Goal: Feedback & Contribution: Contribute content

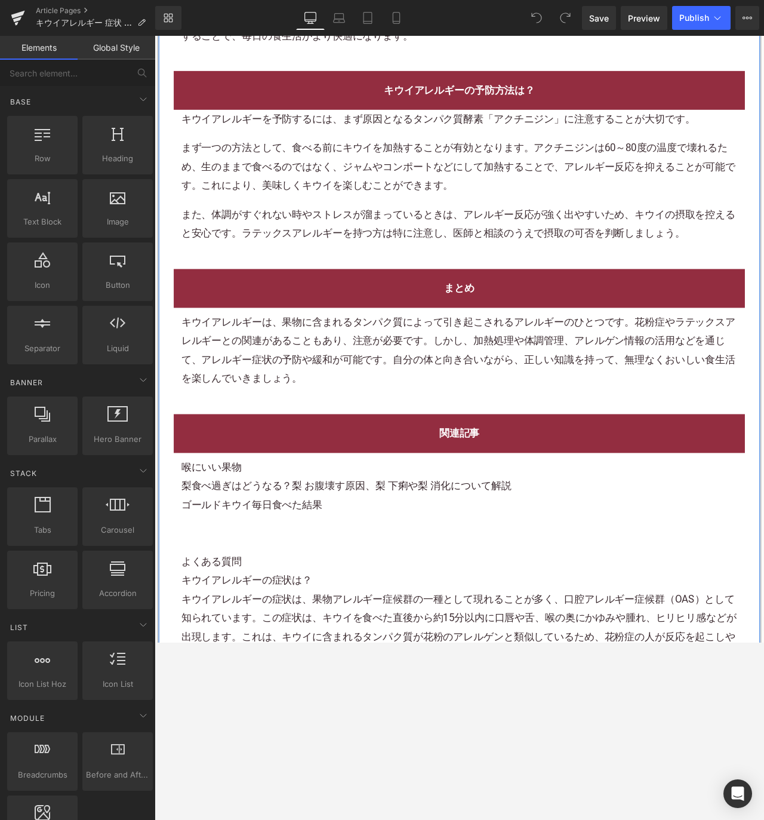
scroll to position [4459, 0]
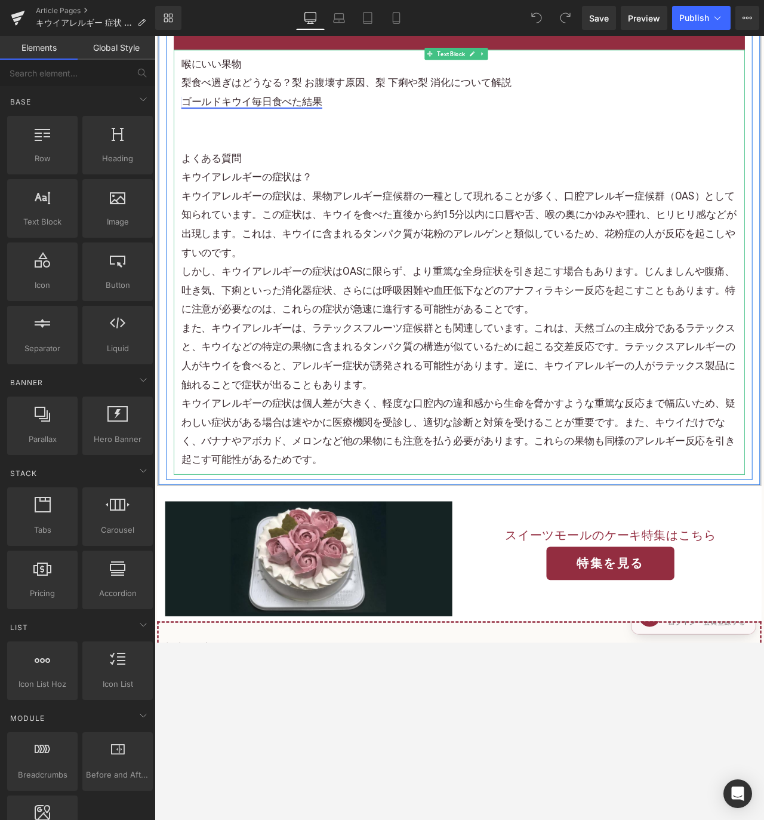
click at [268, 121] on link "ゴールドキウイ毎日食べた結果" at bounding box center [269, 114] width 167 height 14
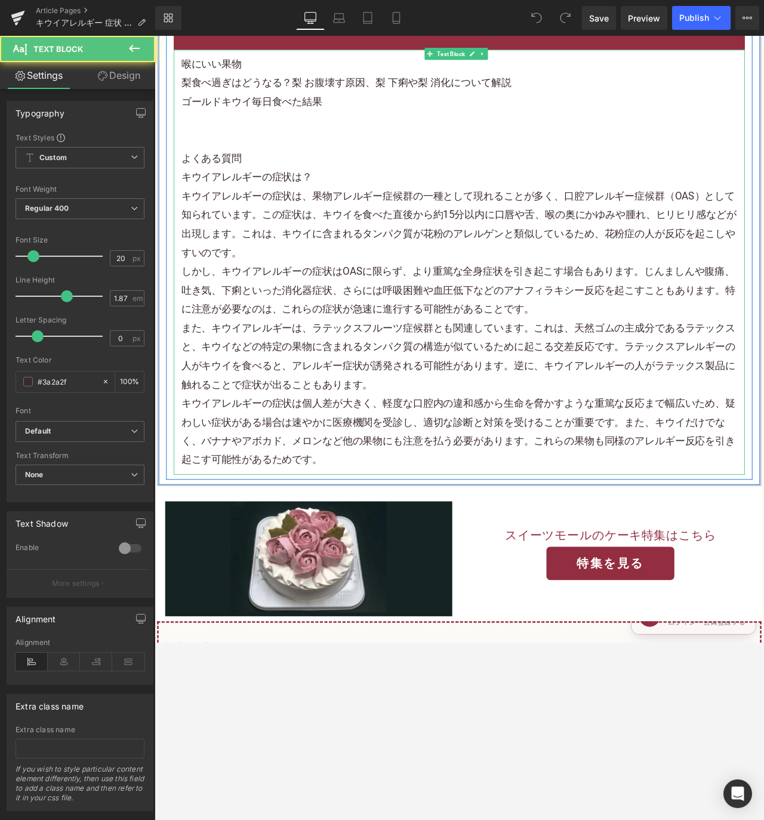
click at [258, 148] on p at bounding box center [515, 136] width 659 height 22
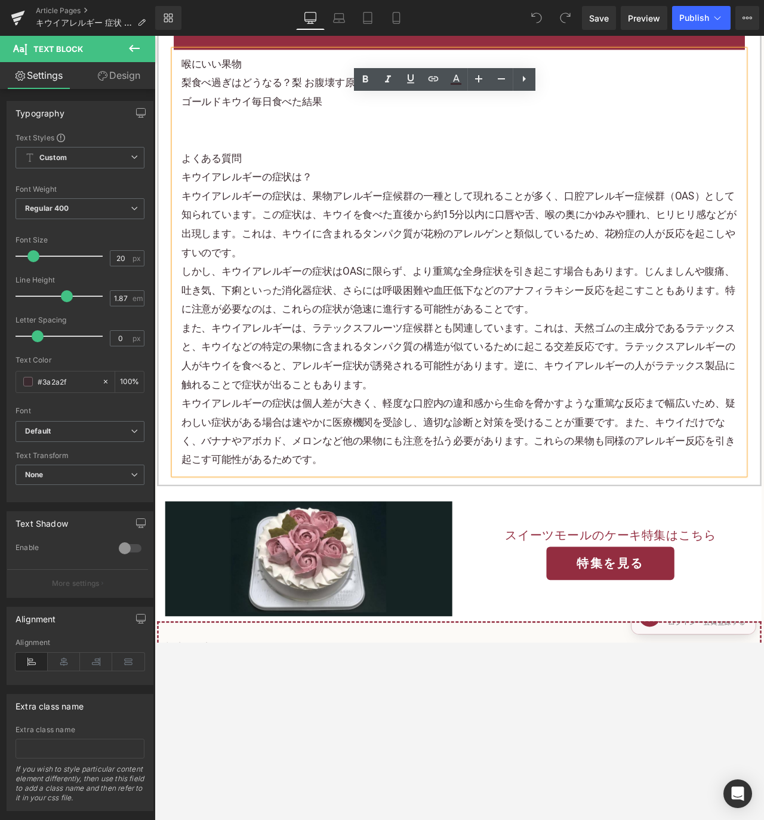
click at [248, 148] on p at bounding box center [515, 136] width 659 height 22
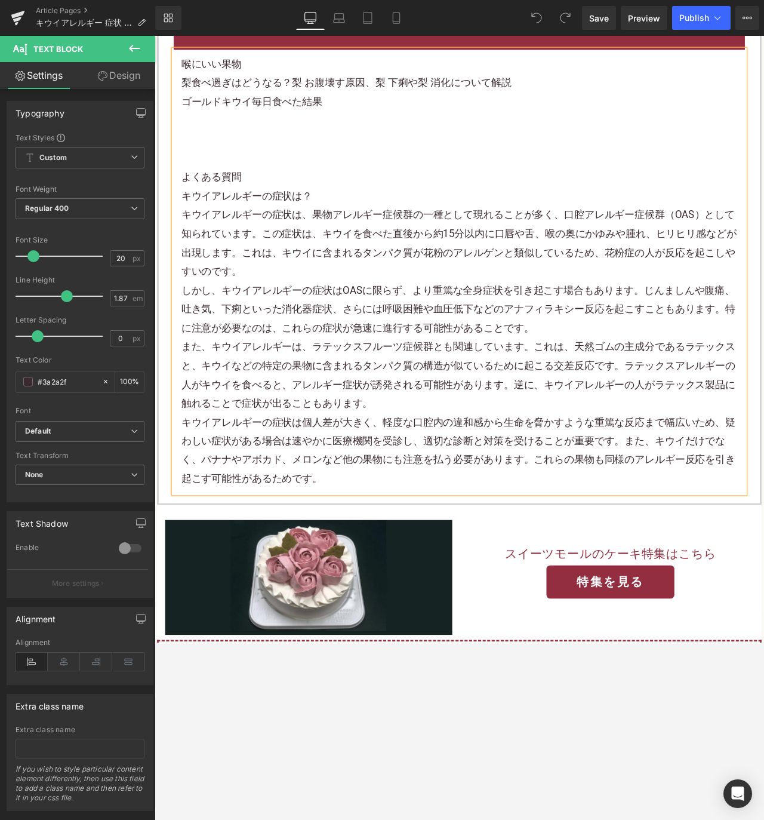
click at [239, 148] on p at bounding box center [515, 136] width 659 height 22
click at [250, 148] on p "メロンアレルギー" at bounding box center [515, 136] width 659 height 22
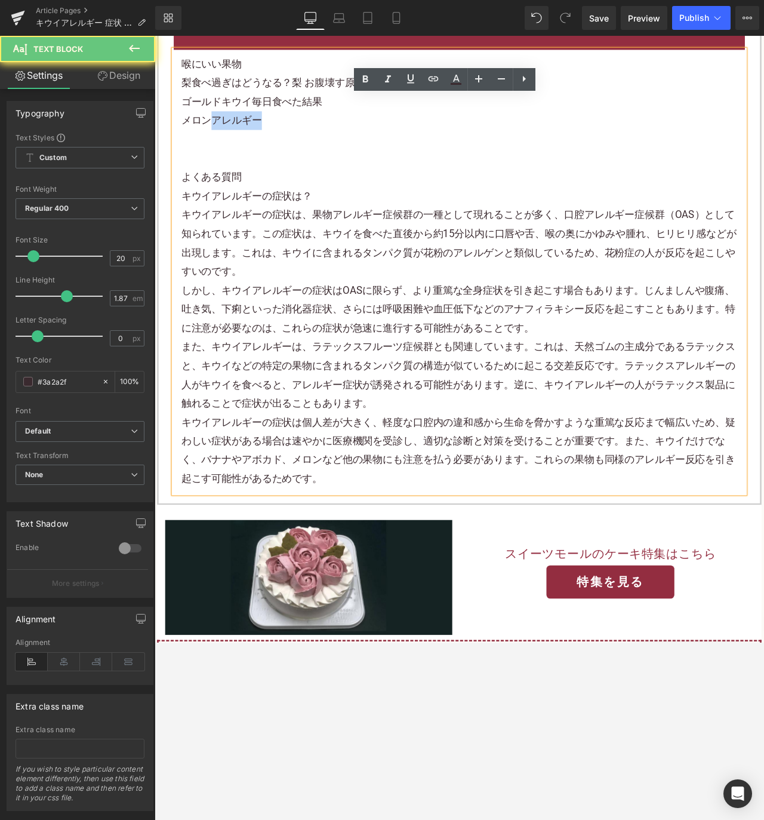
click at [250, 148] on p "メロンアレルギー" at bounding box center [515, 136] width 659 height 22
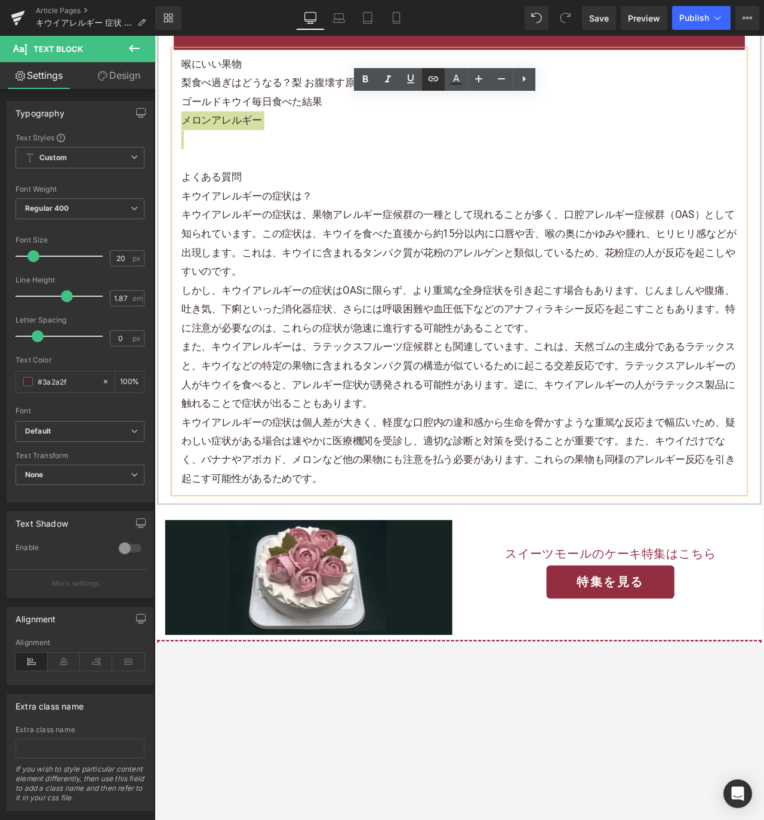
click at [435, 79] on icon at bounding box center [433, 79] width 14 height 14
click at [252, 185] on input "text" at bounding box center [262, 189] width 184 height 30
paste input "https://shop.sweetsvillage.com/blogs/%E3%82%A2%E3%83%AC%E3%83%AB%E3%82%AE%E3%83…"
type input "https://shop.sweetsvillage.com/blogs/%E3%82%A2%E3%83%AC%E3%83%AB%E3%82%AE%E3%83…"
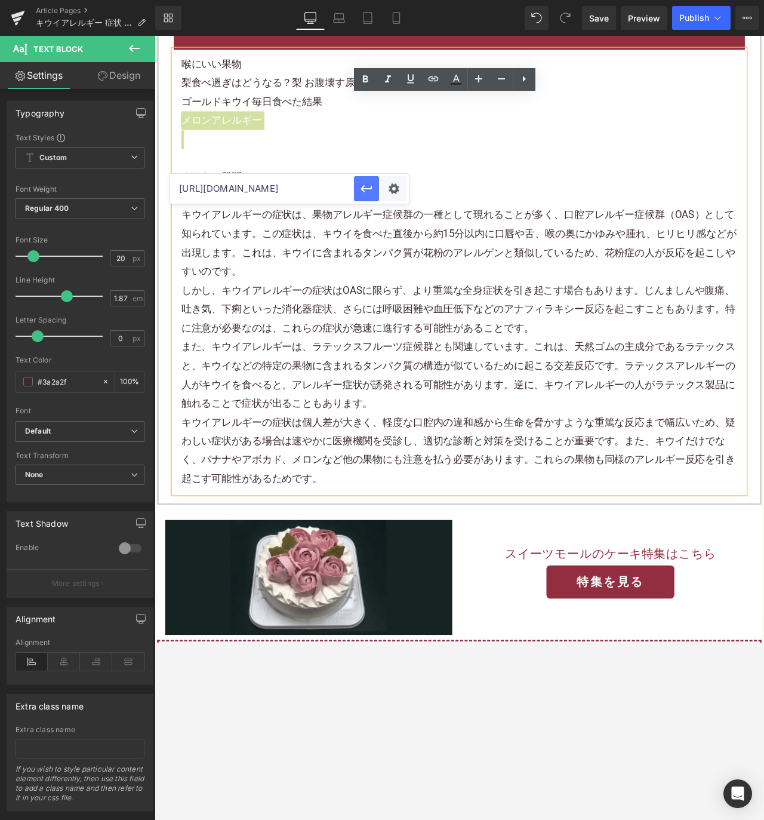
click at [361, 182] on icon "button" at bounding box center [367, 189] width 14 height 14
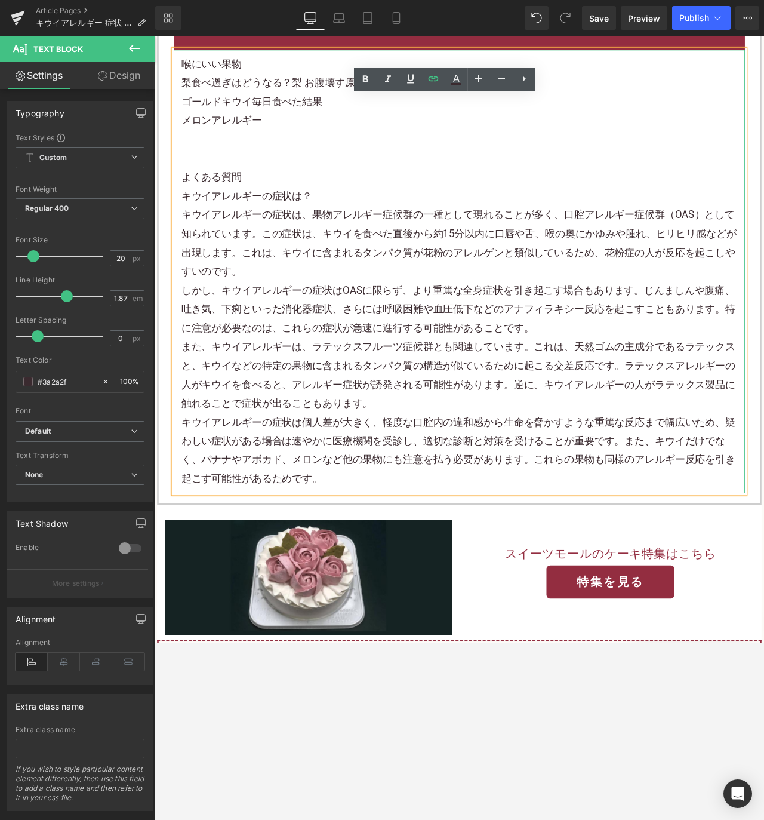
click at [320, 170] on p at bounding box center [515, 159] width 659 height 22
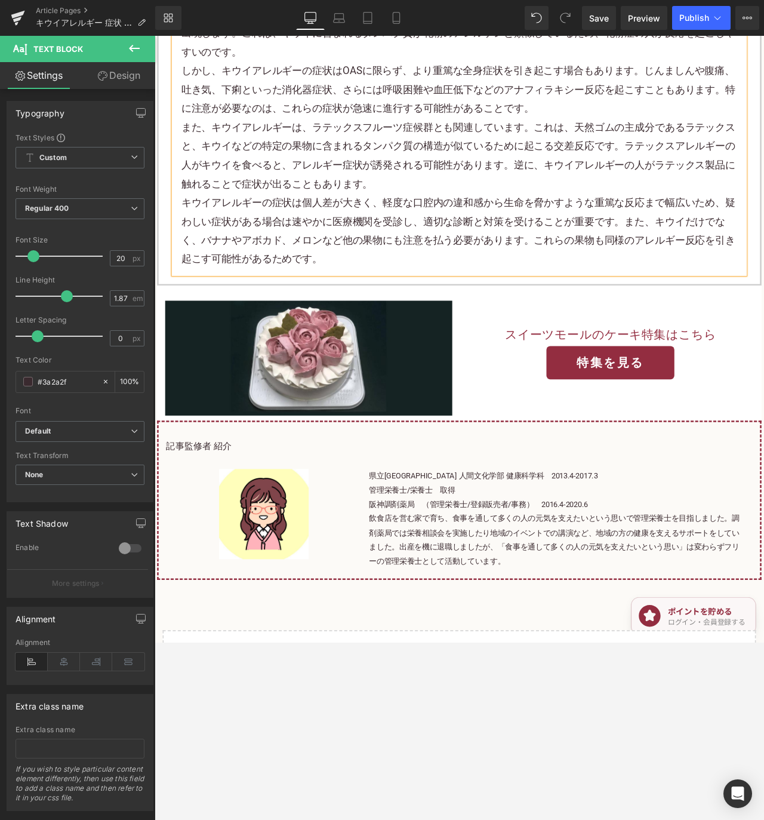
scroll to position [4697, 0]
click at [595, 23] on span "Save" at bounding box center [599, 18] width 20 height 13
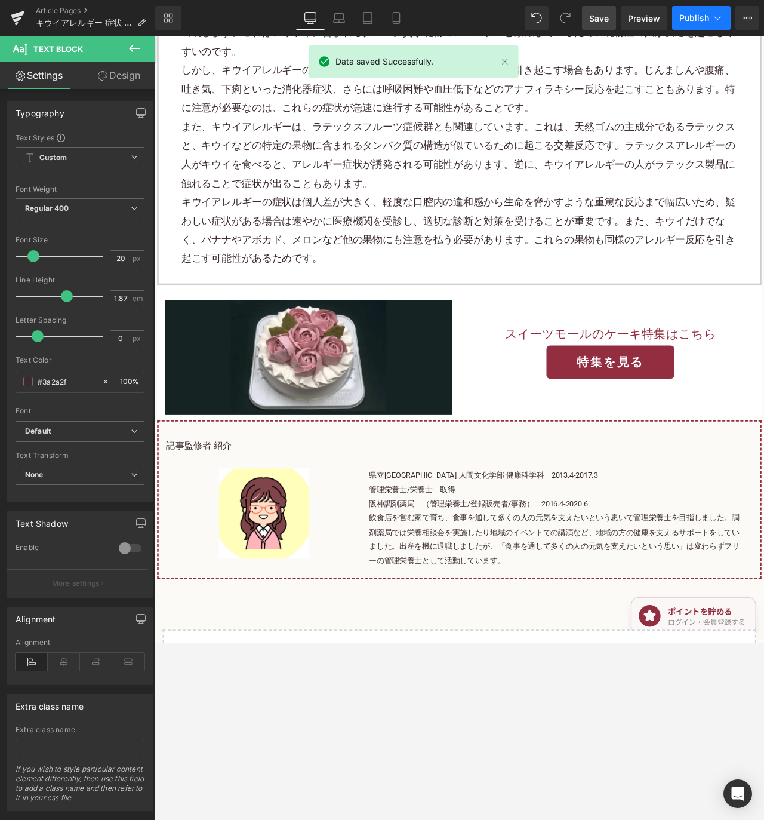
click at [686, 23] on button "Publish" at bounding box center [701, 18] width 59 height 24
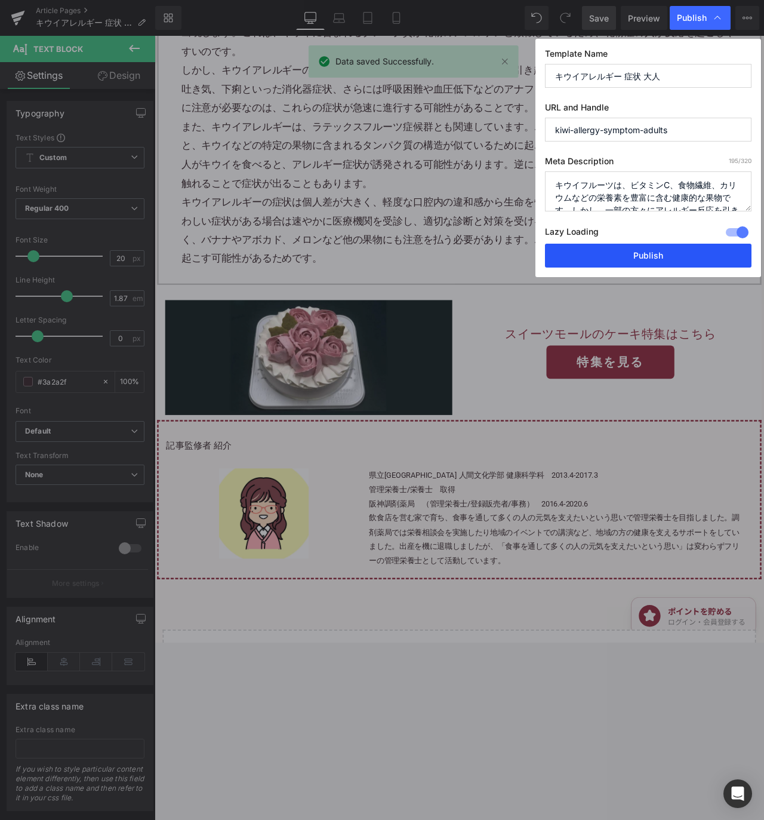
click at [688, 251] on button "Publish" at bounding box center [648, 256] width 207 height 24
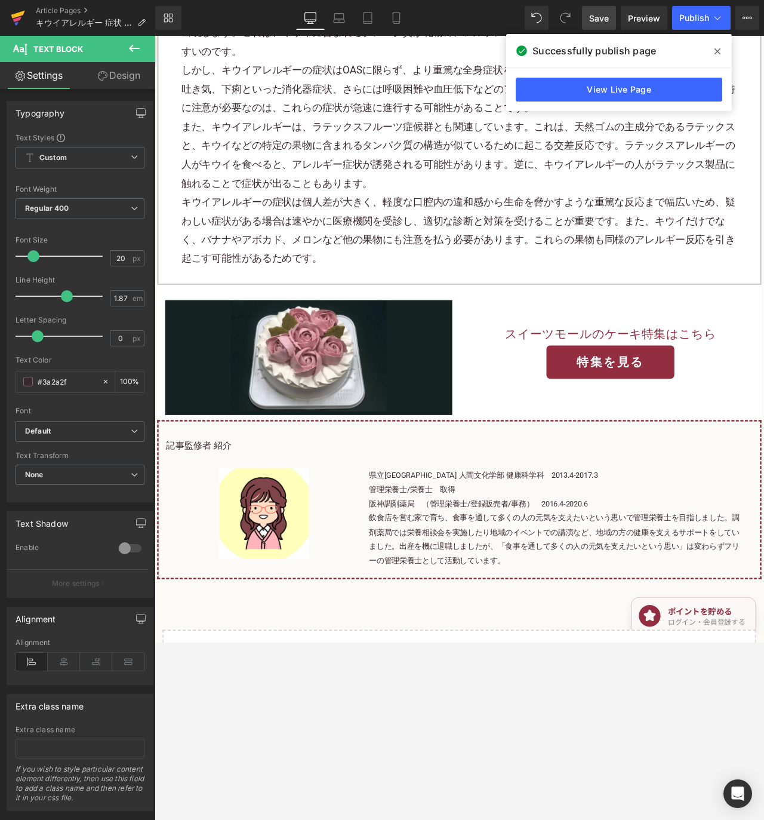
click at [24, 17] on icon at bounding box center [18, 18] width 14 height 30
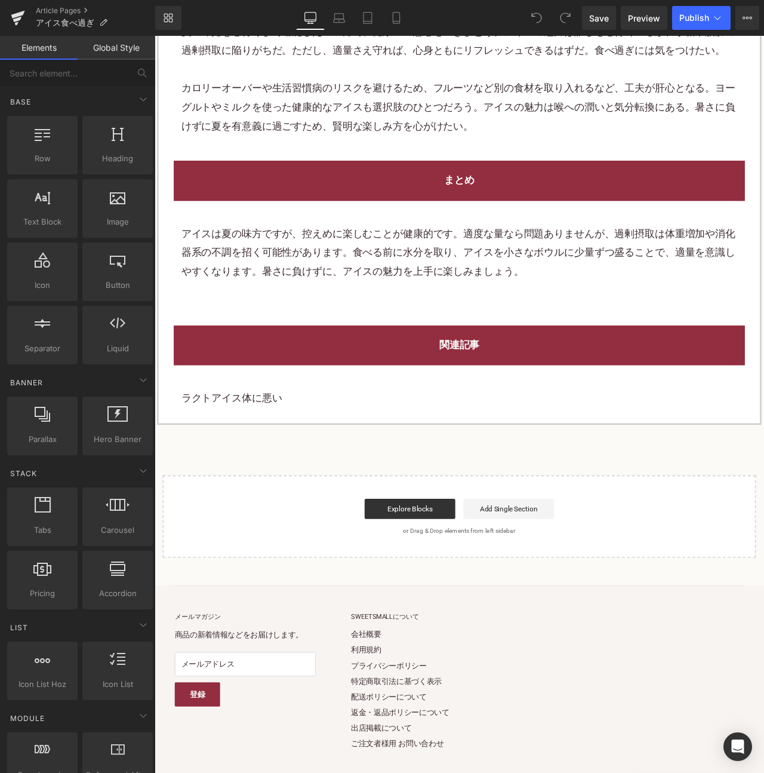
scroll to position [2786, 0]
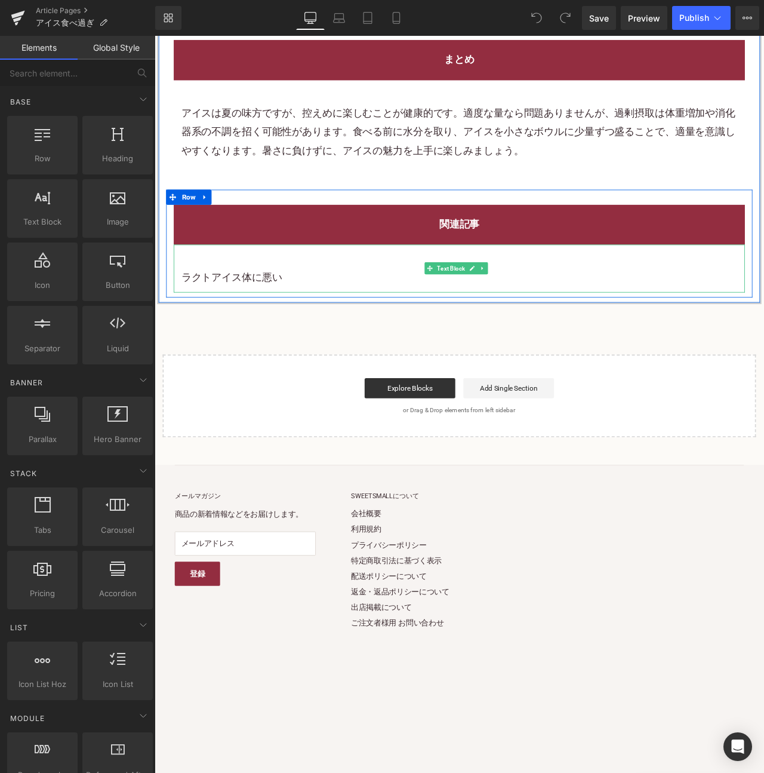
click at [362, 333] on p "ラクトアイス体に悪い" at bounding box center [515, 322] width 659 height 22
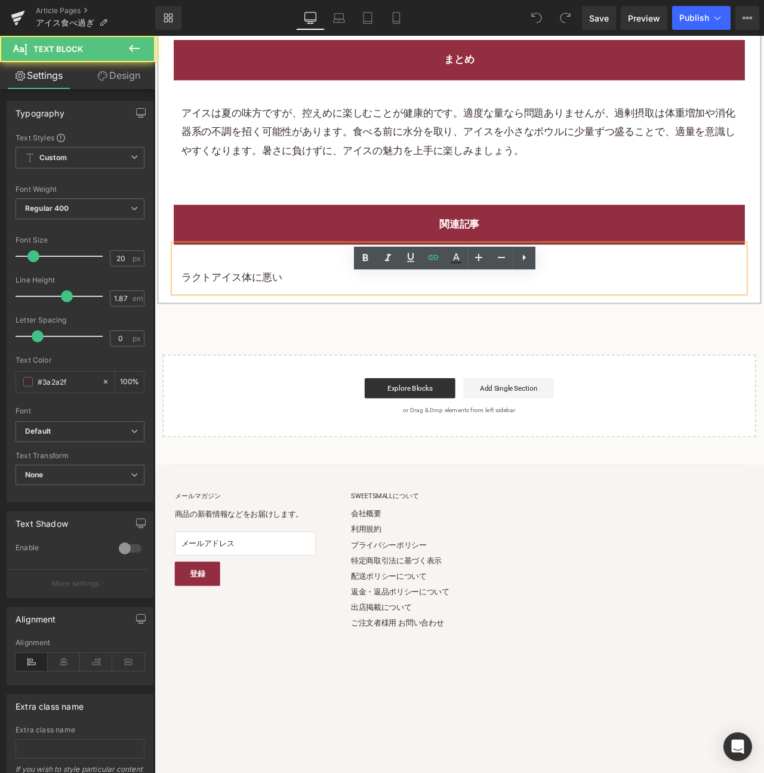
click at [358, 333] on p "ラクトアイス体に悪い" at bounding box center [515, 322] width 659 height 22
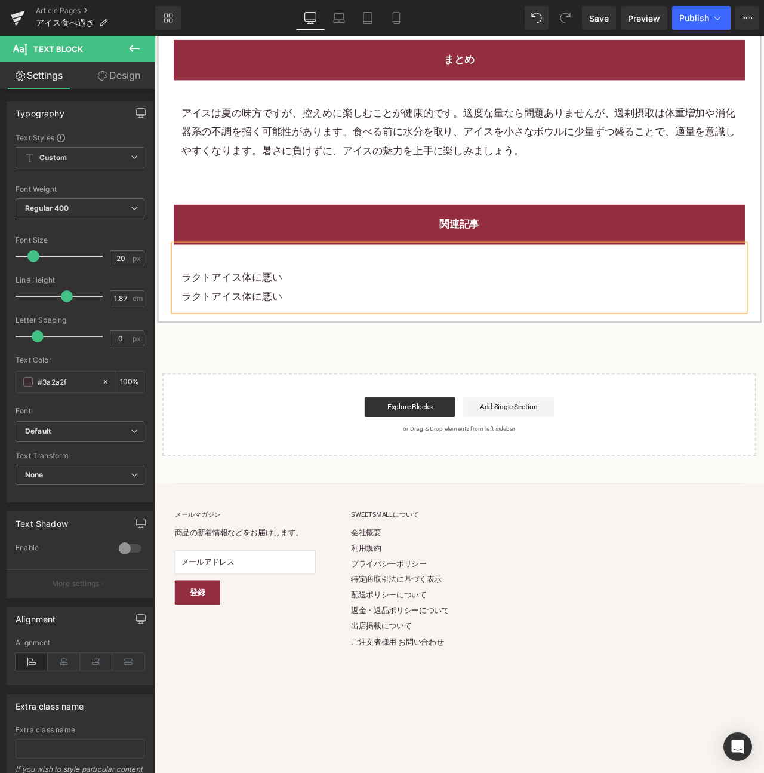
click at [294, 356] on p "ラクトアイス体に悪い" at bounding box center [515, 345] width 659 height 22
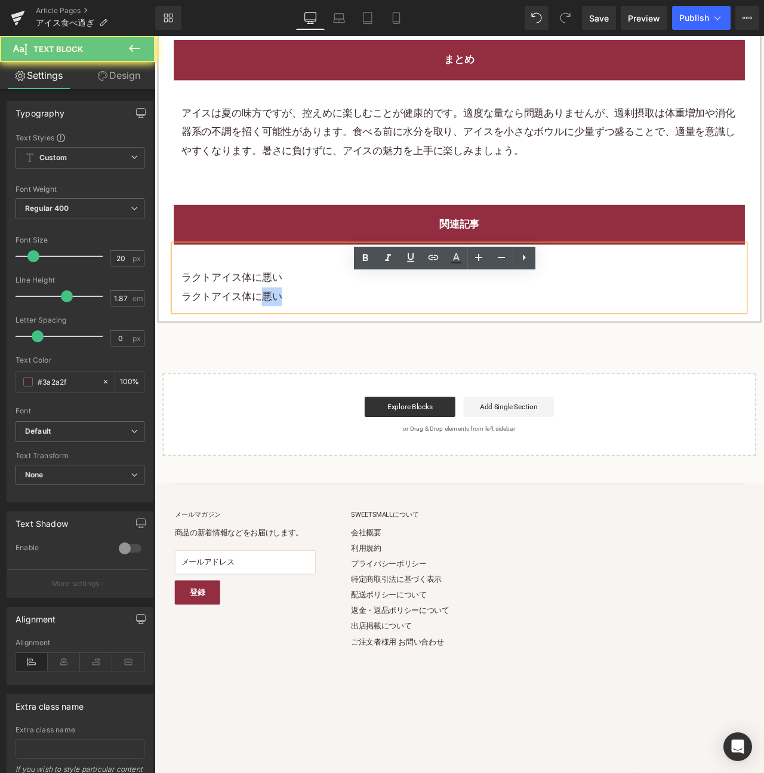
click at [294, 356] on p "ラクトアイス体に悪い" at bounding box center [515, 345] width 659 height 22
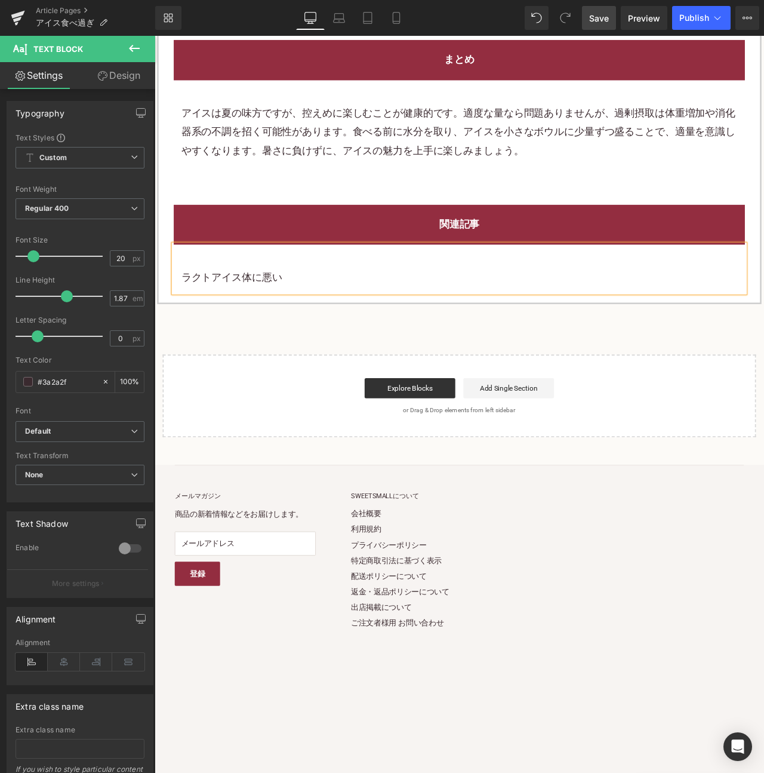
drag, startPoint x: 603, startPoint y: 20, endPoint x: 672, endPoint y: 0, distance: 72.6
click at [603, 20] on span "Save" at bounding box center [599, 18] width 20 height 13
click at [706, 22] on span "Publish" at bounding box center [695, 18] width 30 height 10
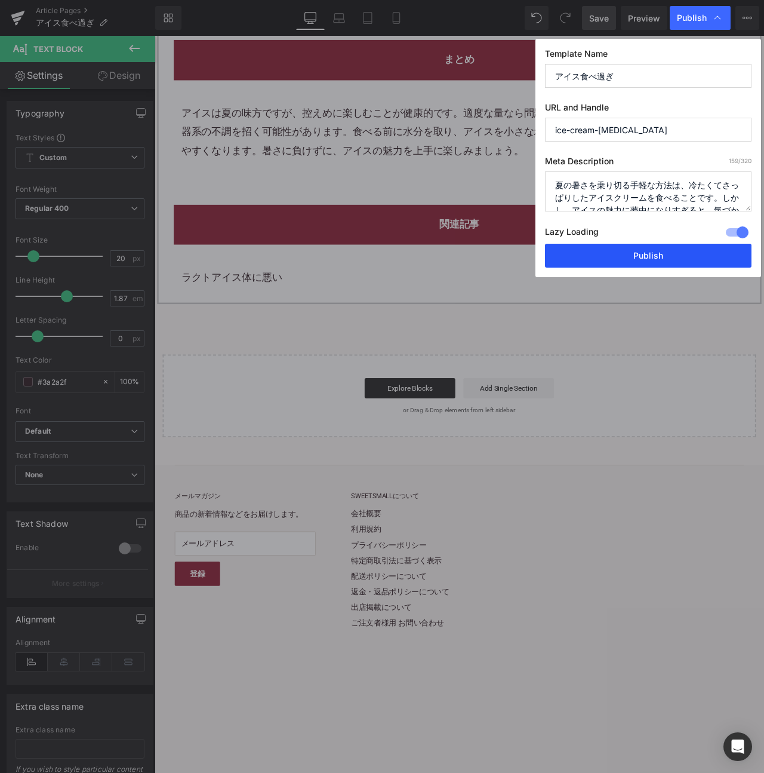
click at [700, 263] on button "Publish" at bounding box center [648, 256] width 207 height 24
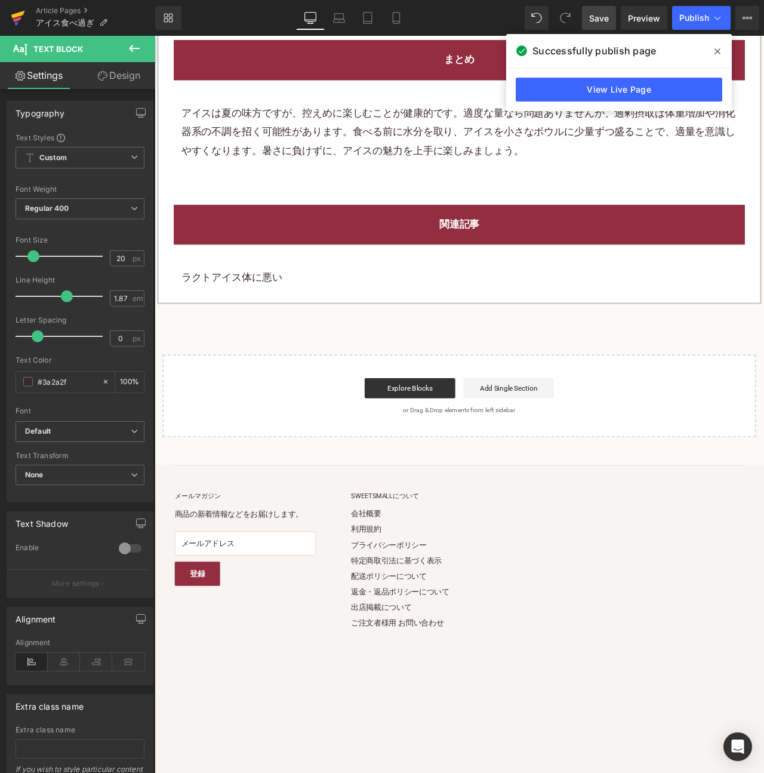
click at [15, 17] on icon at bounding box center [18, 15] width 14 height 8
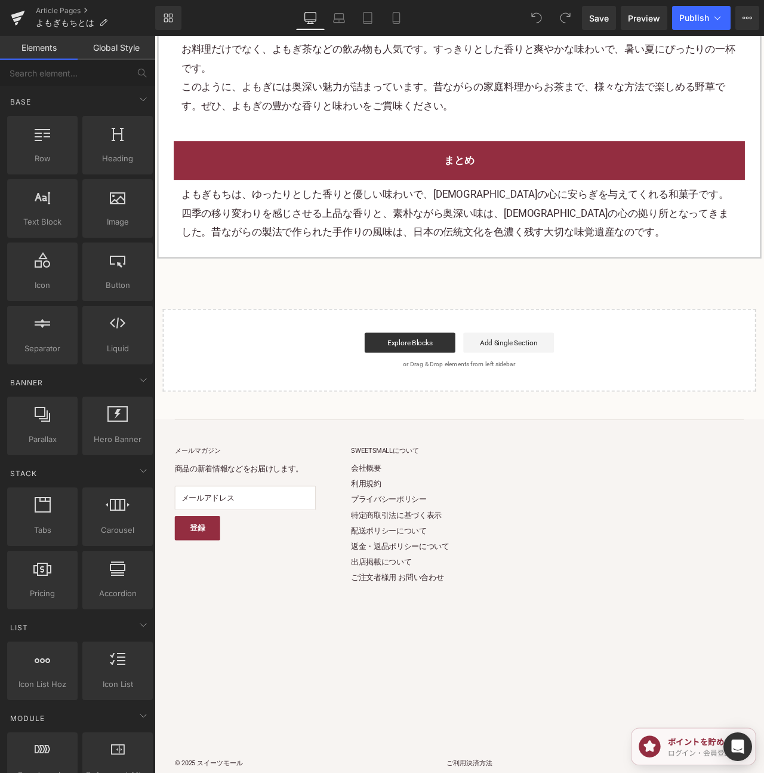
scroll to position [2248, 0]
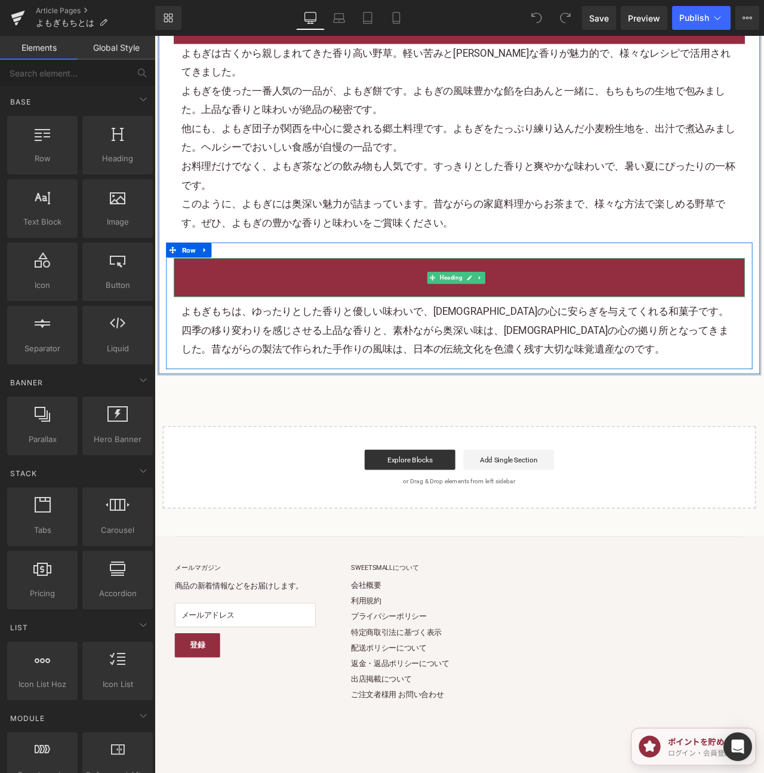
click at [572, 311] on h2 "まとめ" at bounding box center [515, 322] width 659 height 22
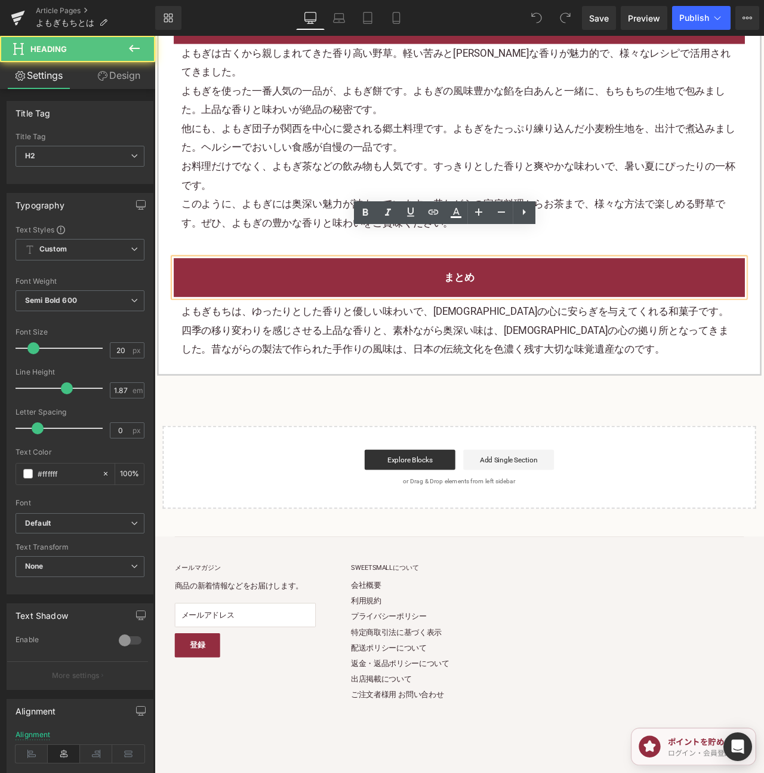
click at [207, 281] on div "まとめ Heading よもぎもちは、ゆったりとした香りと優しい味わいで、日本人の心に安らぎを与えてくれる和菓子です。四季の移り変わりを感じさせる上品な香りと…" at bounding box center [515, 356] width 695 height 150
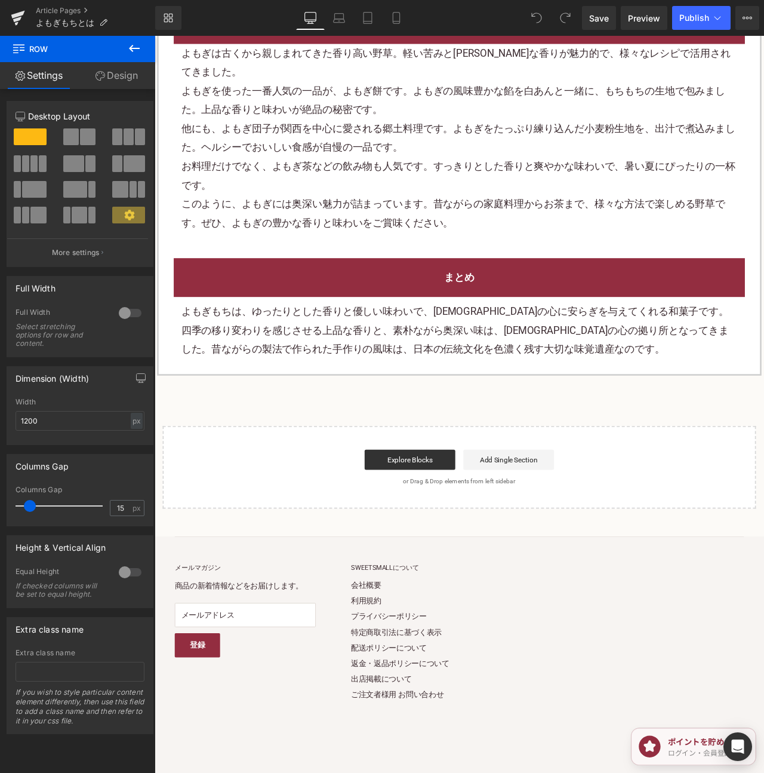
click at [155, 36] on div at bounding box center [155, 36] width 0 height 0
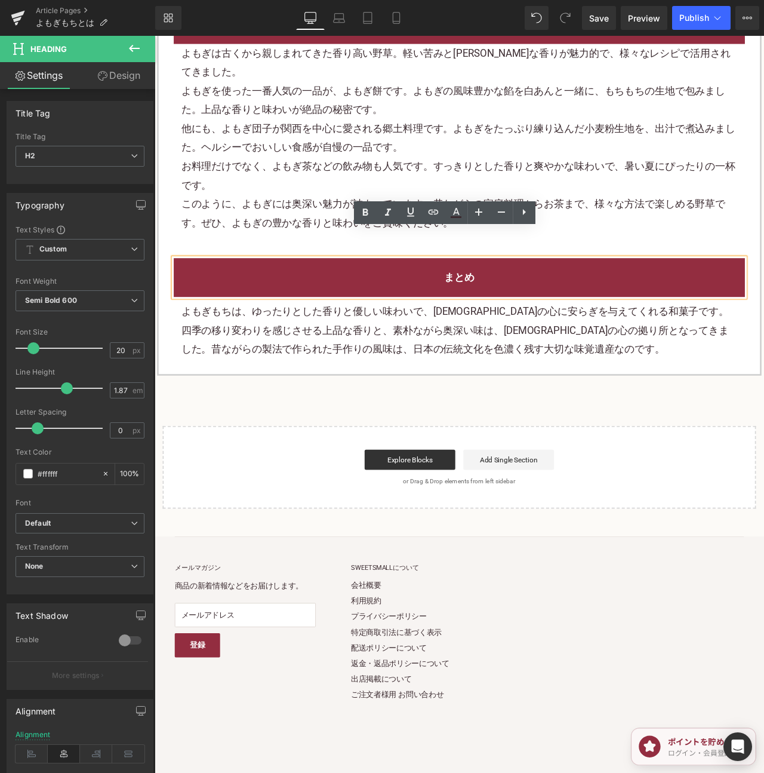
click at [201, 281] on div "まとめ Heading よもぎもちは、ゆったりとした香りと優しい味わいで、日本人の心に安らぎを与えてくれる和菓子です。四季の移り変わりを感じさせる上品な香りと…" at bounding box center [515, 356] width 695 height 150
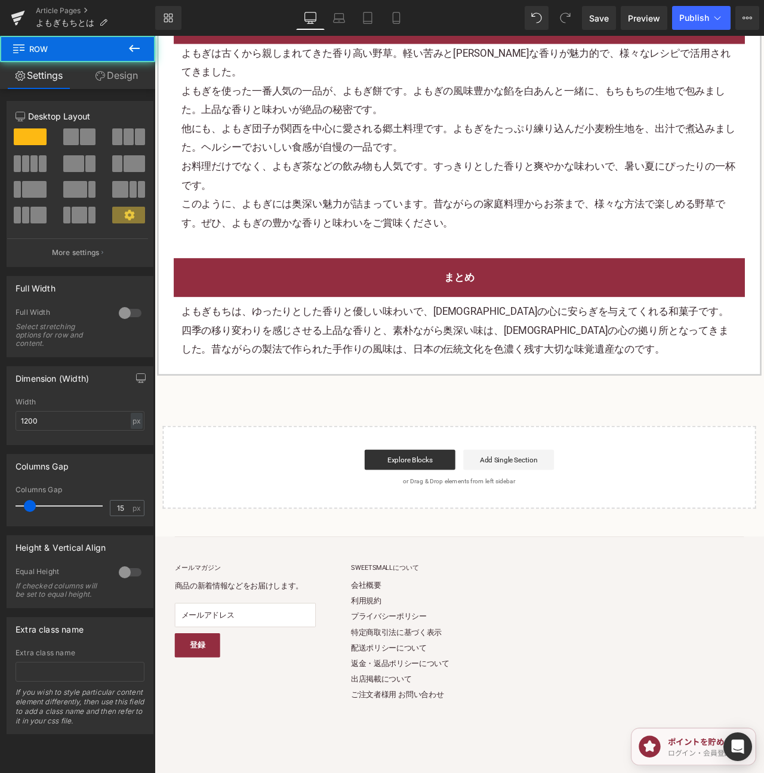
click at [186, 281] on div "まとめ Heading よもぎもちは、ゆったりとした香りと優しい味わいで、日本人の心に安らぎを与えてくれる和菓子です。四季の移り変わりを感じさせる上品な香りと…" at bounding box center [515, 356] width 695 height 150
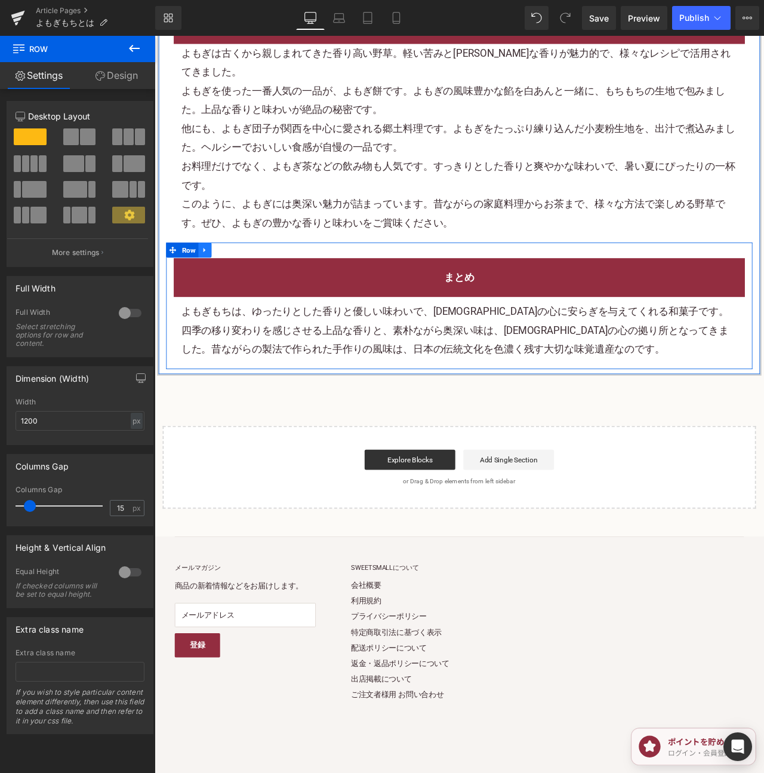
click at [207, 281] on link at bounding box center [215, 290] width 16 height 18
click at [232, 285] on icon at bounding box center [230, 289] width 8 height 8
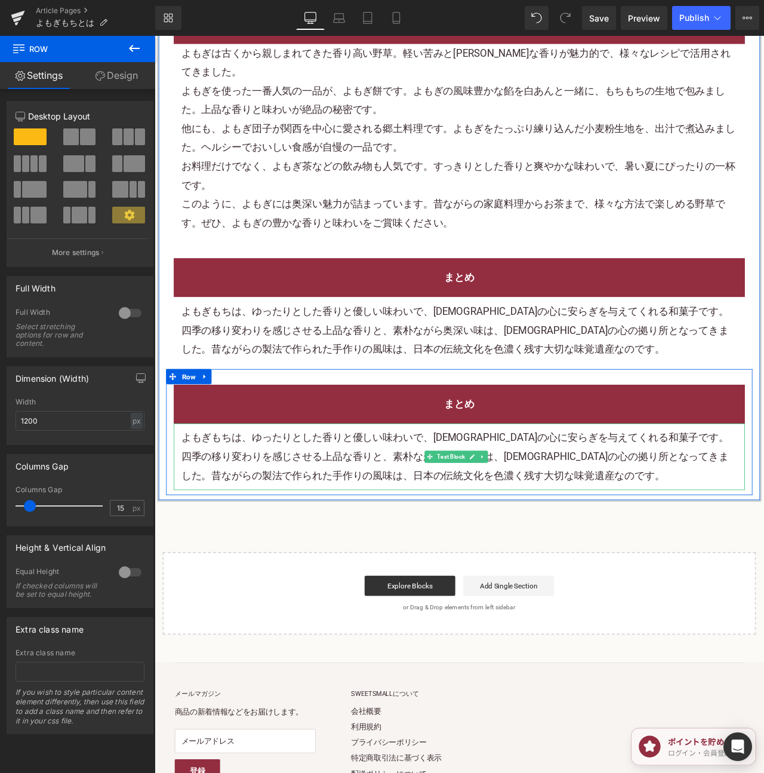
click at [652, 501] on p "よもぎもちは、ゆったりとした香りと優しい味わいで、日本人の心に安らぎを与えてくれる和菓子です。四季の移り変わりを感じさせる上品な香りと、素朴ながら奥深い味は、…" at bounding box center [515, 534] width 659 height 67
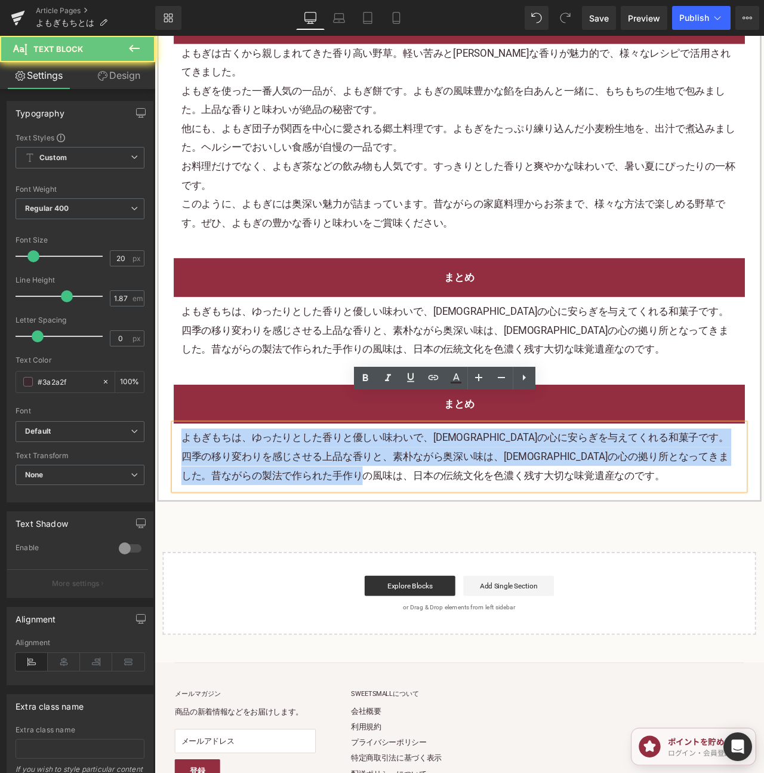
click at [652, 501] on p "よもぎもちは、ゆったりとした香りと優しい味わいで、日本人の心に安らぎを与えてくれる和菓子です。四季の移り変わりを感じさせる上品な香りと、素朴ながら奥深い味は、…" at bounding box center [515, 534] width 659 height 67
paste div
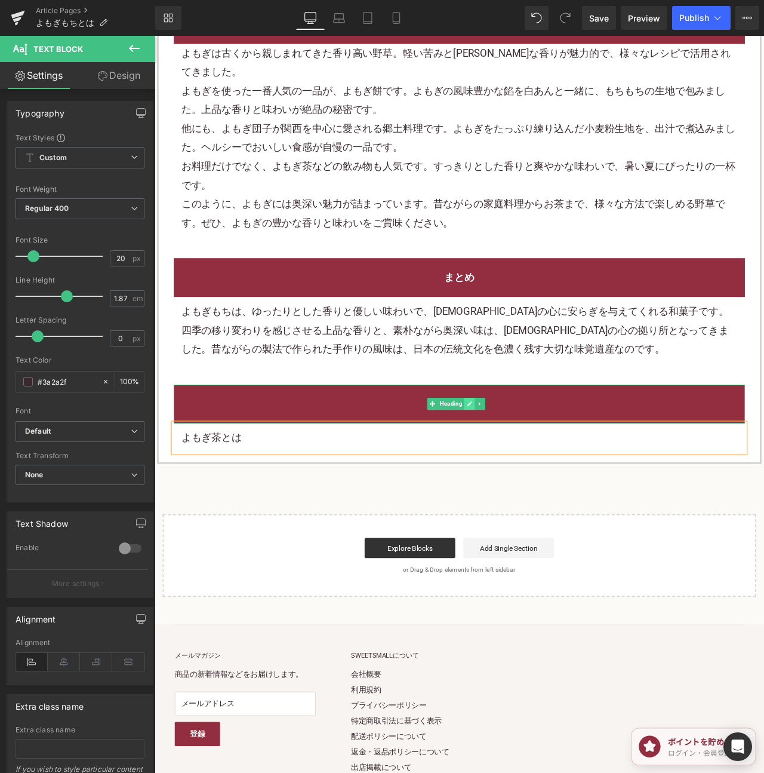
click at [530, 468] on icon at bounding box center [528, 471] width 7 height 7
click at [530, 461] on h2 "まとめ" at bounding box center [515, 472] width 659 height 22
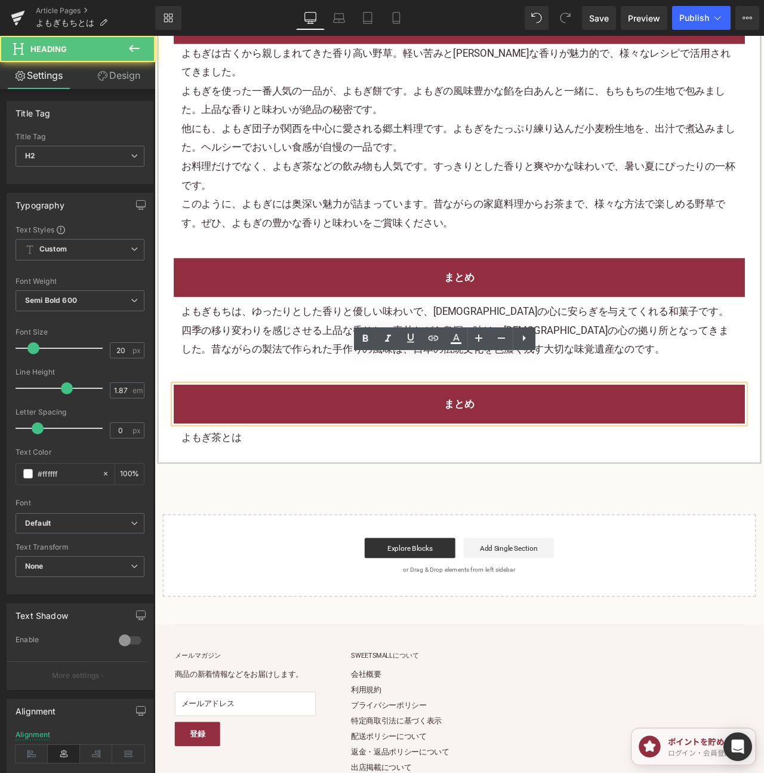
click at [577, 461] on h2 "まとめ" at bounding box center [515, 472] width 659 height 22
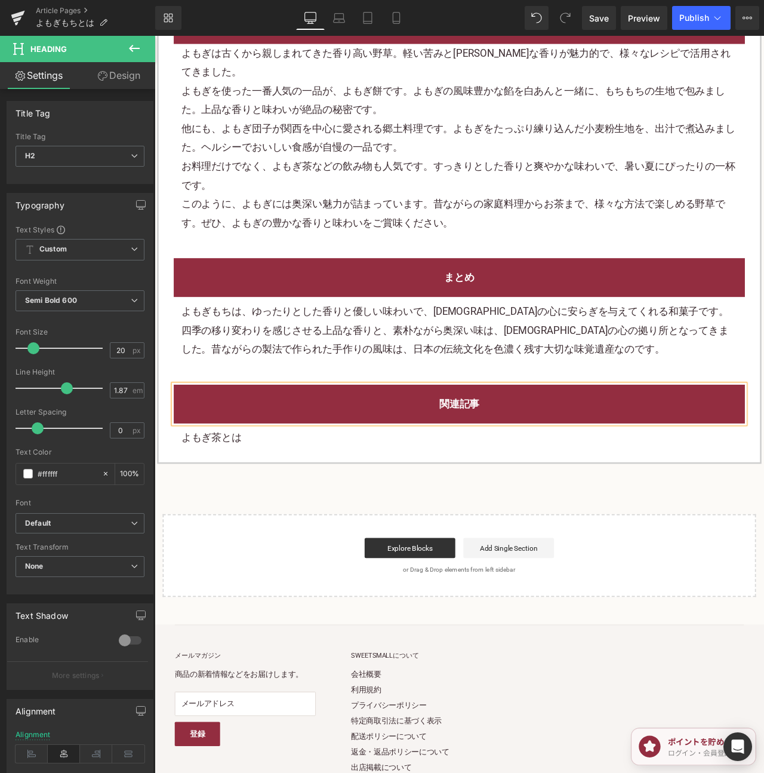
click at [219, 501] on p "よもぎ茶とは" at bounding box center [515, 512] width 659 height 22
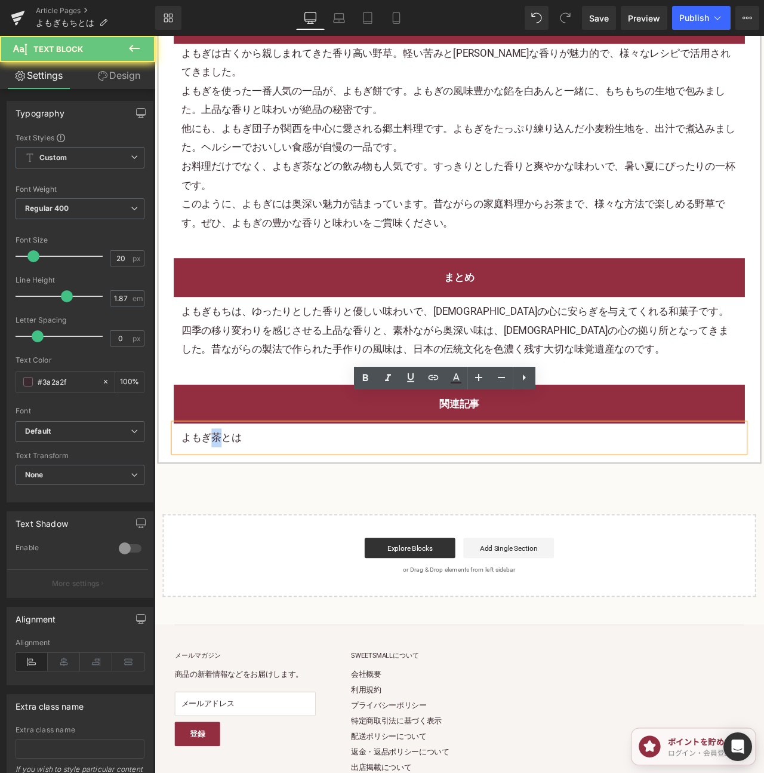
click at [219, 501] on p "よもぎ茶とは" at bounding box center [515, 512] width 659 height 22
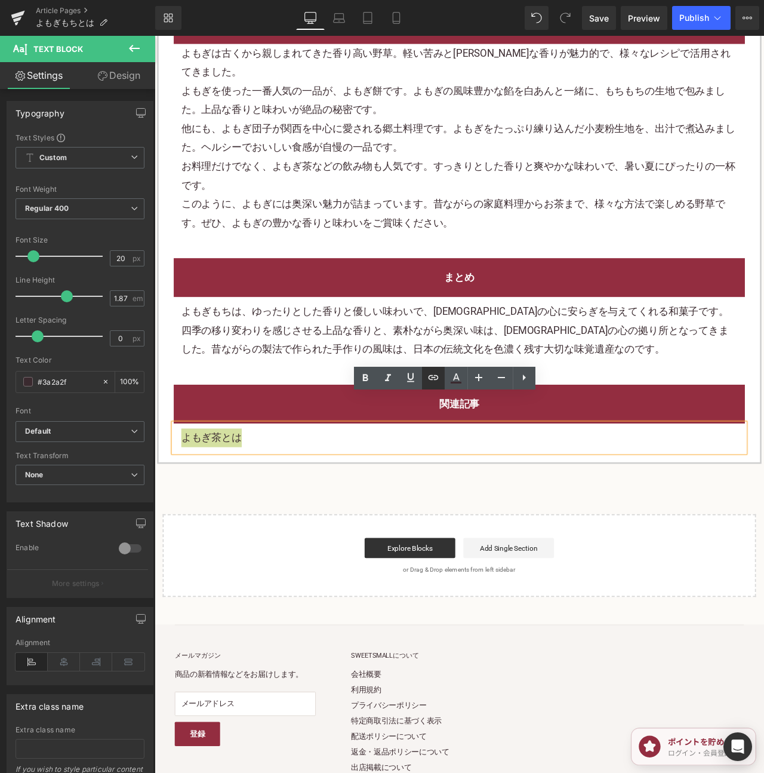
click at [430, 385] on link at bounding box center [433, 378] width 23 height 23
click at [252, 438] on input "text" at bounding box center [262, 431] width 184 height 30
paste input "https://shop.sweetsvillage.com/blogs/knowledge/about-mugwort-tea"
type input "https://shop.sweetsvillage.com/blogs/knowledge/about-mugwort-tea"
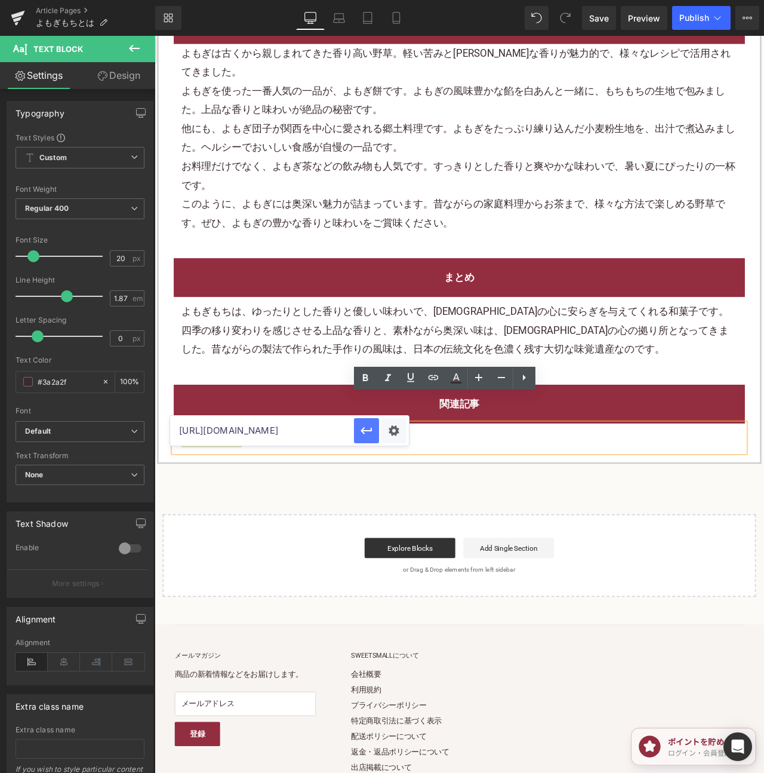
scroll to position [0, 0]
click at [371, 437] on icon "button" at bounding box center [367, 430] width 14 height 14
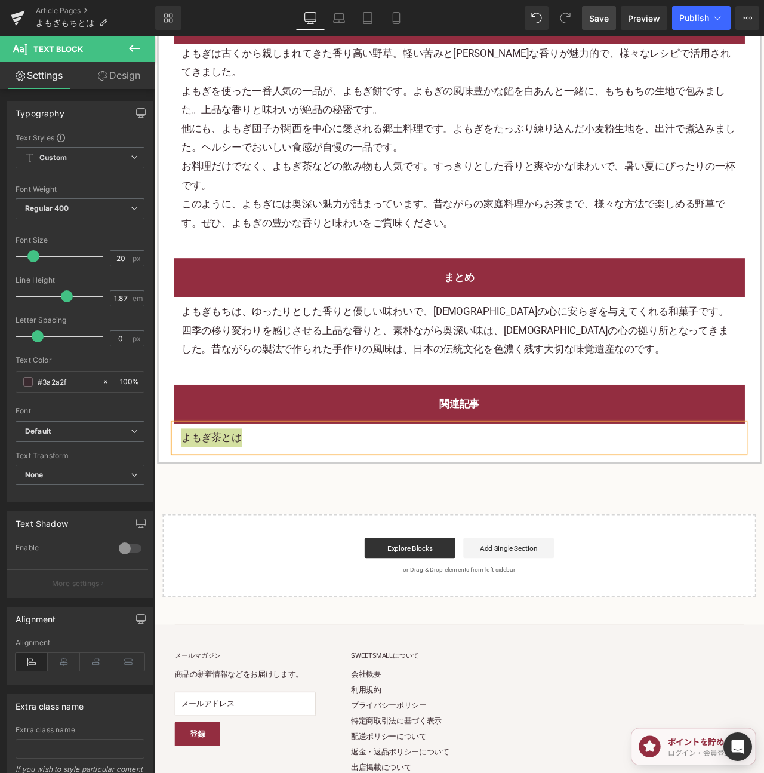
click at [601, 19] on span "Save" at bounding box center [599, 18] width 20 height 13
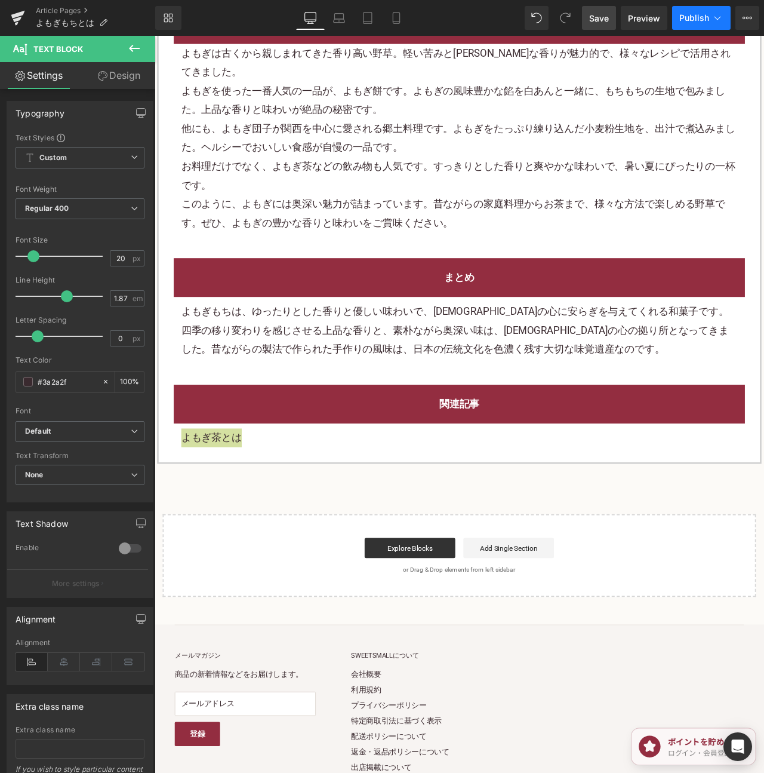
click at [699, 20] on span "Publish" at bounding box center [695, 18] width 30 height 10
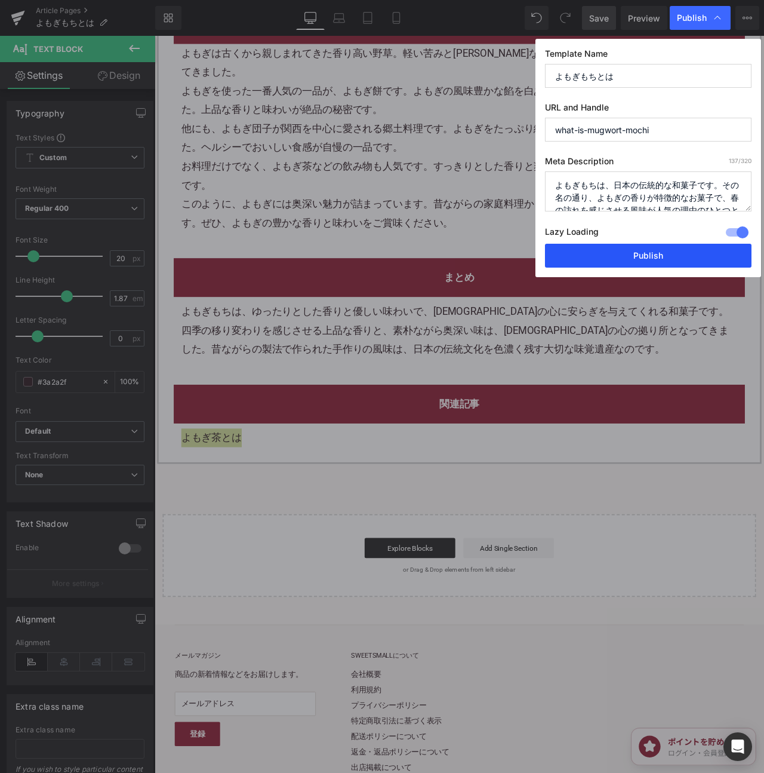
click at [686, 265] on button "Publish" at bounding box center [648, 256] width 207 height 24
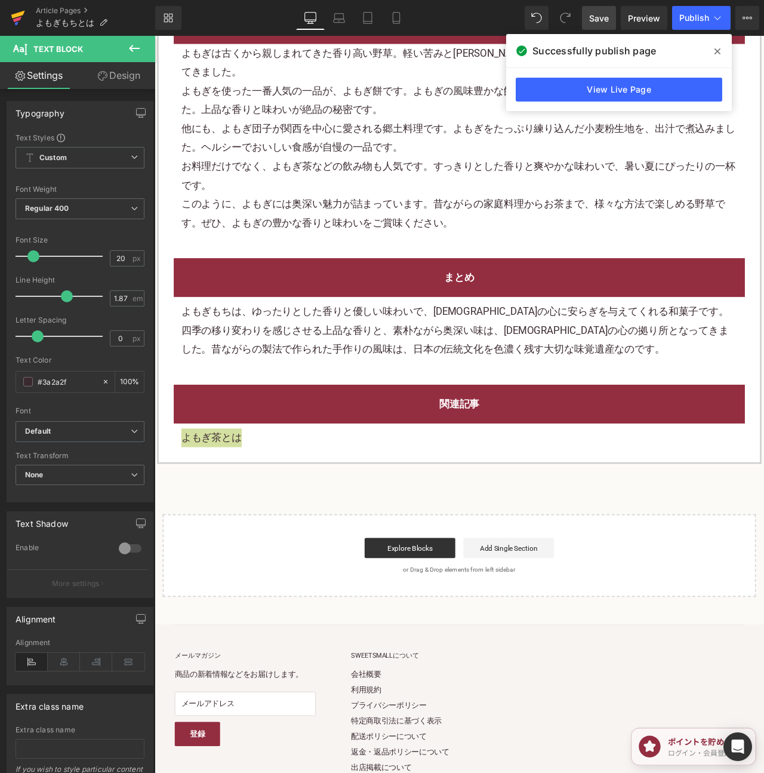
click at [13, 17] on icon at bounding box center [18, 15] width 14 height 8
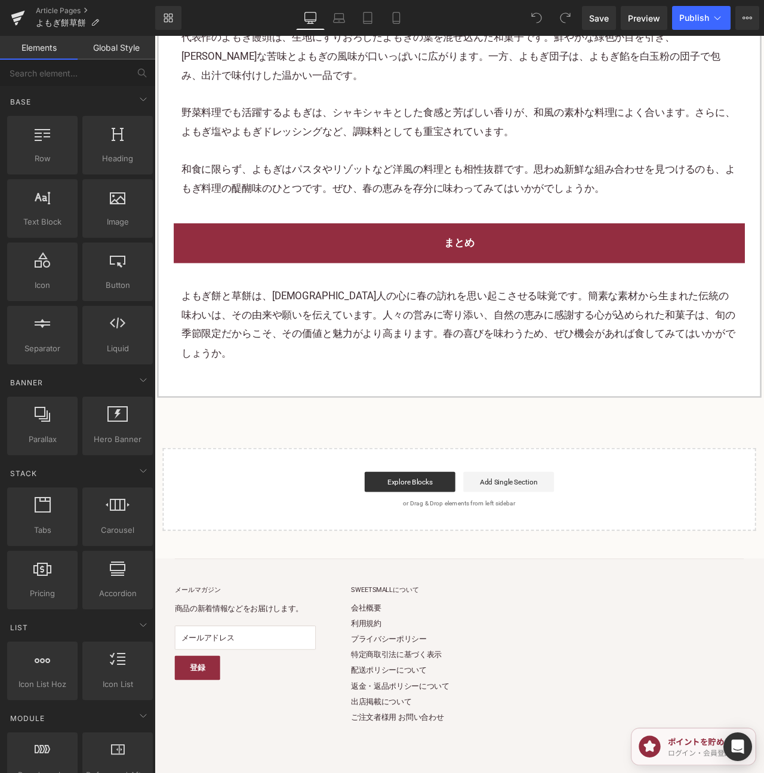
scroll to position [2504, 0]
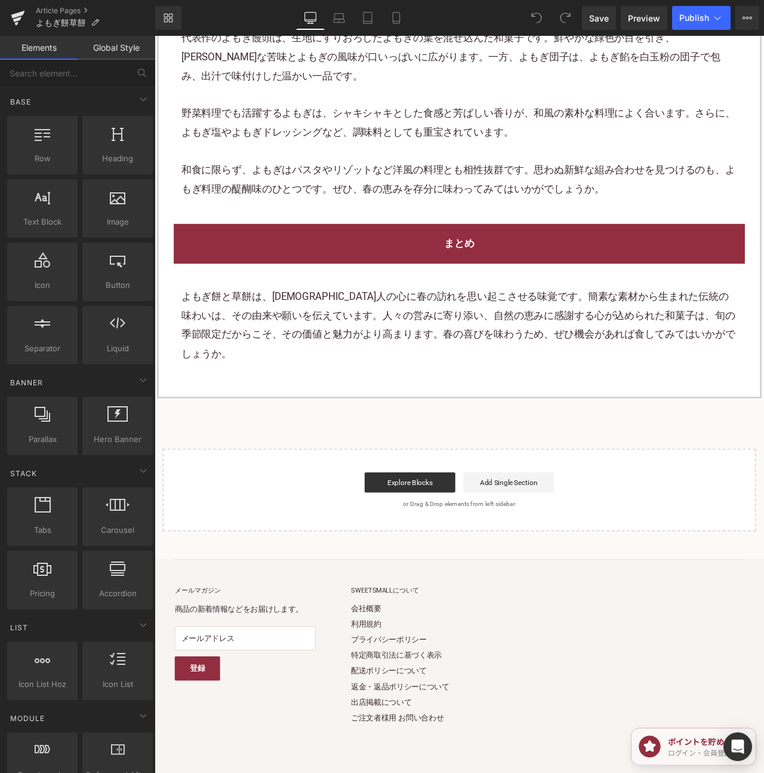
click at [454, 404] on div "まとめ Heading よもぎ餅と草餅は、日本人の心に春の訪れを思い起こさせる味覚です。簡素な素材から生まれた伝統の味わいは、その由来や願いを伝えています。人…" at bounding box center [515, 349] width 695 height 217
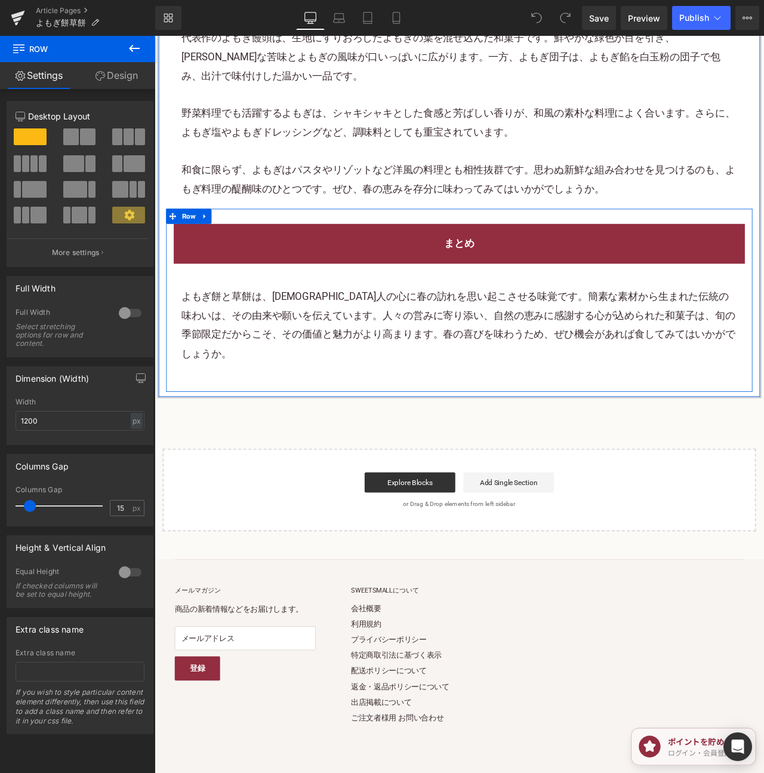
click at [211, 241] on link at bounding box center [215, 250] width 16 height 18
click at [222, 241] on link at bounding box center [230, 250] width 16 height 18
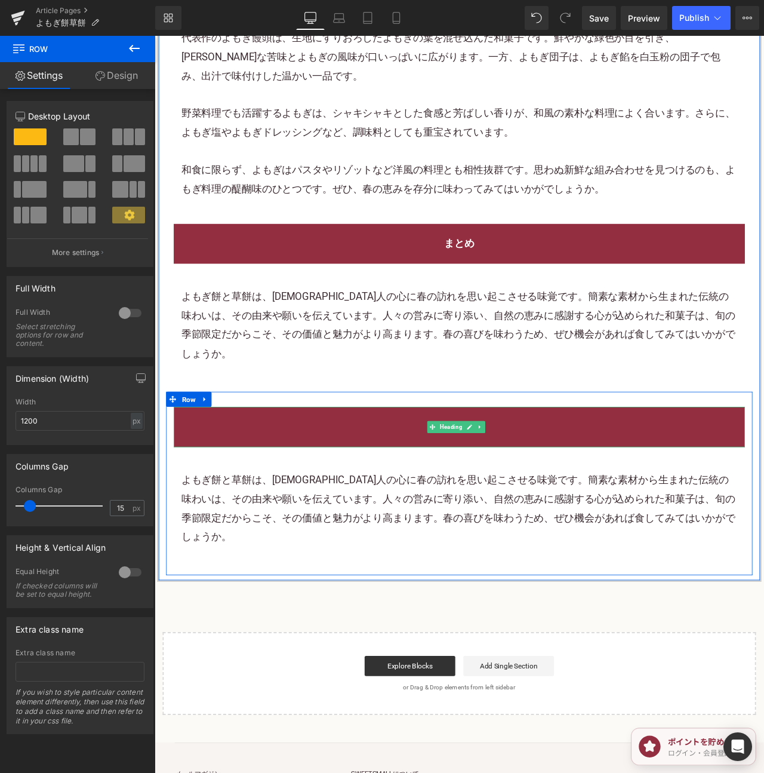
click at [579, 487] on h2 "まとめ" at bounding box center [515, 498] width 659 height 22
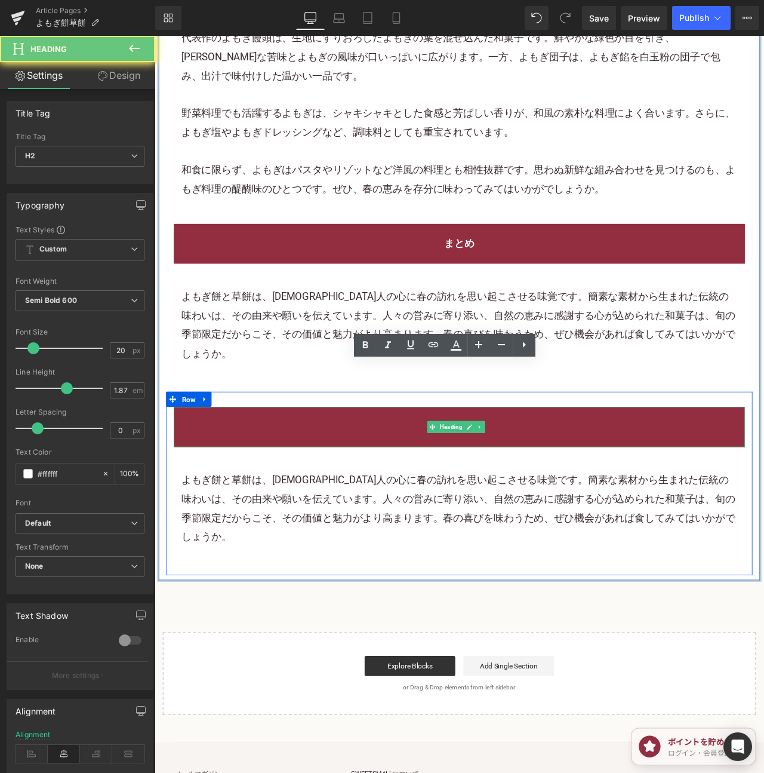
click at [579, 487] on h2 "まとめ" at bounding box center [515, 498] width 659 height 22
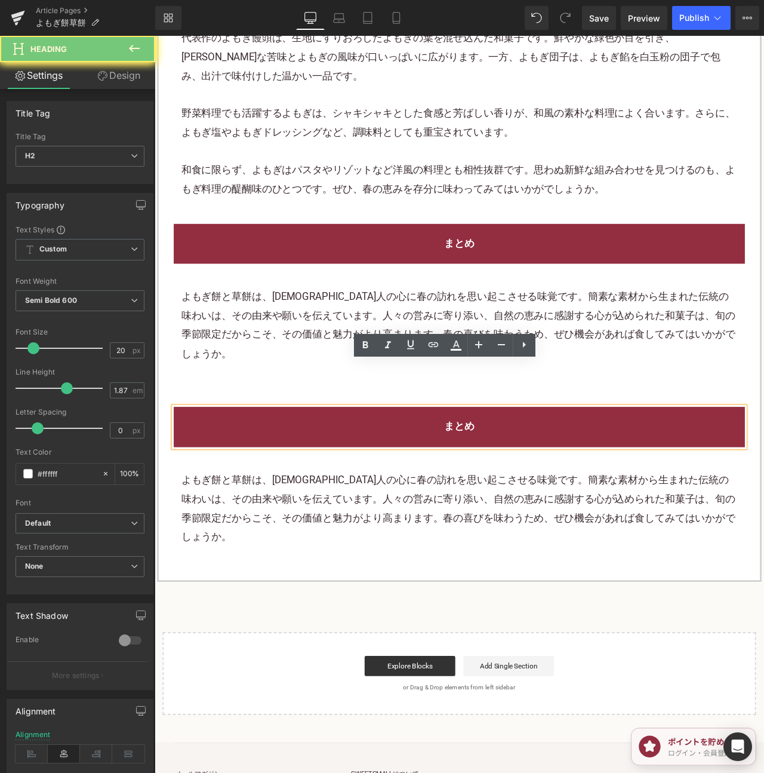
click at [579, 487] on h2 "まとめ" at bounding box center [515, 498] width 659 height 22
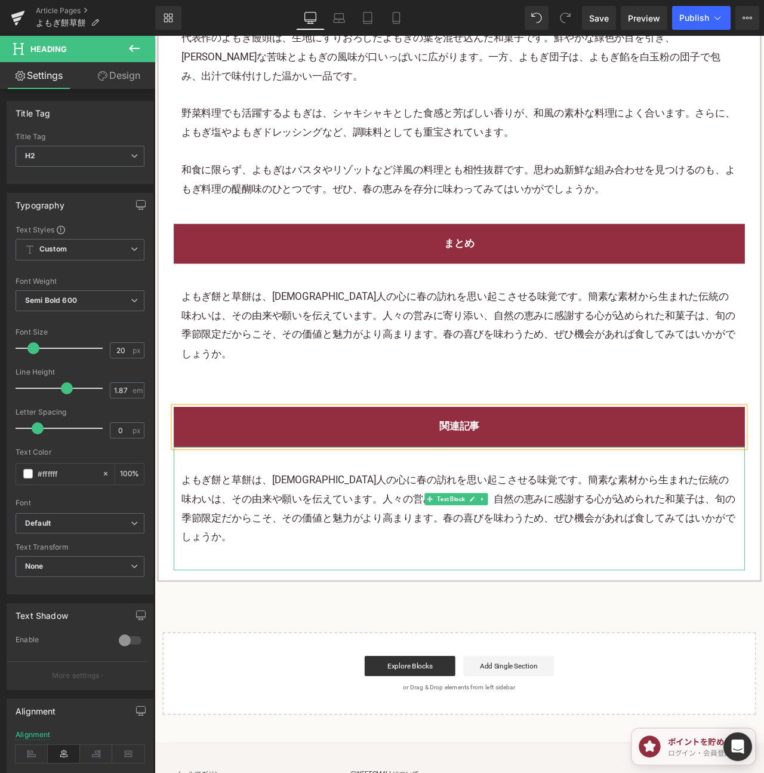
click at [593, 551] on p "よもぎ餅と草餅は、日本人の心に春の訪れを思い起こさせる味覚です。簡素な素材から生まれた伝統の味わいは、その由来や願いを伝えています。人々の営みに寄り添い、自然…" at bounding box center [515, 596] width 659 height 90
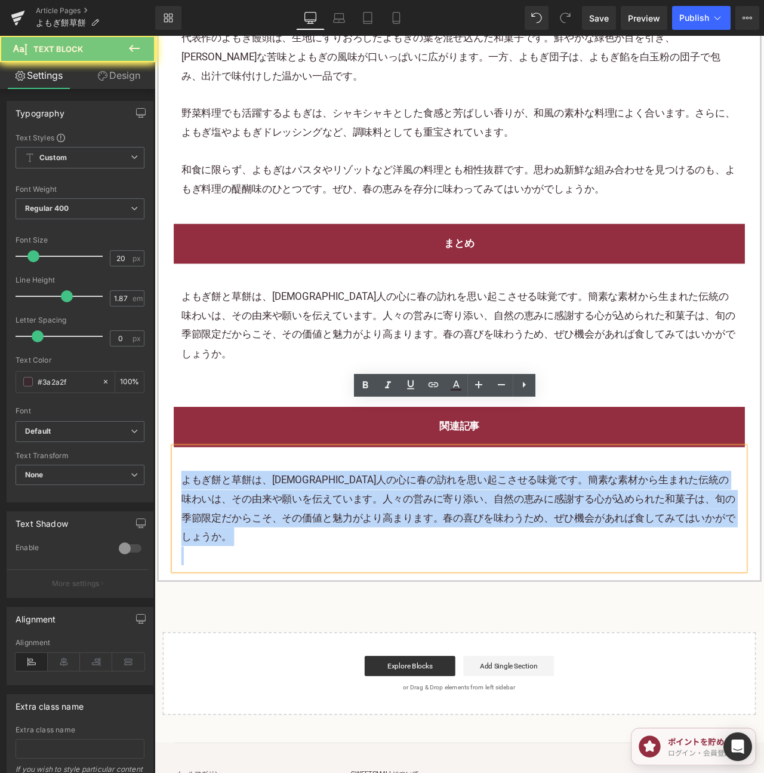
click at [593, 551] on p "よもぎ餅と草餅は、日本人の心に春の訪れを思い起こさせる味覚です。簡素な素材から生まれた伝統の味わいは、その由来や願いを伝えています。人々の営みに寄り添い、自然…" at bounding box center [515, 596] width 659 height 90
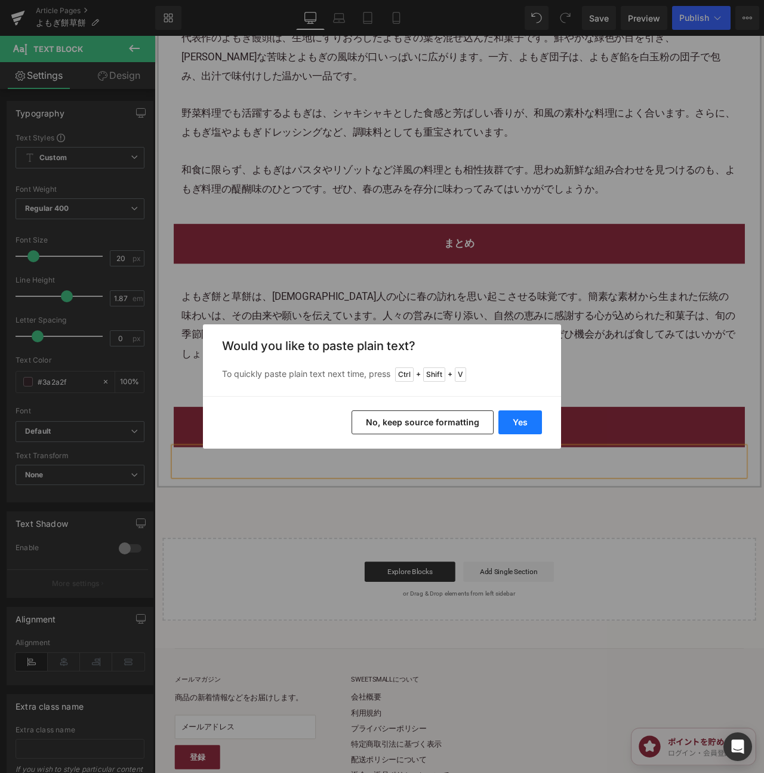
click at [526, 413] on button "Yes" at bounding box center [521, 422] width 44 height 24
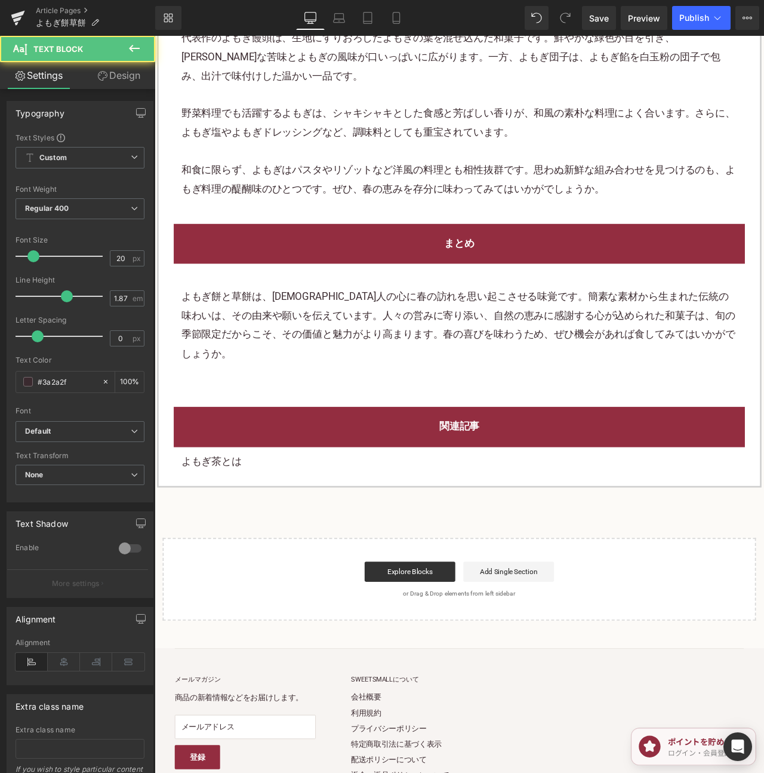
click at [225, 523] on div "よもぎ茶とは" at bounding box center [515, 540] width 677 height 34
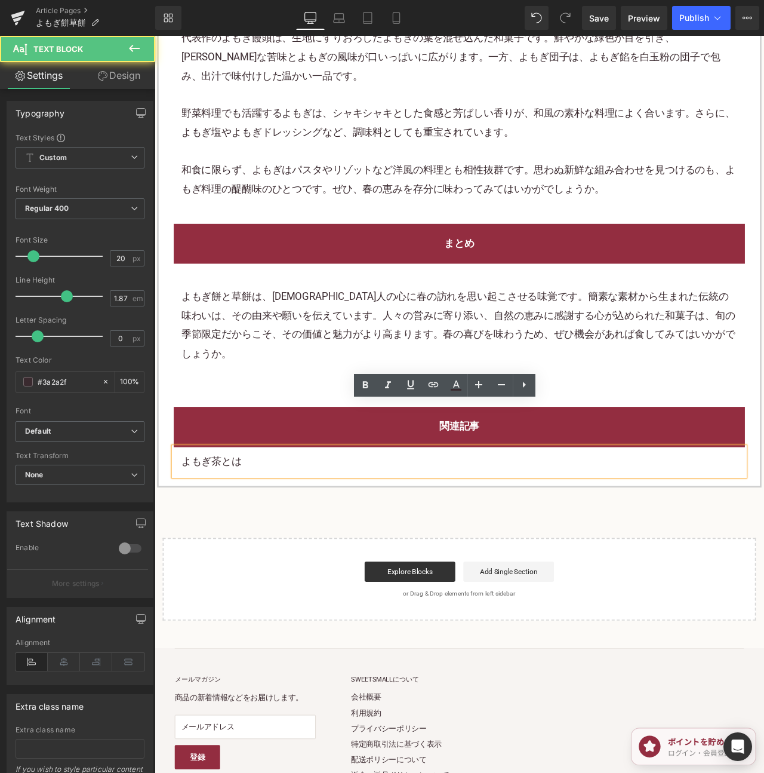
click at [237, 529] on p "よもぎ茶とは" at bounding box center [515, 540] width 659 height 22
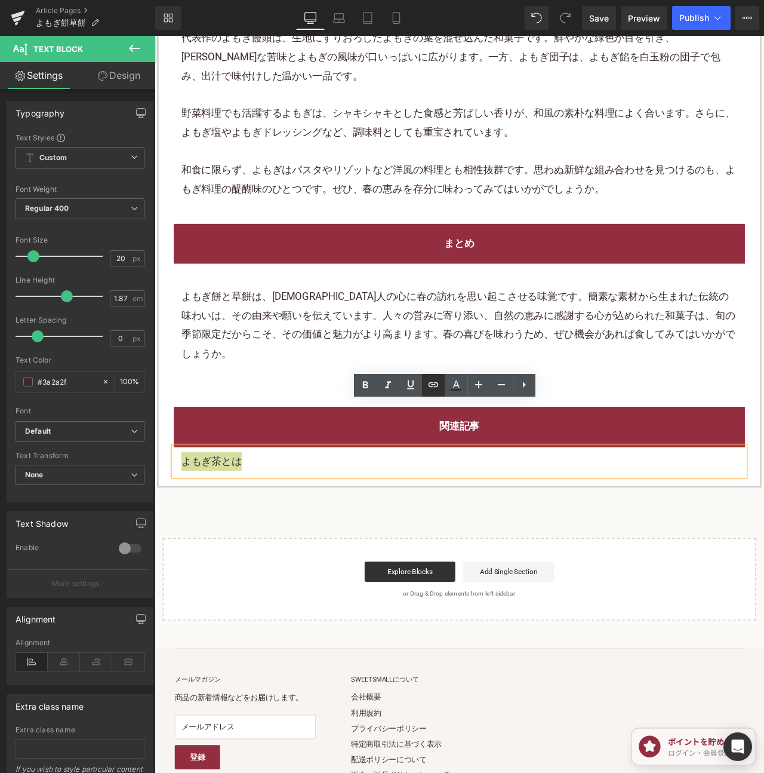
click at [440, 390] on icon at bounding box center [433, 384] width 14 height 14
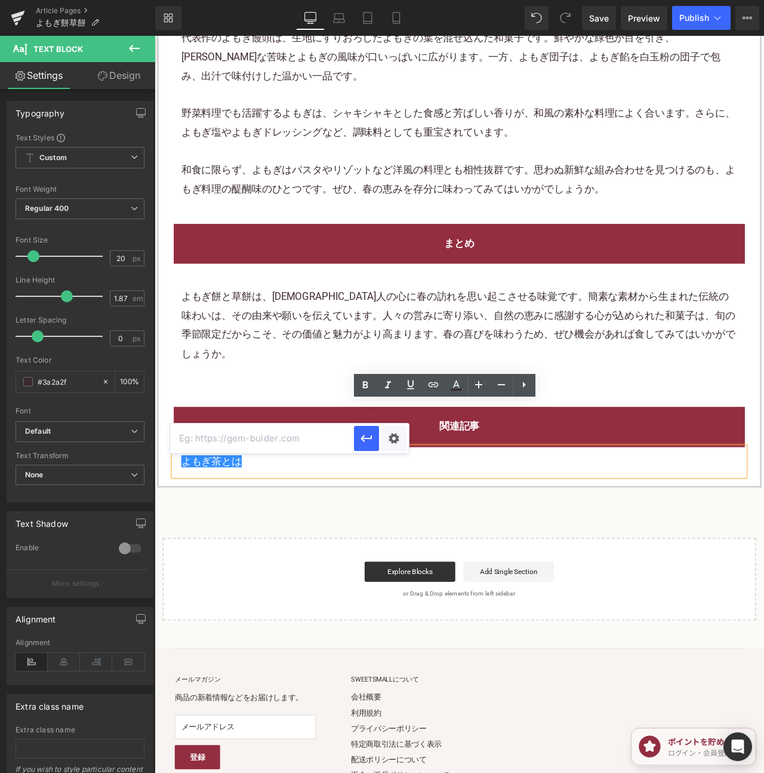
click at [330, 435] on input "text" at bounding box center [262, 438] width 184 height 30
paste input "https://shop.sweetsvillage.com/blogs/knowledge/about-mugwort-tea"
drag, startPoint x: 352, startPoint y: 437, endPoint x: 359, endPoint y: 442, distance: 8.6
click at [352, 438] on input "https://shop.sweetsvillage.com/blogs/knowledge/about-mugwort-tea" at bounding box center [262, 438] width 184 height 30
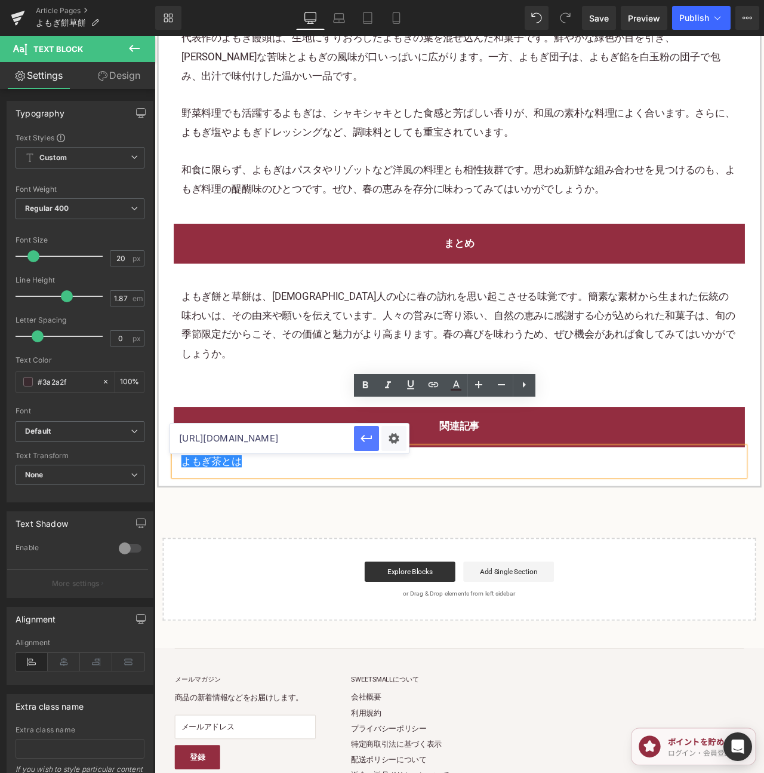
type input "https://shop.sweetsvillage.com/blogs/knowledge/about-mugwort-tea"
click at [363, 442] on icon "button" at bounding box center [367, 438] width 14 height 14
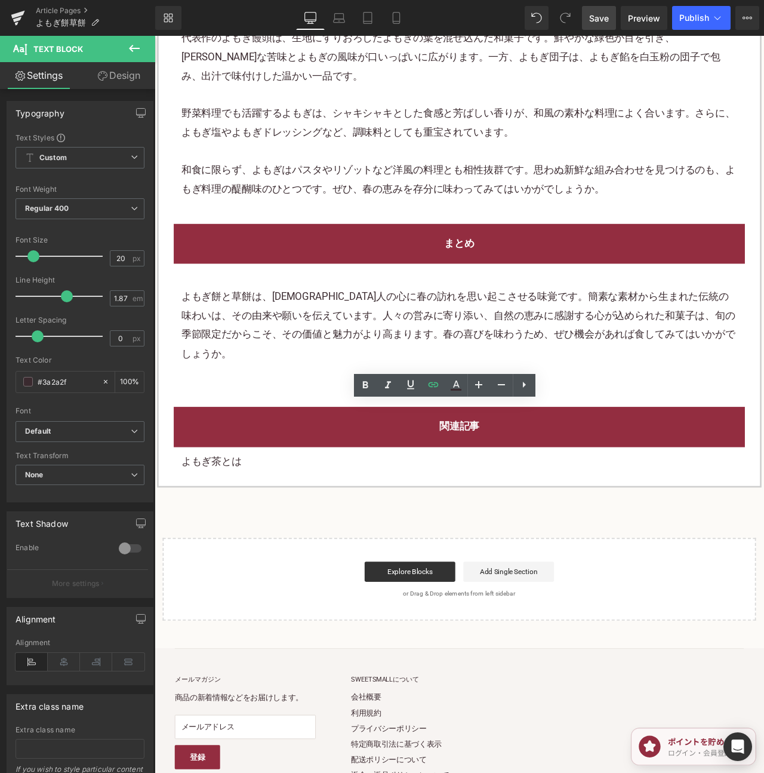
click at [596, 22] on span "Save" at bounding box center [599, 18] width 20 height 13
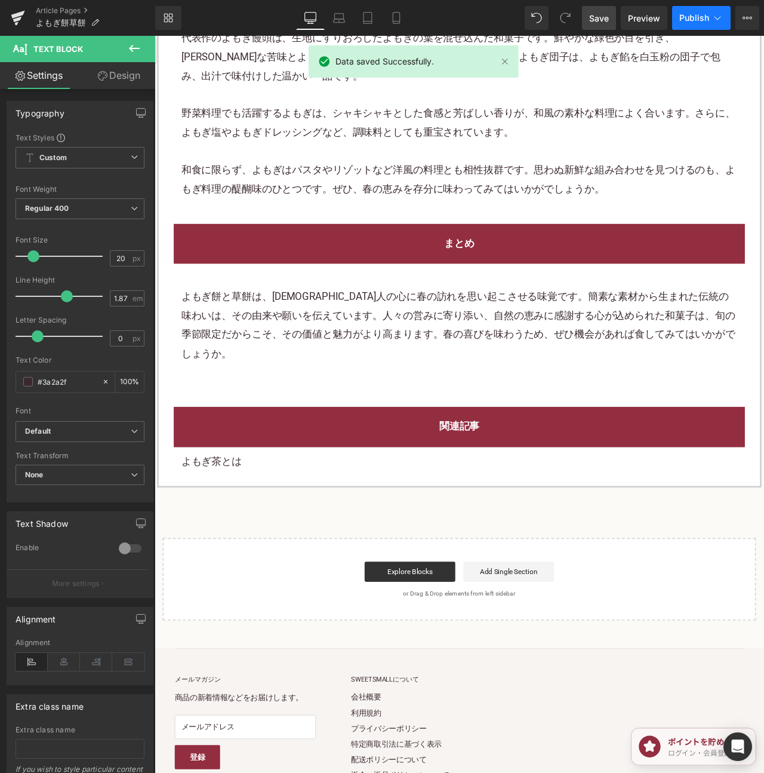
click at [687, 17] on span "Publish" at bounding box center [695, 18] width 30 height 10
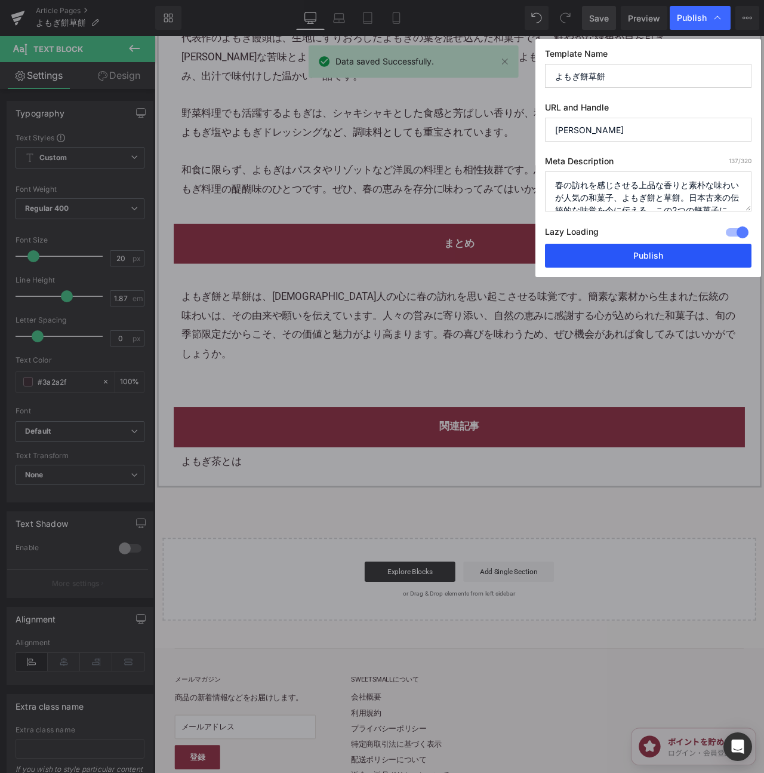
click at [658, 260] on button "Publish" at bounding box center [648, 256] width 207 height 24
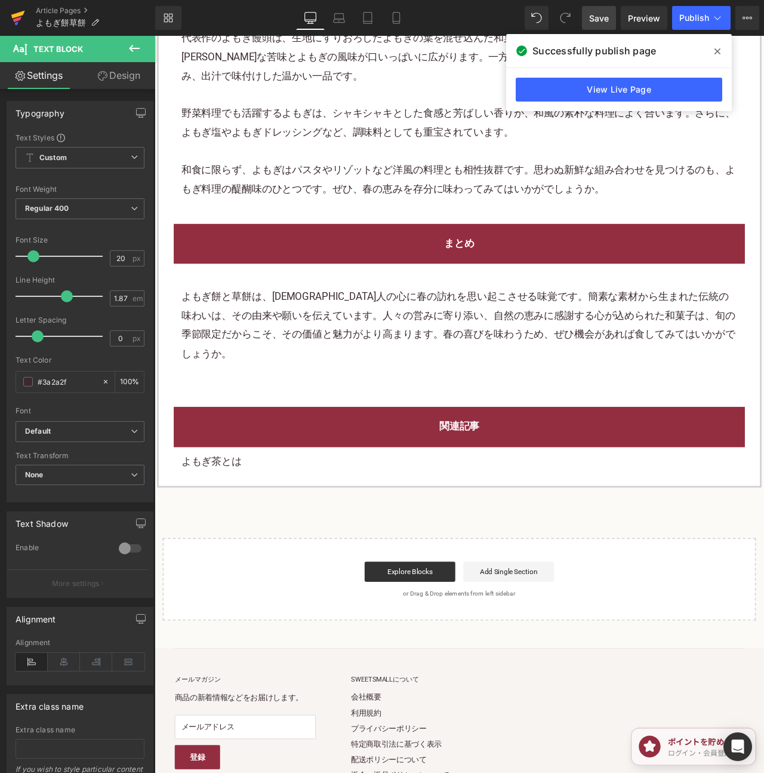
click at [15, 23] on icon at bounding box center [17, 23] width 4 height 4
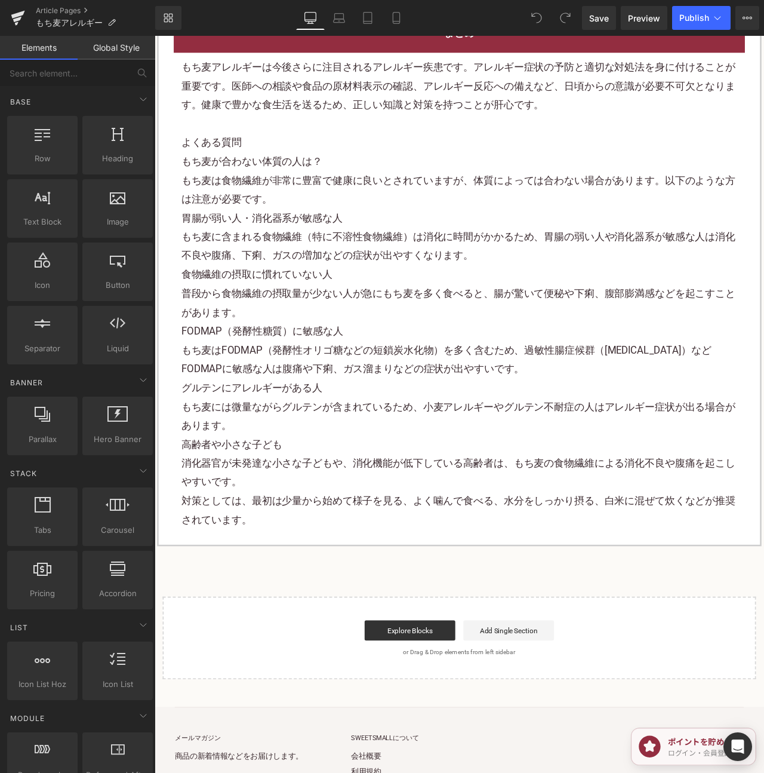
scroll to position [2536, 0]
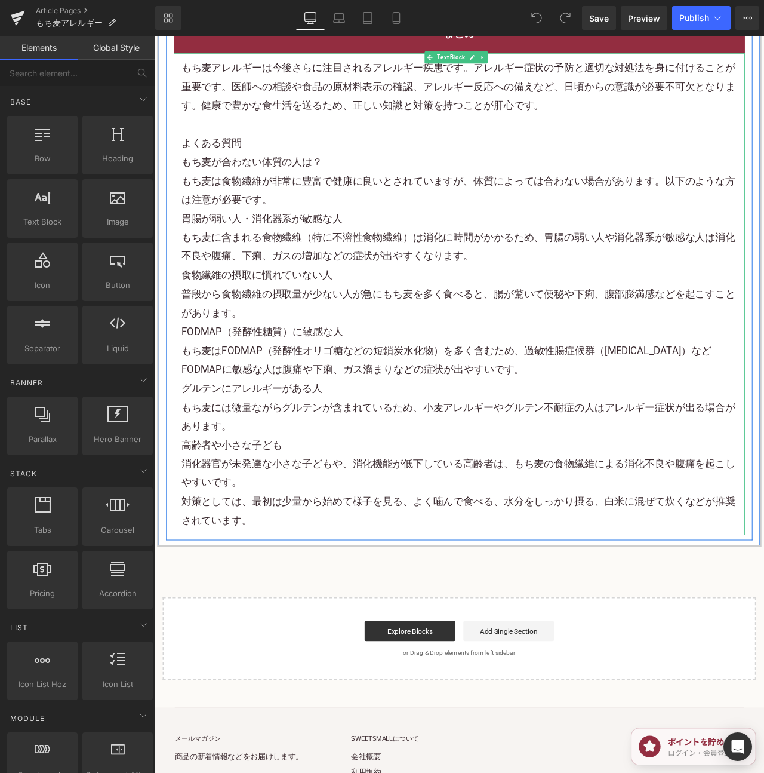
drag, startPoint x: 317, startPoint y: 610, endPoint x: 313, endPoint y: 622, distance: 11.9
click at [317, 610] on p "対策としては、最初は少量から始めて様子を見る、よく噛んで食べる、水分をしっかり摂る、白米に混ぜて炊くなどが推奨されています。" at bounding box center [515, 599] width 659 height 45
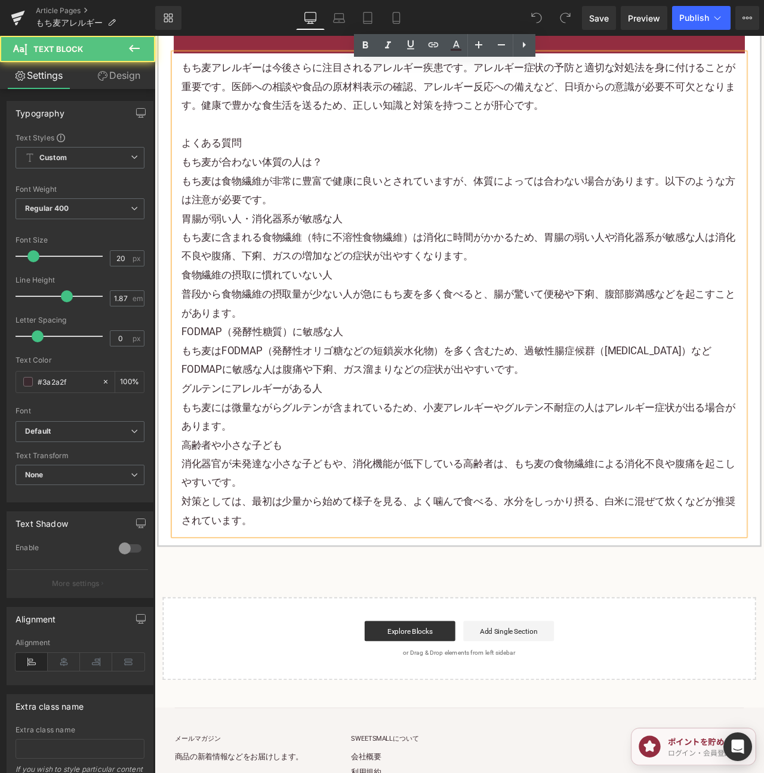
click at [309, 622] on p "対策としては、最初は少量から始めて様子を見る、よく噛んで食べる、水分をしっかり摂る、白米に混ぜて炊くなどが推奨されています。" at bounding box center [515, 599] width 659 height 45
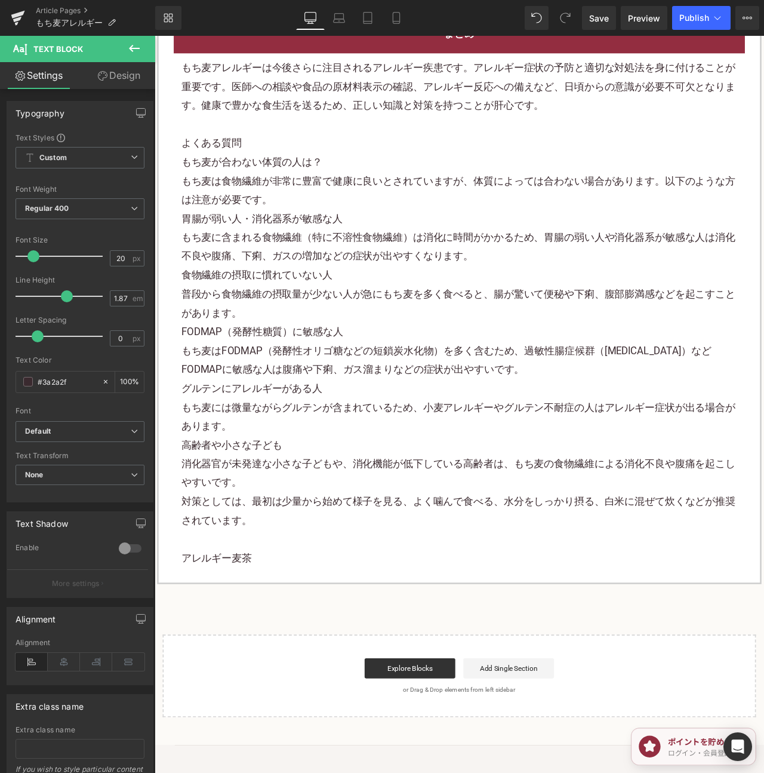
click at [203, 661] on p "対策としては、最初は少量から始めて様子を見る、よく噛んで食べる、水分をしっかり摂る、白米に混ぜて炊くなどが推奨されています。 アレルギー麦茶" at bounding box center [515, 622] width 659 height 90
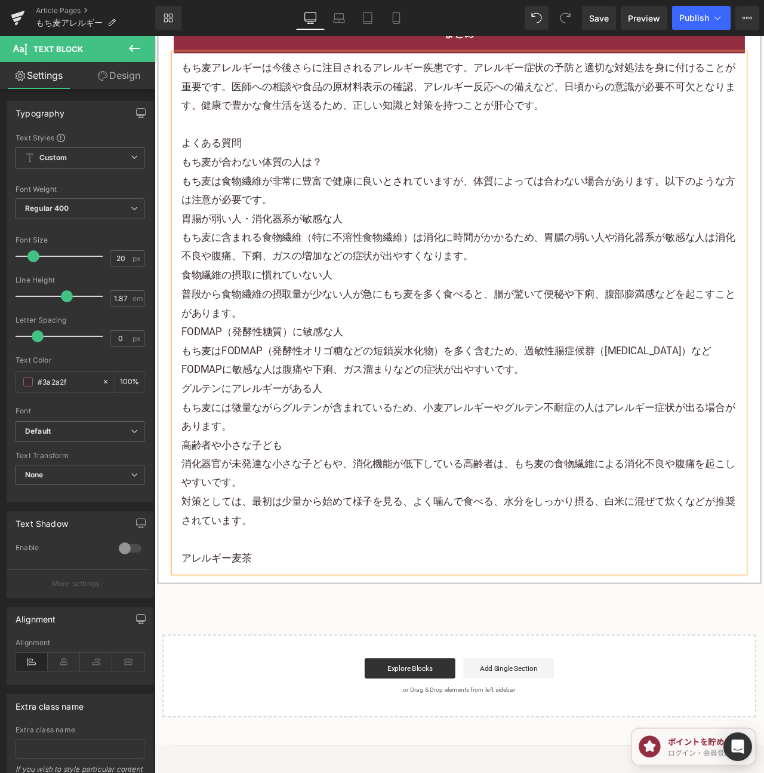
click at [203, 661] on p "対策としては、最初は少量から始めて様子を見る、よく噛んで食べる、水分をしっかり摂る、白米に混ぜて炊くなどが推奨されています。 アレルギー麦茶" at bounding box center [515, 622] width 659 height 90
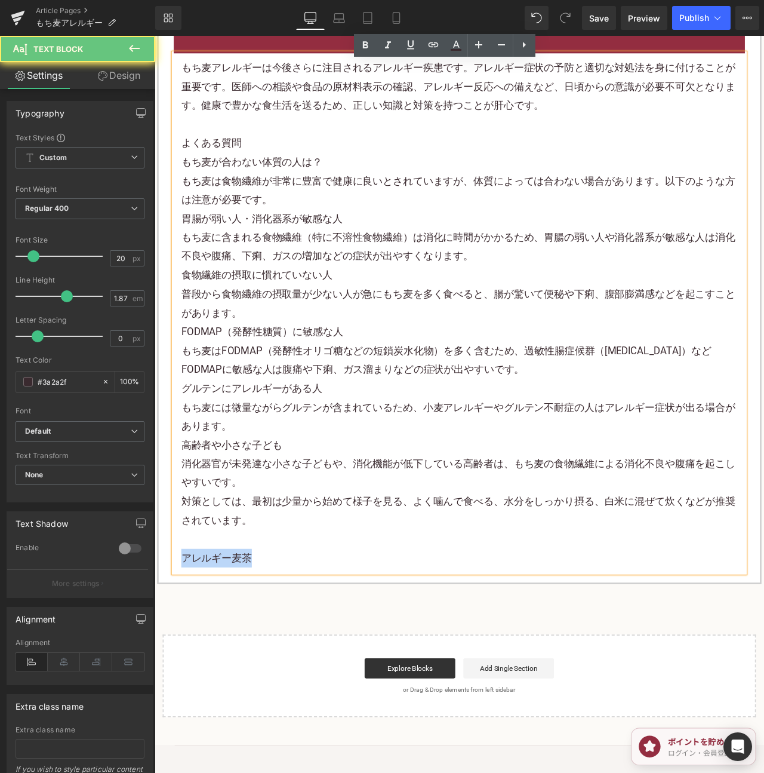
click at [203, 661] on p "対策としては、最初は少量から始めて様子を見る、よく噛んで食べる、水分をしっかり摂る、白米に混ぜて炊くなどが推奨されています。 アレルギー麦茶" at bounding box center [515, 622] width 659 height 90
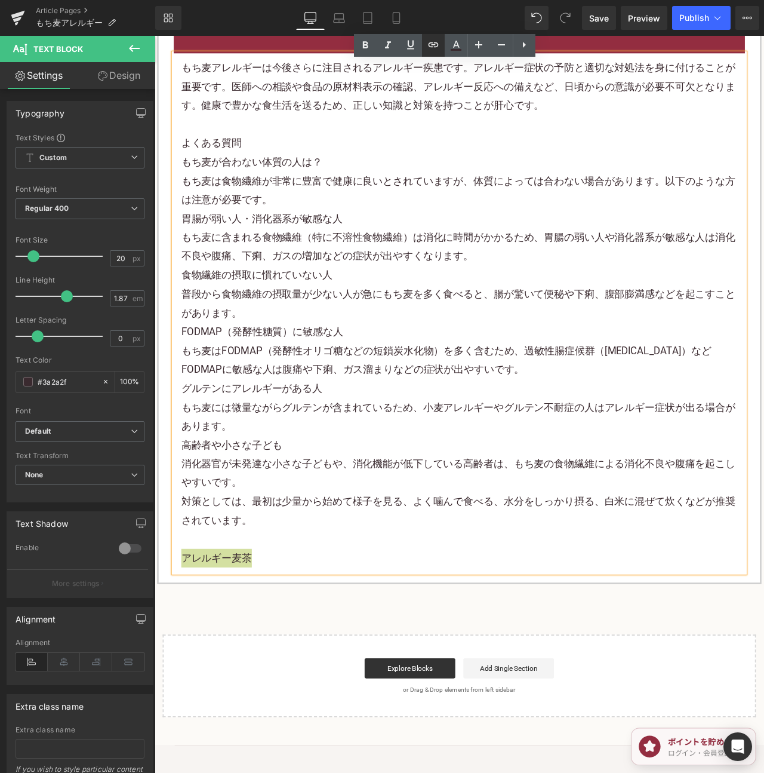
click at [438, 44] on icon at bounding box center [433, 44] width 10 height 5
click at [303, 629] on input "text" at bounding box center [262, 626] width 184 height 30
paste input "[URL][DOMAIN_NAME]"
type input "[URL][DOMAIN_NAME]"
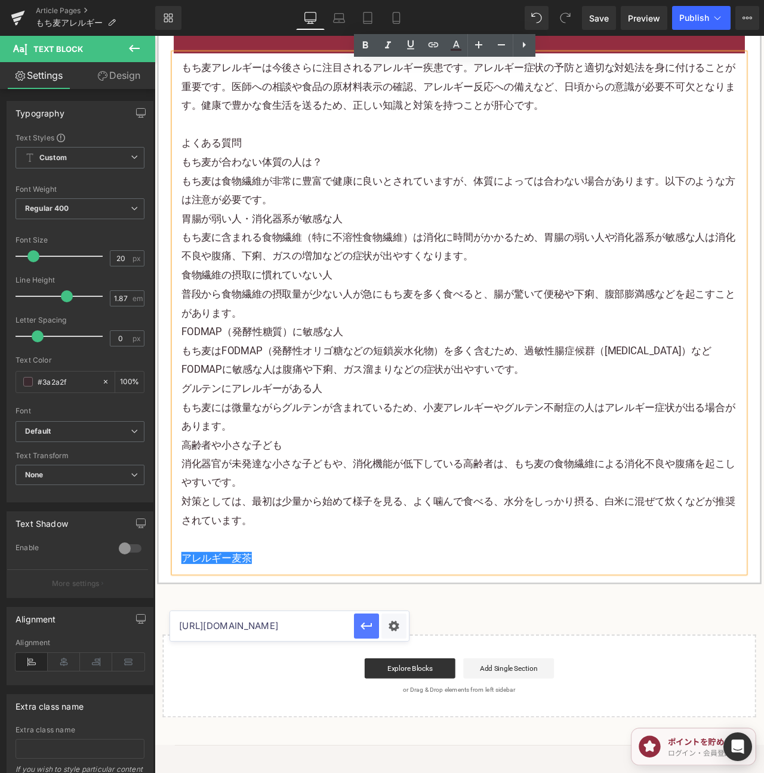
click at [361, 627] on icon "button" at bounding box center [367, 626] width 14 height 14
click at [596, 22] on span "Save" at bounding box center [599, 18] width 20 height 13
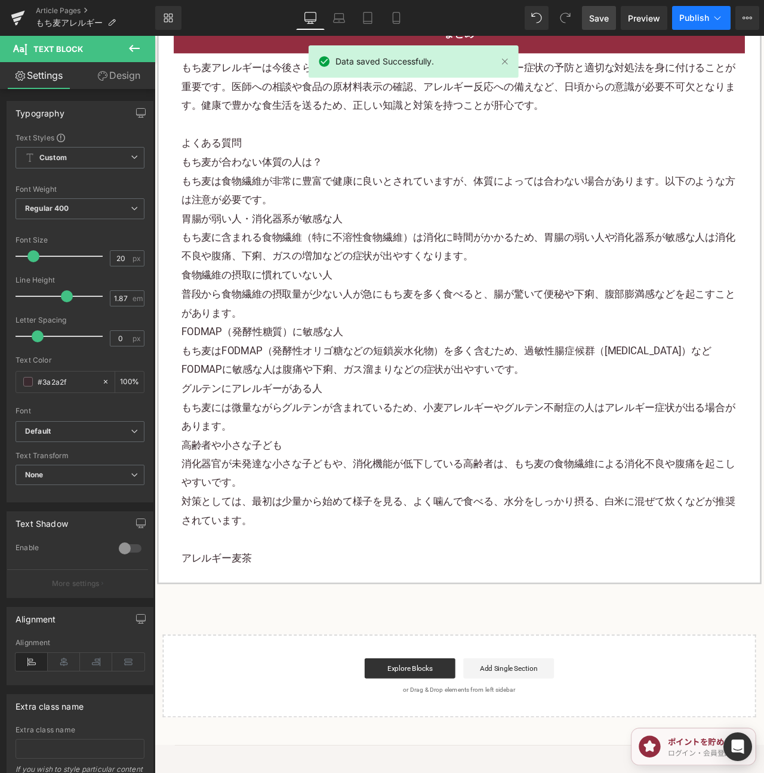
click at [690, 12] on button "Publish" at bounding box center [701, 18] width 59 height 24
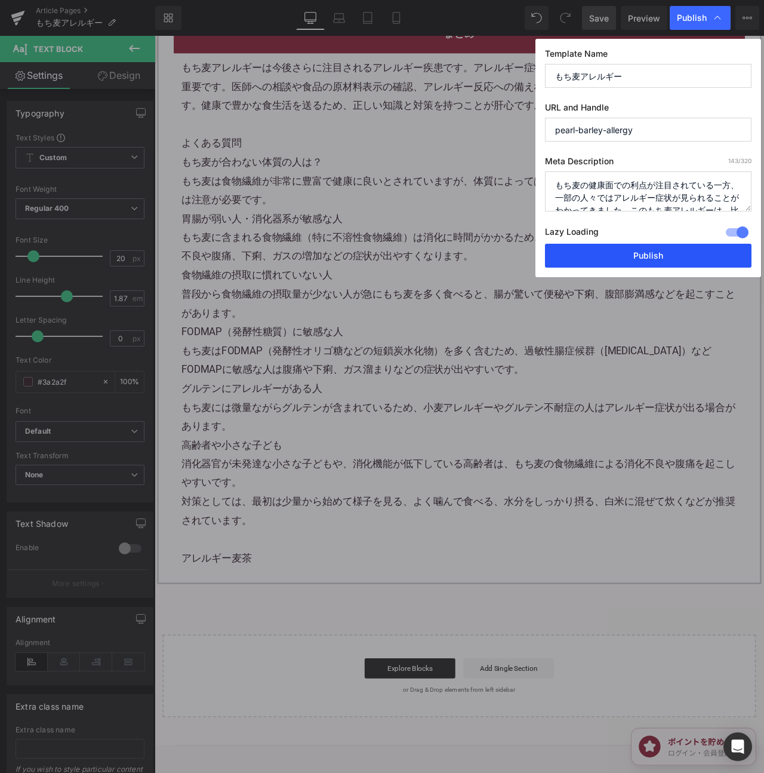
click at [688, 256] on button "Publish" at bounding box center [648, 256] width 207 height 24
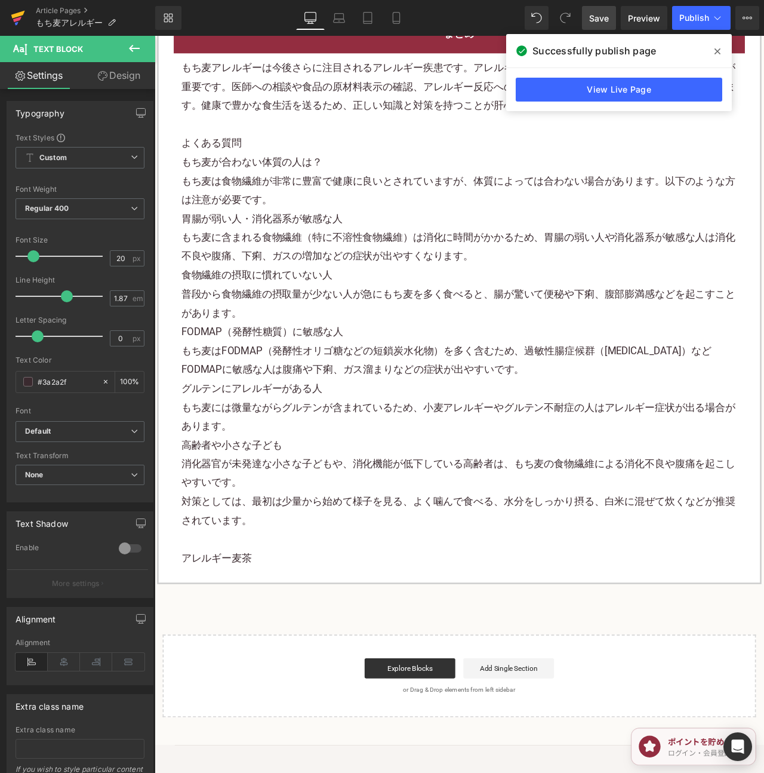
drag, startPoint x: 13, startPoint y: 17, endPoint x: 18, endPoint y: 13, distance: 6.5
click at [13, 17] on icon at bounding box center [18, 15] width 14 height 8
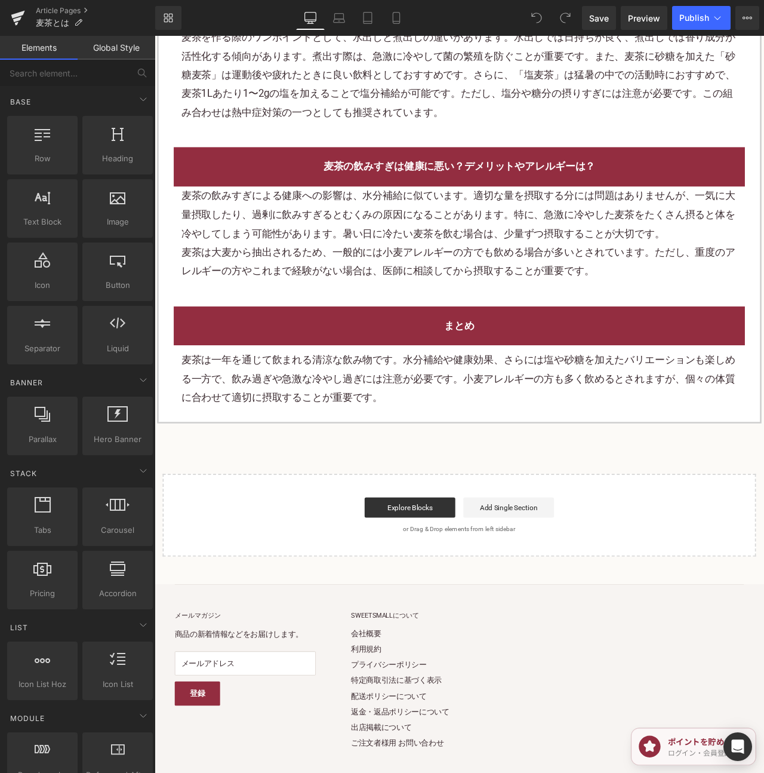
scroll to position [2091, 0]
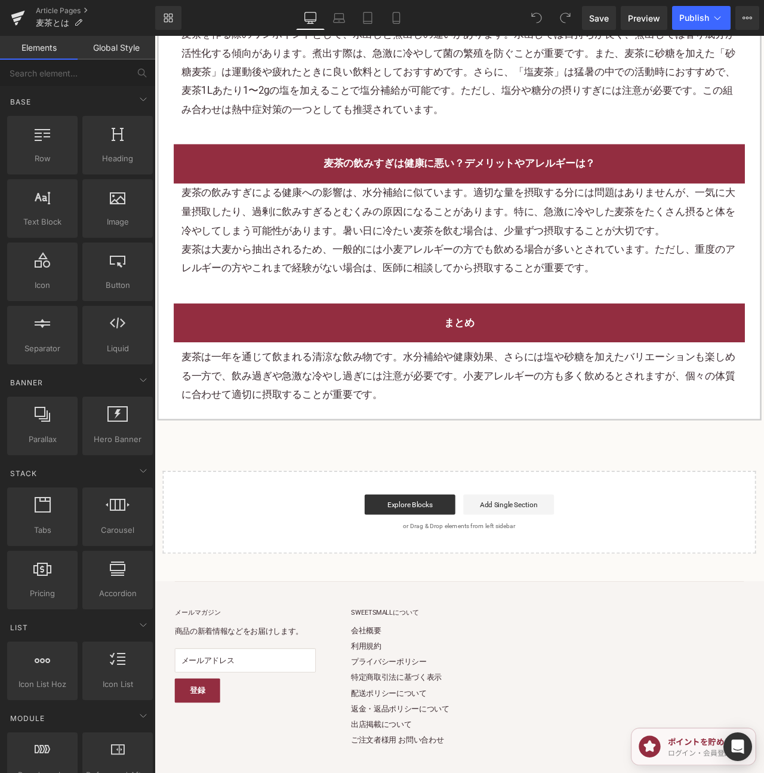
click at [514, 472] on p "麦茶は一年を通じて飲まれる清涼な飲み物です。水分補給や健康効果、さらには塩や砂糖を加えたバリエーションも楽しめる一方で、飲み過ぎや急激な冷やし過ぎには注意が必…" at bounding box center [515, 438] width 659 height 67
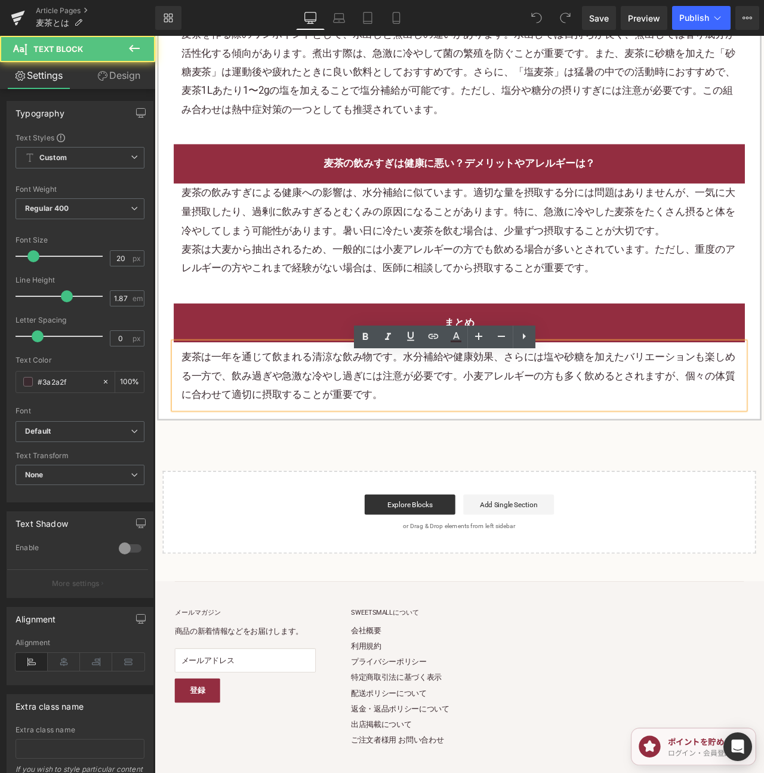
click at [189, 361] on div "まとめ Heading 麦茶は一年を通じて飲まれる清涼な飲み物です。水分補給や健康効果、さらには塩や砂糖を加えたバリエーションも楽しめる一方で、飲み過ぎや急激…" at bounding box center [515, 409] width 695 height 150
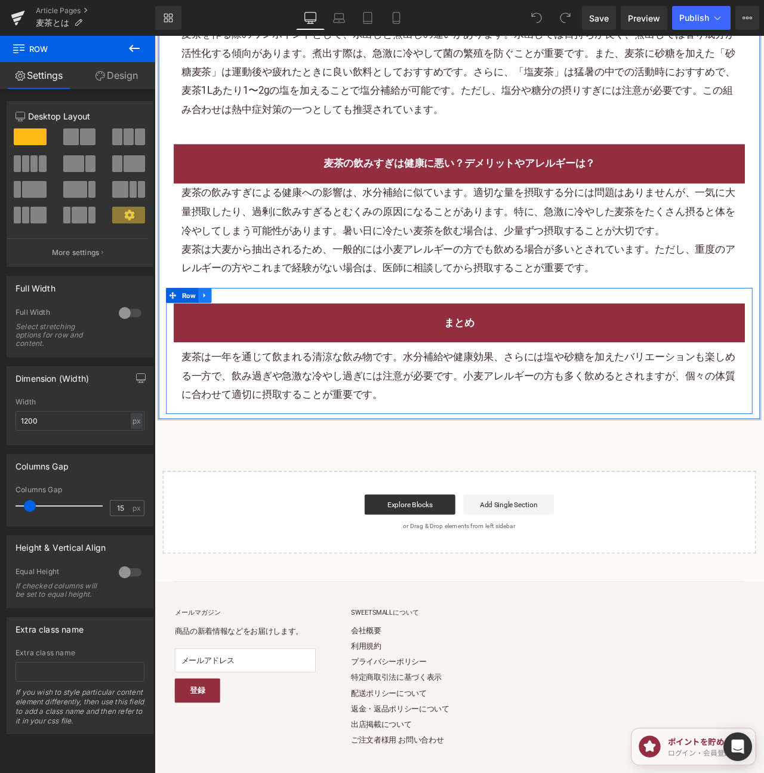
click at [210, 348] on icon at bounding box center [214, 343] width 8 height 9
click at [232, 348] on icon at bounding box center [230, 343] width 8 height 8
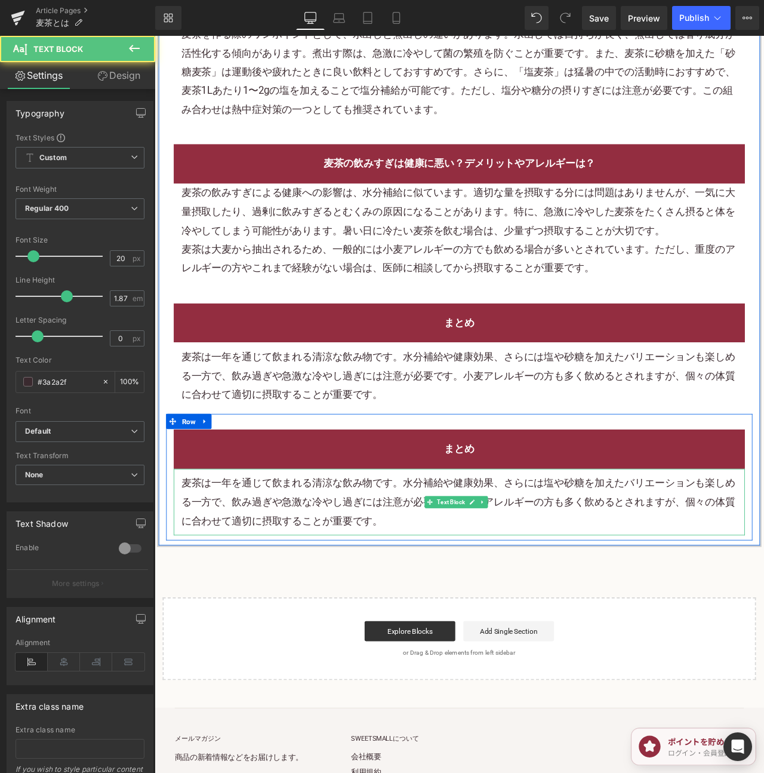
click at [358, 576] on p "麦茶は一年を通じて飲まれる清涼な飲み物です。水分補給や健康効果、さらには塩や砂糖を加えたバリエーションも楽しめる一方で、飲み過ぎや急激な冷やし過ぎには注意が必…" at bounding box center [515, 588] width 659 height 67
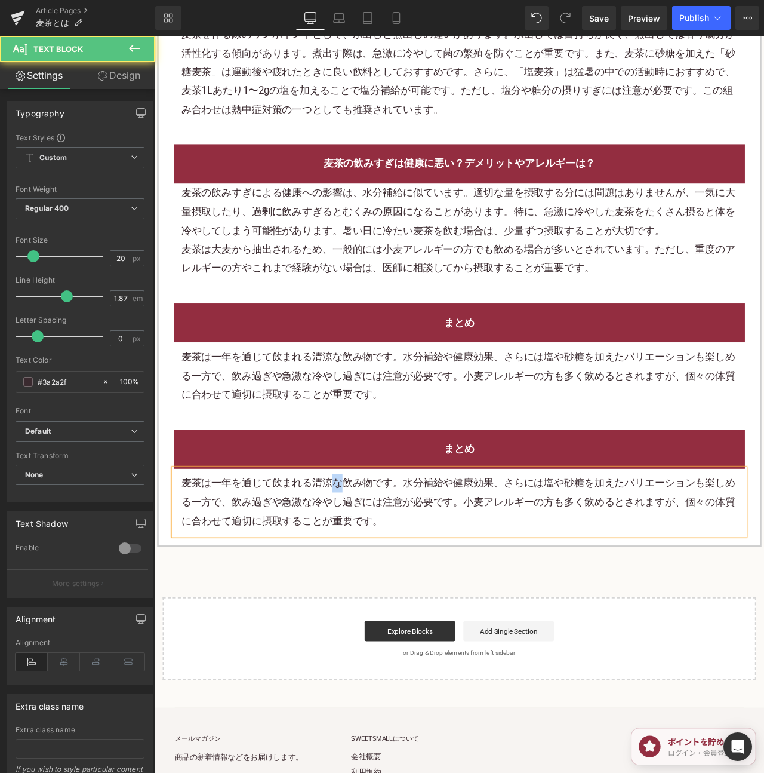
click at [358, 576] on p "麦茶は一年を通じて飲まれる清涼な飲み物です。水分補給や健康効果、さらには塩や砂糖を加えたバリエーションも楽しめる一方で、飲み過ぎや急激な冷やし過ぎには注意が必…" at bounding box center [515, 588] width 659 height 67
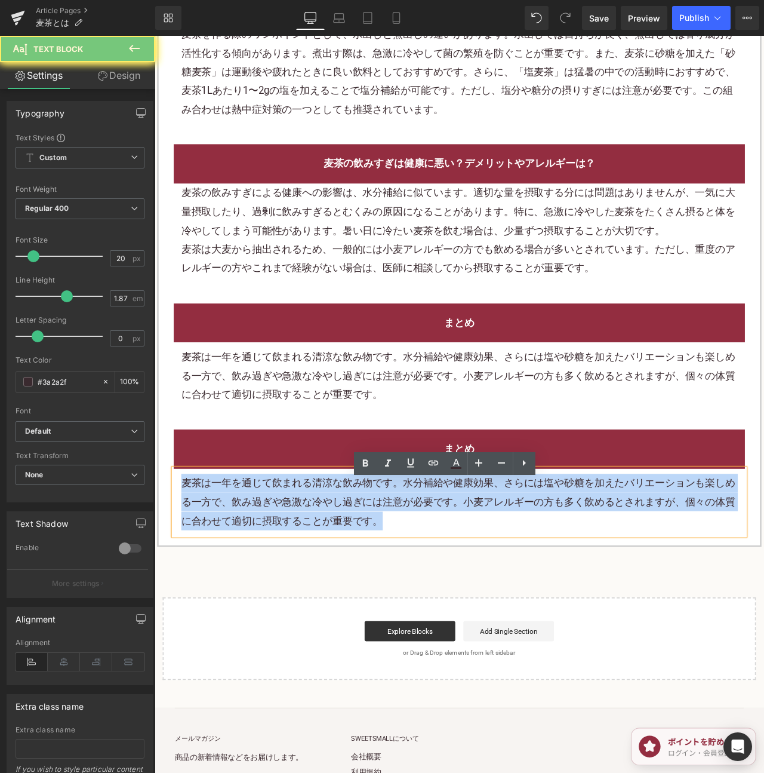
click at [358, 576] on p "麦茶は一年を通じて飲まれる清涼な飲み物です。水分補給や健康効果、さらには塩や砂糖を加えたバリエーションも楽しめる一方で、飲み過ぎや急激な冷やし過ぎには注意が必…" at bounding box center [515, 588] width 659 height 67
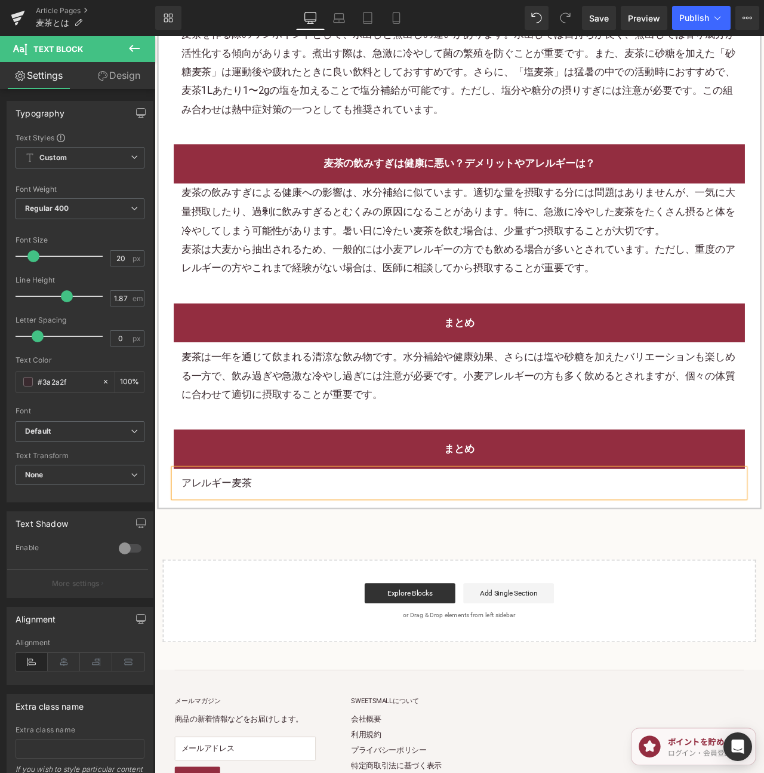
click at [244, 577] on p "アレルギー麦茶" at bounding box center [515, 566] width 659 height 22
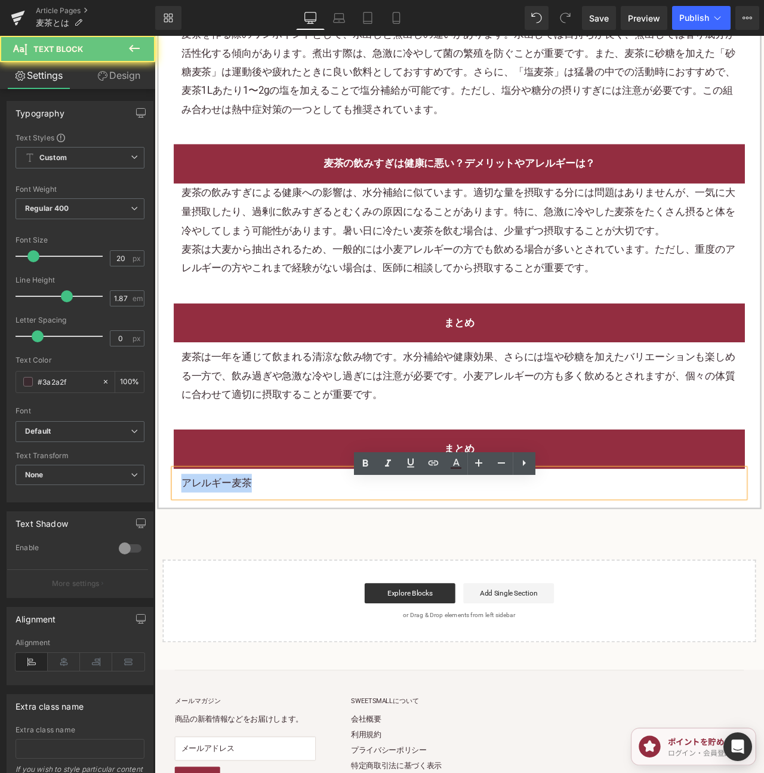
click at [244, 577] on p "アレルギー麦茶" at bounding box center [515, 566] width 659 height 22
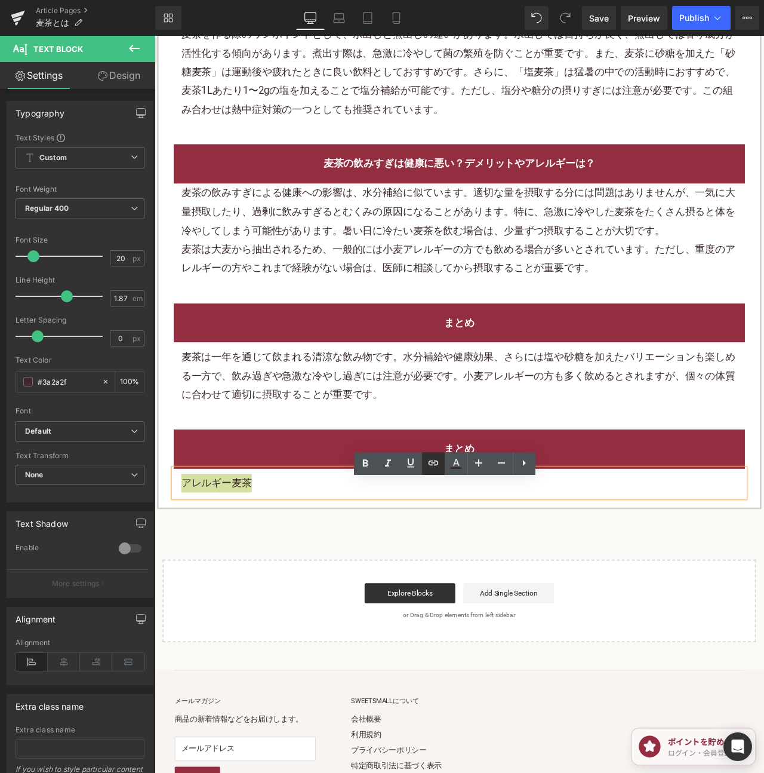
click at [429, 467] on icon at bounding box center [433, 463] width 14 height 14
click at [322, 512] on input "text" at bounding box center [262, 516] width 184 height 30
paste input "[URL][DOMAIN_NAME]"
type input "[URL][DOMAIN_NAME]"
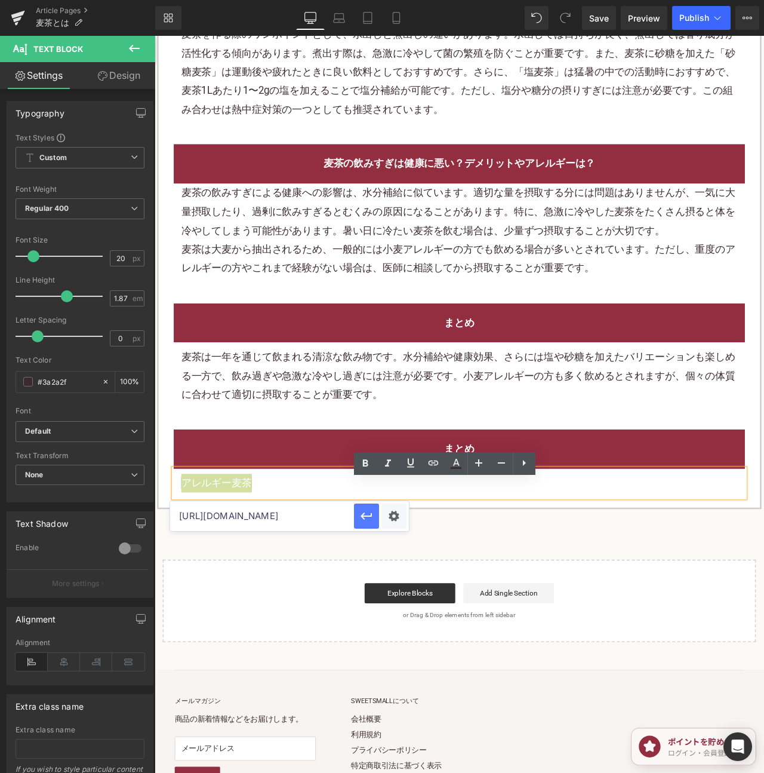
click at [366, 516] on icon "button" at bounding box center [366, 515] width 11 height 7
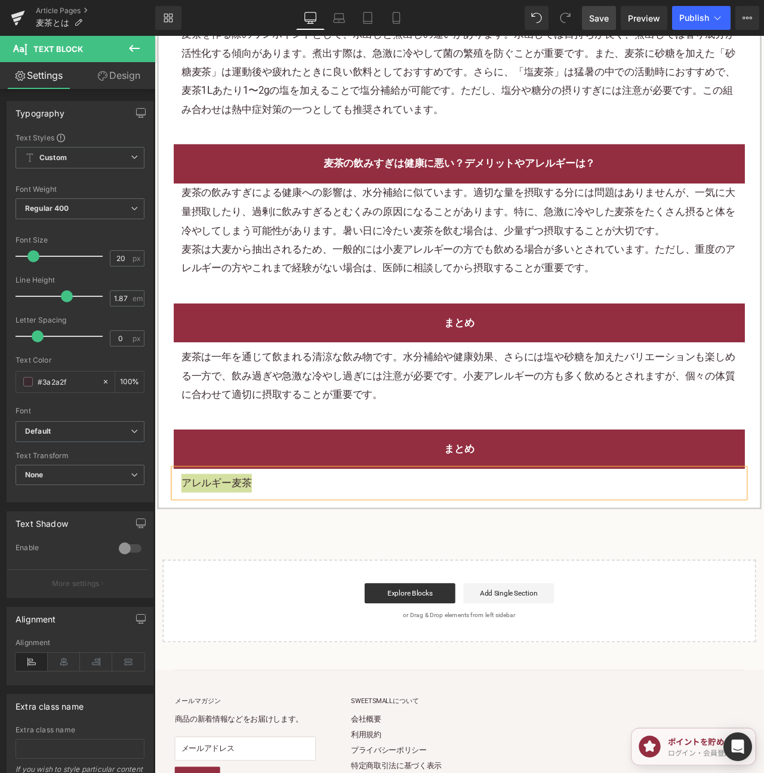
click at [600, 24] on span "Save" at bounding box center [599, 18] width 20 height 13
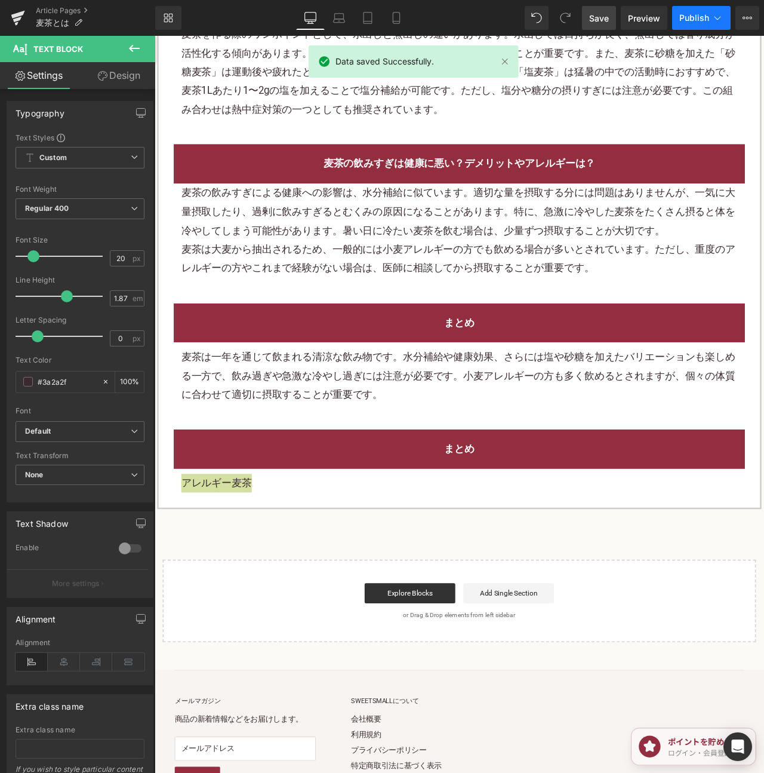
click at [686, 16] on span "Publish" at bounding box center [695, 18] width 30 height 10
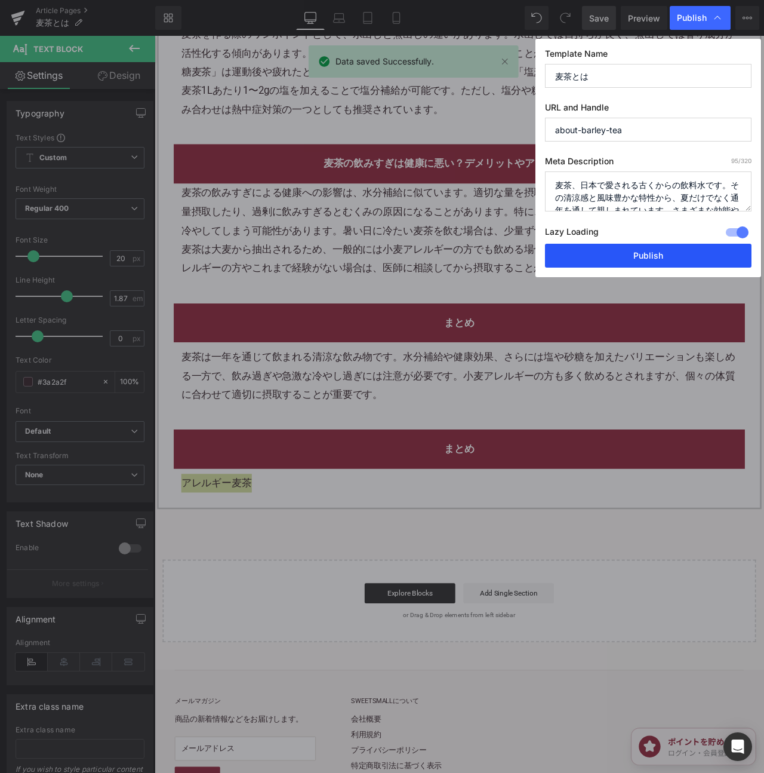
drag, startPoint x: 669, startPoint y: 257, endPoint x: 601, endPoint y: 256, distance: 67.5
click at [669, 257] on button "Publish" at bounding box center [648, 256] width 207 height 24
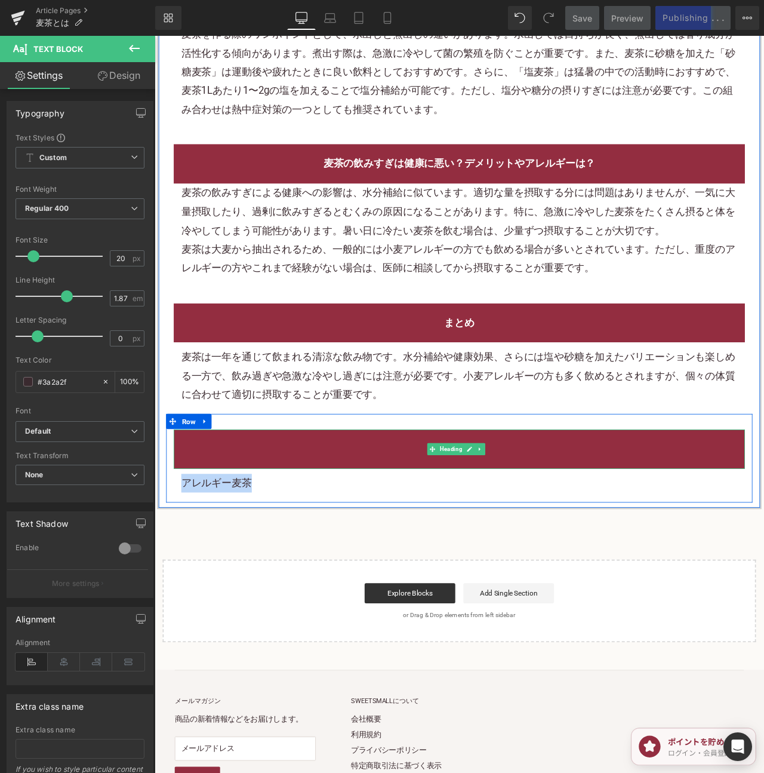
click at [570, 536] on h2 "まとめ" at bounding box center [515, 525] width 659 height 22
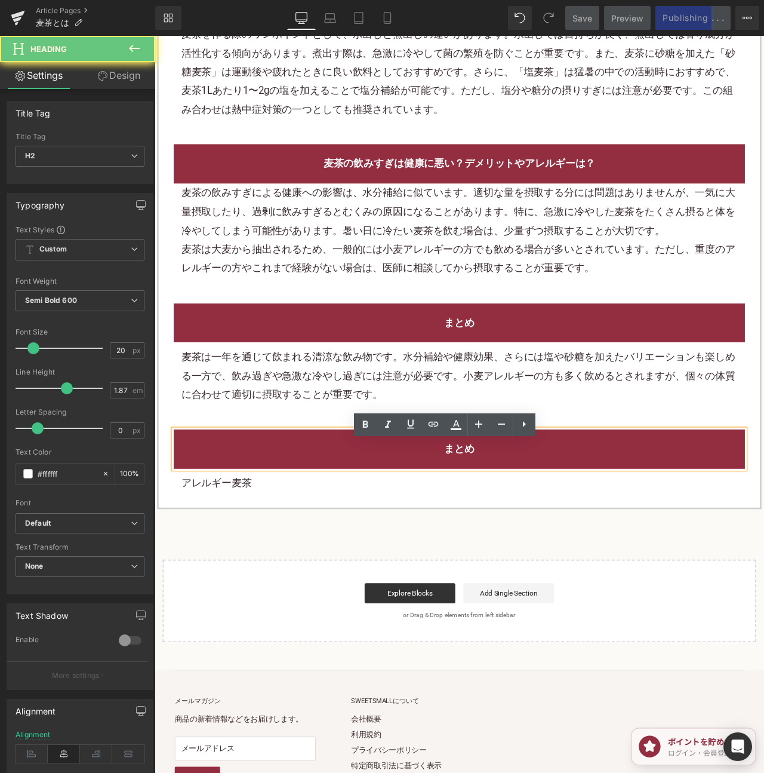
click at [570, 536] on h2 "まとめ" at bounding box center [515, 525] width 659 height 22
click at [589, 532] on h2 "まとめ" at bounding box center [515, 525] width 659 height 22
click at [586, 532] on h2 "まとめ" at bounding box center [515, 525] width 659 height 22
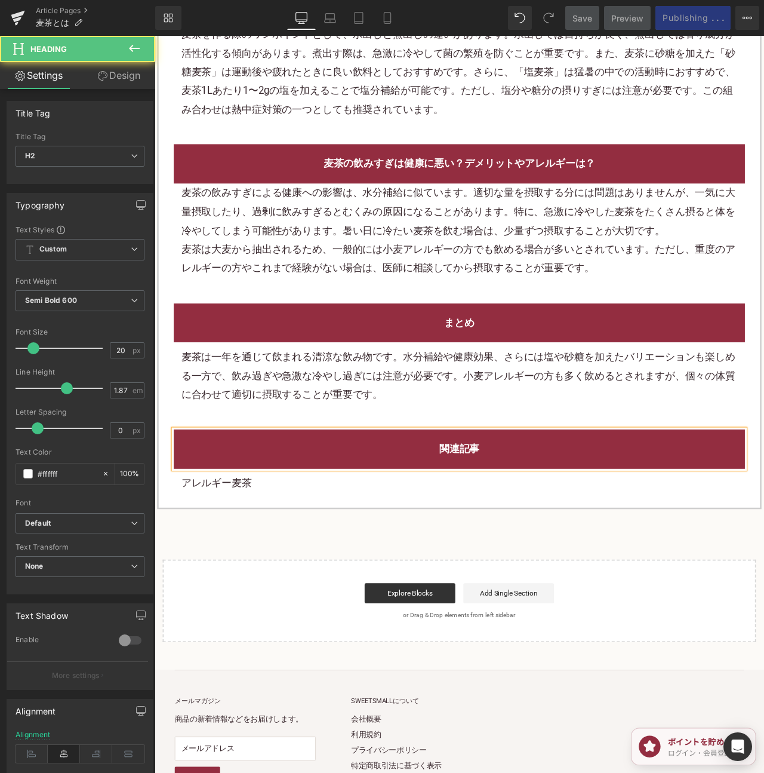
click at [701, 514] on div "関連記事" at bounding box center [515, 525] width 677 height 46
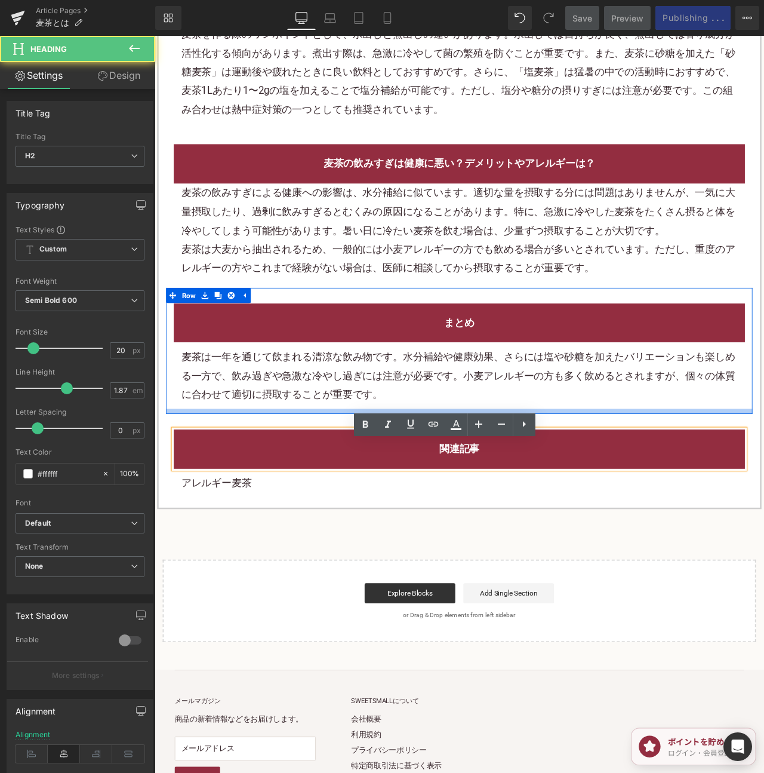
click at [699, 484] on div "まとめ Heading 麦茶は一年を通じて飲まれる清涼な飲み物です。水分補給や健康効果、さらには塩や砂糖を加えたバリエーションも楽しめる一方で、飲み過ぎや急激…" at bounding box center [515, 409] width 695 height 150
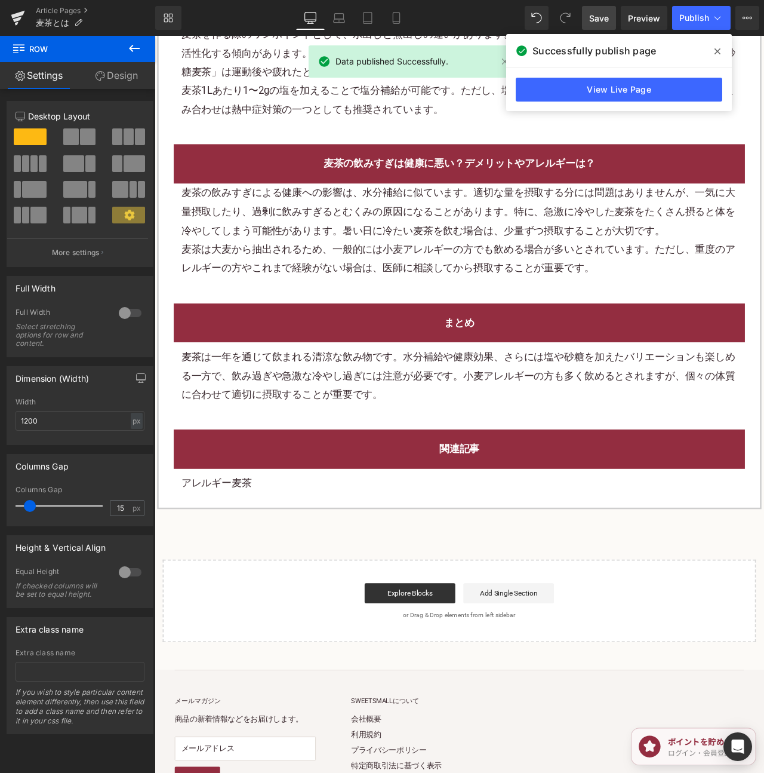
click at [601, 14] on span "Save" at bounding box center [599, 18] width 20 height 13
click at [681, 17] on span "Publish" at bounding box center [695, 18] width 30 height 10
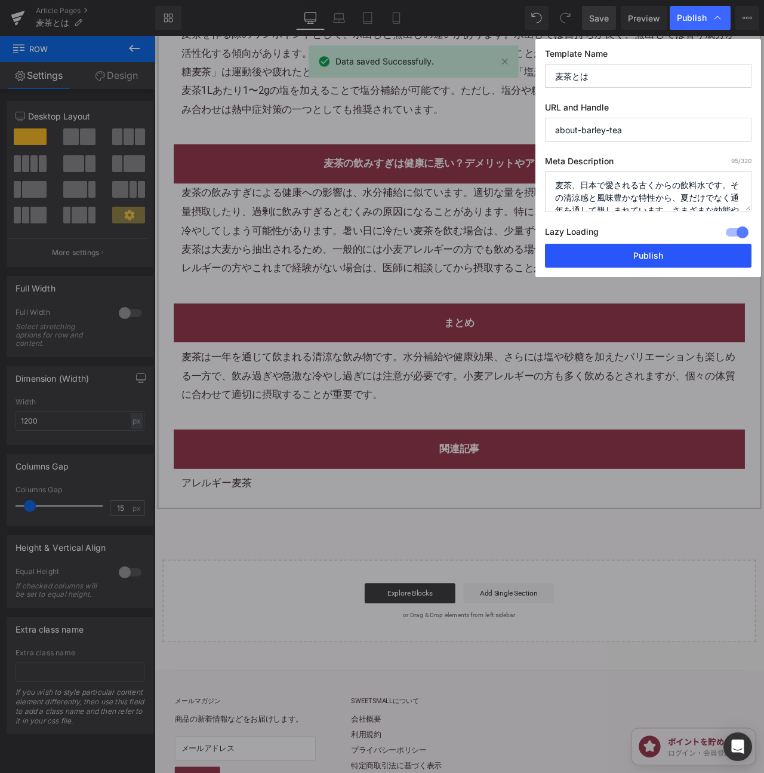
click at [650, 247] on button "Publish" at bounding box center [648, 256] width 207 height 24
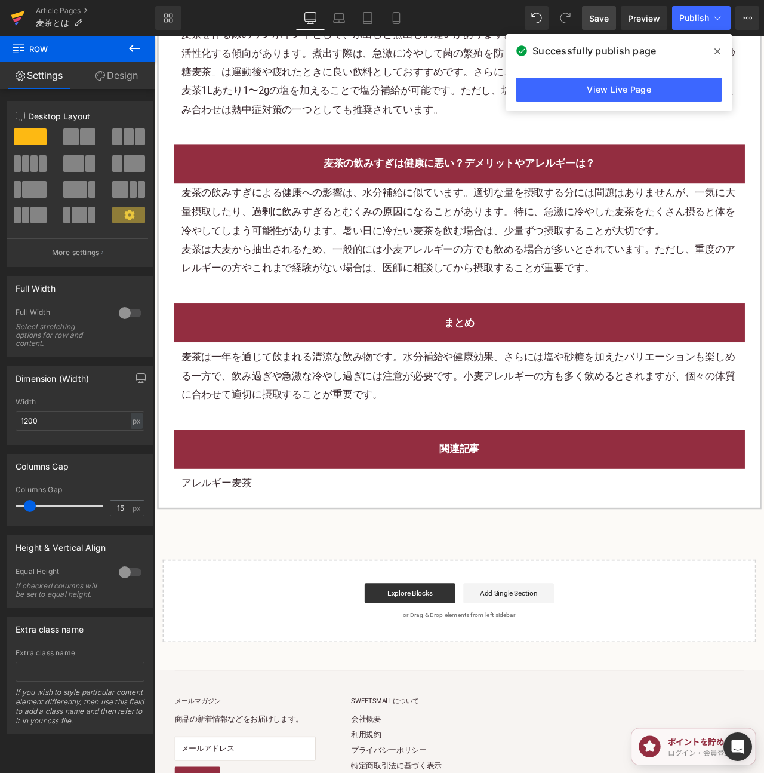
click at [16, 17] on icon at bounding box center [18, 18] width 14 height 30
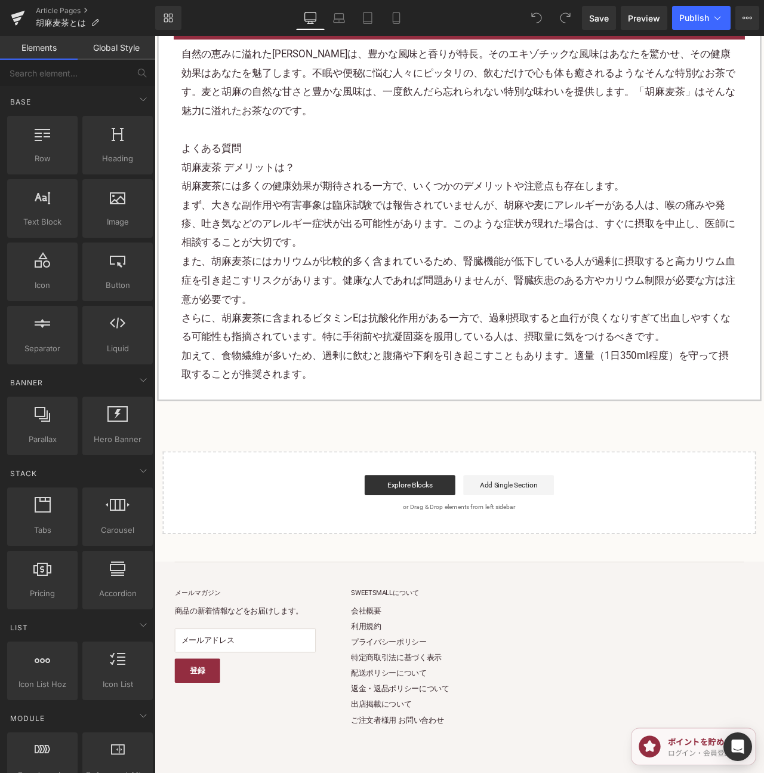
scroll to position [3034, 0]
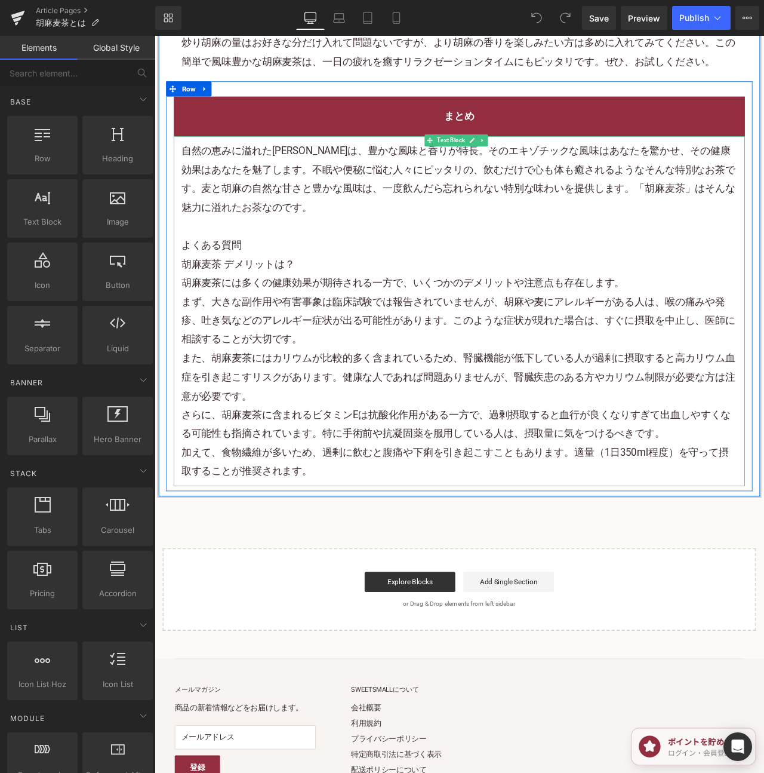
drag, startPoint x: 368, startPoint y: 548, endPoint x: 368, endPoint y: 539, distance: 9.6
click at [368, 548] on p "加えて、食物繊維が多いため、過剰に飲むと腹痛や下痢を引き起こすこともあります。適量（1日350ml程度）を守って摂取することが推奨されます。" at bounding box center [515, 541] width 659 height 45
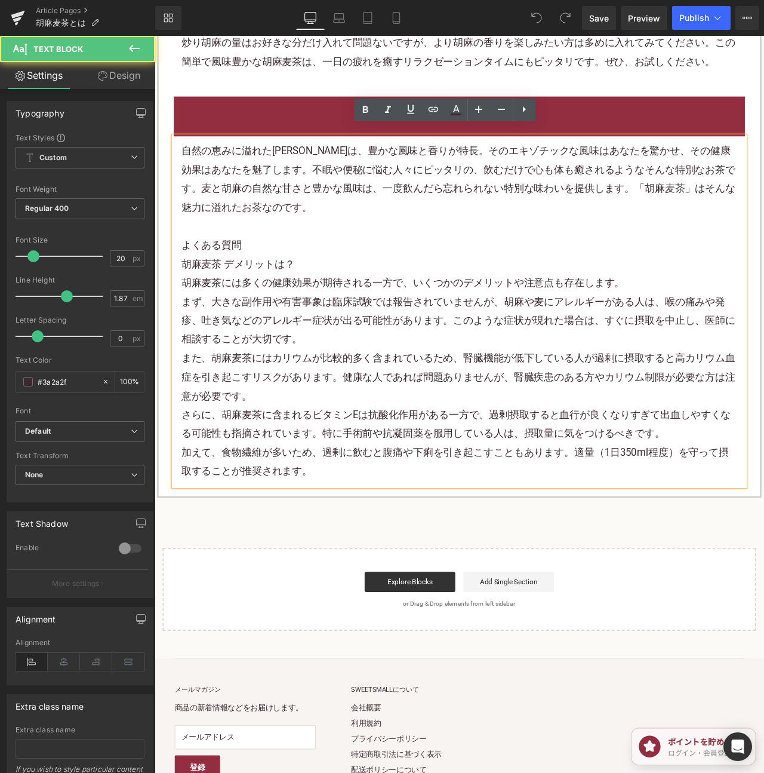
click at [368, 534] on p "加えて、食物繊維が多いため、過剰に飲むと腹痛や下痢を引き起こすこともあります。適量（1日350ml程度）を守って摂取することが推奨されます。" at bounding box center [515, 541] width 659 height 45
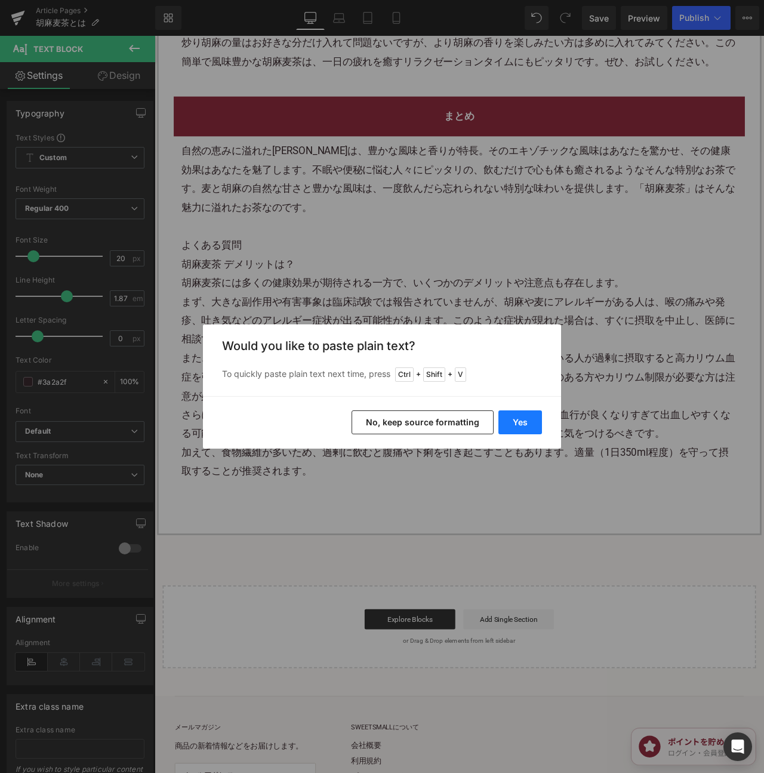
click at [536, 417] on button "Yes" at bounding box center [521, 422] width 44 height 24
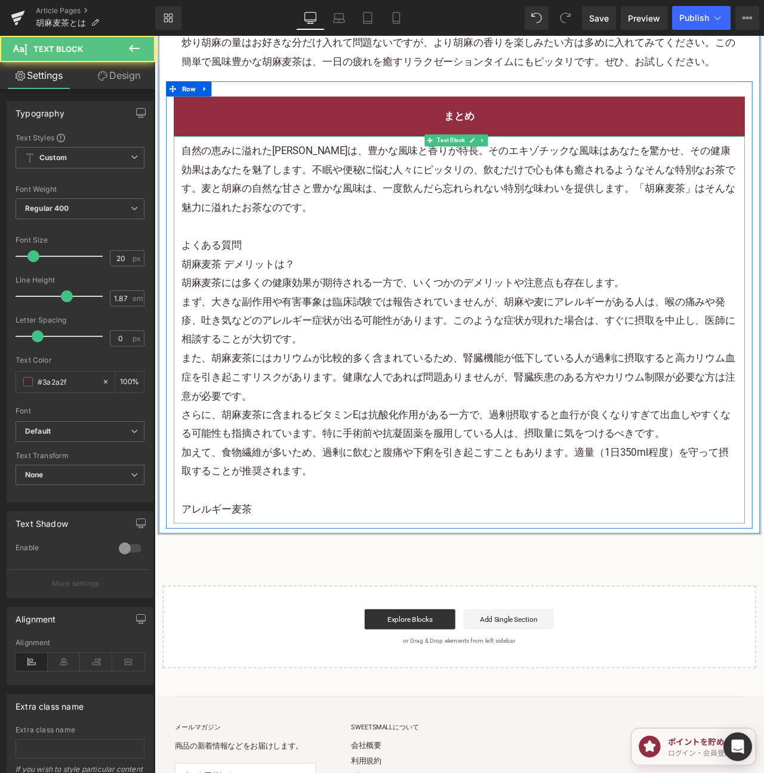
click at [208, 585] on p "加えて、食物繊維が多いため、過剰に飲むと腹痛や下痢を引き起こすこともあります。適量（1日350ml程度）を守って摂取することが推奨されます。 アレルギー麦茶" at bounding box center [515, 564] width 659 height 90
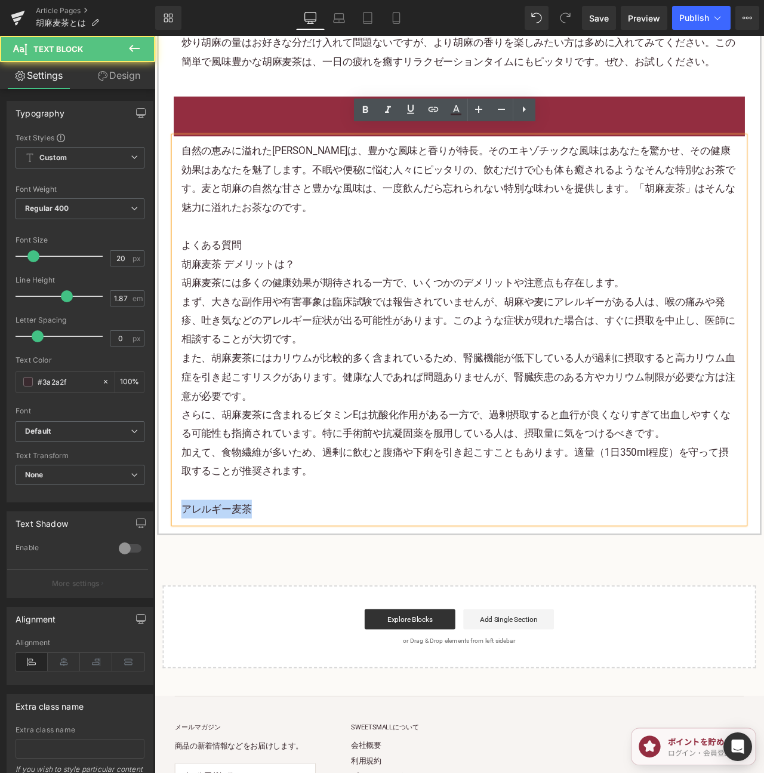
click at [208, 585] on p "加えて、食物繊維が多いため、過剰に飲むと腹痛や下痢を引き起こすこともあります。適量（1日350ml程度）を守って摂取することが推奨されます。 アレルギー麦茶" at bounding box center [515, 564] width 659 height 90
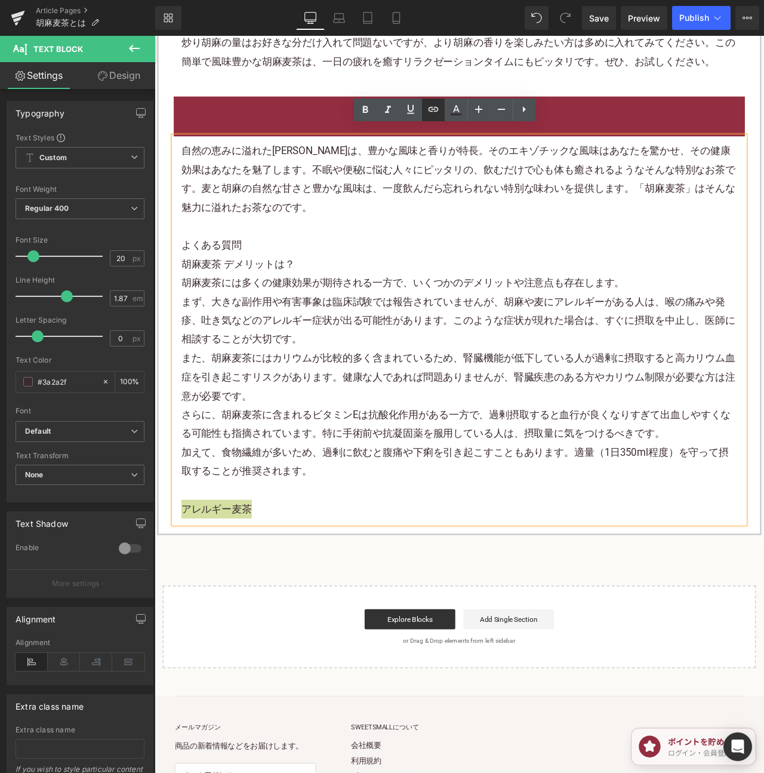
click at [425, 109] on link at bounding box center [433, 110] width 23 height 23
click at [277, 567] on input "text" at bounding box center [268, 558] width 184 height 30
paste input "https://shop.sweetsvillage.com/blogs/knowledge/allergy-barley-tea"
type input "https://shop.sweetsvillage.com/blogs/knowledge/allergy-barley-tea"
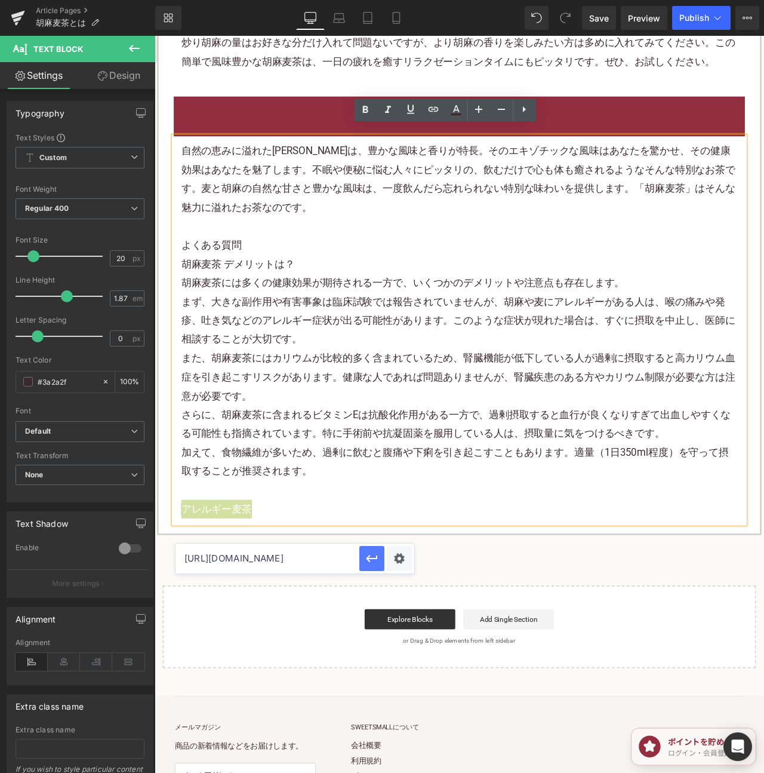
click at [373, 557] on icon "button" at bounding box center [372, 558] width 14 height 14
click at [598, 26] on link "Save" at bounding box center [599, 18] width 34 height 24
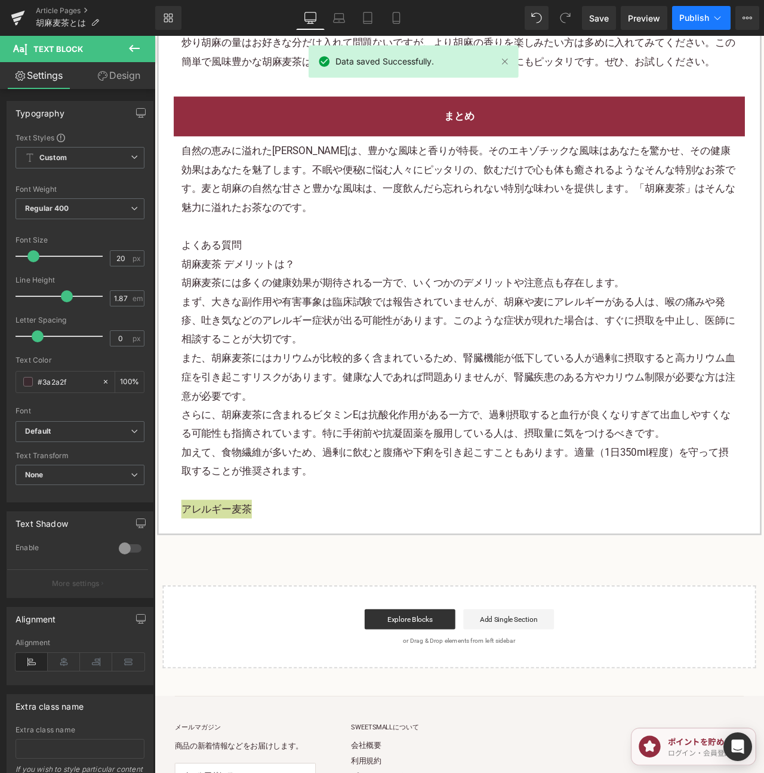
click at [693, 21] on span "Publish" at bounding box center [695, 18] width 30 height 10
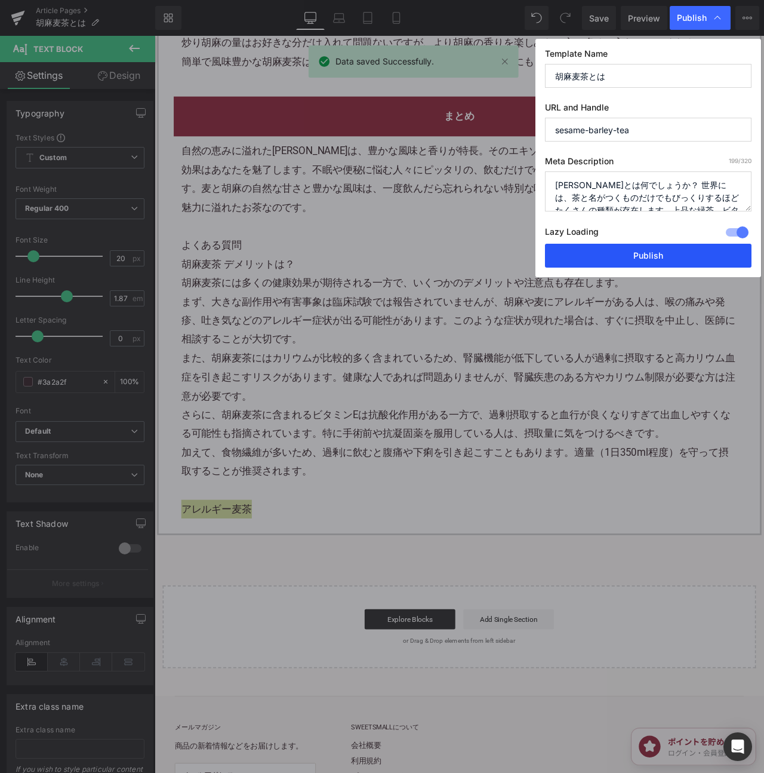
drag, startPoint x: 660, startPoint y: 256, endPoint x: 395, endPoint y: 77, distance: 320.5
click at [660, 256] on button "Publish" at bounding box center [648, 256] width 207 height 24
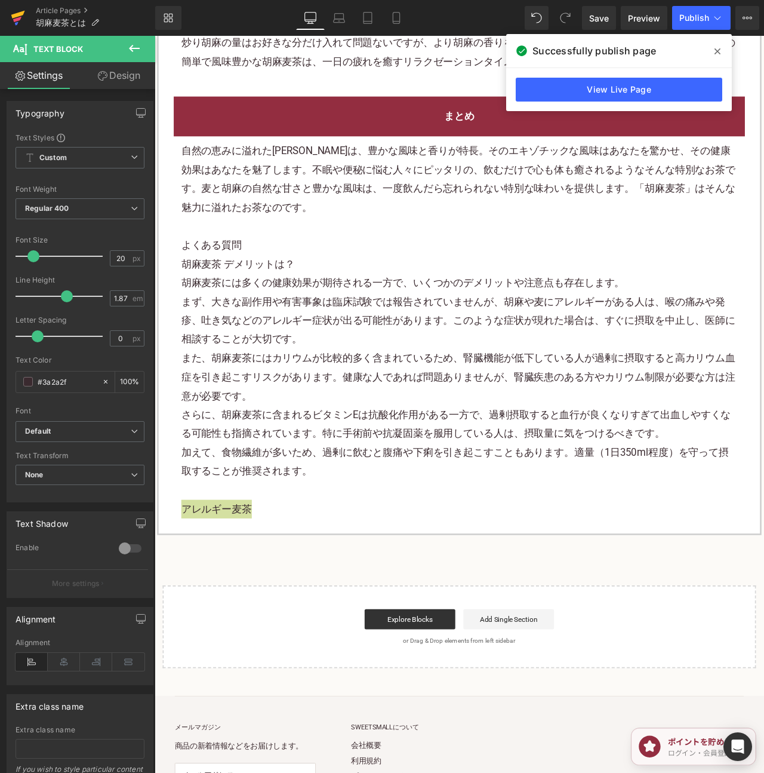
click at [14, 17] on icon at bounding box center [18, 15] width 14 height 8
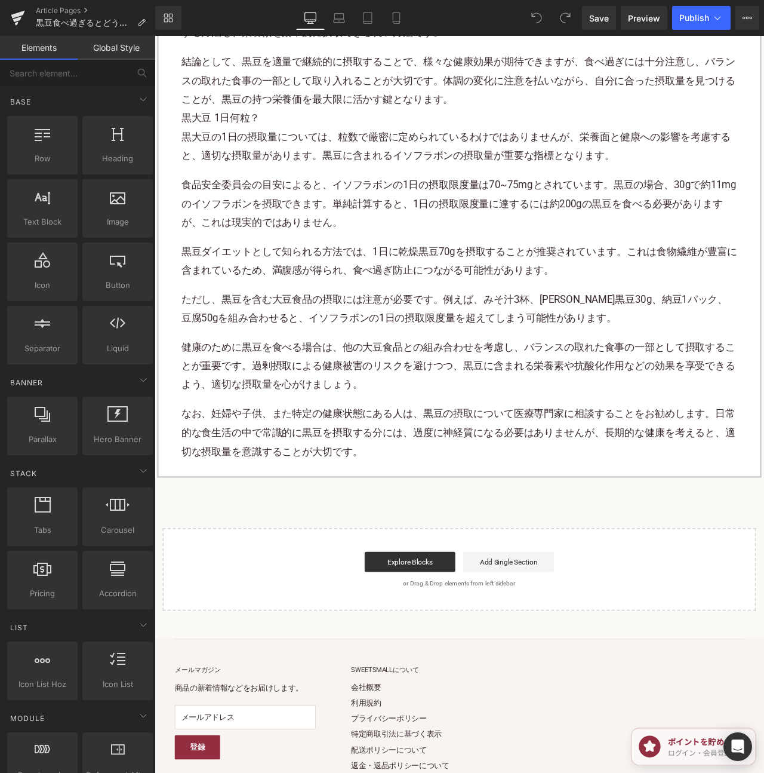
scroll to position [2138, 0]
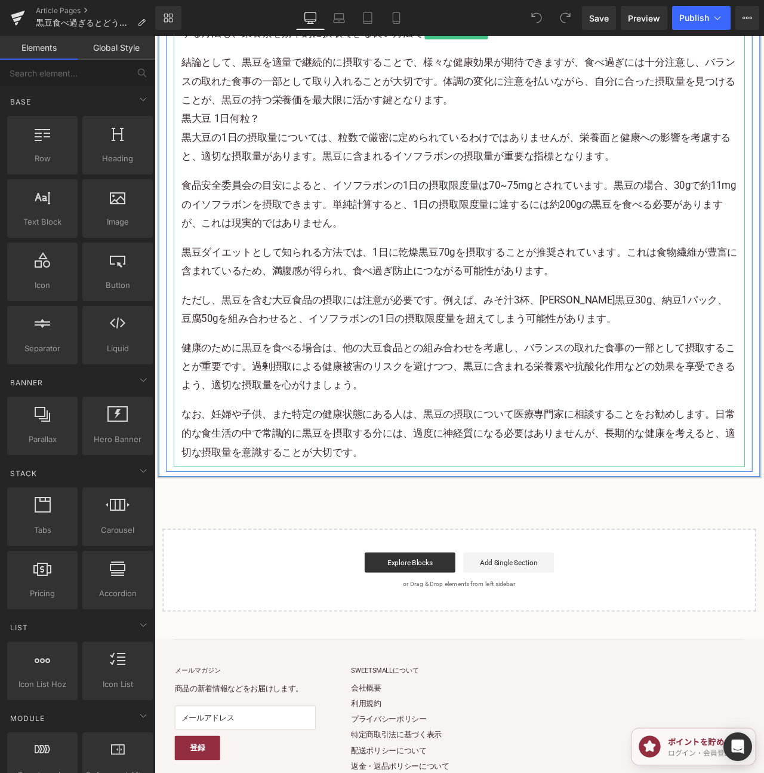
click at [450, 540] on p "なお、妊婦や子供、また特定の健康状態にある人は、黒豆の摂取について医療専門家に相談することをお勧めします。日常的な食生活の中で常識的に黒豆を摂取する分には、過…" at bounding box center [515, 507] width 659 height 67
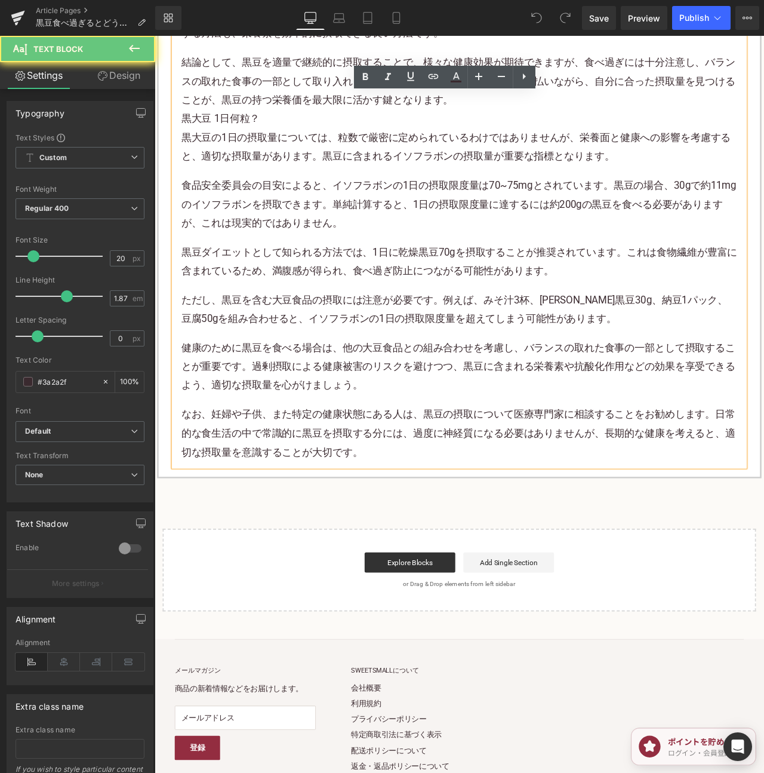
drag, startPoint x: 450, startPoint y: 547, endPoint x: 448, endPoint y: 554, distance: 6.8
click at [450, 540] on p "なお、妊婦や子供、また特定の健康状態にある人は、黒豆の摂取について医療専門家に相談することをお勧めします。日常的な食生活の中で常識的に黒豆を摂取する分には、過…" at bounding box center [515, 507] width 659 height 67
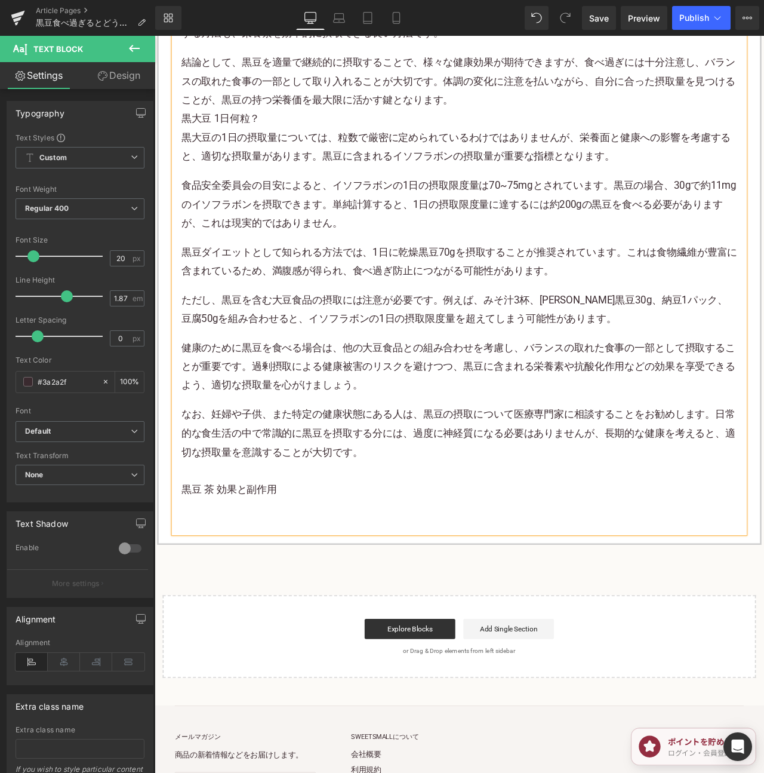
click at [266, 585] on p "なお、妊婦や子供、また特定の健康状態にある人は、黒豆の摂取について医療専門家に相談することをお勧めします。日常的な食生活の中で常識的に黒豆を摂取する分には、過…" at bounding box center [515, 530] width 659 height 112
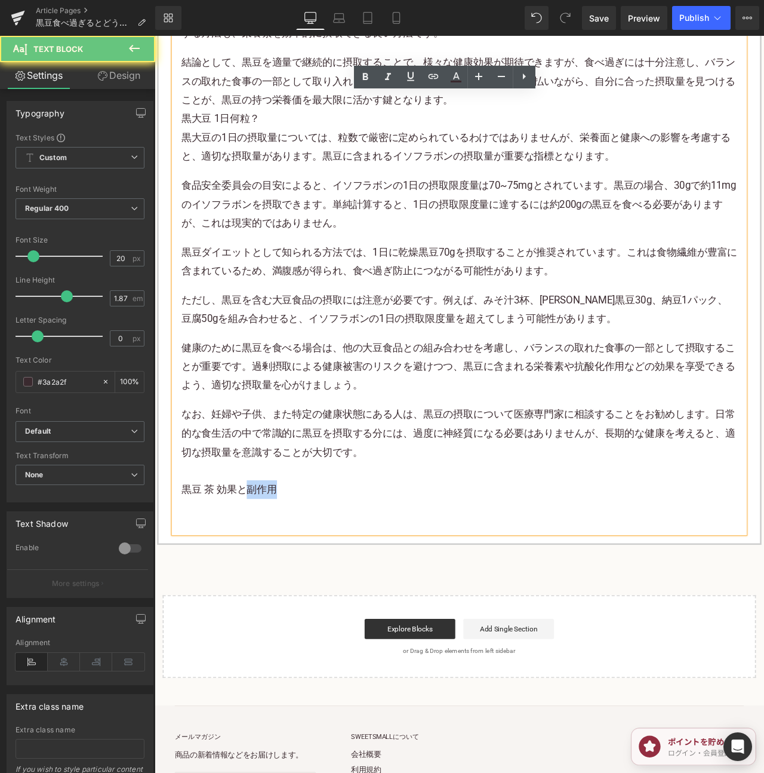
click at [266, 585] on p "なお、妊婦や子供、また特定の健康状態にある人は、黒豆の摂取について医療専門家に相談することをお勧めします。日常的な食生活の中で常識的に黒豆を摂取する分には、過…" at bounding box center [515, 530] width 659 height 112
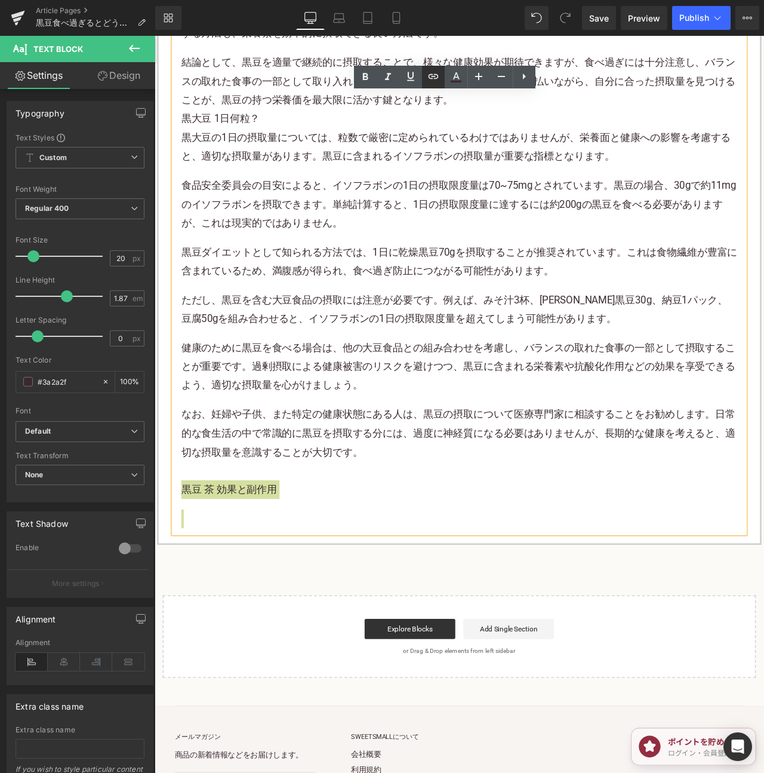
click at [435, 79] on icon at bounding box center [433, 76] width 10 height 5
click at [325, 560] on input "text" at bounding box center [303, 561] width 184 height 30
paste input "黒豆 茶 効果と副作用"
type input "黒豆 茶 効果と副作用"
click at [404, 562] on icon "button" at bounding box center [406, 560] width 11 height 7
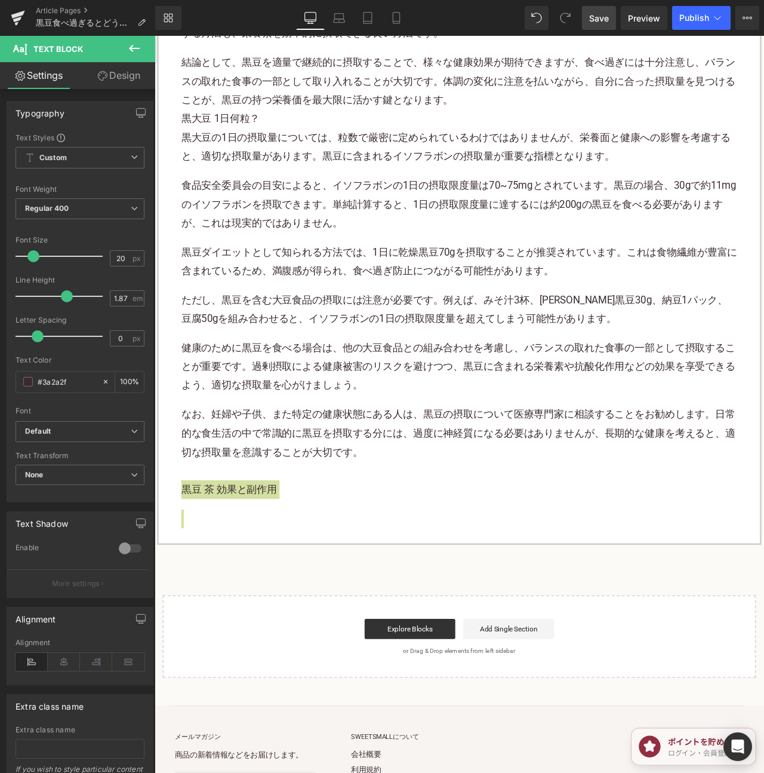
click at [594, 14] on span "Save" at bounding box center [599, 18] width 20 height 13
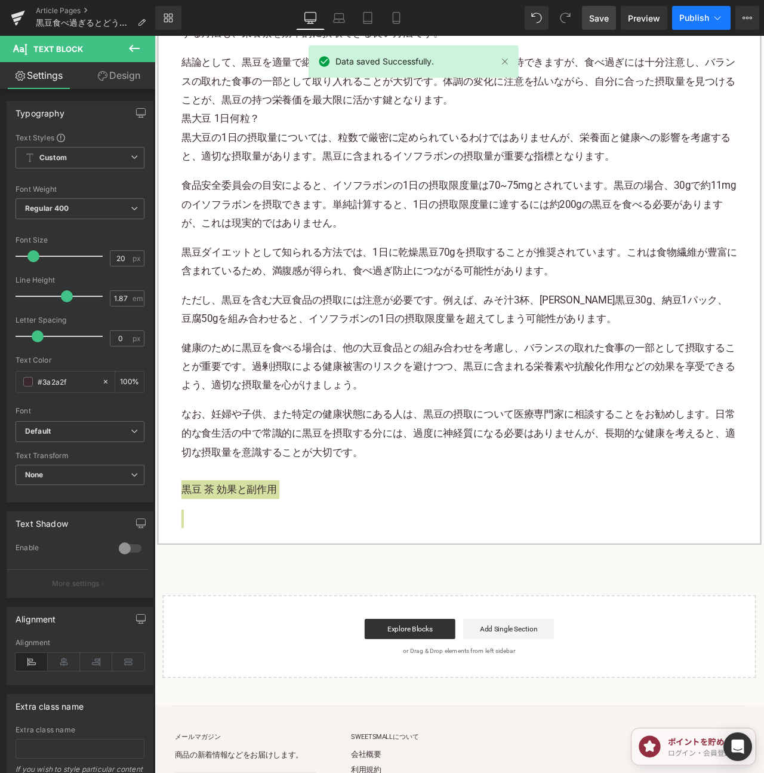
click at [686, 12] on button "Publish" at bounding box center [701, 18] width 59 height 24
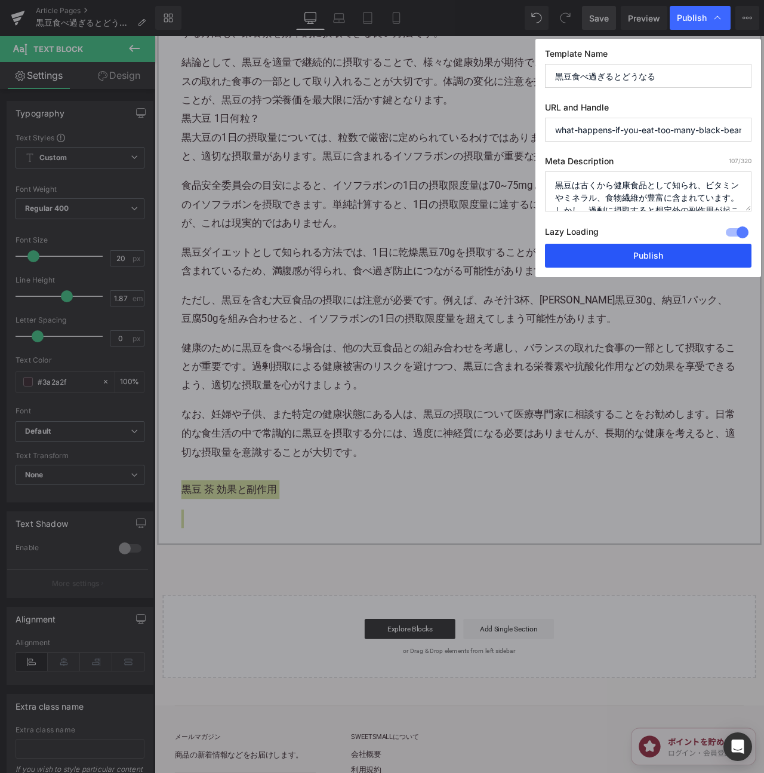
drag, startPoint x: 664, startPoint y: 265, endPoint x: 698, endPoint y: 267, distance: 33.5
click at [664, 265] on button "Publish" at bounding box center [648, 256] width 207 height 24
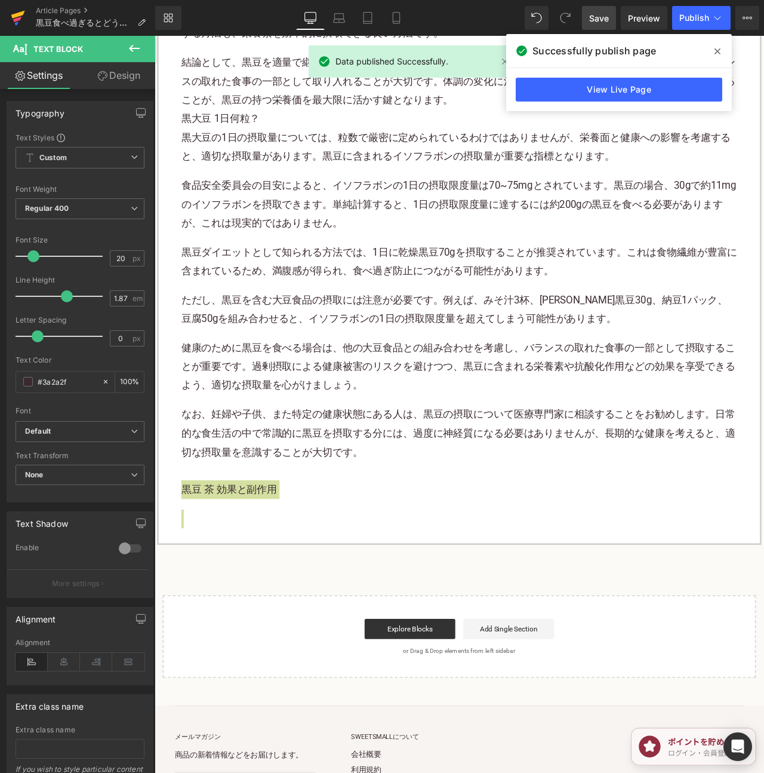
click at [18, 10] on icon at bounding box center [18, 18] width 14 height 30
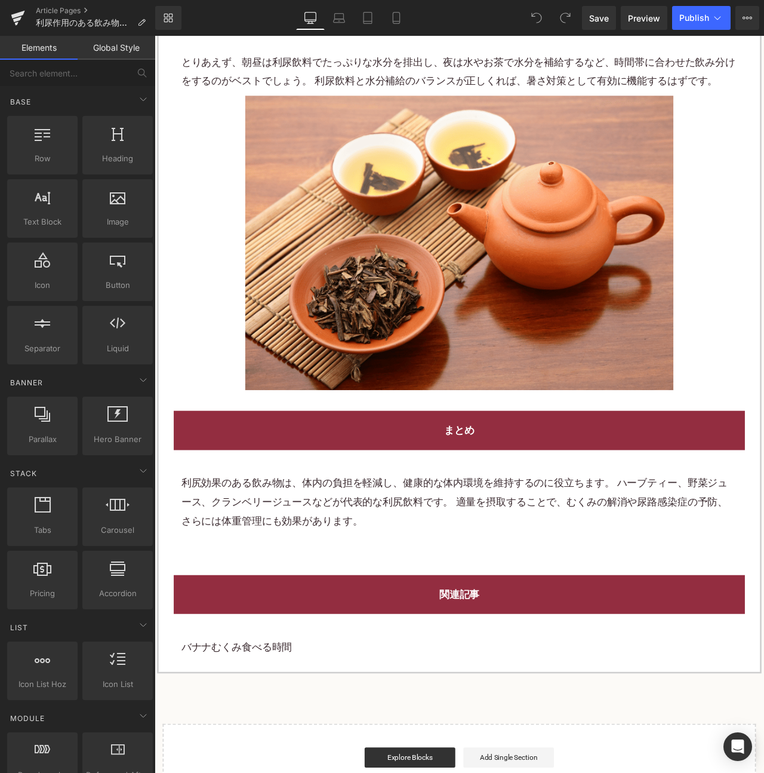
scroll to position [3414, 0]
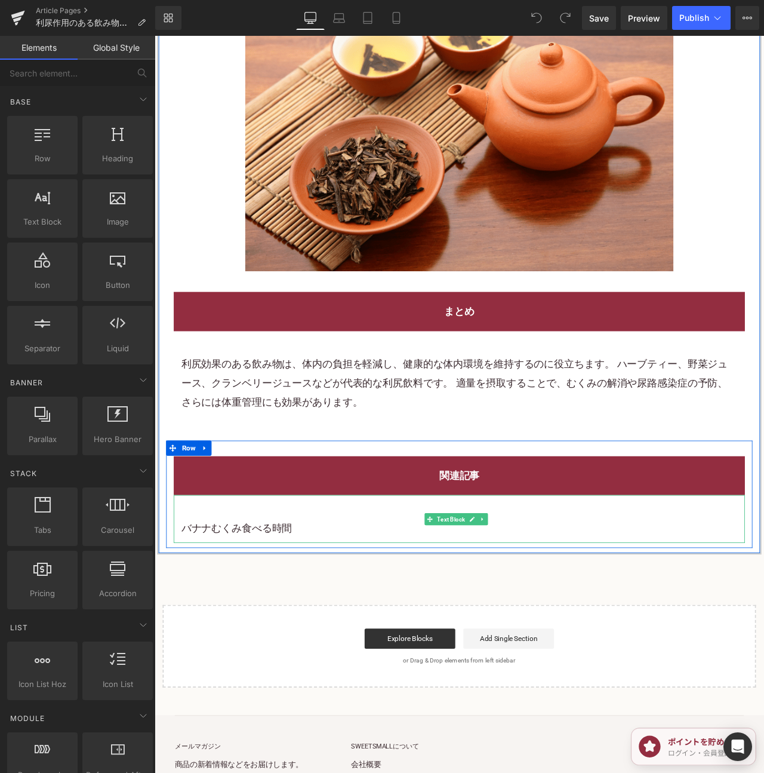
click at [325, 609] on p "バナナむくみ食べる時間" at bounding box center [515, 620] width 659 height 22
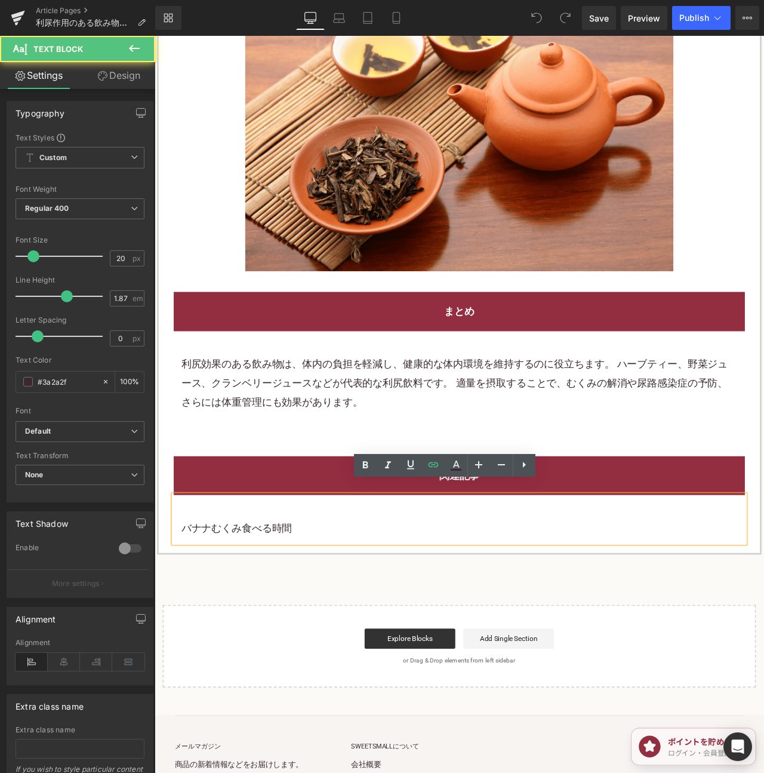
click at [326, 609] on p "バナナむくみ食べる時間" at bounding box center [515, 620] width 659 height 22
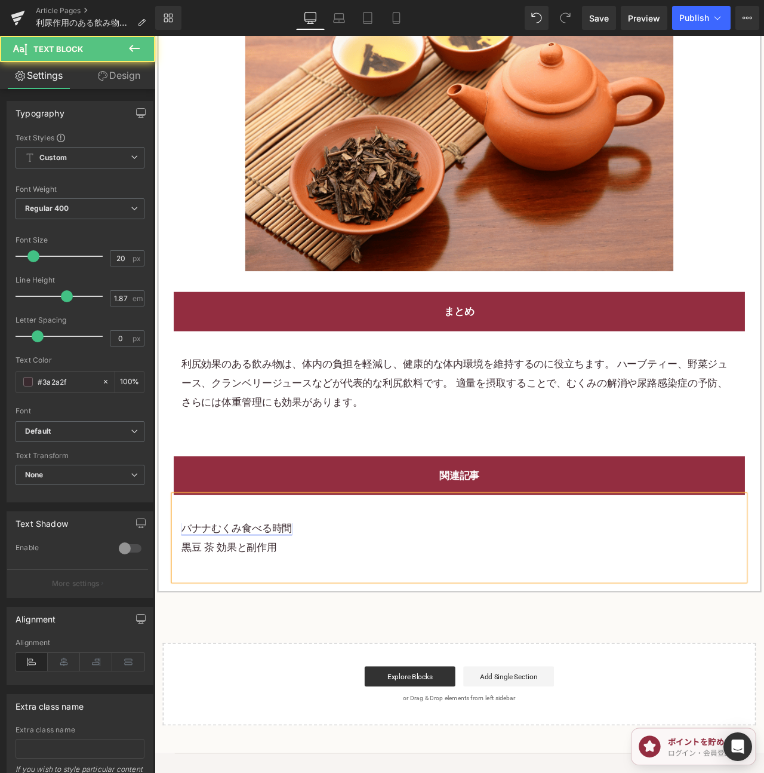
drag, startPoint x: 302, startPoint y: 610, endPoint x: 429, endPoint y: 564, distance: 135.3
click at [302, 612] on font "バナナむくみ食べる時間" at bounding box center [251, 619] width 131 height 14
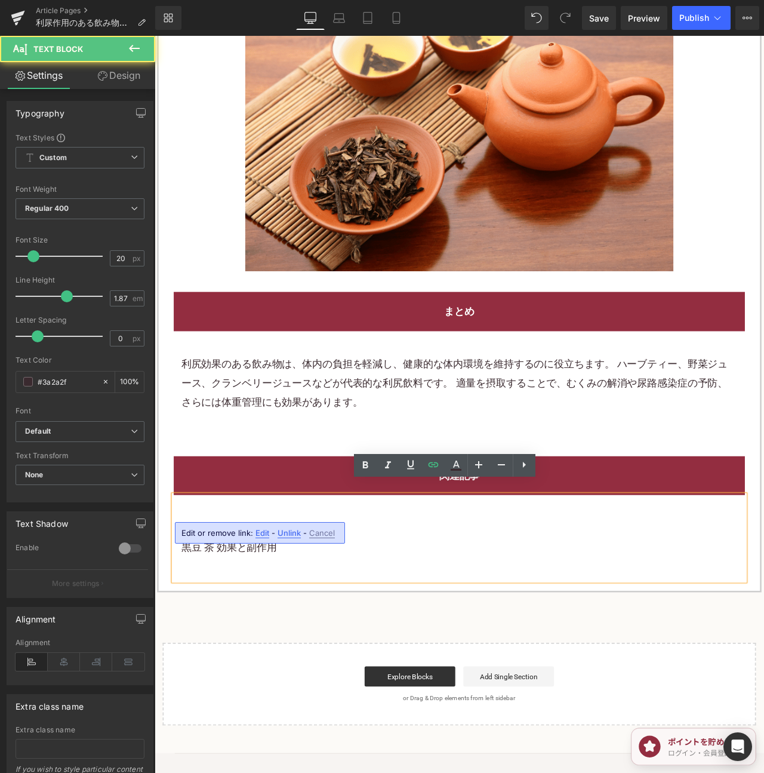
click at [275, 529] on div "Edit or remove link: Edit - Unlink - Cancel" at bounding box center [260, 532] width 170 height 21
click at [424, 612] on p "バナナむくみ食べる時間" at bounding box center [515, 620] width 659 height 22
click at [269, 631] on p "黒豆 茶 効果と副作用" at bounding box center [515, 642] width 659 height 22
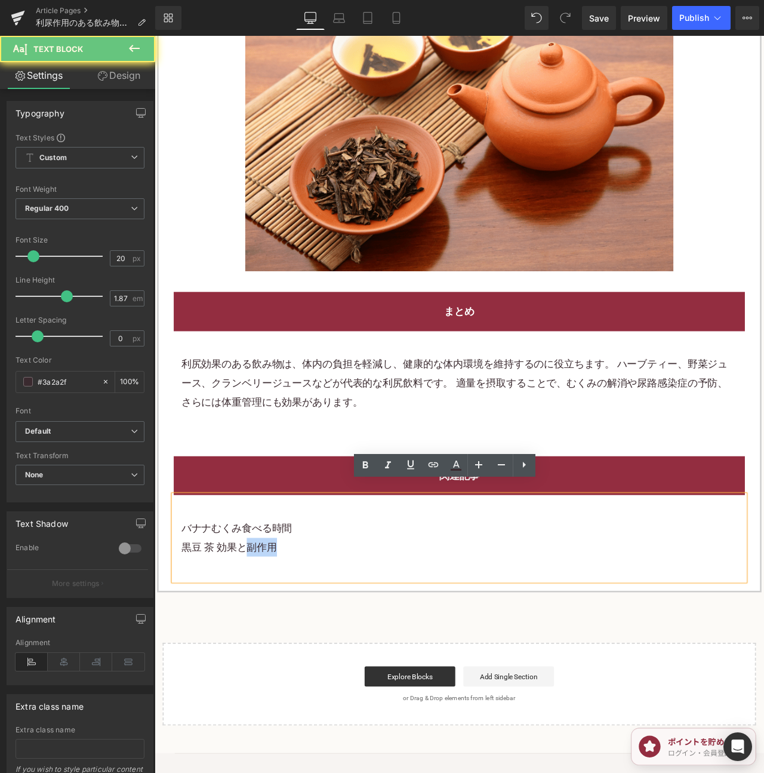
click at [269, 631] on p "黒豆 茶 効果と副作用" at bounding box center [515, 642] width 659 height 22
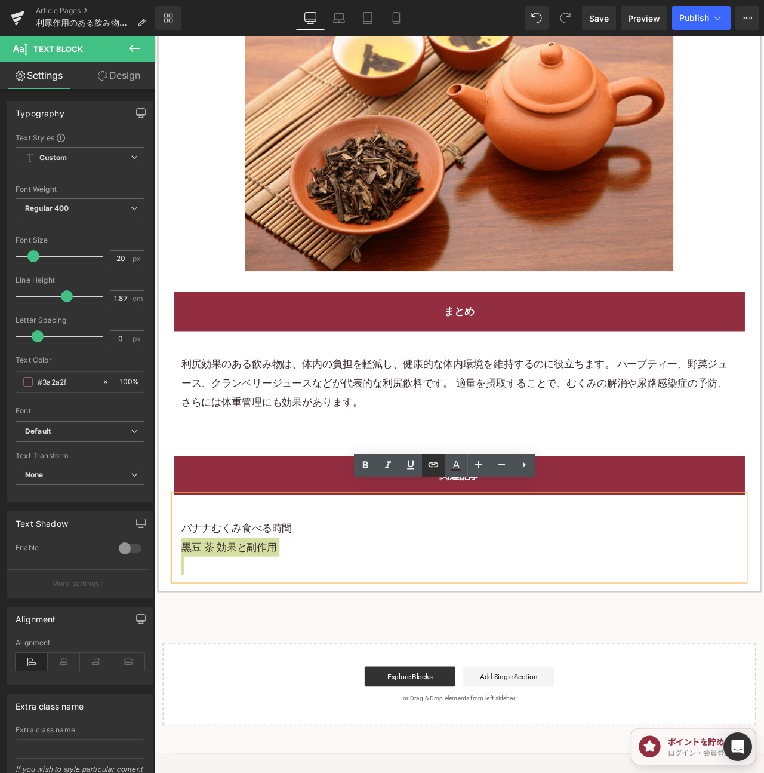
click at [428, 465] on icon at bounding box center [433, 464] width 14 height 14
click at [317, 547] on input "text" at bounding box center [262, 555] width 184 height 30
paste input "[URL][DOMAIN_NAME]"
type input "[URL][DOMAIN_NAME]"
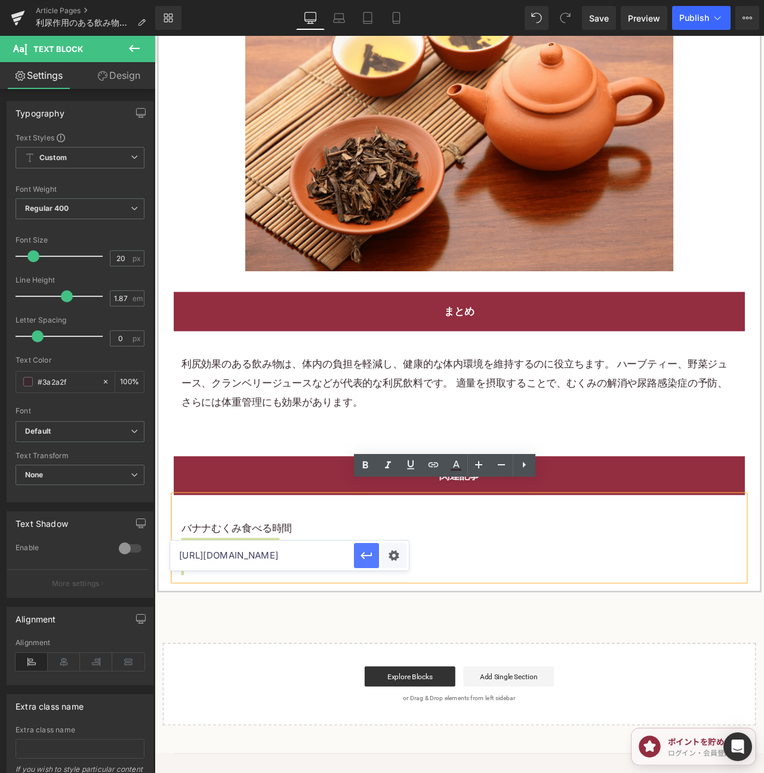
click at [368, 550] on icon "button" at bounding box center [367, 555] width 14 height 14
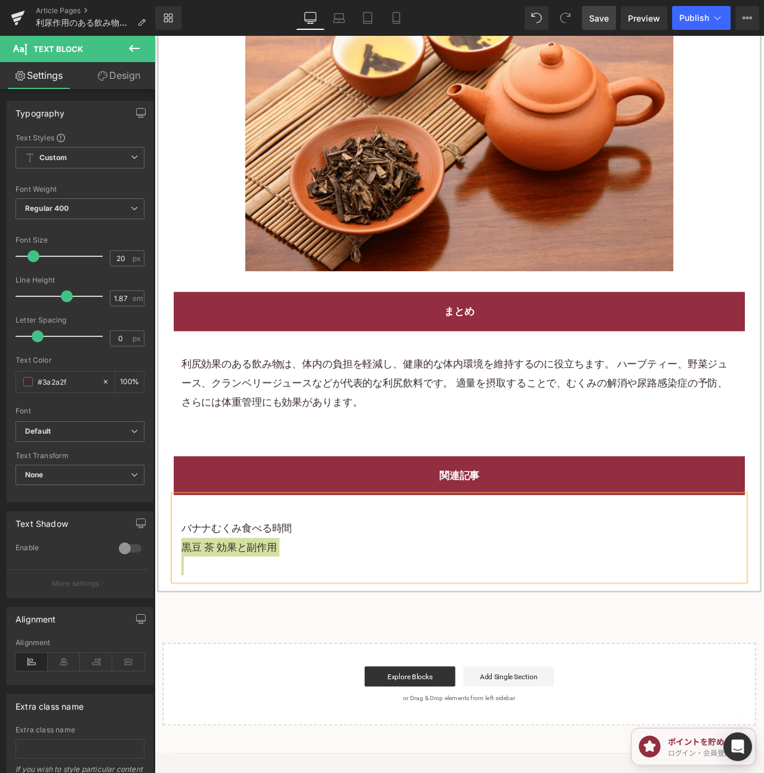
click at [602, 20] on span "Save" at bounding box center [599, 18] width 20 height 13
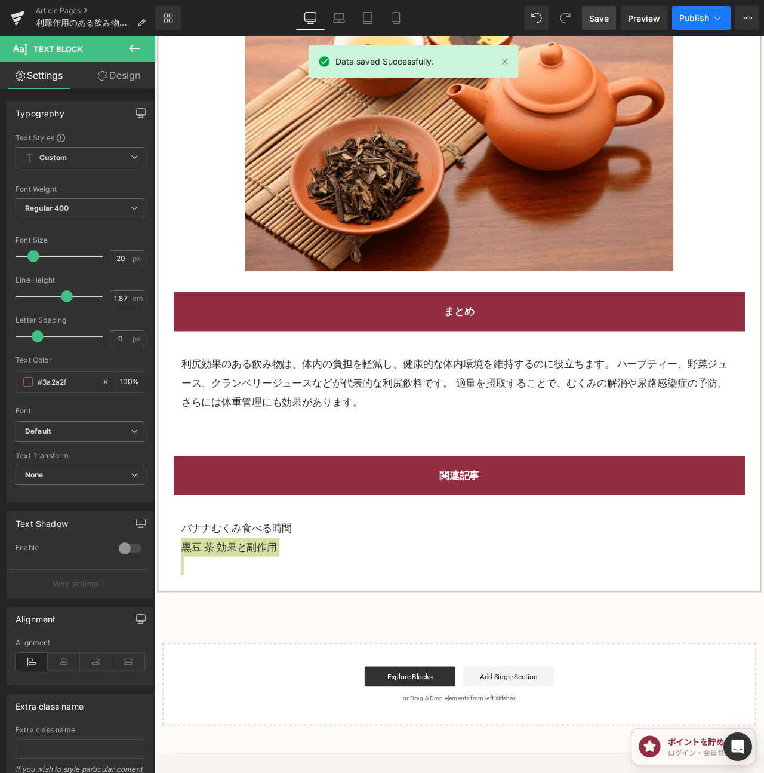
click at [700, 15] on span "Publish" at bounding box center [695, 18] width 30 height 10
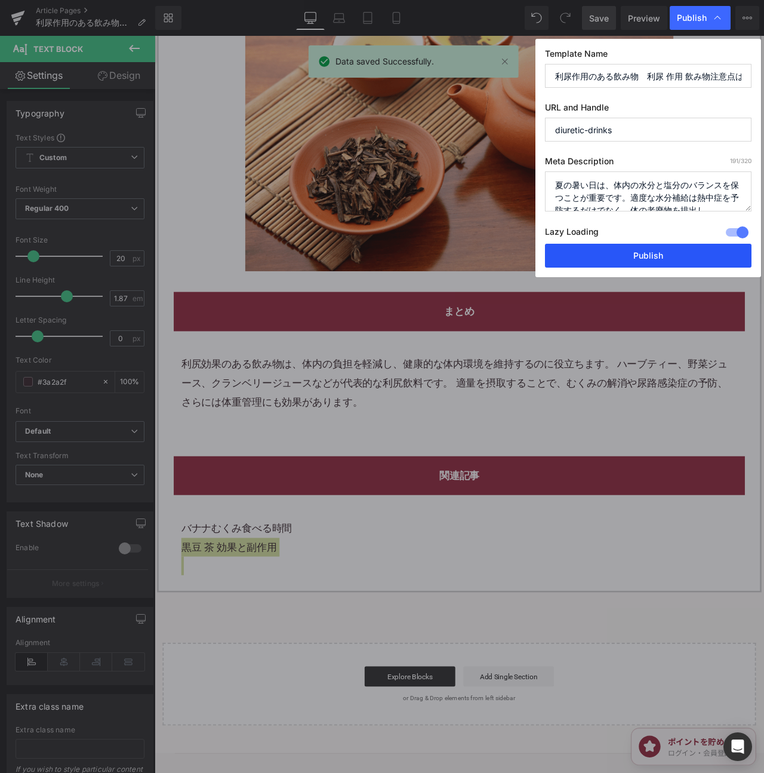
drag, startPoint x: 696, startPoint y: 256, endPoint x: 687, endPoint y: 247, distance: 13.5
click at [687, 247] on button "Publish" at bounding box center [648, 256] width 207 height 24
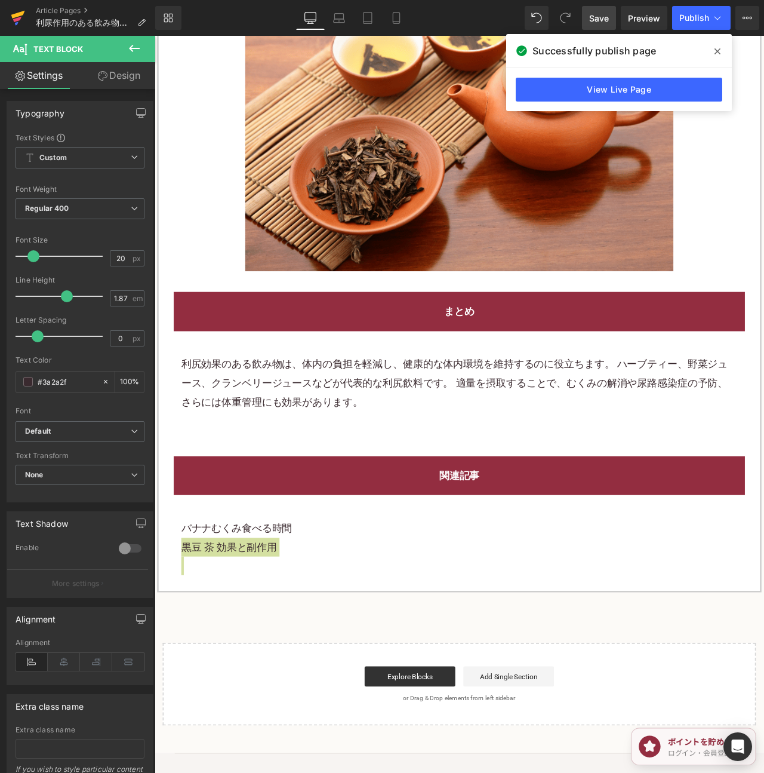
click at [14, 14] on icon at bounding box center [18, 15] width 14 height 8
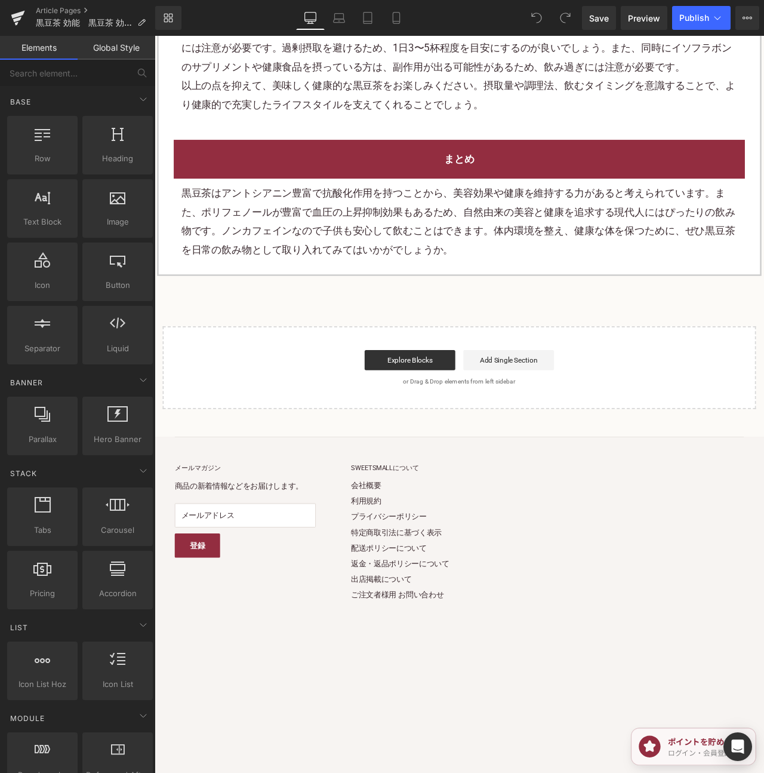
scroll to position [4504, 0]
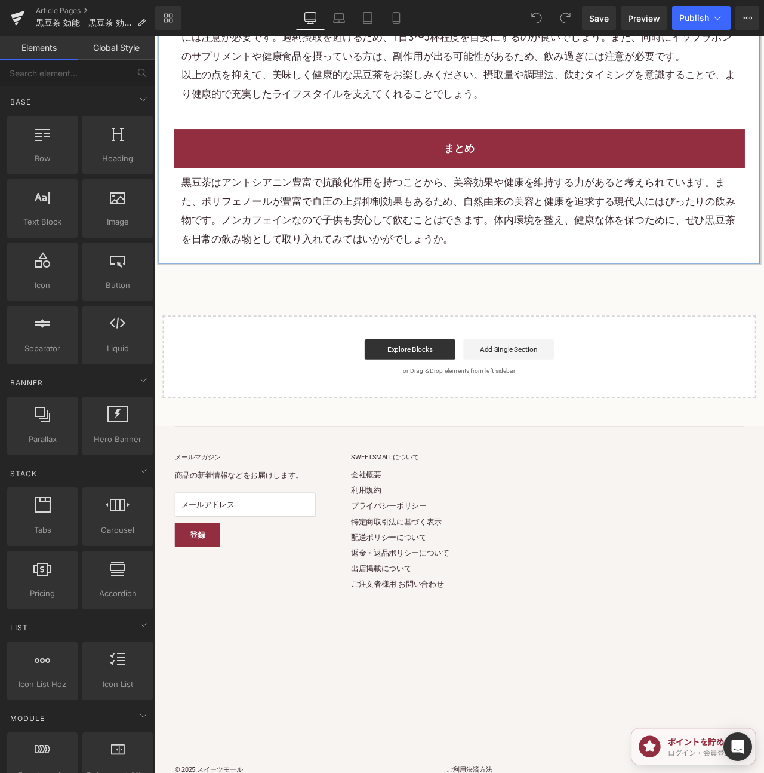
drag, startPoint x: 351, startPoint y: 99, endPoint x: 308, endPoint y: 106, distance: 43.1
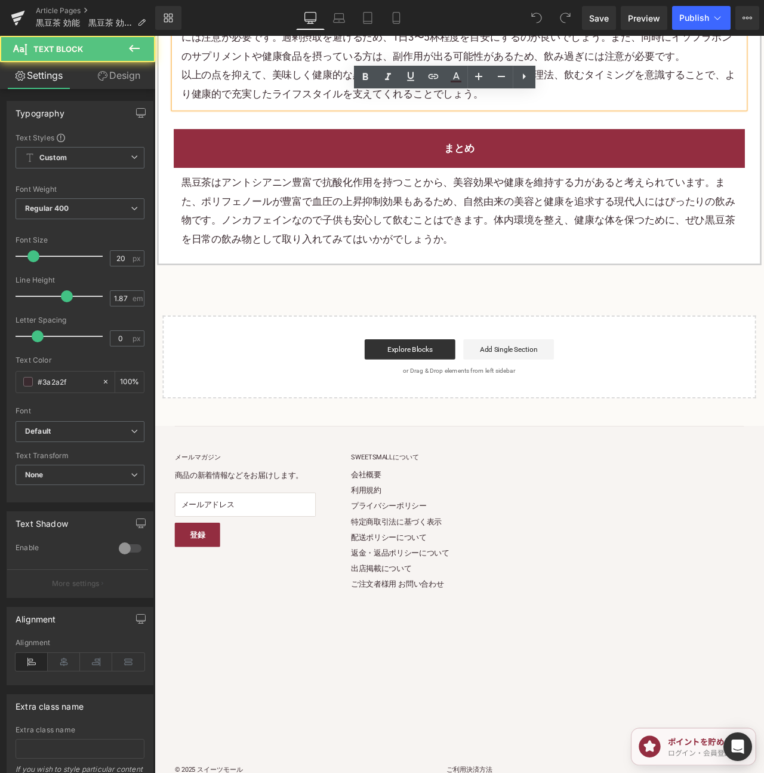
click at [155, 36] on div "31px" at bounding box center [155, 36] width 0 height 0
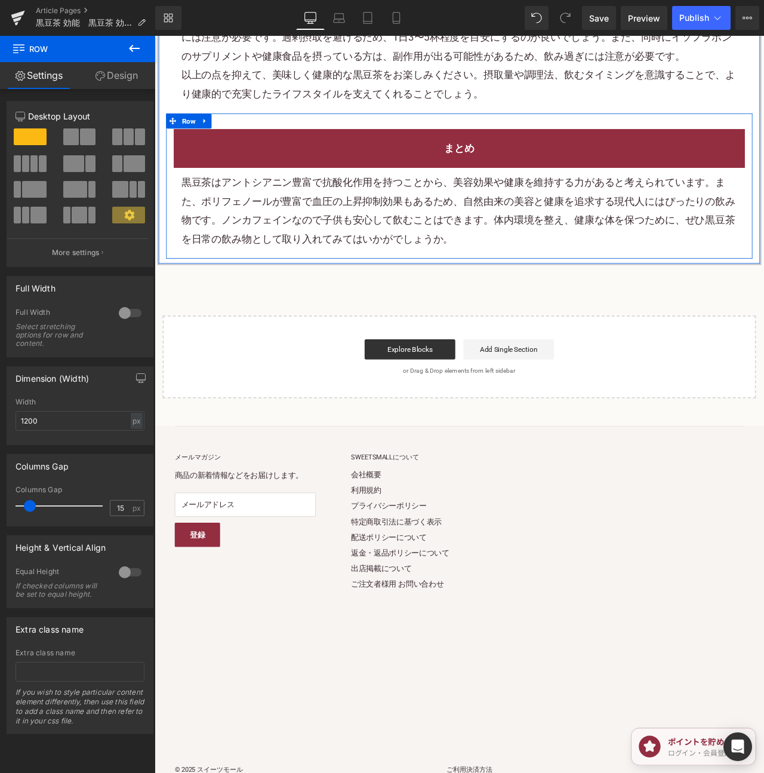
click at [211, 128] on link at bounding box center [215, 137] width 16 height 18
click at [229, 133] on icon at bounding box center [230, 137] width 8 height 8
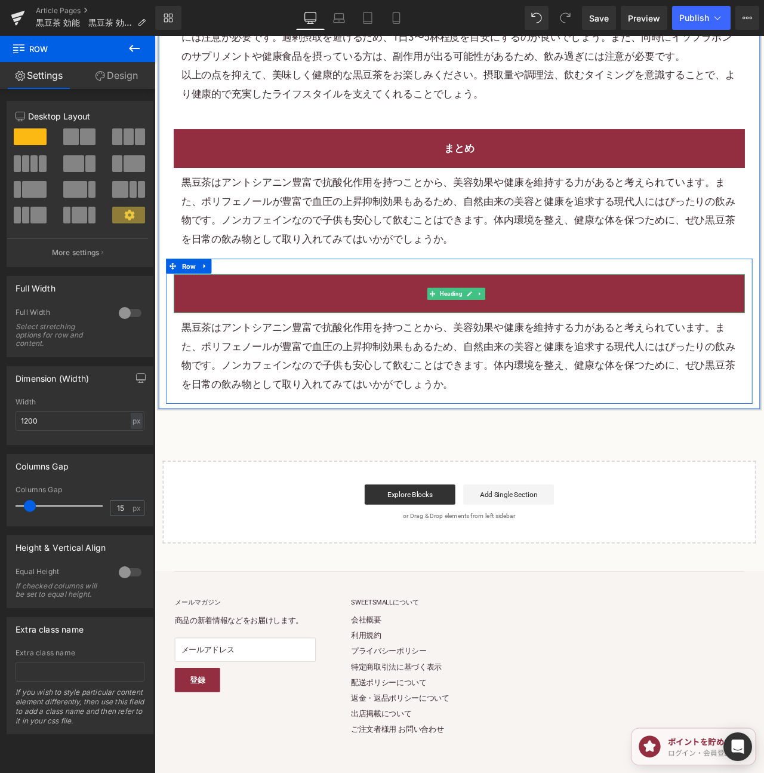
click at [527, 339] on icon at bounding box center [529, 342] width 6 height 6
click at [527, 334] on span "まとめ" at bounding box center [516, 341] width 36 height 14
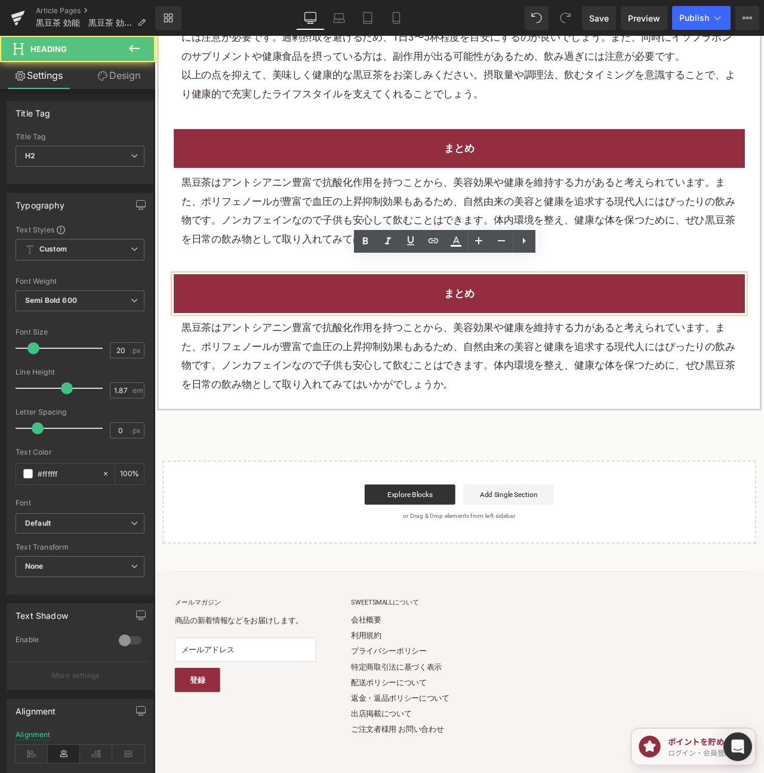
click at [577, 330] on h2 "まとめ" at bounding box center [515, 341] width 659 height 22
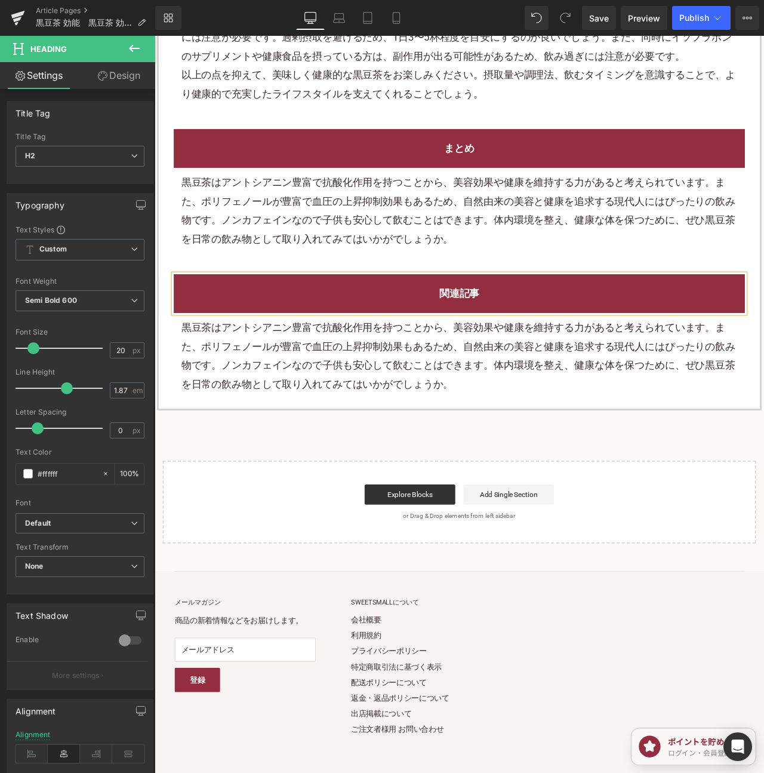
click at [536, 408] on link at bounding box center [532, 415] width 13 height 14
click at [536, 419] on span "ノンカフェインなので子供も安心して飲むことはできます。" at bounding box center [395, 426] width 322 height 14
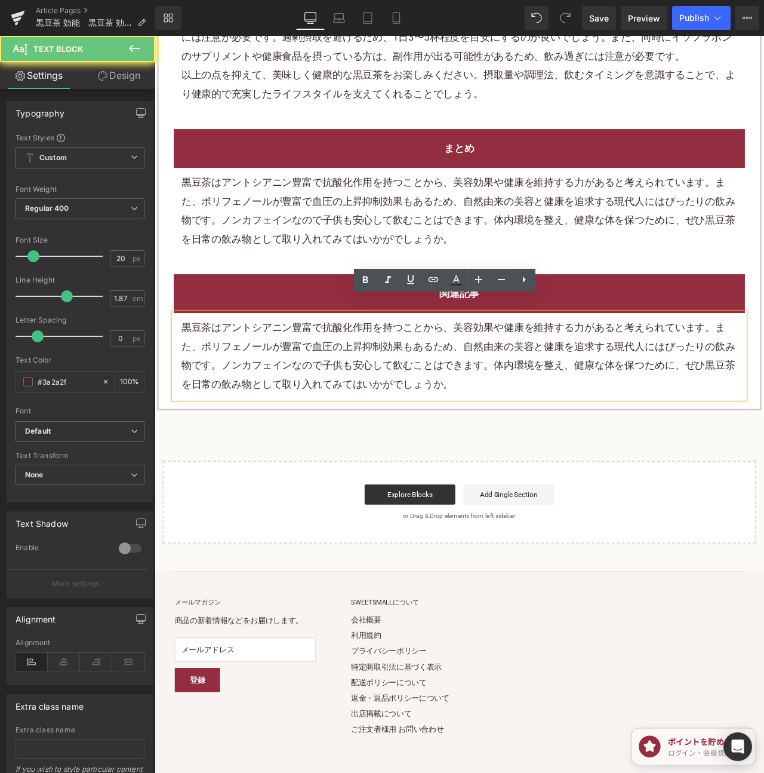
click at [536, 419] on span "ノンカフェインなので子供も安心して飲むことはできます。" at bounding box center [395, 426] width 322 height 14
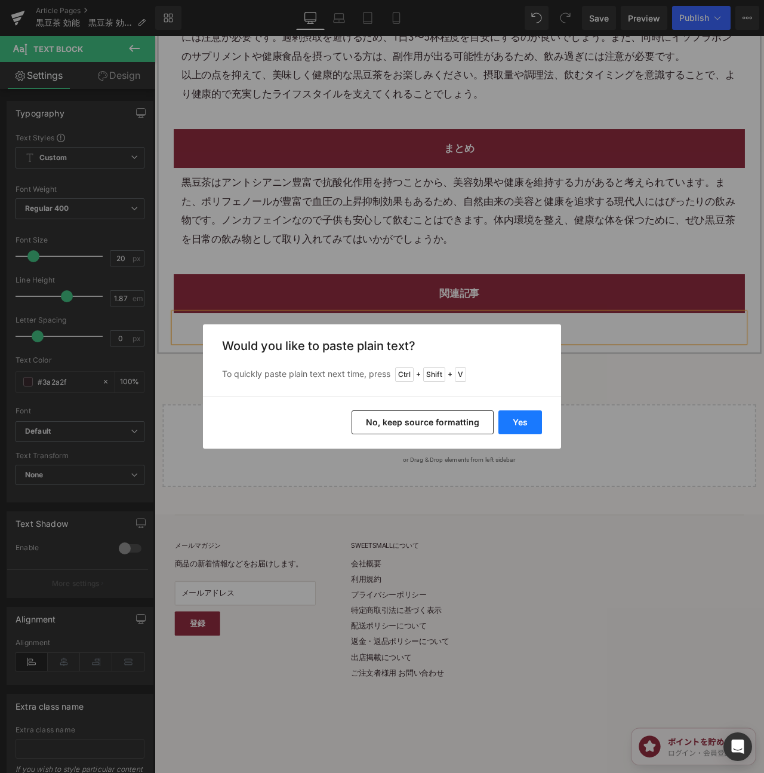
click at [537, 422] on button "Yes" at bounding box center [521, 422] width 44 height 24
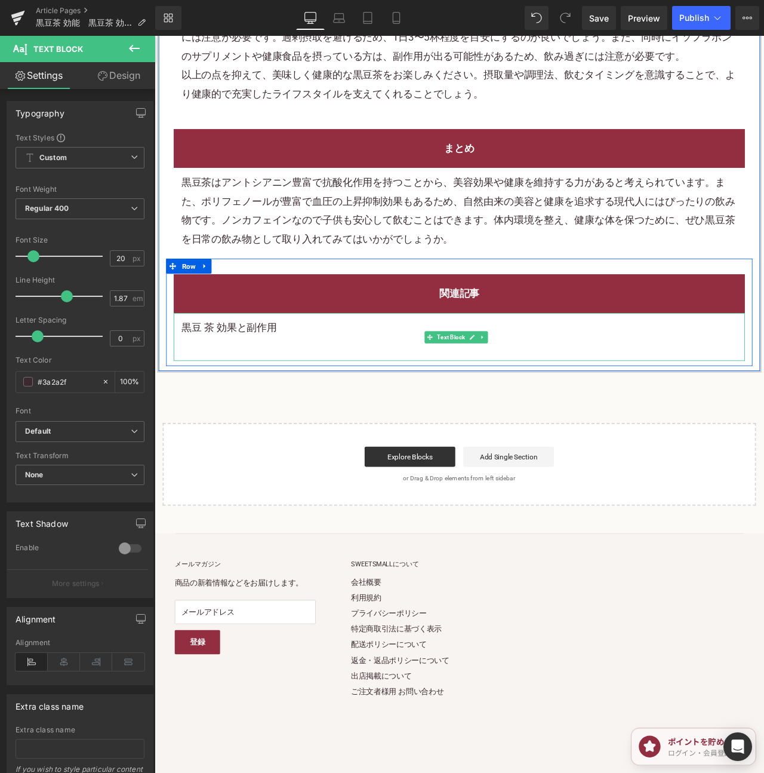
click at [295, 370] on p "黒豆 茶 効果と副作用" at bounding box center [515, 381] width 659 height 22
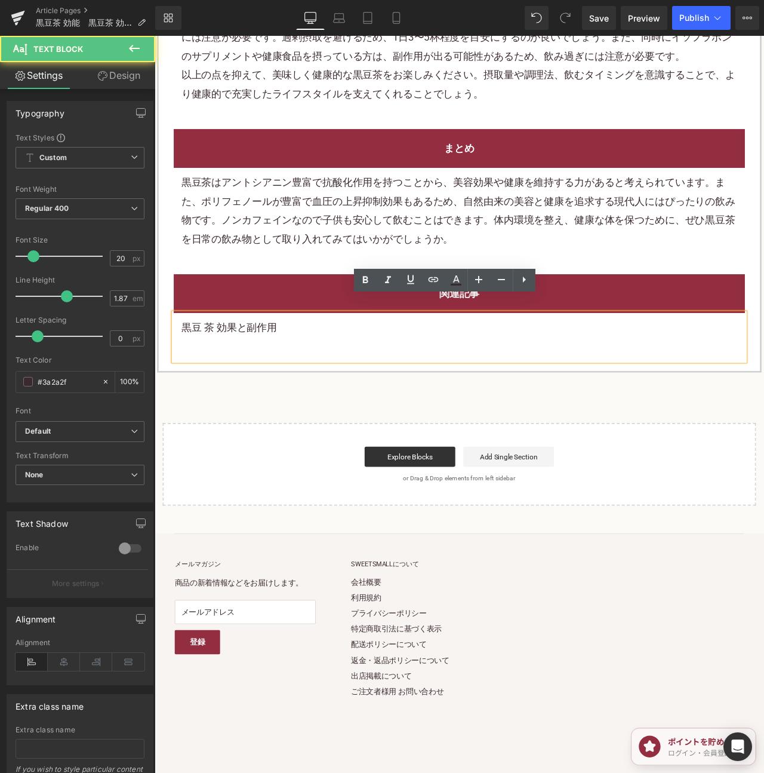
click at [245, 370] on p "黒豆 茶 効果と副作用" at bounding box center [515, 381] width 659 height 22
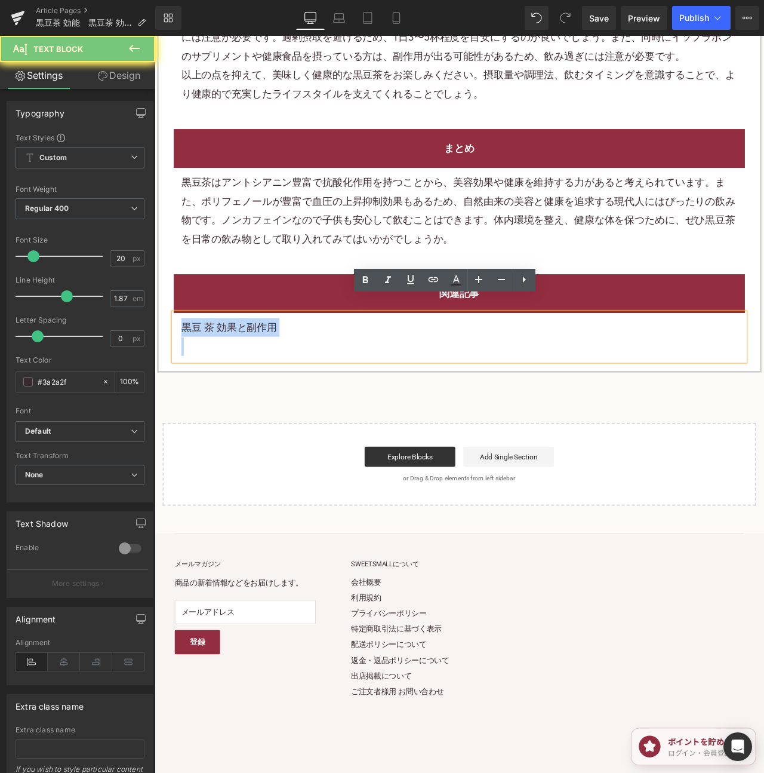
click at [245, 370] on p "黒豆 茶 効果と副作用" at bounding box center [515, 381] width 659 height 22
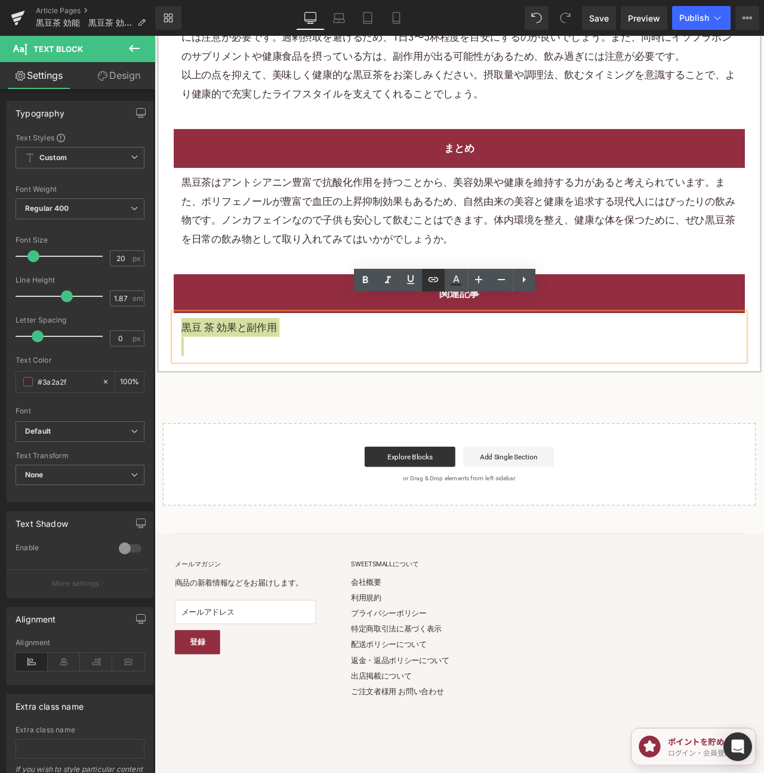
click at [435, 278] on icon at bounding box center [433, 279] width 14 height 14
click at [316, 340] on input "text" at bounding box center [262, 333] width 184 height 30
click at [367, 335] on icon "button" at bounding box center [367, 333] width 14 height 14
click at [609, 17] on span "Save" at bounding box center [599, 18] width 20 height 13
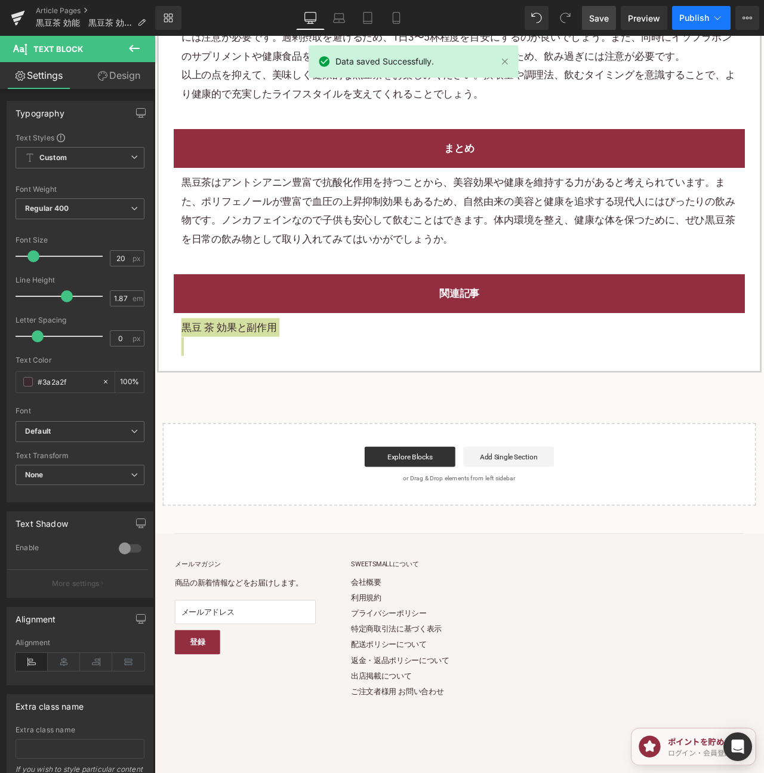
click at [693, 22] on span "Publish" at bounding box center [695, 18] width 30 height 10
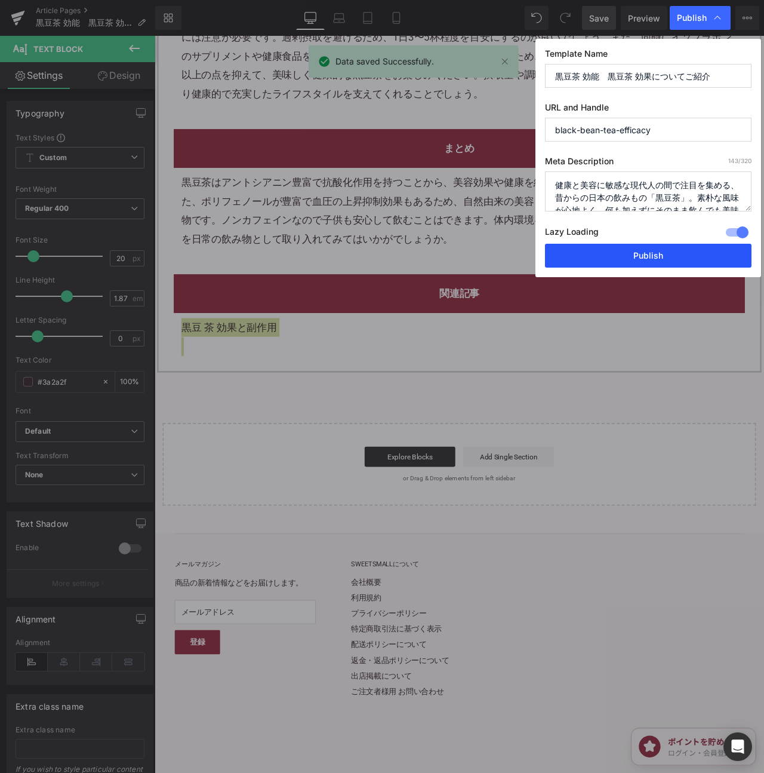
click at [662, 259] on button "Publish" at bounding box center [648, 256] width 207 height 24
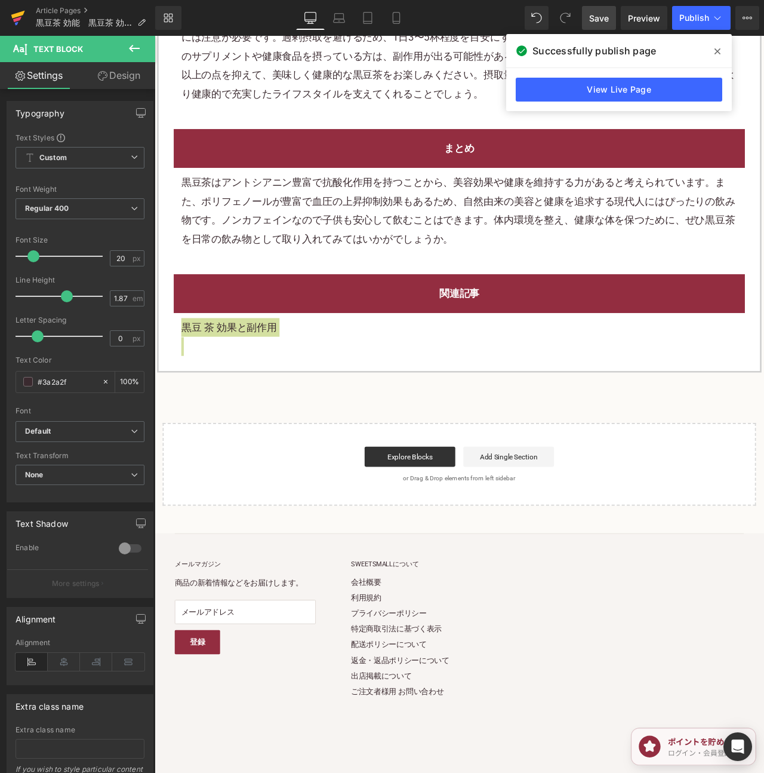
click at [23, 17] on icon at bounding box center [18, 18] width 14 height 30
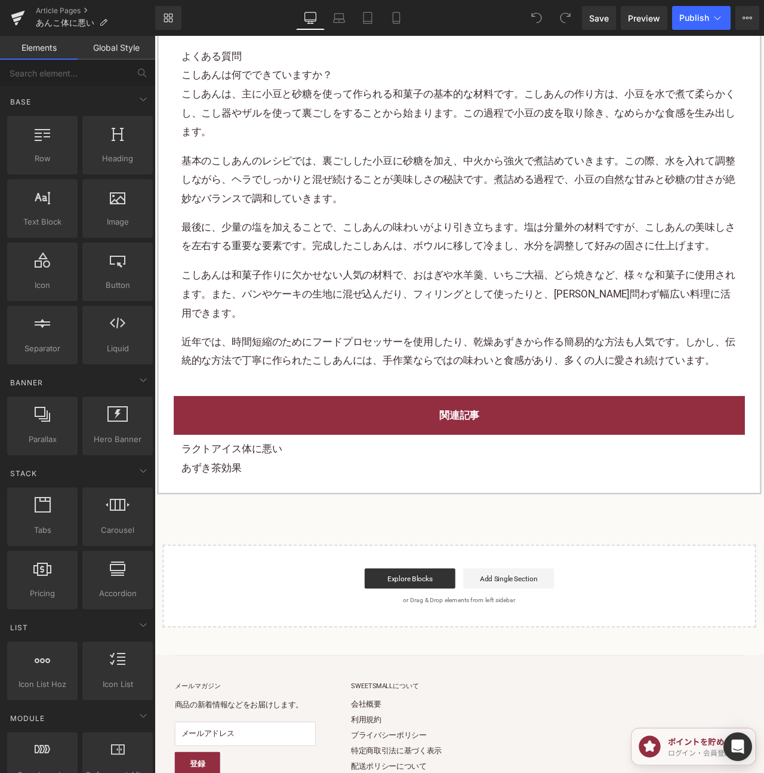
scroll to position [3099, 0]
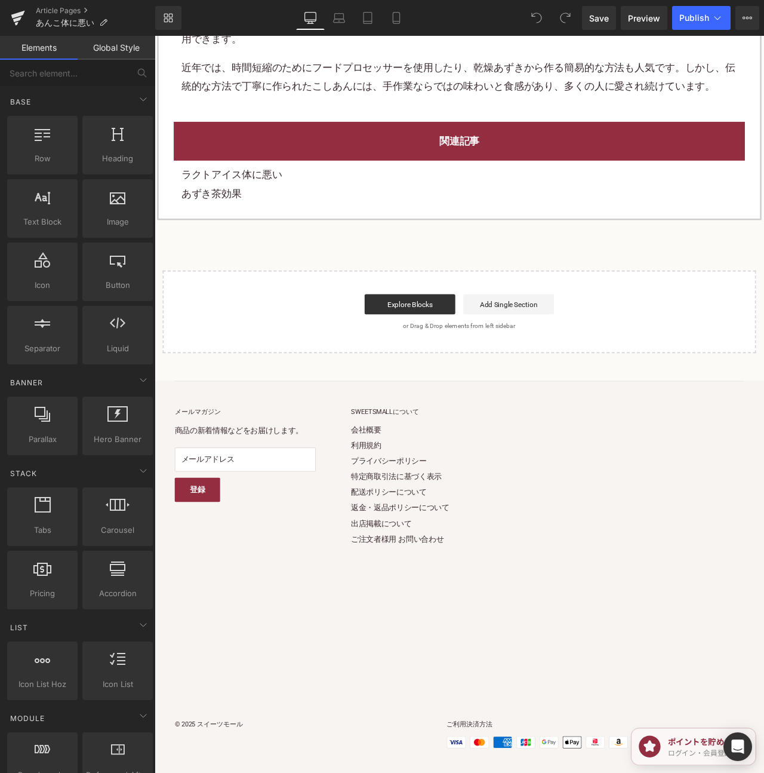
click at [270, 228] on p "あずき茶効果" at bounding box center [515, 223] width 659 height 22
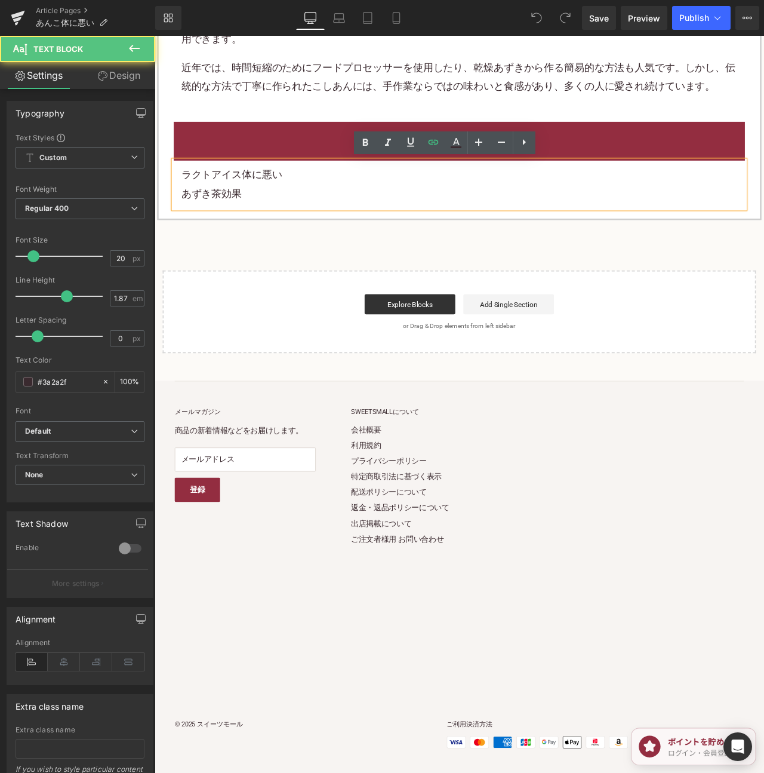
click at [270, 222] on p "あずき茶効果" at bounding box center [515, 223] width 659 height 22
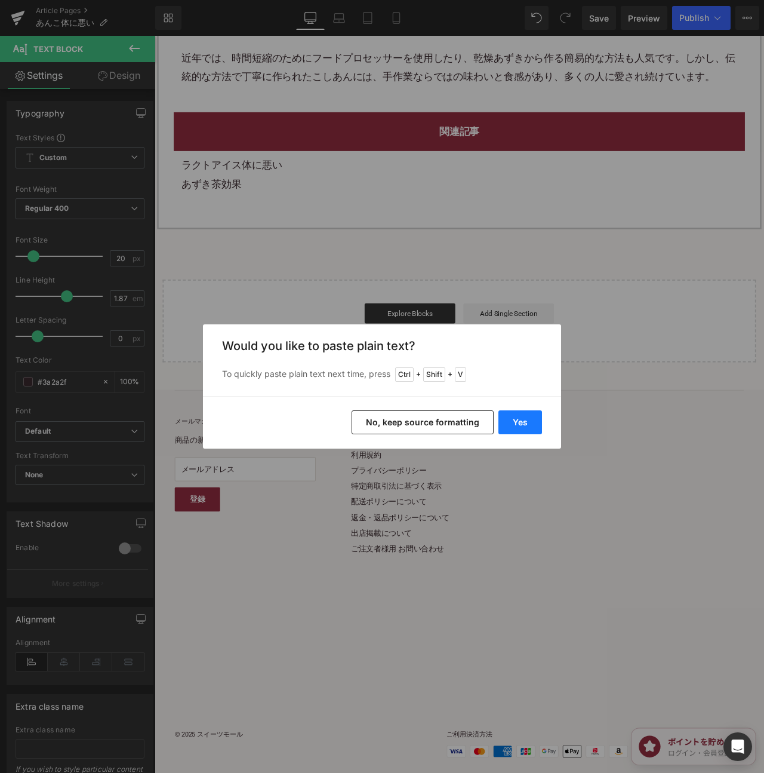
click at [536, 416] on button "Yes" at bounding box center [521, 422] width 44 height 24
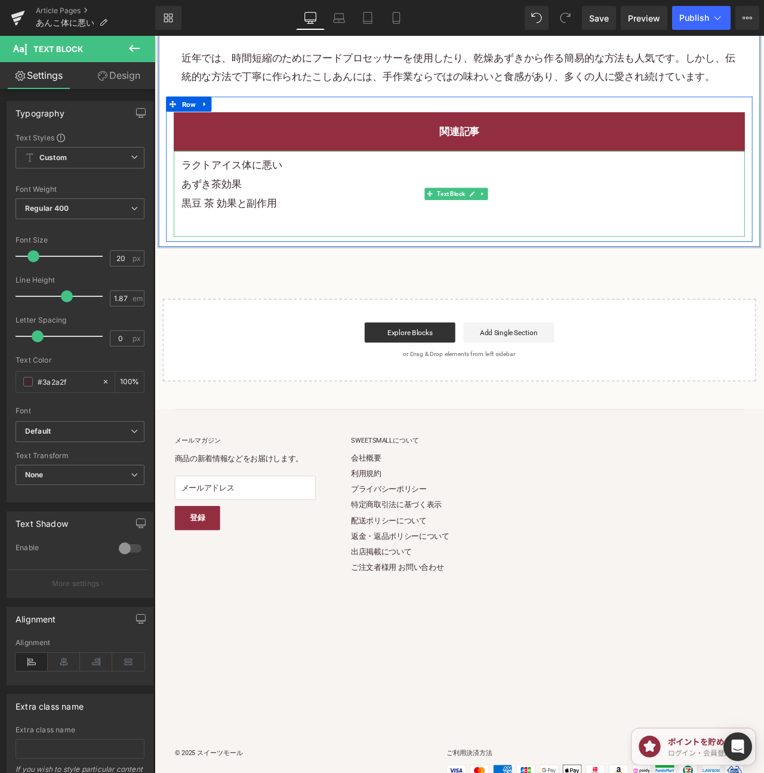
click at [245, 245] on p "黒豆 茶 効果と副作用" at bounding box center [515, 234] width 659 height 22
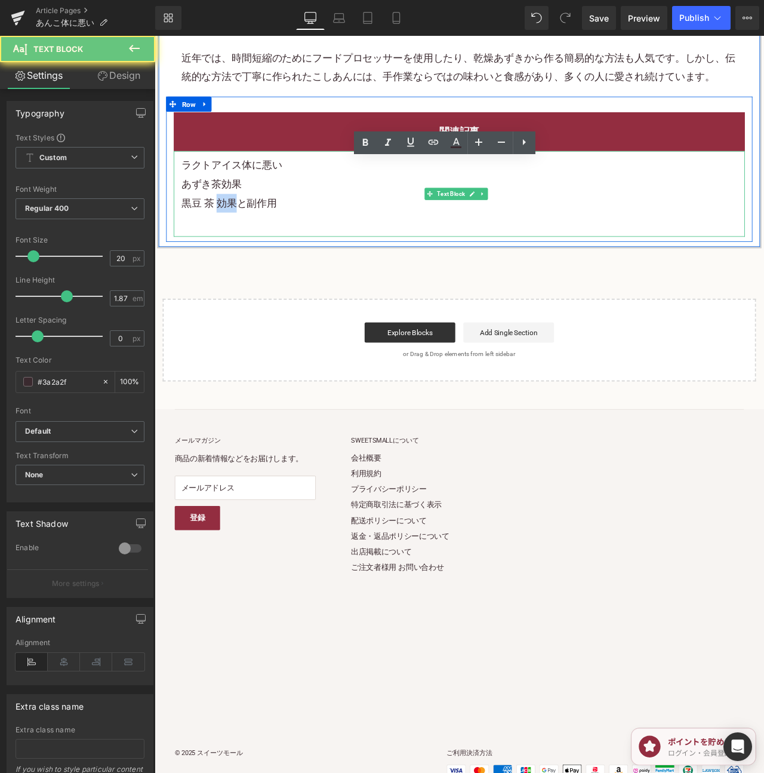
click at [245, 245] on p "黒豆 茶 効果と副作用" at bounding box center [515, 234] width 659 height 22
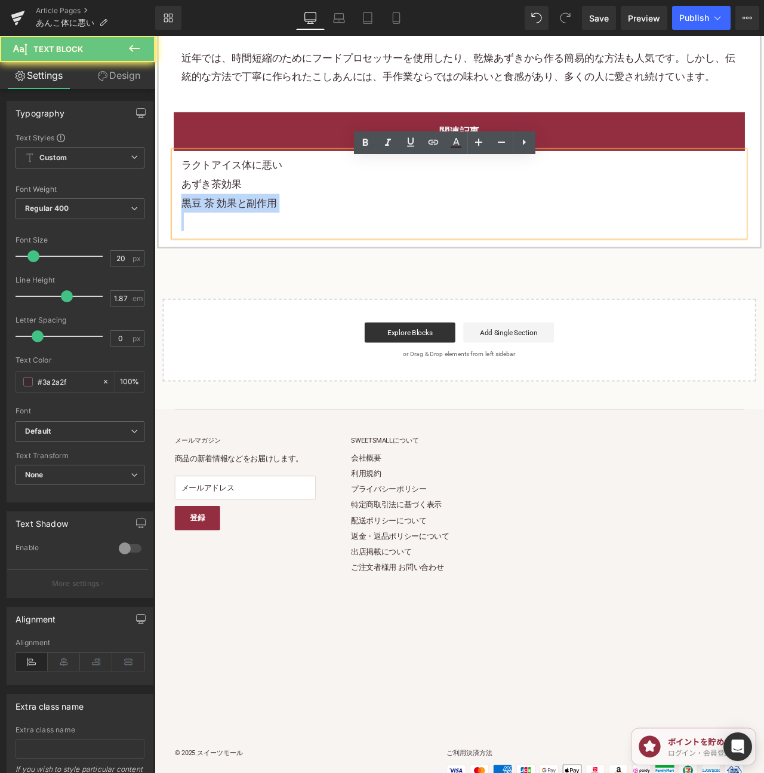
click at [245, 245] on p "黒豆 茶 効果と副作用" at bounding box center [515, 234] width 659 height 22
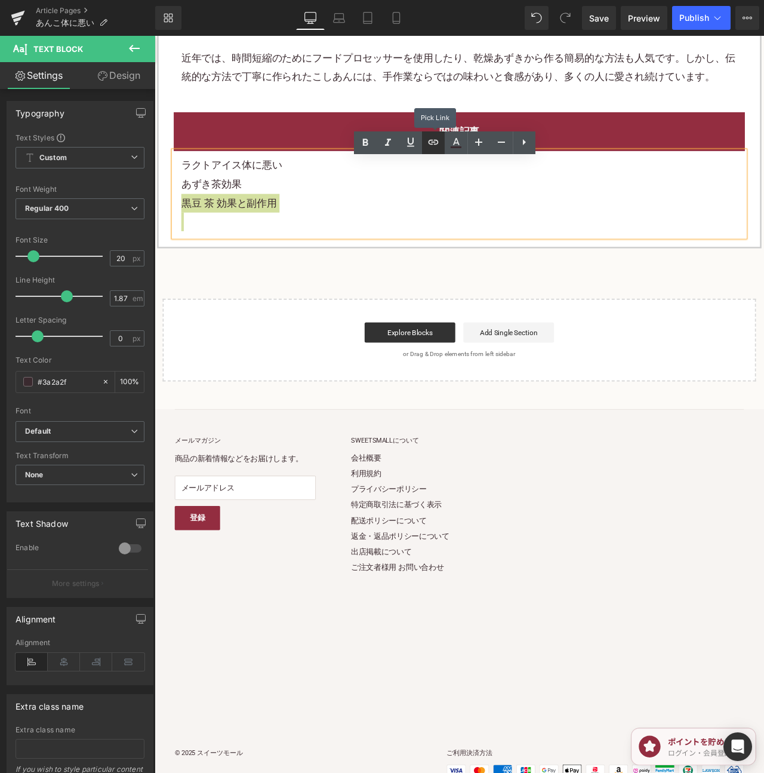
click at [436, 141] on icon at bounding box center [433, 142] width 14 height 14
click at [319, 228] on input "text" at bounding box center [262, 234] width 184 height 30
paste input "https://shop.sweetsvillage.com/blogs/knowledge/black-bean-tea-efficacy-side-eff…"
click at [347, 242] on input "https://shop.sweetsvillage.com/blogs/knowledge/black-bean-tea-efficacy-side-eff…" at bounding box center [262, 234] width 184 height 30
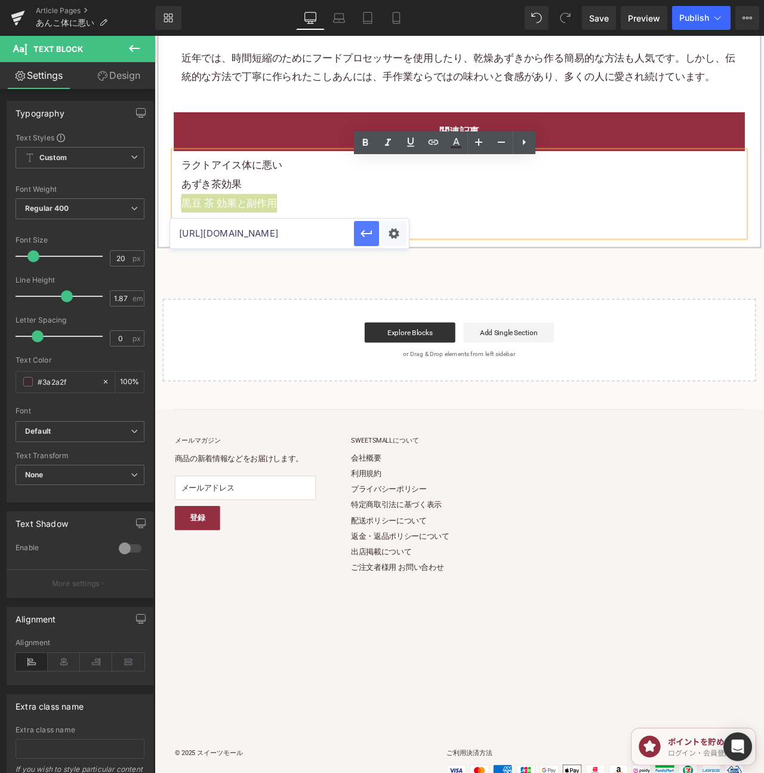
type input "https://shop.sweetsvillage.com/blogs/knowledge/black-bean-tea-efficacy-side-eff…"
click at [364, 237] on icon "button" at bounding box center [367, 233] width 14 height 14
click at [595, 20] on span "Save" at bounding box center [599, 18] width 20 height 13
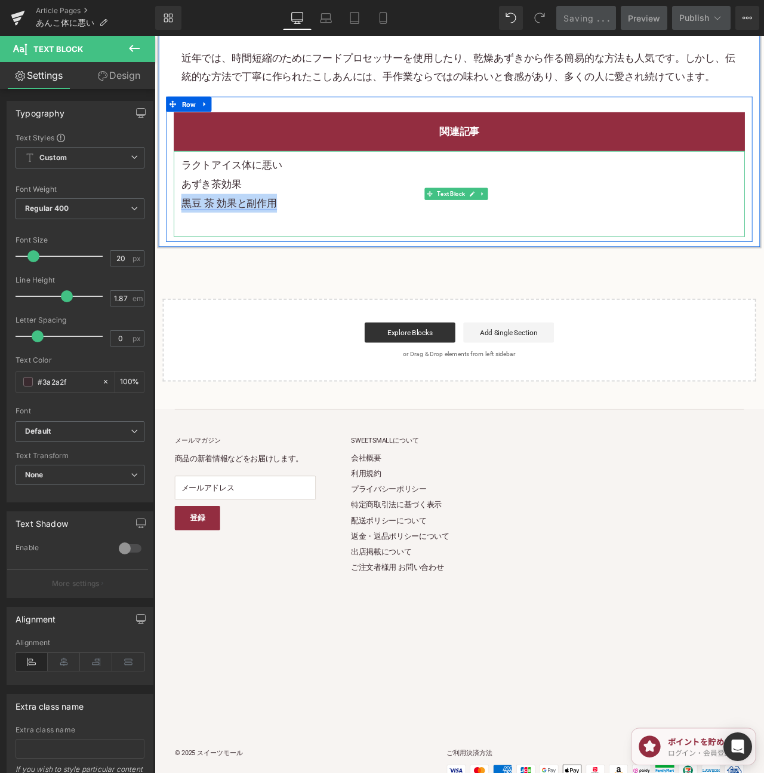
click at [288, 241] on link "黒豆 茶 効果と副作用" at bounding box center [242, 233] width 113 height 14
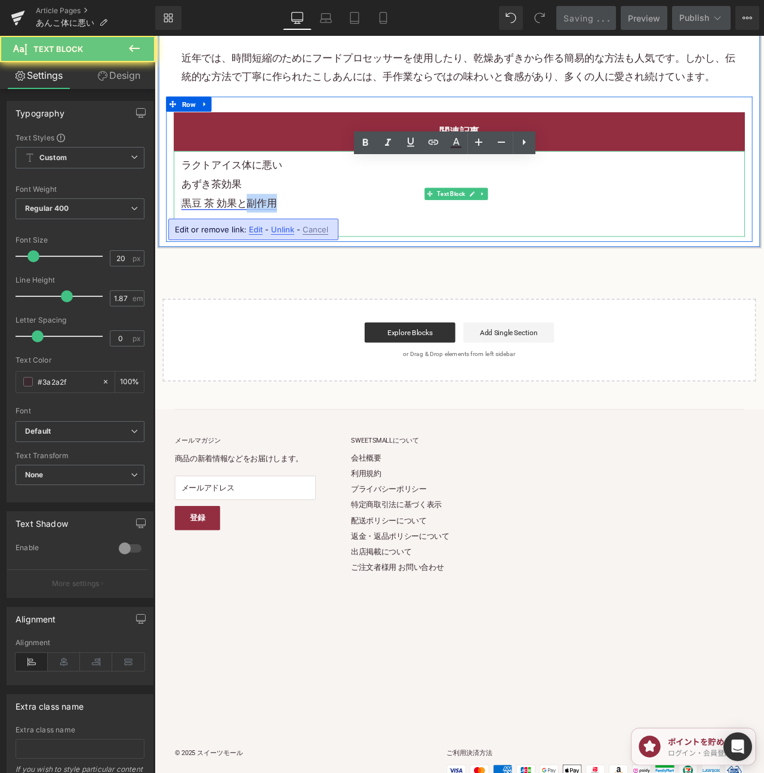
click at [288, 241] on link "黒豆 茶 効果と副作用" at bounding box center [242, 233] width 113 height 14
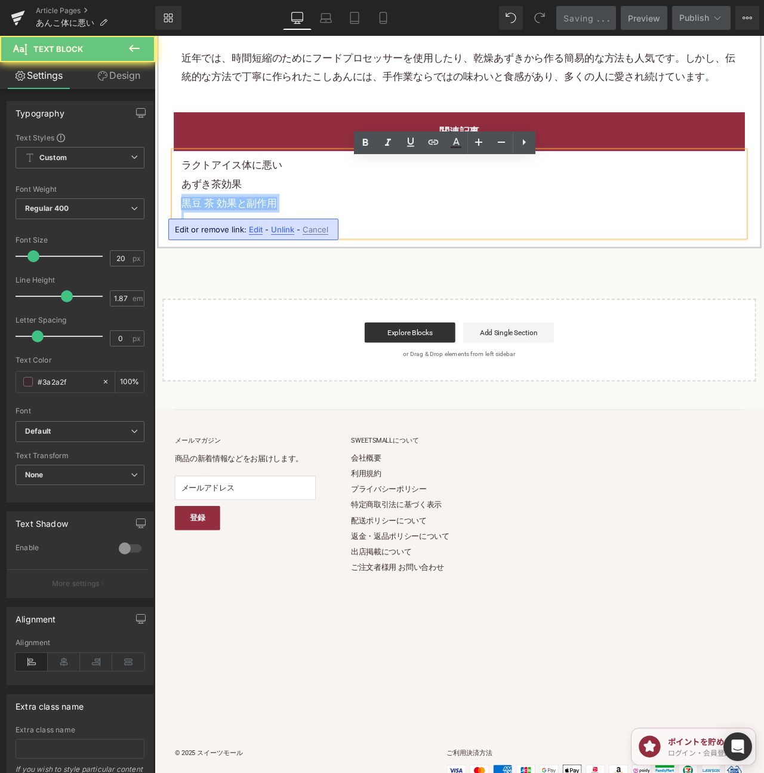
click at [288, 241] on link "黒豆 茶 効果と副作用" at bounding box center [242, 233] width 113 height 14
copy link "黒豆 茶 効果と副作用"
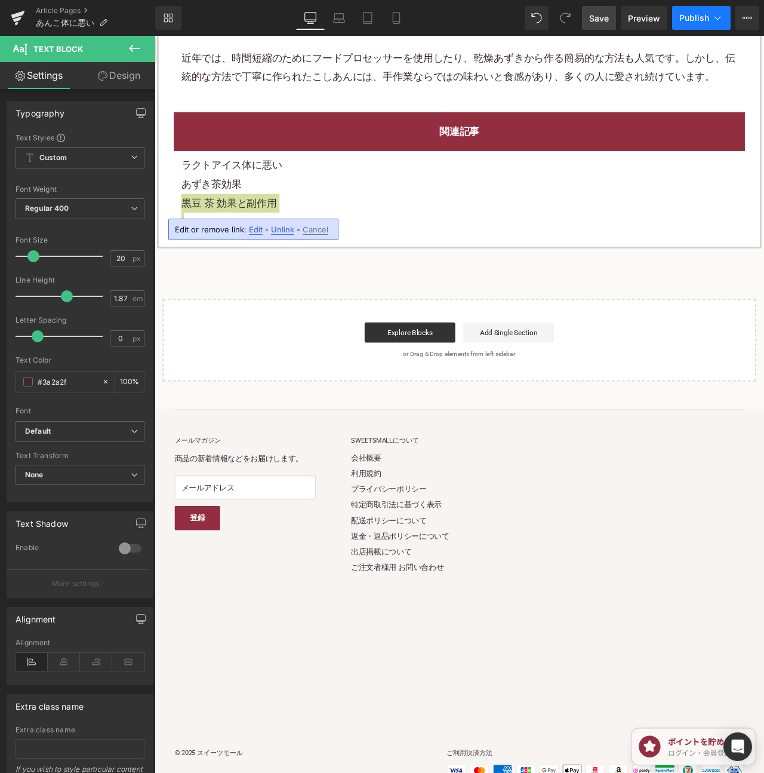
click at [695, 17] on span "Publish" at bounding box center [695, 18] width 30 height 10
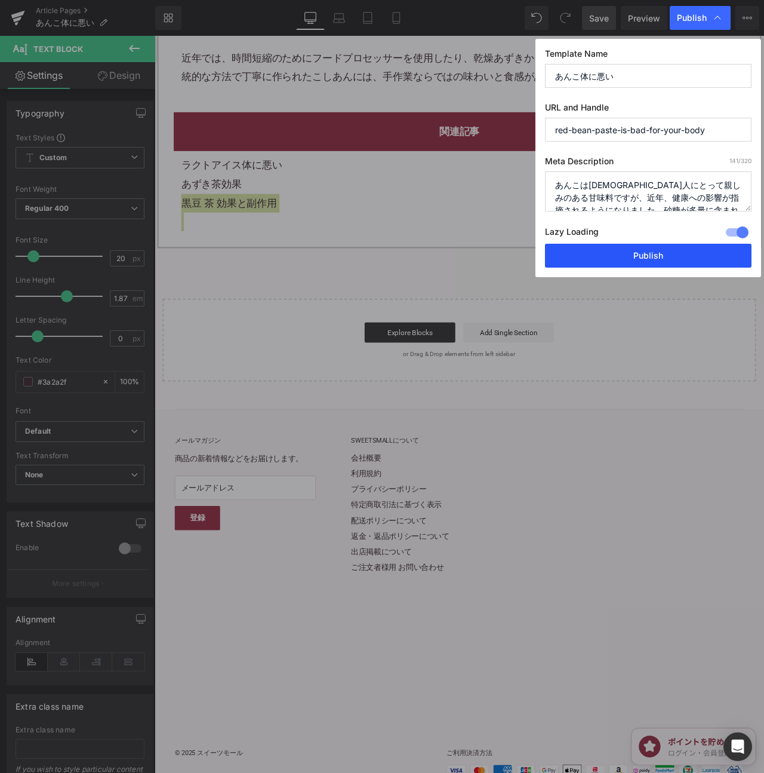
click at [658, 251] on button "Publish" at bounding box center [648, 256] width 207 height 24
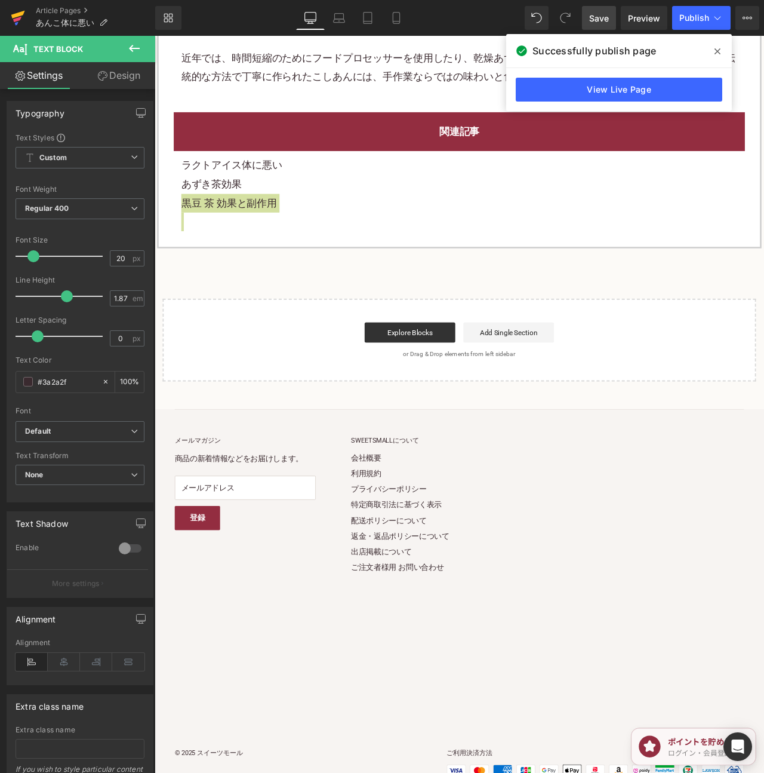
drag, startPoint x: 8, startPoint y: 13, endPoint x: 22, endPoint y: 13, distance: 14.3
click at [8, 13] on link at bounding box center [18, 18] width 36 height 36
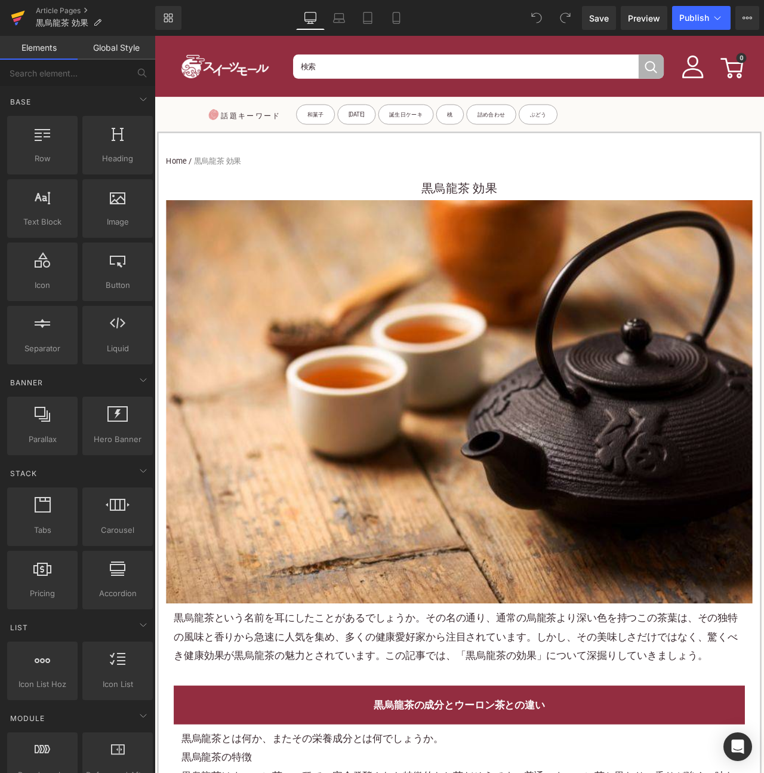
click at [13, 11] on icon at bounding box center [18, 18] width 14 height 30
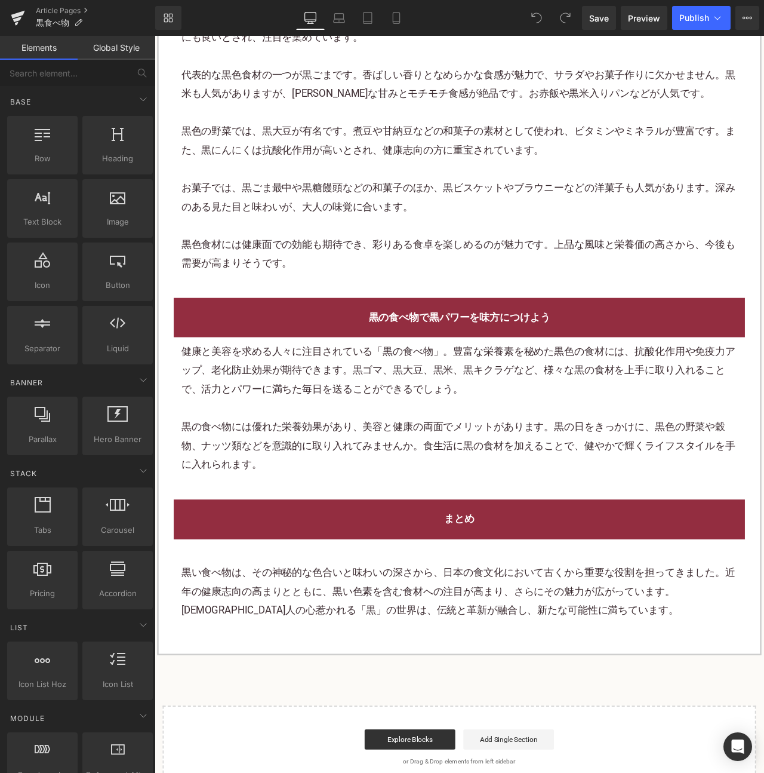
scroll to position [2194, 0]
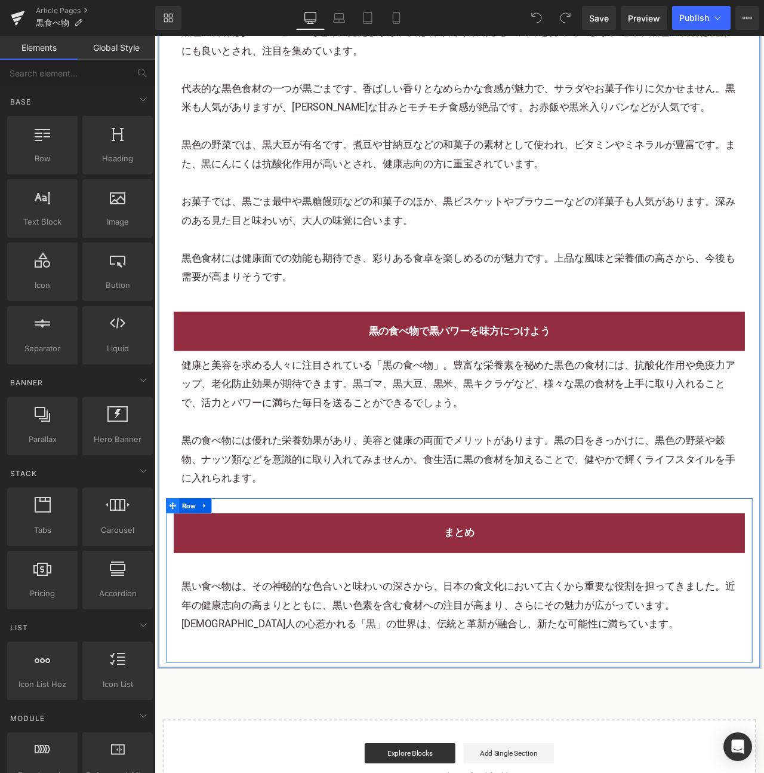
click at [180, 589] on span at bounding box center [176, 592] width 16 height 18
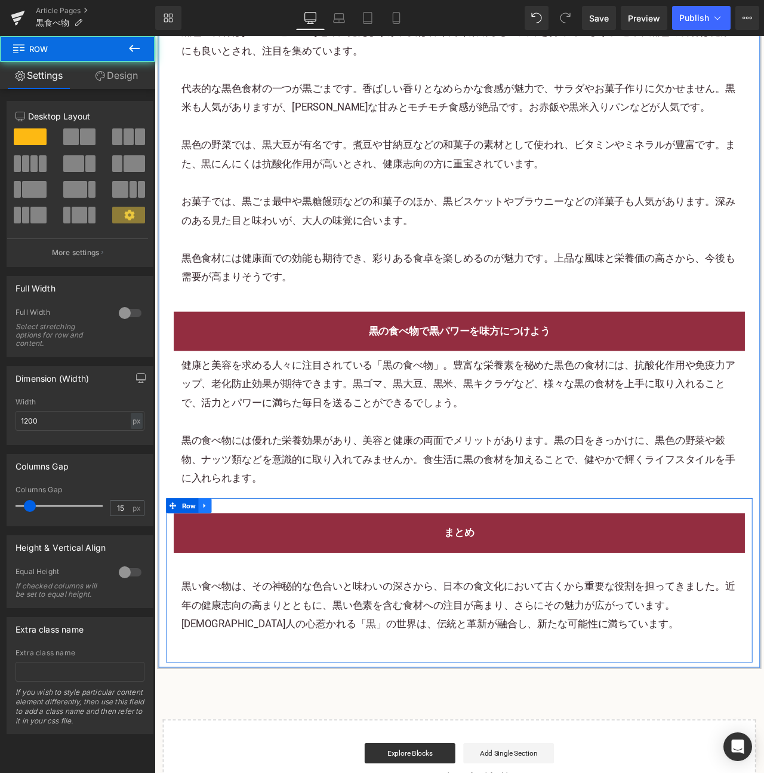
click at [207, 583] on link at bounding box center [215, 592] width 16 height 18
click at [228, 588] on icon at bounding box center [230, 592] width 8 height 9
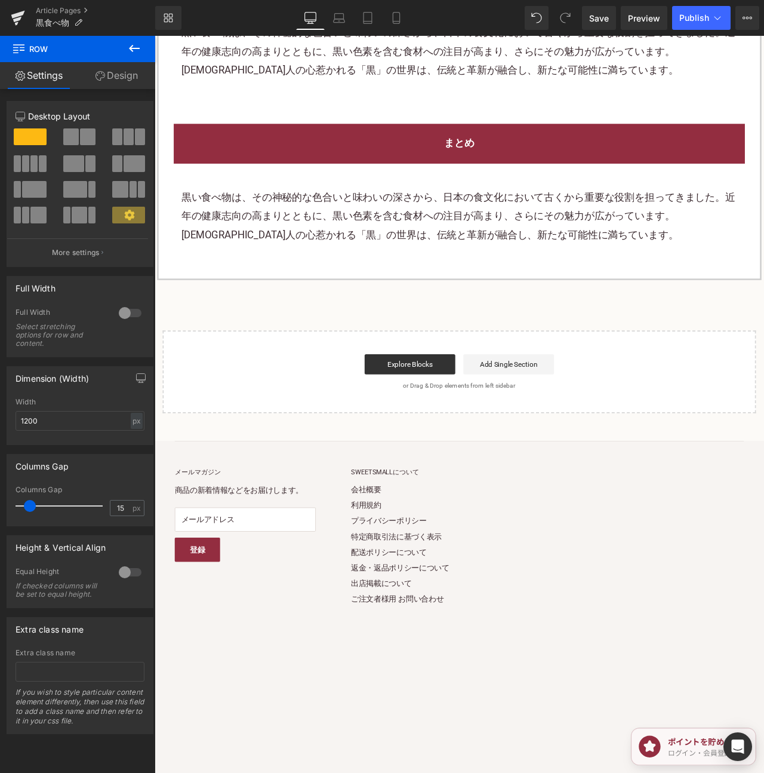
scroll to position [2881, 0]
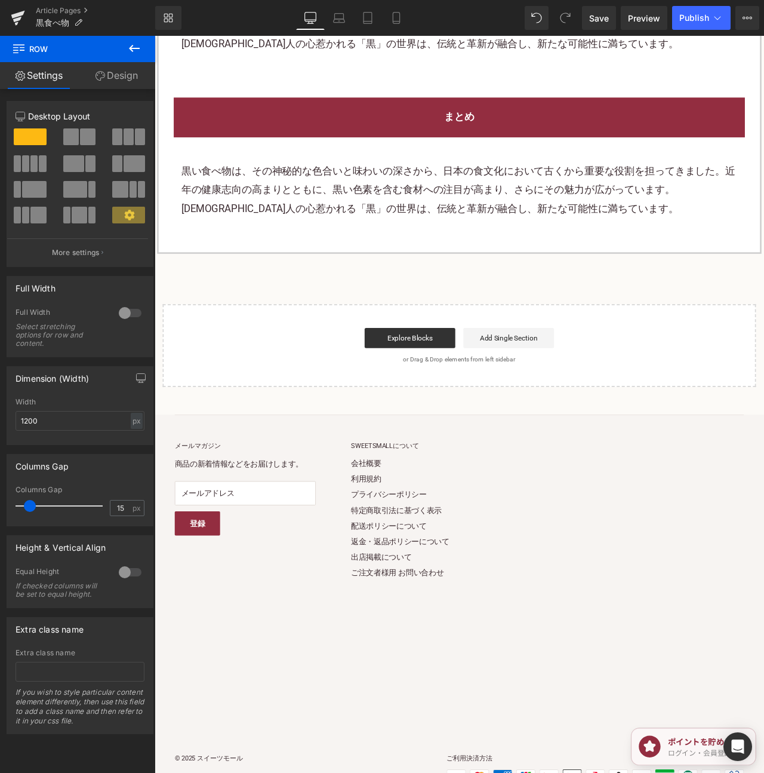
click at [663, 204] on p "黒い食べ物は、その神秘的な色合いと味わいの深さから、日本の食文化において古くから重要な役割を担ってきました。近年の健康志向の高まりとともに、黒い色素を含む食材…" at bounding box center [515, 218] width 659 height 67
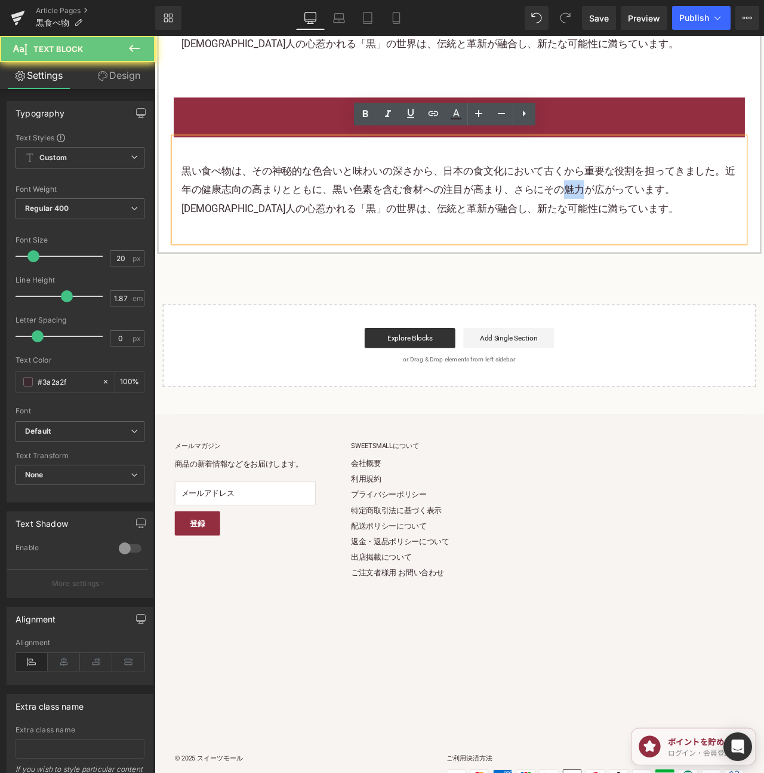
click at [663, 204] on p "黒い食べ物は、その神秘的な色合いと味わいの深さから、日本の食文化において古くから重要な役割を担ってきました。近年の健康志向の高まりとともに、黒い色素を含む食材…" at bounding box center [515, 218] width 659 height 67
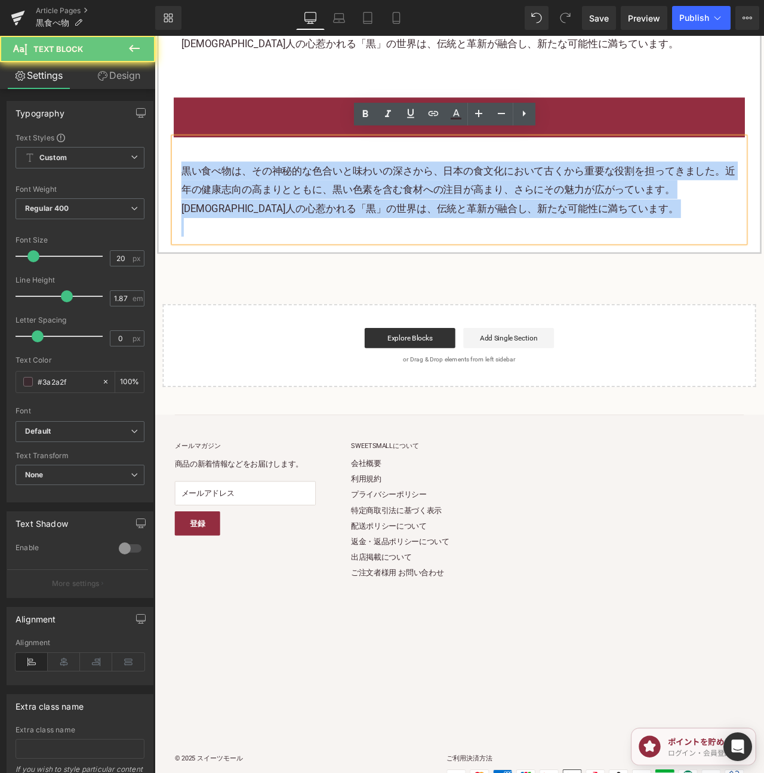
click at [663, 204] on p "黒い食べ物は、その神秘的な色合いと味わいの深さから、日本の食文化において古くから重要な役割を担ってきました。近年の健康志向の高まりとともに、黒い色素を含む食材…" at bounding box center [515, 218] width 659 height 67
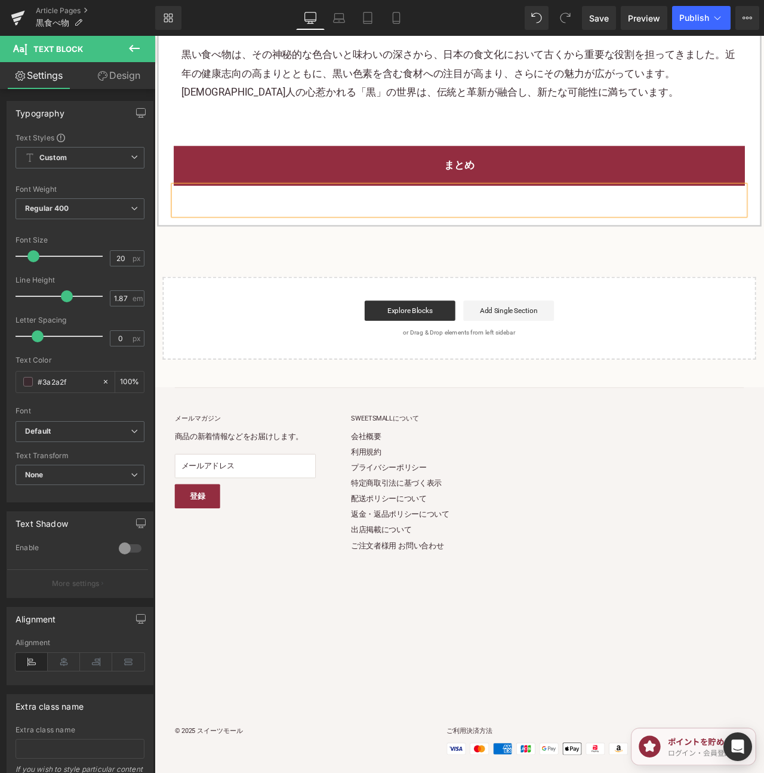
scroll to position [2846, 0]
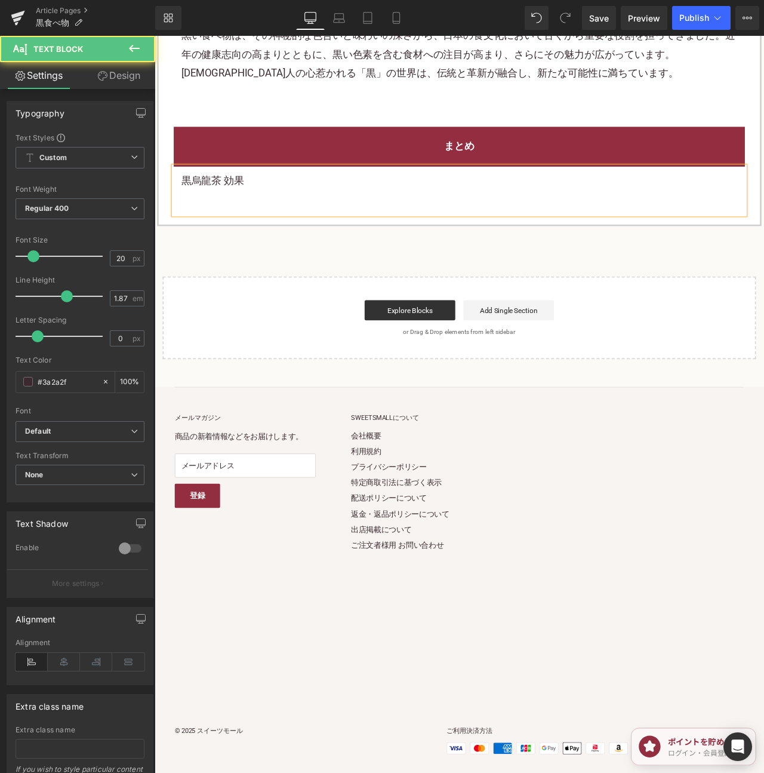
click at [242, 197] on p "黒烏龍茶 効果" at bounding box center [515, 208] width 659 height 22
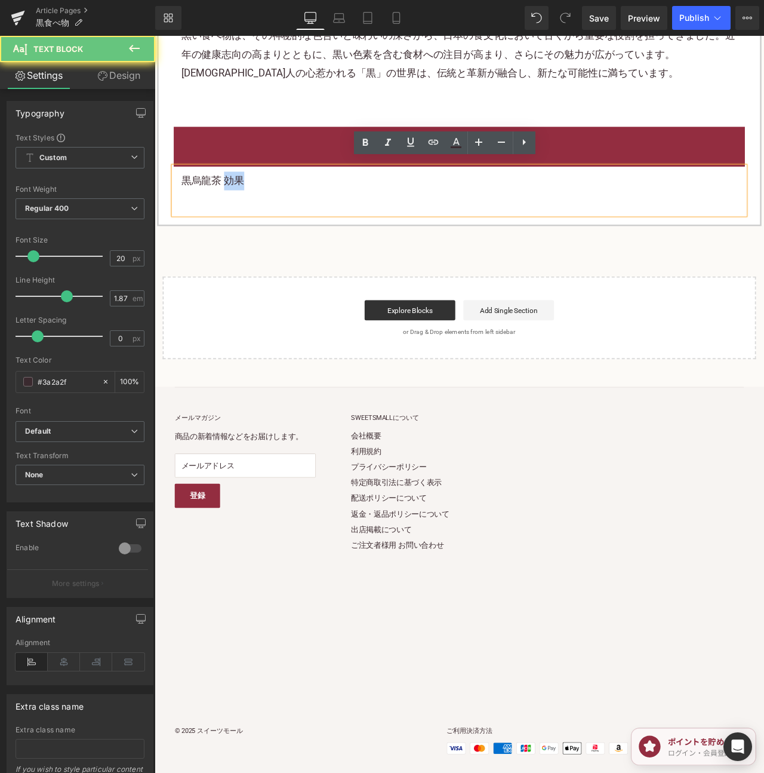
click at [242, 197] on p "黒烏龍茶 効果" at bounding box center [515, 208] width 659 height 22
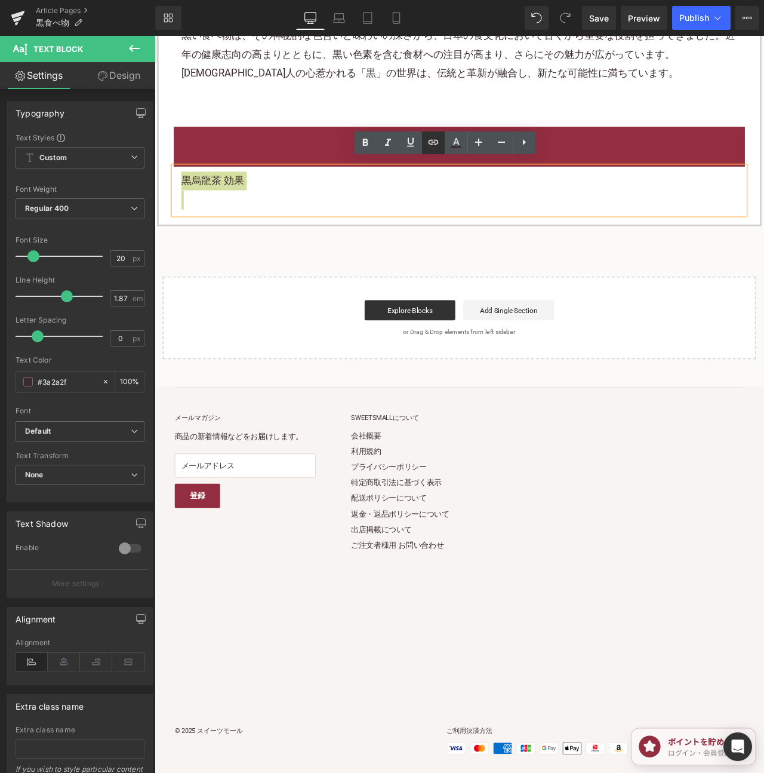
click at [431, 145] on icon at bounding box center [433, 142] width 14 height 14
click at [349, 199] on input "text" at bounding box center [262, 196] width 184 height 30
paste input "https://shop.sweetsvillage.com/blogs/knowledge/black-oolong-tea-effect"
type input "https://shop.sweetsvillage.com/blogs/knowledge/black-oolong-tea-effect"
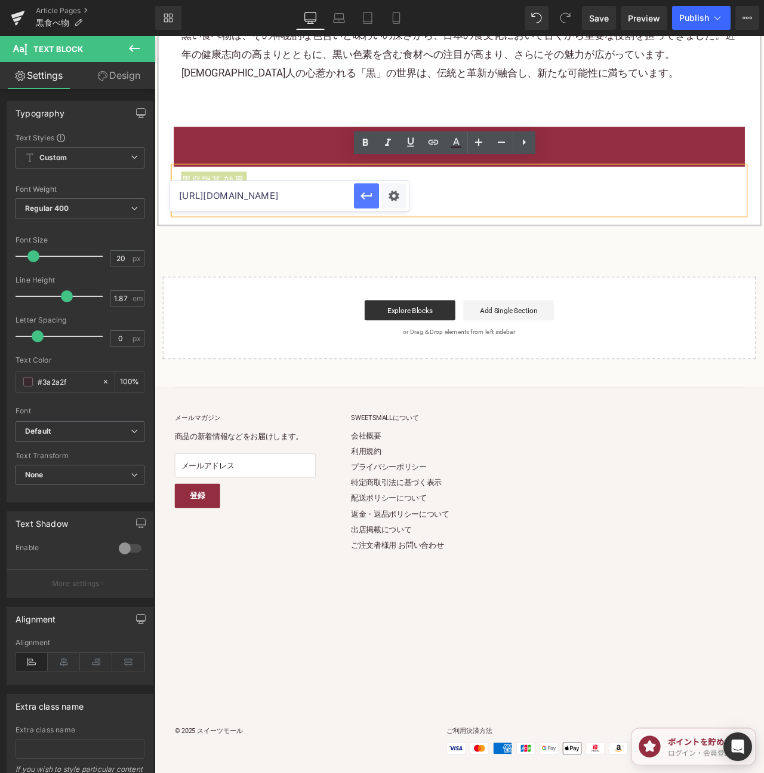
click at [370, 198] on icon "button" at bounding box center [367, 196] width 14 height 14
click at [624, 164] on h2 "まとめ" at bounding box center [515, 167] width 659 height 22
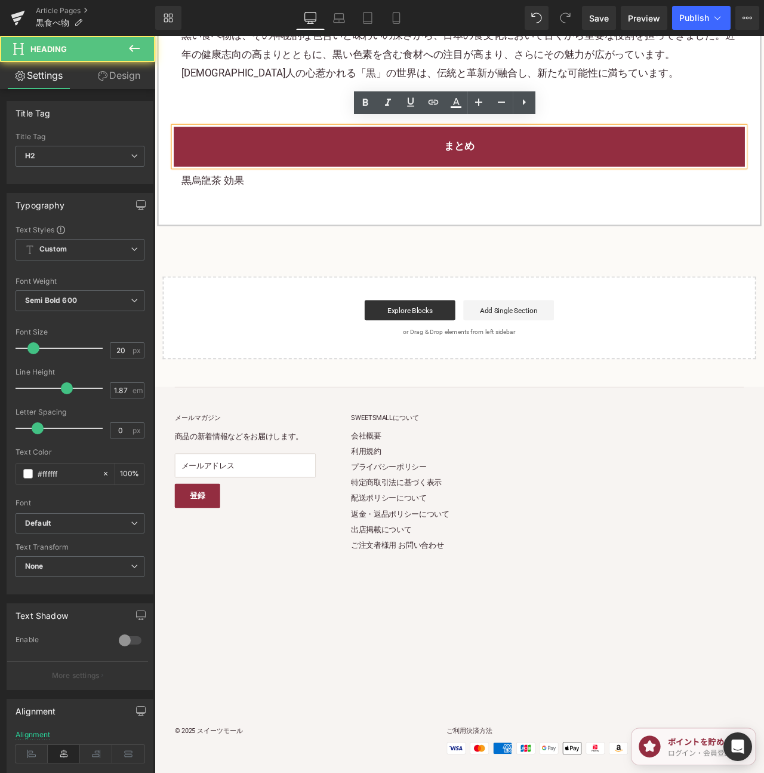
click at [625, 162] on h2 "まとめ" at bounding box center [515, 167] width 659 height 22
click at [627, 158] on h2 "まとめ" at bounding box center [515, 167] width 659 height 22
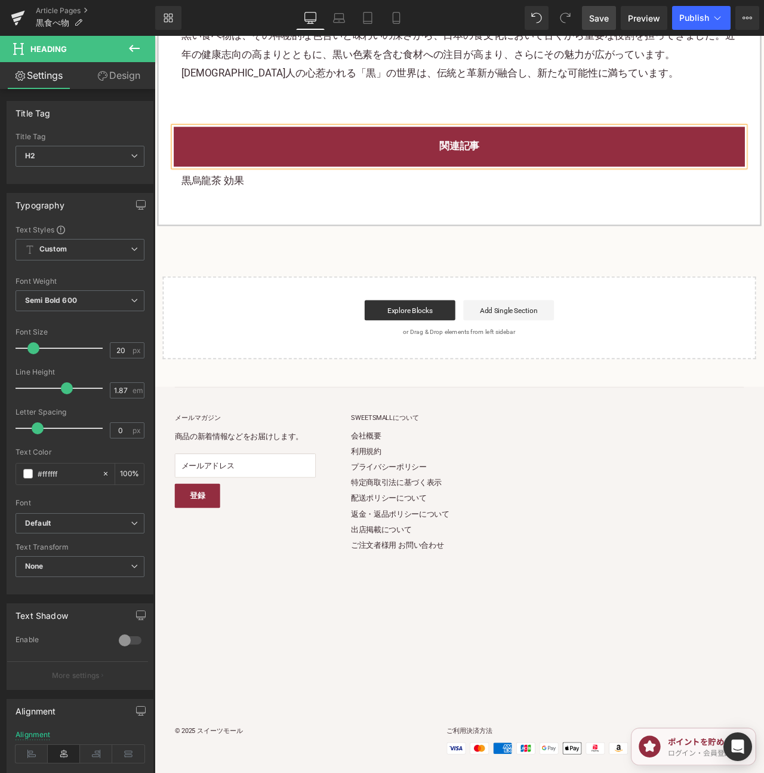
click at [608, 20] on span "Save" at bounding box center [599, 18] width 20 height 13
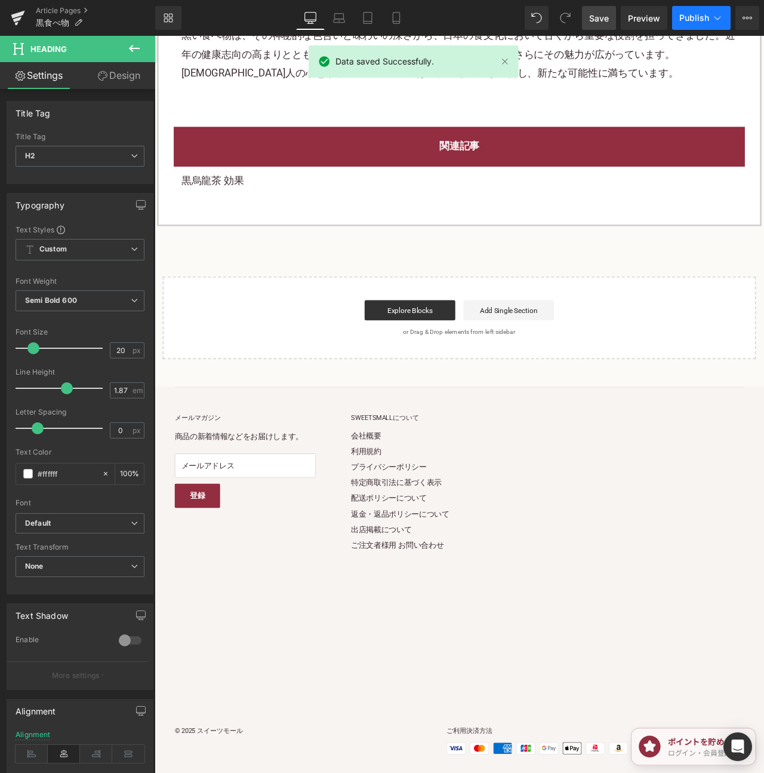
click at [701, 18] on span "Publish" at bounding box center [695, 18] width 30 height 10
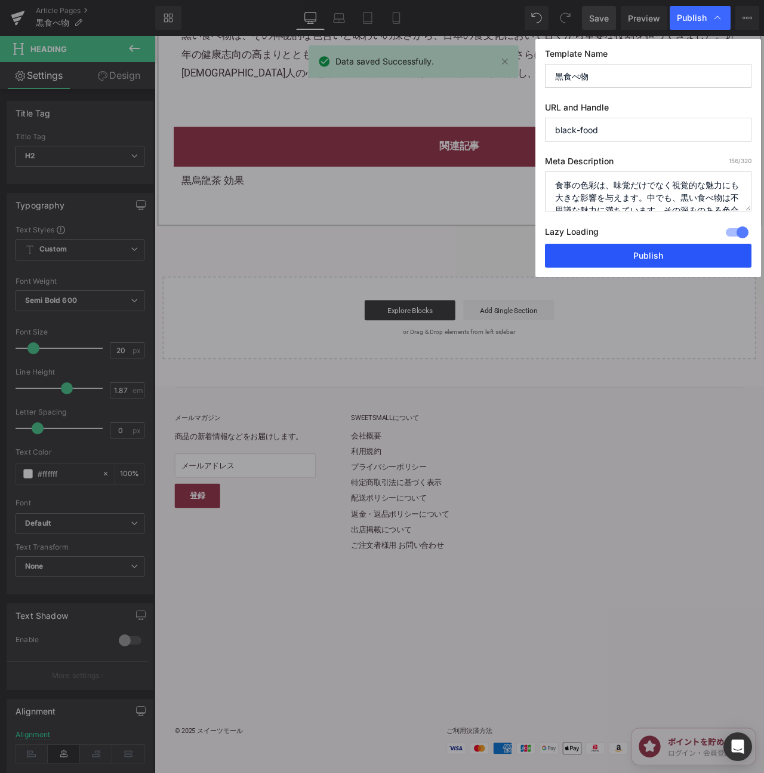
click at [647, 259] on button "Publish" at bounding box center [648, 256] width 207 height 24
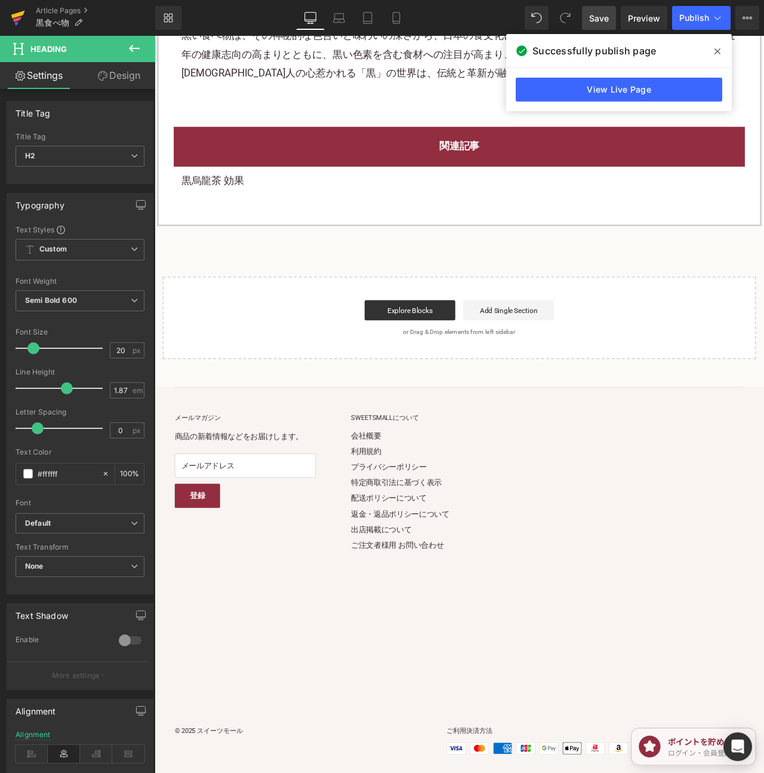
click at [16, 26] on icon at bounding box center [18, 18] width 14 height 30
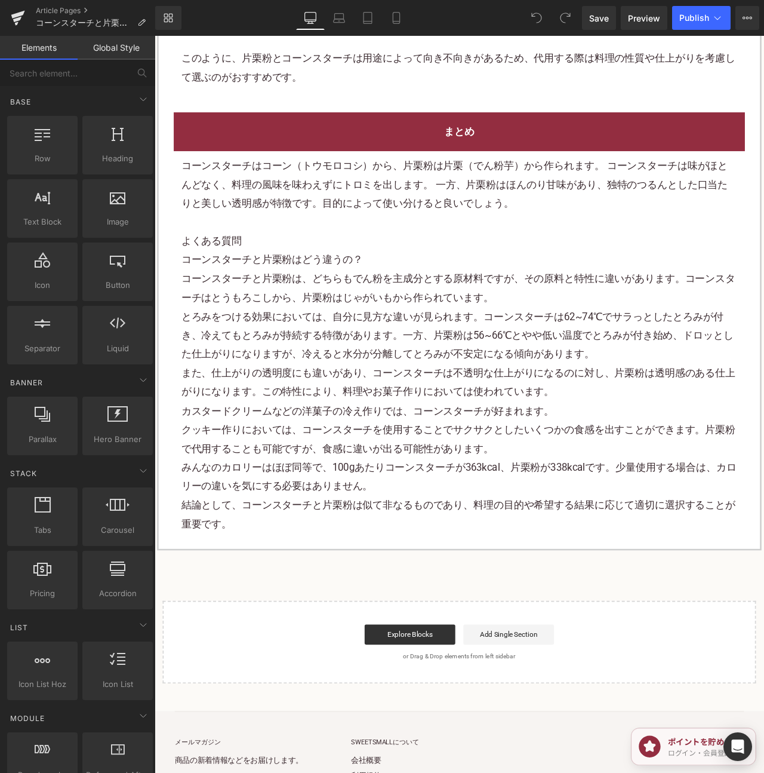
scroll to position [2309, 0]
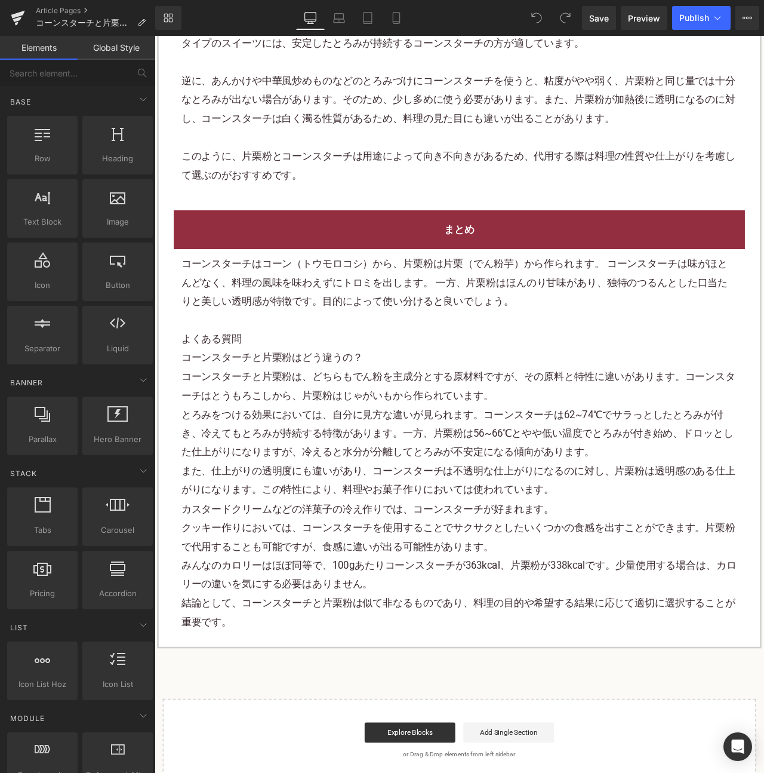
click at [333, 728] on p "結論として、コーンスターチと片栗粉は似て非なるものであり、料理の目的や希望する結果に応じて適切に選択することが重要です。" at bounding box center [515, 719] width 659 height 45
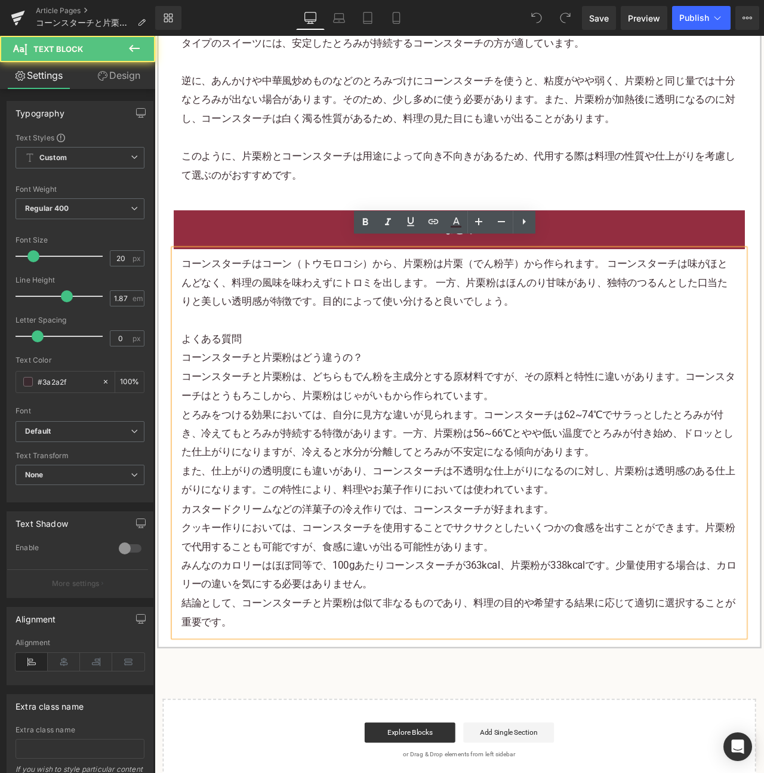
click at [327, 724] on p "結論として、コーンスターチと片栗粉は似て非なるものであり、料理の目的や希望する結果に応じて適切に選択することが重要です。" at bounding box center [515, 719] width 659 height 45
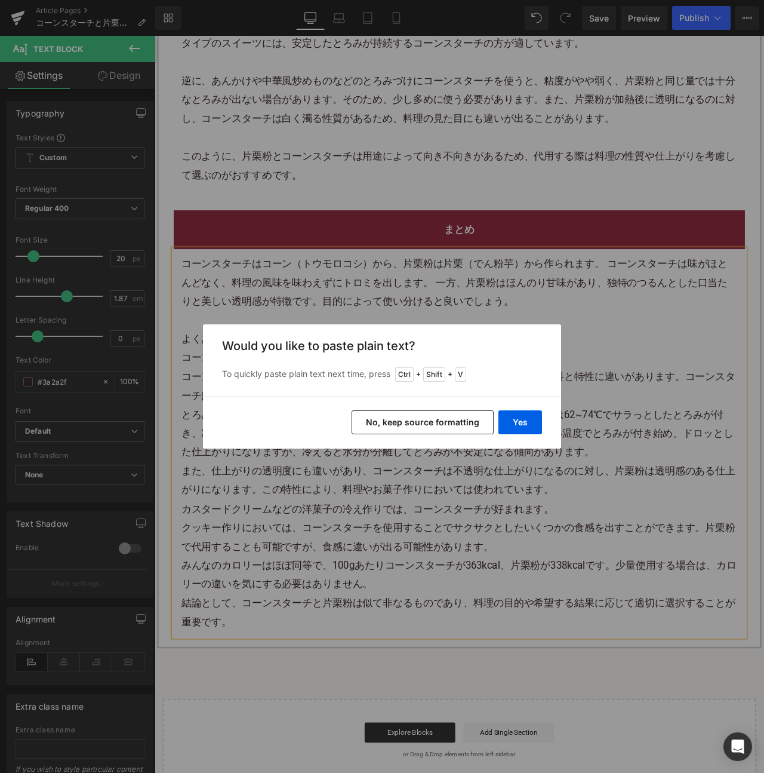
click at [606, 570] on div "Back to Library Insert Would you like to paste plain text? To quickly paste pla…" at bounding box center [382, 386] width 764 height 773
click at [269, 605] on div "Back to Library Insert Would you like to paste plain text? To quickly paste pla…" at bounding box center [382, 386] width 764 height 773
click at [543, 421] on div "Yes No, keep source formatting" at bounding box center [382, 422] width 358 height 53
click at [534, 422] on button "Yes" at bounding box center [521, 422] width 44 height 24
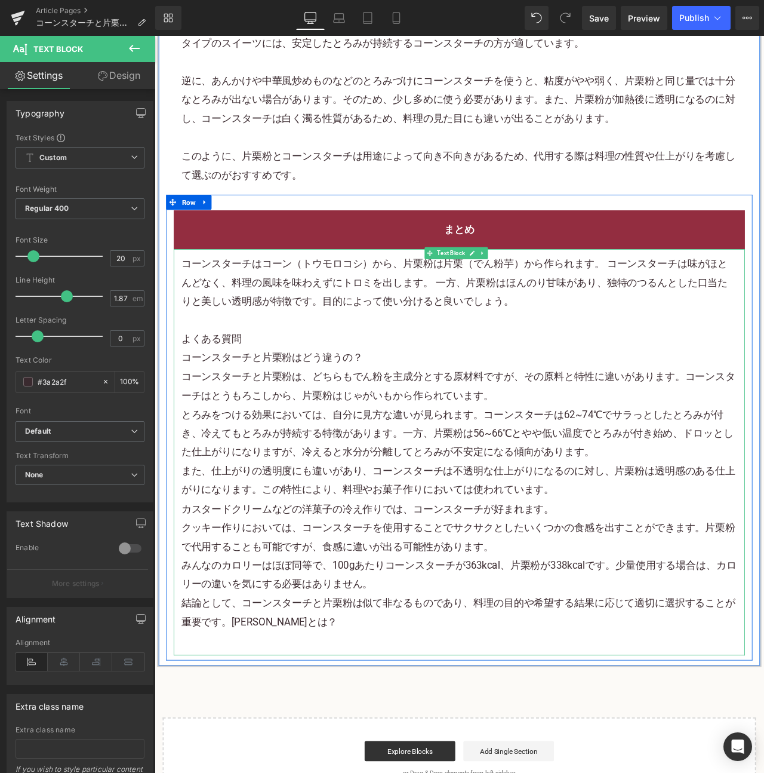
click at [250, 716] on font "結論として、コーンスターチと片栗粉は似て非なるものであり、料理の目的や希望する結果に応じて適切に選択することが重要です。ブランマンジェとは？" at bounding box center [514, 719] width 657 height 36
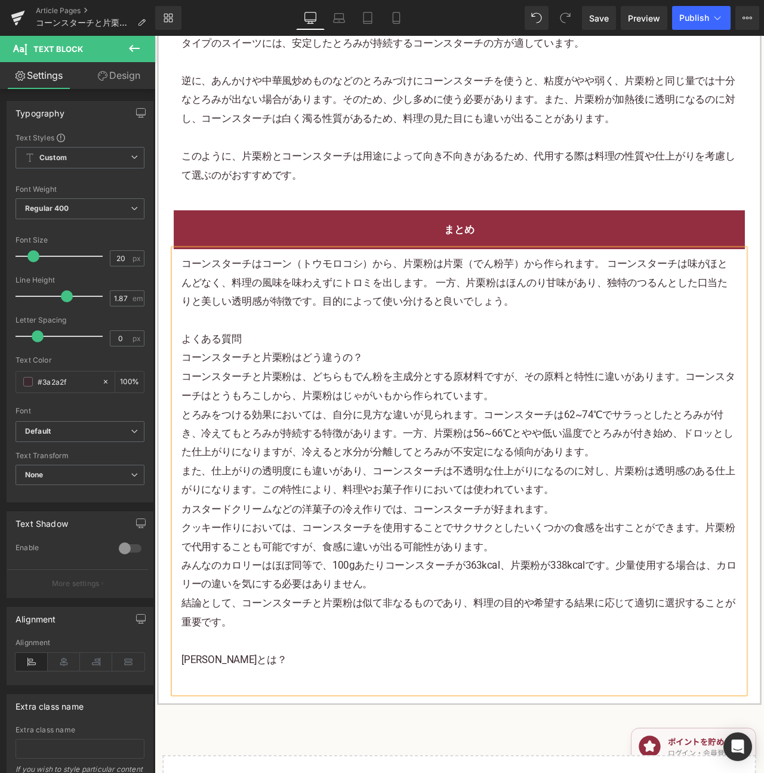
click at [247, 755] on font "結論として、コーンスターチと片栗粉は似て非なるものであり、料理の目的や希望する結果に応じて適切に選択することが重要です。 ブランマンジェとは？" at bounding box center [514, 741] width 657 height 81
click at [287, 766] on font "結論として、コーンスターチと片栗粉は似て非なるものであり、料理の目的や希望する結果に応じて適切に選択することが重要です。 ブランマンジェとは？" at bounding box center [514, 741] width 657 height 81
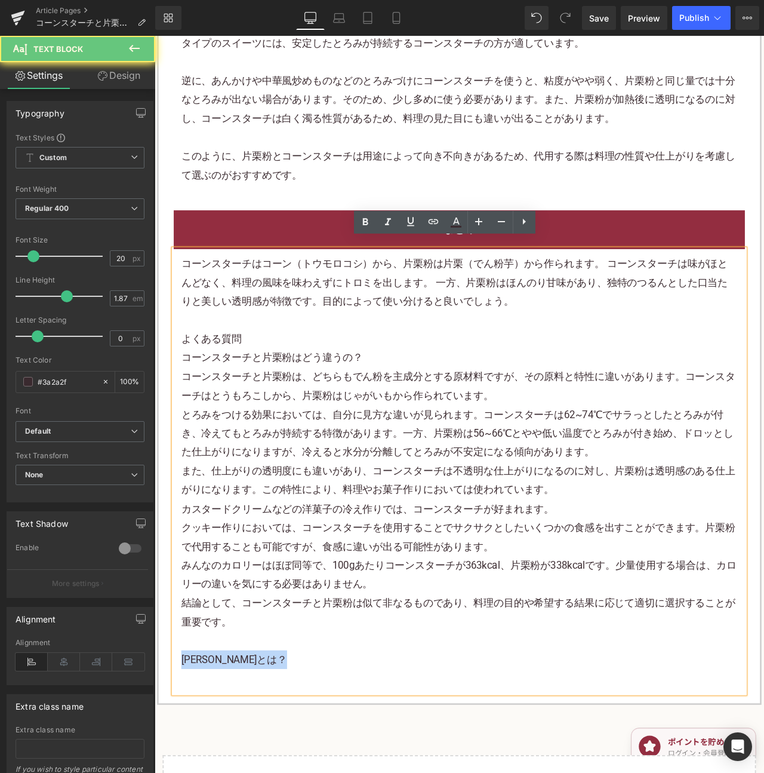
click at [287, 766] on font "結論として、コーンスターチと片栗粉は似て非なるものであり、料理の目的や希望する結果に応じて適切に選択することが重要です。 ブランマンジェとは？" at bounding box center [514, 741] width 657 height 81
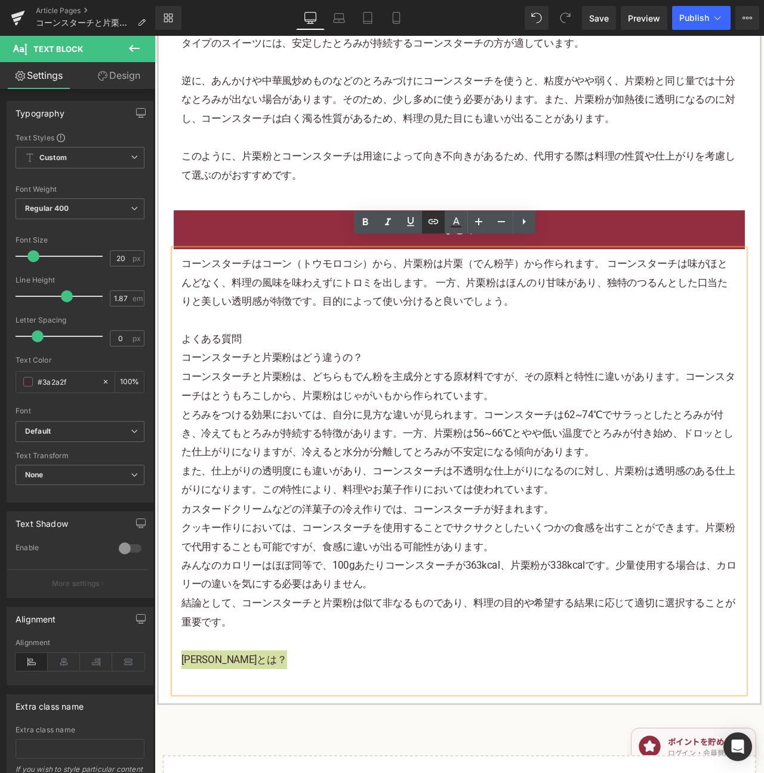
click at [437, 226] on icon at bounding box center [433, 221] width 14 height 14
click at [303, 712] on input "text" at bounding box center [262, 708] width 184 height 30
paste input "[URL][DOMAIN_NAME]"
type input "[URL][DOMAIN_NAME]"
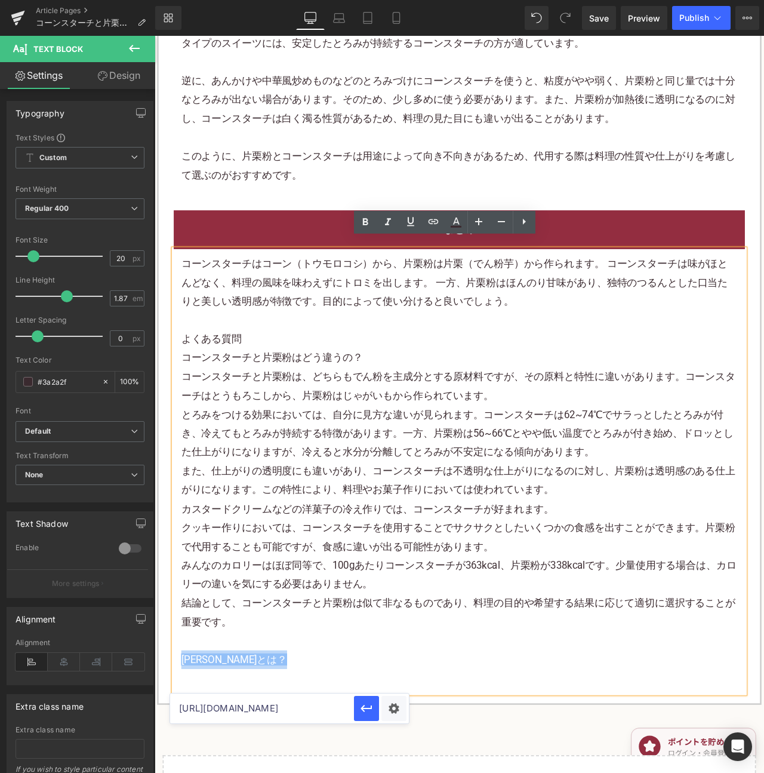
click at [346, 254] on h2 "まとめ" at bounding box center [515, 265] width 659 height 22
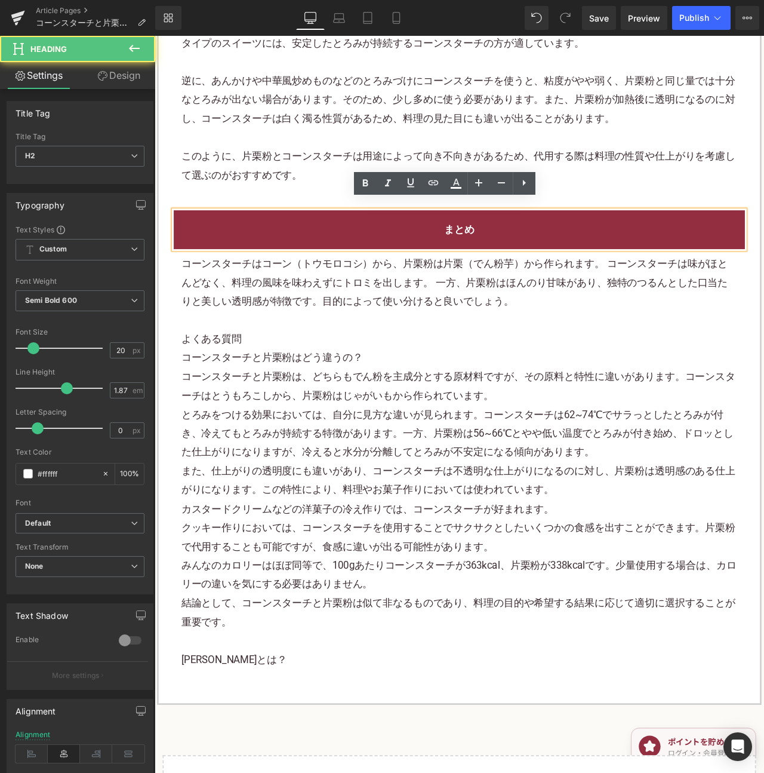
scroll to position [0, 0]
click at [302, 225] on div "まとめ Heading コーンスターチはコーン（トウモロコシ）から、片栗粉は片栗（でん粉芋）から作られます。 コーンスターチは味がほとんどなく、料理の風味を味…" at bounding box center [515, 522] width 695 height 597
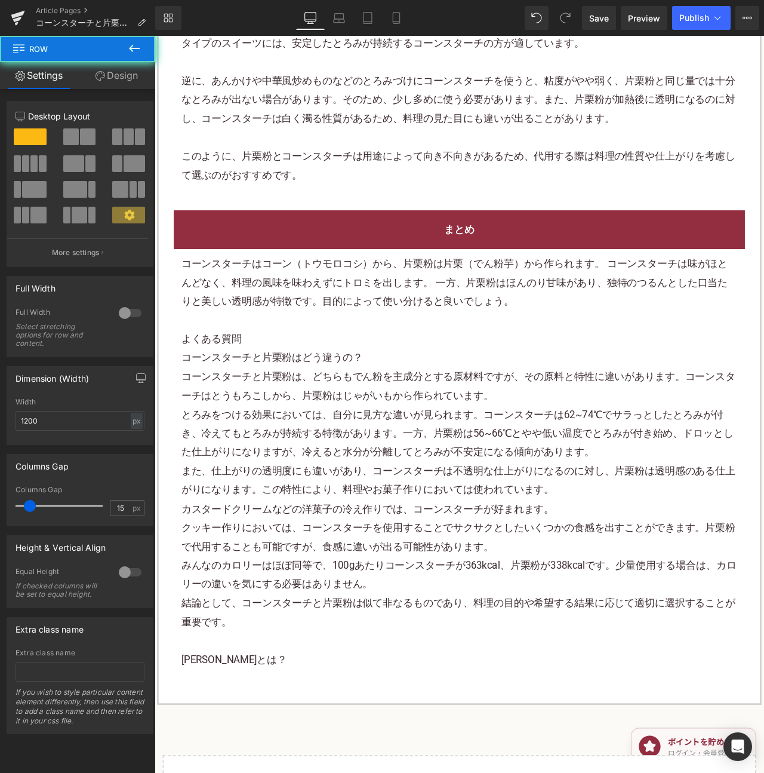
click at [179, 224] on div "まとめ Heading コーンスターチはコーン（トウモロコシ）から、片栗粉は片栗（でん粉芋）から作られます。 コーンスターチは味がほとんどなく、料理の風味を味…" at bounding box center [515, 522] width 695 height 597
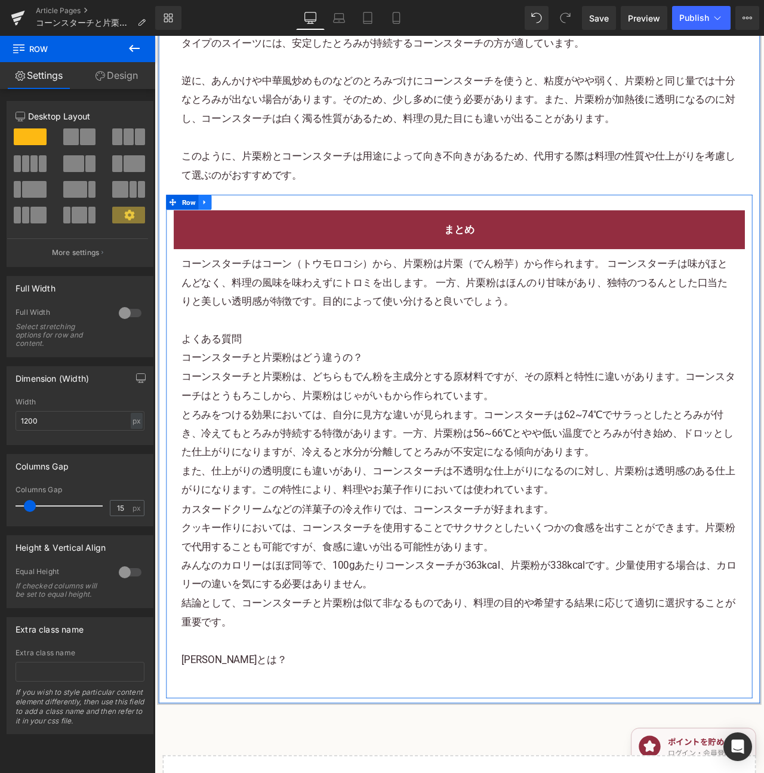
click at [213, 229] on icon at bounding box center [214, 233] width 8 height 9
click at [229, 229] on icon at bounding box center [230, 233] width 8 height 8
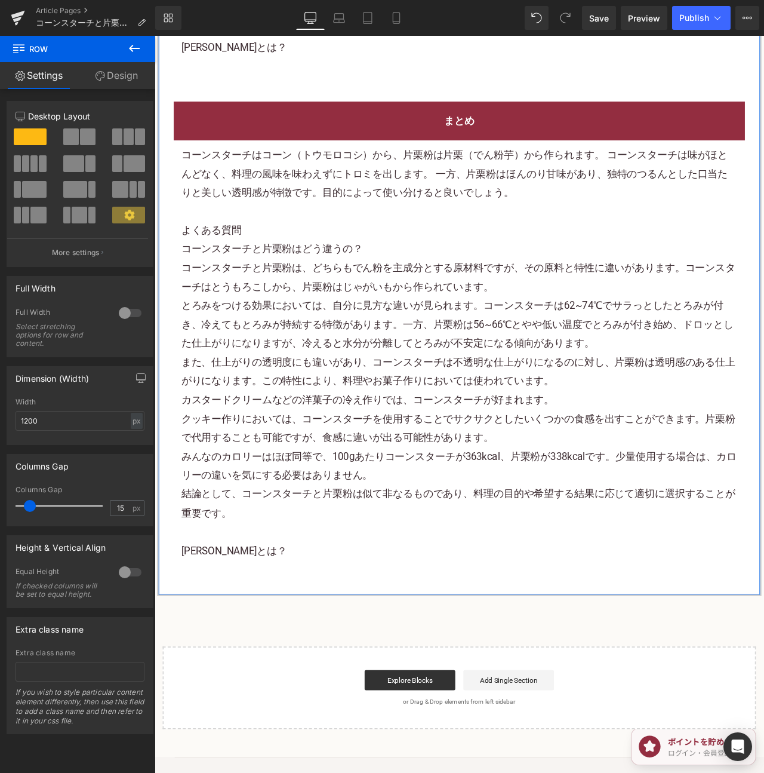
scroll to position [3034, 0]
click at [303, 310] on p "コーンスターチと片栗粉は、どちらもでん粉を主成分とする原材料ですが、その原料と特性に違いがあります。コーンスターチはとうもろこしから、片栗粉はじゃがいもから作…" at bounding box center [515, 322] width 659 height 45
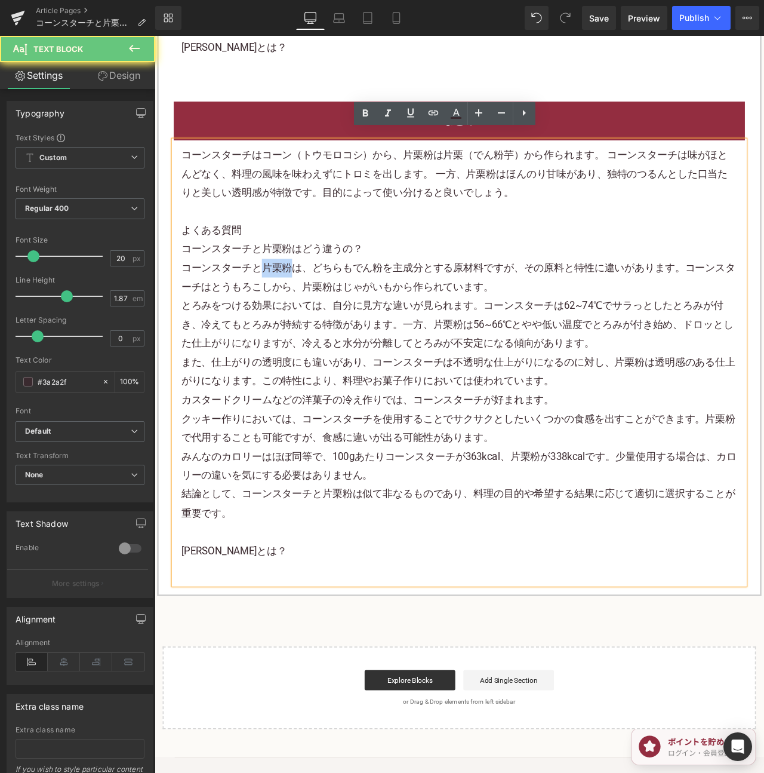
click at [303, 310] on p "コーンスターチと片栗粉は、どちらもでん粉を主成分とする原材料ですが、その原料と特性に違いがあります。コーンスターチはとうもろこしから、片栗粉はじゃがいもから作…" at bounding box center [515, 322] width 659 height 45
click at [209, 181] on font "コーンスターチはコーン（トウモロコシ）から、片栗粉は片栗（でん粉芋）から作られます。 コーンスターチは味がほとんどなく、料理の風味を味わえずにトロミを出します…" at bounding box center [510, 198] width 648 height 59
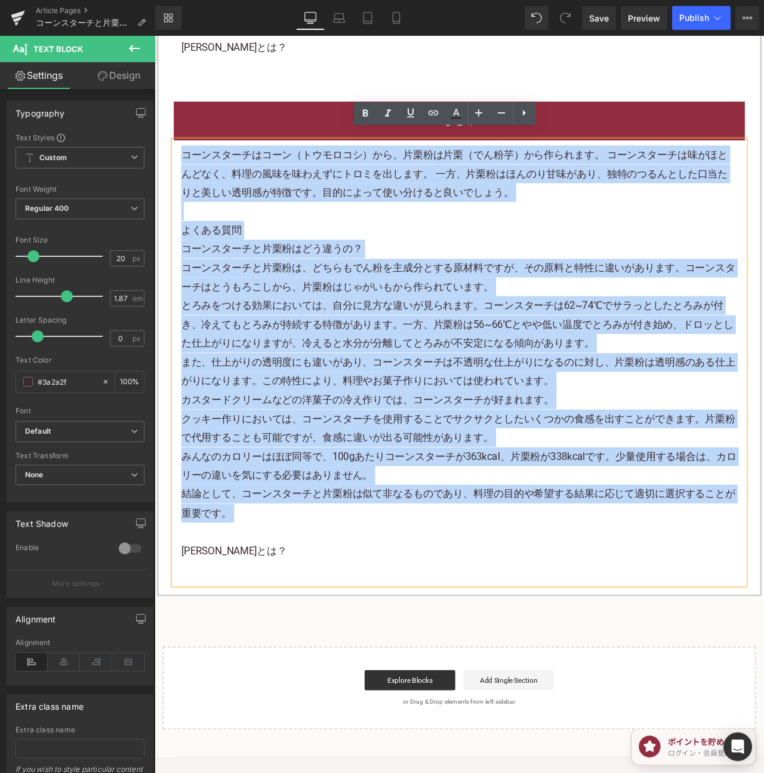
drag, startPoint x: 189, startPoint y: 164, endPoint x: 313, endPoint y: 601, distance: 454.3
click at [313, 601] on div "コーンスターチはコーン（トウモロコシ）から、片栗粉は片栗（でん粉芋）から作られます。 コーンスターチは味がほとんどなく、料理の風味を味わえずにトロミを出します…" at bounding box center [515, 422] width 677 height 526
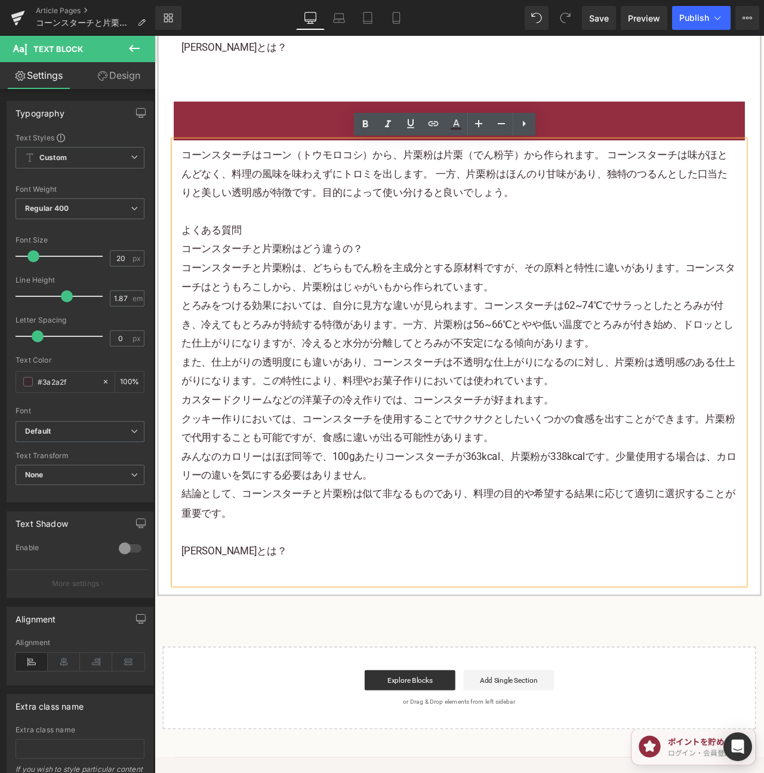
scroll to position [3022, 0]
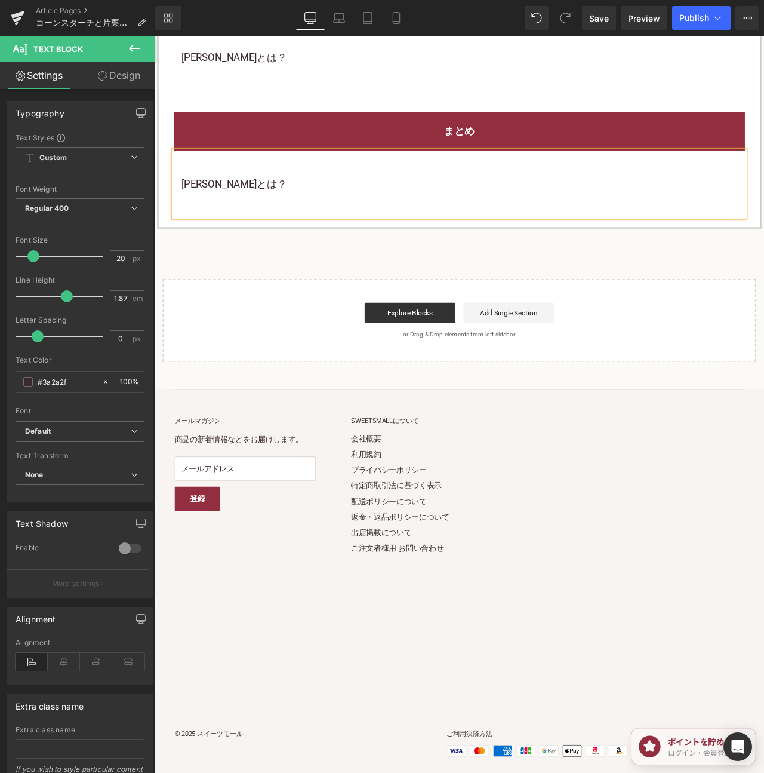
click at [216, 204] on font "[PERSON_NAME]とは？" at bounding box center [248, 211] width 125 height 14
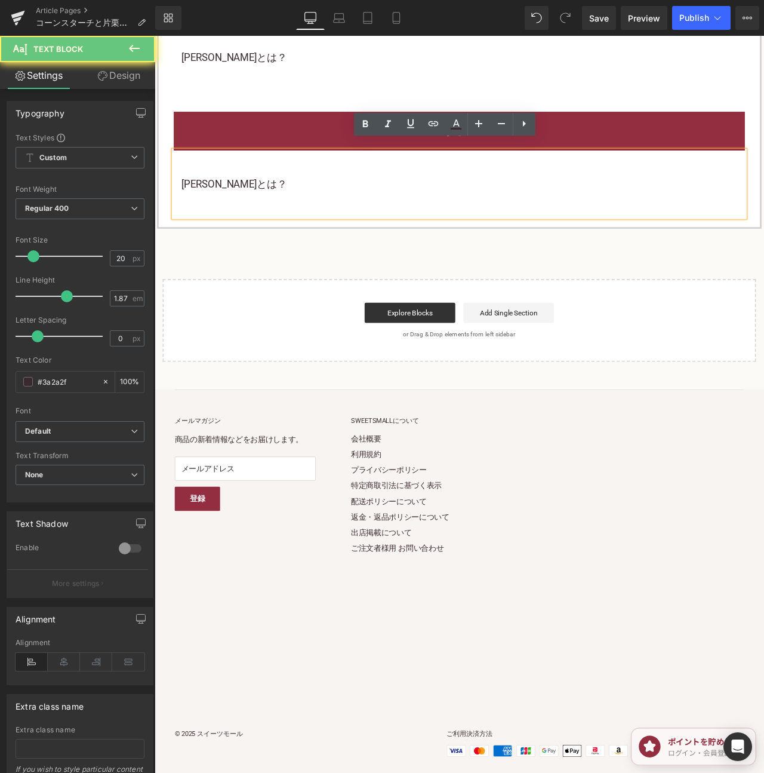
click at [191, 204] on font "[PERSON_NAME]とは？" at bounding box center [248, 211] width 125 height 14
click at [183, 202] on div "[PERSON_NAME]とは？" at bounding box center [515, 211] width 677 height 79
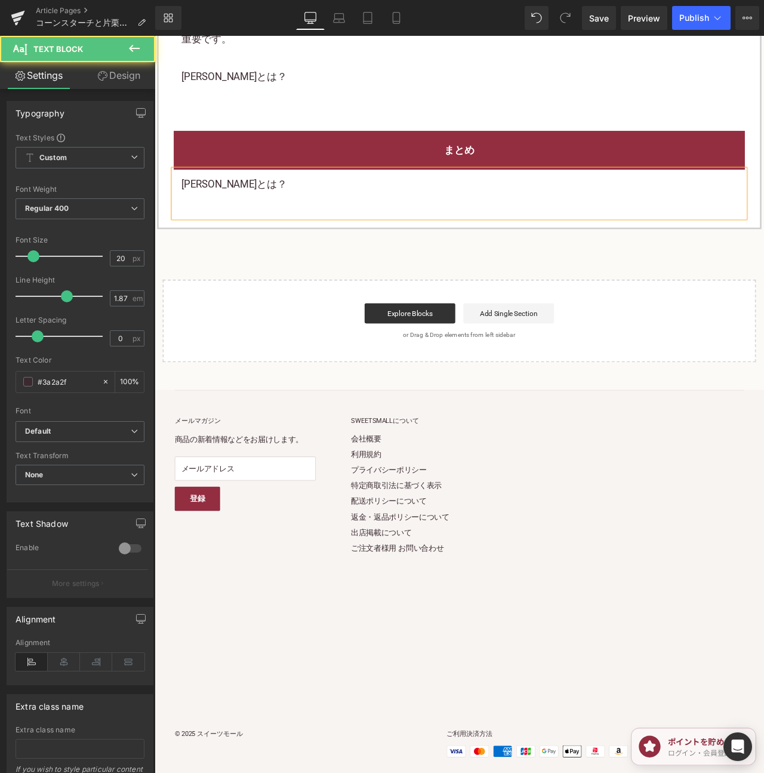
click at [244, 204] on span "[PERSON_NAME]とは？" at bounding box center [248, 211] width 125 height 14
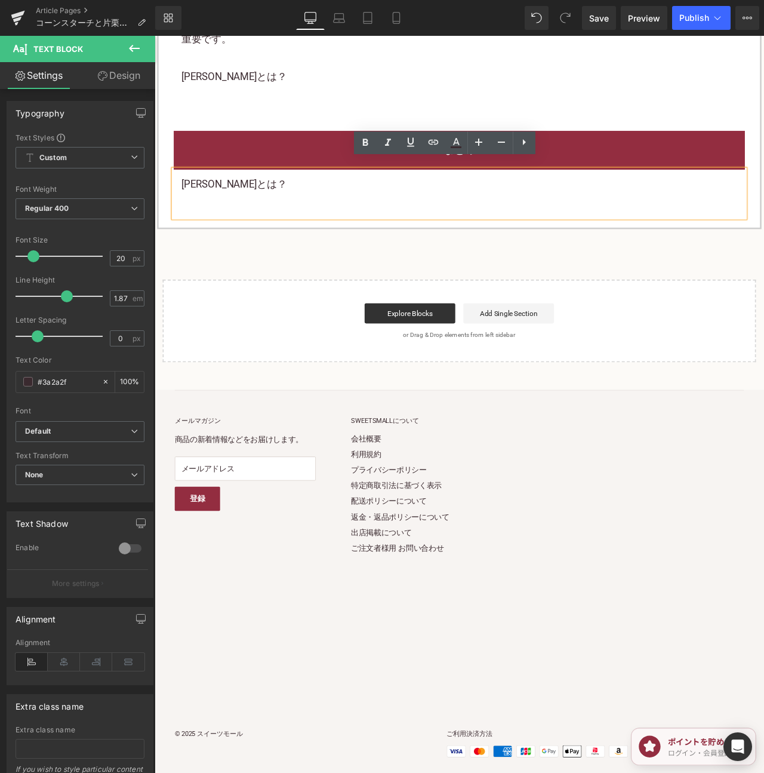
click at [265, 204] on span "[PERSON_NAME]とは？" at bounding box center [248, 211] width 125 height 14
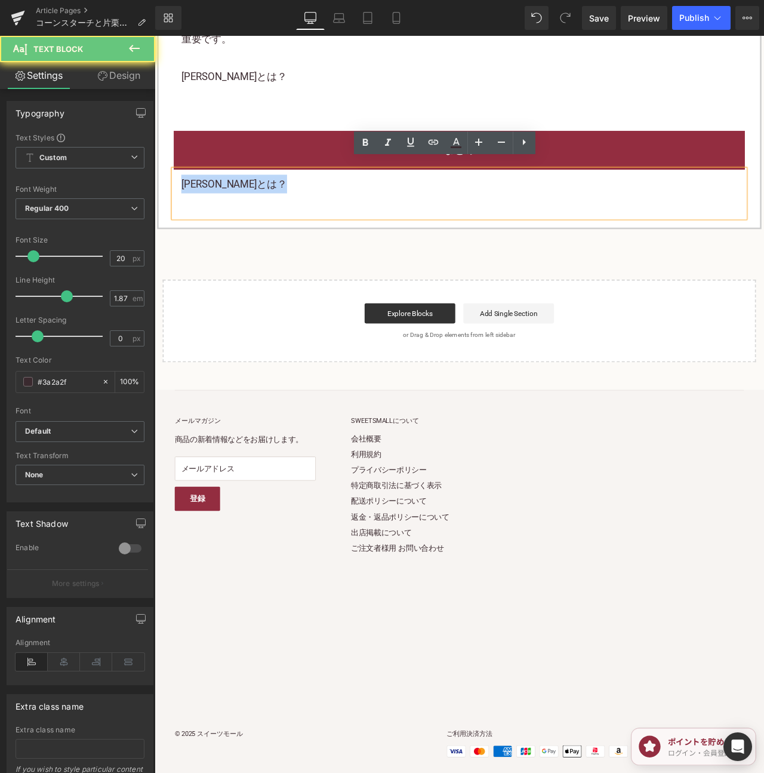
click at [265, 204] on span "[PERSON_NAME]とは？" at bounding box center [248, 211] width 125 height 14
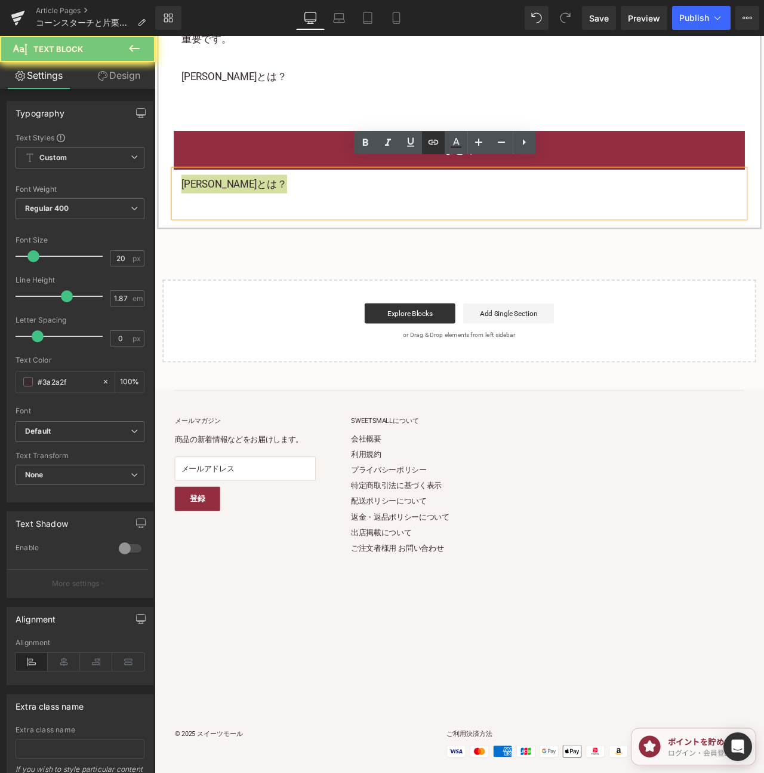
click at [431, 141] on icon at bounding box center [433, 142] width 14 height 14
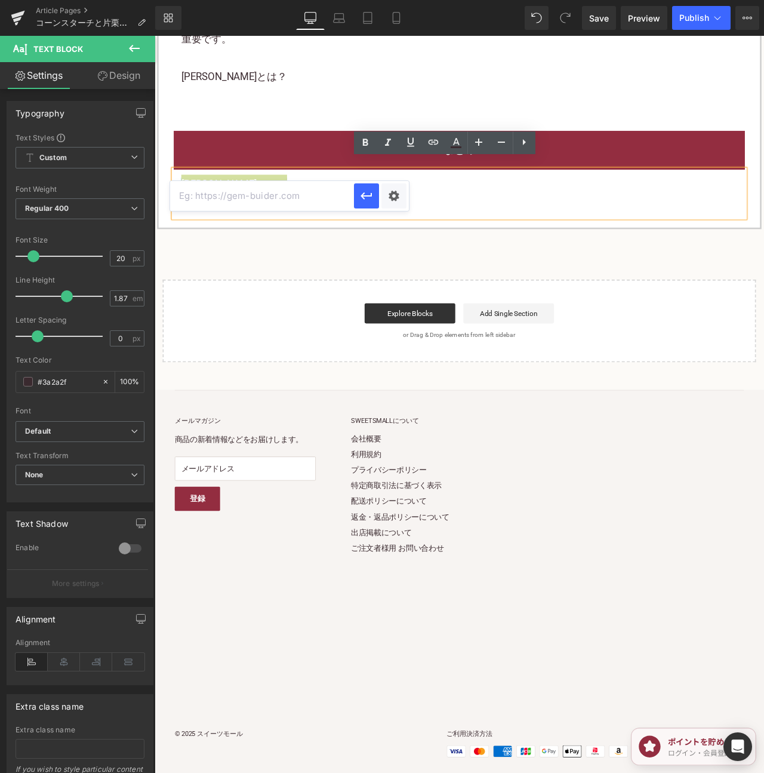
click at [311, 199] on input "text" at bounding box center [262, 196] width 184 height 30
paste input "[URL][DOMAIN_NAME]"
type input "[URL][DOMAIN_NAME]"
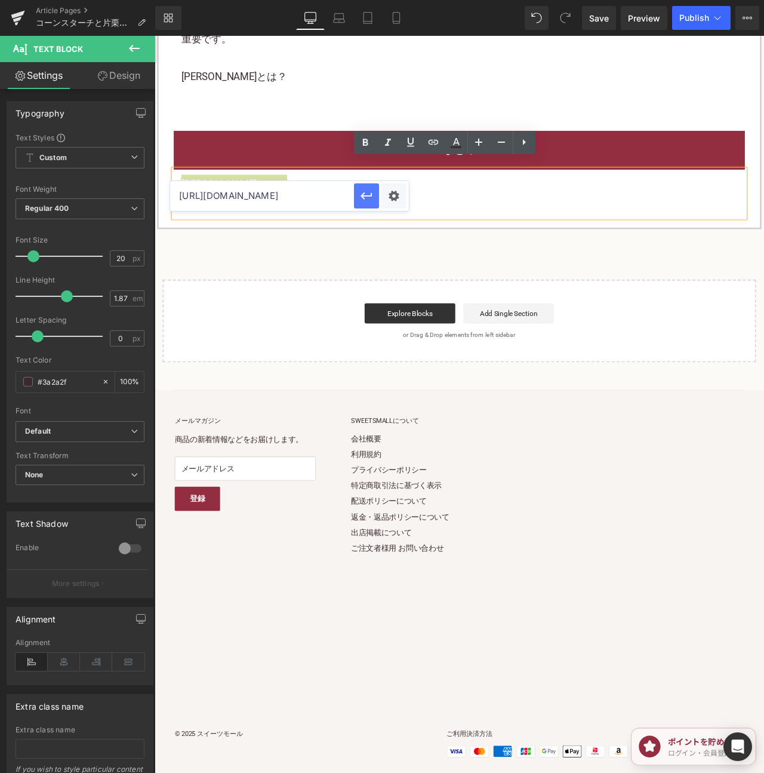
click at [367, 194] on icon "button" at bounding box center [367, 196] width 14 height 14
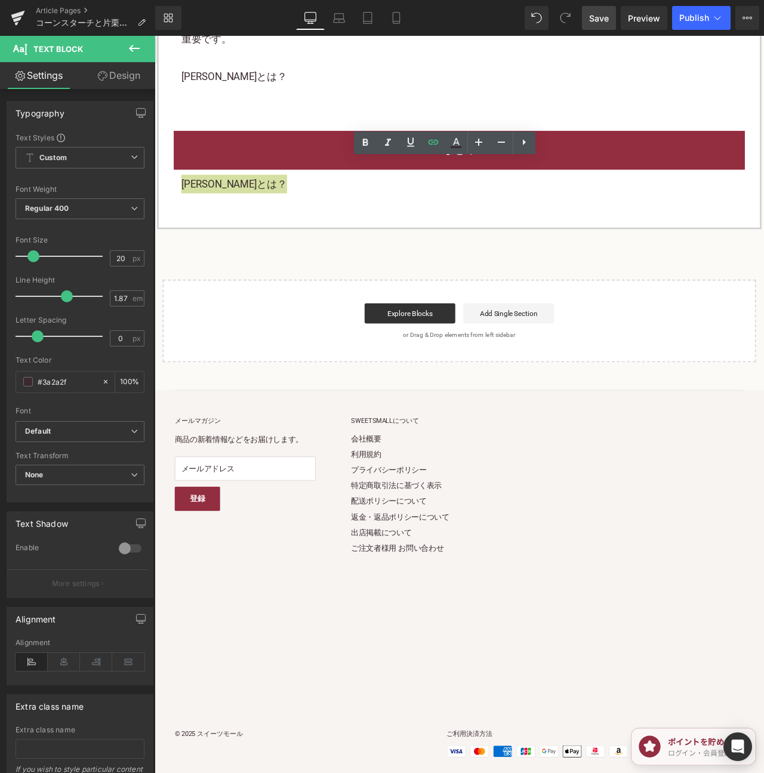
click at [596, 20] on span "Save" at bounding box center [599, 18] width 20 height 13
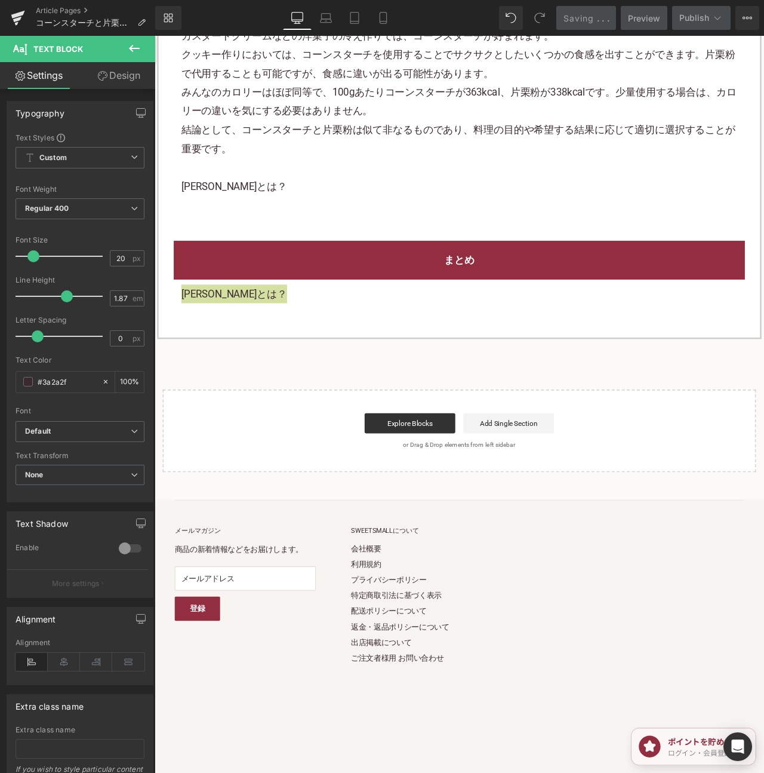
scroll to position [2760, 0]
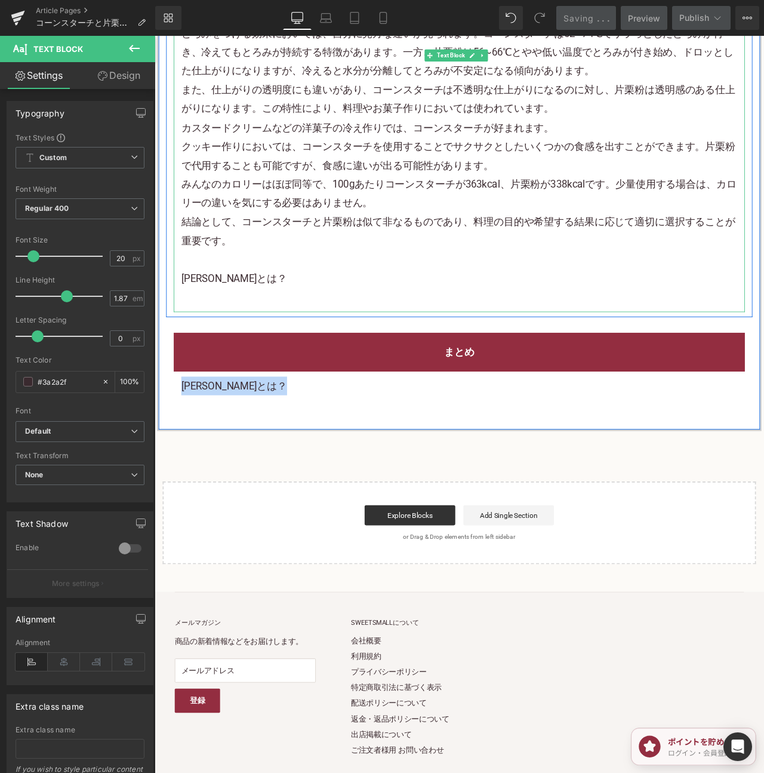
click at [266, 310] on font "結論として、コーンスターチと片栗粉は似て非なるものであり、料理の目的や希望する結果に応じて適切に選択することが重要です。 ブランマンジェとは？" at bounding box center [514, 289] width 657 height 81
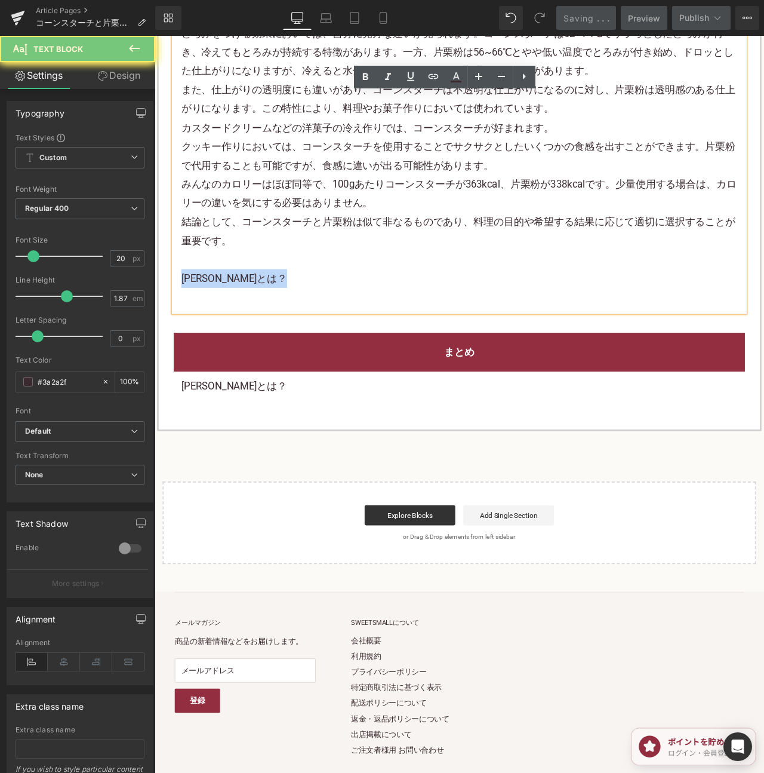
click at [266, 310] on font "結論として、コーンスターチと片栗粉は似て非なるものであり、料理の目的や希望する結果に応じて適切に選択することが重要です。 ブランマンジェとは？" at bounding box center [514, 289] width 657 height 81
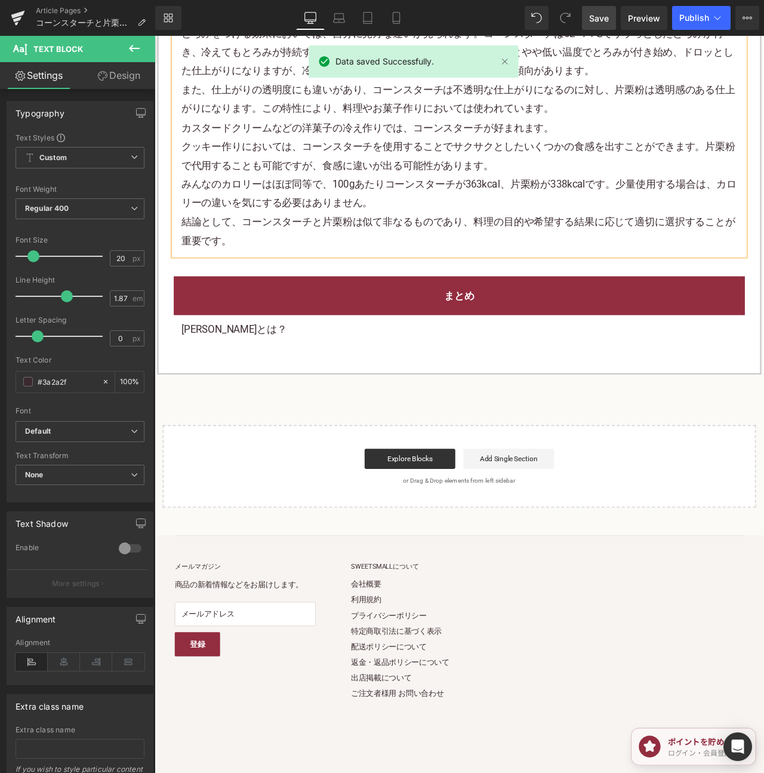
click at [602, 20] on span "Save" at bounding box center [599, 18] width 20 height 13
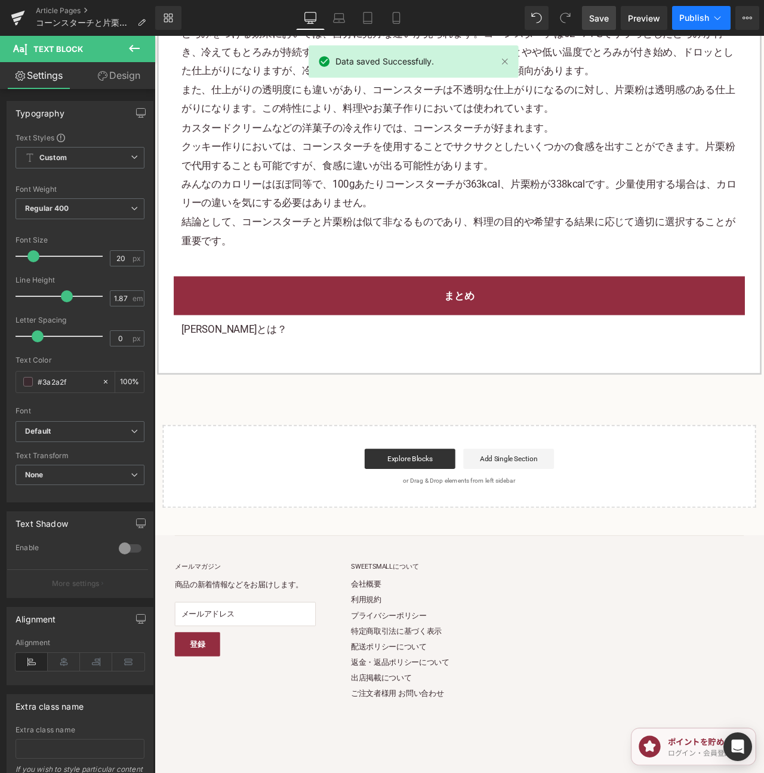
click at [709, 16] on button "Publish" at bounding box center [701, 18] width 59 height 24
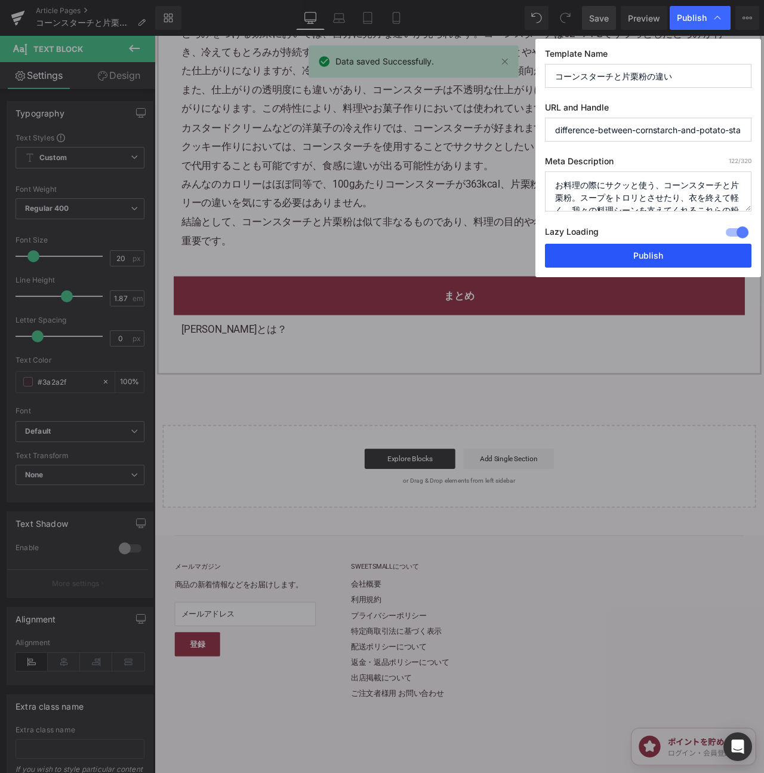
click at [702, 247] on button "Publish" at bounding box center [648, 256] width 207 height 24
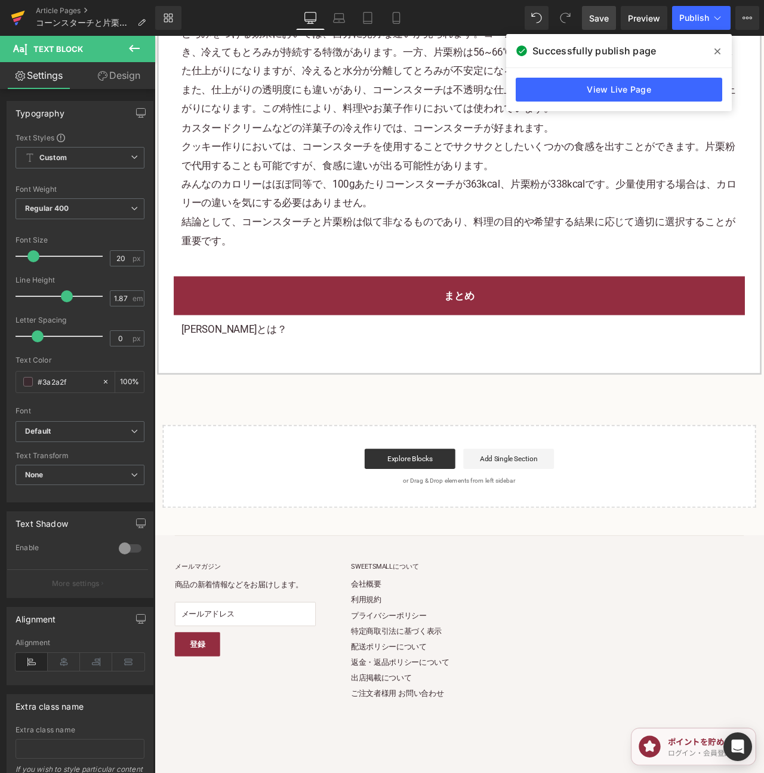
click at [11, 11] on icon at bounding box center [18, 18] width 14 height 30
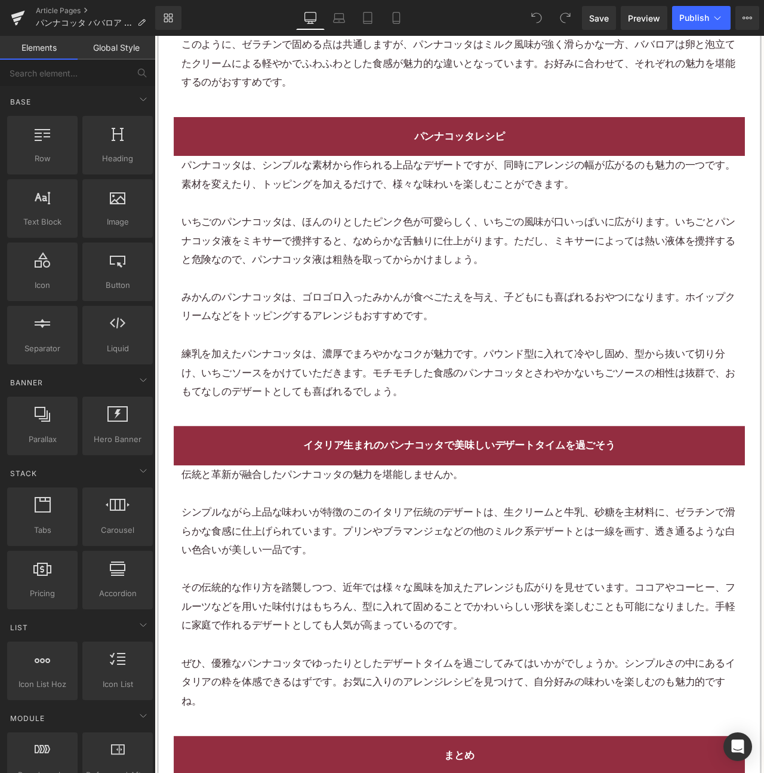
scroll to position [2843, 0]
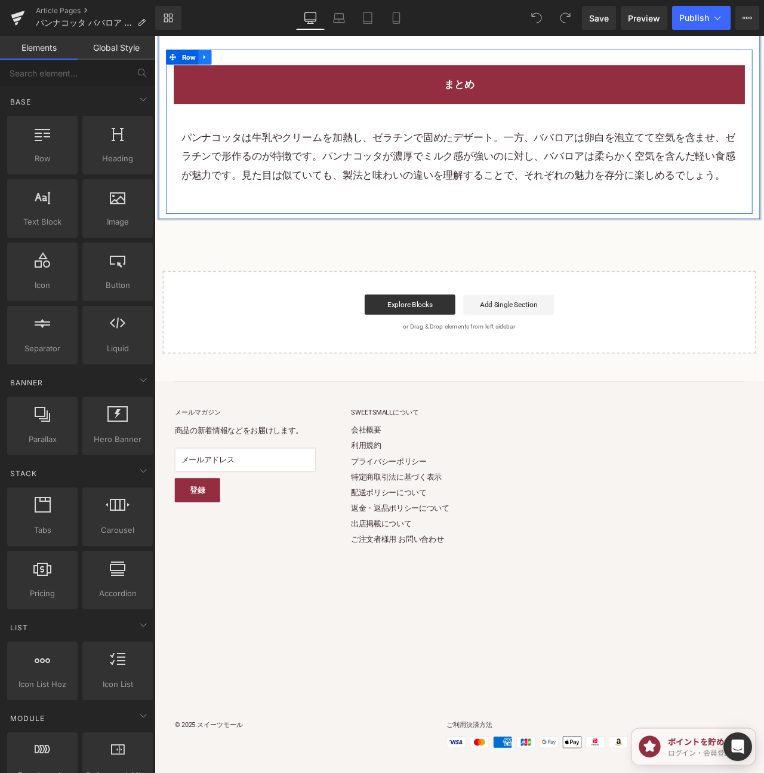
click at [216, 57] on icon at bounding box center [214, 61] width 8 height 9
click at [230, 57] on icon at bounding box center [230, 61] width 8 height 8
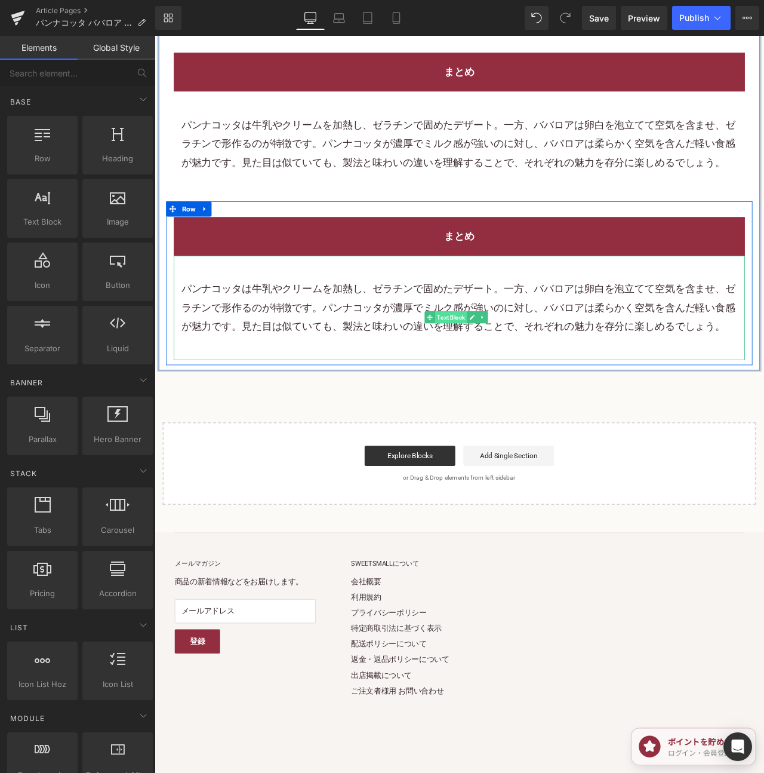
click at [496, 376] on span "Text Block" at bounding box center [506, 369] width 38 height 14
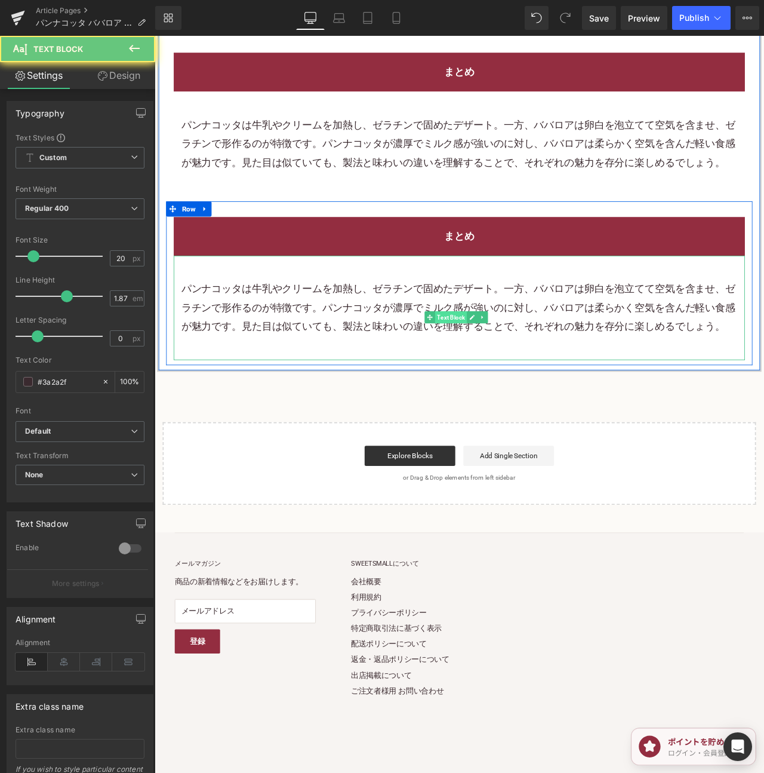
click at [497, 376] on span "Text Block" at bounding box center [506, 369] width 38 height 14
click at [465, 351] on p "パンナコッタは牛乳やクリームを加熱し、ゼラチンで固めたデザート。一方、ババロアは卵白を泡立てて空気を含ませ、ゼラチンで形作るのが特徴です。パンナコッタが濃厚で…" at bounding box center [515, 357] width 659 height 67
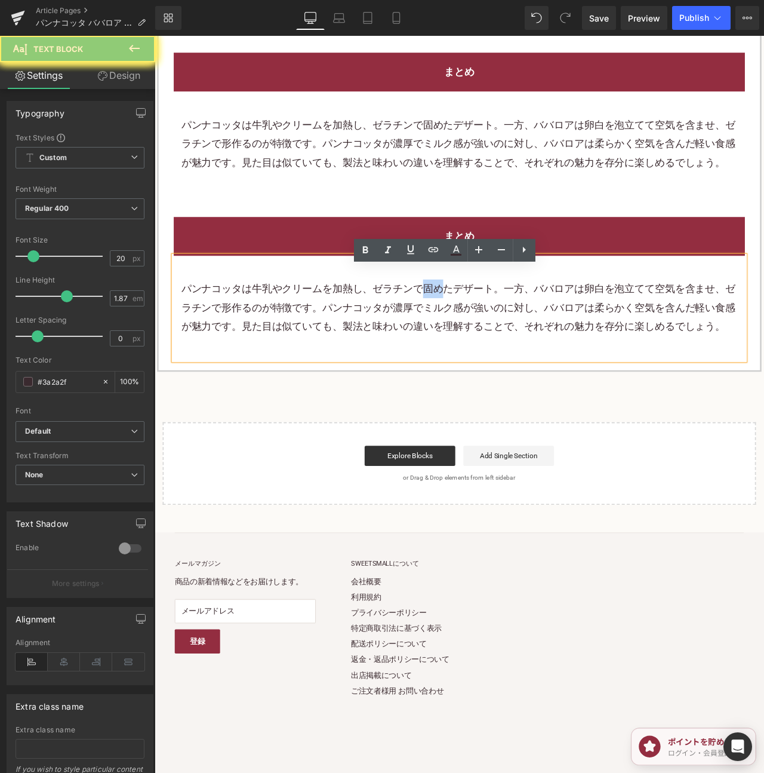
click at [465, 351] on p "パンナコッタは牛乳やクリームを加熱し、ゼラチンで固めたデザート。一方、ババロアは卵白を泡立てて空気を含ませ、ゼラチンで形作るのが特徴です。パンナコッタが濃厚で…" at bounding box center [515, 357] width 659 height 67
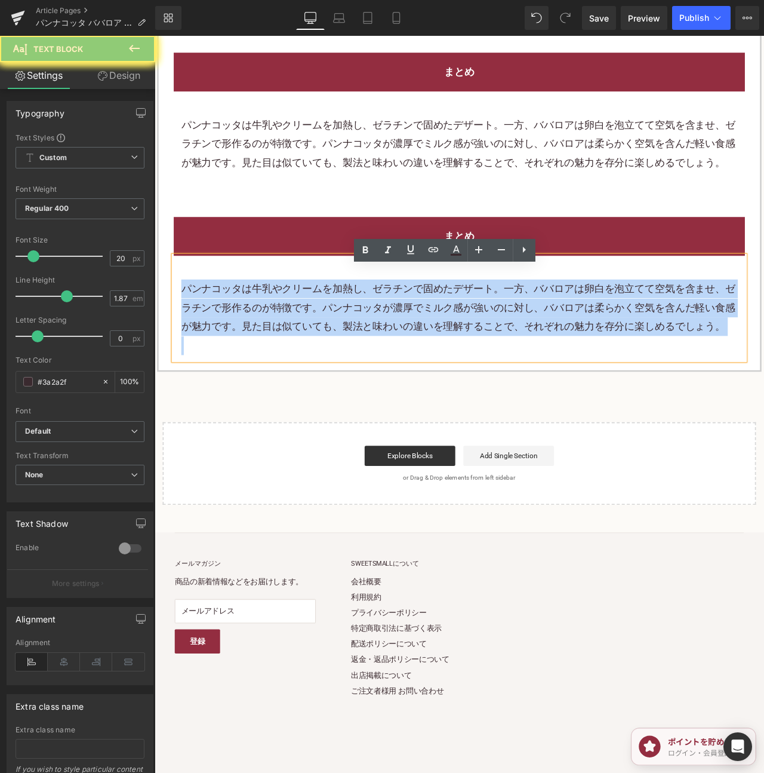
click at [465, 351] on p "パンナコッタは牛乳やクリームを加熱し、ゼラチンで固めたデザート。一方、ババロアは卵白を泡立てて空気を含ませ、ゼラチンで形作るのが特徴です。パンナコッタが濃厚で…" at bounding box center [515, 357] width 659 height 67
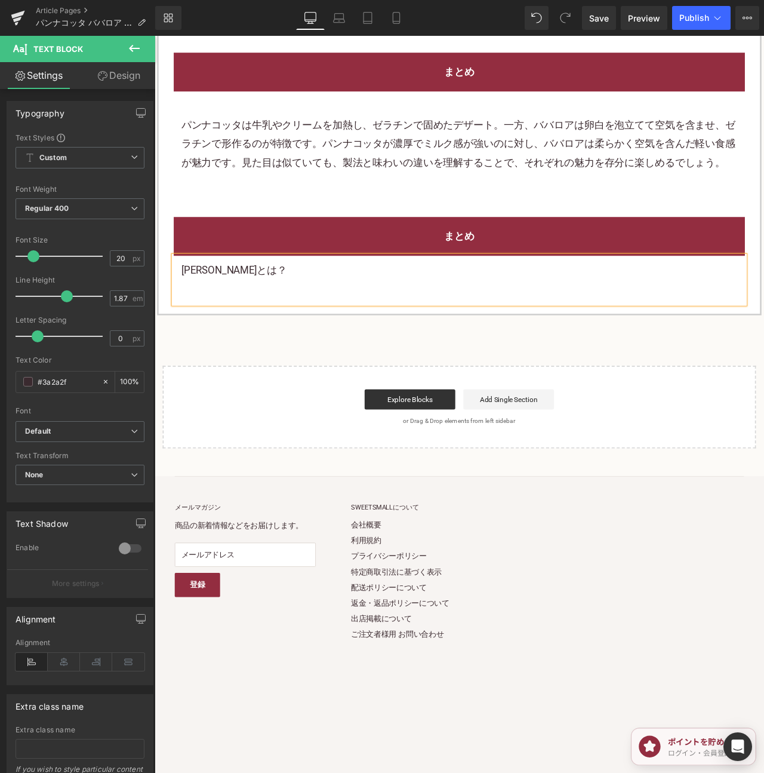
click at [239, 324] on p "ブランマンジェとは？" at bounding box center [515, 313] width 659 height 22
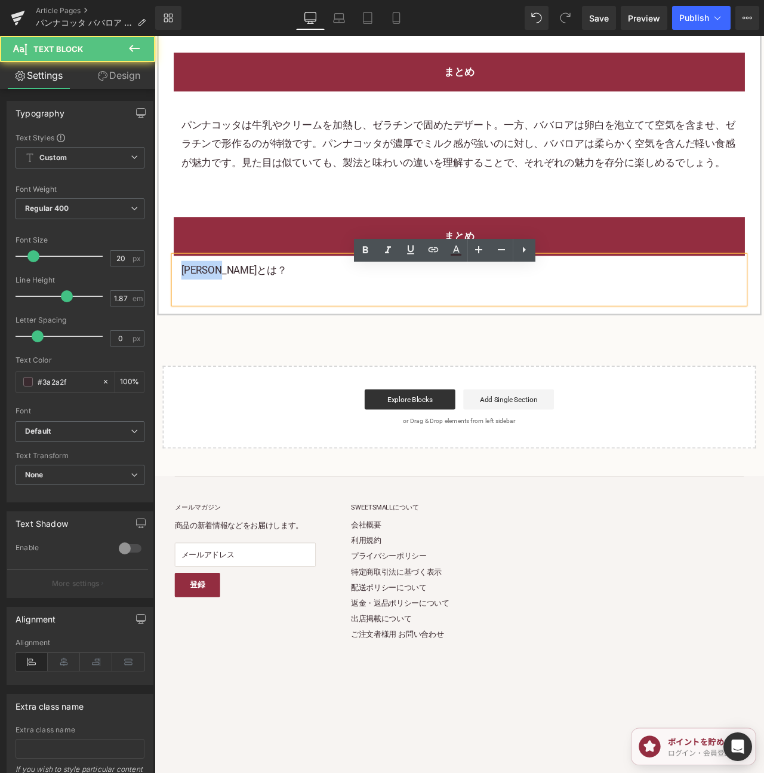
click at [239, 324] on p "ブランマンジェとは？" at bounding box center [515, 313] width 659 height 22
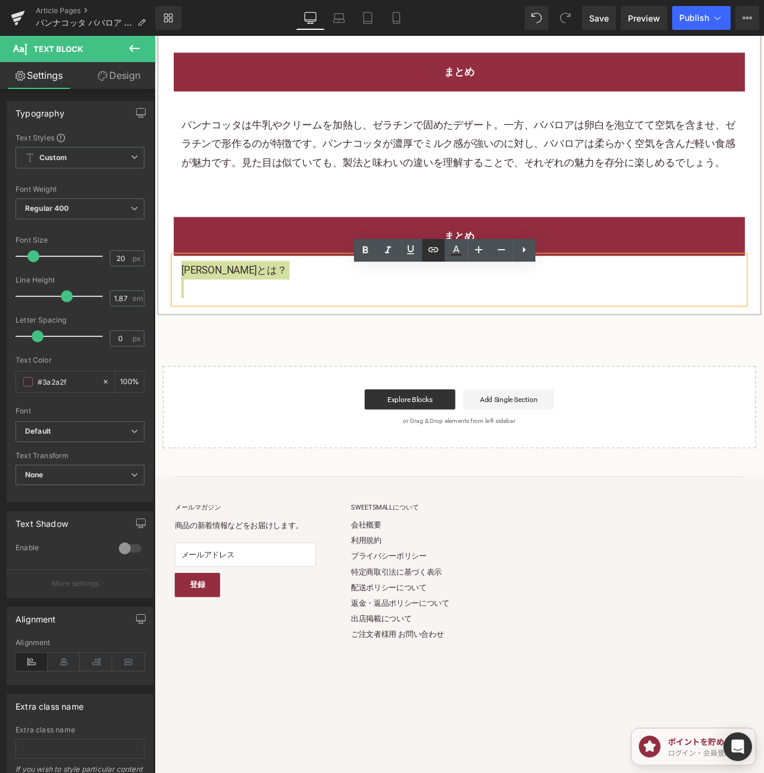
click at [428, 252] on icon at bounding box center [433, 249] width 14 height 14
click at [314, 291] on input "text" at bounding box center [262, 303] width 184 height 30
paste input "https://shop.sweetsvillage.com/blogs/knowledge/blancmange"
type input "https://shop.sweetsvillage.com/blogs/knowledge/blancmange"
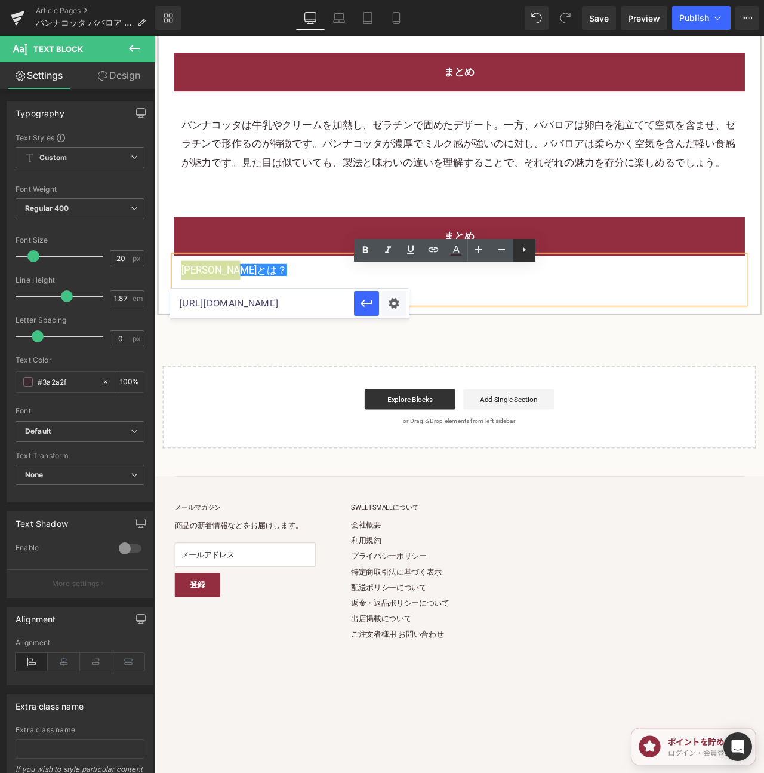
scroll to position [0, 0]
drag, startPoint x: 361, startPoint y: 302, endPoint x: 529, endPoint y: 248, distance: 176.0
click at [361, 302] on icon "button" at bounding box center [367, 303] width 14 height 14
click at [724, 278] on h2 "まとめ" at bounding box center [515, 273] width 659 height 22
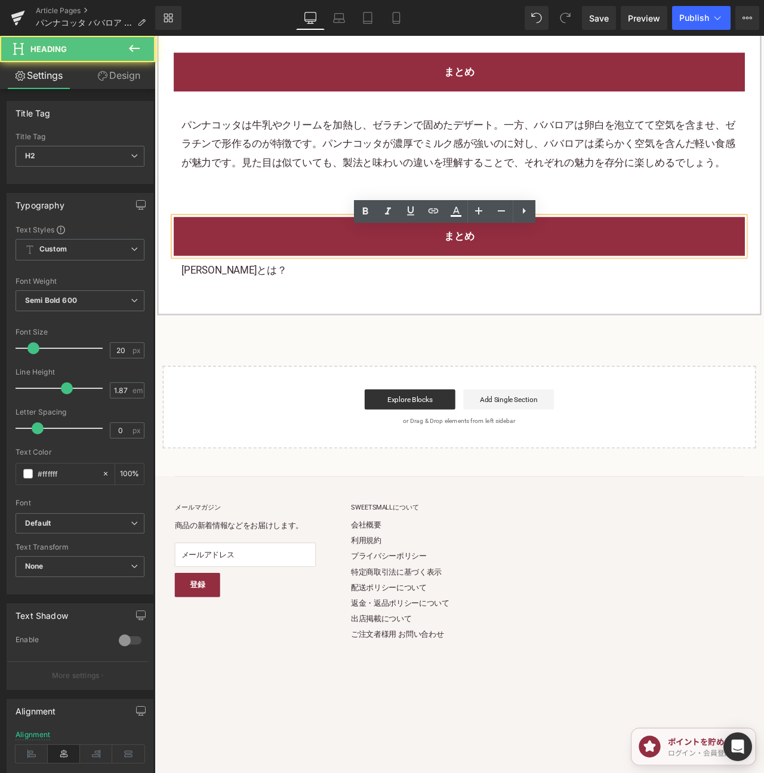
click at [724, 278] on h2 "まとめ" at bounding box center [515, 273] width 659 height 22
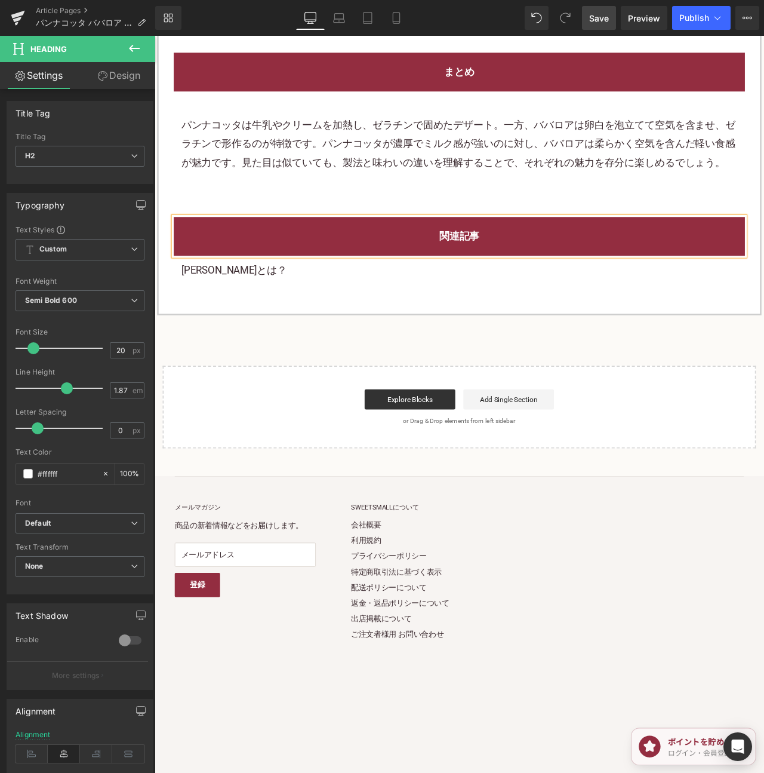
click at [603, 16] on span "Save" at bounding box center [599, 18] width 20 height 13
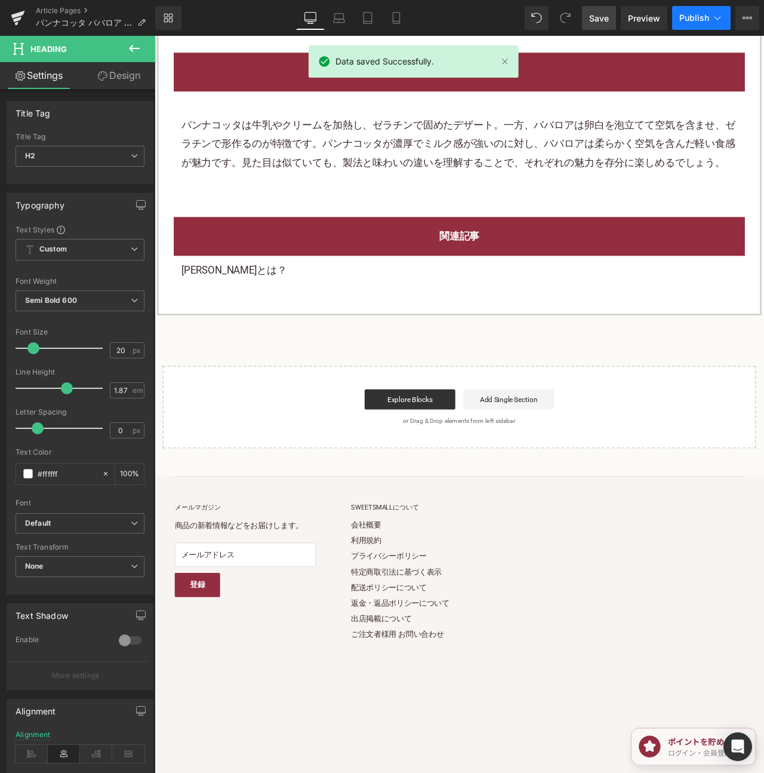
click at [684, 25] on button "Publish" at bounding box center [701, 18] width 59 height 24
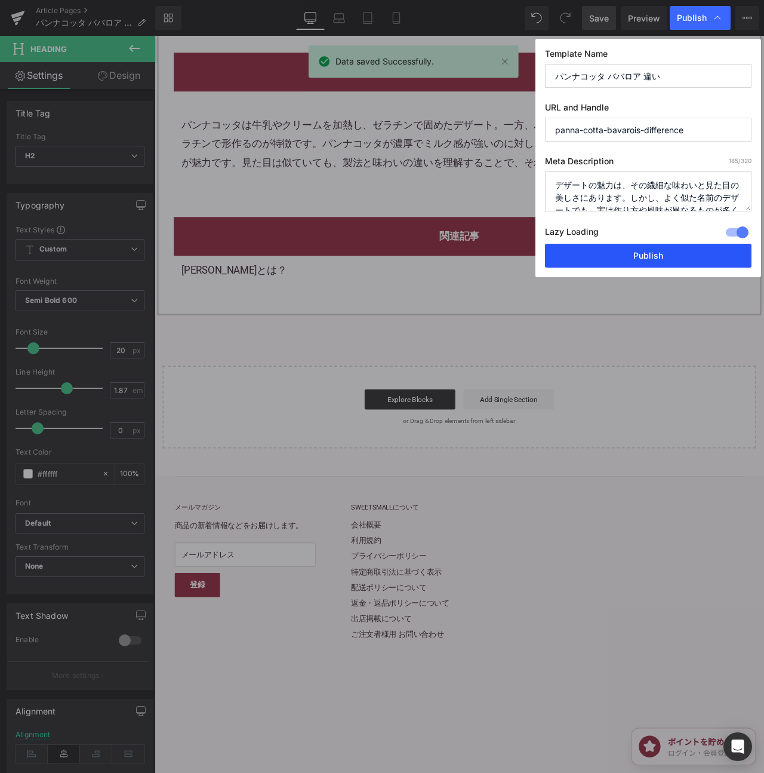
click at [655, 256] on button "Publish" at bounding box center [648, 256] width 207 height 24
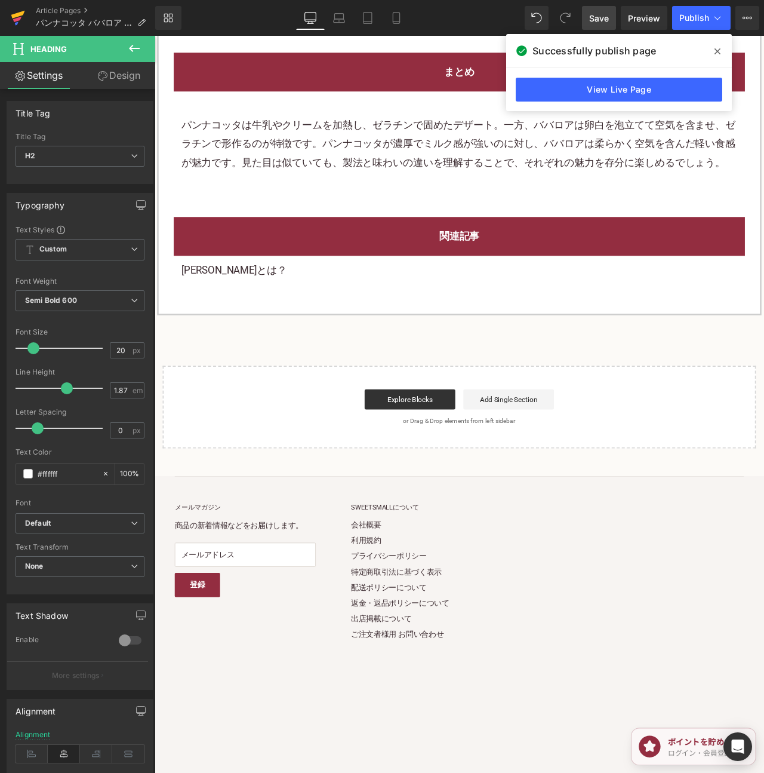
click at [20, 20] on icon at bounding box center [18, 18] width 14 height 30
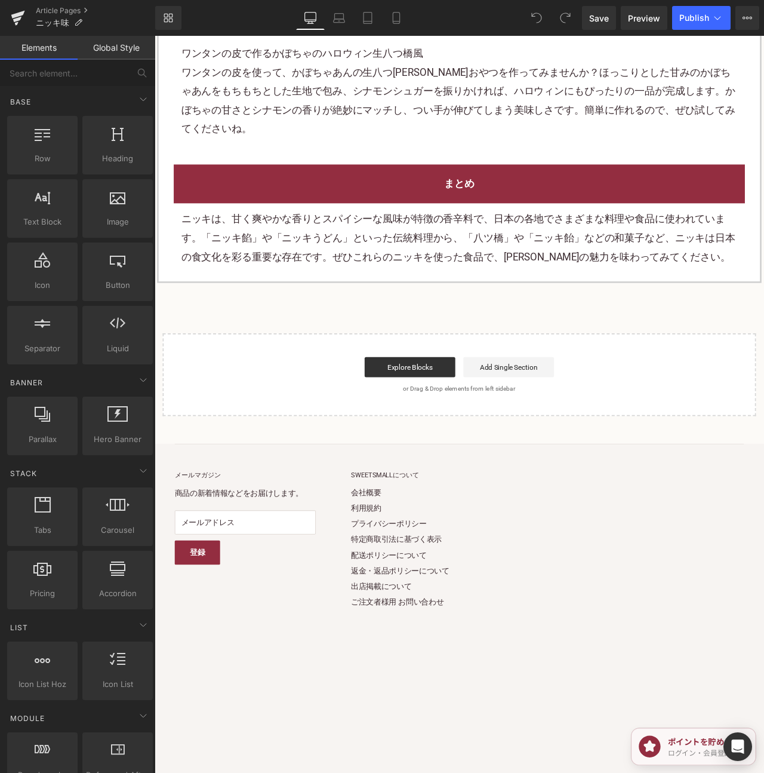
scroll to position [2533, 0]
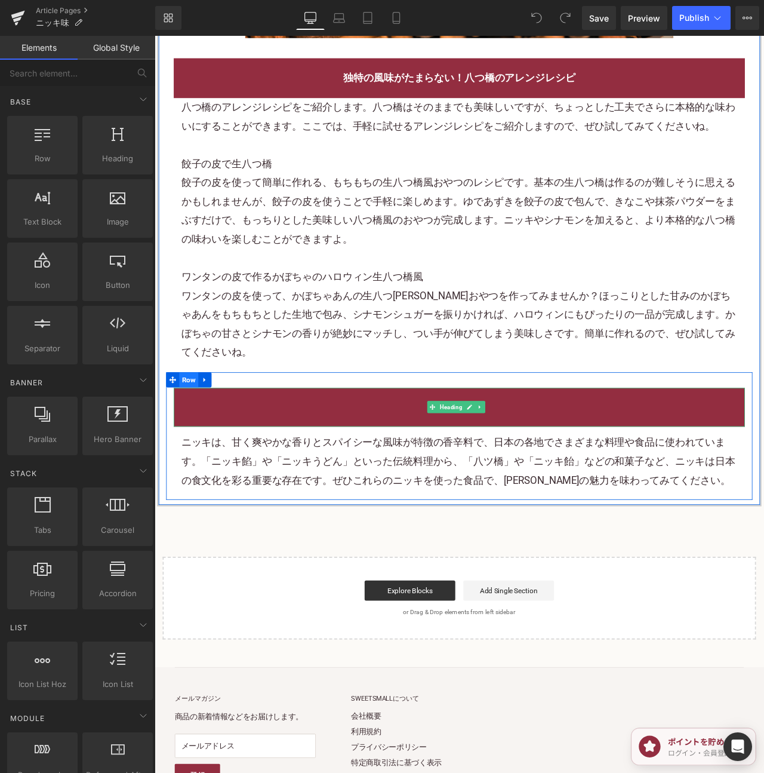
click at [188, 435] on span "Row" at bounding box center [195, 444] width 23 height 18
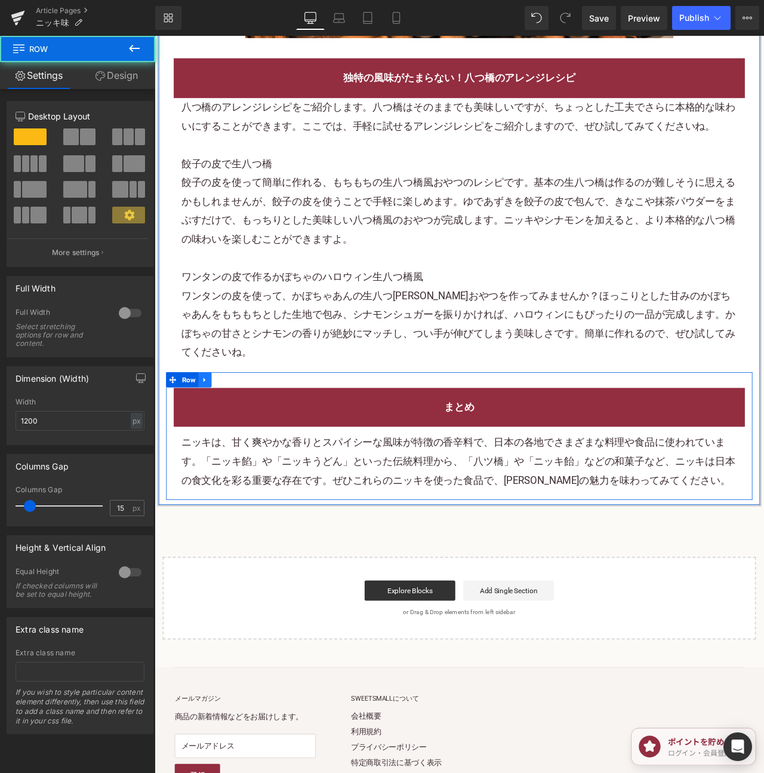
click at [211, 439] on icon at bounding box center [214, 443] width 8 height 9
click at [229, 435] on link at bounding box center [230, 444] width 16 height 18
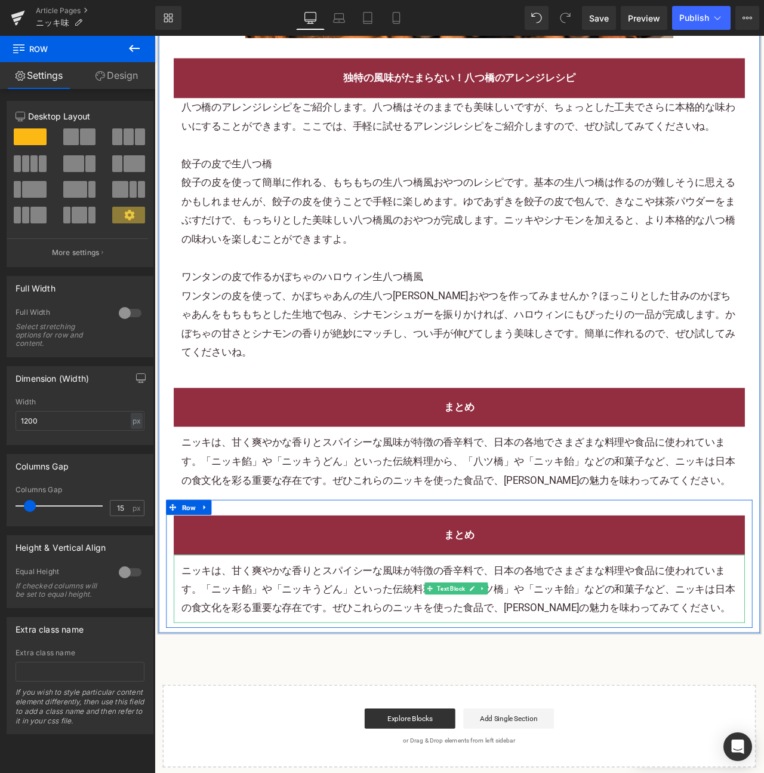
click at [632, 659] on p "ニッキは、甘く爽やかな香りとスパイシーな風味が特徴の香辛料で、日本の各地でさまざまな料理や食品に使われています。「ニッキ餡」や「ニッキうどん」といった伝統料理…" at bounding box center [515, 692] width 659 height 67
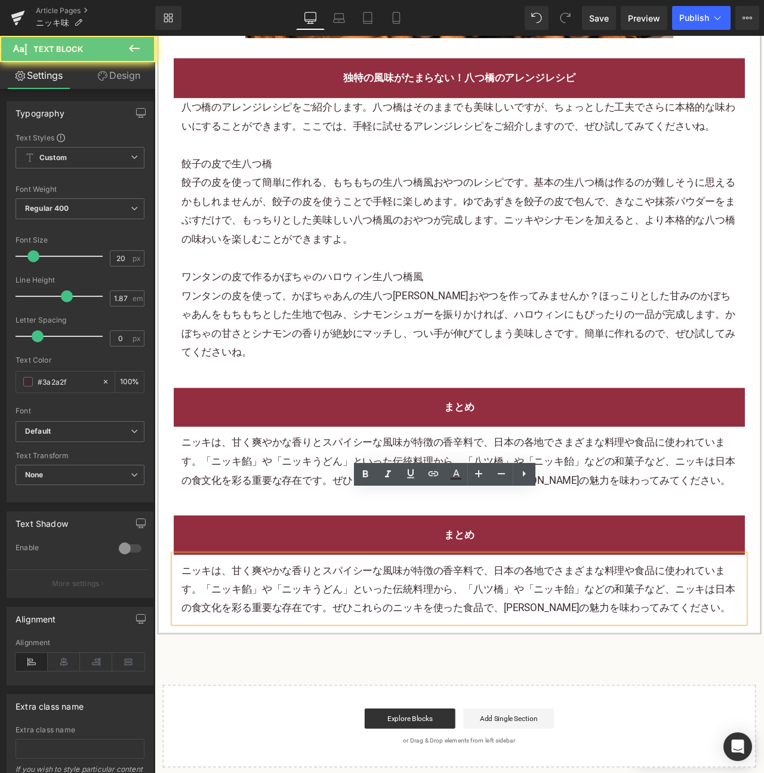
click at [632, 659] on p "ニッキは、甘く爽やかな香りとスパイシーな風味が特徴の香辛料で、日本の各地でさまざまな料理や食品に使われています。「ニッキ餡」や「ニッキうどん」といった伝統料理…" at bounding box center [515, 692] width 659 height 67
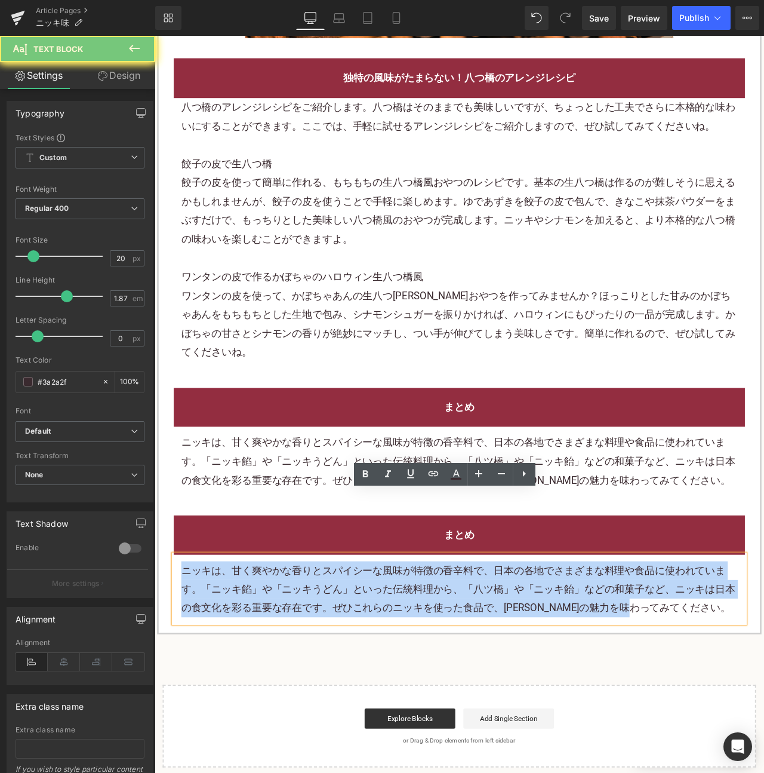
click at [632, 659] on p "ニッキは、甘く爽やかな香りとスパイシーな風味が特徴の香辛料で、日本の各地でさまざまな料理や食品に使われています。「ニッキ餡」や「ニッキうどん」といった伝統料理…" at bounding box center [515, 692] width 659 height 67
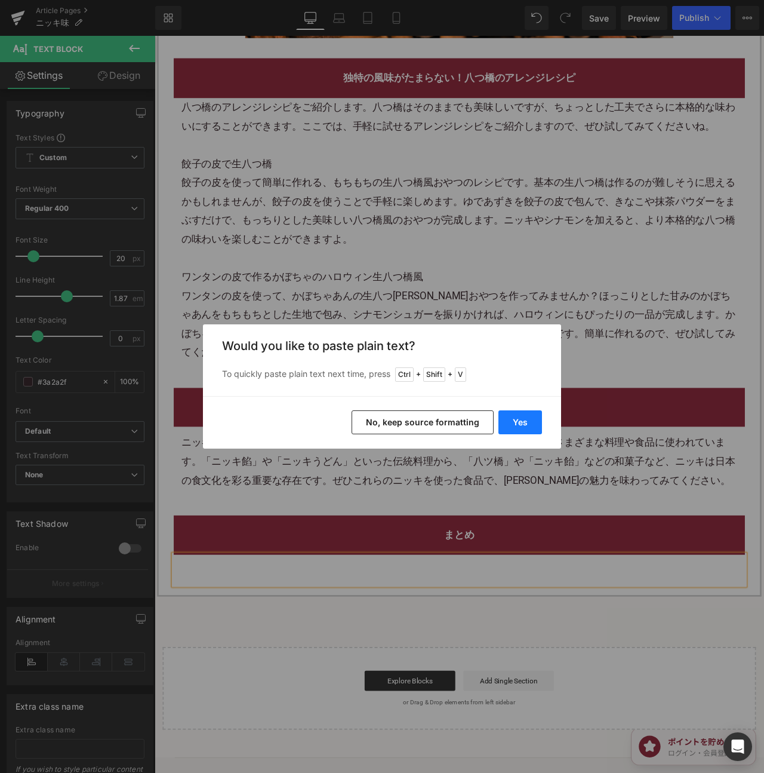
drag, startPoint x: 517, startPoint y: 416, endPoint x: 691, endPoint y: 464, distance: 181.0
click at [517, 416] on button "Yes" at bounding box center [521, 422] width 44 height 24
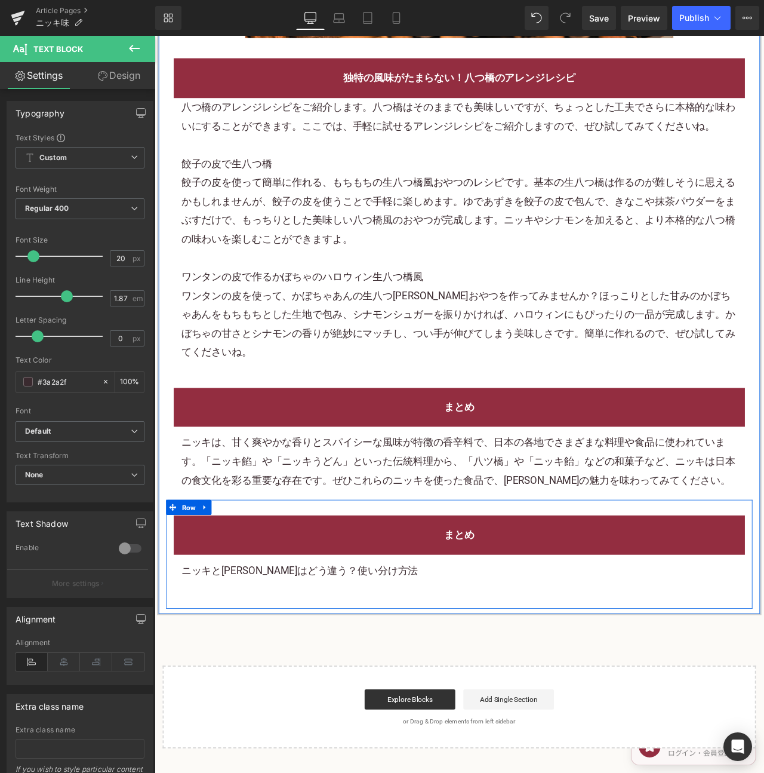
click at [321, 659] on p "ニッキとシナモンはどう違う？使い分け方法" at bounding box center [515, 670] width 659 height 22
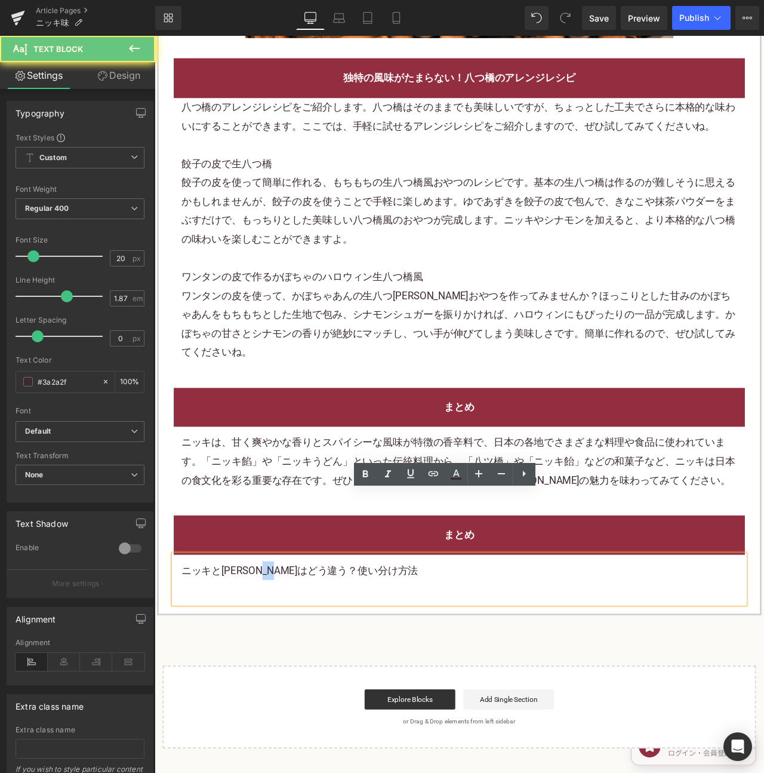
click at [321, 659] on p "ニッキとシナモンはどう違う？使い分け方法" at bounding box center [515, 670] width 659 height 22
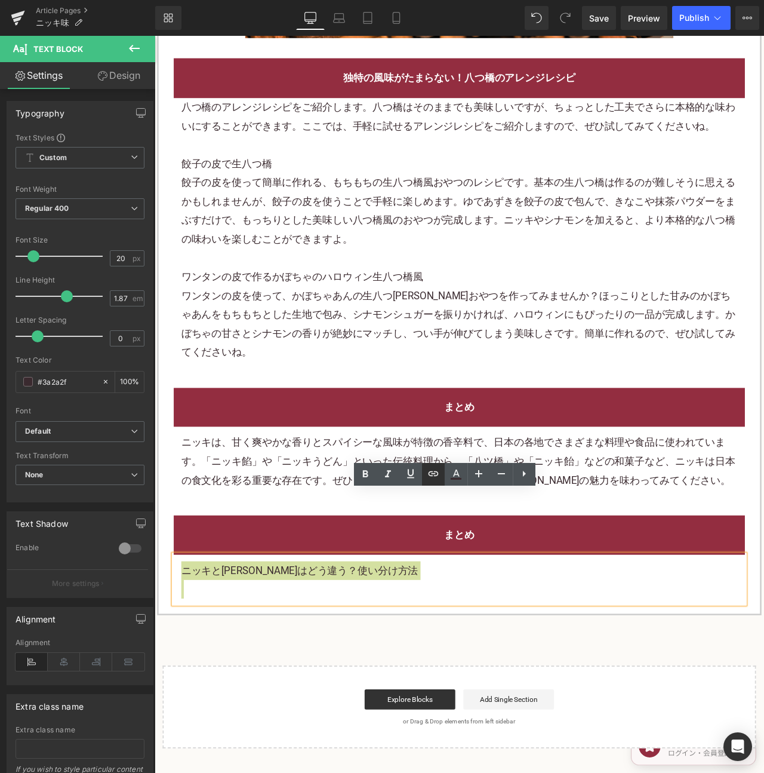
click at [435, 472] on icon at bounding box center [433, 473] width 14 height 14
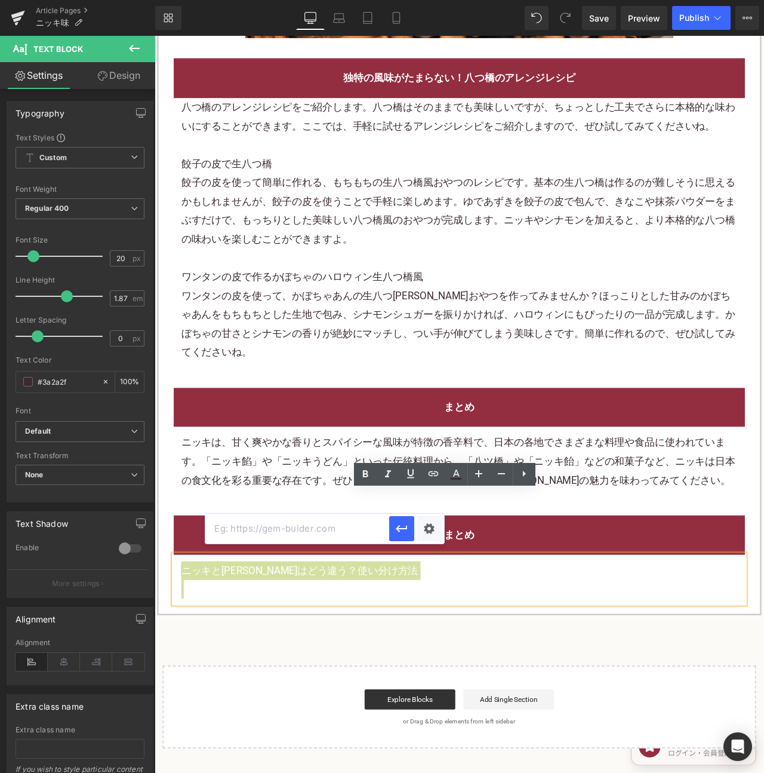
click at [291, 527] on input "text" at bounding box center [297, 529] width 184 height 30
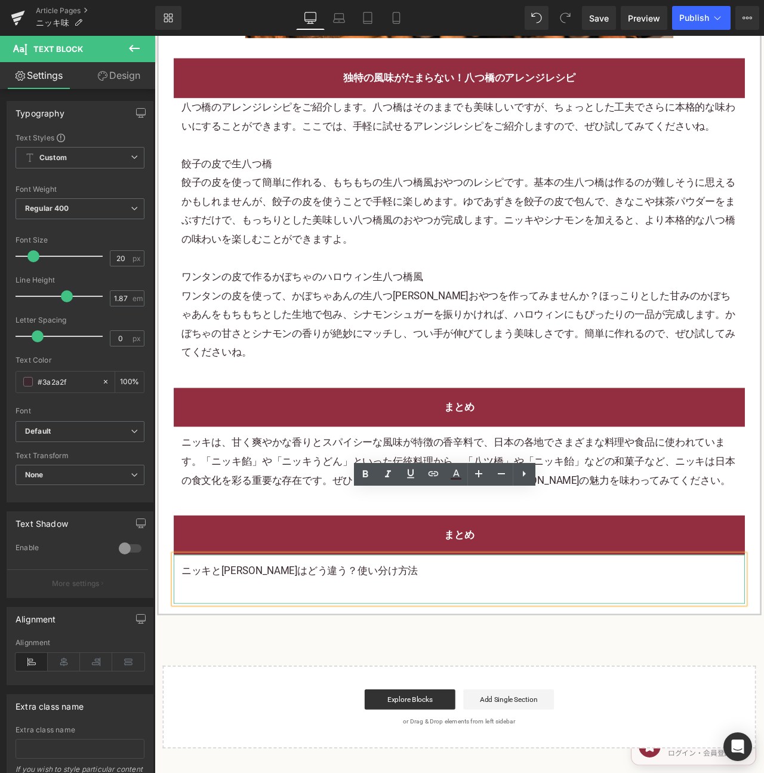
click at [422, 681] on p at bounding box center [515, 692] width 659 height 22
click at [371, 659] on p "ニッキとシナモンはどう違う？使い分け方法" at bounding box center [515, 670] width 659 height 22
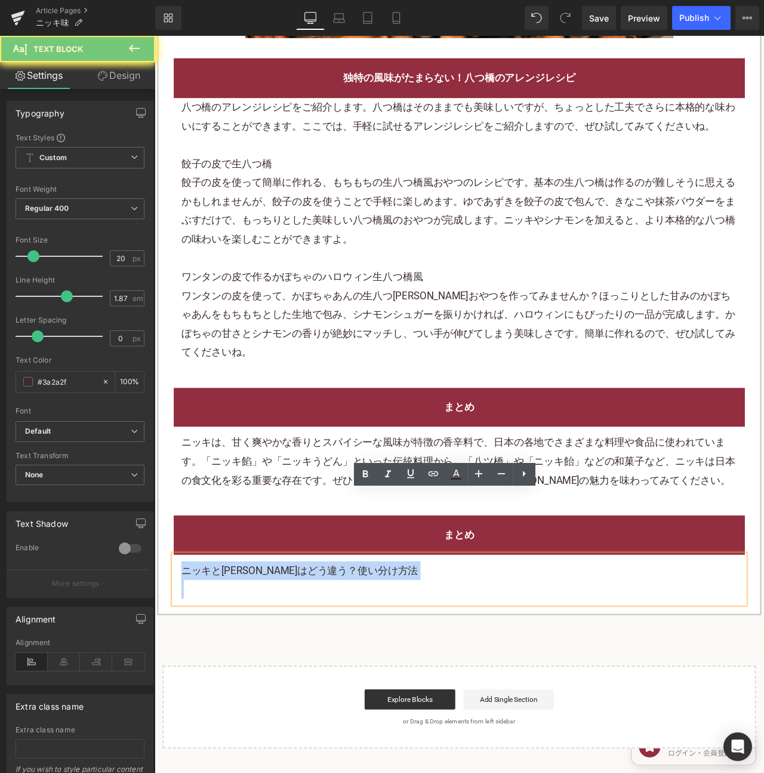
click at [371, 659] on p "ニッキとシナモンはどう違う？使い分け方法" at bounding box center [515, 670] width 659 height 22
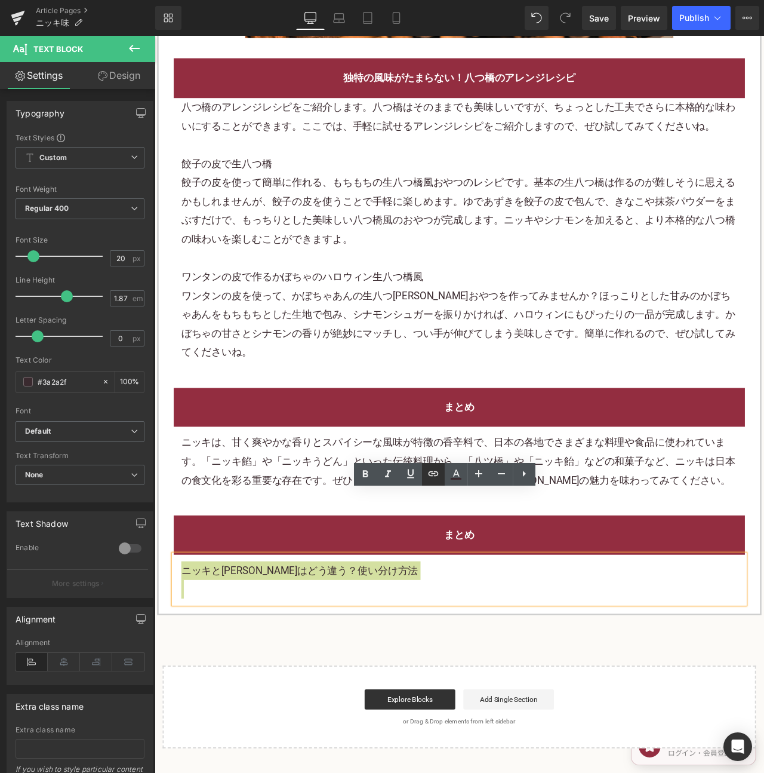
click at [431, 473] on icon at bounding box center [433, 473] width 14 height 14
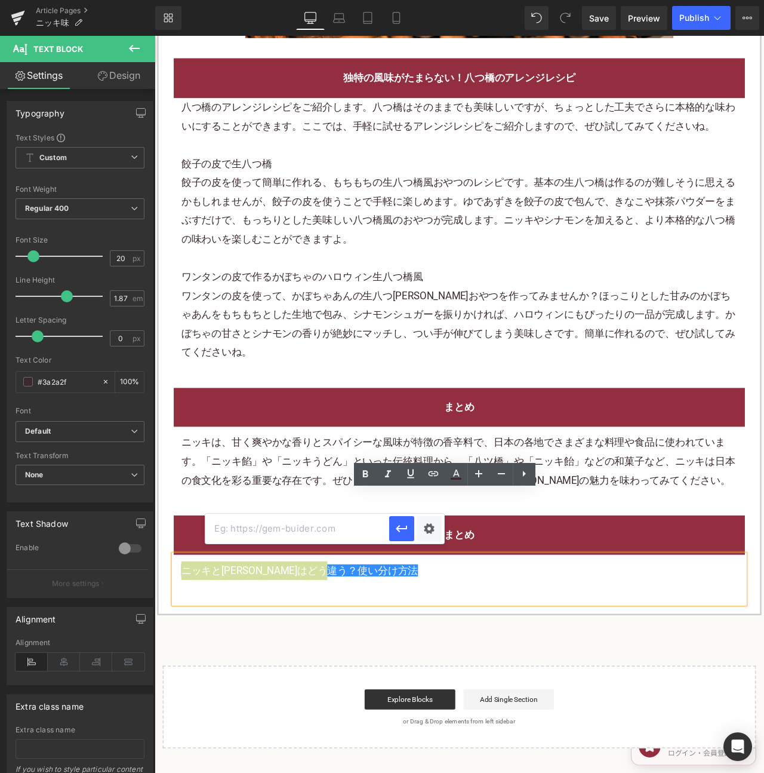
click at [302, 534] on input "text" at bounding box center [297, 529] width 184 height 30
paste input "https://shop.sweetsvillage.com/blogs/knowledge/cinnamon-nikki-difference"
type input "https://shop.sweetsvillage.com/blogs/knowledge/cinnamon-nikki-difference"
click at [391, 530] on button "button" at bounding box center [401, 528] width 25 height 25
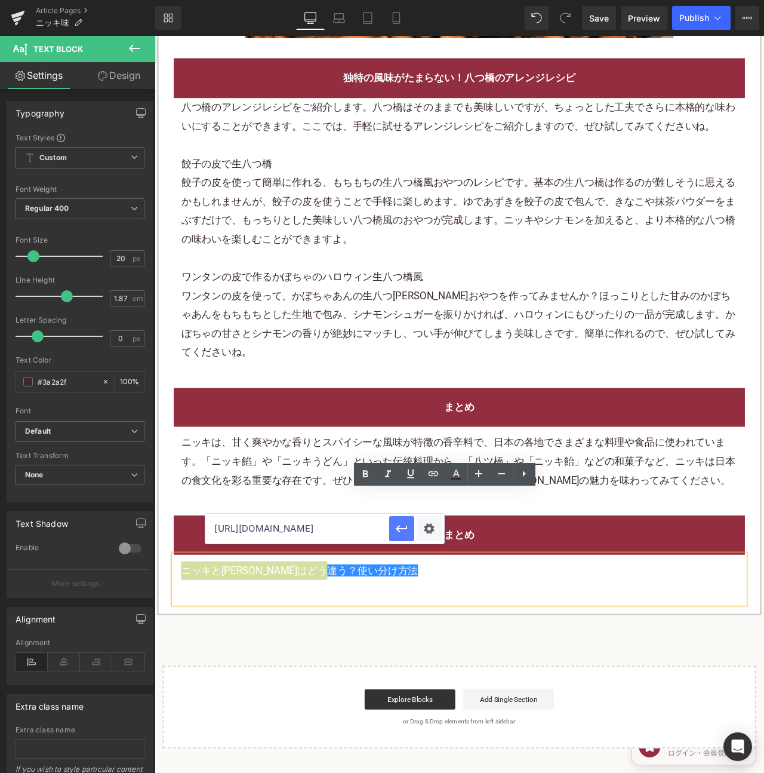
scroll to position [0, 0]
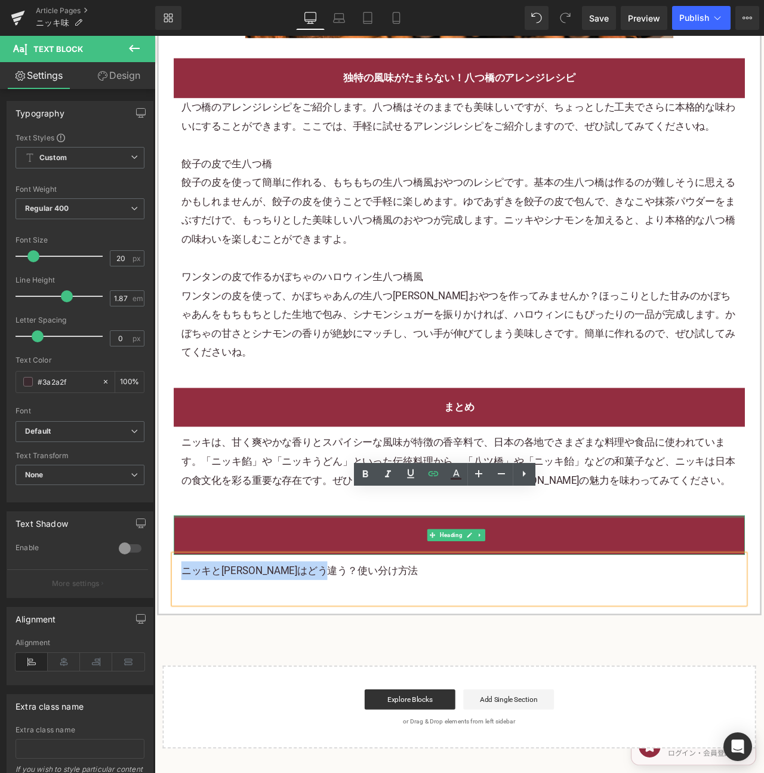
click at [756, 616] on h2 "まとめ" at bounding box center [515, 627] width 659 height 22
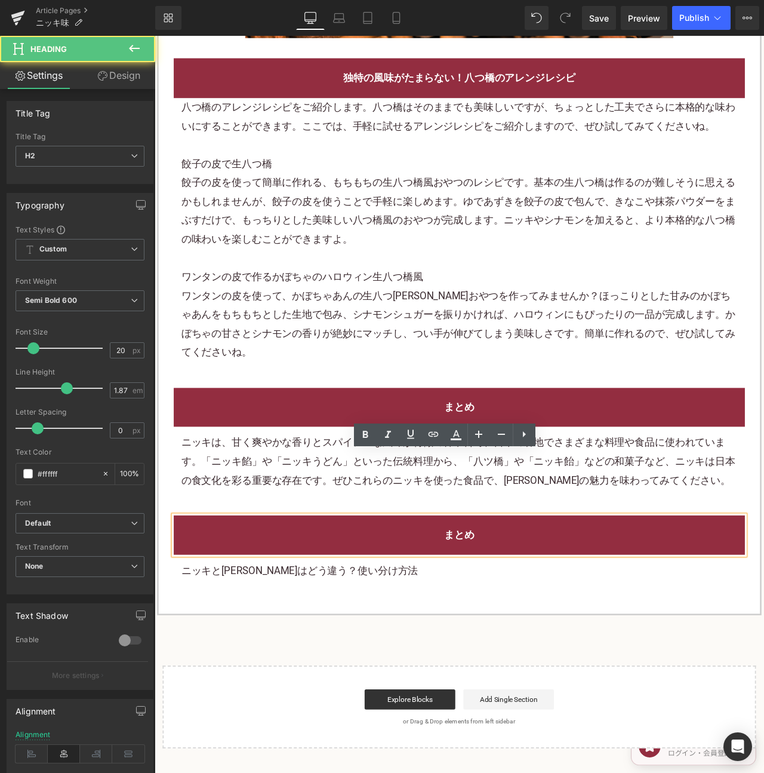
click at [756, 616] on h2 "まとめ" at bounding box center [515, 627] width 659 height 22
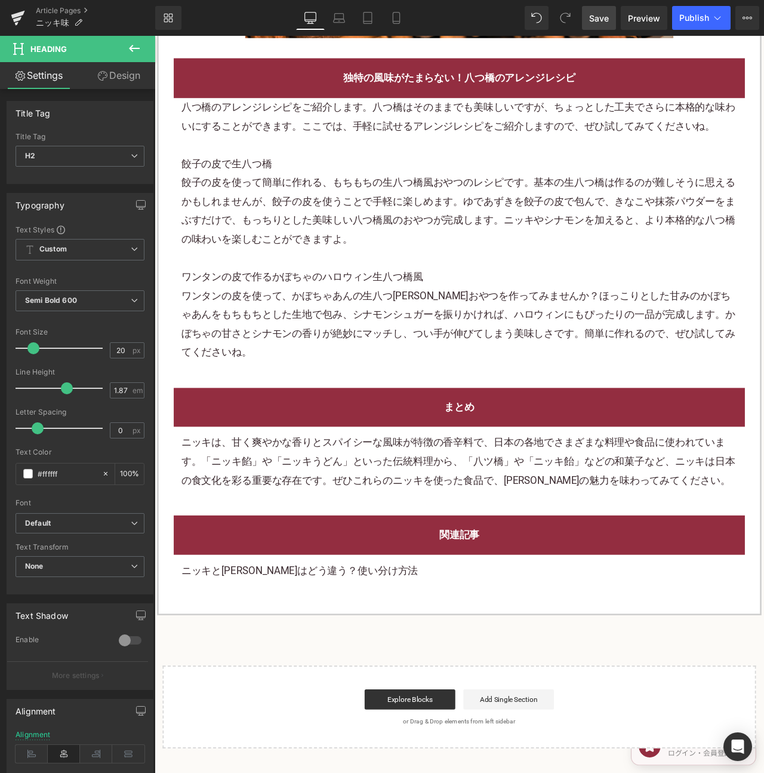
click at [603, 20] on span "Save" at bounding box center [599, 18] width 20 height 13
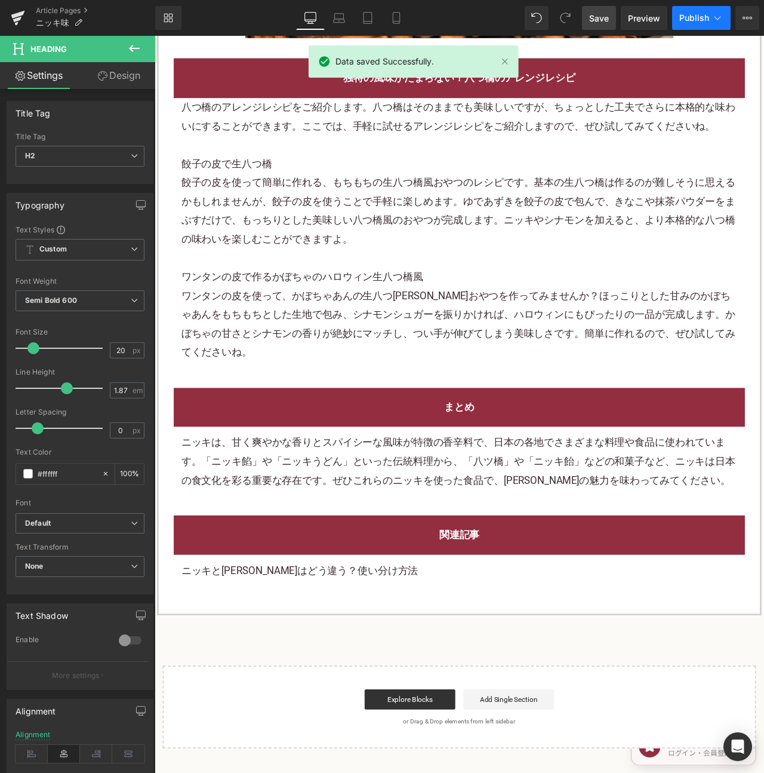
click at [688, 17] on span "Publish" at bounding box center [695, 18] width 30 height 10
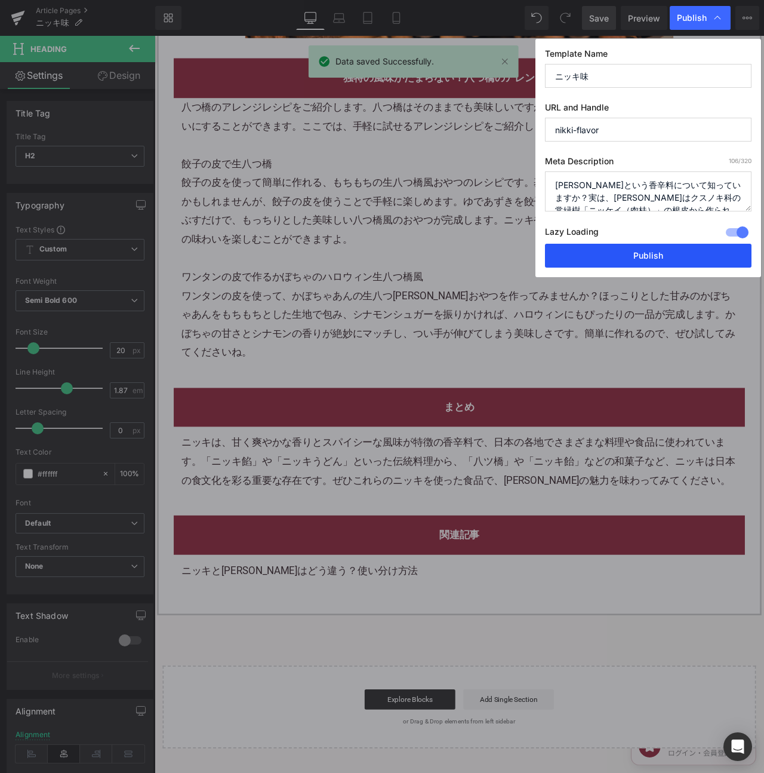
drag, startPoint x: 659, startPoint y: 266, endPoint x: 600, endPoint y: 269, distance: 59.8
click at [659, 266] on button "Publish" at bounding box center [648, 256] width 207 height 24
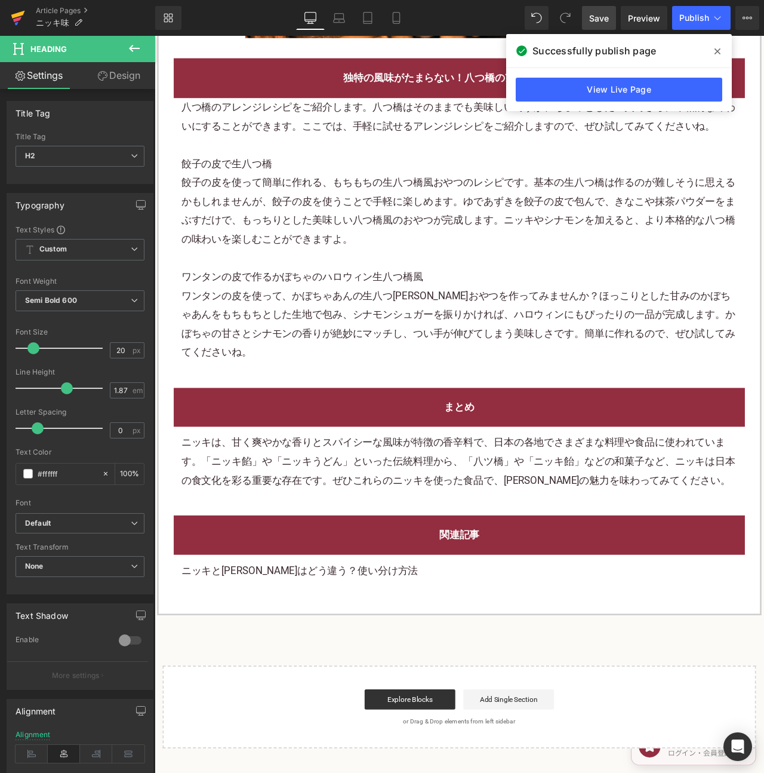
drag, startPoint x: 15, startPoint y: 17, endPoint x: 35, endPoint y: 3, distance: 24.0
click at [16, 17] on icon at bounding box center [18, 15] width 14 height 8
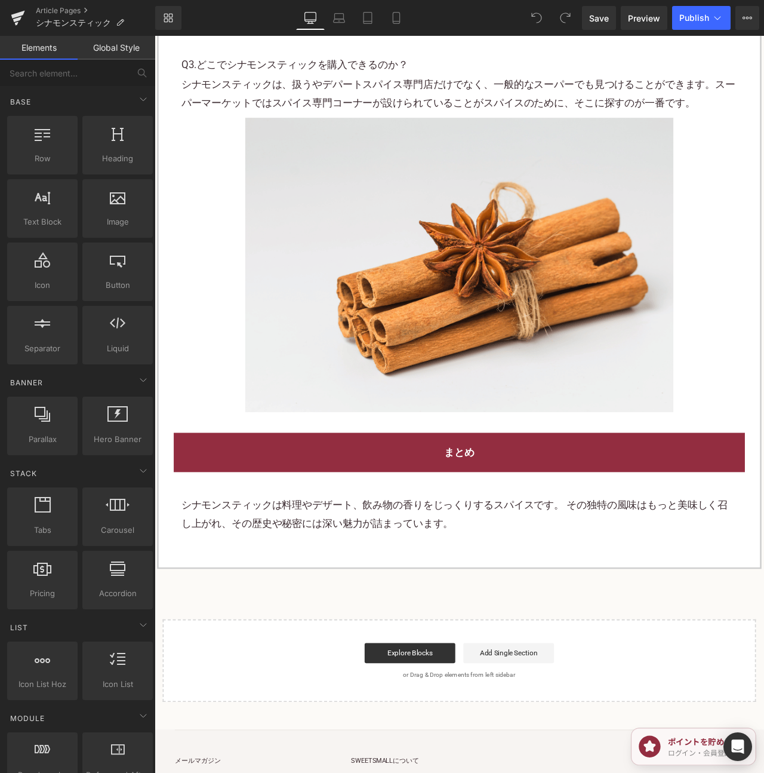
scroll to position [3612, 0]
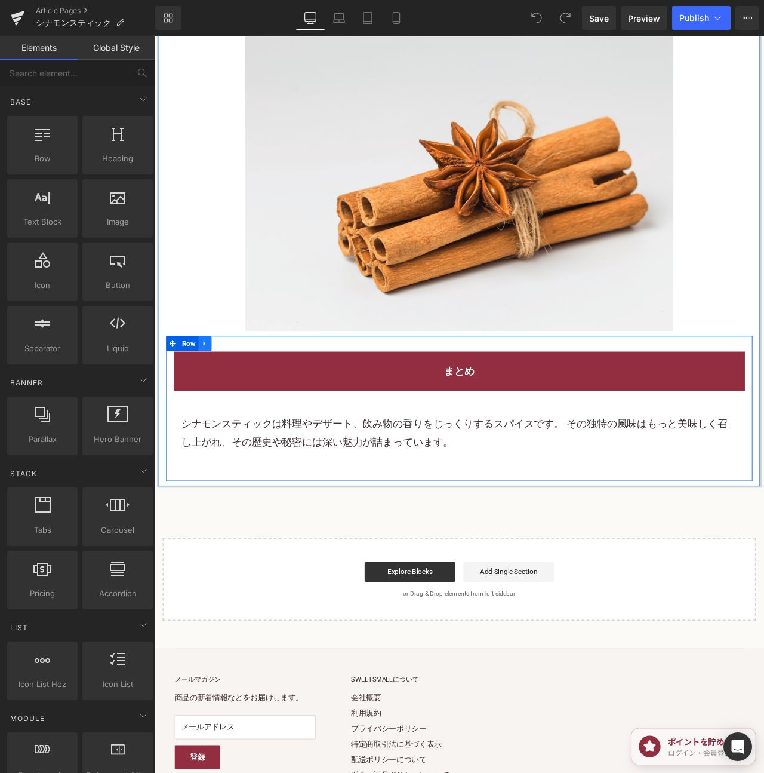
click at [216, 396] on icon at bounding box center [214, 400] width 8 height 9
click at [230, 391] on link at bounding box center [230, 400] width 16 height 18
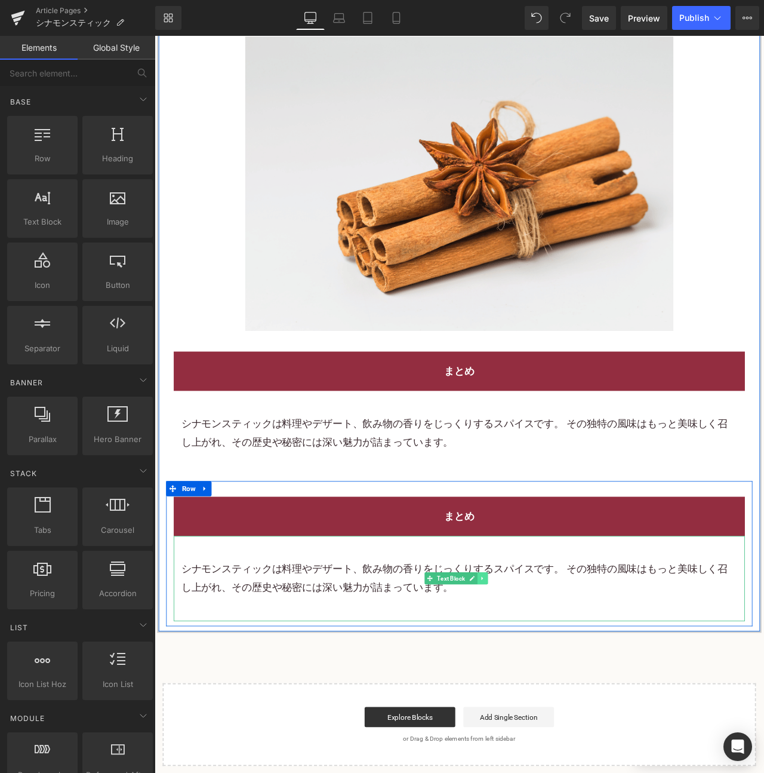
click at [546, 675] on icon at bounding box center [543, 678] width 7 height 7
click at [592, 638] on p at bounding box center [515, 645] width 659 height 22
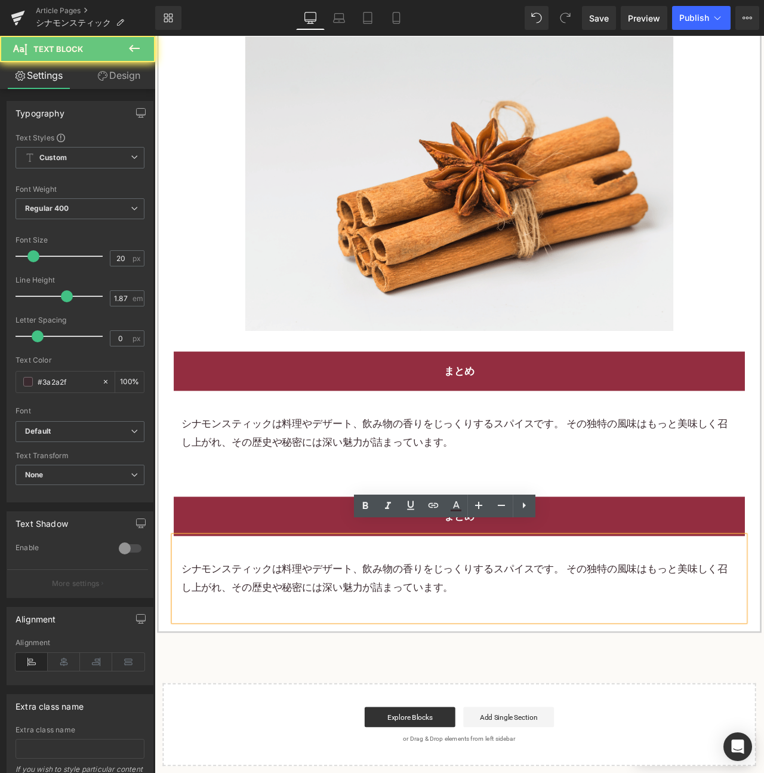
drag, startPoint x: 632, startPoint y: 658, endPoint x: 645, endPoint y: 656, distance: 12.7
click at [634, 660] on font "シナモンスティックは料理やデザート、飲み物の香りをじっくりするスパイスです。 その独特の風味はもっと美味しく召し上がれ、その歴史や秘密には深い魅力が詰まってい…" at bounding box center [510, 678] width 648 height 36
click at [645, 660] on font "シナモンスティックは料理やデザート、飲み物の香りをじっくりするスパイスです。 その独特の風味はもっと美味しく召し上がれ、その歴史や秘密には深い魅力が詰まってい…" at bounding box center [510, 678] width 648 height 36
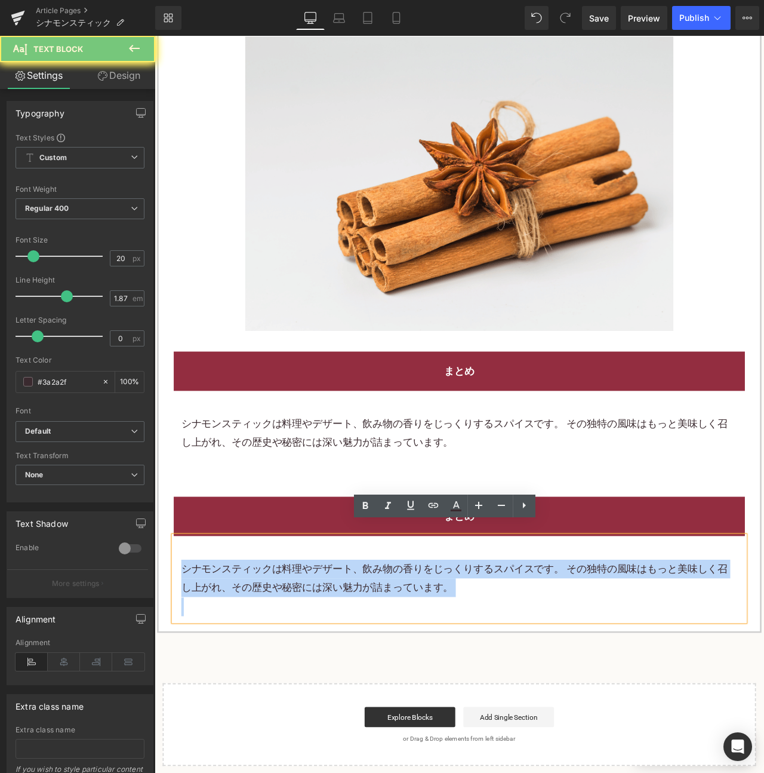
click at [645, 660] on font "シナモンスティックは料理やデザート、飲み物の香りをじっくりするスパイスです。 その独特の風味はもっと美味しく召し上がれ、その歴史や秘密には深い魅力が詰まってい…" at bounding box center [510, 678] width 648 height 36
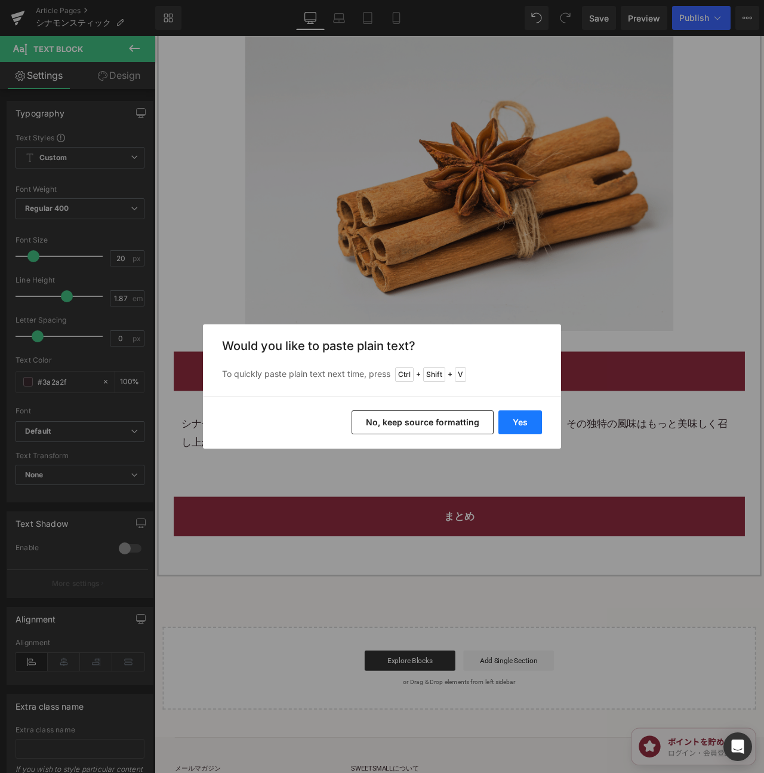
click at [526, 414] on button "Yes" at bounding box center [521, 422] width 44 height 24
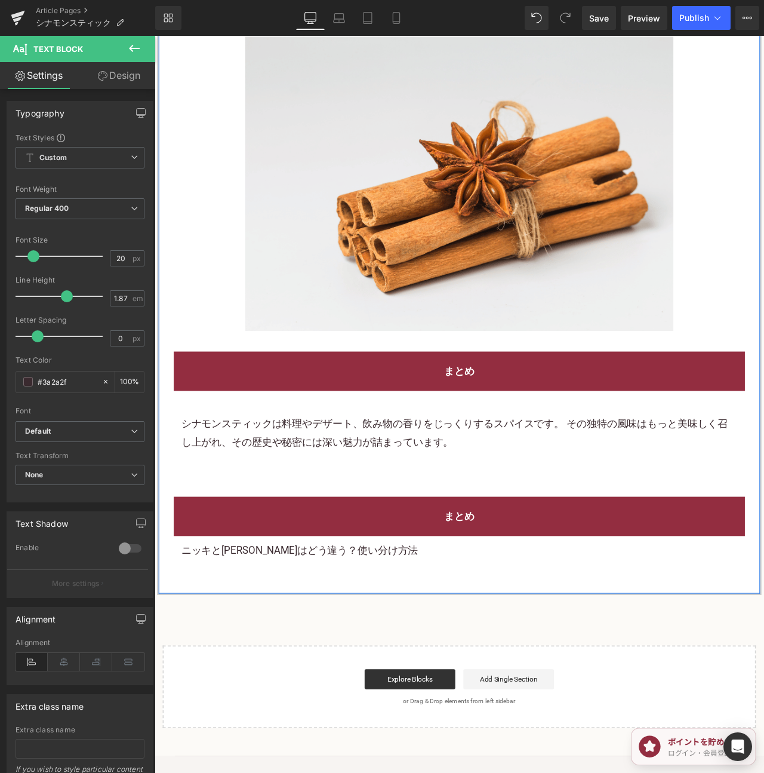
click at [279, 628] on div "ニッキとシナモンはどう違う？使い分け方法" at bounding box center [515, 656] width 677 height 57
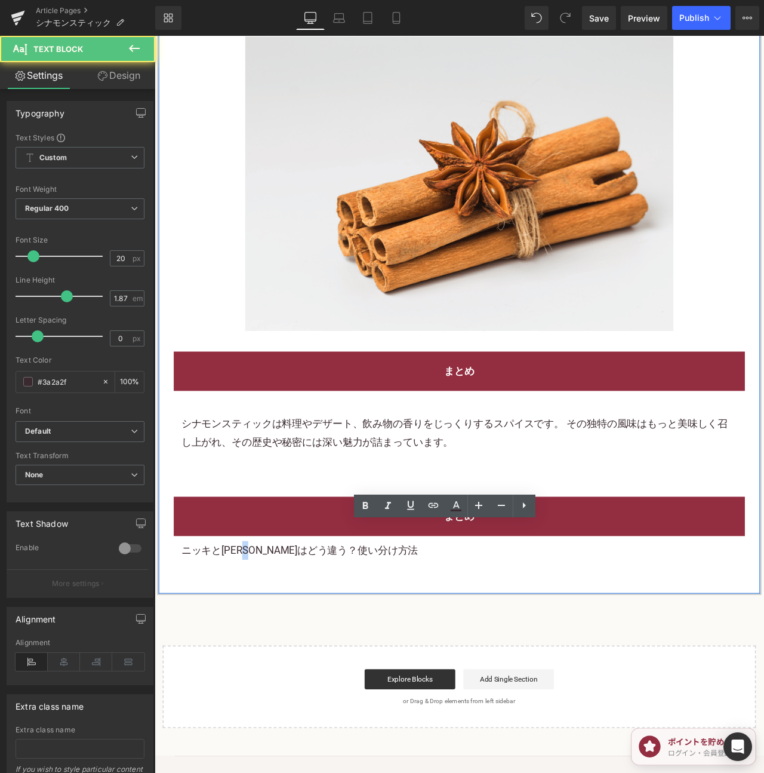
click at [279, 628] on div "ニッキとシナモンはどう違う？使い分け方法" at bounding box center [515, 656] width 677 height 57
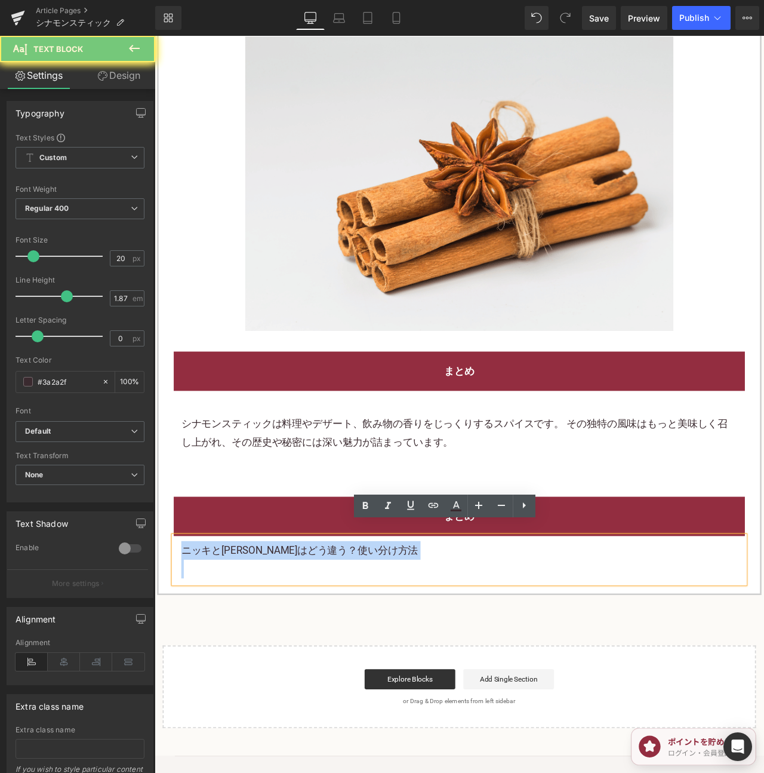
click at [279, 628] on div "ニッキとシナモンはどう違う？使い分け方法" at bounding box center [515, 656] width 677 height 57
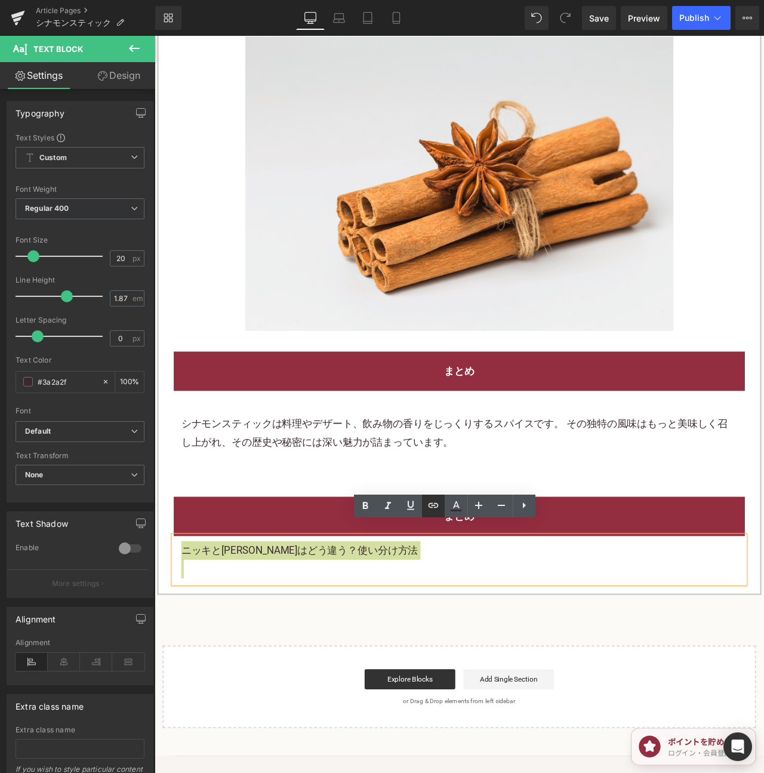
click at [433, 506] on icon at bounding box center [433, 505] width 14 height 14
click at [326, 559] on input "text" at bounding box center [297, 558] width 184 height 30
paste input "https://shop.sweetsvillage.com/blogs/knowledge/cinnamon-nikki-difference"
type input "https://shop.sweetsvillage.com/blogs/knowledge/cinnamon-nikki-difference"
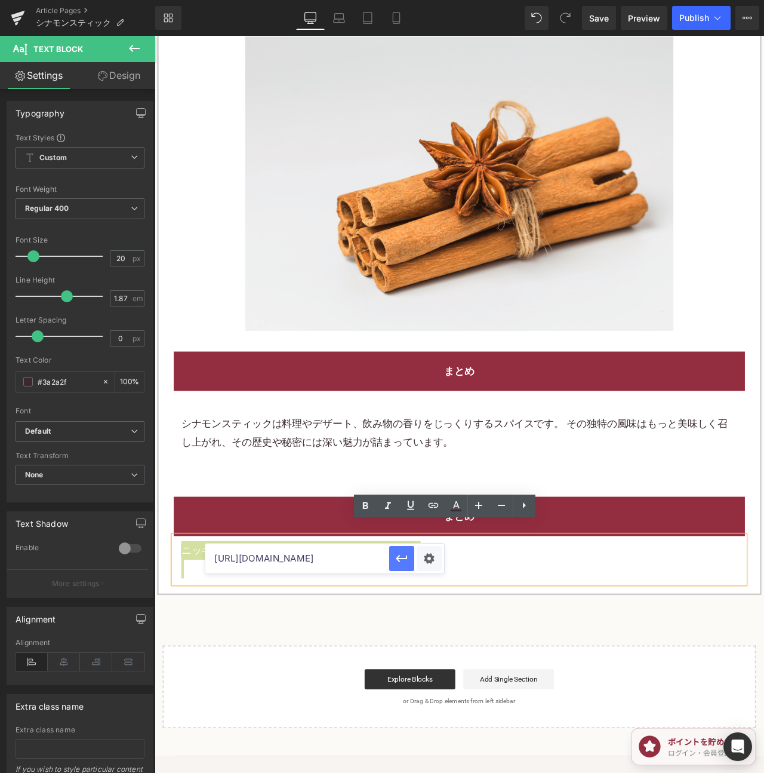
drag, startPoint x: 401, startPoint y: 560, endPoint x: 305, endPoint y: 611, distance: 108.7
click at [401, 560] on icon "button" at bounding box center [402, 558] width 14 height 14
click at [730, 594] on h2 "まとめ" at bounding box center [515, 605] width 659 height 22
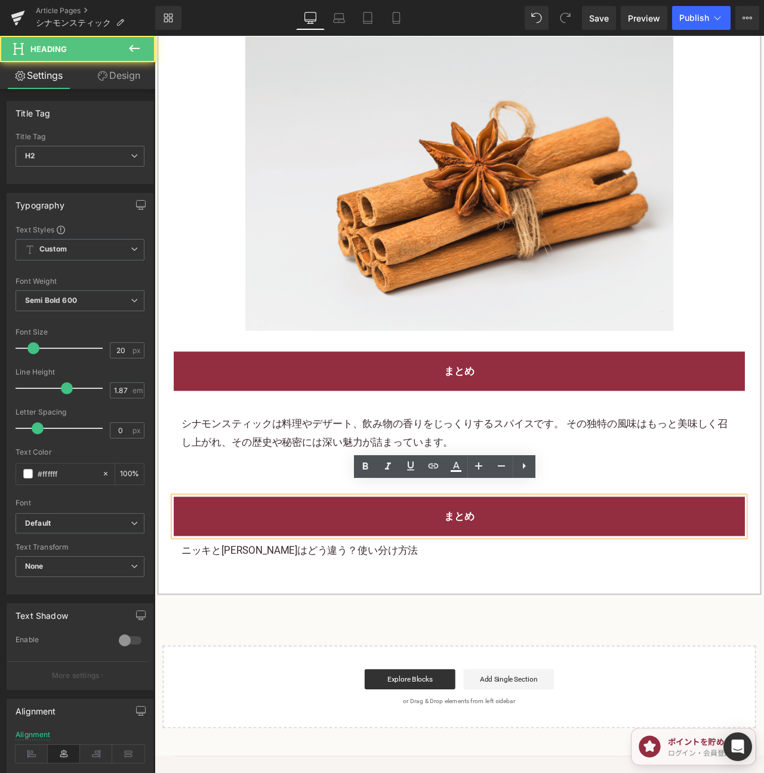
click at [730, 594] on h2 "まとめ" at bounding box center [515, 605] width 659 height 22
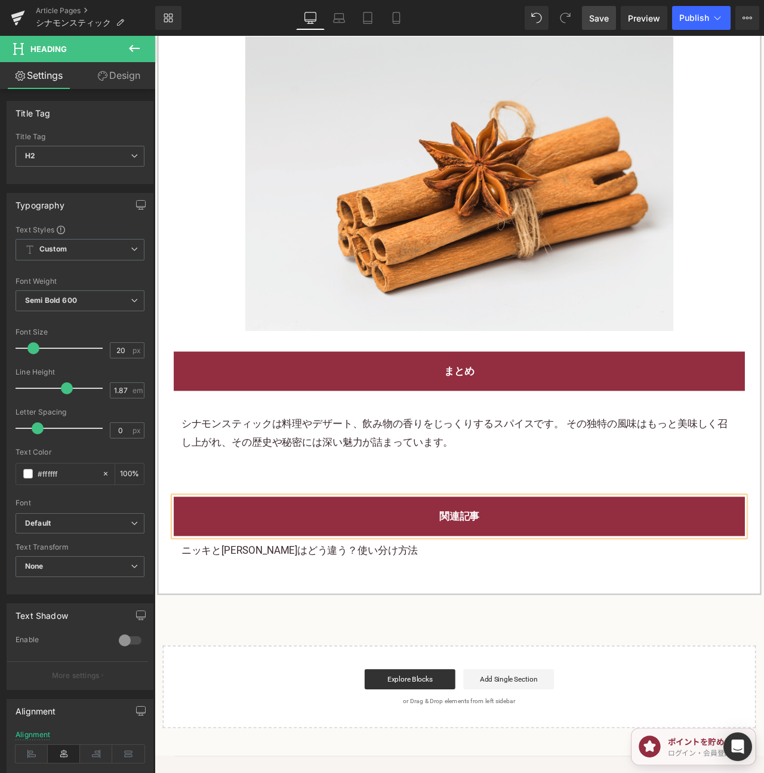
click at [598, 13] on span "Save" at bounding box center [599, 18] width 20 height 13
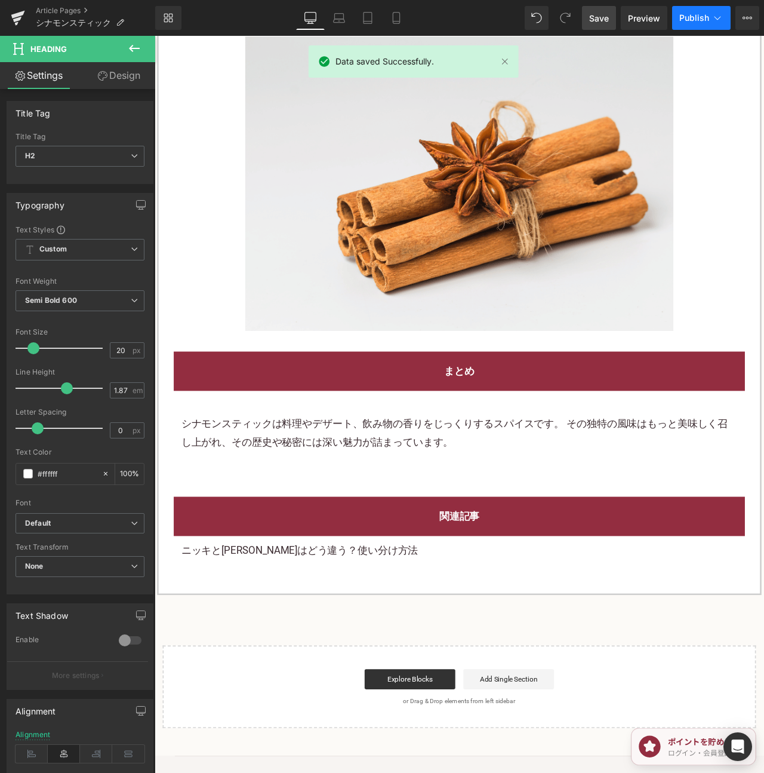
click at [693, 26] on button "Publish" at bounding box center [701, 18] width 59 height 24
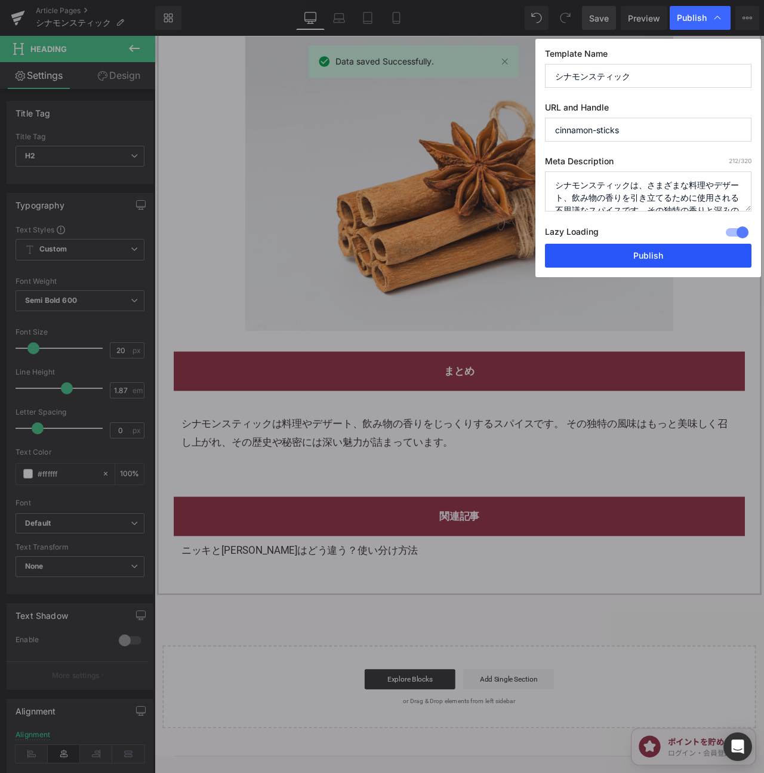
click at [619, 251] on button "Publish" at bounding box center [648, 256] width 207 height 24
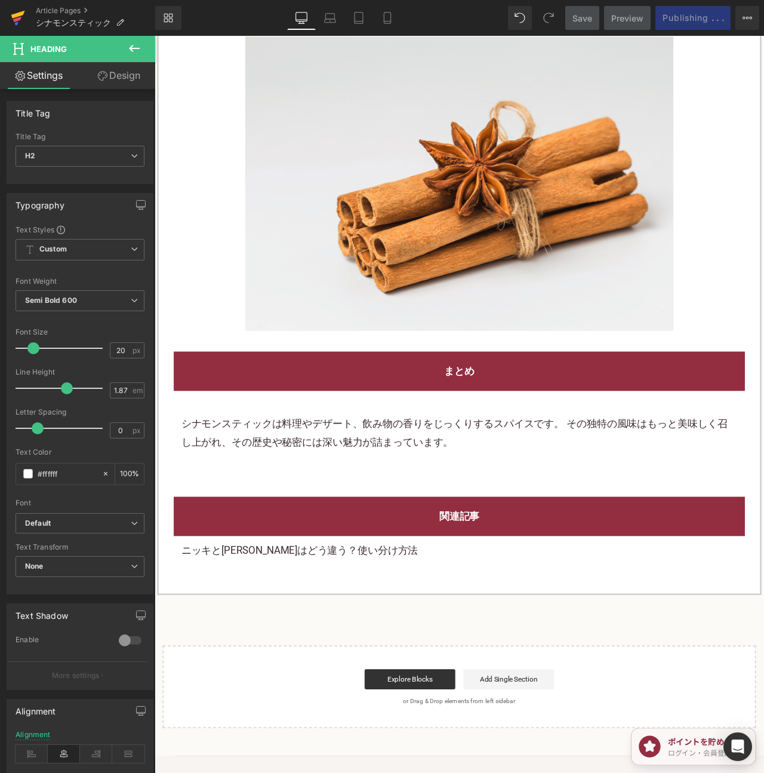
click at [20, 15] on icon at bounding box center [18, 15] width 14 height 8
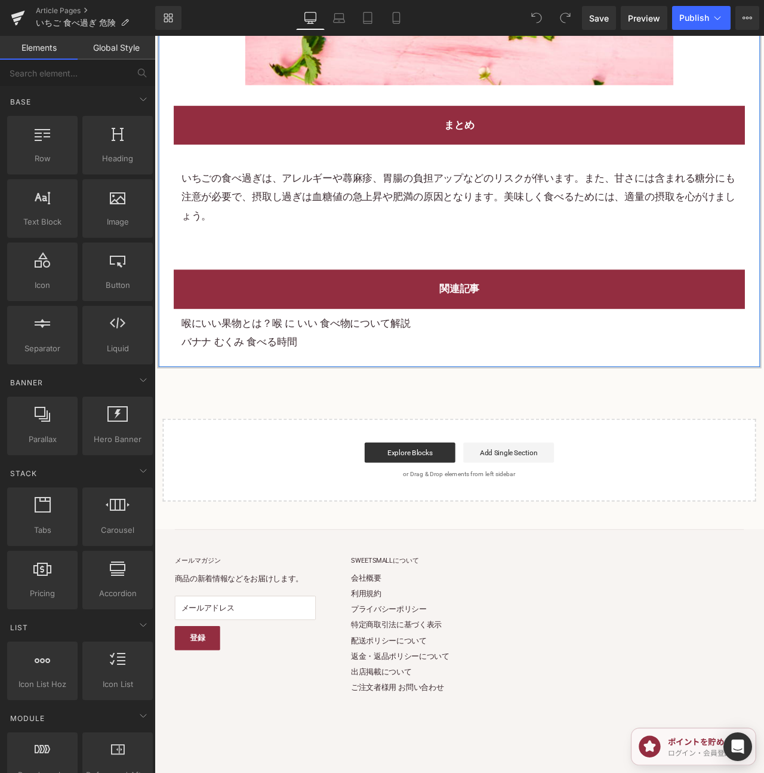
scroll to position [4061, 0]
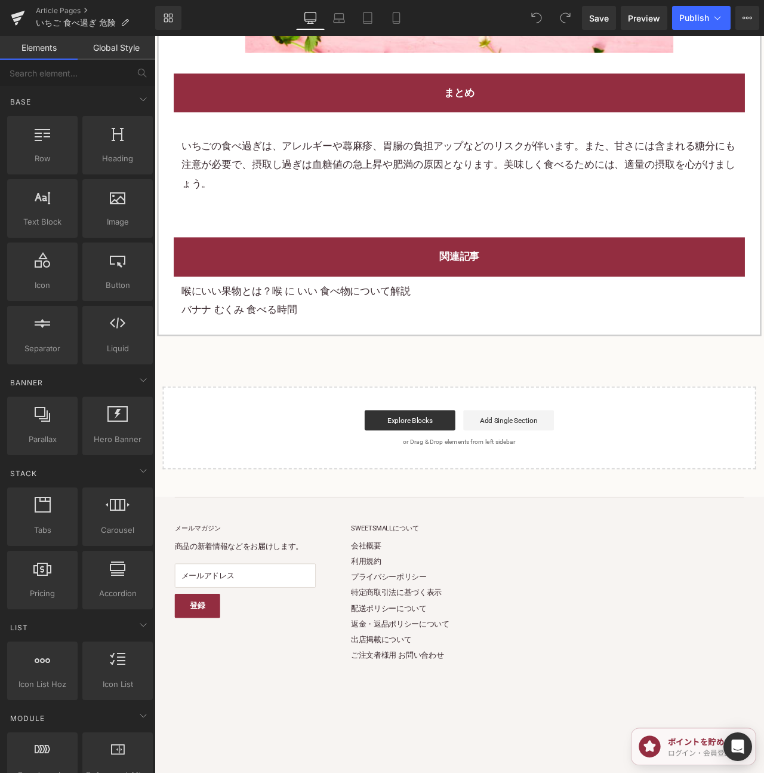
click at [354, 371] on p "バナナ むくみ 食べる時間" at bounding box center [515, 360] width 659 height 22
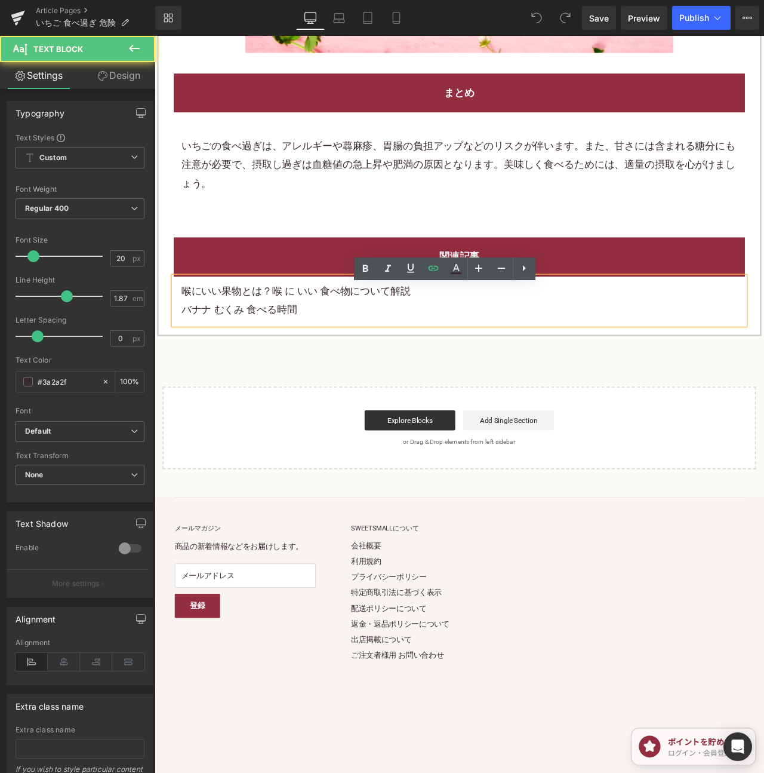
click at [348, 370] on p "バナナ むくみ 食べる時間" at bounding box center [515, 360] width 659 height 22
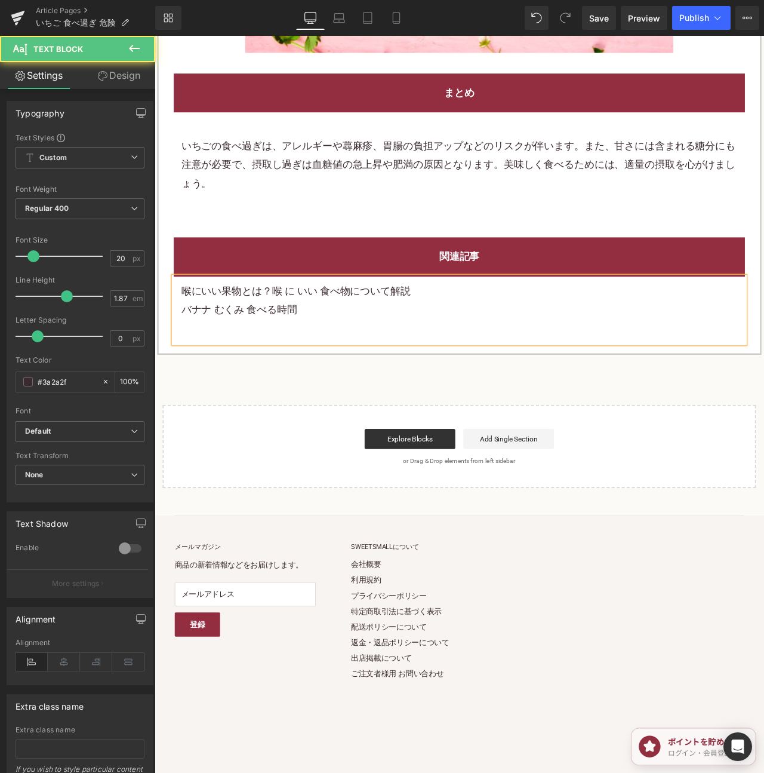
click at [291, 394] on p at bounding box center [515, 383] width 659 height 22
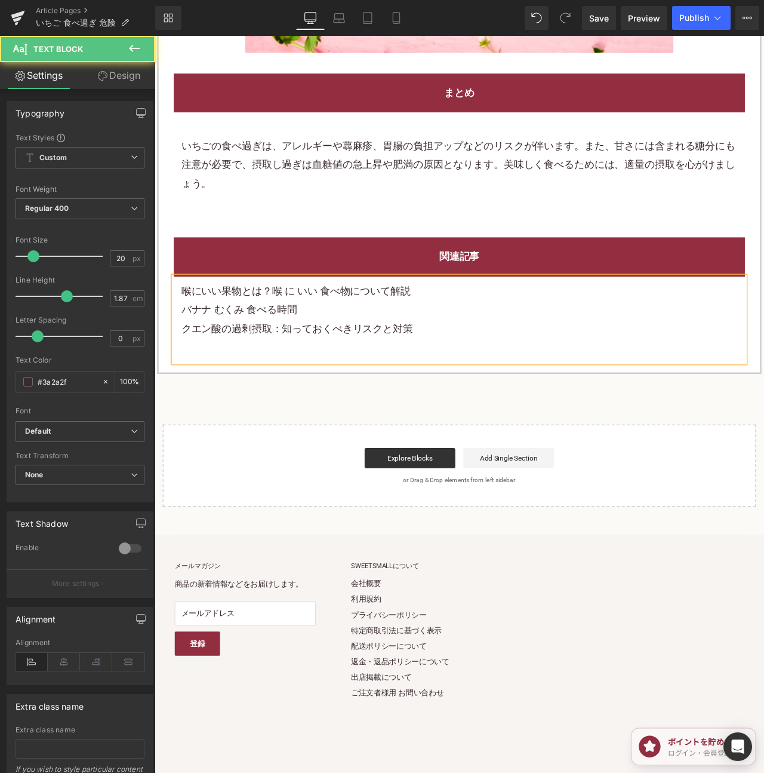
click at [240, 394] on p "クエン酸の過剰摂取：知っておくべきリスクと対策" at bounding box center [515, 383] width 659 height 22
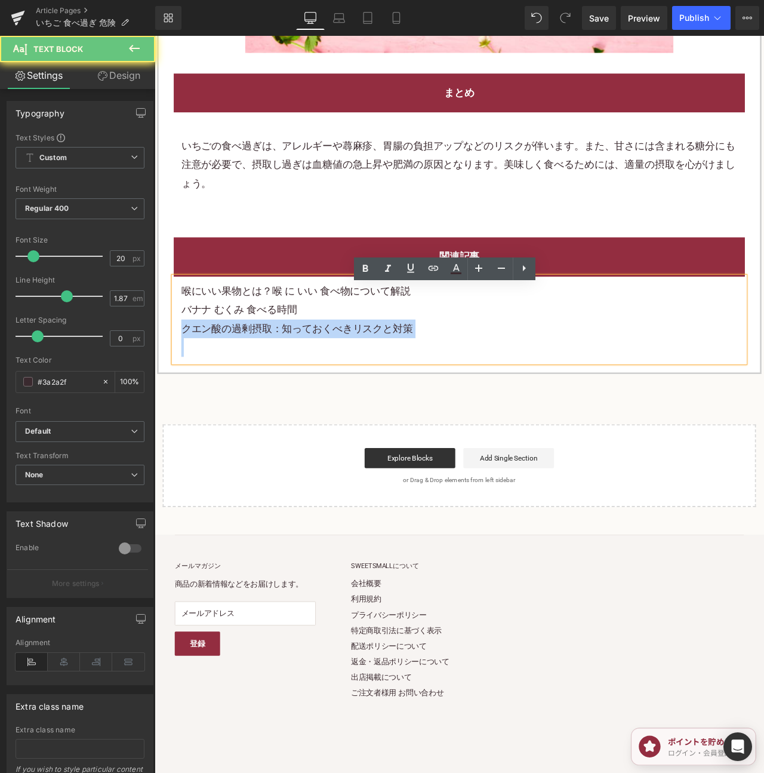
click at [240, 394] on p "クエン酸の過剰摂取：知っておくべきリスクと対策" at bounding box center [515, 383] width 659 height 22
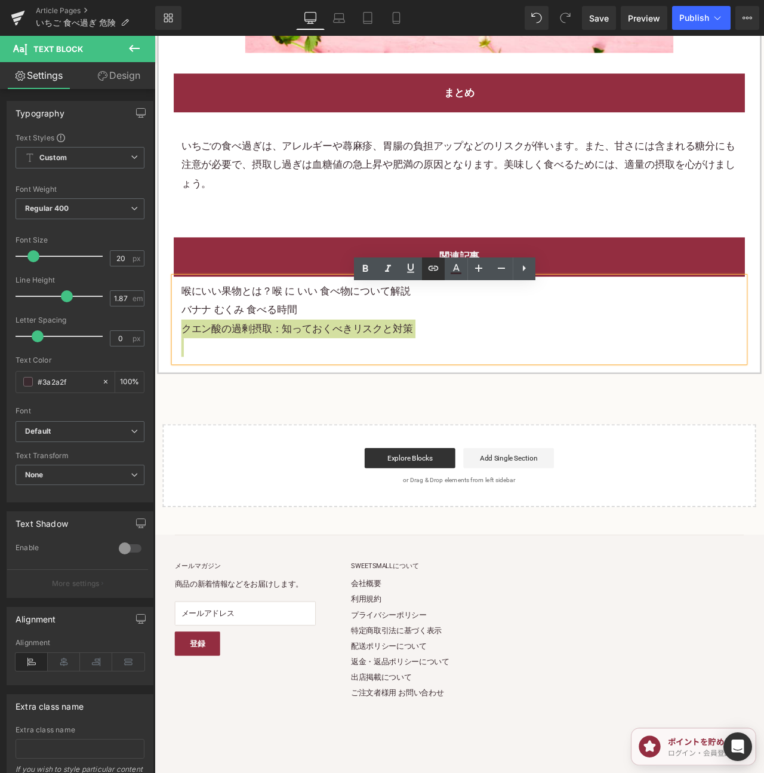
click at [438, 272] on icon at bounding box center [433, 268] width 14 height 14
click at [360, 360] on input "text" at bounding box center [313, 359] width 184 height 30
paste input "https://shop.sweetsvillage.com/blogs/knowledge/citric-acid-overdose"
type input "https://shop.sweetsvillage.com/blogs/knowledge/citric-acid-overdose"
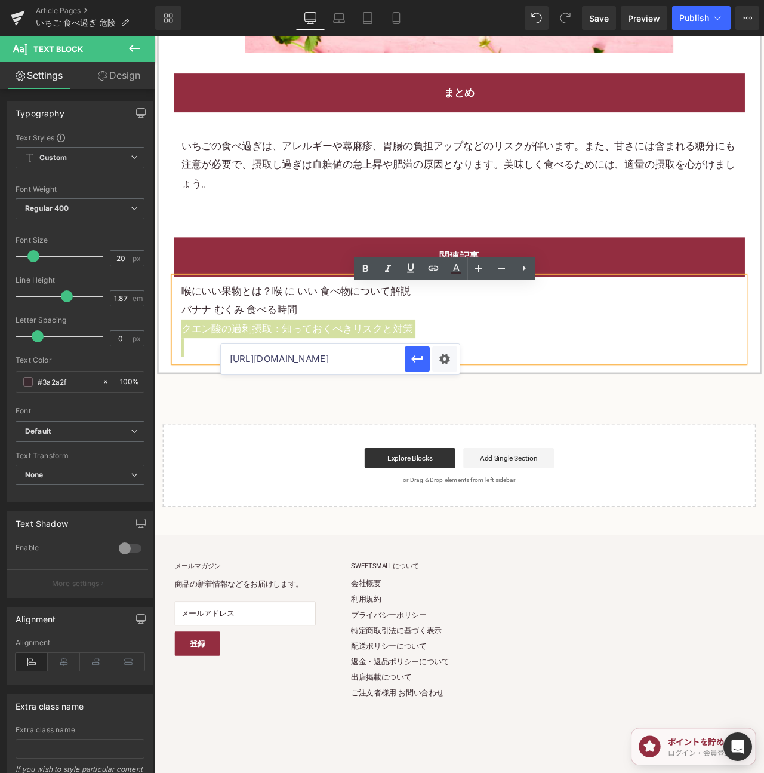
click at [430, 363] on div at bounding box center [432, 359] width 55 height 30
click at [419, 361] on icon "button" at bounding box center [417, 359] width 14 height 14
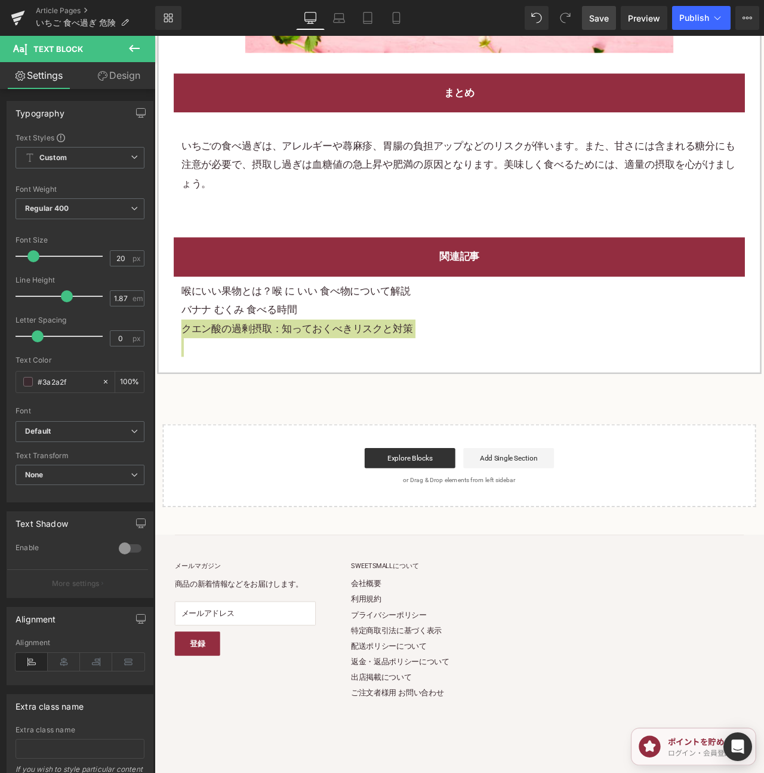
click at [592, 20] on span "Save" at bounding box center [599, 18] width 20 height 13
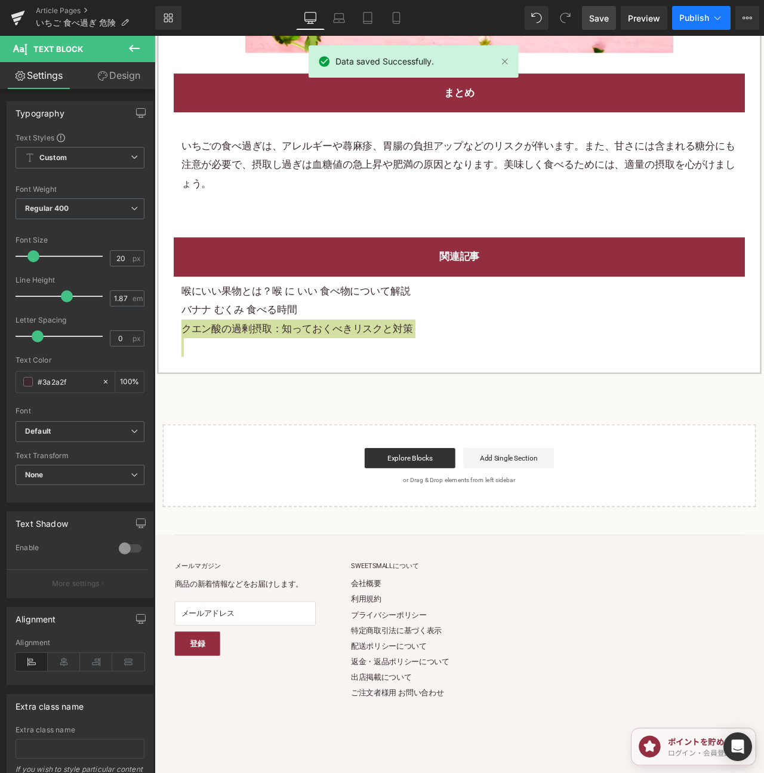
click at [689, 20] on span "Publish" at bounding box center [695, 18] width 30 height 10
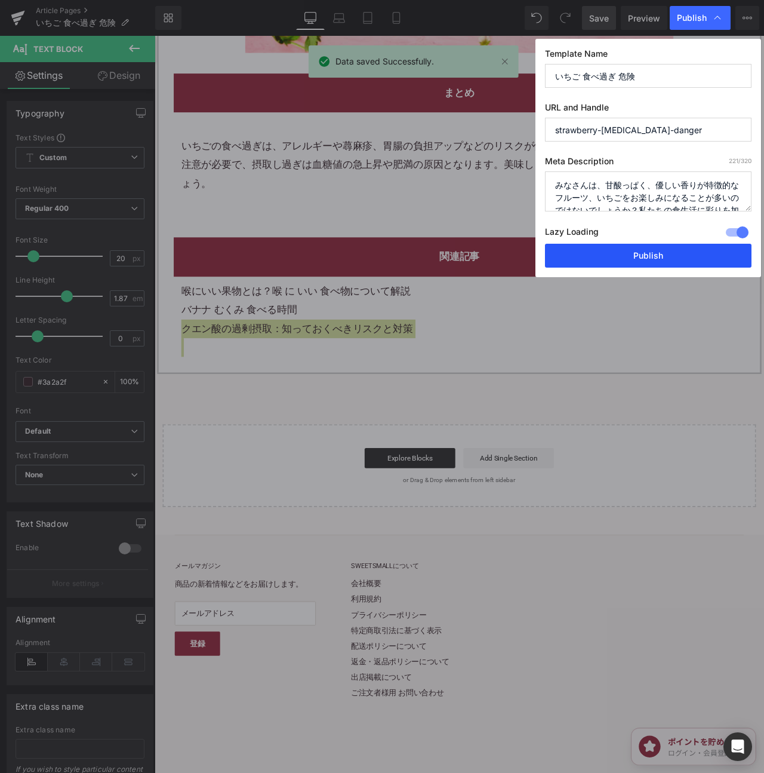
drag, startPoint x: 694, startPoint y: 254, endPoint x: 569, endPoint y: 36, distance: 251.5
click at [694, 254] on button "Publish" at bounding box center [648, 256] width 207 height 24
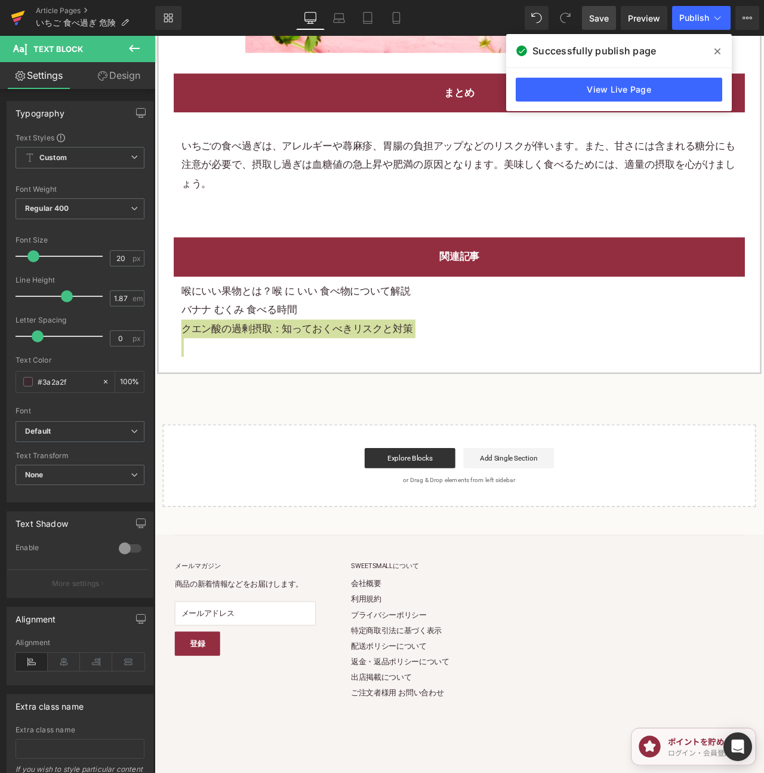
click at [18, 17] on icon at bounding box center [18, 18] width 14 height 30
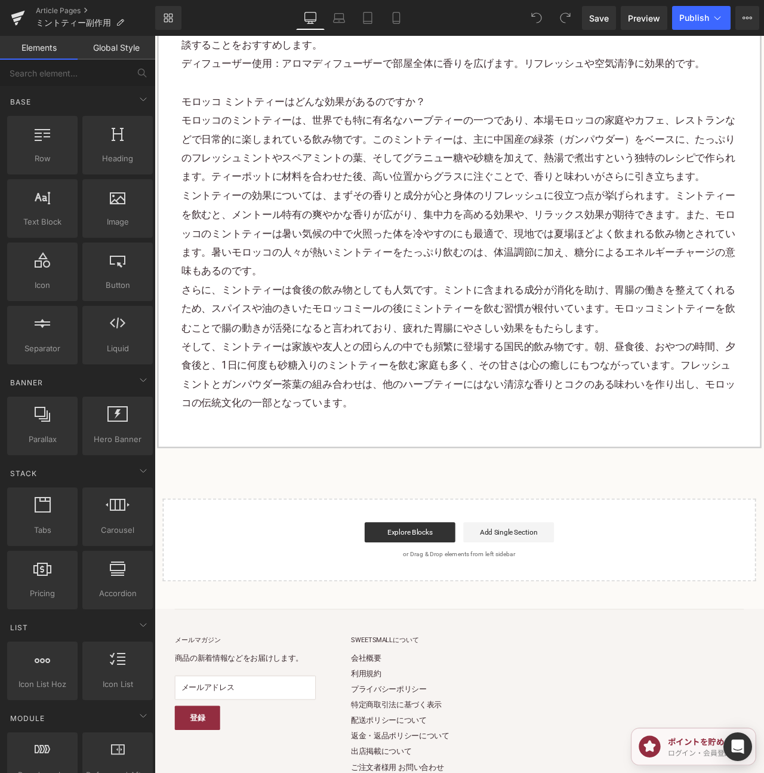
scroll to position [5888, 0]
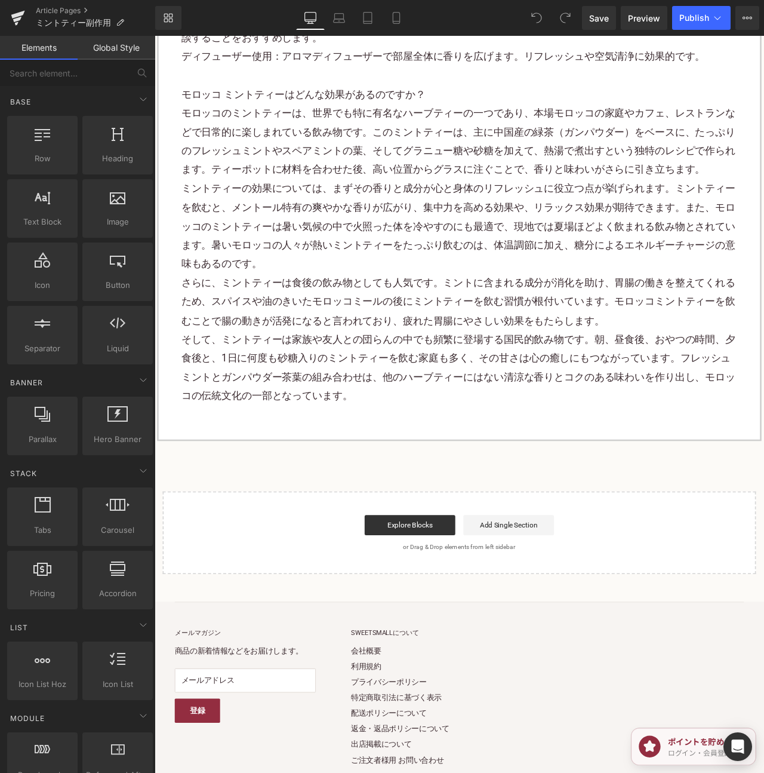
click at [549, 441] on p "そして、ミントティーは家族や友人との団らんの中でも頻繁に登場する国民的飲み物です。朝、昼食後、おやつの時間、夕食後と、1日に何度も砂糖入りのミントティーを飲む…" at bounding box center [515, 430] width 659 height 90
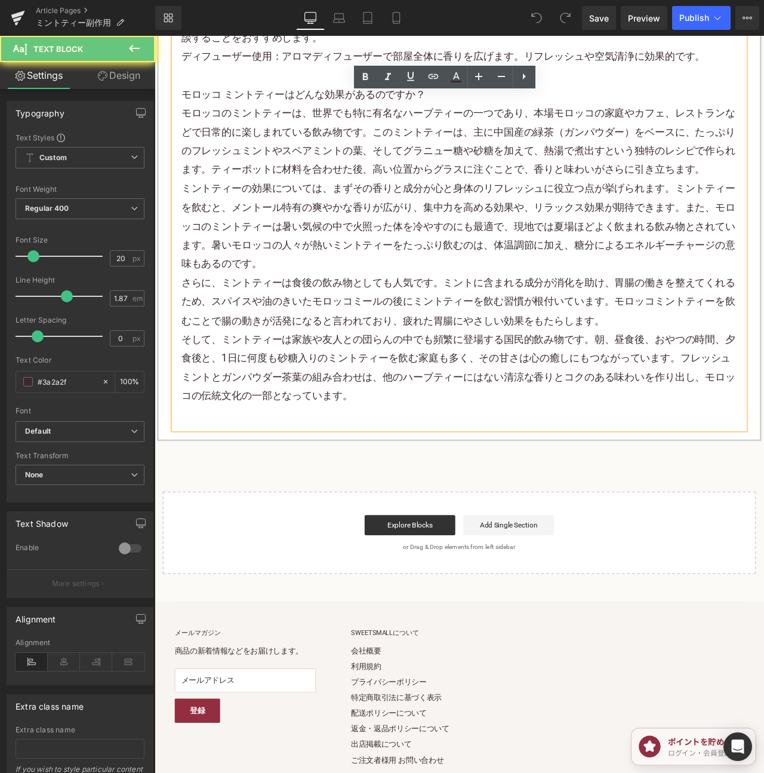
click at [389, 496] on p at bounding box center [515, 485] width 659 height 22
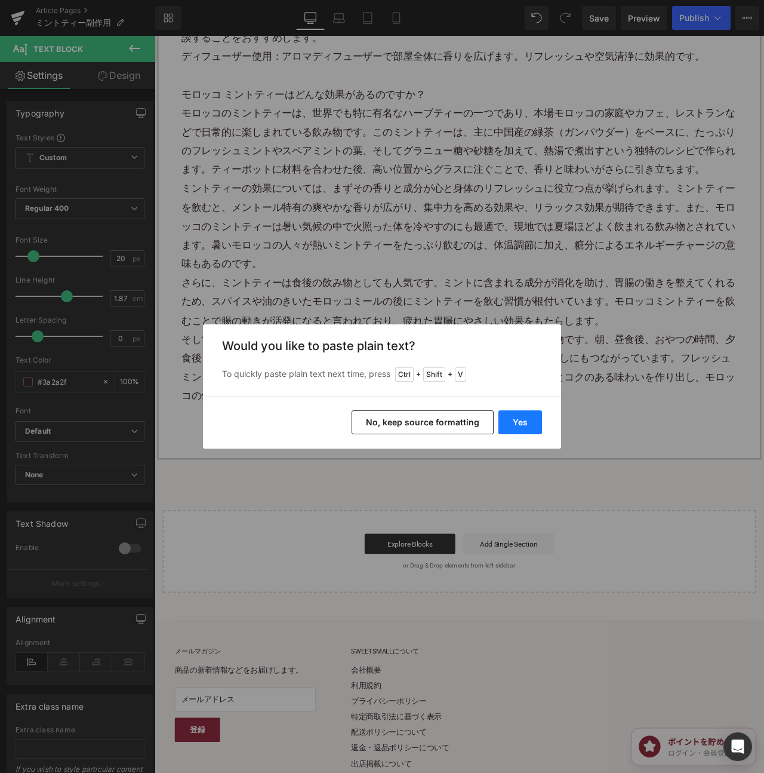
click at [537, 428] on button "Yes" at bounding box center [521, 422] width 44 height 24
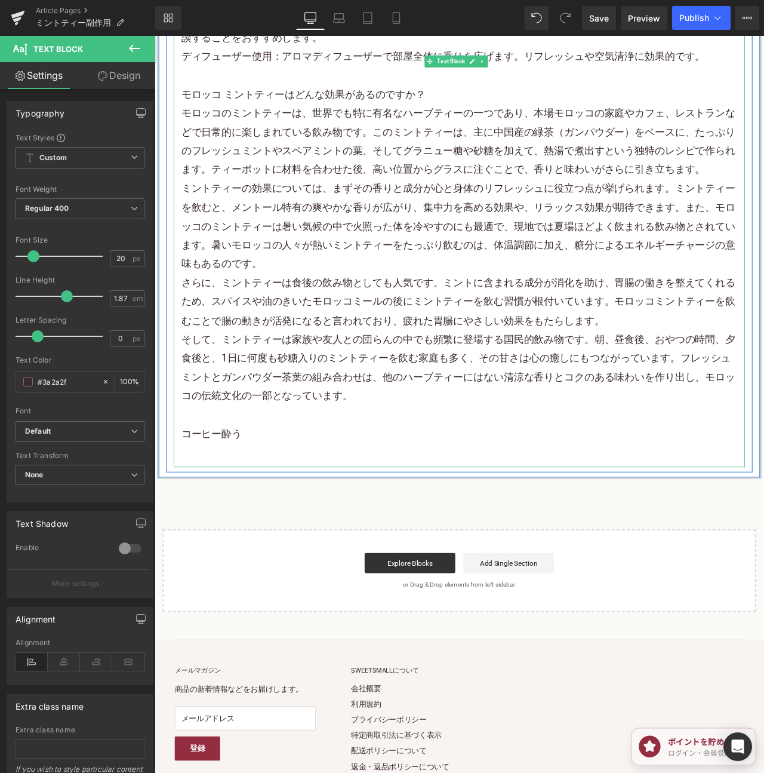
click at [238, 508] on p "コーヒー酔う" at bounding box center [515, 496] width 659 height 45
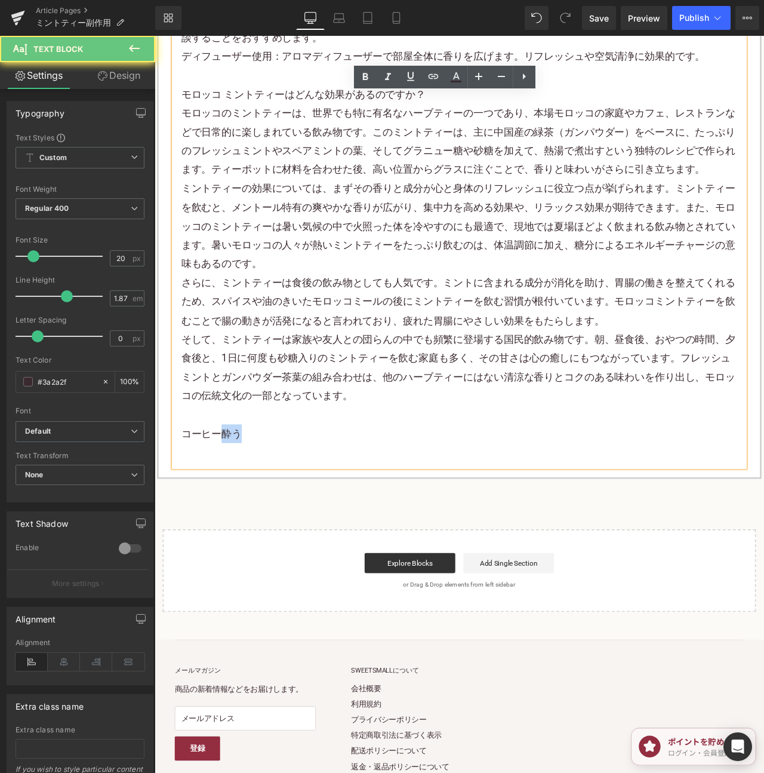
click at [238, 508] on p "コーヒー酔う" at bounding box center [515, 496] width 659 height 45
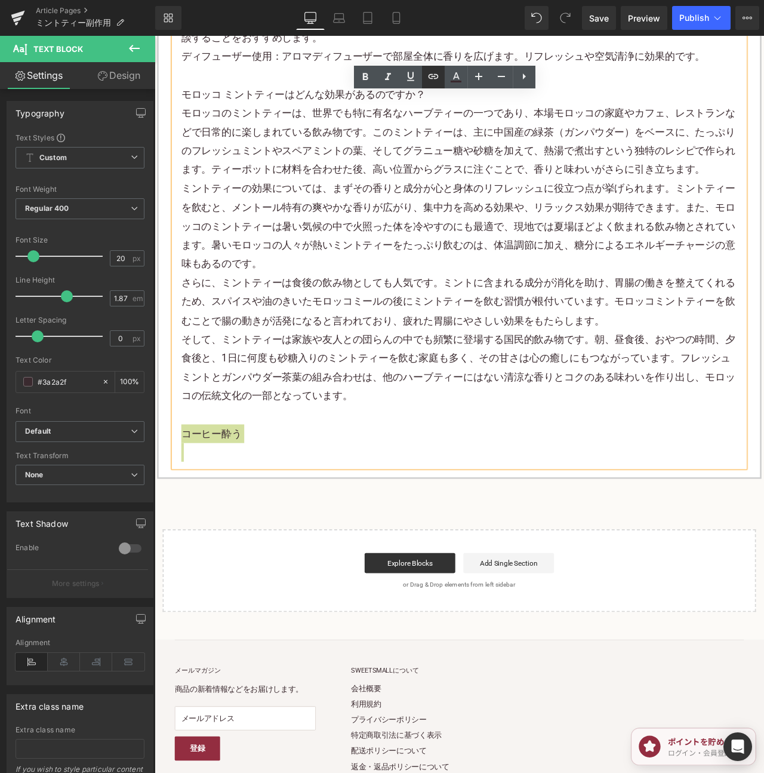
click at [431, 74] on icon at bounding box center [433, 76] width 10 height 5
click at [227, 471] on input "text" at bounding box center [262, 477] width 184 height 30
paste input "[URL][DOMAIN_NAME]"
click at [352, 474] on input "[URL][DOMAIN_NAME]" at bounding box center [262, 477] width 184 height 30
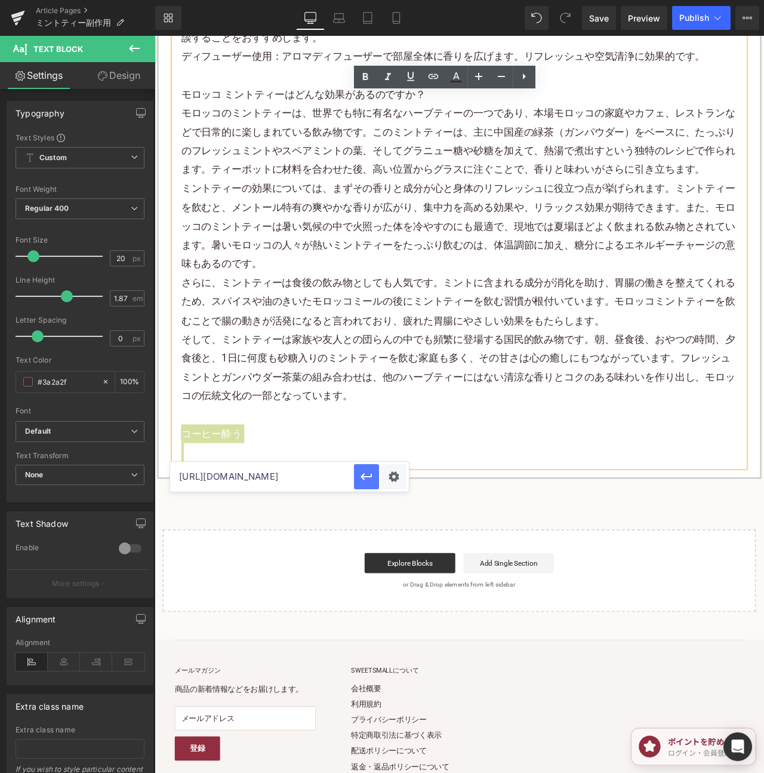
type input "[URL][DOMAIN_NAME]"
click at [361, 478] on icon "button" at bounding box center [367, 476] width 14 height 14
click at [588, 23] on link "Save" at bounding box center [599, 18] width 34 height 24
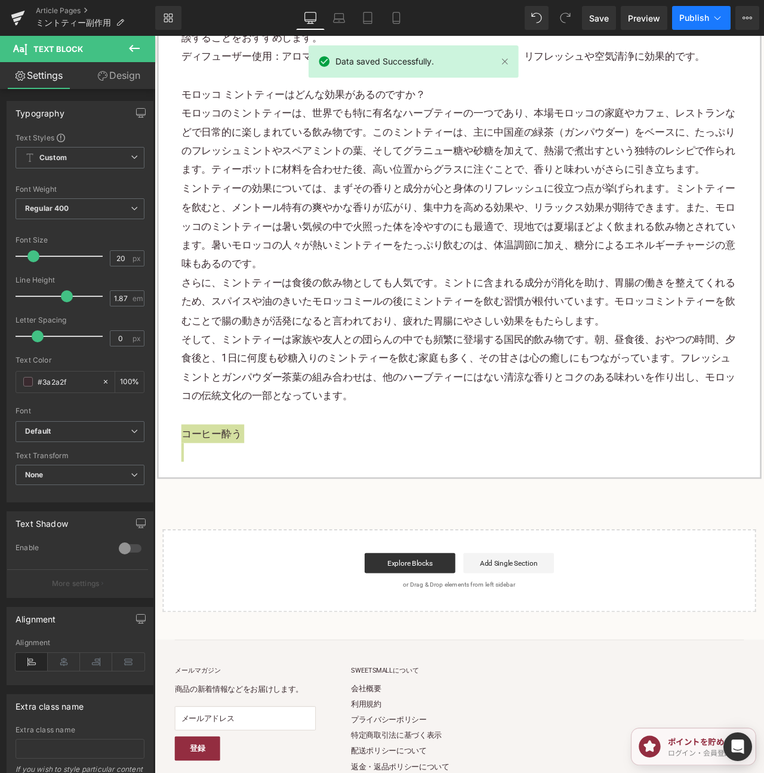
click at [702, 13] on span "Publish" at bounding box center [695, 18] width 30 height 10
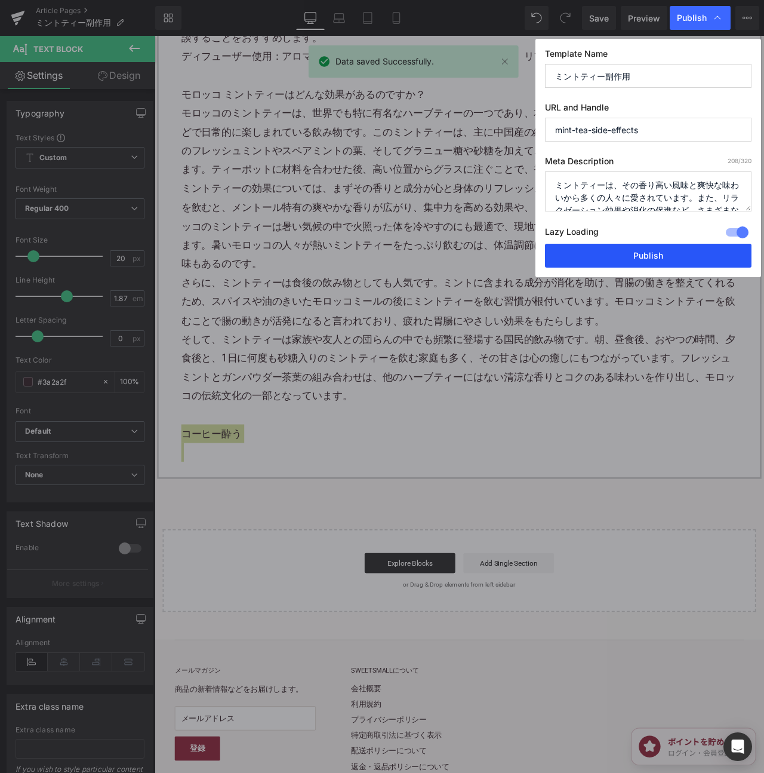
click at [682, 262] on button "Publish" at bounding box center [648, 256] width 207 height 24
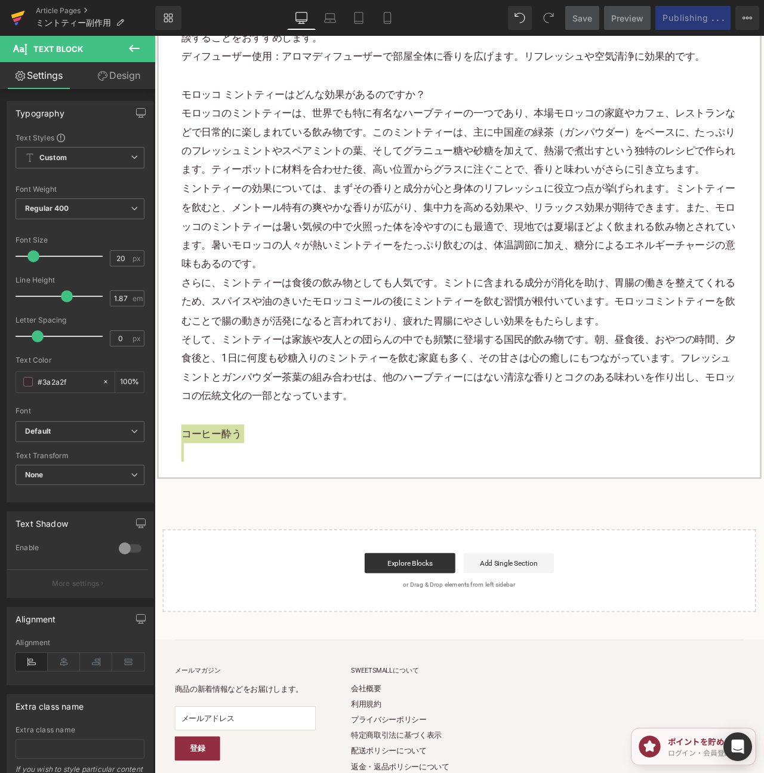
click at [24, 14] on icon at bounding box center [18, 18] width 14 height 30
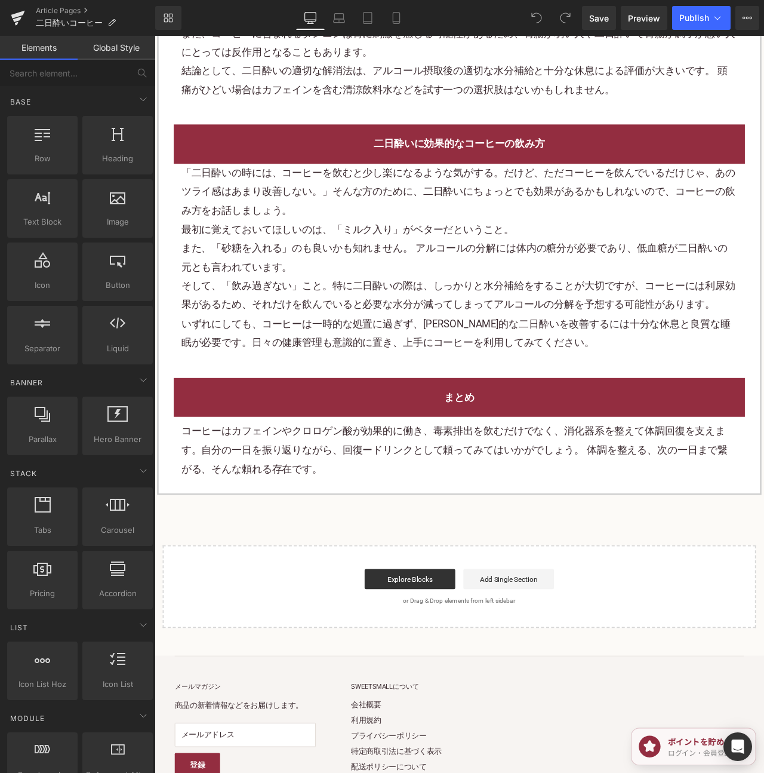
scroll to position [1785, 0]
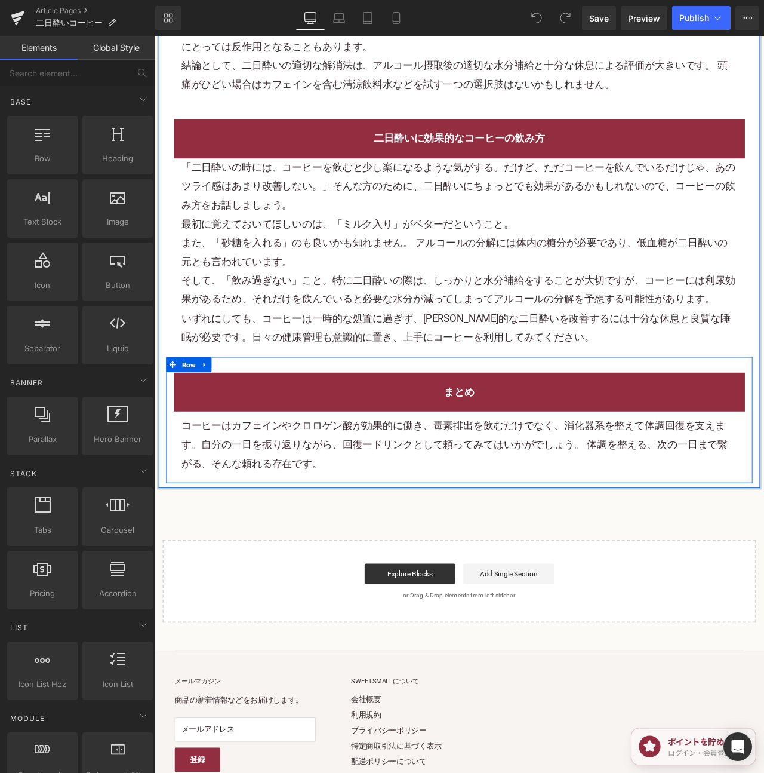
click at [210, 420] on icon at bounding box center [214, 424] width 8 height 9
click at [234, 420] on icon at bounding box center [230, 424] width 8 height 9
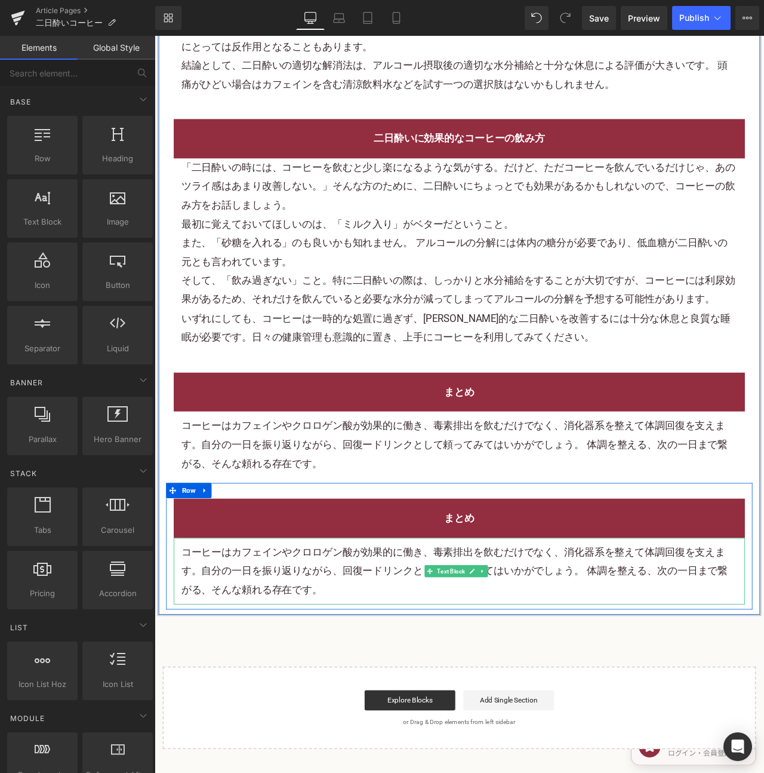
click at [356, 641] on font "コーヒーはカフェインやクロロゲン酸が効果的に働き、毒素排出を飲むだけでなく、消化器系を整えて体調回復を支えます。自分の一日を振り返りながら、回復ードリンクとし…" at bounding box center [510, 669] width 648 height 59
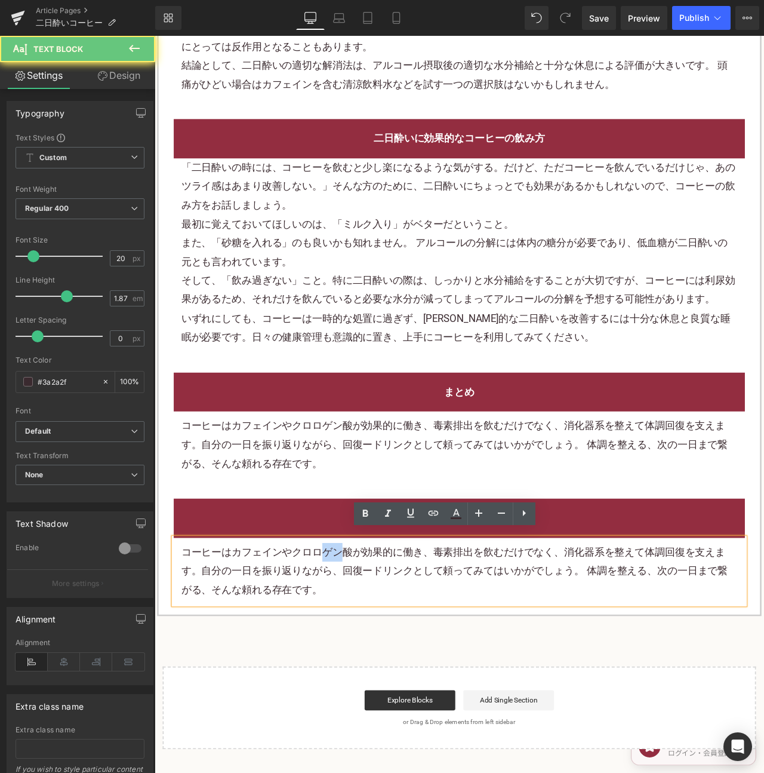
click at [356, 641] on font "コーヒーはカフェインやクロロゲン酸が効果的に働き、毒素排出を飲むだけでなく、消化器系を整えて体調回復を支えます。自分の一日を振り返りながら、回復ードリンクとし…" at bounding box center [510, 669] width 648 height 59
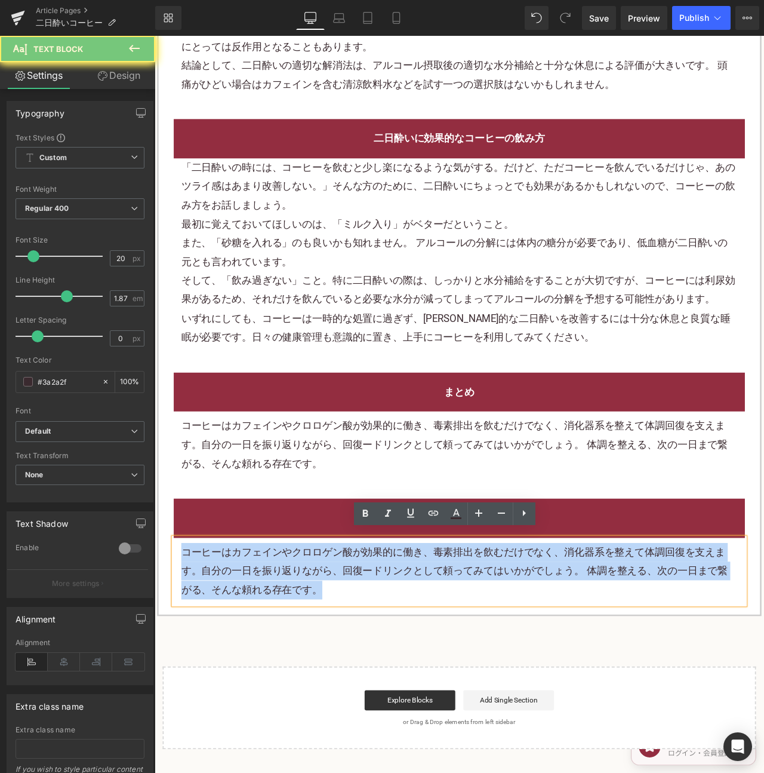
click at [356, 641] on font "コーヒーはカフェインやクロロゲン酸が効果的に働き、毒素排出を飲むだけでなく、消化器系を整えて体調回復を支えます。自分の一日を振り返りながら、回復ードリンクとし…" at bounding box center [510, 669] width 648 height 59
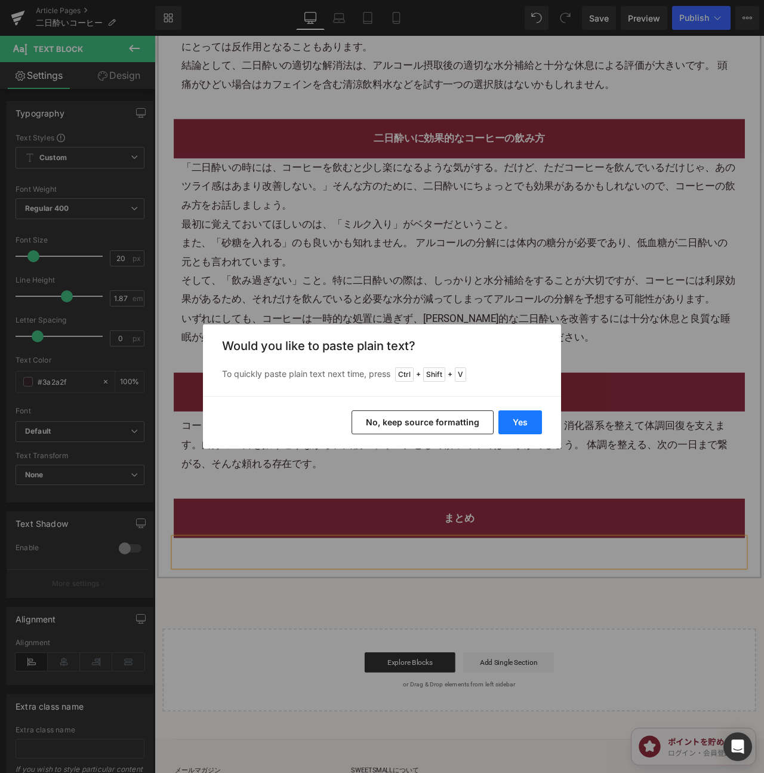
click at [528, 417] on button "Yes" at bounding box center [521, 422] width 44 height 24
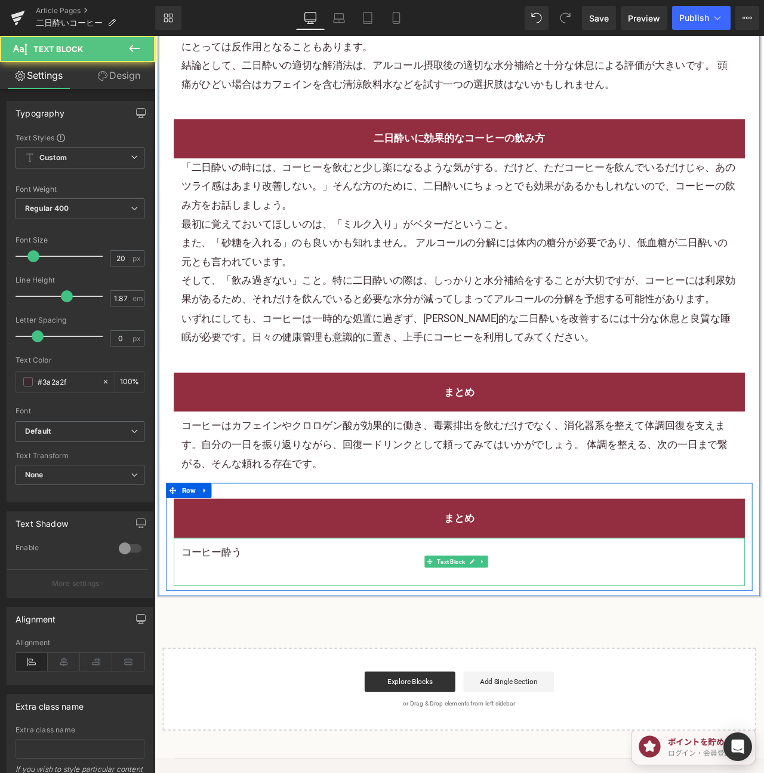
click at [268, 637] on p "コーヒー酔う" at bounding box center [515, 648] width 659 height 22
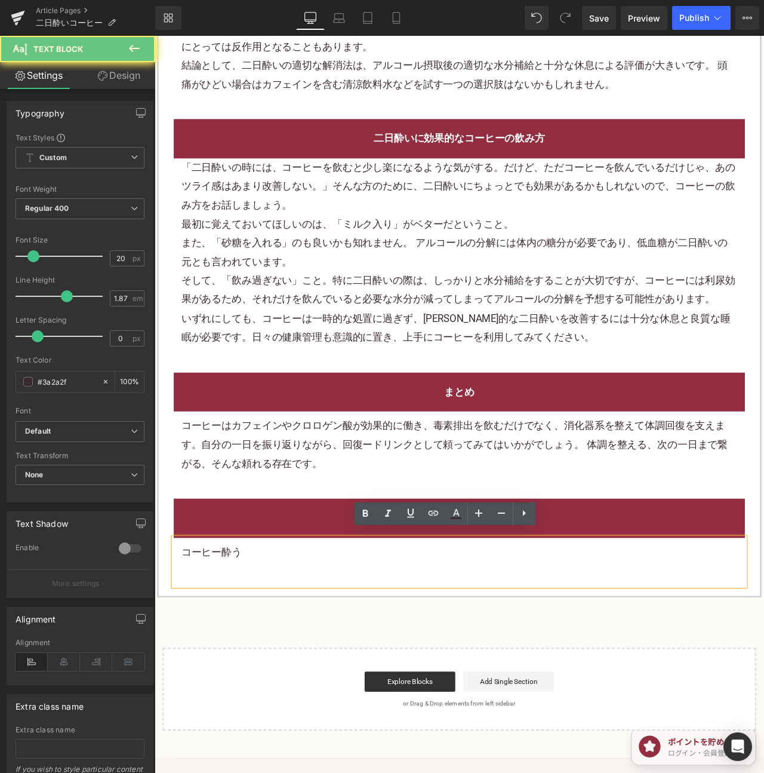
click at [268, 637] on p "コーヒー酔う" at bounding box center [515, 648] width 659 height 22
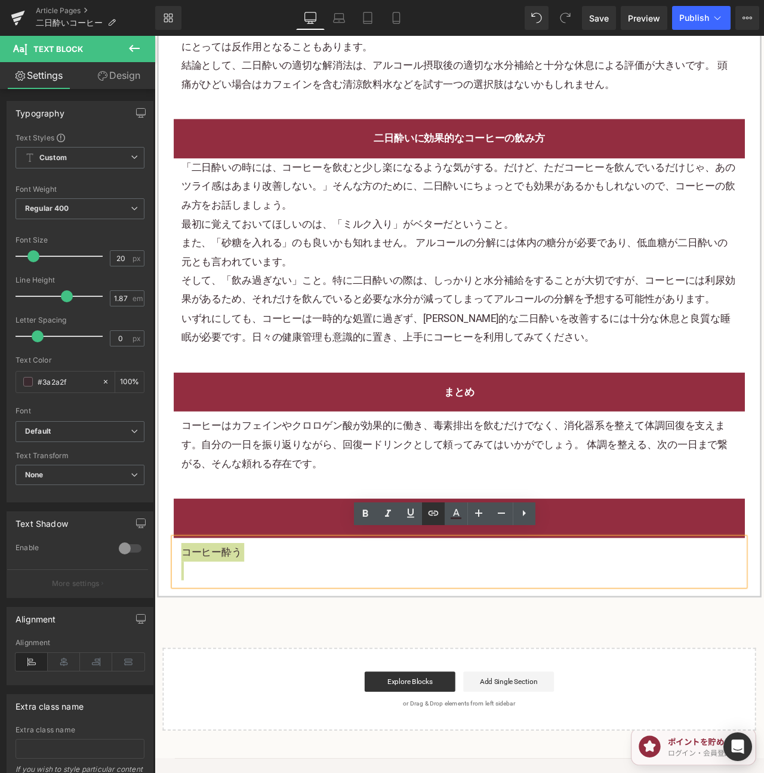
click at [431, 512] on icon at bounding box center [433, 513] width 14 height 14
click at [321, 565] on input "text" at bounding box center [262, 567] width 184 height 30
paste input "https://shop.sweetsvillage.com/blogs/knowledge/coffee-drunk"
type input "https://shop.sweetsvillage.com/blogs/knowledge/coffee-drunk"
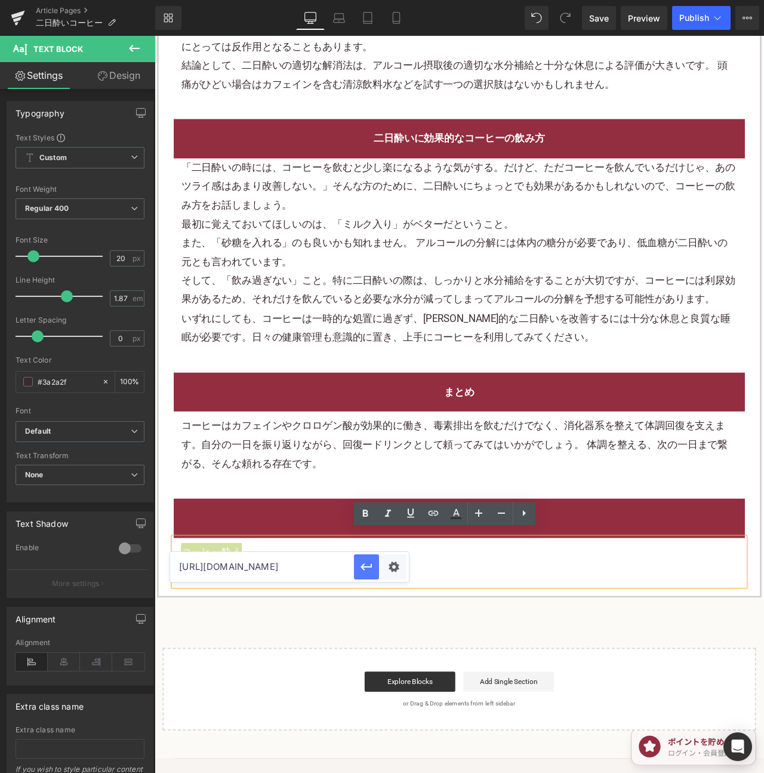
scroll to position [0, 0]
click at [373, 562] on icon "button" at bounding box center [367, 567] width 14 height 14
click at [668, 596] on h2 "まとめ" at bounding box center [515, 607] width 659 height 22
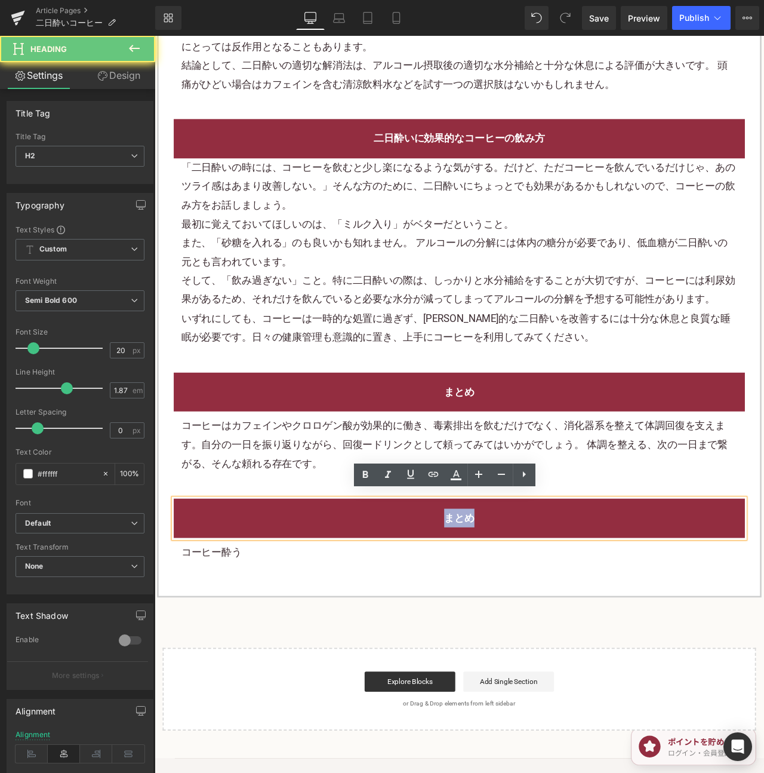
click at [668, 596] on h2 "まとめ" at bounding box center [515, 607] width 659 height 22
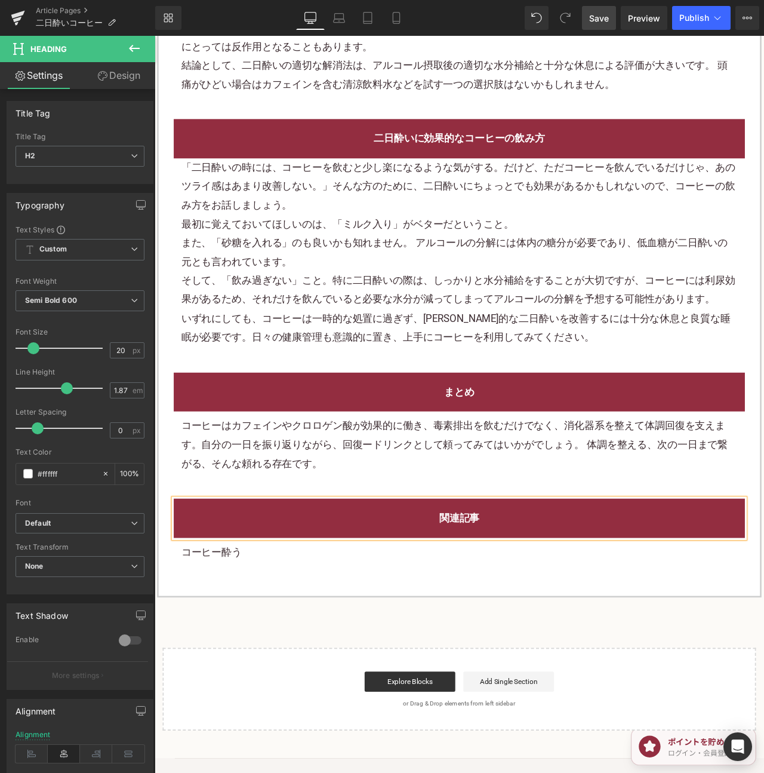
click at [595, 20] on span "Save" at bounding box center [599, 18] width 20 height 13
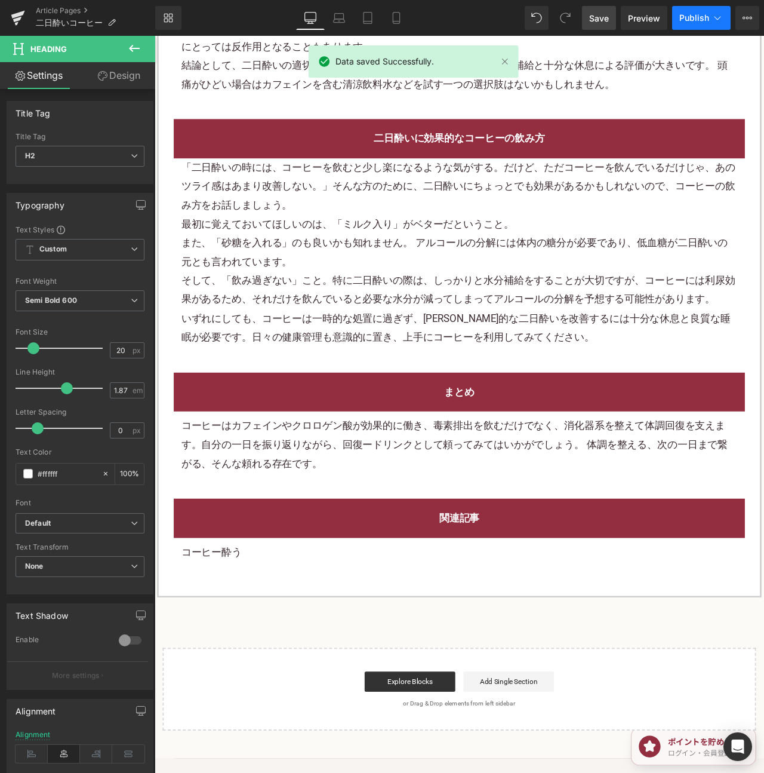
click at [684, 17] on span "Publish" at bounding box center [695, 18] width 30 height 10
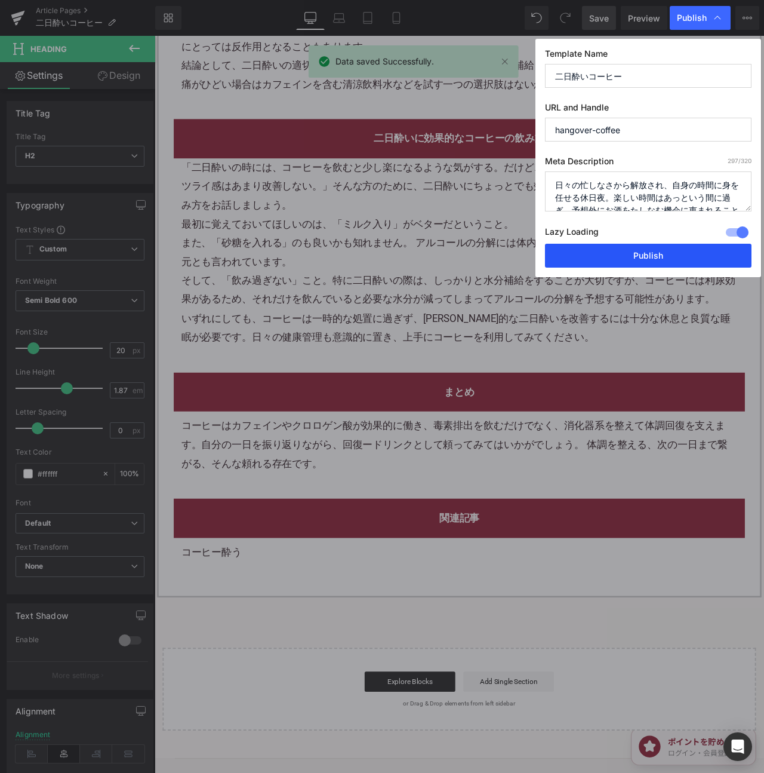
click at [724, 249] on button "Publish" at bounding box center [648, 256] width 207 height 24
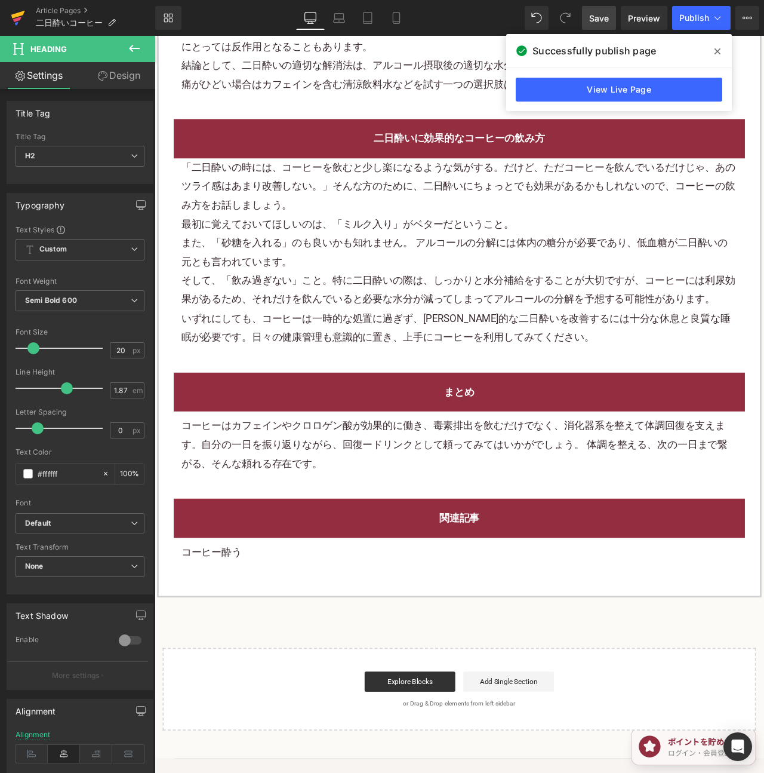
drag, startPoint x: 22, startPoint y: 14, endPoint x: 29, endPoint y: 0, distance: 16.0
click at [22, 14] on icon at bounding box center [18, 15] width 14 height 8
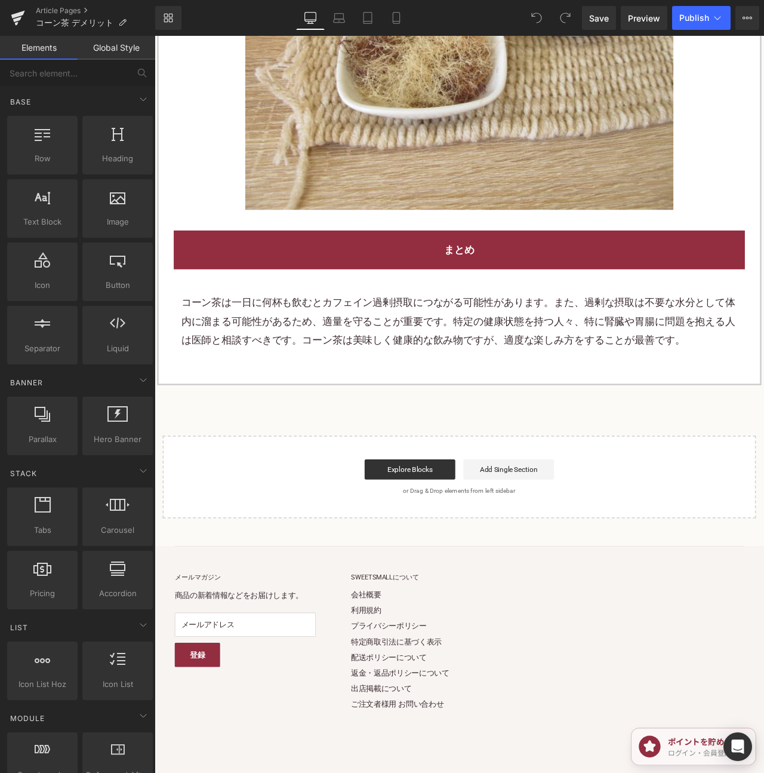
scroll to position [3512, 0]
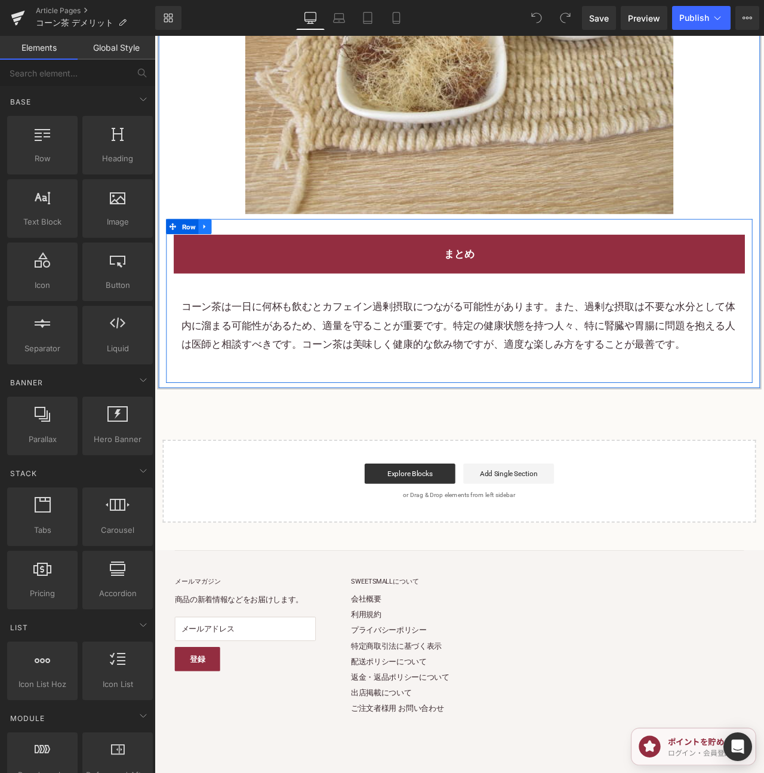
click at [210, 257] on icon at bounding box center [214, 261] width 8 height 9
click at [229, 257] on icon at bounding box center [230, 261] width 8 height 8
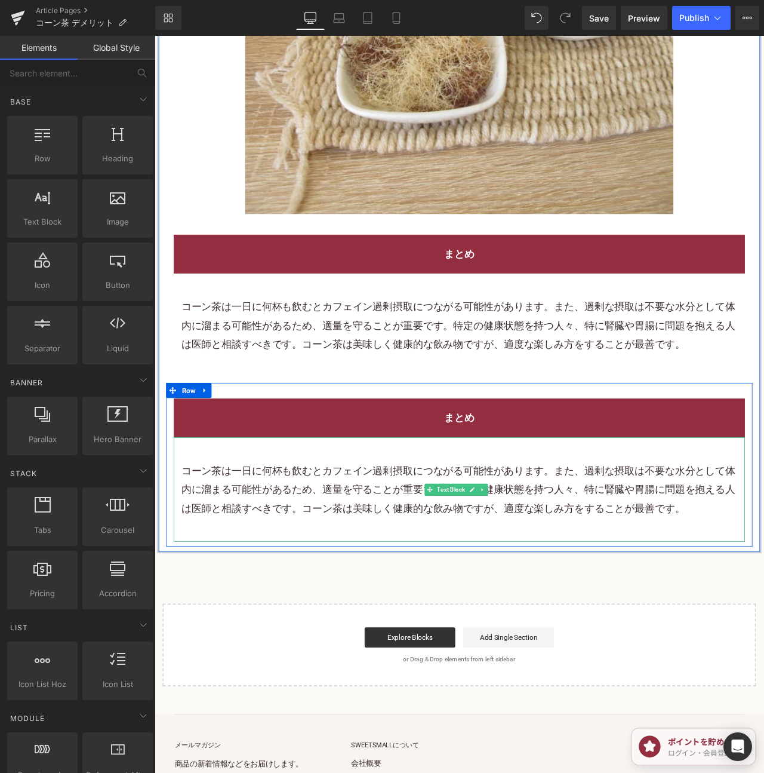
click at [373, 540] on p "コーン茶は一日に何杯も飲むとカフェイン過剰摂取につながる可能性があります。また、過剰な摂取は不要な水分として体内に溜まる可能性があるため、適量を守ることが重要…" at bounding box center [515, 573] width 659 height 67
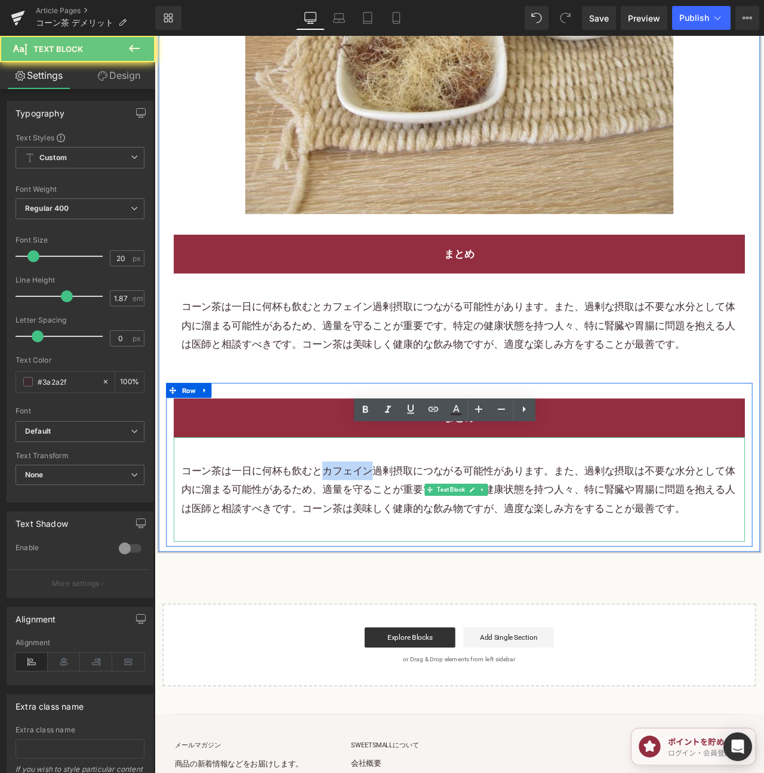
click at [373, 540] on p "コーン茶は一日に何杯も飲むとカフェイン過剰摂取につながる可能性があります。また、過剰な摂取は不要な水分として体内に溜まる可能性があるため、適量を守ることが重要…" at bounding box center [515, 573] width 659 height 67
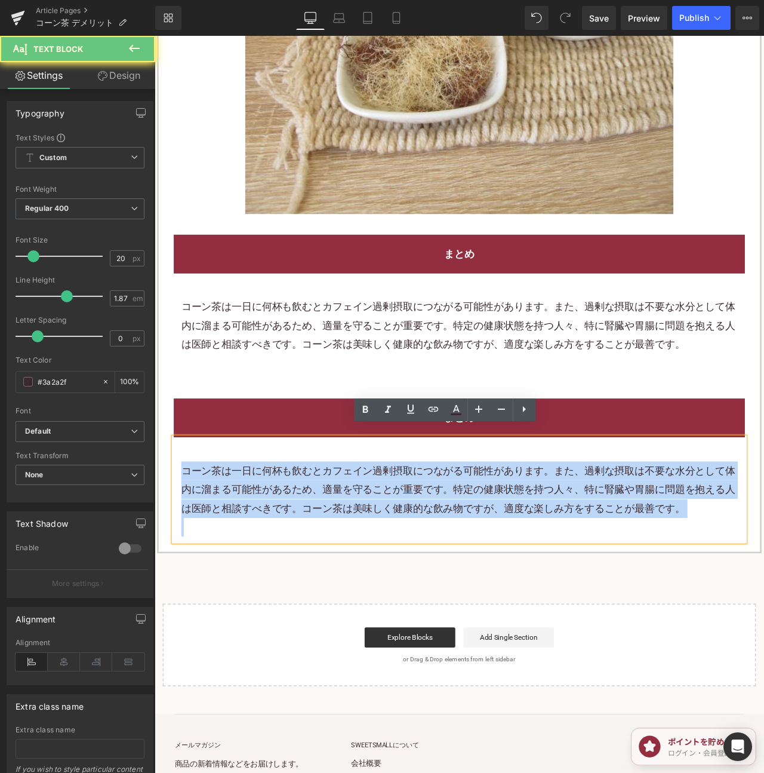
click at [373, 540] on p "コーン茶は一日に何杯も飲むとカフェイン過剰摂取につながる可能性があります。また、過剰な摂取は不要な水分として体内に溜まる可能性があるため、適量を守ることが重要…" at bounding box center [515, 573] width 659 height 67
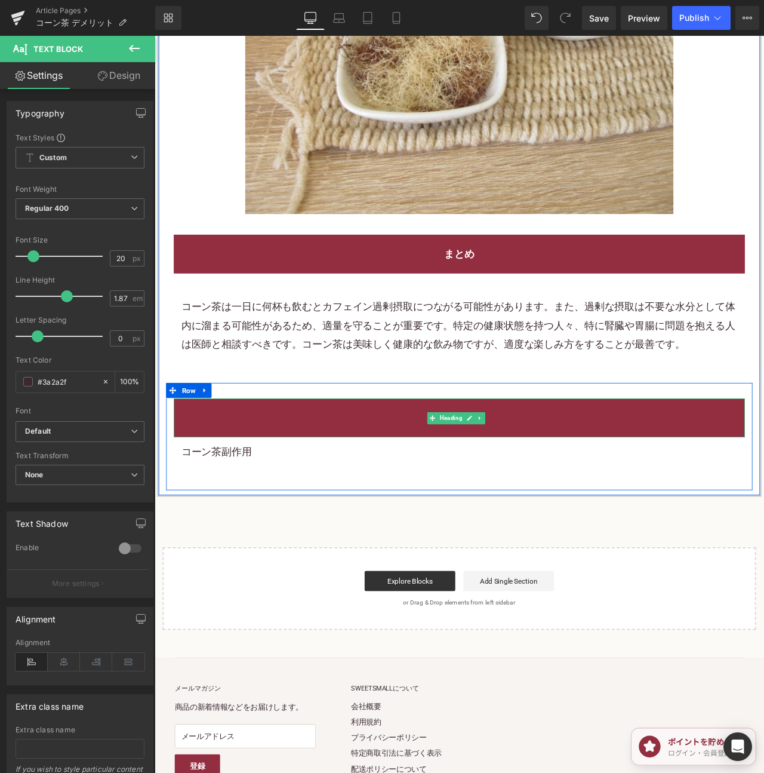
drag, startPoint x: 251, startPoint y: 496, endPoint x: 247, endPoint y: 505, distance: 10.2
click at [251, 508] on div at bounding box center [515, 509] width 677 height 3
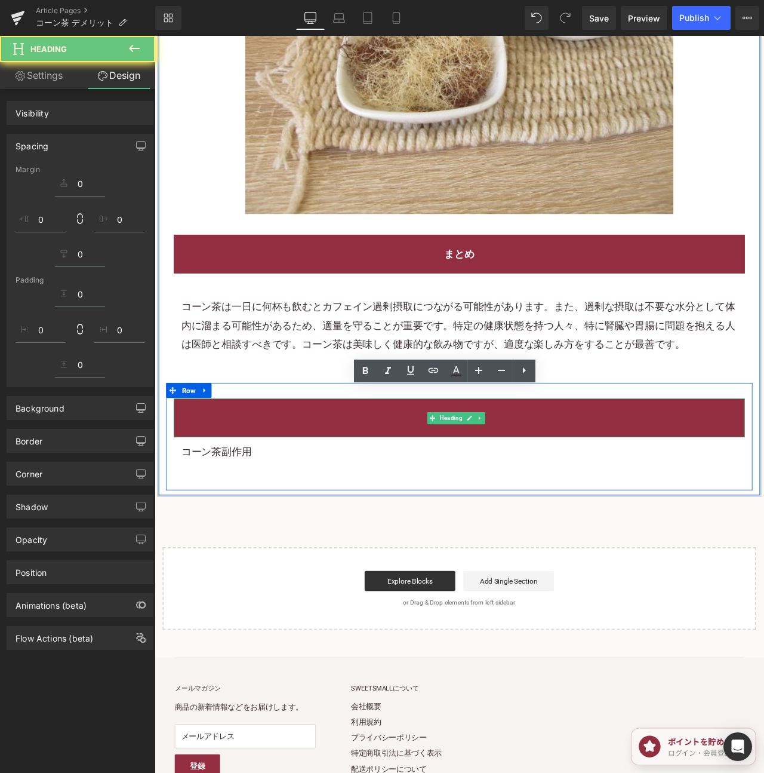
click at [247, 517] on p "コーン茶副作用" at bounding box center [515, 528] width 659 height 22
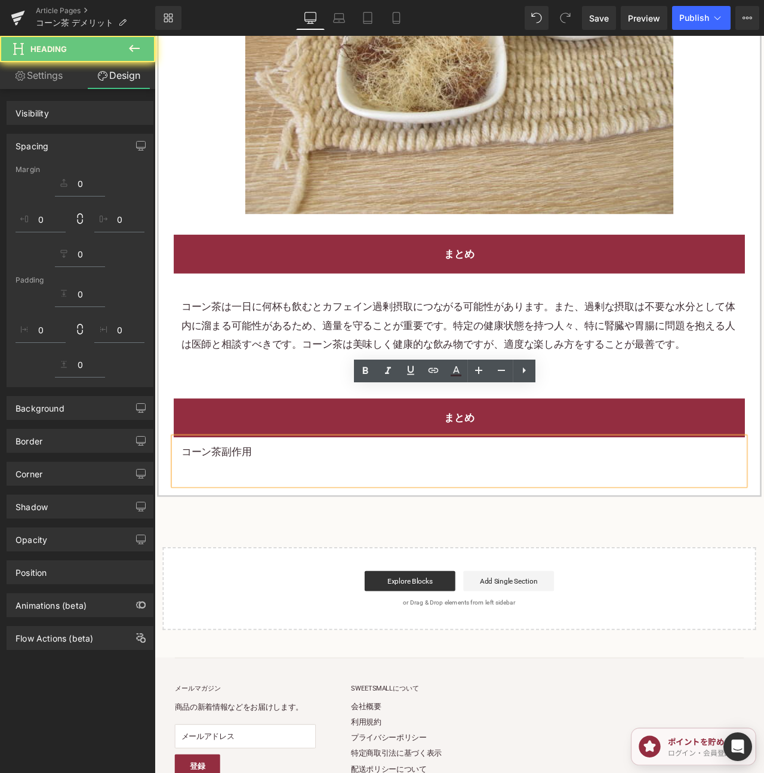
click at [247, 517] on p "コーン茶副作用" at bounding box center [515, 528] width 659 height 22
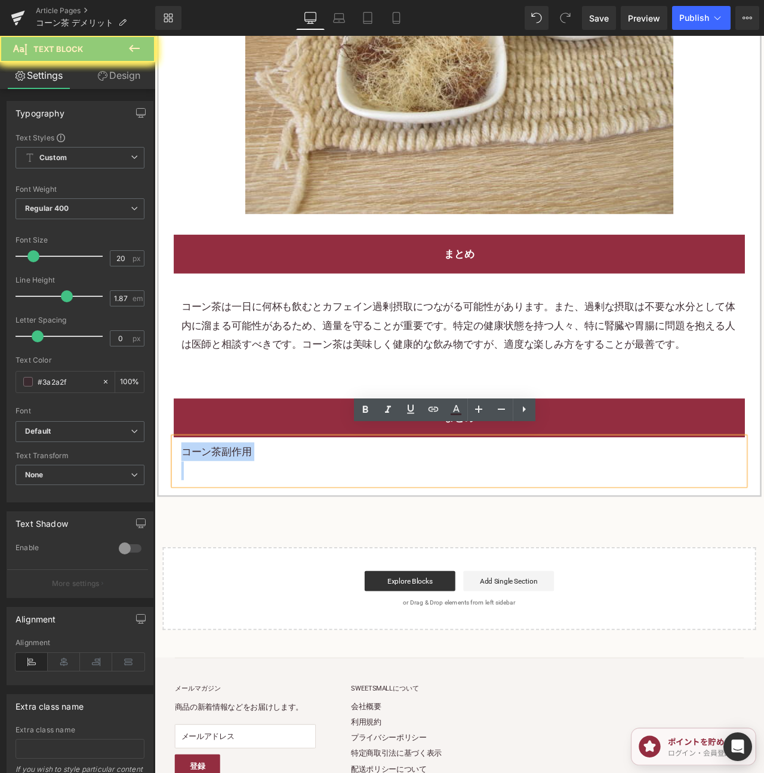
click at [247, 517] on p "コーン茶副作用" at bounding box center [515, 528] width 659 height 22
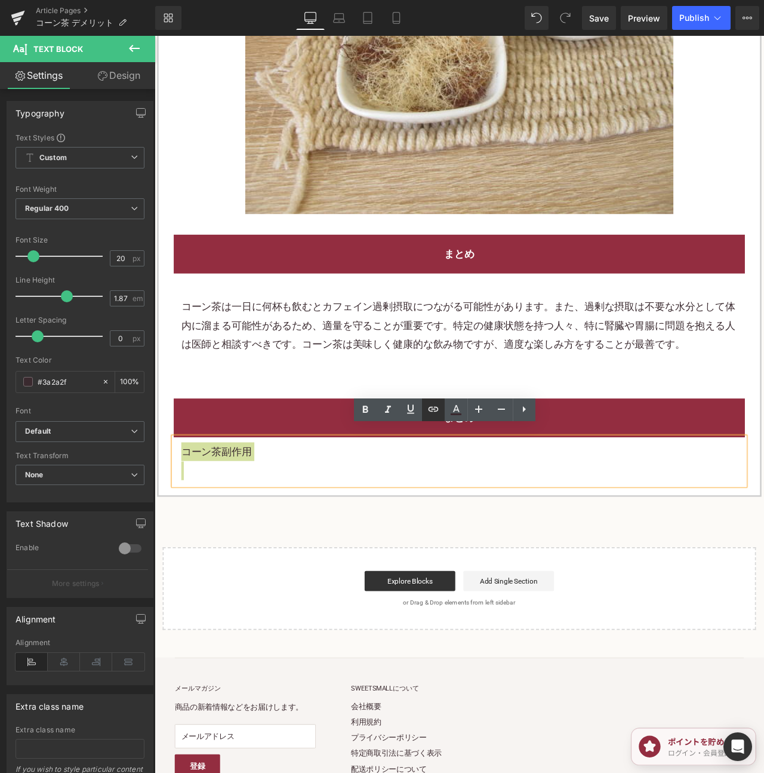
click at [432, 401] on link at bounding box center [433, 409] width 23 height 23
drag, startPoint x: 311, startPoint y: 464, endPoint x: 376, endPoint y: 469, distance: 64.7
click at [312, 464] on input "text" at bounding box center [262, 463] width 184 height 30
paste input "[URL][DOMAIN_NAME]"
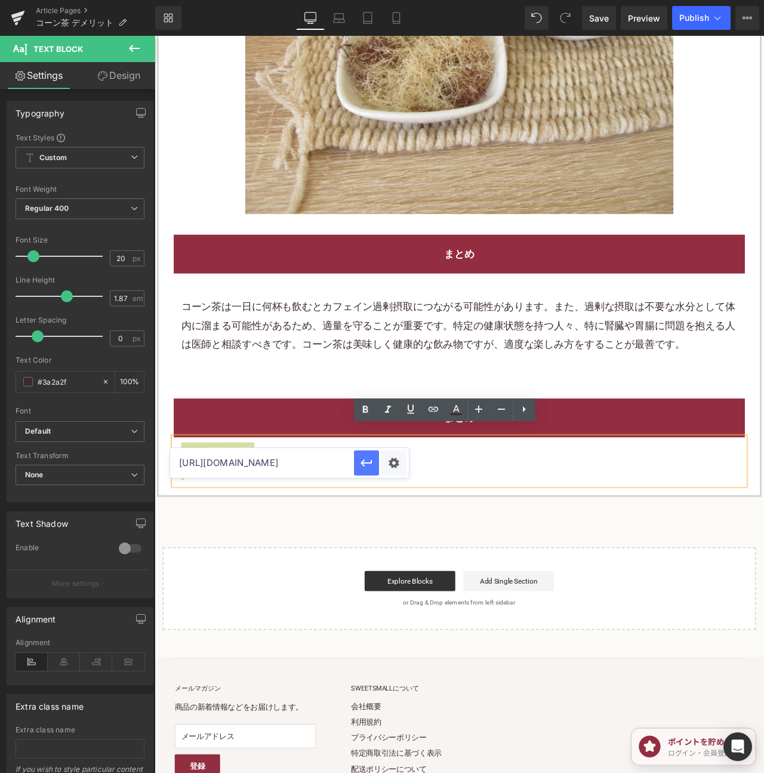
type input "[URL][DOMAIN_NAME]"
click at [366, 464] on icon "button" at bounding box center [367, 463] width 14 height 14
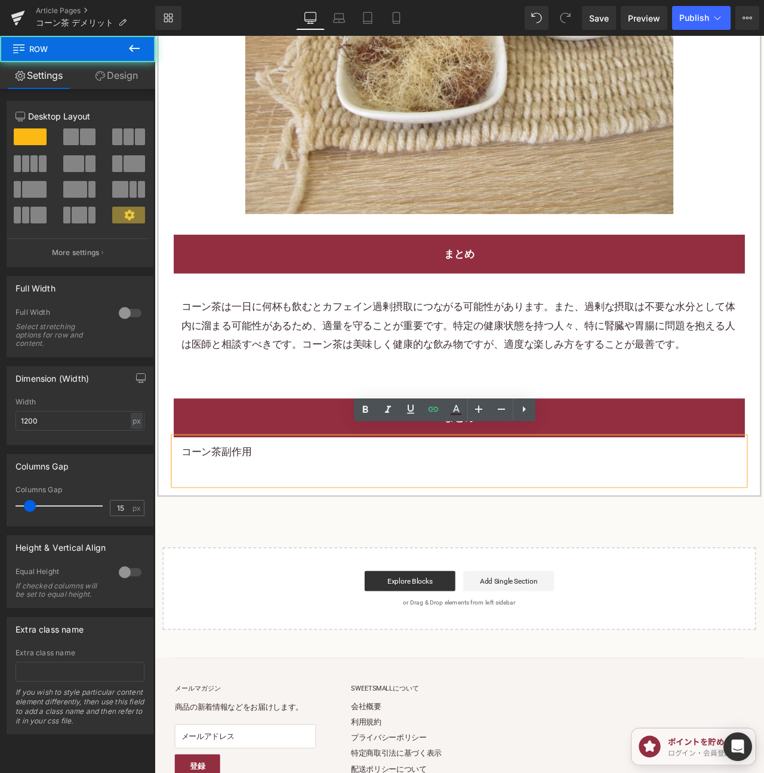
click at [764, 447] on div "まとめ Heading コーン茶副作用 Text Block Row" at bounding box center [515, 510] width 695 height 127
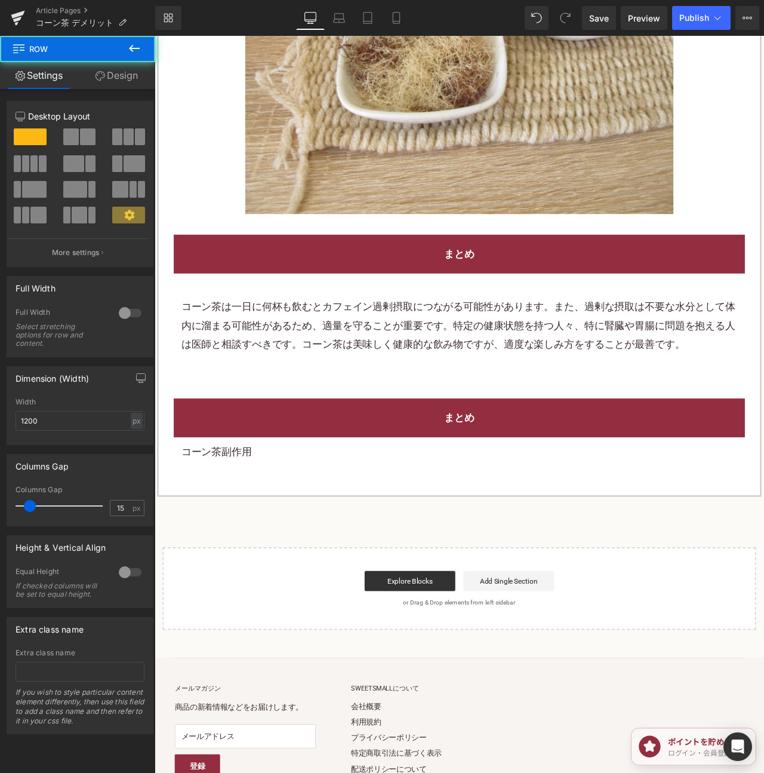
click at [749, 477] on h2 "まとめ" at bounding box center [515, 488] width 659 height 22
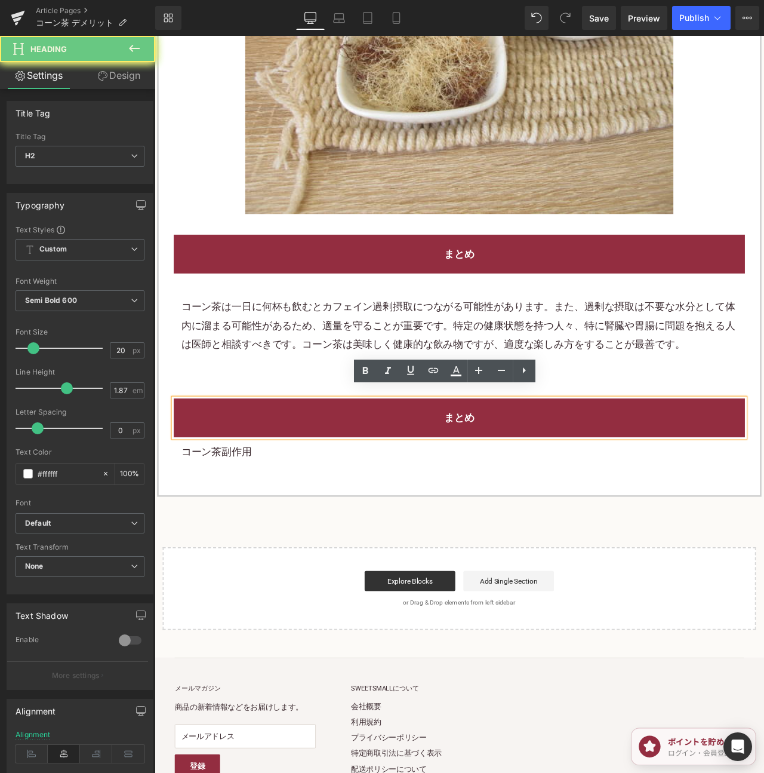
click at [749, 477] on h2 "まとめ" at bounding box center [515, 488] width 659 height 22
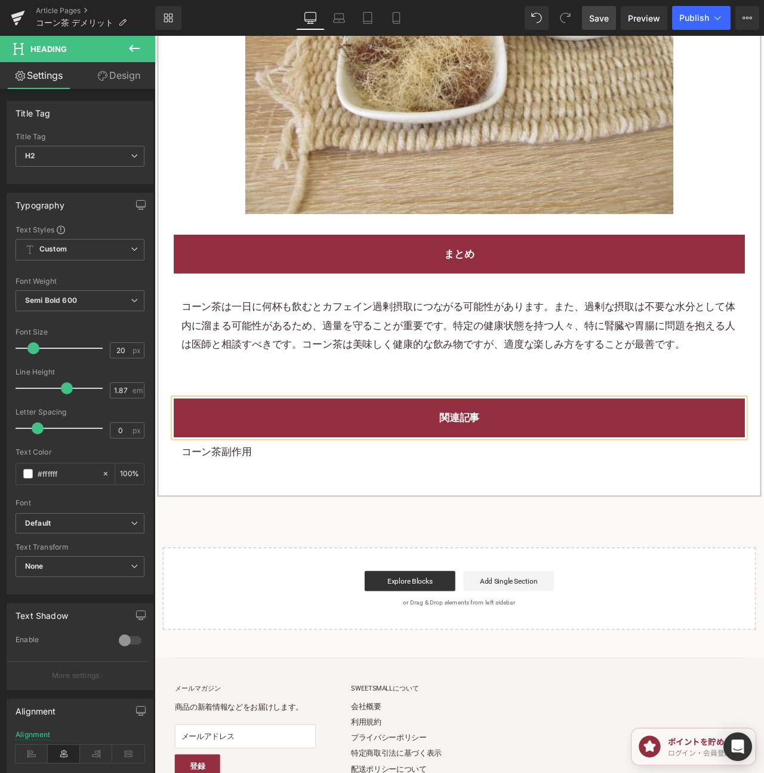
click at [605, 13] on span "Save" at bounding box center [599, 18] width 20 height 13
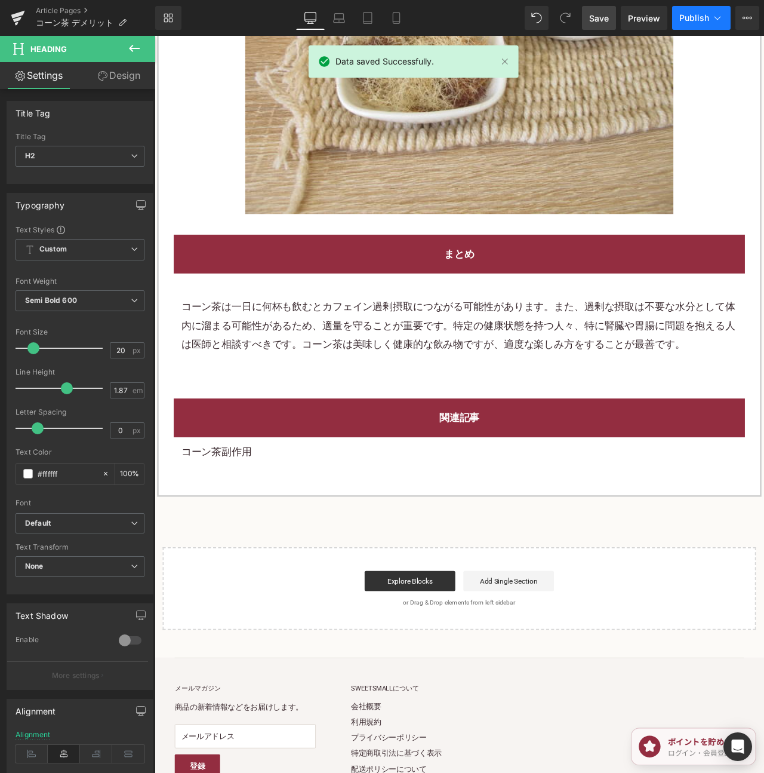
click at [687, 20] on span "Publish" at bounding box center [695, 18] width 30 height 10
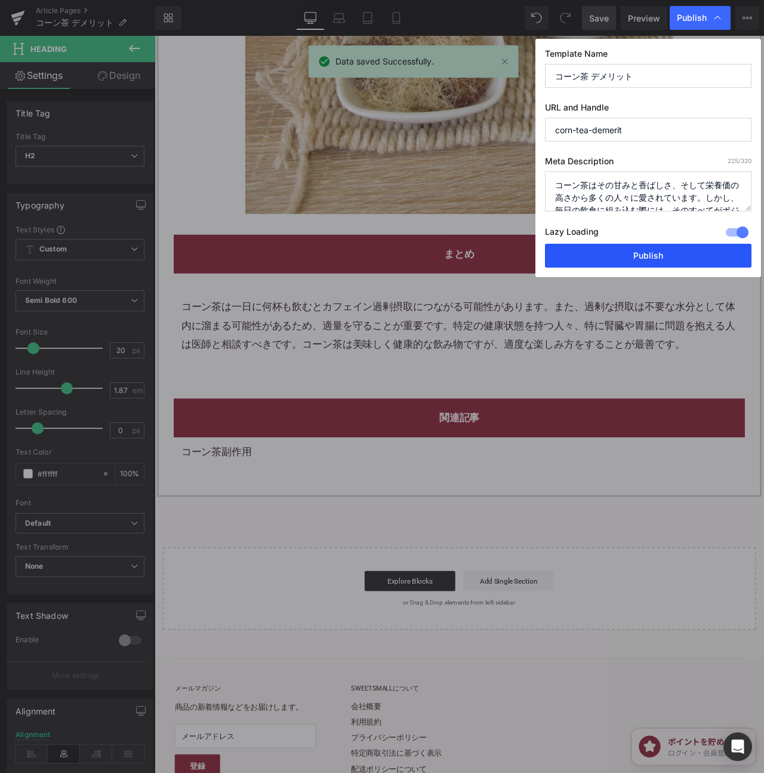
click at [633, 259] on button "Publish" at bounding box center [648, 256] width 207 height 24
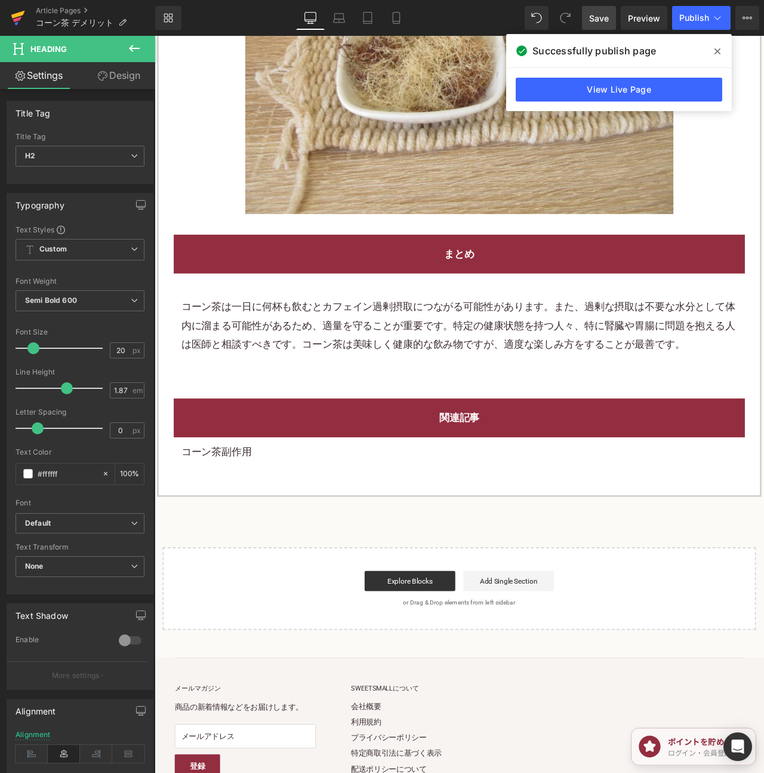
click at [21, 21] on icon at bounding box center [18, 18] width 14 height 30
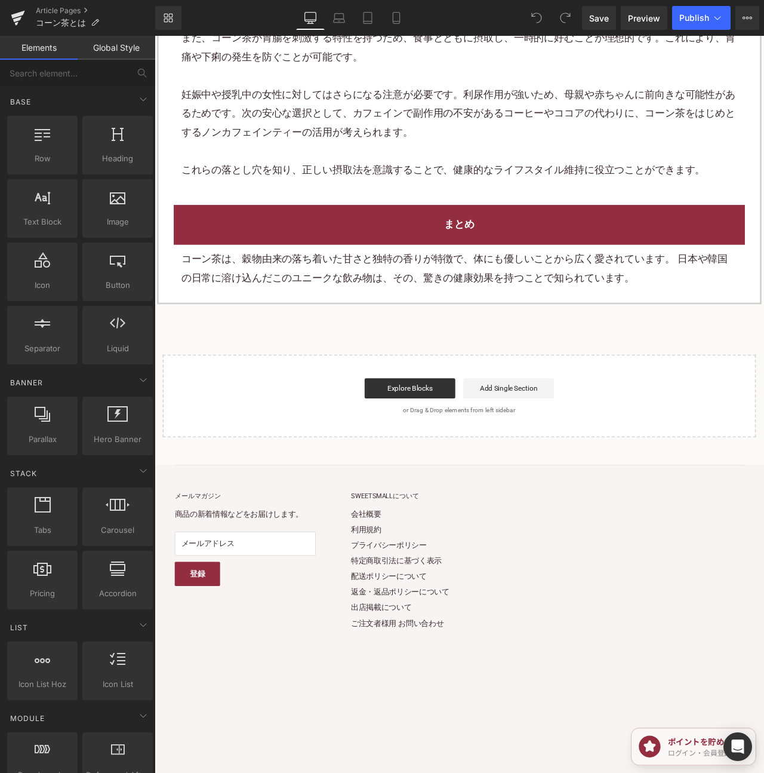
scroll to position [2078, 0]
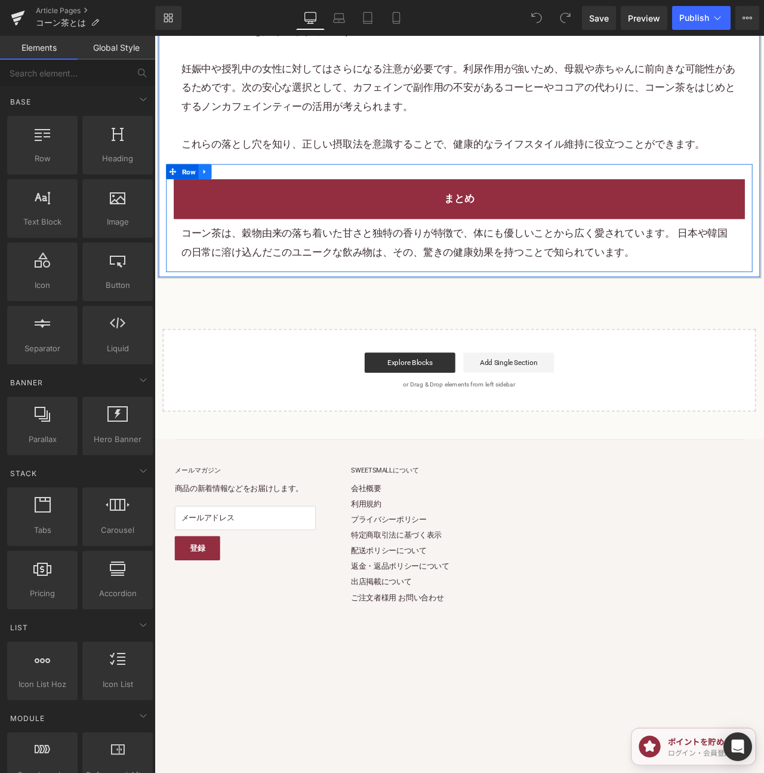
click at [214, 192] on icon at bounding box center [214, 196] width 8 height 9
click at [231, 192] on icon at bounding box center [230, 196] width 8 height 8
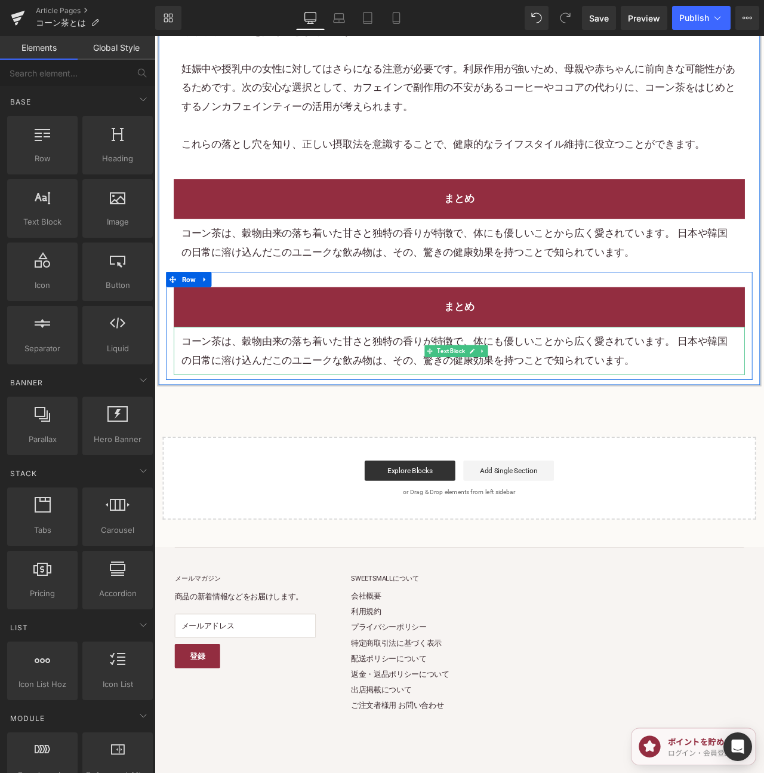
click at [405, 391] on font "コーン茶は、穀物由来の落ち着いた甘さと独特の香りが特徴で、体にも優しいことから広く愛されています。 日本や韓国の日常に溶け込んだこのユニークな飲み物は、その、…" at bounding box center [510, 408] width 648 height 36
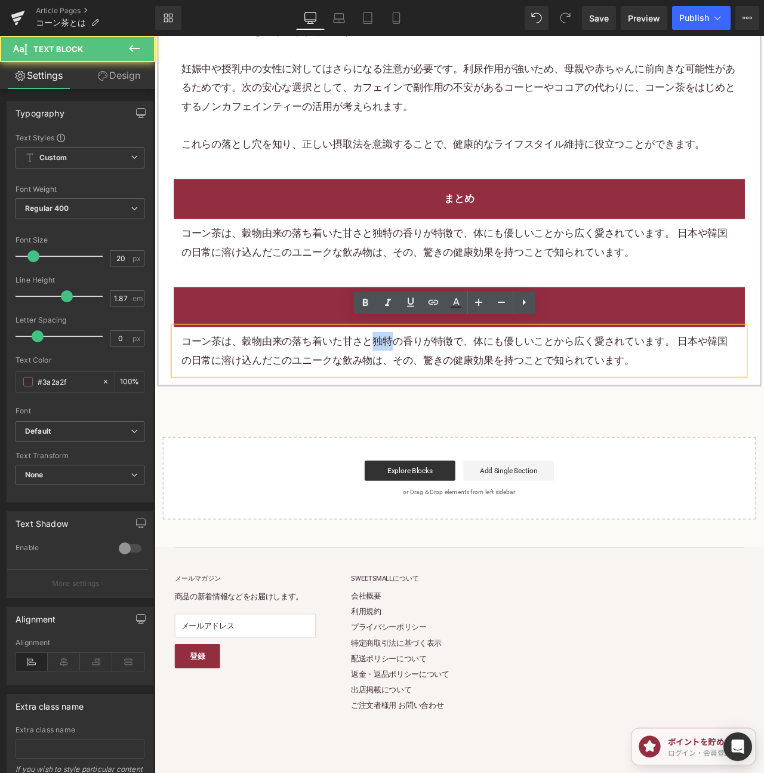
click at [405, 391] on font "コーン茶は、穀物由来の落ち着いた甘さと独特の香りが特徴で、体にも優しいことから広く愛されています。 日本や韓国の日常に溶け込んだこのユニークな飲み物は、その、…" at bounding box center [510, 408] width 648 height 36
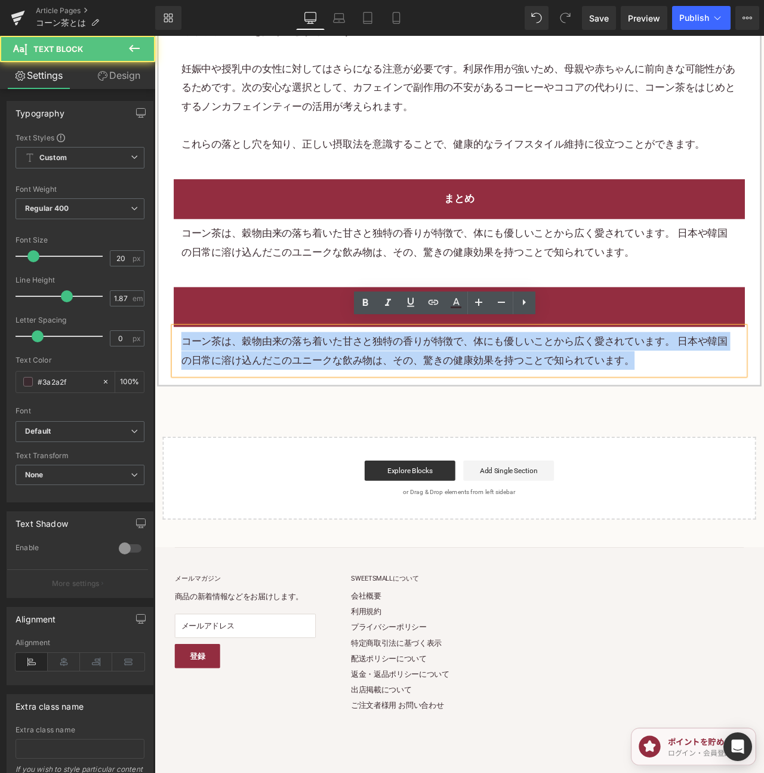
click at [405, 391] on font "コーン茶は、穀物由来の落ち着いた甘さと独特の香りが特徴で、体にも優しいことから広く愛されています。 日本や韓国の日常に溶け込んだこのユニークな飲み物は、その、…" at bounding box center [510, 408] width 648 height 36
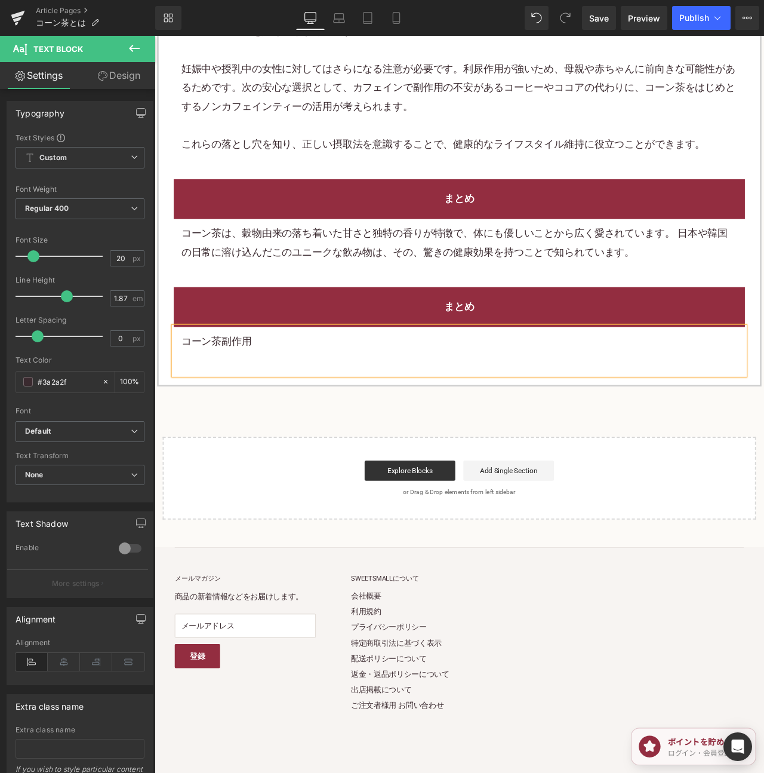
click at [223, 391] on p "コーン茶副作用" at bounding box center [515, 397] width 659 height 22
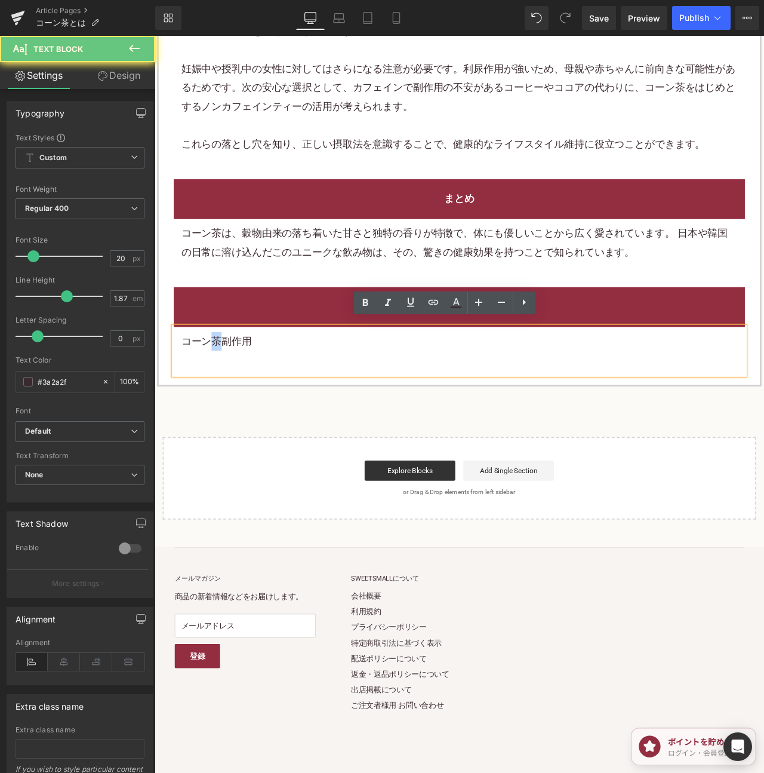
click at [224, 391] on p "コーン茶副作用" at bounding box center [515, 397] width 659 height 22
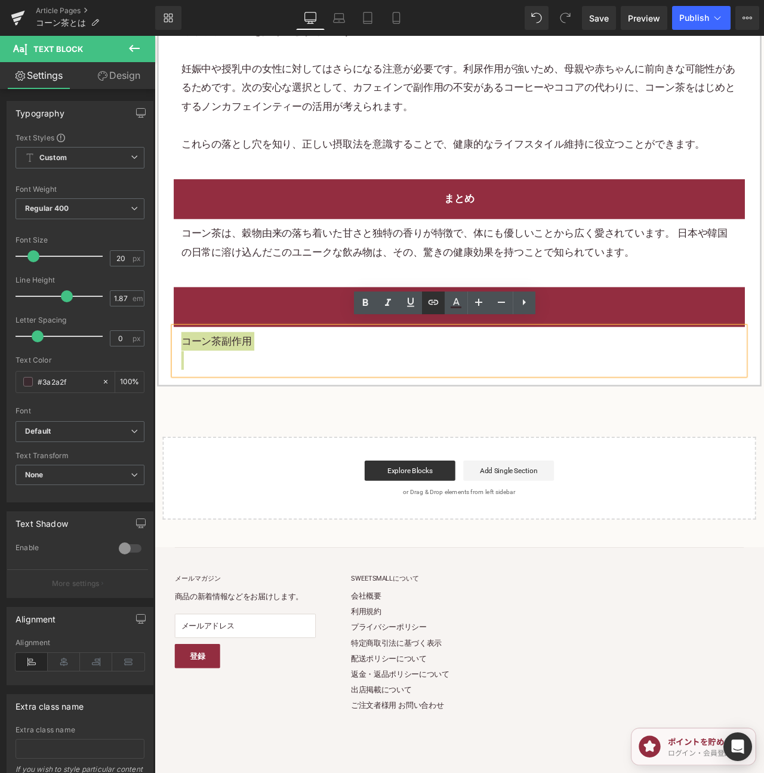
click at [438, 302] on icon at bounding box center [433, 302] width 14 height 14
click at [314, 352] on input "text" at bounding box center [262, 356] width 184 height 30
paste input "https://shop.sweetsvillage.com/blogs/knowledge/corn-tea-side-effects"
type input "https://shop.sweetsvillage.com/blogs/knowledge/corn-tea-side-effects"
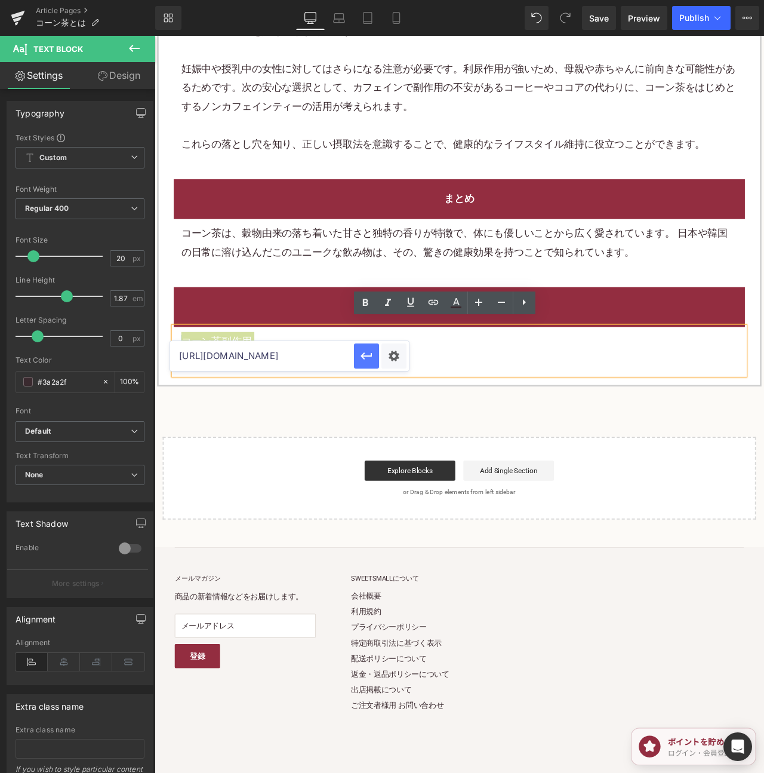
click at [368, 356] on icon "button" at bounding box center [366, 355] width 11 height 7
click at [710, 345] on h2 "まとめ" at bounding box center [515, 356] width 659 height 22
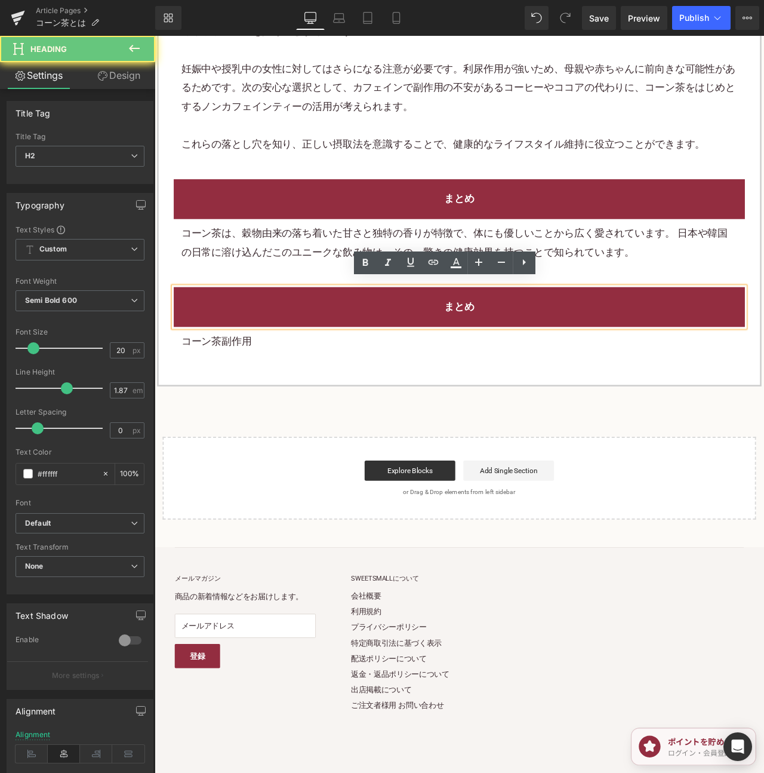
click at [710, 345] on h2 "まとめ" at bounding box center [515, 356] width 659 height 22
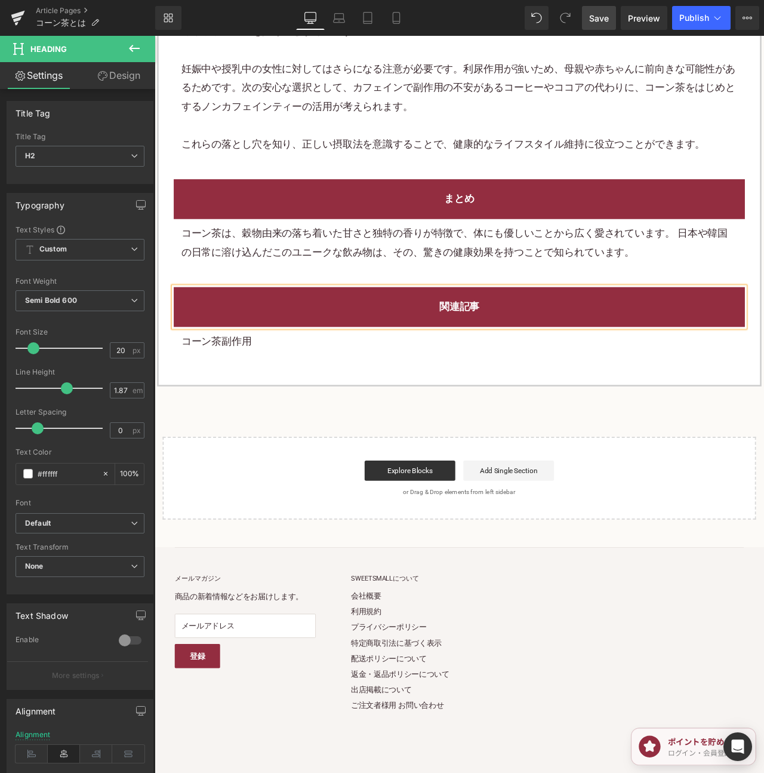
click at [605, 12] on span "Save" at bounding box center [599, 18] width 20 height 13
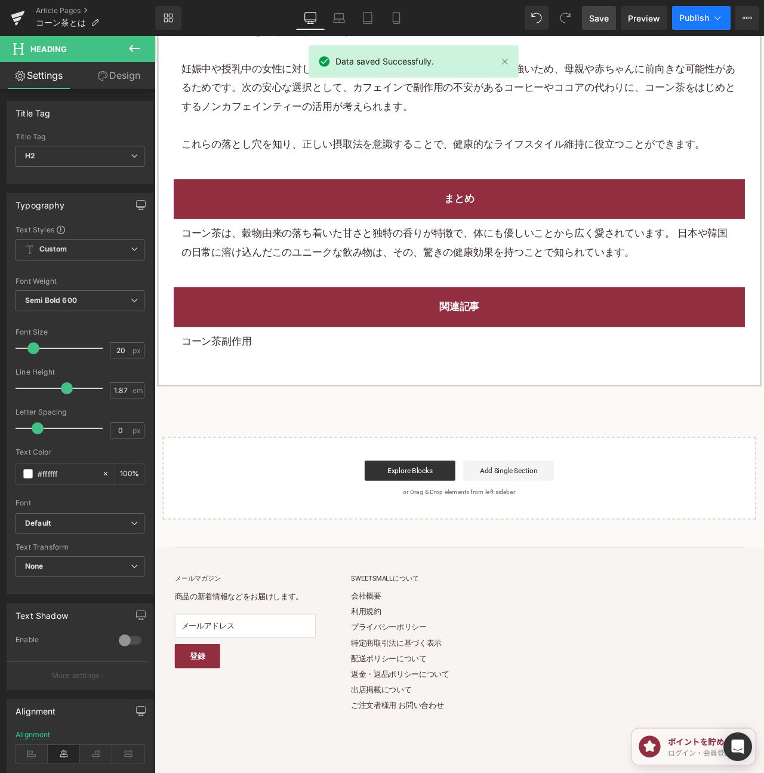
click at [682, 21] on span "Publish" at bounding box center [695, 18] width 30 height 10
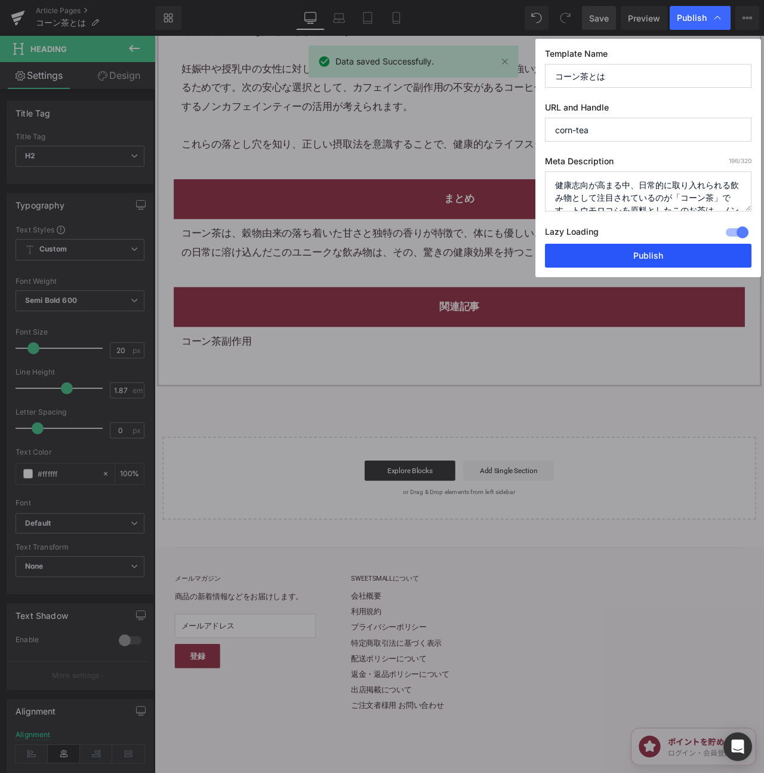
click at [669, 253] on button "Publish" at bounding box center [648, 256] width 207 height 24
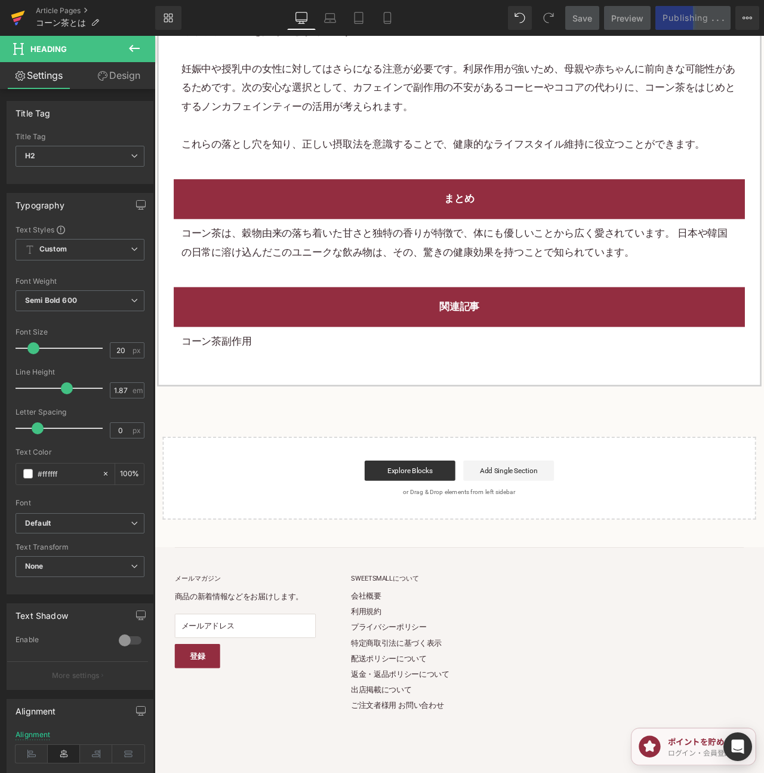
click at [16, 19] on icon at bounding box center [17, 19] width 8 height 5
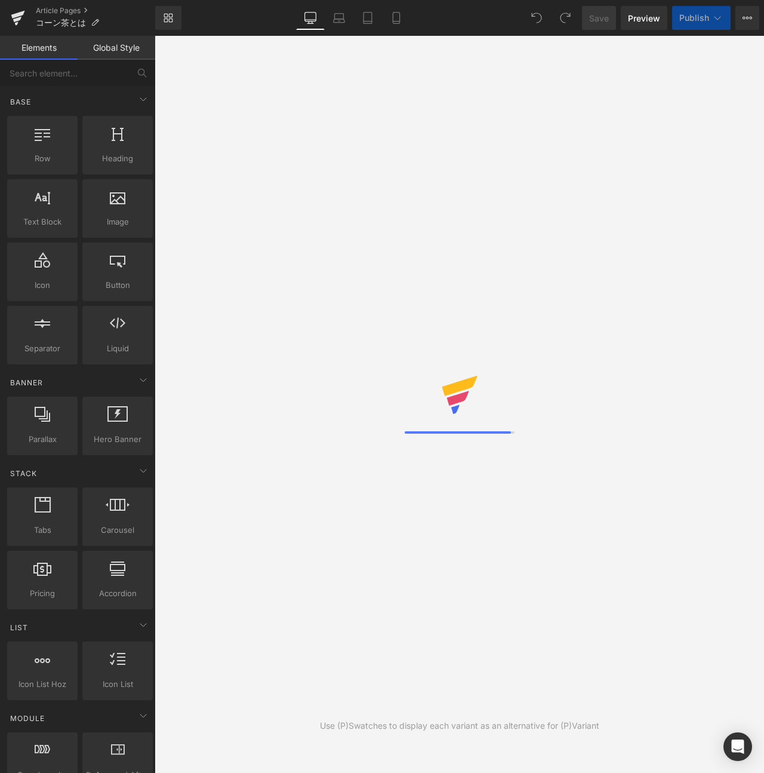
click at [686, 22] on span "Publish" at bounding box center [695, 18] width 30 height 10
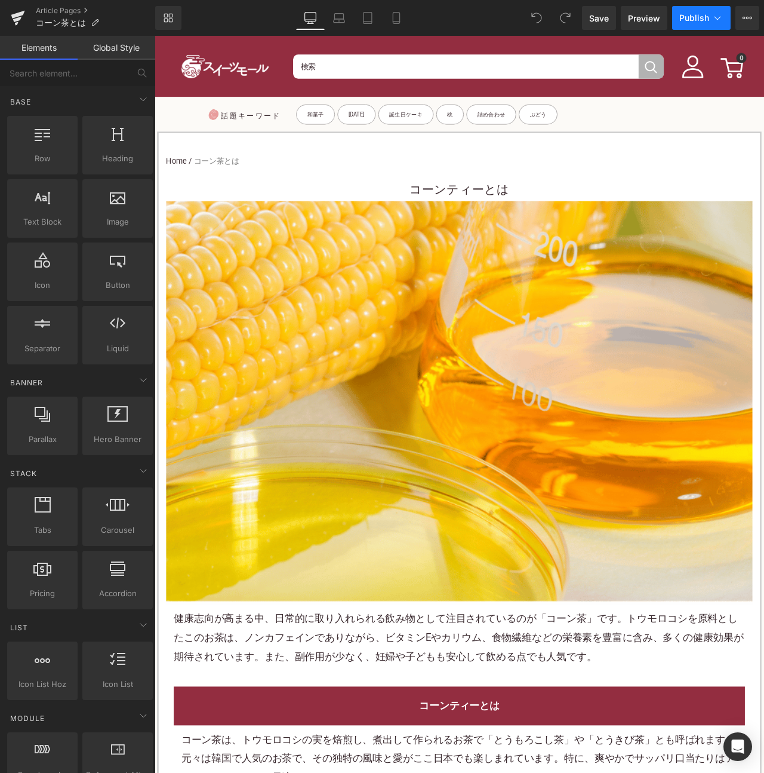
click at [686, 22] on span "Publish" at bounding box center [695, 18] width 30 height 10
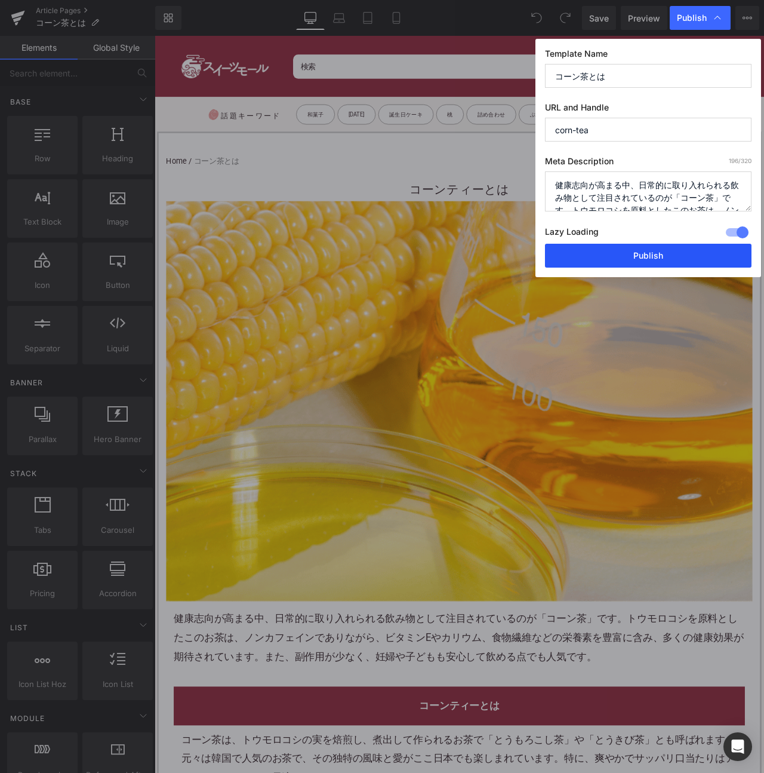
click at [668, 263] on button "Publish" at bounding box center [648, 256] width 207 height 24
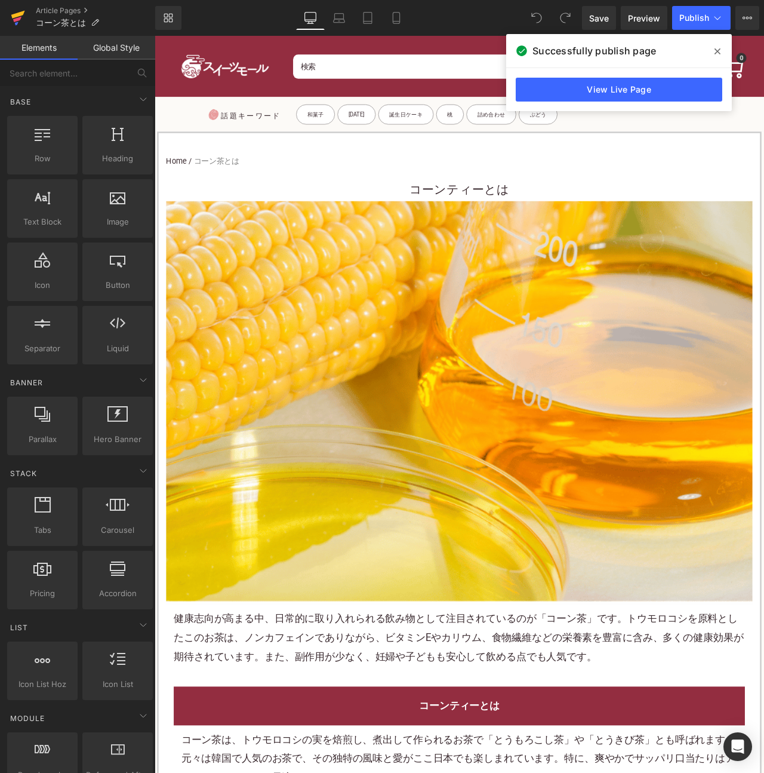
click at [18, 19] on icon at bounding box center [17, 19] width 8 height 5
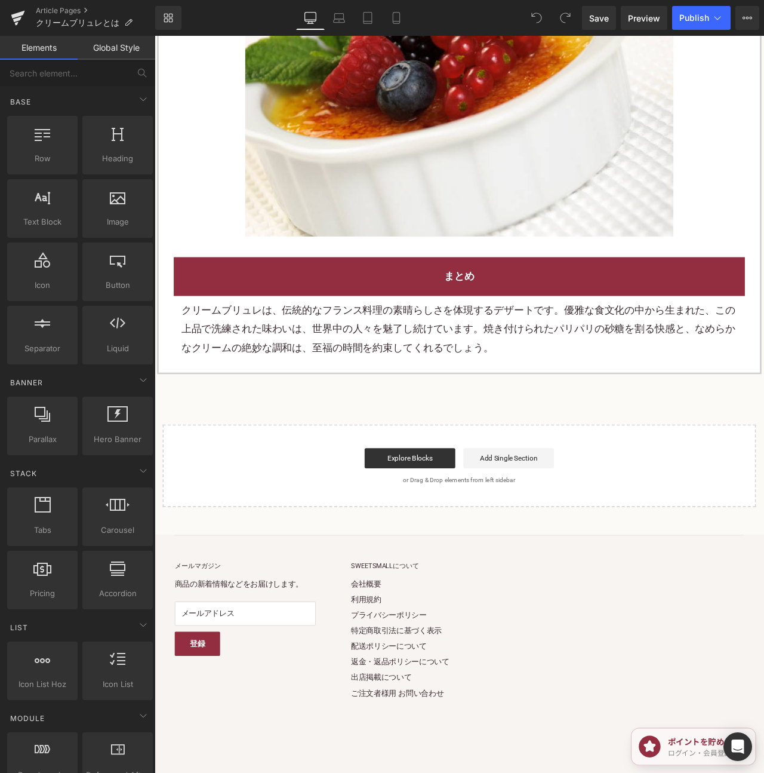
scroll to position [2979, 0]
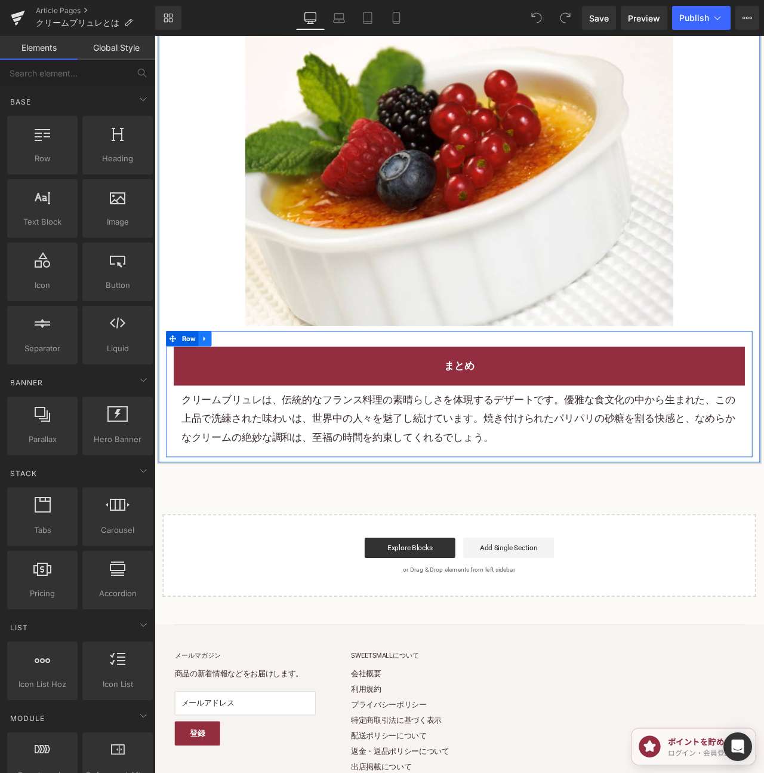
click at [214, 397] on icon at bounding box center [214, 394] width 2 height 5
click at [231, 398] on icon at bounding box center [230, 395] width 8 height 8
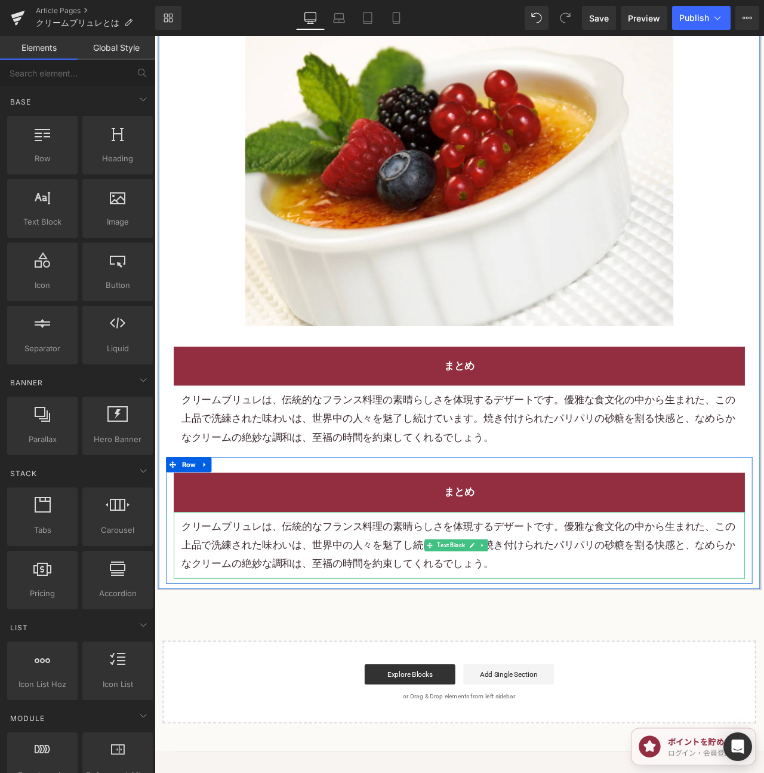
click at [465, 611] on div "クリームブリュレは、伝統的なフランス料理の素晴らしさを体現するデザートです。優雅な食文化の中から生まれた、この上品で洗練された味わいは、世界中の人々を魅了し続…" at bounding box center [515, 639] width 677 height 79
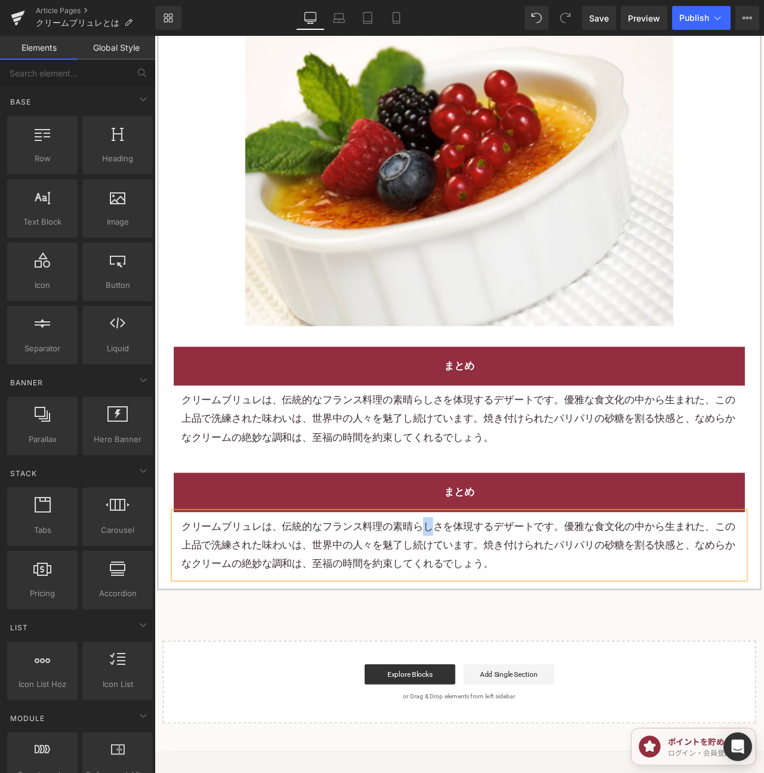
click at [465, 611] on div "クリームブリュレは、伝統的なフランス料理の素晴らしさを体現するデザートです。優雅な食文化の中から生まれた、この上品で洗練された味わいは、世界中の人々を魅了し続…" at bounding box center [515, 639] width 677 height 79
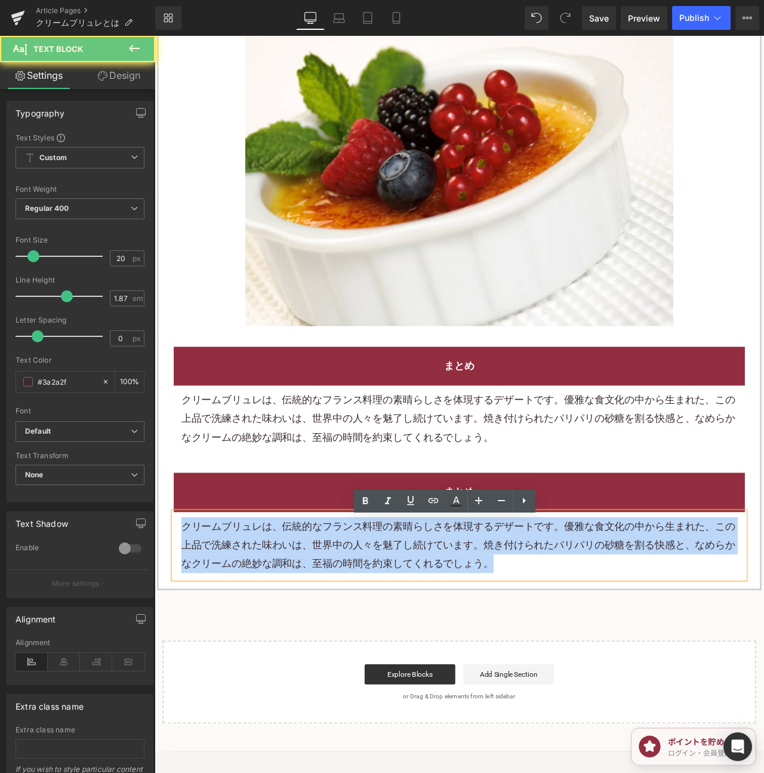
click at [465, 611] on div "クリームブリュレは、伝統的なフランス料理の素晴らしさを体現するデザートです。優雅な食文化の中から生まれた、この上品で洗練された味わいは、世界中の人々を魅了し続…" at bounding box center [515, 639] width 677 height 79
paste div
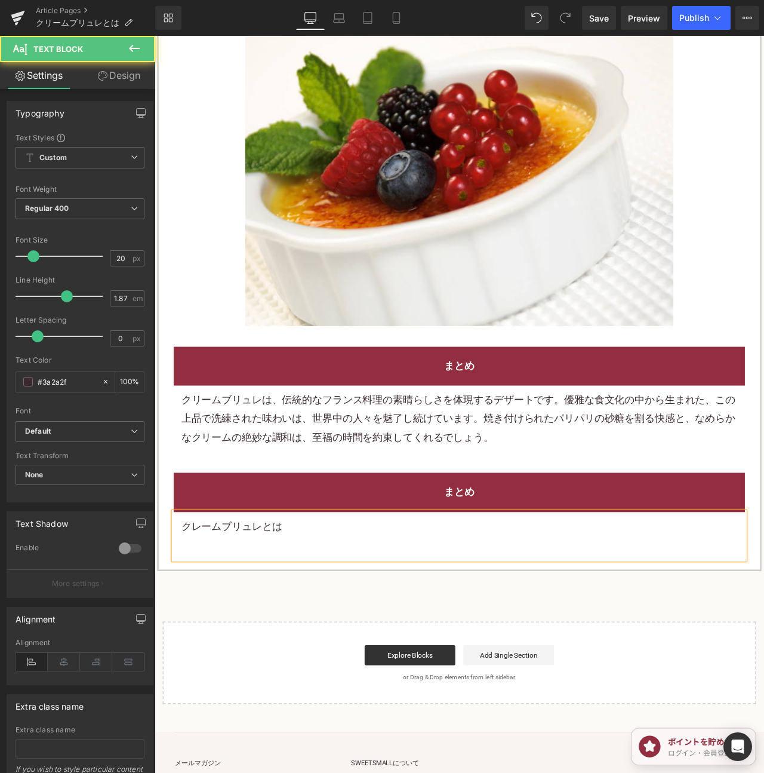
click at [257, 612] on div "クレームブリュレとは" at bounding box center [515, 628] width 677 height 57
click at [251, 619] on p "クレームブリュレとは" at bounding box center [515, 617] width 659 height 22
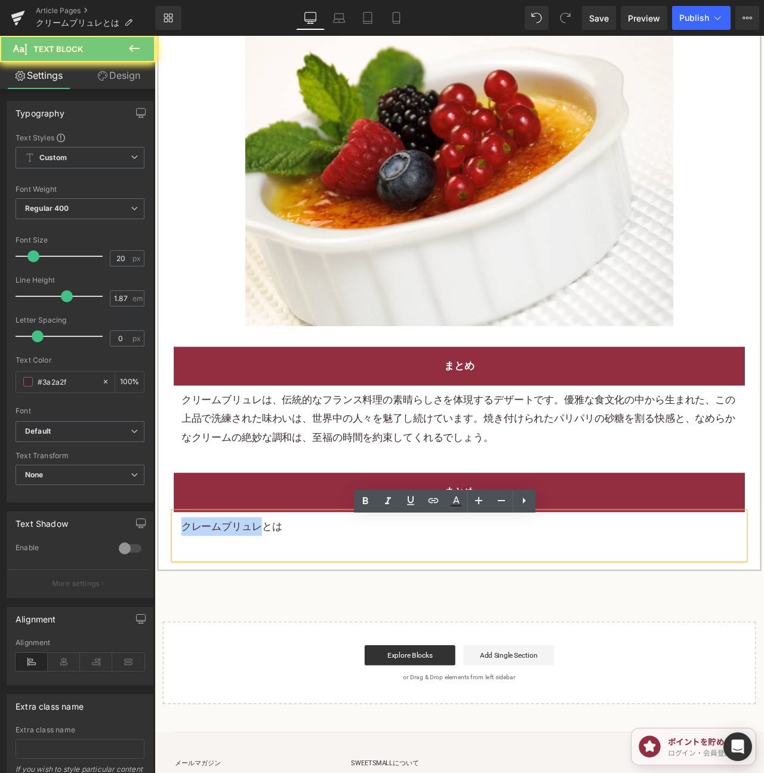
click at [251, 619] on p "クレームブリュレとは" at bounding box center [515, 617] width 659 height 22
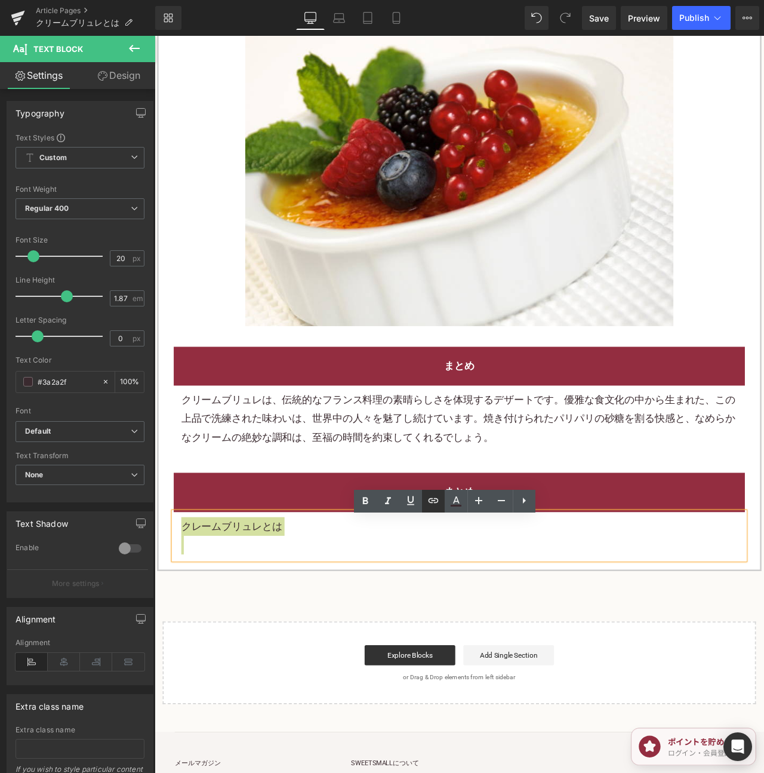
drag, startPoint x: 438, startPoint y: 503, endPoint x: 339, endPoint y: 572, distance: 120.1
click at [438, 503] on icon at bounding box center [433, 500] width 14 height 14
click at [306, 552] on input "text" at bounding box center [262, 554] width 184 height 30
paste input "[URL][DOMAIN_NAME]"
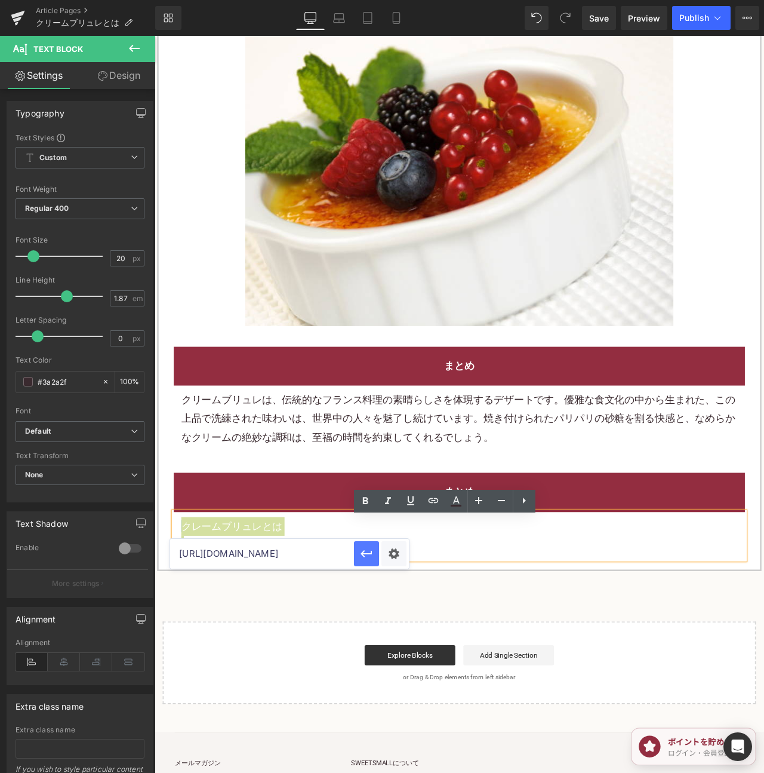
type input "[URL][DOMAIN_NAME]"
click at [369, 555] on icon "button" at bounding box center [367, 553] width 14 height 14
click at [743, 588] on h2 "まとめ" at bounding box center [515, 577] width 659 height 22
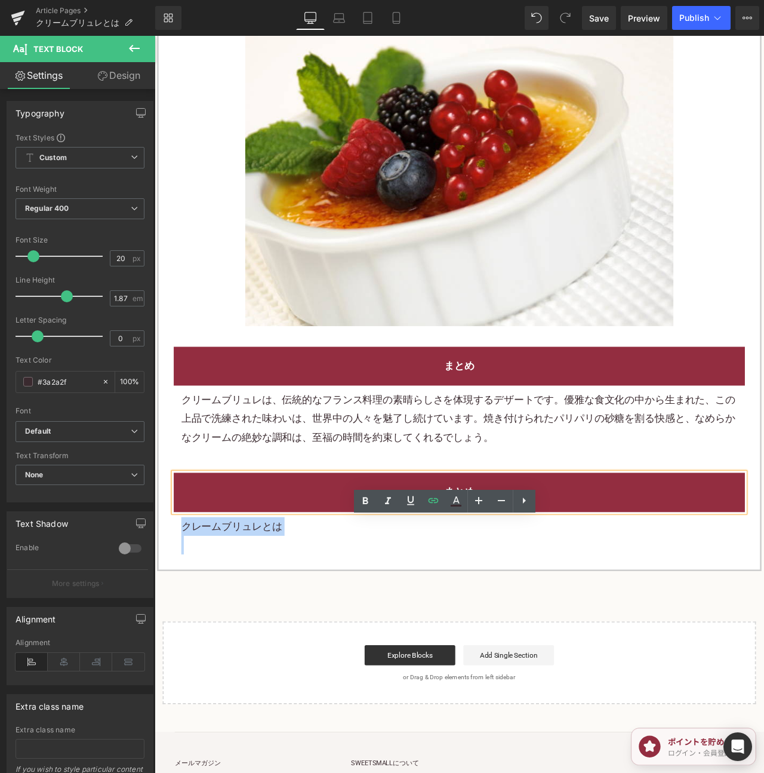
click at [743, 586] on h2 "まとめ" at bounding box center [515, 577] width 659 height 22
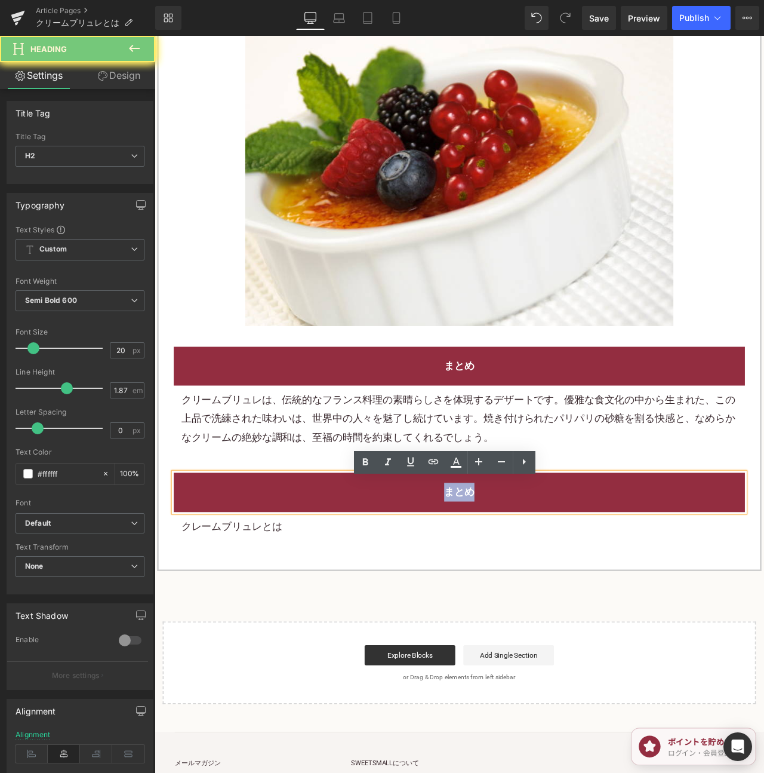
click at [743, 586] on h2 "まとめ" at bounding box center [515, 577] width 659 height 22
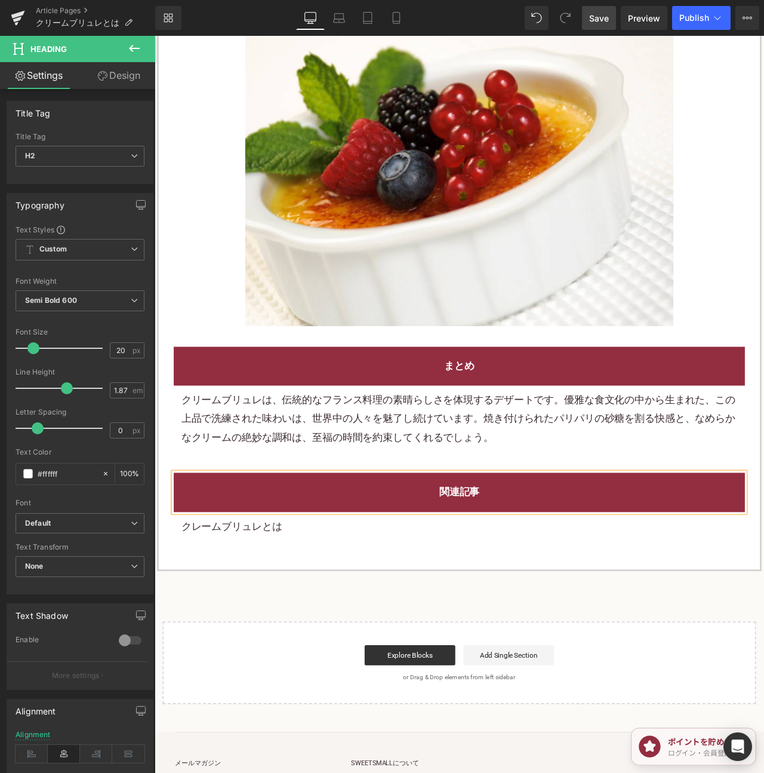
click at [591, 18] on span "Save" at bounding box center [599, 18] width 20 height 13
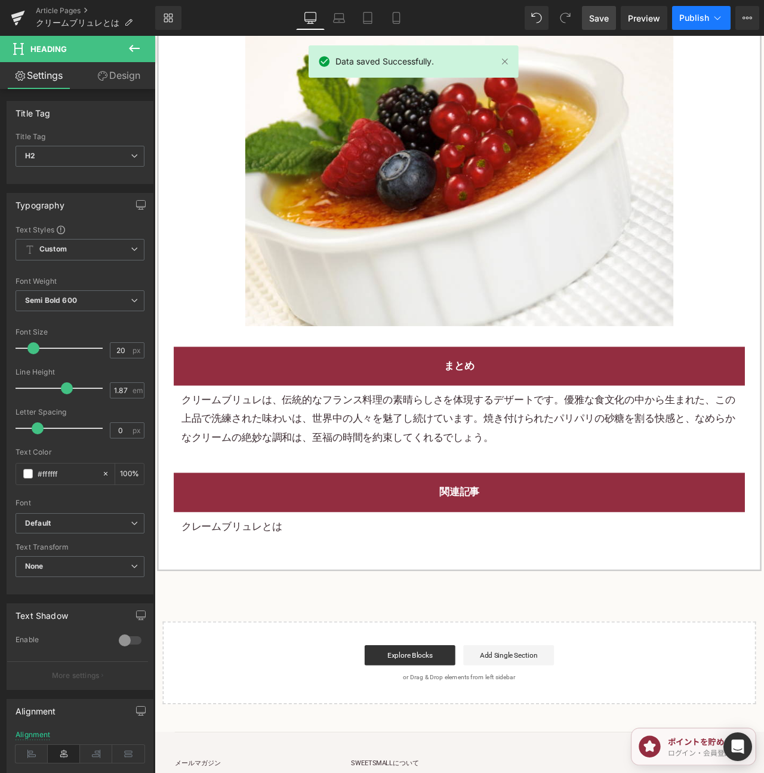
click at [694, 23] on button "Publish" at bounding box center [701, 18] width 59 height 24
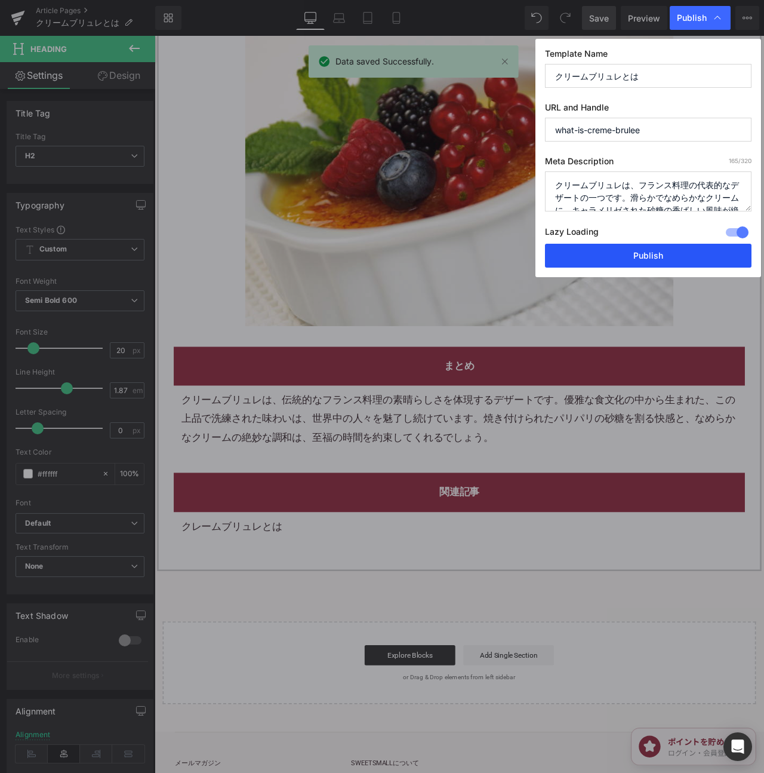
click at [664, 260] on button "Publish" at bounding box center [648, 256] width 207 height 24
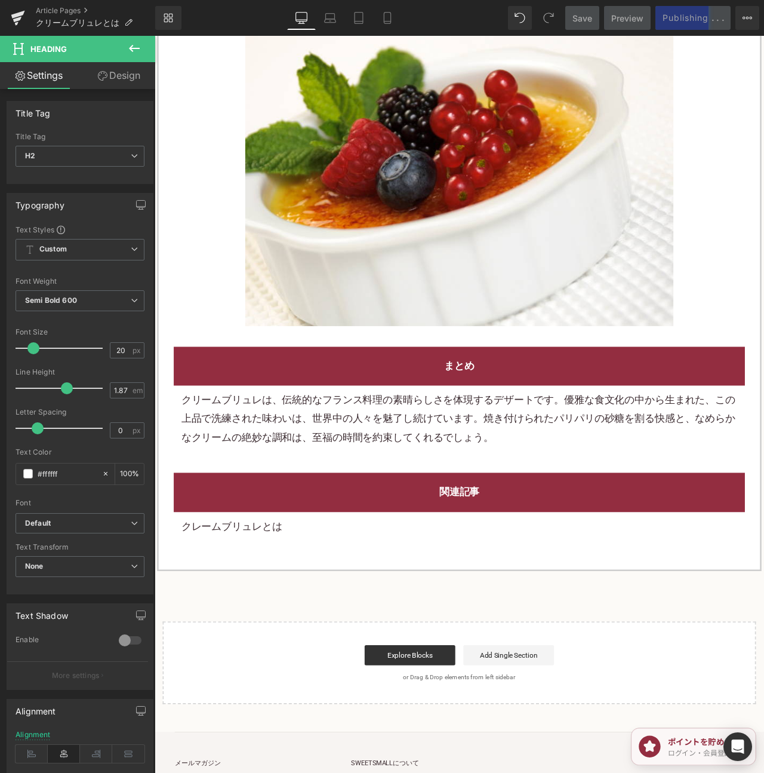
drag, startPoint x: 18, startPoint y: 19, endPoint x: 50, endPoint y: 2, distance: 36.3
click at [18, 19] on icon at bounding box center [17, 19] width 8 height 5
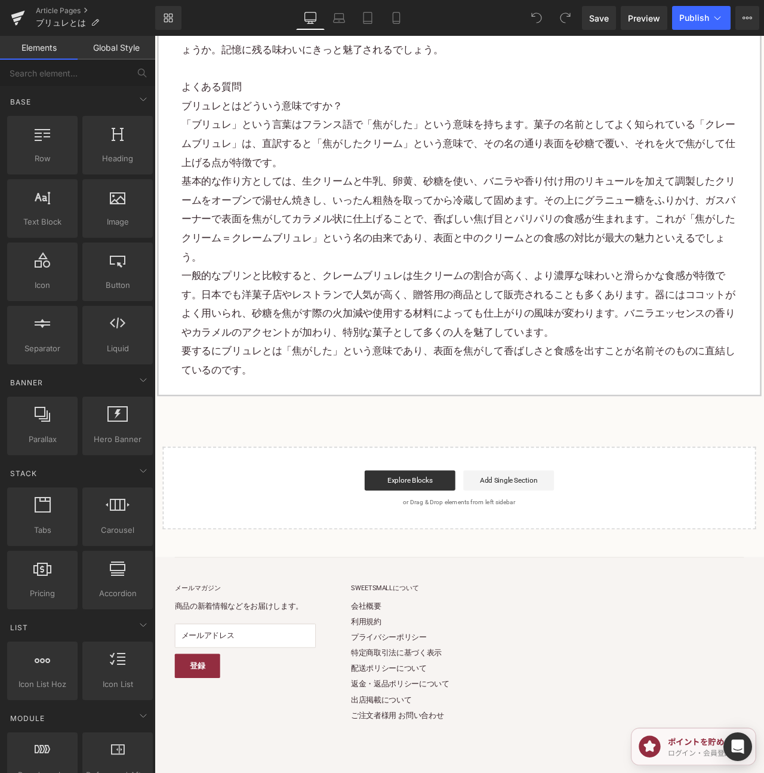
scroll to position [2124, 0]
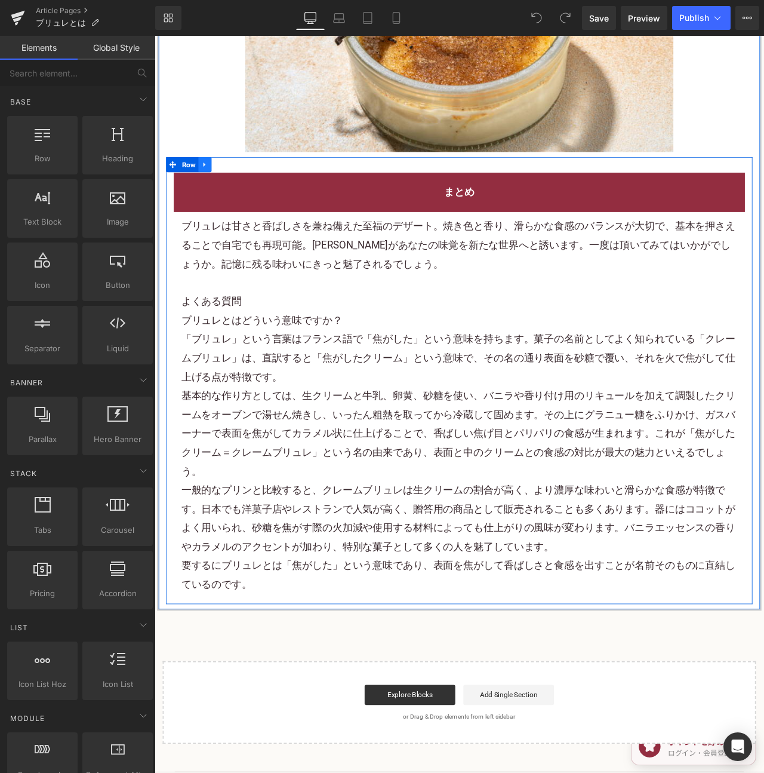
click at [214, 185] on icon at bounding box center [214, 189] width 8 height 9
click at [225, 180] on link at bounding box center [230, 189] width 16 height 18
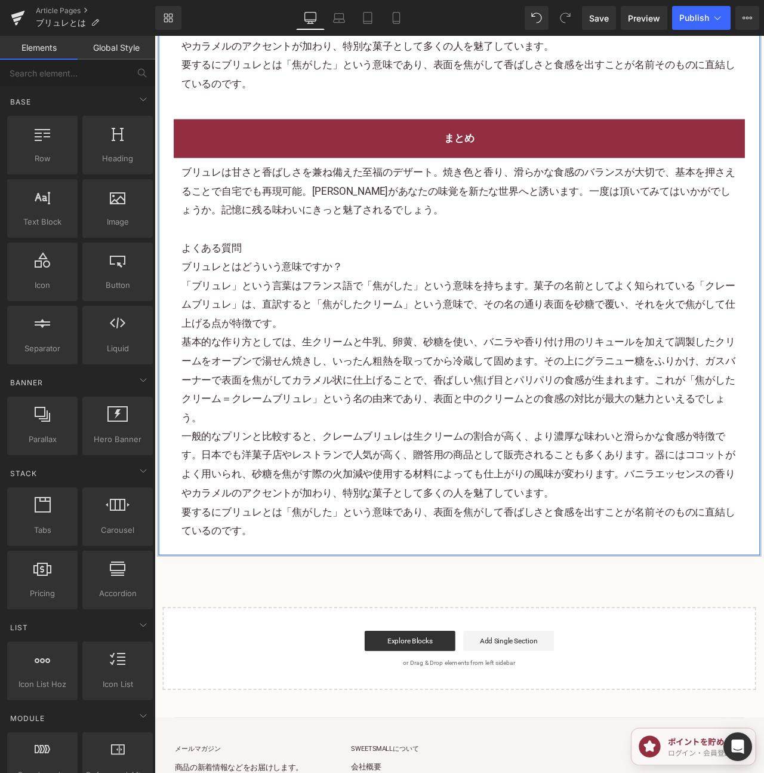
scroll to position [2738, 0]
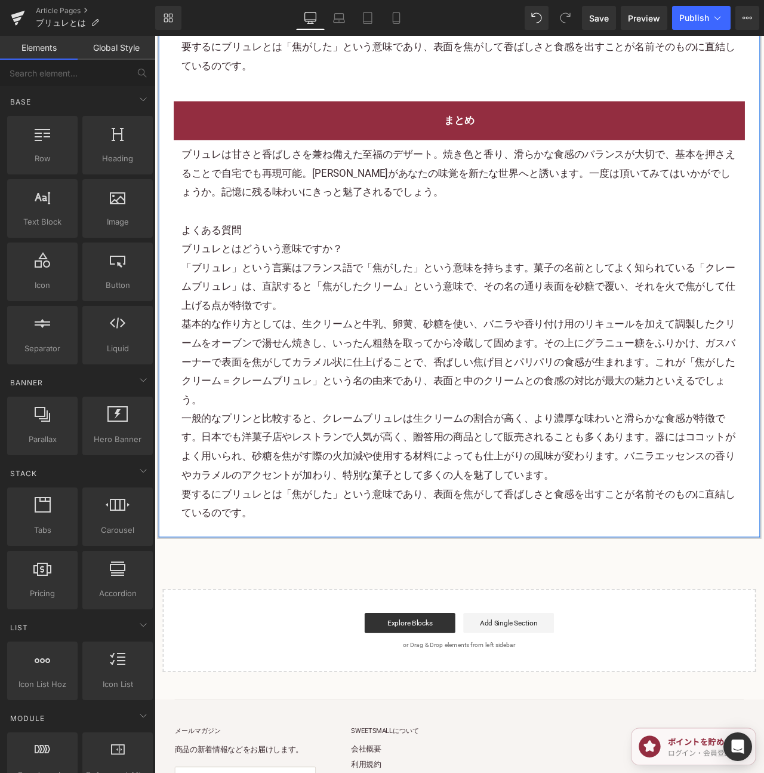
click at [278, 300] on p "「ブリュレ」という言葉はフランス語で「焦がした」という意味を持ちます。 菓子 の名前としてよく知られている「 クレームブリュレ 」は、直訳すると「焦がしたクリ…" at bounding box center [515, 333] width 659 height 67
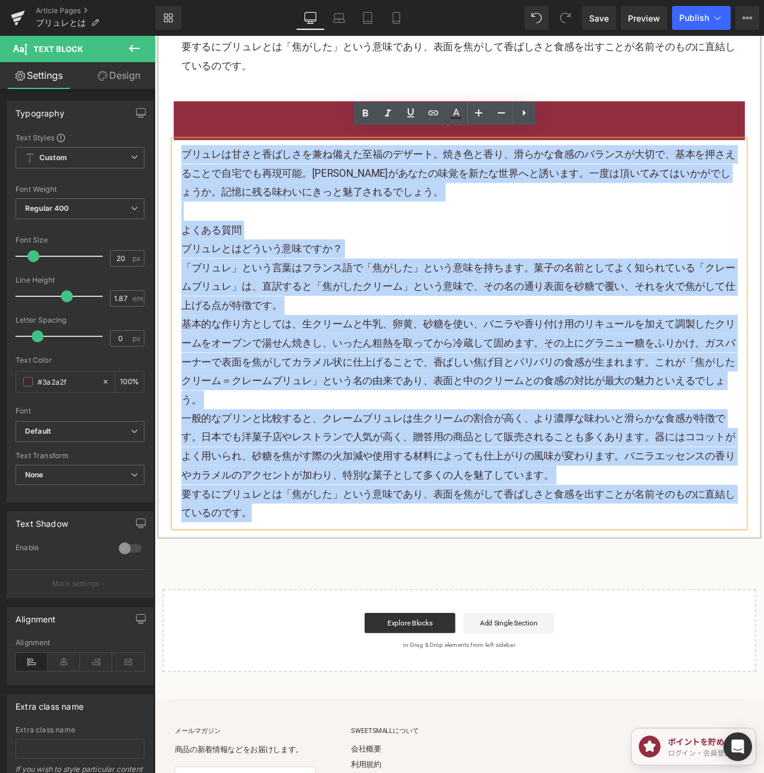
drag, startPoint x: 188, startPoint y: 155, endPoint x: 328, endPoint y: 583, distance: 449.8
click at [328, 583] on div "ブリュレは甘さと香ばしさを兼ね備えた至福のデザート。焼き色と香り、滑らかな食感のバランスが大切で、基本を押さえることで自宅でも再現可能。ブリュレがあなたの味覚…" at bounding box center [515, 388] width 677 height 459
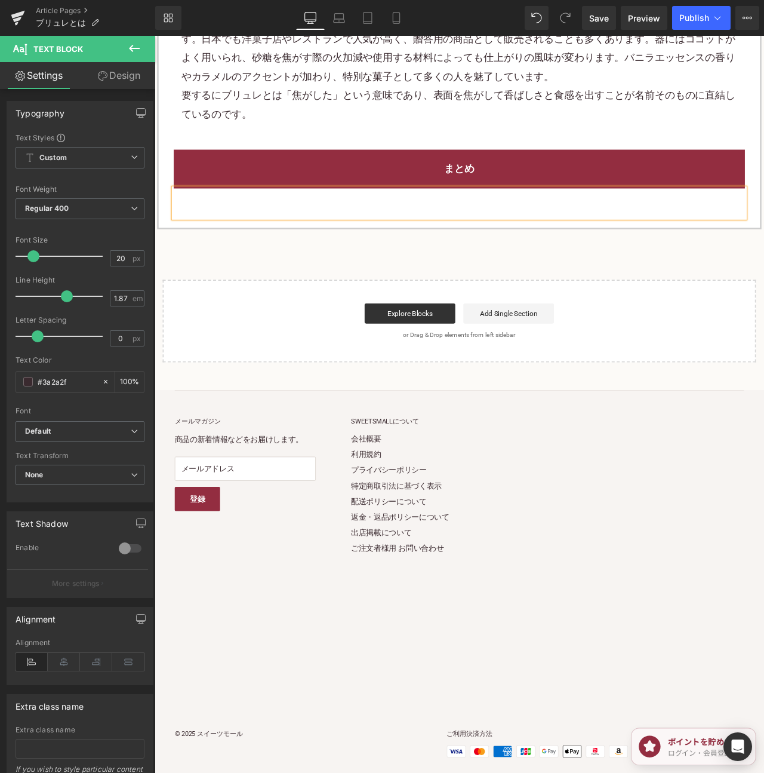
scroll to position [2703, 0]
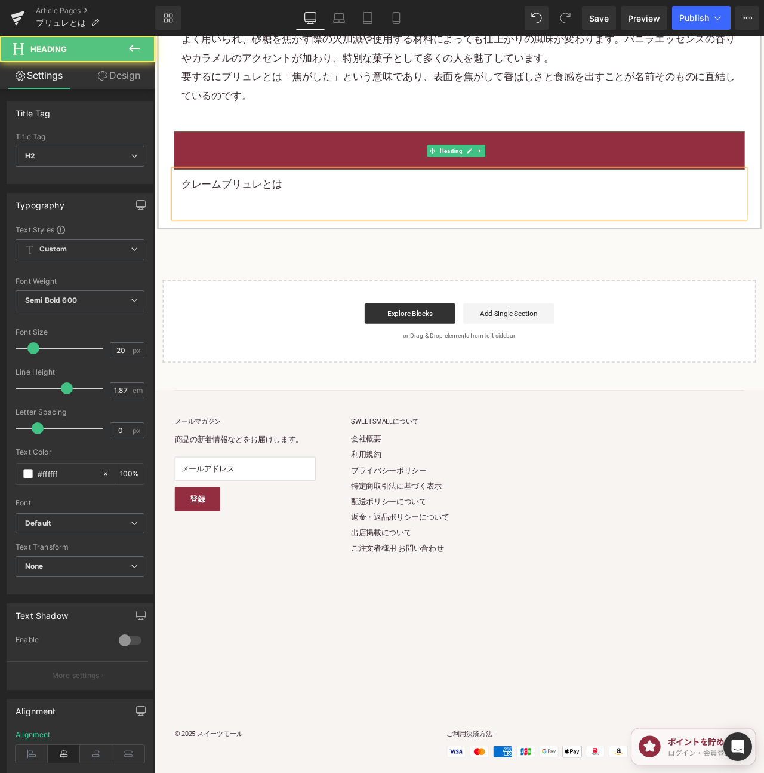
click at [337, 179] on div "まとめ" at bounding box center [515, 172] width 677 height 46
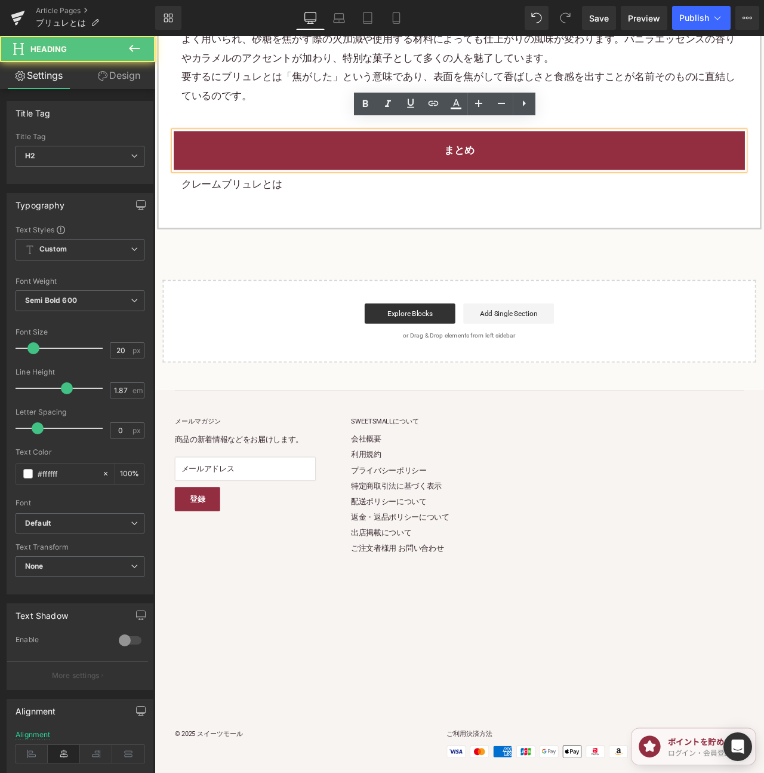
click at [330, 201] on p "クレームブリュレとは" at bounding box center [515, 212] width 659 height 22
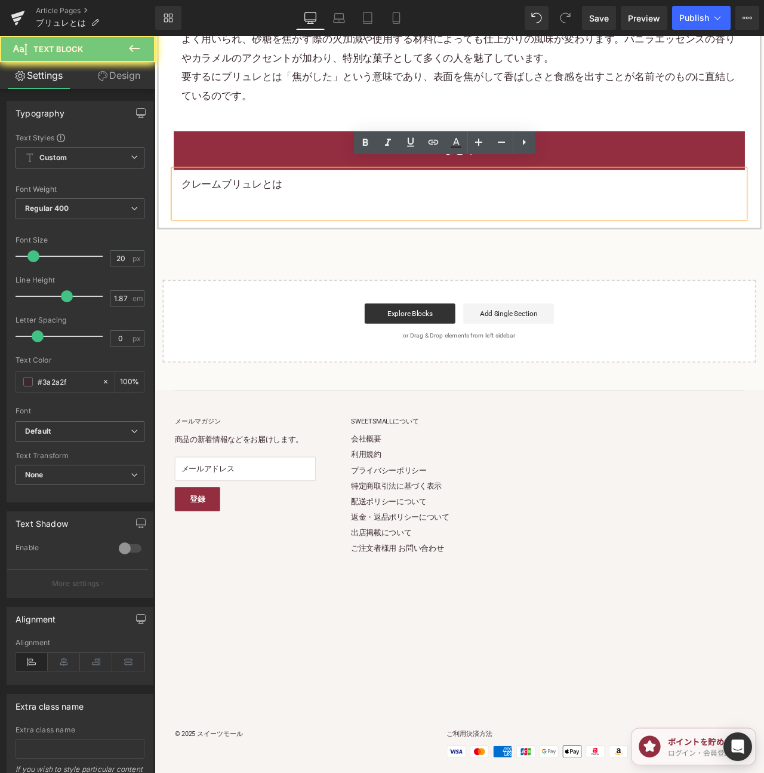
click at [330, 201] on p "クレームブリュレとは" at bounding box center [515, 212] width 659 height 22
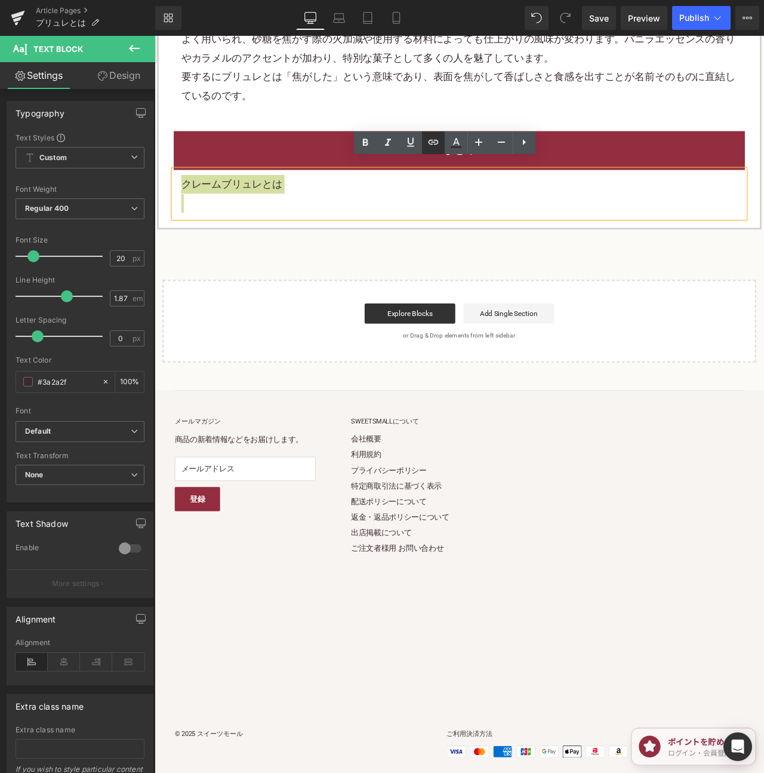
click at [434, 144] on icon at bounding box center [433, 142] width 14 height 14
click at [309, 192] on input "text" at bounding box center [262, 196] width 184 height 30
paste input "[URL][DOMAIN_NAME]"
type input "[URL][DOMAIN_NAME]"
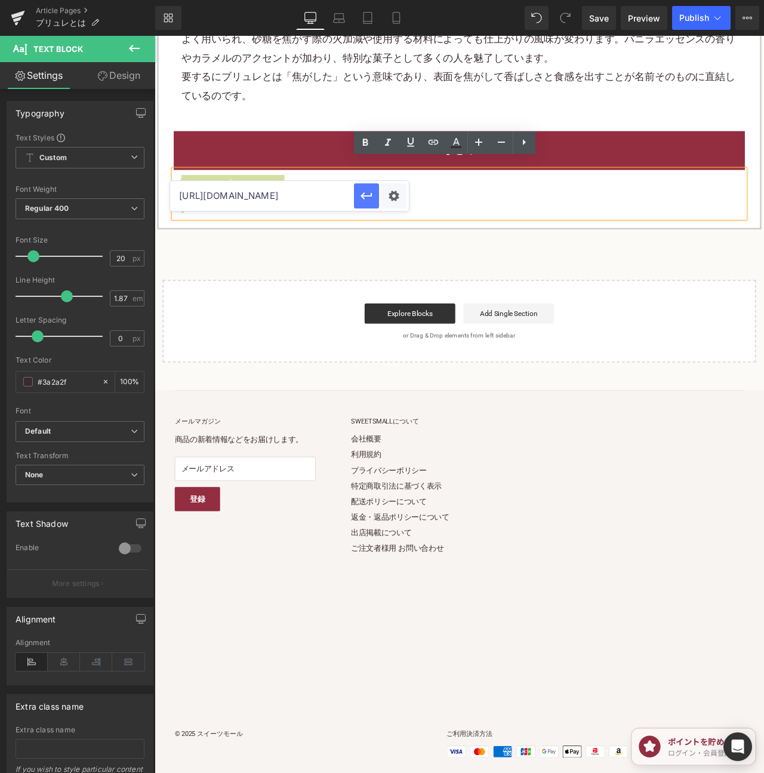
click at [375, 197] on button "button" at bounding box center [366, 195] width 25 height 25
click at [620, 167] on h2 "まとめ" at bounding box center [515, 172] width 659 height 22
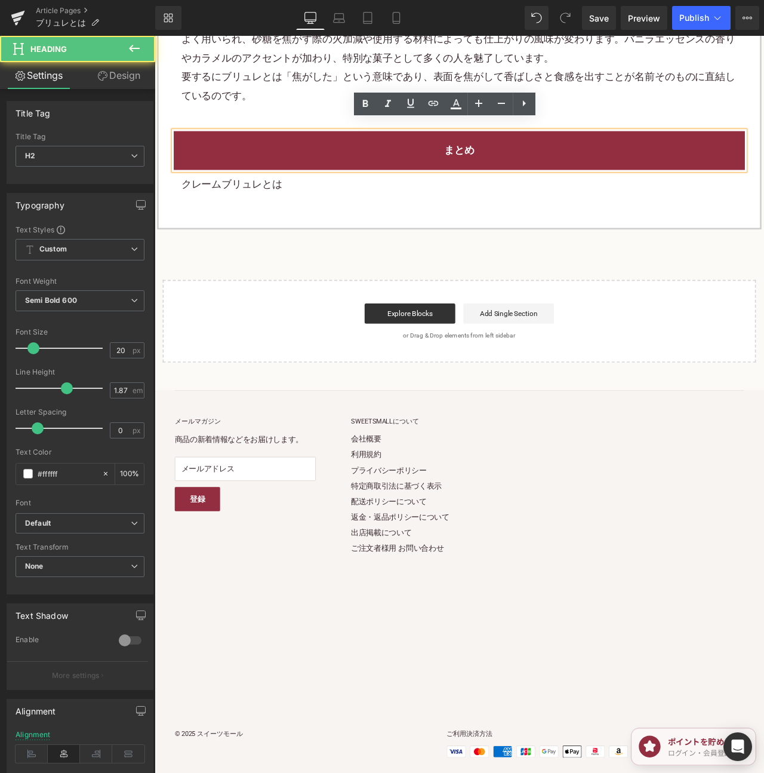
click at [620, 167] on h2 "まとめ" at bounding box center [515, 172] width 659 height 22
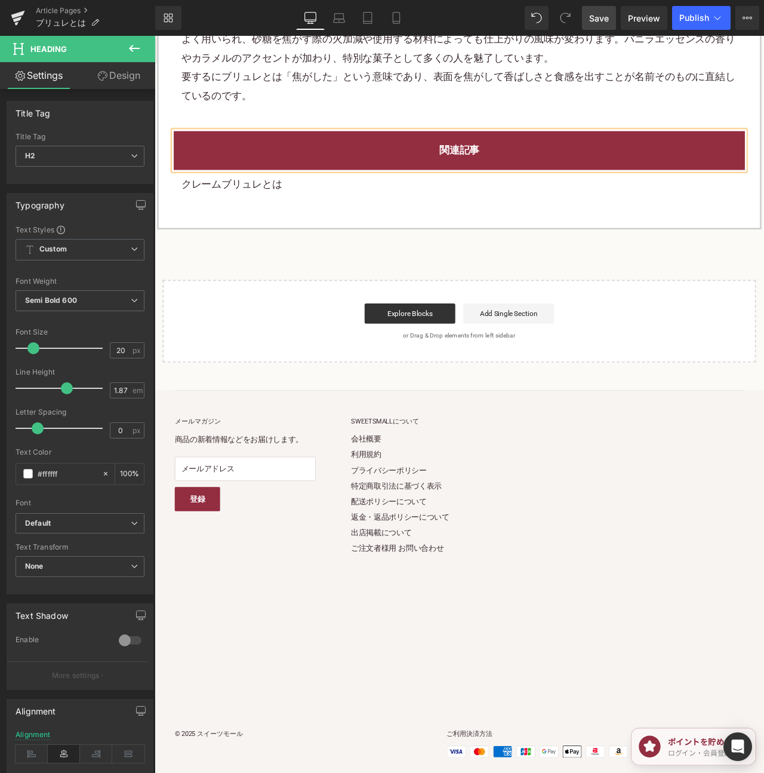
click at [597, 24] on link "Save" at bounding box center [599, 18] width 34 height 24
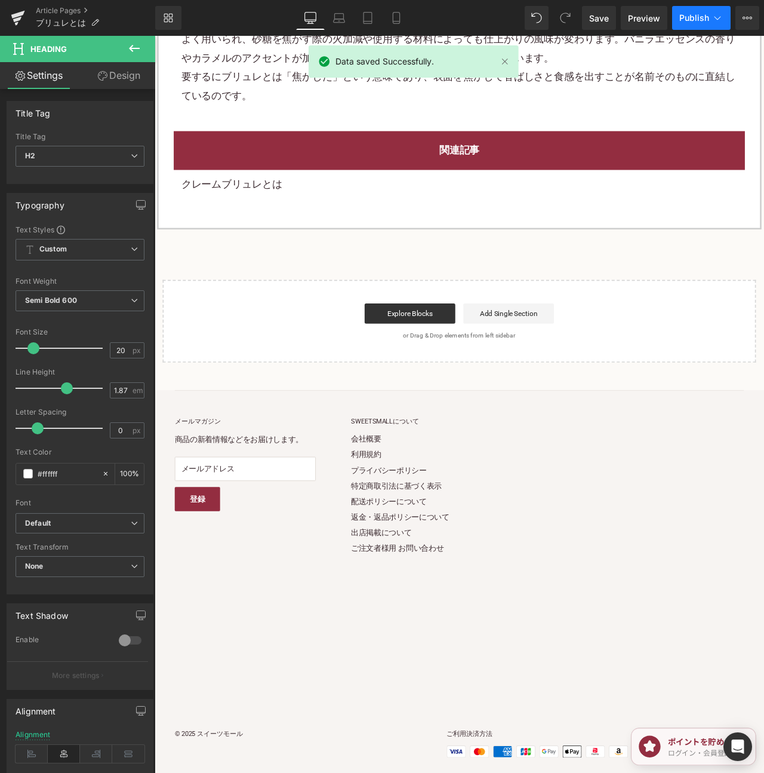
click at [690, 13] on span "Publish" at bounding box center [695, 18] width 30 height 10
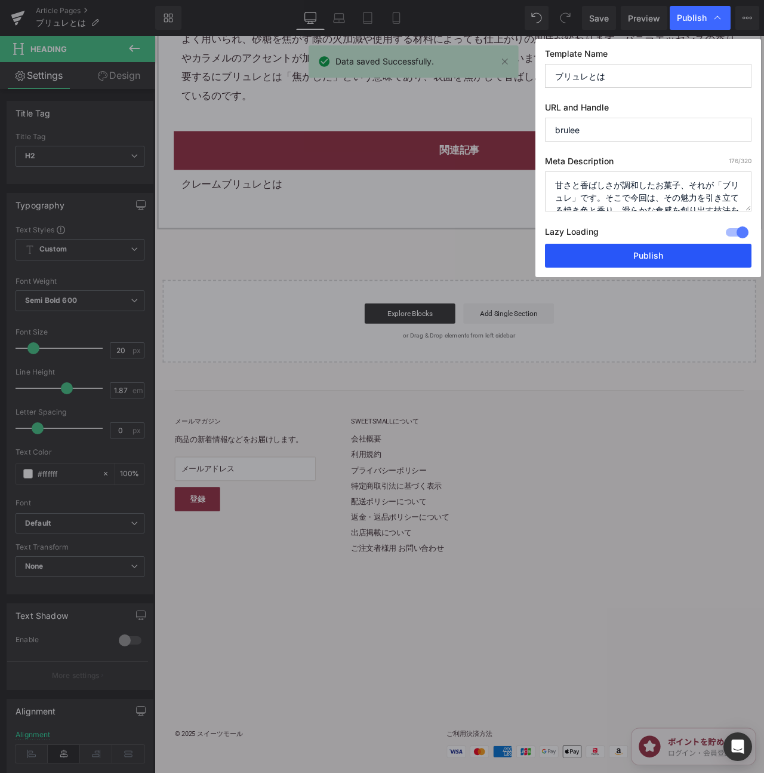
drag, startPoint x: 701, startPoint y: 266, endPoint x: 712, endPoint y: 319, distance: 53.6
click at [701, 266] on button "Publish" at bounding box center [648, 256] width 207 height 24
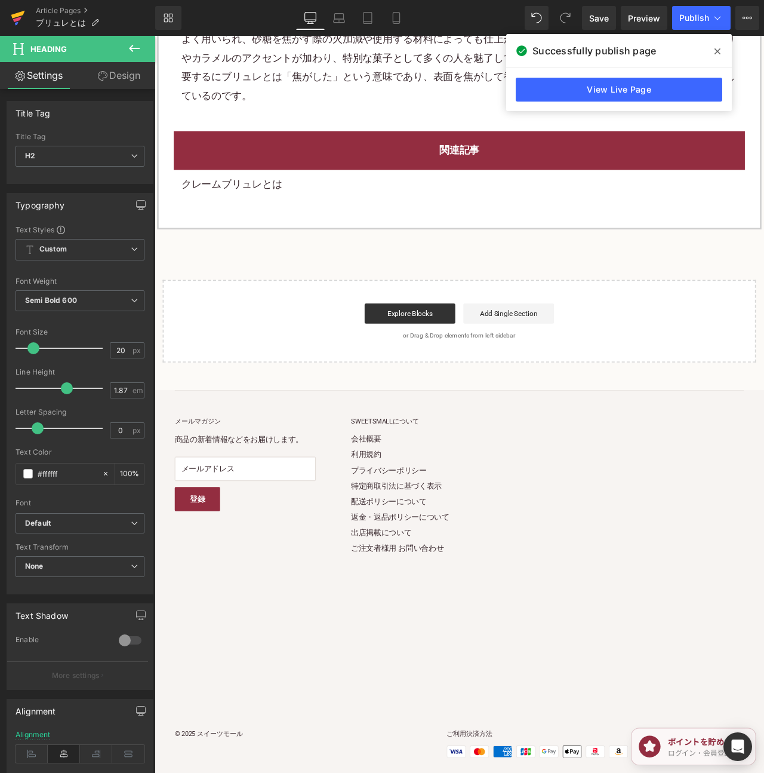
click at [22, 16] on icon at bounding box center [18, 18] width 14 height 30
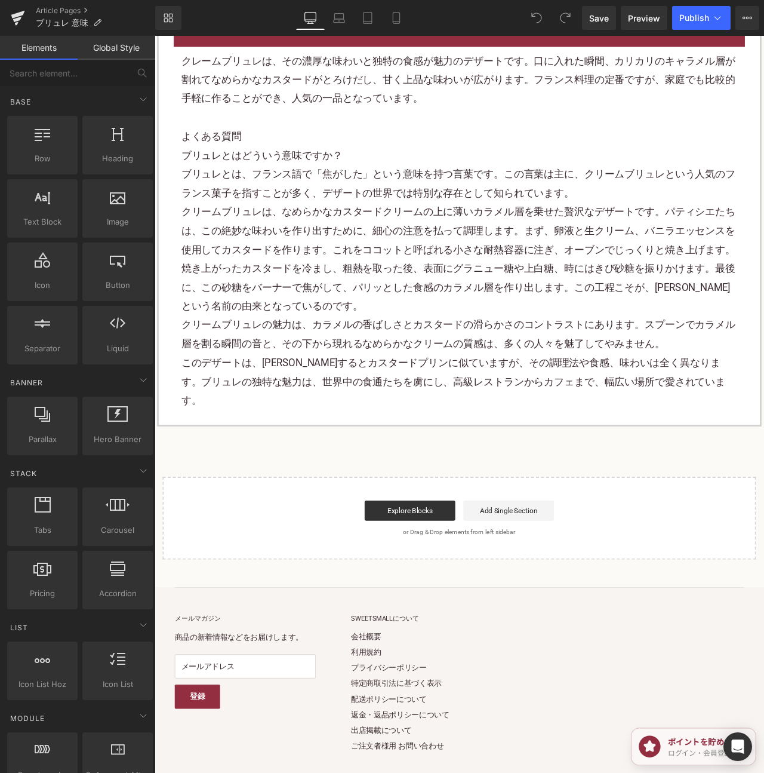
scroll to position [3379, 0]
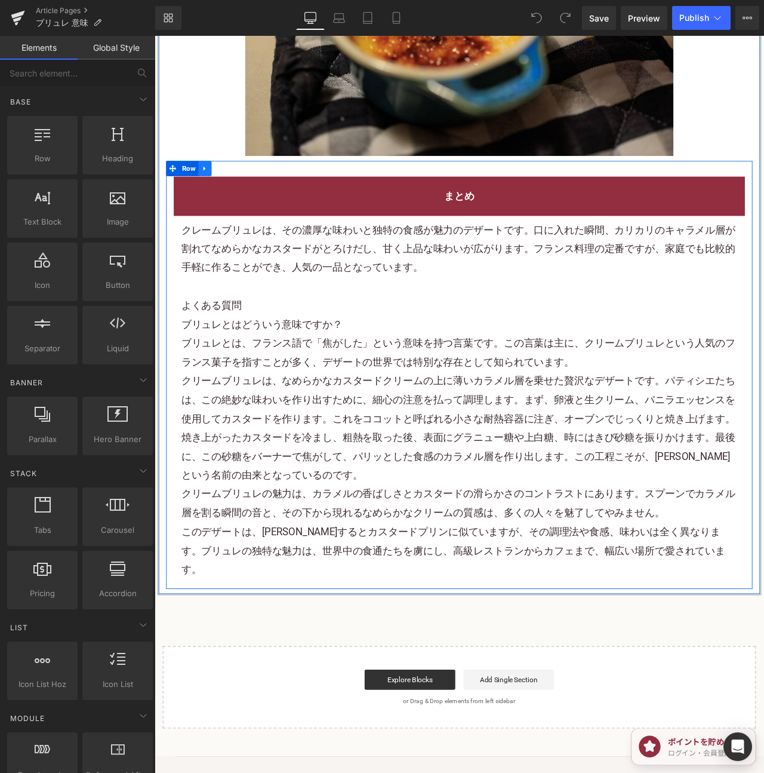
click at [214, 198] on icon at bounding box center [214, 193] width 8 height 9
click at [226, 197] on icon at bounding box center [230, 193] width 8 height 8
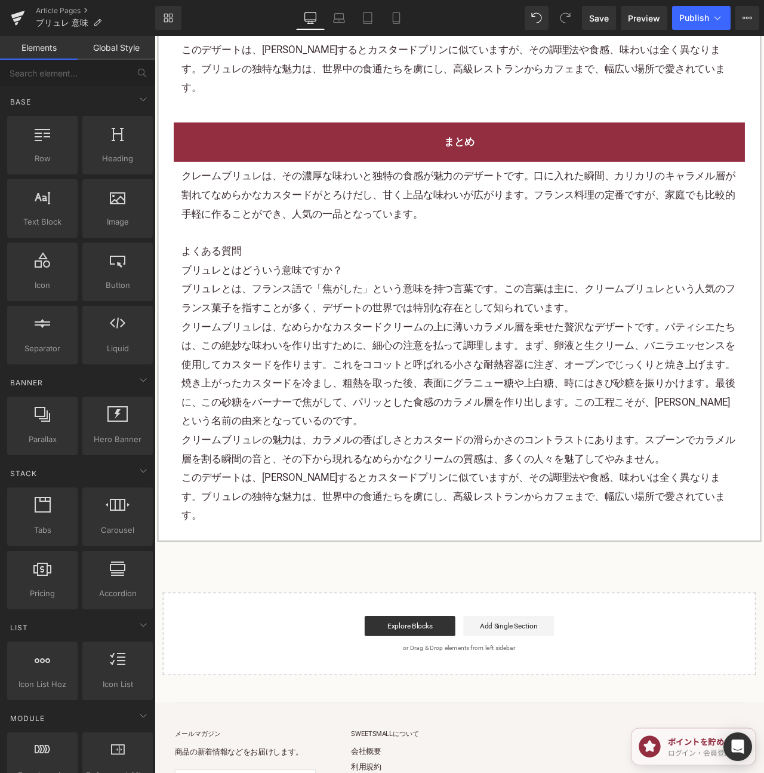
scroll to position [3994, 0]
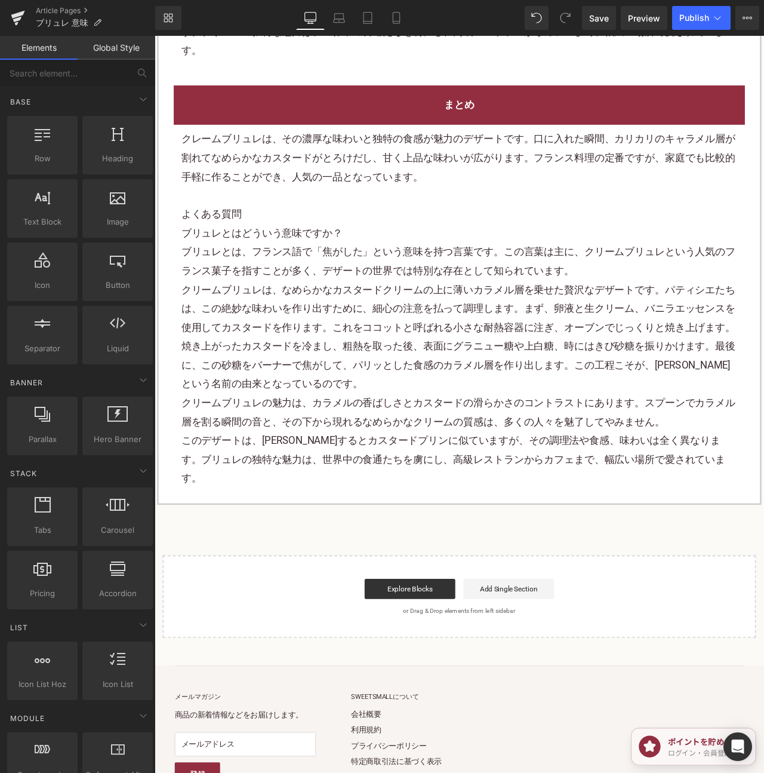
click at [276, 158] on p "クレームブリュレは、その濃厚な味わいと独特の食感が魅力のデザートです。口に入れた瞬間、カリカリのキャラメル層が割れてなめらかなカスタードがとろけだし、甘く上品…" at bounding box center [515, 180] width 659 height 67
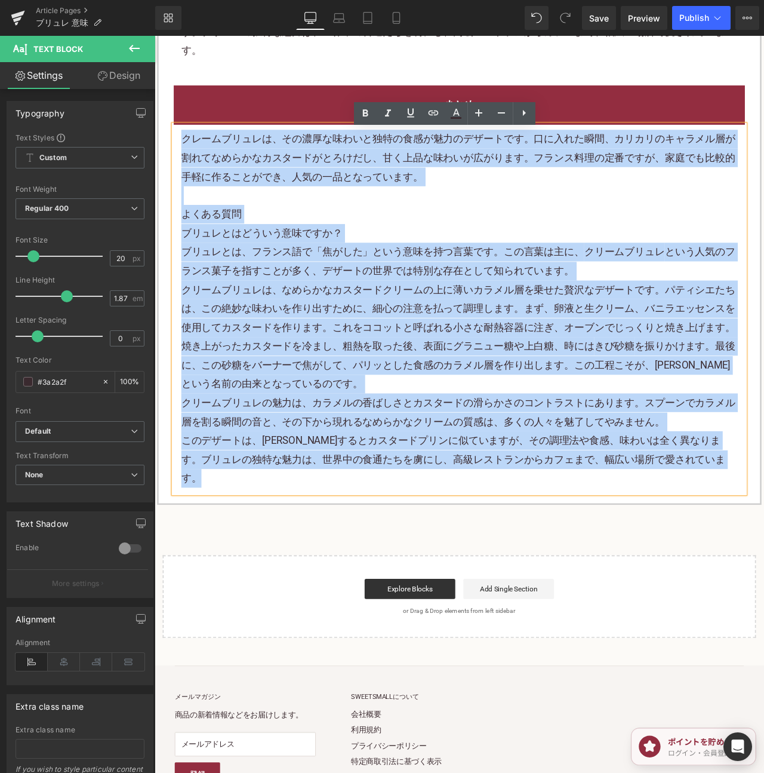
drag, startPoint x: 189, startPoint y: 163, endPoint x: 801, endPoint y: 563, distance: 730.8
click at [764, 563] on div "クレームブリュレは、その濃厚な味わいと独特の食感が魅力のデザートです。口に入れた瞬間、カリカリのキャラメル層が割れてなめらかなカスタードがとろけだし、甘く上品…" at bounding box center [515, 359] width 677 height 437
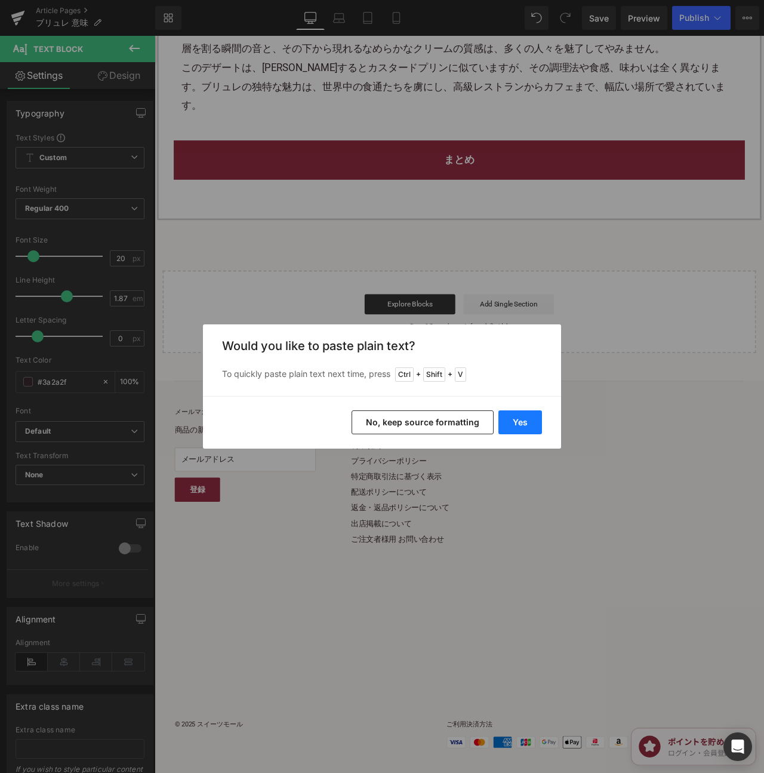
drag, startPoint x: 521, startPoint y: 419, endPoint x: 529, endPoint y: 419, distance: 7.2
click at [529, 419] on button "Yes" at bounding box center [521, 422] width 44 height 24
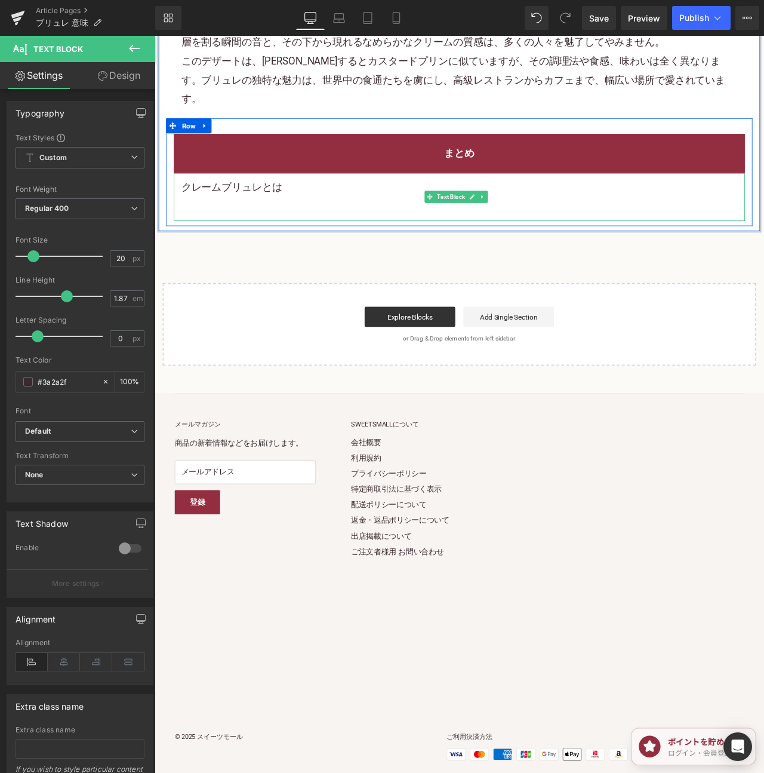
click at [290, 226] on p "クレームブリュレとは" at bounding box center [515, 215] width 659 height 22
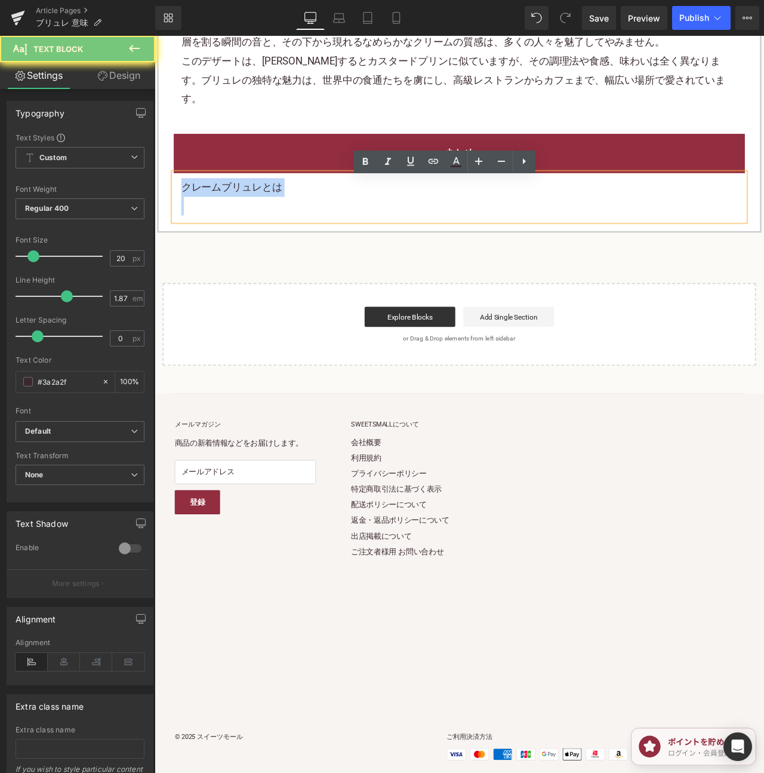
click at [290, 226] on p "クレームブリュレとは" at bounding box center [515, 215] width 659 height 22
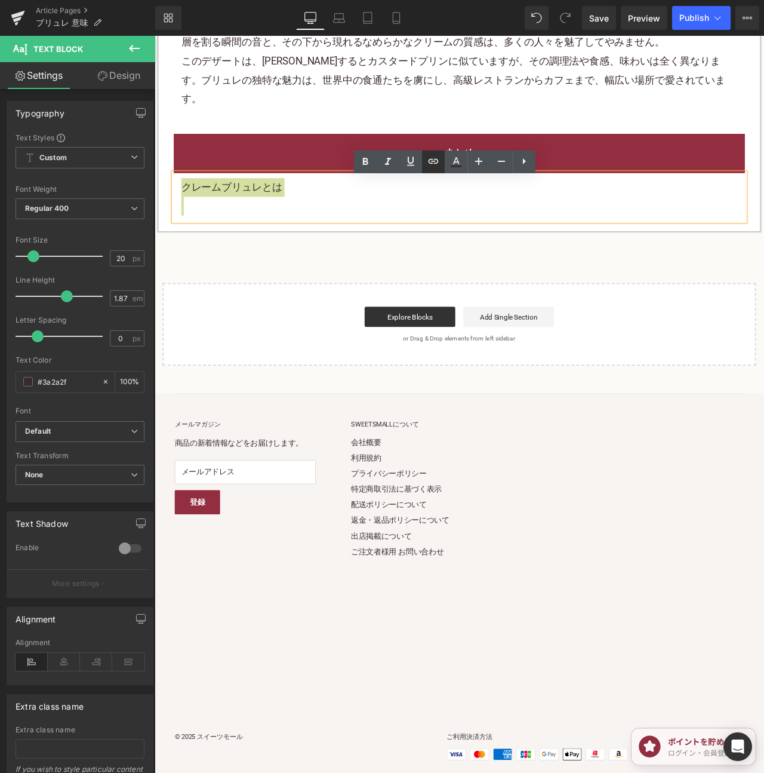
click at [435, 158] on icon at bounding box center [433, 161] width 14 height 14
drag, startPoint x: 299, startPoint y: 210, endPoint x: 378, endPoint y: 221, distance: 79.6
click at [302, 210] on input "text" at bounding box center [262, 214] width 184 height 30
paste input "https://shop.sweetsvillage.com/blogs/knowledge/creme-brulee"
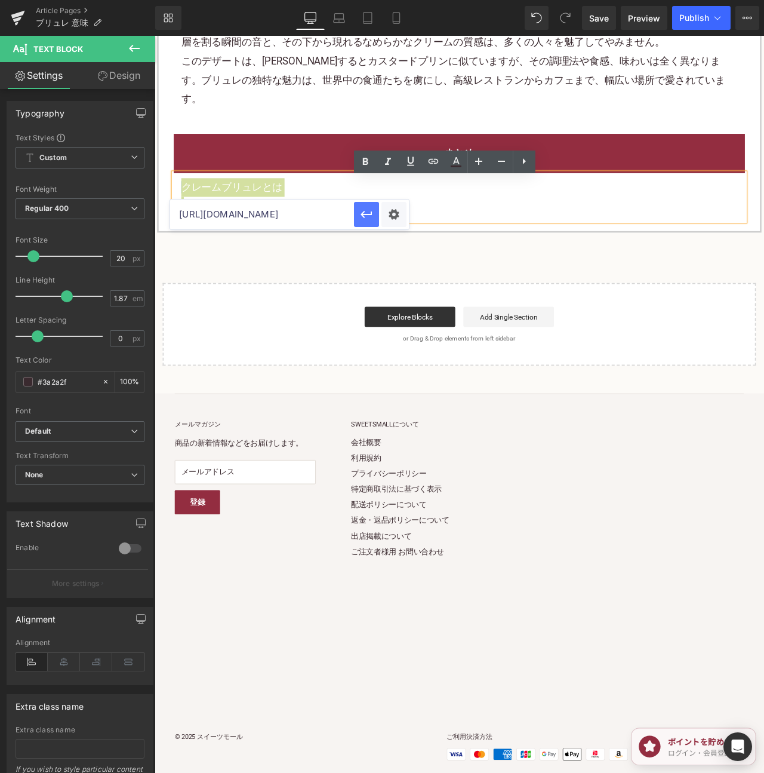
type input "https://shop.sweetsvillage.com/blogs/knowledge/creme-brulee"
click at [367, 216] on icon "button" at bounding box center [367, 214] width 14 height 14
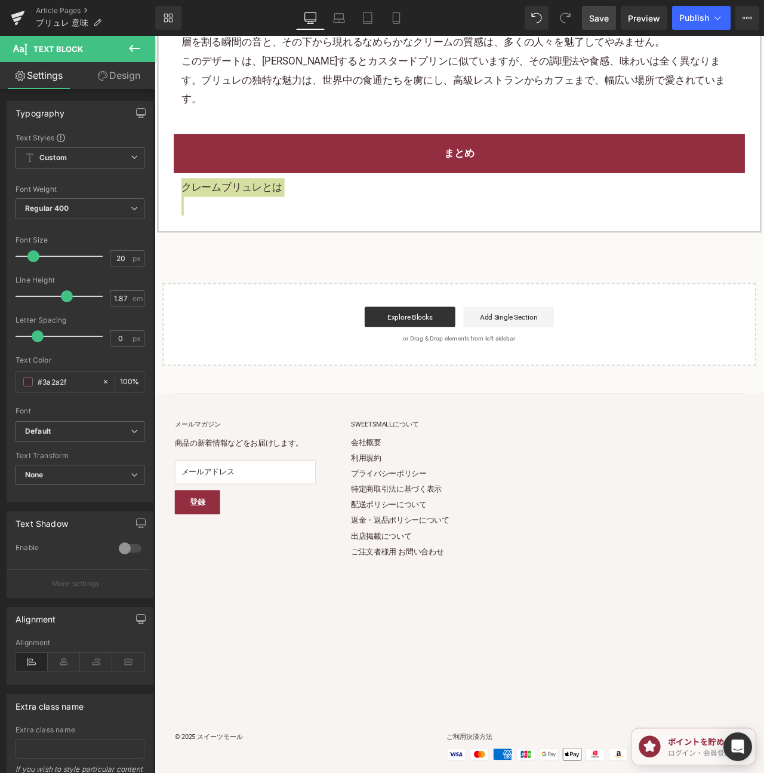
click at [598, 17] on span "Save" at bounding box center [599, 18] width 20 height 13
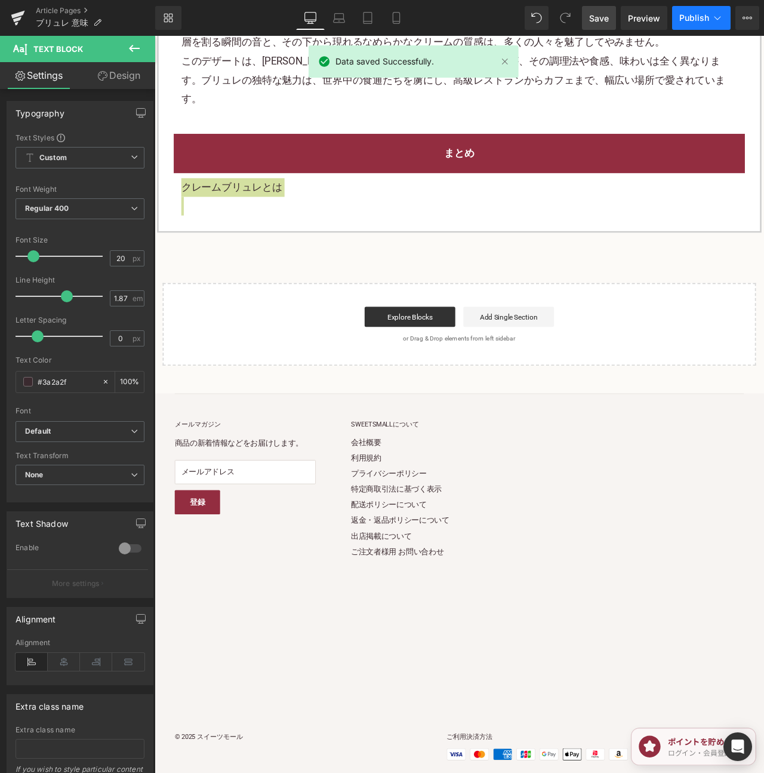
click at [689, 17] on span "Publish" at bounding box center [695, 18] width 30 height 10
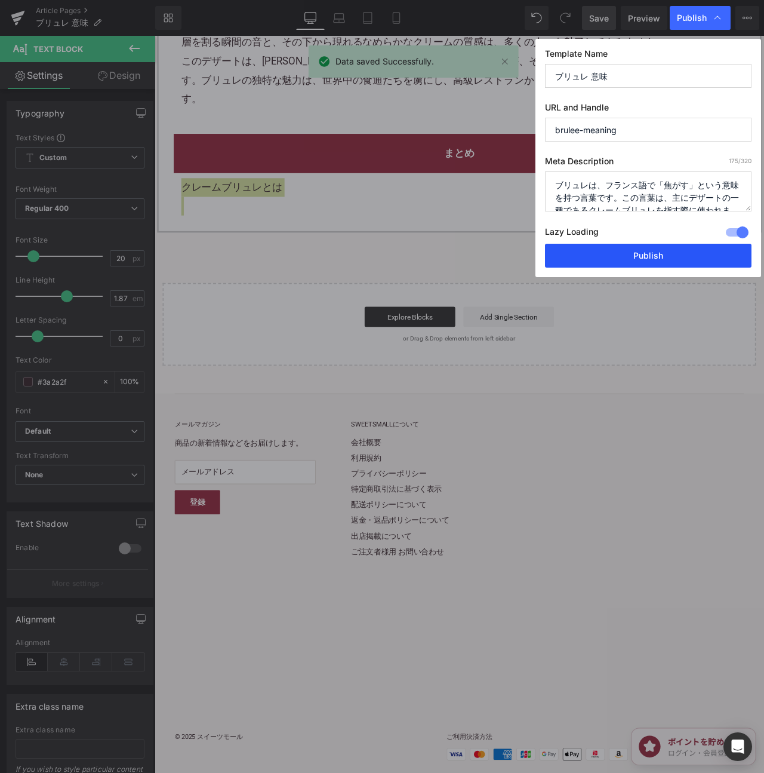
click at [659, 256] on button "Publish" at bounding box center [648, 256] width 207 height 24
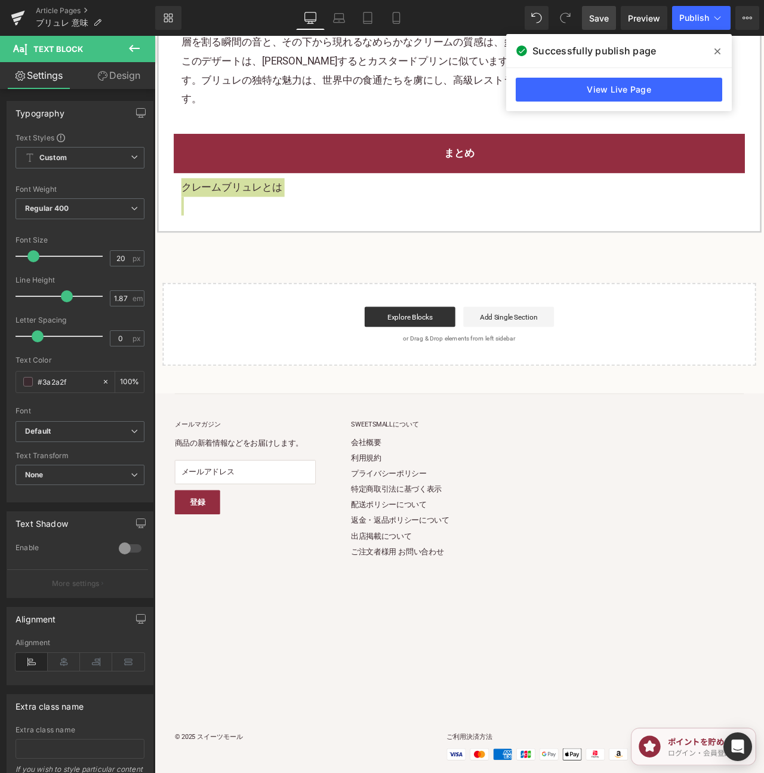
drag, startPoint x: 24, startPoint y: 17, endPoint x: 89, endPoint y: 1, distance: 67.1
click at [24, 17] on icon at bounding box center [18, 18] width 14 height 30
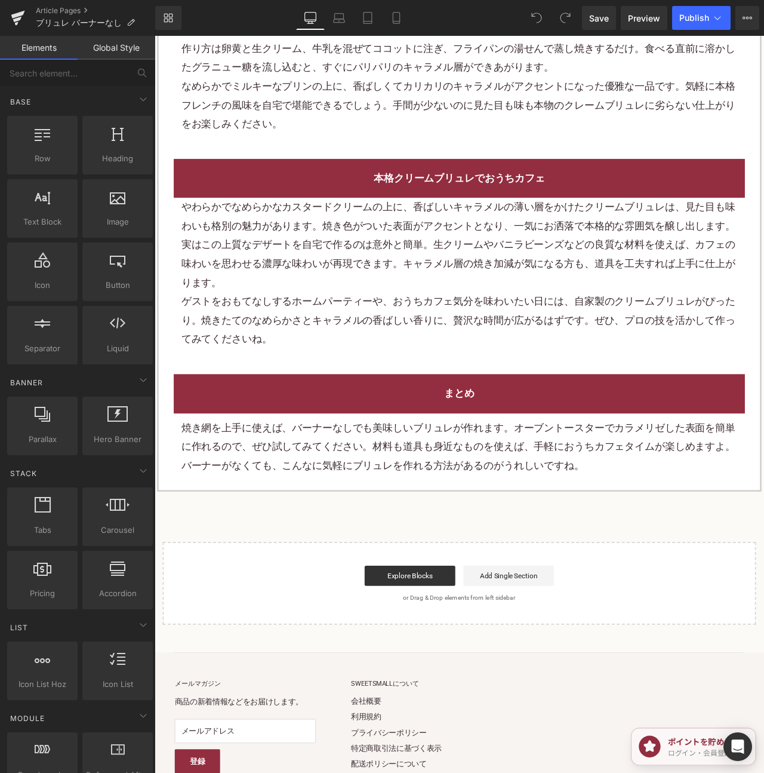
scroll to position [2213, 0]
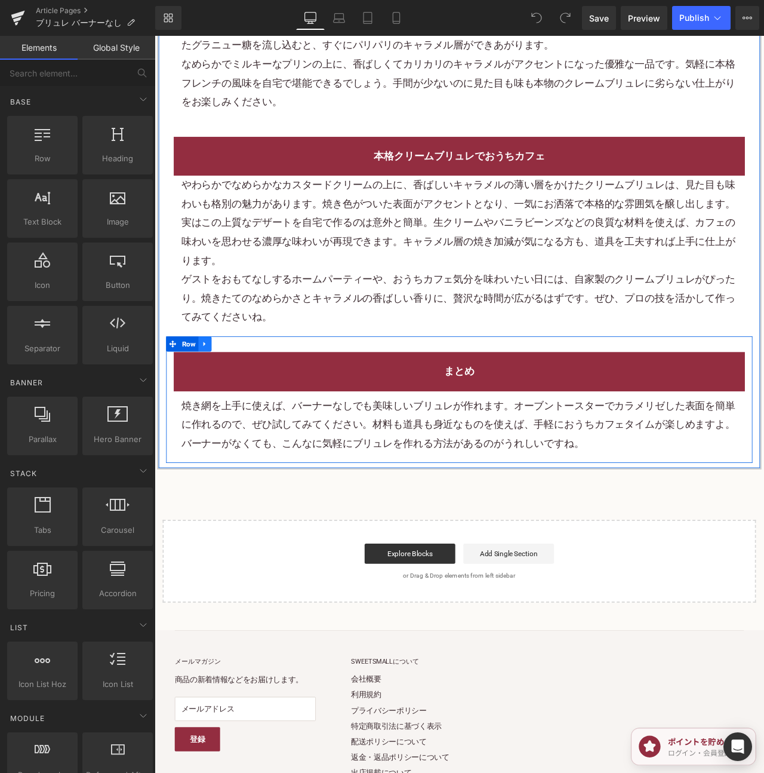
click at [211, 405] on icon at bounding box center [214, 401] width 8 height 9
click at [228, 405] on icon at bounding box center [230, 401] width 8 height 8
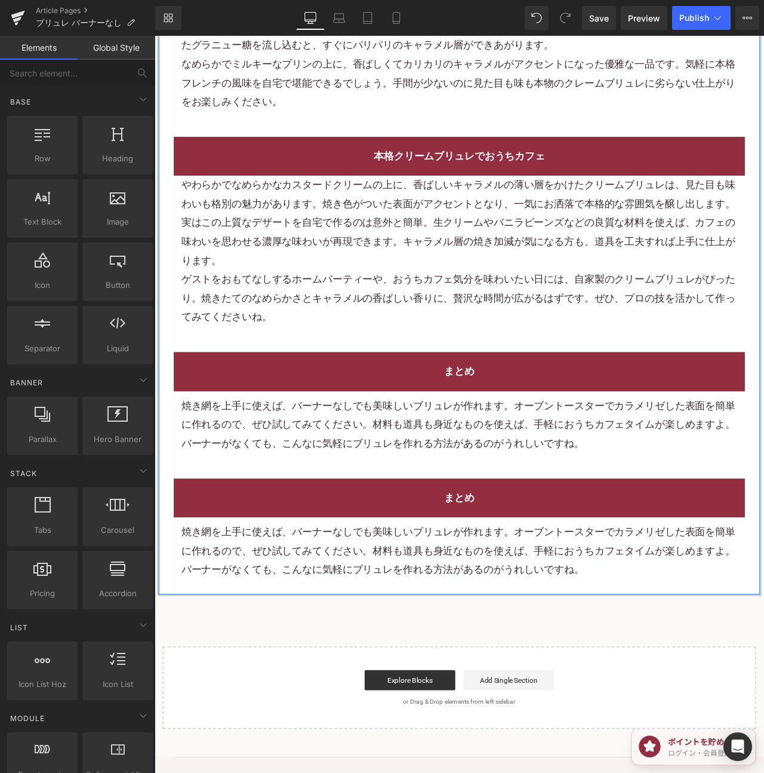
click at [497, 628] on p "焼き網を上手に使えば、バーナーなしでも美味しいブリュレが作れます。オーブントースターでカラメリゼした表面を簡単に作れるので、ぜひ試してみてください。材料も道具…" at bounding box center [515, 645] width 659 height 67
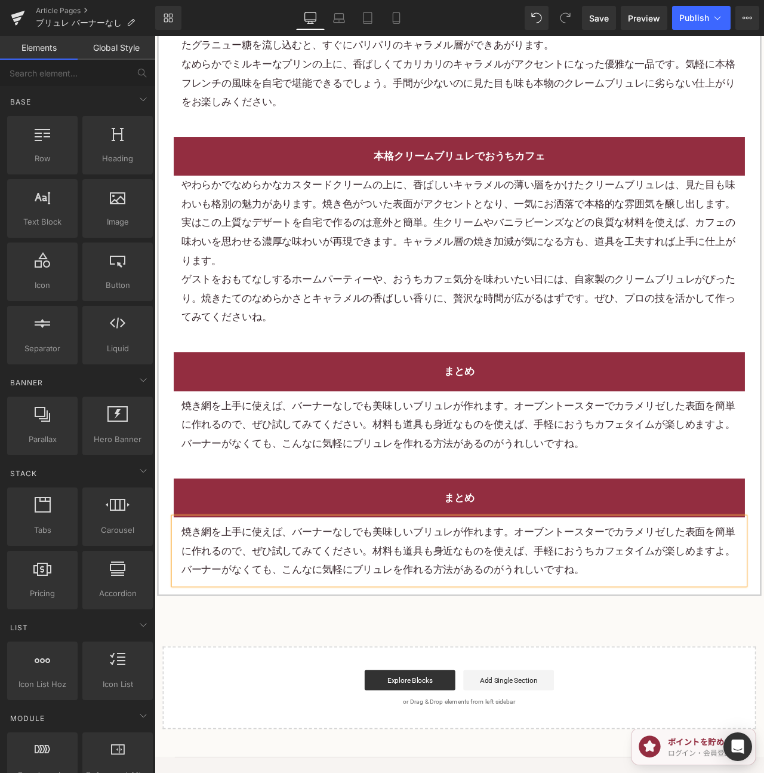
click at [497, 628] on p "焼き網を上手に使えば、バーナーなしでも美味しいブリュレが作れます。オーブントースターでカラメリゼした表面を簡単に作れるので、ぜひ試してみてください。材料も道具…" at bounding box center [515, 645] width 659 height 67
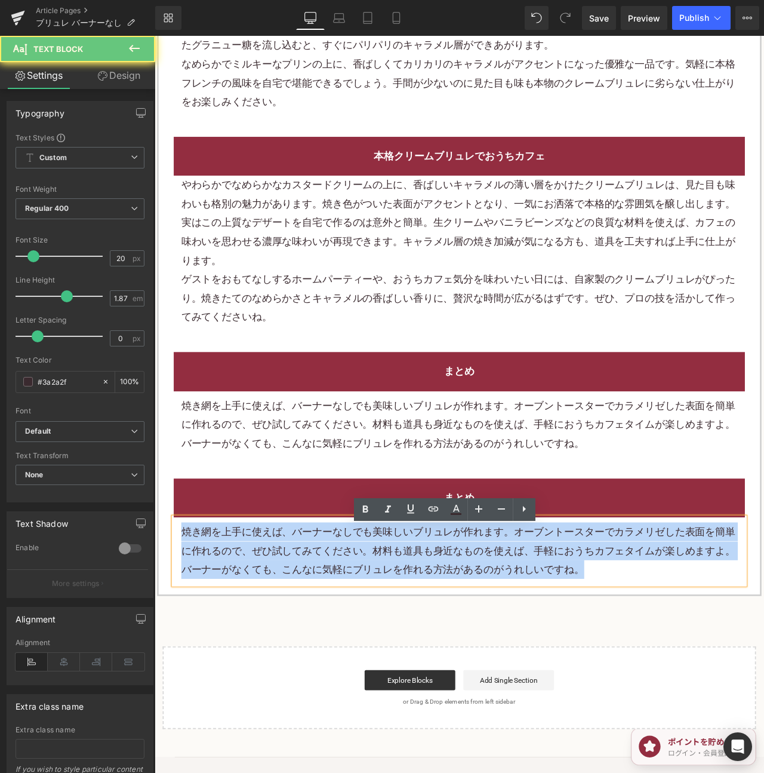
click at [497, 628] on p "焼き網を上手に使えば、バーナーなしでも美味しいブリュレが作れます。オーブントースターでカラメリゼした表面を簡単に作れるので、ぜひ試してみてください。材料も道具…" at bounding box center [515, 645] width 659 height 67
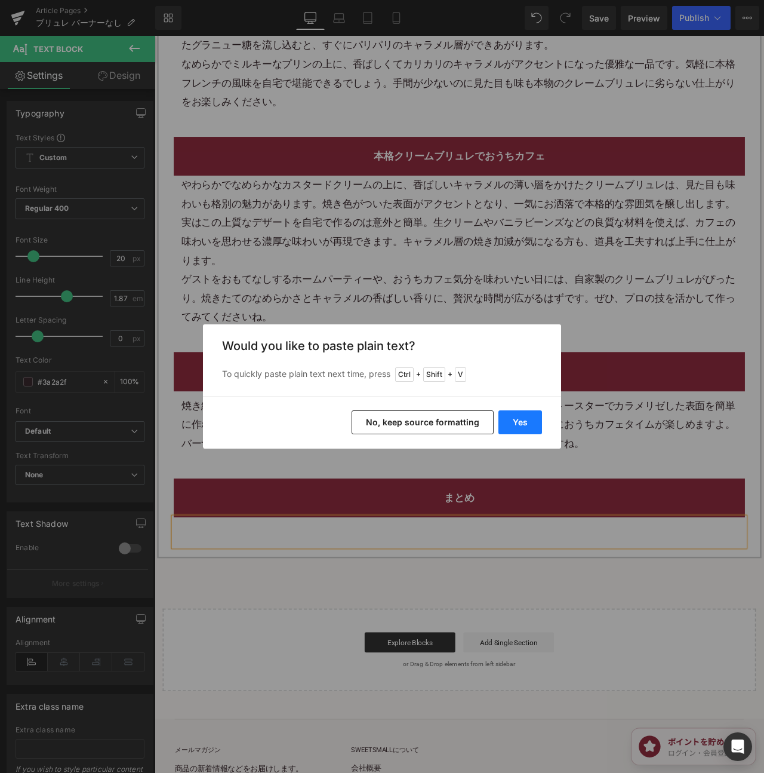
drag, startPoint x: 534, startPoint y: 416, endPoint x: 336, endPoint y: 623, distance: 286.8
click at [534, 416] on button "Yes" at bounding box center [521, 422] width 44 height 24
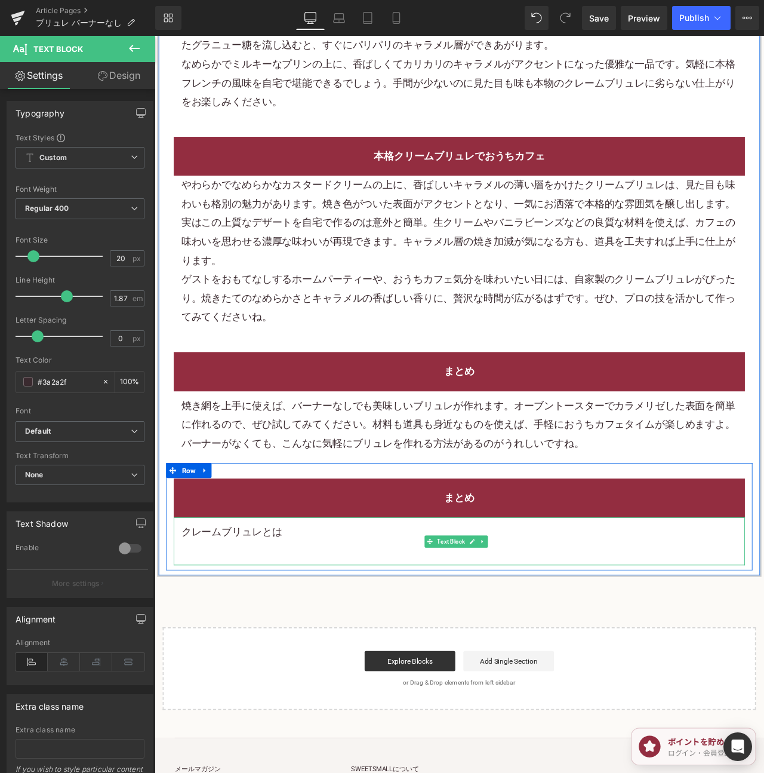
click at [304, 634] on p "クレームブリュレとは" at bounding box center [515, 623] width 659 height 22
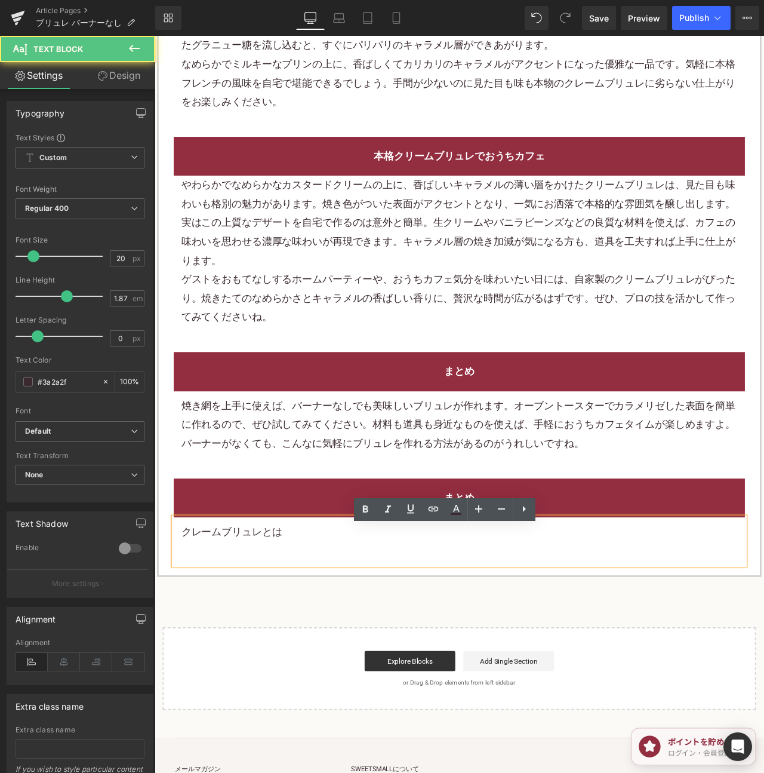
click at [304, 634] on p "クレームブリュレとは" at bounding box center [515, 623] width 659 height 22
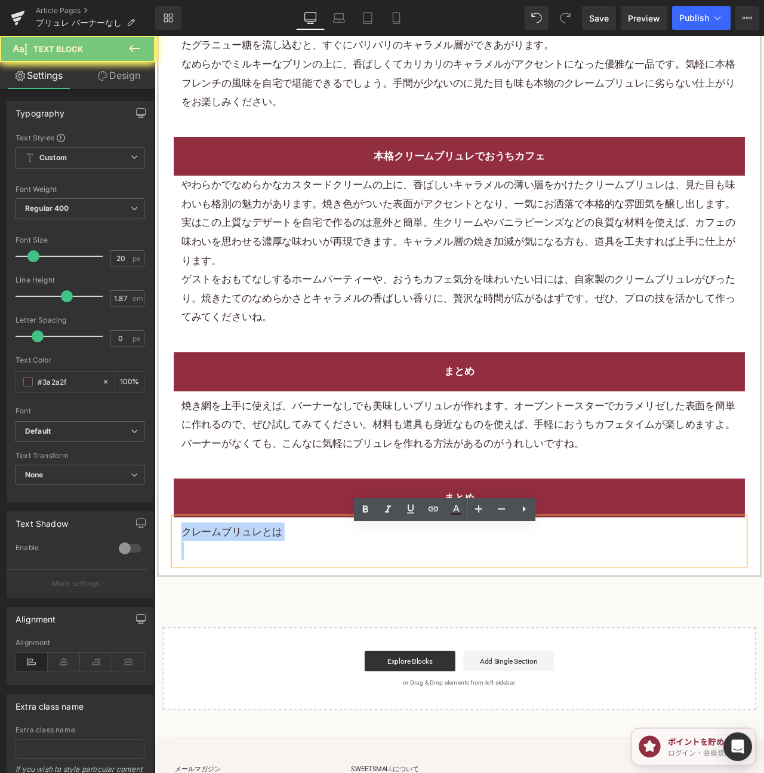
click at [304, 634] on p "クレームブリュレとは" at bounding box center [515, 623] width 659 height 22
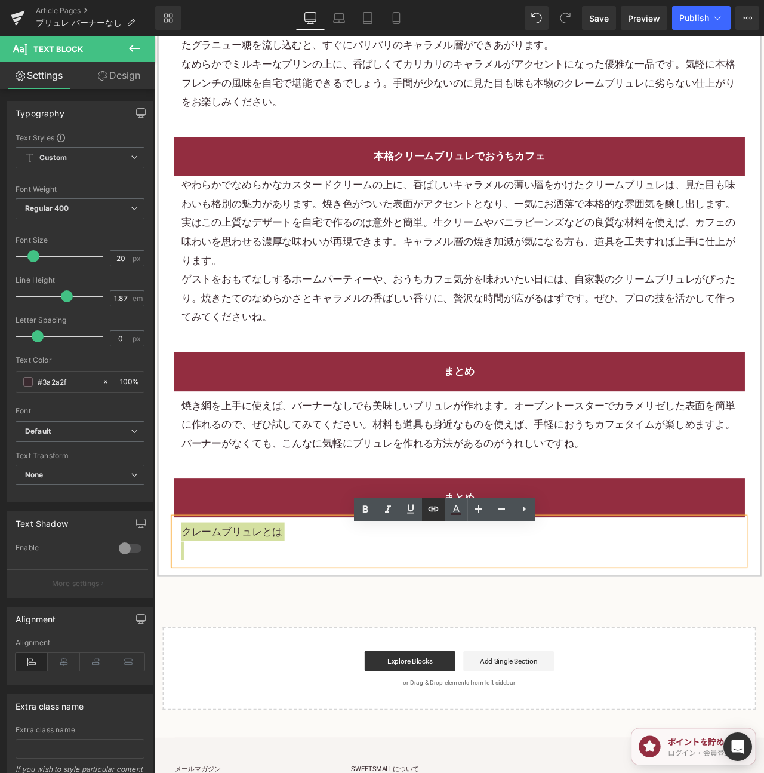
click at [435, 503] on icon at bounding box center [433, 509] width 14 height 14
click at [331, 558] on input "text" at bounding box center [262, 562] width 184 height 30
paste input "[URL][DOMAIN_NAME]"
type input "[URL][DOMAIN_NAME]"
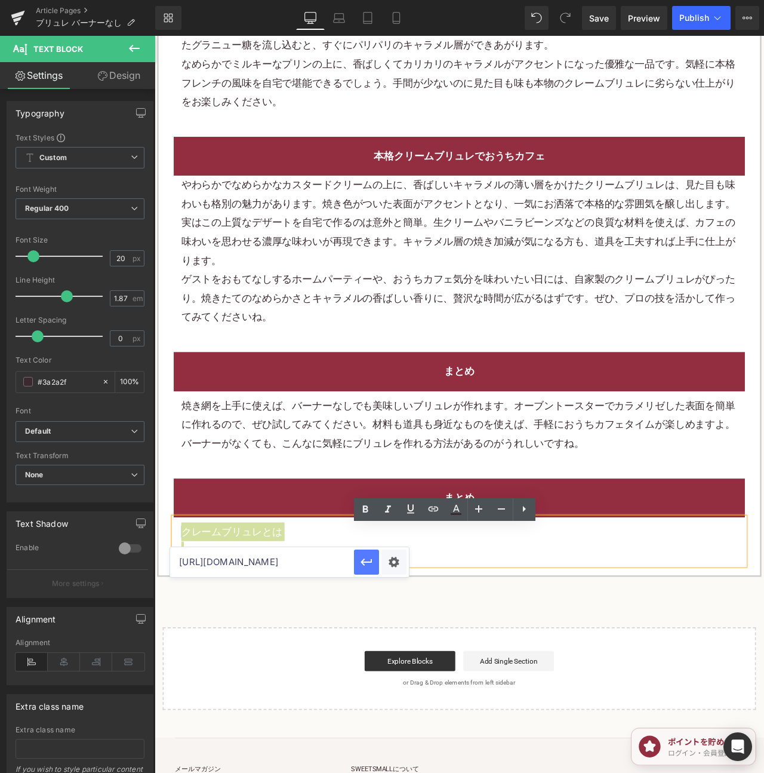
click at [371, 560] on icon "button" at bounding box center [366, 561] width 11 height 7
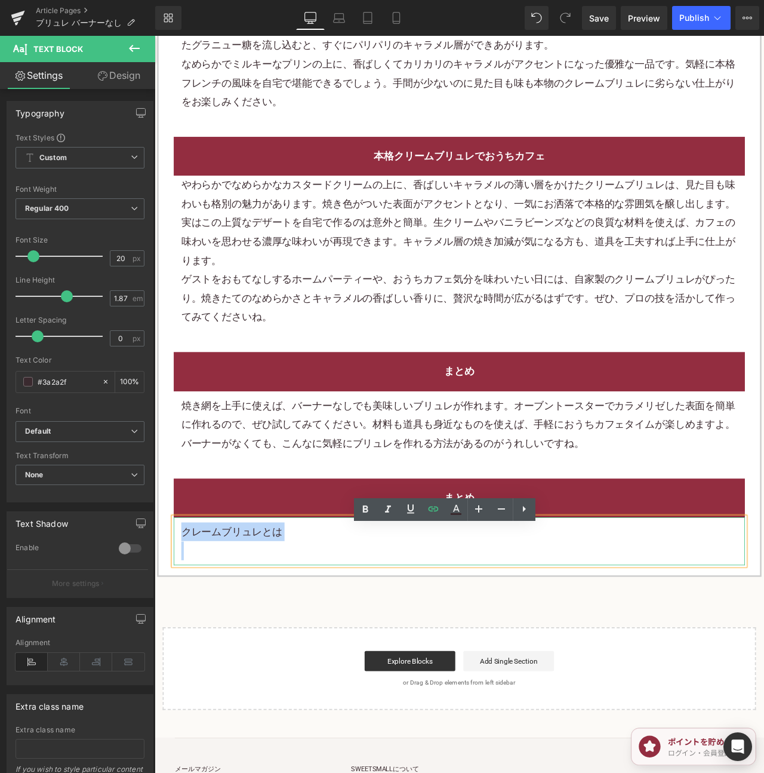
click at [764, 586] on h2 "まとめ" at bounding box center [515, 583] width 659 height 22
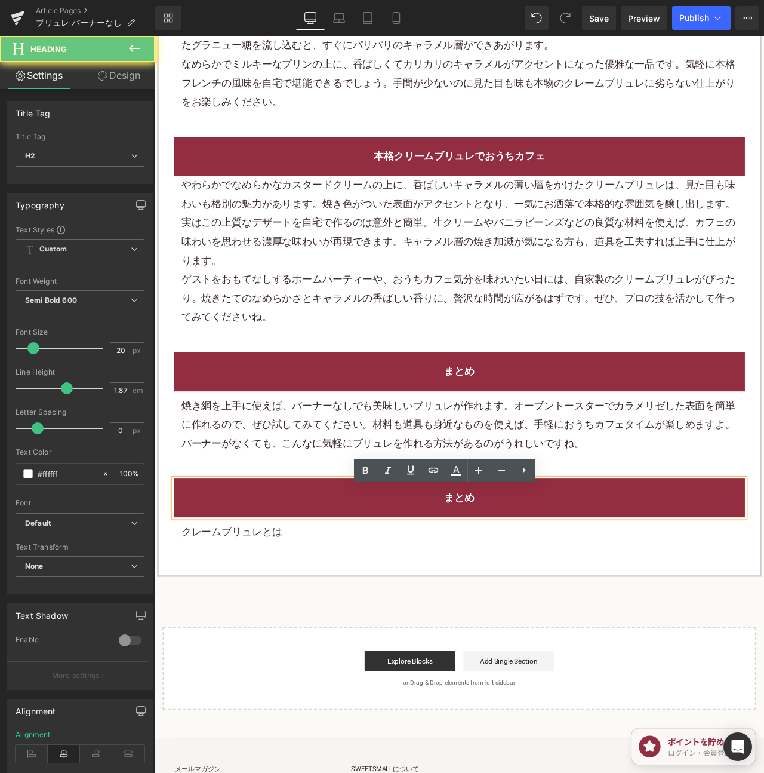
click at [764, 586] on h2 "まとめ" at bounding box center [515, 583] width 659 height 22
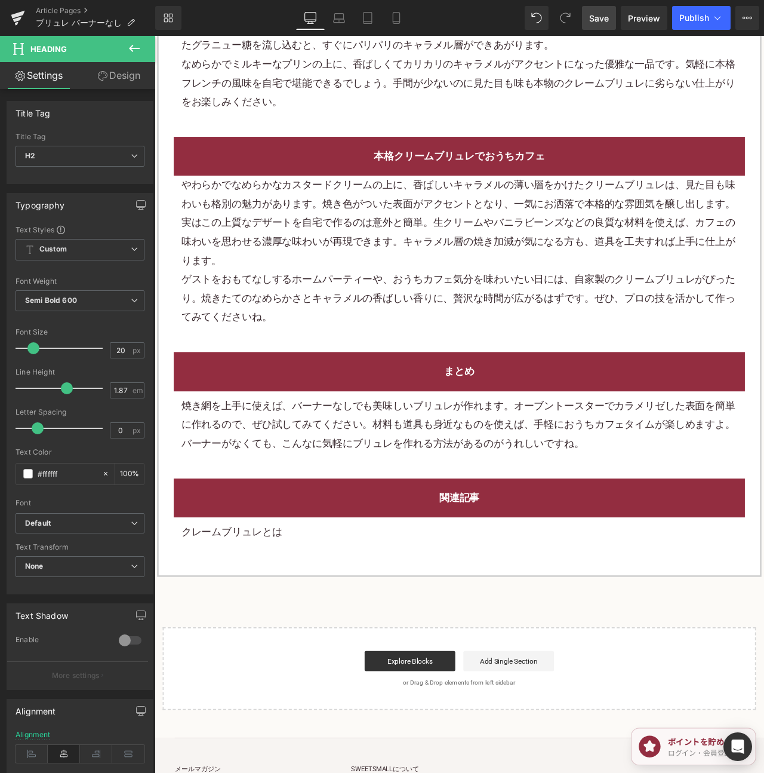
click at [598, 12] on span "Save" at bounding box center [599, 18] width 20 height 13
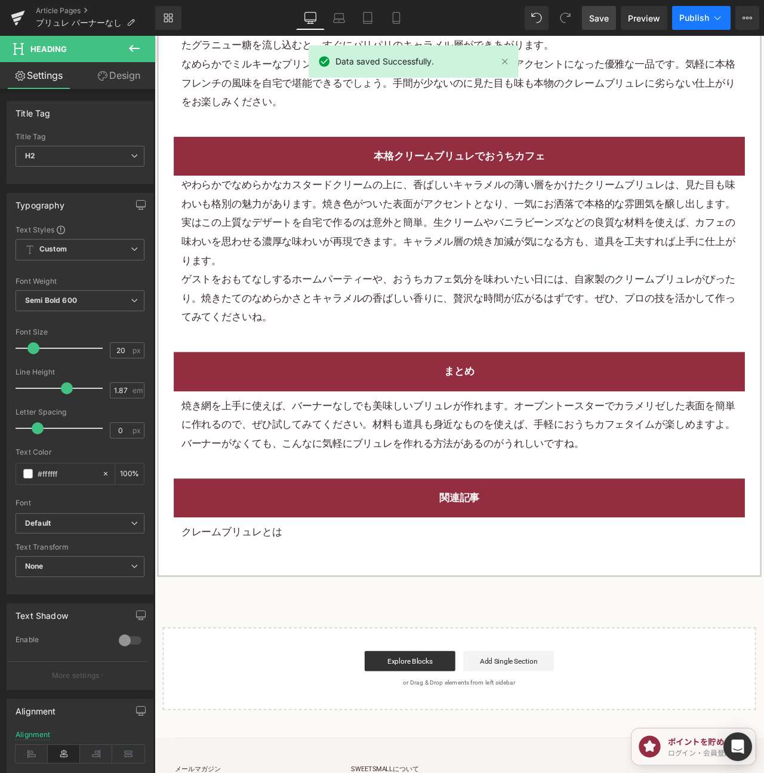
click at [702, 17] on span "Publish" at bounding box center [695, 18] width 30 height 10
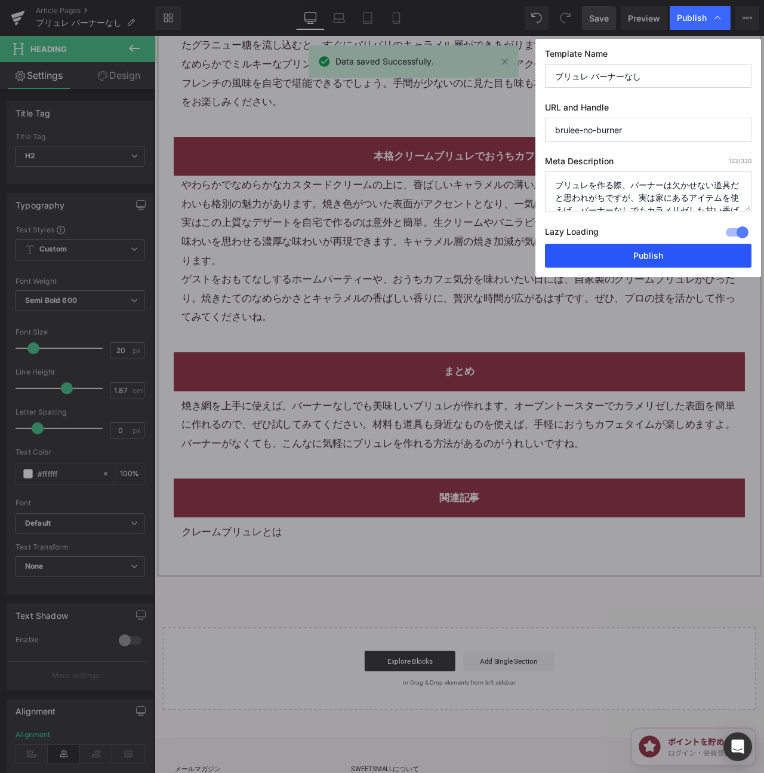
click at [683, 250] on button "Publish" at bounding box center [648, 256] width 207 height 24
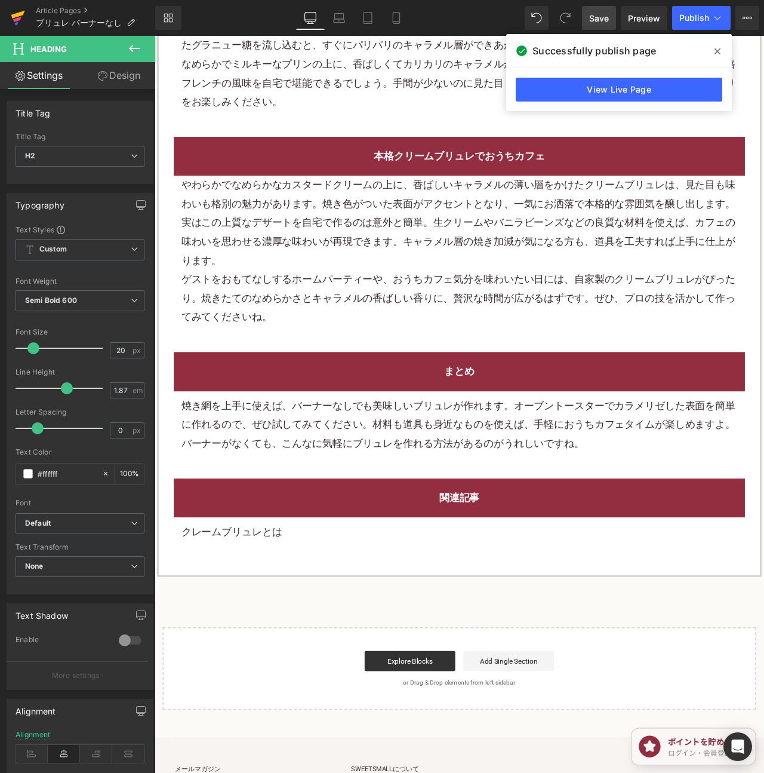
click at [24, 17] on icon at bounding box center [18, 18] width 14 height 30
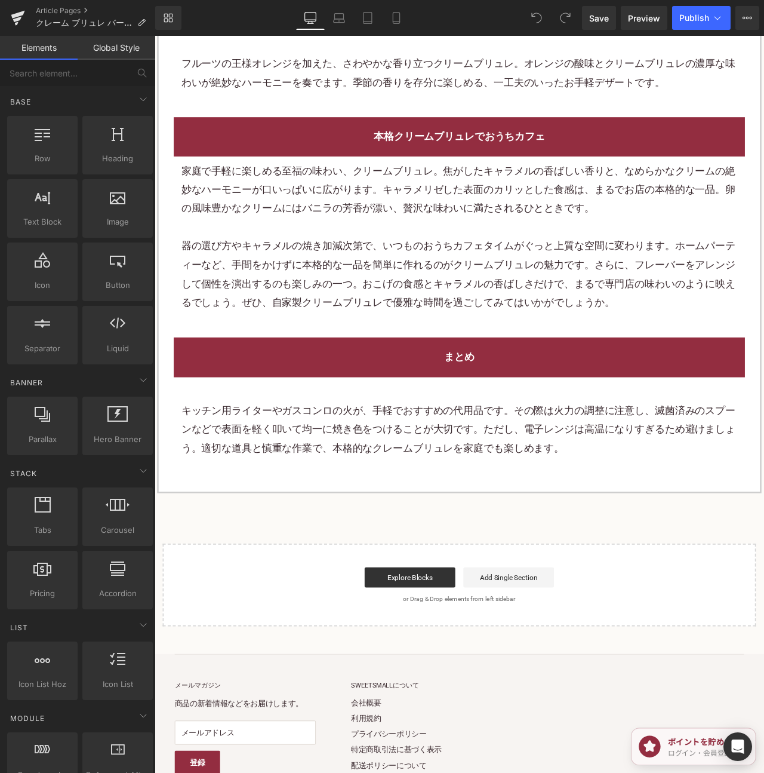
scroll to position [2382, 0]
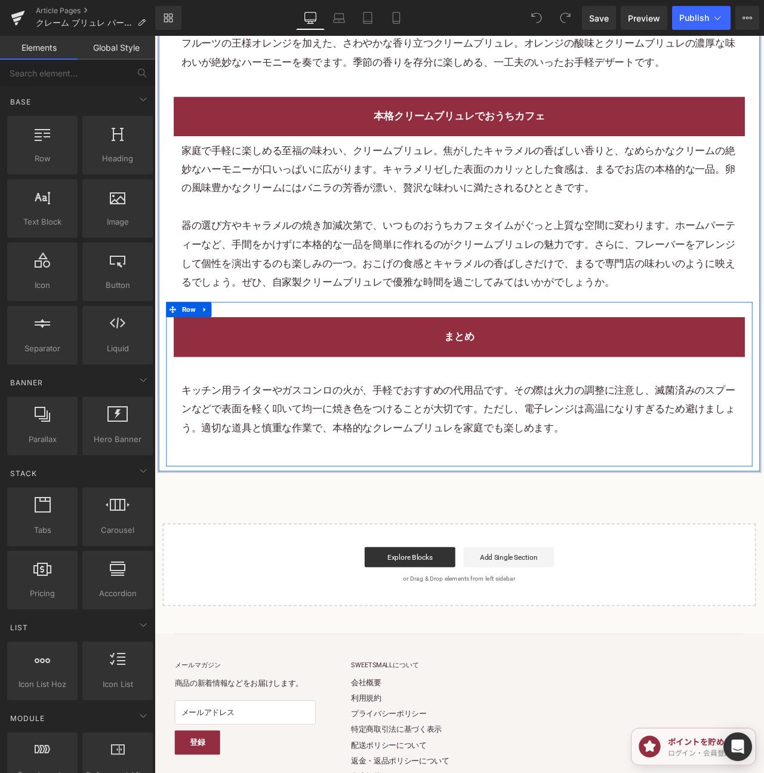
click at [214, 364] on icon at bounding box center [214, 359] width 8 height 9
click at [232, 364] on icon at bounding box center [230, 359] width 8 height 9
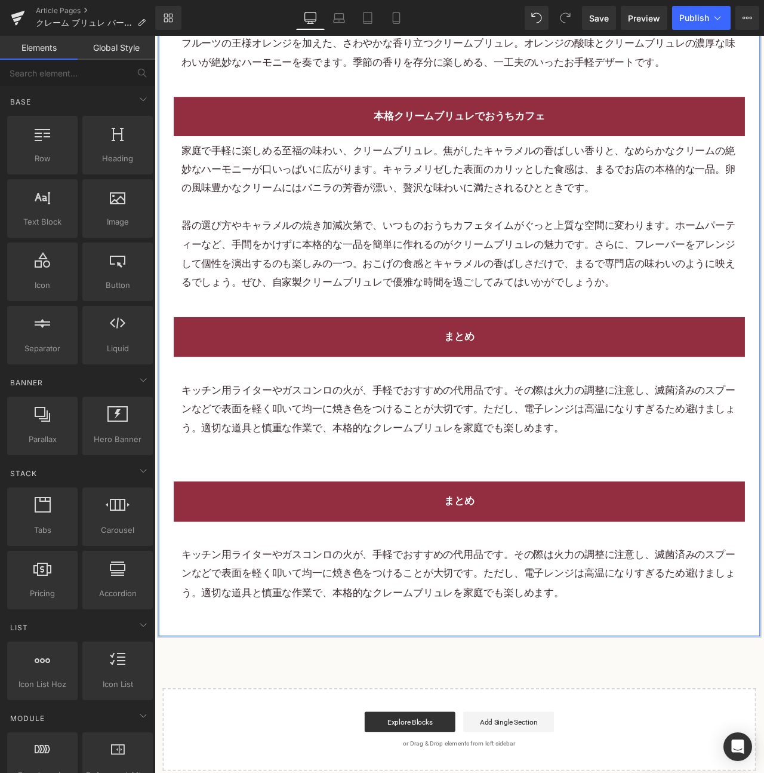
click at [549, 655] on p "キッチン用ライターやガスコンロの火が、手軽でおすすめの代用品です。その際は火力の調整に注意し、滅菌済みのスプーンなどで表面を軽く叩いて均一に焼き色をつけること…" at bounding box center [515, 673] width 659 height 67
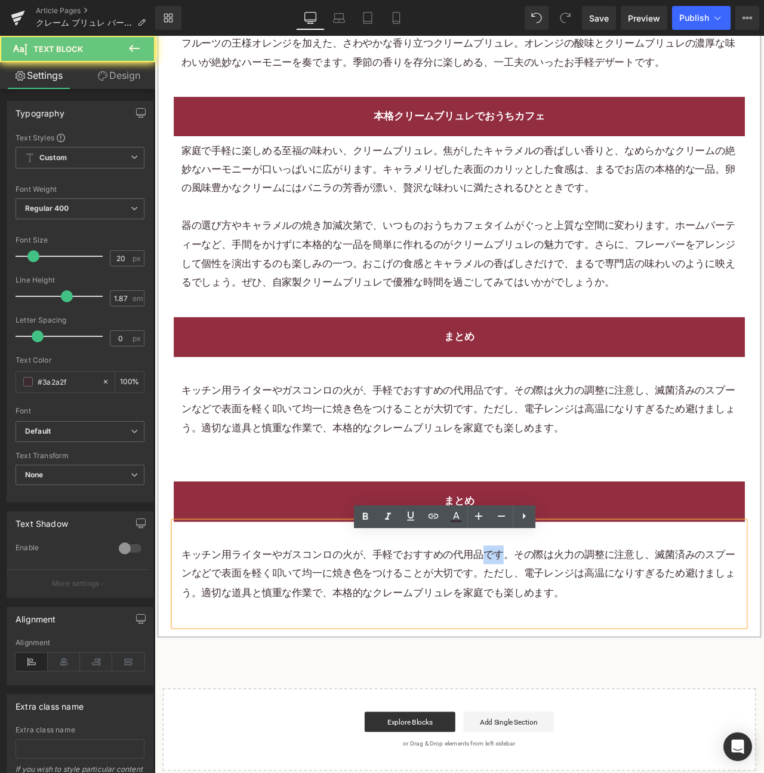
click at [549, 655] on p "キッチン用ライターやガスコンロの火が、手軽でおすすめの代用品です。その際は火力の調整に注意し、滅菌済みのスプーンなどで表面を軽く叩いて均一に焼き色をつけること…" at bounding box center [515, 673] width 659 height 67
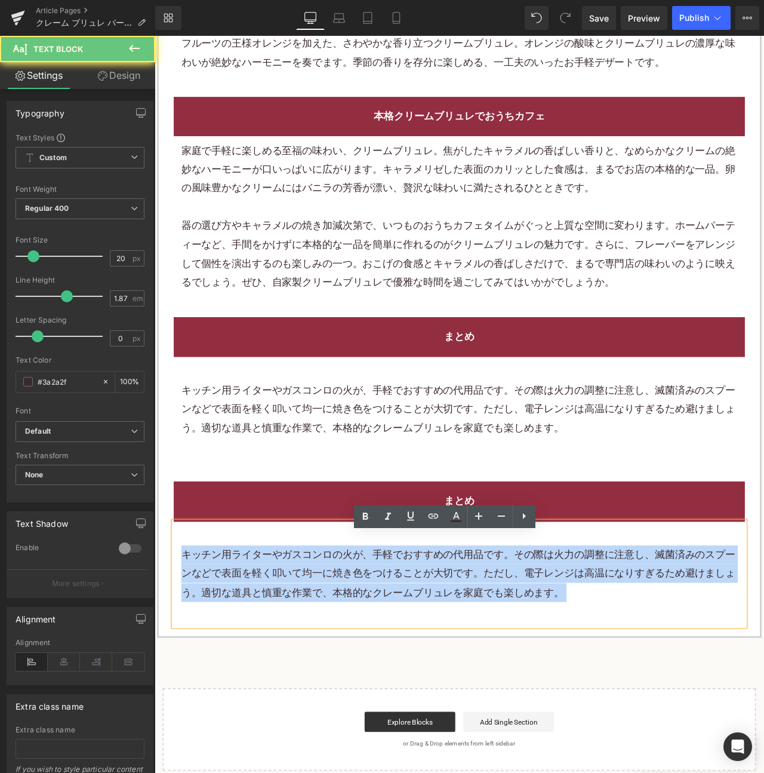
click at [549, 655] on p "キッチン用ライターやガスコンロの火が、手軽でおすすめの代用品です。その際は火力の調整に注意し、滅菌済みのスプーンなどで表面を軽く叩いて均一に焼き色をつけること…" at bounding box center [515, 673] width 659 height 67
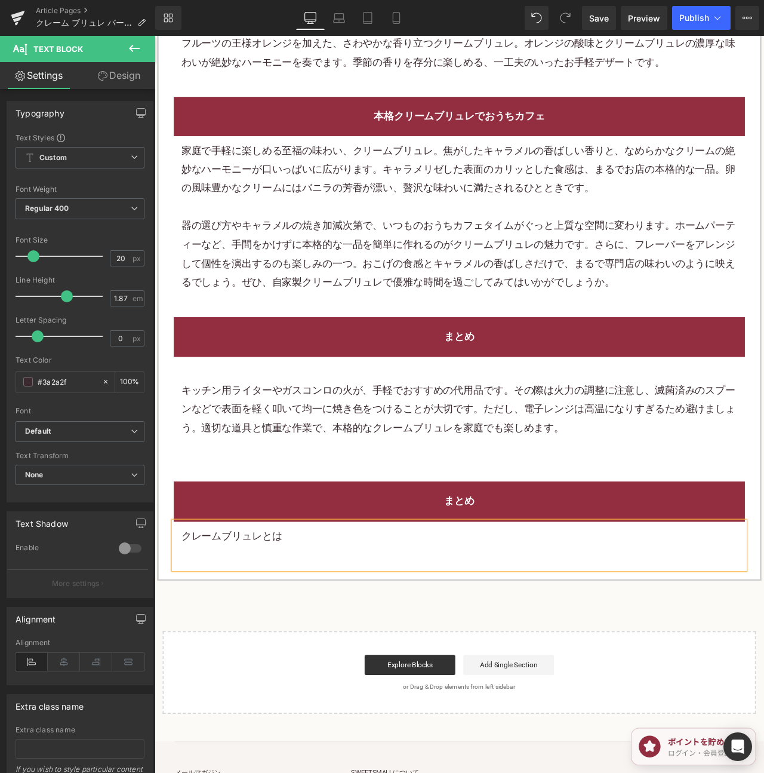
click at [284, 640] on p "クレームブリュレとは" at bounding box center [515, 628] width 659 height 22
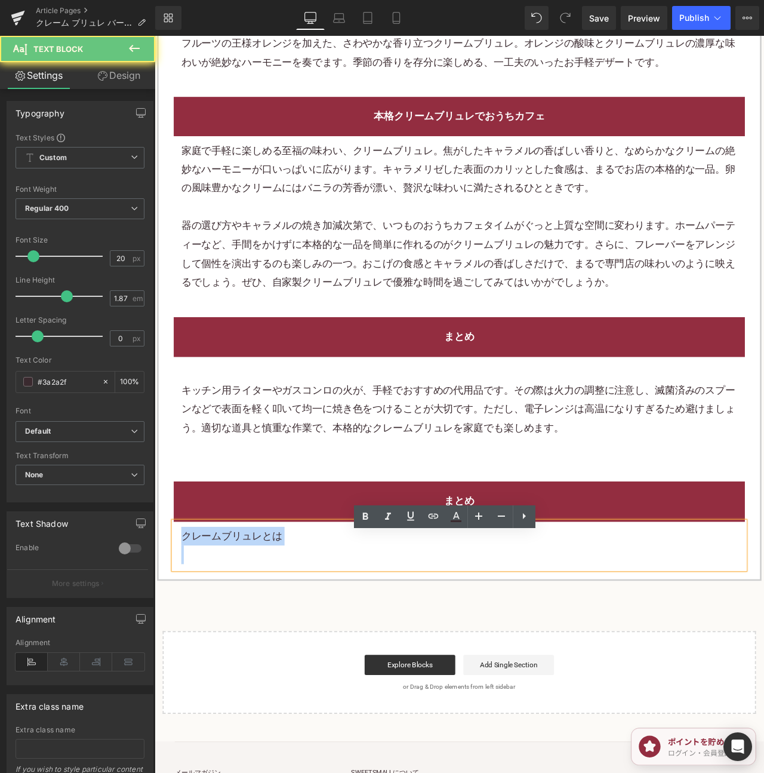
click at [284, 640] on p "クレームブリュレとは" at bounding box center [515, 628] width 659 height 22
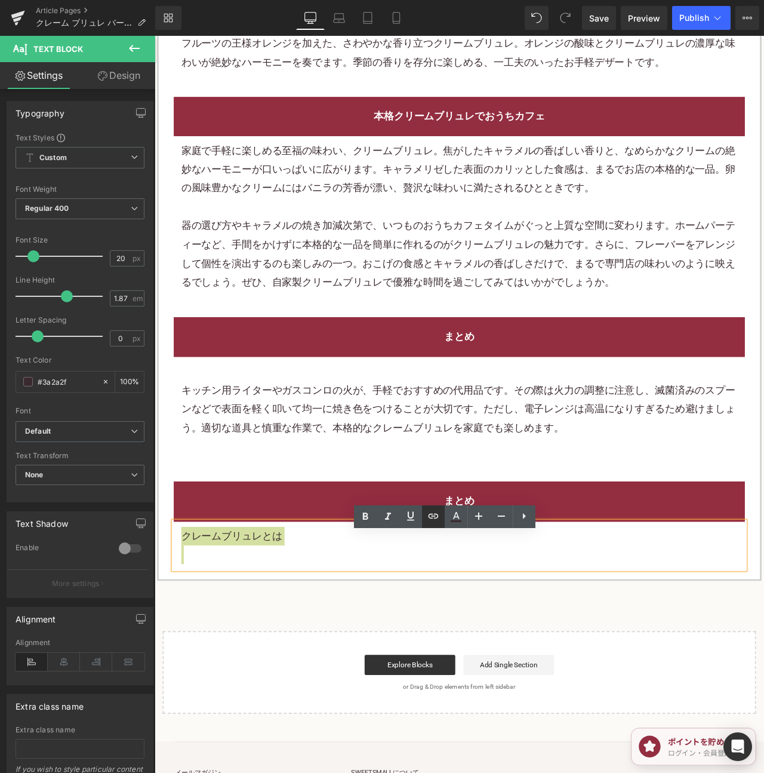
click at [431, 511] on icon at bounding box center [433, 516] width 14 height 14
drag, startPoint x: 305, startPoint y: 570, endPoint x: 332, endPoint y: 570, distance: 27.5
click at [307, 570] on input "text" at bounding box center [262, 569] width 184 height 30
paste input "https://shop.sweetsvillage.com/blogs/knowledge/creme-brulee"
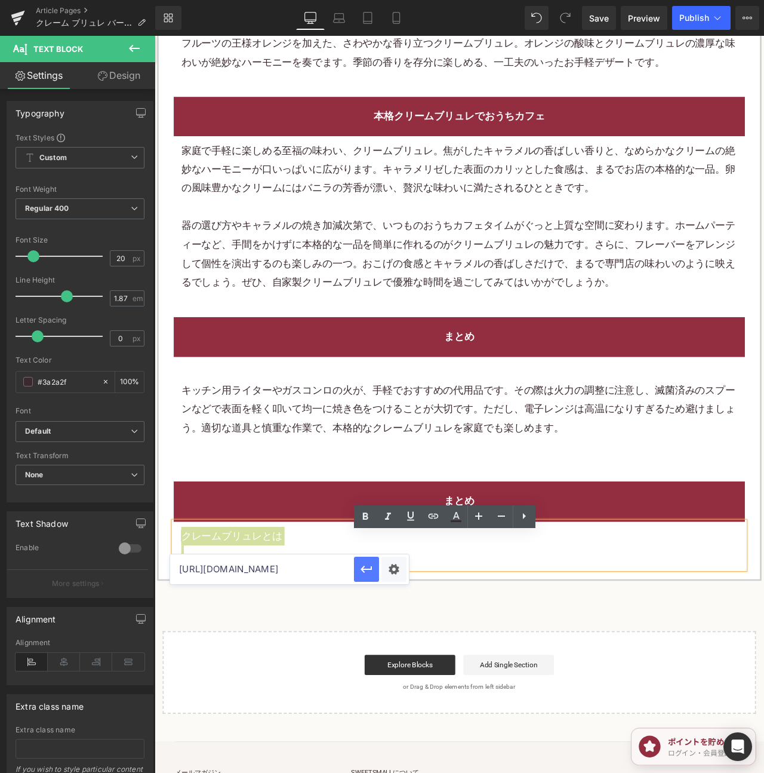
type input "https://shop.sweetsvillage.com/blogs/knowledge/creme-brulee"
click at [363, 572] on icon "button" at bounding box center [367, 569] width 14 height 14
click at [647, 598] on h2 "まとめ" at bounding box center [515, 587] width 659 height 22
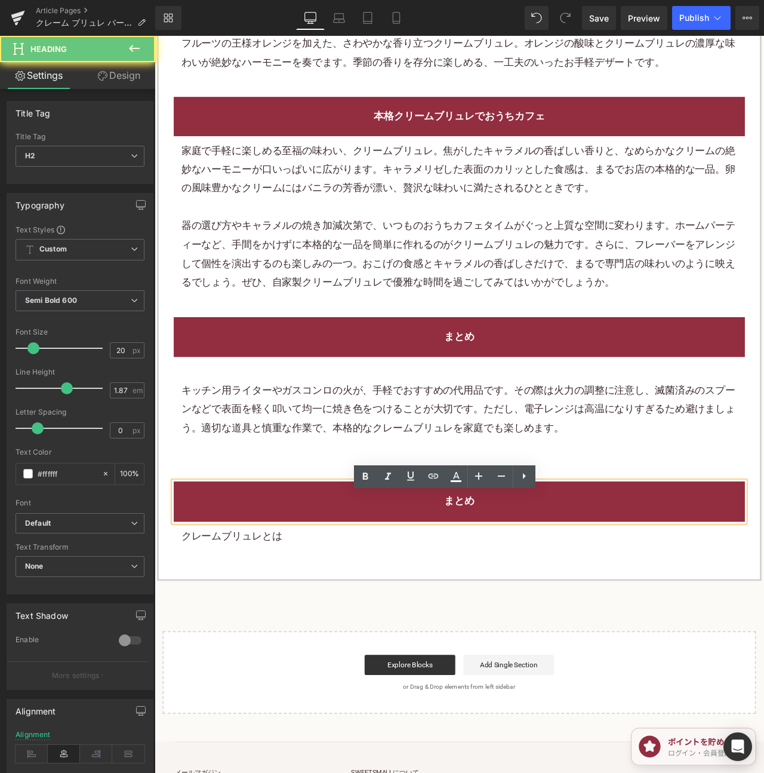
click at [647, 598] on h2 "まとめ" at bounding box center [515, 587] width 659 height 22
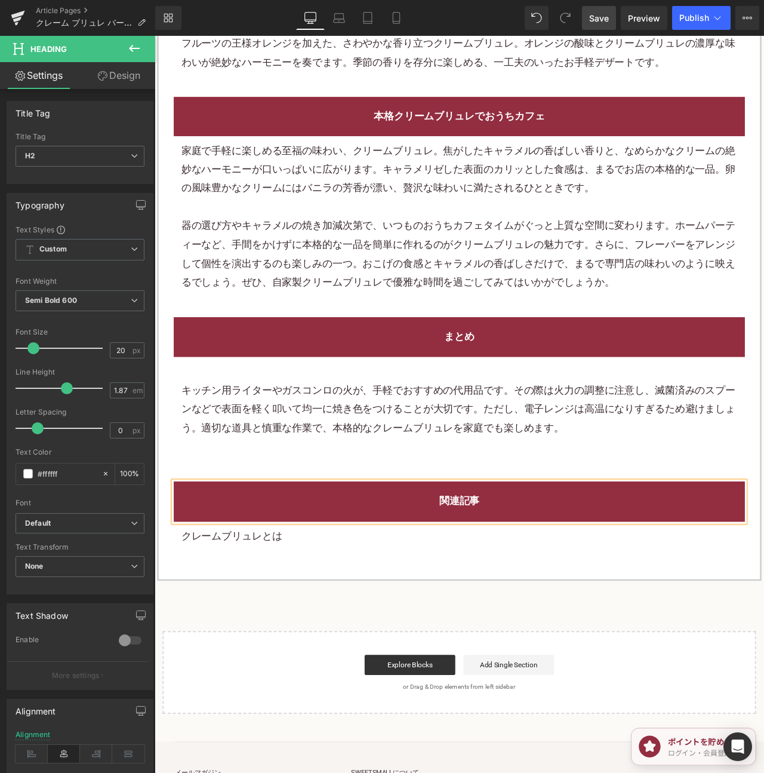
click at [592, 25] on link "Save" at bounding box center [599, 18] width 34 height 24
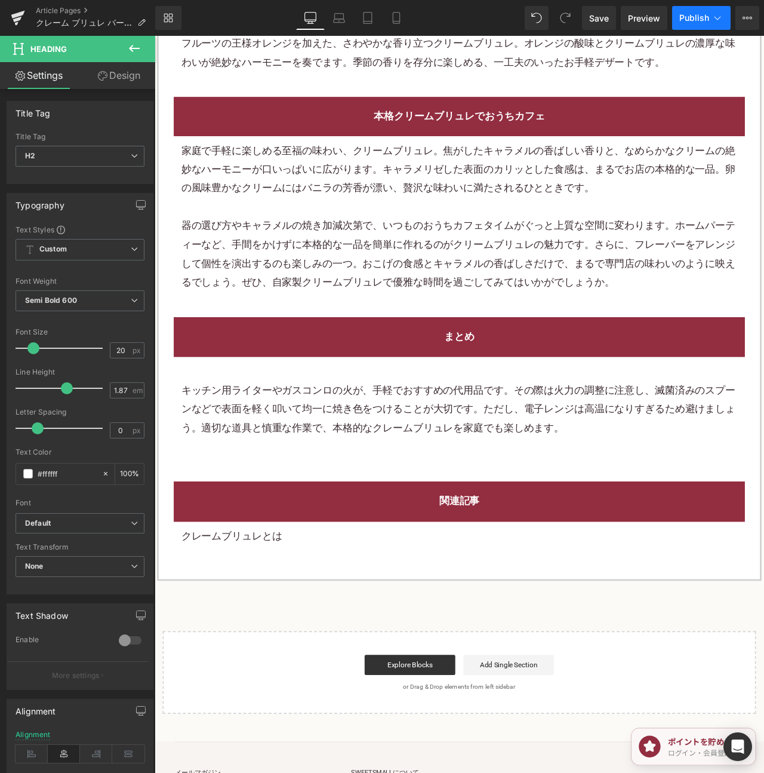
click at [684, 21] on span "Publish" at bounding box center [695, 18] width 30 height 10
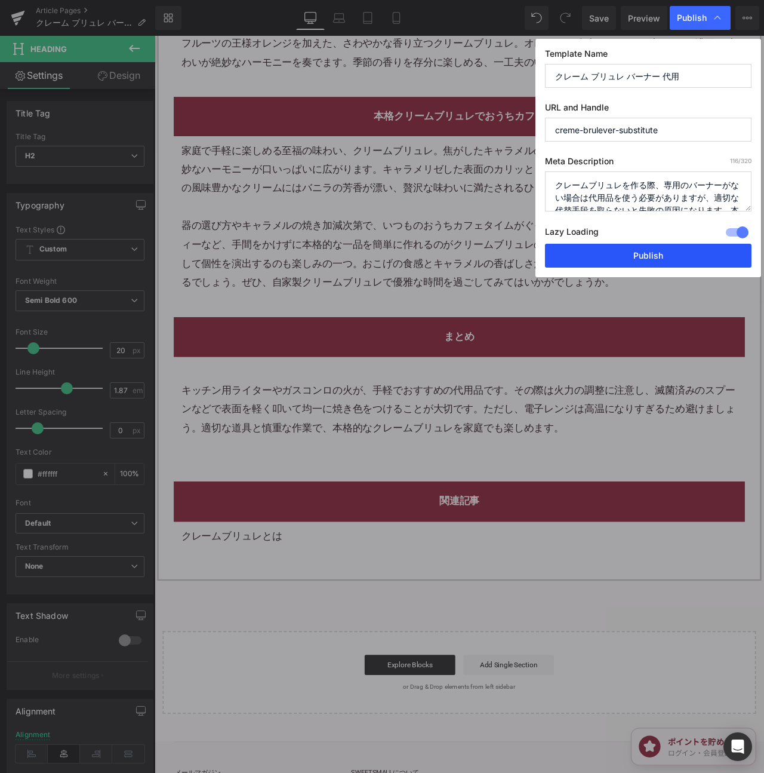
click at [617, 252] on button "Publish" at bounding box center [648, 256] width 207 height 24
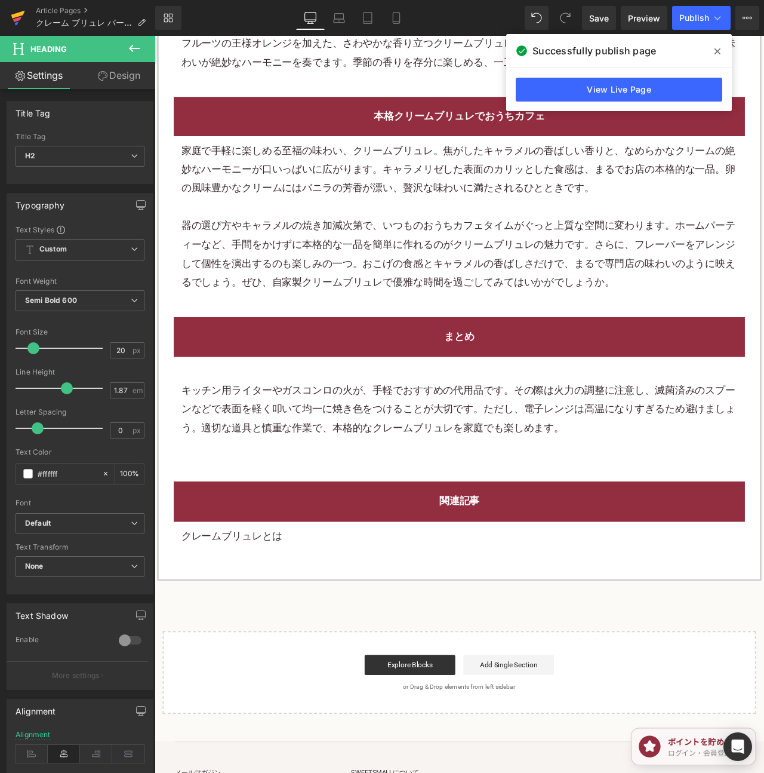
drag, startPoint x: 18, startPoint y: 10, endPoint x: 27, endPoint y: 4, distance: 11.1
click at [18, 10] on icon at bounding box center [18, 18] width 14 height 30
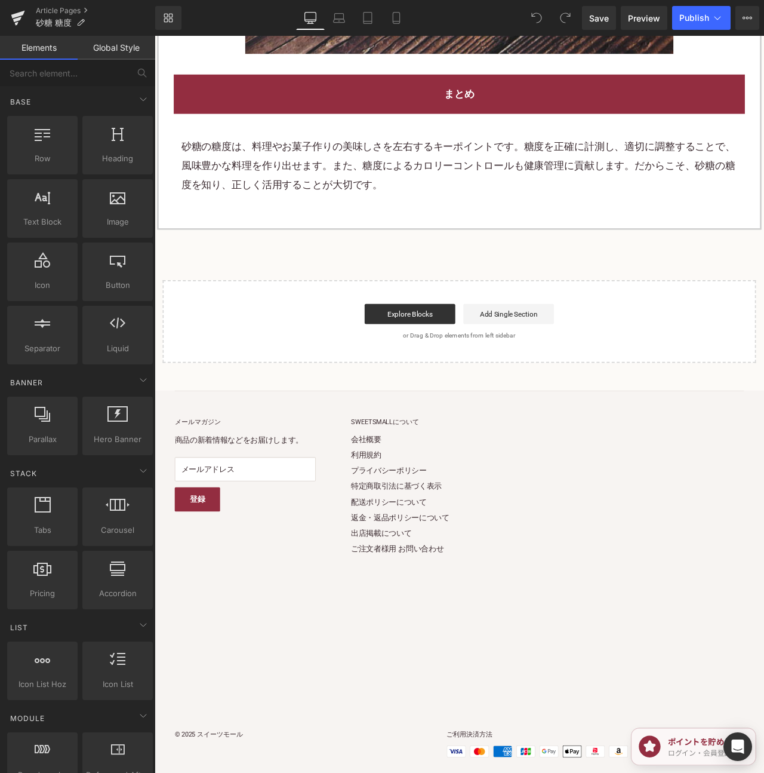
scroll to position [2672, 0]
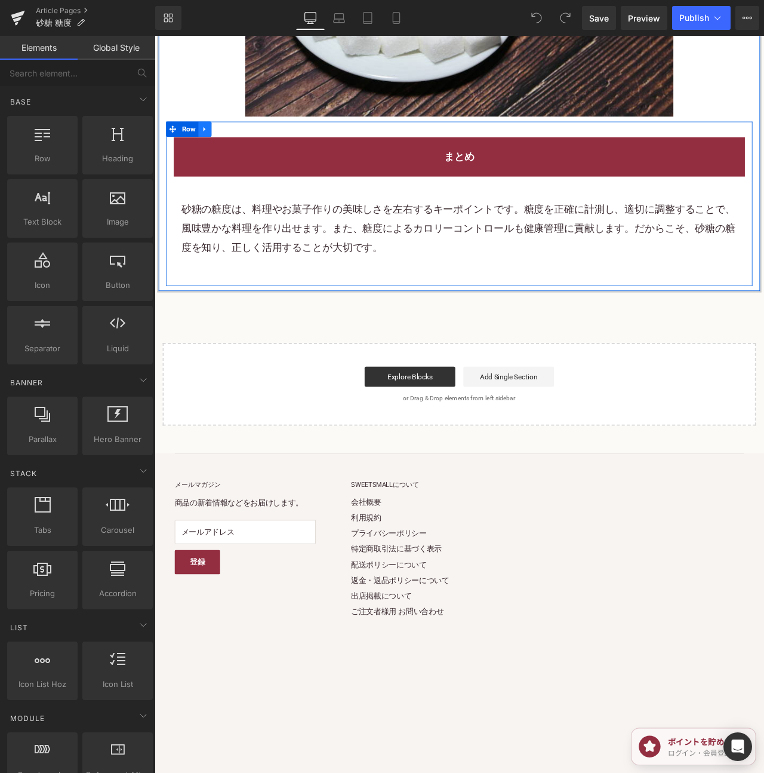
click at [213, 142] on icon at bounding box center [214, 146] width 8 height 9
click at [230, 142] on icon at bounding box center [230, 146] width 8 height 8
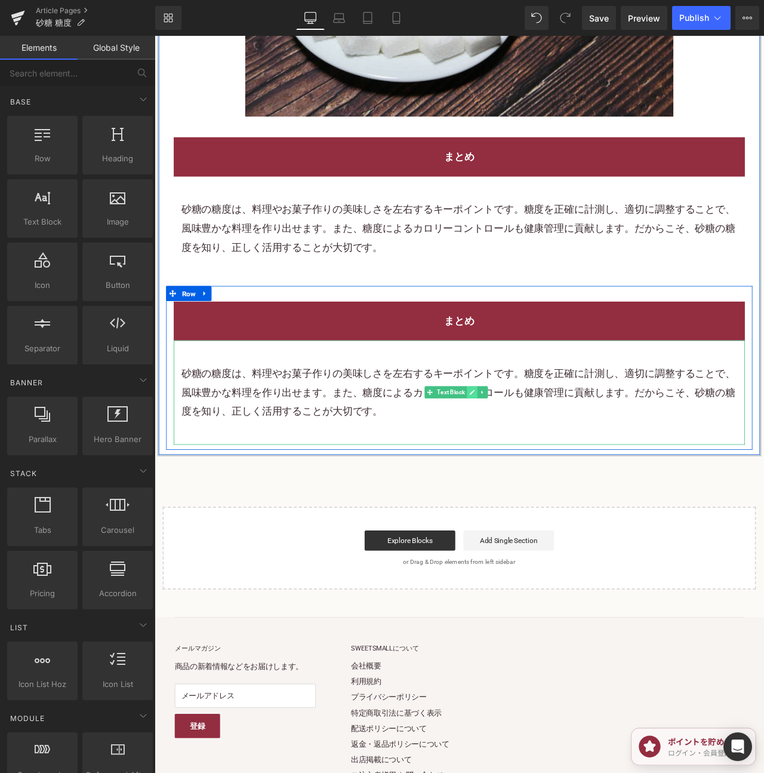
click at [529, 454] on icon at bounding box center [531, 457] width 7 height 7
click at [529, 445] on p "砂糖の糖度は、料理やお菓子作りの美味しさを左右するキーポイントです。糖度を正確に計測し、適切に調整することで、風味豊かな料理を作り出せます。また、糖度によるカ…" at bounding box center [515, 458] width 659 height 67
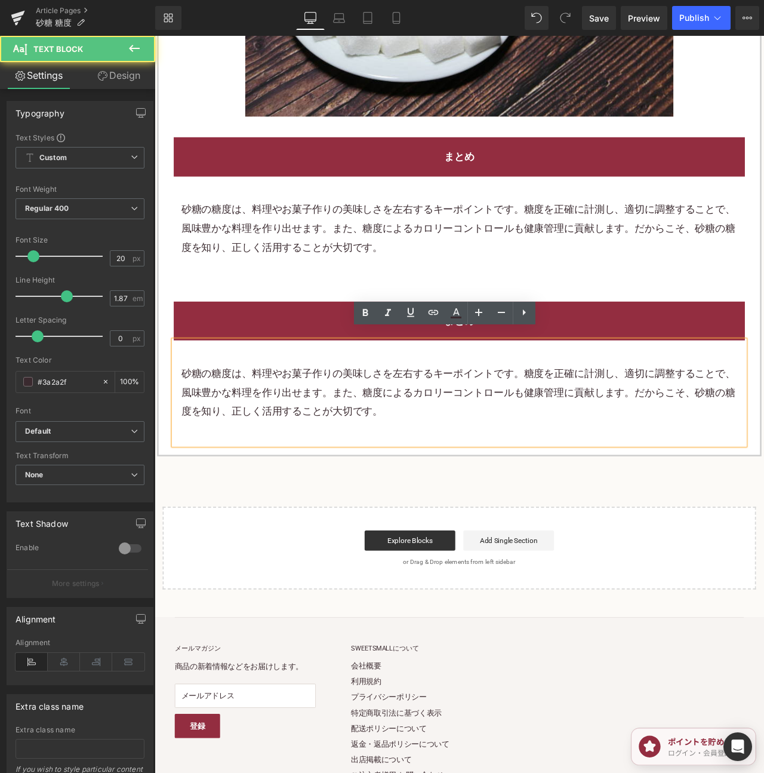
click at [600, 432] on p "砂糖の糖度は、料理やお菓子作りの美味しさを左右するキーポイントです。糖度を正確に計測し、適切に調整することで、風味豊かな料理を作り出せます。また、糖度によるカ…" at bounding box center [515, 458] width 659 height 67
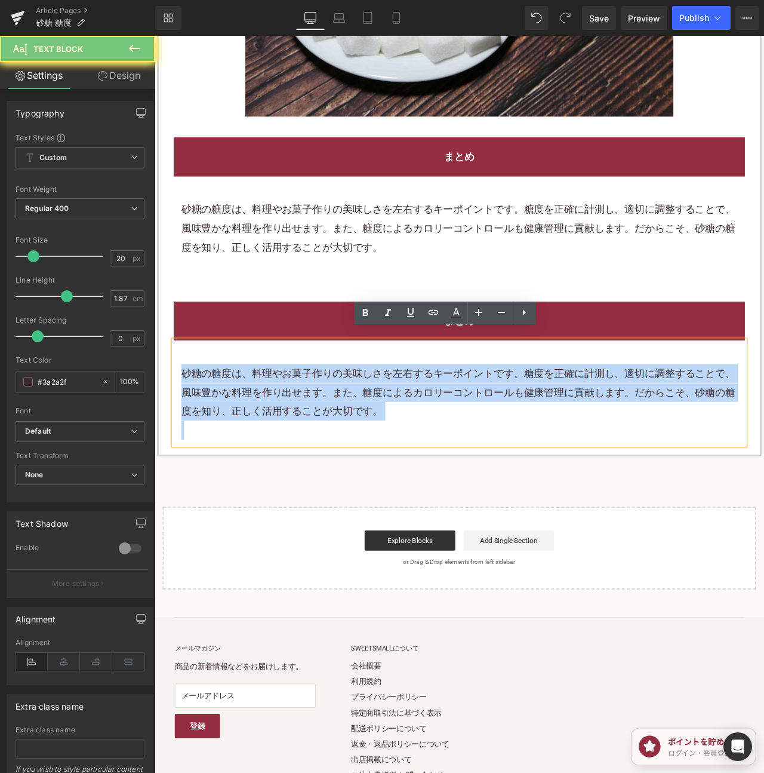
click at [600, 432] on p "砂糖の糖度は、料理やお菓子作りの美味しさを左右するキーポイントです。糖度を正確に計測し、適切に調整することで、風味豊かな料理を作り出せます。また、糖度によるカ…" at bounding box center [515, 458] width 659 height 67
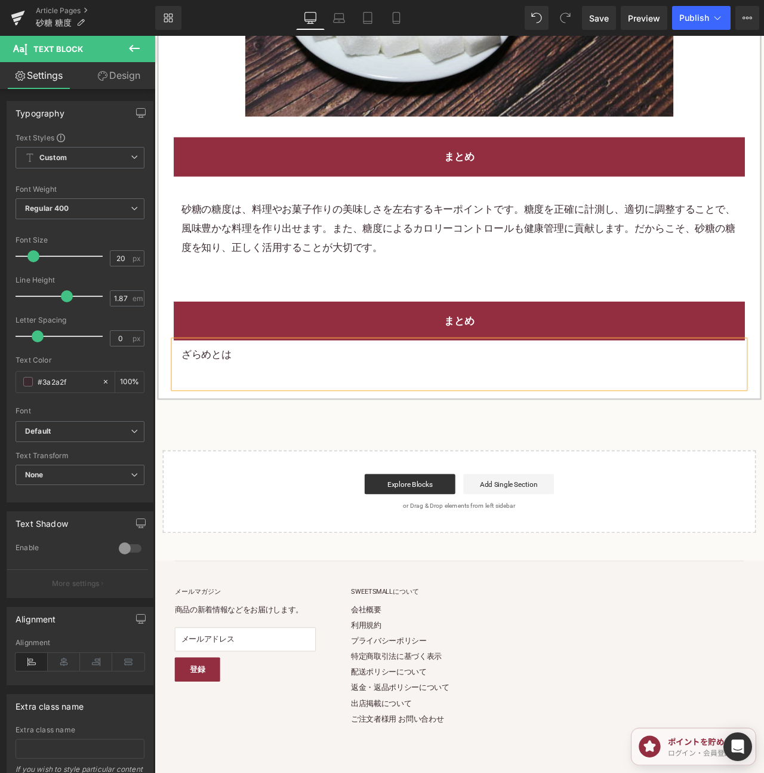
click at [592, 351] on div "まとめ" at bounding box center [515, 374] width 677 height 46
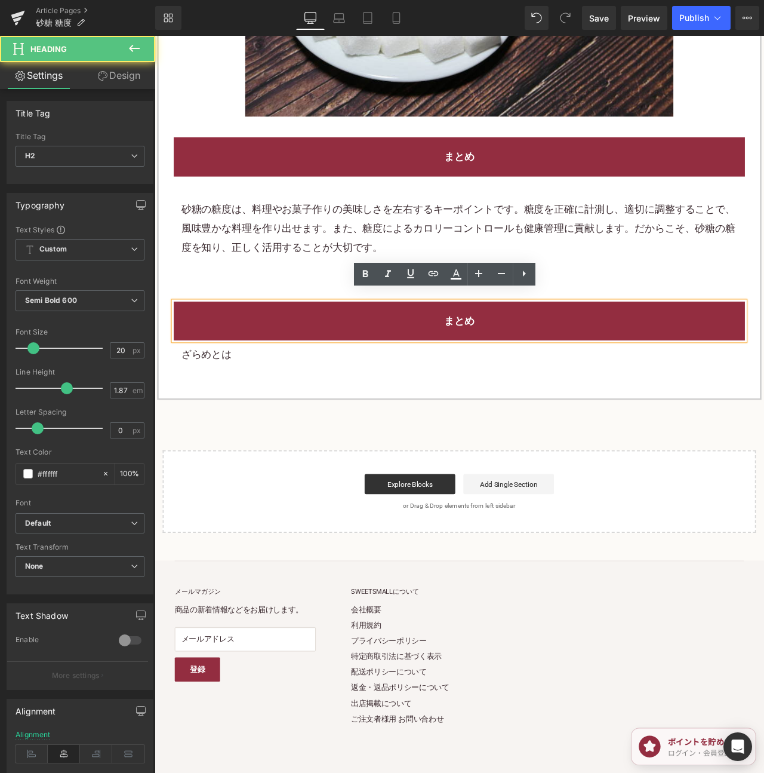
click at [588, 362] on h2 "まとめ" at bounding box center [515, 373] width 659 height 22
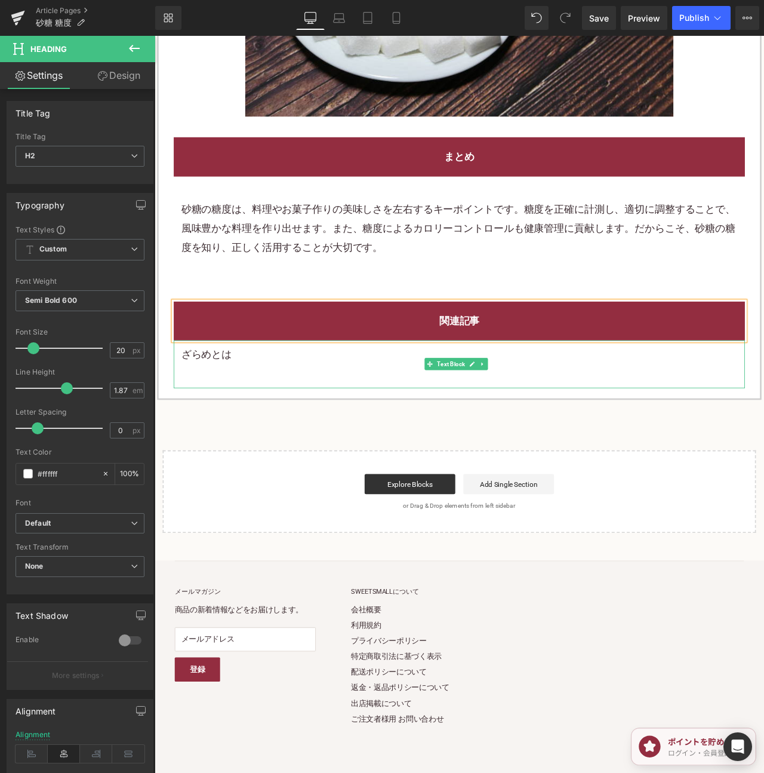
click at [234, 410] on p "ざらめとは" at bounding box center [515, 414] width 659 height 22
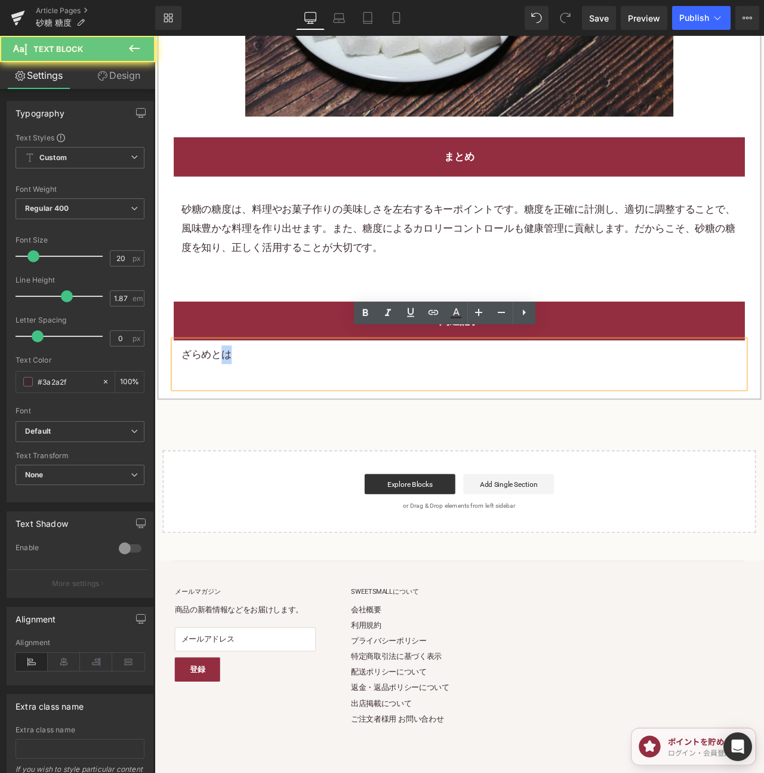
click at [234, 410] on p "ざらめとは" at bounding box center [515, 414] width 659 height 22
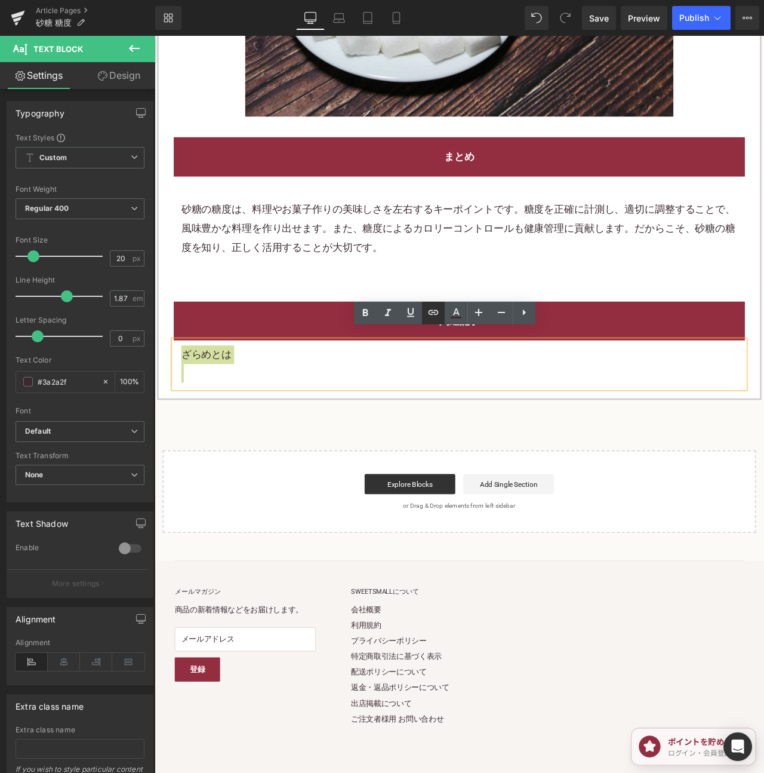
click at [431, 314] on icon at bounding box center [433, 312] width 10 height 5
click at [323, 367] on input "text" at bounding box center [262, 366] width 184 height 30
paste input "[URL][DOMAIN_NAME]"
type input "[URL][DOMAIN_NAME]"
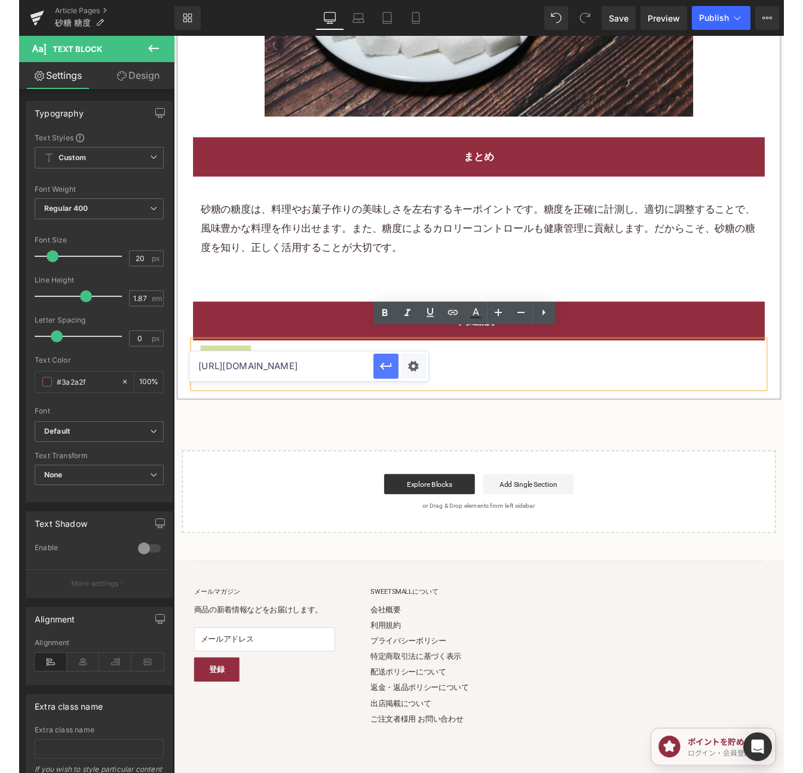
scroll to position [0, 0]
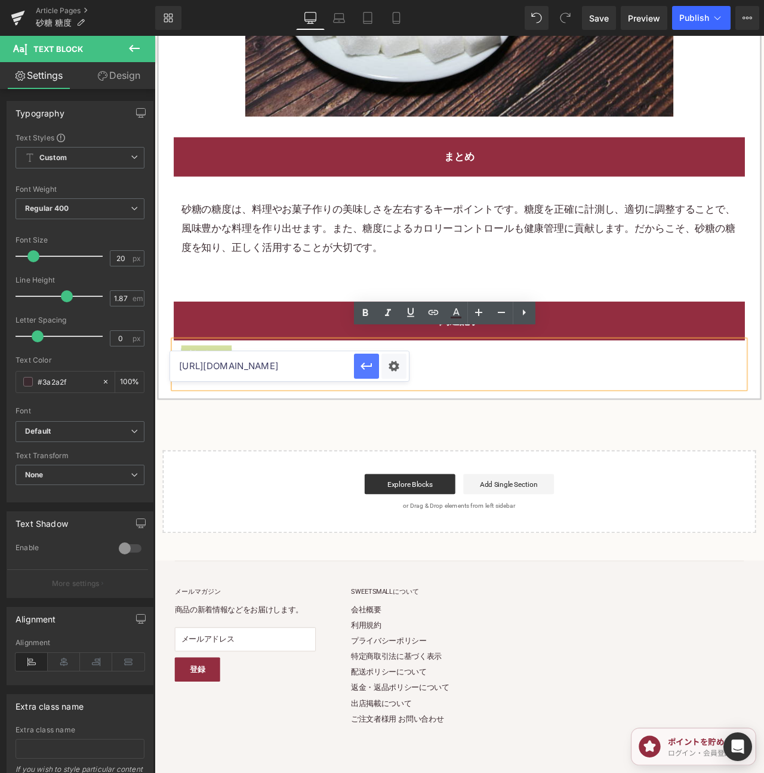
click at [357, 365] on button "button" at bounding box center [366, 366] width 25 height 25
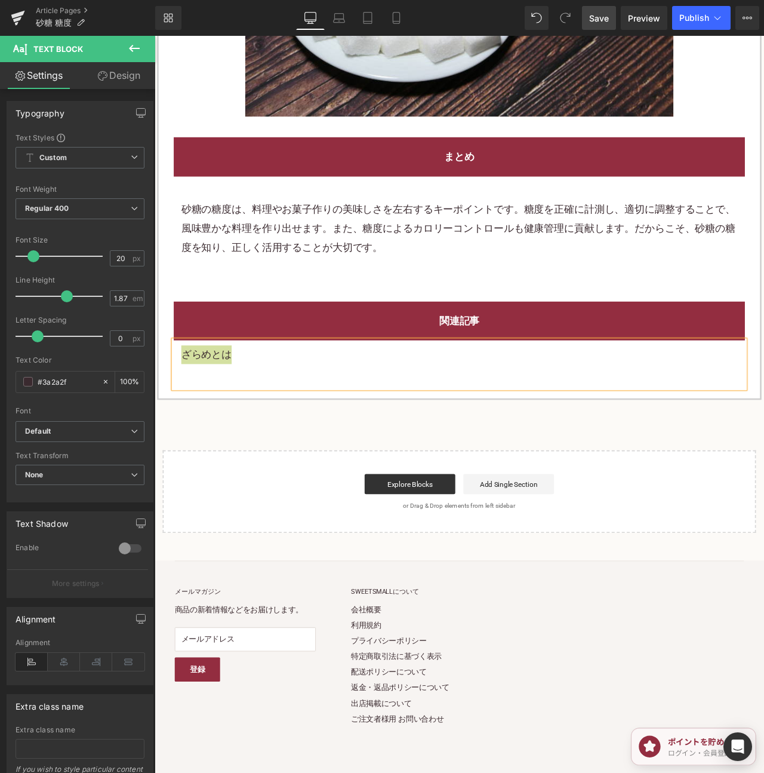
click at [598, 13] on span "Save" at bounding box center [599, 18] width 20 height 13
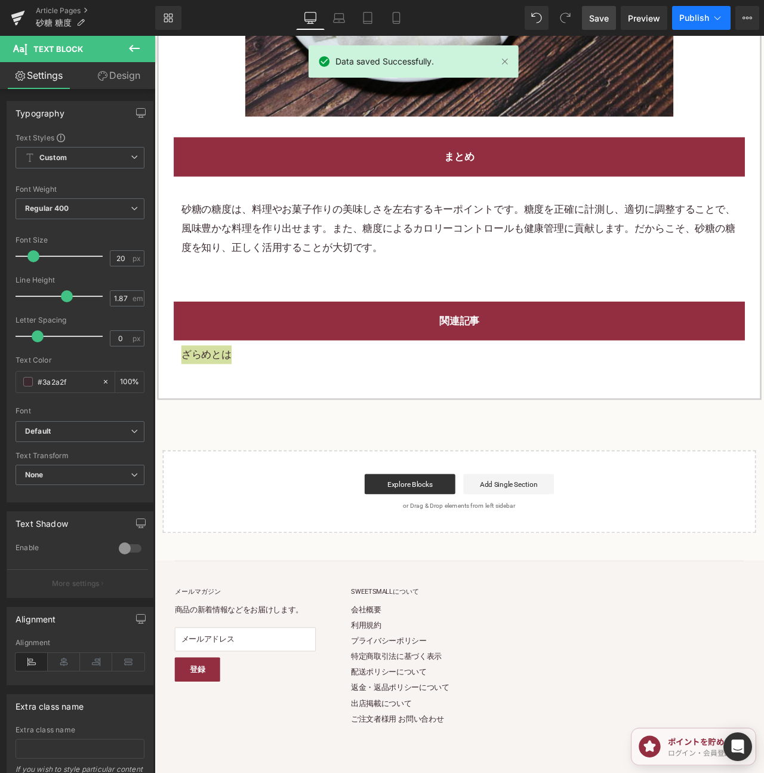
click at [701, 20] on span "Publish" at bounding box center [695, 18] width 30 height 10
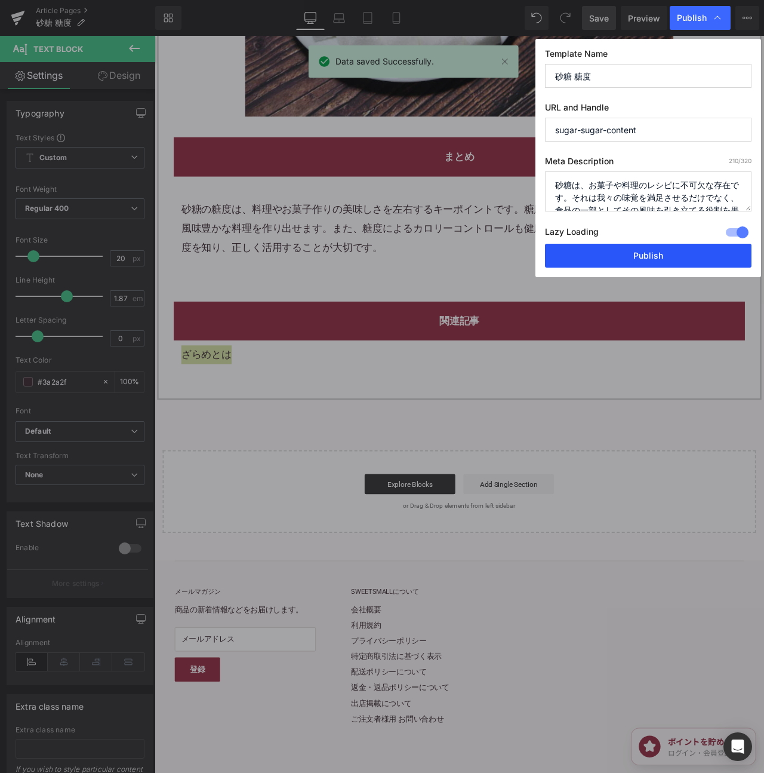
click at [639, 256] on button "Publish" at bounding box center [648, 256] width 207 height 24
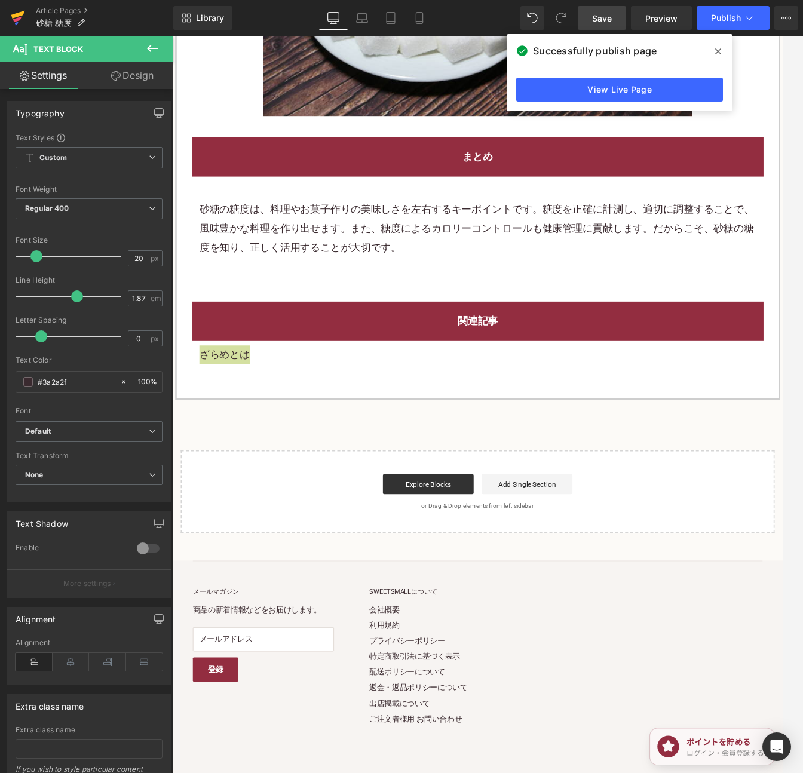
click at [14, 15] on icon at bounding box center [18, 15] width 14 height 8
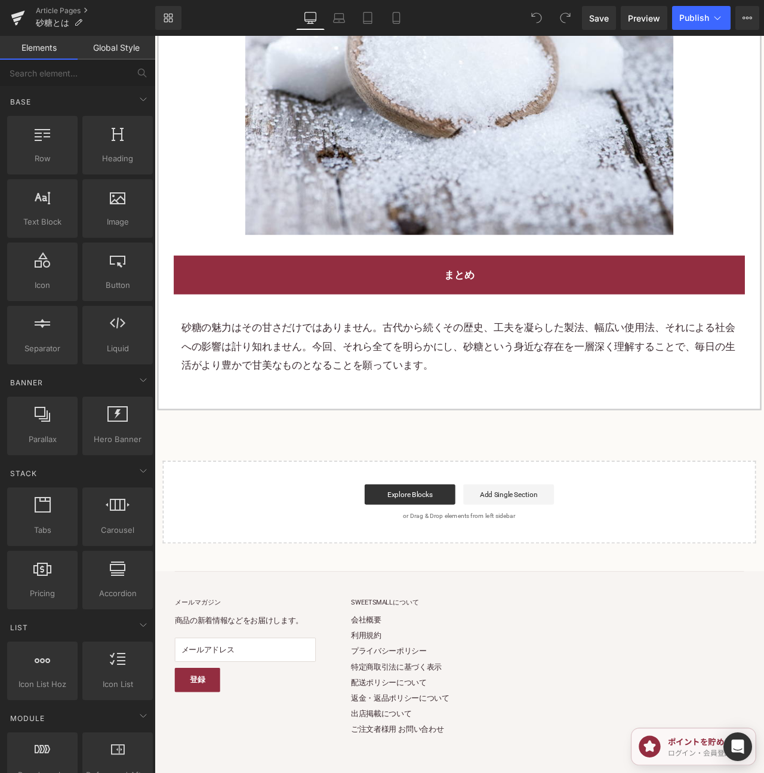
scroll to position [3046, 0]
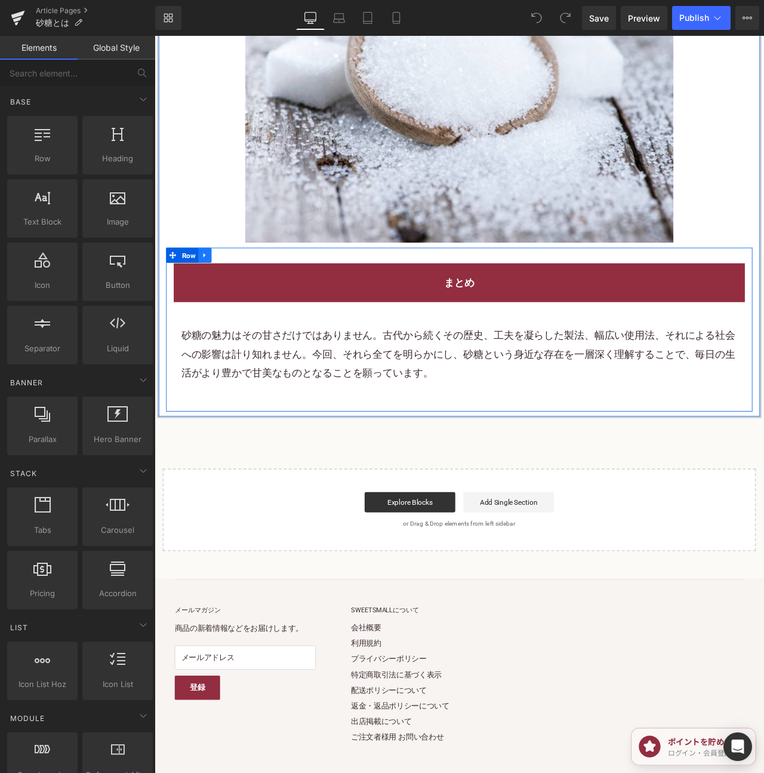
click at [214, 298] on icon at bounding box center [214, 295] width 2 height 5
click at [236, 305] on link at bounding box center [230, 296] width 16 height 18
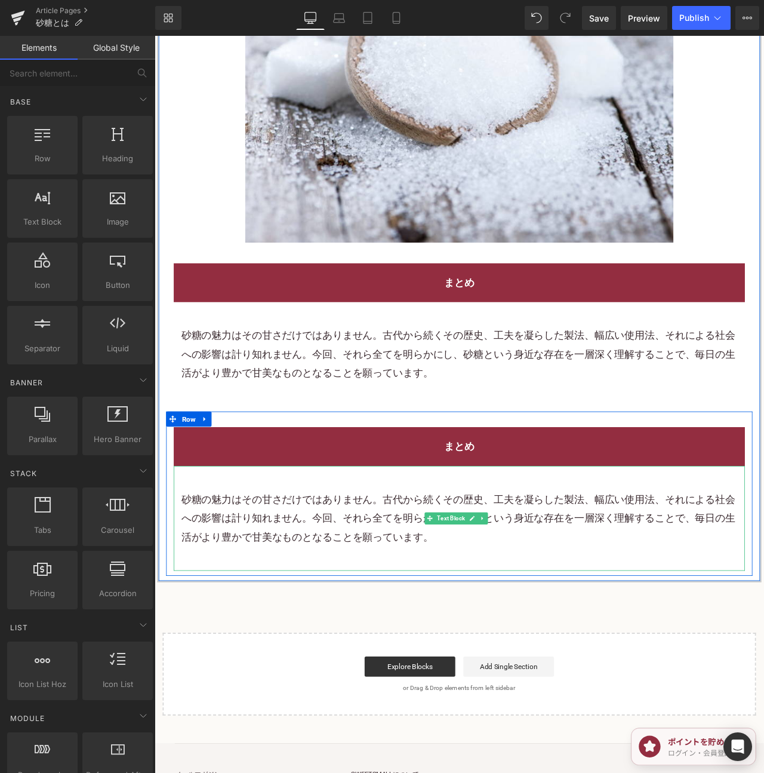
click at [428, 600] on p "砂糖の魅力はその甘さだけではありません。古代から続くその歴史、工夫を凝らした製法、幅広い使用法、それによる社会への影響は計り知れません。今回、それら全てを明ら…" at bounding box center [515, 607] width 659 height 67
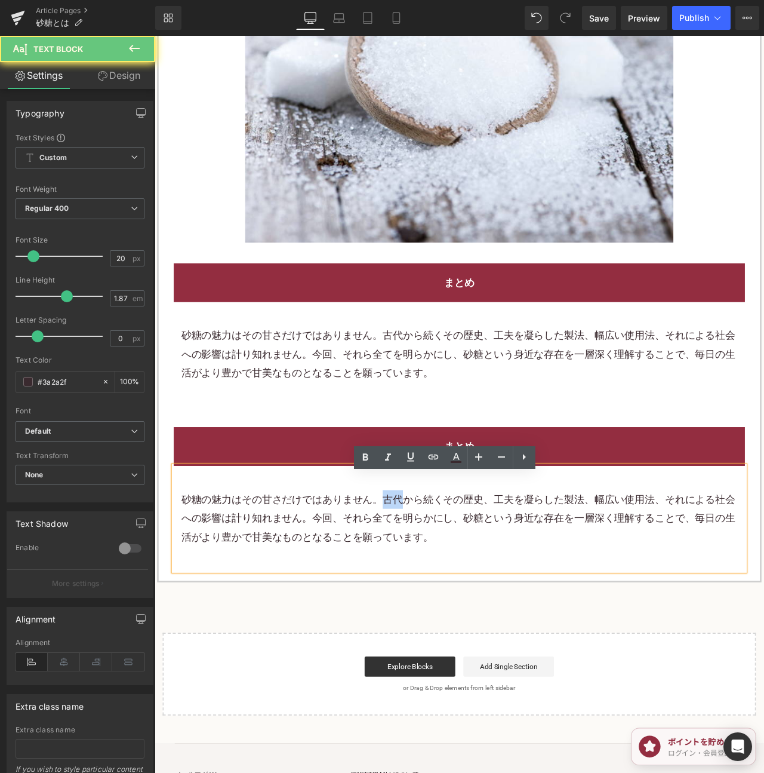
click at [428, 600] on p "砂糖の魅力はその甘さだけではありません。古代から続くその歴史、工夫を凝らした製法、幅広い使用法、それによる社会への影響は計り知れません。今回、それら全てを明ら…" at bounding box center [515, 607] width 659 height 67
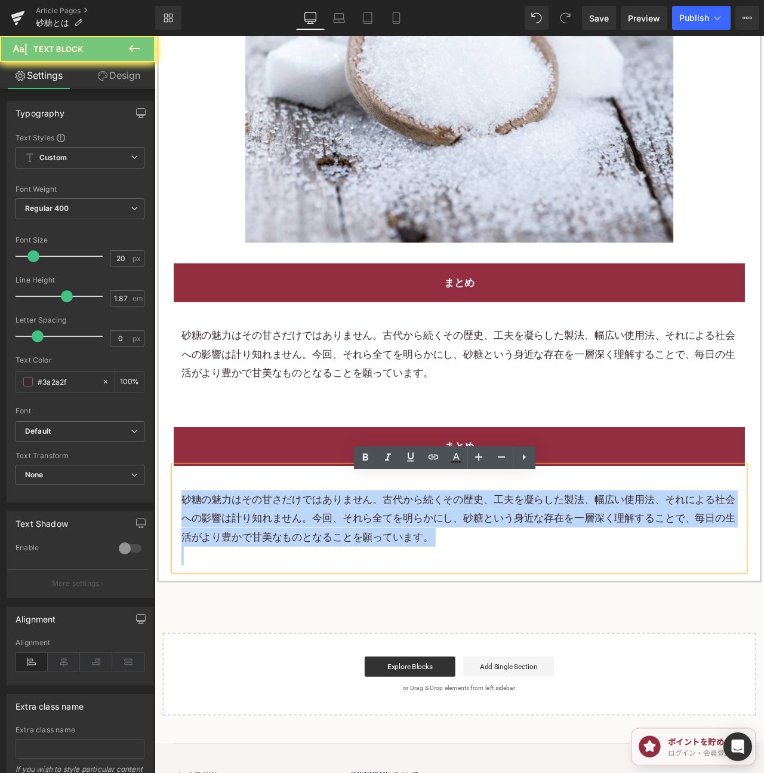
click at [428, 600] on p "砂糖の魅力はその甘さだけではありません。古代から続くその歴史、工夫を凝らした製法、幅広い使用法、それによる社会への影響は計り知れません。今回、それら全てを明ら…" at bounding box center [515, 607] width 659 height 67
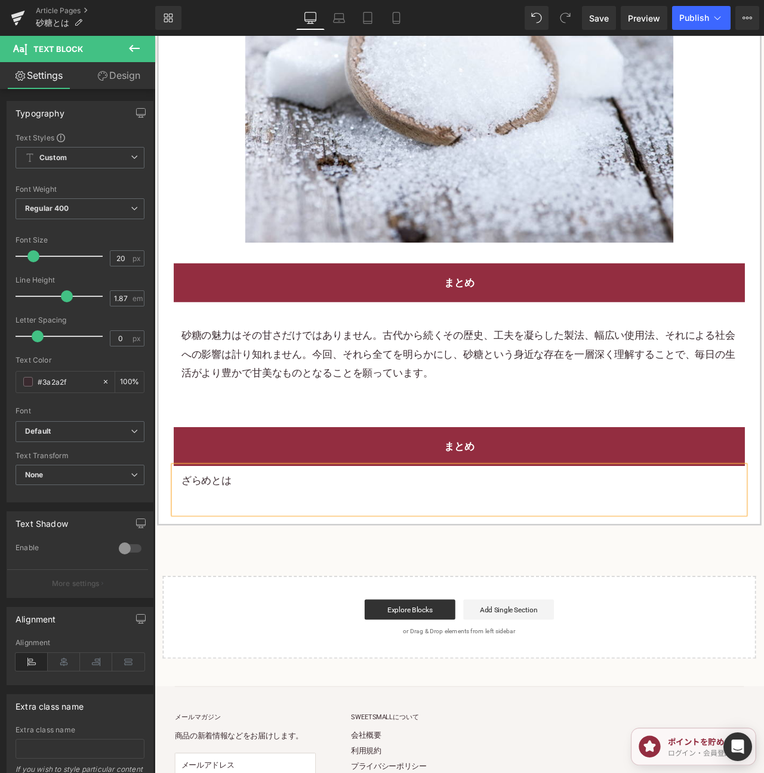
click at [590, 531] on h2 "まとめ" at bounding box center [515, 522] width 659 height 22
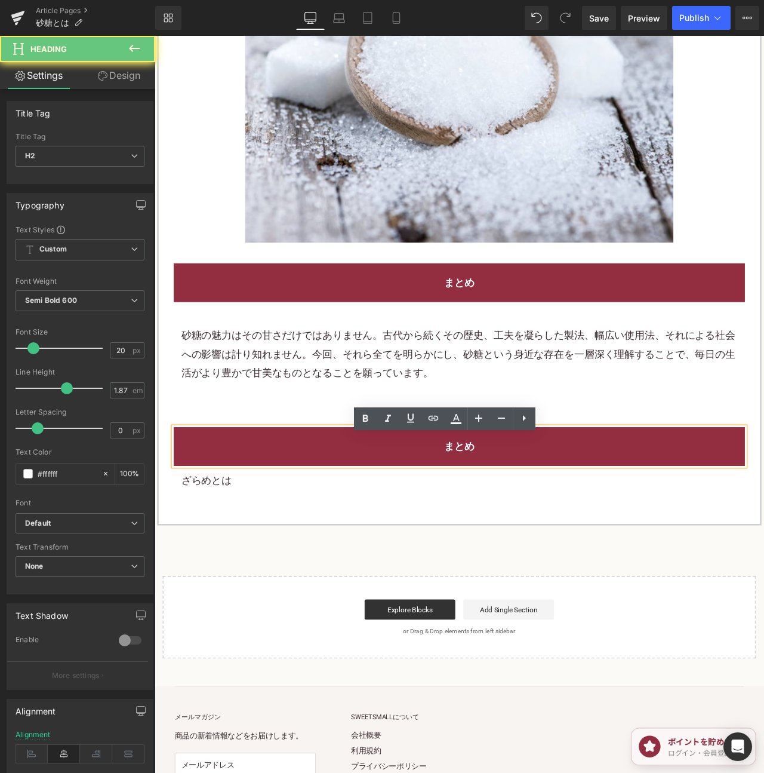
click at [590, 531] on h2 "まとめ" at bounding box center [515, 522] width 659 height 22
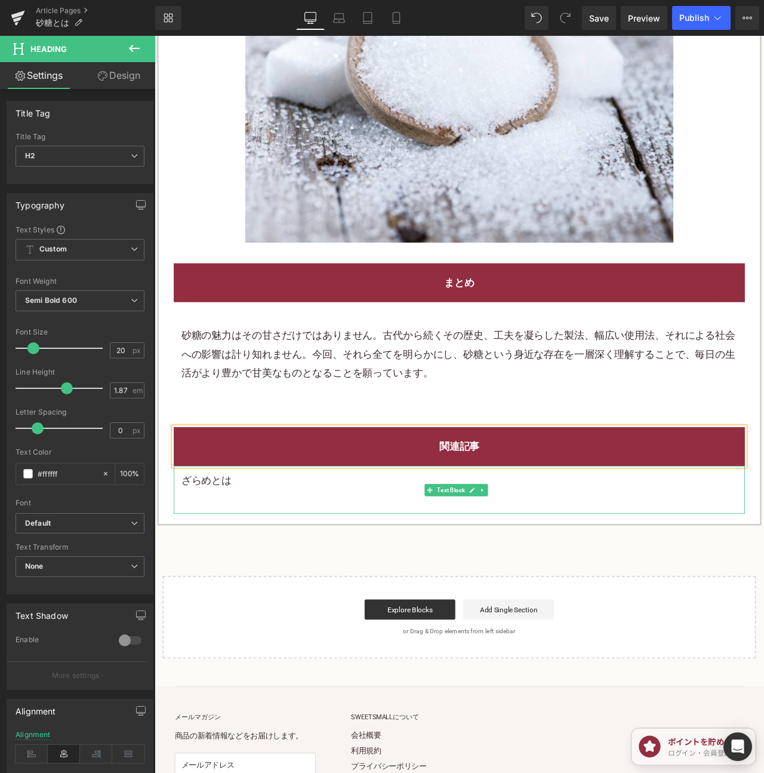
click at [219, 573] on p "ざらめとは" at bounding box center [515, 562] width 659 height 22
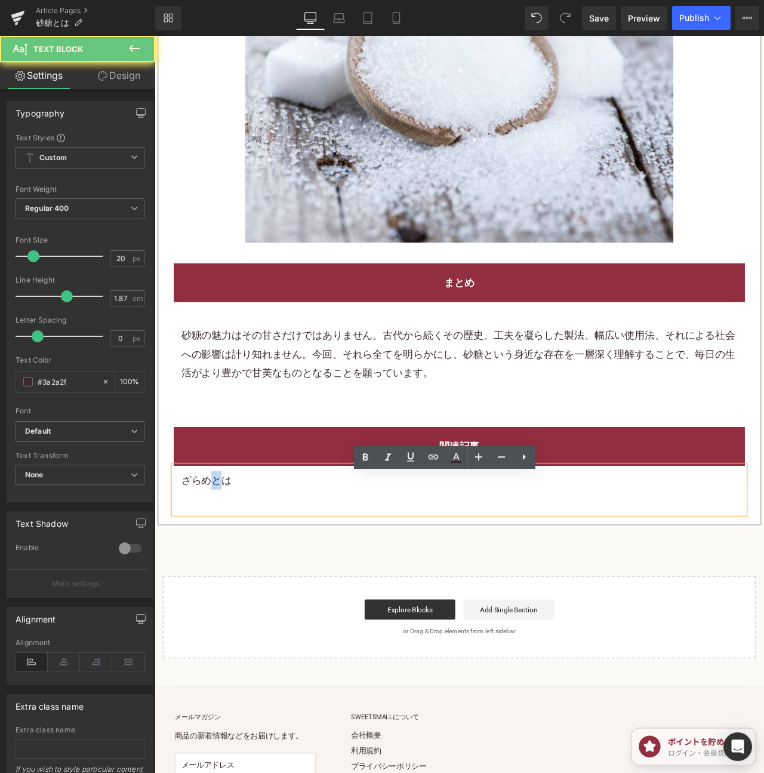
click at [219, 573] on p "ざらめとは" at bounding box center [515, 562] width 659 height 22
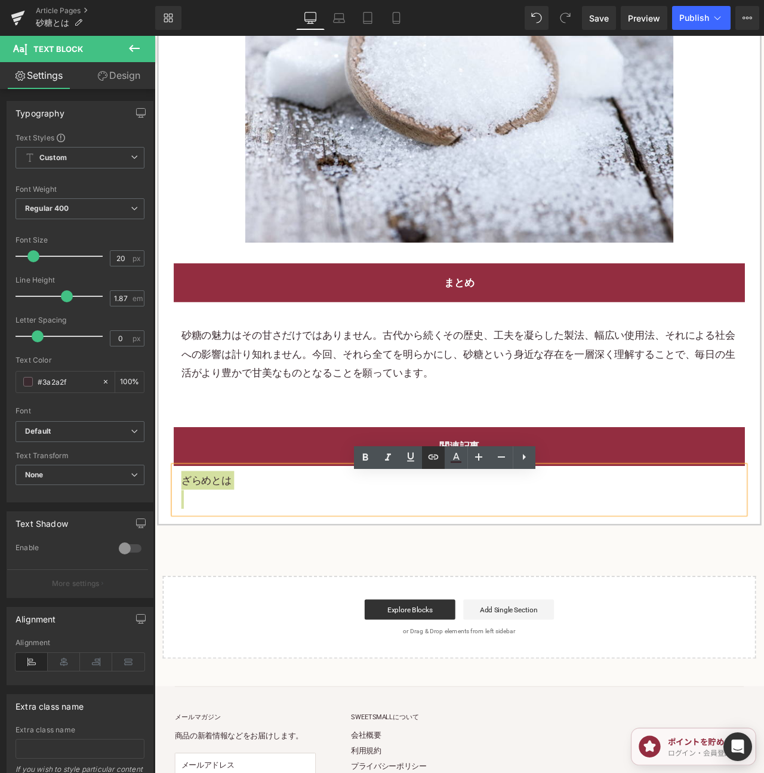
click at [430, 459] on icon at bounding box center [433, 456] width 10 height 5
drag, startPoint x: 321, startPoint y: 509, endPoint x: 352, endPoint y: 510, distance: 31.7
click at [321, 509] on input "text" at bounding box center [262, 511] width 184 height 30
paste input "https://shop.sweetsvillage.com/blogs/knowledge/crystal-sugar"
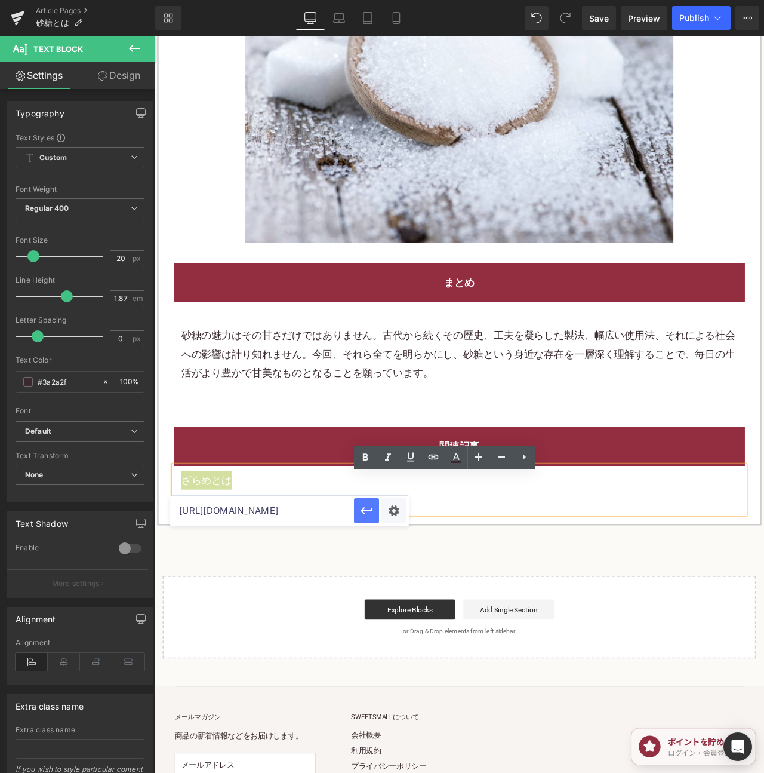
type input "https://shop.sweetsvillage.com/blogs/knowledge/crystal-sugar"
click at [362, 511] on icon "button" at bounding box center [366, 510] width 11 height 7
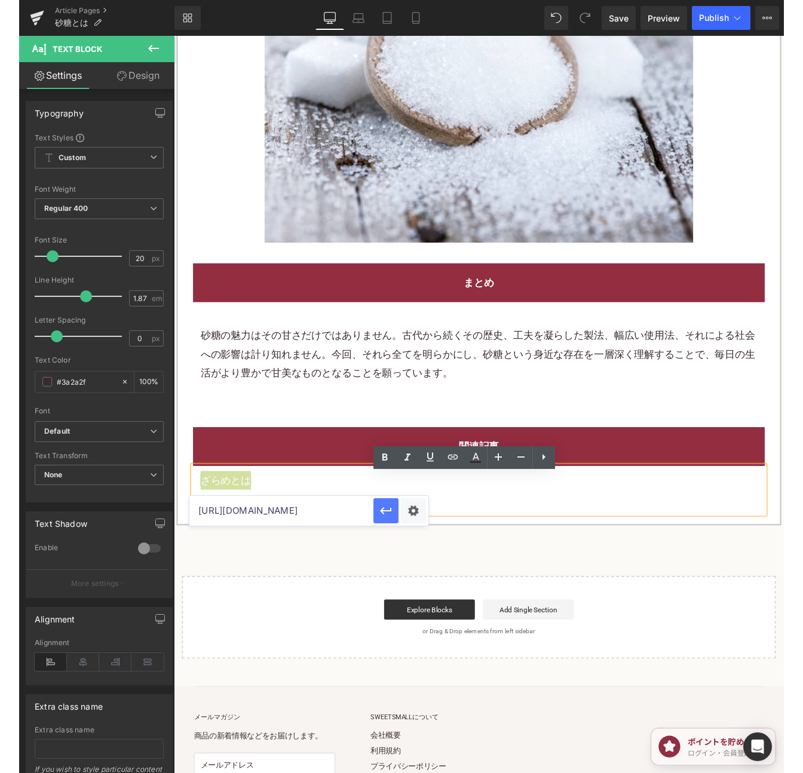
scroll to position [0, 0]
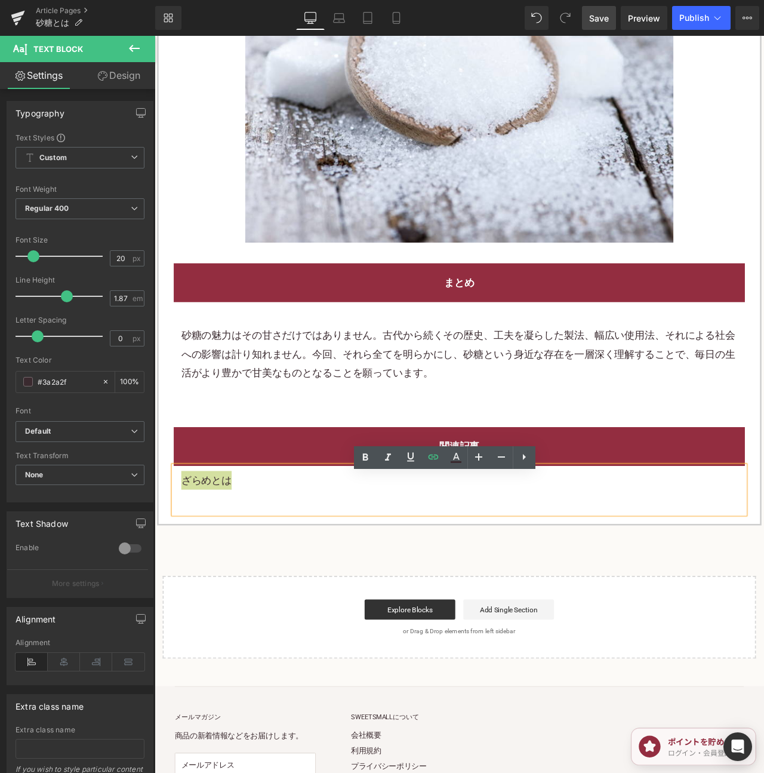
click at [601, 21] on span "Save" at bounding box center [599, 18] width 20 height 13
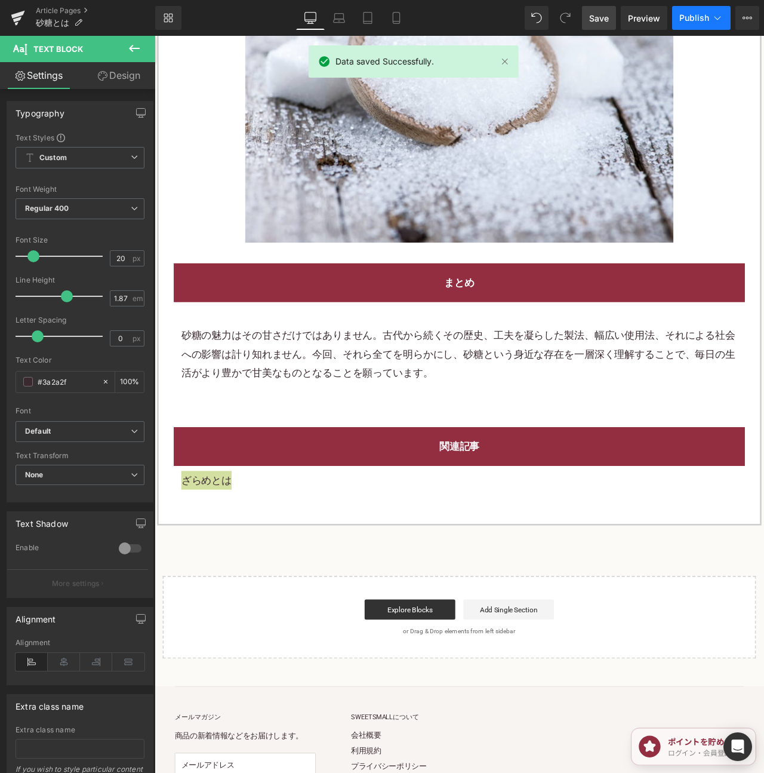
click at [692, 15] on span "Publish" at bounding box center [695, 18] width 30 height 10
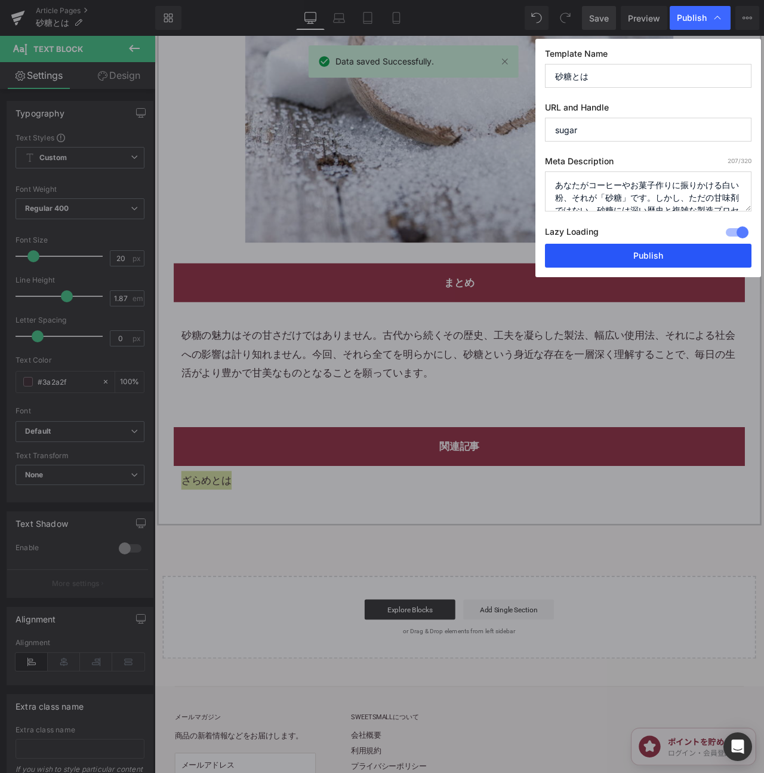
click at [655, 256] on button "Publish" at bounding box center [648, 256] width 207 height 24
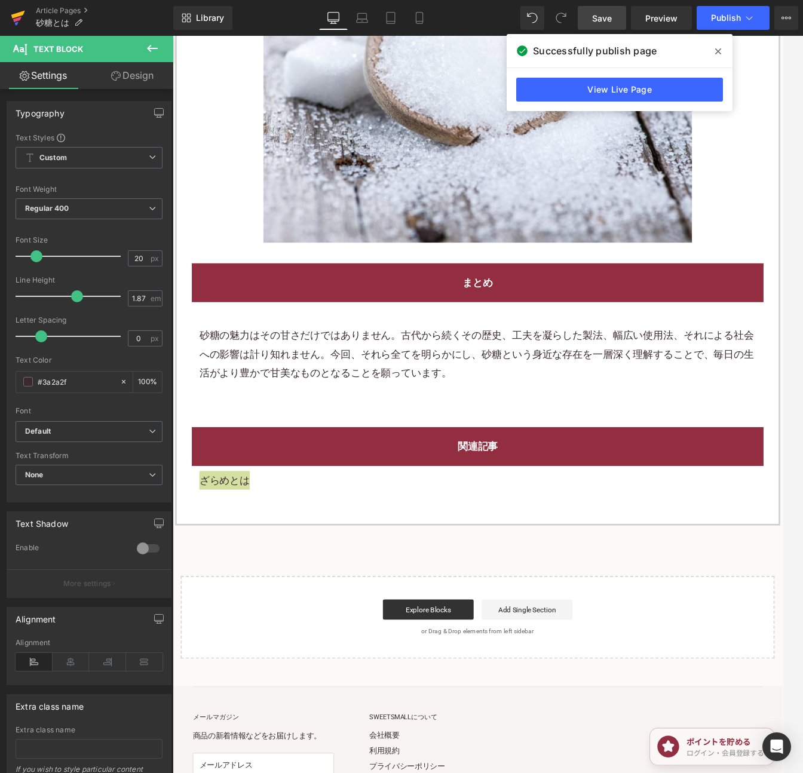
click at [19, 14] on icon at bounding box center [18, 15] width 14 height 8
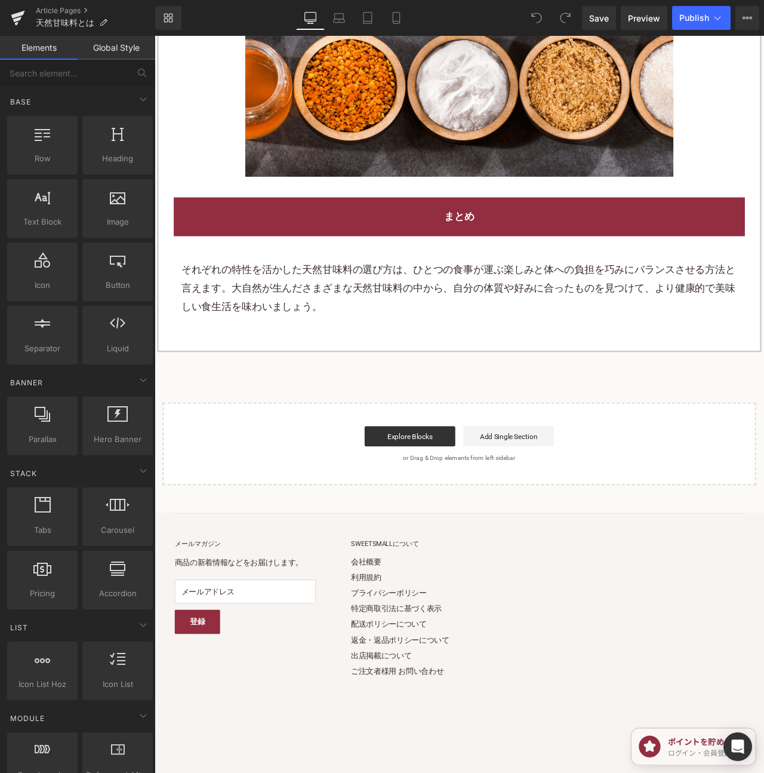
scroll to position [5180, 0]
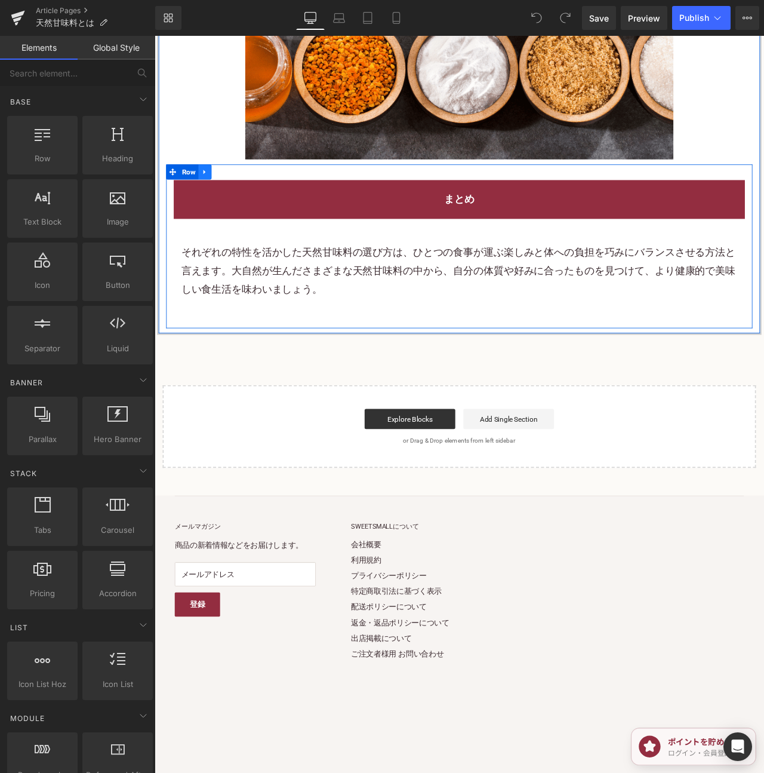
click at [211, 195] on icon at bounding box center [214, 196] width 8 height 9
click at [227, 194] on icon at bounding box center [230, 197] width 8 height 8
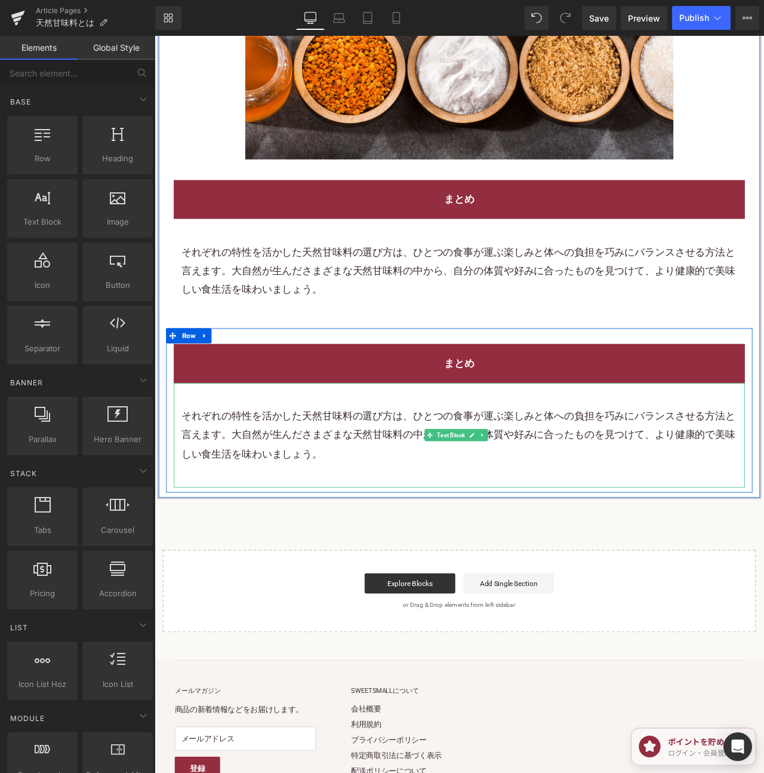
click at [441, 497] on p "それぞれの特性を活かした天然甘味料の選び方は、ひとつの食事が運ぶ楽しみと体への負担を巧みにバランスさせる方法と言えます。大自然が生んださまざまな天然甘味料の中…" at bounding box center [515, 508] width 659 height 67
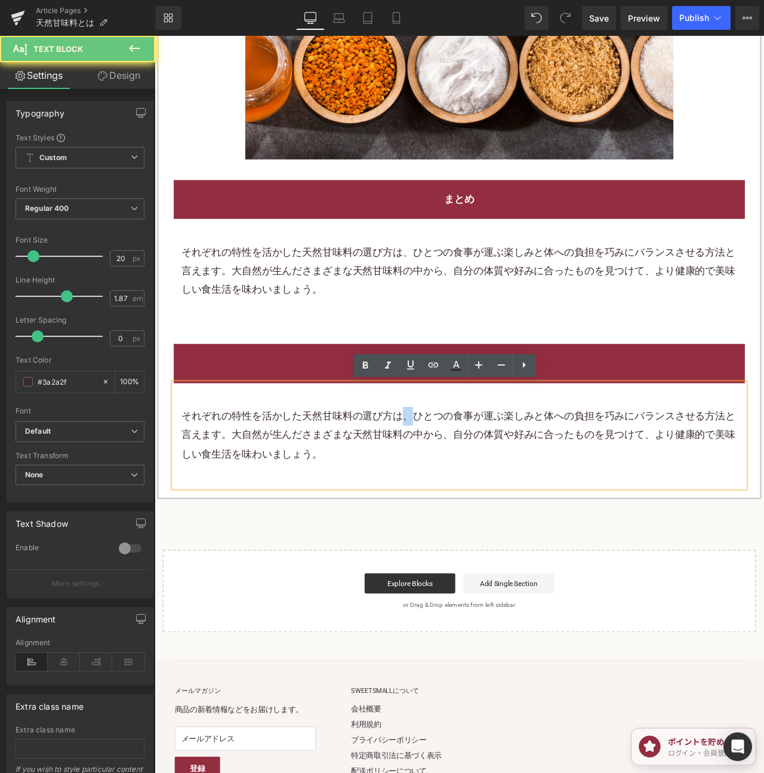
click at [441, 497] on p "それぞれの特性を活かした天然甘味料の選び方は、ひとつの食事が運ぶ楽しみと体への負担を巧みにバランスさせる方法と言えます。大自然が生んださまざまな天然甘味料の中…" at bounding box center [515, 508] width 659 height 67
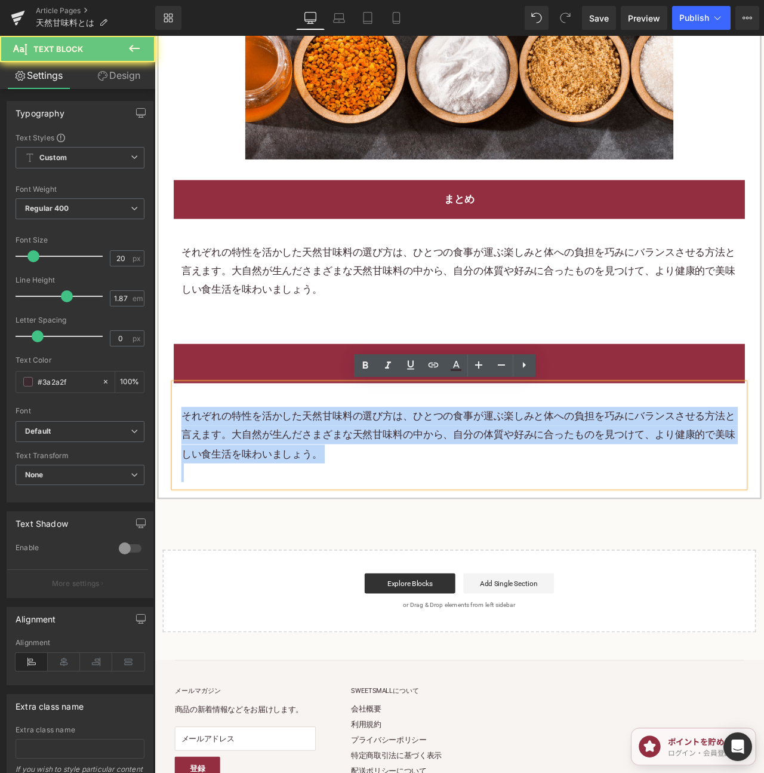
click at [441, 497] on p "それぞれの特性を活かした天然甘味料の選び方は、ひとつの食事が運ぶ楽しみと体への負担を巧みにバランスさせる方法と言えます。大自然が生んださまざまな天然甘味料の中…" at bounding box center [515, 508] width 659 height 67
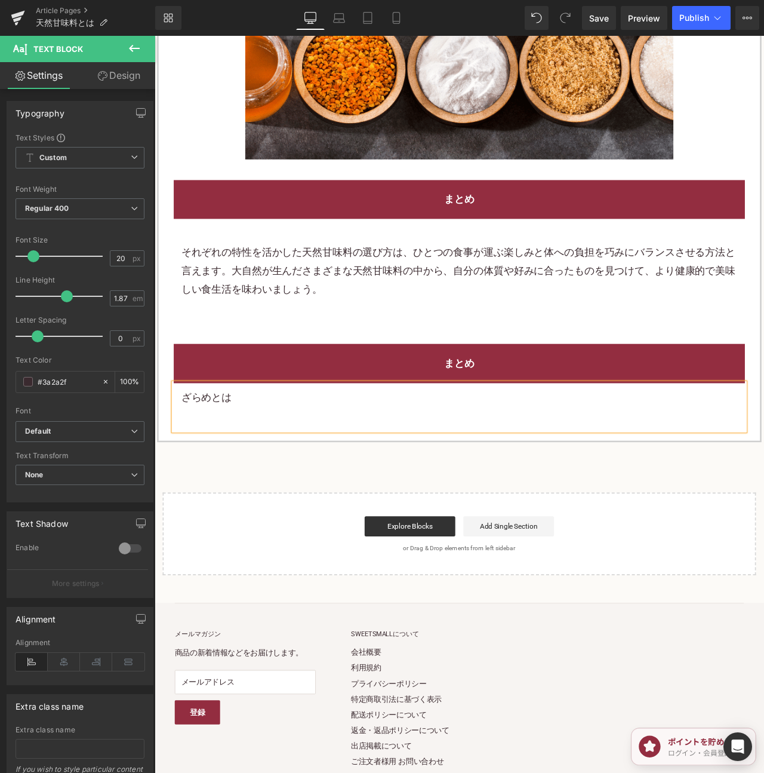
click at [186, 456] on p "ざらめとは" at bounding box center [515, 464] width 659 height 22
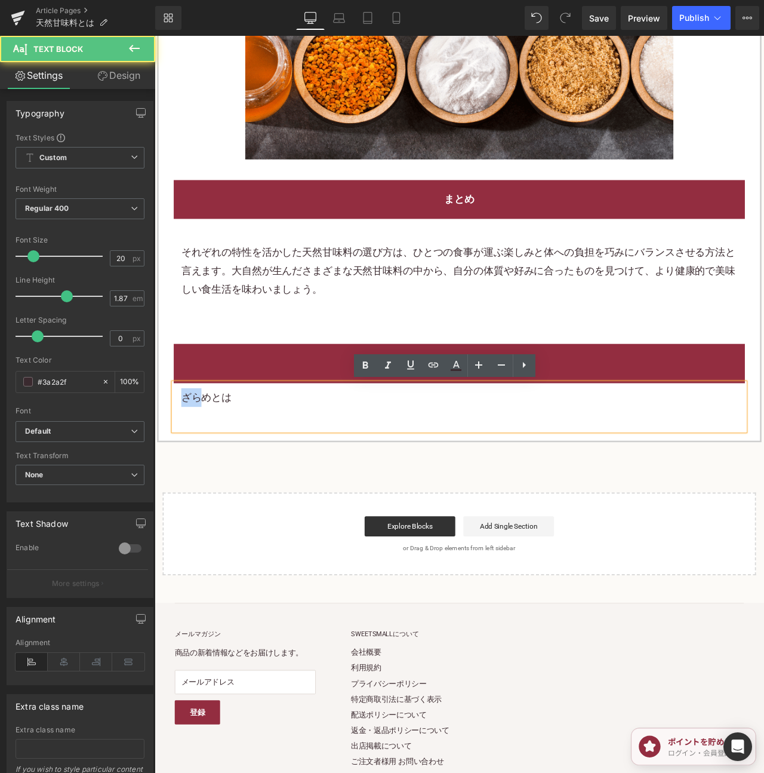
click at [186, 456] on p "ざらめとは" at bounding box center [515, 464] width 659 height 22
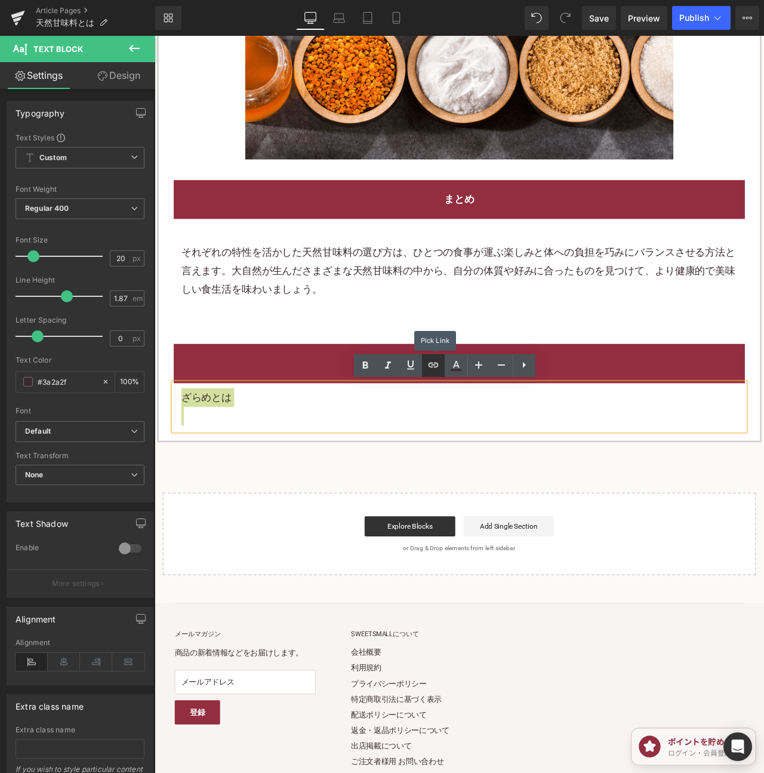
click at [430, 362] on icon at bounding box center [433, 365] width 14 height 14
drag, startPoint x: 176, startPoint y: 474, endPoint x: 400, endPoint y: 432, distance: 227.7
click at [325, 430] on input "text" at bounding box center [262, 418] width 184 height 30
paste input "[URL][DOMAIN_NAME]"
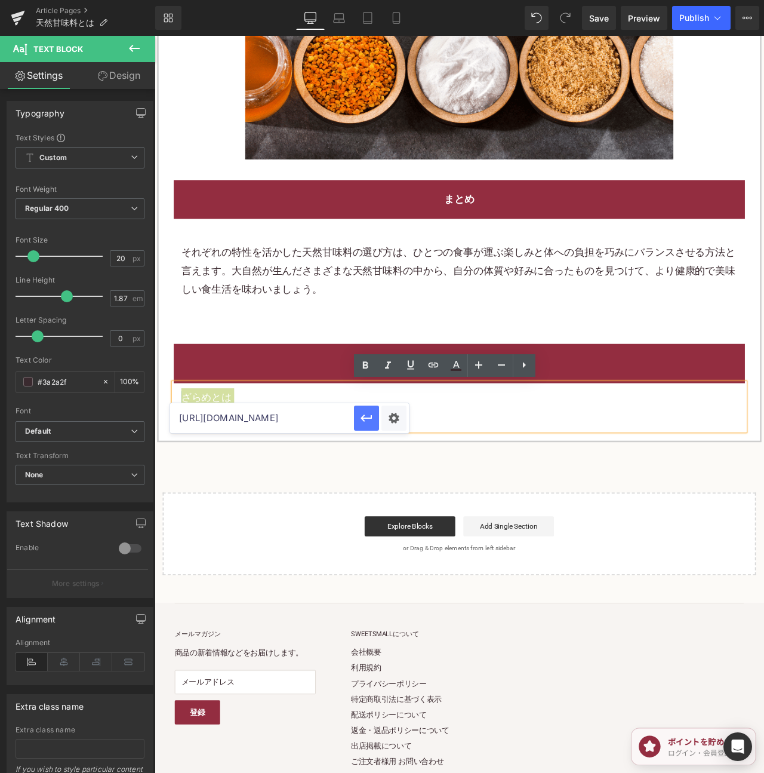
type input "[URL][DOMAIN_NAME]"
click at [378, 421] on button "button" at bounding box center [366, 417] width 25 height 25
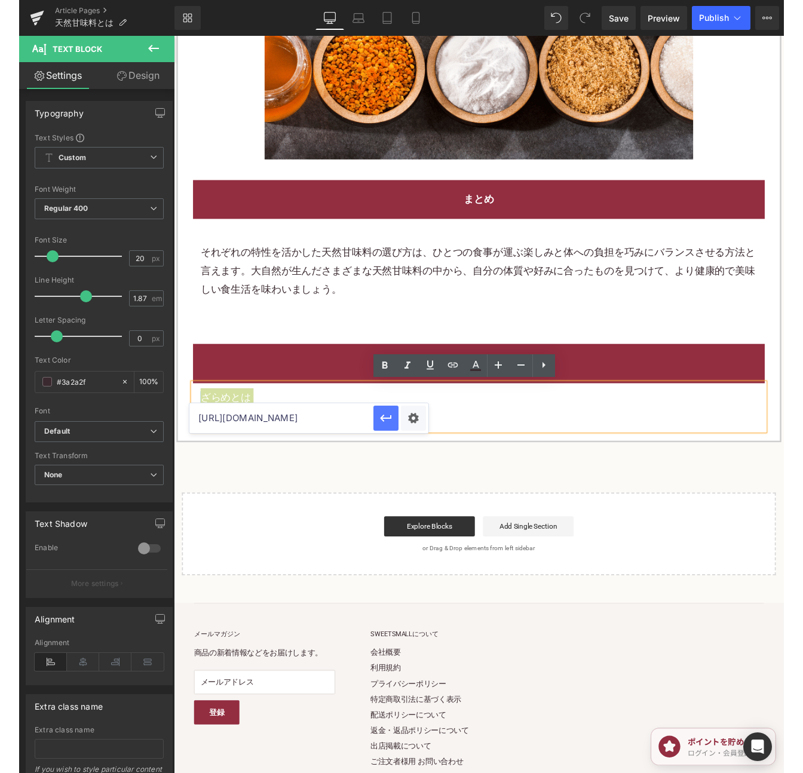
scroll to position [0, 0]
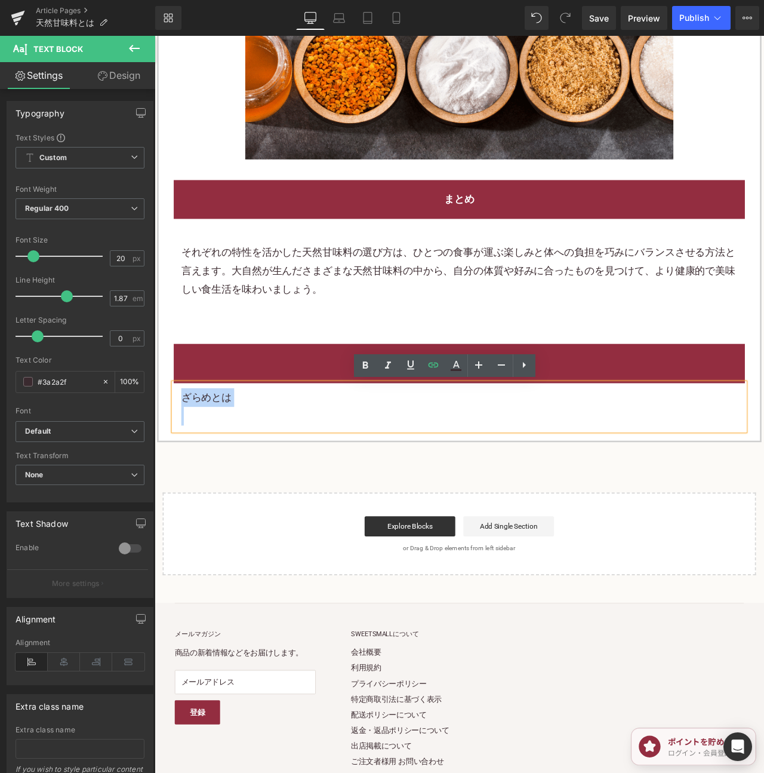
click at [684, 413] on h2 "まとめ" at bounding box center [515, 424] width 659 height 22
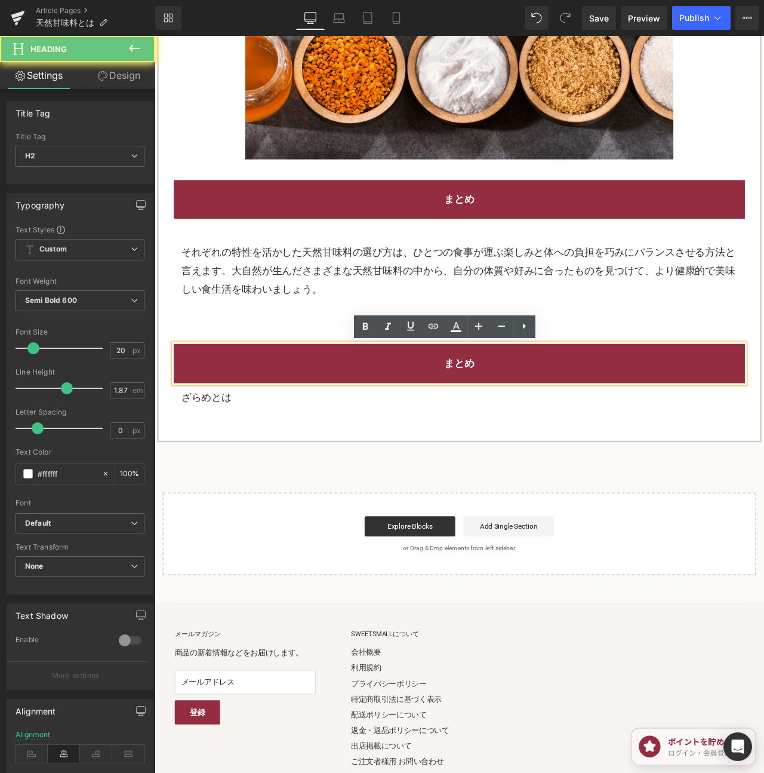
click at [684, 413] on h2 "まとめ" at bounding box center [515, 424] width 659 height 22
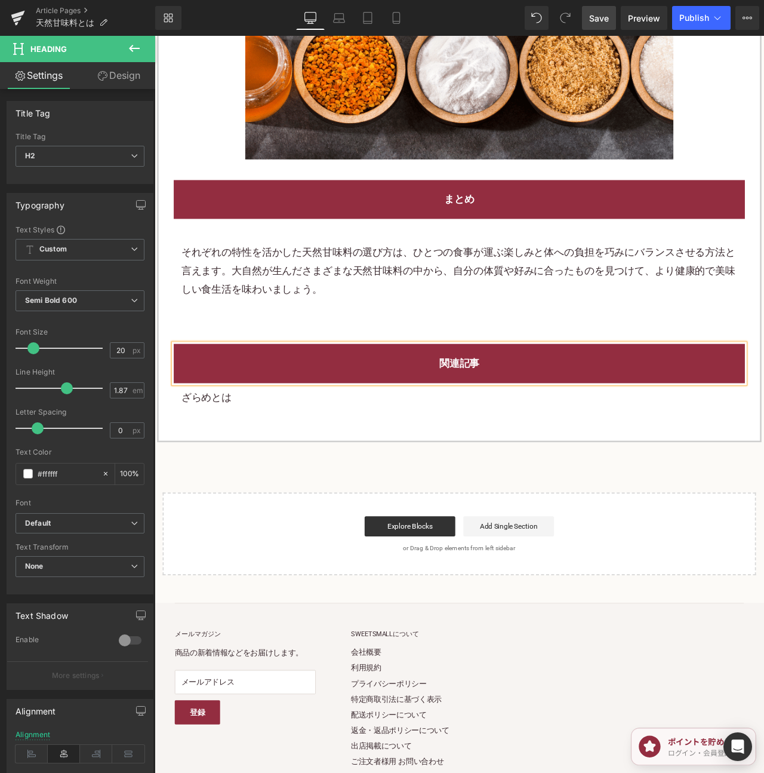
click at [603, 20] on span "Save" at bounding box center [599, 18] width 20 height 13
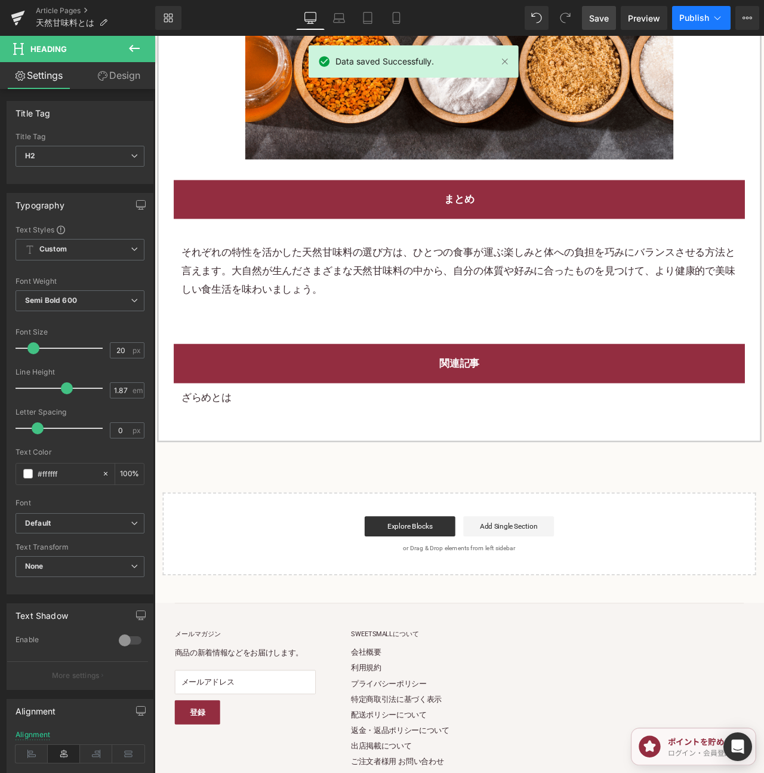
click at [698, 26] on button "Publish" at bounding box center [701, 18] width 59 height 24
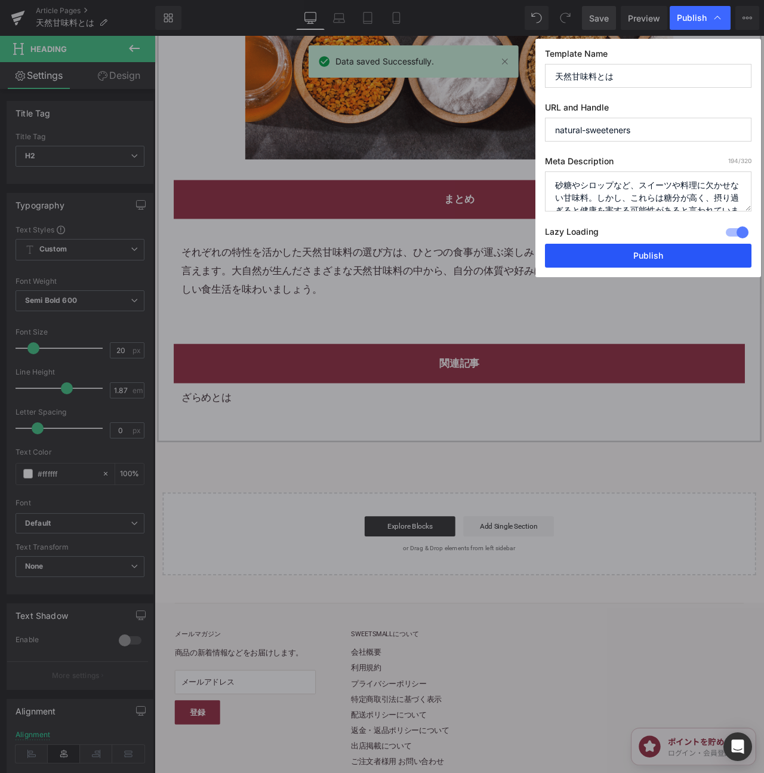
click at [658, 263] on button "Publish" at bounding box center [648, 256] width 207 height 24
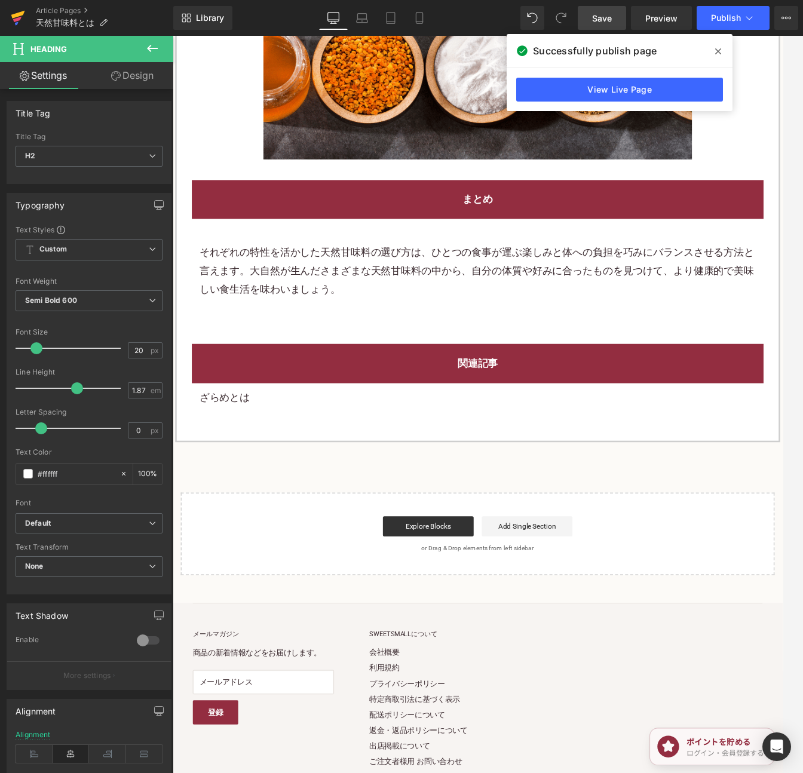
click at [17, 13] on icon at bounding box center [18, 15] width 14 height 8
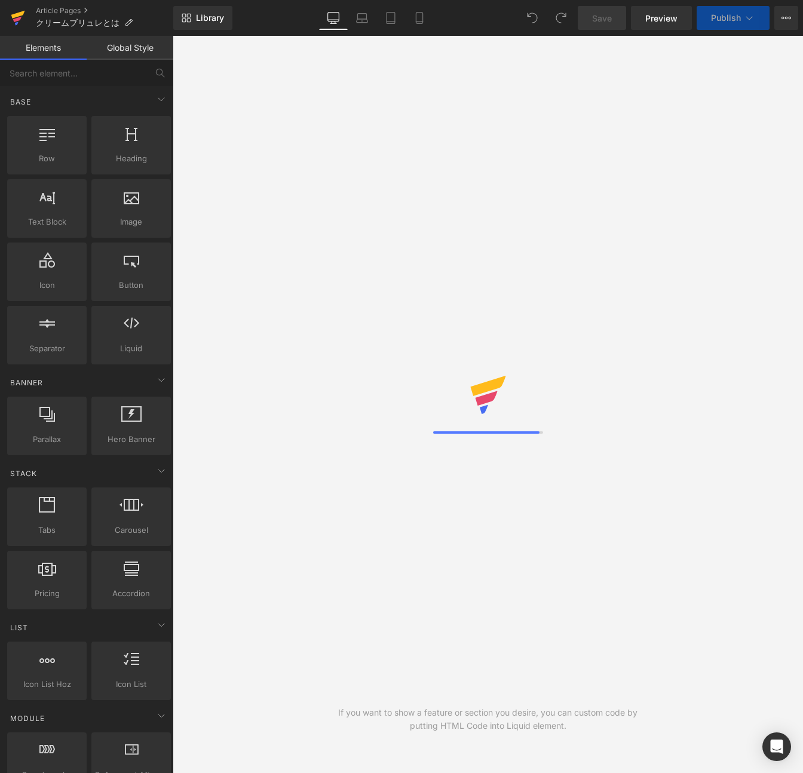
click at [10, 17] on link at bounding box center [18, 18] width 36 height 36
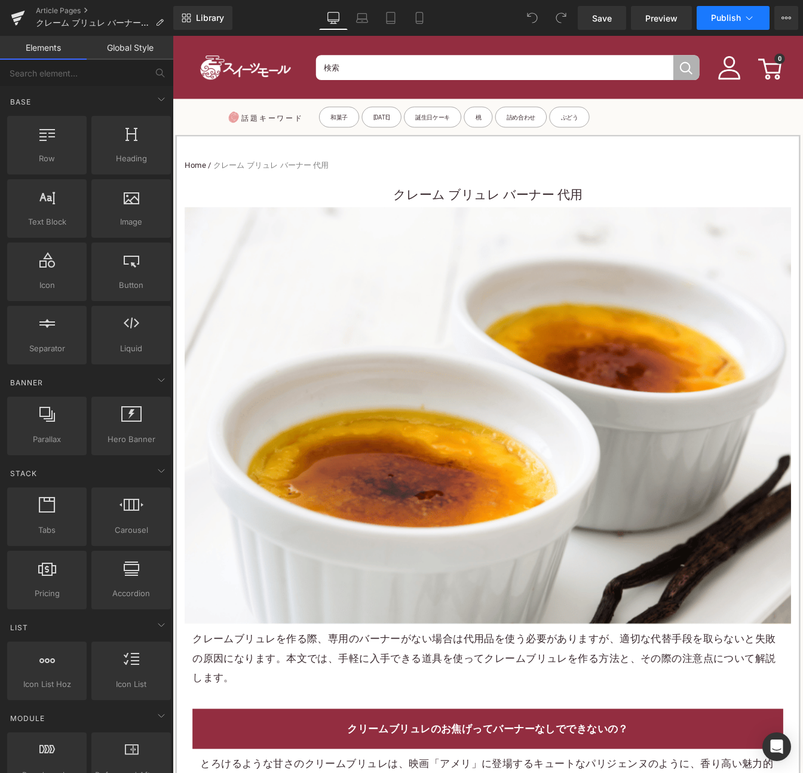
click at [702, 13] on button "Publish" at bounding box center [732, 18] width 73 height 24
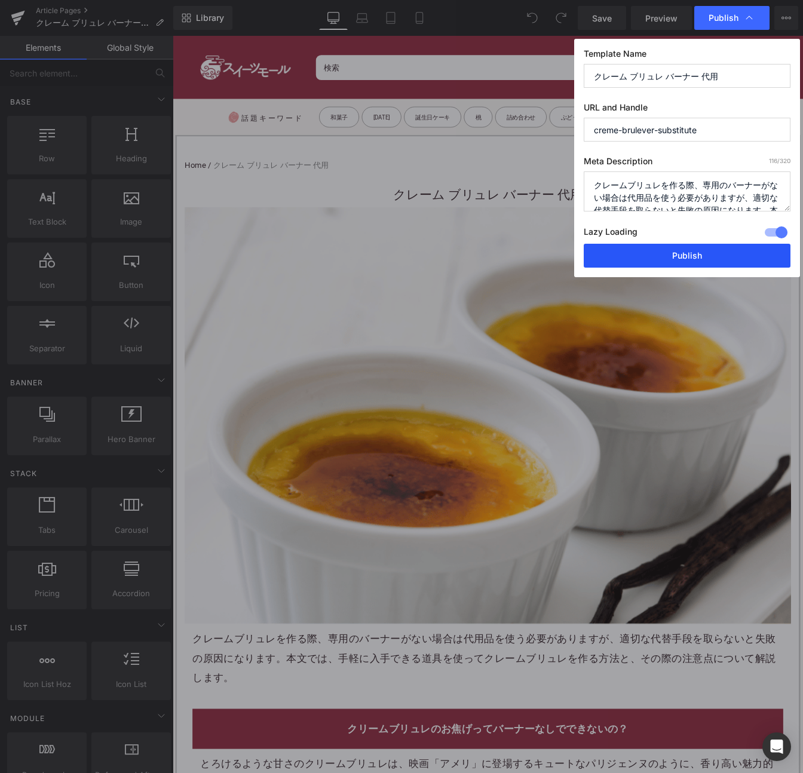
drag, startPoint x: 690, startPoint y: 254, endPoint x: 430, endPoint y: 104, distance: 300.7
click at [690, 254] on button "Publish" at bounding box center [686, 256] width 207 height 24
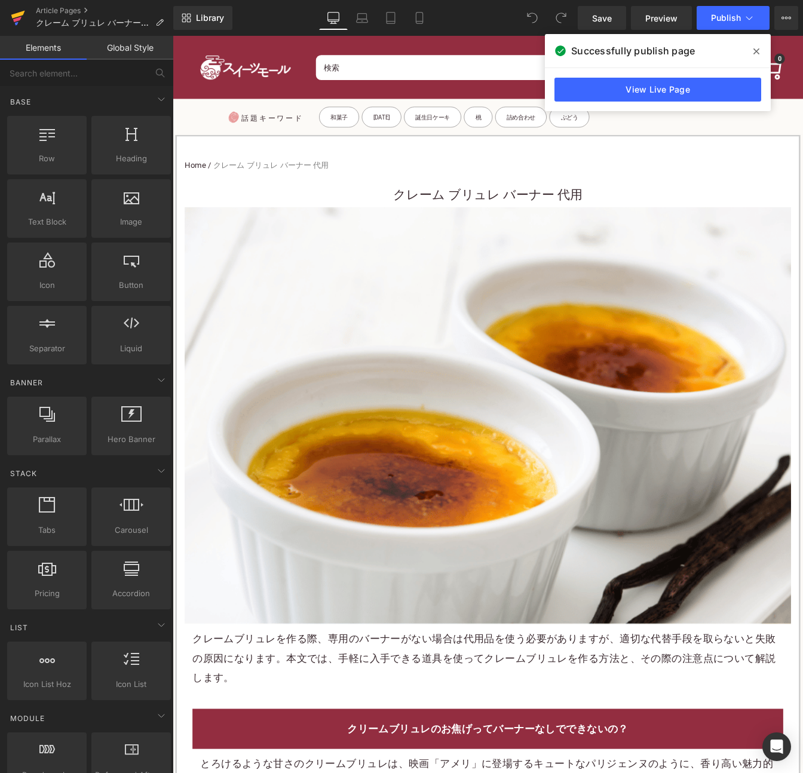
click at [13, 19] on icon at bounding box center [17, 19] width 8 height 5
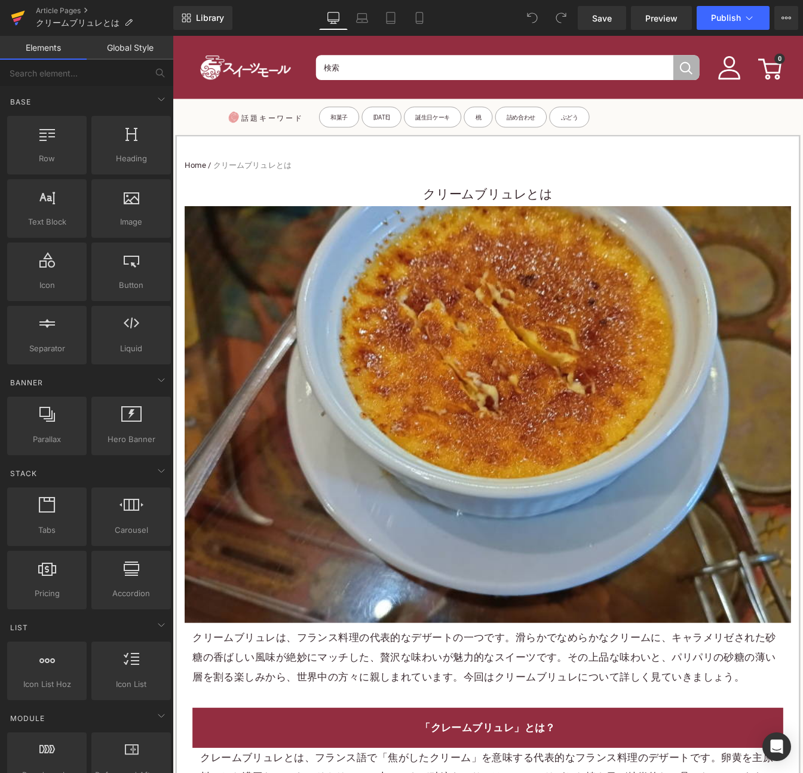
click at [15, 17] on icon at bounding box center [18, 18] width 14 height 30
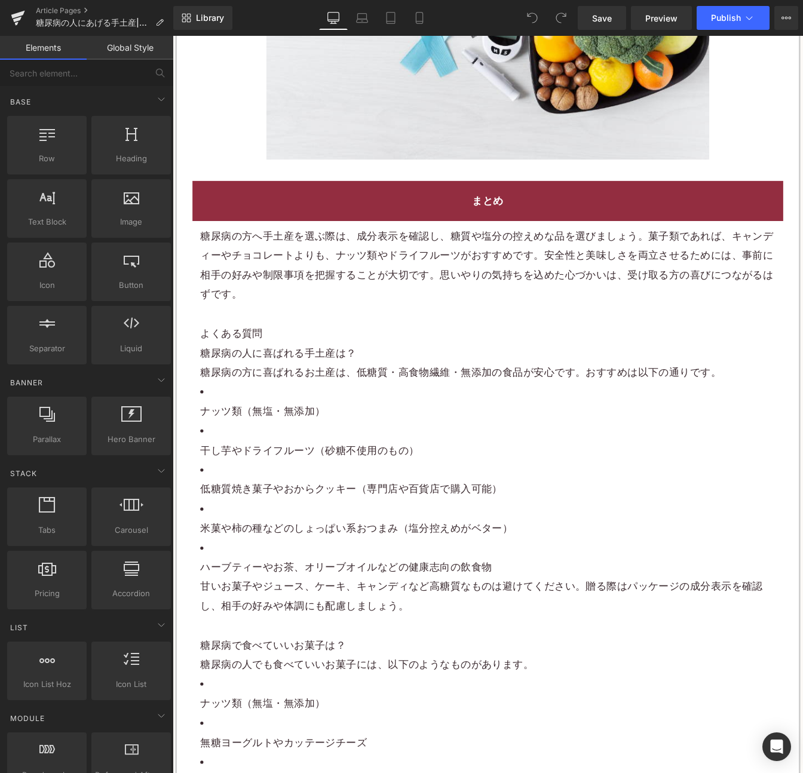
scroll to position [3584, 0]
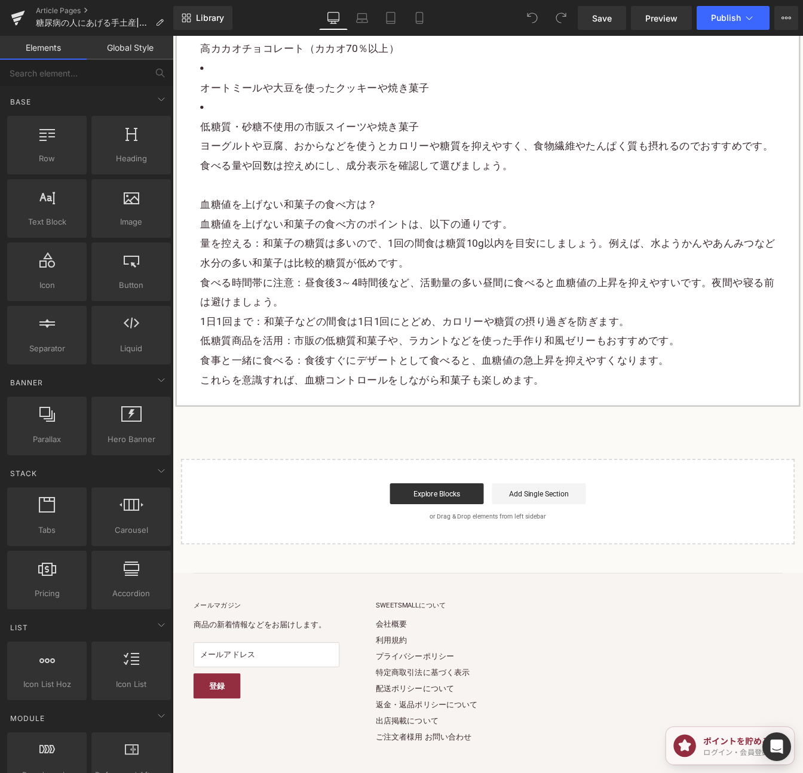
click at [664, 440] on p "これらを意識すれば、血糖コントロールをしながら和菓子も楽しめます。" at bounding box center [533, 430] width 659 height 22
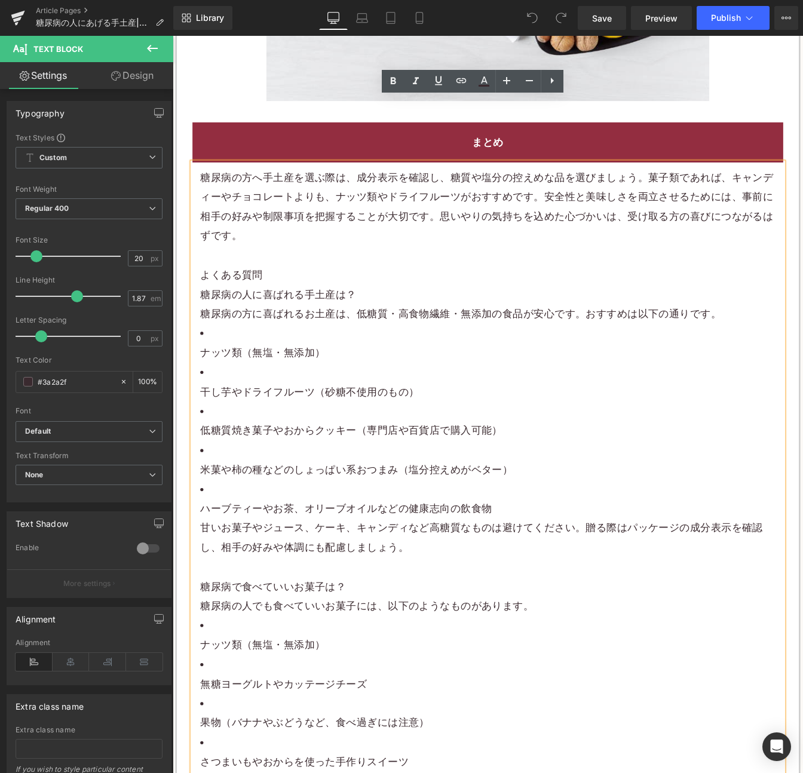
scroll to position [2629, 0]
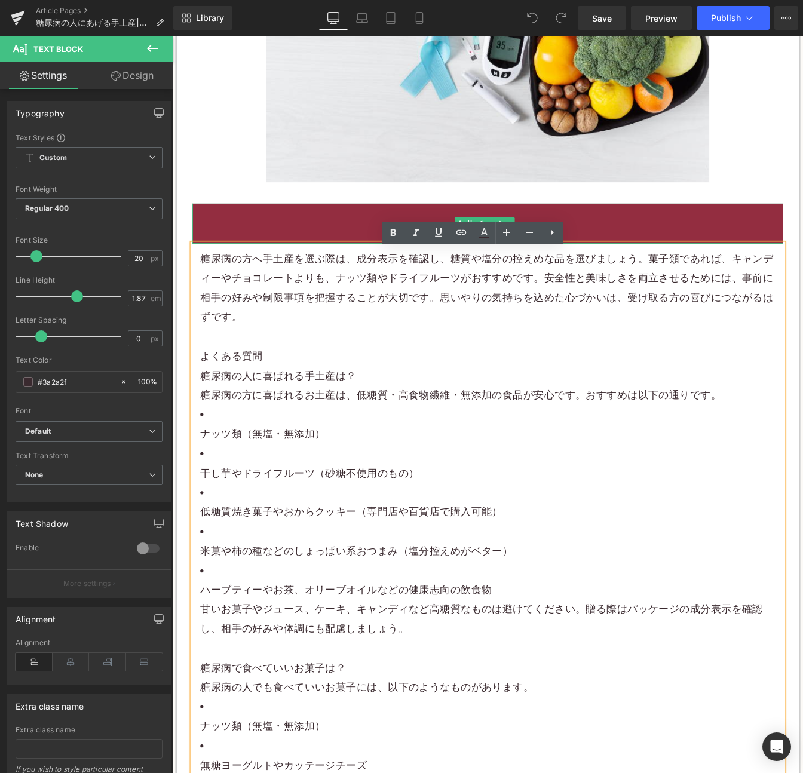
click at [342, 259] on h2 "まとめ" at bounding box center [533, 251] width 659 height 22
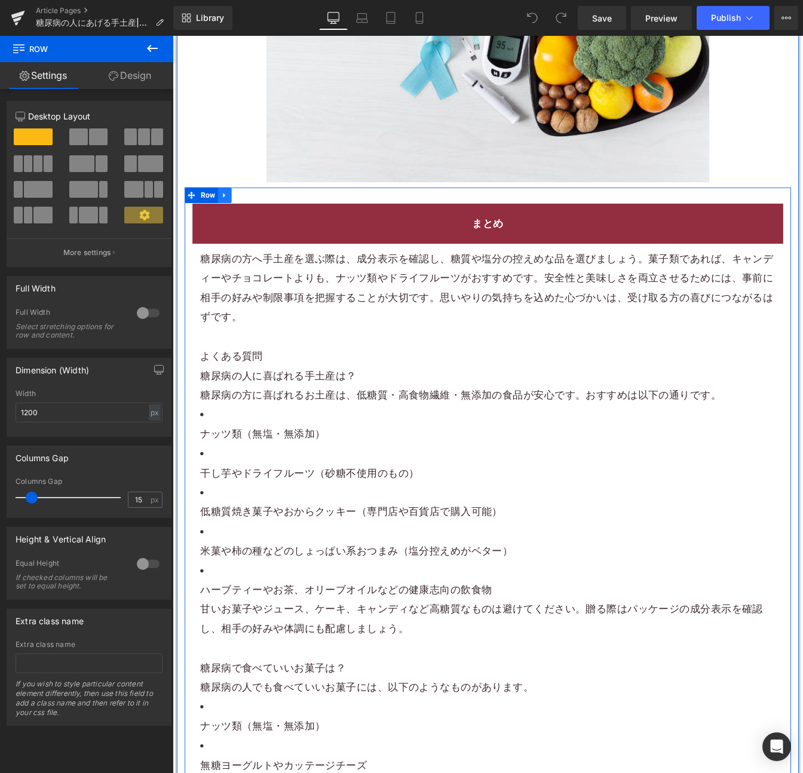
click at [230, 220] on link at bounding box center [233, 219] width 16 height 18
click at [242, 224] on link at bounding box center [248, 219] width 16 height 18
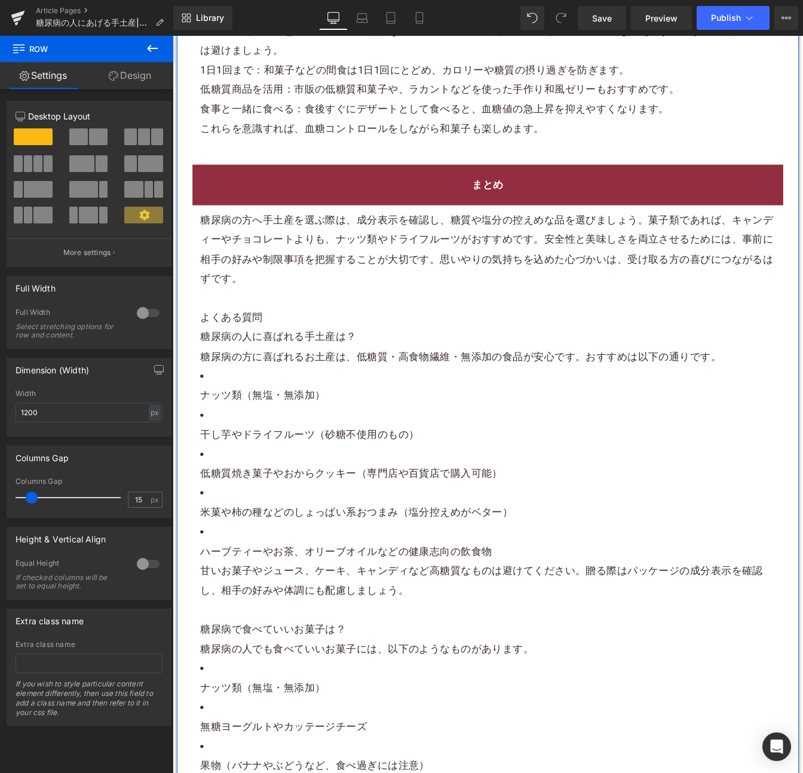
scroll to position [3962, 0]
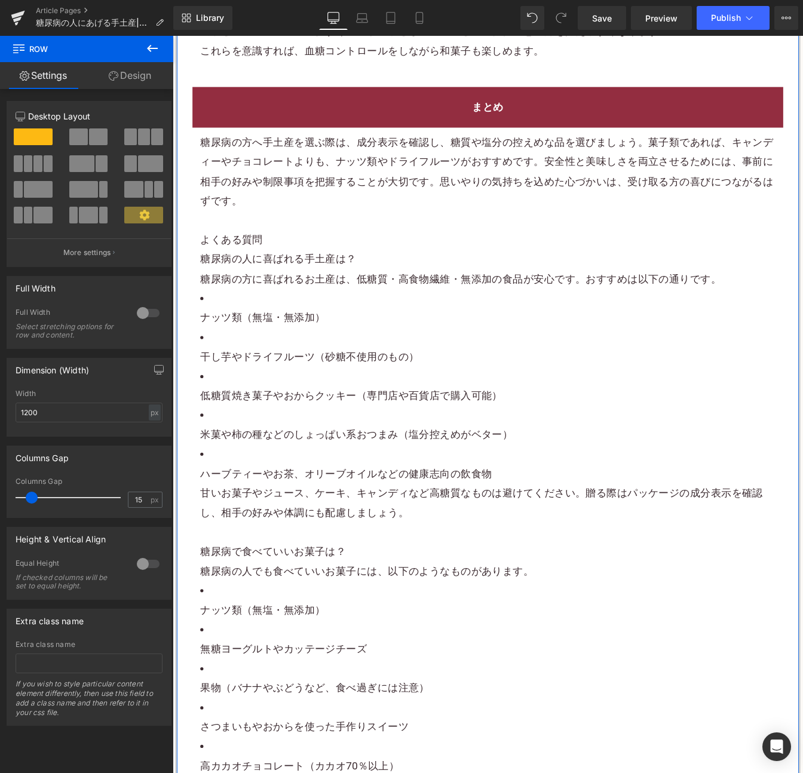
click at [623, 122] on h2 "まとめ" at bounding box center [533, 117] width 659 height 22
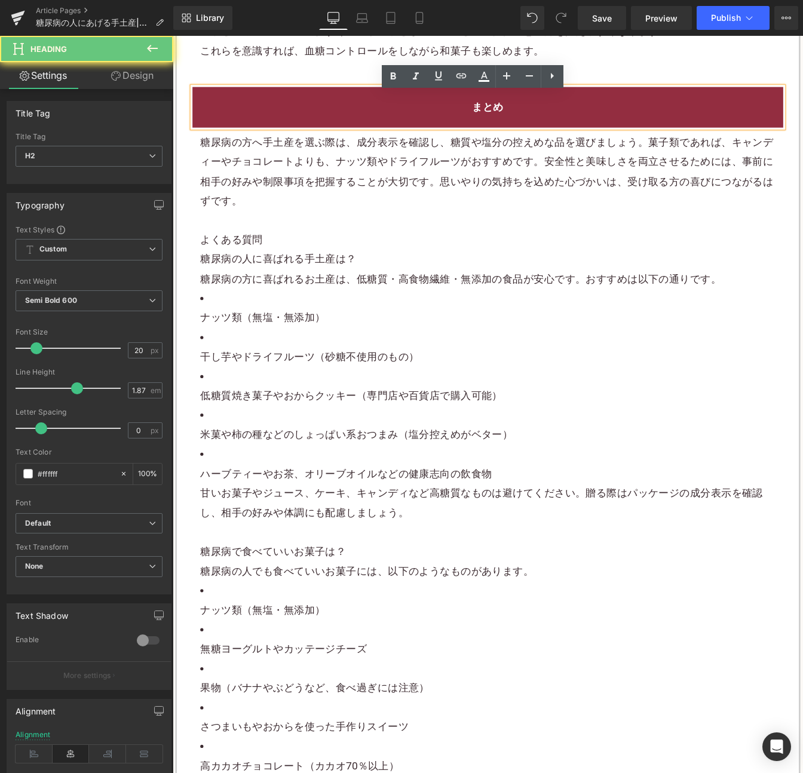
click at [623, 122] on h2 "まとめ" at bounding box center [533, 117] width 659 height 22
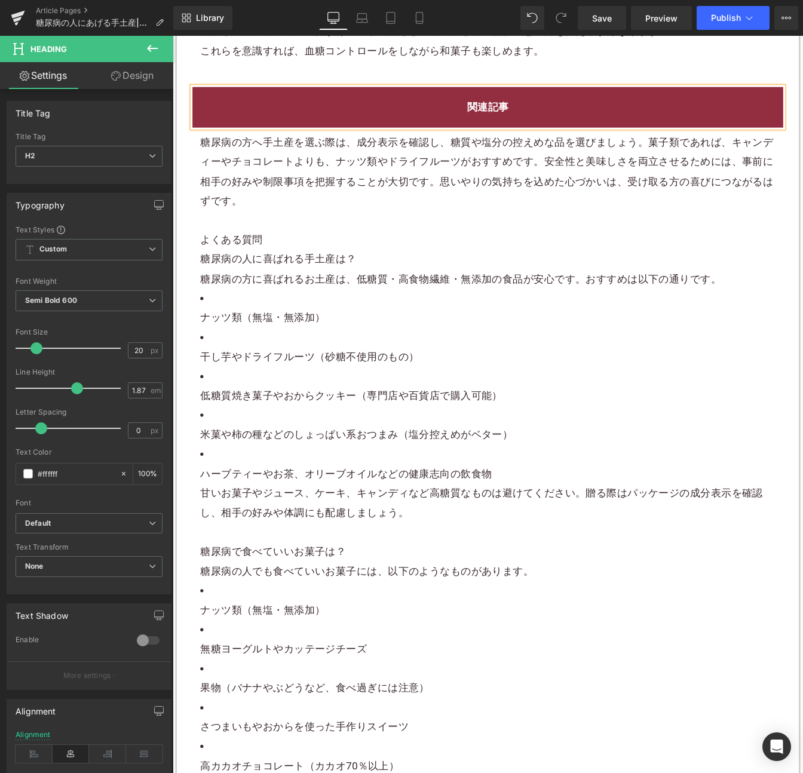
click at [292, 218] on p "糖尿病の方へ手土産を選ぶ際は、成分表示を確認し、糖質や塩分の控えめな品を選びましょう。菓子類であれば、キャンディーや チョコレート よりも、ナッツ類やドライフ…" at bounding box center [533, 192] width 659 height 90
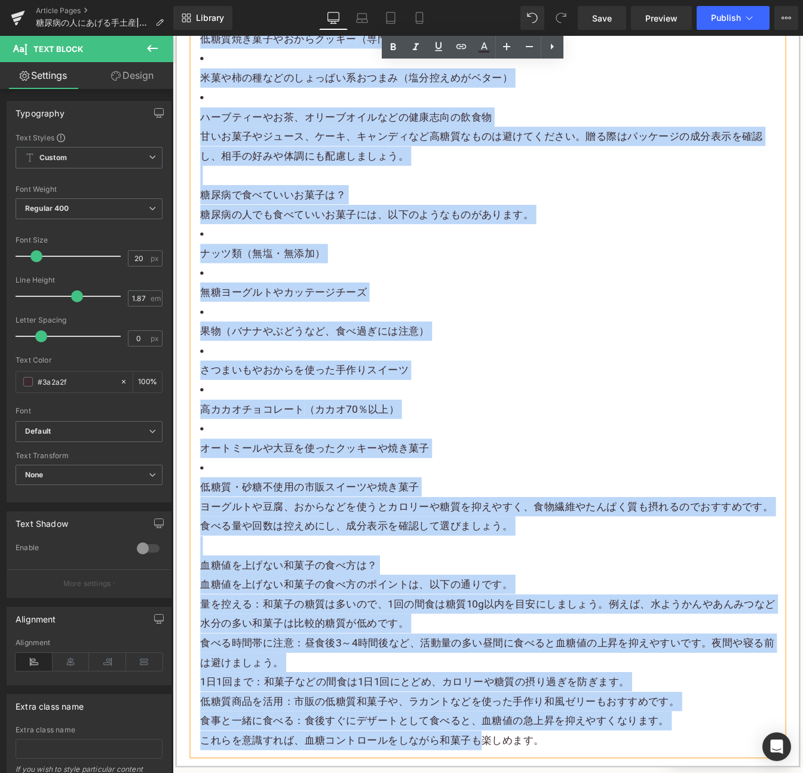
scroll to position [4372, 0]
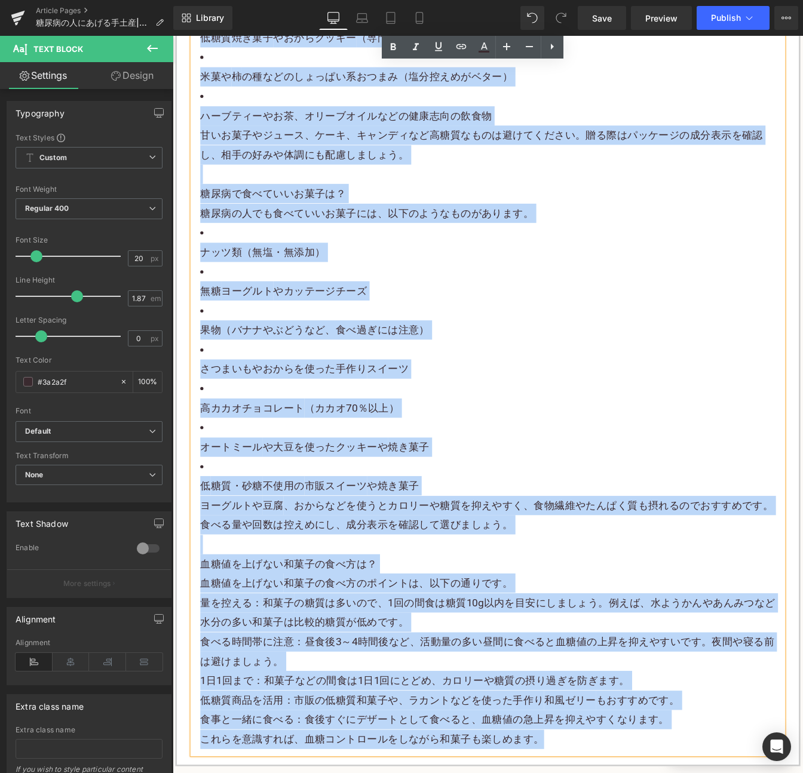
drag, startPoint x: 200, startPoint y: 152, endPoint x: 644, endPoint y: 821, distance: 803.5
click at [675, 772] on div "糖尿病の方へ手土産を選ぶ際は、成分表示を確認し、糖質や塩分の控えめな品を選びましょう。菓子類であれば、キャンディーや チョコレート よりも、ナッツ類やドライフ…" at bounding box center [533, 295] width 677 height 1129
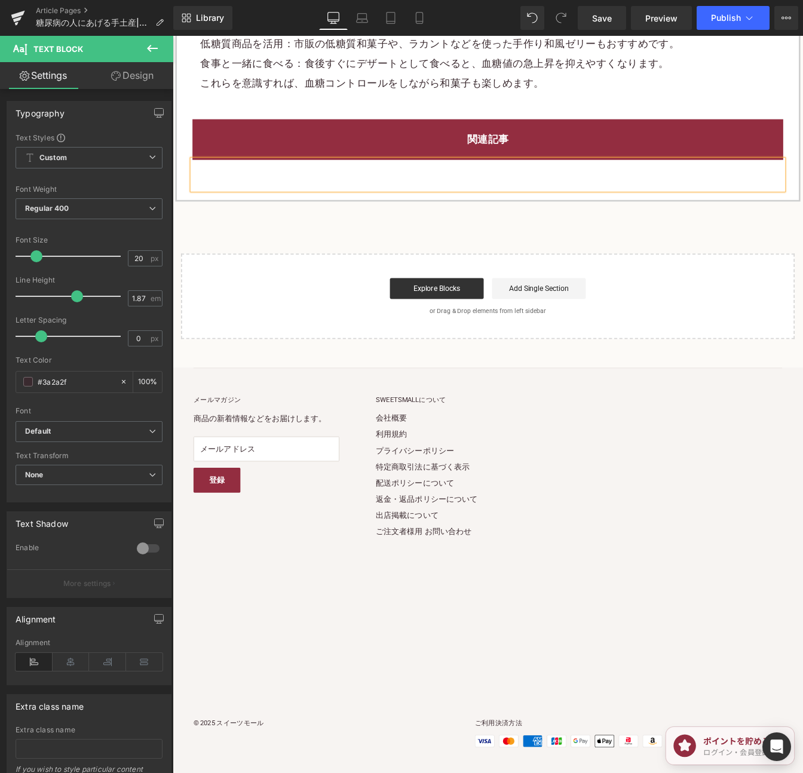
scroll to position [3955, 0]
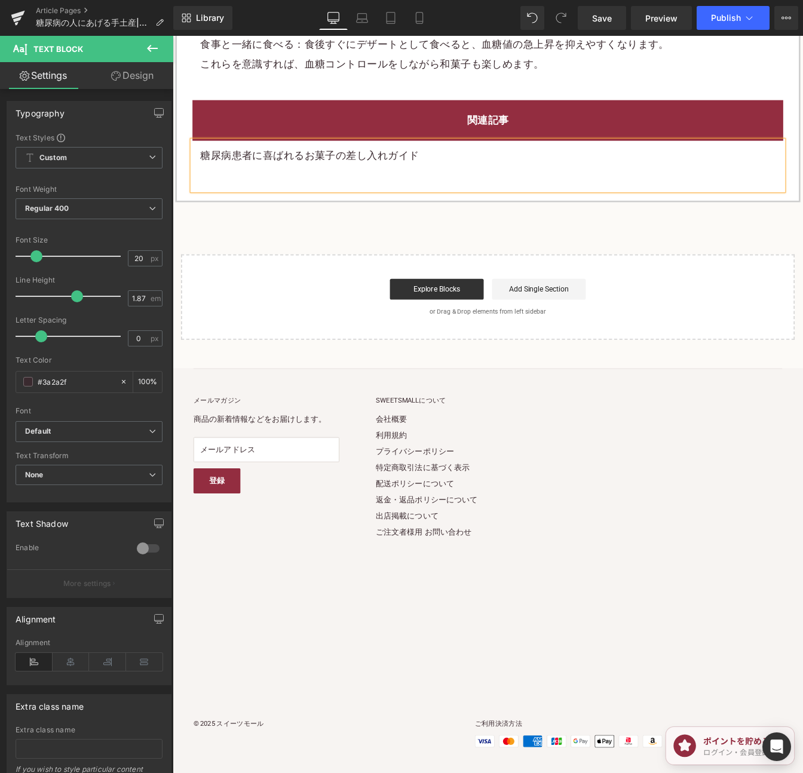
click at [408, 176] on p "糖尿病患者に喜ばれるお菓子の差し入れガイド" at bounding box center [533, 173] width 659 height 22
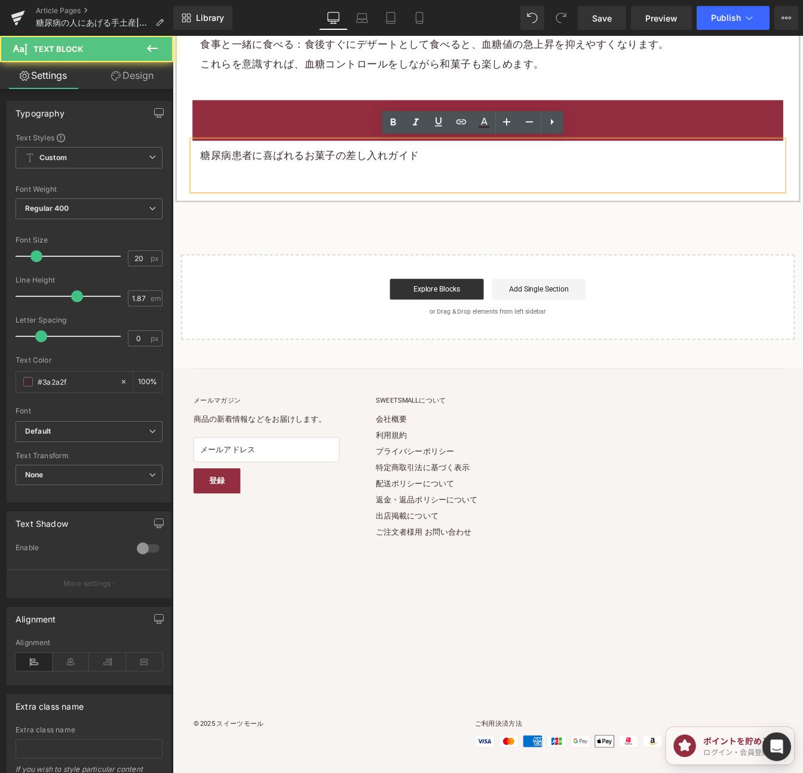
click at [447, 171] on p "糖尿病患者に喜ばれるお菓子の差し入れガイド" at bounding box center [533, 173] width 659 height 22
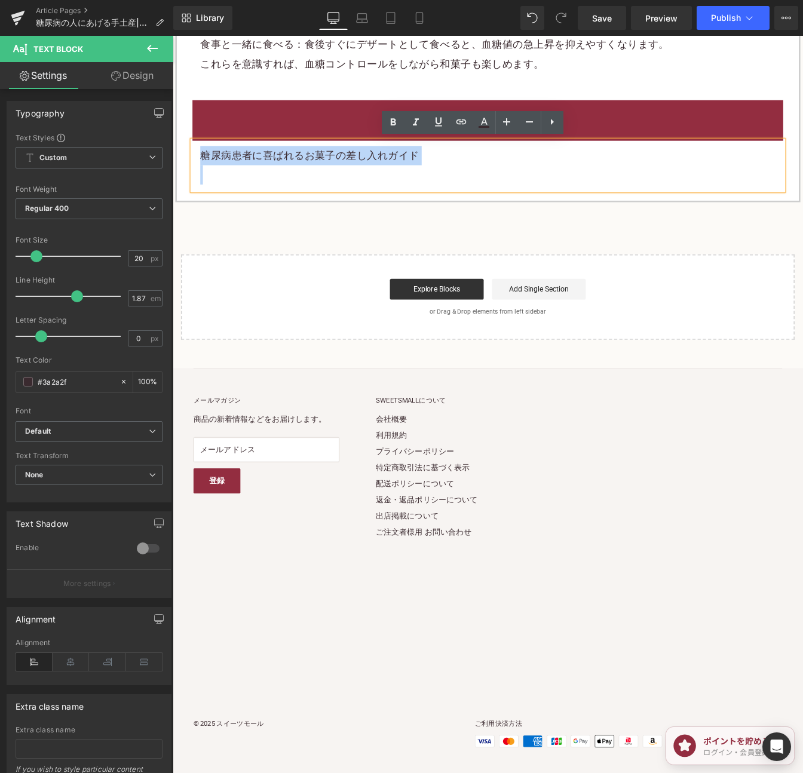
click at [447, 171] on p "糖尿病患者に喜ばれるお菓子の差し入れガイド" at bounding box center [533, 173] width 659 height 22
click at [469, 120] on link at bounding box center [461, 122] width 23 height 23
click at [392, 165] on input "text" at bounding box center [326, 177] width 184 height 30
paste input "https://shop.sweetsvillage.com/blogs/knowledge/diabetes-gift-sweets"
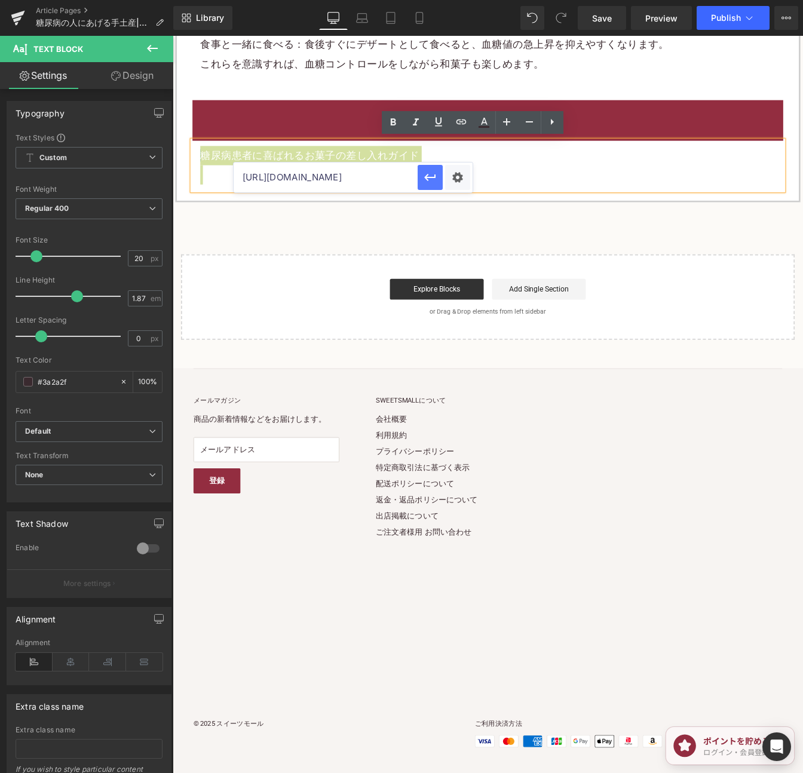
scroll to position [0, 145]
type input "https://shop.sweetsvillage.com/blogs/knowledge/diabetes-gift-sweets"
click at [431, 172] on icon "button" at bounding box center [430, 177] width 14 height 14
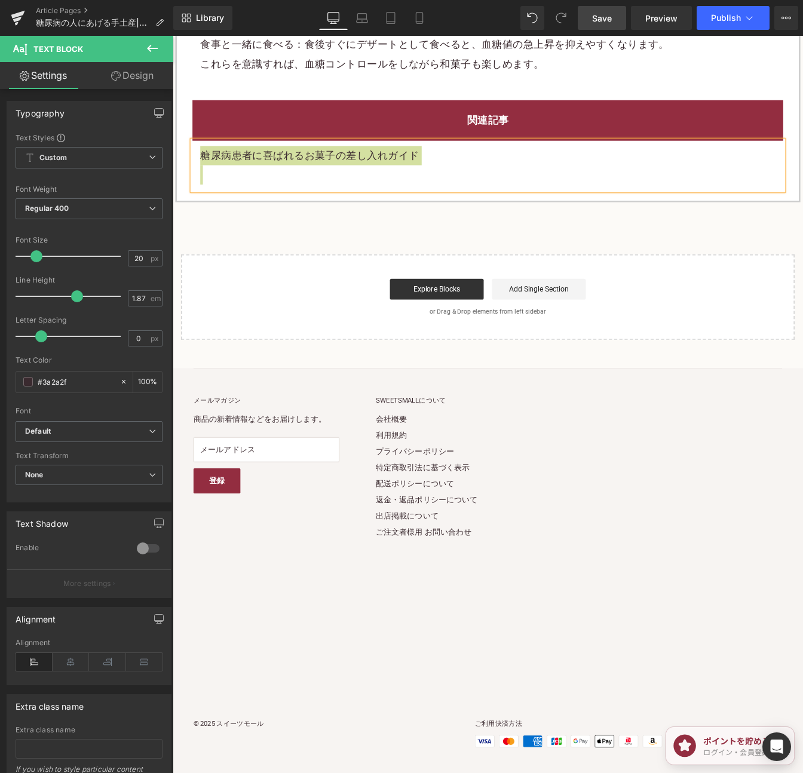
click at [601, 14] on span "Save" at bounding box center [602, 18] width 20 height 13
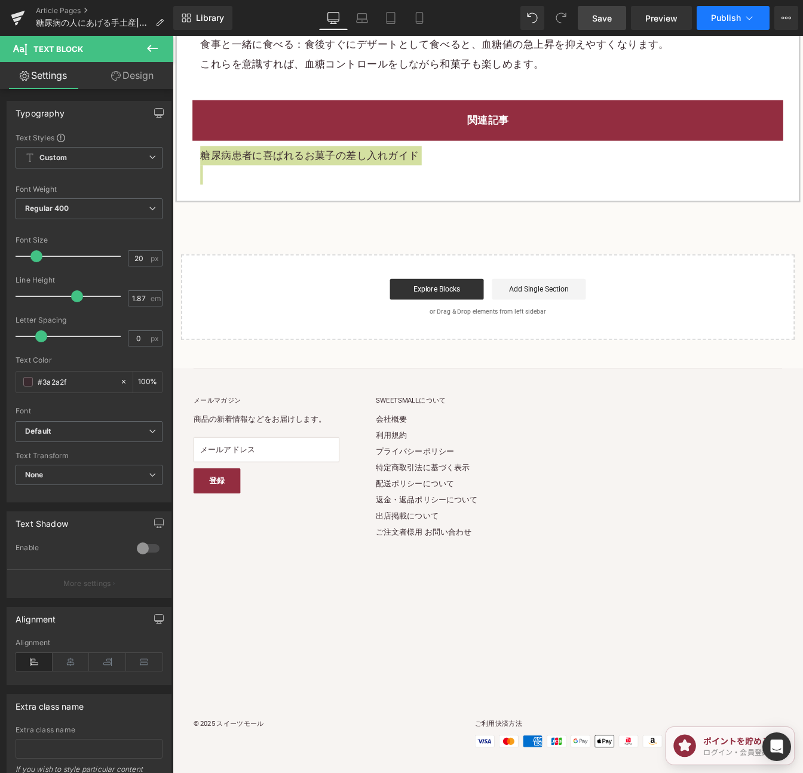
click at [726, 14] on span "Publish" at bounding box center [726, 18] width 30 height 10
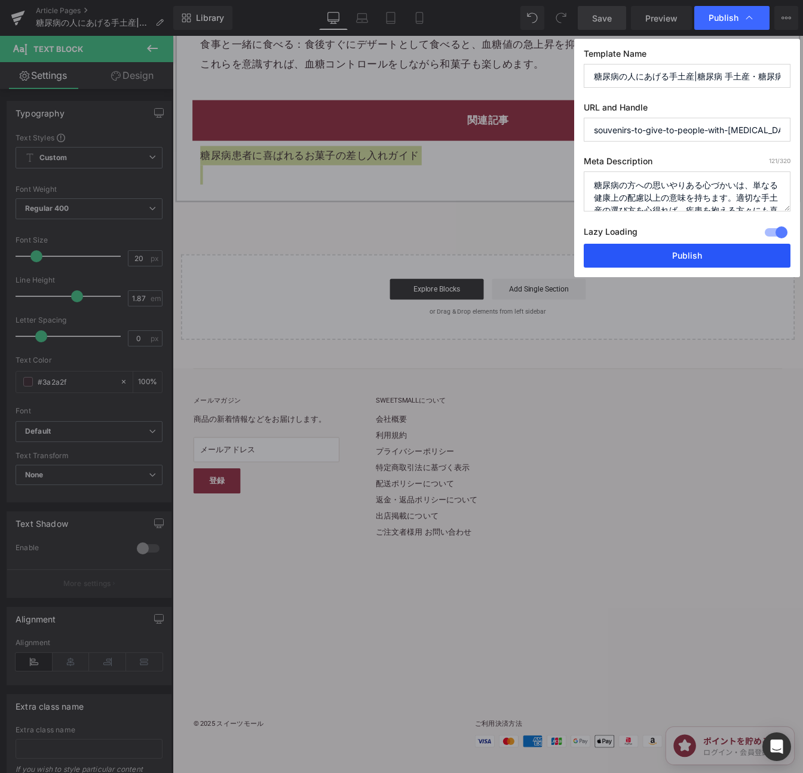
click at [717, 258] on button "Publish" at bounding box center [686, 256] width 207 height 24
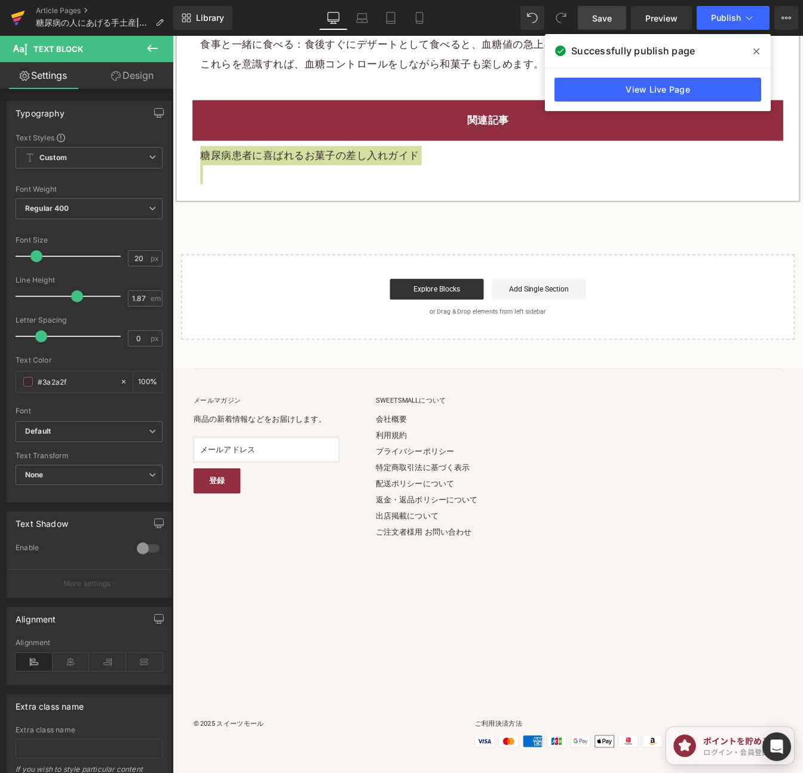
click at [13, 18] on icon at bounding box center [18, 18] width 14 height 30
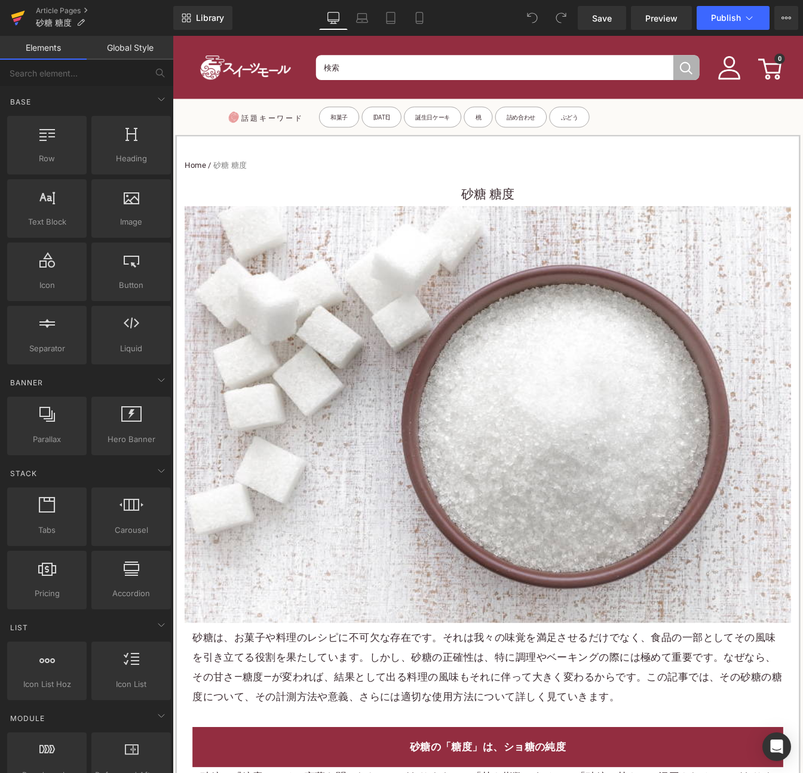
drag, startPoint x: 13, startPoint y: 20, endPoint x: 29, endPoint y: 14, distance: 16.6
click at [13, 20] on icon at bounding box center [18, 18] width 14 height 30
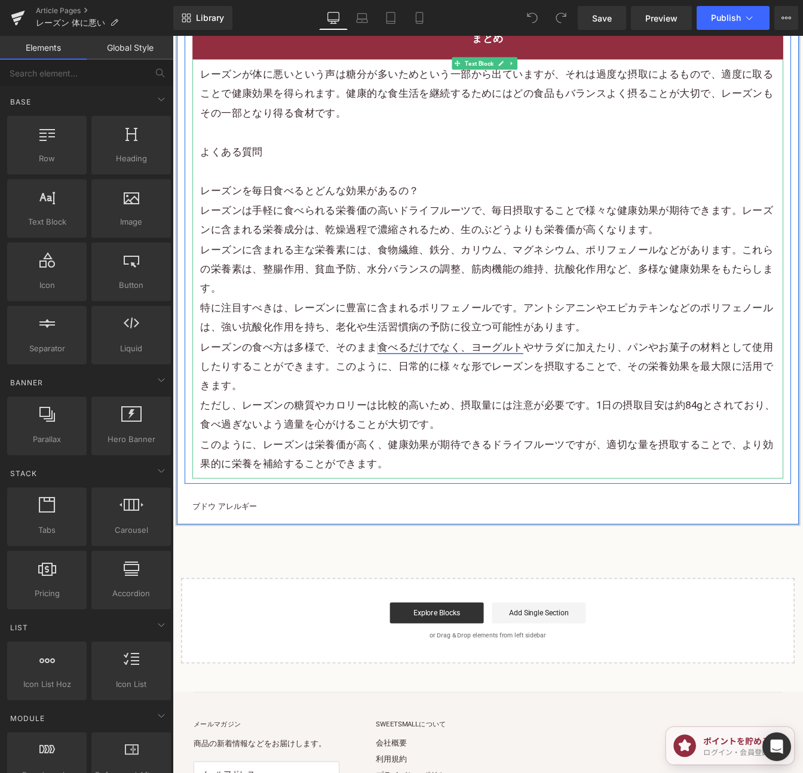
scroll to position [3197, 0]
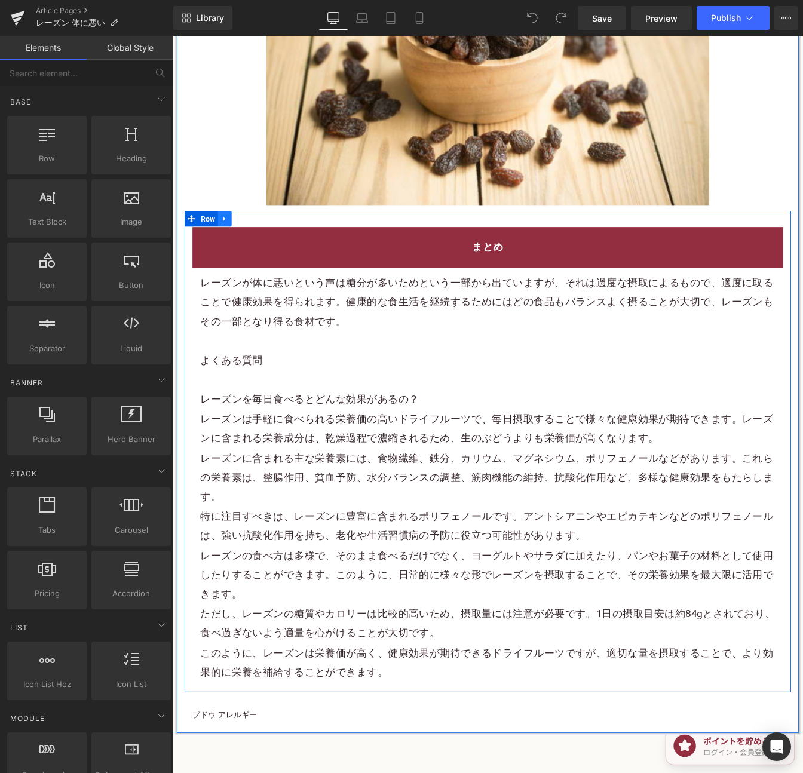
click at [231, 241] on icon at bounding box center [232, 245] width 8 height 9
click at [252, 241] on icon at bounding box center [248, 245] width 8 height 9
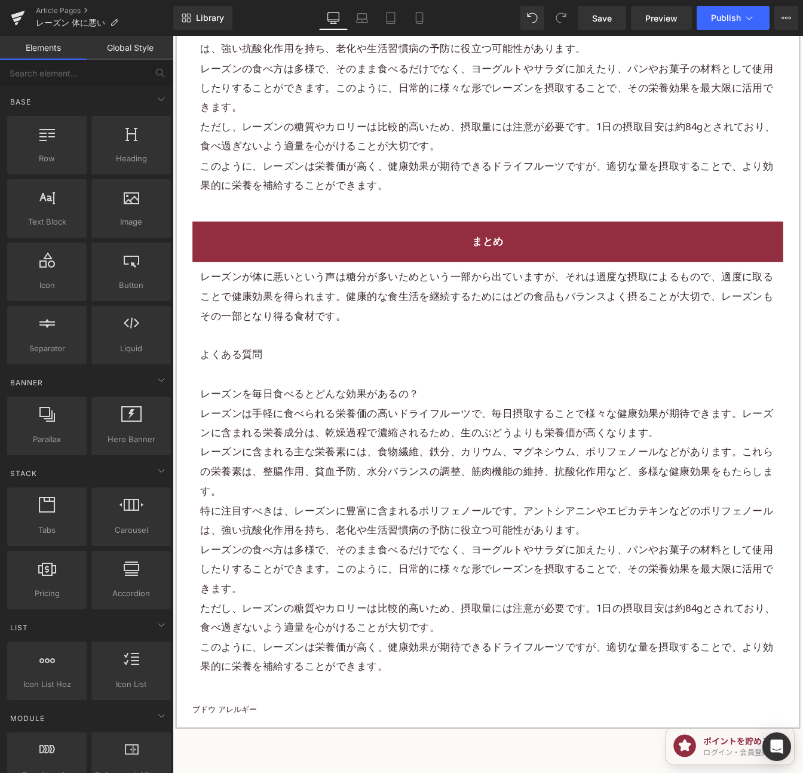
scroll to position [3891, 0]
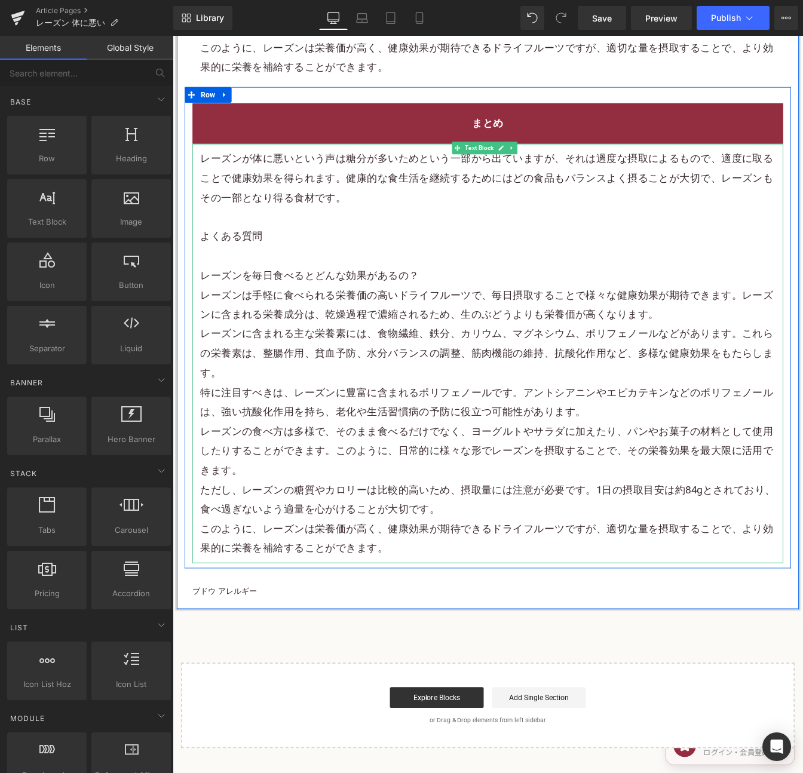
click at [213, 171] on p "レーズンが体に悪いという声は糖分が多いためという一部から出ていますが、それは過度な摂取によるもので、適度に取ることで健康効果を得られます。健康的な食生活を継続…" at bounding box center [533, 198] width 659 height 67
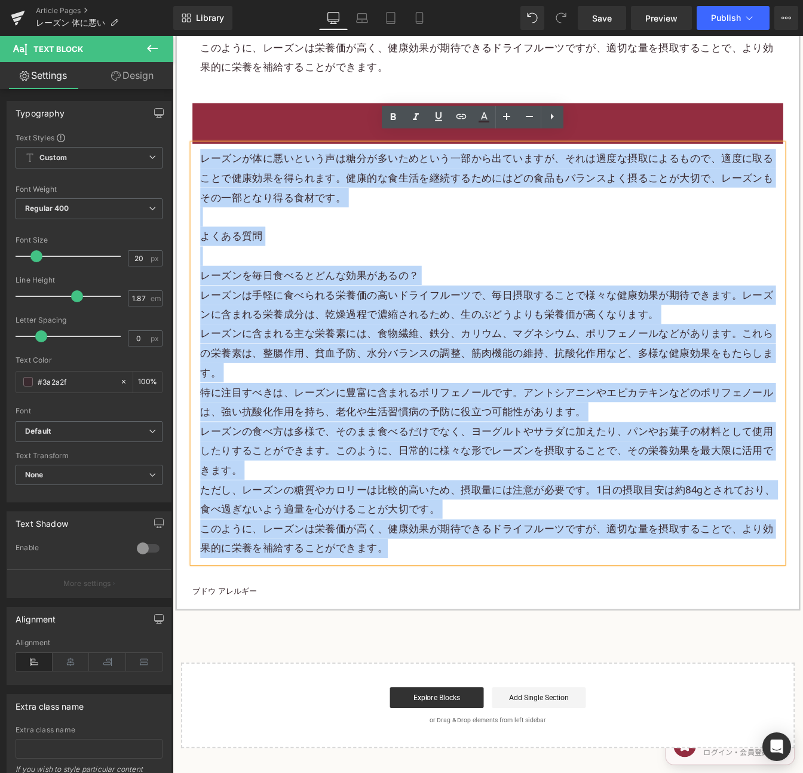
drag, startPoint x: 201, startPoint y: 164, endPoint x: 529, endPoint y: 618, distance: 560.4
click at [529, 618] on div "レーズンが体に悪いという声は糖分が多いためという一部から出ていますが、それは過度な摂取によるもので、適度に取ることで健康効果を得られます。健康的な食生活を継続…" at bounding box center [533, 399] width 677 height 481
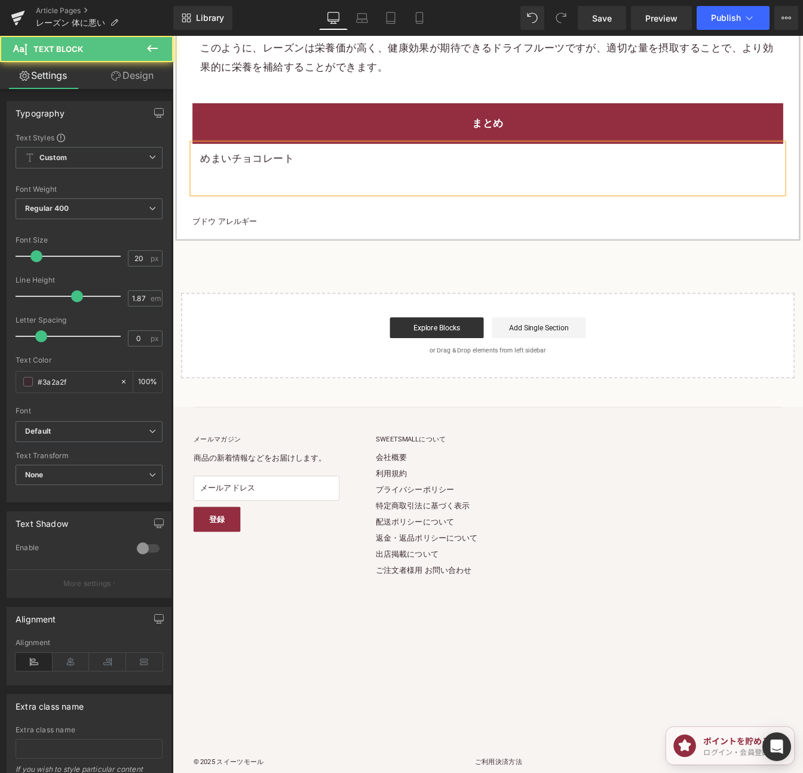
click at [280, 165] on p "めまいチョコレート" at bounding box center [533, 176] width 659 height 22
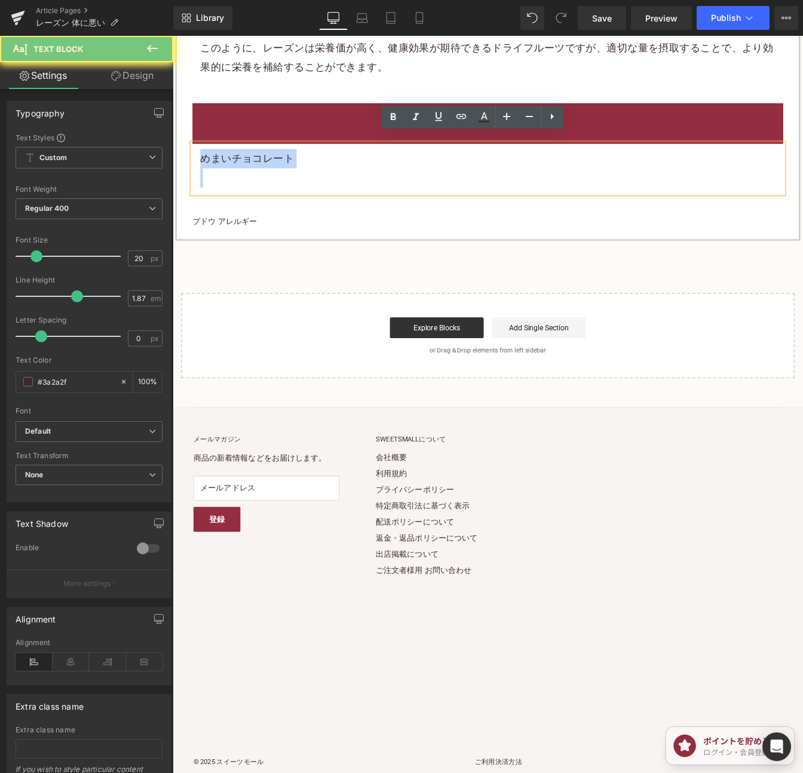
click at [280, 165] on p "めまいチョコレート" at bounding box center [533, 176] width 659 height 22
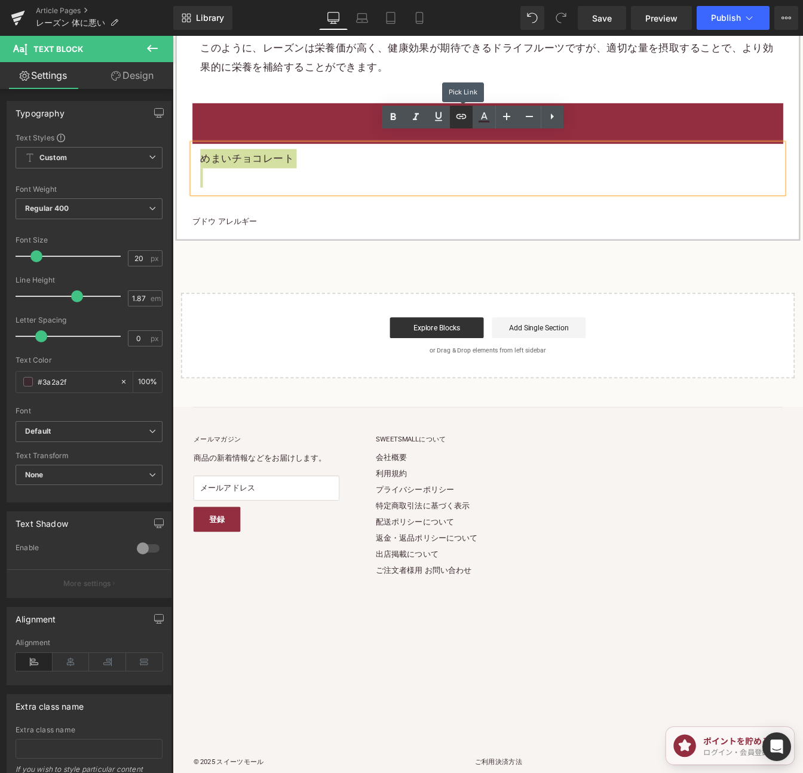
click at [462, 119] on icon at bounding box center [461, 116] width 14 height 14
click at [342, 171] on input "text" at bounding box center [280, 171] width 184 height 30
paste input "https://shop.sweetsvillage.com/blogs/knowledge/dizziness-chocolate"
type input "https://shop.sweetsvillage.com/blogs/knowledge/dizziness-chocolate"
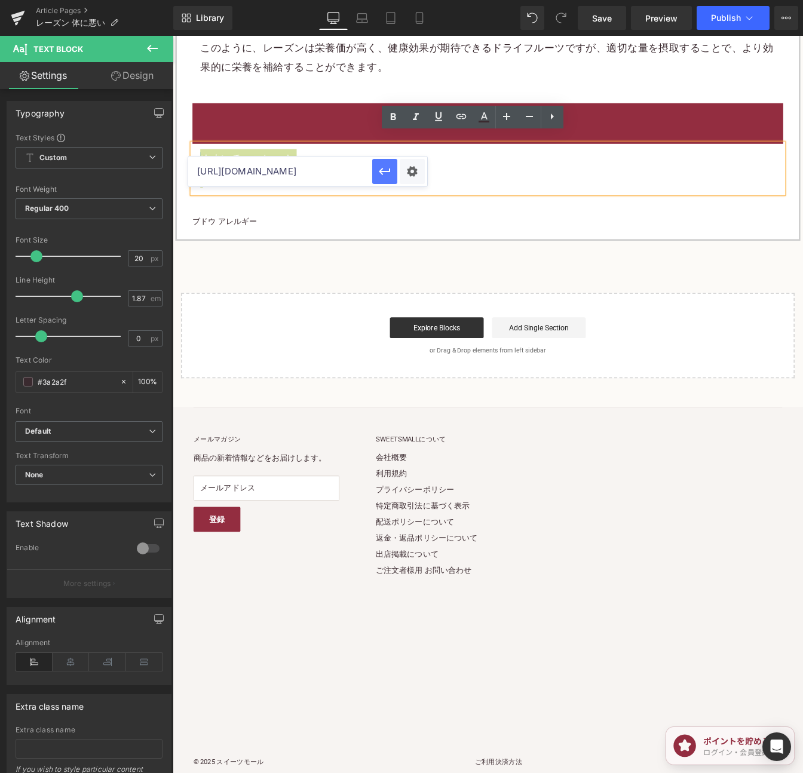
click at [383, 171] on icon "button" at bounding box center [384, 171] width 11 height 7
click at [787, 128] on h2 "まとめ" at bounding box center [533, 136] width 659 height 22
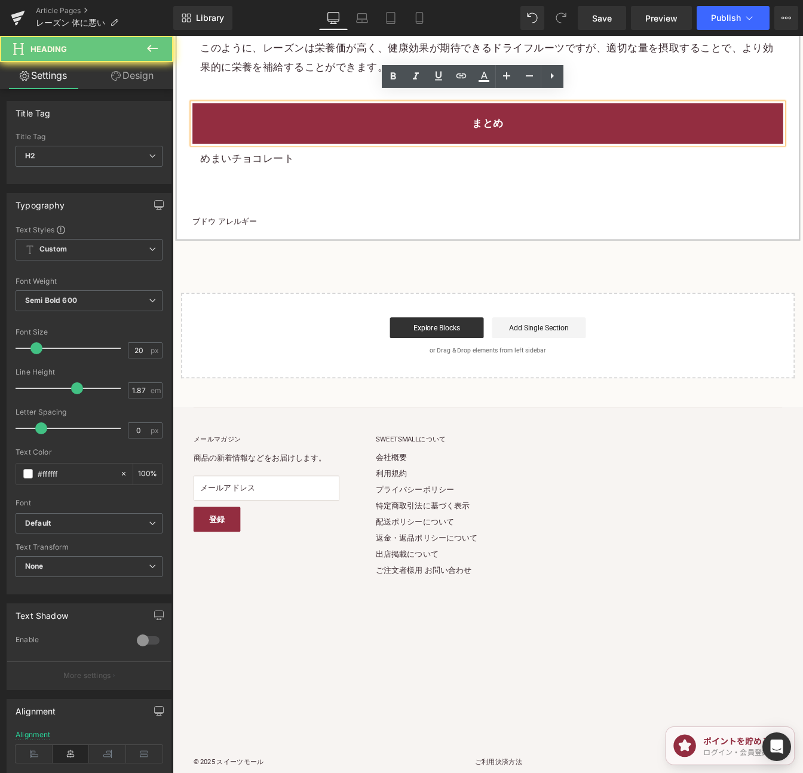
click at [787, 128] on h2 "まとめ" at bounding box center [533, 136] width 659 height 22
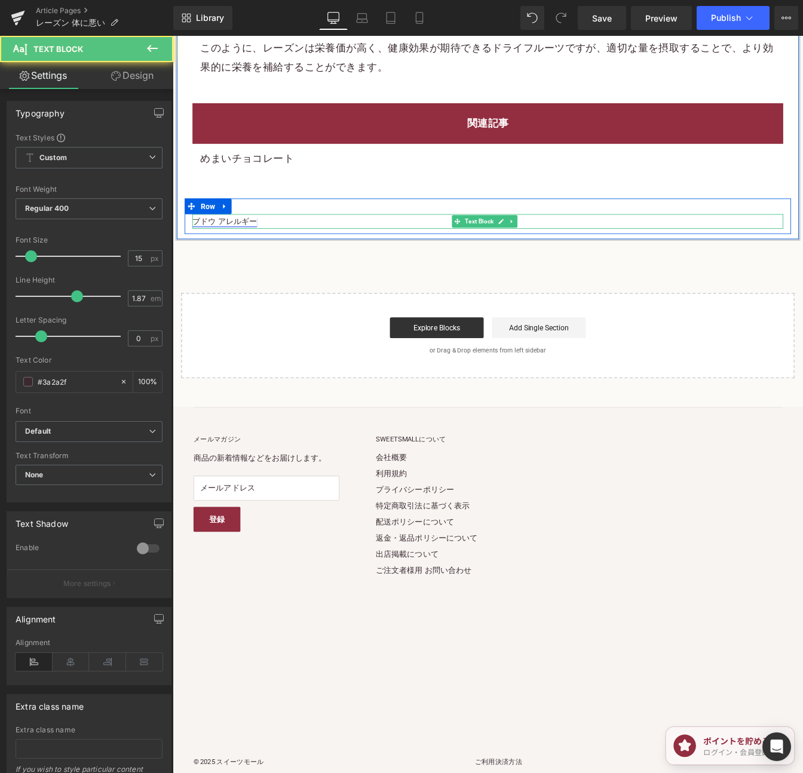
click at [234, 243] on link "ブドウ アレルギー" at bounding box center [232, 248] width 74 height 11
click at [271, 240] on p "ブドウ アレルギー" at bounding box center [533, 248] width 677 height 17
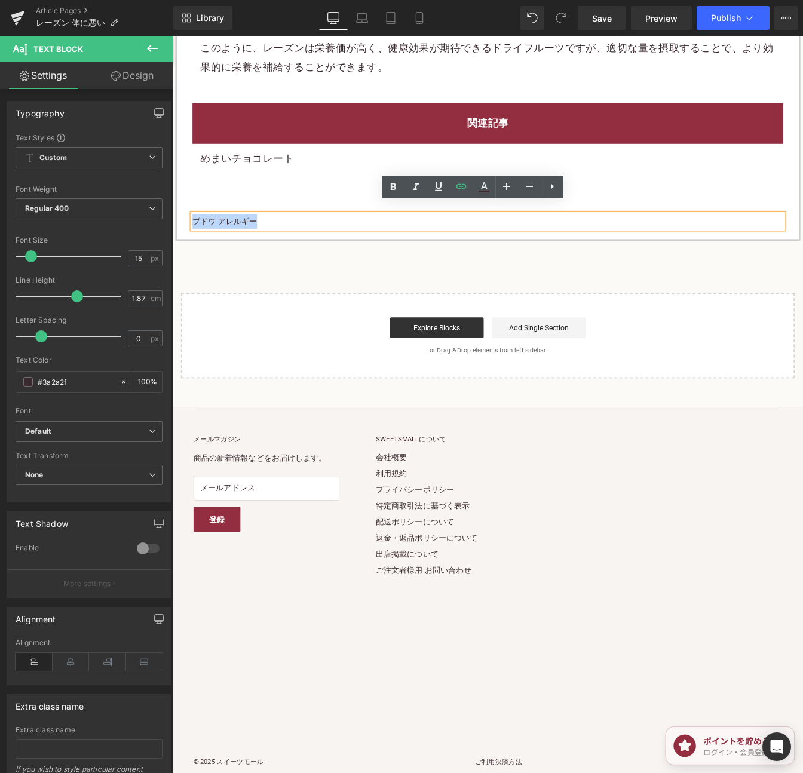
drag, startPoint x: 297, startPoint y: 235, endPoint x: 183, endPoint y: 236, distance: 114.7
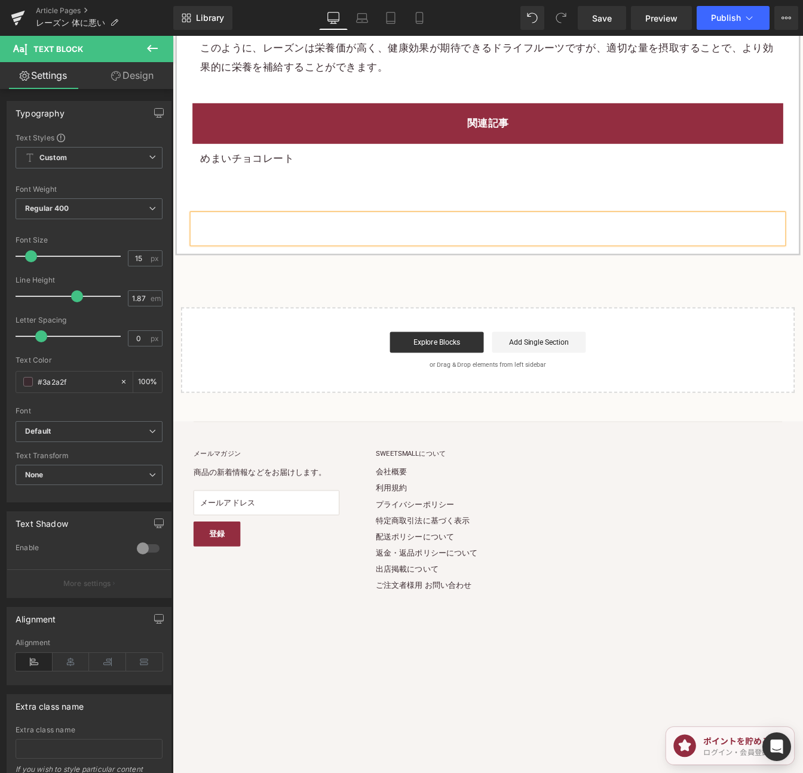
drag, startPoint x: 269, startPoint y: 173, endPoint x: 264, endPoint y: 183, distance: 11.5
click at [264, 183] on div "めまいチョコレート" at bounding box center [533, 187] width 677 height 57
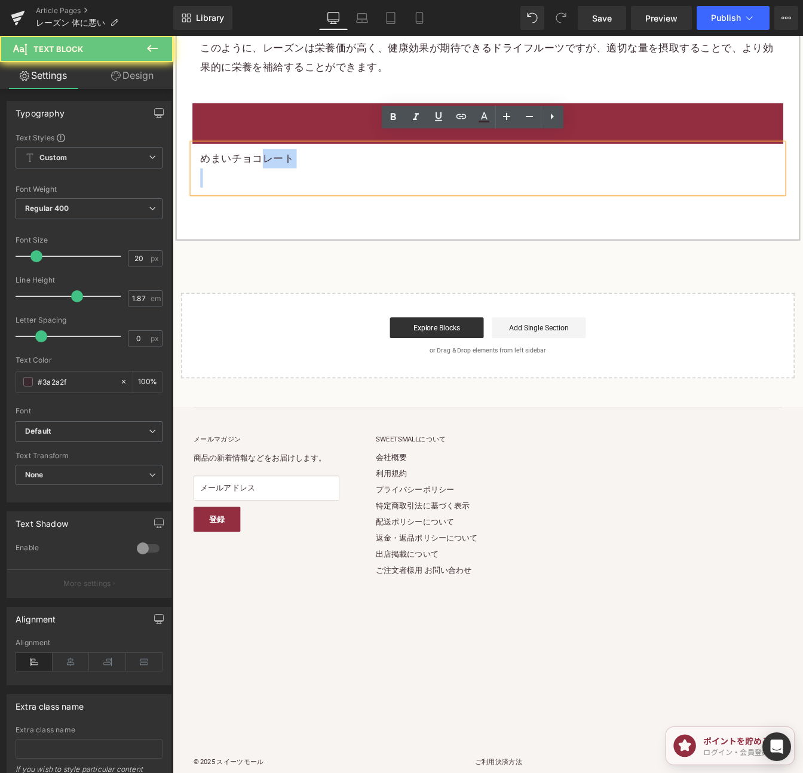
click at [264, 188] on p at bounding box center [533, 199] width 659 height 22
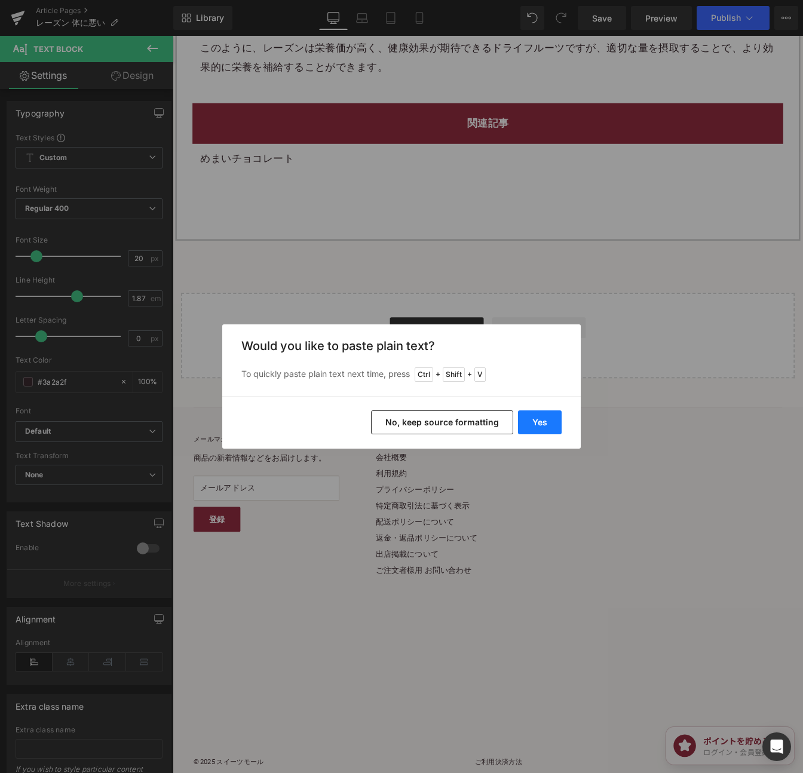
click at [540, 417] on button "Yes" at bounding box center [540, 422] width 44 height 24
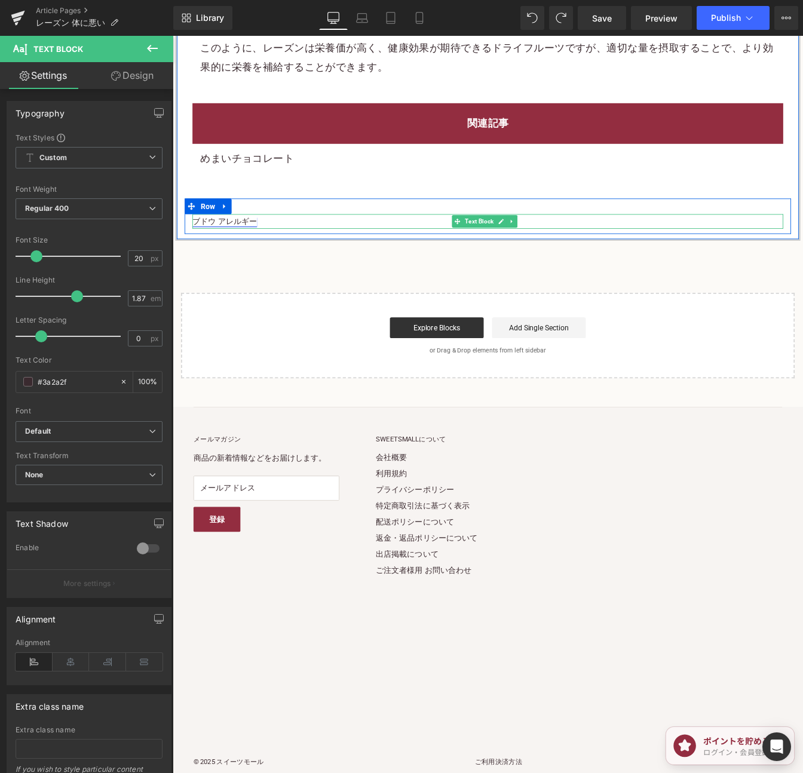
click at [252, 243] on link "ブドウ アレルギー" at bounding box center [232, 248] width 74 height 11
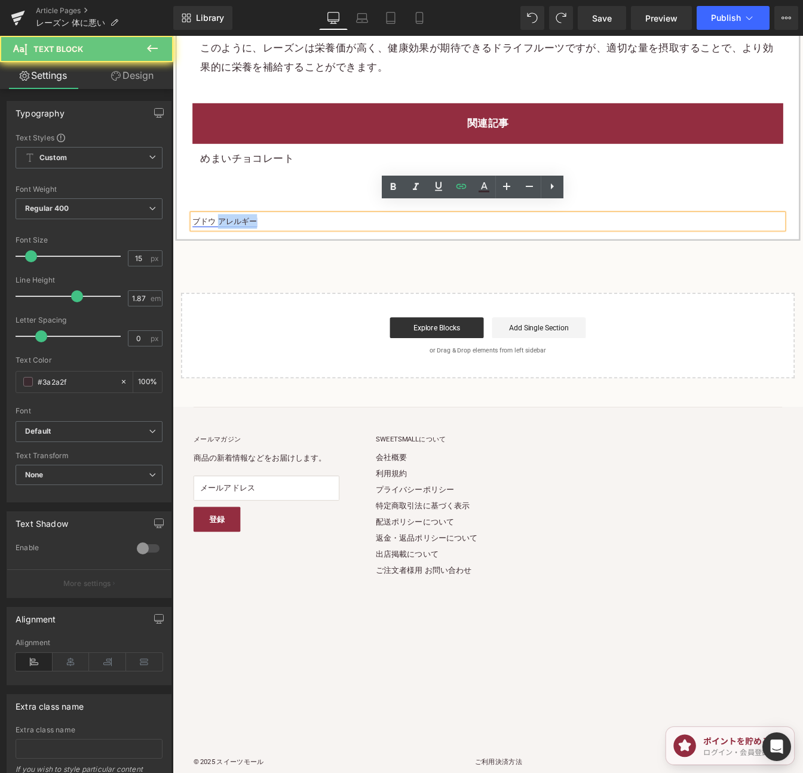
click at [252, 243] on link "ブドウ アレルギー" at bounding box center [232, 248] width 74 height 11
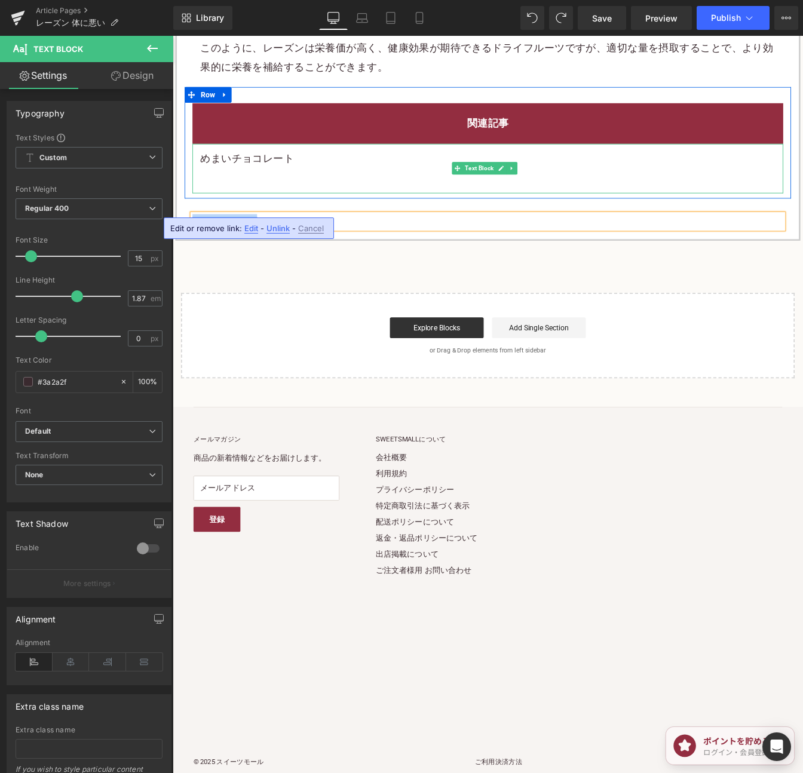
click at [255, 197] on p at bounding box center [533, 199] width 659 height 22
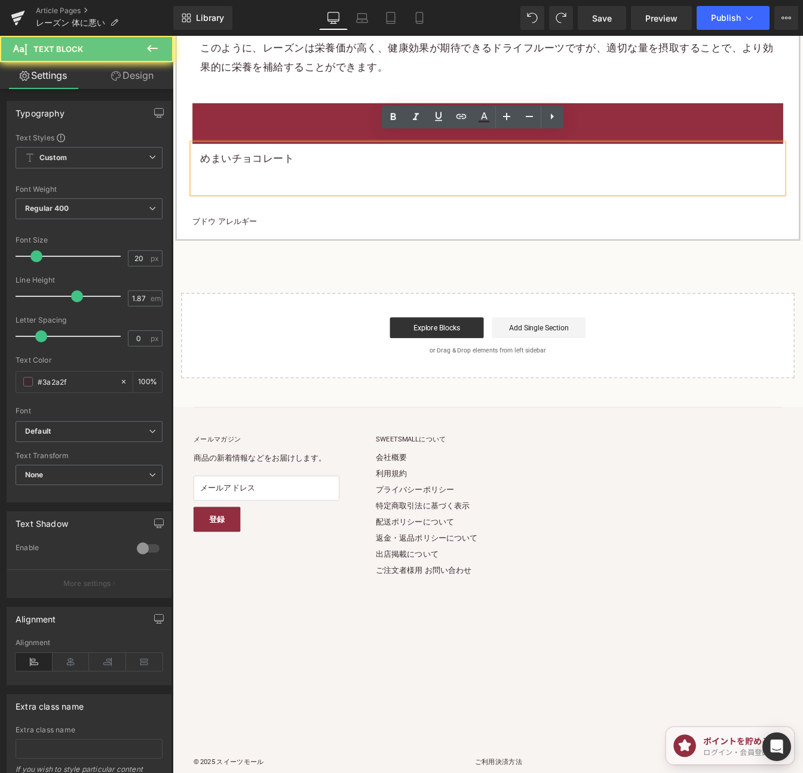
click at [252, 188] on p at bounding box center [533, 199] width 659 height 22
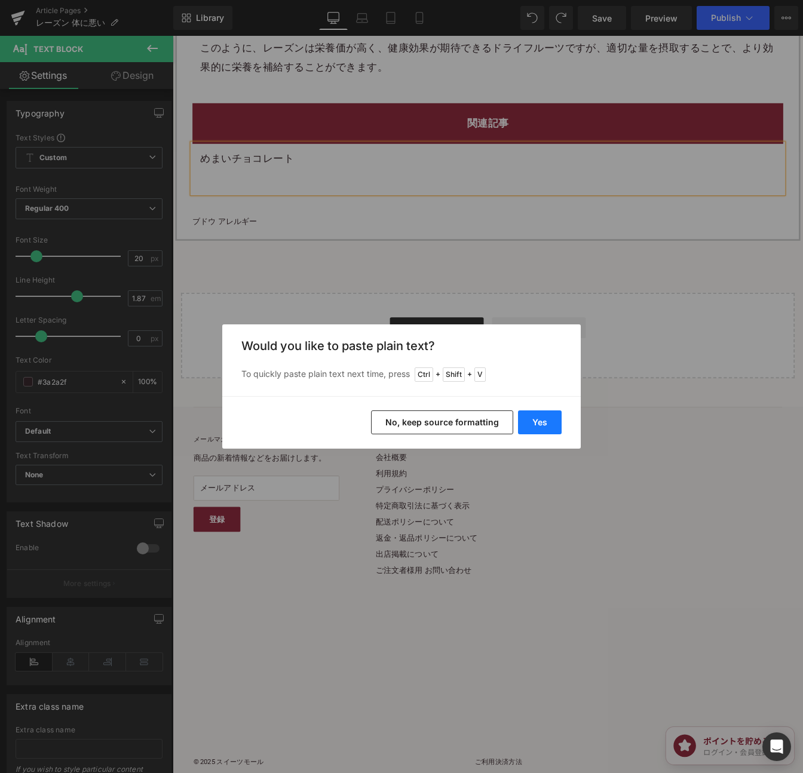
click at [539, 422] on button "Yes" at bounding box center [540, 422] width 44 height 24
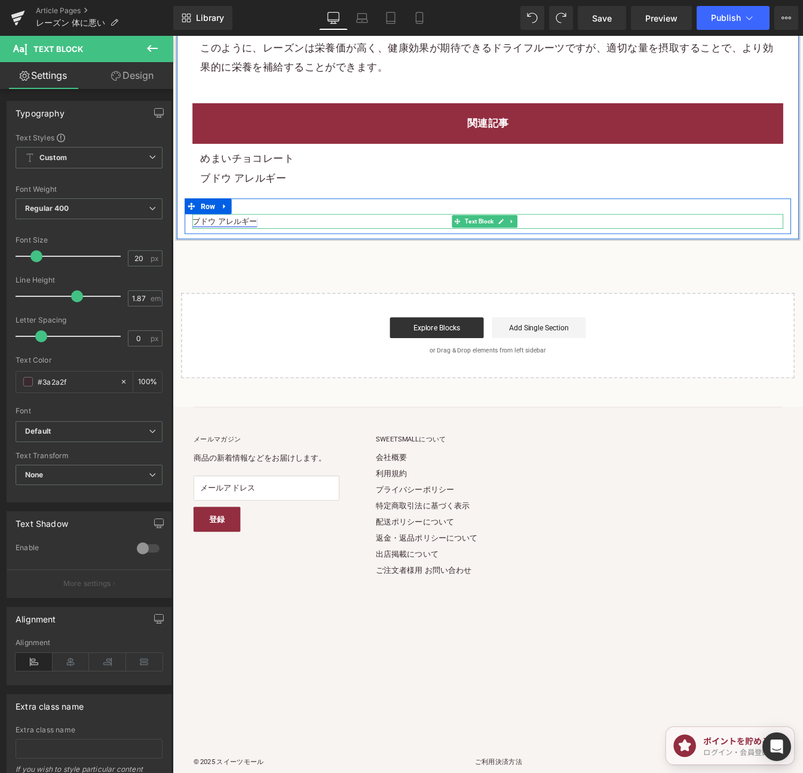
click at [232, 243] on link "ブドウ アレルギー" at bounding box center [232, 248] width 74 height 11
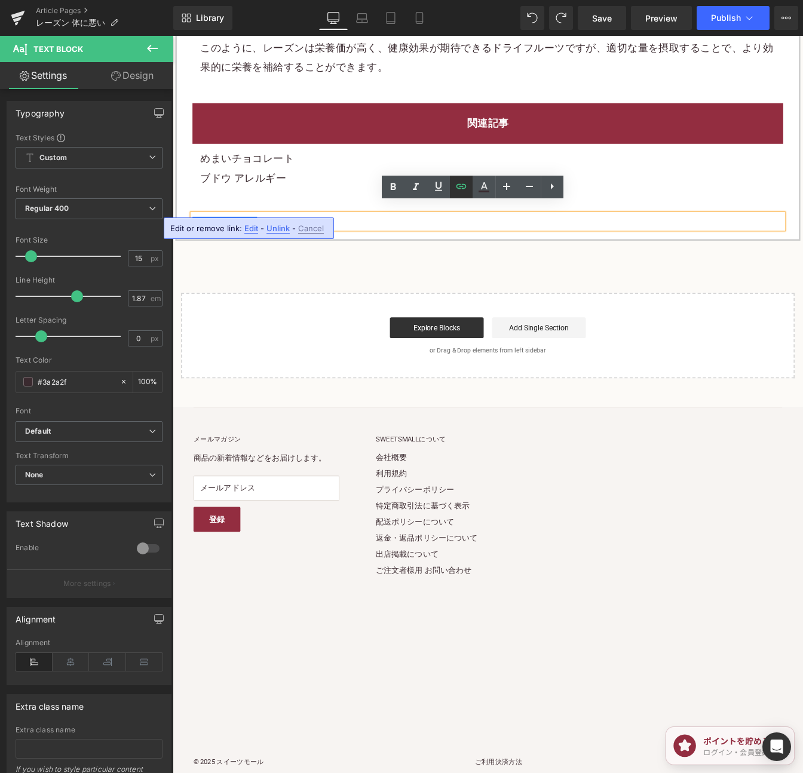
click at [462, 182] on icon at bounding box center [461, 186] width 14 height 14
type input "https://shop.sweetsvillage.com/blogs/%E3%82%A2%E3%83%AC%E3%83%AB%E3%82%AE%E3%83…"
click at [314, 235] on input "https://shop.sweetsvillage.com/blogs/%E3%82%A2%E3%83%AC%E3%83%AB%E3%82%AE%E3%83…" at bounding box center [280, 232] width 184 height 30
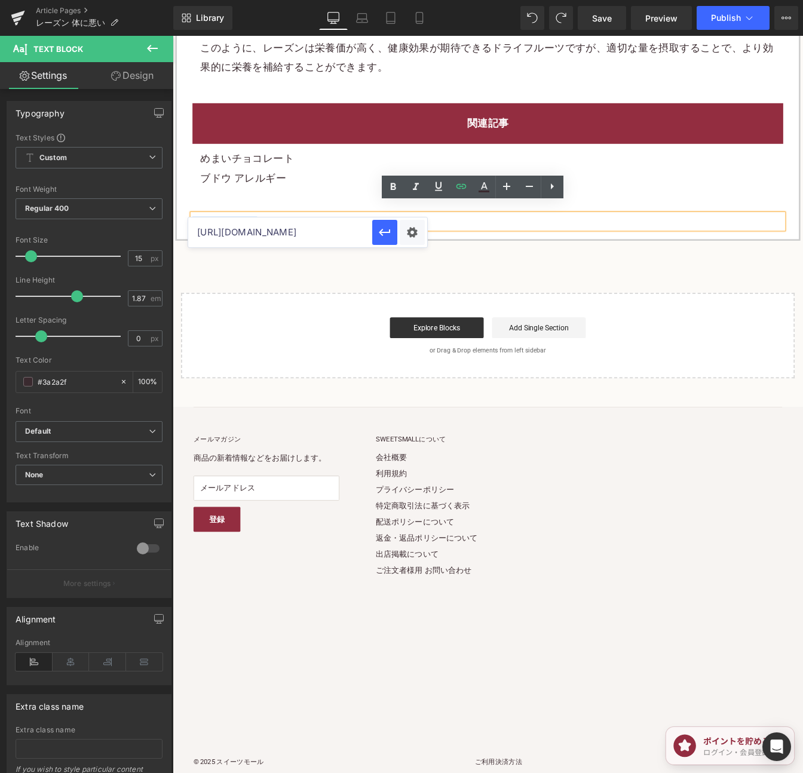
click at [314, 235] on input "https://shop.sweetsvillage.com/blogs/%E3%82%A2%E3%83%AC%E3%83%AB%E3%82%AE%E3%83…" at bounding box center [280, 232] width 184 height 30
click at [255, 190] on p "ブドウ アレルギー" at bounding box center [533, 199] width 659 height 22
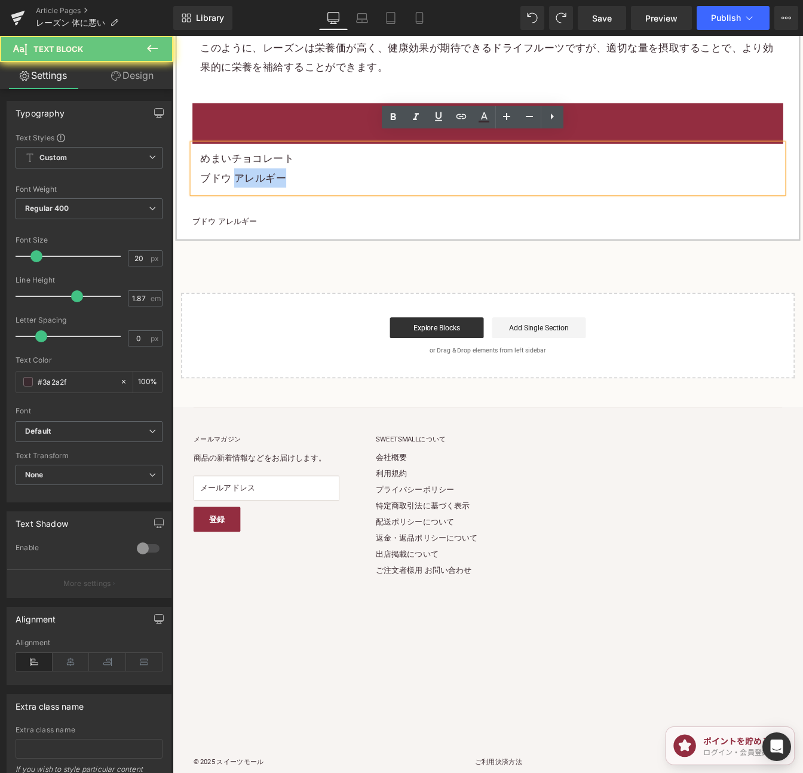
click at [255, 190] on p "ブドウ アレルギー" at bounding box center [533, 199] width 659 height 22
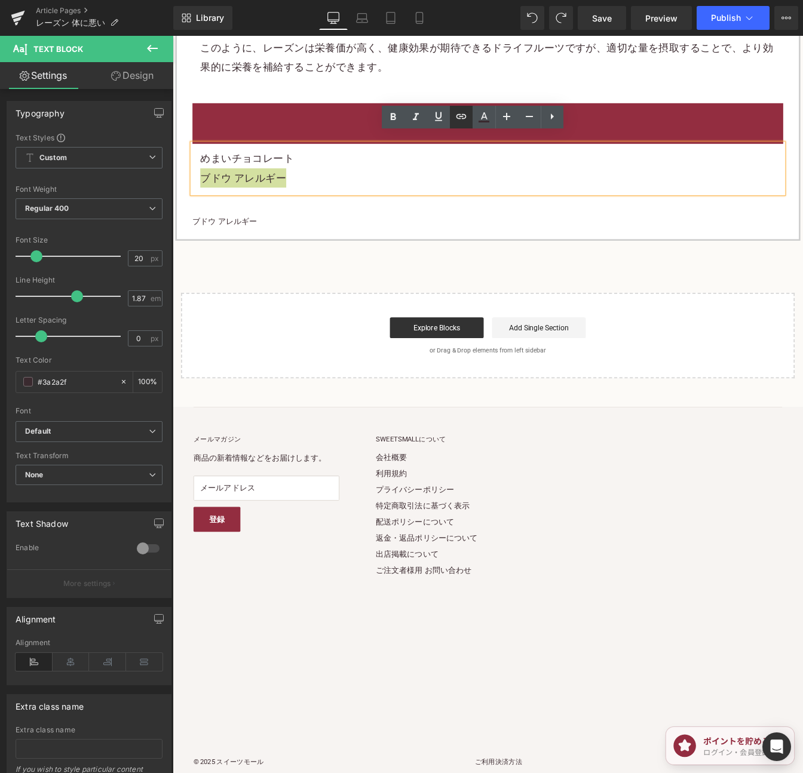
click at [459, 122] on icon at bounding box center [461, 116] width 14 height 14
click at [338, 186] on input "text" at bounding box center [280, 191] width 184 height 30
paste input "https://shop.sweetsvillage.com/blogs/%E3%82%A2%E3%83%AC%E3%83%AB%E3%82%AE%E3%83…"
click at [373, 190] on div "https://shop.sweetsvillage.com/blogs/%E3%82%A2%E3%83%AC%E3%83%AB%E3%82%AE%E3%83…" at bounding box center [307, 191] width 239 height 30
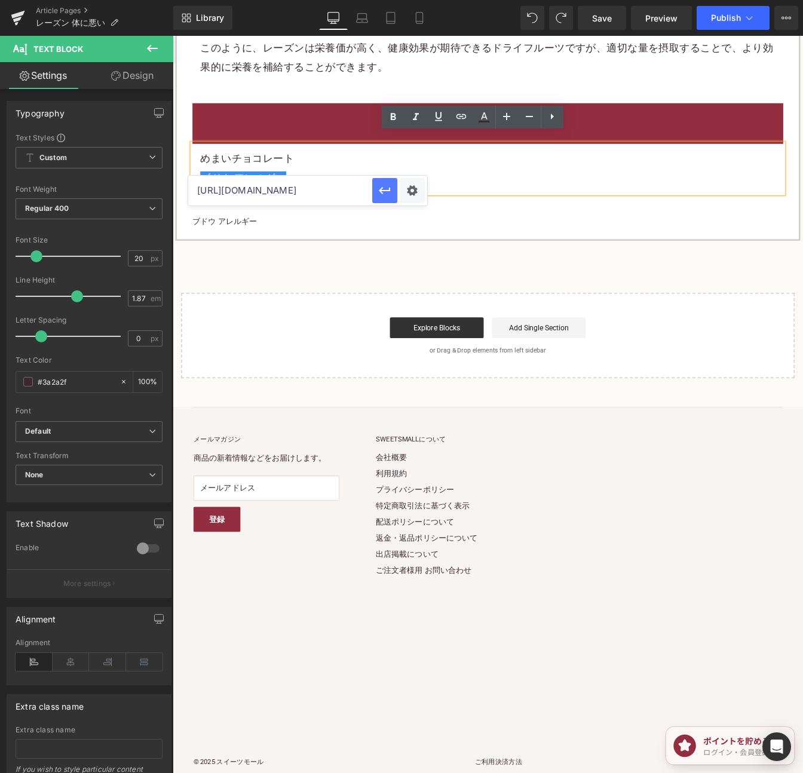
type input "https://shop.sweetsvillage.com/blogs/%E3%82%A2%E3%83%AC%E3%83%AB%E3%82%AE%E3%83…"
drag, startPoint x: 387, startPoint y: 190, endPoint x: 192, endPoint y: 202, distance: 195.7
click at [387, 190] on icon "button" at bounding box center [384, 191] width 11 height 7
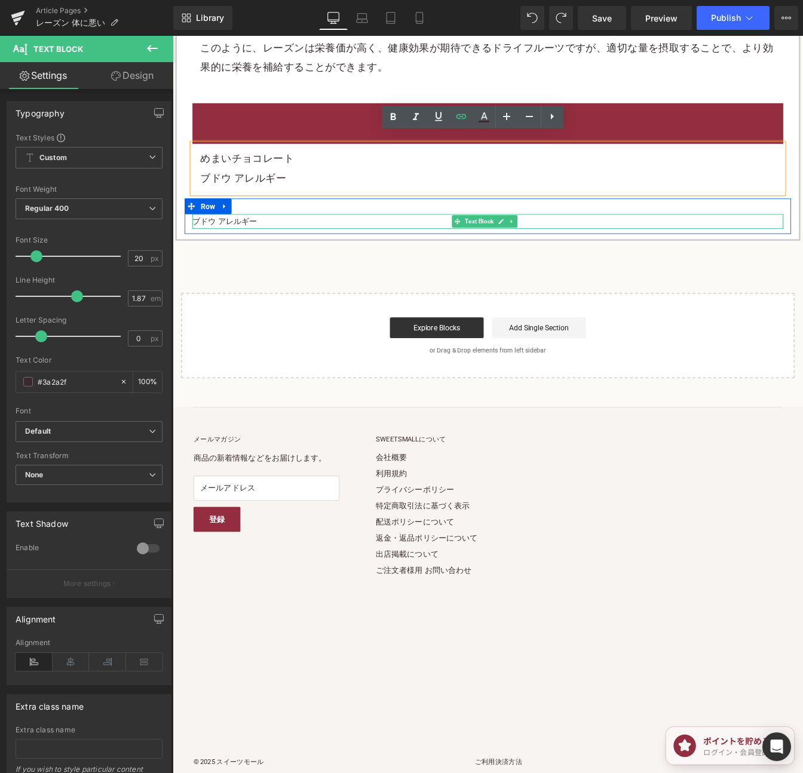
click at [364, 240] on p "ブドウ アレルギー" at bounding box center [533, 248] width 677 height 17
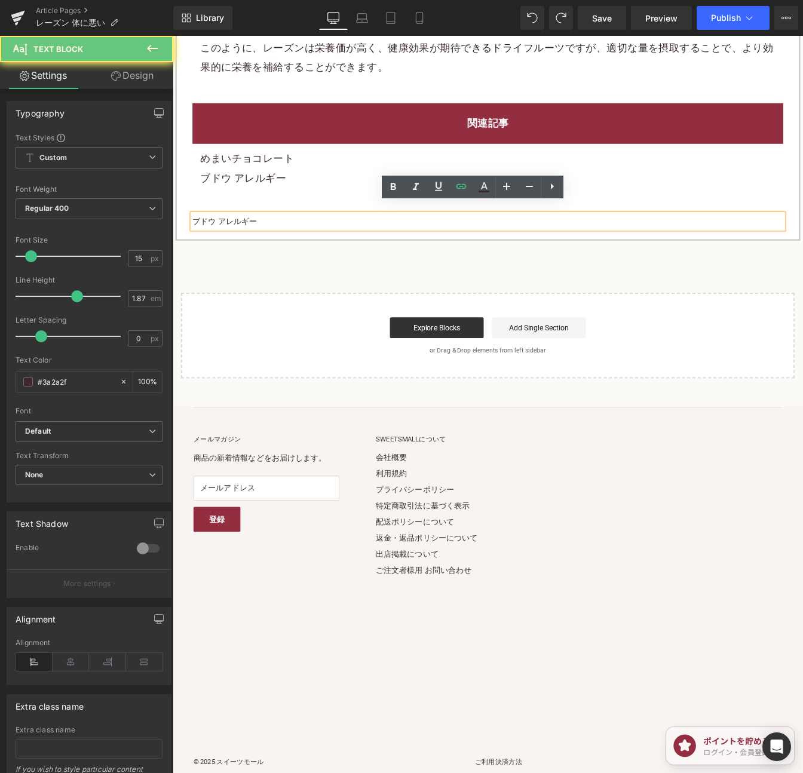
click at [364, 240] on p "ブドウ アレルギー" at bounding box center [533, 248] width 677 height 17
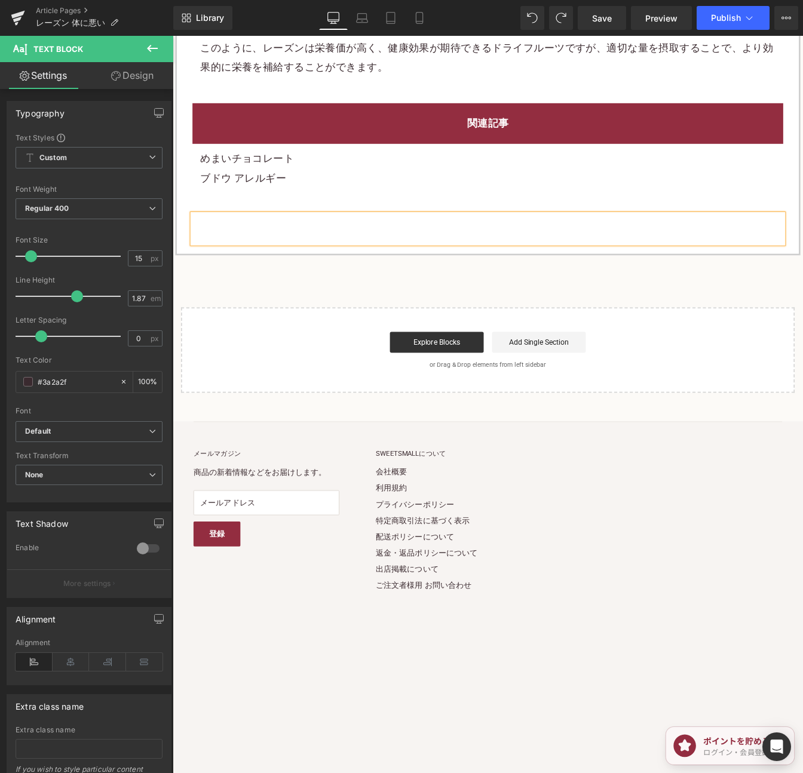
click at [359, 204] on div "めまいチョコレート ブドウ アレルギー Text Block" at bounding box center [533, 187] width 677 height 57
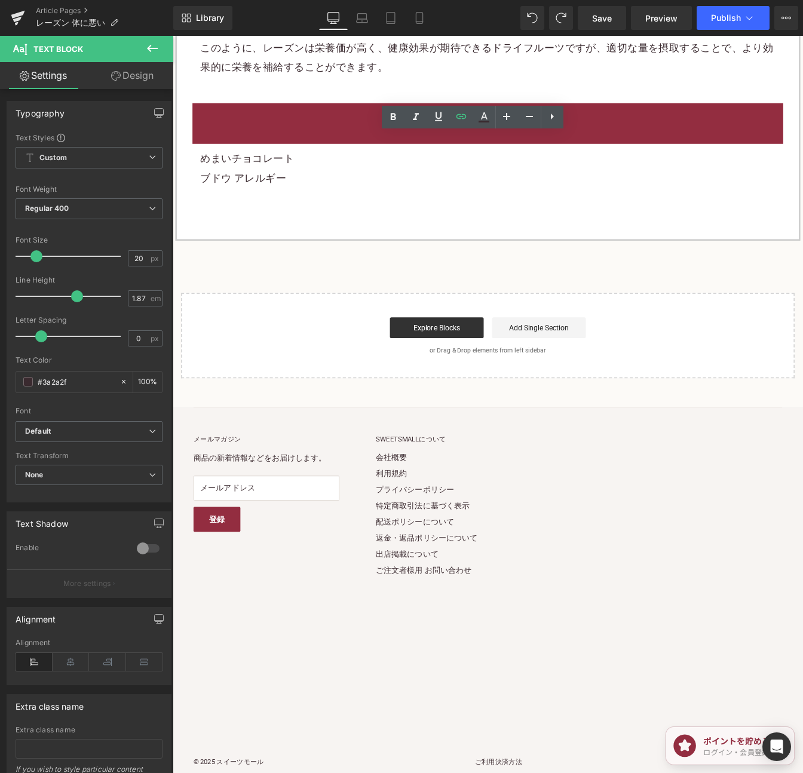
drag, startPoint x: 601, startPoint y: 5, endPoint x: 598, endPoint y: 30, distance: 24.6
click at [601, 7] on link "Save" at bounding box center [601, 18] width 48 height 24
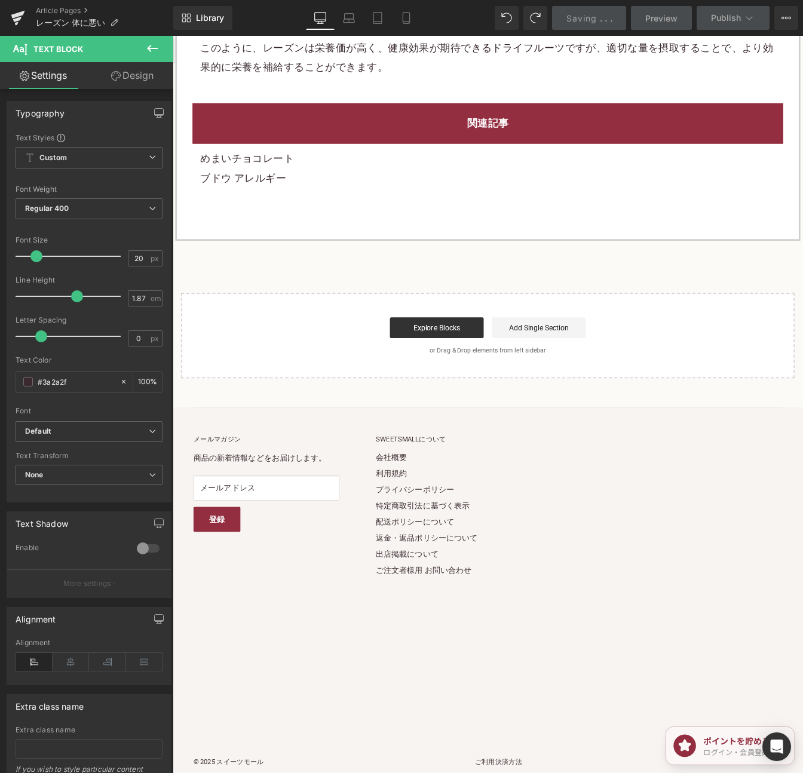
click at [598, 31] on div "Library Desktop Desktop Laptop Tablet Mobile Saving . . . Preview Publish Sched…" at bounding box center [487, 18] width 629 height 36
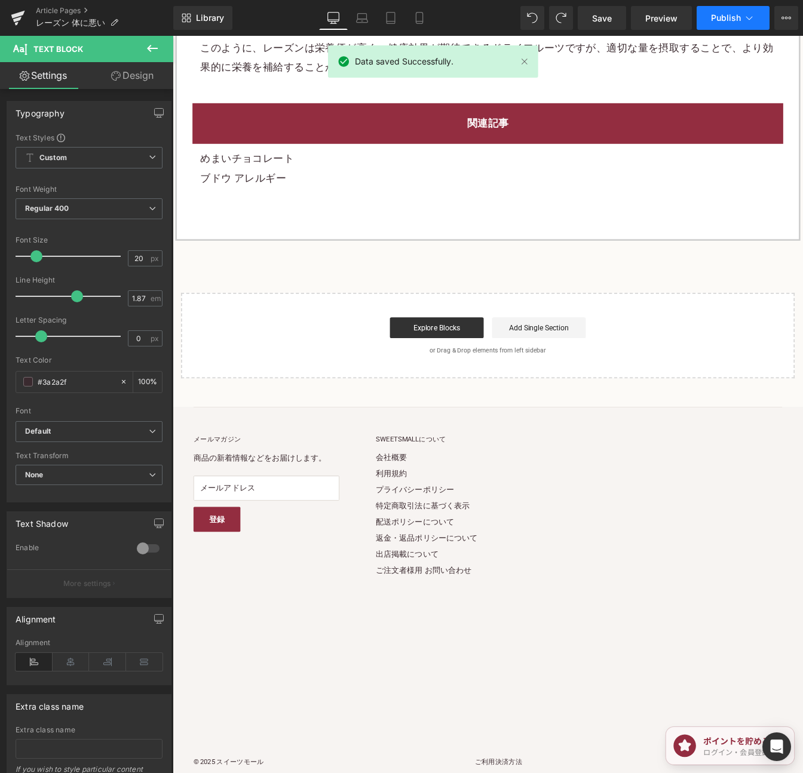
click at [717, 16] on span "Publish" at bounding box center [726, 18] width 30 height 10
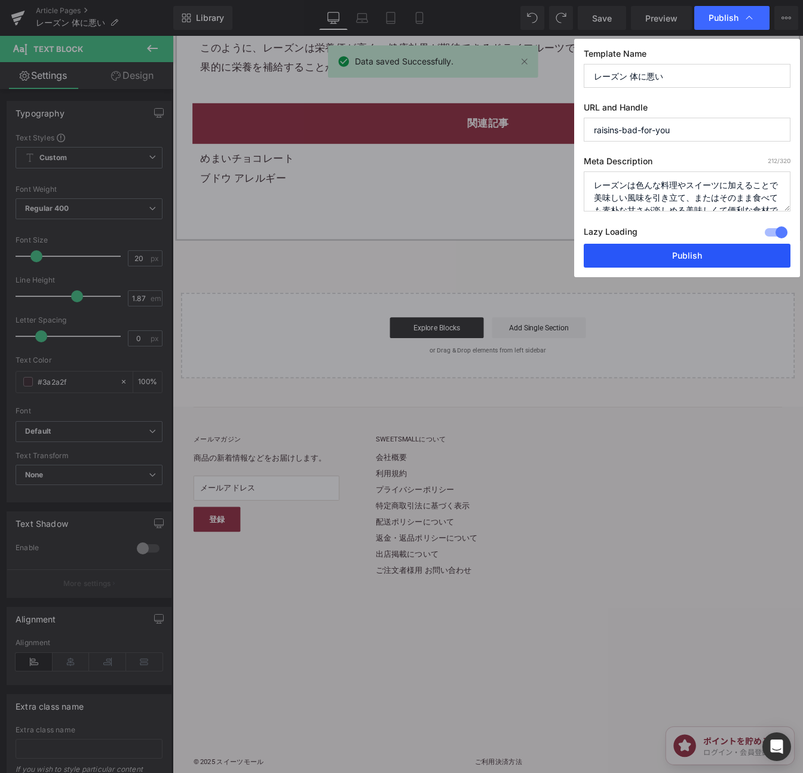
click at [678, 254] on button "Publish" at bounding box center [686, 256] width 207 height 24
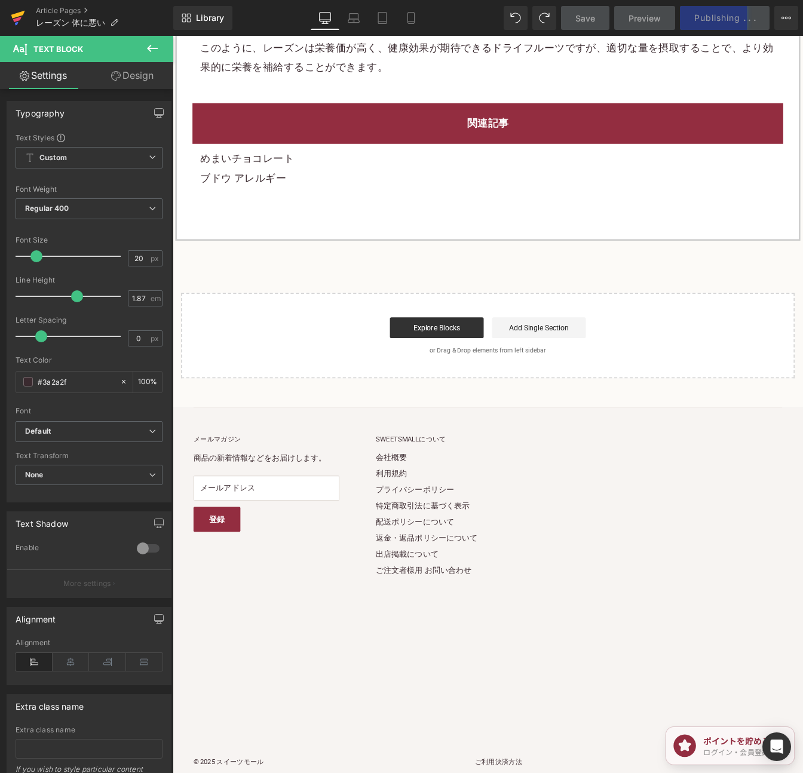
click at [24, 13] on icon at bounding box center [18, 18] width 14 height 30
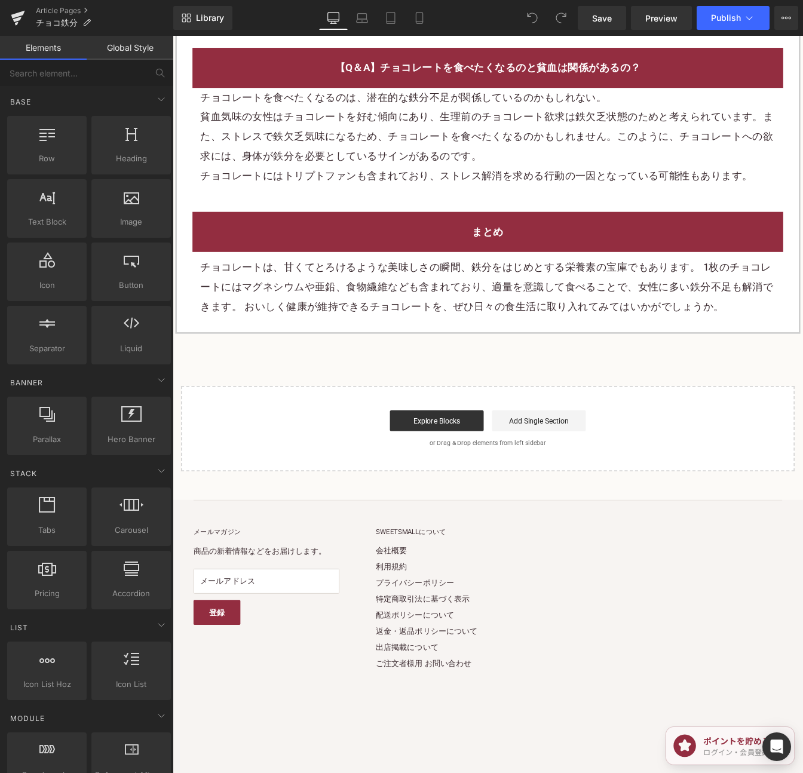
scroll to position [3300, 0]
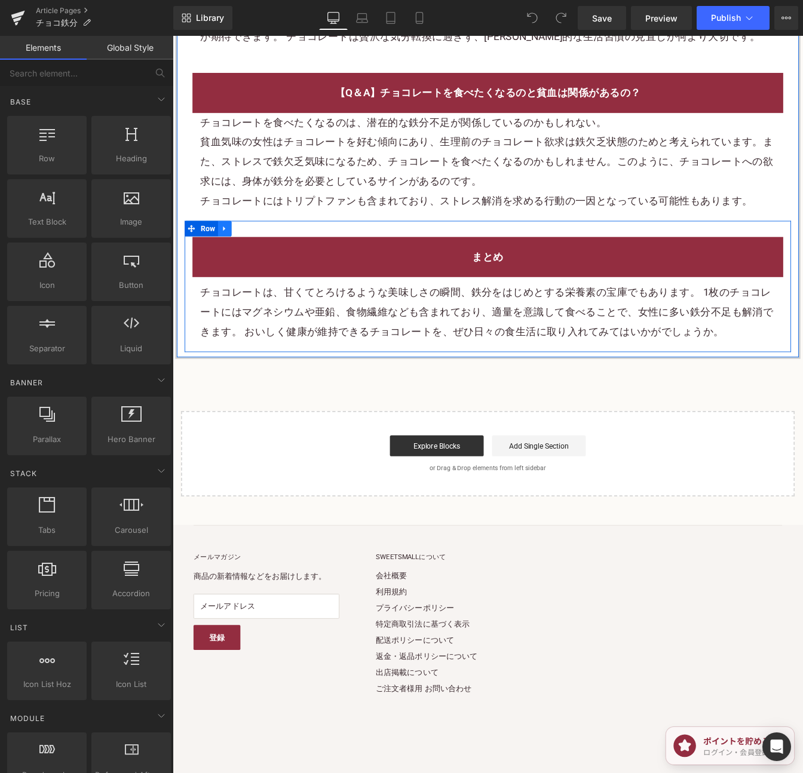
click at [225, 266] on link at bounding box center [233, 257] width 16 height 18
drag, startPoint x: 248, startPoint y: 281, endPoint x: 257, endPoint y: 288, distance: 11.1
click at [248, 262] on icon at bounding box center [248, 257] width 8 height 9
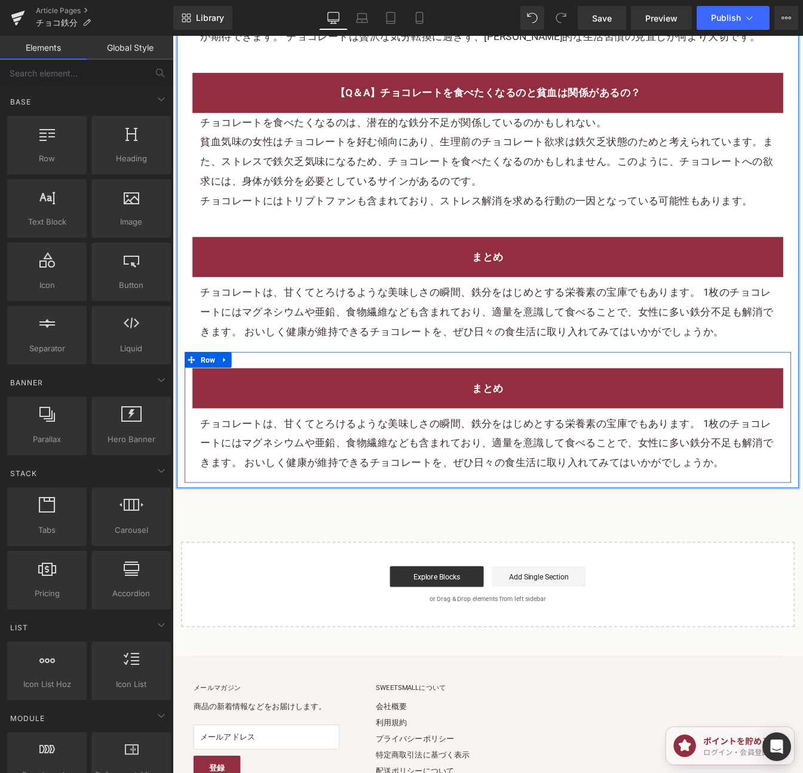
click at [613, 532] on font "チョコレートは、甘くてとろけるような美味しさの瞬間、鉄分をはじめとする栄養素の宝庫でもあります。 1枚のチョコレートにはマグネシウムや亜鉛、食物繊維なども含ま…" at bounding box center [532, 502] width 657 height 59
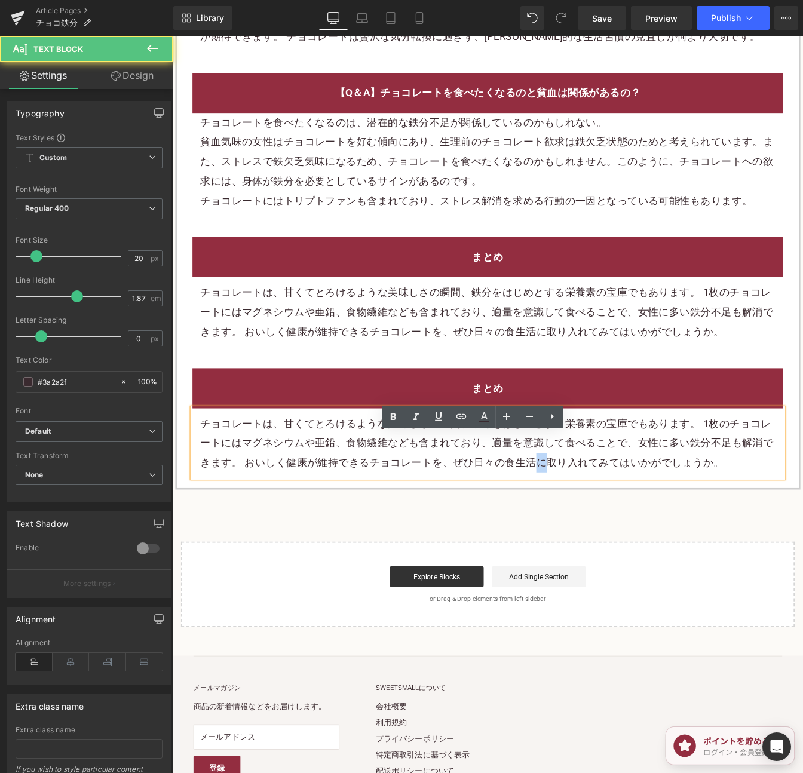
click at [613, 532] on font "チョコレートは、甘くてとろけるような美味しさの瞬間、鉄分をはじめとする栄養素の宝庫でもあります。 1枚のチョコレートにはマグネシウムや亜鉛、食物繊維なども含ま…" at bounding box center [532, 502] width 657 height 59
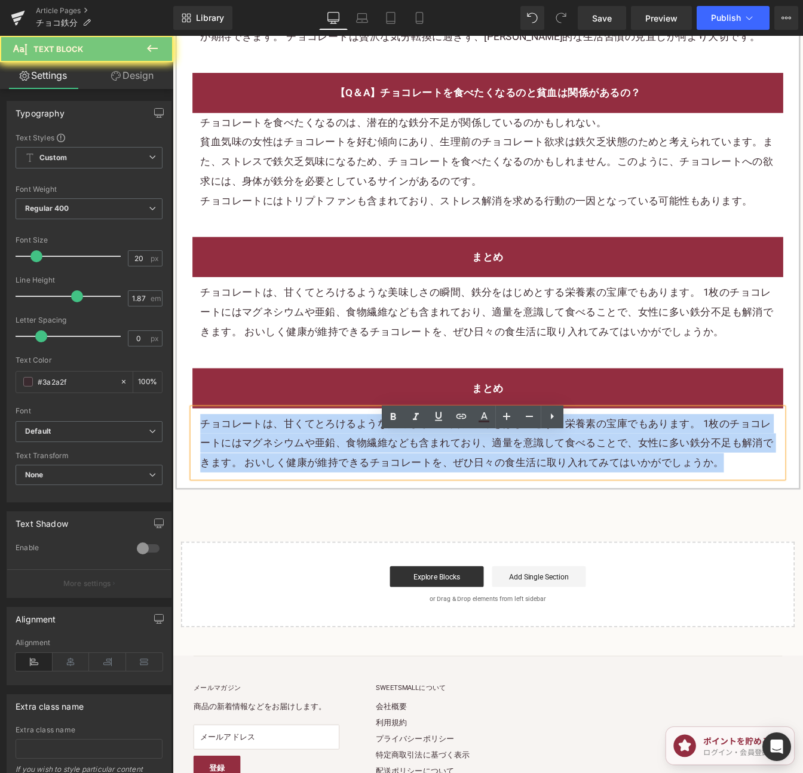
click at [613, 532] on font "チョコレートは、甘くてとろけるような美味しさの瞬間、鉄分をはじめとする栄養素の宝庫でもあります。 1枚のチョコレートにはマグネシウムや亜鉛、食物繊維なども含ま…" at bounding box center [532, 502] width 657 height 59
paste div
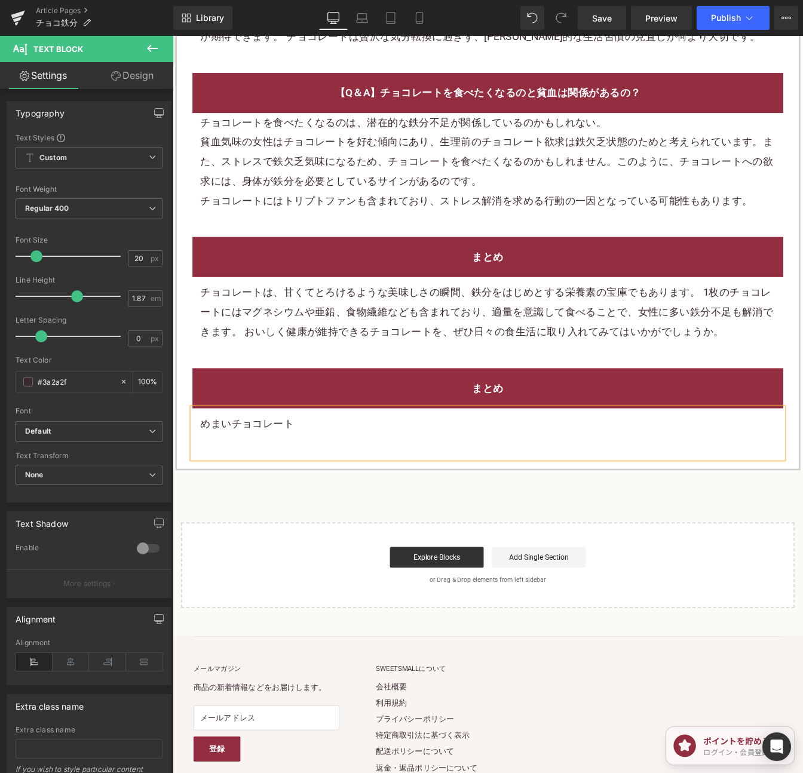
click at [591, 451] on h2 "まとめ" at bounding box center [533, 440] width 659 height 22
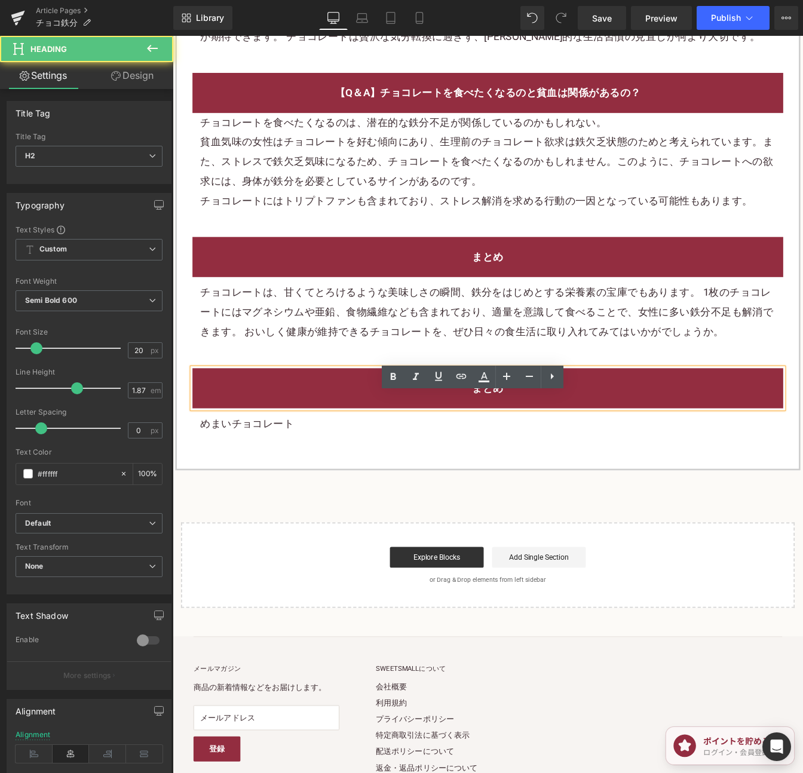
click at [591, 451] on h2 "まとめ" at bounding box center [533, 440] width 659 height 22
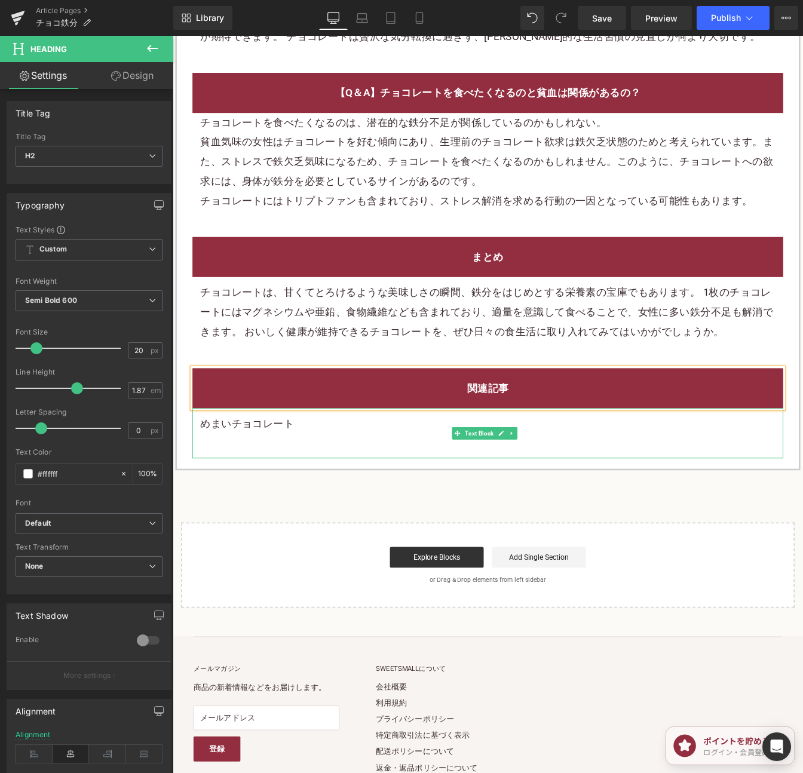
click at [358, 491] on p "めまいチョコレート" at bounding box center [533, 480] width 659 height 22
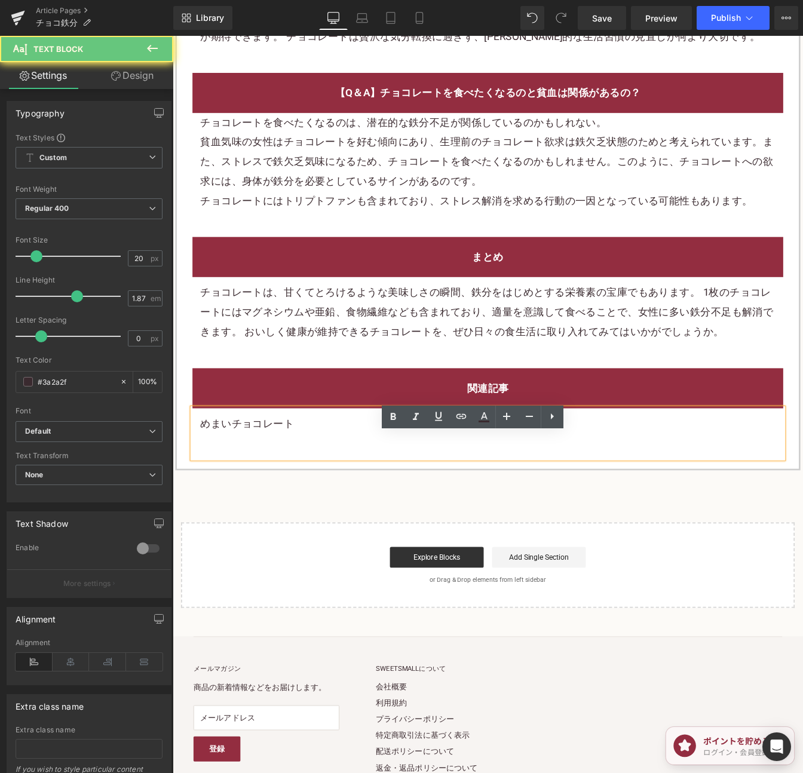
click at [358, 491] on p "めまいチョコレート" at bounding box center [533, 480] width 659 height 22
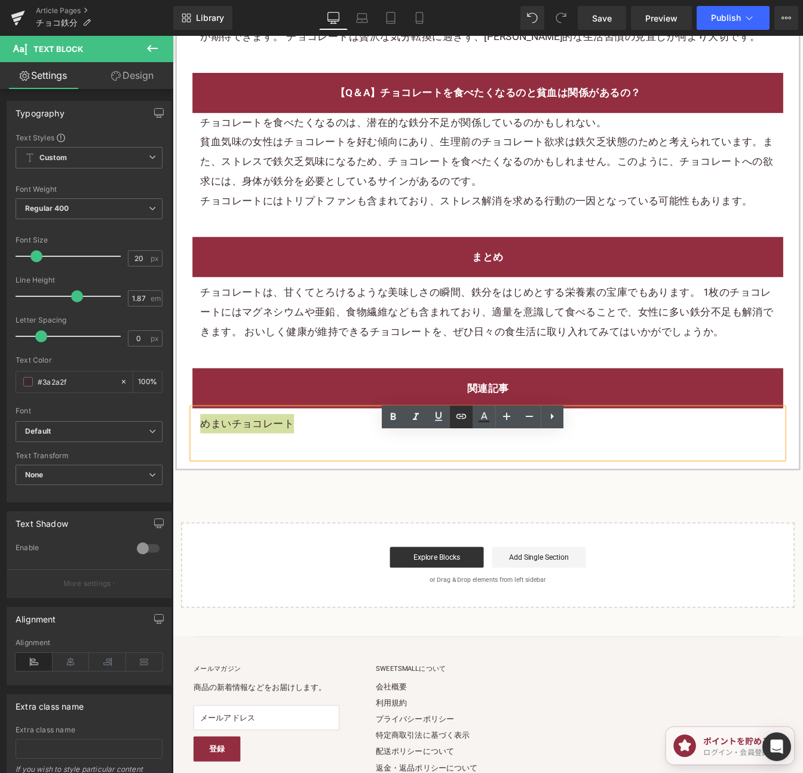
click at [461, 419] on icon at bounding box center [461, 416] width 14 height 14
click at [348, 472] on input "text" at bounding box center [280, 472] width 184 height 30
paste input "[URL][DOMAIN_NAME]"
type input "[URL][DOMAIN_NAME]"
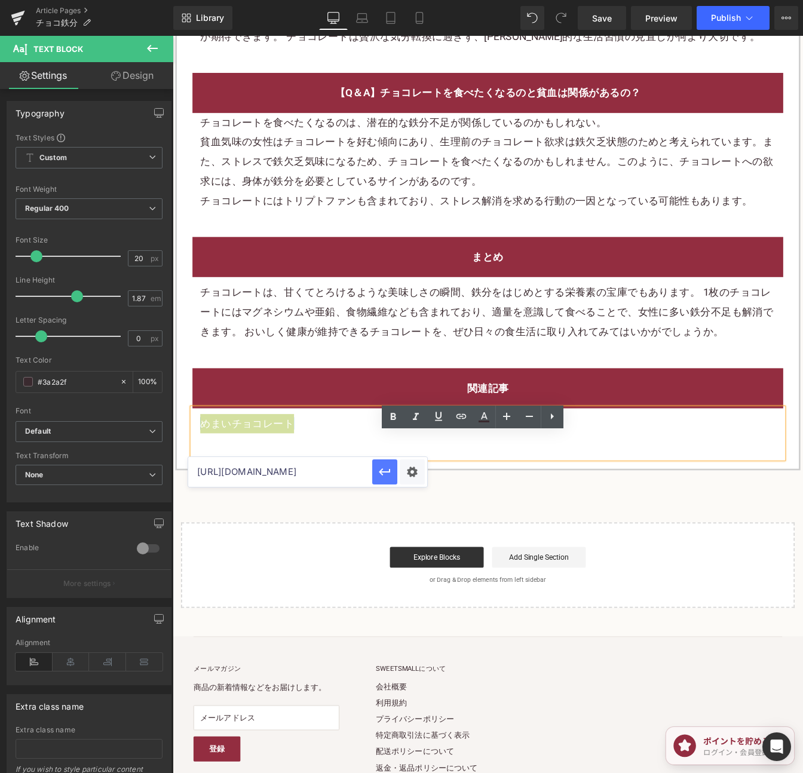
scroll to position [0, 0]
click at [385, 472] on icon "button" at bounding box center [384, 471] width 11 height 7
click at [601, 27] on link "Save" at bounding box center [601, 18] width 48 height 24
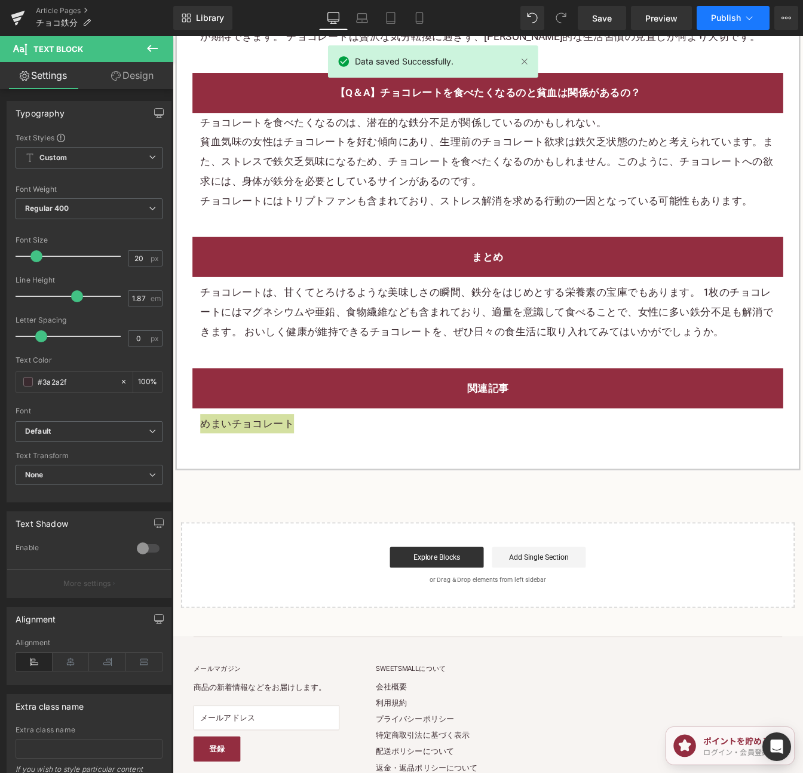
click at [727, 23] on button "Publish" at bounding box center [732, 18] width 73 height 24
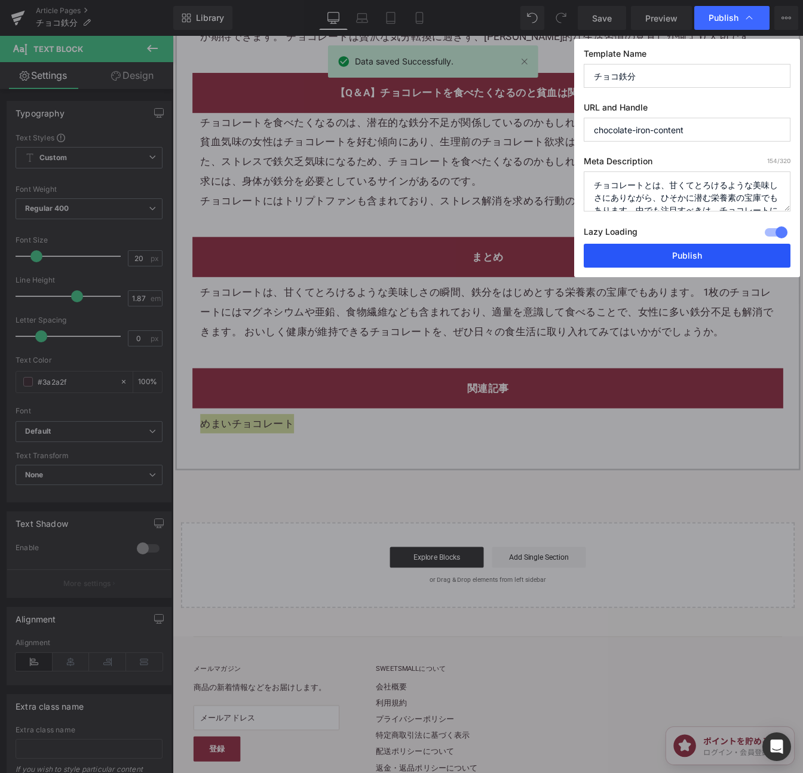
click at [660, 258] on button "Publish" at bounding box center [686, 256] width 207 height 24
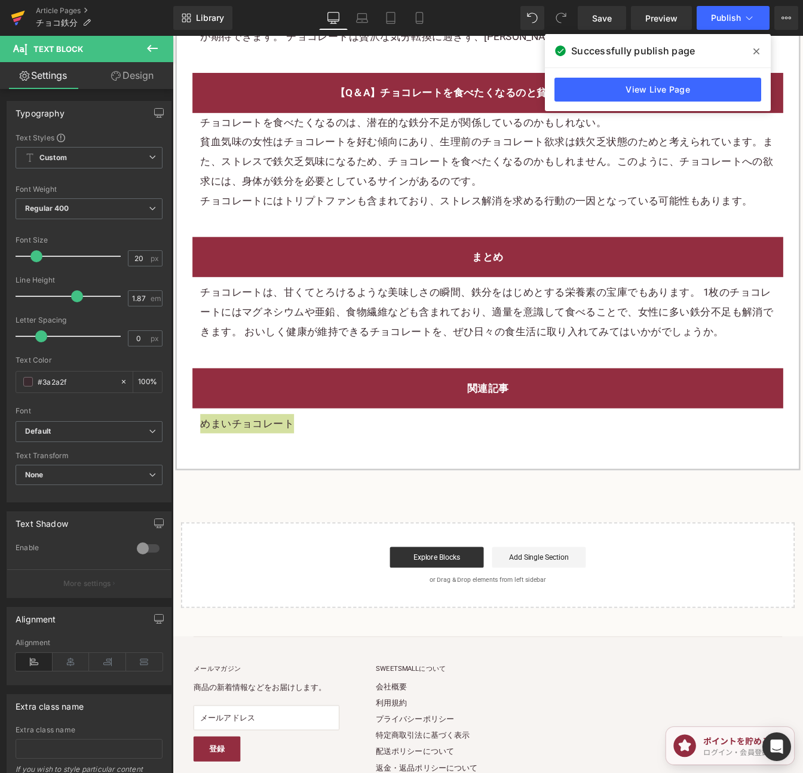
click at [23, 10] on icon at bounding box center [18, 18] width 14 height 30
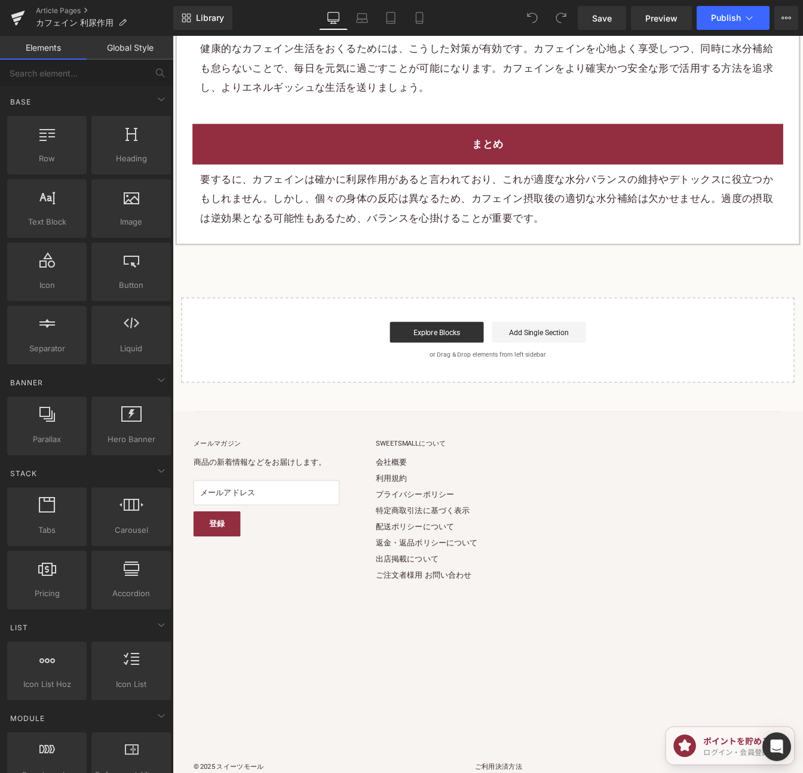
scroll to position [2443, 0]
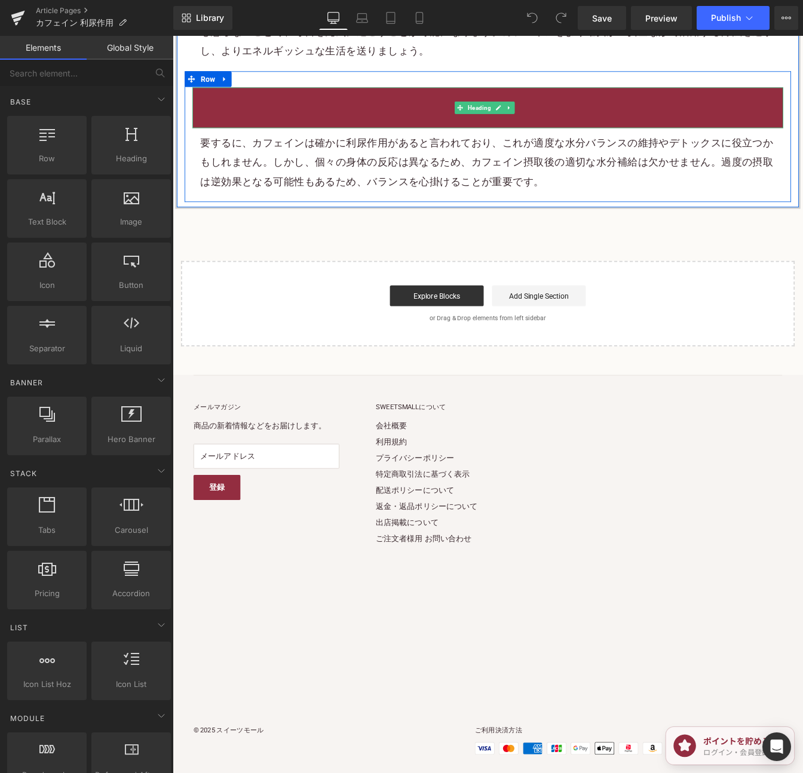
click at [245, 107] on h2 "まとめ" at bounding box center [533, 118] width 659 height 22
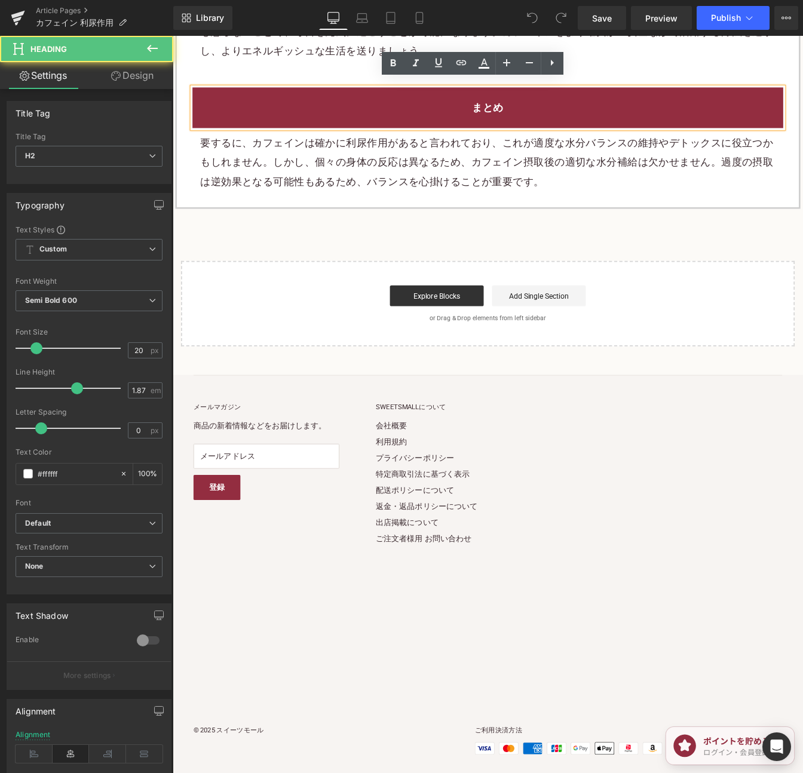
click at [265, 83] on div "まとめ Heading 要するに、カフェインは確かに利尿作用があると言われており、これが適度な水分バランスの維持やデトックスに役立つかもしれません。しかし、個…" at bounding box center [533, 151] width 695 height 150
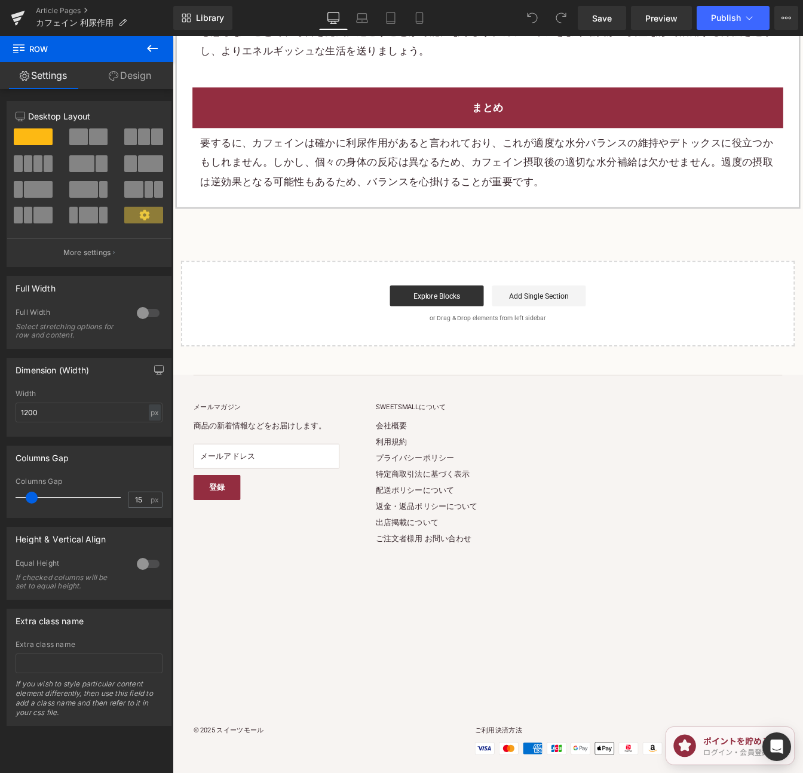
click at [228, 76] on div "まとめ Heading 要するに、カフェインは確かに利尿作用があると言われており、これが適度な水分バランスの維持やデトックスに役立つかもしれません。しかし、個…" at bounding box center [533, 151] width 695 height 150
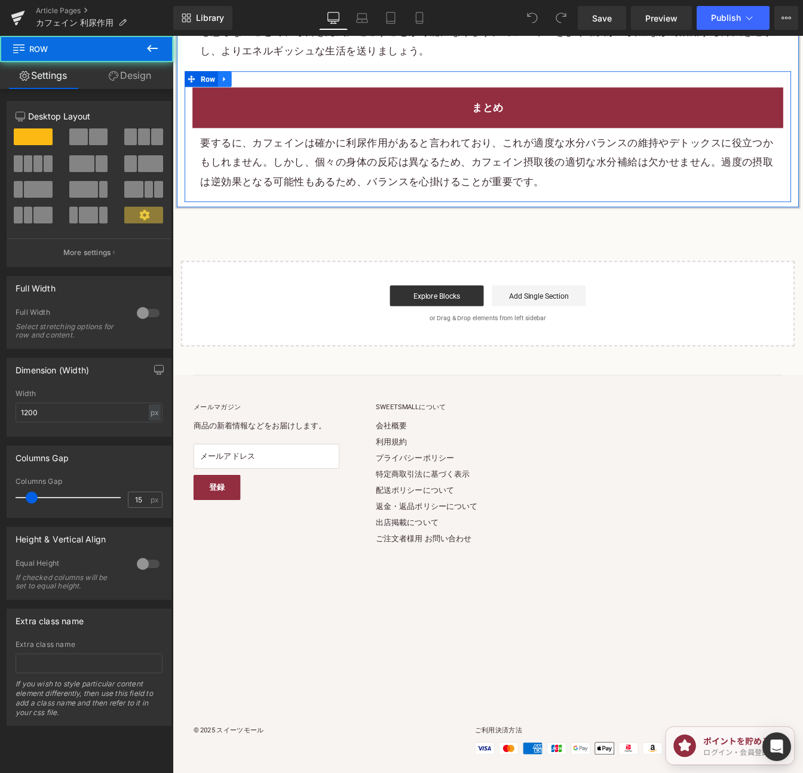
click at [230, 81] on icon at bounding box center [232, 85] width 8 height 9
click at [249, 81] on icon at bounding box center [248, 85] width 8 height 8
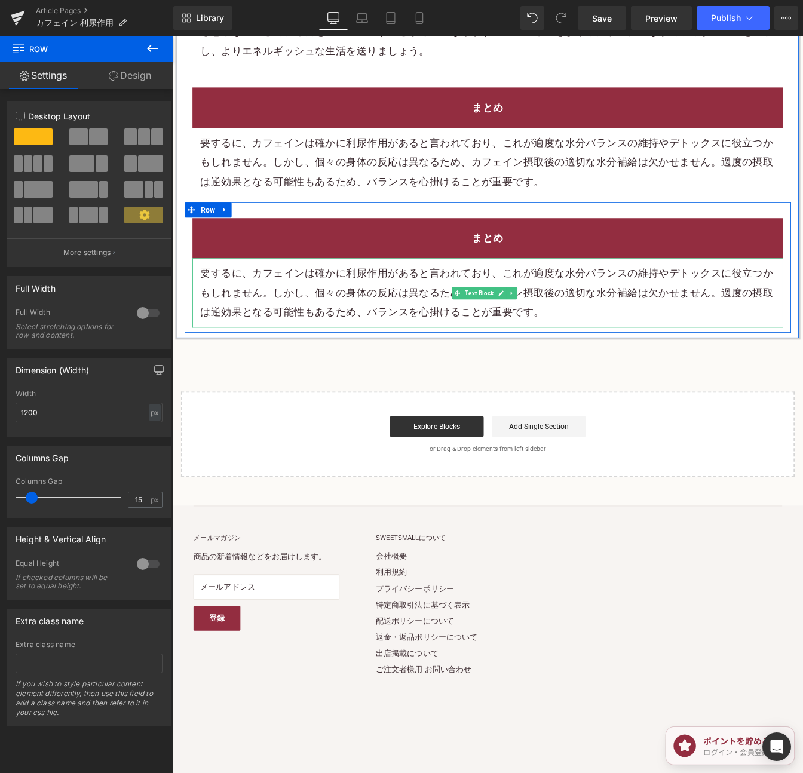
click at [526, 297] on p "要するに、カフェインは確かに利尿作用があると言われており、これが適度な水分バランスの維持やデトックスに役立つかもしれません。しかし、個々の身体の反応は異なるた…" at bounding box center [533, 330] width 659 height 67
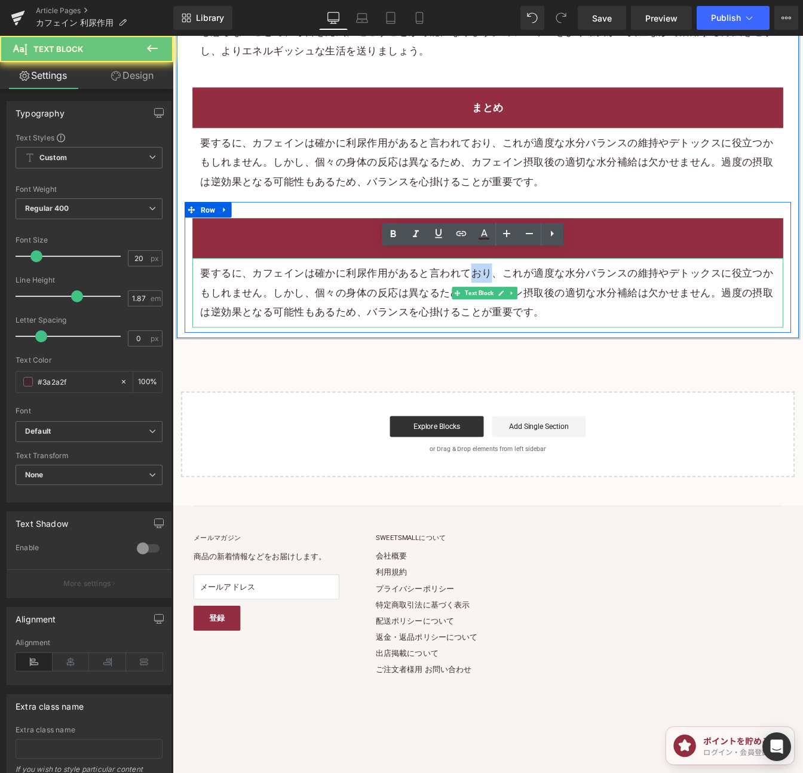
click at [526, 297] on p "要するに、カフェインは確かに利尿作用があると言われており、これが適度な水分バランスの維持やデトックスに役立つかもしれません。しかし、個々の身体の反応は異なるた…" at bounding box center [533, 330] width 659 height 67
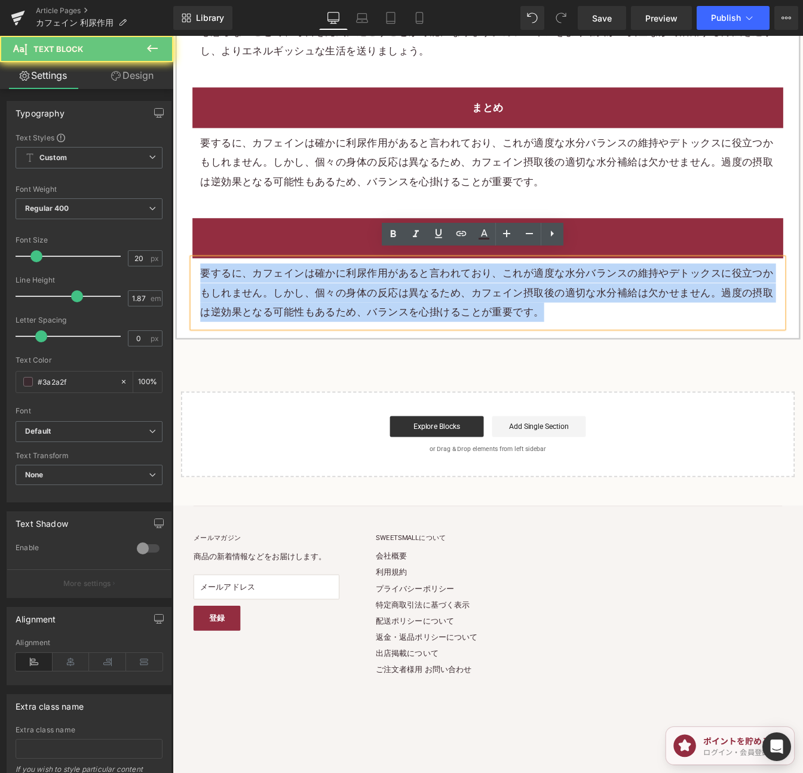
click at [526, 297] on p "要するに、カフェインは確かに利尿作用があると言われており、これが適度な水分バランスの維持やデトックスに役立つかもしれません。しかし、個々の身体の反応は異なるた…" at bounding box center [533, 330] width 659 height 67
paste div
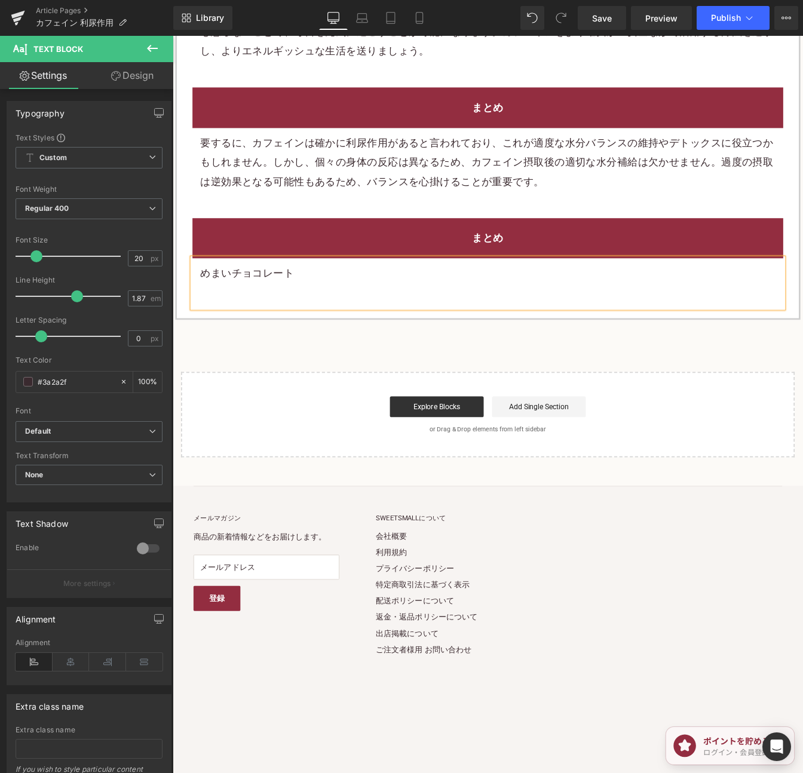
click at [361, 302] on p "めまいチョコレート" at bounding box center [533, 308] width 659 height 22
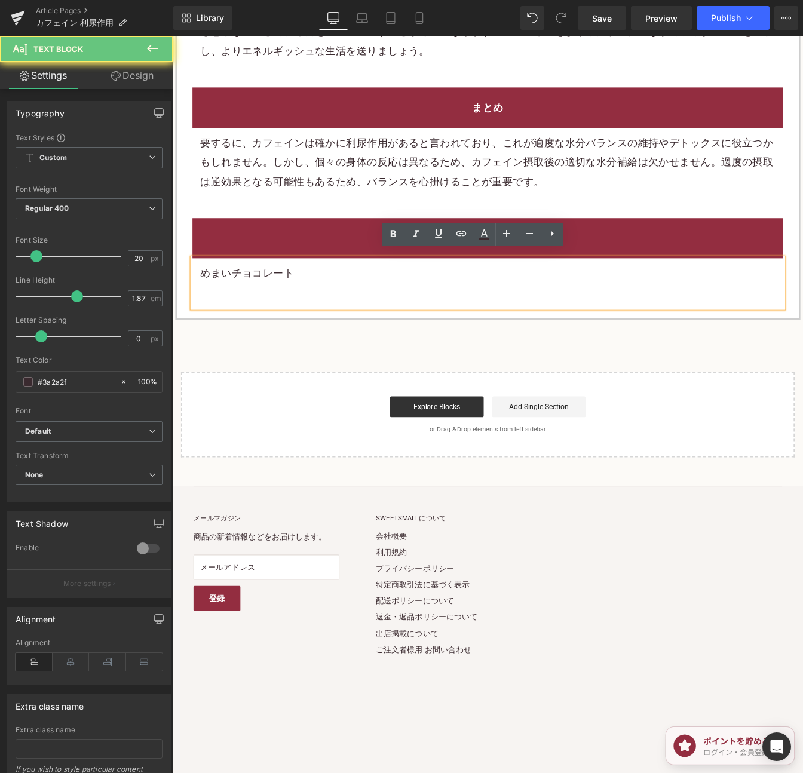
click at [361, 302] on p "めまいチョコレート" at bounding box center [533, 308] width 659 height 22
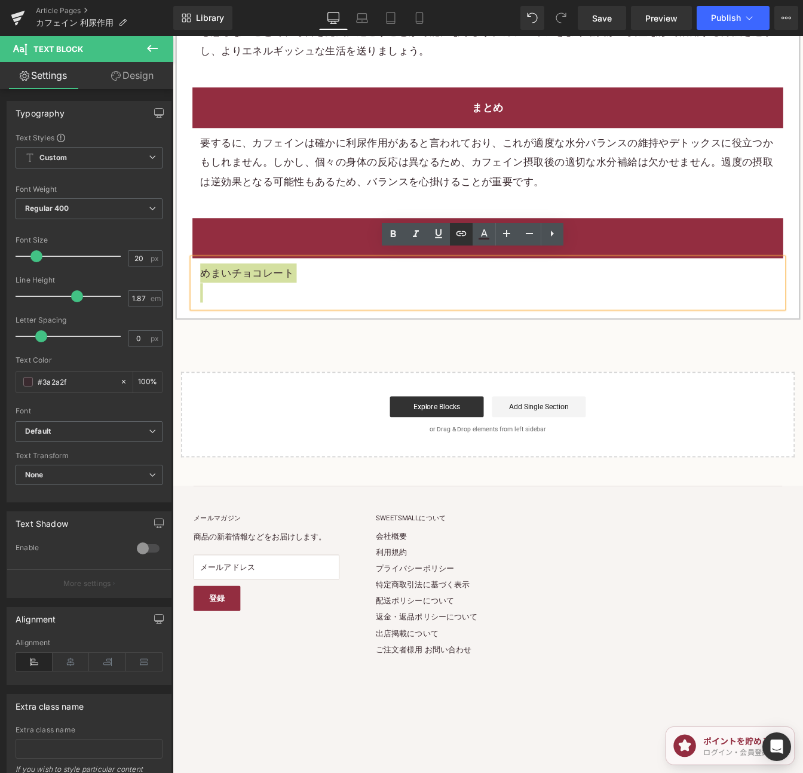
click at [457, 235] on icon at bounding box center [461, 233] width 10 height 5
click at [314, 288] on input "text" at bounding box center [280, 289] width 184 height 30
paste input "[URL][DOMAIN_NAME]"
type input "[URL][DOMAIN_NAME]"
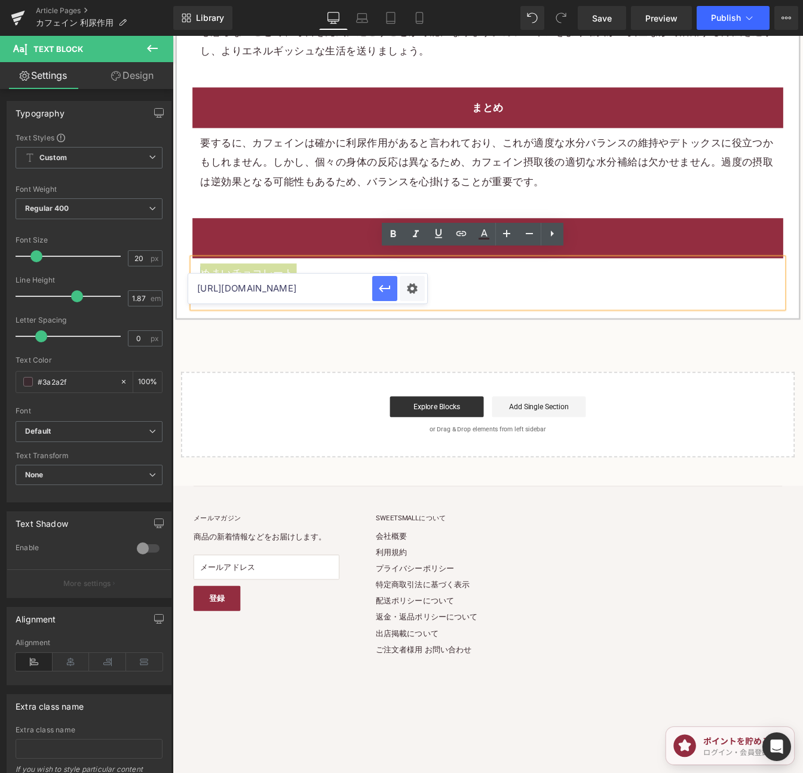
scroll to position [0, 0]
click at [373, 285] on button "button" at bounding box center [384, 288] width 25 height 25
click at [655, 245] on div "まとめ" at bounding box center [533, 268] width 677 height 46
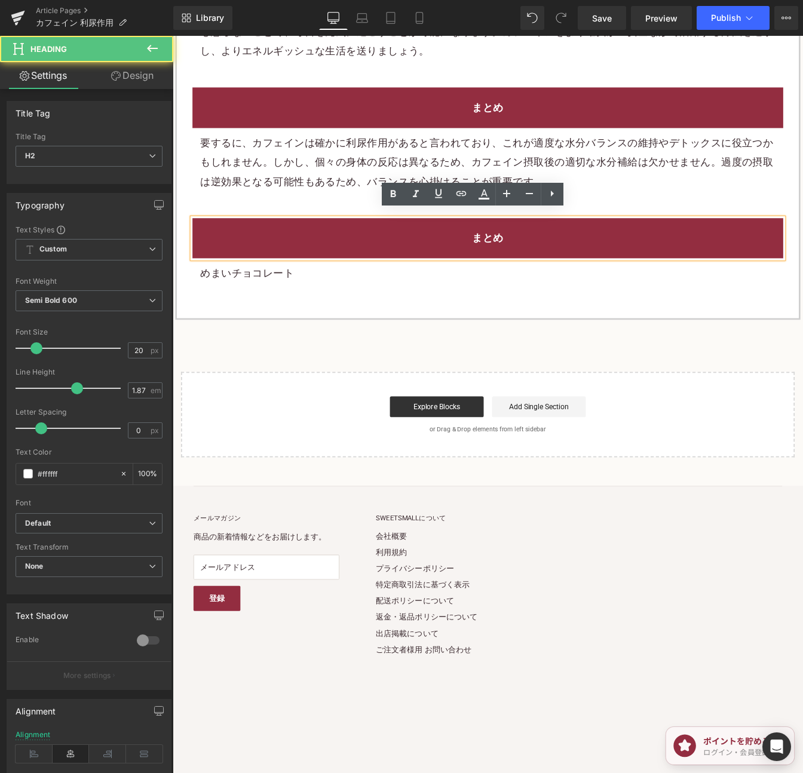
click at [655, 245] on div "まとめ" at bounding box center [533, 268] width 677 height 46
click at [654, 245] on div "まとめ" at bounding box center [533, 268] width 677 height 46
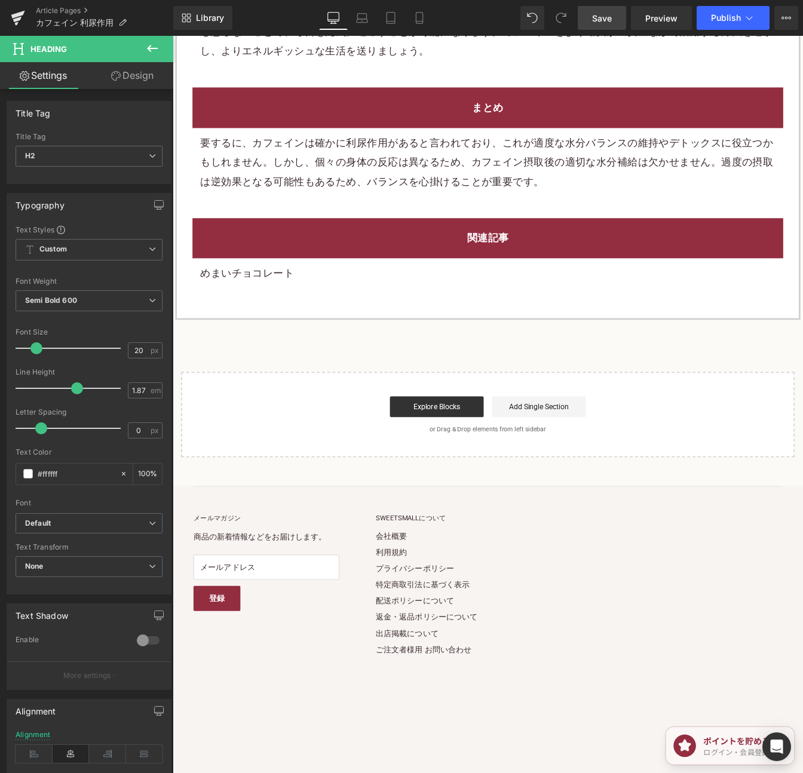
click at [589, 20] on link "Save" at bounding box center [601, 18] width 48 height 24
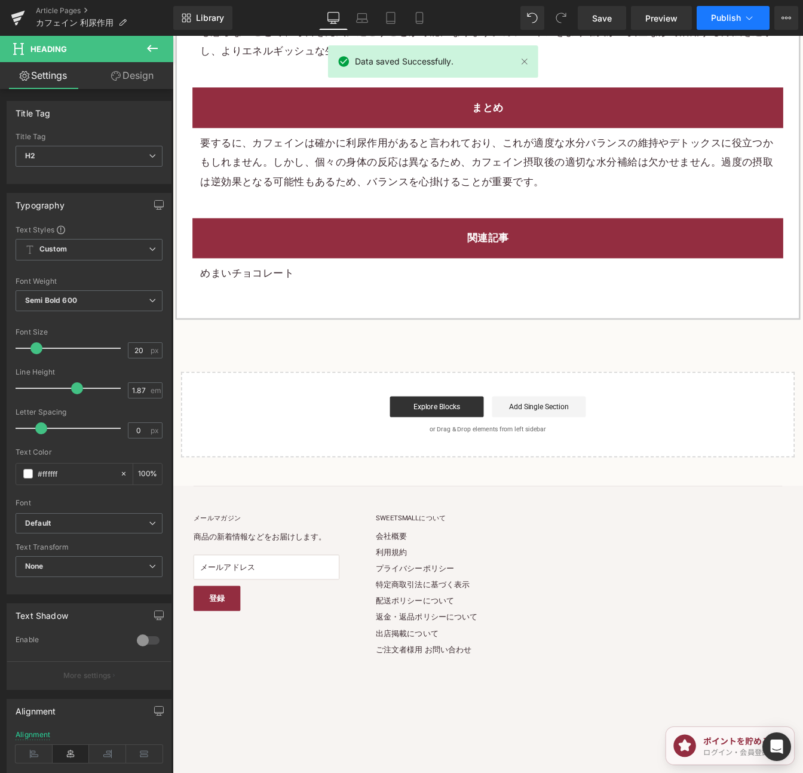
click at [715, 19] on span "Publish" at bounding box center [726, 18] width 30 height 10
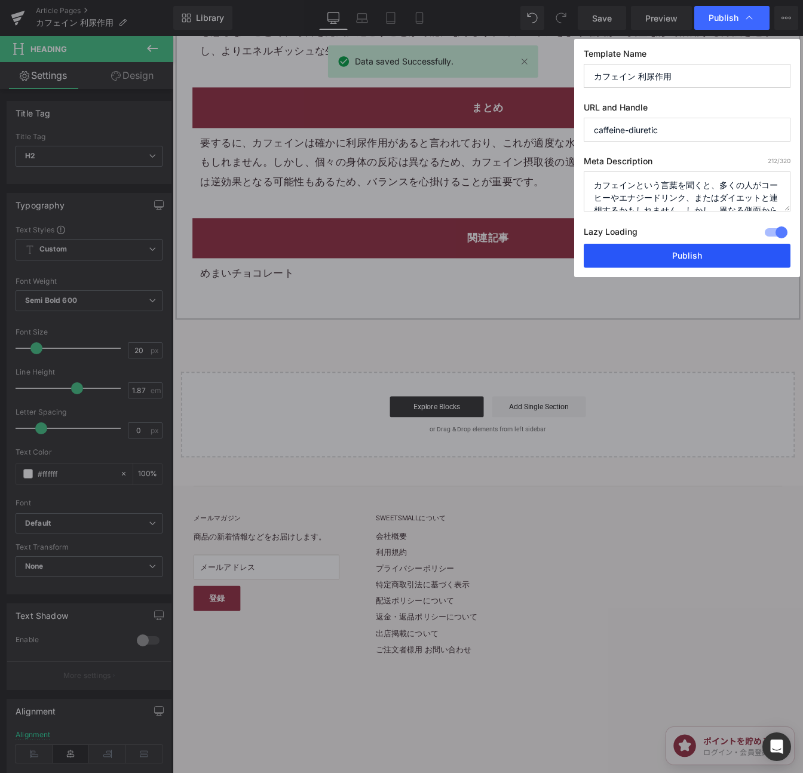
drag, startPoint x: 677, startPoint y: 249, endPoint x: 364, endPoint y: 1, distance: 399.1
click at [676, 249] on button "Publish" at bounding box center [686, 256] width 207 height 24
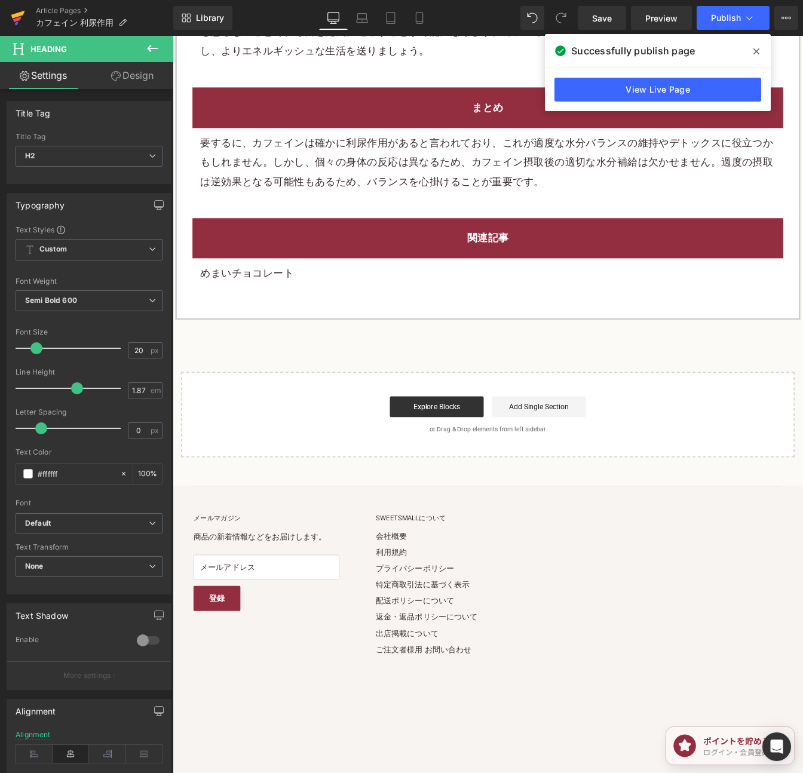
click at [13, 10] on icon at bounding box center [18, 18] width 14 height 30
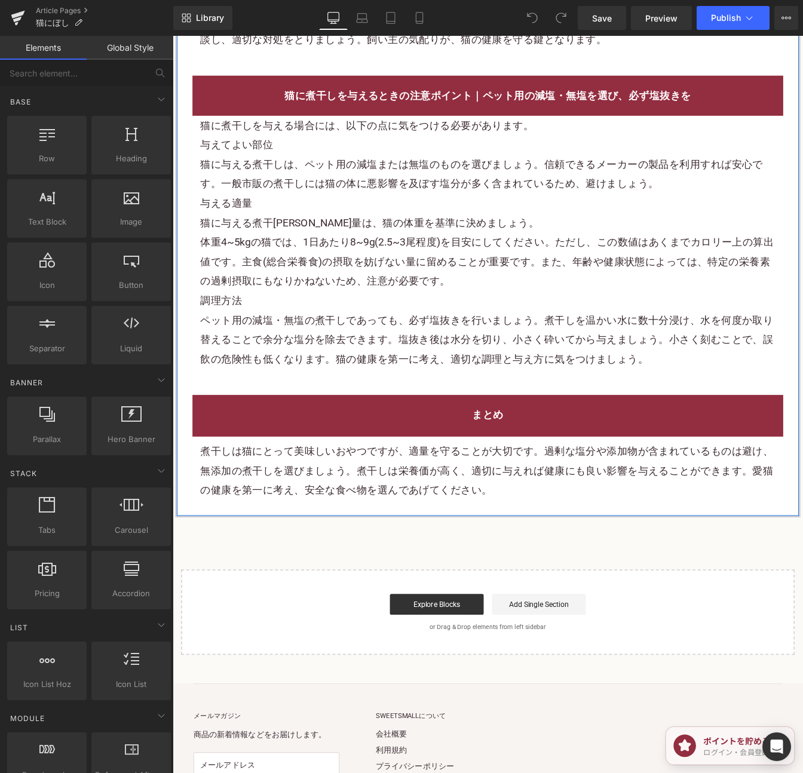
scroll to position [2196, 0]
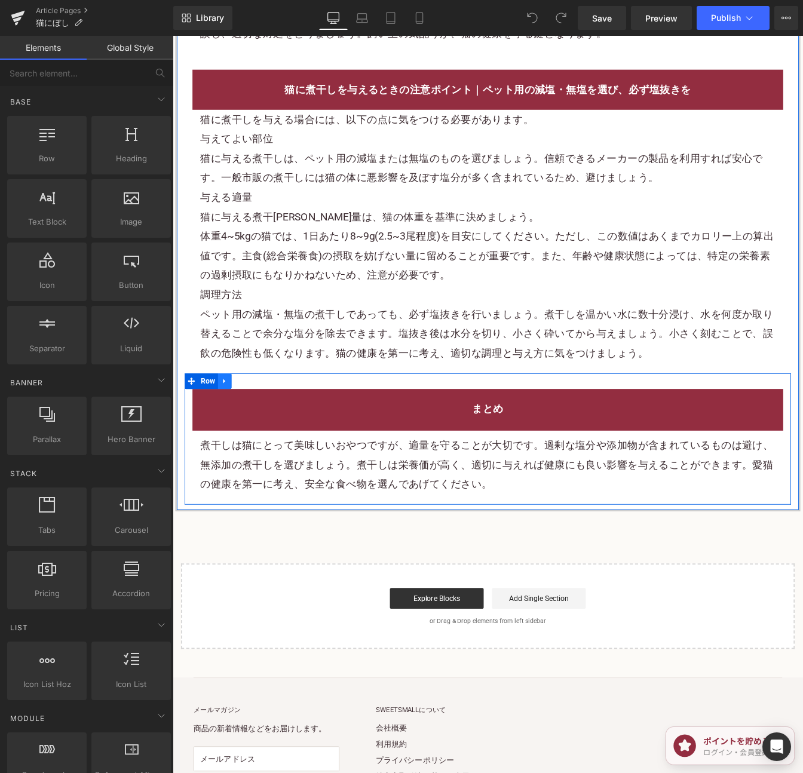
click at [228, 423] on link at bounding box center [233, 432] width 16 height 18
click at [242, 423] on link at bounding box center [248, 432] width 16 height 18
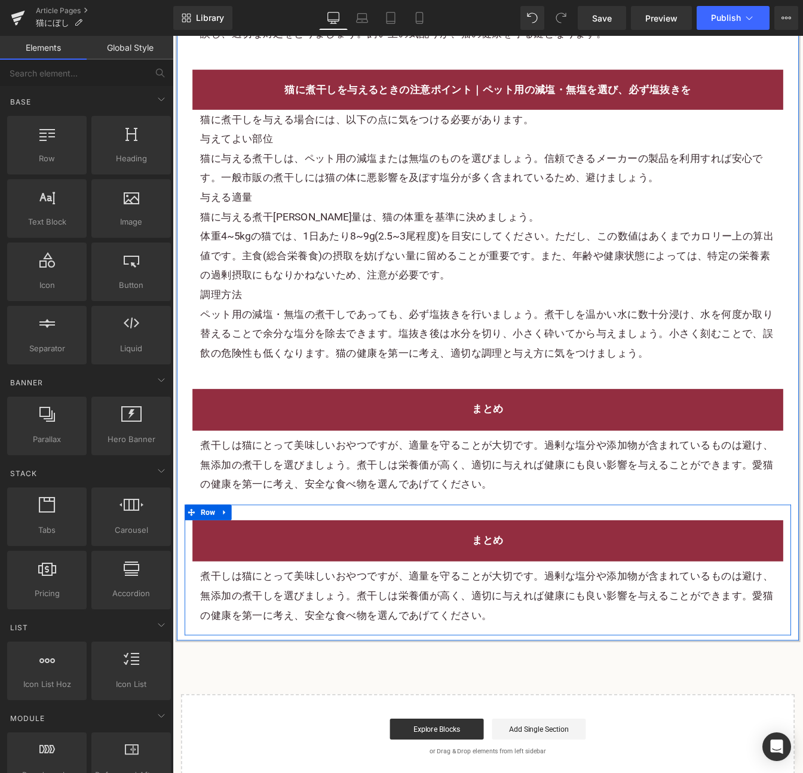
click at [513, 658] on p "煮干しは猫にとって美味しいおやつですが、適量を守ることが大切です。過剰な塩分や添加物が含まれているものは避け、無添加の煮干しを選びましょう。煮干しは栄養価が高…" at bounding box center [533, 677] width 659 height 67
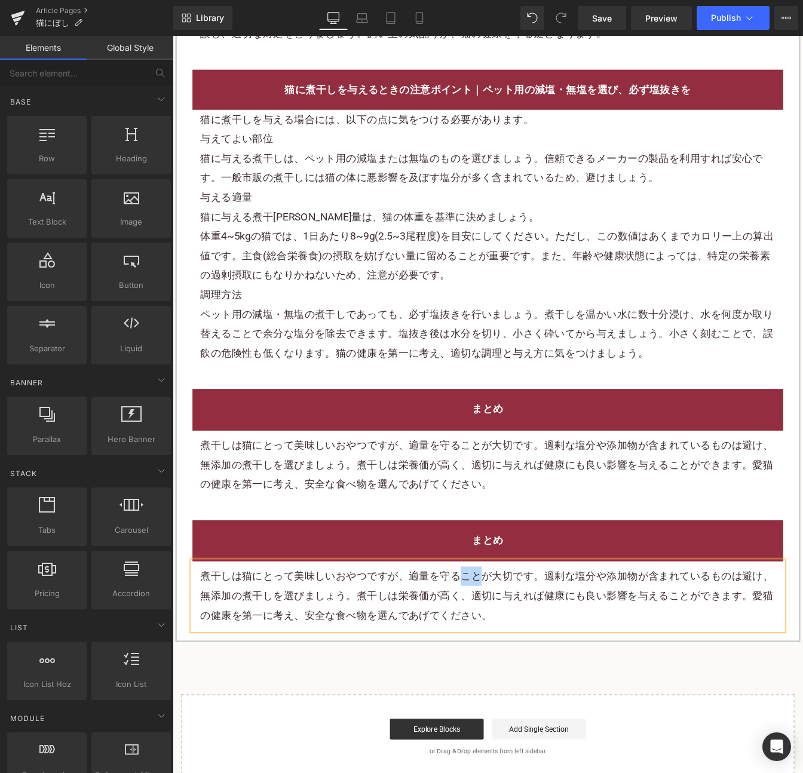
click at [513, 658] on p "煮干しは猫にとって美味しいおやつですが、適量を守ることが大切です。過剰な塩分や添加物が含まれているものは避け、無添加の煮干しを選びましょう。煮干しは栄養価が高…" at bounding box center [533, 677] width 659 height 67
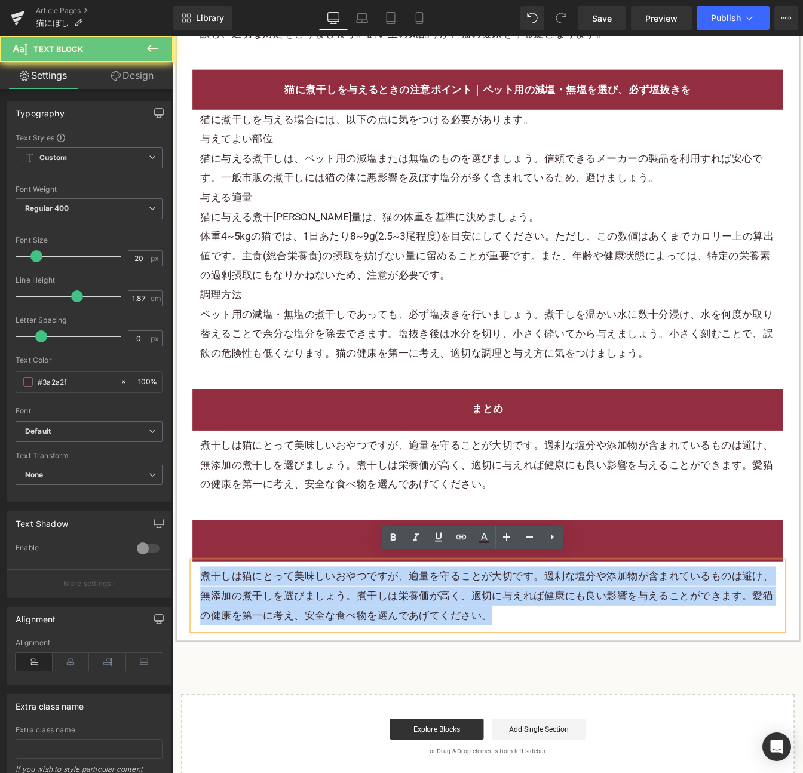
click at [513, 658] on p "煮干しは猫にとって美味しいおやつですが、適量を守ることが大切です。過剰な塩分や添加物が含まれているものは避け、無添加の煮干しを選びましょう。煮干しは栄養価が高…" at bounding box center [533, 677] width 659 height 67
paste div
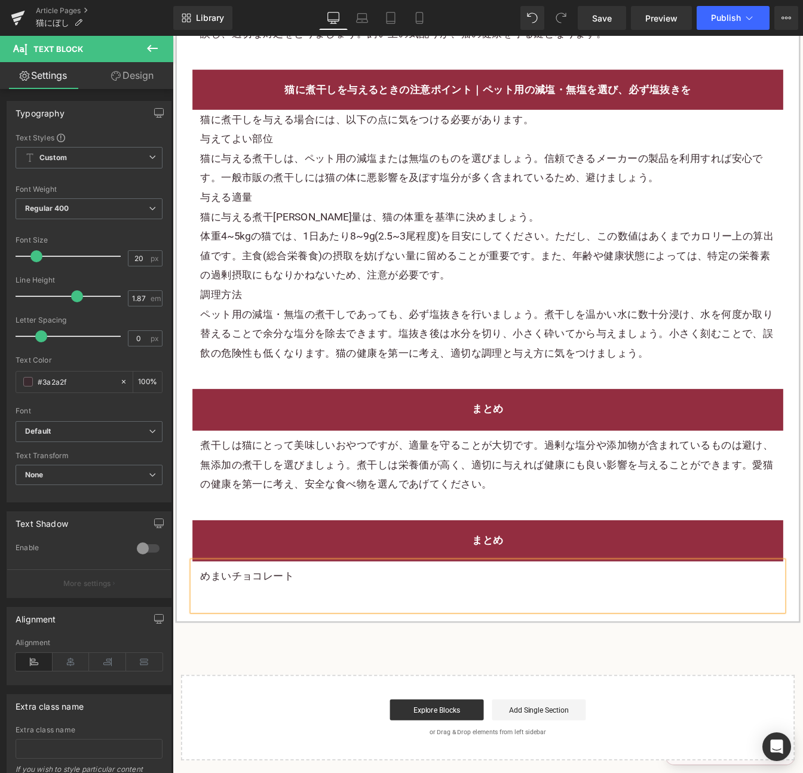
click at [283, 649] on p "めまいチョコレート" at bounding box center [533, 655] width 659 height 22
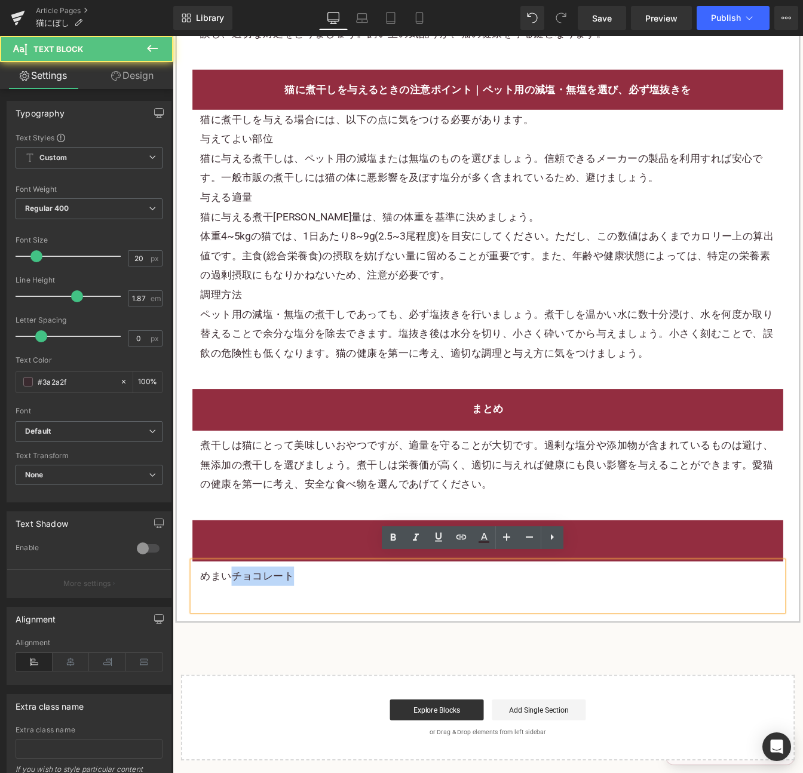
click at [283, 649] on p "めまいチョコレート" at bounding box center [533, 655] width 659 height 22
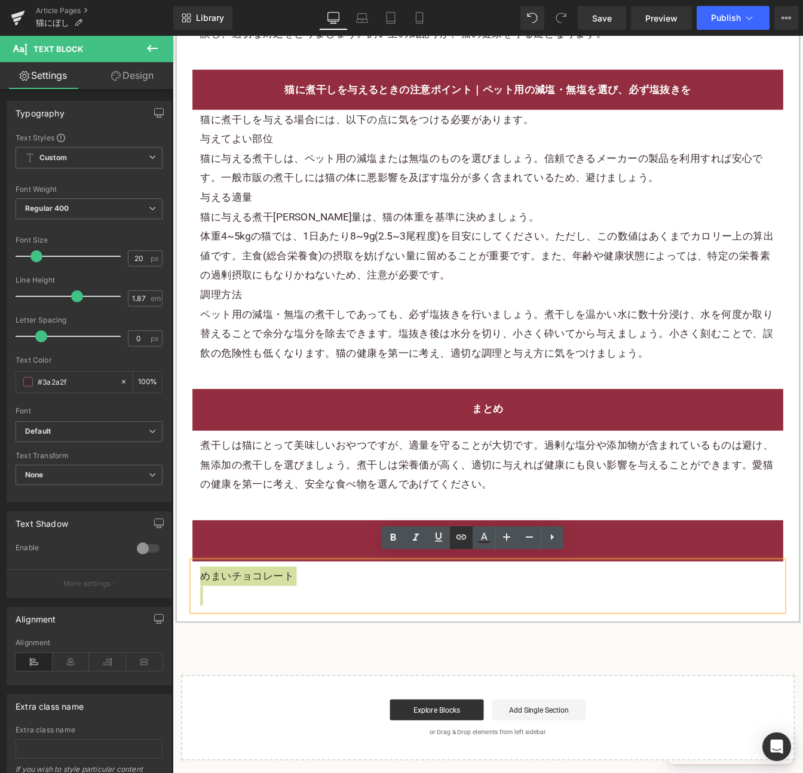
click at [454, 538] on icon at bounding box center [461, 537] width 14 height 14
drag, startPoint x: 290, startPoint y: 583, endPoint x: 290, endPoint y: 593, distance: 10.2
click at [290, 583] on input "text" at bounding box center [280, 592] width 184 height 30
paste input "[URL][DOMAIN_NAME]"
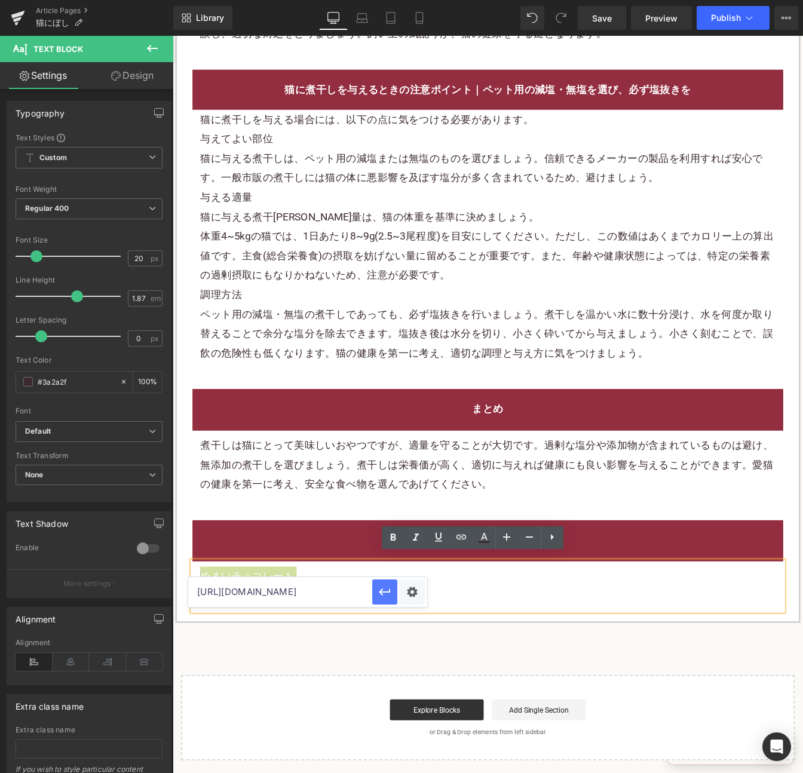
type input "[URL][DOMAIN_NAME]"
click at [385, 586] on icon "button" at bounding box center [384, 592] width 14 height 14
click at [678, 603] on h2 "まとめ" at bounding box center [533, 614] width 659 height 22
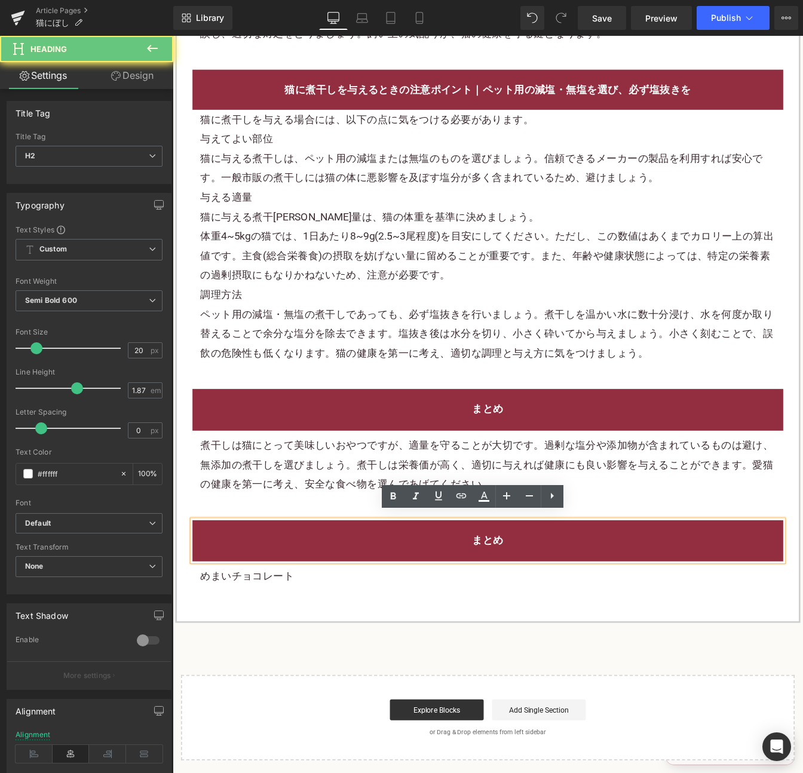
click at [678, 603] on h2 "まとめ" at bounding box center [533, 614] width 659 height 22
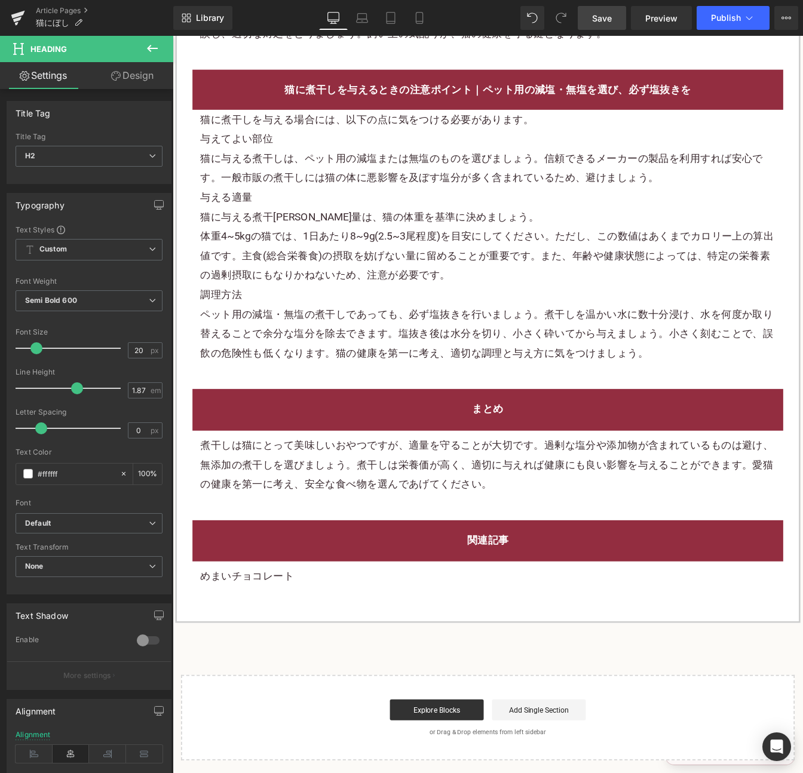
click at [603, 25] on link "Save" at bounding box center [601, 18] width 48 height 24
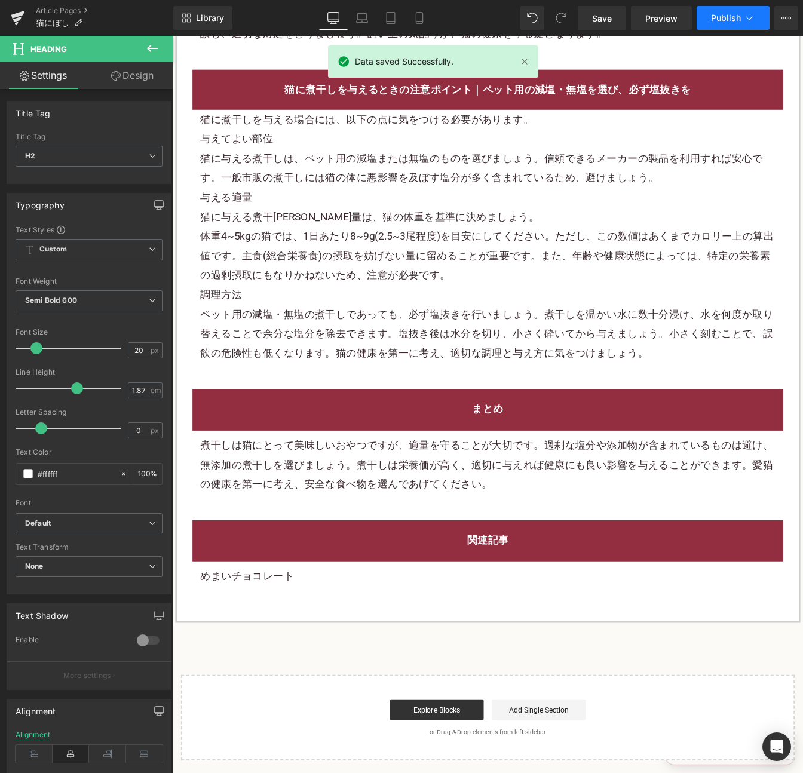
click at [727, 20] on span "Publish" at bounding box center [726, 18] width 30 height 10
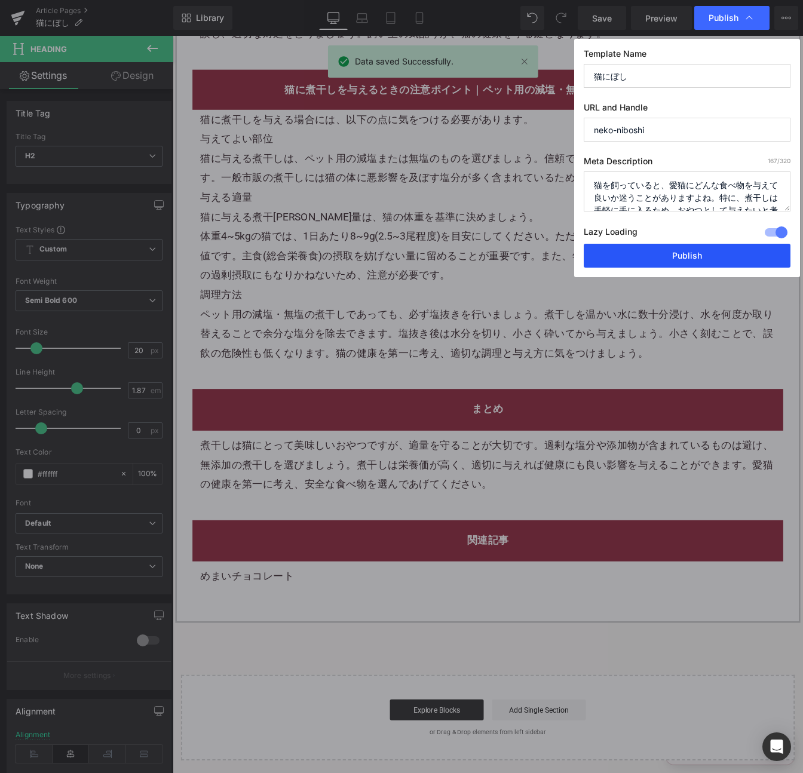
click at [730, 248] on button "Publish" at bounding box center [686, 256] width 207 height 24
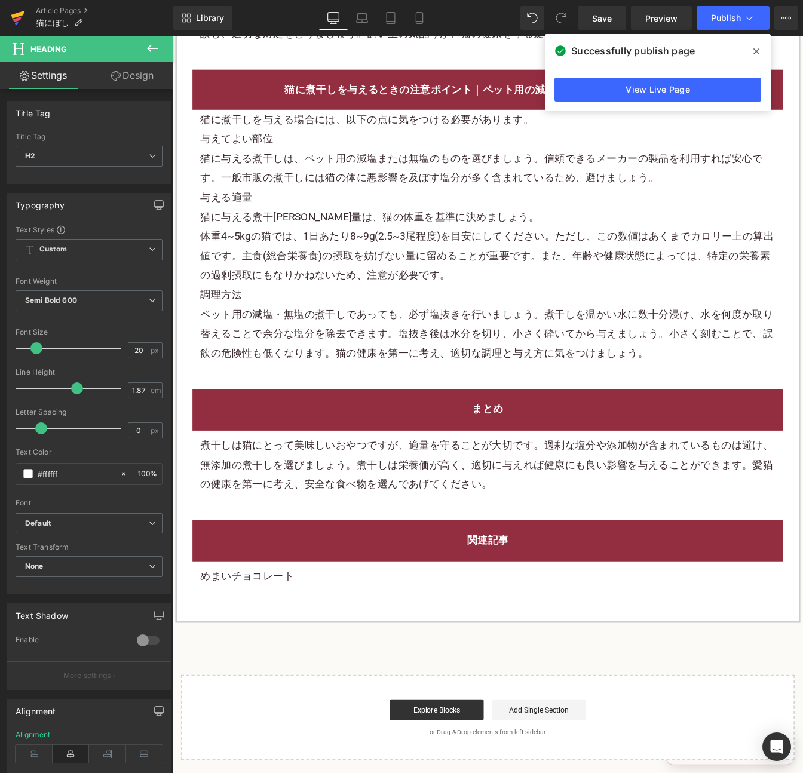
click at [22, 16] on icon at bounding box center [18, 18] width 14 height 30
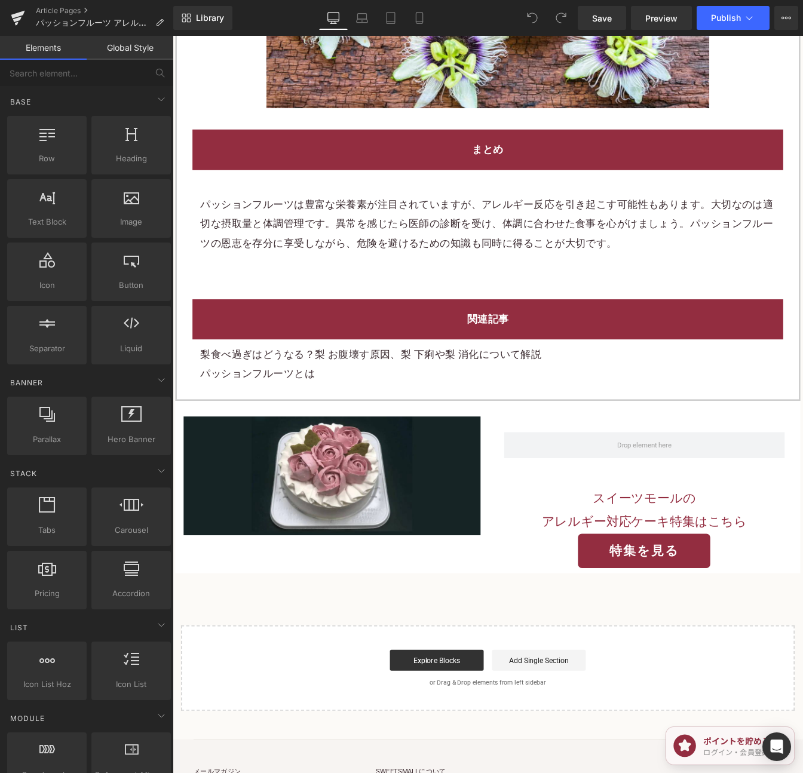
scroll to position [3159, 0]
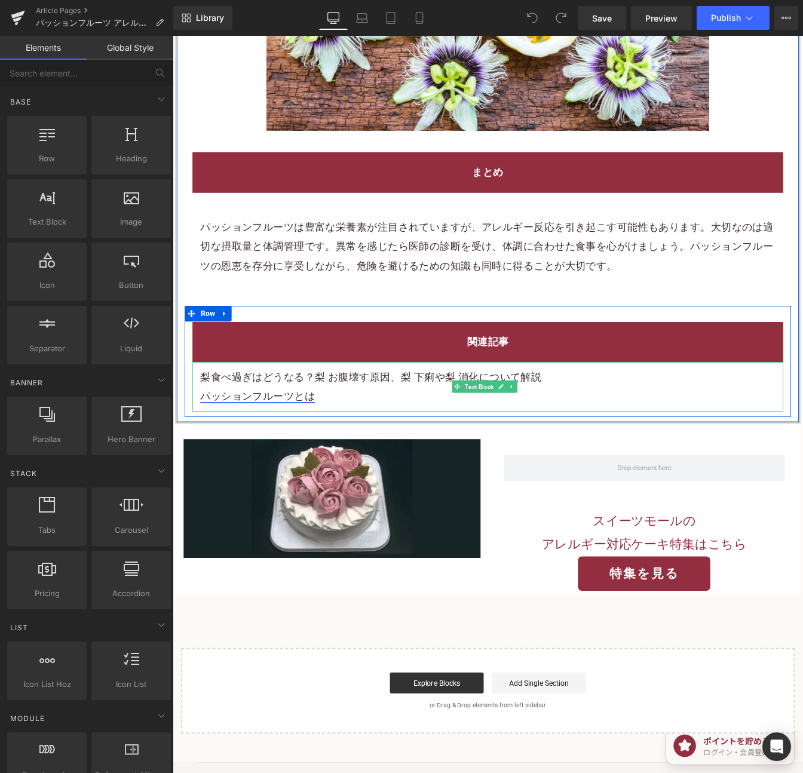
click at [330, 441] on link "パッションフルーツとは" at bounding box center [269, 448] width 131 height 14
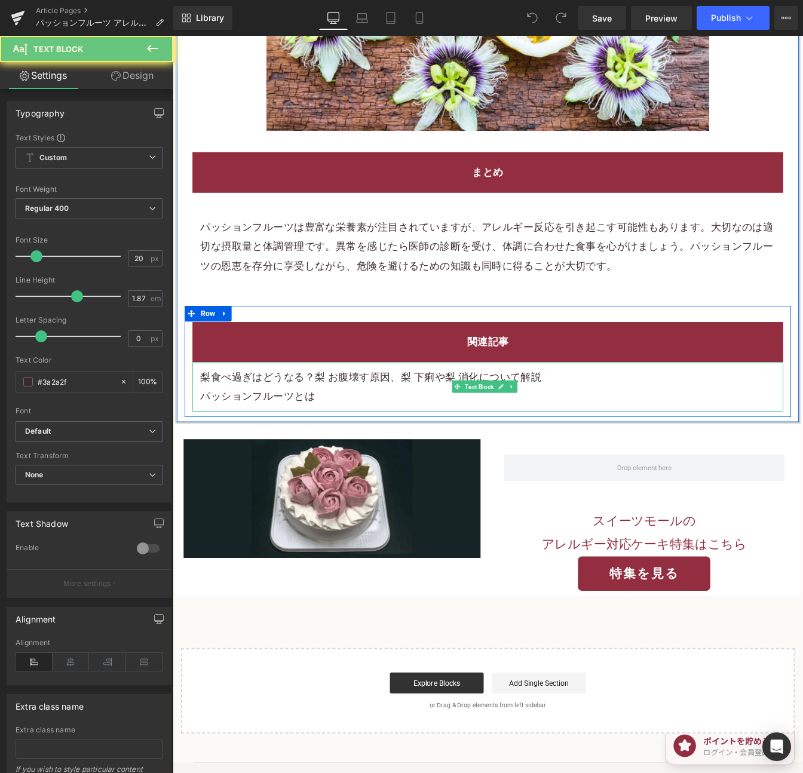
click at [430, 438] on p "パッションフルーツとは" at bounding box center [533, 449] width 659 height 22
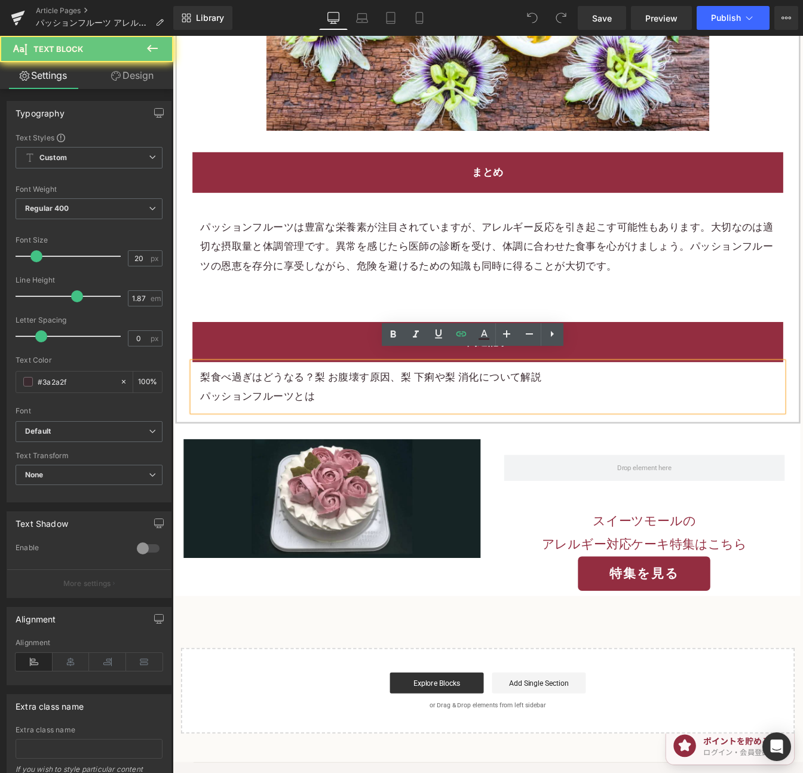
click at [380, 438] on p "パッションフルーツとは" at bounding box center [533, 449] width 659 height 22
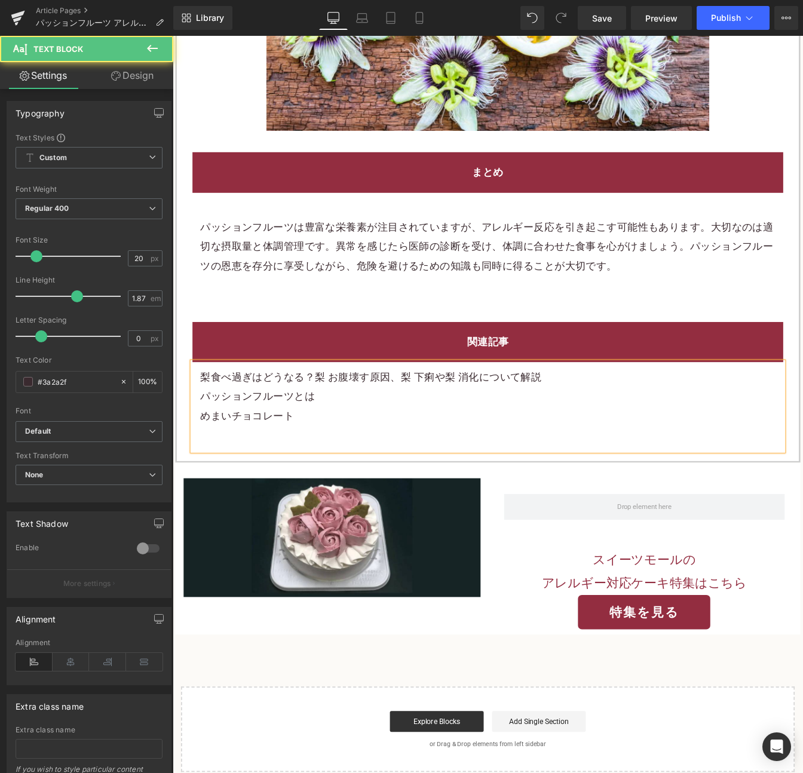
click at [323, 465] on p "めまいチョコレート" at bounding box center [533, 471] width 659 height 22
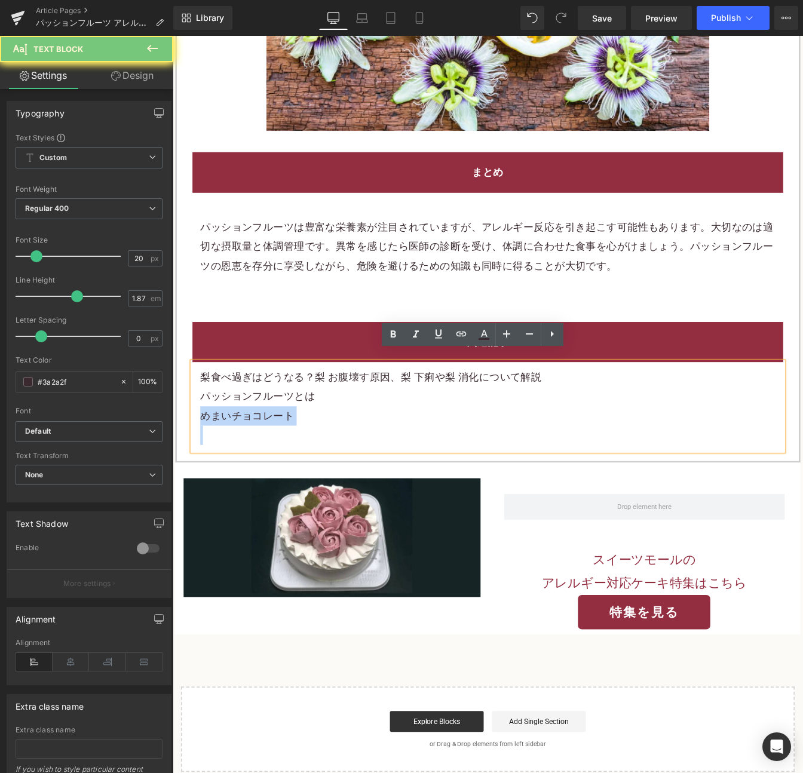
click at [323, 465] on p "めまいチョコレート" at bounding box center [533, 471] width 659 height 22
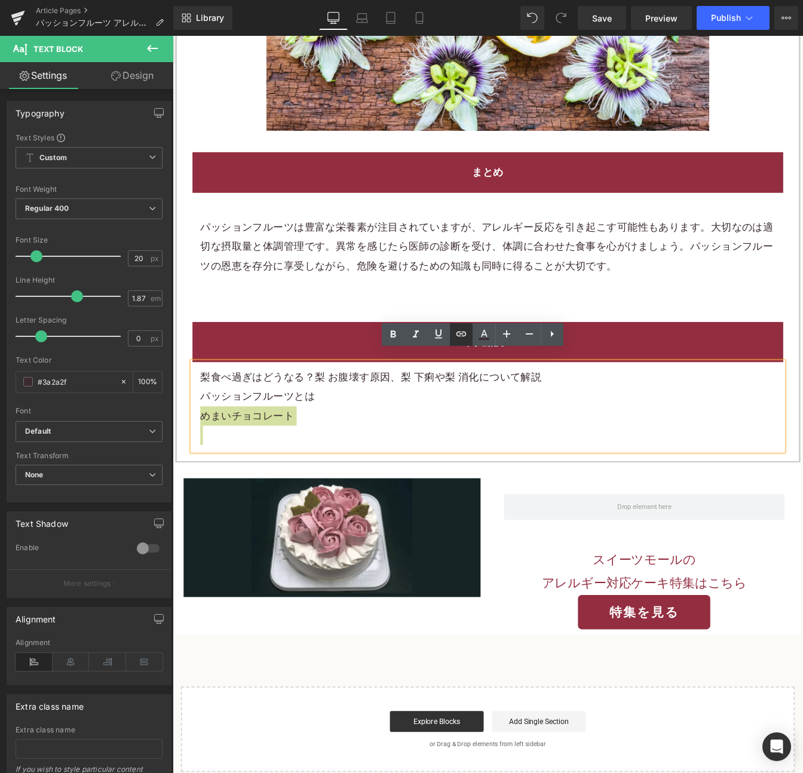
click at [464, 328] on icon at bounding box center [461, 334] width 14 height 14
click at [330, 435] on input "text" at bounding box center [280, 428] width 184 height 30
paste input "[URL][DOMAIN_NAME]"
type input "[URL][DOMAIN_NAME]"
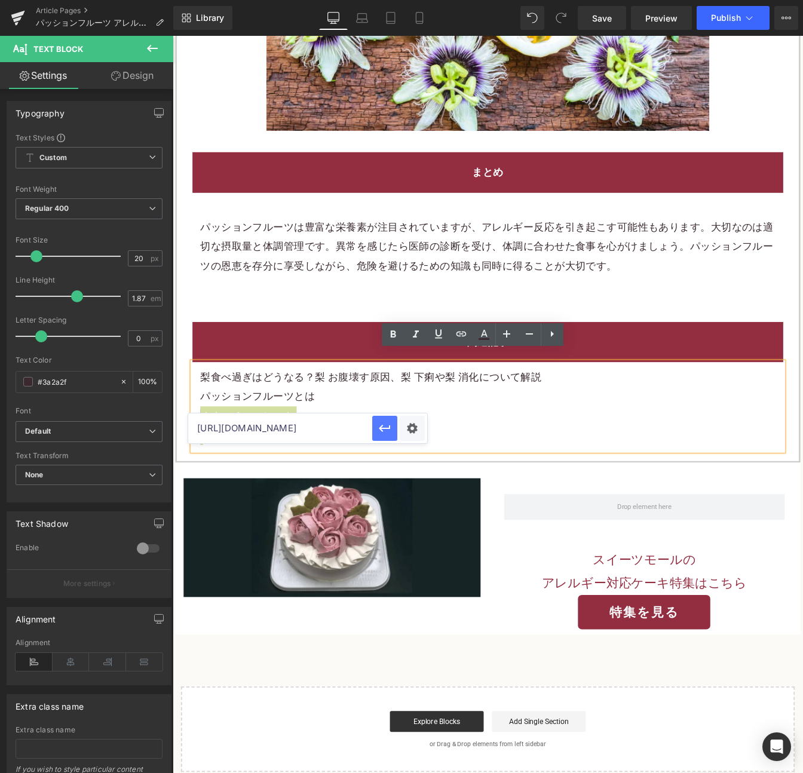
scroll to position [0, 0]
click at [385, 435] on icon "button" at bounding box center [384, 428] width 14 height 14
click at [588, 19] on link "Save" at bounding box center [601, 18] width 48 height 24
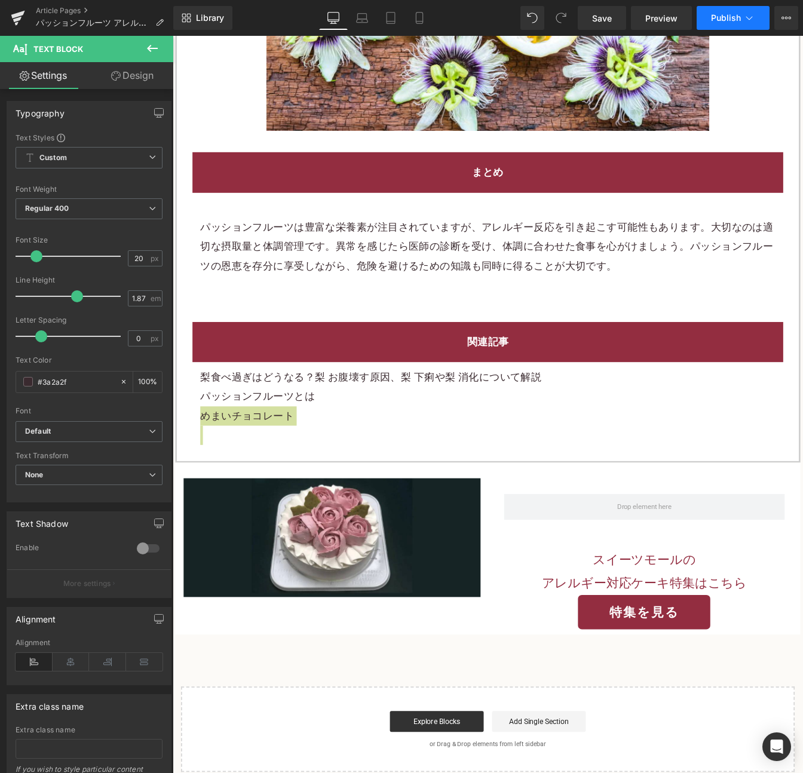
click at [736, 14] on span "Publish" at bounding box center [726, 18] width 30 height 10
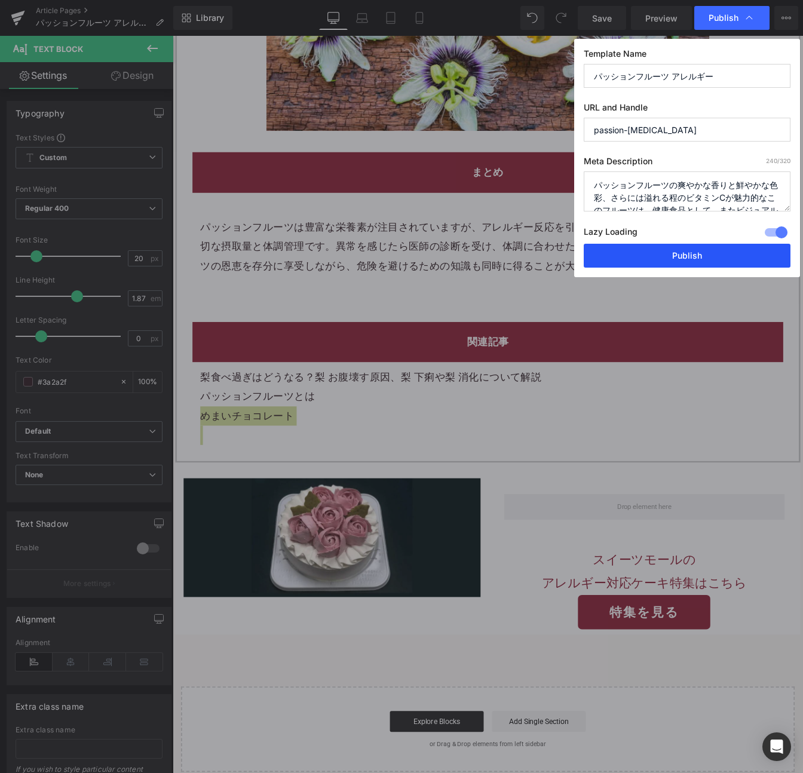
click at [674, 256] on button "Publish" at bounding box center [686, 256] width 207 height 24
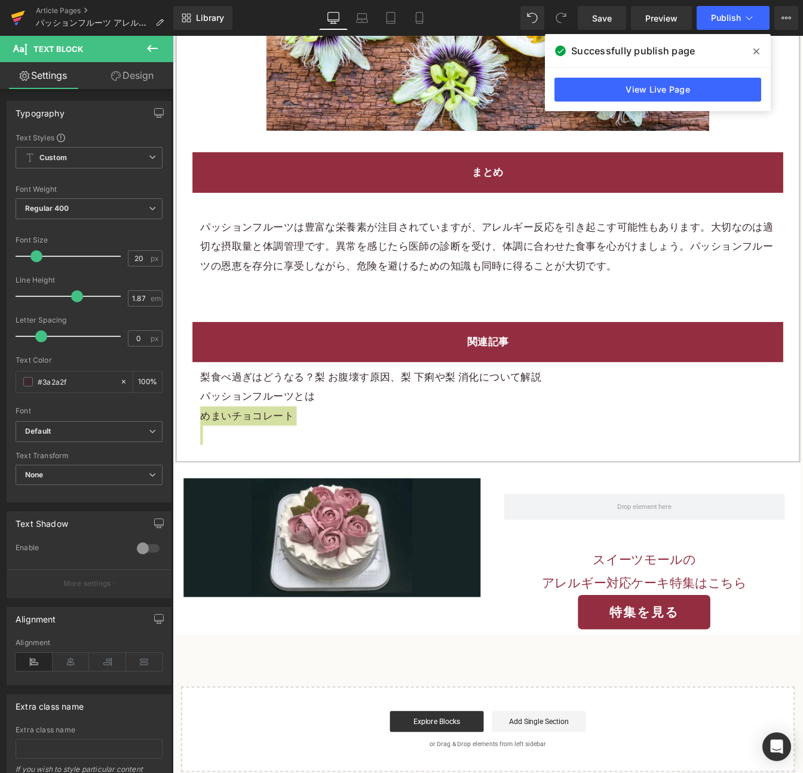
click at [17, 17] on icon at bounding box center [18, 18] width 14 height 30
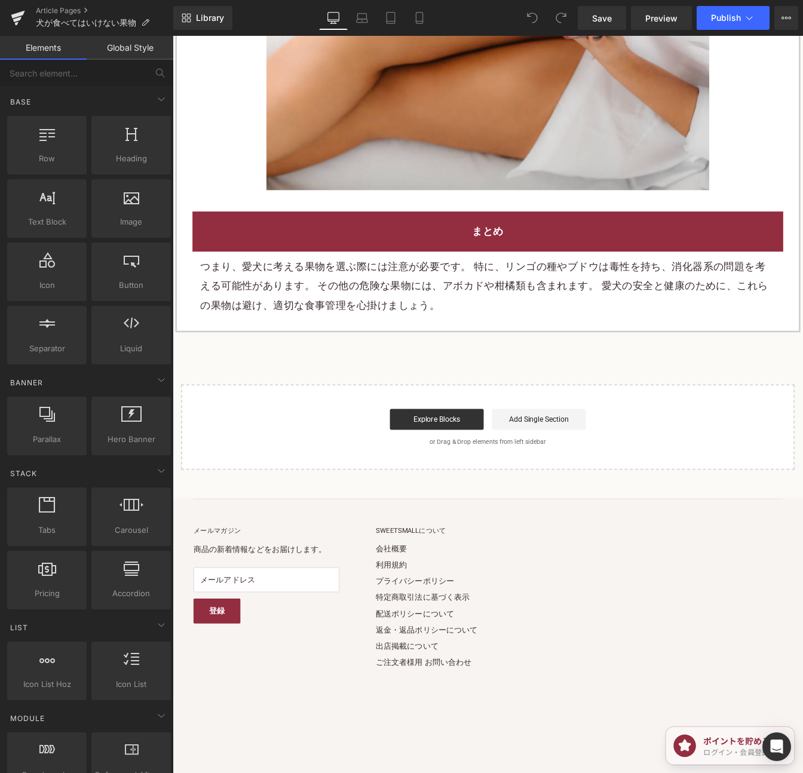
scroll to position [1689, 0]
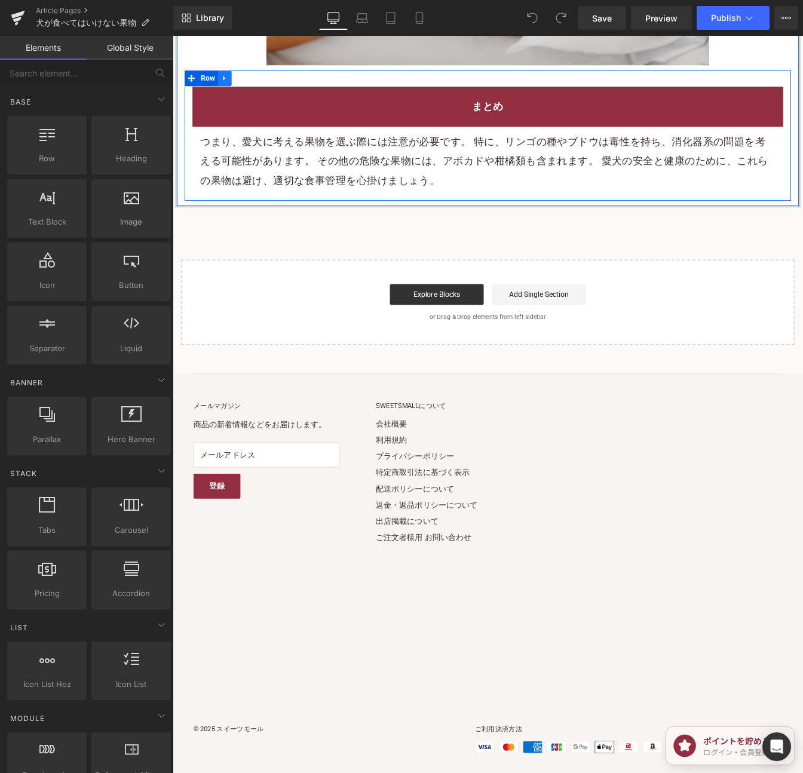
click at [228, 80] on icon at bounding box center [232, 84] width 8 height 9
click at [245, 82] on link at bounding box center [248, 85] width 16 height 18
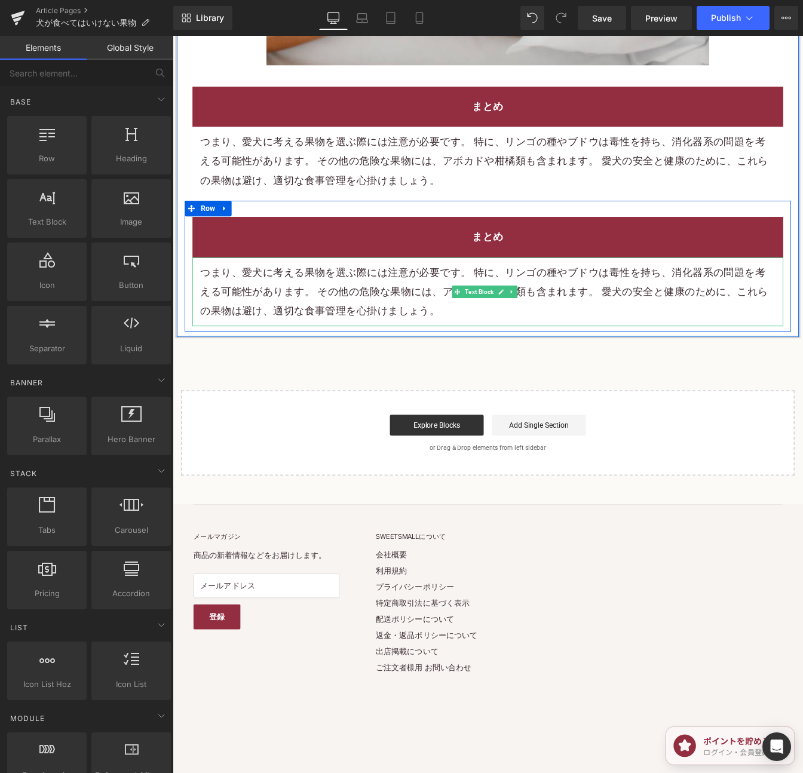
click at [487, 308] on font "つまり、愛犬に考える果物を選ぶ際には注意が必要です。 特に、リンゴの種やブドウは毒性を持ち、消化器系の問題を考える可能性があります。 その他の危険な果物には、…" at bounding box center [529, 329] width 651 height 59
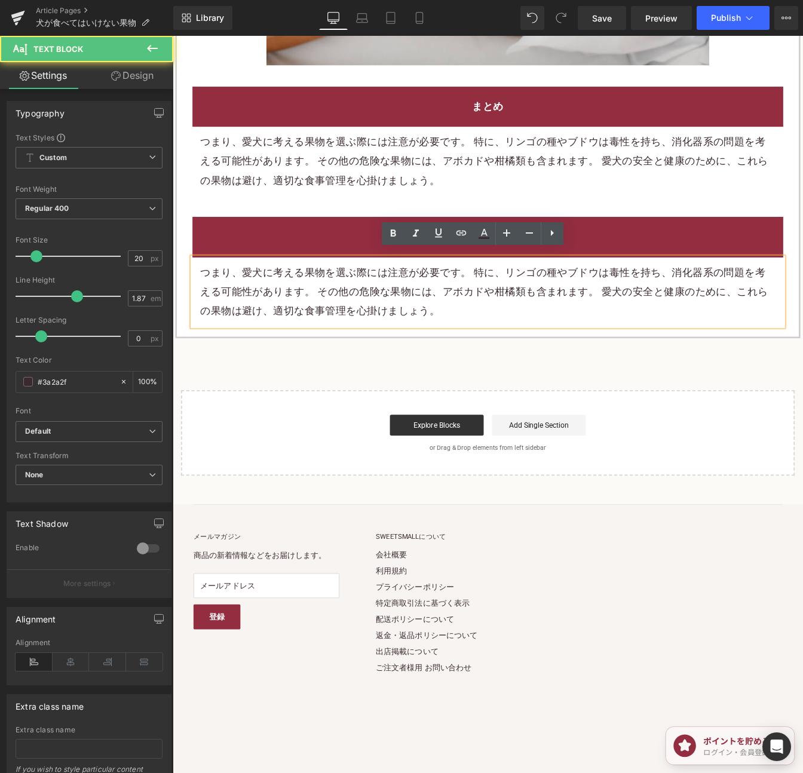
click at [493, 303] on font "つまり、愛犬に考える果物を選ぶ際には注意が必要です。 特に、リンゴの種やブドウは毒性を持ち、消化器系の問題を考える可能性があります。 その他の危険な果物には、…" at bounding box center [529, 329] width 651 height 59
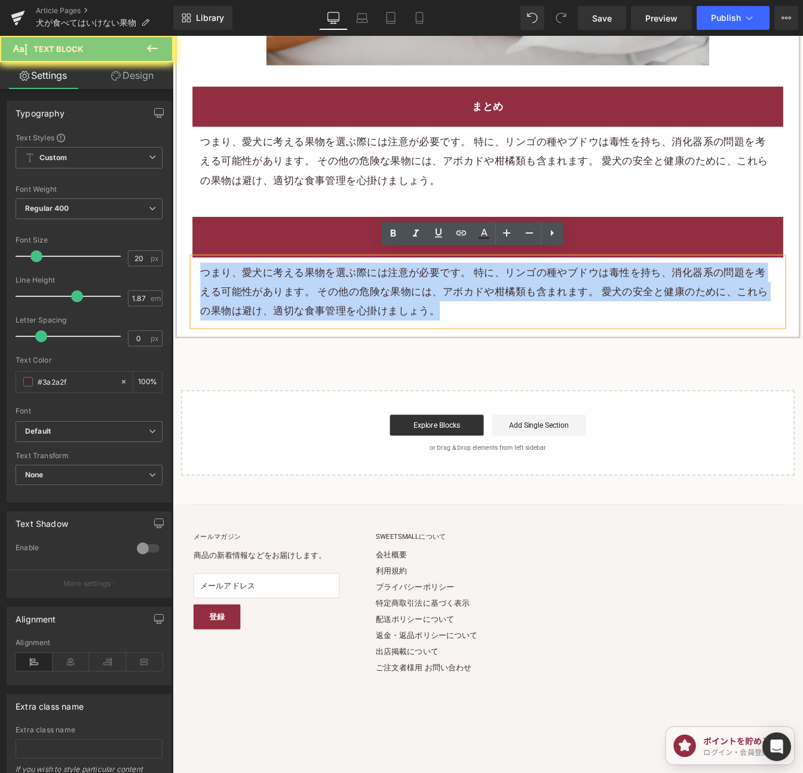
paste div
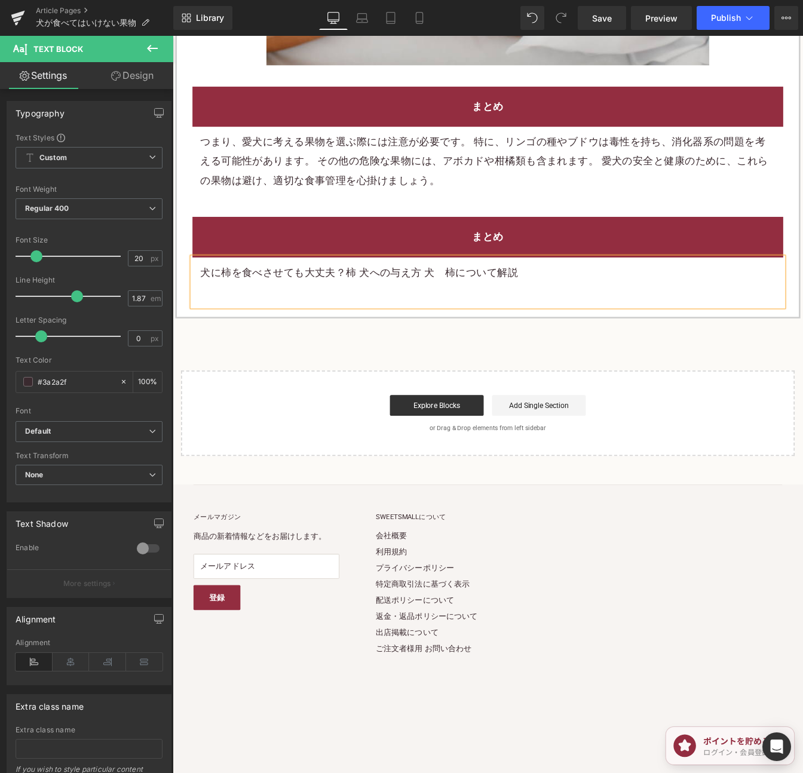
click at [512, 307] on p "犬に柿を食べさせても大丈夫？柿 犬への与え方 犬　柿について解説" at bounding box center [533, 307] width 659 height 22
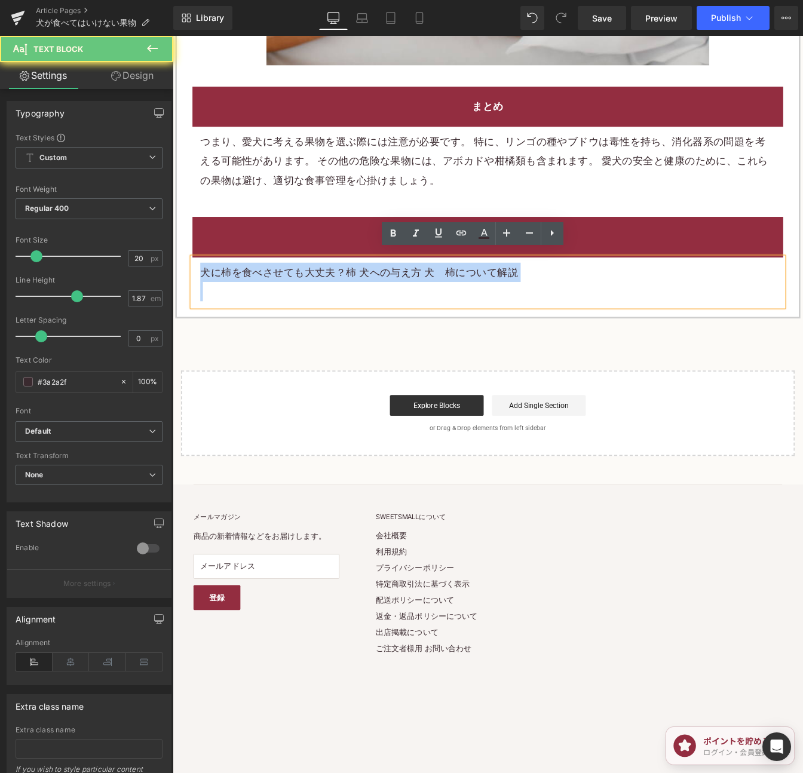
click at [512, 307] on p "犬に柿を食べさせても大丈夫？柿 犬への与え方 犬　柿について解説" at bounding box center [533, 307] width 659 height 22
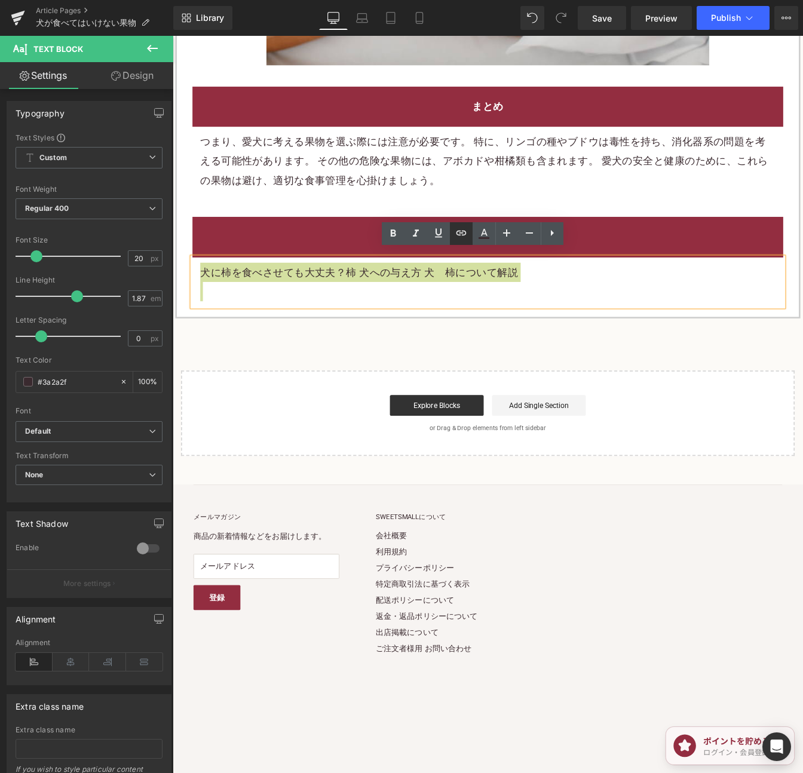
click at [459, 232] on icon at bounding box center [461, 233] width 14 height 14
drag, startPoint x: 401, startPoint y: 288, endPoint x: 424, endPoint y: 292, distance: 23.1
click at [406, 289] on input "text" at bounding box center [376, 288] width 184 height 30
paste input "[URL][DOMAIN_NAME]"
type input "[URL][DOMAIN_NAME]"
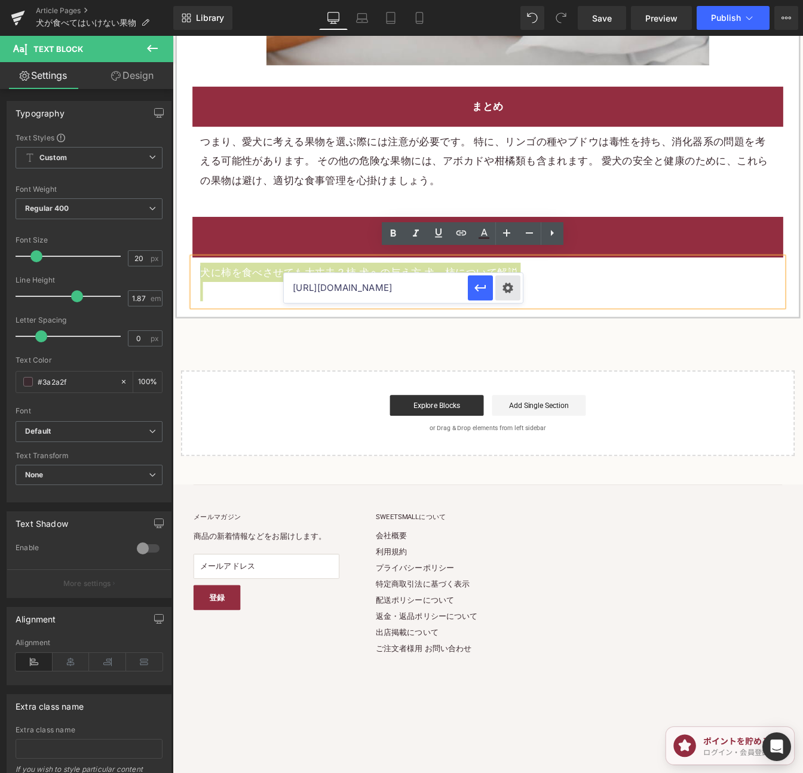
scroll to position [0, 123]
click at [497, 0] on div "Text Color Highlight Color #333333 Edit or remove link: Edit - Unlink - Cancel …" at bounding box center [401, 0] width 803 height 0
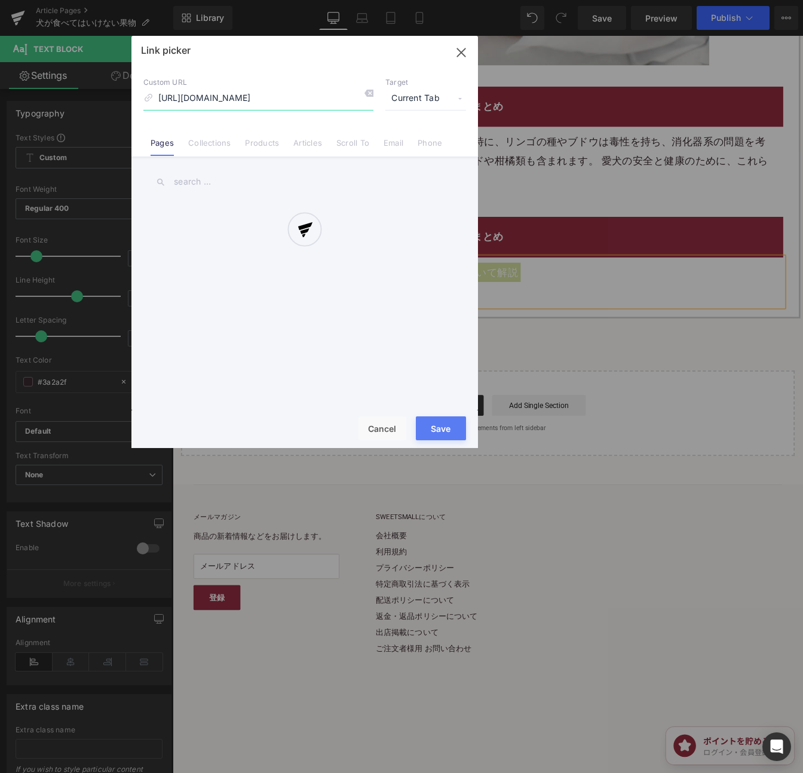
scroll to position [0, 51]
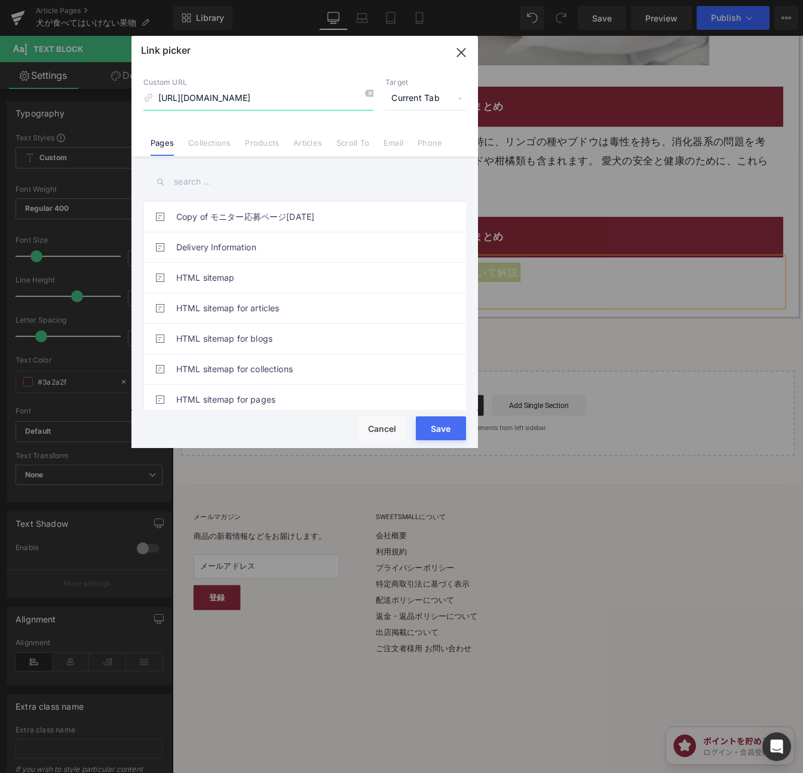
click at [461, 51] on icon "button" at bounding box center [460, 52] width 19 height 19
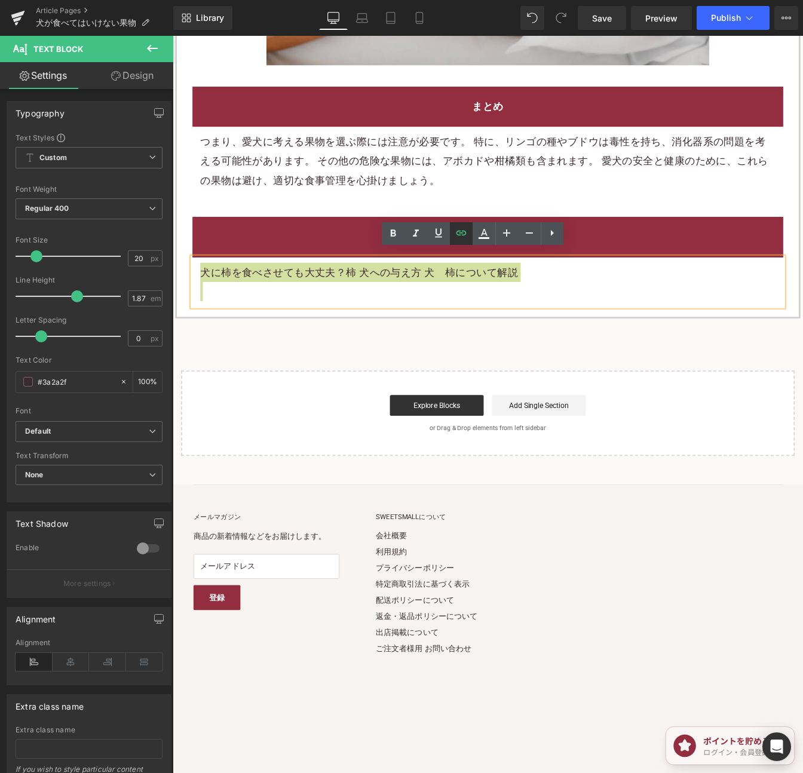
click at [462, 235] on icon at bounding box center [461, 233] width 14 height 14
click at [472, 282] on button "button" at bounding box center [480, 287] width 25 height 25
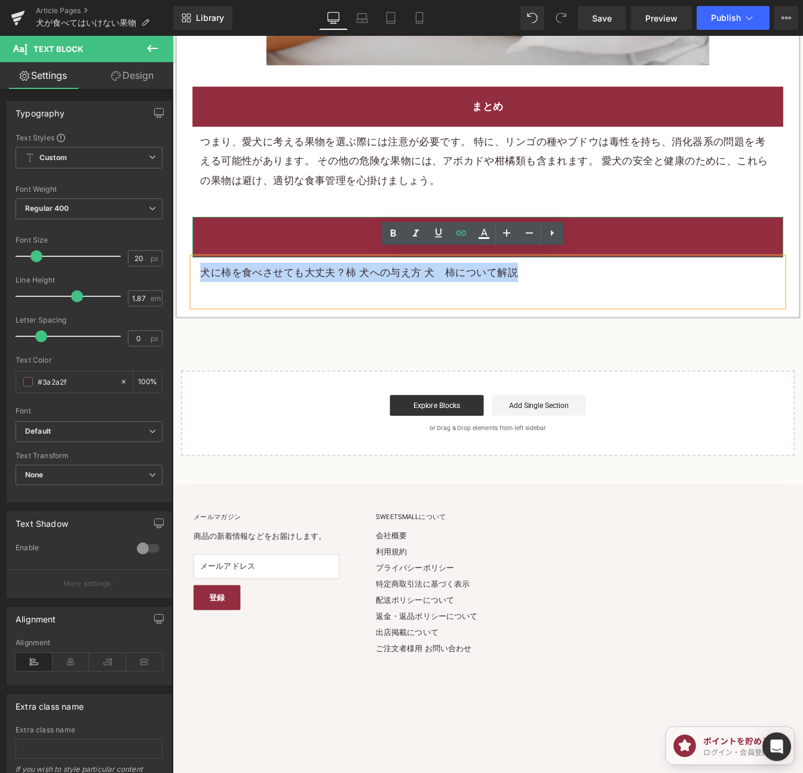
click at [742, 263] on h2 "まとめ" at bounding box center [533, 267] width 659 height 22
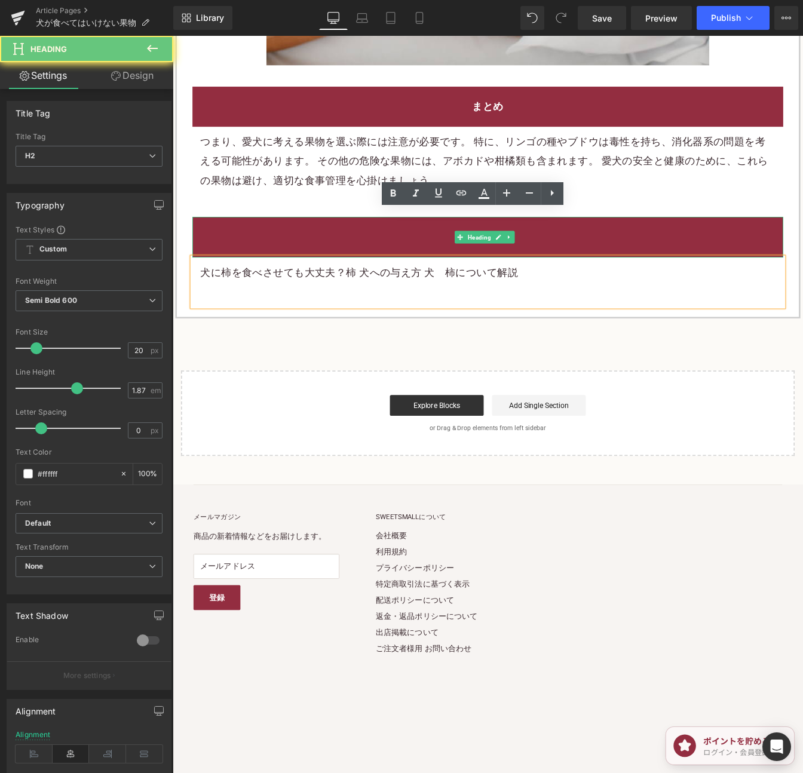
click at [742, 263] on h2 "まとめ" at bounding box center [533, 267] width 659 height 22
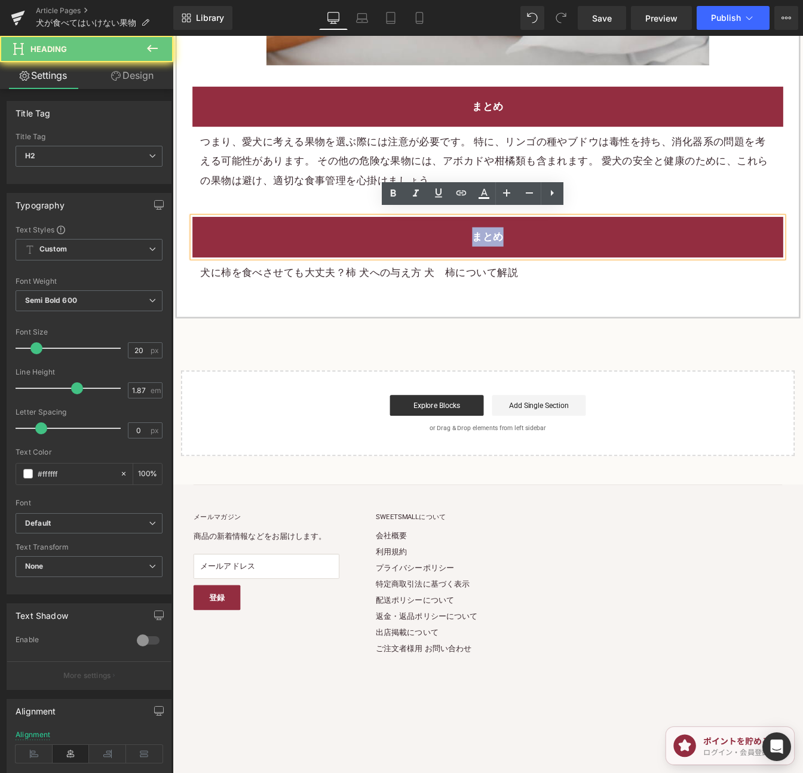
click at [742, 263] on h2 "まとめ" at bounding box center [533, 267] width 659 height 22
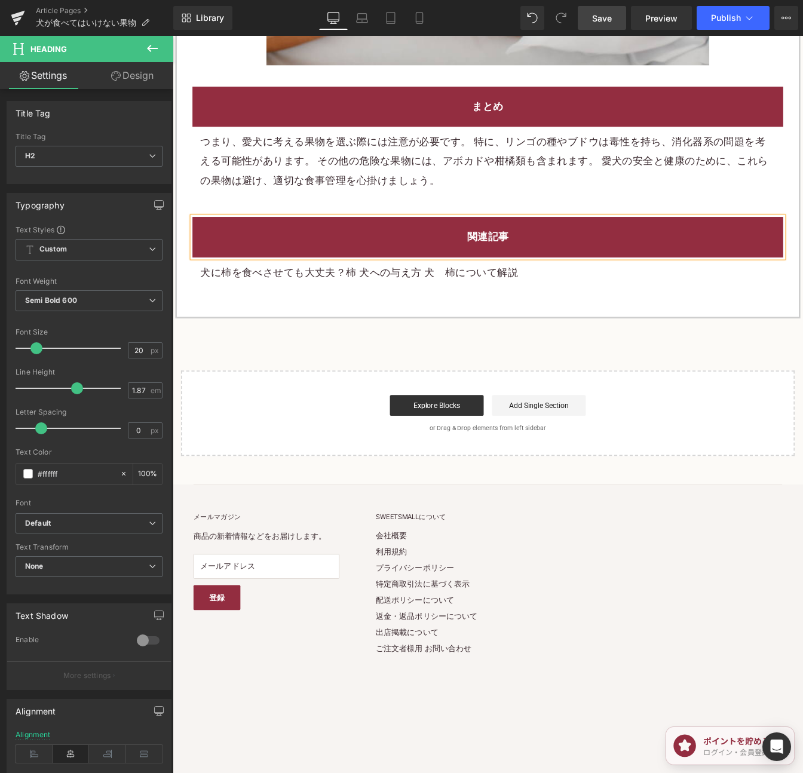
click at [601, 14] on span "Save" at bounding box center [602, 18] width 20 height 13
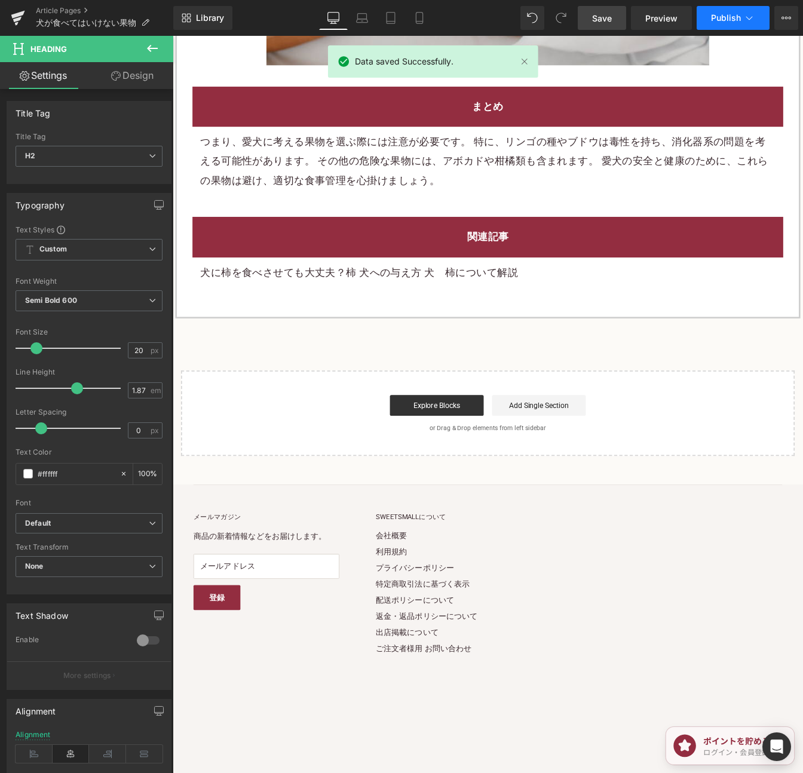
click at [732, 19] on span "Publish" at bounding box center [726, 18] width 30 height 10
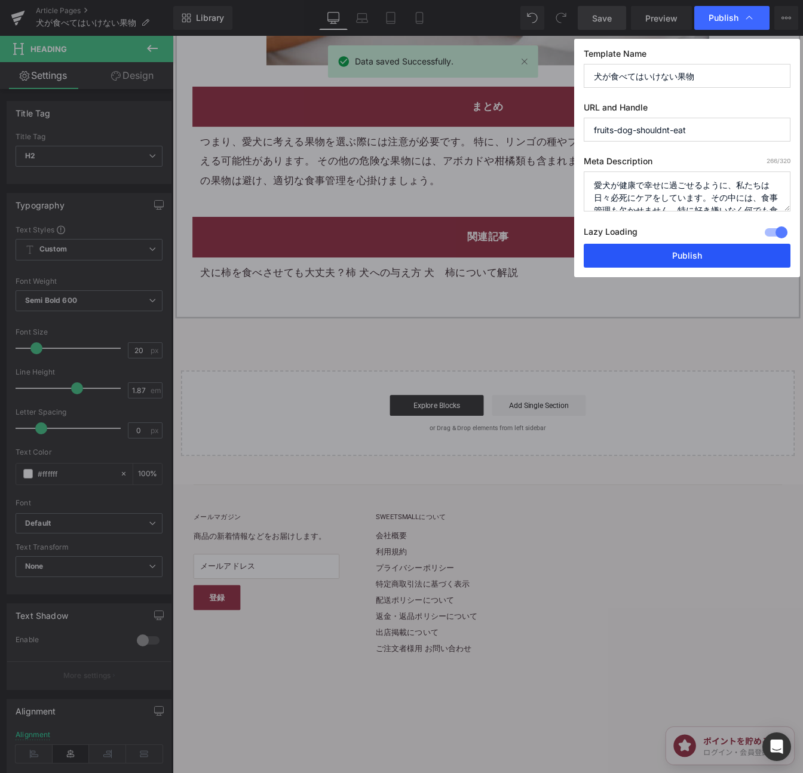
click at [689, 251] on button "Publish" at bounding box center [686, 256] width 207 height 24
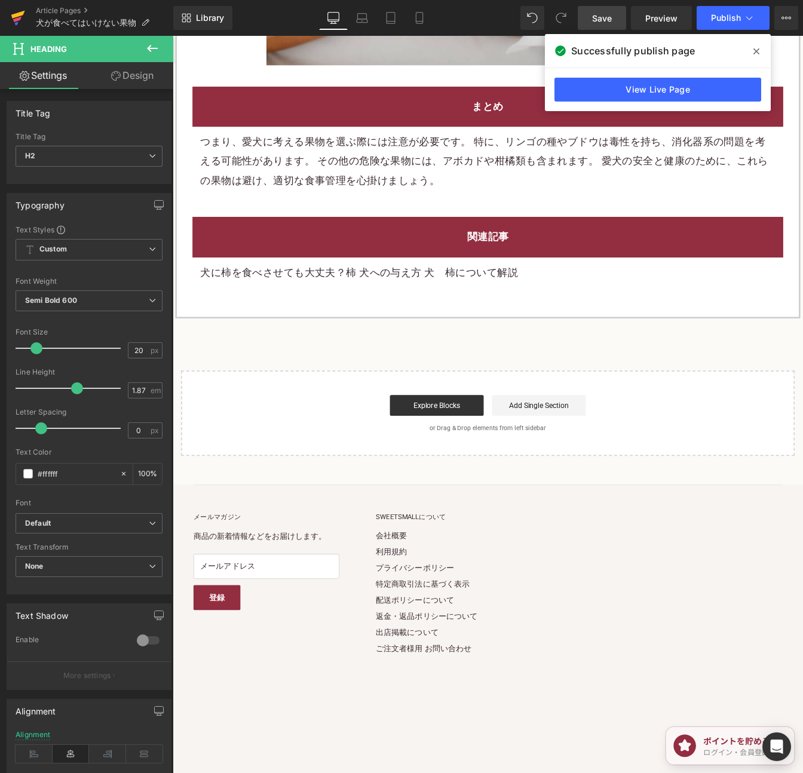
click at [24, 12] on link at bounding box center [18, 18] width 36 height 36
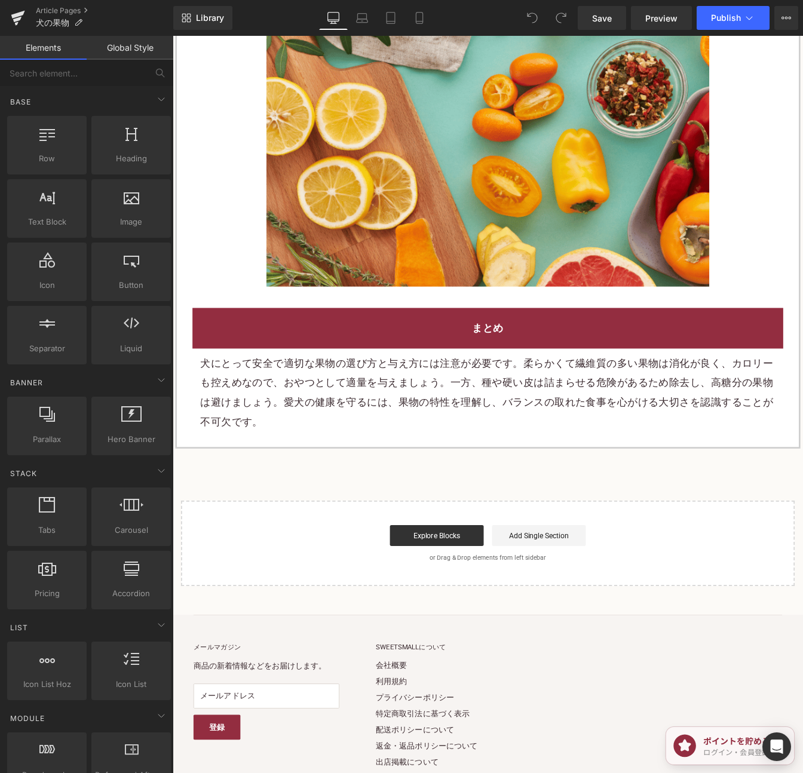
scroll to position [2851, 0]
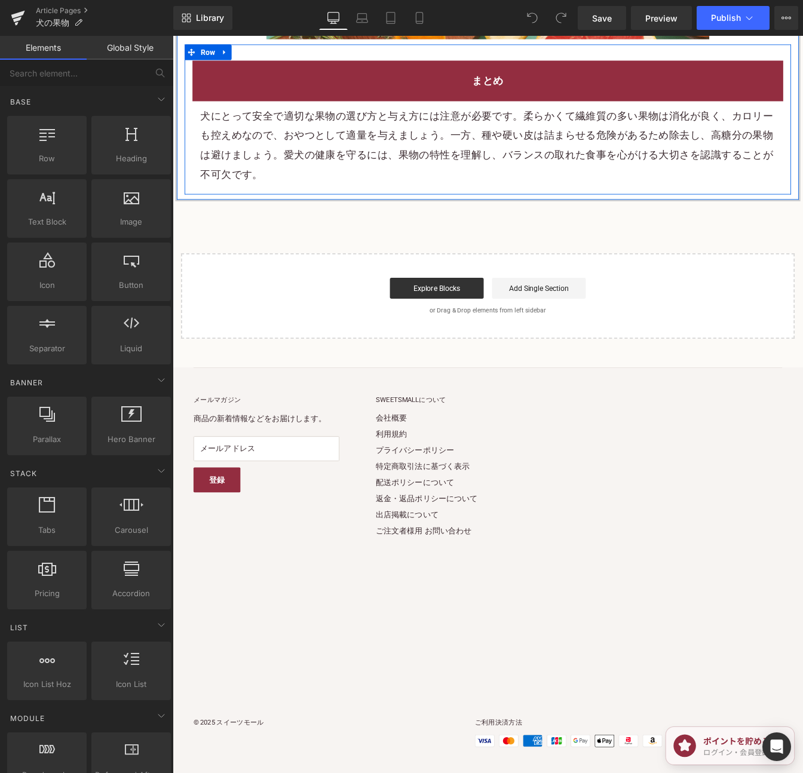
click at [173, 36] on div at bounding box center [173, 36] width 0 height 0
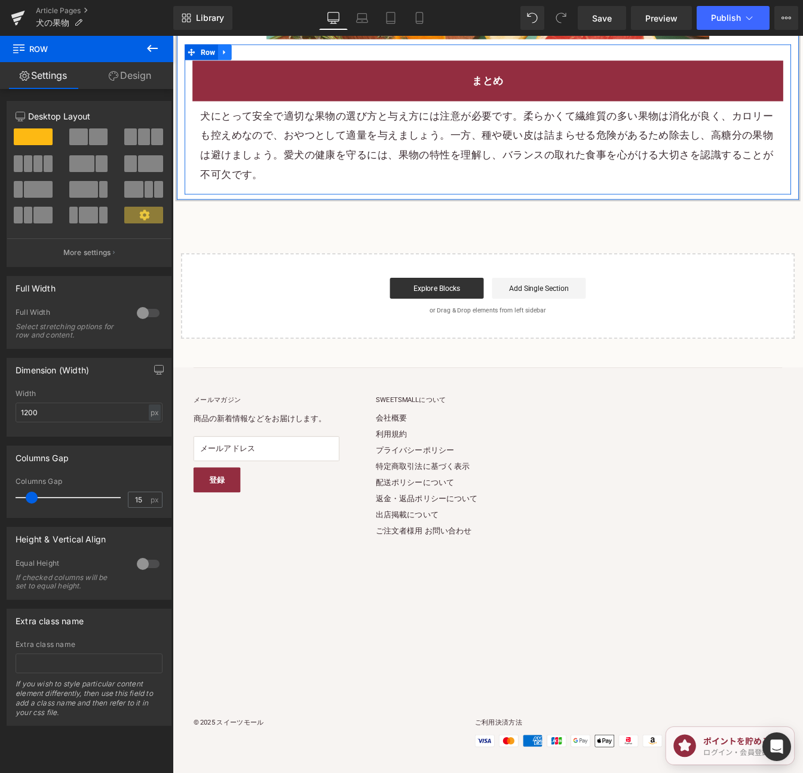
click at [226, 52] on link at bounding box center [233, 55] width 16 height 18
click at [248, 52] on icon at bounding box center [248, 55] width 8 height 8
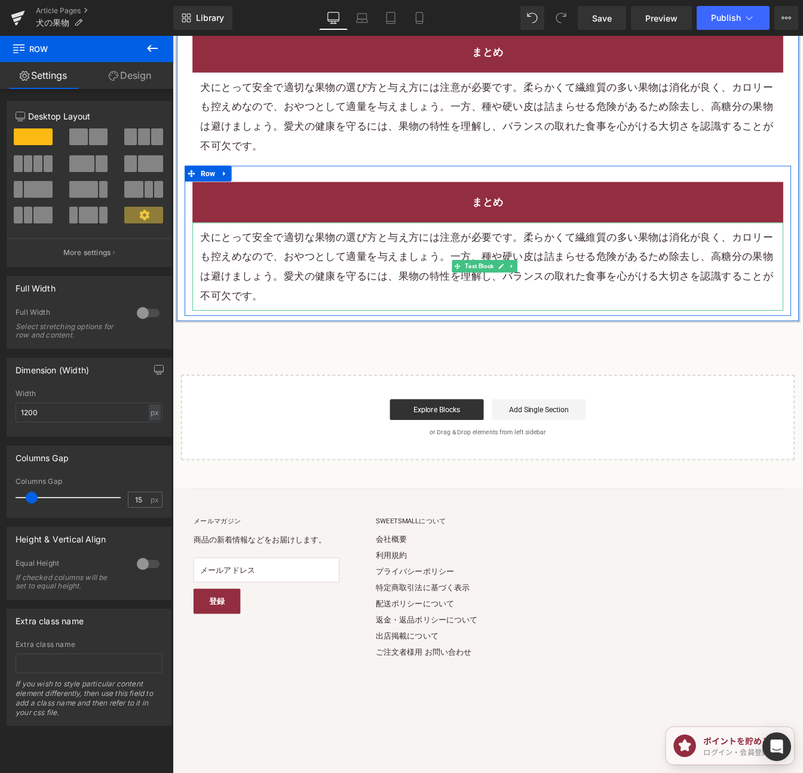
click at [418, 294] on p "犬にとって安全で適切な果物の選び方と与え方には注意が必要です。柔らかくて繊維質の多い果物は消化が良く、カロリーも控えめなので、おやつとして適量を与えましょう。…" at bounding box center [533, 301] width 659 height 90
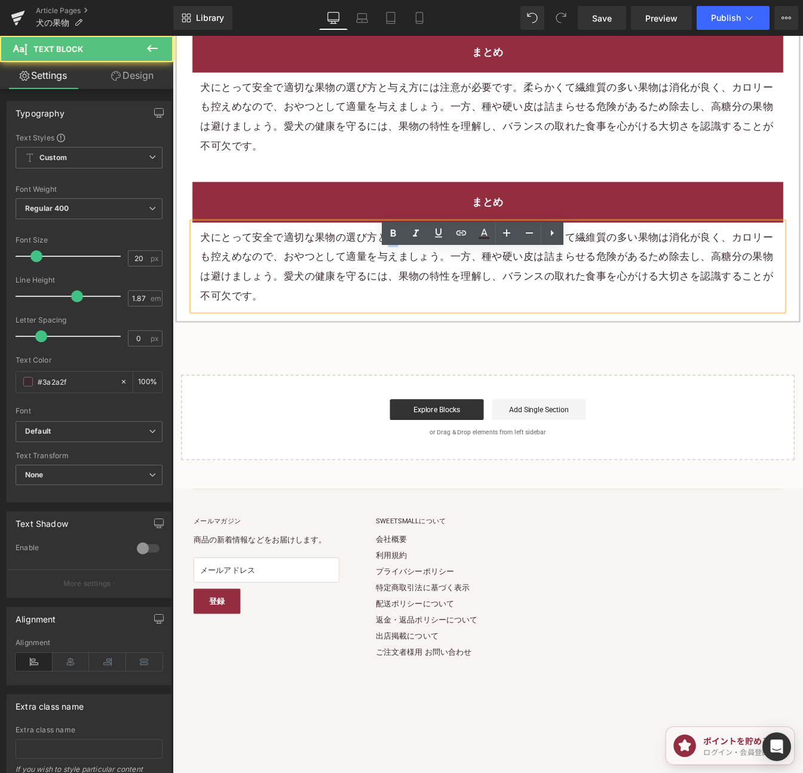
click at [418, 294] on p "犬にとって安全で適切な果物の選び方と与え方には注意が必要です。柔らかくて繊維質の多い果物は消化が良く、カロリーも控えめなので、おやつとして適量を与えましょう。…" at bounding box center [533, 301] width 659 height 90
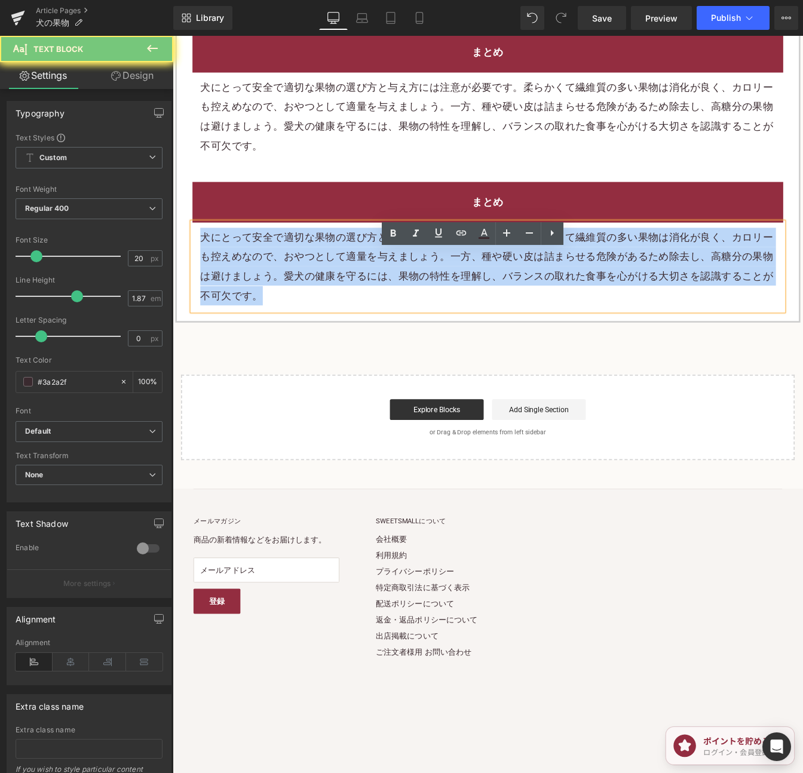
click at [418, 294] on p "犬にとって安全で適切な果物の選び方と与え方には注意が必要です。柔らかくて繊維質の多い果物は消化が良く、カロリーも控えめなので、おやつとして適量を与えましょう。…" at bounding box center [533, 301] width 659 height 90
paste div
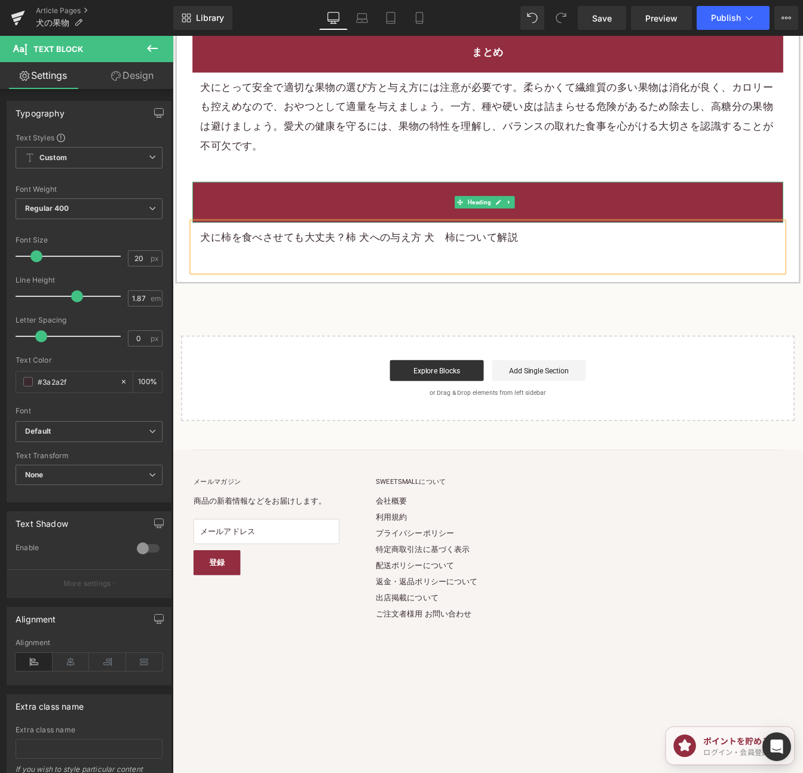
click at [649, 237] on h2 "まとめ" at bounding box center [533, 226] width 659 height 22
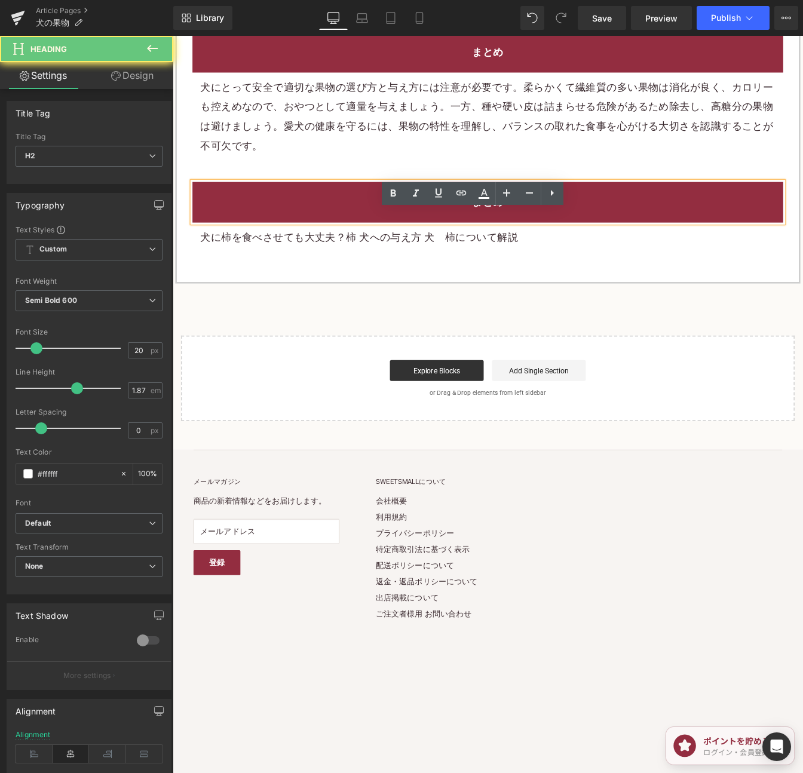
click at [649, 237] on h2 "まとめ" at bounding box center [533, 226] width 659 height 22
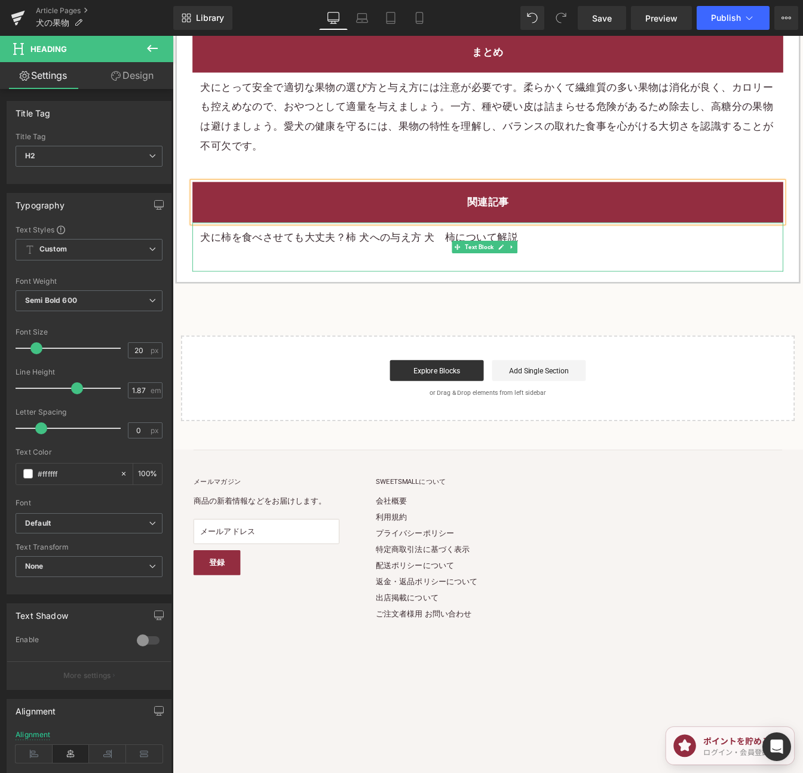
click at [542, 278] on p "犬に柿を食べさせても大丈夫？柿 犬への与え方 犬　柿について解説" at bounding box center [533, 267] width 659 height 22
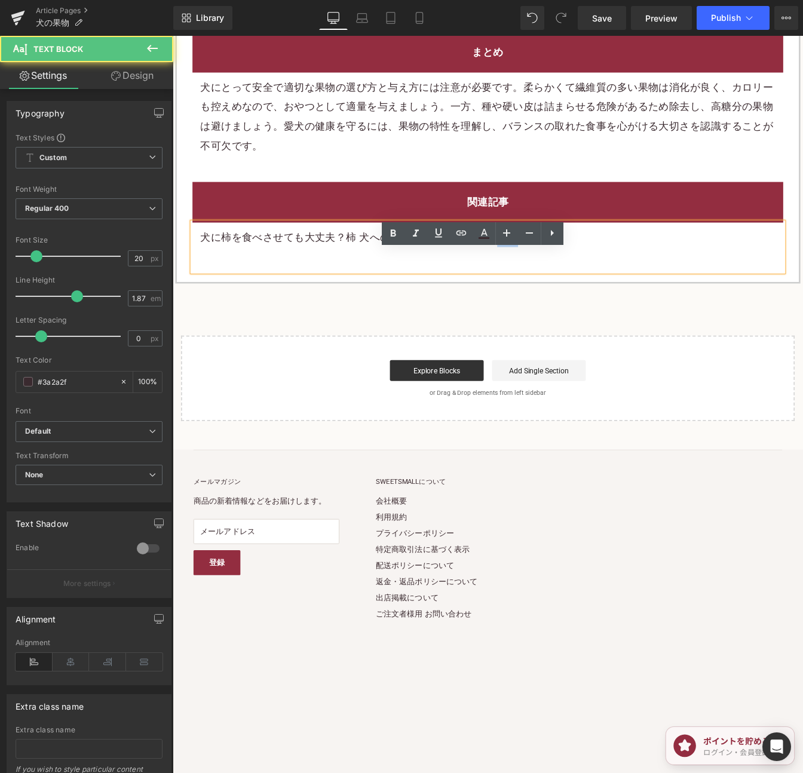
click at [542, 278] on p "犬に柿を食べさせても大丈夫？柿 犬への与え方 犬　柿について解説" at bounding box center [533, 267] width 659 height 22
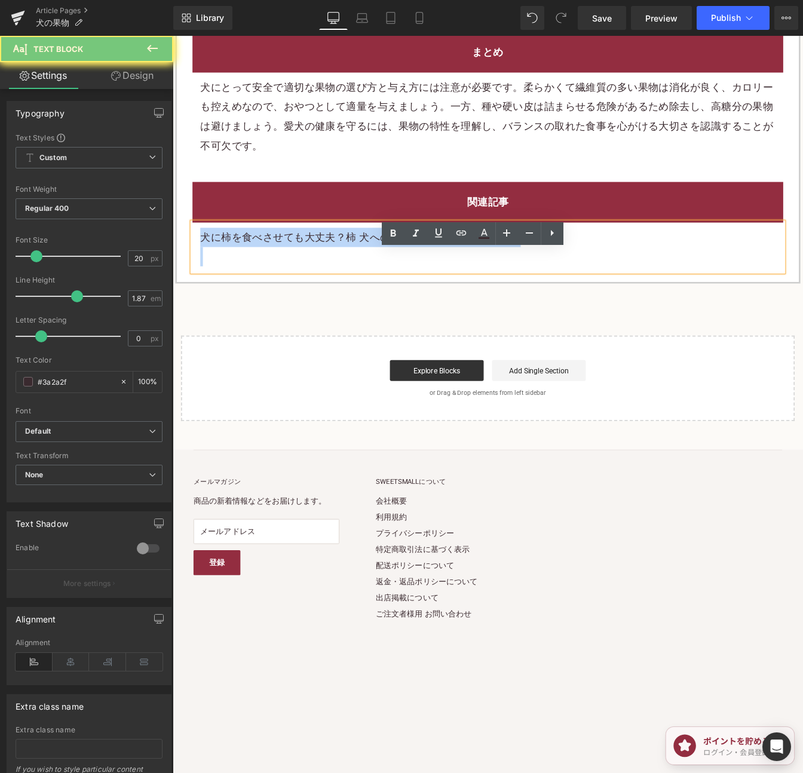
click at [542, 278] on p "犬に柿を食べさせても大丈夫？柿 犬への与え方 犬　柿について解説" at bounding box center [533, 267] width 659 height 22
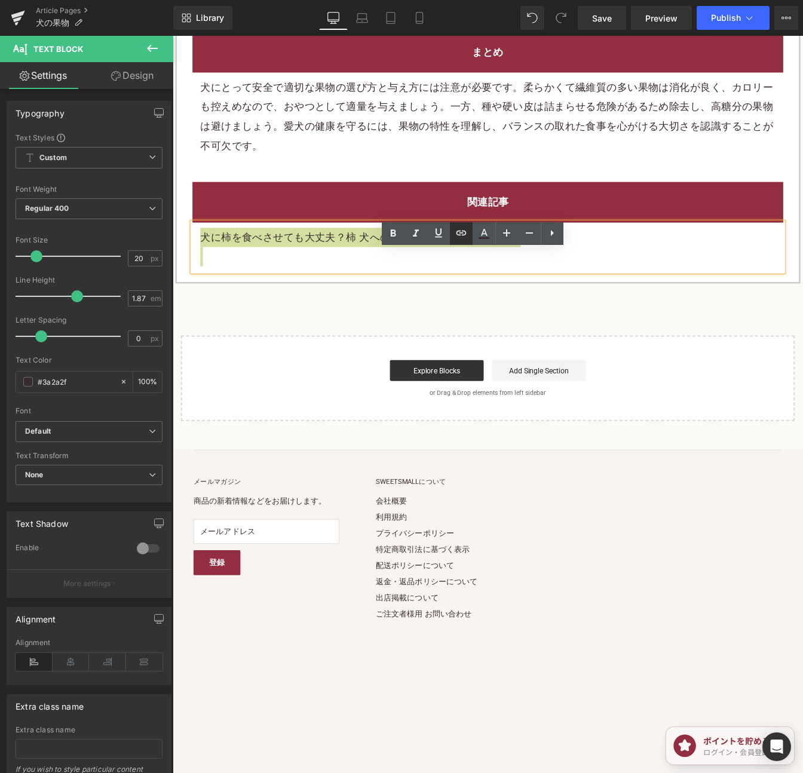
click at [462, 237] on icon at bounding box center [461, 233] width 14 height 14
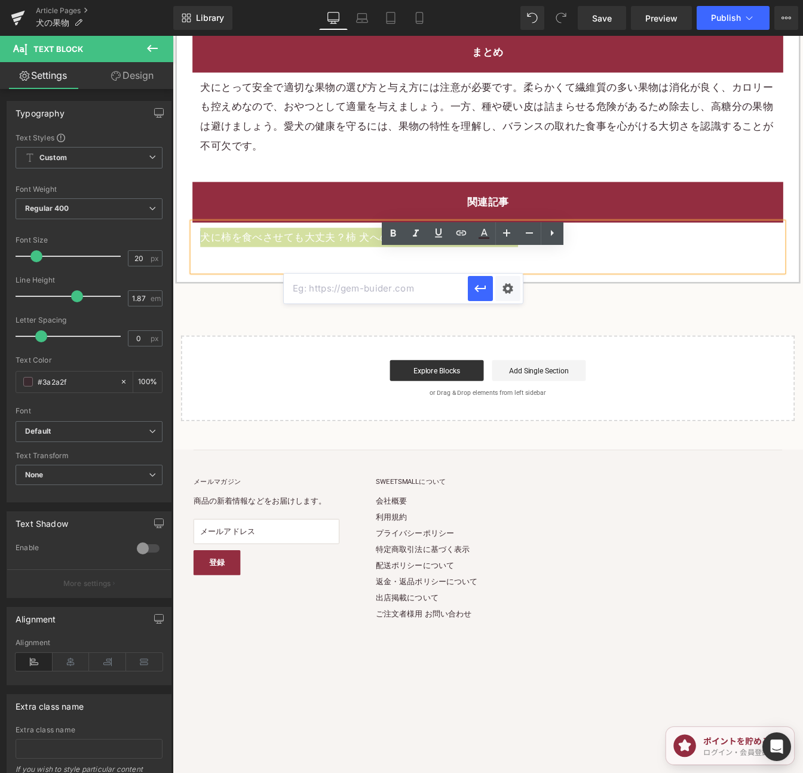
drag, startPoint x: 424, startPoint y: 285, endPoint x: 490, endPoint y: 289, distance: 65.8
click at [424, 285] on input "text" at bounding box center [376, 289] width 184 height 30
paste input "https://shop.sweetsvillage.com/blogs/knowledge/dog-persimmon"
type input "https://shop.sweetsvillage.com/blogs/knowledge/dog-persimmon"
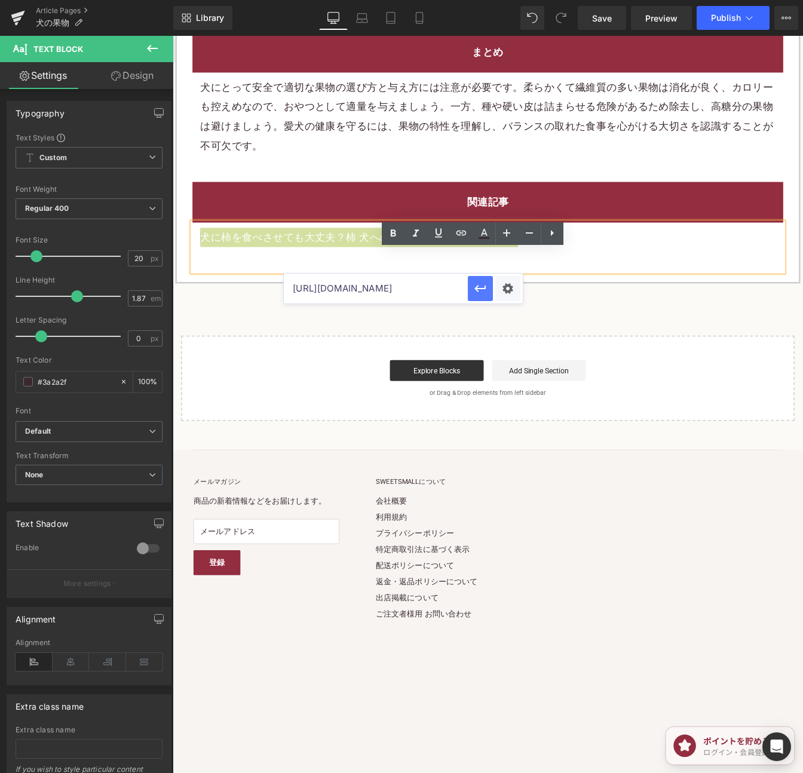
scroll to position [0, 0]
click at [490, 289] on button "button" at bounding box center [480, 288] width 25 height 25
click at [601, 18] on span "Save" at bounding box center [602, 18] width 20 height 13
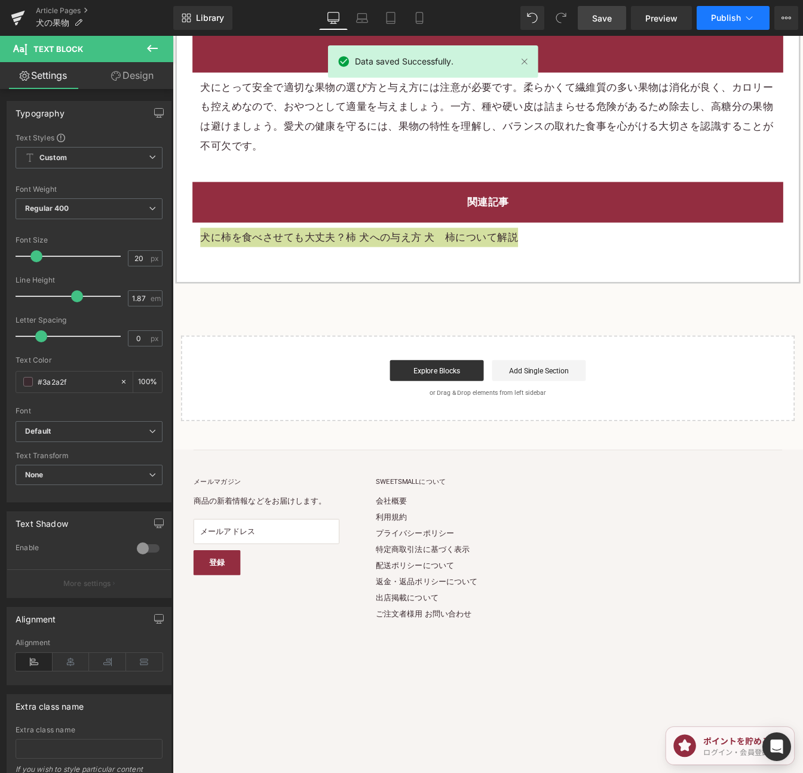
click at [723, 20] on span "Publish" at bounding box center [726, 18] width 30 height 10
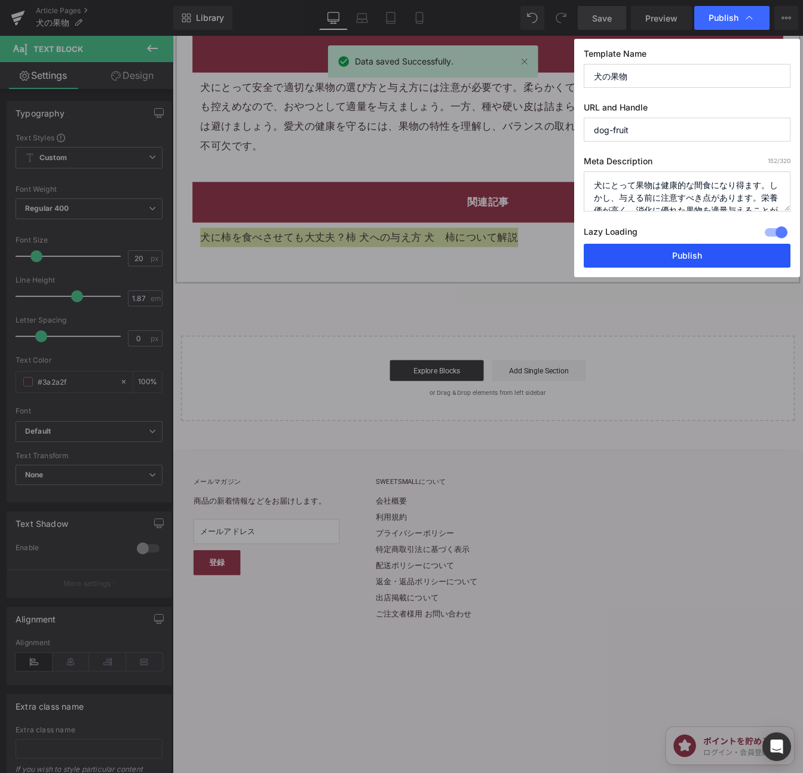
click at [665, 266] on button "Publish" at bounding box center [686, 256] width 207 height 24
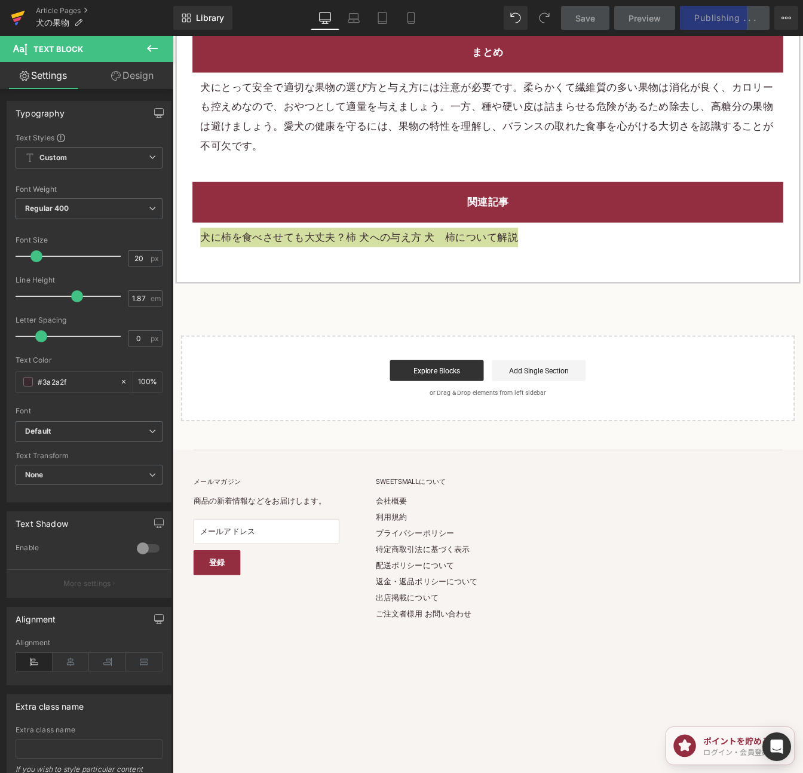
drag, startPoint x: 17, startPoint y: 19, endPoint x: 24, endPoint y: 12, distance: 9.7
click at [17, 19] on icon at bounding box center [17, 19] width 8 height 5
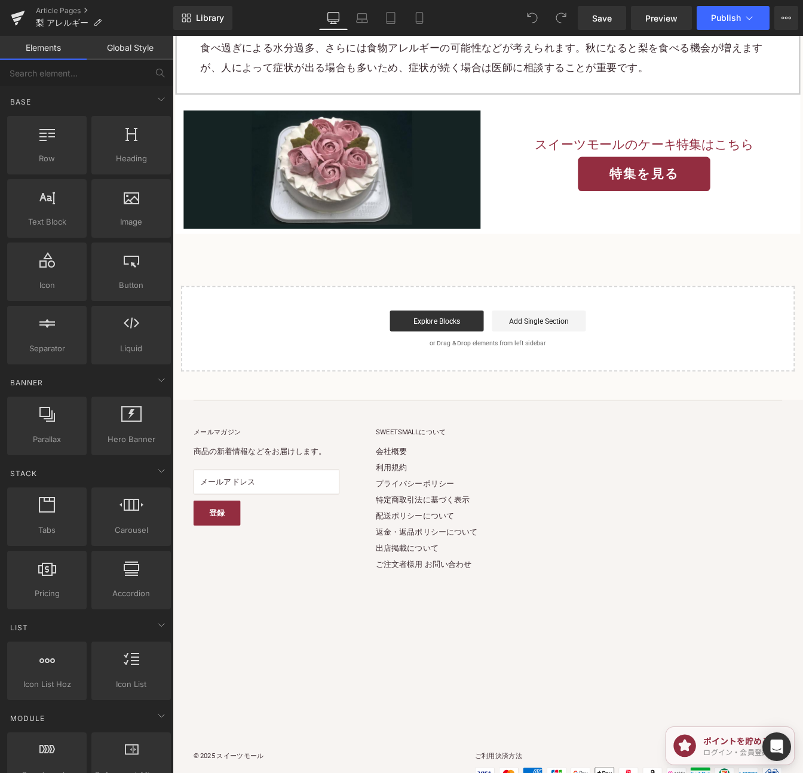
scroll to position [3343, 0]
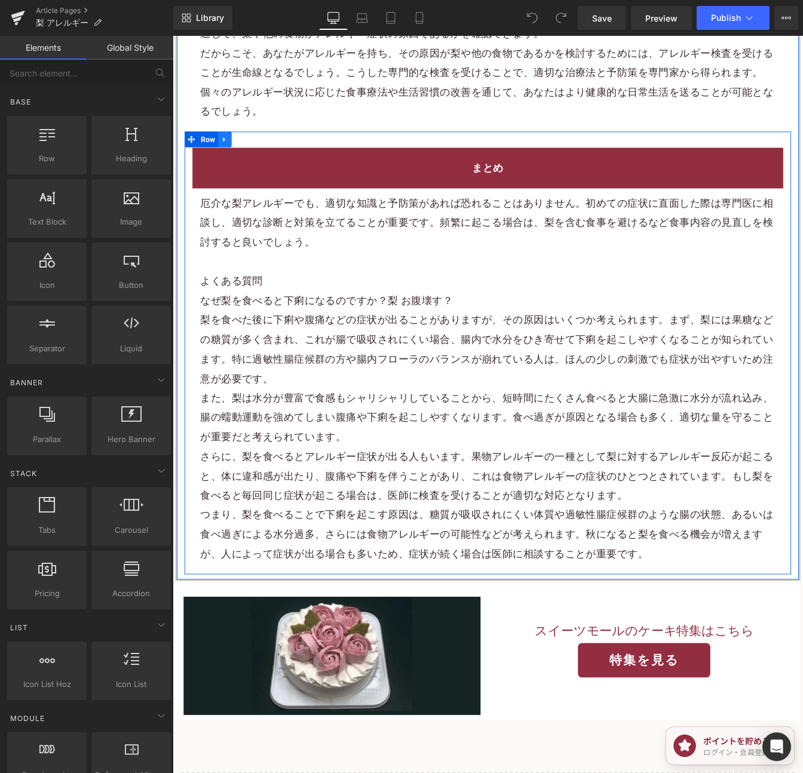
click at [235, 164] on link at bounding box center [233, 155] width 16 height 18
click at [245, 159] on icon at bounding box center [248, 154] width 8 height 8
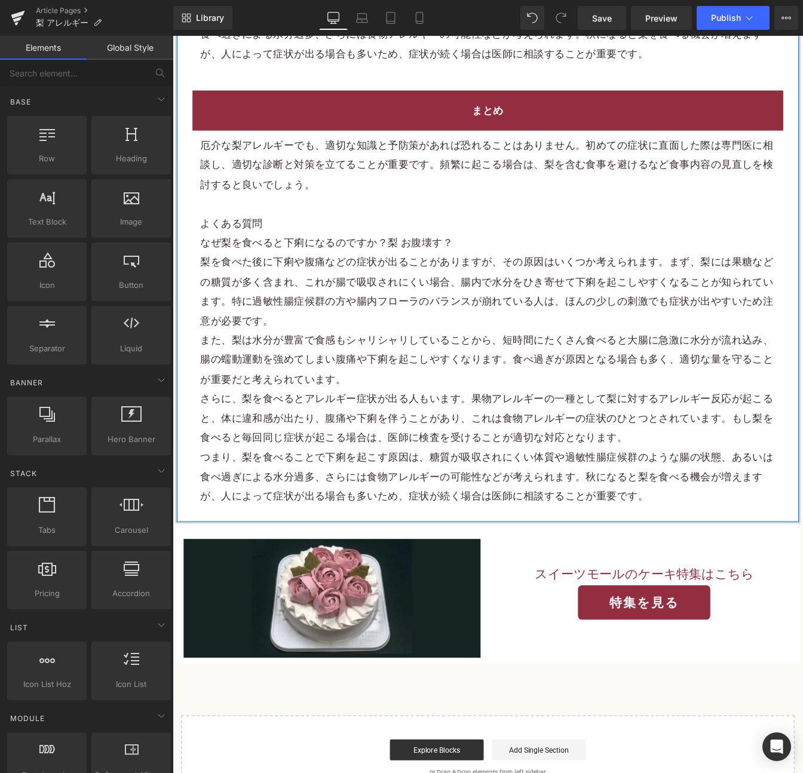
scroll to position [3924, 0]
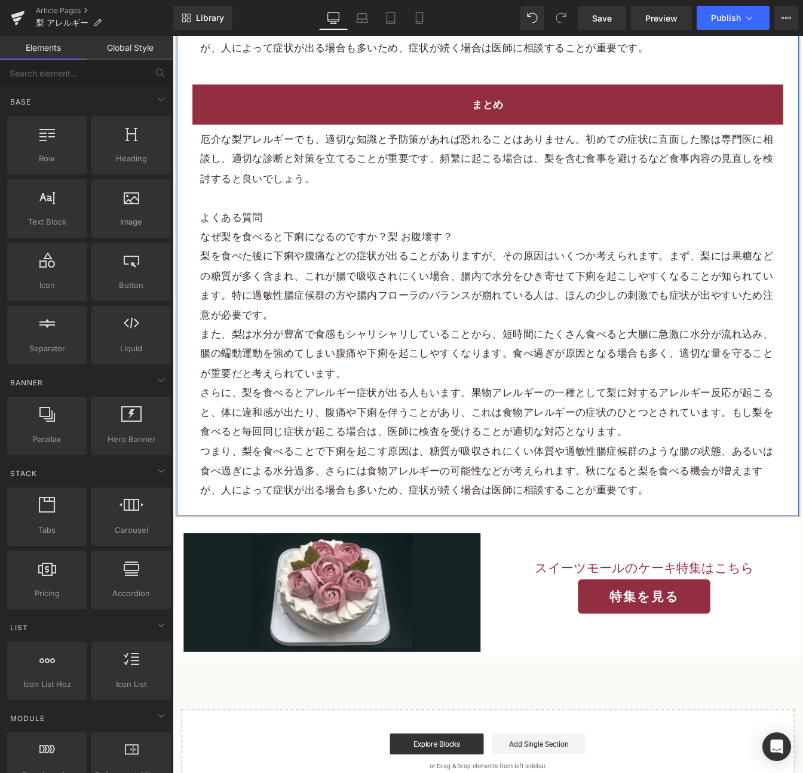
click at [226, 174] on p "厄介な梨アレルギーでも、適切な知識と予防策があれば恐れることはありません。初めての症状に直面した際は専門医に相談し、適切な診断と対策を立てることが重要です。頻…" at bounding box center [533, 176] width 659 height 67
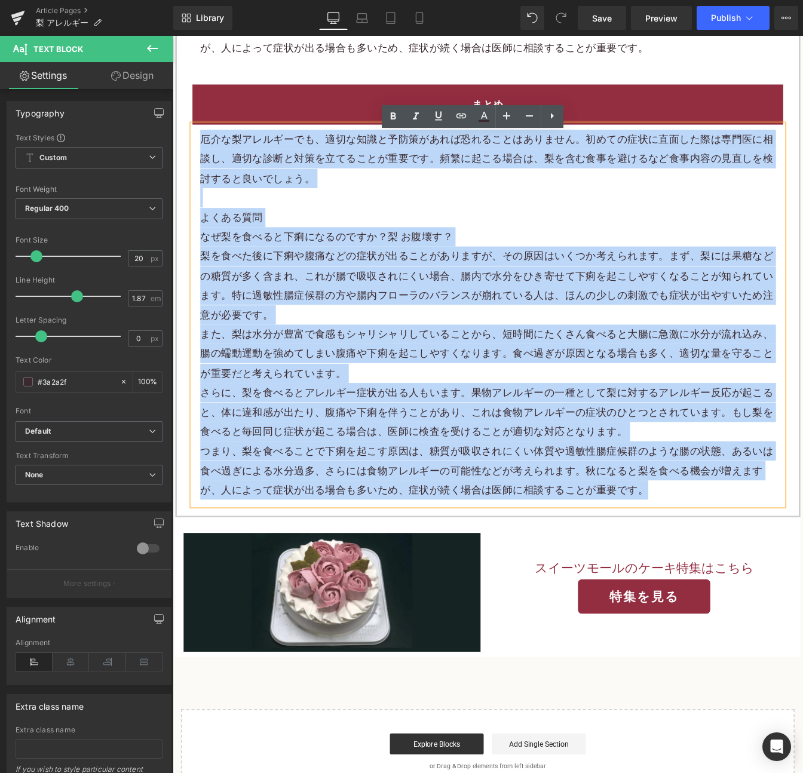
drag, startPoint x: 201, startPoint y: 161, endPoint x: 772, endPoint y: 559, distance: 696.1
click at [772, 559] on div "厄介な梨アレルギーでも、適切な知識と予防策があれば恐れることはありません。初めての症状に直面した際は専門医に相談し、適切な診断と対策を立てることが重要です。頻…" at bounding box center [533, 355] width 677 height 437
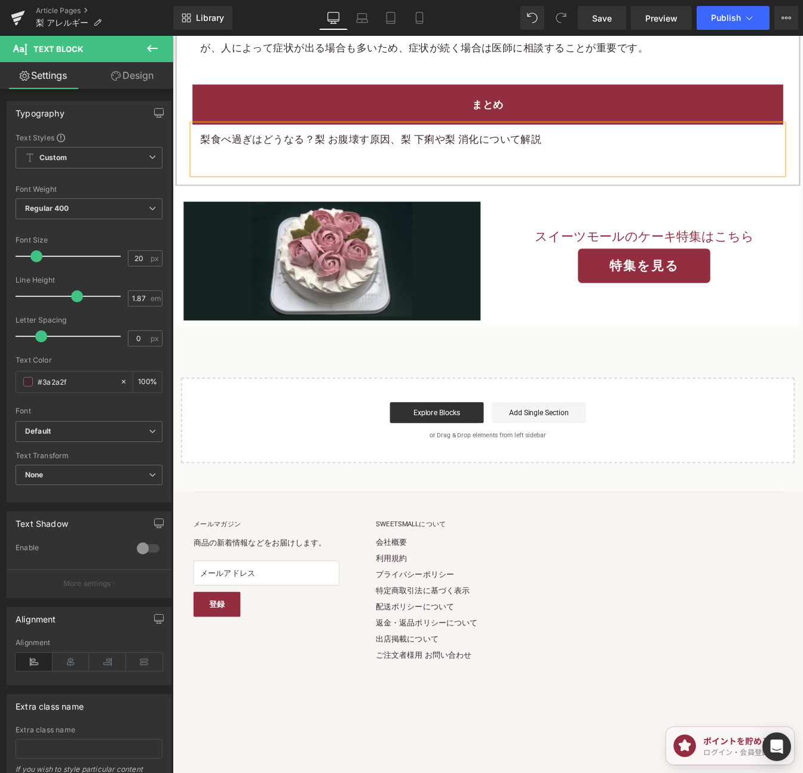
click at [566, 165] on p "梨食べ過ぎはどうなる？梨 お腹壊す原因、梨 下痢や梨 消化について解説" at bounding box center [533, 154] width 659 height 22
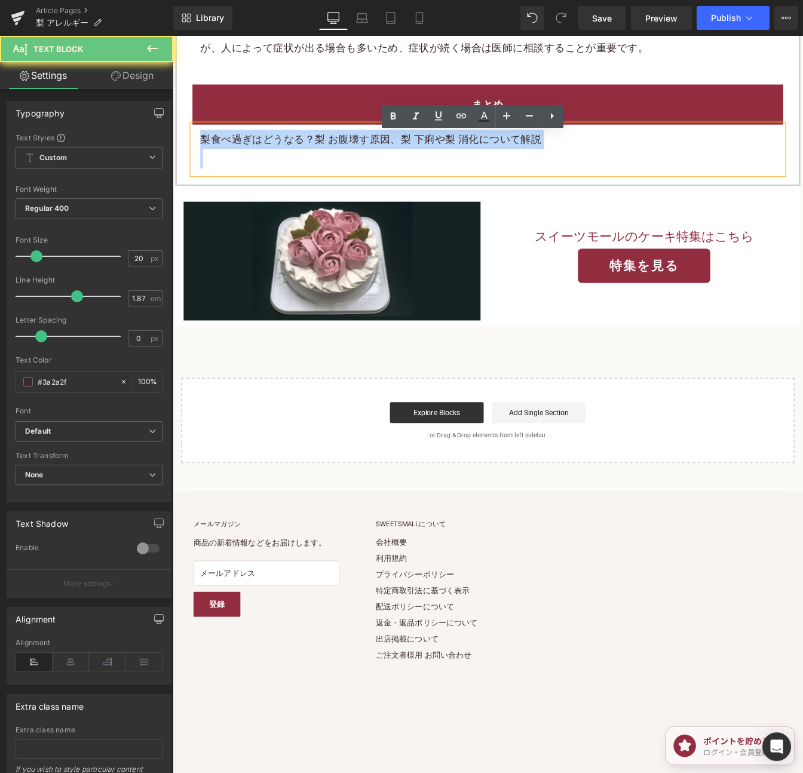
click at [566, 165] on p "梨食べ過ぎはどうなる？梨 お腹壊す原因、梨 下痢や梨 消化について解説" at bounding box center [533, 154] width 659 height 22
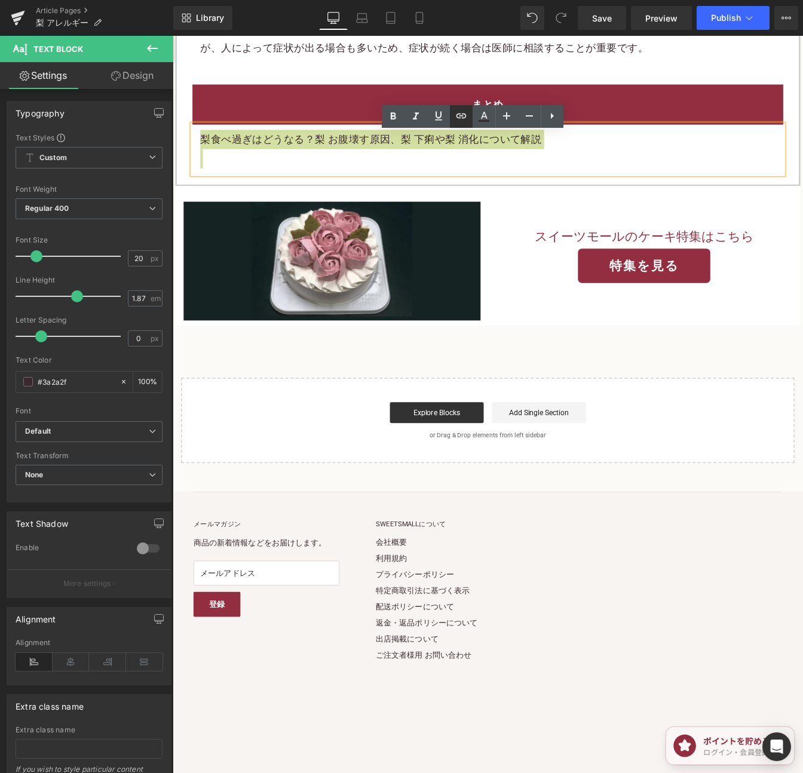
click at [459, 116] on icon at bounding box center [461, 116] width 14 height 14
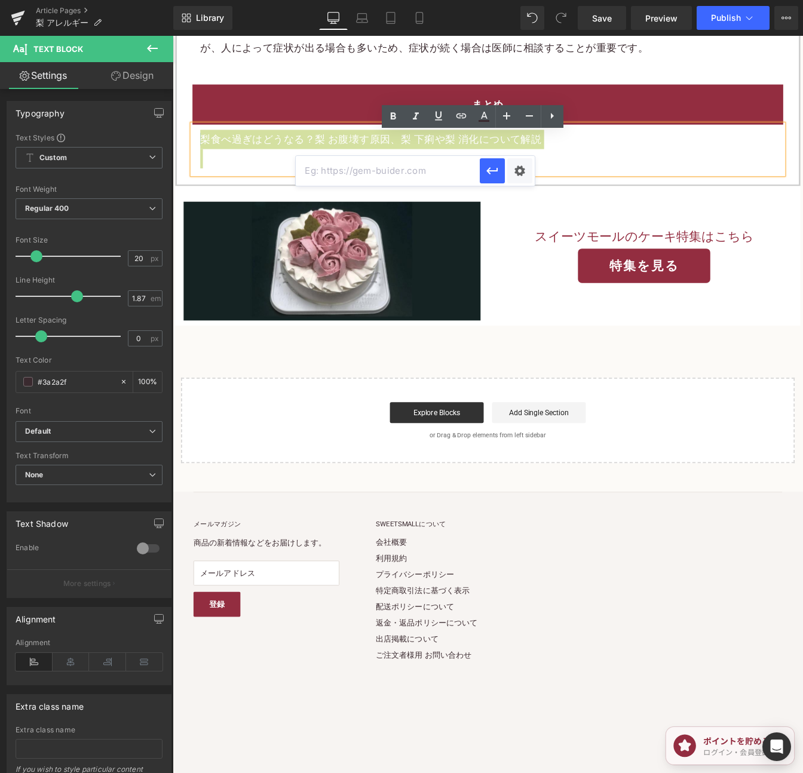
click at [371, 168] on input "text" at bounding box center [388, 171] width 184 height 30
paste input "[URL][DOMAIN_NAME]"
type input "[URL][DOMAIN_NAME]"
click at [483, 165] on button "button" at bounding box center [492, 170] width 25 height 25
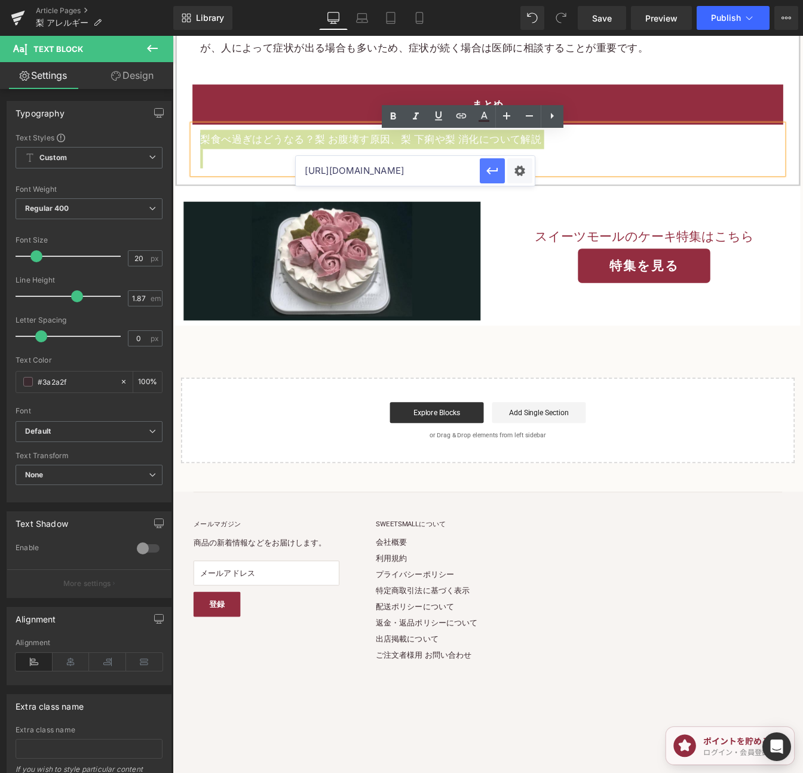
scroll to position [0, 0]
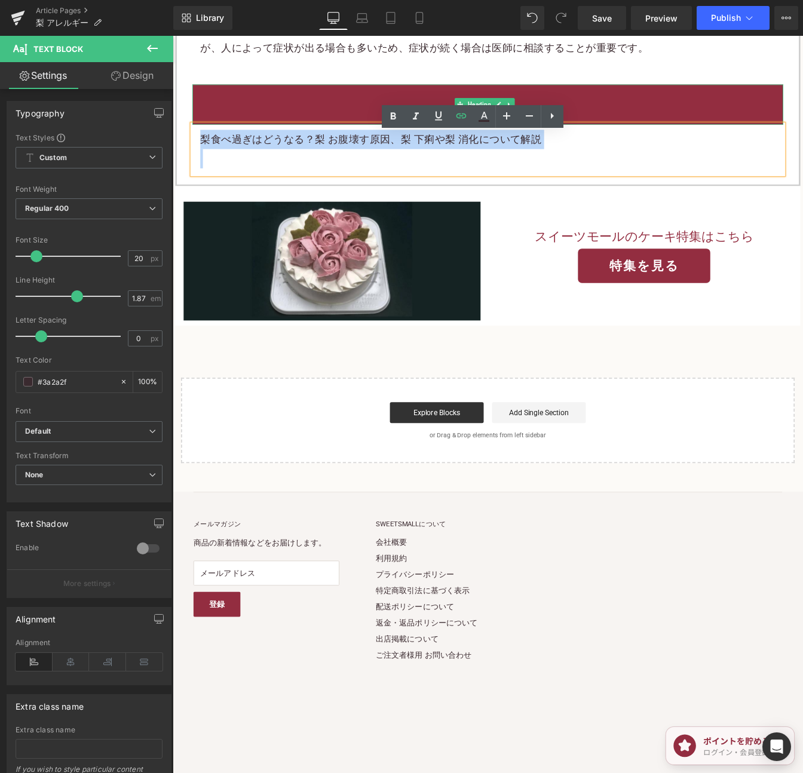
click at [697, 115] on h2 "まとめ" at bounding box center [533, 114] width 659 height 22
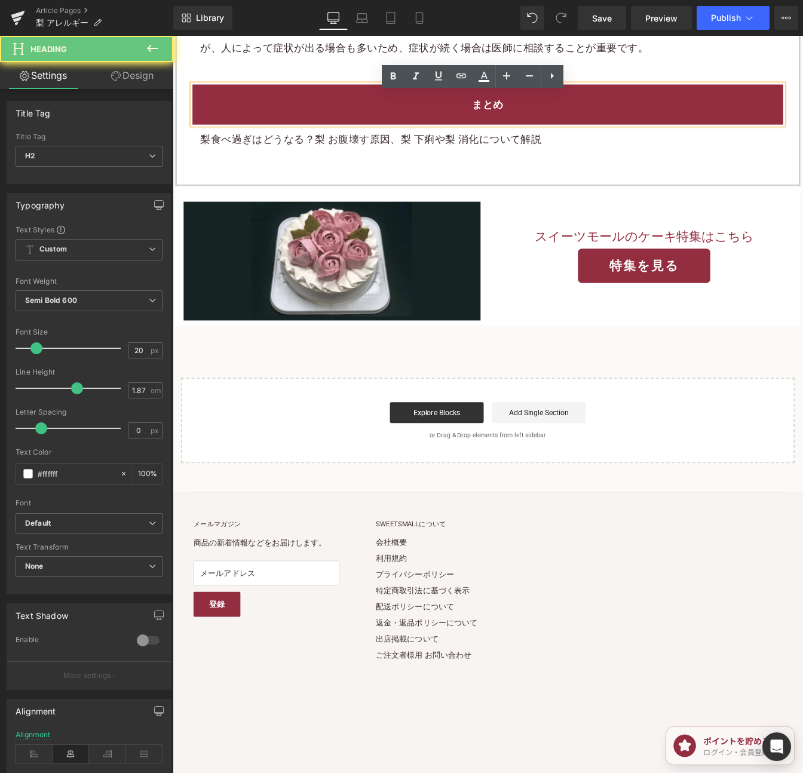
click at [697, 115] on h2 "まとめ" at bounding box center [533, 114] width 659 height 22
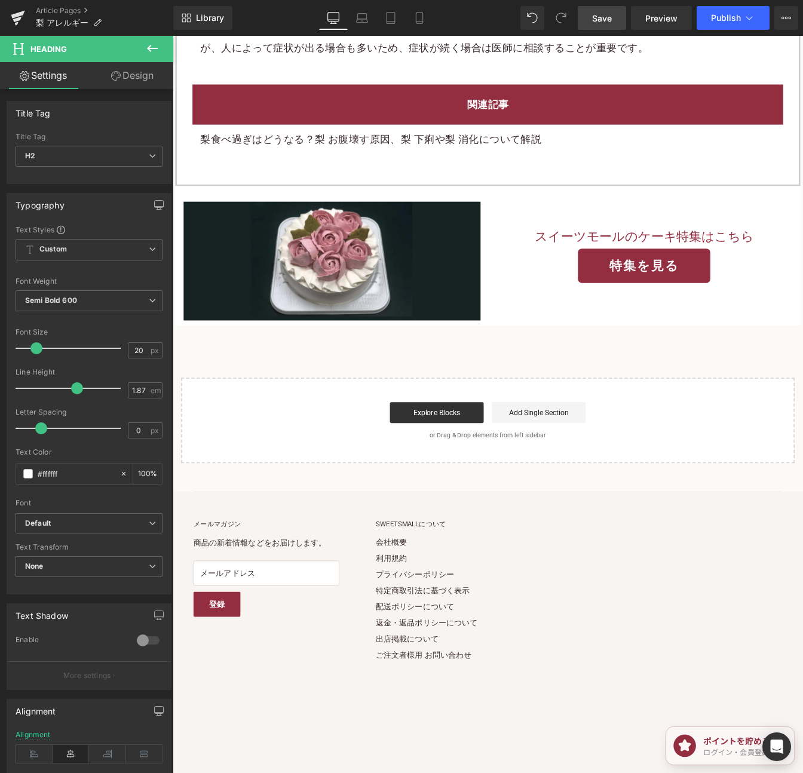
click at [607, 21] on span "Save" at bounding box center [602, 18] width 20 height 13
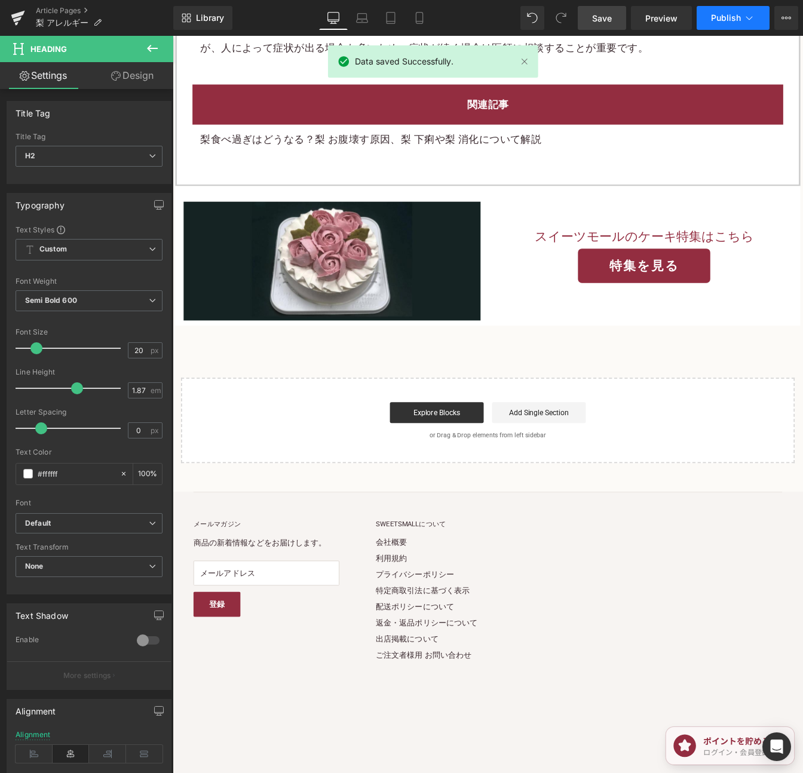
click at [727, 27] on button "Publish" at bounding box center [732, 18] width 73 height 24
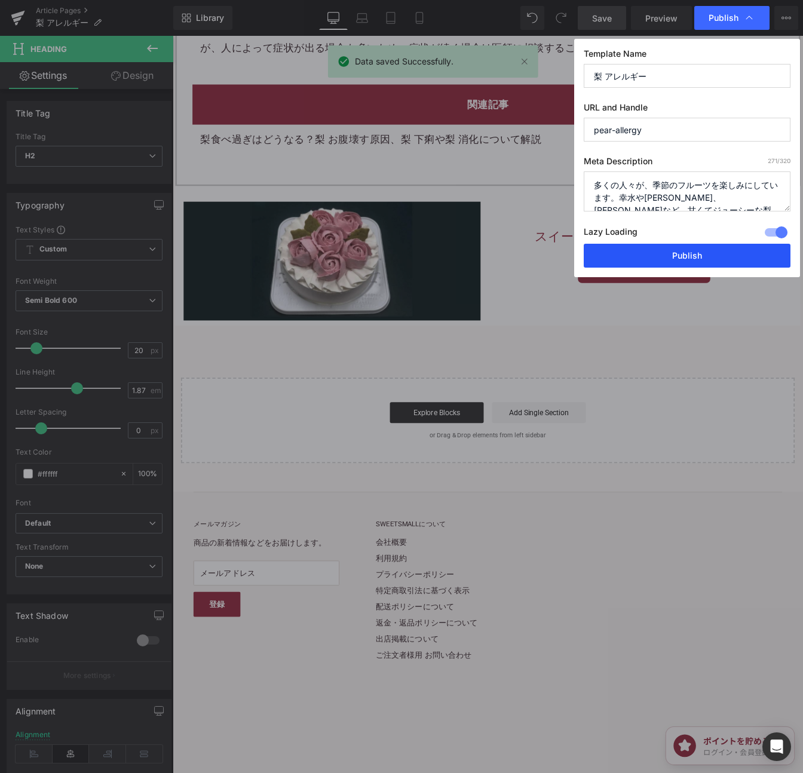
click at [679, 260] on button "Publish" at bounding box center [686, 256] width 207 height 24
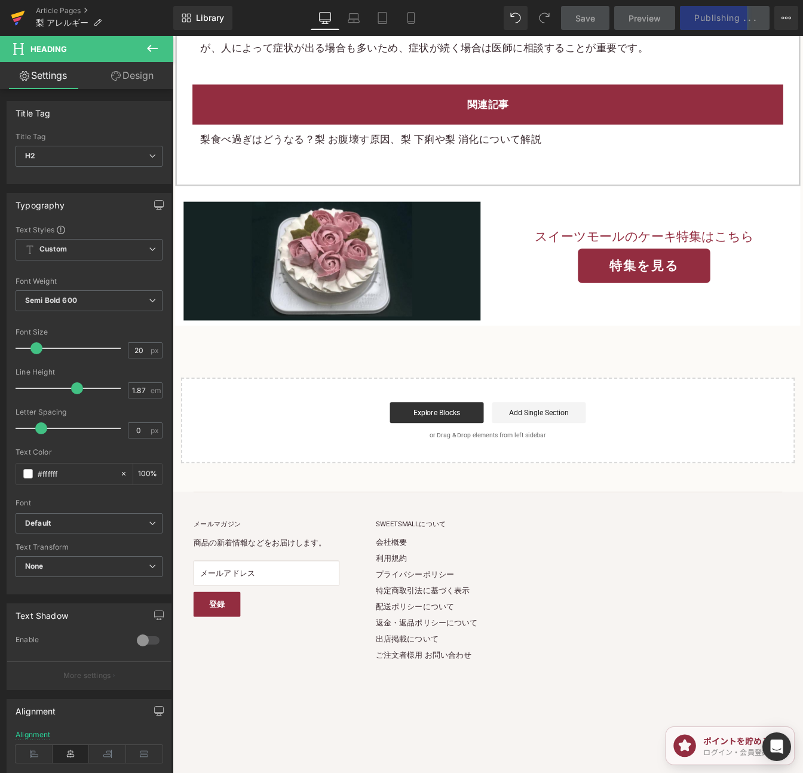
click at [17, 12] on icon at bounding box center [18, 18] width 14 height 30
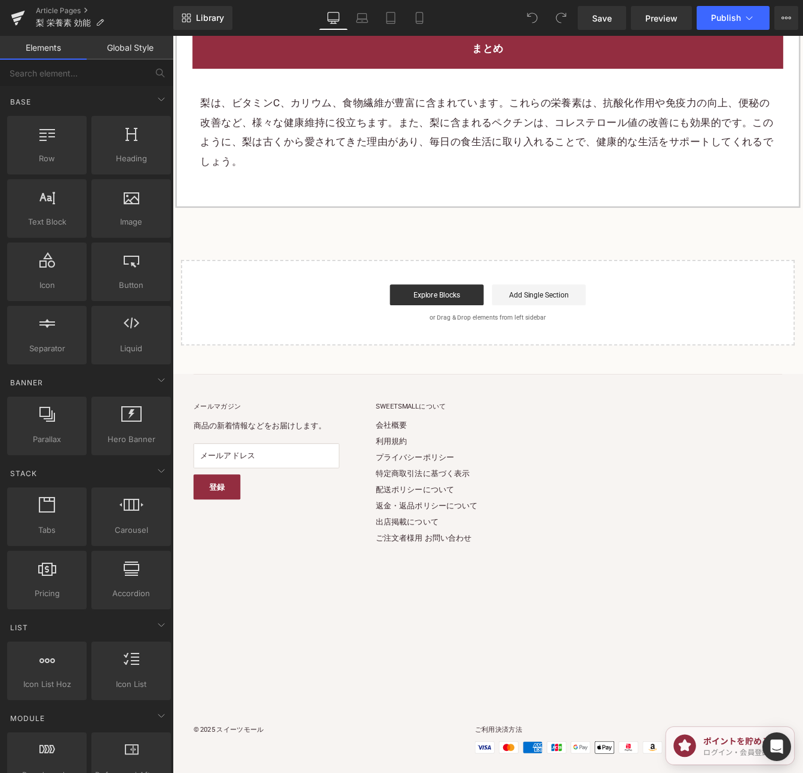
scroll to position [2301, 0]
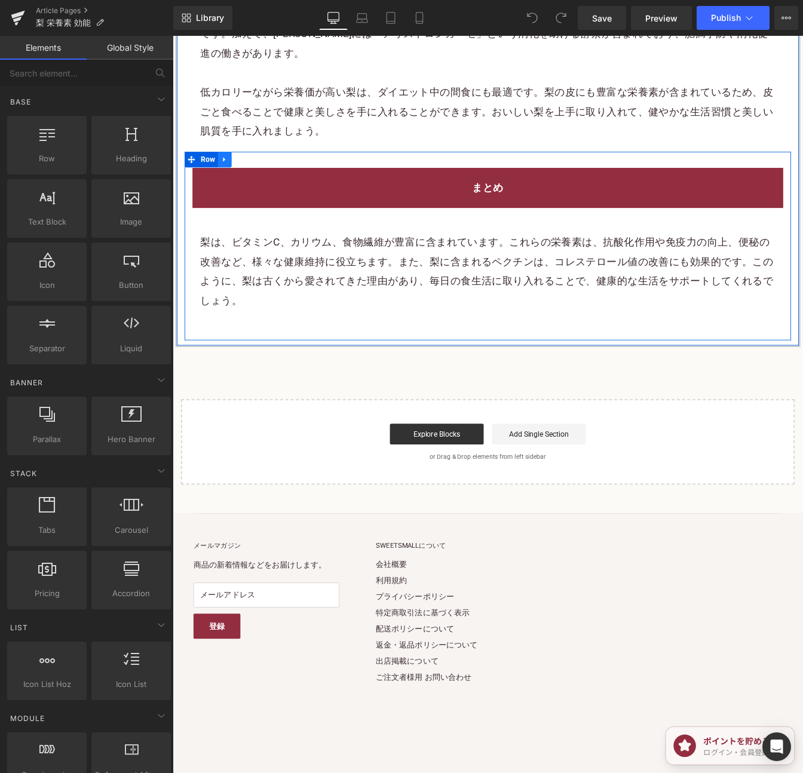
click at [228, 168] on link at bounding box center [233, 177] width 16 height 18
click at [245, 173] on icon at bounding box center [248, 177] width 8 height 8
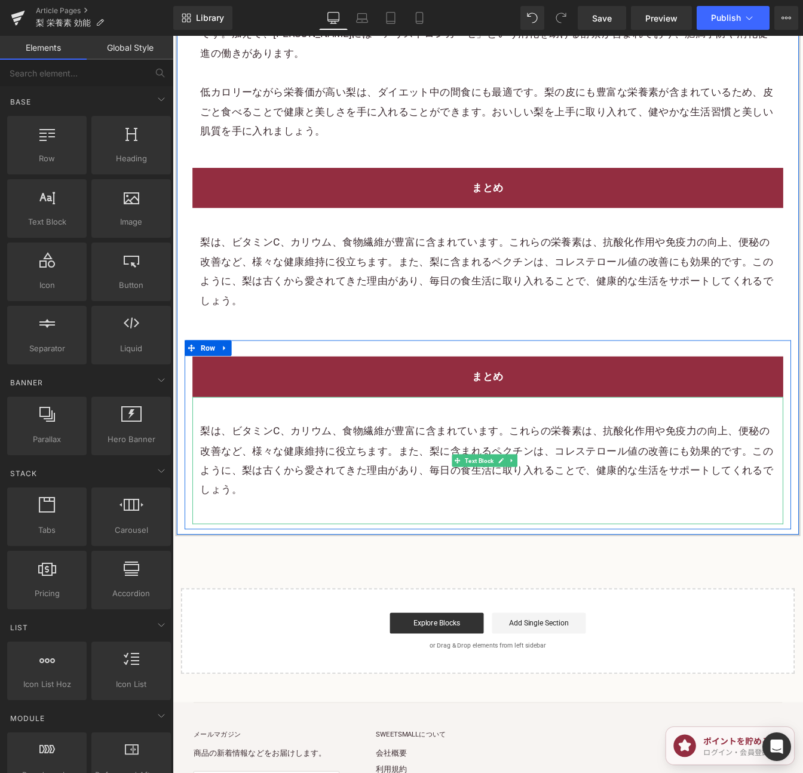
click at [459, 487] on p "梨は、ビタミンC、カリウム、食物繊維が豊富に含まれています。これらの栄養素は、抗酸化作用や免疫力の向上、便秘の改善など、様々な健康維持に役立ちます。また、梨に…" at bounding box center [533, 523] width 659 height 90
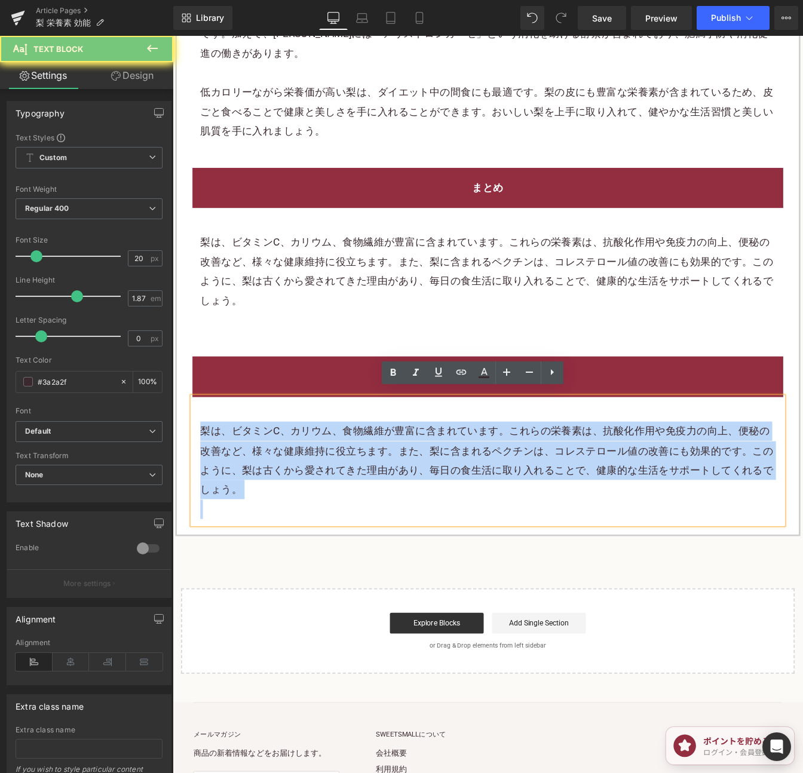
click at [459, 487] on p "梨は、ビタミンC、カリウム、食物繊維が豊富に含まれています。これらの栄養素は、抗酸化作用や免疫力の向上、便秘の改善など、様々な健康維持に役立ちます。また、梨に…" at bounding box center [533, 523] width 659 height 90
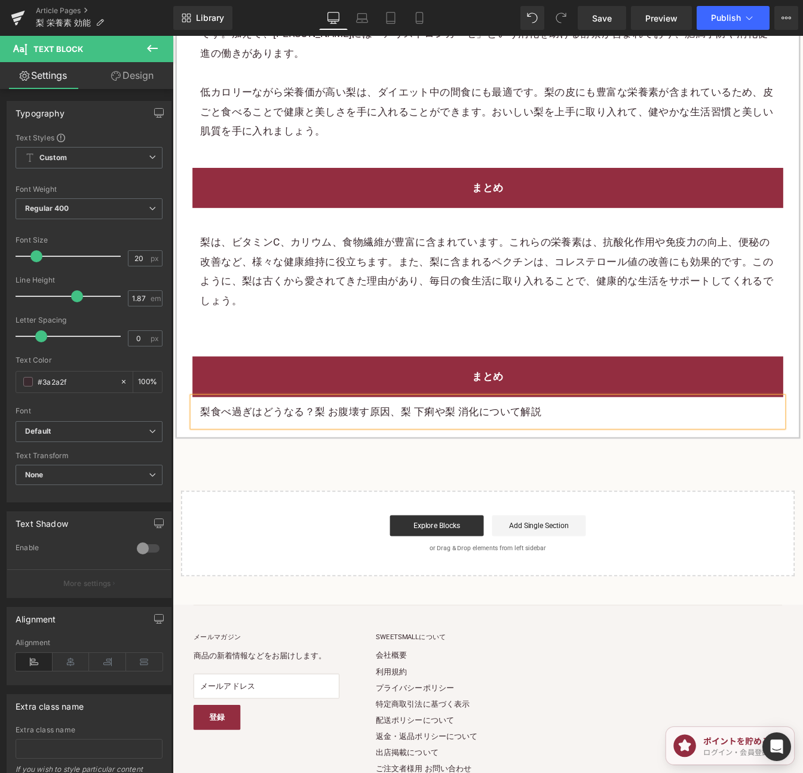
drag, startPoint x: 646, startPoint y: 440, endPoint x: 642, endPoint y: 451, distance: 11.3
click at [644, 450] on div "梨食べ過ぎはどうなる？梨 お腹壊す原因、梨 下痢や梨 消化について解説" at bounding box center [533, 467] width 677 height 34
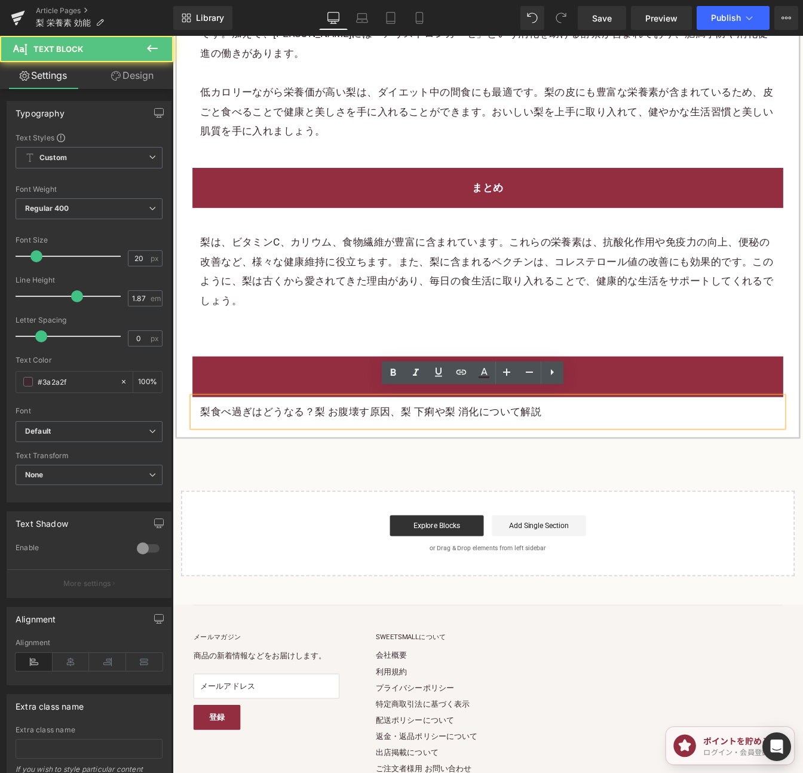
click at [642, 456] on p "梨食べ過ぎはどうなる？梨 お腹壊す原因、梨 下痢や梨 消化について解説" at bounding box center [533, 467] width 659 height 22
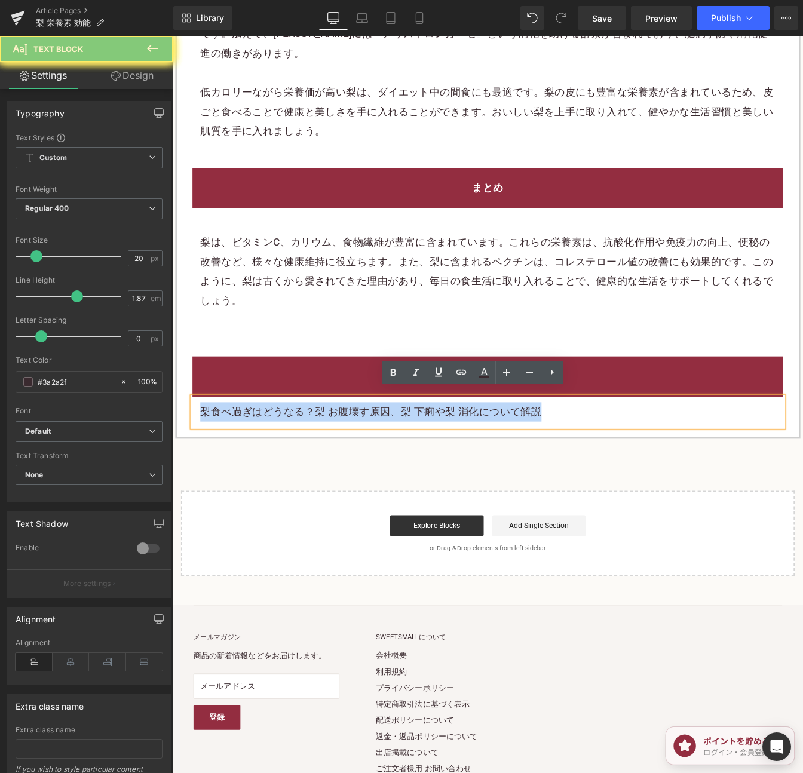
click at [642, 456] on p "梨食べ過ぎはどうなる？梨 お腹壊す原因、梨 下痢や梨 消化について解説" at bounding box center [533, 467] width 659 height 22
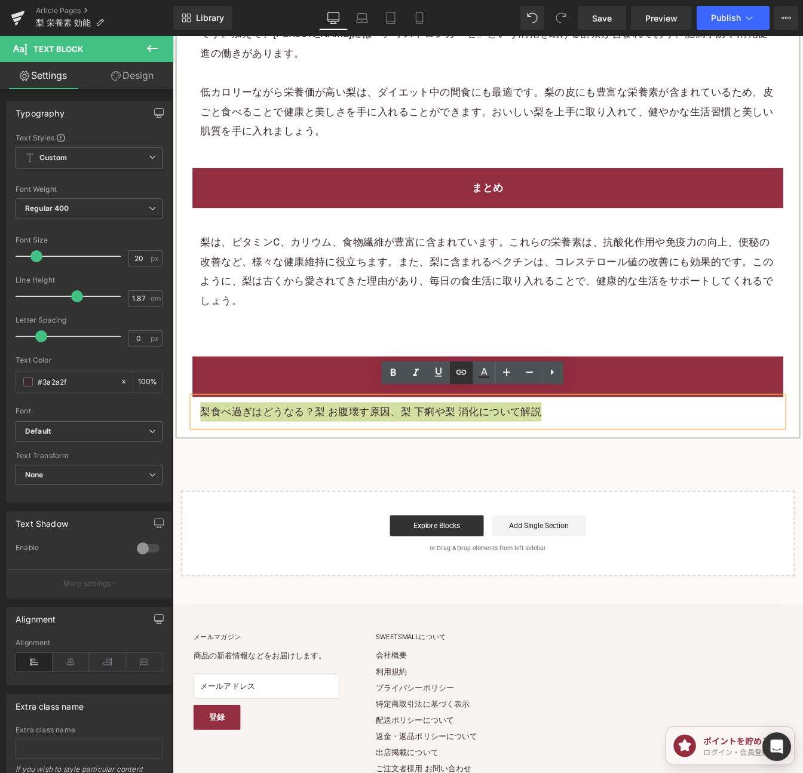
click at [464, 377] on icon at bounding box center [461, 372] width 14 height 14
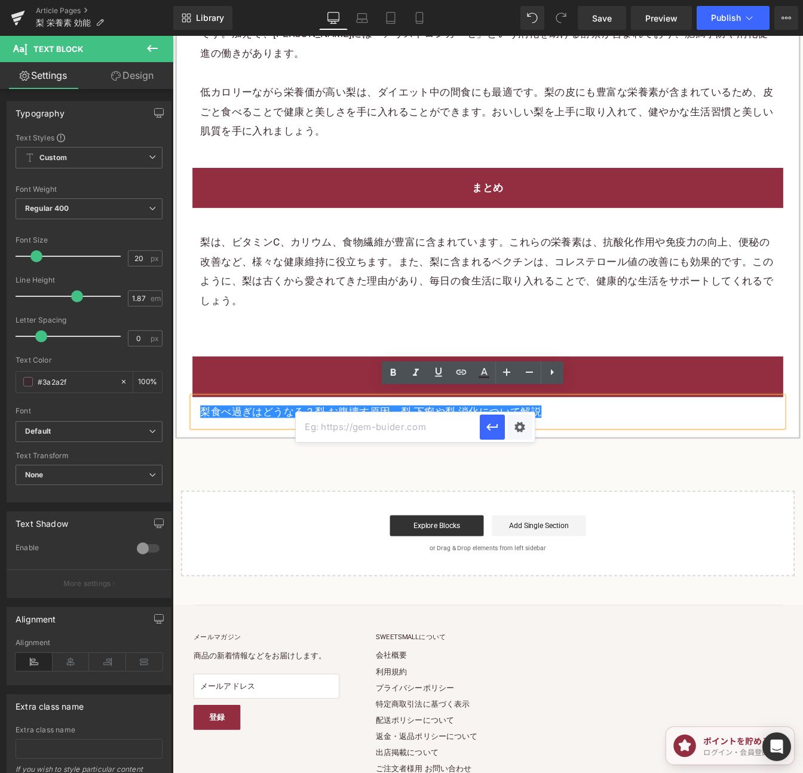
click at [440, 432] on input "text" at bounding box center [388, 427] width 184 height 30
paste input "https://shop.sweetsvillage.com/blogs/knowledge/eating-too-many-pears"
type input "https://shop.sweetsvillage.com/blogs/knowledge/eating-too-many-pears"
drag, startPoint x: 495, startPoint y: 426, endPoint x: 371, endPoint y: 447, distance: 126.1
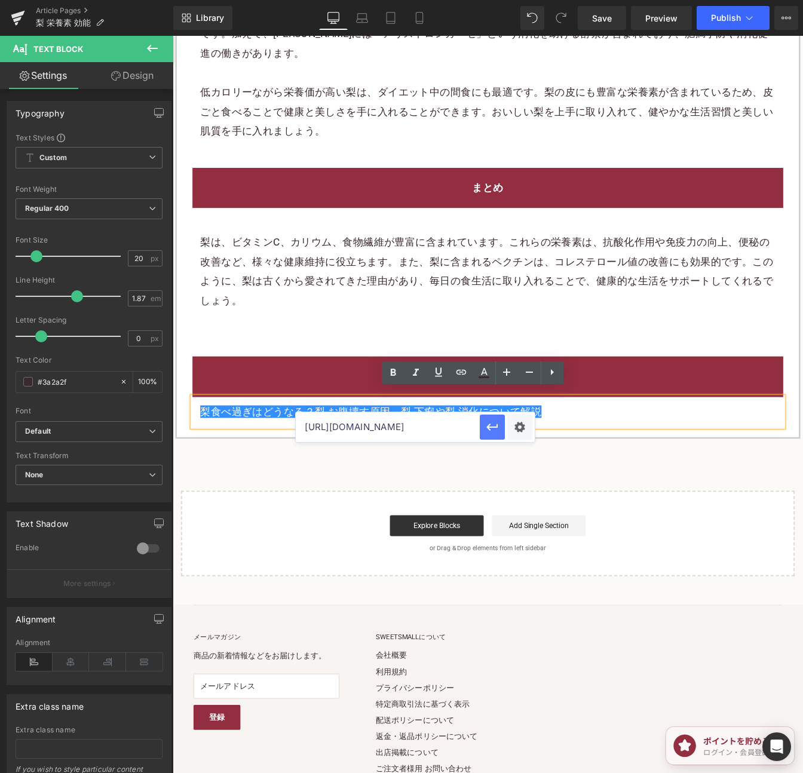
click at [495, 426] on icon "button" at bounding box center [492, 427] width 14 height 14
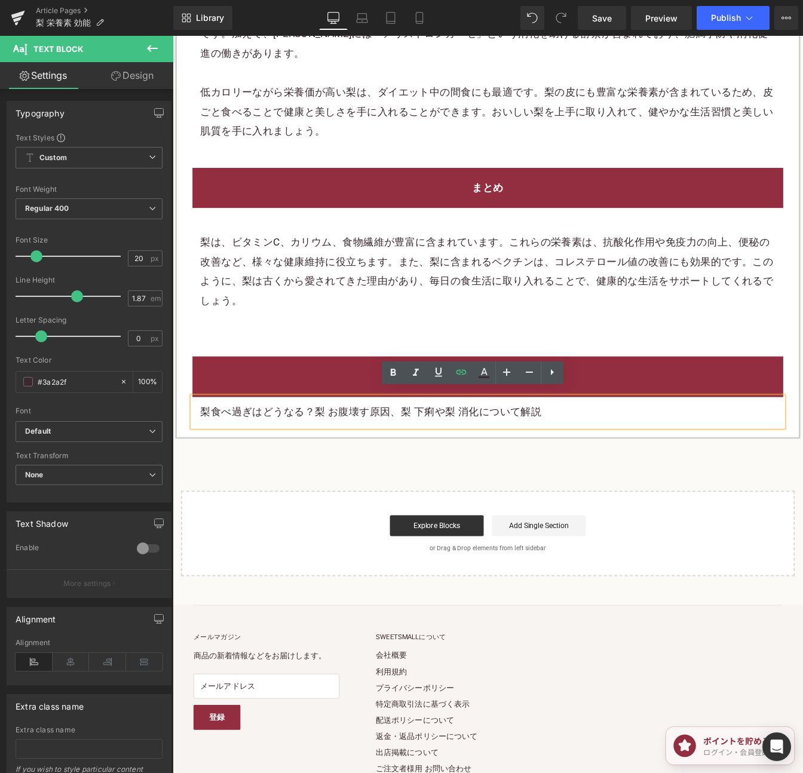
click at [744, 415] on h2 "まとめ" at bounding box center [533, 426] width 659 height 22
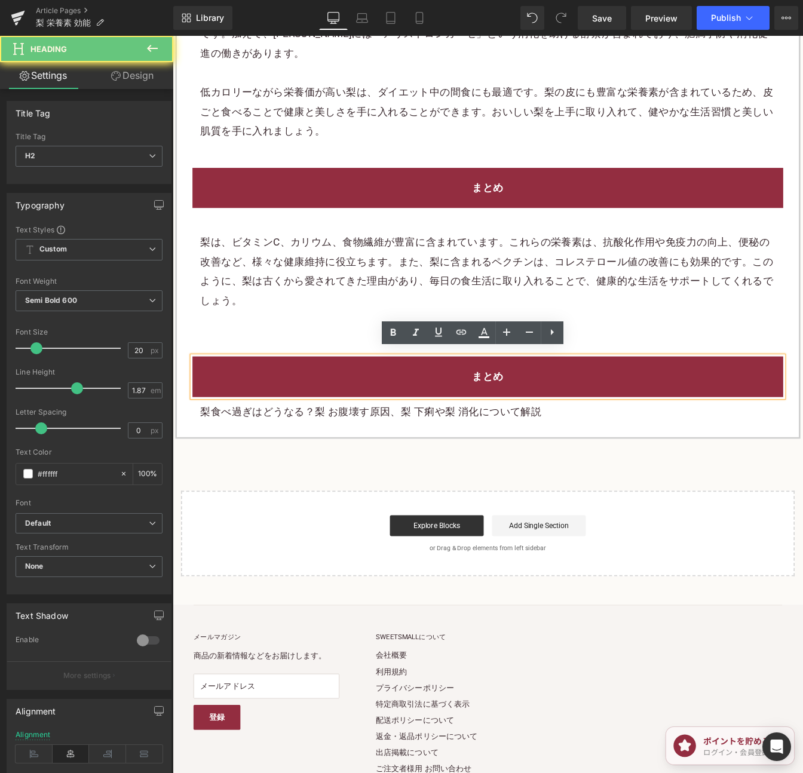
click at [744, 415] on h2 "まとめ" at bounding box center [533, 426] width 659 height 22
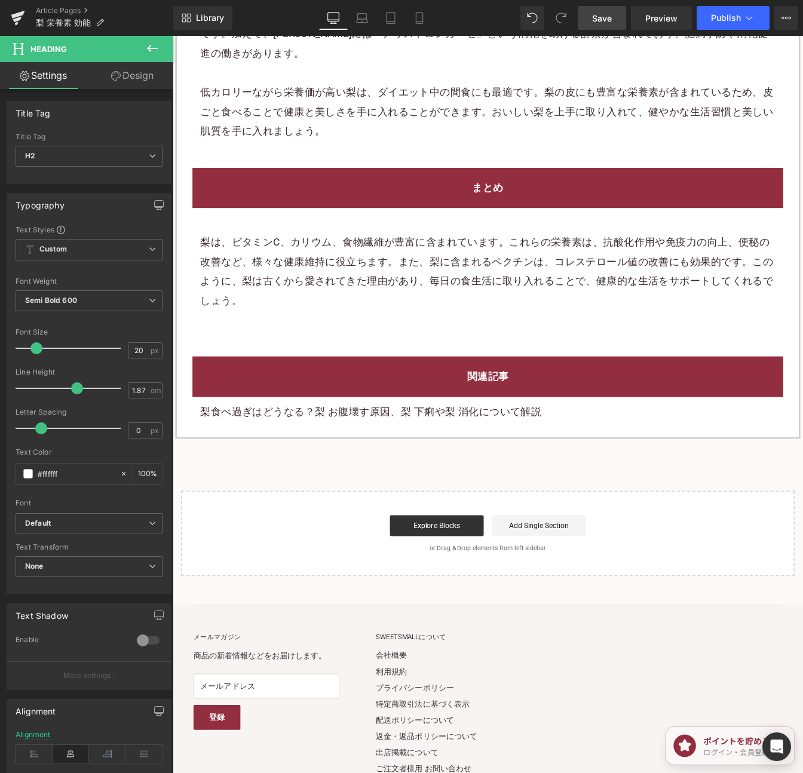
click at [607, 15] on span "Save" at bounding box center [602, 18] width 20 height 13
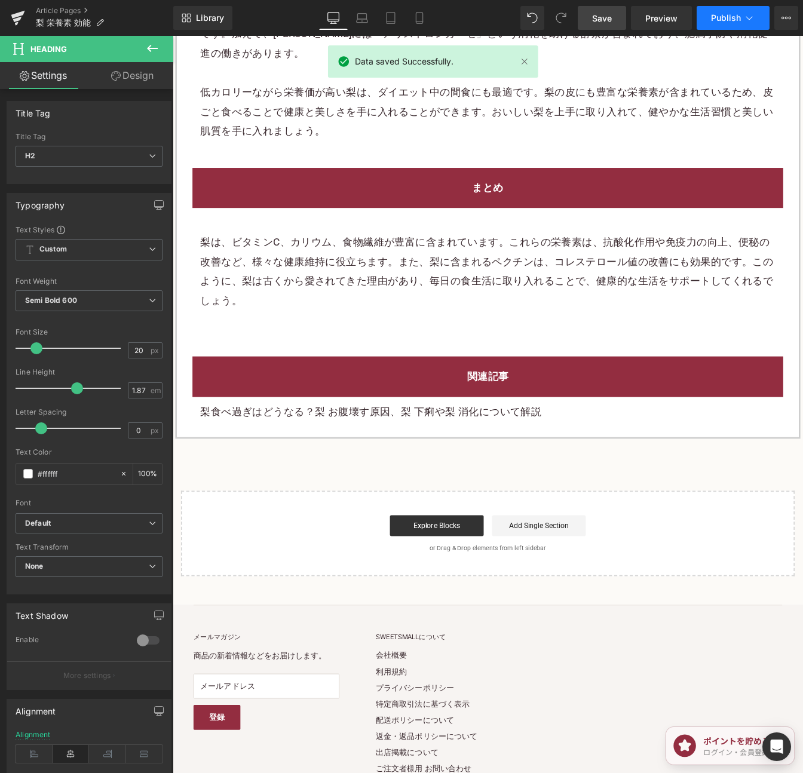
click at [720, 24] on button "Publish" at bounding box center [732, 18] width 73 height 24
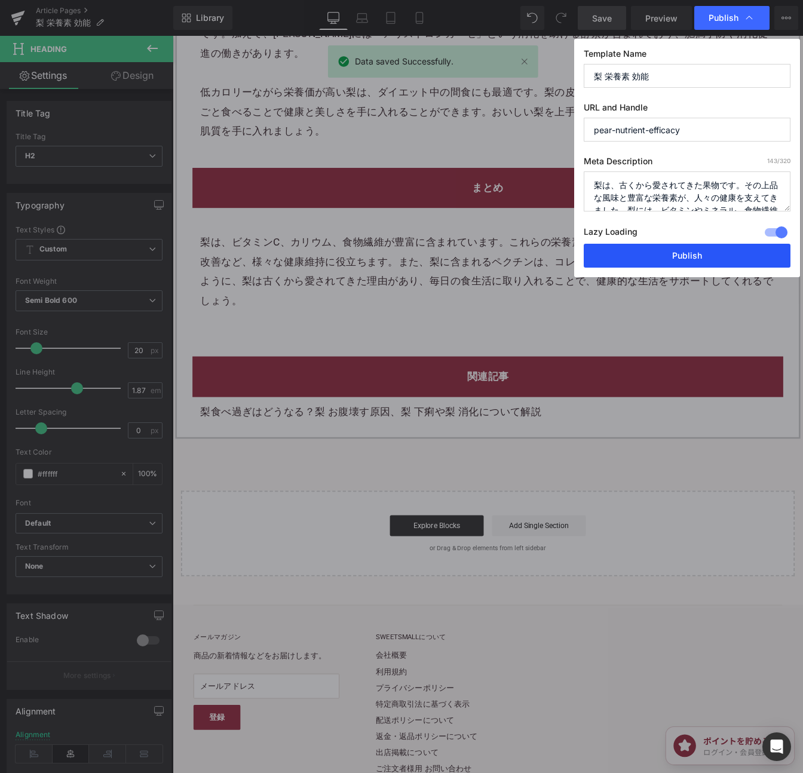
click at [729, 259] on button "Publish" at bounding box center [686, 256] width 207 height 24
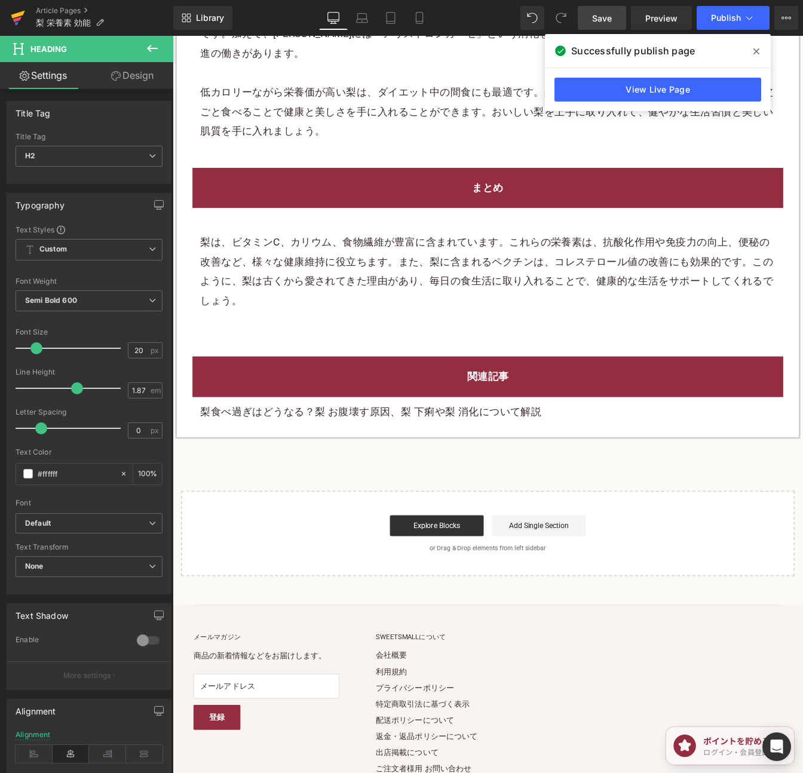
click at [21, 13] on icon at bounding box center [18, 15] width 14 height 8
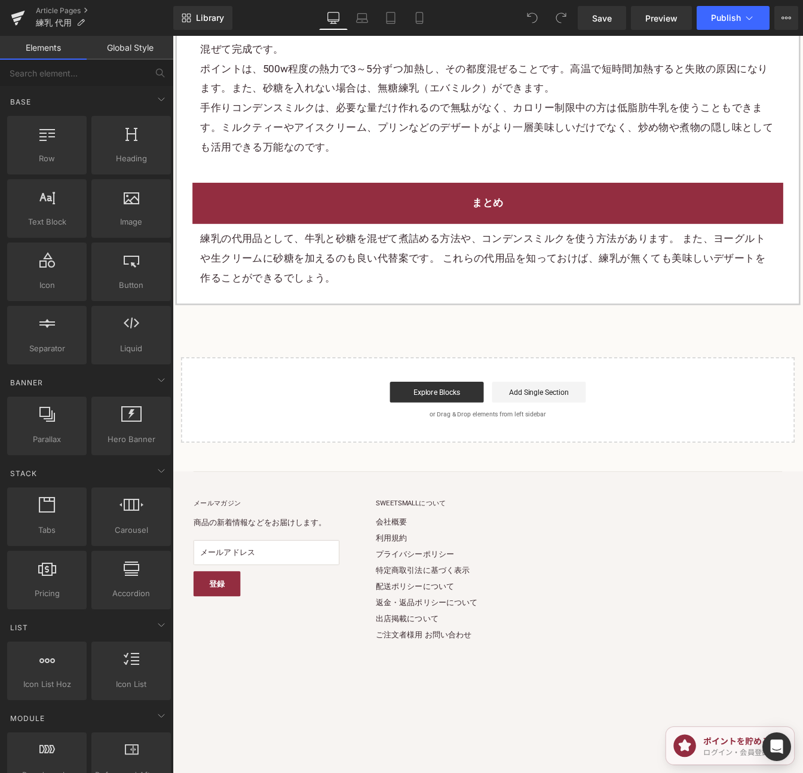
scroll to position [2129, 0]
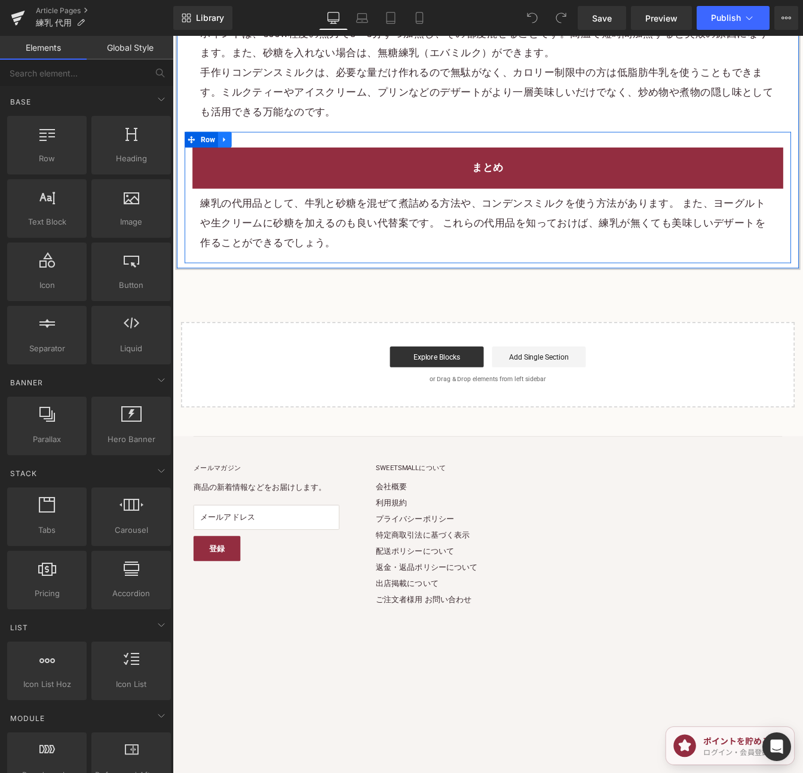
click at [235, 159] on icon at bounding box center [232, 154] width 8 height 9
click at [244, 159] on icon at bounding box center [248, 154] width 8 height 9
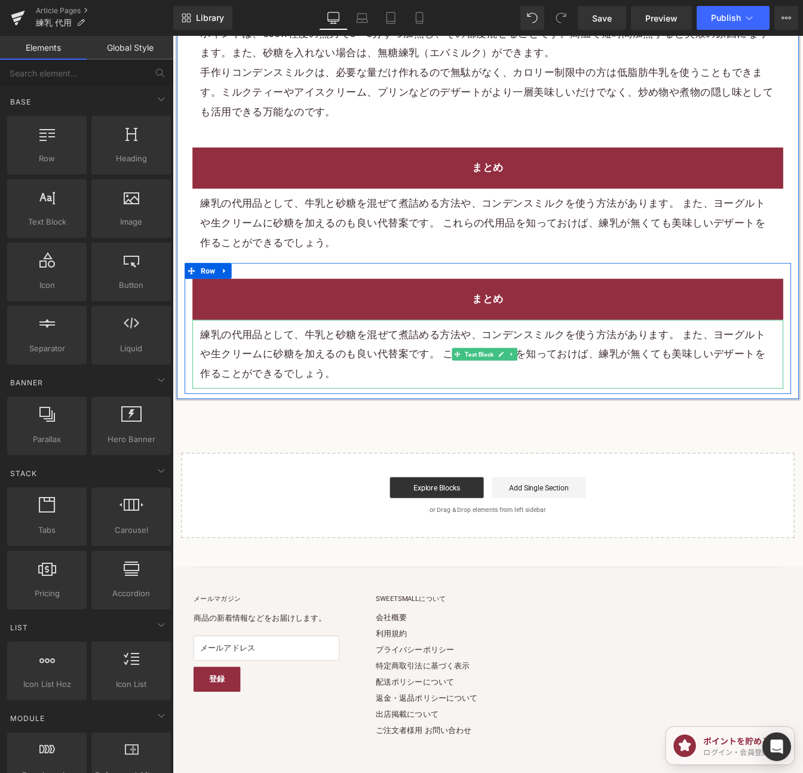
click at [451, 405] on font "練乳の代用品として、牛乳と砂糖を混ぜて煮詰める方法や、コンデンスミルクを使う方法があります。 また、ヨーグルトや生クリームに砂糖を加えるのも良い代替案です。 …" at bounding box center [528, 400] width 648 height 59
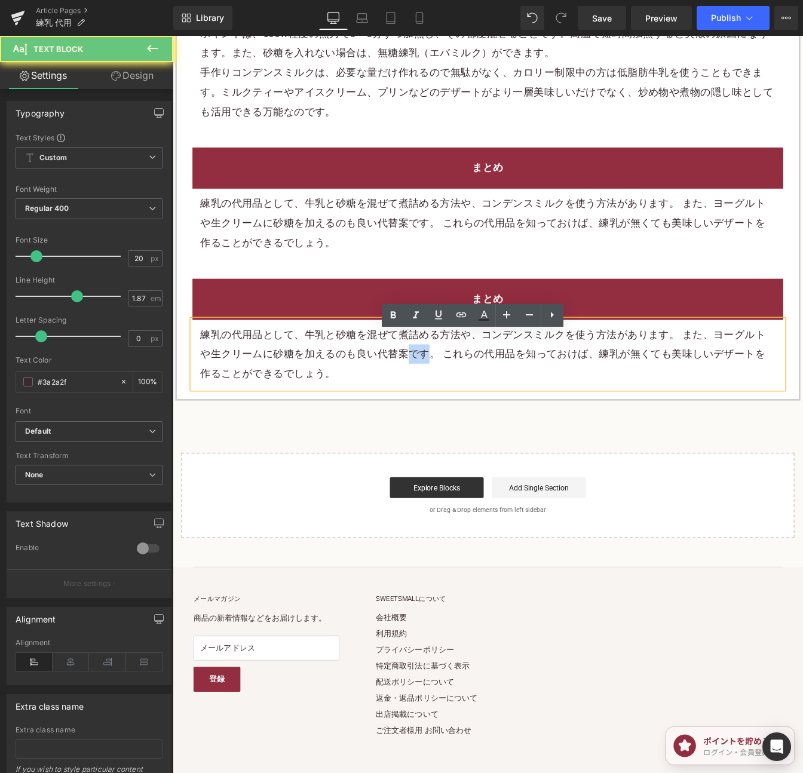
click at [451, 405] on font "練乳の代用品として、牛乳と砂糖を混ぜて煮詰める方法や、コンデンスミルクを使う方法があります。 また、ヨーグルトや生クリームに砂糖を加えるのも良い代替案です。 …" at bounding box center [528, 400] width 648 height 59
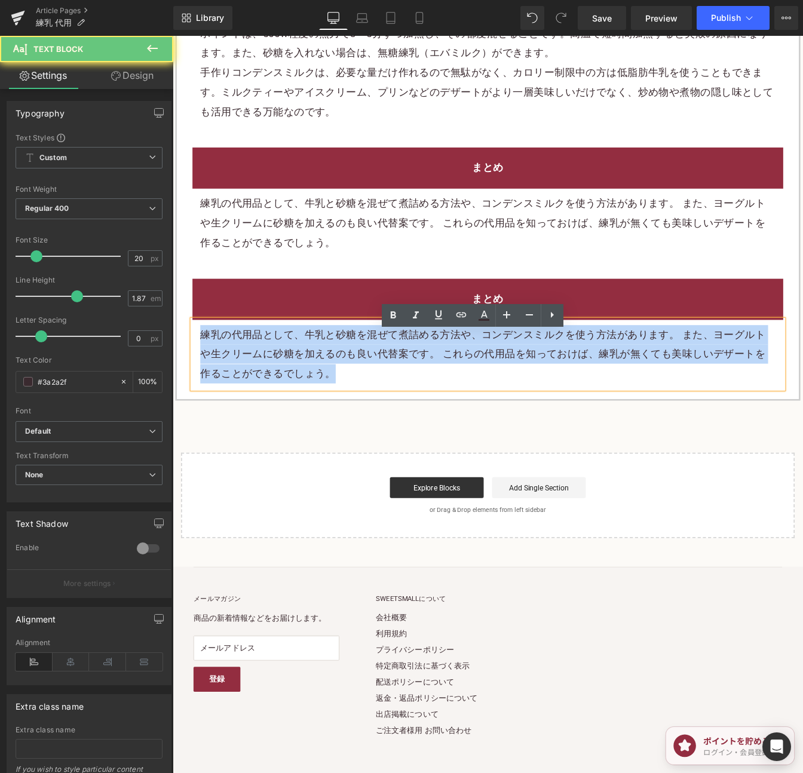
click at [451, 405] on font "練乳の代用品として、牛乳と砂糖を混ぜて煮詰める方法や、コンデンスミルクを使う方法があります。 また、ヨーグルトや生クリームに砂糖を加えるのも良い代替案です。 …" at bounding box center [528, 400] width 648 height 59
paste div
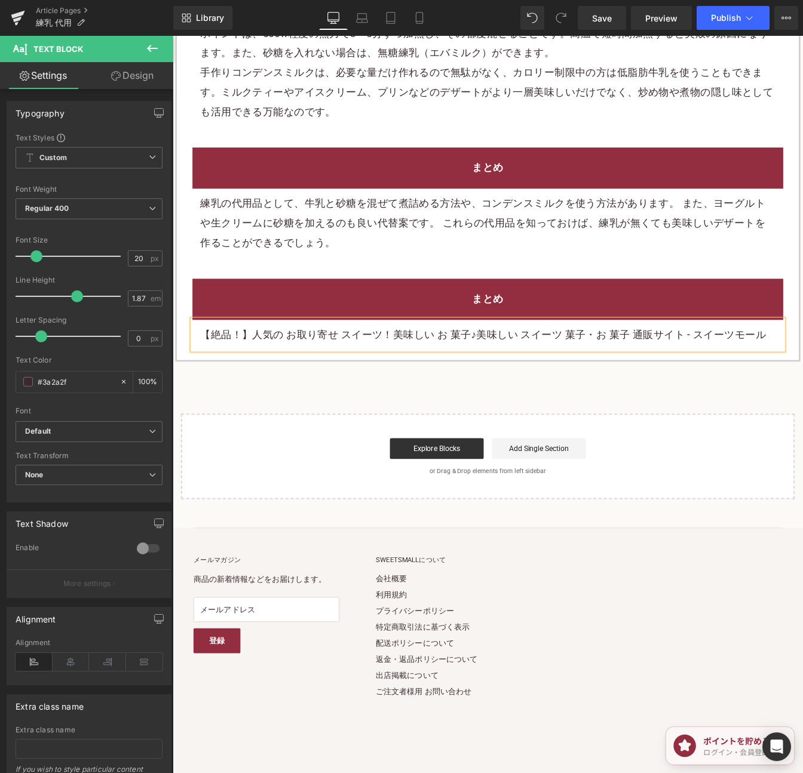
click at [658, 389] on p "【絶品！】人気の お取り寄せ スイーツ！美味しい お 菓子♪美味しい スイーツ 菓子・お 菓子 通販サイト - スイーツモール" at bounding box center [533, 378] width 659 height 22
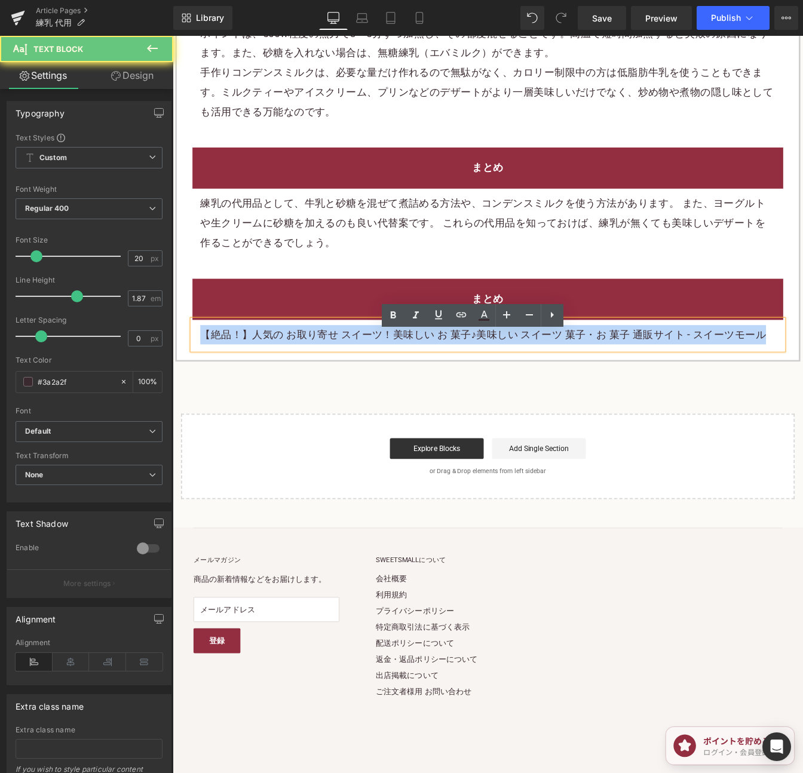
click at [658, 389] on p "【絶品！】人気の お取り寄せ スイーツ！美味しい お 菓子♪美味しい スイーツ 菓子・お 菓子 通販サイト - スイーツモール" at bounding box center [533, 378] width 659 height 22
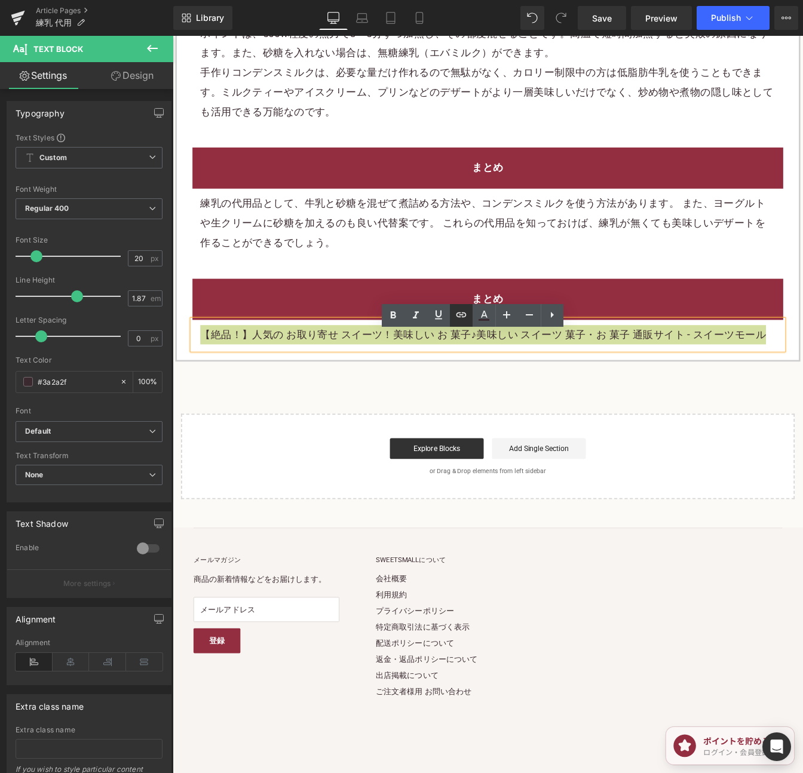
click at [460, 318] on icon at bounding box center [461, 315] width 14 height 14
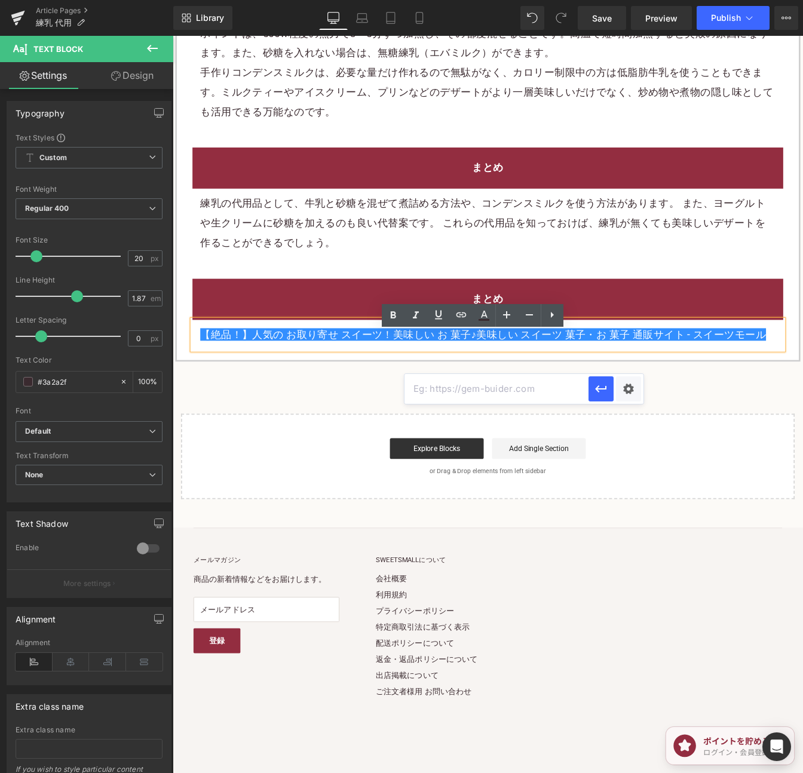
click at [469, 392] on input "text" at bounding box center [496, 389] width 184 height 30
paste input "[URL][DOMAIN_NAME]"
type input "[URL][DOMAIN_NAME]"
click at [610, 392] on button "button" at bounding box center [600, 388] width 25 height 25
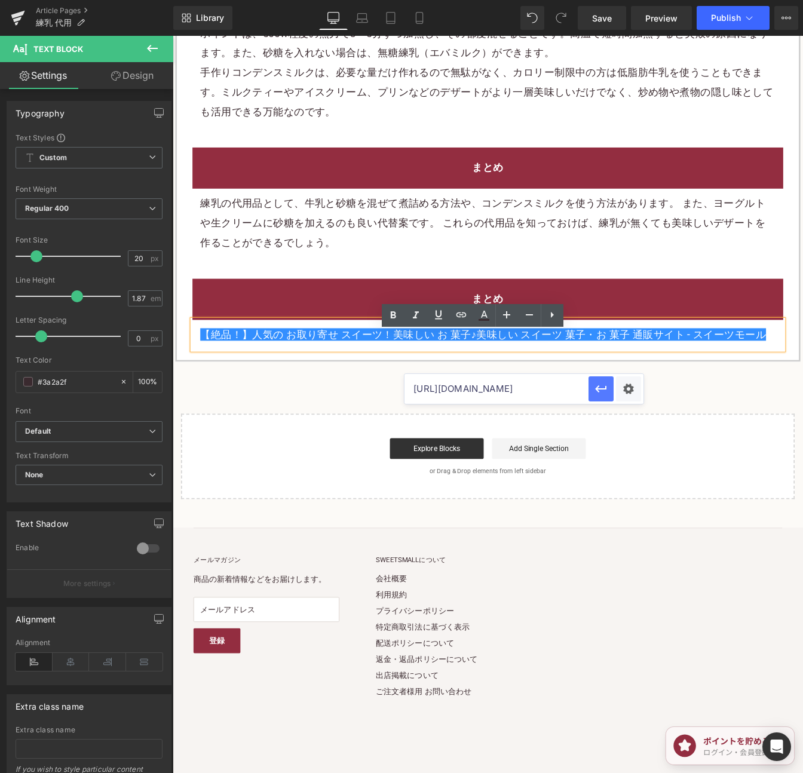
scroll to position [0, 0]
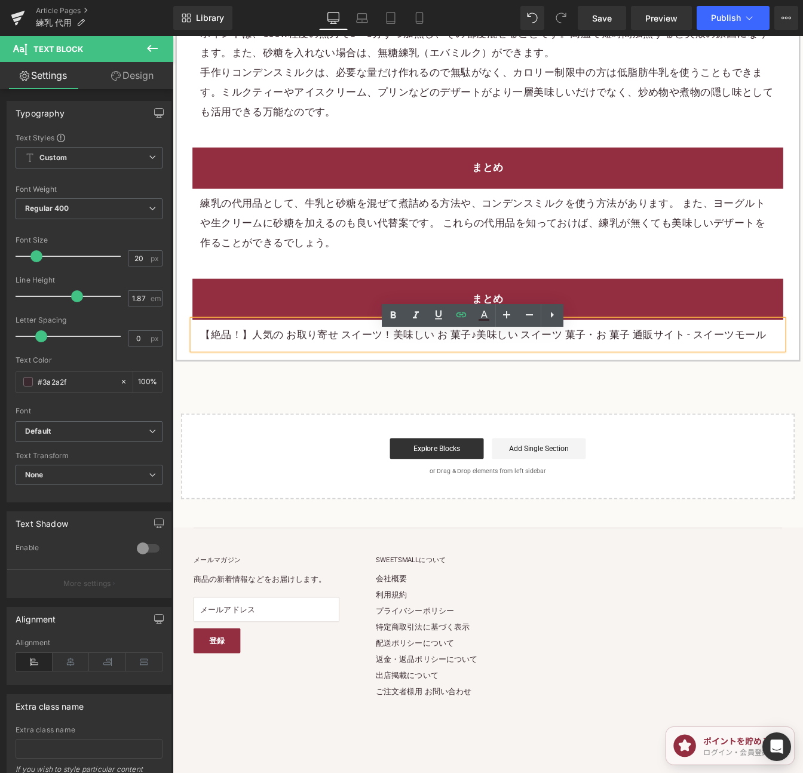
click at [727, 348] on h2 "まとめ" at bounding box center [533, 337] width 659 height 22
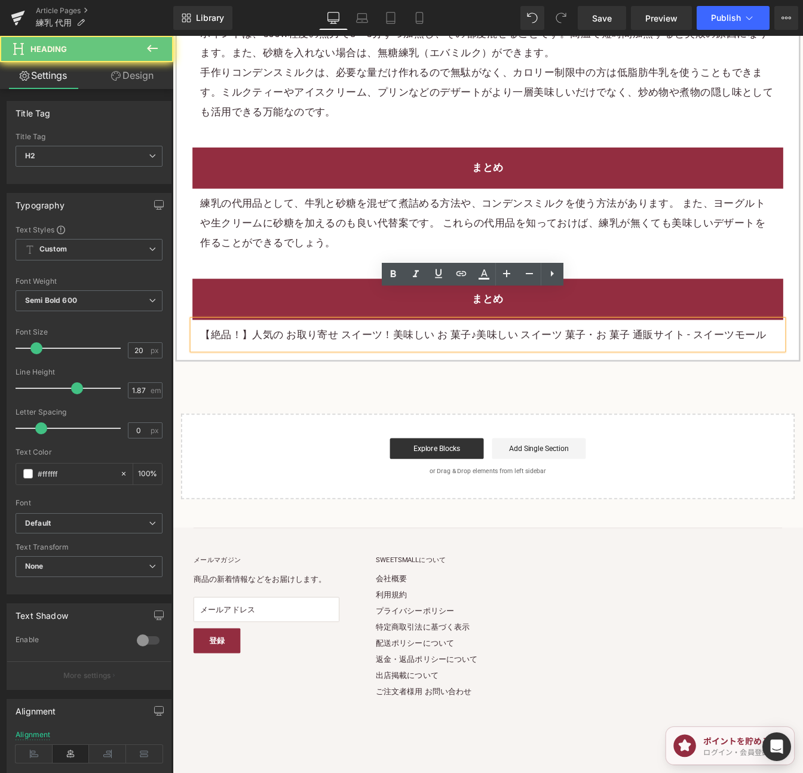
click at [727, 348] on h2 "まとめ" at bounding box center [533, 337] width 659 height 22
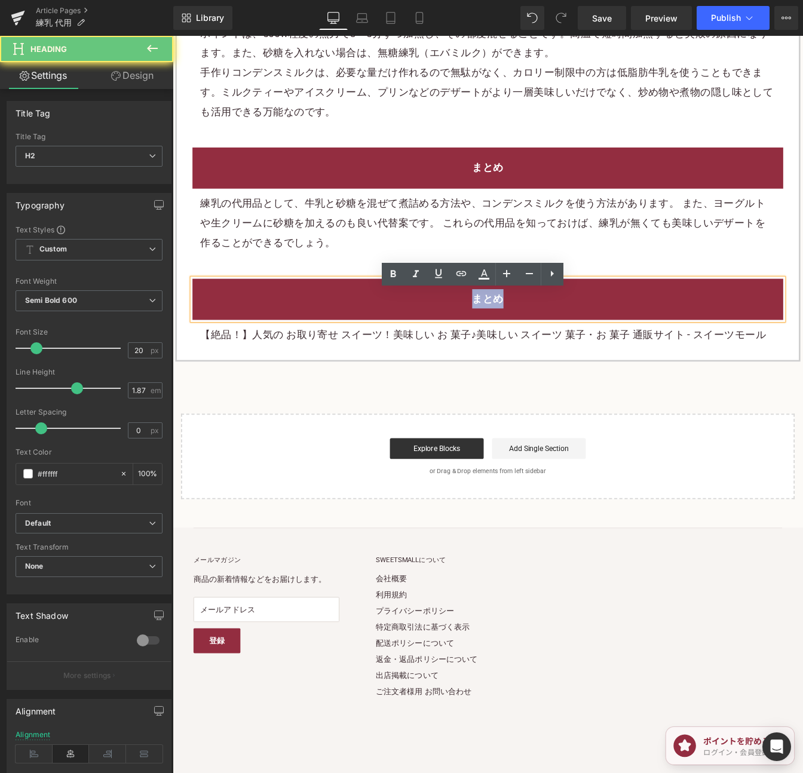
click at [727, 348] on h2 "まとめ" at bounding box center [533, 337] width 659 height 22
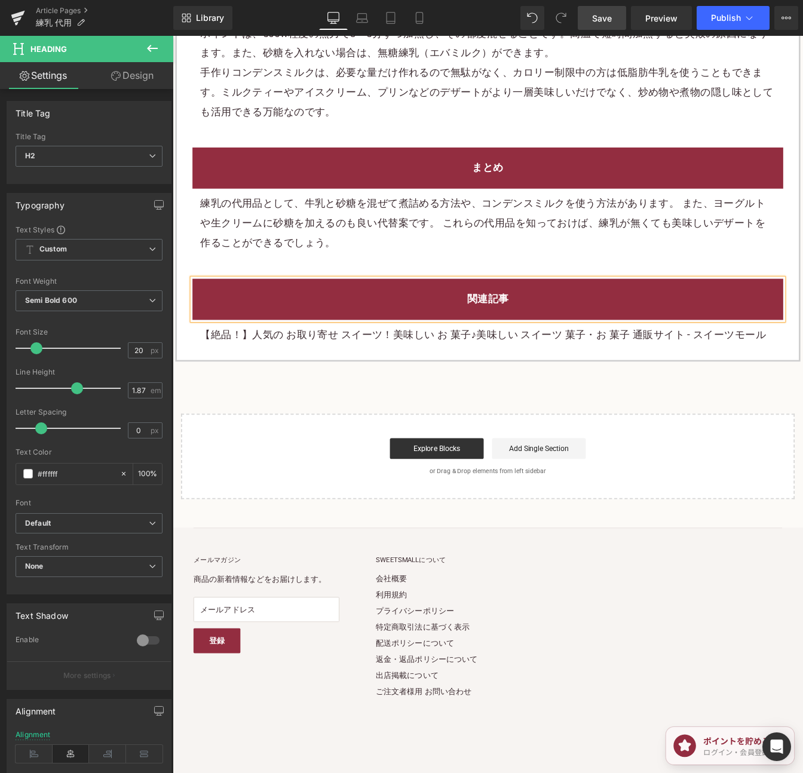
click at [591, 16] on link "Save" at bounding box center [601, 18] width 48 height 24
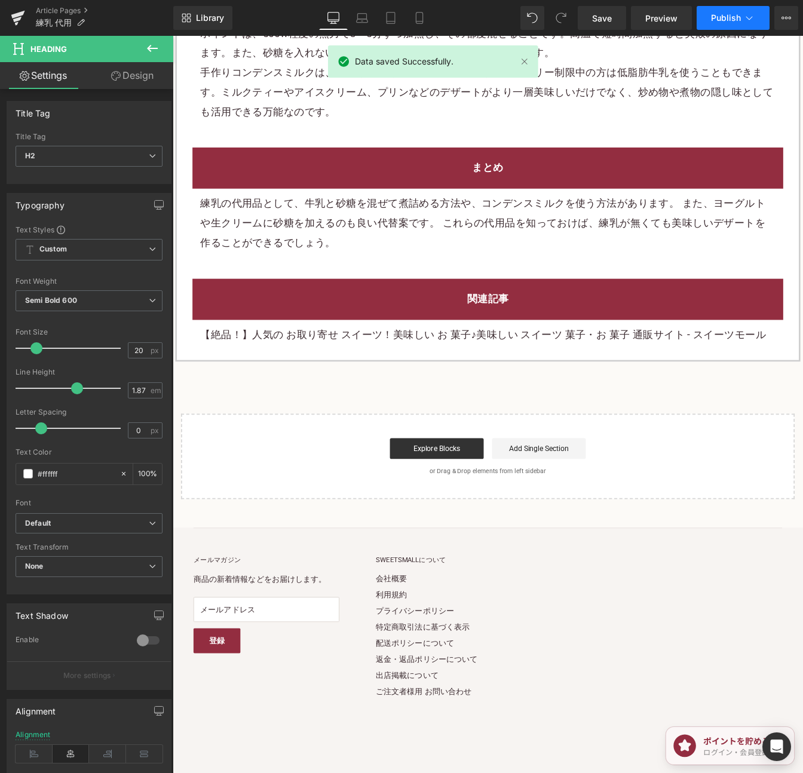
click at [715, 13] on span "Publish" at bounding box center [726, 18] width 30 height 10
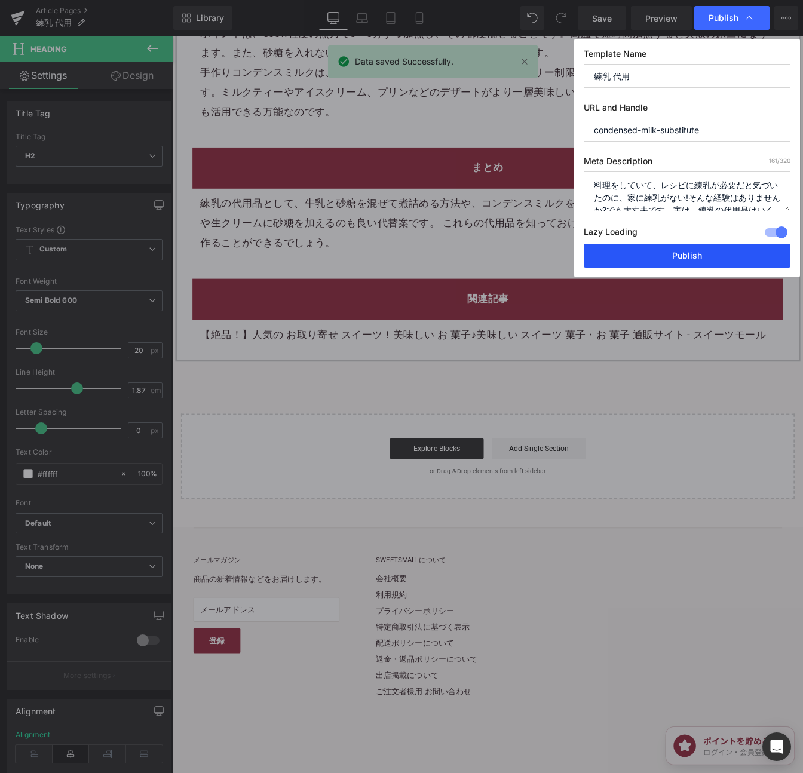
click at [709, 258] on button "Publish" at bounding box center [686, 256] width 207 height 24
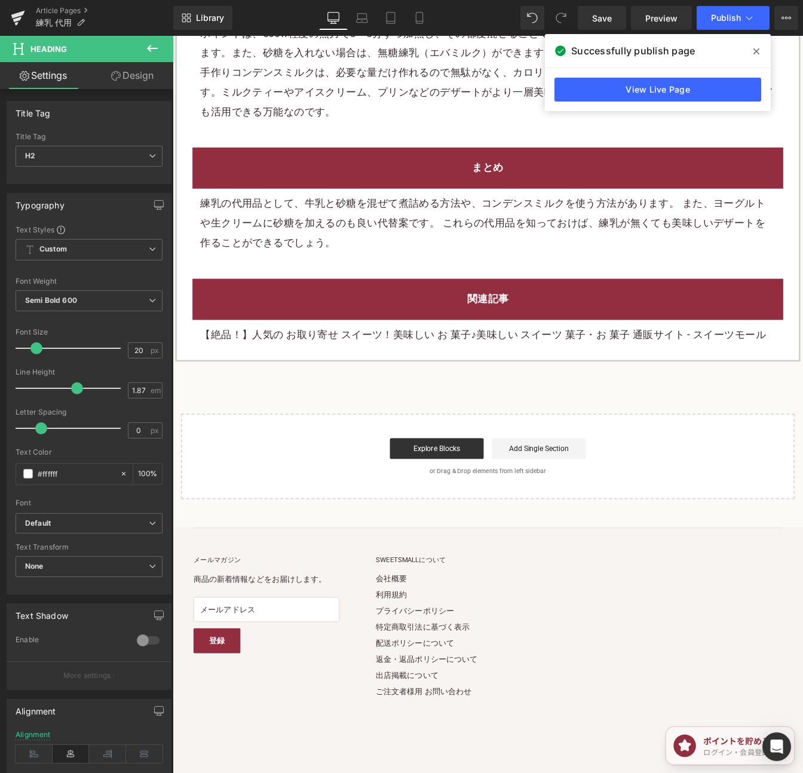
drag, startPoint x: 21, startPoint y: 18, endPoint x: 56, endPoint y: 2, distance: 38.0
click at [21, 18] on icon at bounding box center [18, 18] width 14 height 30
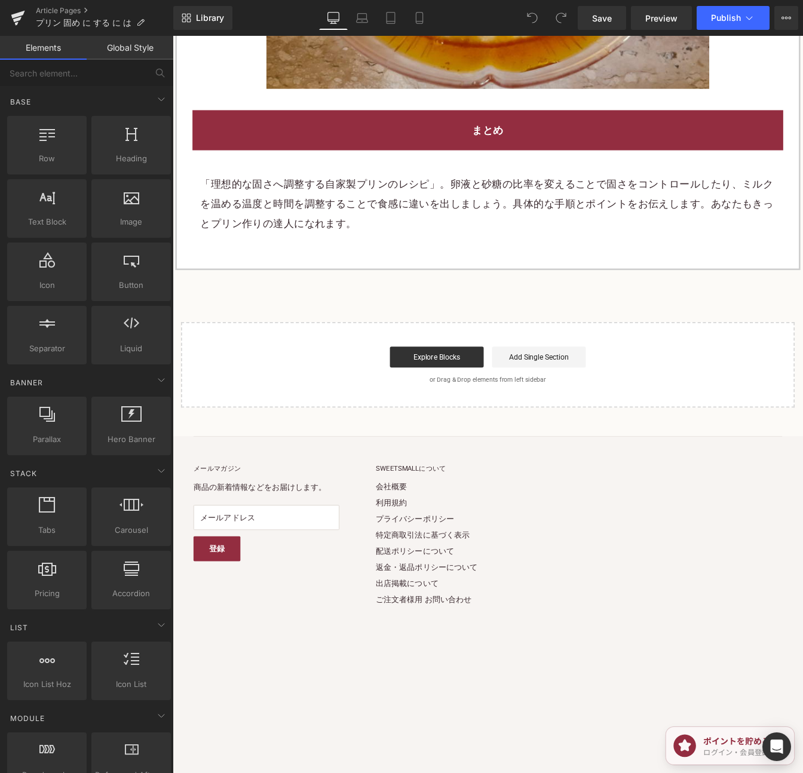
scroll to position [3326, 0]
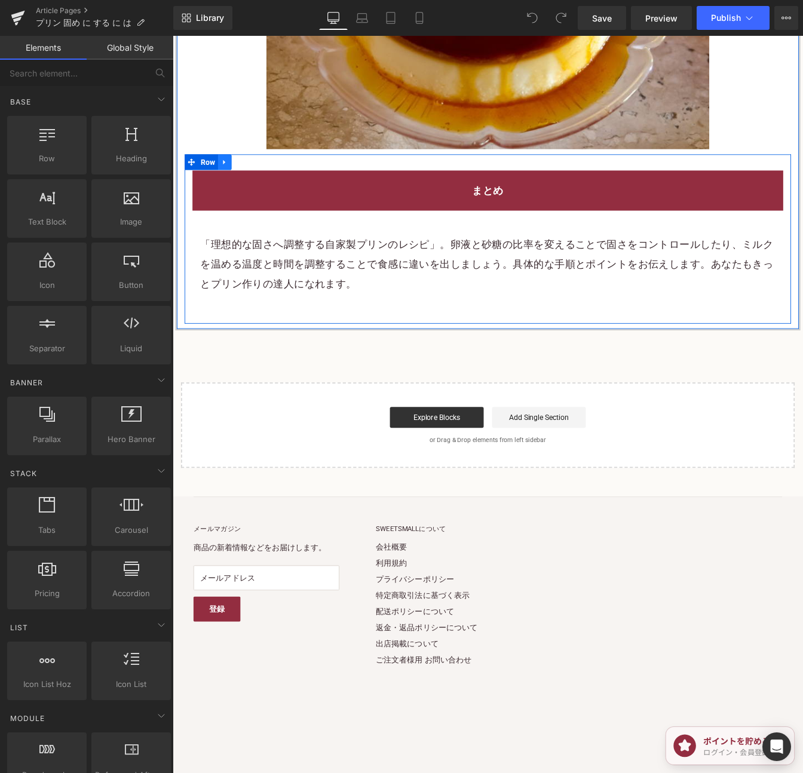
click at [235, 185] on link at bounding box center [233, 181] width 16 height 18
click at [244, 190] on link at bounding box center [248, 181] width 16 height 18
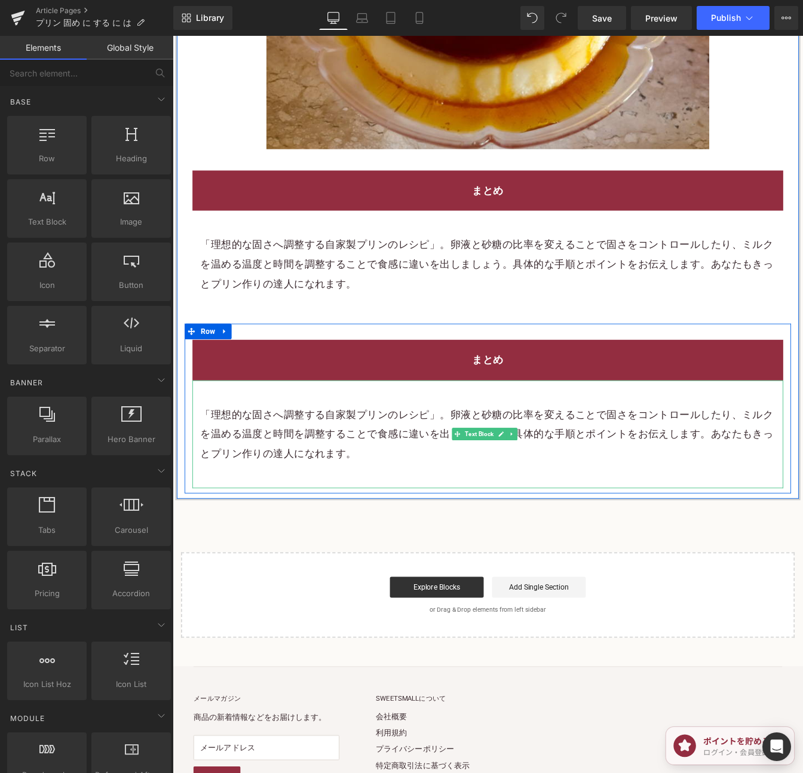
click at [552, 478] on p "「理想的な固さへ調整する自家製プリンのレシピ」。卵液と砂糖の比率を変えることで固さをコントロールしたり、ミルクを温める温度と時間を調整することで食感に違いを出…" at bounding box center [533, 492] width 659 height 67
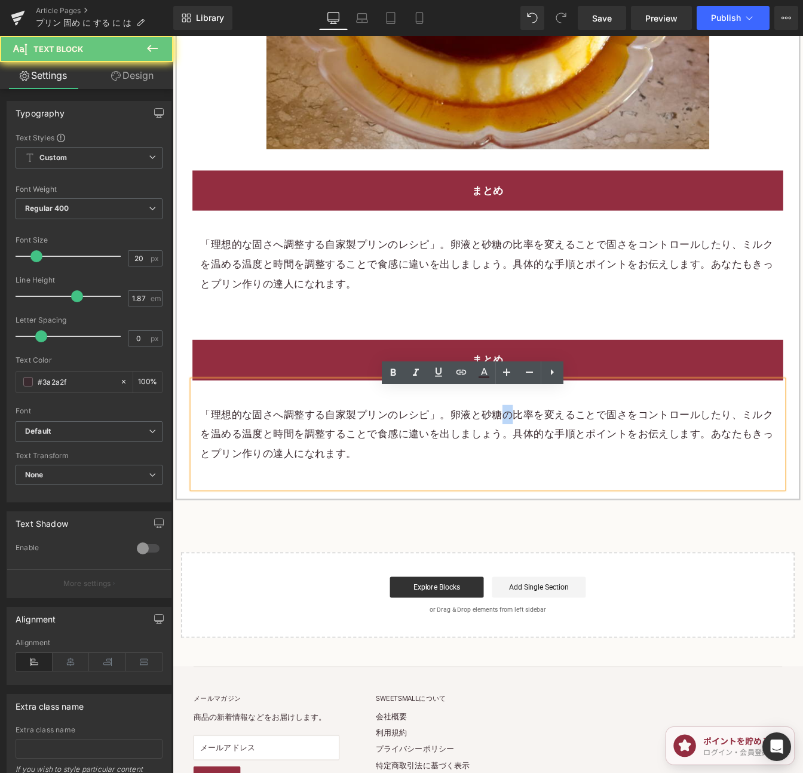
click at [552, 478] on p "「理想的な固さへ調整する自家製プリンのレシピ」。卵液と砂糖の比率を変えることで固さをコントロールしたり、ミルクを温める温度と時間を調整することで食感に違いを出…" at bounding box center [533, 492] width 659 height 67
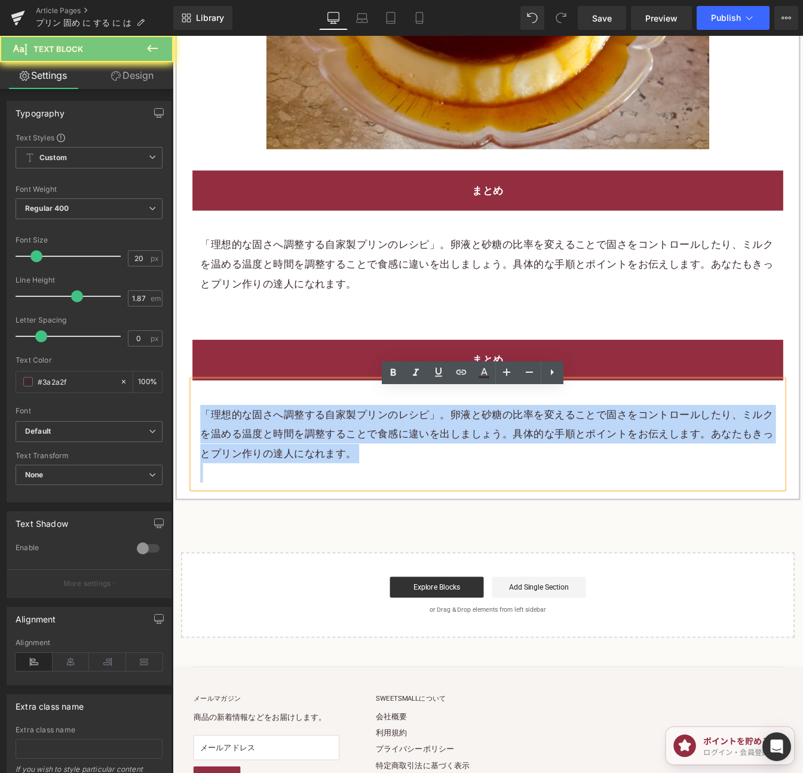
click at [552, 478] on p "「理想的な固さへ調整する自家製プリンのレシピ」。卵液と砂糖の比率を変えることで固さをコントロールしたり、ミルクを温める温度と時間を調整することで食感に違いを出…" at bounding box center [533, 492] width 659 height 67
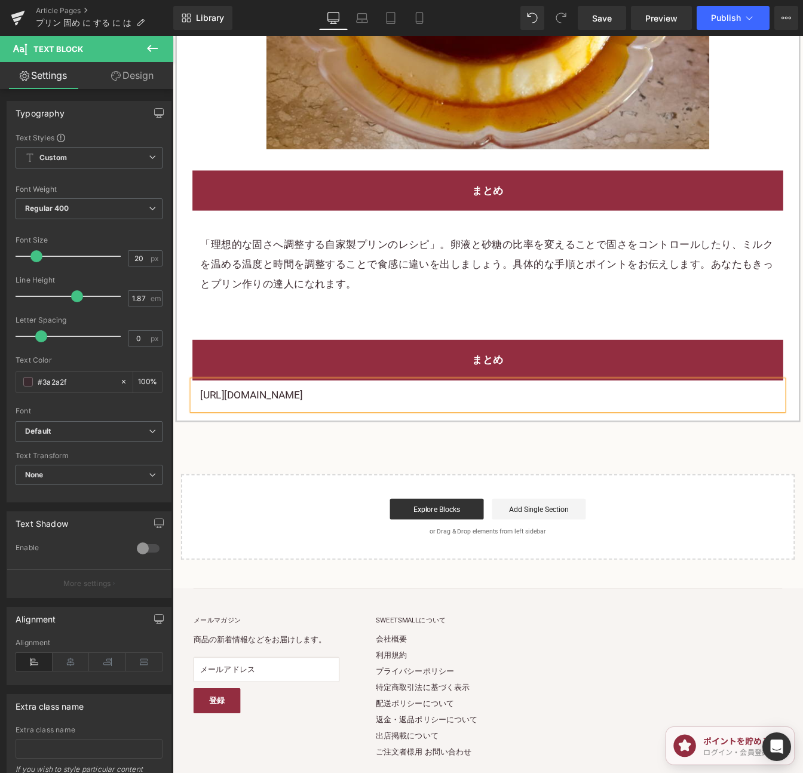
click at [472, 457] on p "[URL][DOMAIN_NAME]" at bounding box center [533, 448] width 659 height 22
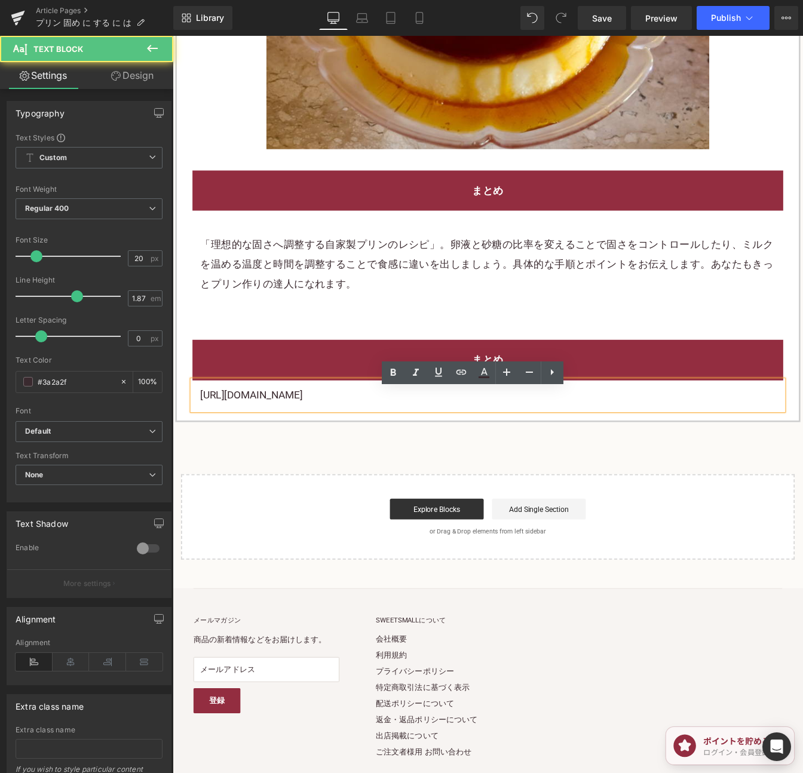
click at [472, 457] on p "[URL][DOMAIN_NAME]" at bounding box center [533, 448] width 659 height 22
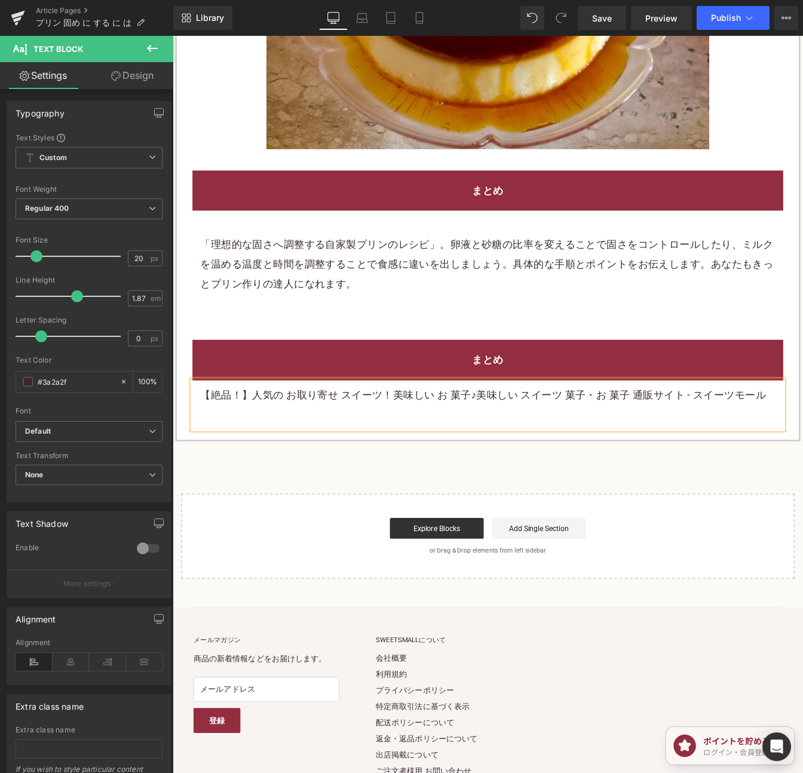
click at [682, 459] on p "【絶品！】人気の お取り寄せ スイーツ！美味しい お 菓子♪美味しい スイーツ 菓子・お 菓子 通販サイト - スイーツモール" at bounding box center [533, 448] width 659 height 22
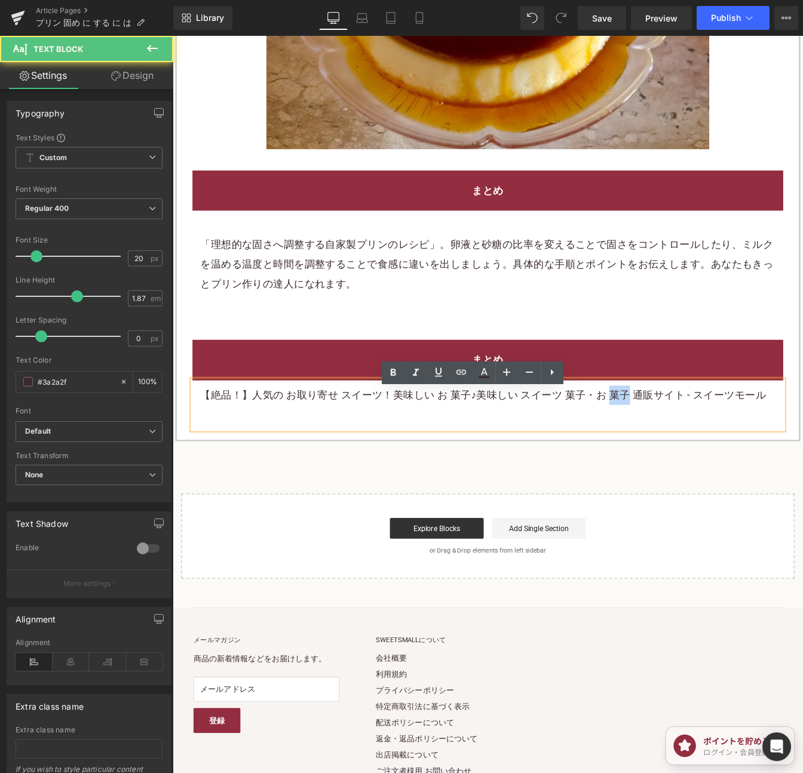
click at [682, 459] on p "【絶品！】人気の お取り寄せ スイーツ！美味しい お 菓子♪美味しい スイーツ 菓子・お 菓子 通販サイト - スイーツモール" at bounding box center [533, 448] width 659 height 22
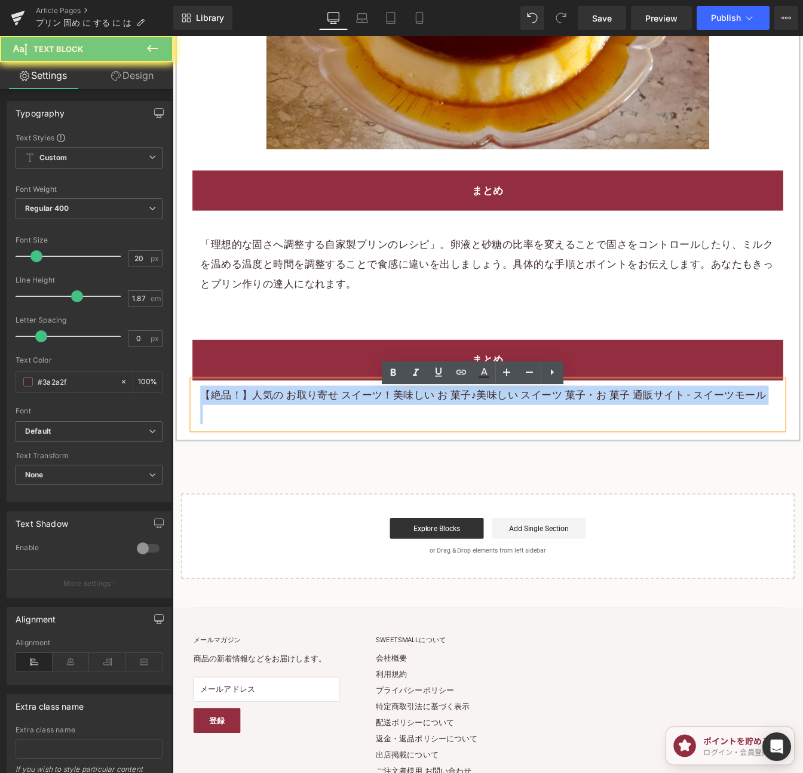
click at [682, 459] on p "【絶品！】人気の お取り寄せ スイーツ！美味しい お 菓子♪美味しい スイーツ 菓子・お 菓子 通販サイト - スイーツモール" at bounding box center [533, 448] width 659 height 22
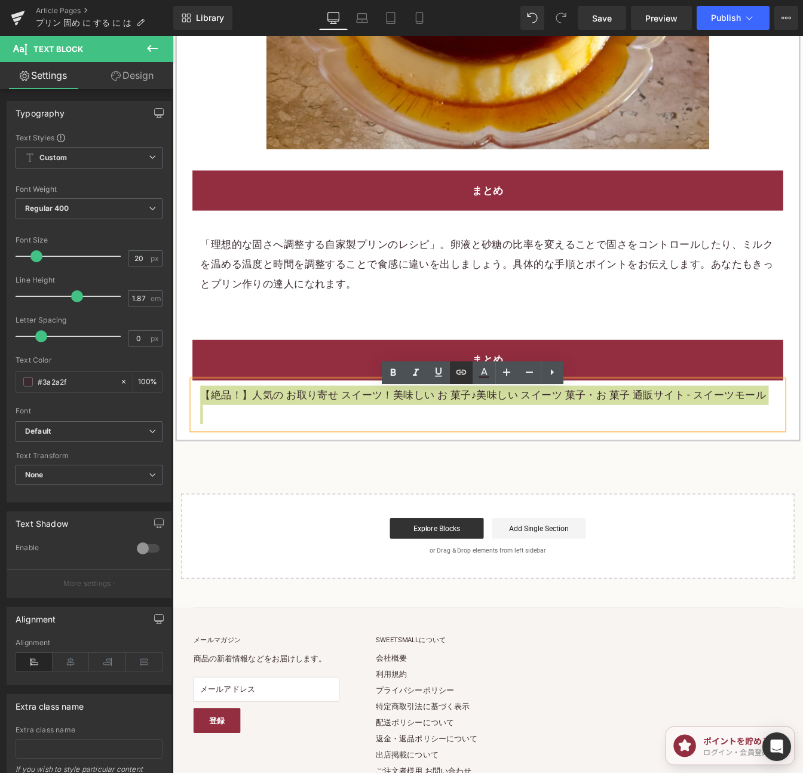
click at [462, 376] on icon at bounding box center [461, 372] width 14 height 14
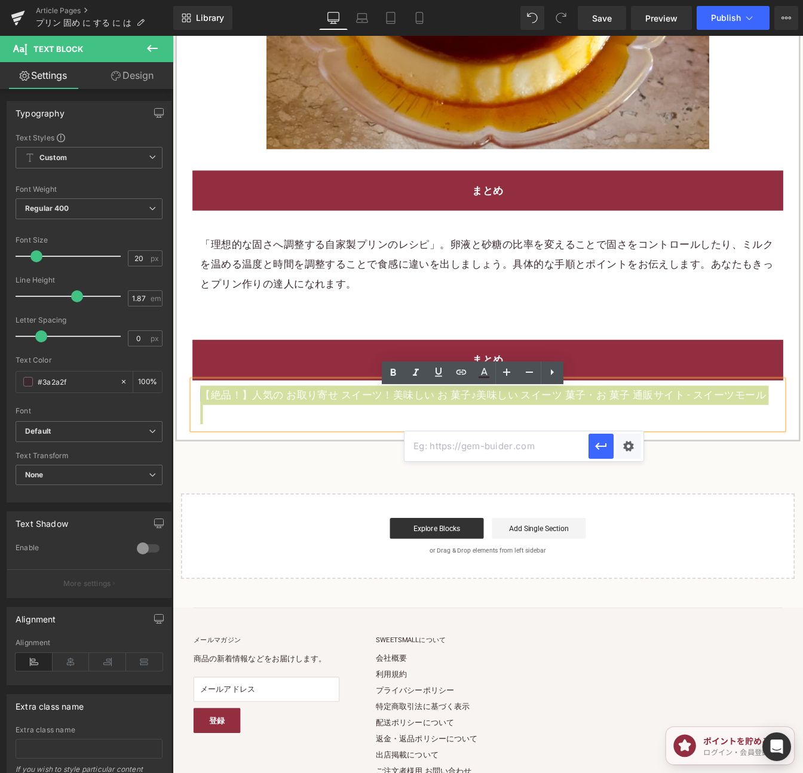
click at [459, 442] on input "text" at bounding box center [496, 446] width 184 height 30
paste input "[URL][DOMAIN_NAME]"
type input "[URL][DOMAIN_NAME]"
click at [606, 450] on icon "button" at bounding box center [601, 446] width 14 height 14
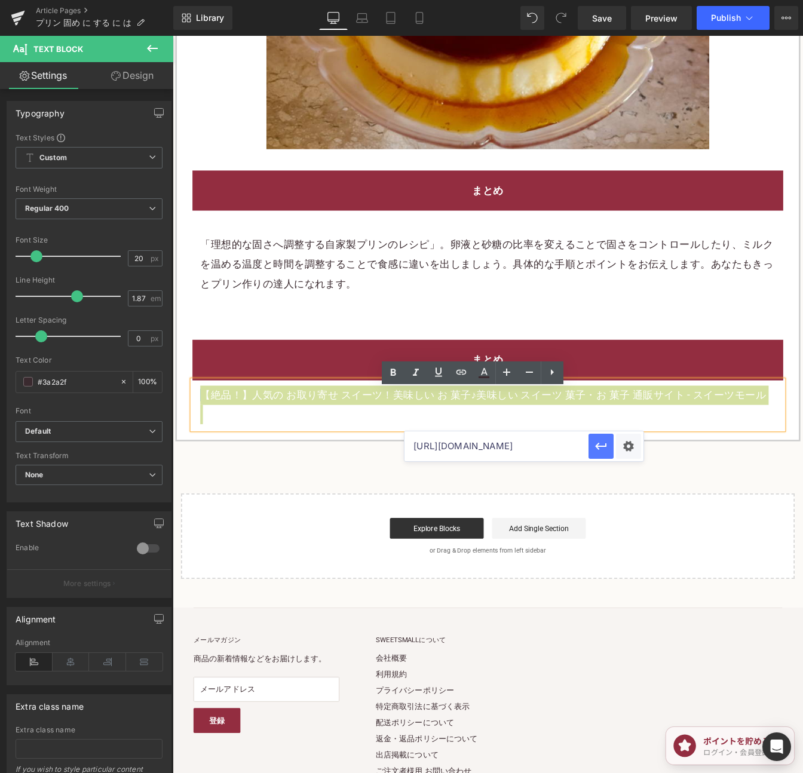
scroll to position [0, 0]
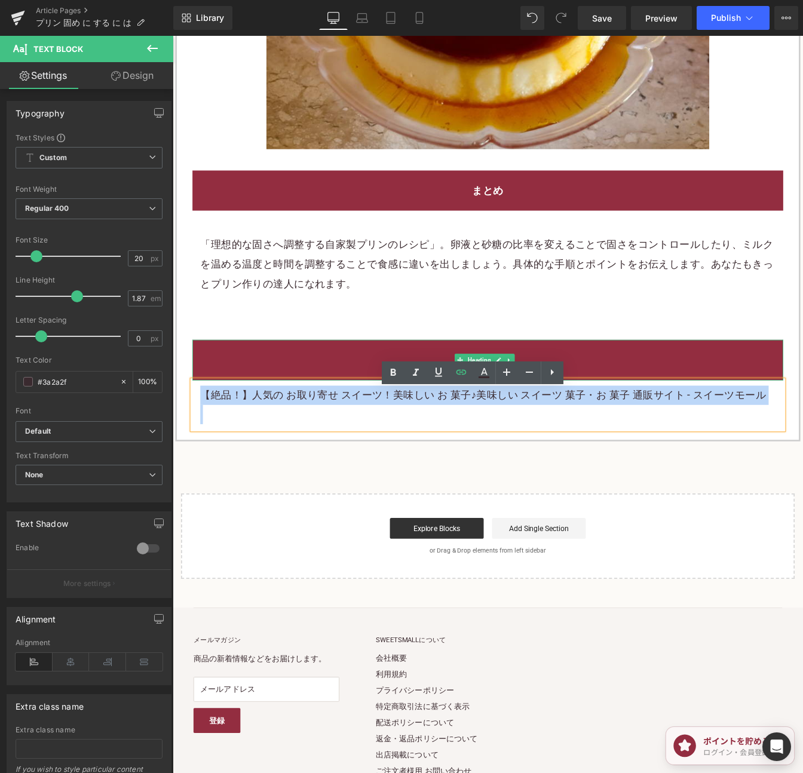
click at [769, 402] on div "まとめ Heading 【絶品！】人気の お取り寄せ スイーツ！美味しい お 菓子♪美味しい スイーツ 菓子・お 菓子 通販サイト - スイーツモール Te…" at bounding box center [533, 429] width 695 height 127
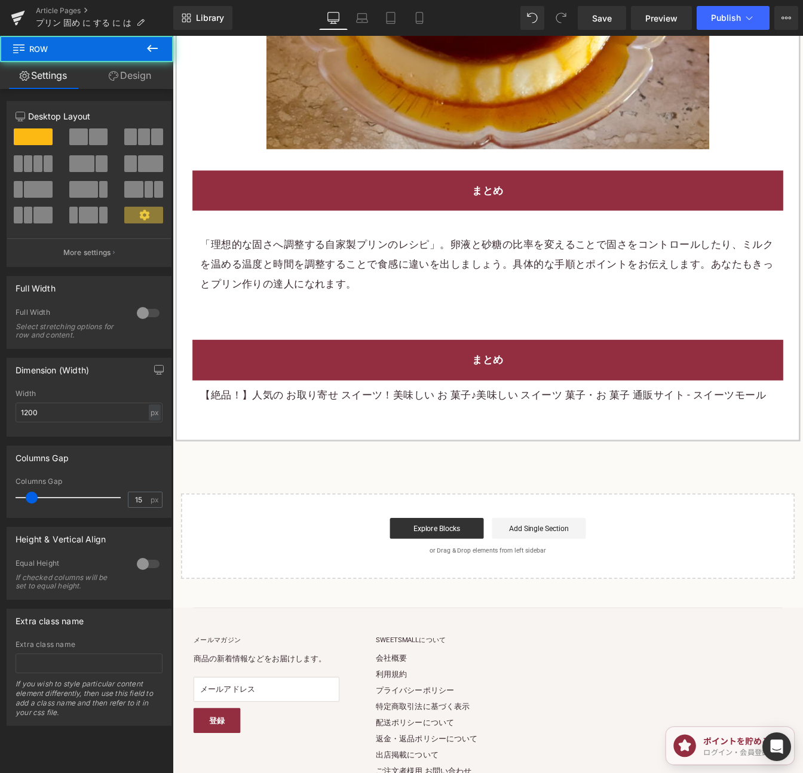
click at [768, 404] on div "まとめ" at bounding box center [533, 408] width 677 height 46
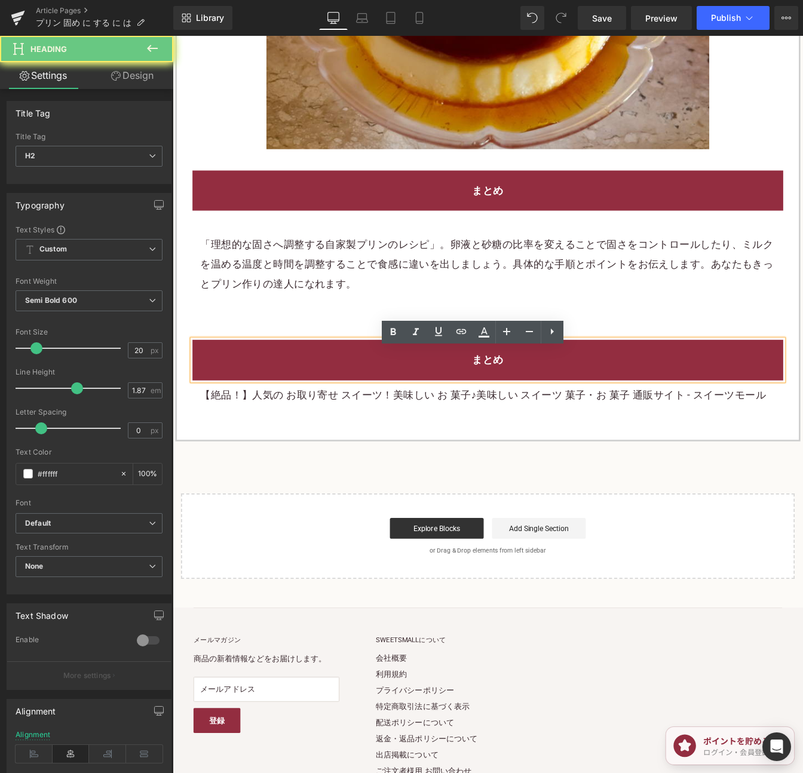
click at [768, 404] on div "まとめ" at bounding box center [533, 408] width 677 height 46
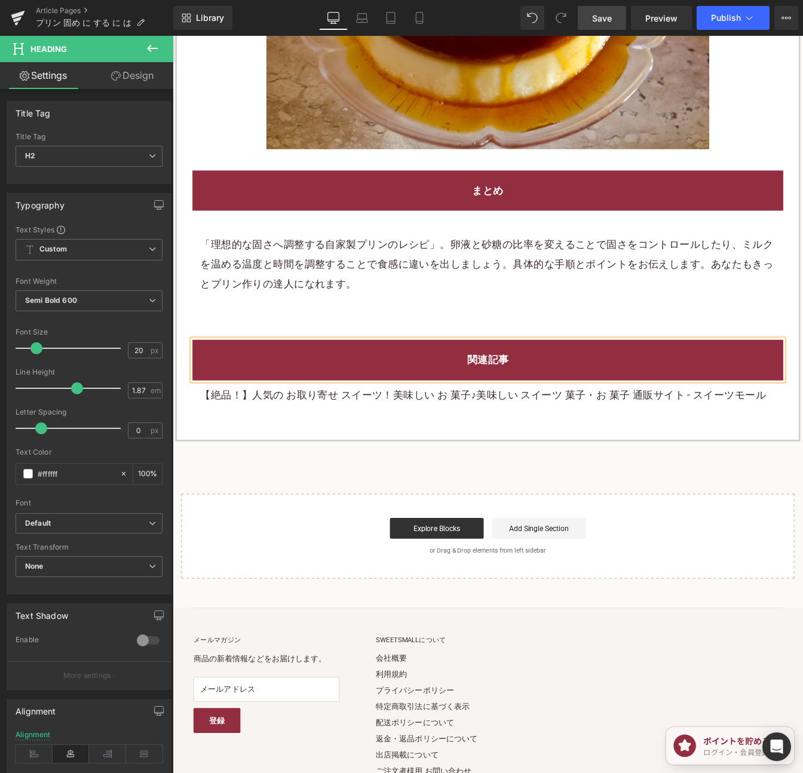
click at [610, 17] on span "Save" at bounding box center [602, 18] width 20 height 13
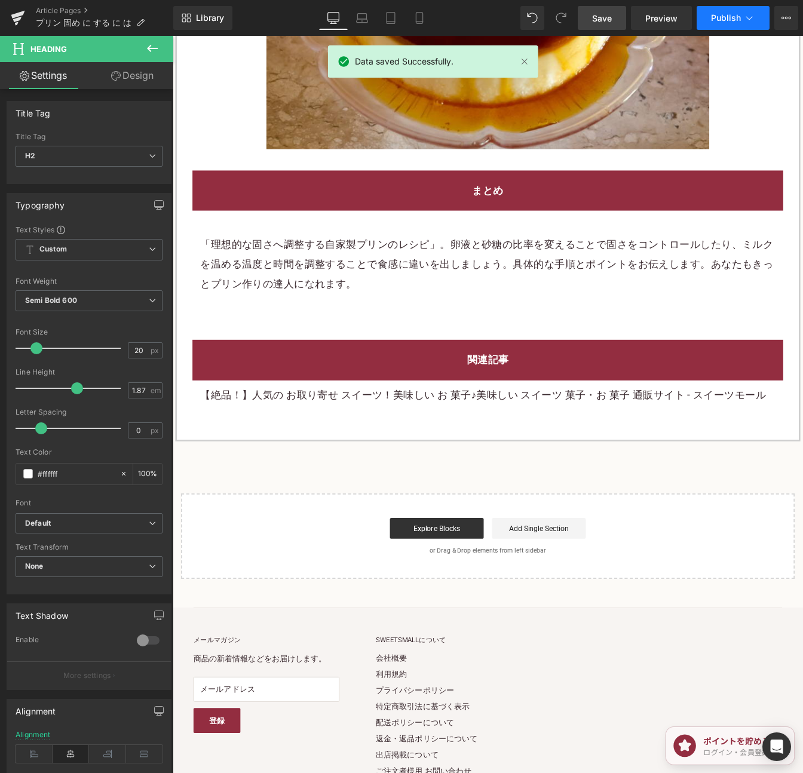
click at [723, 15] on span "Publish" at bounding box center [726, 18] width 30 height 10
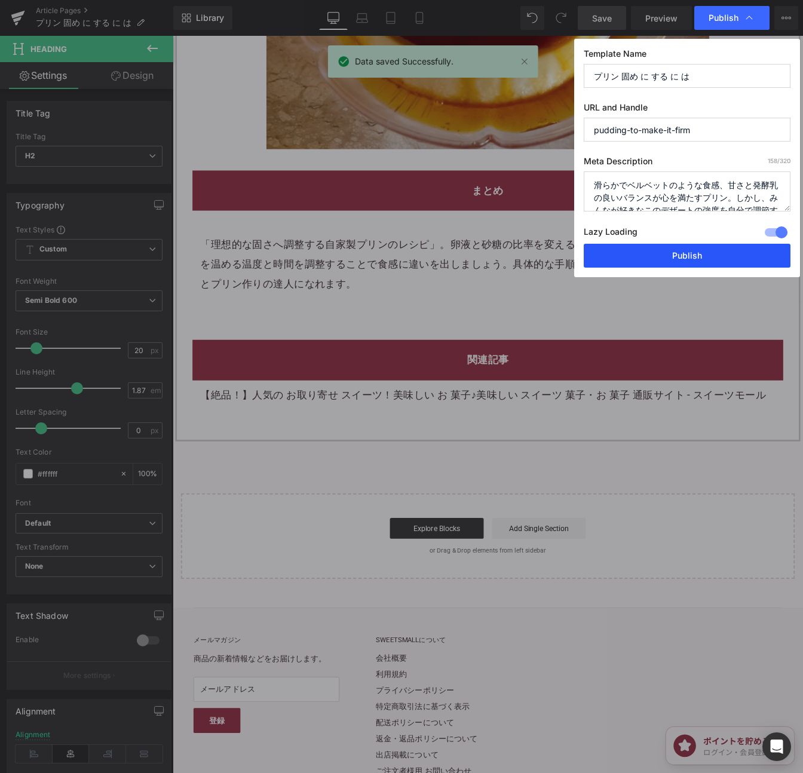
click at [703, 259] on button "Publish" at bounding box center [686, 256] width 207 height 24
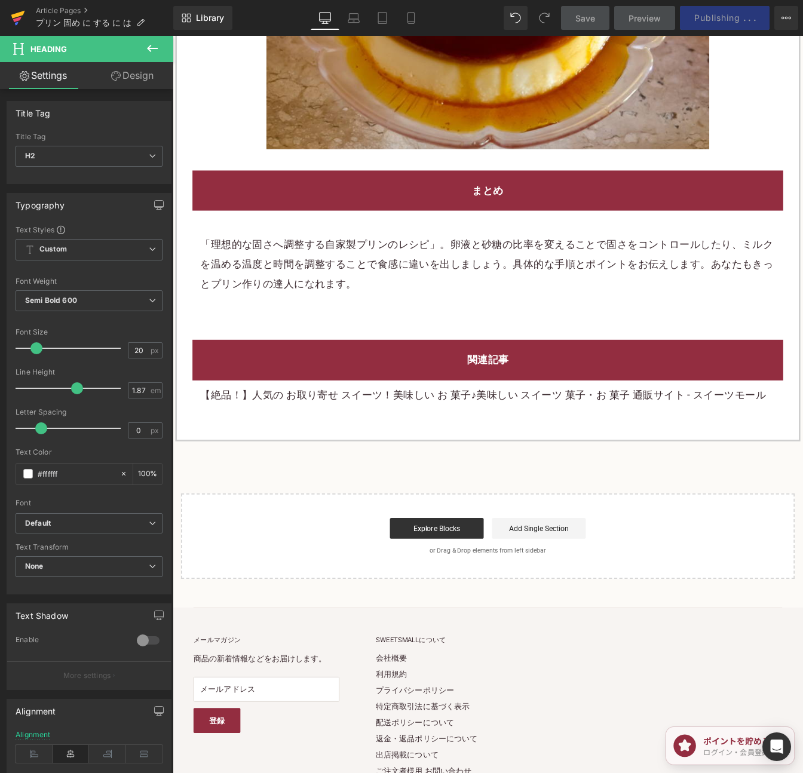
click at [18, 17] on icon at bounding box center [18, 18] width 14 height 30
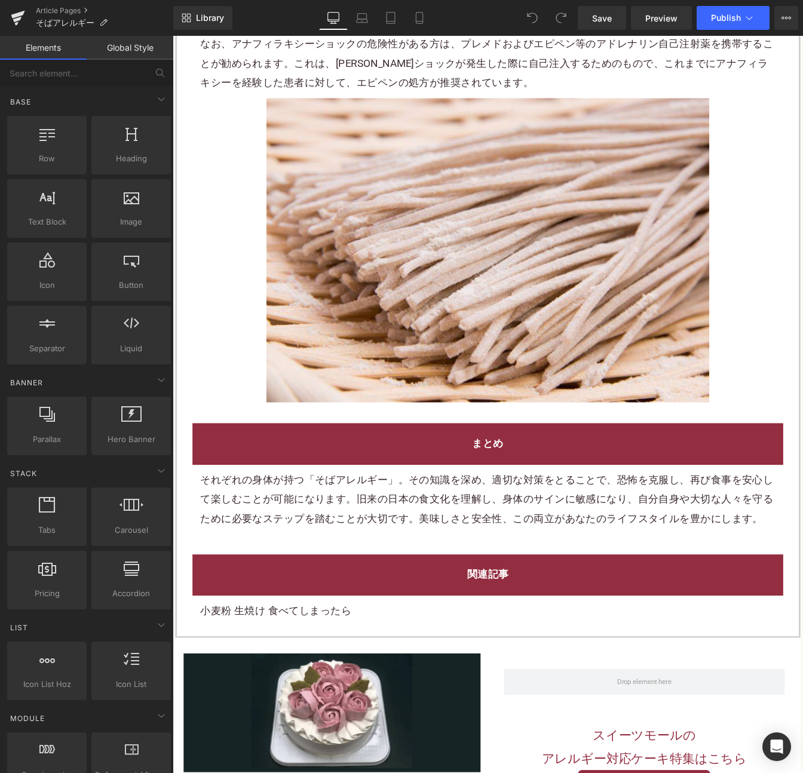
scroll to position [4269, 0]
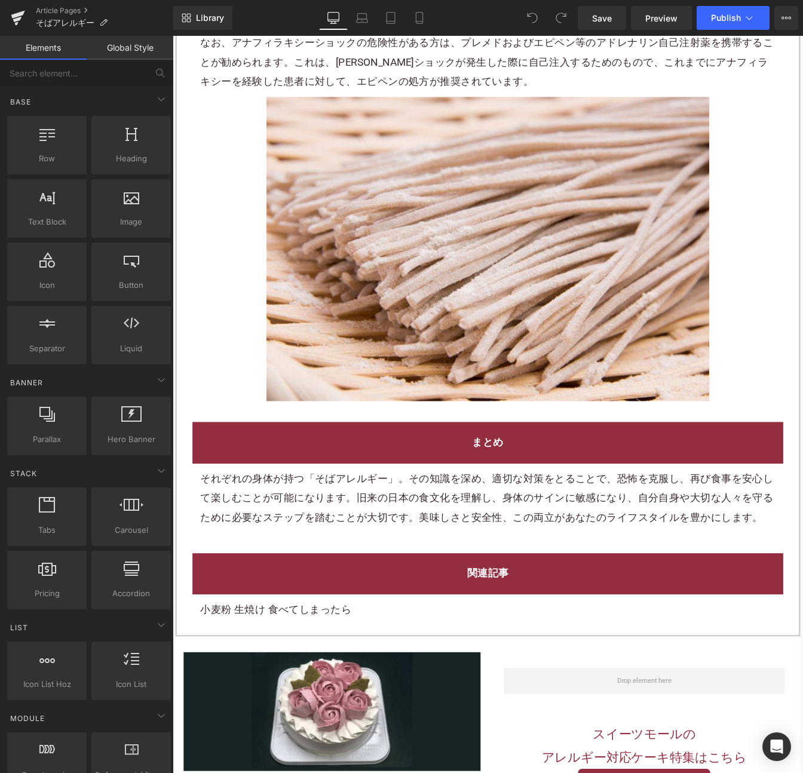
click at [271, 710] on div "小麦粉 生焼け 食べてしまったら Text Block" at bounding box center [533, 693] width 677 height 34
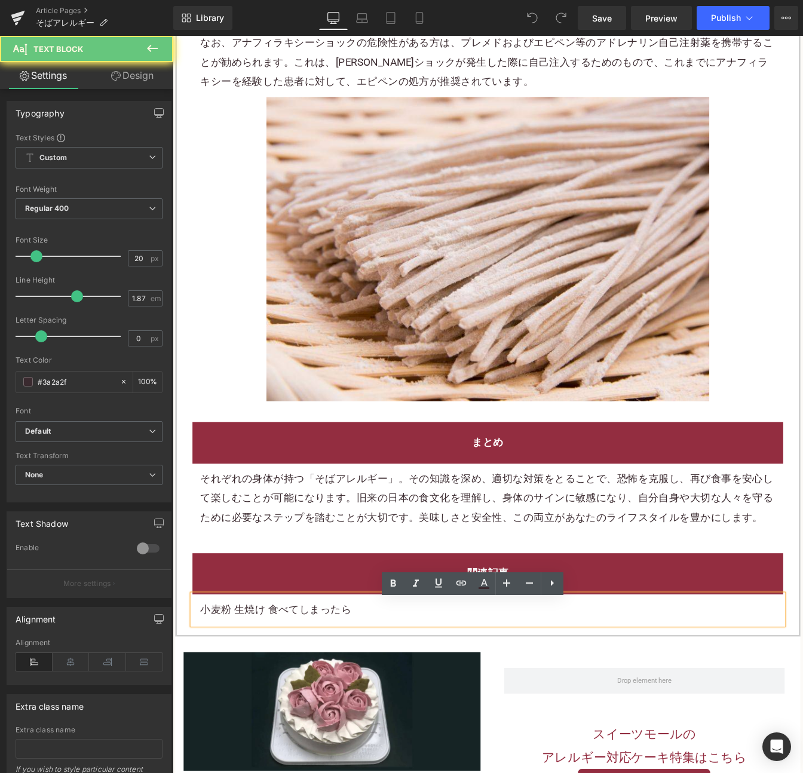
click at [414, 704] on p "小麦粉 生焼け 食べてしまったら" at bounding box center [533, 693] width 659 height 22
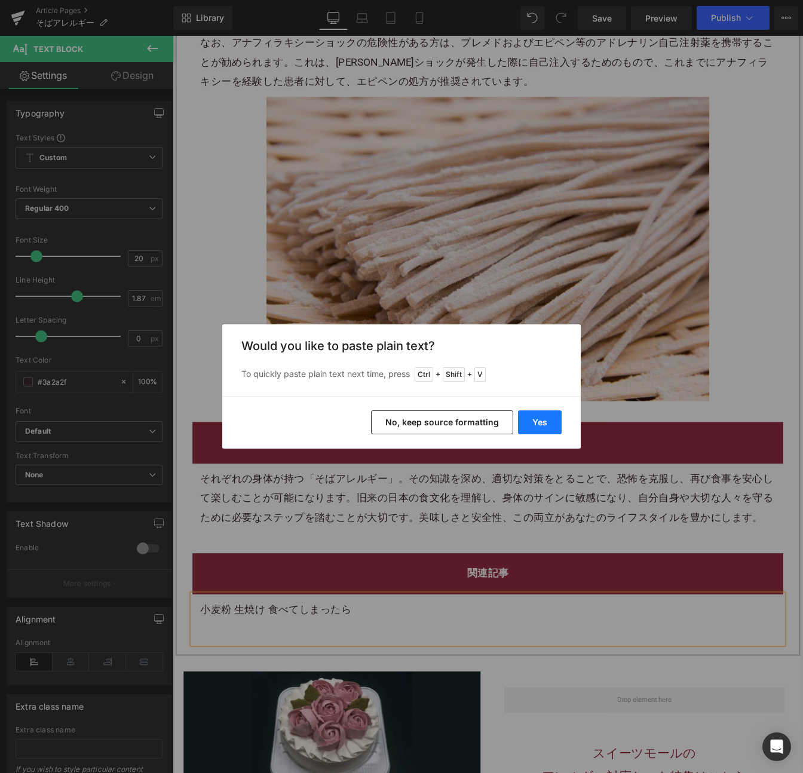
drag, startPoint x: 549, startPoint y: 413, endPoint x: 692, endPoint y: 434, distance: 144.3
click at [549, 413] on button "Yes" at bounding box center [540, 422] width 44 height 24
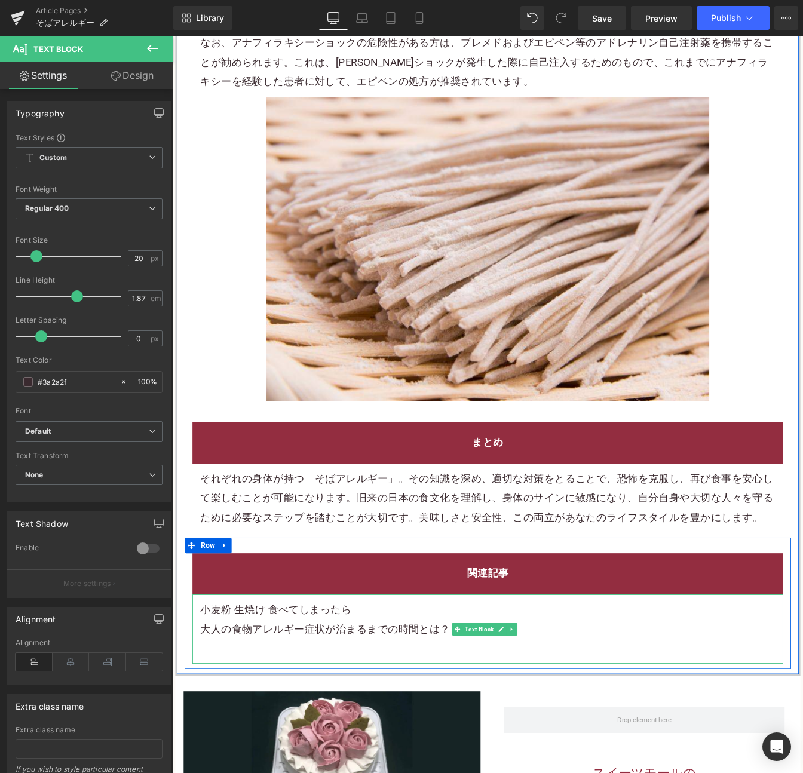
click at [425, 727] on p "大人の食物アレルギー症状が治まるまでの時間とは？" at bounding box center [533, 716] width 659 height 22
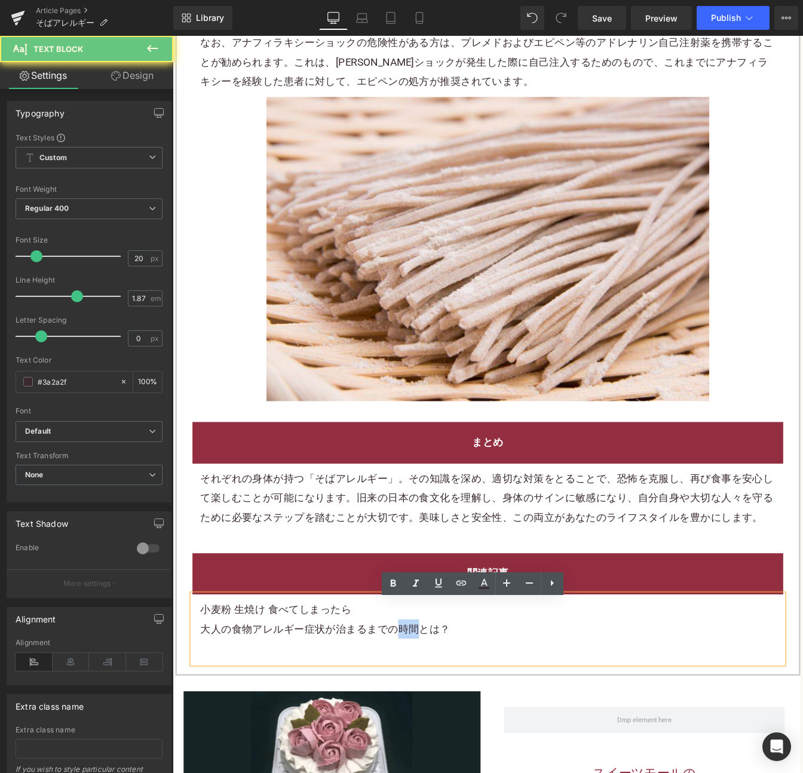
click at [425, 727] on p "大人の食物アレルギー症状が治まるまでの時間とは？" at bounding box center [533, 716] width 659 height 22
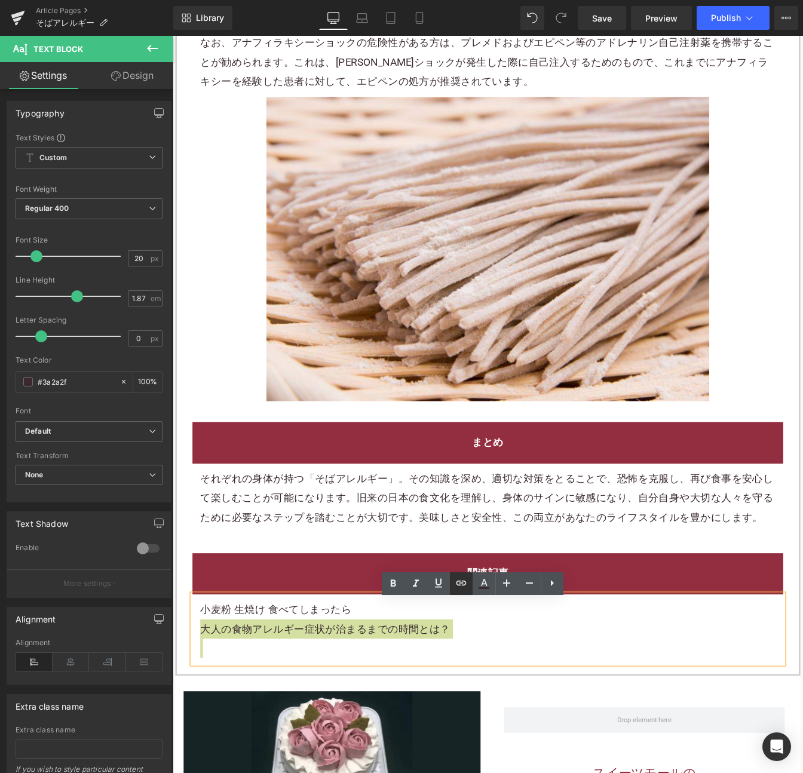
click at [457, 580] on icon at bounding box center [461, 583] width 14 height 14
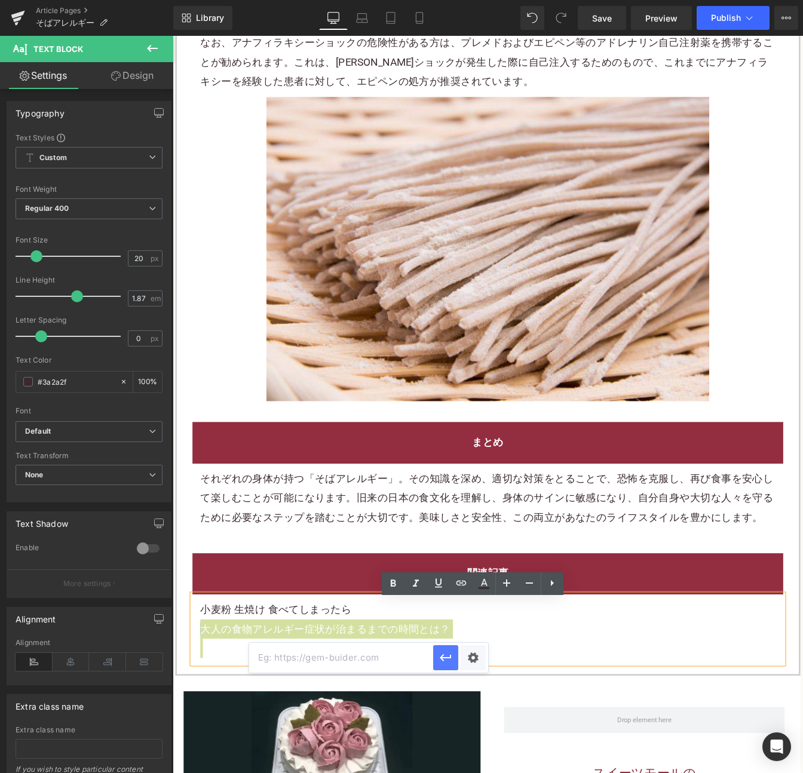
drag, startPoint x: 386, startPoint y: 663, endPoint x: 438, endPoint y: 665, distance: 52.6
click at [388, 663] on input "text" at bounding box center [341, 658] width 184 height 30
paste input "https://shop.sweetsvillage.com/blogs/knowledge/food-allergy-symptoms-subside-ti…"
type input "https://shop.sweetsvillage.com/blogs/knowledge/food-allergy-symptoms-subside-ti…"
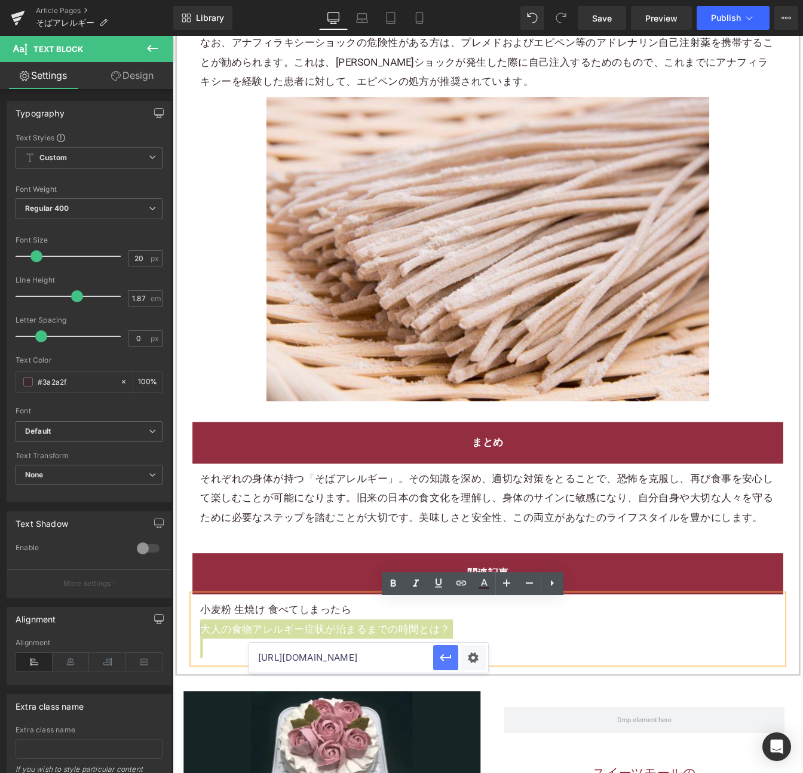
click at [444, 658] on icon "button" at bounding box center [445, 657] width 14 height 14
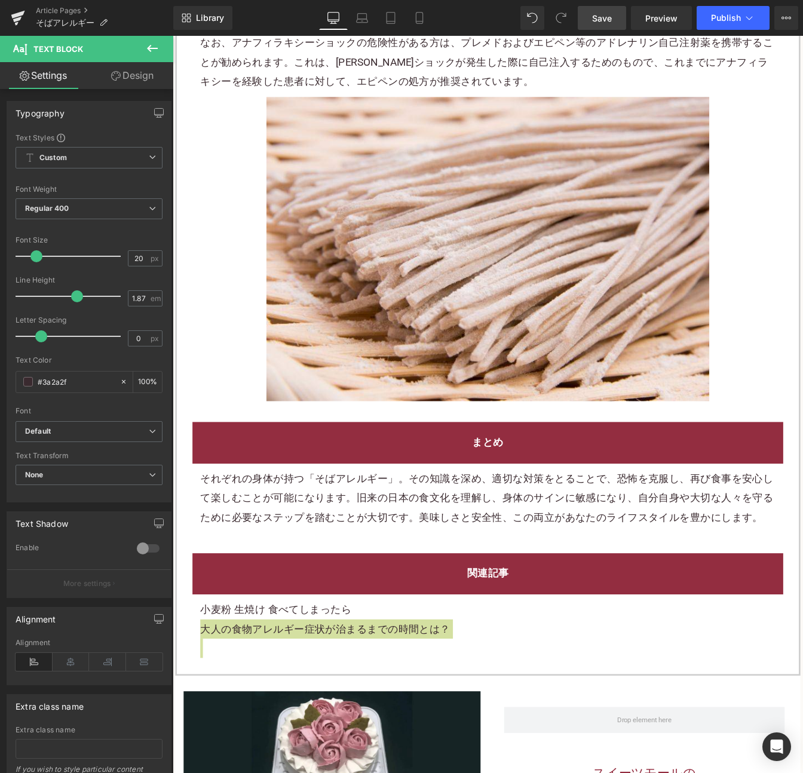
click at [602, 20] on span "Save" at bounding box center [602, 18] width 20 height 13
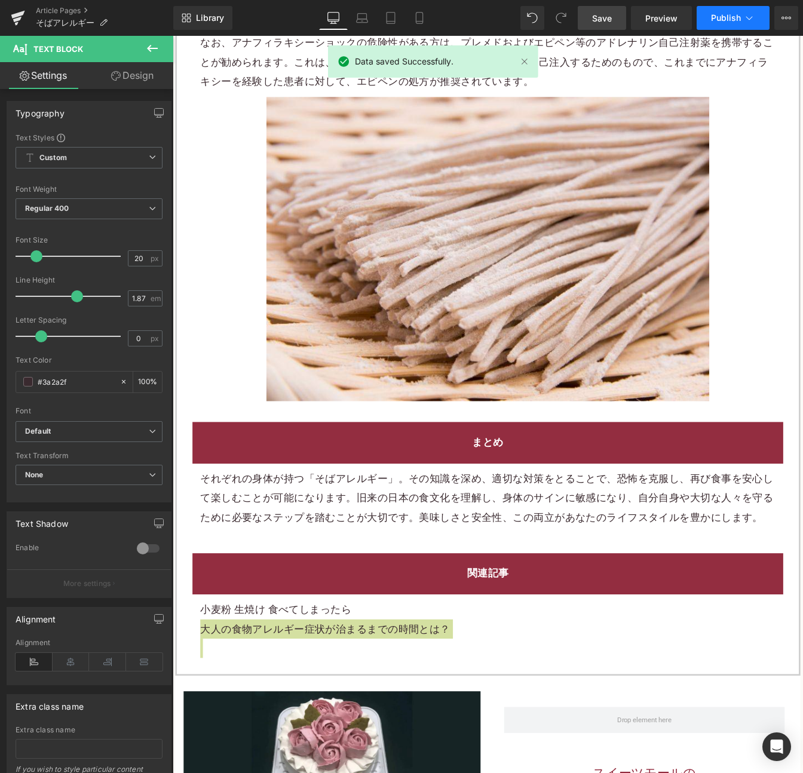
click at [725, 20] on span "Publish" at bounding box center [726, 18] width 30 height 10
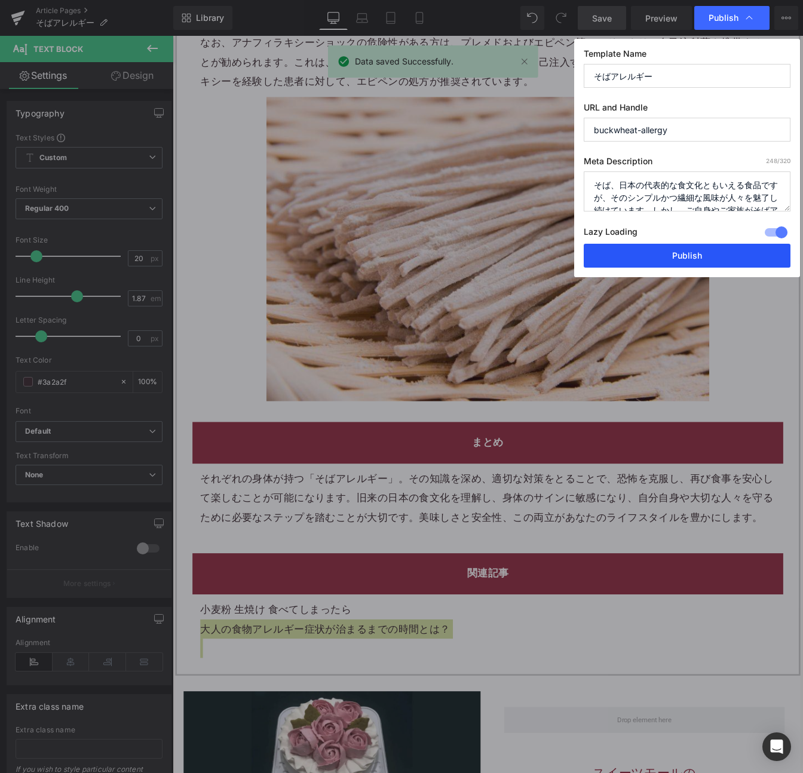
click at [698, 253] on button "Publish" at bounding box center [686, 256] width 207 height 24
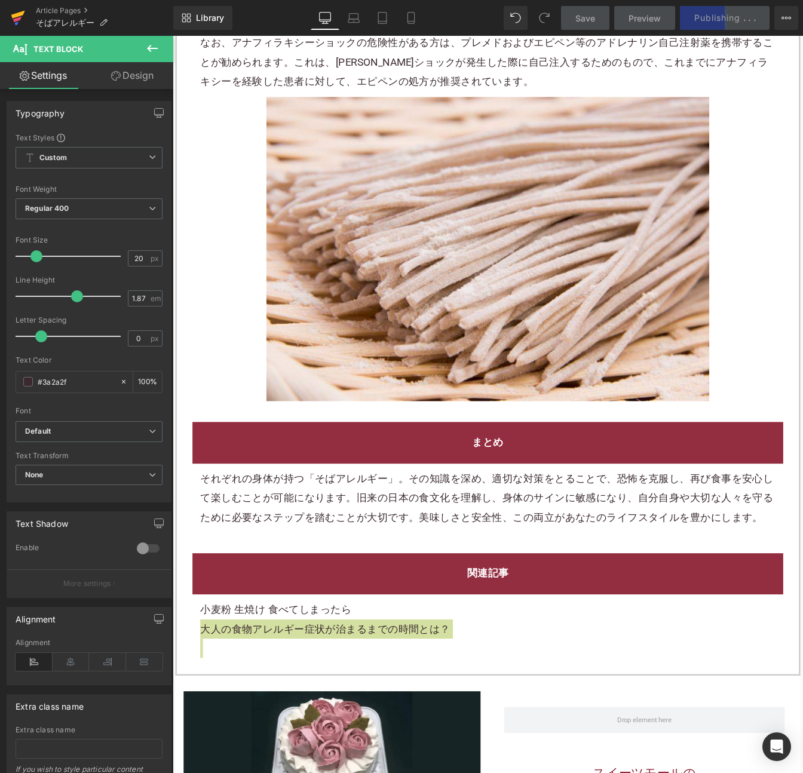
click at [23, 10] on icon at bounding box center [18, 18] width 14 height 30
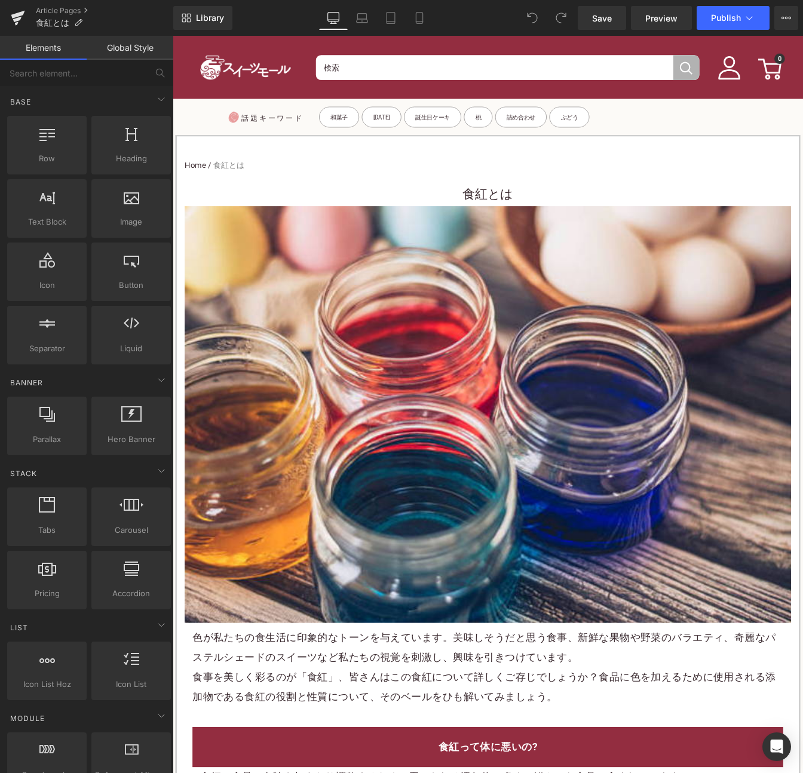
drag, startPoint x: 24, startPoint y: 18, endPoint x: 48, endPoint y: 4, distance: 28.4
click at [24, 18] on icon at bounding box center [18, 18] width 14 height 30
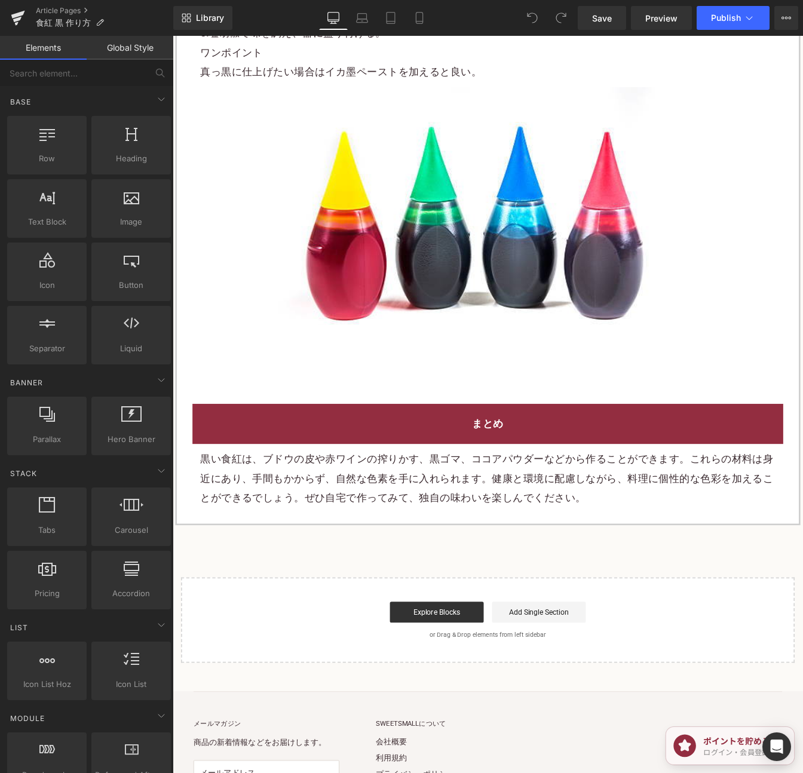
scroll to position [2095, 0]
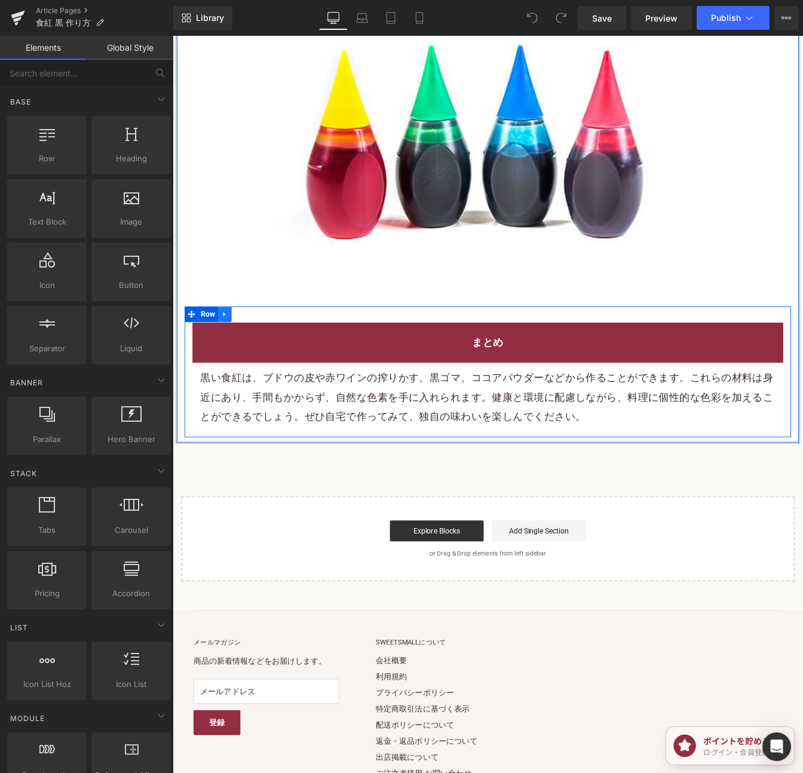
click at [231, 353] on icon at bounding box center [232, 355] width 2 height 5
click at [247, 346] on link at bounding box center [248, 355] width 16 height 18
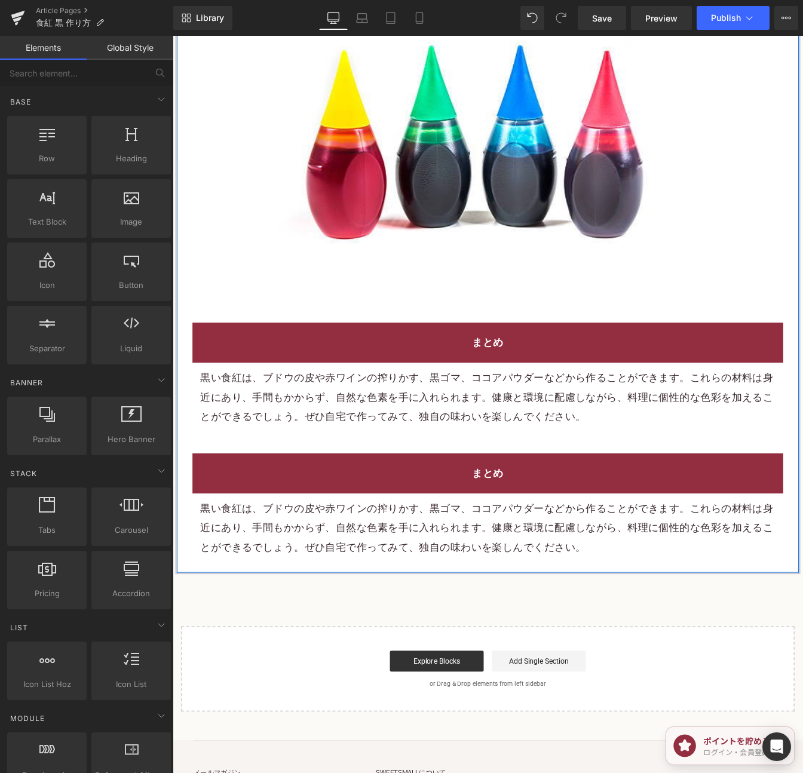
click at [570, 527] on h2 "まとめ" at bounding box center [533, 538] width 659 height 22
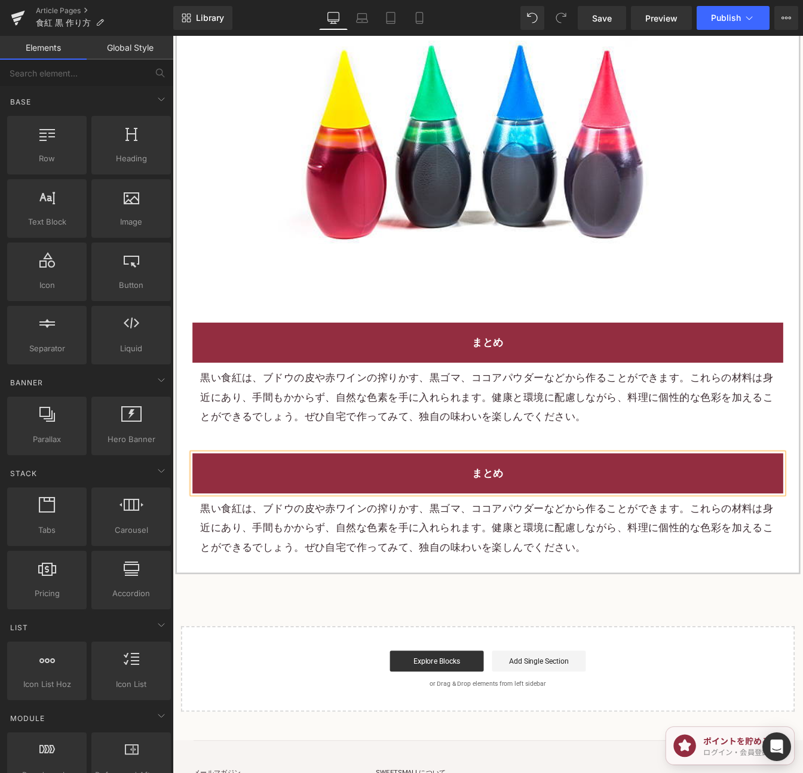
click at [570, 527] on h2 "まとめ" at bounding box center [533, 538] width 659 height 22
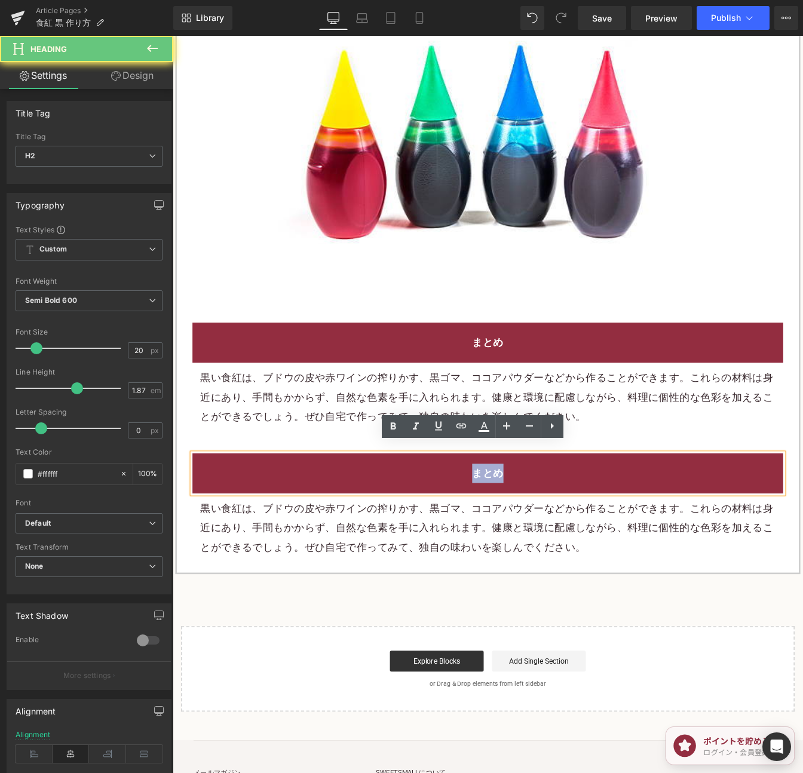
click at [570, 527] on h2 "まとめ" at bounding box center [533, 538] width 659 height 22
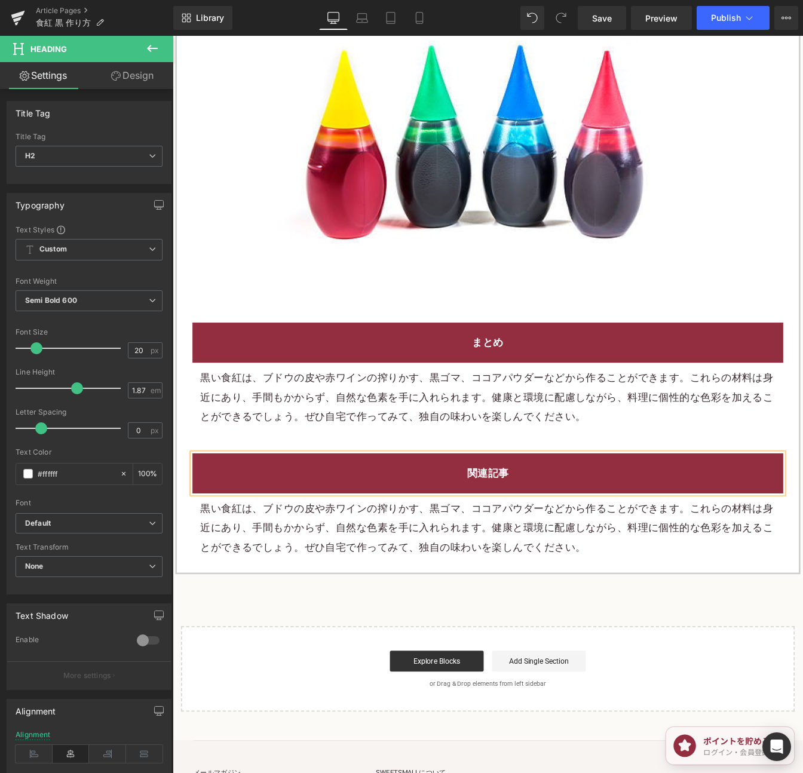
click at [643, 578] on p "黒い食紅は、ブドウの皮や赤ワインの搾りかす、黒ゴマ、ココアパウダーなどから作ることができます。これらの材料は身近にあり、手間もかからず、自然な色素を手に入れら…" at bounding box center [533, 600] width 659 height 67
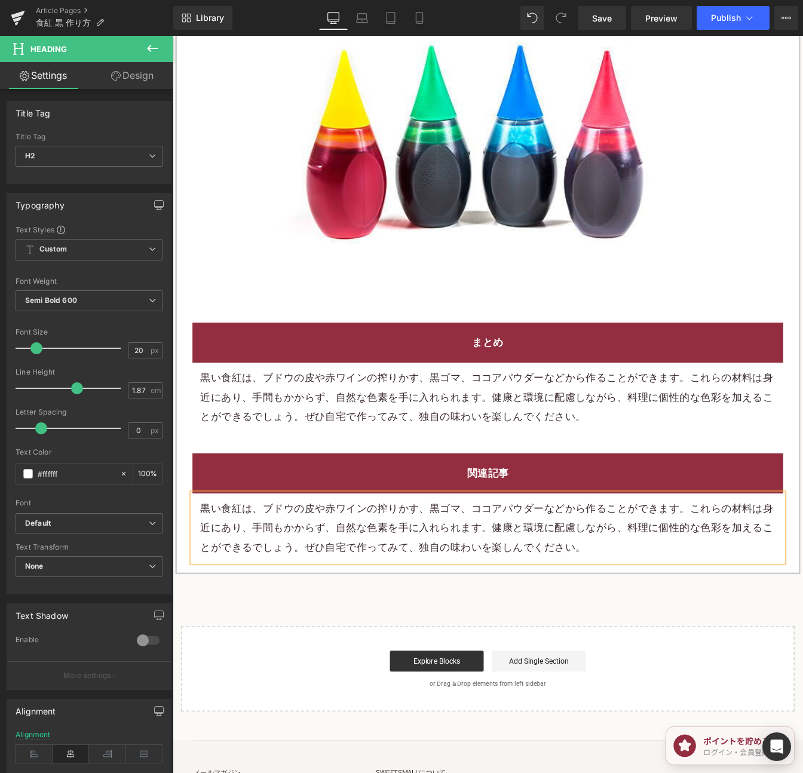
click at [643, 578] on p "黒い食紅は、ブドウの皮や赤ワインの搾りかす、黒ゴマ、ココアパウダーなどから作ることができます。これらの材料は身近にあり、手間もかからず、自然な色素を手に入れら…" at bounding box center [533, 600] width 659 height 67
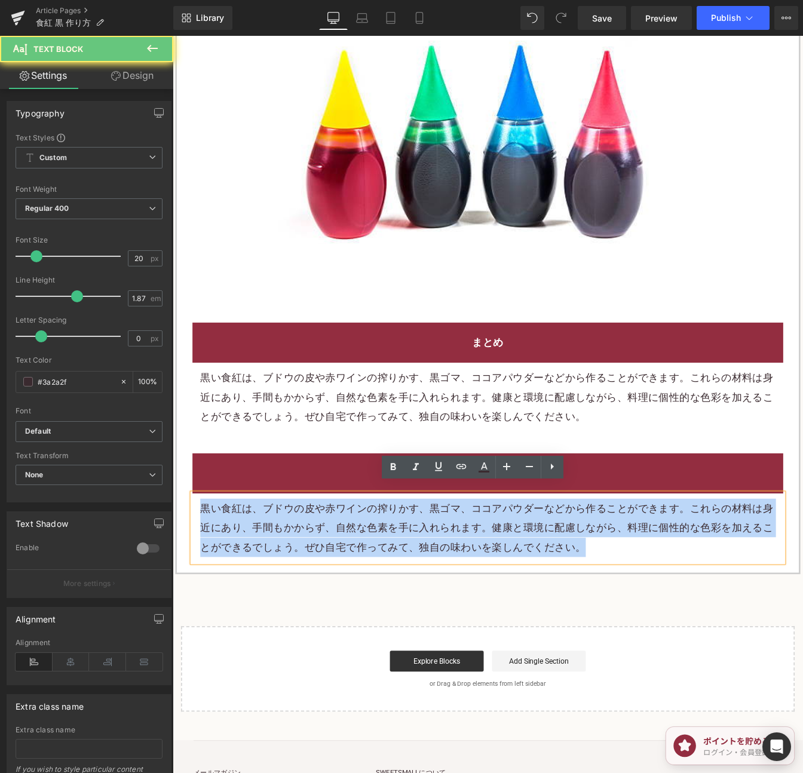
click at [643, 578] on p "黒い食紅は、ブドウの皮や赤ワインの搾りかす、黒ゴマ、ココアパウダーなどから作ることができます。これらの材料は身近にあり、手間もかからず、自然な色素を手に入れら…" at bounding box center [533, 600] width 659 height 67
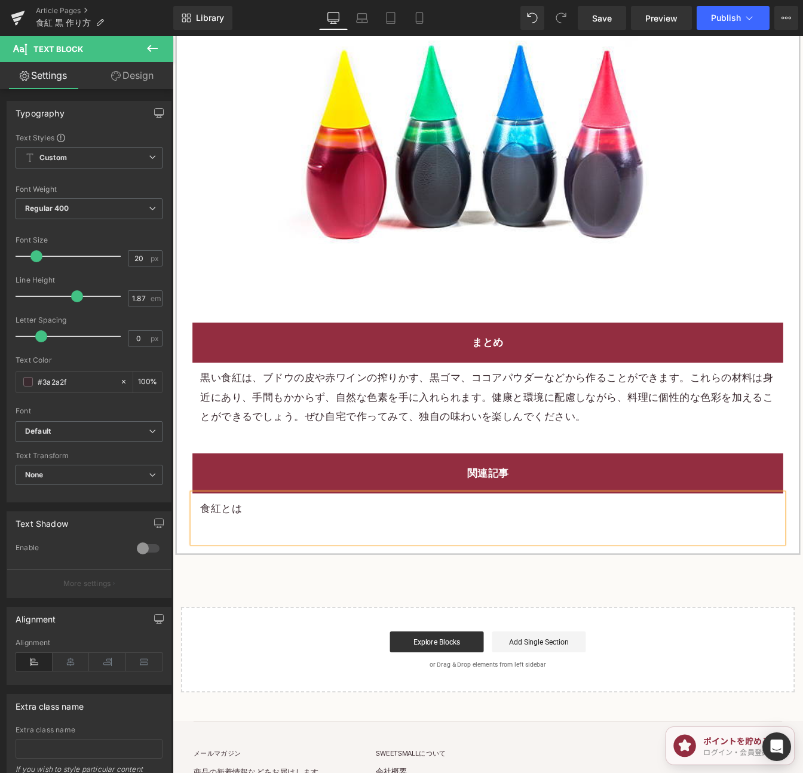
click at [204, 571] on p "食紅とは" at bounding box center [533, 578] width 659 height 22
click at [204, 570] on p "食紅とは" at bounding box center [533, 578] width 659 height 22
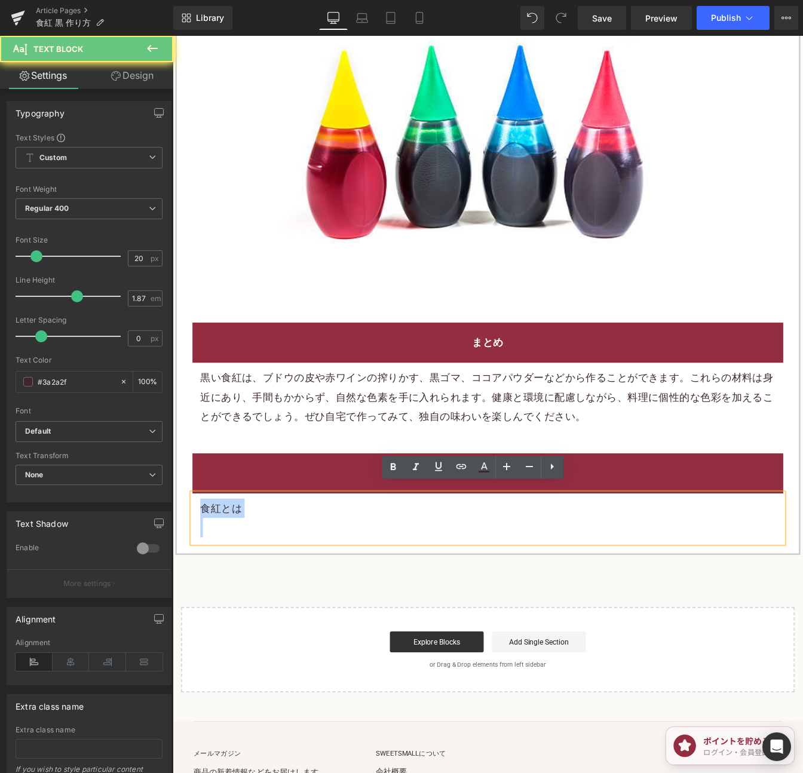
click at [204, 570] on p "食紅とは" at bounding box center [533, 578] width 659 height 22
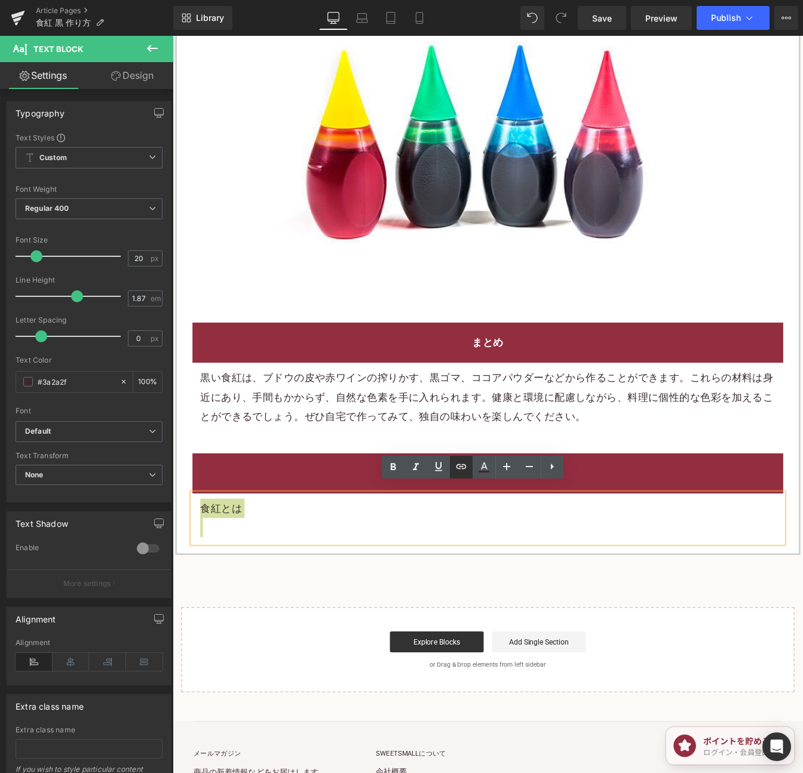
click at [462, 464] on icon at bounding box center [461, 466] width 10 height 5
click at [327, 512] on input "text" at bounding box center [280, 521] width 184 height 30
paste input "https://shop.sweetsvillage.com/blogs/knowledge/food-coloring"
type input "https://shop.sweetsvillage.com/blogs/knowledge/food-coloring"
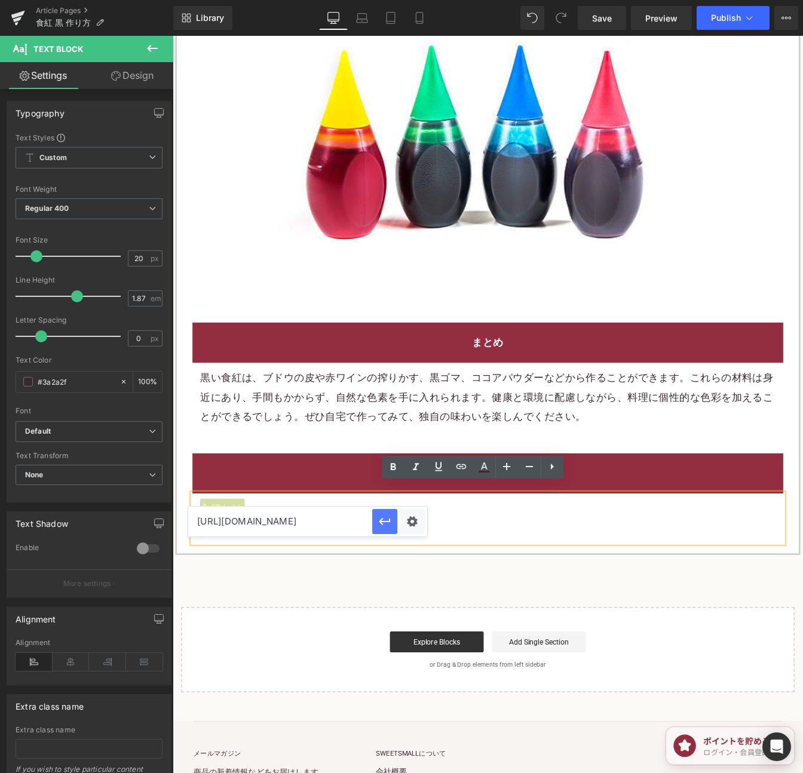
click at [376, 522] on button "button" at bounding box center [384, 521] width 25 height 25
click at [586, 14] on link "Save" at bounding box center [601, 18] width 48 height 24
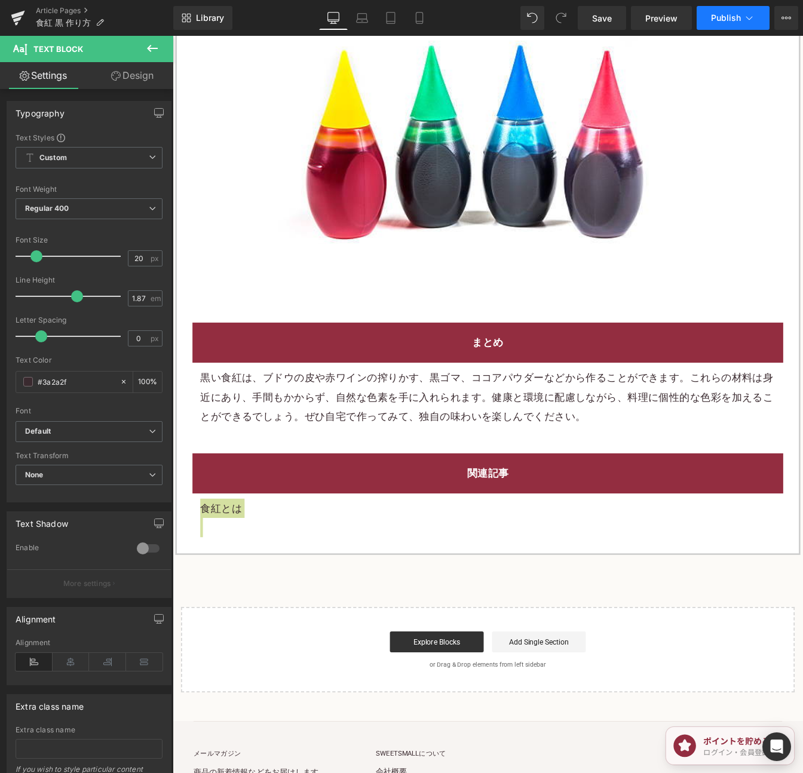
click at [701, 6] on button "Publish" at bounding box center [732, 18] width 73 height 24
click at [591, 17] on link "Save" at bounding box center [601, 18] width 48 height 24
click at [724, 21] on span "Publish" at bounding box center [726, 18] width 30 height 10
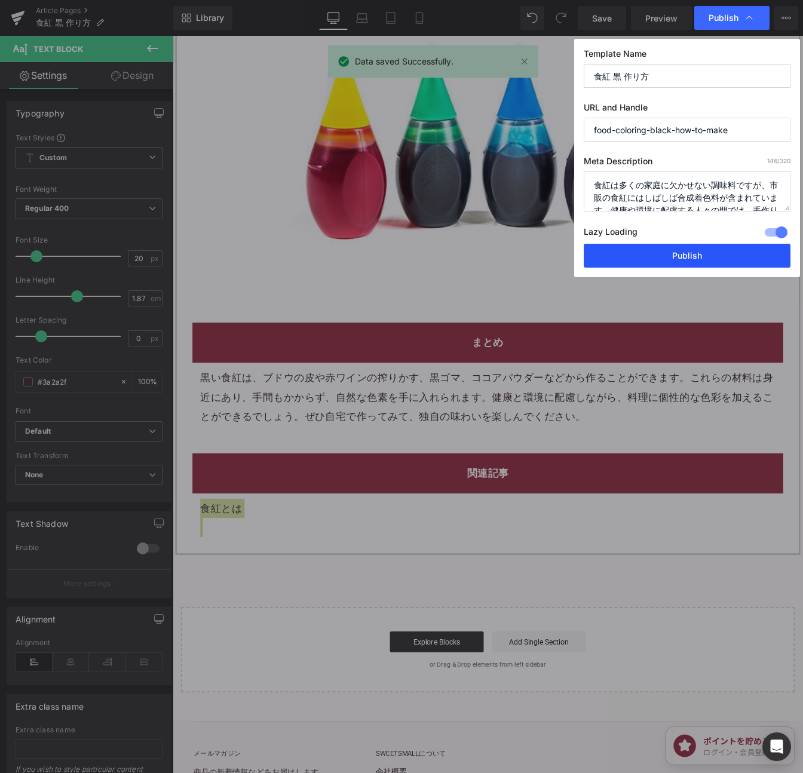
click at [726, 257] on button "Publish" at bounding box center [686, 256] width 207 height 24
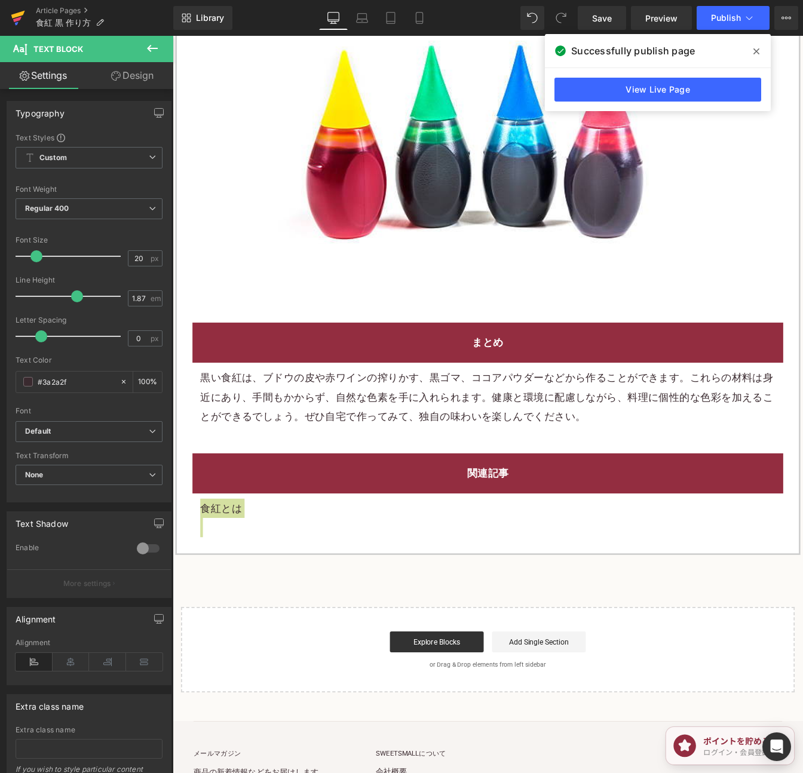
click at [17, 16] on icon at bounding box center [18, 15] width 14 height 8
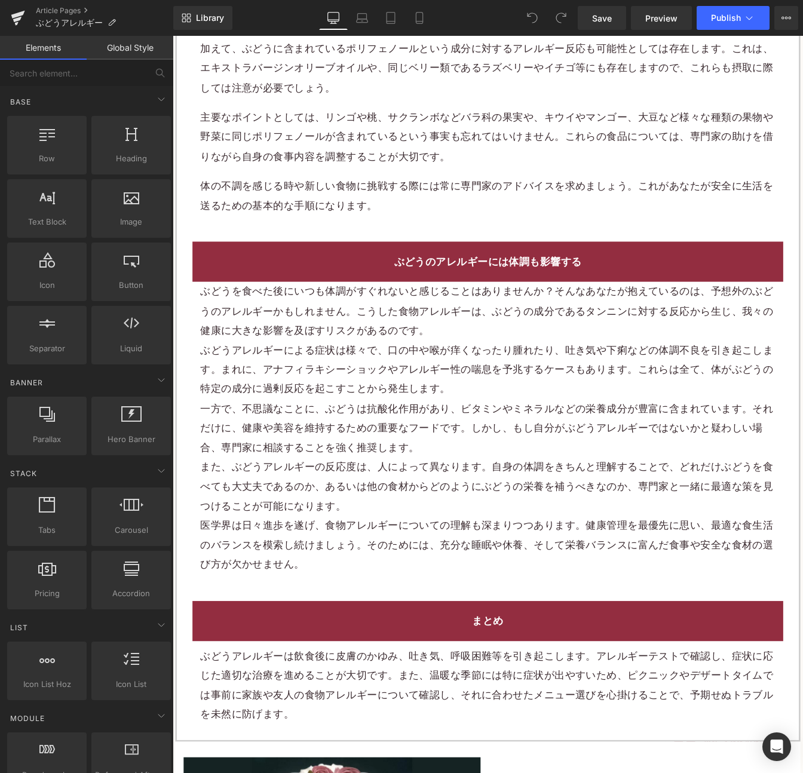
scroll to position [3648, 0]
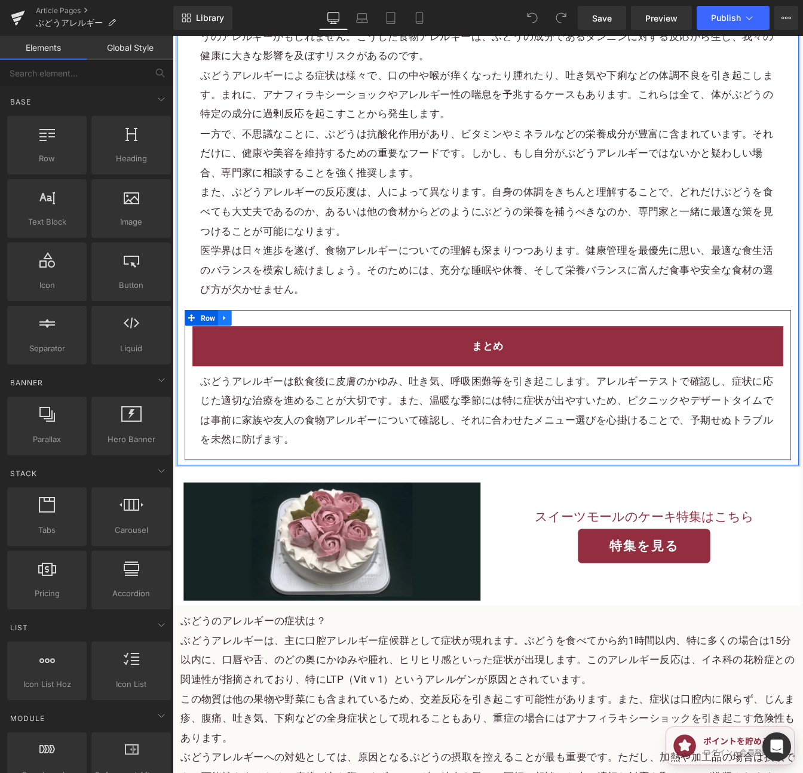
click at [232, 364] on link at bounding box center [233, 360] width 16 height 18
click at [242, 368] on link at bounding box center [248, 360] width 16 height 18
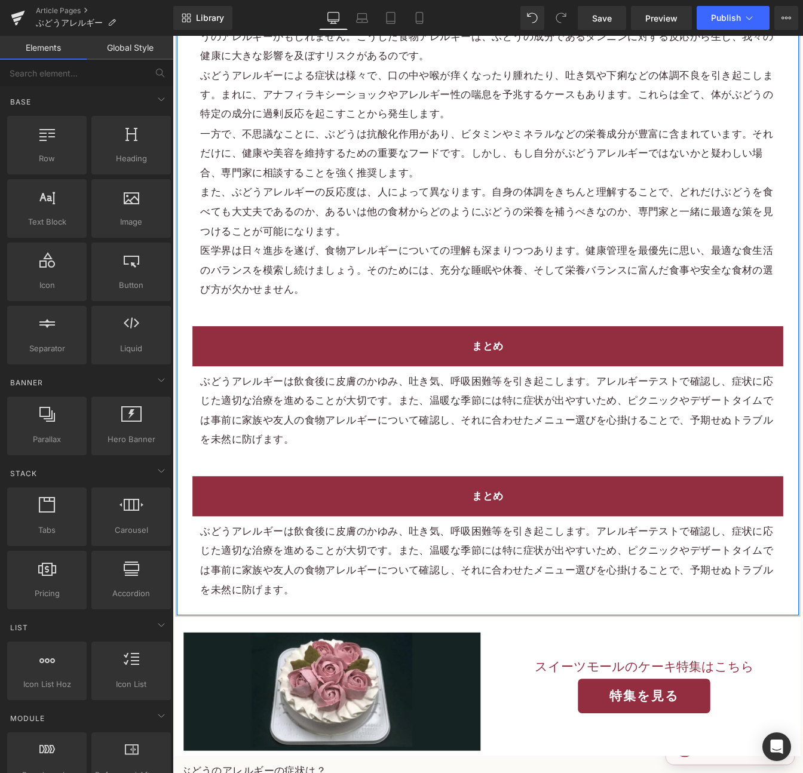
click at [480, 604] on p "ぶどうアレルギーは飲食後に皮膚のかゆみ、吐き気、呼吸困難等を引き起こします。アレルギーテストで確認し、症状に応じた適切な治療を進めることが大切です。また、温暖…" at bounding box center [533, 638] width 659 height 90
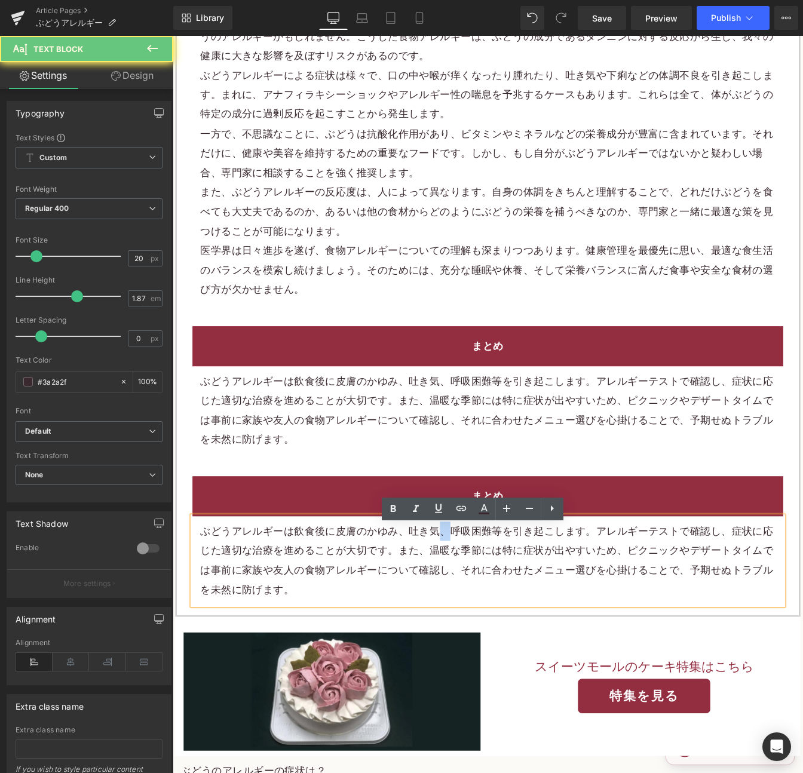
click at [480, 604] on p "ぶどうアレルギーは飲食後に皮膚のかゆみ、吐き気、呼吸困難等を引き起こします。アレルギーテストで確認し、症状に応じた適切な治療を進めることが大切です。また、温暖…" at bounding box center [533, 638] width 659 height 90
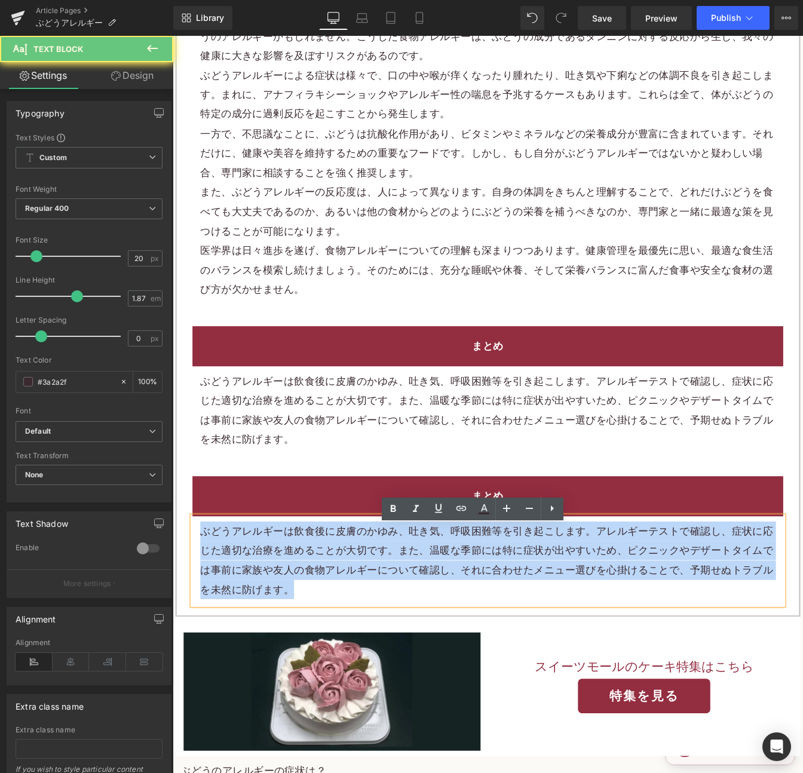
click at [480, 604] on p "ぶどうアレルギーは飲食後に皮膚のかゆみ、吐き気、呼吸困難等を引き起こします。アレルギーテストで確認し、症状に応じた適切な治療を進めることが大切です。また、温暖…" at bounding box center [533, 638] width 659 height 90
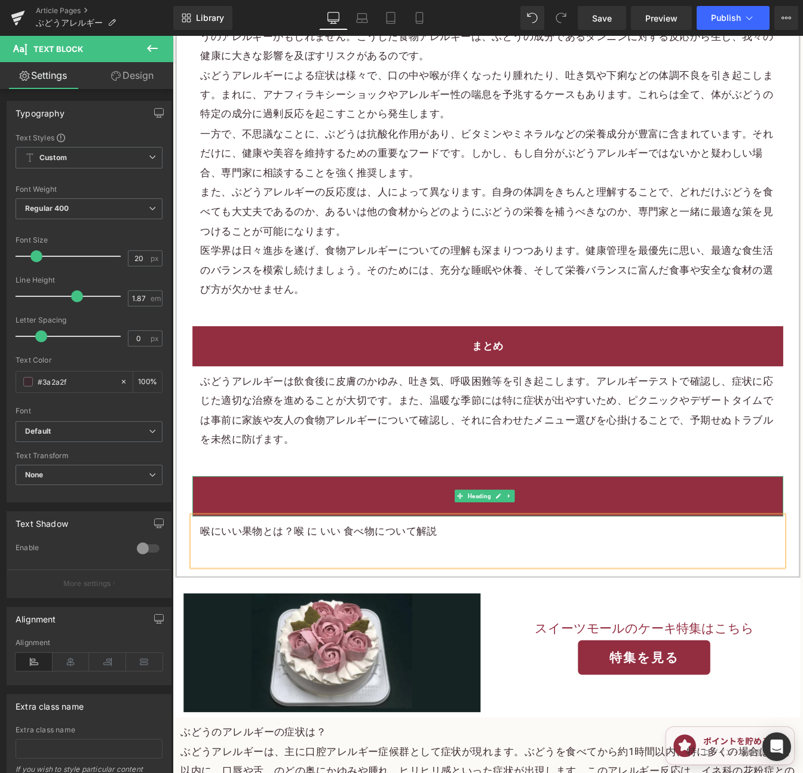
click at [619, 570] on h2 "まとめ" at bounding box center [533, 564] width 659 height 22
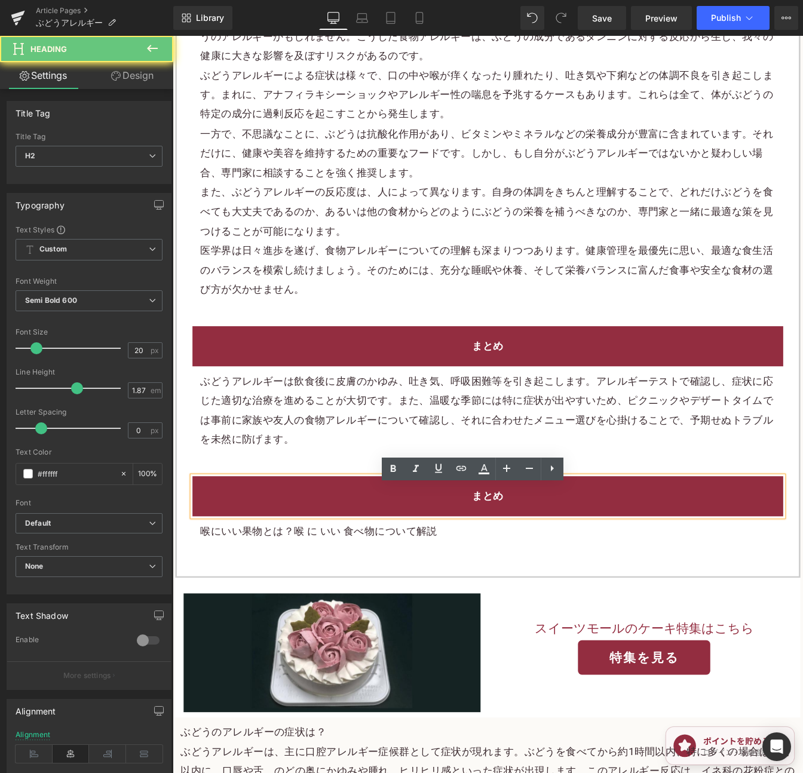
click at [619, 570] on h2 "まとめ" at bounding box center [533, 564] width 659 height 22
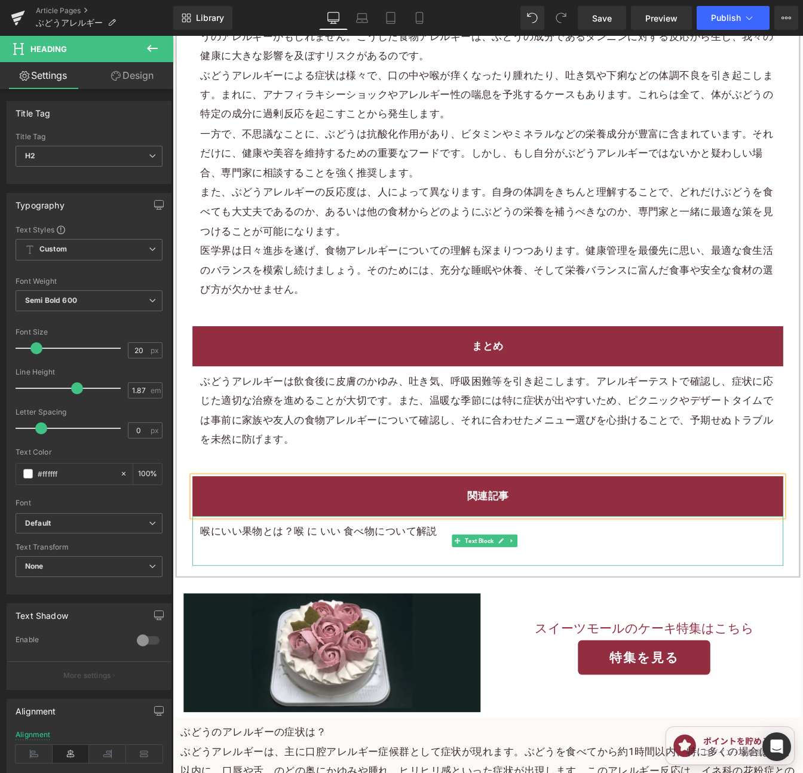
click at [363, 606] on p "喉にいい果物とは？喉 に いい 食べ物について解説" at bounding box center [533, 604] width 659 height 22
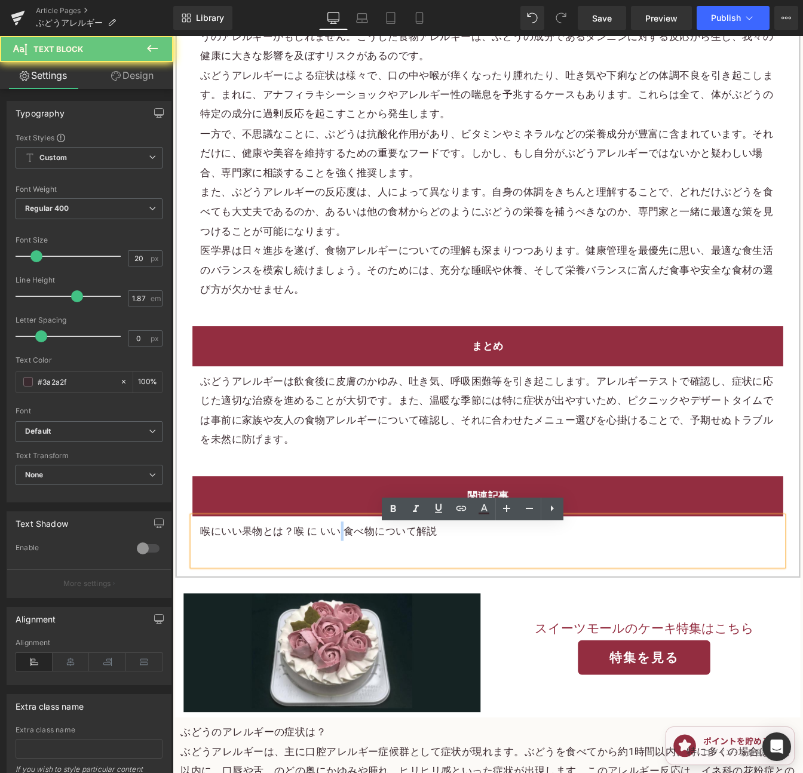
click at [363, 606] on p "喉にいい果物とは？喉 に いい 食べ物について解説" at bounding box center [533, 604] width 659 height 22
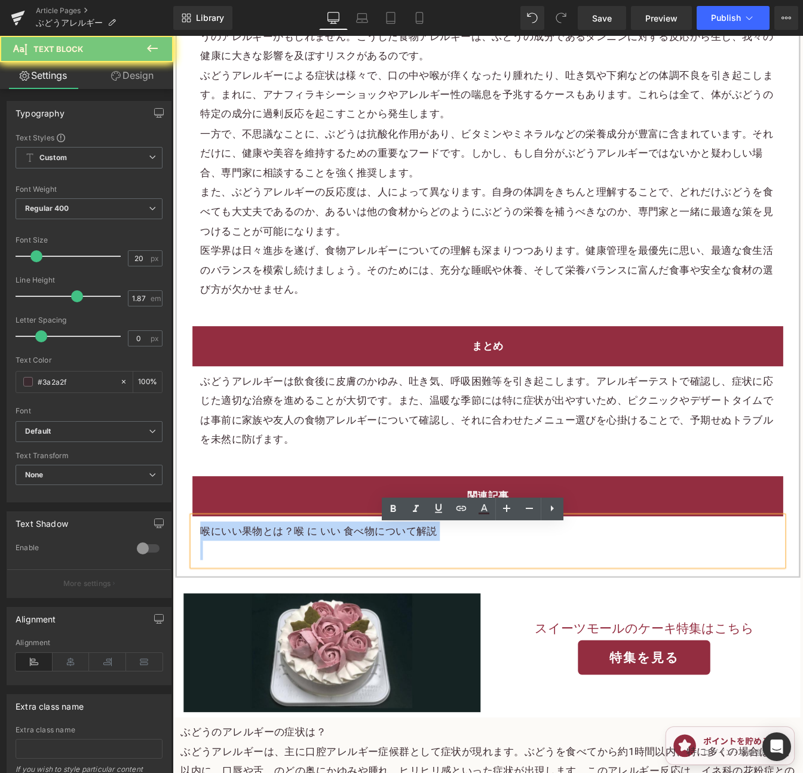
click at [363, 606] on p "喉にいい果物とは？喉 に いい 食べ物について解説" at bounding box center [533, 604] width 659 height 22
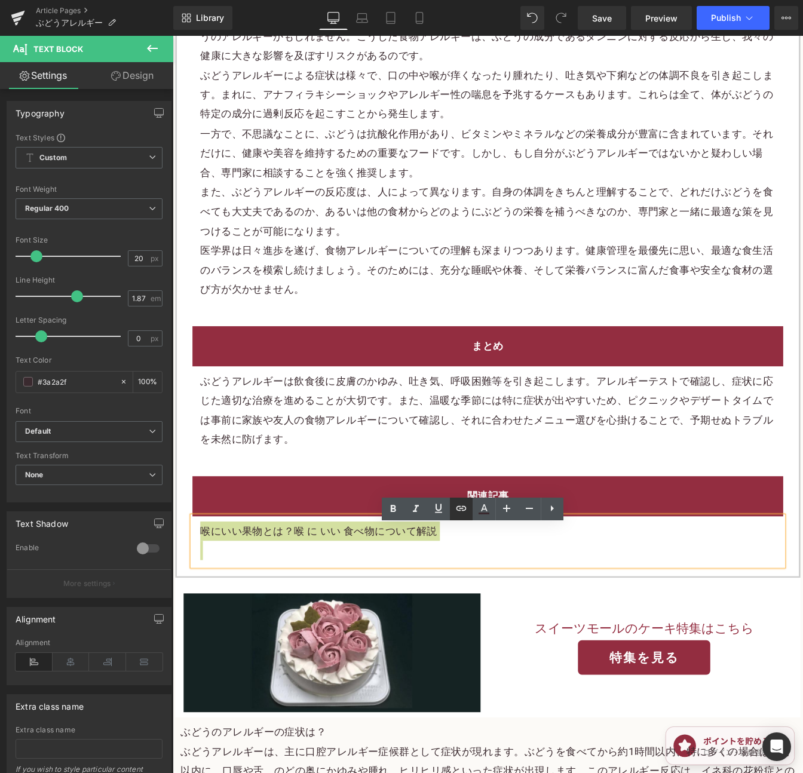
click at [456, 507] on icon at bounding box center [461, 508] width 10 height 5
drag, startPoint x: 369, startPoint y: 564, endPoint x: 401, endPoint y: 564, distance: 32.2
click at [370, 564] on input "text" at bounding box center [336, 563] width 184 height 30
paste input "https://shop.sweetsvillage.com/blogs/knowledge/fruit-that-is-good-for-throat"
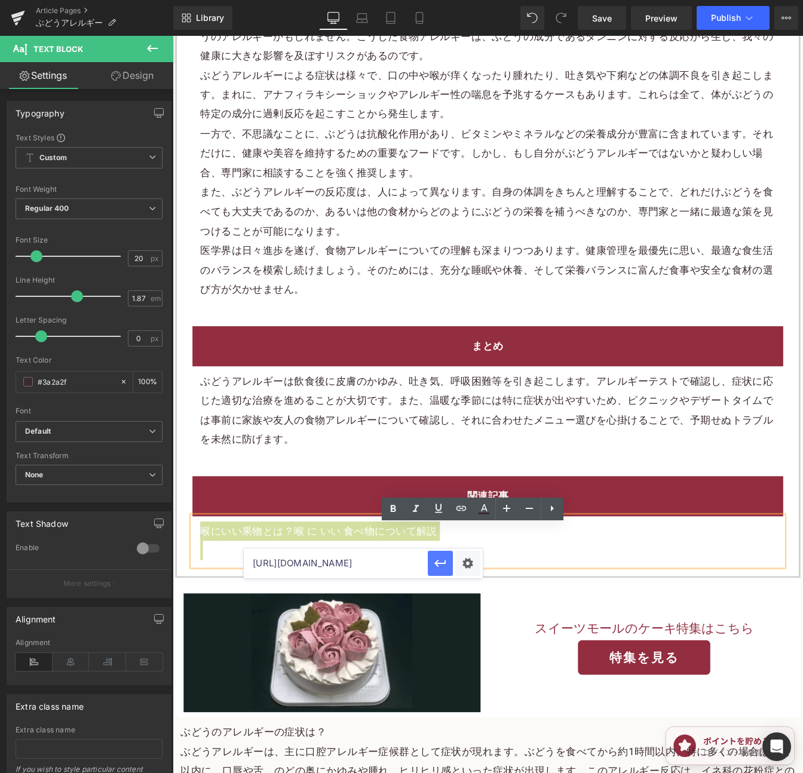
type input "https://shop.sweetsvillage.com/blogs/knowledge/fruit-that-is-good-for-throat"
click at [442, 562] on icon "button" at bounding box center [440, 563] width 14 height 14
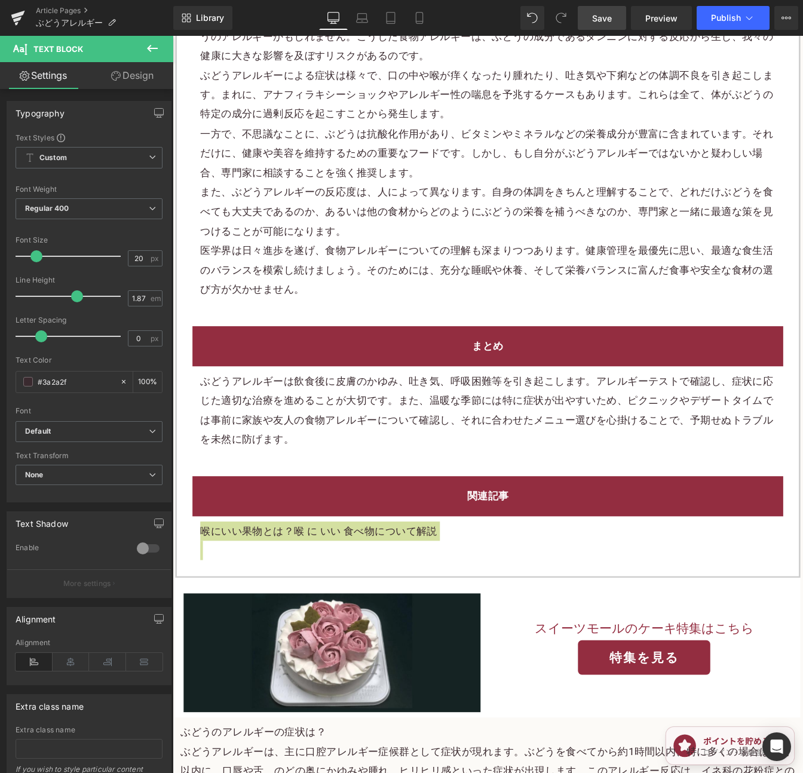
click at [591, 25] on link "Save" at bounding box center [601, 18] width 48 height 24
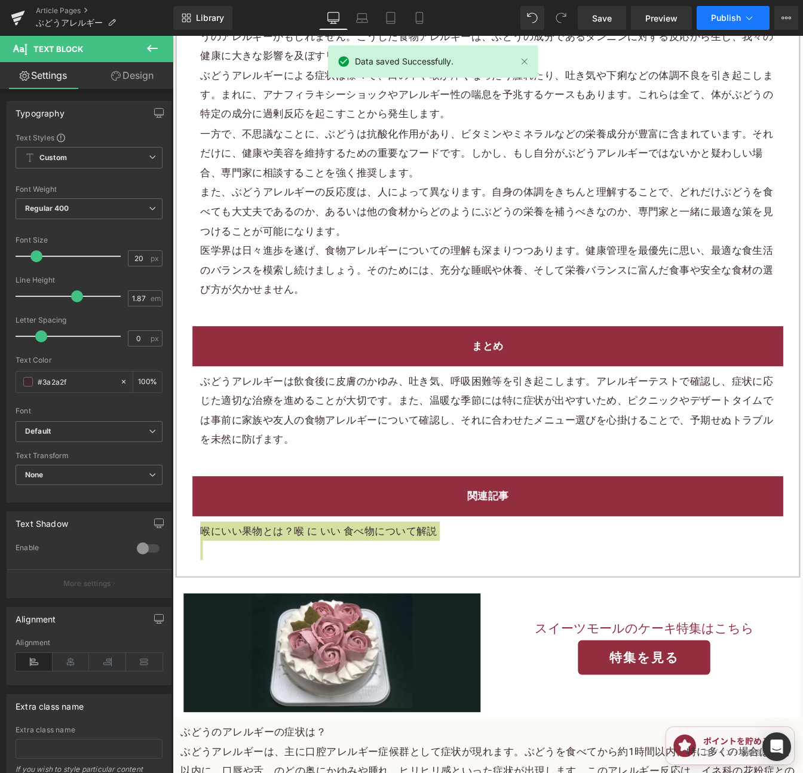
click at [723, 14] on span "Publish" at bounding box center [726, 18] width 30 height 10
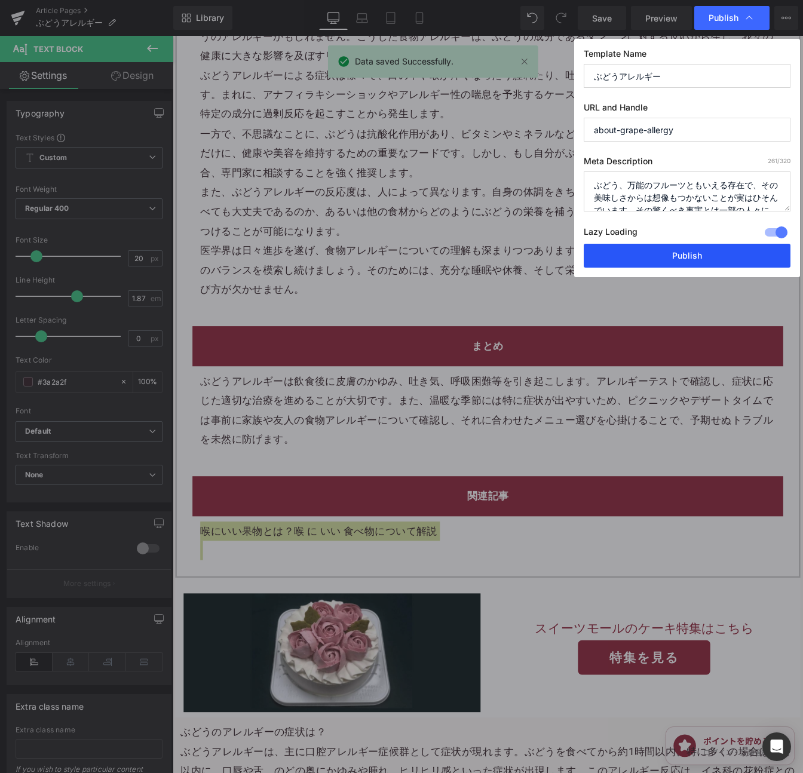
click at [674, 257] on button "Publish" at bounding box center [686, 256] width 207 height 24
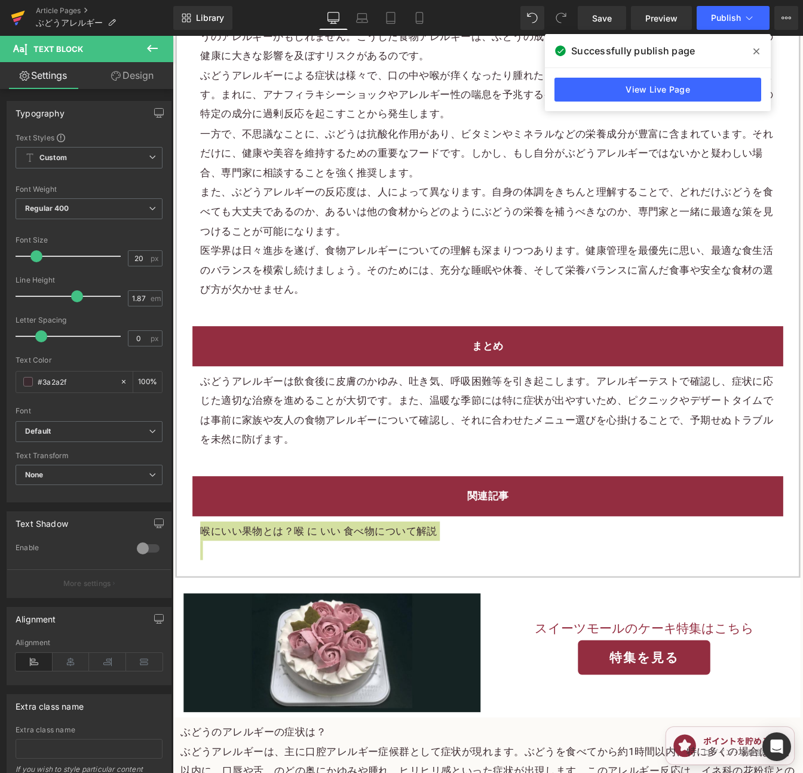
click at [19, 14] on icon at bounding box center [18, 15] width 14 height 8
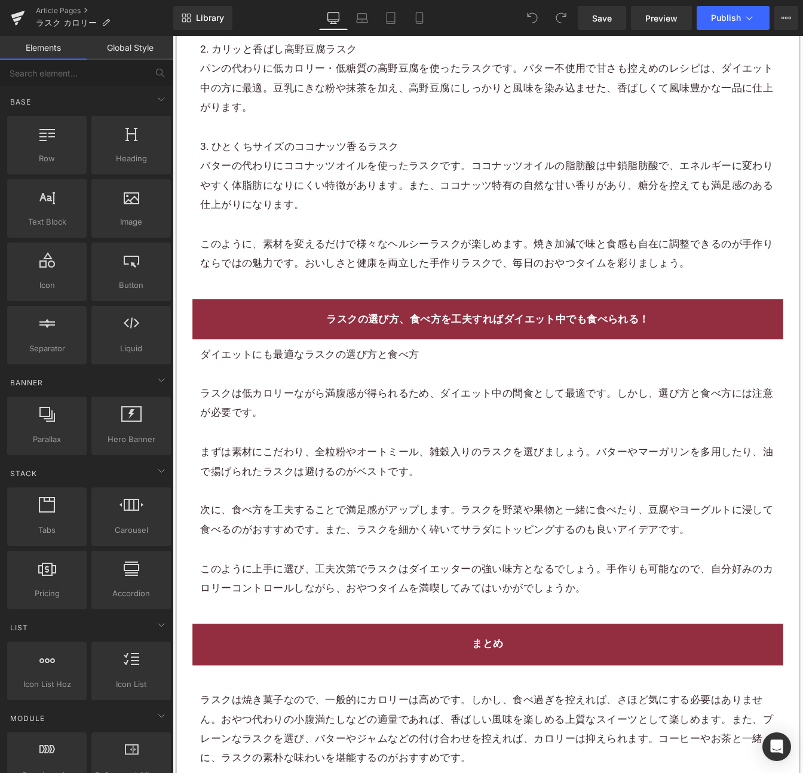
scroll to position [3118, 0]
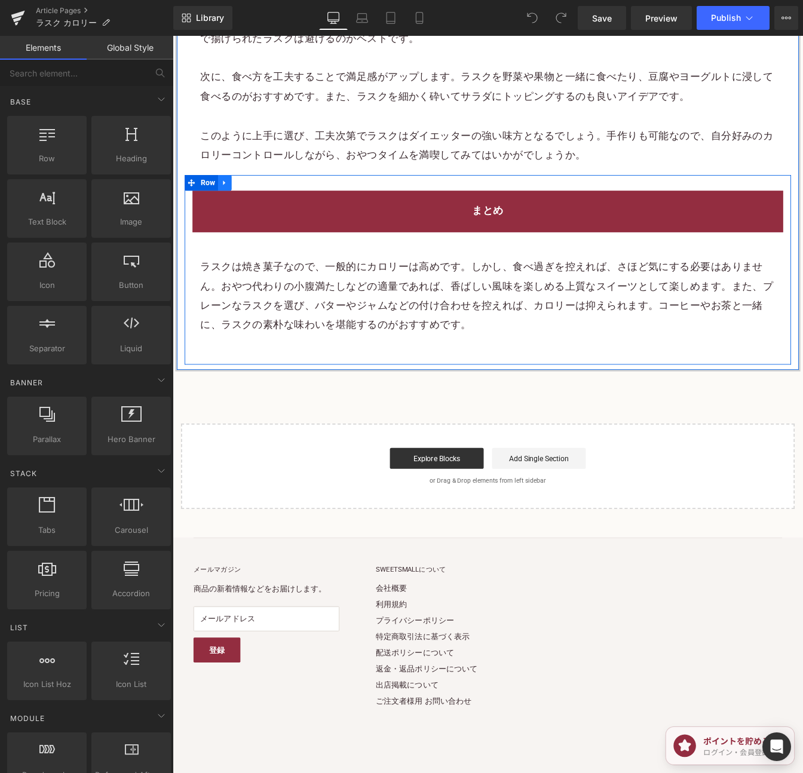
click at [229, 200] on icon at bounding box center [232, 204] width 8 height 9
click at [245, 200] on icon at bounding box center [248, 204] width 8 height 8
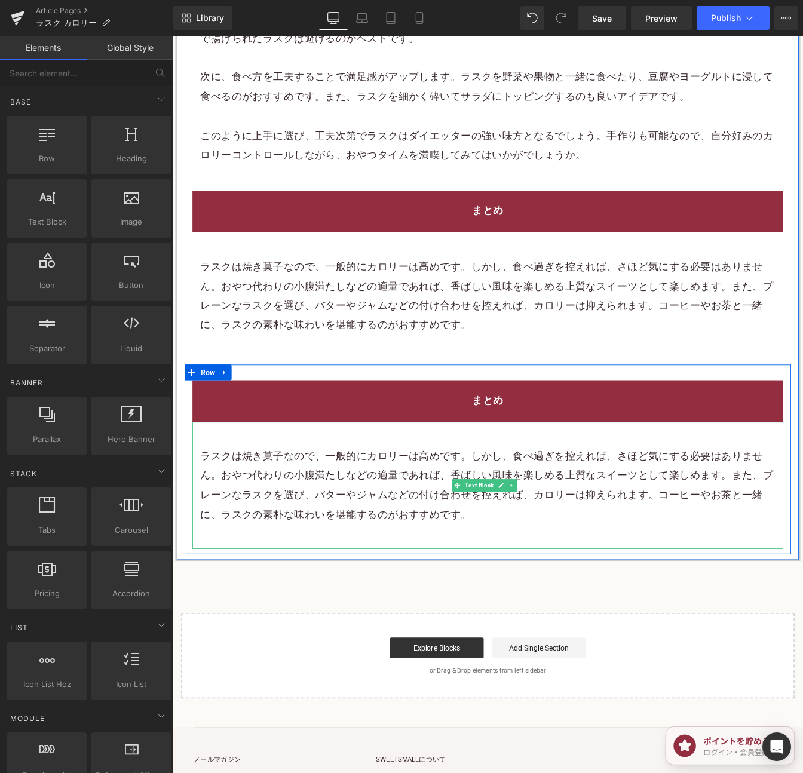
click at [466, 506] on p "ラスクは焼き菓子なので、一般的にカロリーは高めです。しかし、食べ過ぎを控えれば、さほど気にする必要はありません。おやつ代わりの小腹満たしなどの適量であれば、香…" at bounding box center [533, 551] width 659 height 90
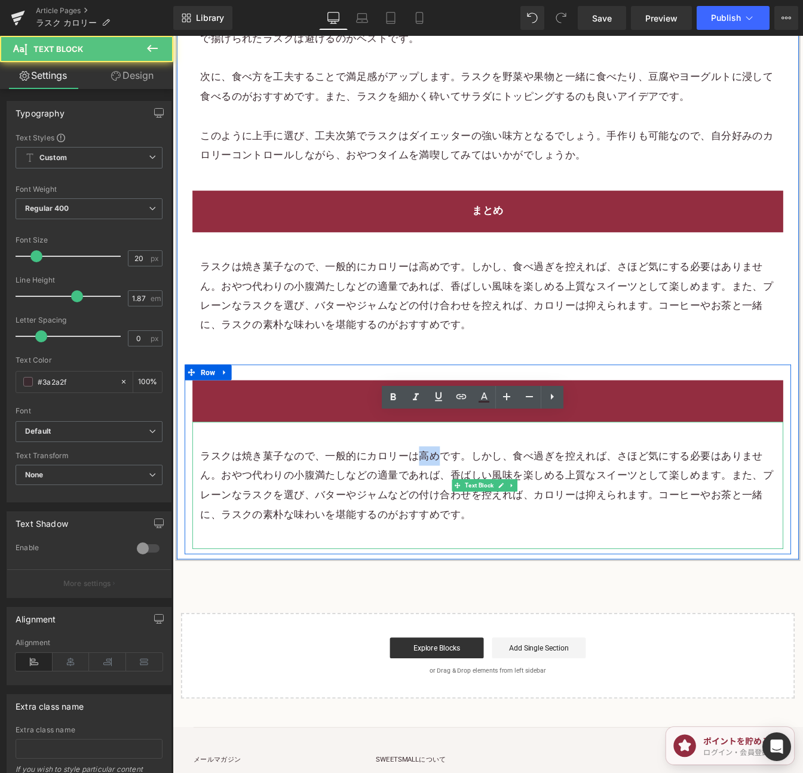
click at [466, 506] on p "ラスクは焼き菓子なので、一般的にカロリーは高めです。しかし、食べ過ぎを控えれば、さほど気にする必要はありません。おやつ代わりの小腹満たしなどの適量であれば、香…" at bounding box center [533, 551] width 659 height 90
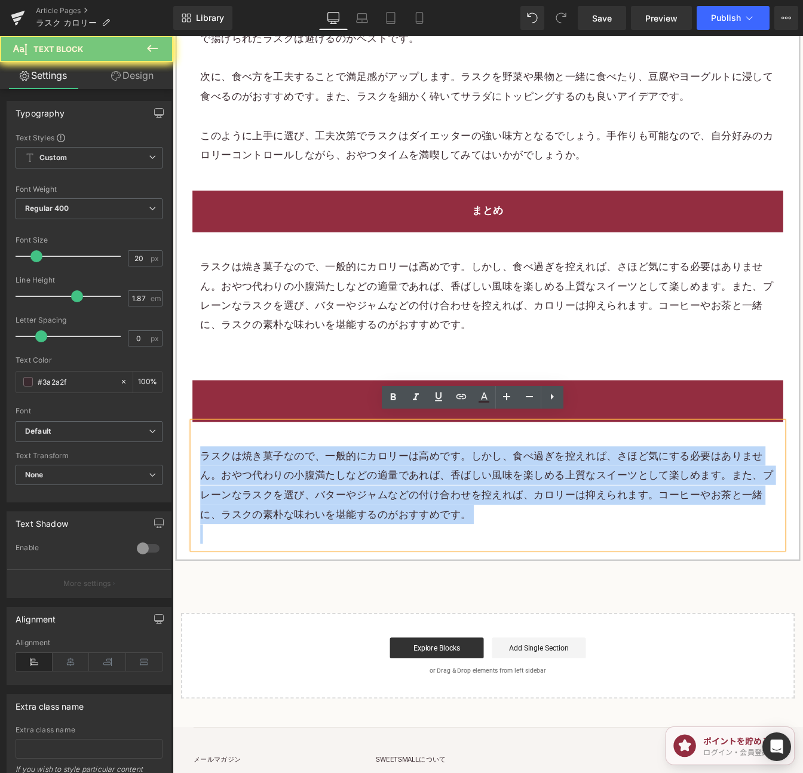
click at [466, 506] on p "ラスクは焼き菓子なので、一般的にカロリーは高めです。しかし、食べ過ぎを控えれば、さほど気にする必要はありません。おやつ代わりの小腹満たしなどの適量であれば、香…" at bounding box center [533, 551] width 659 height 90
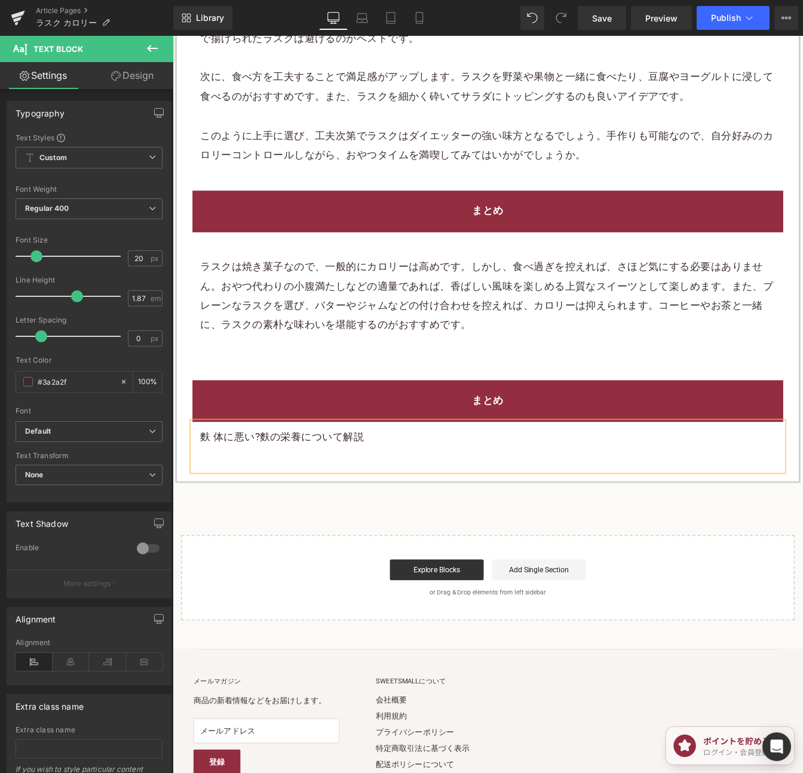
click at [358, 490] on p "麩 体に悪い?麩の栄養について解説" at bounding box center [533, 495] width 659 height 22
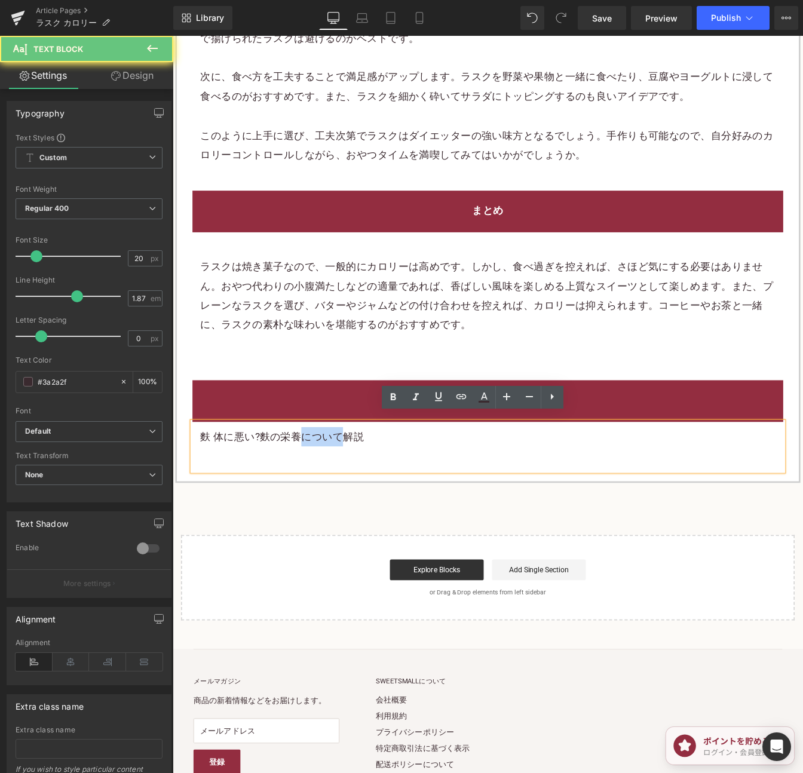
click at [358, 490] on p "麩 体に悪い?麩の栄養について解説" at bounding box center [533, 495] width 659 height 22
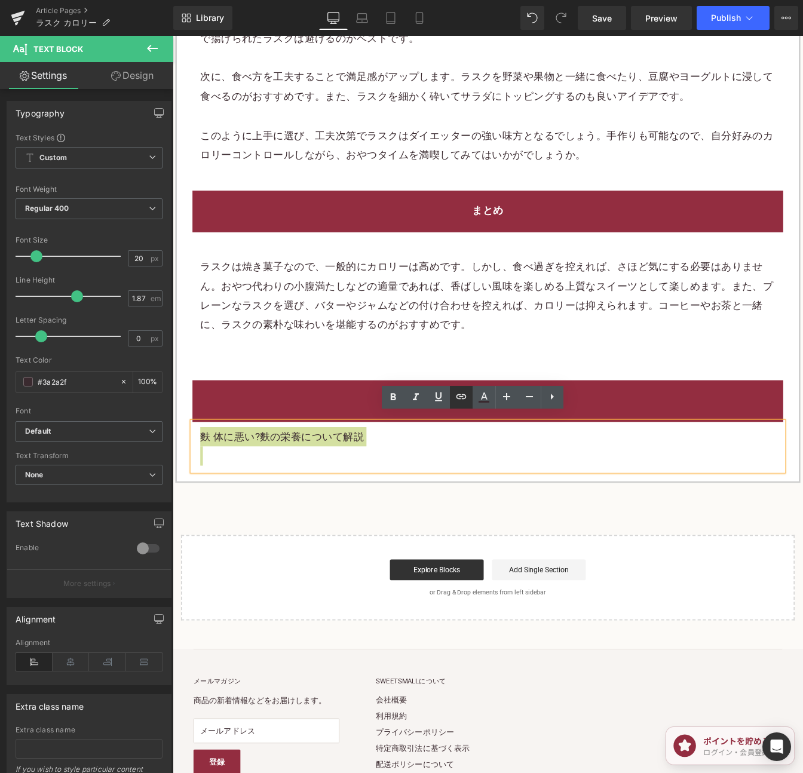
click at [457, 400] on icon at bounding box center [461, 396] width 14 height 14
click at [340, 447] on input "text" at bounding box center [299, 452] width 184 height 30
paste input "https://shop.sweetsvillage.com/blogs/knowledge/fu-bad-for-you"
type input "https://shop.sweetsvillage.com/blogs/knowledge/fu-bad-for-you"
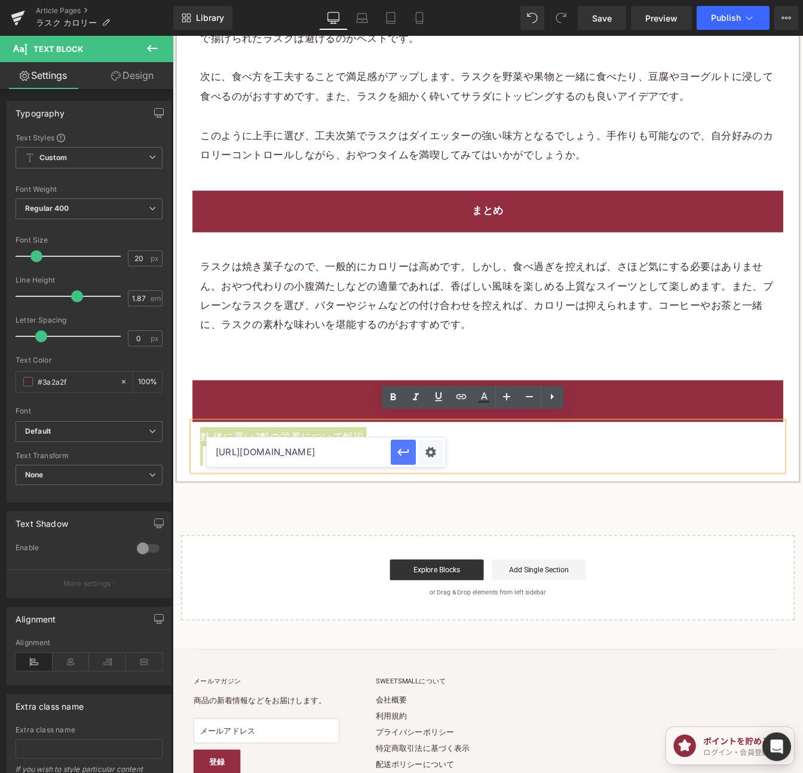
click at [409, 450] on icon "button" at bounding box center [403, 452] width 14 height 14
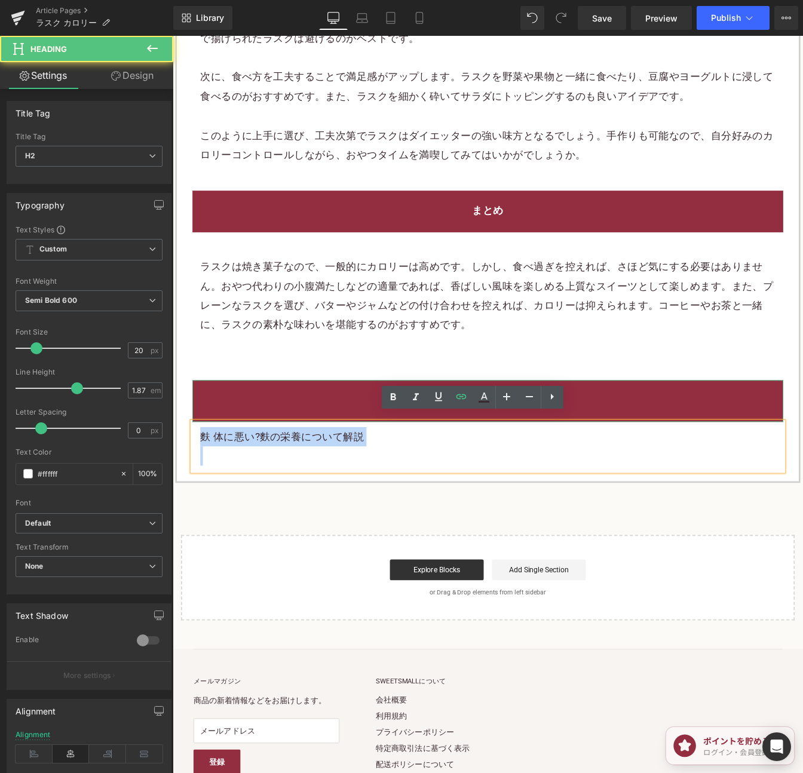
click at [702, 432] on div "まとめ" at bounding box center [533, 454] width 677 height 47
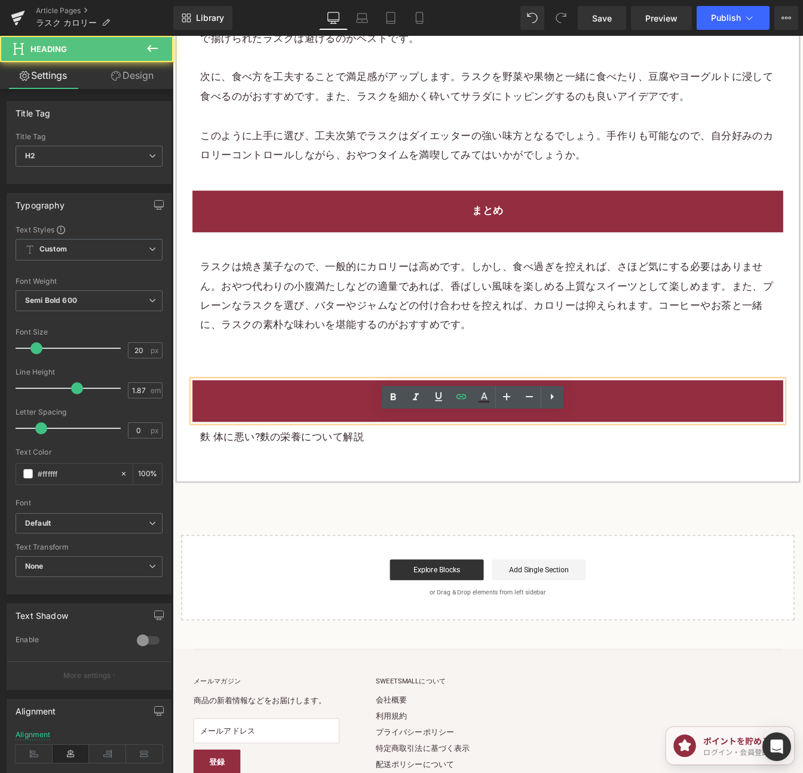
click at [702, 432] on div "まとめ" at bounding box center [533, 454] width 677 height 47
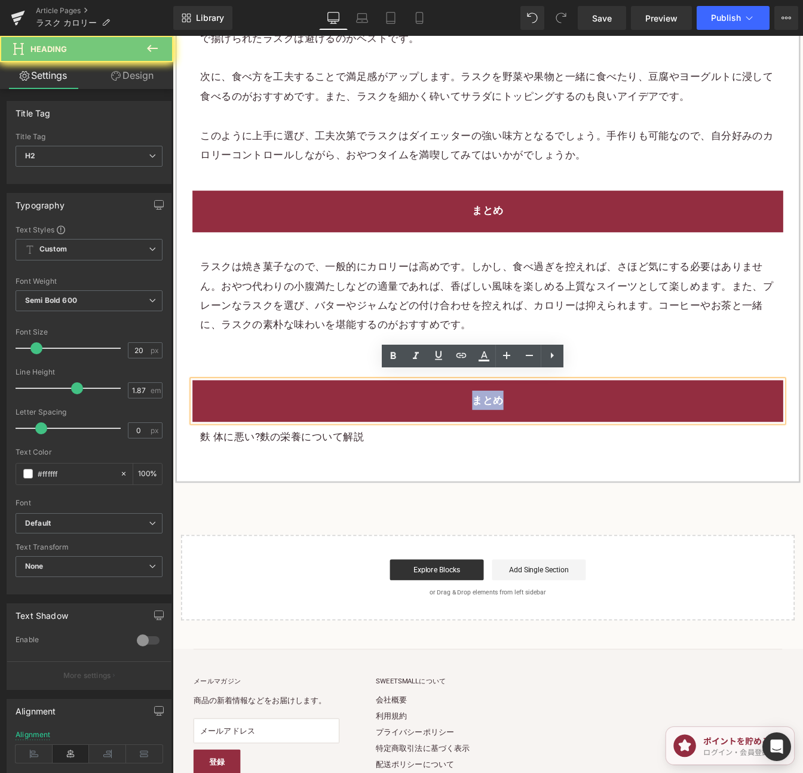
click at [702, 432] on div "まとめ" at bounding box center [533, 454] width 677 height 47
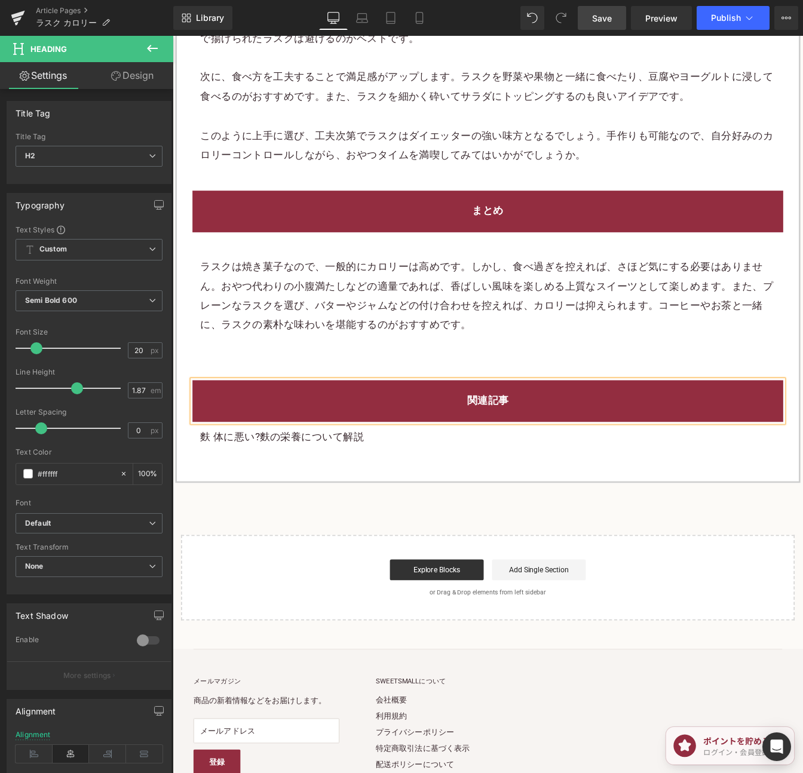
click at [588, 18] on link "Save" at bounding box center [601, 18] width 48 height 24
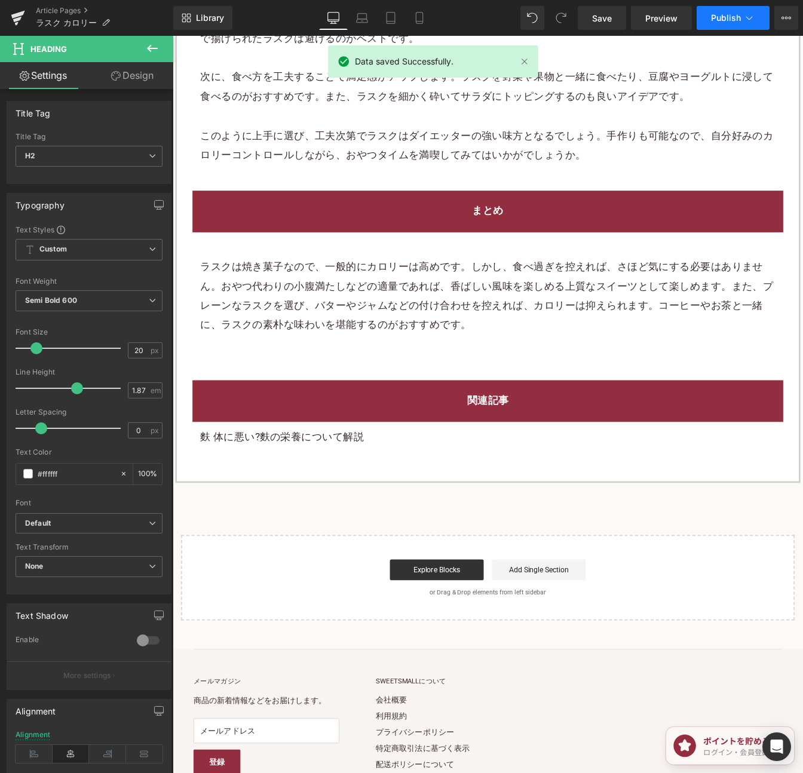
click at [717, 18] on span "Publish" at bounding box center [726, 18] width 30 height 10
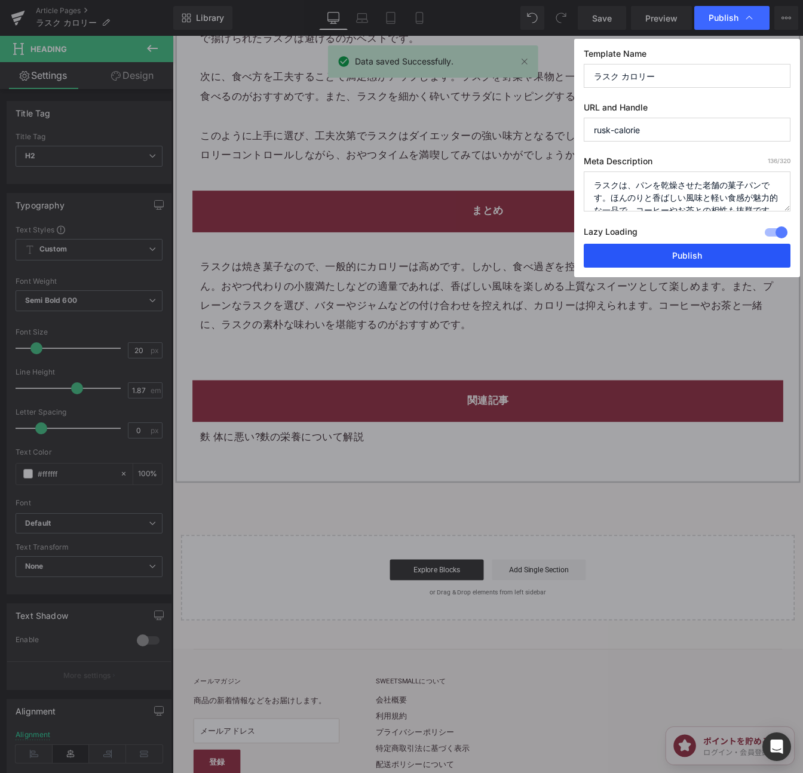
drag, startPoint x: 701, startPoint y: 254, endPoint x: 193, endPoint y: 2, distance: 566.5
click at [701, 254] on button "Publish" at bounding box center [686, 256] width 207 height 24
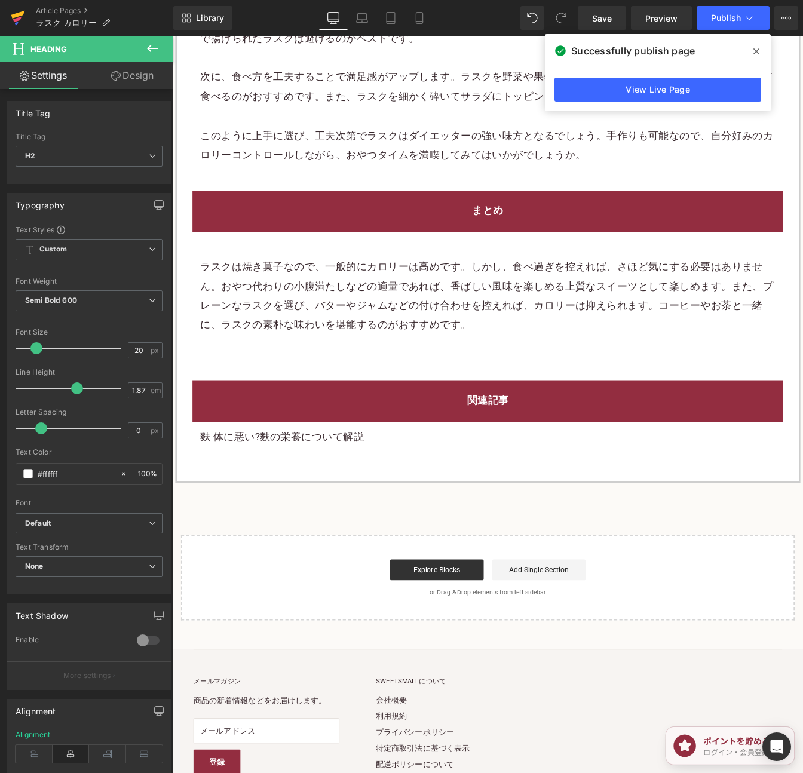
click at [20, 7] on icon at bounding box center [18, 18] width 14 height 30
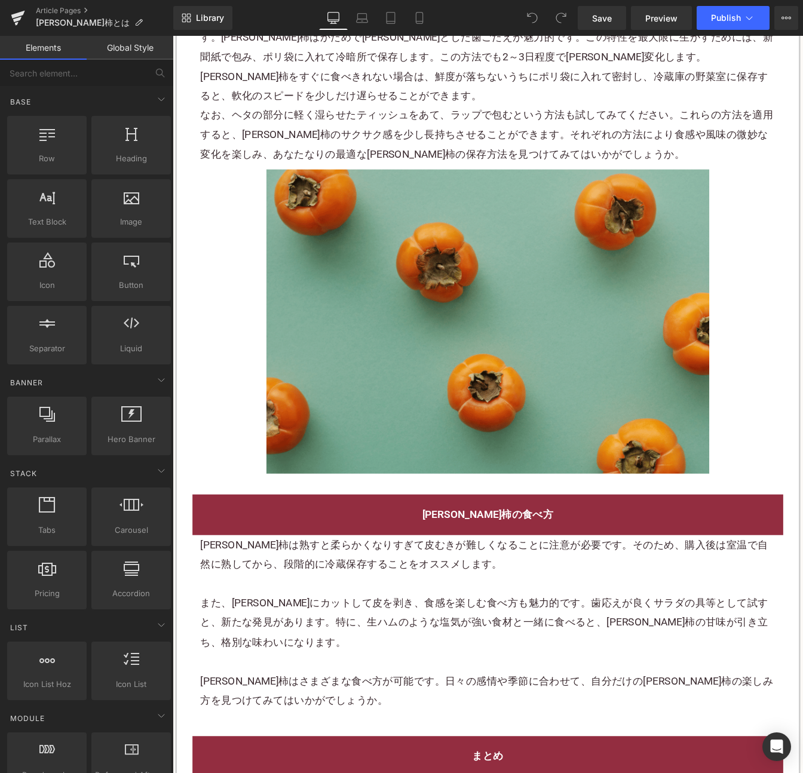
scroll to position [3239, 0]
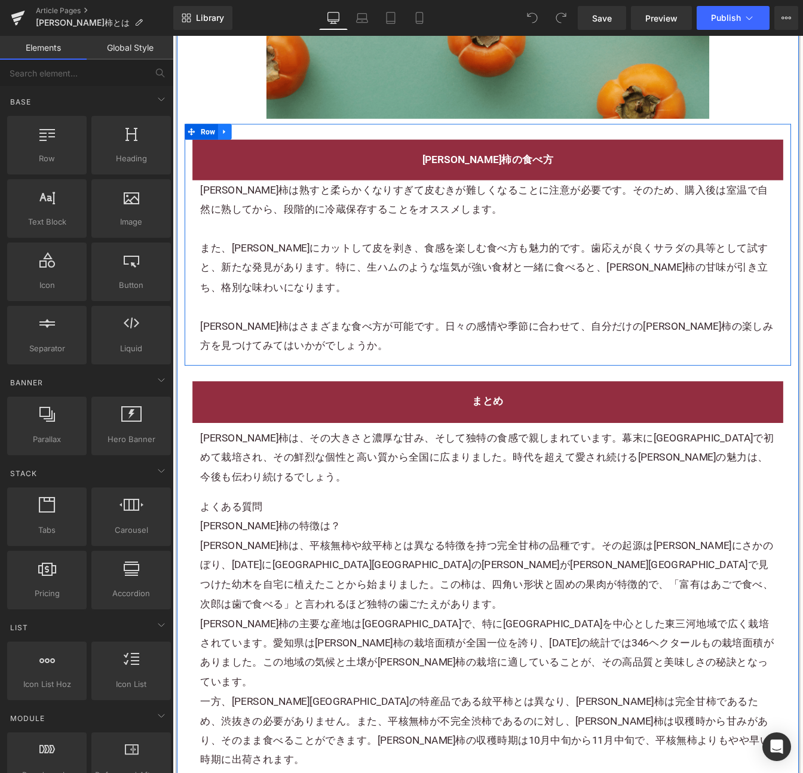
click at [232, 142] on icon at bounding box center [232, 146] width 8 height 9
click at [244, 142] on icon at bounding box center [248, 146] width 8 height 8
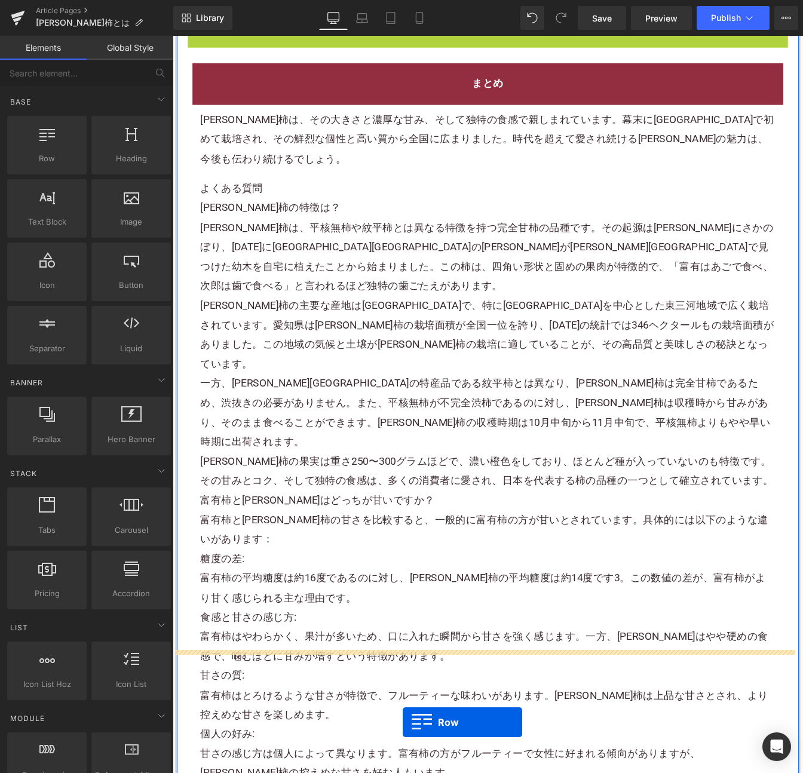
scroll to position [3657, 0]
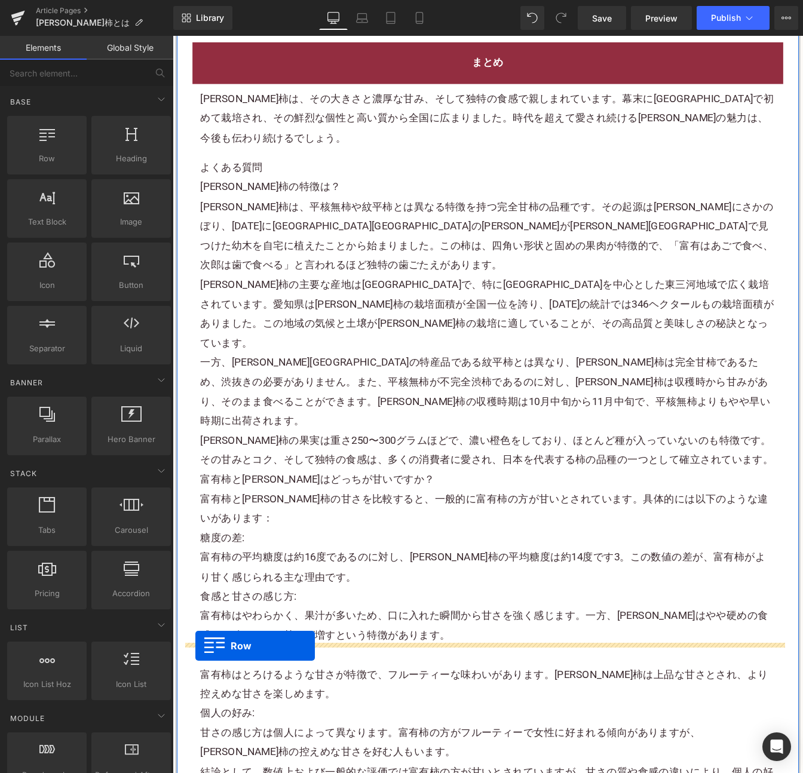
drag, startPoint x: 189, startPoint y: 319, endPoint x: 199, endPoint y: 735, distance: 416.4
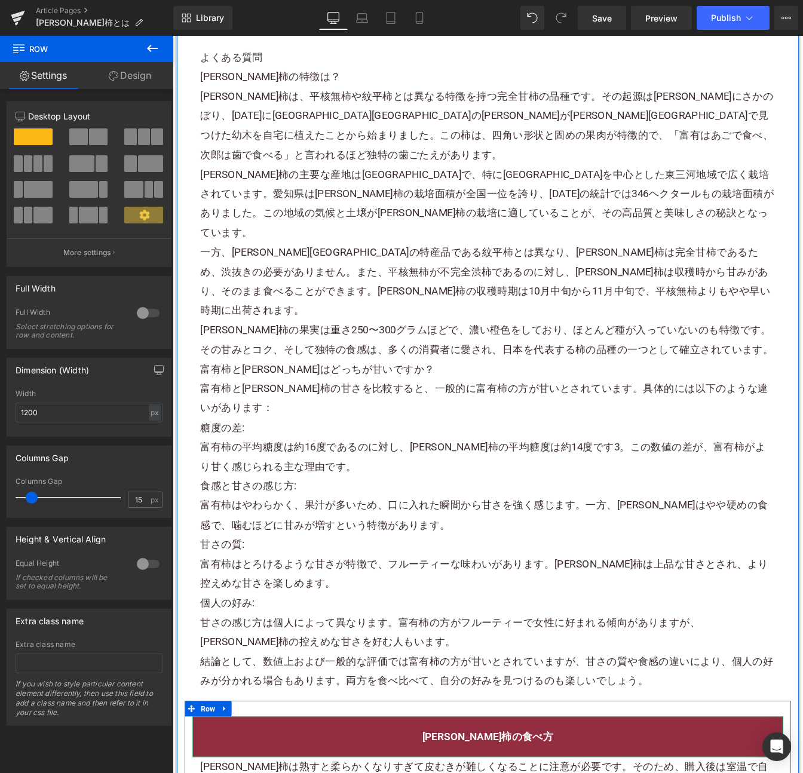
scroll to position [3866, 0]
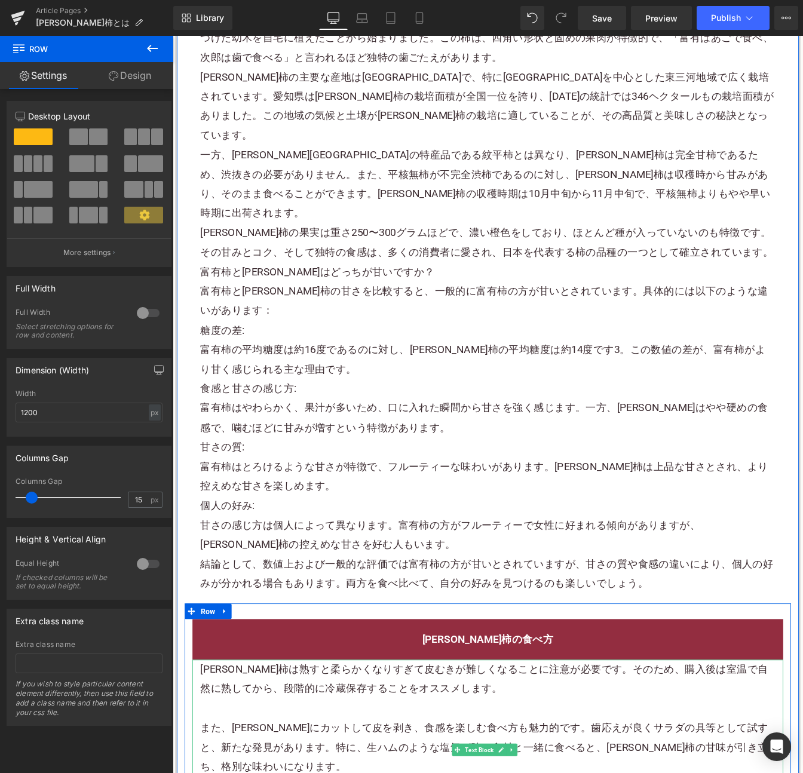
click at [621, 755] on span "[PERSON_NAME]柿は熟すと柔らかくなりすぎて皮むきが難しくなることに注意が必要です。そのため、購入後は室温で自然に熟してから、段階的に冷蔵保存するこ…" at bounding box center [529, 773] width 651 height 36
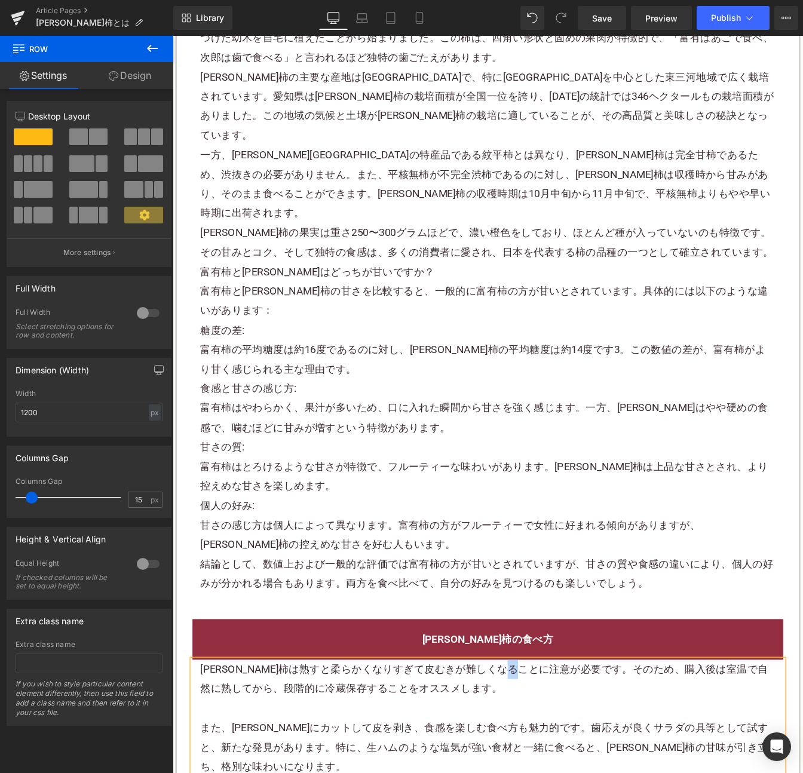
click at [621, 755] on span "[PERSON_NAME]柿は熟すと柔らかくなりすぎて皮むきが難しくなることに注意が必要です。そのため、購入後は室温で自然に熟してから、段階的に冷蔵保存するこ…" at bounding box center [529, 773] width 651 height 36
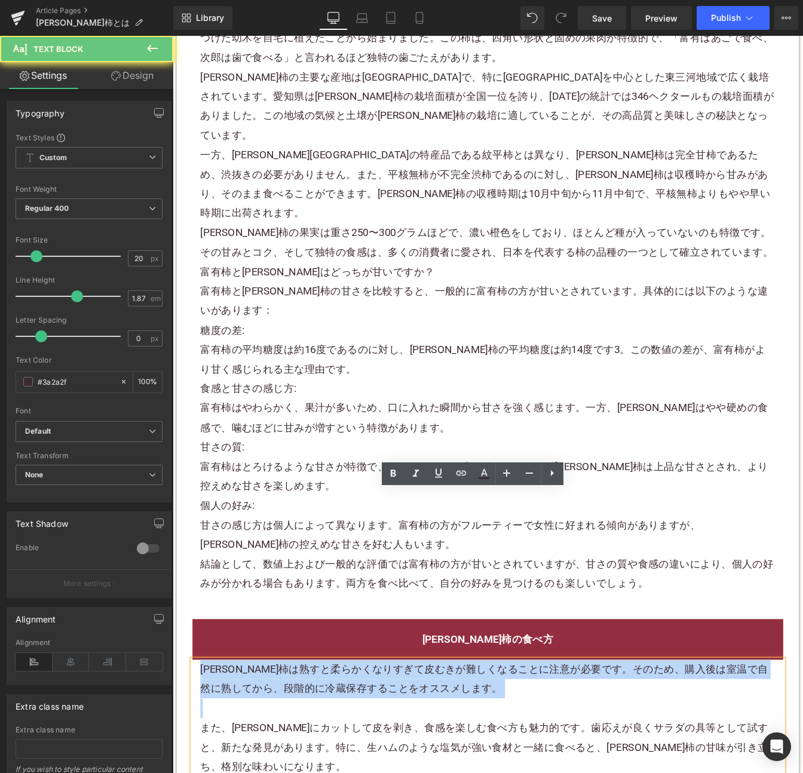
click at [621, 755] on span "[PERSON_NAME]柿は熟すと柔らかくなりすぎて皮むきが難しくなることに注意が必要です。そのため、購入後は室温で自然に熟してから、段階的に冷蔵保存するこ…" at bounding box center [529, 773] width 651 height 36
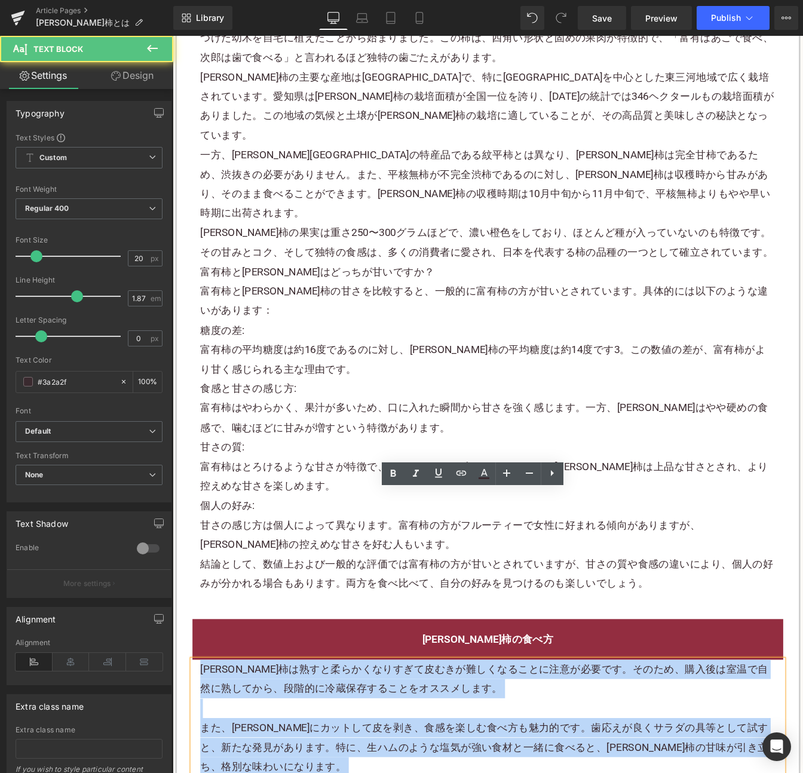
drag, startPoint x: 238, startPoint y: 722, endPoint x: 188, endPoint y: 566, distance: 163.7
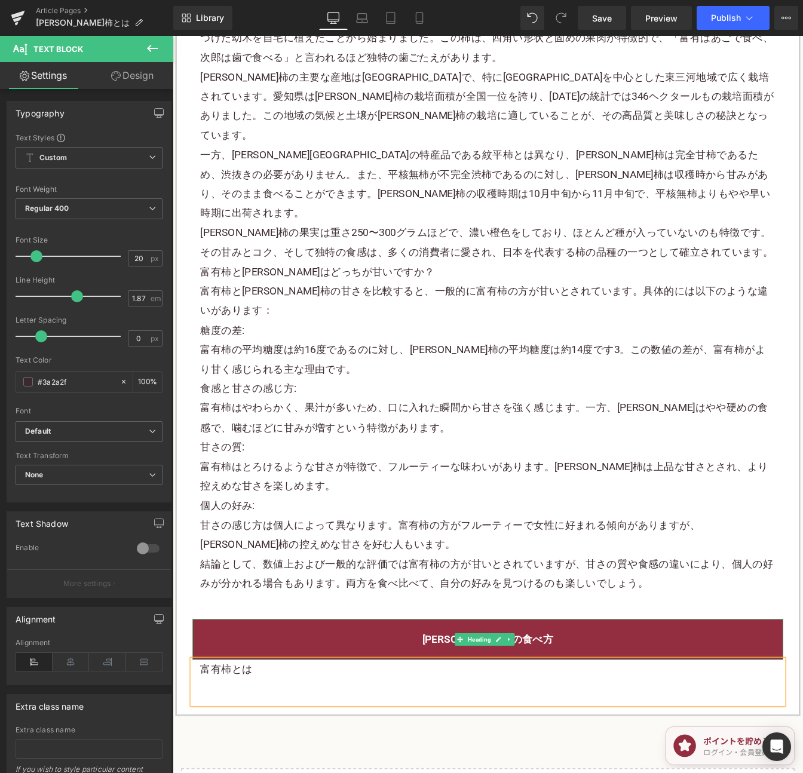
click at [625, 717] on h2 "[PERSON_NAME]柿の食べ方" at bounding box center [533, 728] width 659 height 22
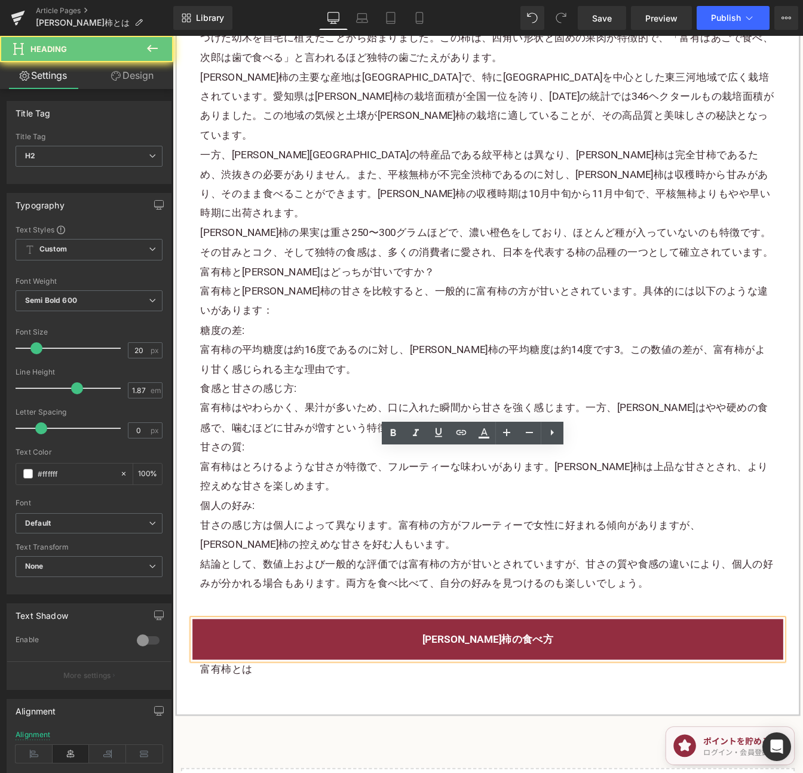
click at [625, 717] on h2 "[PERSON_NAME]柿の食べ方" at bounding box center [533, 728] width 659 height 22
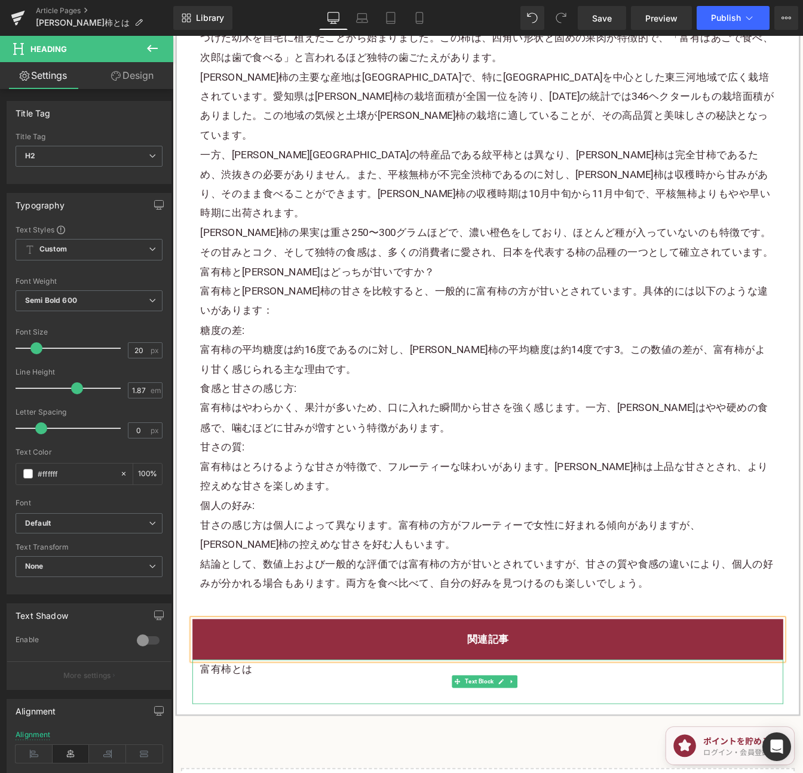
click at [308, 772] on p at bounding box center [533, 784] width 659 height 22
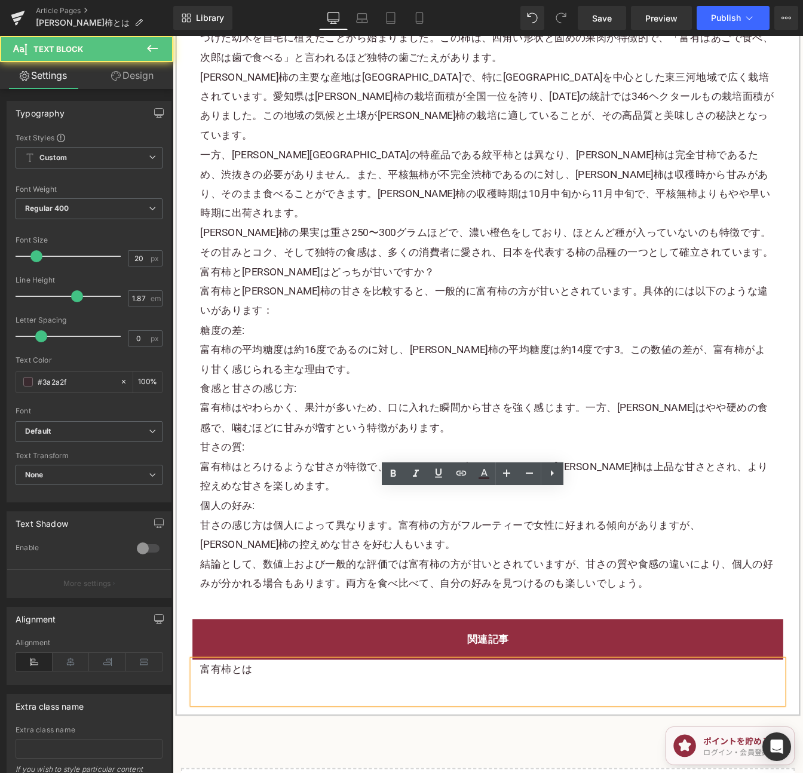
click at [304, 751] on p "富有柿とは" at bounding box center [533, 762] width 659 height 22
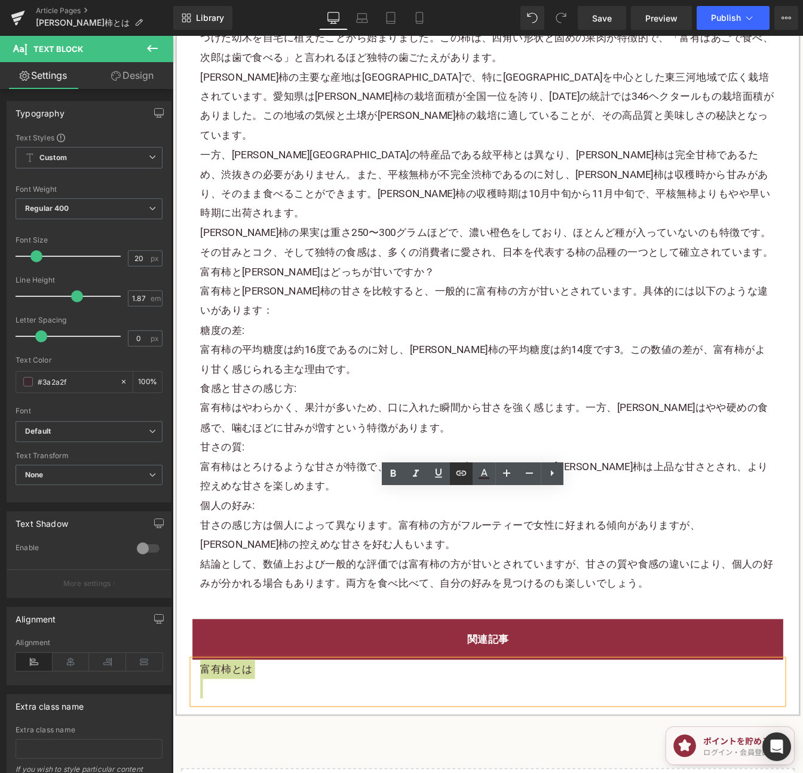
click at [466, 476] on icon at bounding box center [461, 473] width 14 height 14
drag, startPoint x: 342, startPoint y: 524, endPoint x: 397, endPoint y: 522, distance: 55.0
click at [358, 522] on input "text" at bounding box center [280, 523] width 184 height 30
paste input "[URL][DOMAIN_NAME]"
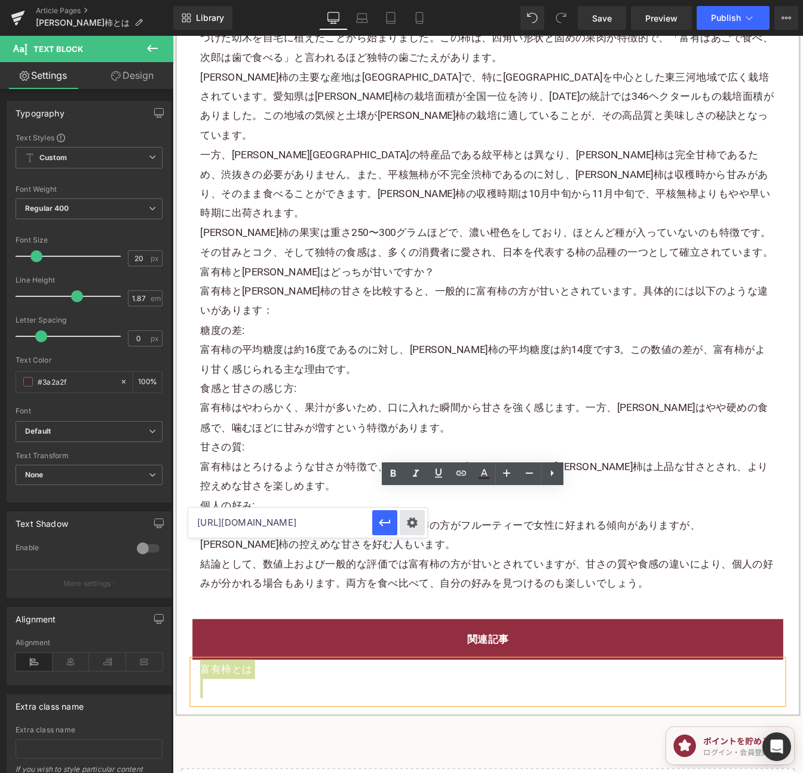
click at [400, 0] on div "Text Color Highlight Color #333333 Edit or remove link: Edit - Unlink - Cancel …" at bounding box center [401, 0] width 803 height 0
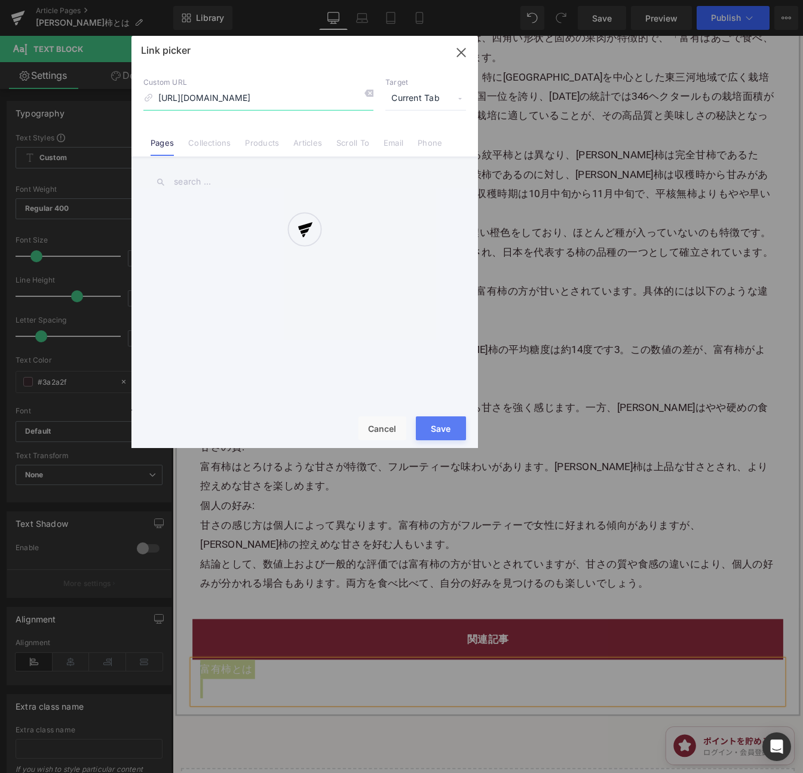
scroll to position [0, 54]
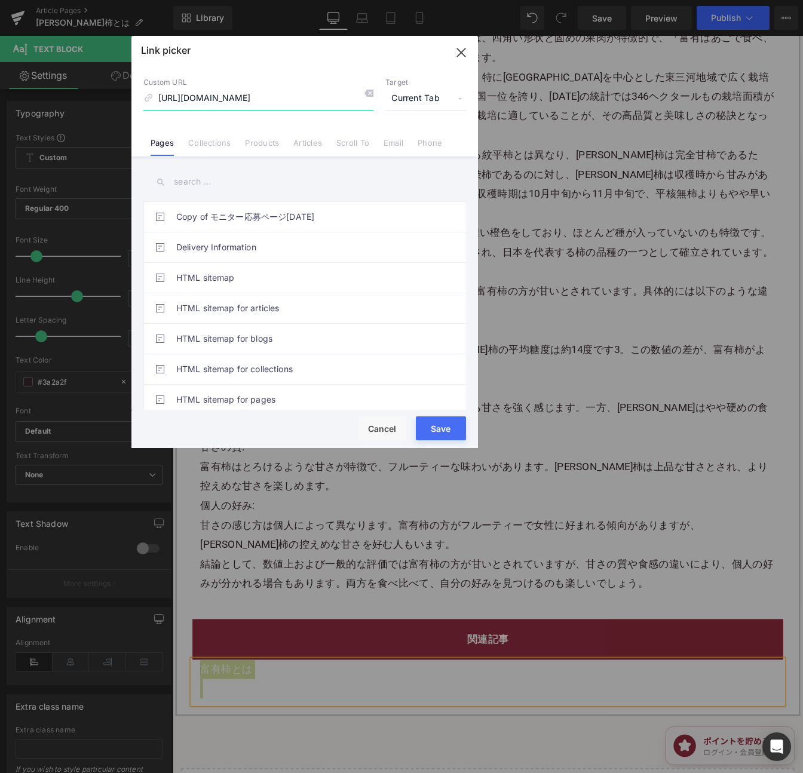
click at [463, 56] on icon "button" at bounding box center [461, 52] width 8 height 8
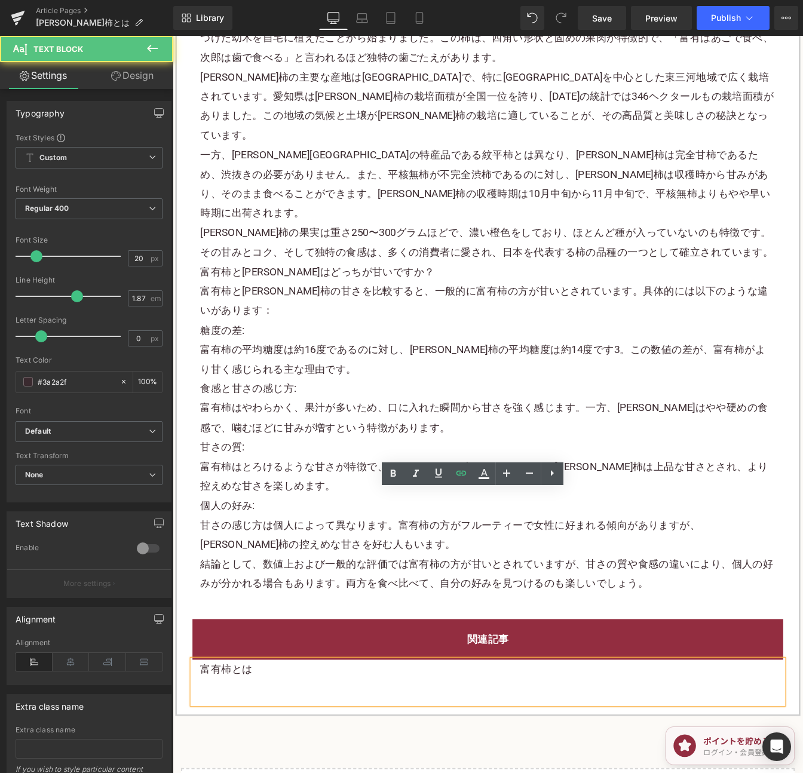
click at [237, 772] on p at bounding box center [533, 784] width 659 height 22
click at [239, 772] on p at bounding box center [533, 784] width 659 height 22
click at [239, 755] on link "富有柿とは" at bounding box center [234, 762] width 60 height 14
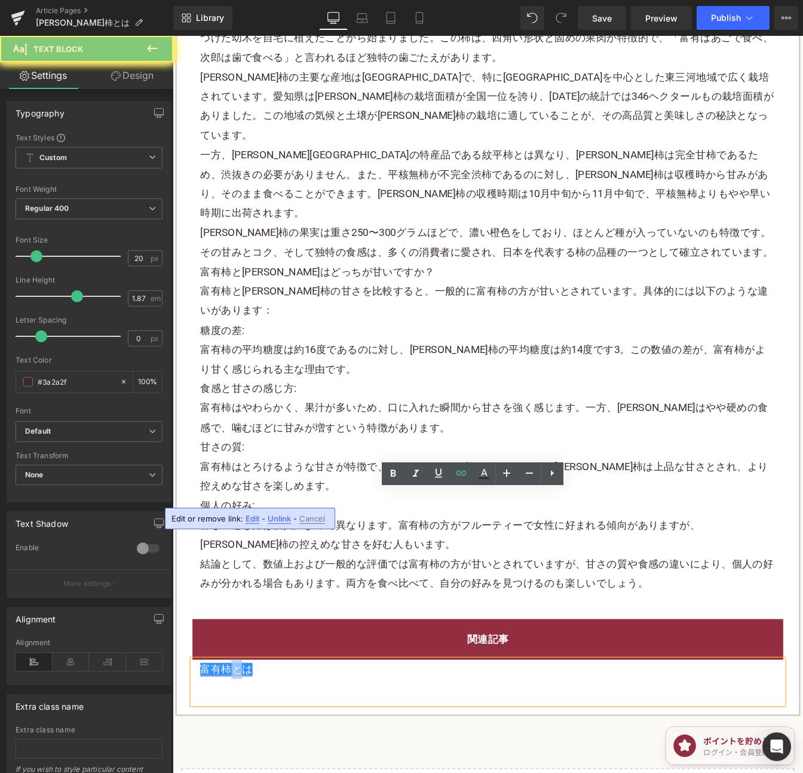
click at [239, 755] on link "富有柿とは" at bounding box center [234, 762] width 60 height 14
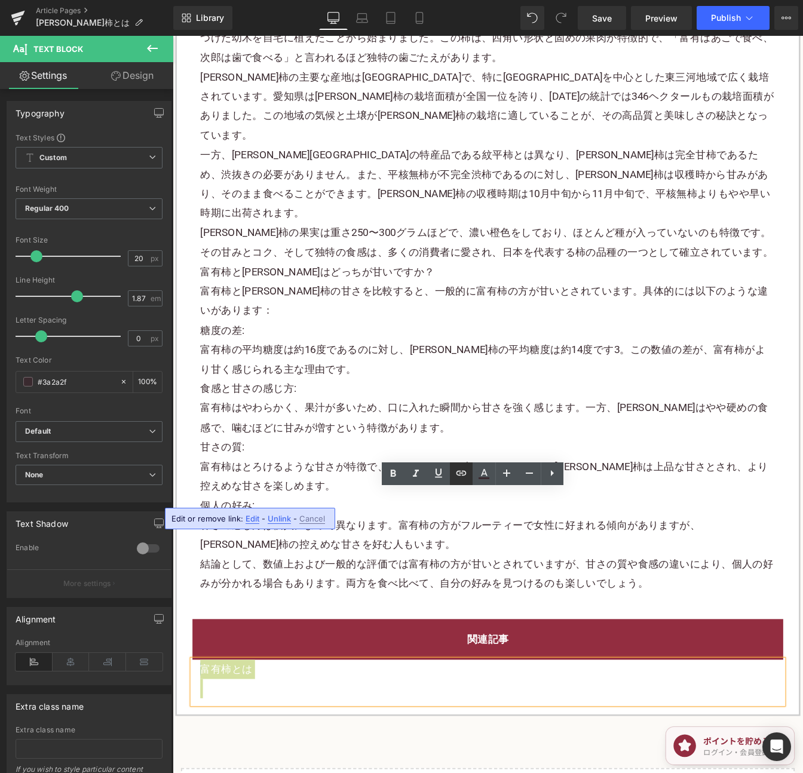
click at [462, 475] on icon at bounding box center [461, 473] width 14 height 14
click at [314, 520] on input "text" at bounding box center [280, 523] width 184 height 30
paste input "[URL][DOMAIN_NAME]"
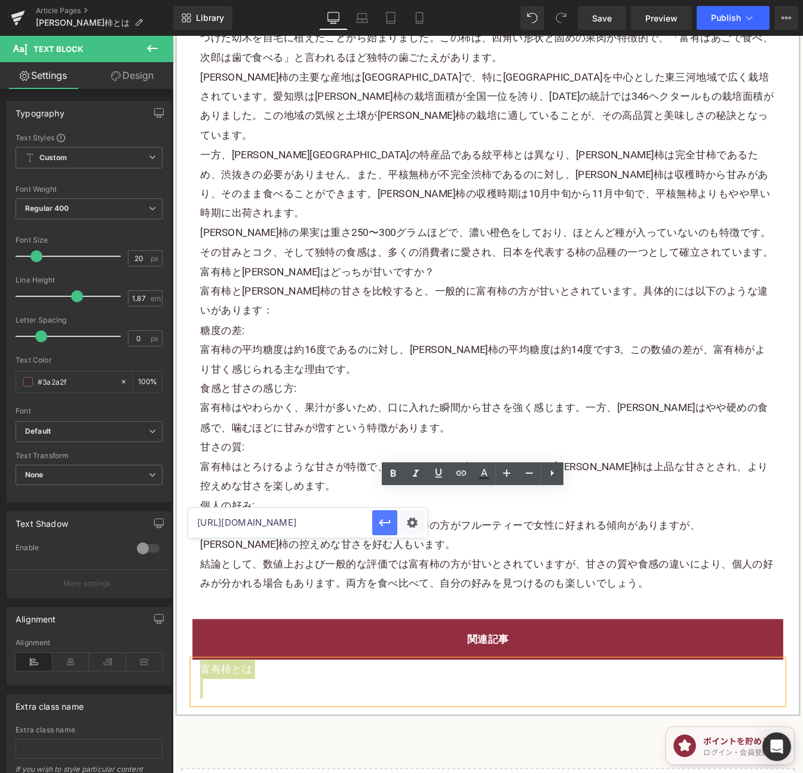
type input "[URL][DOMAIN_NAME]"
click at [388, 521] on icon "button" at bounding box center [384, 522] width 14 height 14
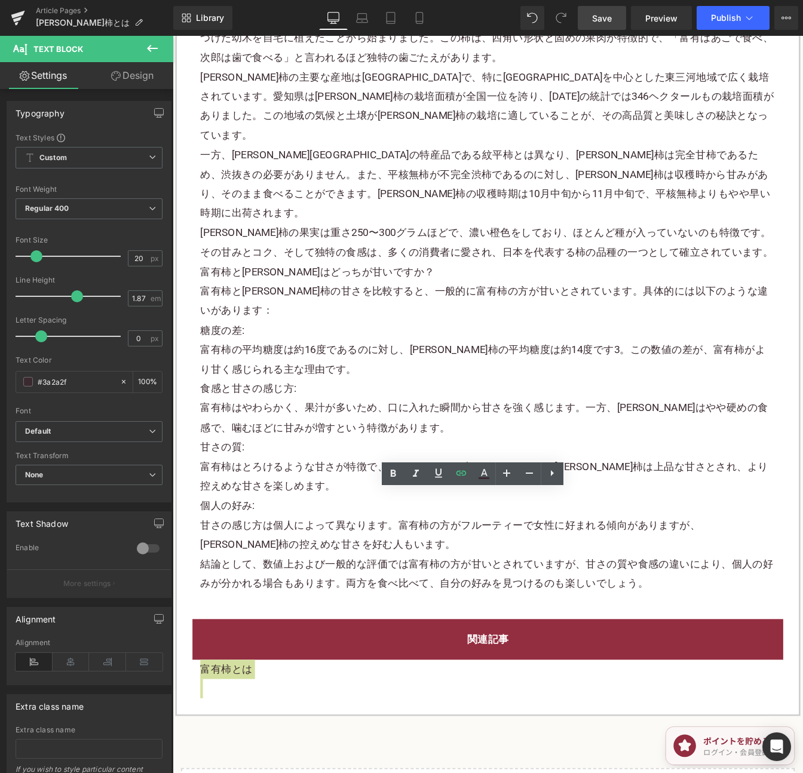
click at [596, 14] on span "Save" at bounding box center [602, 18] width 20 height 13
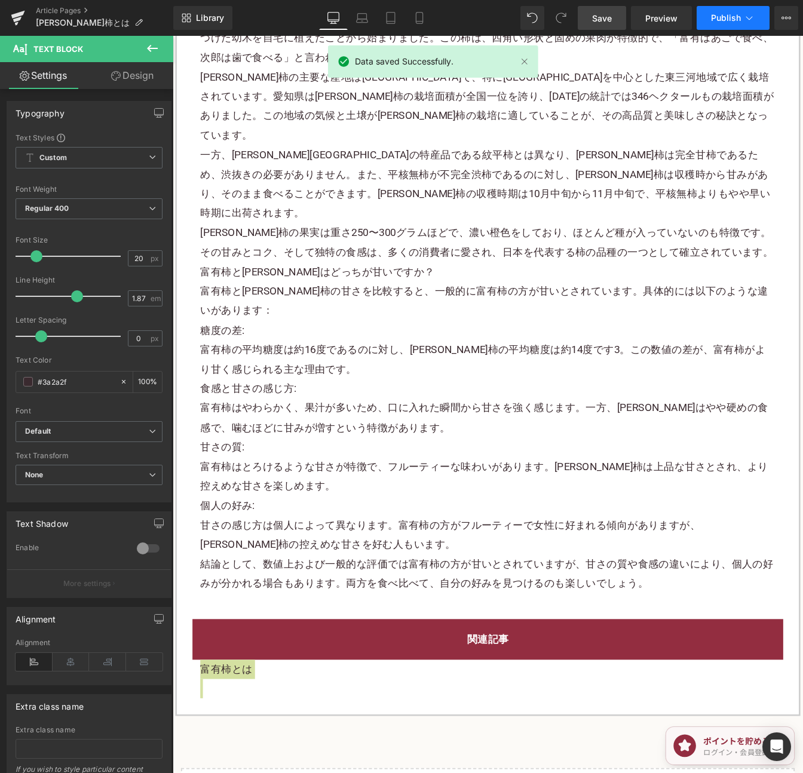
click at [736, 21] on span "Publish" at bounding box center [726, 18] width 30 height 10
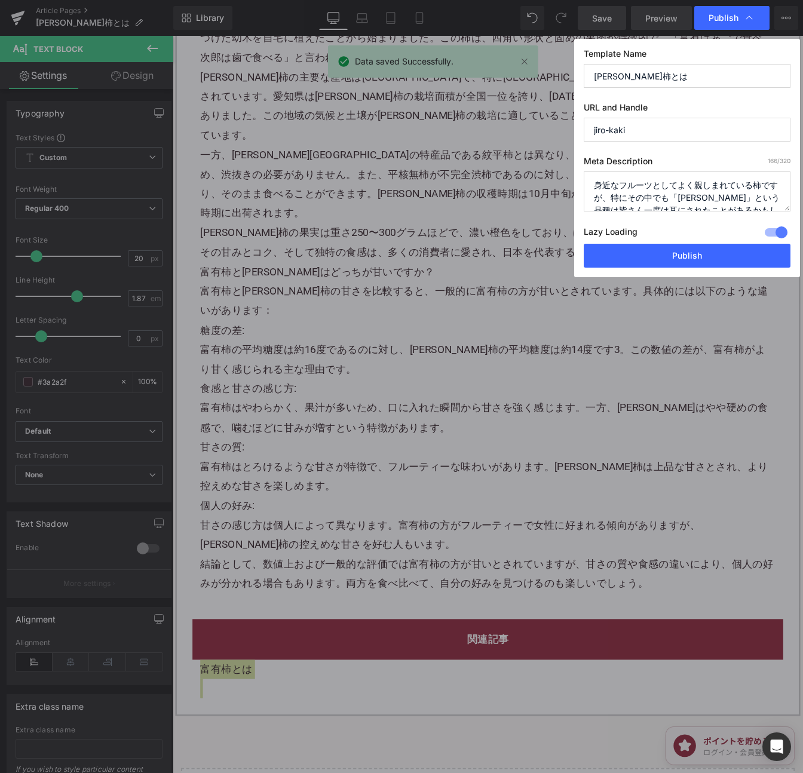
drag, startPoint x: 544, startPoint y: 26, endPoint x: 629, endPoint y: 14, distance: 85.6
click at [711, 252] on button "Publish" at bounding box center [686, 256] width 207 height 24
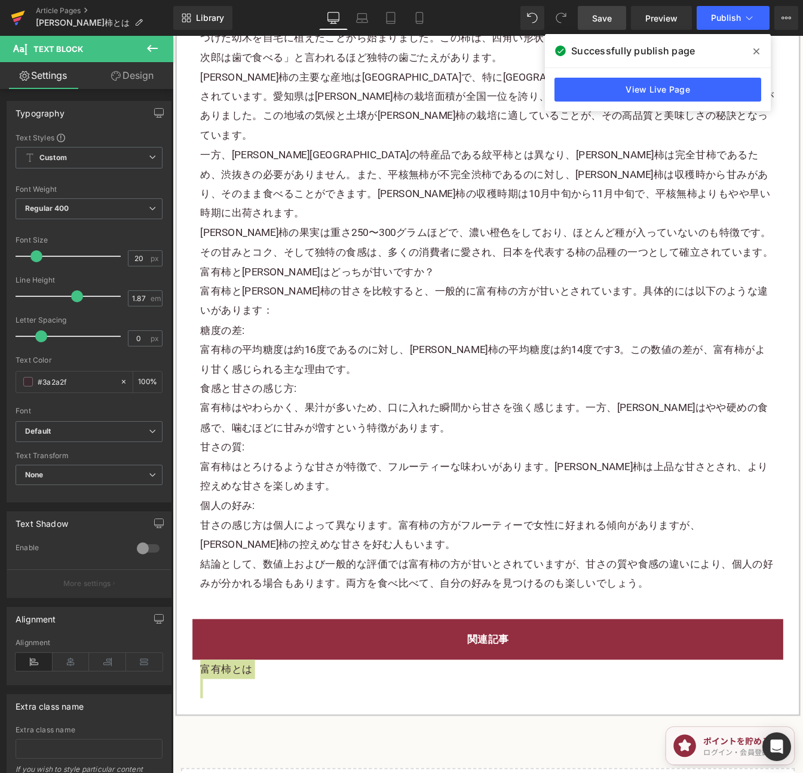
click at [18, 19] on icon at bounding box center [17, 19] width 8 height 5
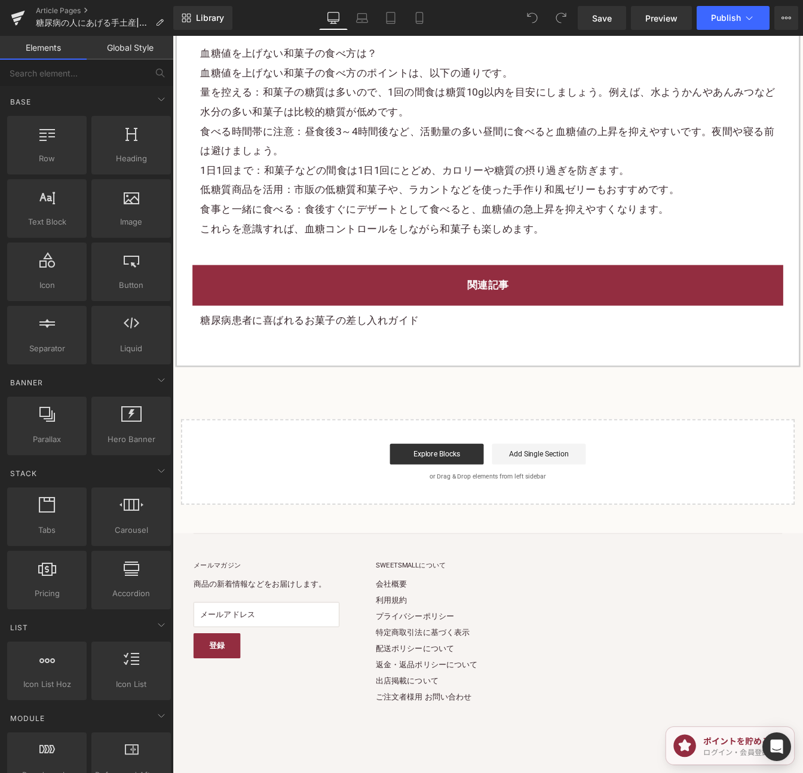
scroll to position [3887, 0]
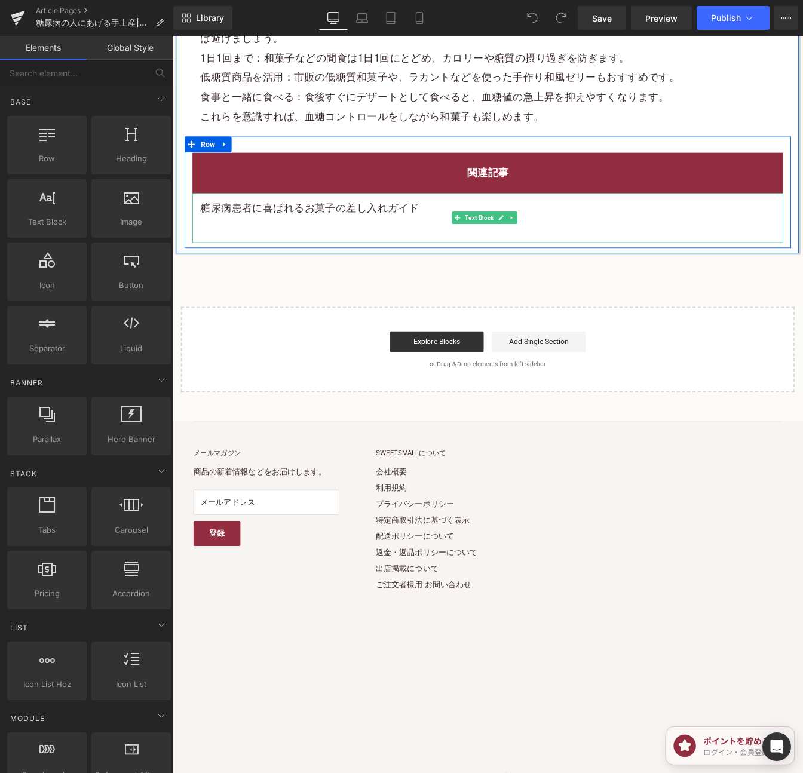
click at [461, 237] on div "糖尿病患者に喜ばれるお菓子の差し入れガイド" at bounding box center [533, 244] width 677 height 57
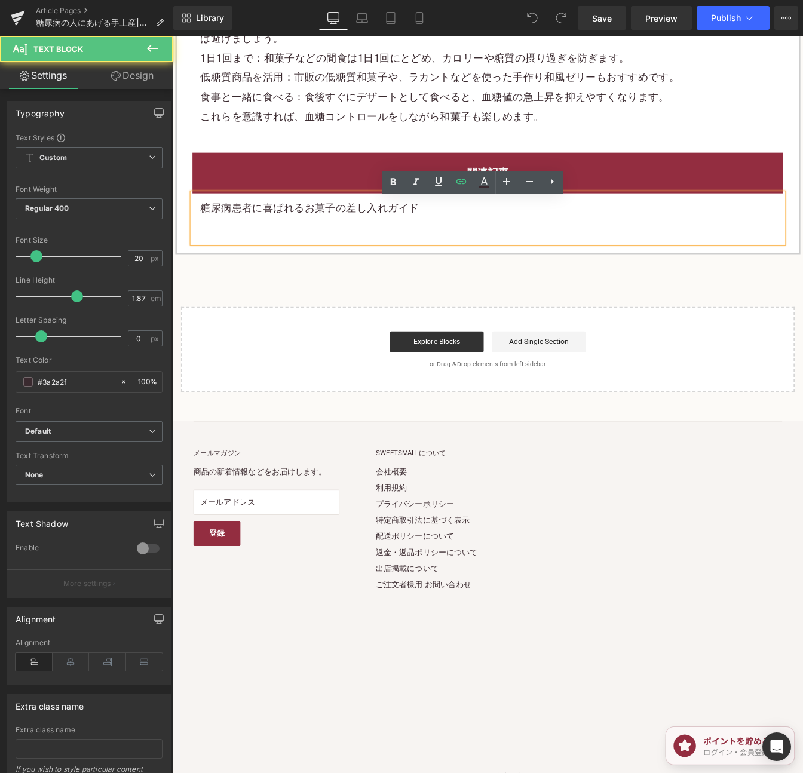
click at [367, 255] on p at bounding box center [533, 255] width 659 height 22
paste div
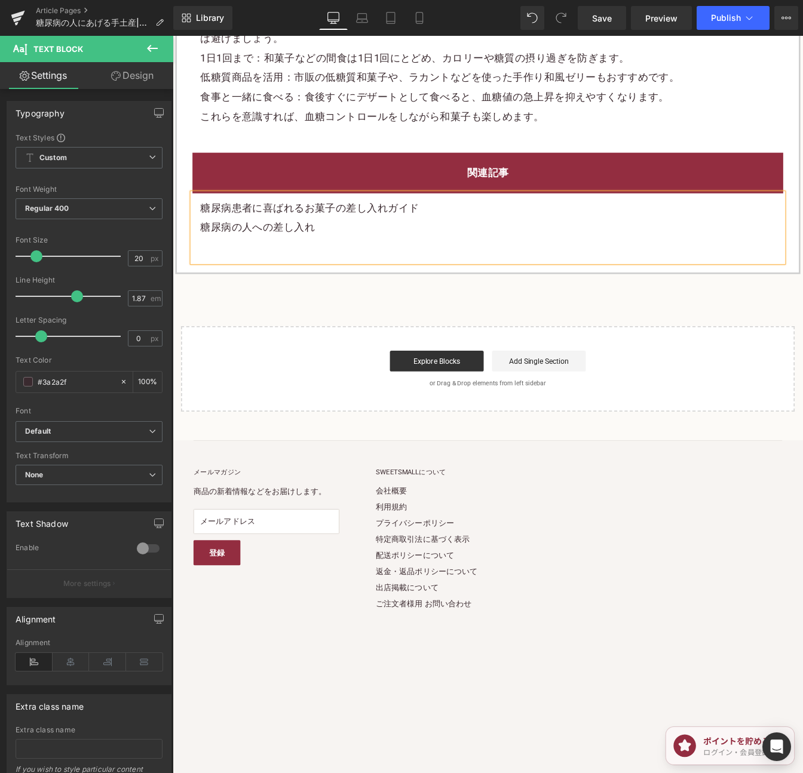
click at [315, 266] on p "糖尿病の人への差し入れ" at bounding box center [533, 255] width 659 height 22
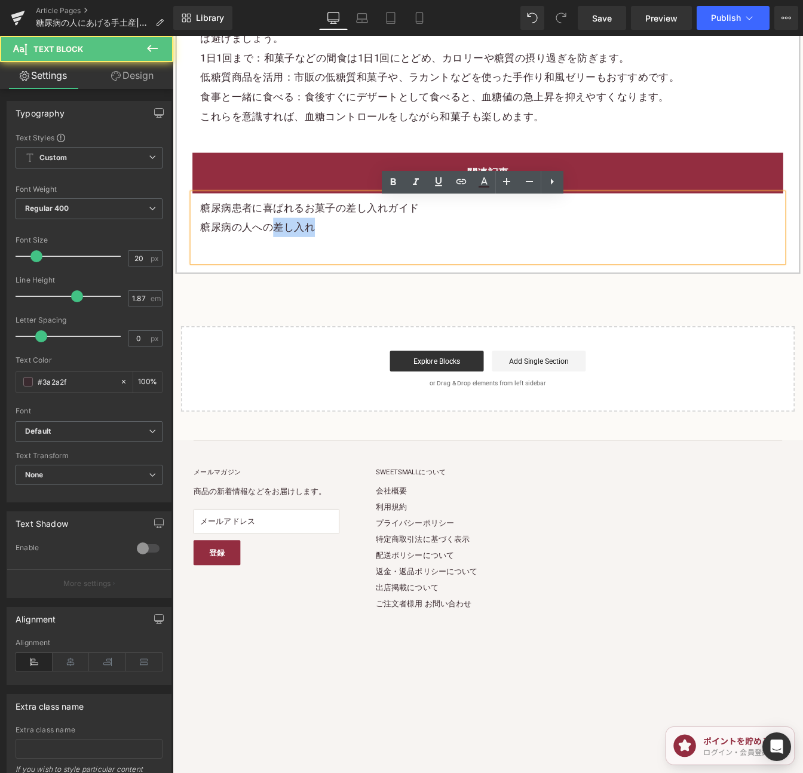
click at [315, 266] on p "糖尿病の人への差し入れ" at bounding box center [533, 255] width 659 height 22
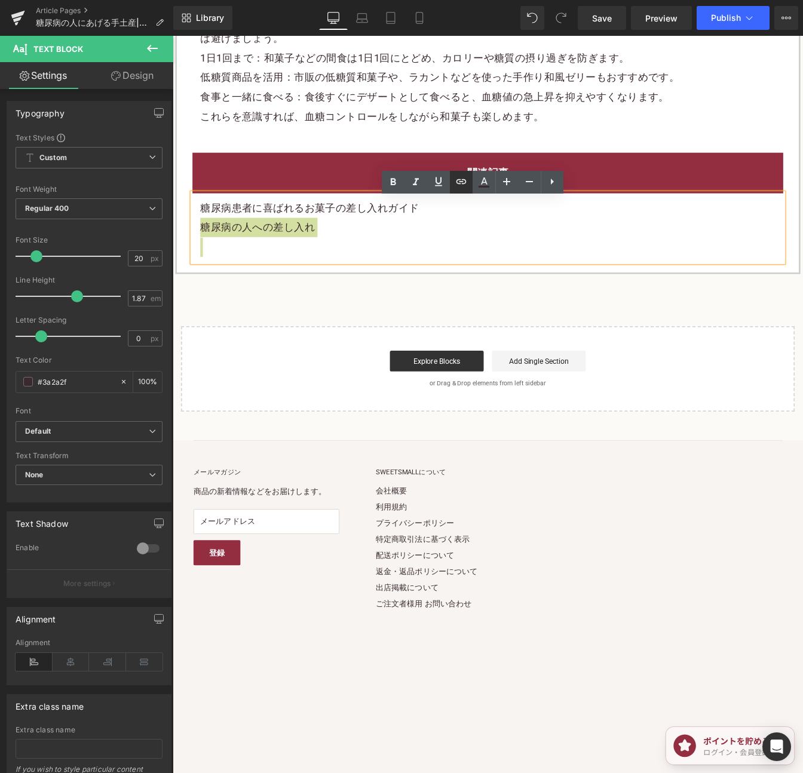
click at [459, 185] on icon at bounding box center [461, 181] width 14 height 14
click at [337, 254] on input "text" at bounding box center [280, 256] width 184 height 30
paste input "[URL][DOMAIN_NAME][MEDICAL_DATA]"
type input "[URL][DOMAIN_NAME][MEDICAL_DATA]"
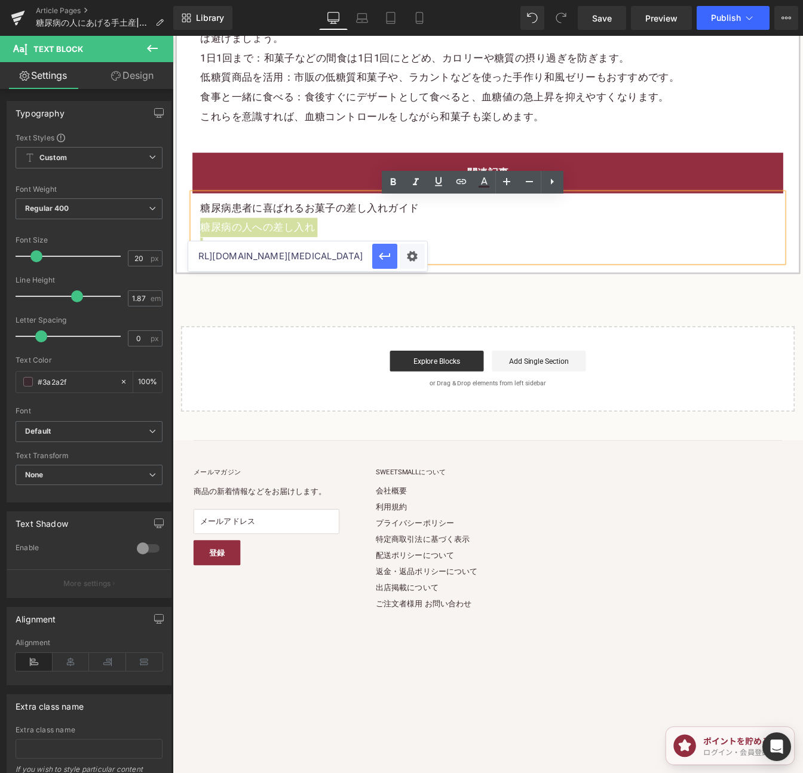
click at [388, 254] on icon "button" at bounding box center [384, 256] width 14 height 14
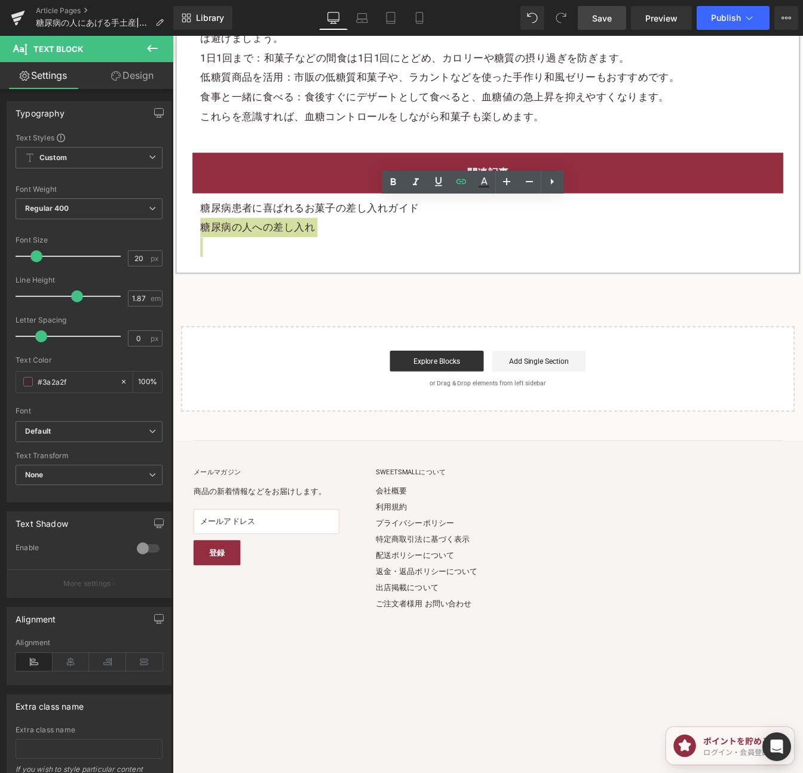
click at [601, 20] on span "Save" at bounding box center [602, 18] width 20 height 13
click at [739, 22] on span "Publish" at bounding box center [726, 18] width 30 height 10
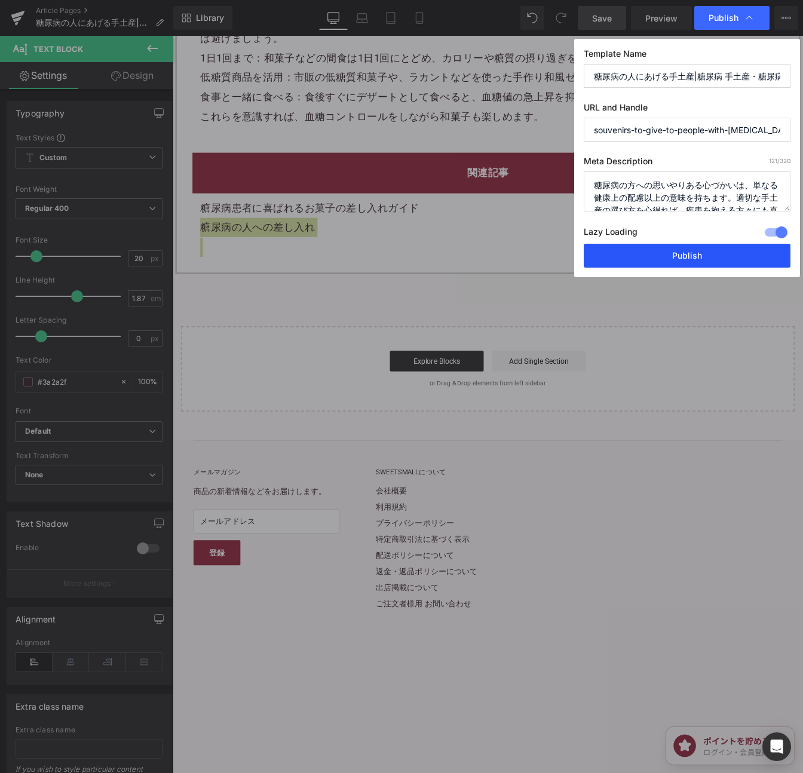
click at [712, 251] on button "Publish" at bounding box center [686, 256] width 207 height 24
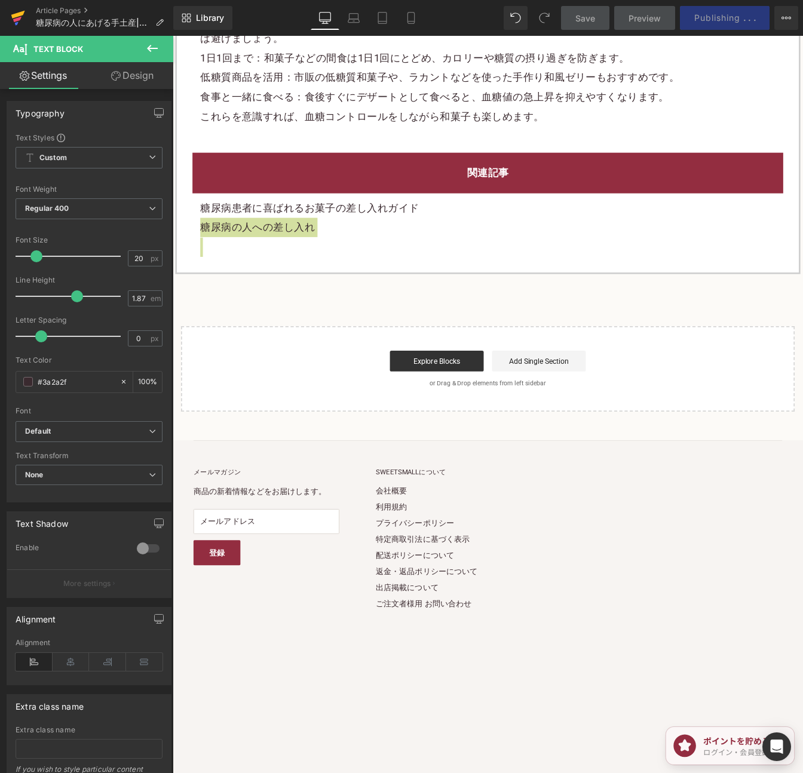
drag, startPoint x: 8, startPoint y: 18, endPoint x: 25, endPoint y: 2, distance: 22.8
click at [8, 18] on link at bounding box center [18, 18] width 36 height 36
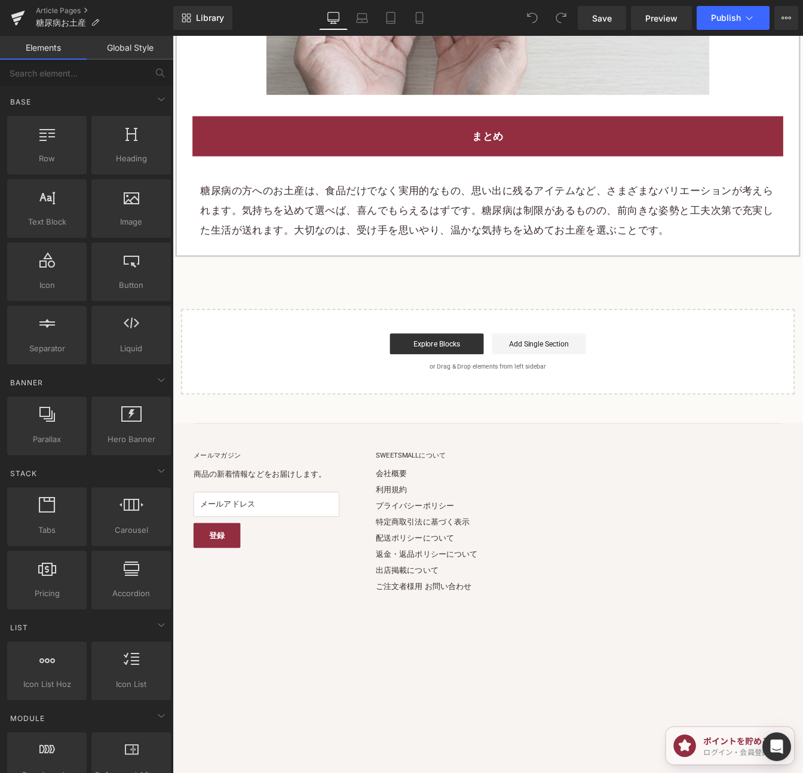
scroll to position [4835, 0]
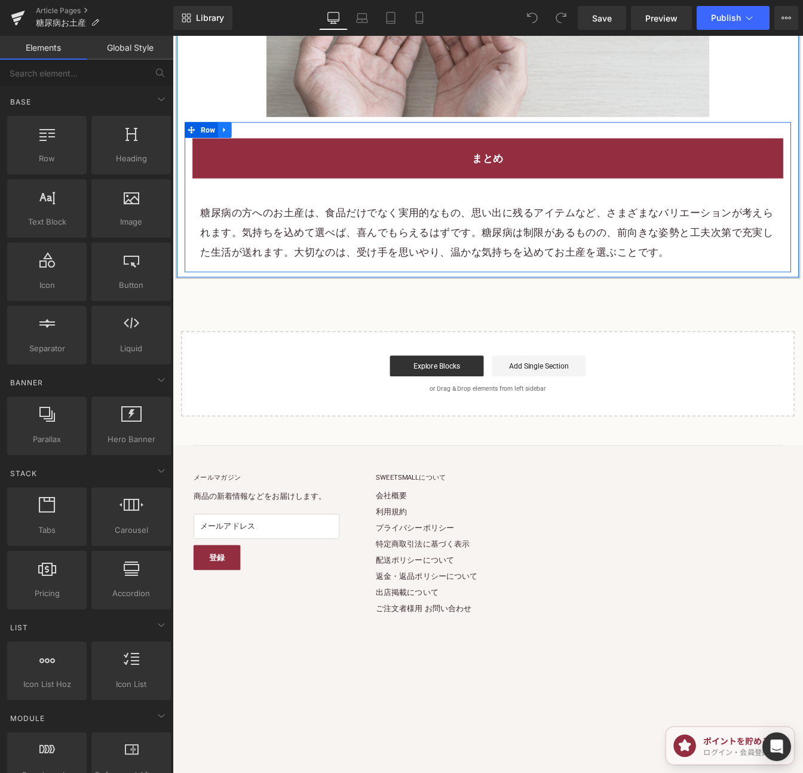
click at [229, 148] on icon at bounding box center [232, 143] width 8 height 9
click at [243, 153] on link at bounding box center [248, 144] width 16 height 18
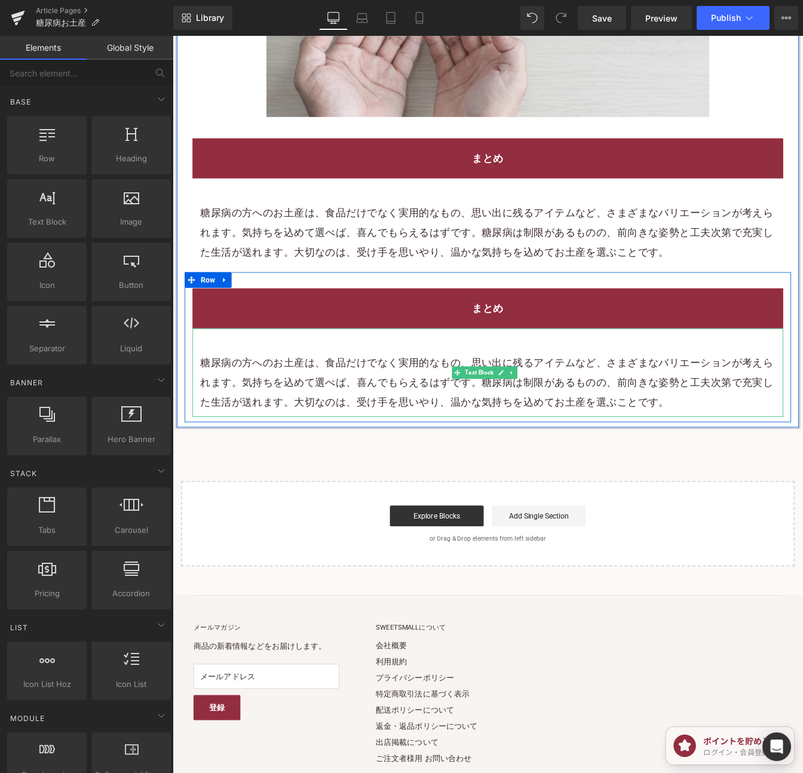
click at [468, 432] on p "糖尿病の方へのお土産は、食品だけでなく実用的なもの、思い出に残るアイテムなど、さまざまなバリエーションが考えられます。気持ちを込めて選べば、喜んでもらえるはず…" at bounding box center [533, 433] width 659 height 67
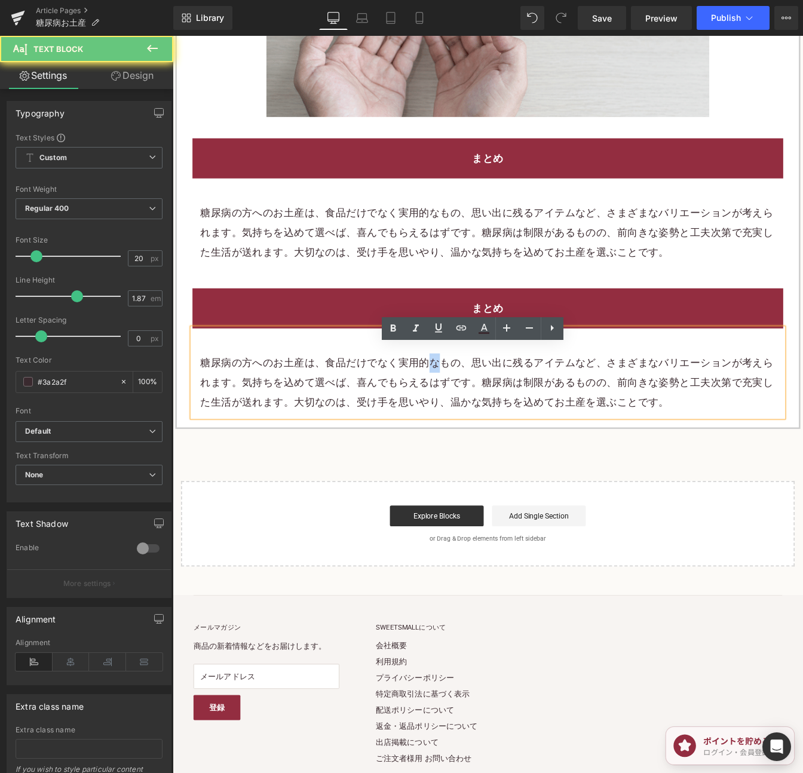
click at [468, 432] on p "糖尿病の方へのお土産は、食品だけでなく実用的なもの、思い出に残るアイテムなど、さまざまなバリエーションが考えられます。気持ちを込めて選べば、喜んでもらえるはず…" at bounding box center [533, 433] width 659 height 67
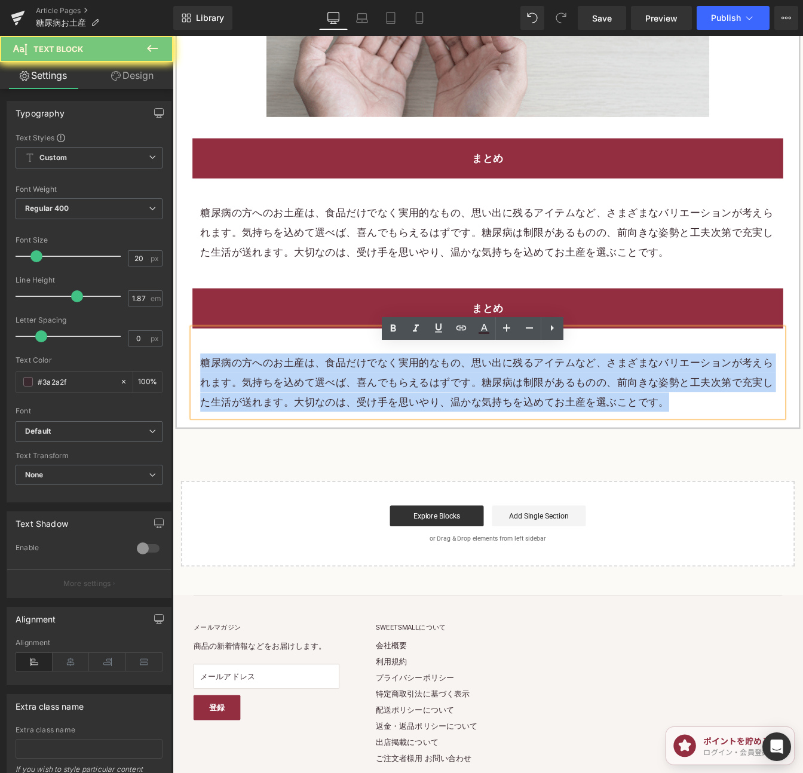
click at [468, 432] on p "糖尿病の方へのお土産は、食品だけでなく実用的なもの、思い出に残るアイテムなど、さまざまなバリエーションが考えられます。気持ちを込めて選べば、喜んでもらえるはず…" at bounding box center [533, 433] width 659 height 67
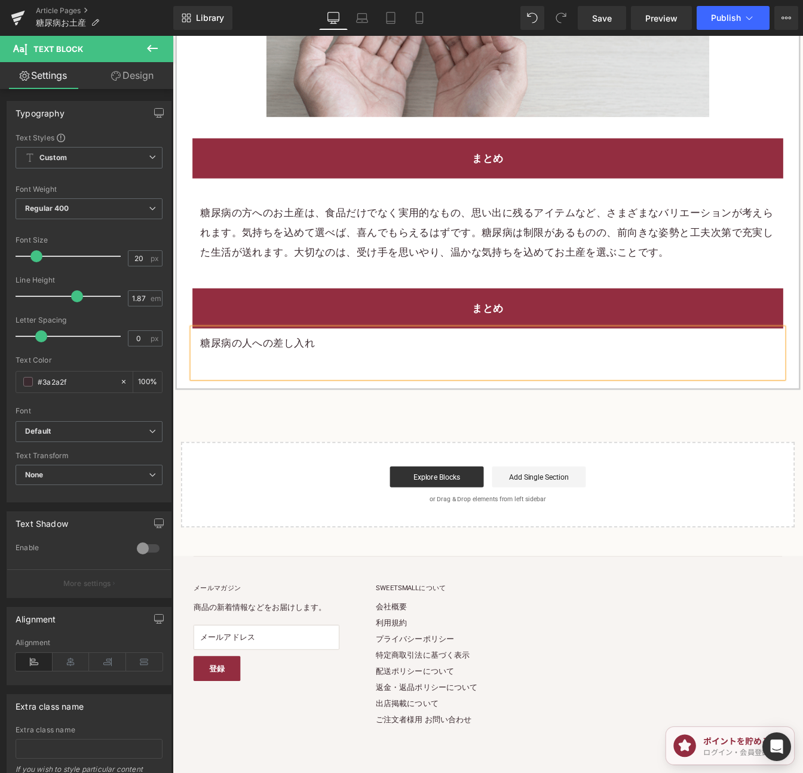
click at [318, 400] on p "糖尿病の人への差し入れ" at bounding box center [533, 388] width 659 height 22
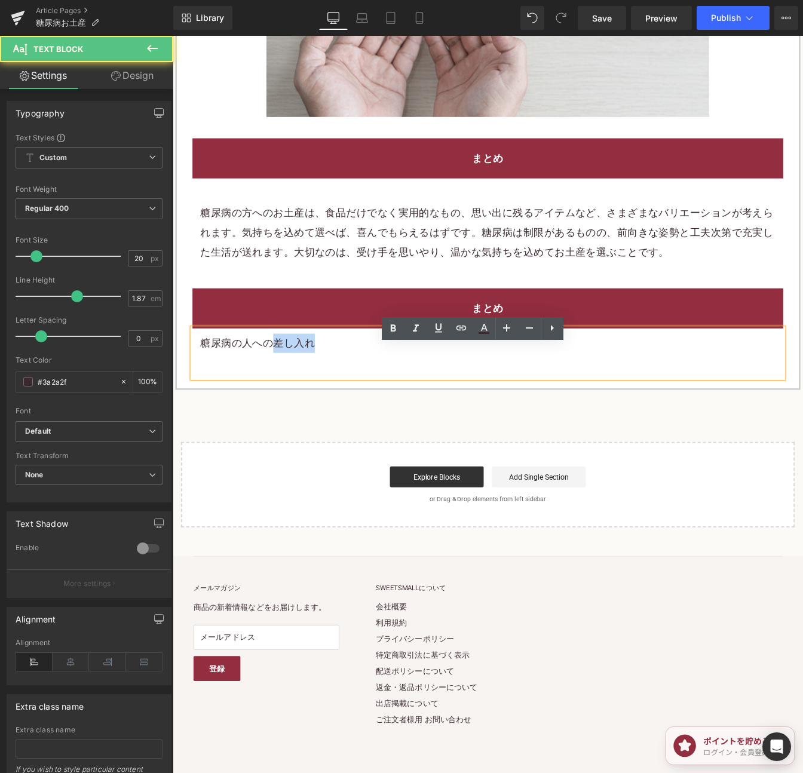
click at [318, 400] on p "糖尿病の人への差し入れ" at bounding box center [533, 388] width 659 height 22
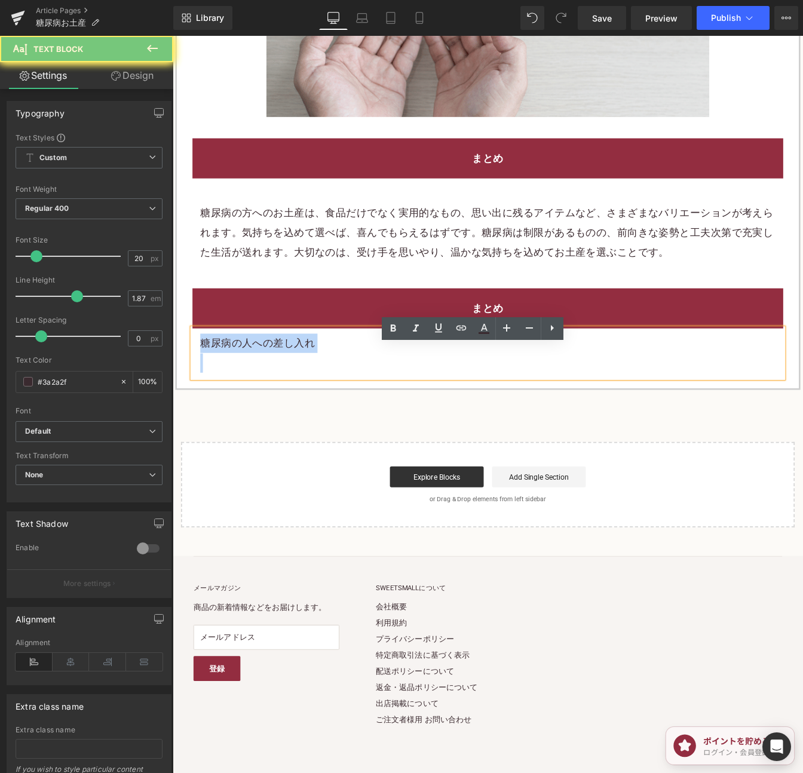
click at [318, 400] on p "糖尿病の人への差し入れ" at bounding box center [533, 388] width 659 height 22
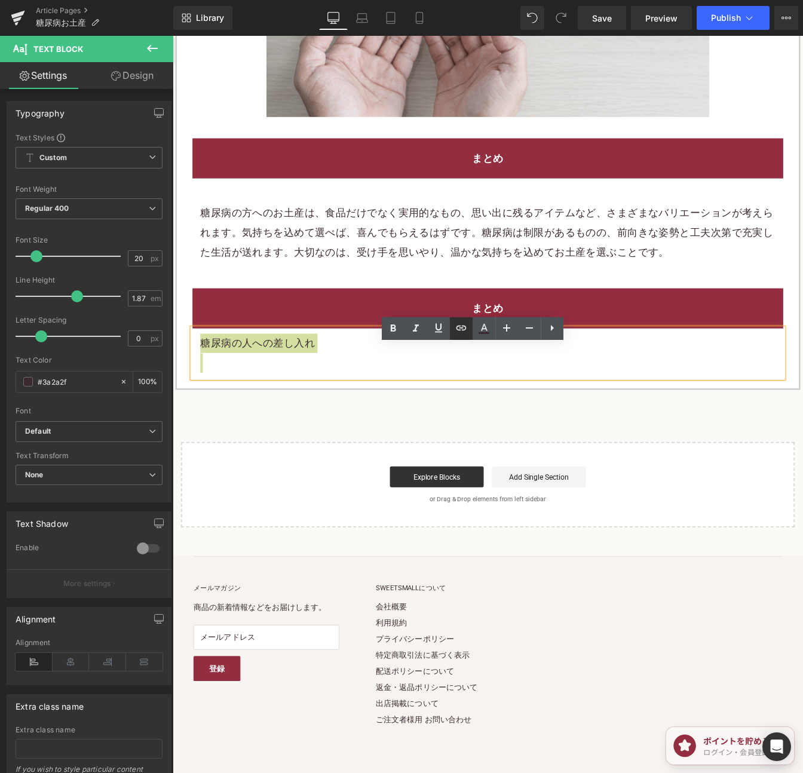
click at [465, 330] on icon at bounding box center [461, 328] width 14 height 14
click at [315, 388] on input "text" at bounding box center [280, 383] width 184 height 30
paste input "https://shop.sweetsvillage.com/blogs/knowledge/gifts-for-people-with-diabetes"
type input "https://shop.sweetsvillage.com/blogs/knowledge/gifts-for-people-with-diabetes"
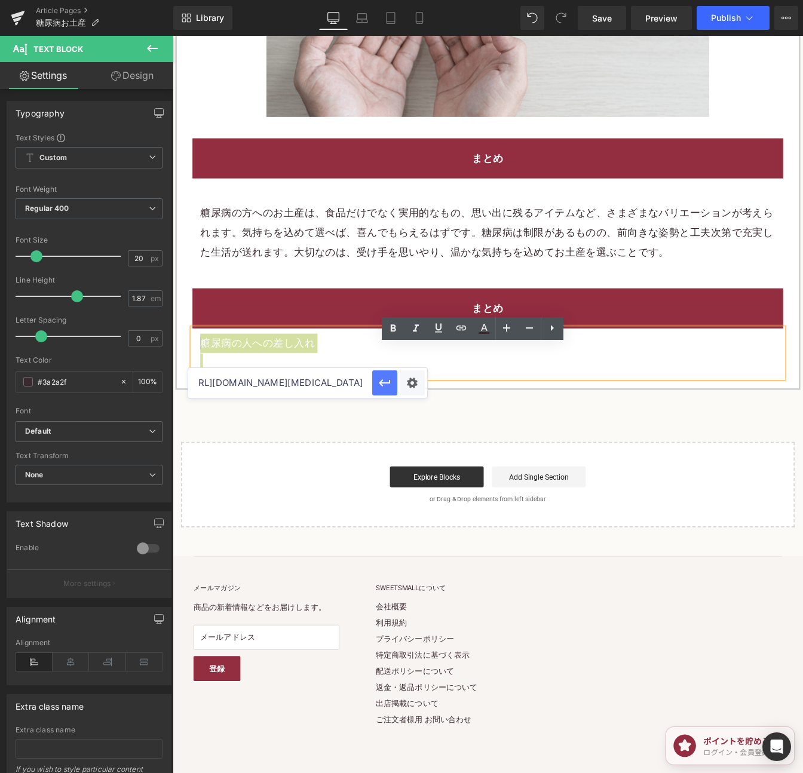
scroll to position [0, 0]
drag, startPoint x: 379, startPoint y: 385, endPoint x: 250, endPoint y: 396, distance: 128.9
click at [379, 385] on icon "button" at bounding box center [384, 383] width 14 height 14
drag, startPoint x: 732, startPoint y: 335, endPoint x: 732, endPoint y: 346, distance: 10.7
click at [732, 339] on div "まとめ Heading 糖尿病の人への差し入れ Text Block Row" at bounding box center [533, 370] width 695 height 127
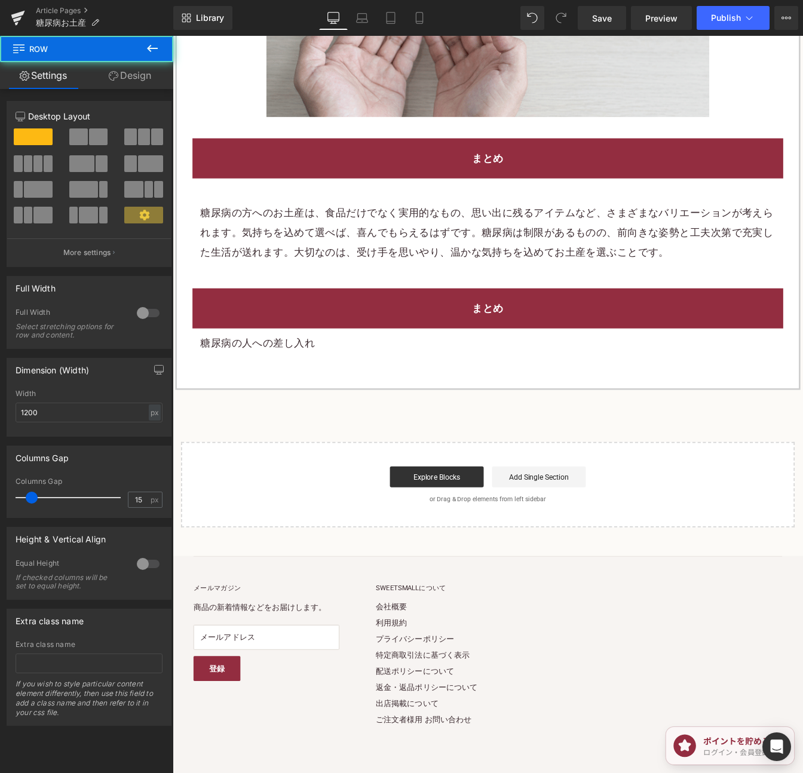
click at [730, 355] on div "まとめ" at bounding box center [533, 348] width 677 height 46
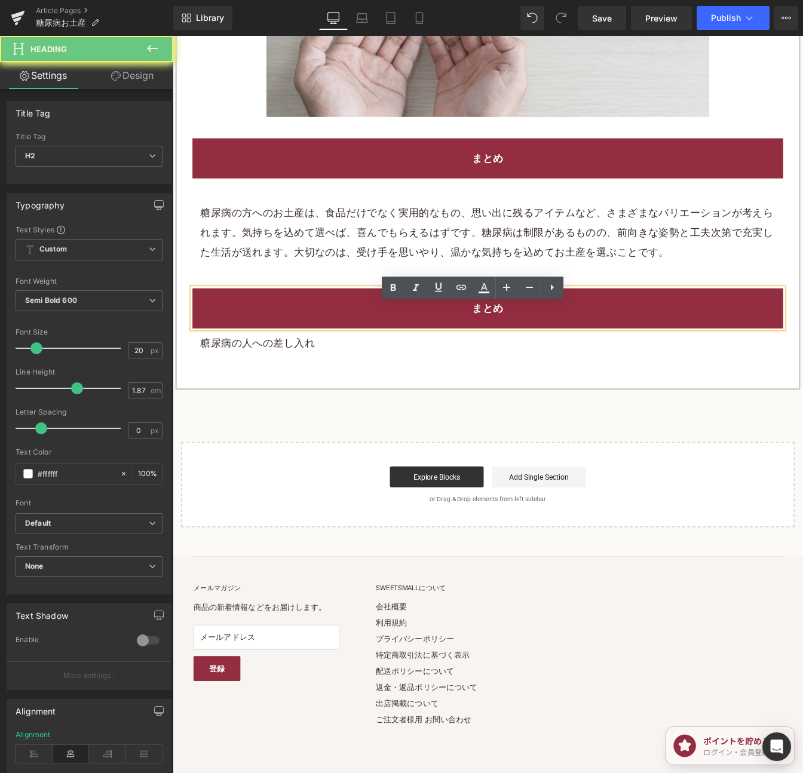
click at [730, 355] on div "まとめ" at bounding box center [533, 348] width 677 height 46
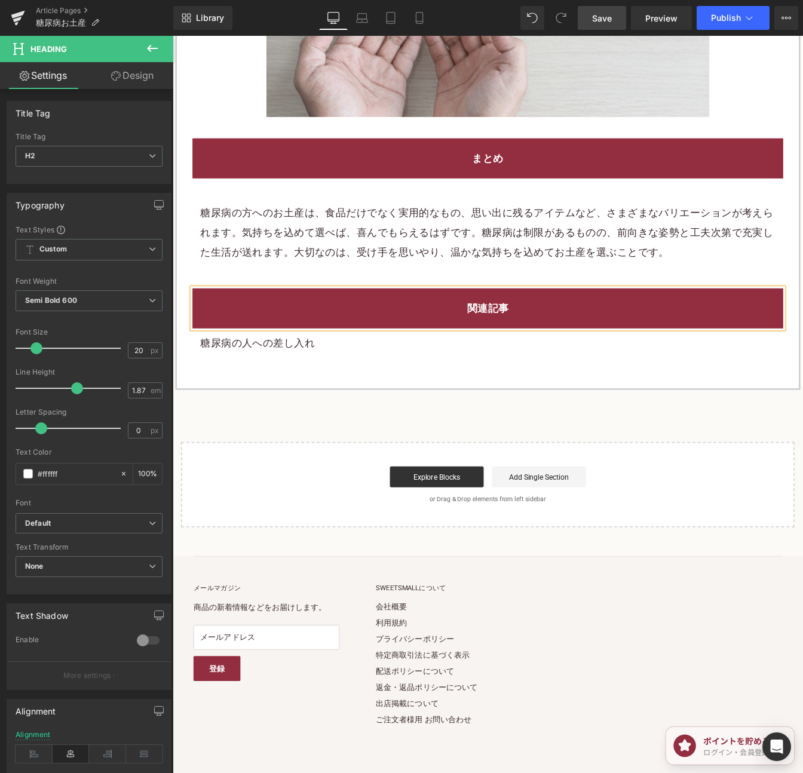
click at [607, 23] on span "Save" at bounding box center [602, 18] width 20 height 13
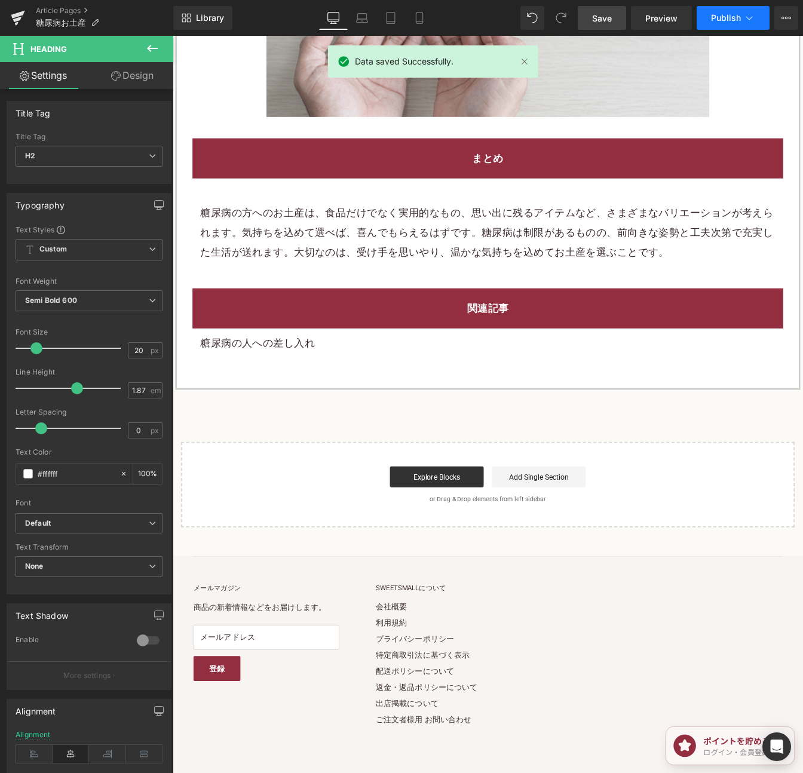
click at [711, 20] on span "Publish" at bounding box center [726, 18] width 30 height 10
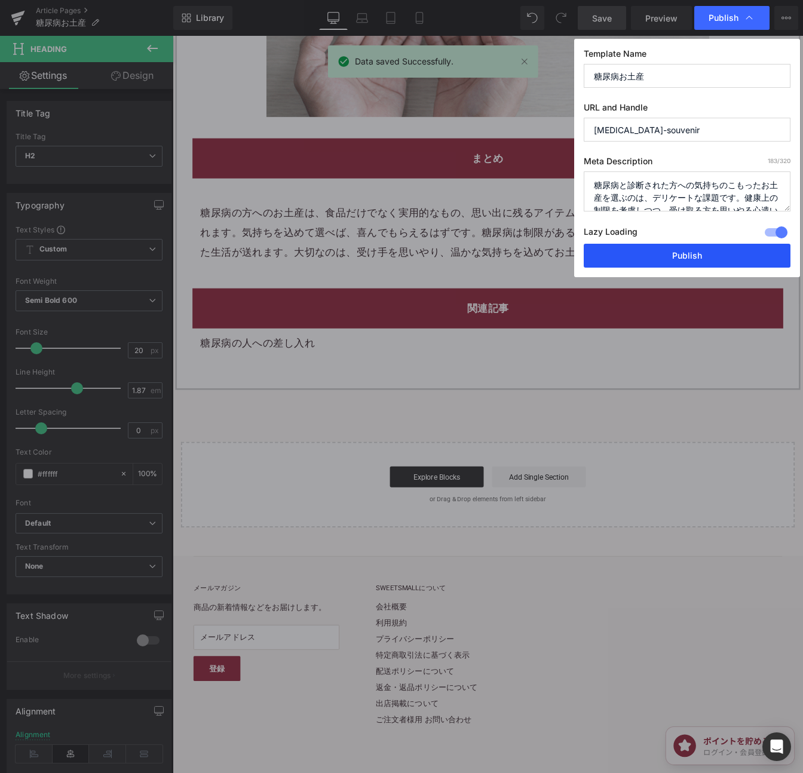
click at [690, 262] on button "Publish" at bounding box center [686, 256] width 207 height 24
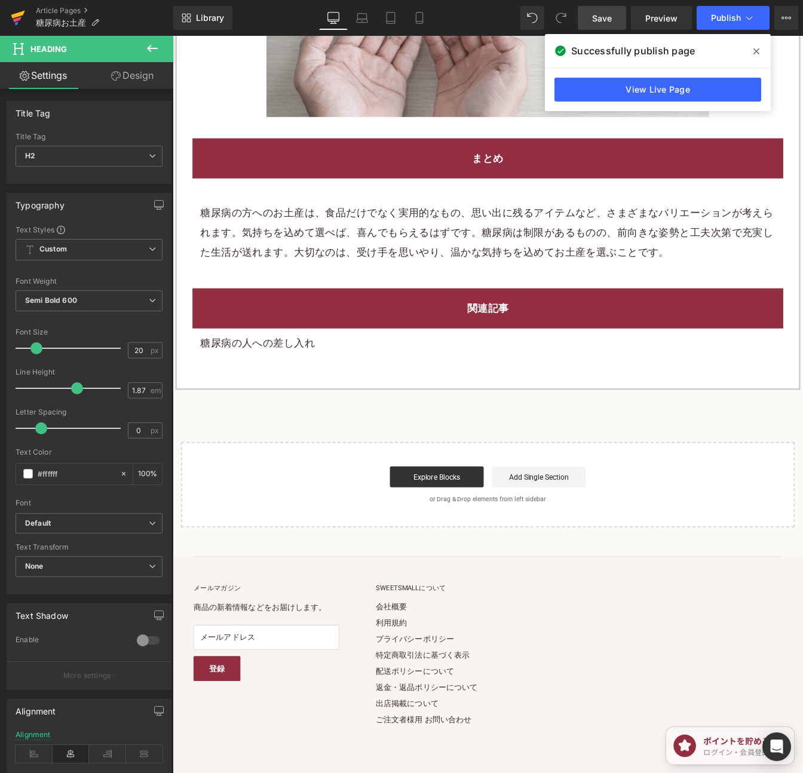
click at [20, 16] on icon at bounding box center [18, 15] width 14 height 8
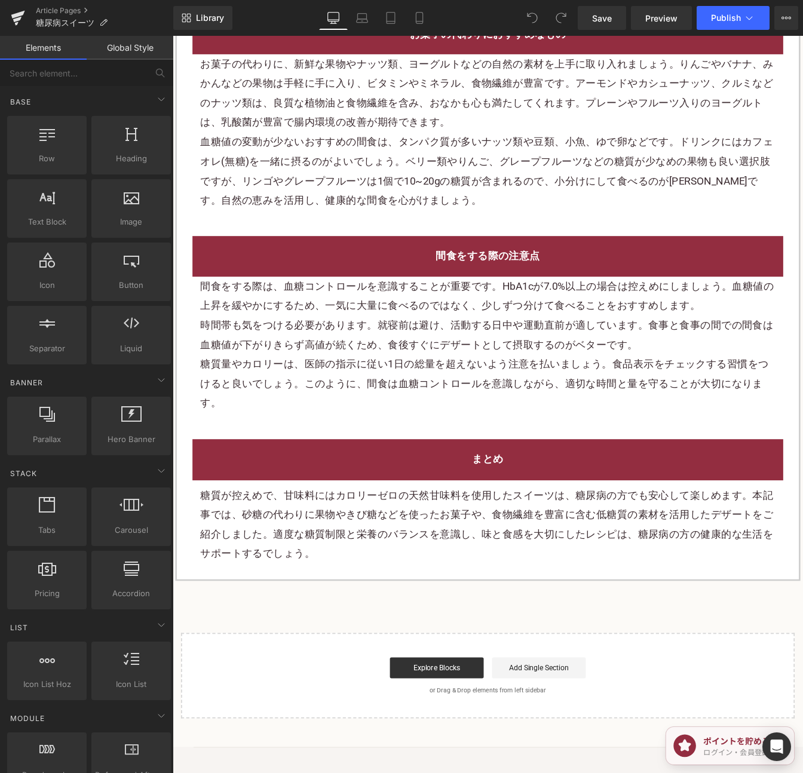
scroll to position [2476, 0]
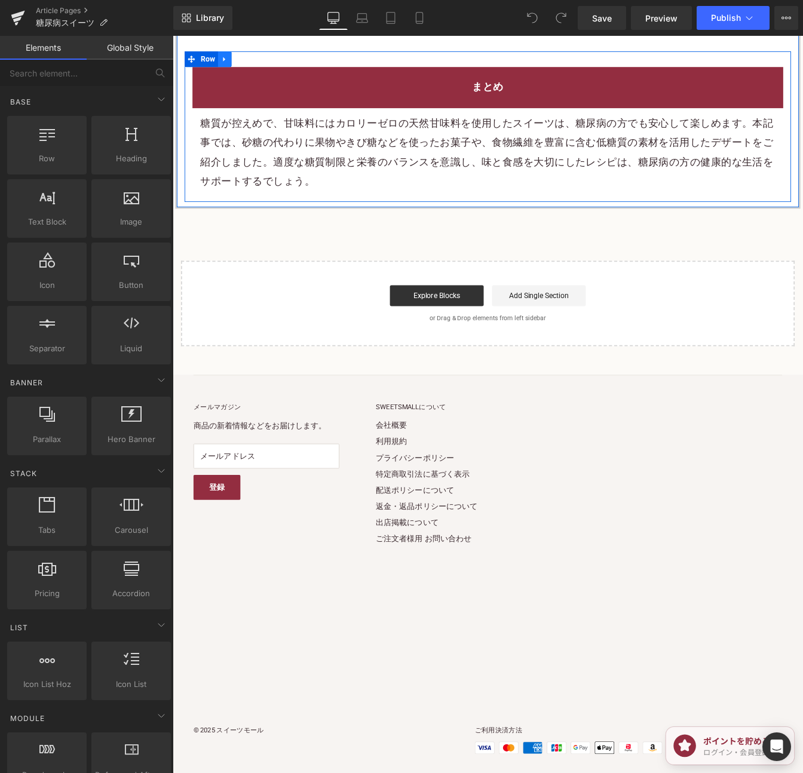
click at [232, 54] on link at bounding box center [233, 63] width 16 height 18
click at [247, 59] on icon at bounding box center [248, 63] width 8 height 8
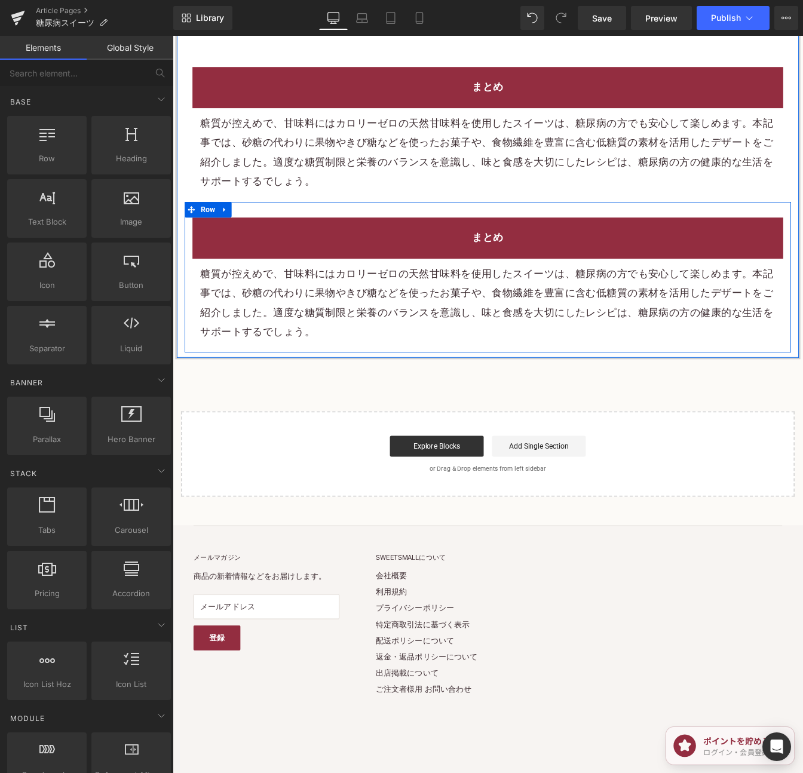
click at [570, 297] on p "糖質が控えめで、甘味料にはカロリーゼロの天然甘味料を使用したスイーツは、糖尿病の方でも安心して楽しめます。本記事では、砂糖の代わりに果物やきび糖などを使ったお…" at bounding box center [533, 342] width 659 height 90
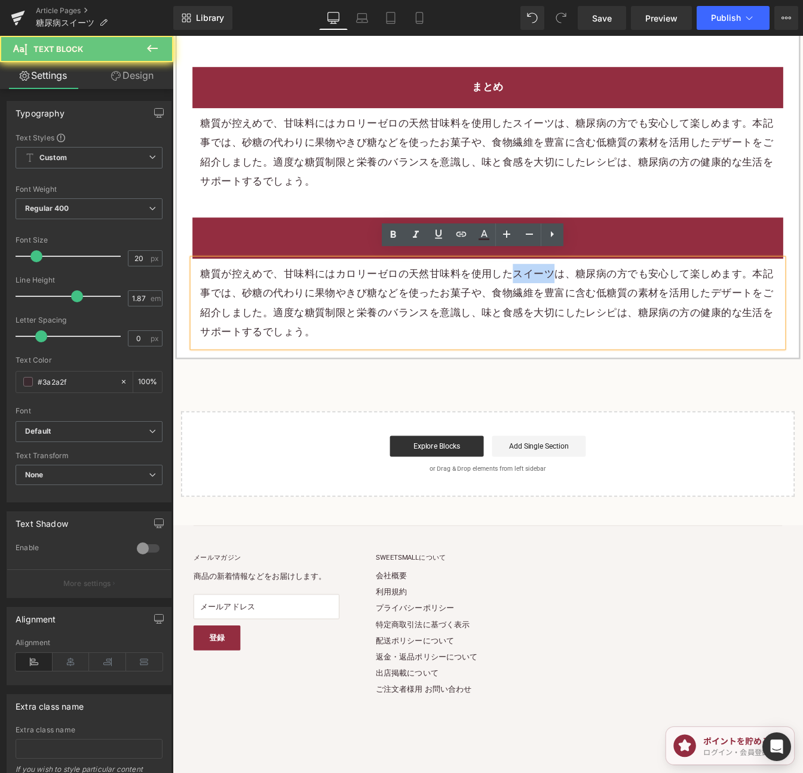
click at [570, 297] on p "糖質が控えめで、甘味料にはカロリーゼロの天然甘味料を使用したスイーツは、糖尿病の方でも安心して楽しめます。本記事では、砂糖の代わりに果物やきび糖などを使ったお…" at bounding box center [533, 342] width 659 height 90
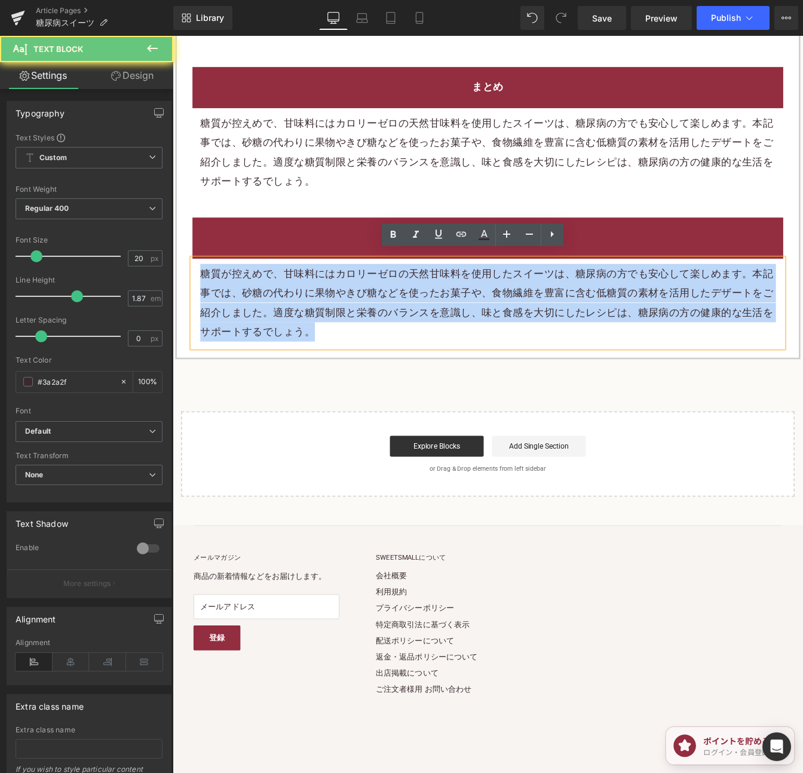
click at [570, 297] on p "糖質が控えめで、甘味料にはカロリーゼロの天然甘味料を使用したスイーツは、糖尿病の方でも安心して楽しめます。本記事では、砂糖の代わりに果物やきび糖などを使ったお…" at bounding box center [533, 342] width 659 height 90
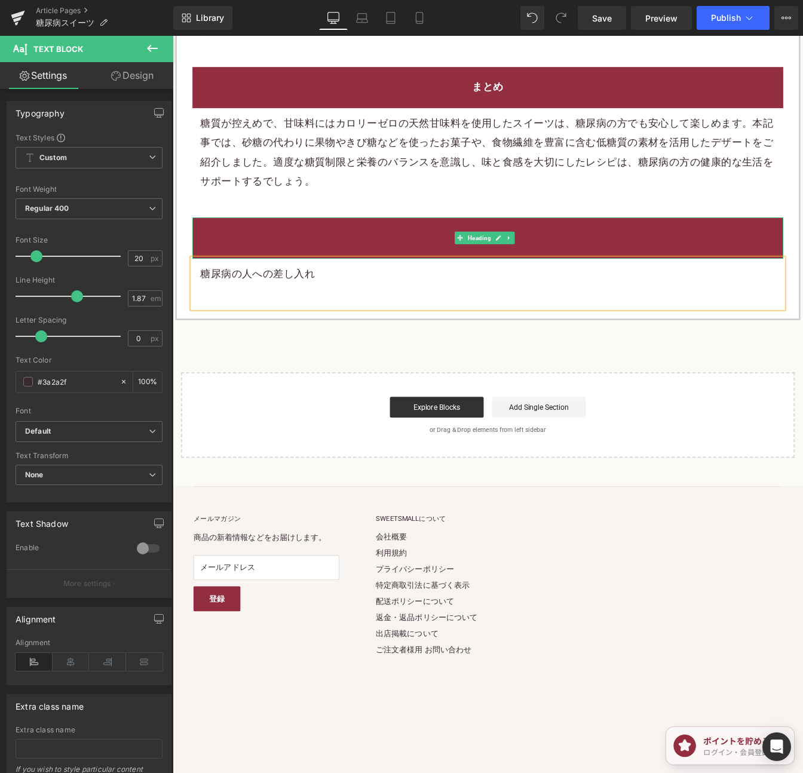
click at [566, 259] on h2 "まとめ" at bounding box center [533, 267] width 659 height 22
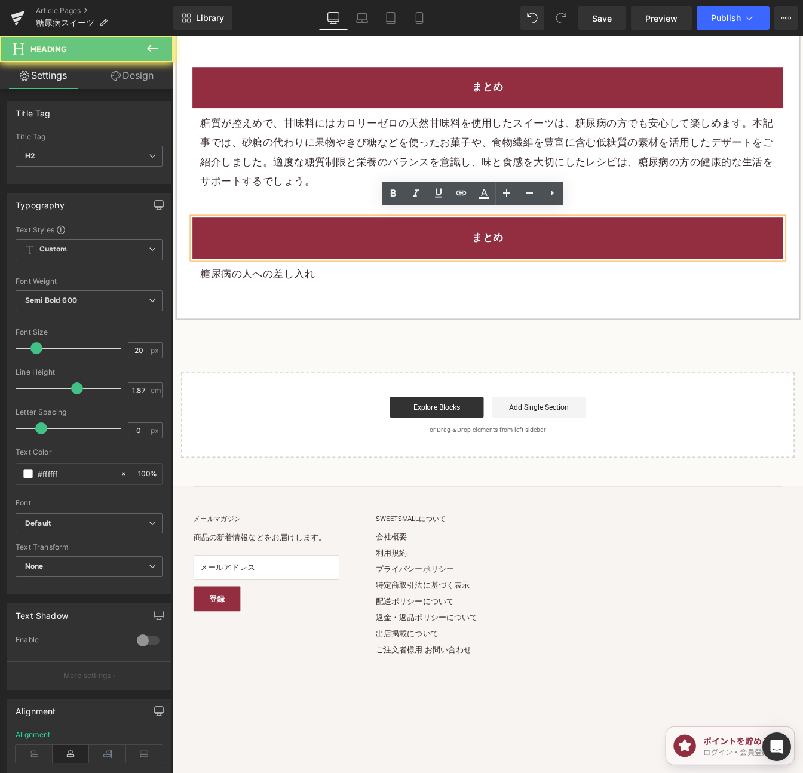
click at [569, 256] on h2 "まとめ" at bounding box center [533, 267] width 659 height 22
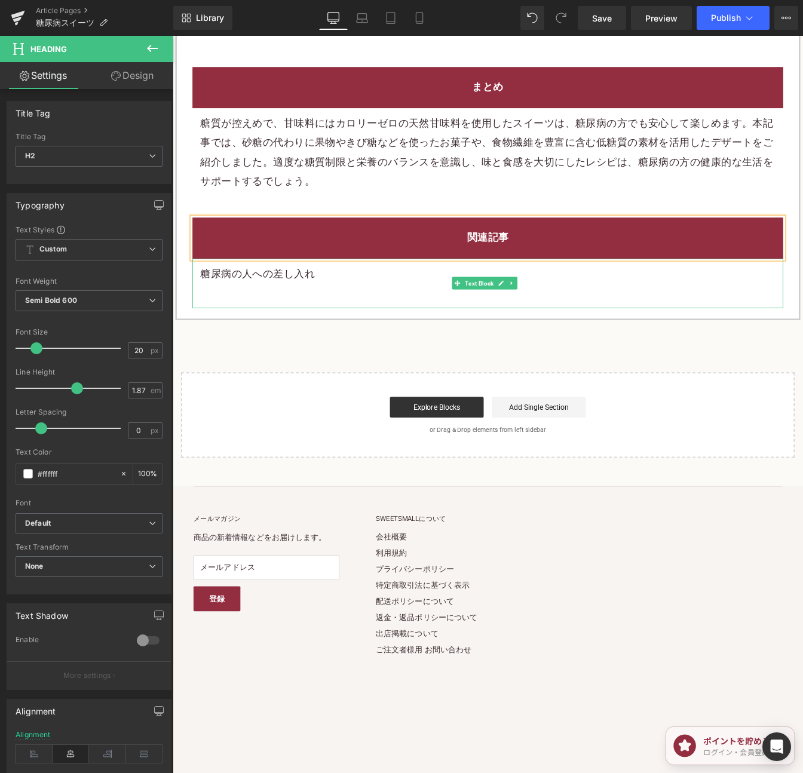
click at [291, 303] on p "糖尿病の人への差し入れ" at bounding box center [533, 308] width 659 height 22
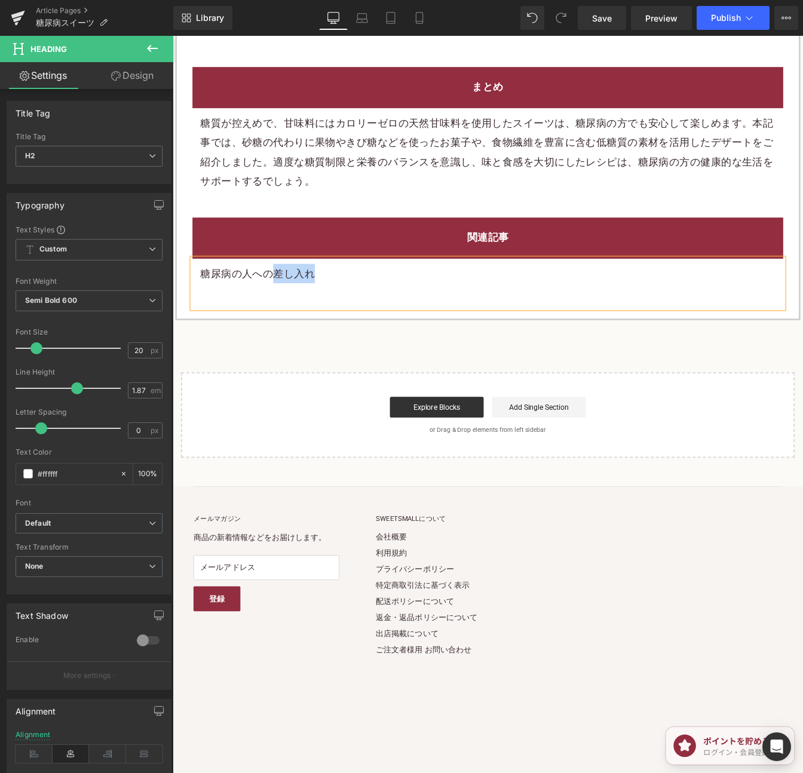
click at [291, 303] on p "糖尿病の人への差し入れ" at bounding box center [533, 308] width 659 height 22
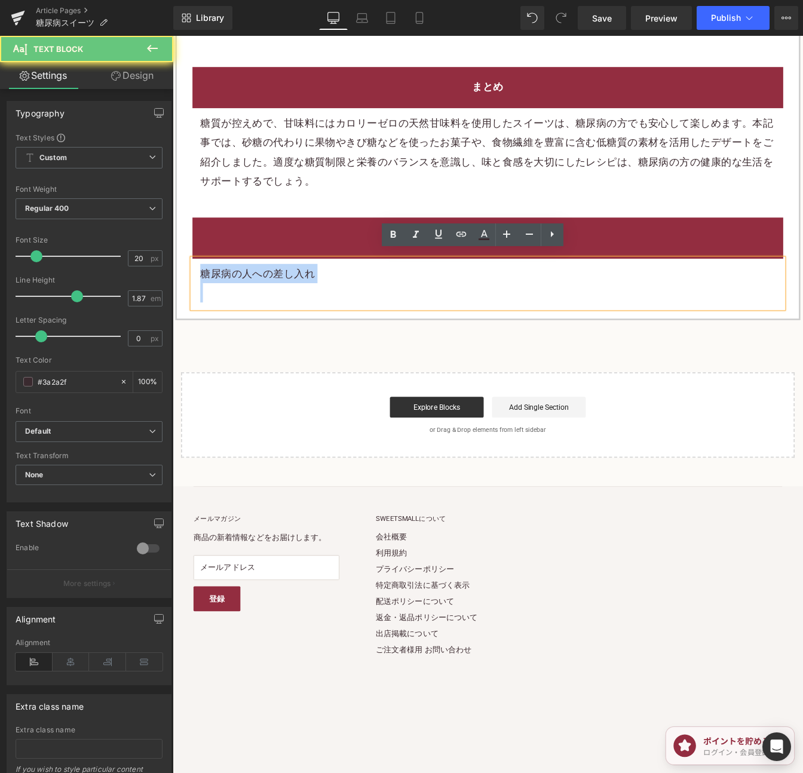
click at [291, 303] on p "糖尿病の人への差し入れ" at bounding box center [533, 308] width 659 height 22
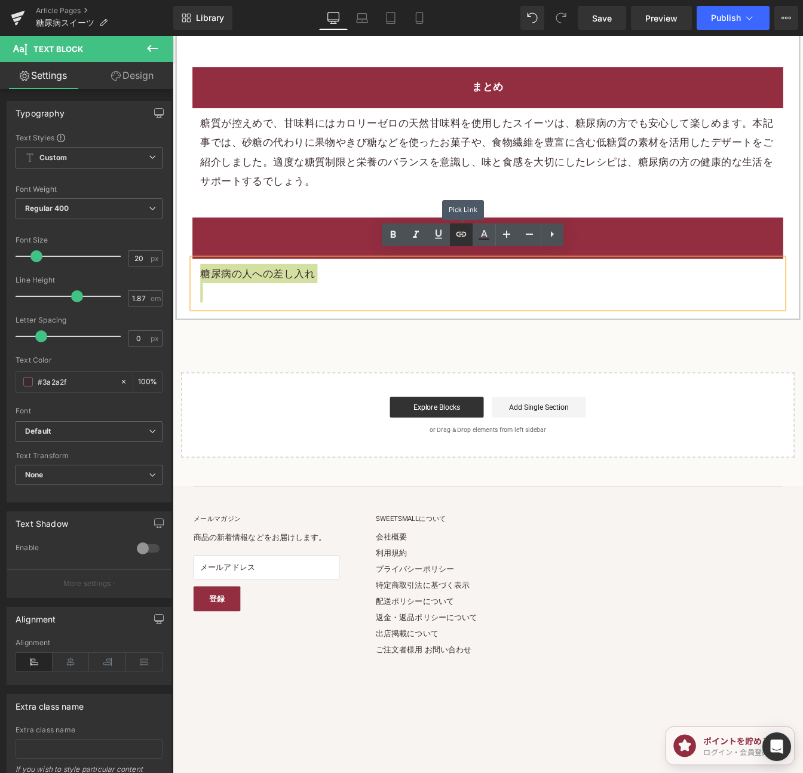
click at [463, 235] on icon at bounding box center [461, 234] width 14 height 14
click at [342, 290] on input "text" at bounding box center [280, 289] width 184 height 30
paste input "[URL][DOMAIN_NAME][MEDICAL_DATA]"
type input "[URL][DOMAIN_NAME][MEDICAL_DATA]"
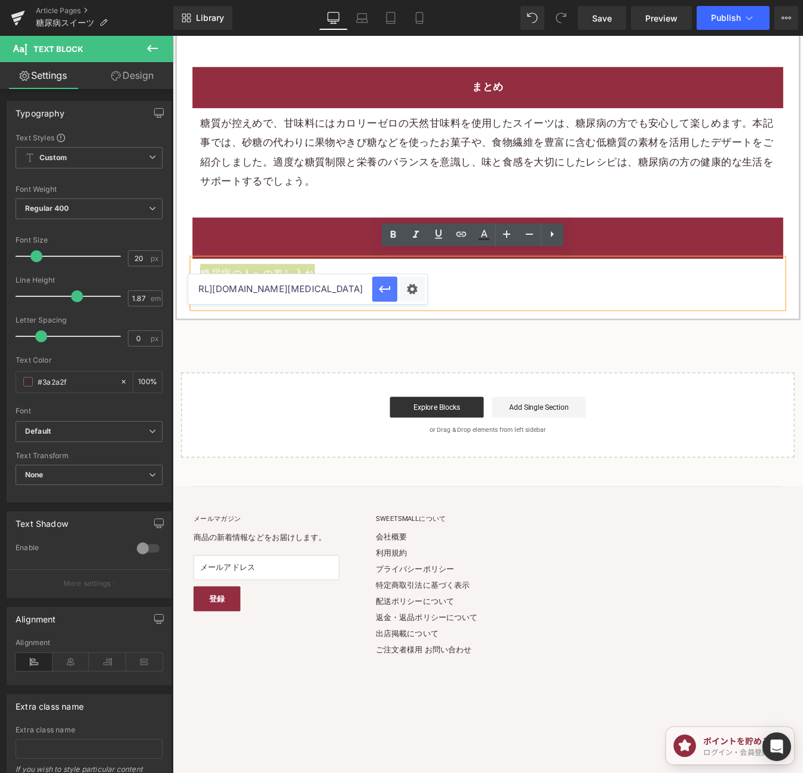
scroll to position [0, 0]
click at [385, 285] on icon "button" at bounding box center [384, 289] width 14 height 14
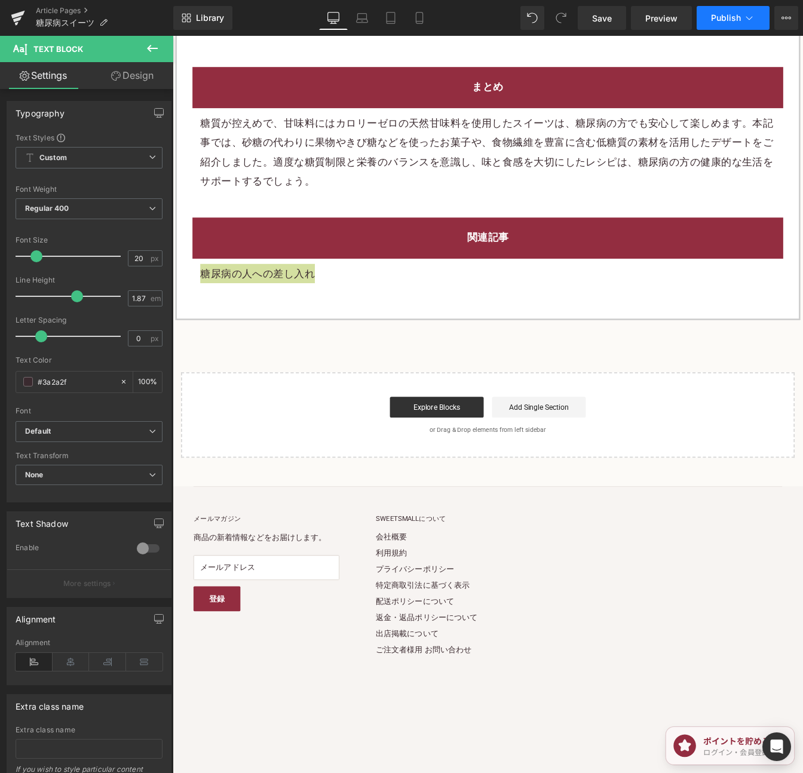
click at [720, 23] on button "Publish" at bounding box center [732, 18] width 73 height 24
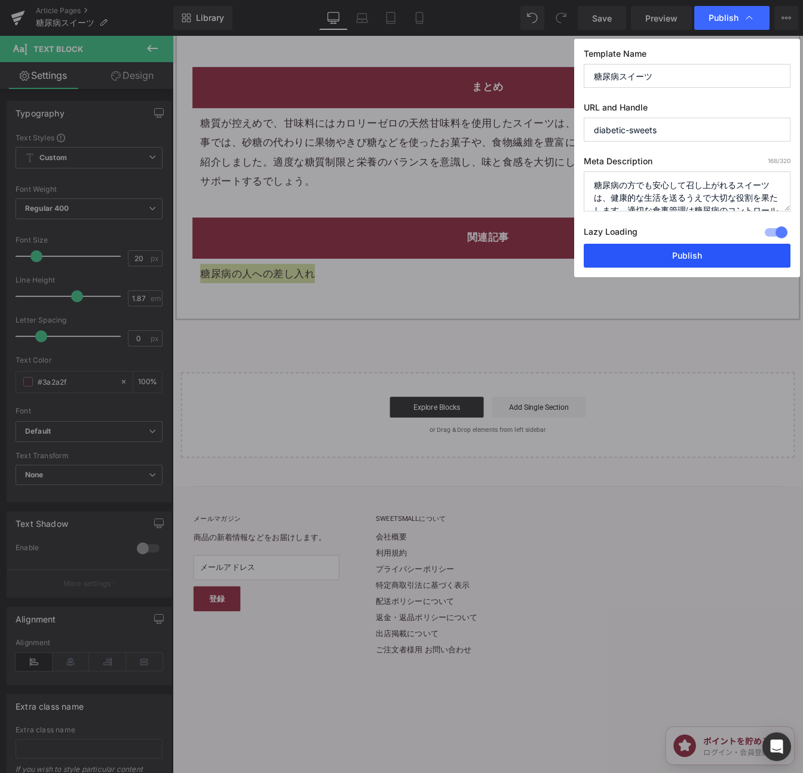
click at [727, 252] on button "Publish" at bounding box center [686, 256] width 207 height 24
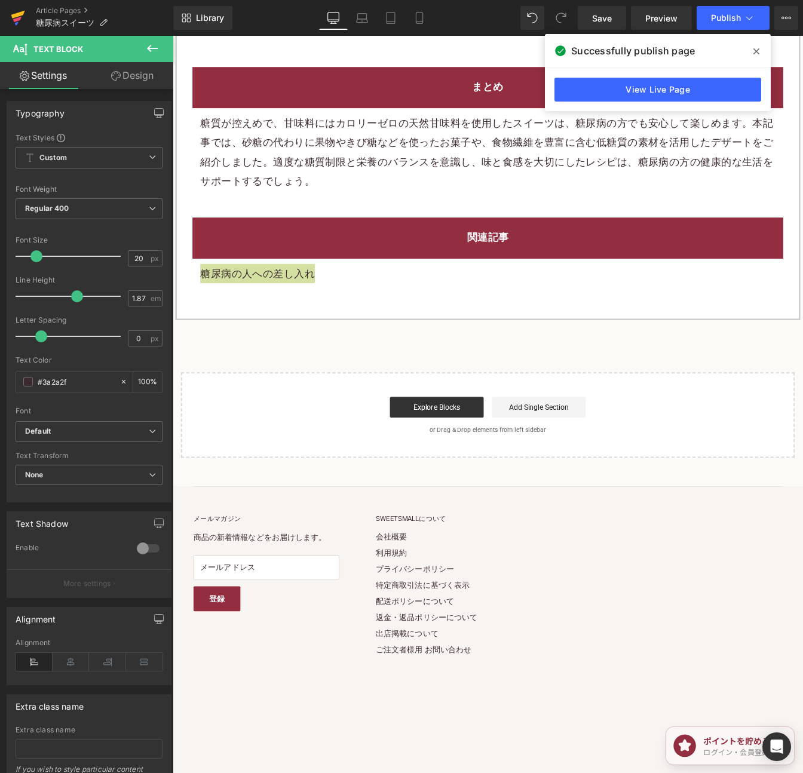
click at [6, 22] on link at bounding box center [18, 18] width 36 height 36
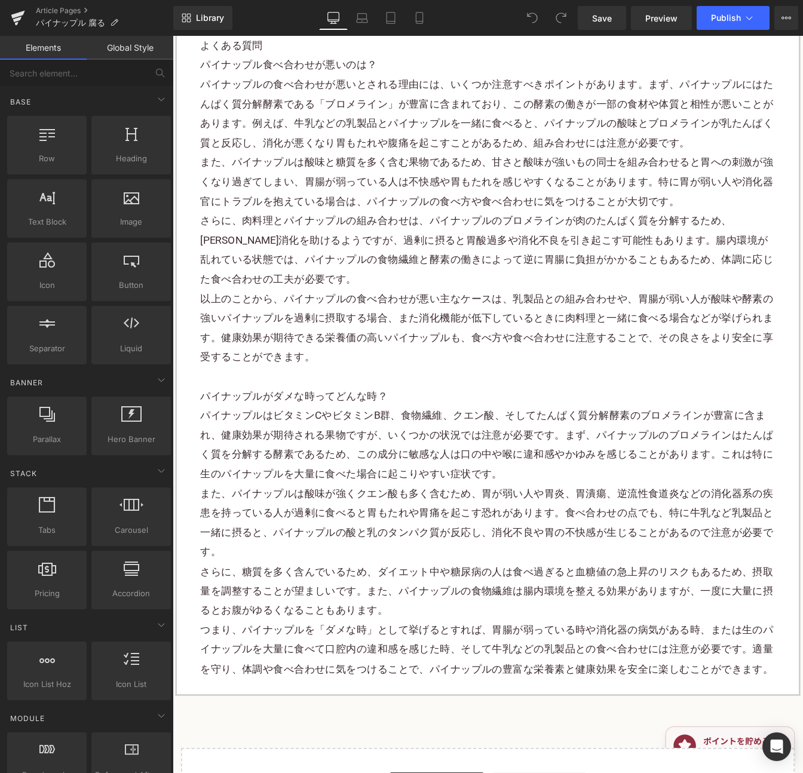
scroll to position [3352, 0]
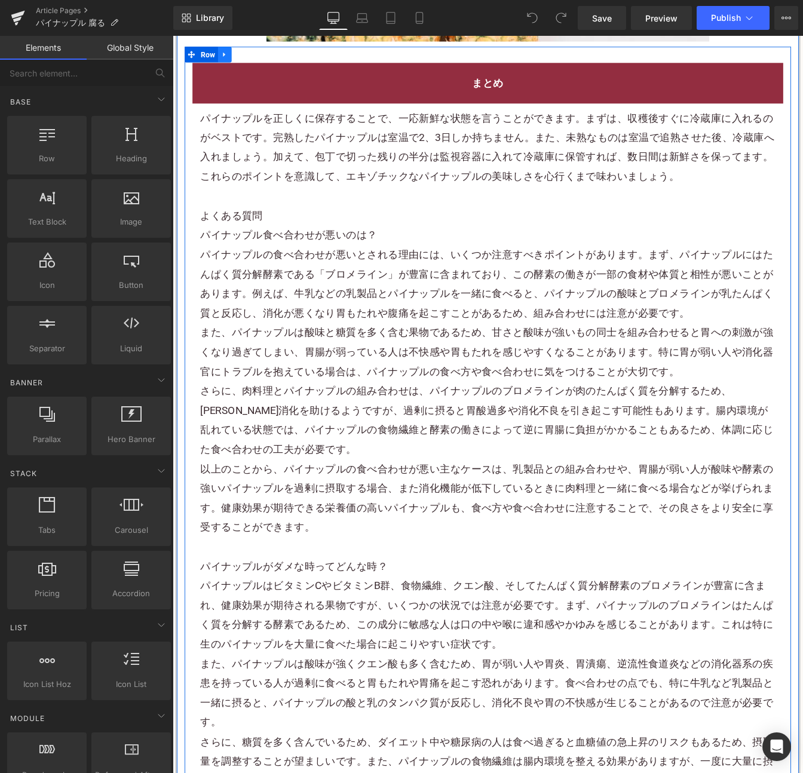
click at [229, 62] on icon at bounding box center [232, 57] width 8 height 9
click at [247, 62] on icon at bounding box center [248, 57] width 8 height 8
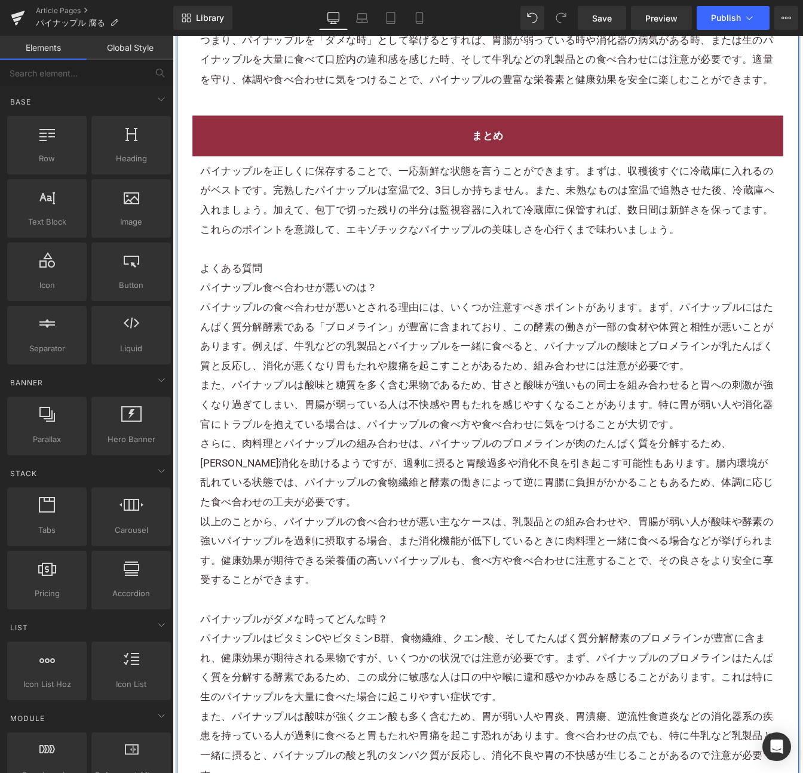
scroll to position [4278, 0]
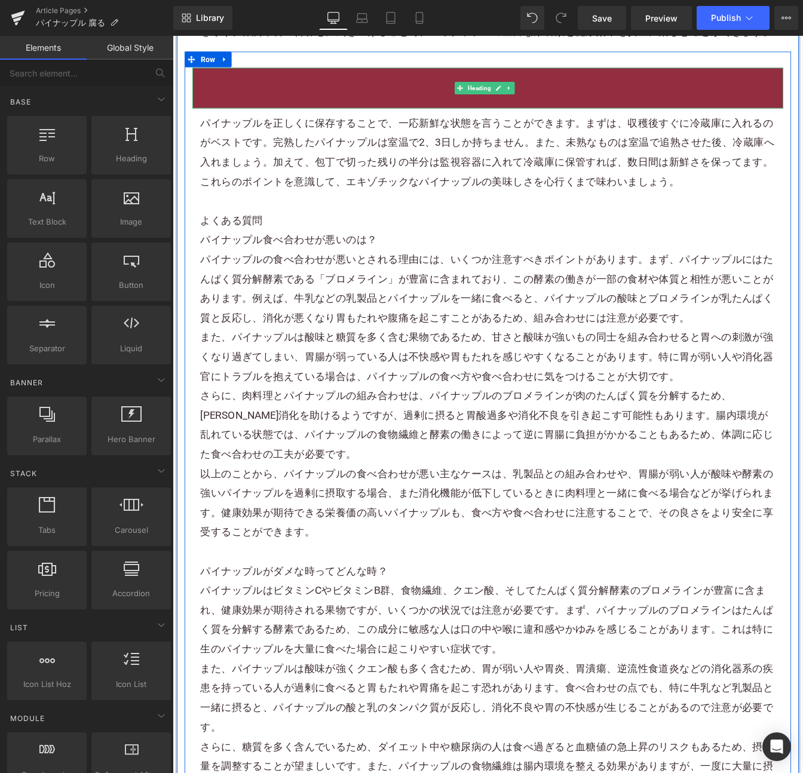
click at [616, 106] on h2 "まとめ" at bounding box center [533, 95] width 659 height 22
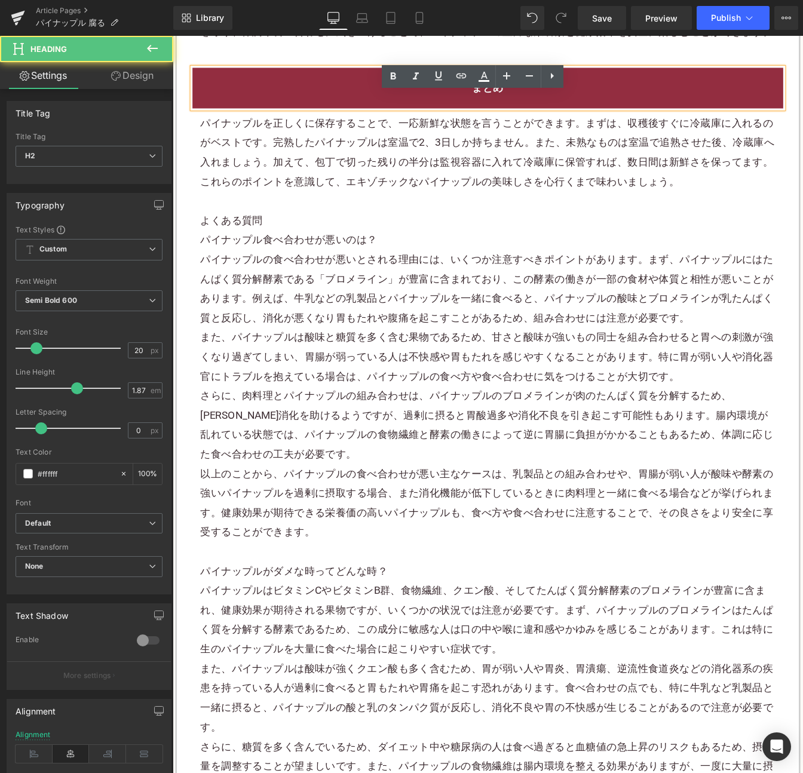
click at [620, 106] on h2 "まとめ" at bounding box center [533, 95] width 659 height 22
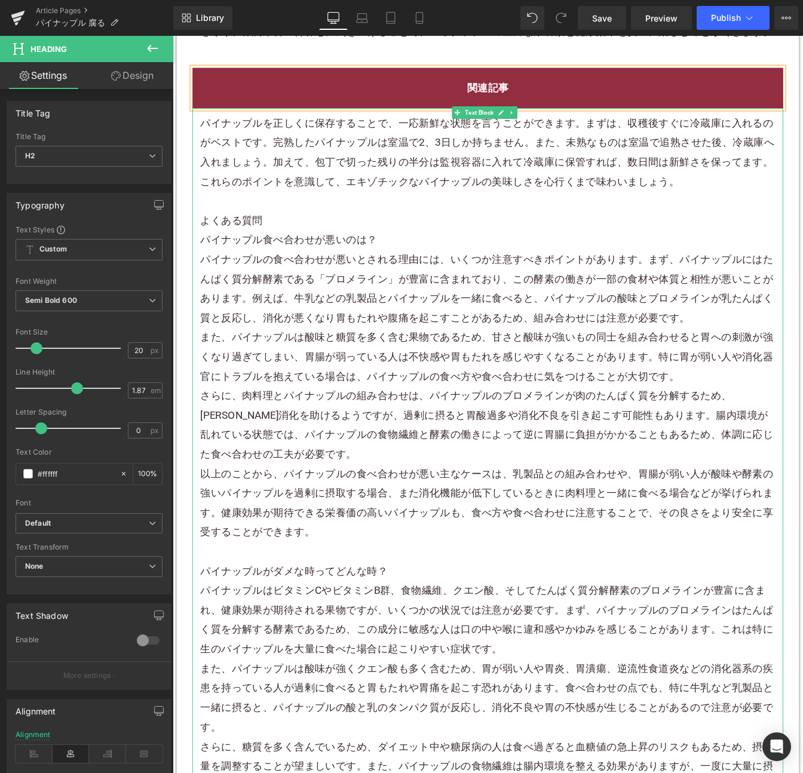
click at [234, 171] on p "パイナップルを正しくに保存することで、一応新鮮な状態を言うことができます。まずは、収穫後すぐに冷蔵庫に入れるのがベストです。完熟したパイナップルは室温で2、3…" at bounding box center [533, 170] width 659 height 90
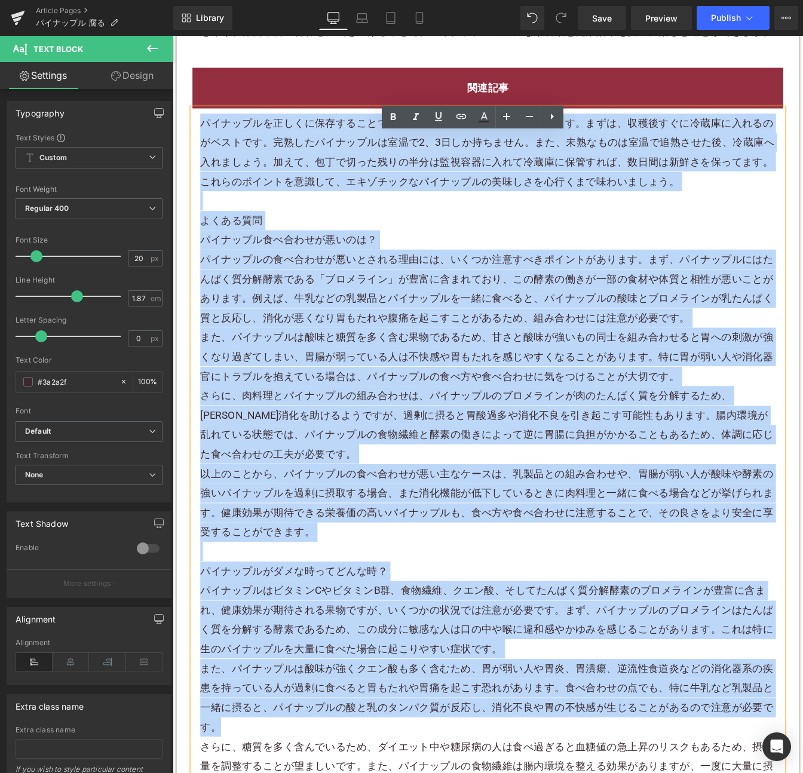
drag, startPoint x: 199, startPoint y: 162, endPoint x: 666, endPoint y: 861, distance: 841.2
click at [666, 772] on div "パイナップルを正しくに保存することで、一応新鮮な状態を言うことができます。まずは、収穫後すぐに冷蔵庫に入れるのがベストです。完熟したパイナップルは室温で2、3…" at bounding box center [533, 549] width 677 height 861
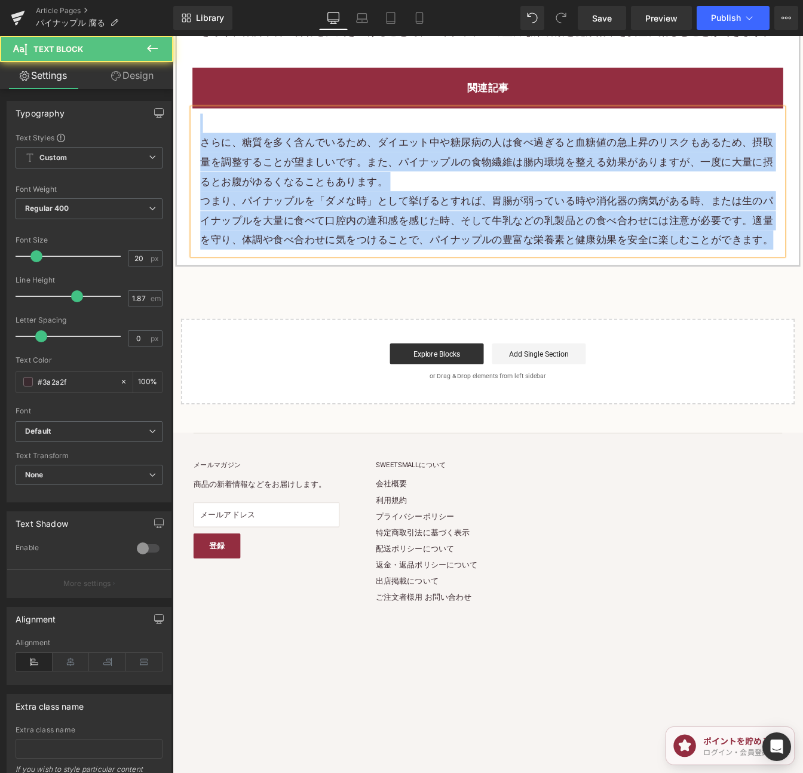
drag, startPoint x: 204, startPoint y: 171, endPoint x: 273, endPoint y: 319, distance: 162.7
click at [273, 287] on div "さらに、糖質を多く含んでいるため、ダイエット中や糖尿病の人は食べ過ぎると 血糖値 の急上昇のリスクもあるため、摂取量を調整することが望ましいです。また、パイナ…" at bounding box center [533, 203] width 677 height 168
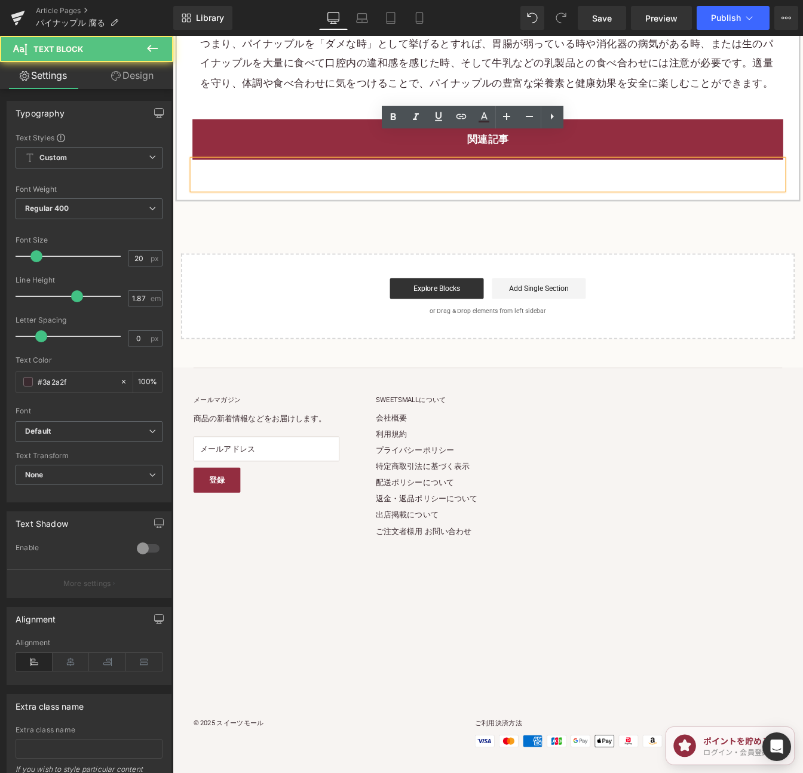
scroll to position [4248, 0]
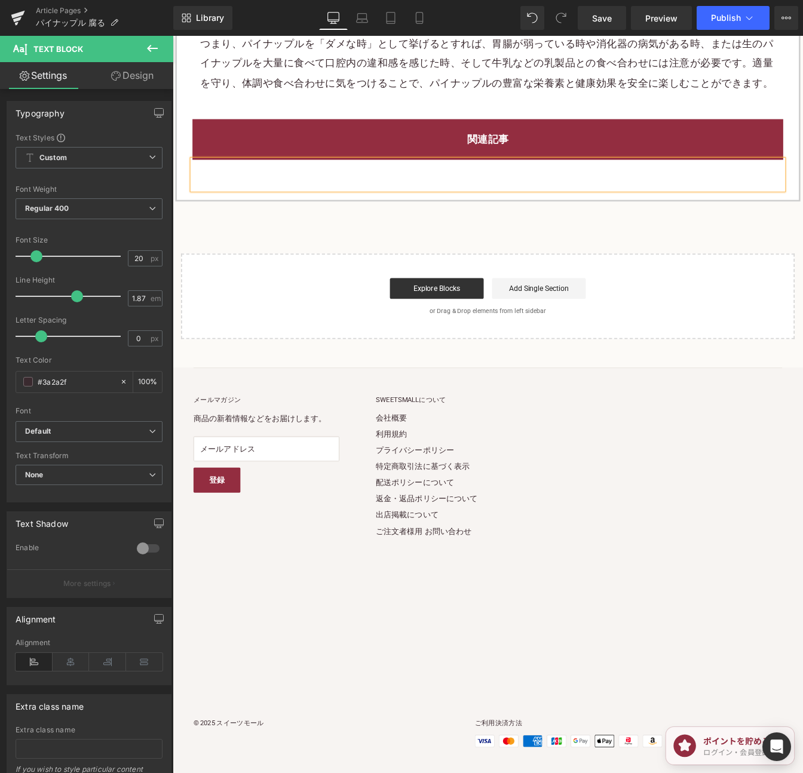
click at [337, 205] on p at bounding box center [533, 195] width 659 height 22
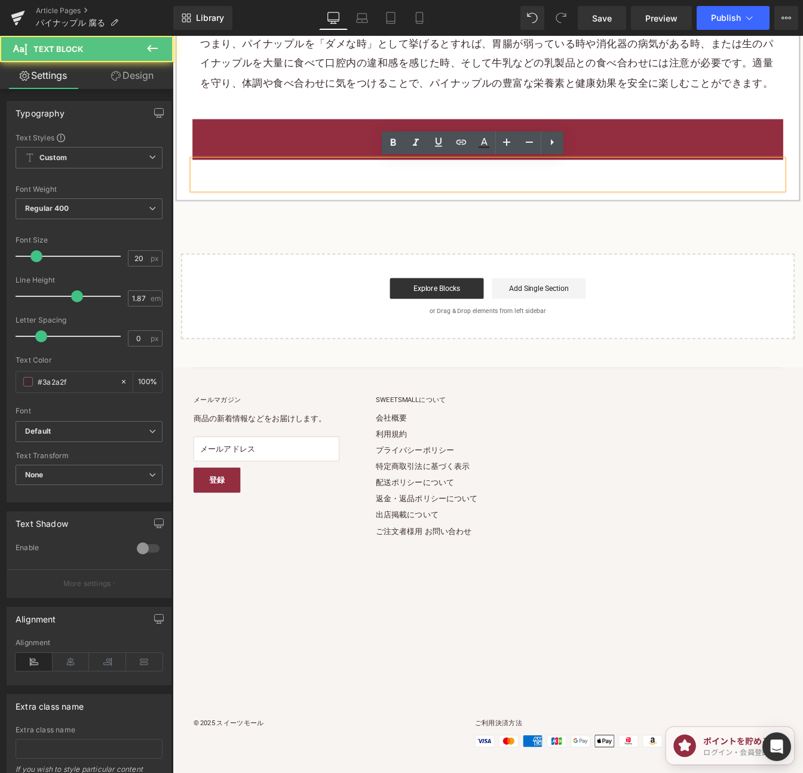
scroll to position [4271, 0]
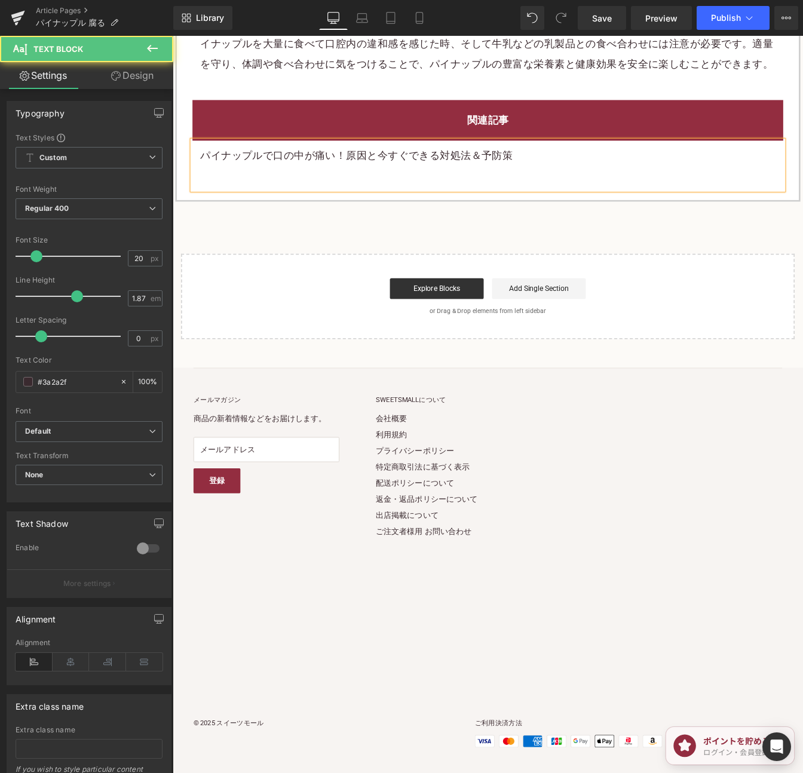
click at [540, 175] on p "パイナップルで口の中が痛い！原因と今すぐできる対処法＆予防策" at bounding box center [533, 173] width 659 height 22
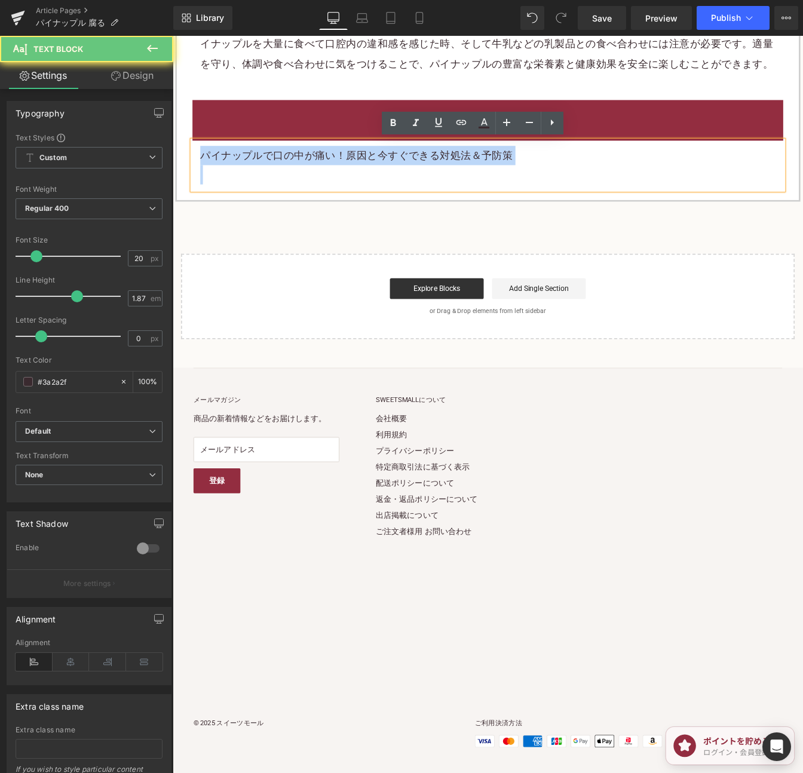
click at [540, 175] on p "パイナップルで口の中が痛い！原因と今すぐできる対処法＆予防策" at bounding box center [533, 173] width 659 height 22
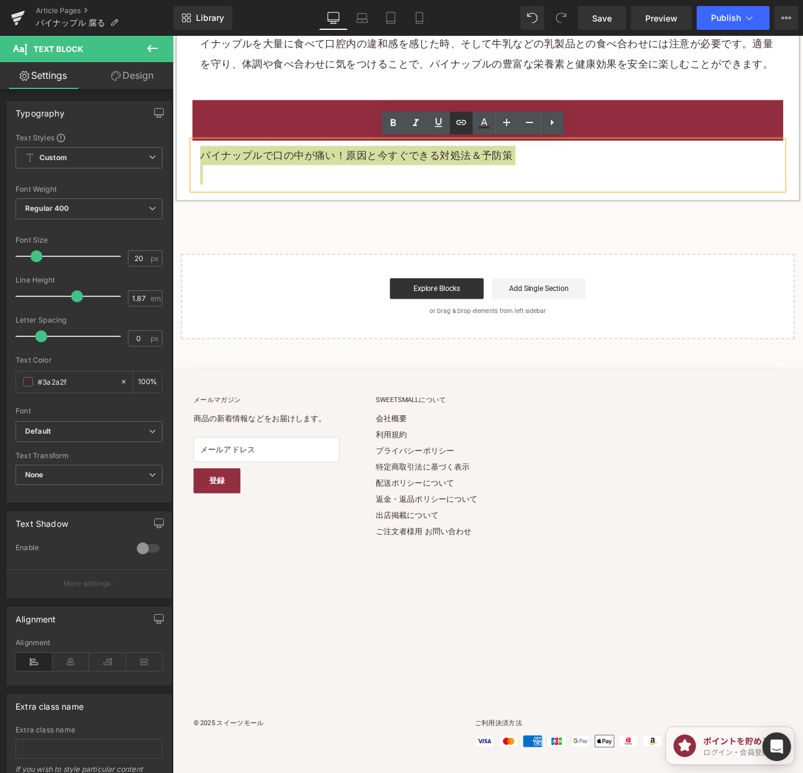
click at [457, 125] on icon at bounding box center [461, 122] width 14 height 14
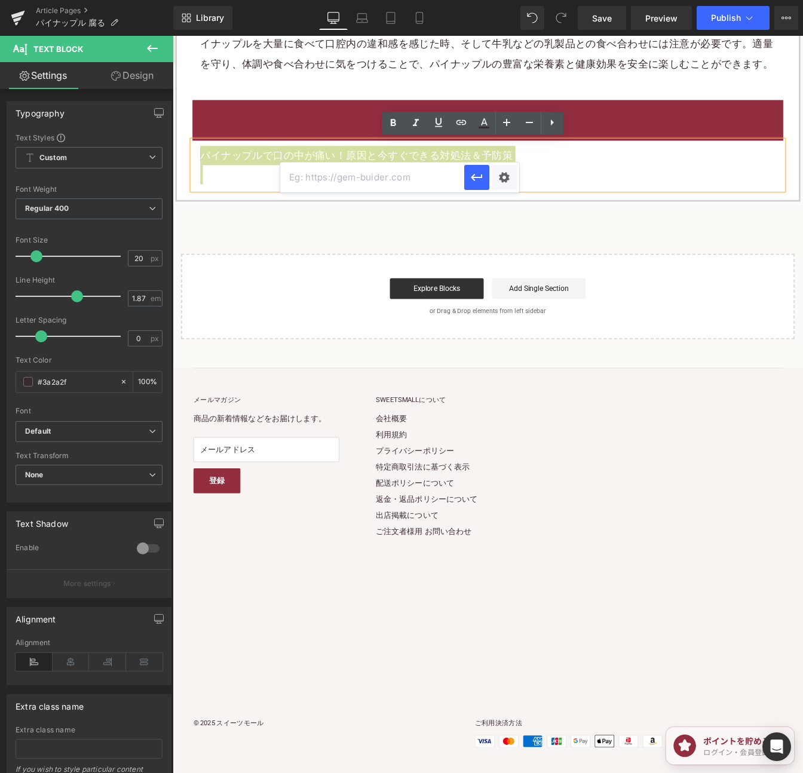
click at [426, 183] on input "text" at bounding box center [372, 177] width 184 height 30
paste input "[URL][DOMAIN_NAME]"
type input "[URL][DOMAIN_NAME]"
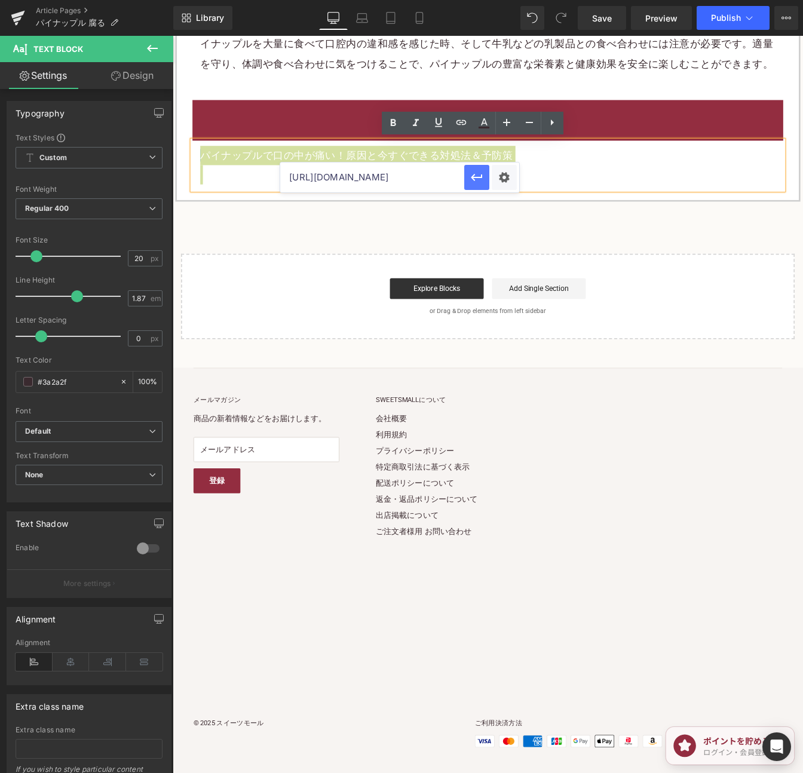
click at [469, 177] on icon "button" at bounding box center [476, 177] width 14 height 14
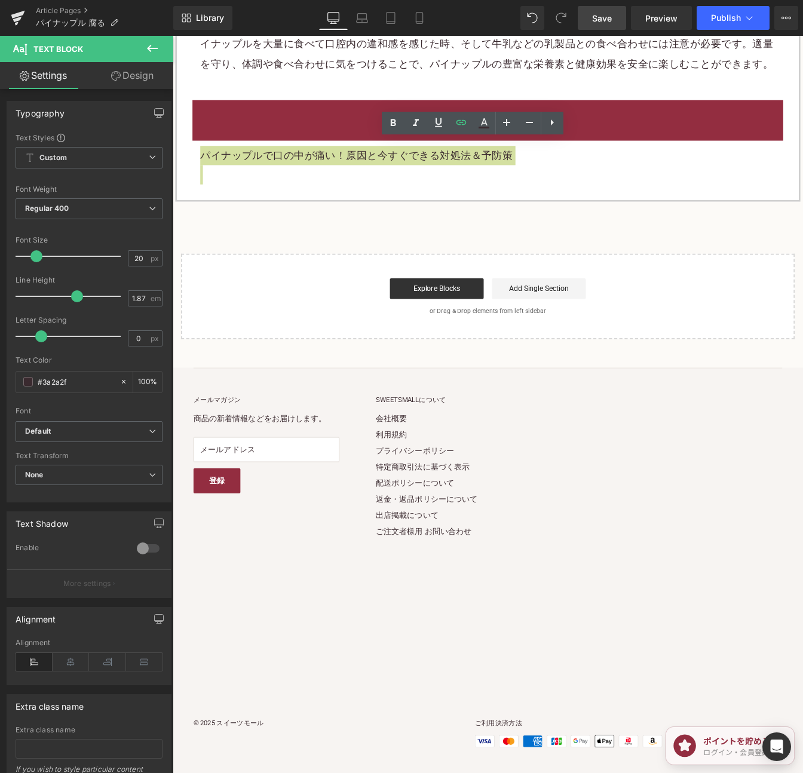
click at [622, 27] on link "Save" at bounding box center [601, 18] width 48 height 24
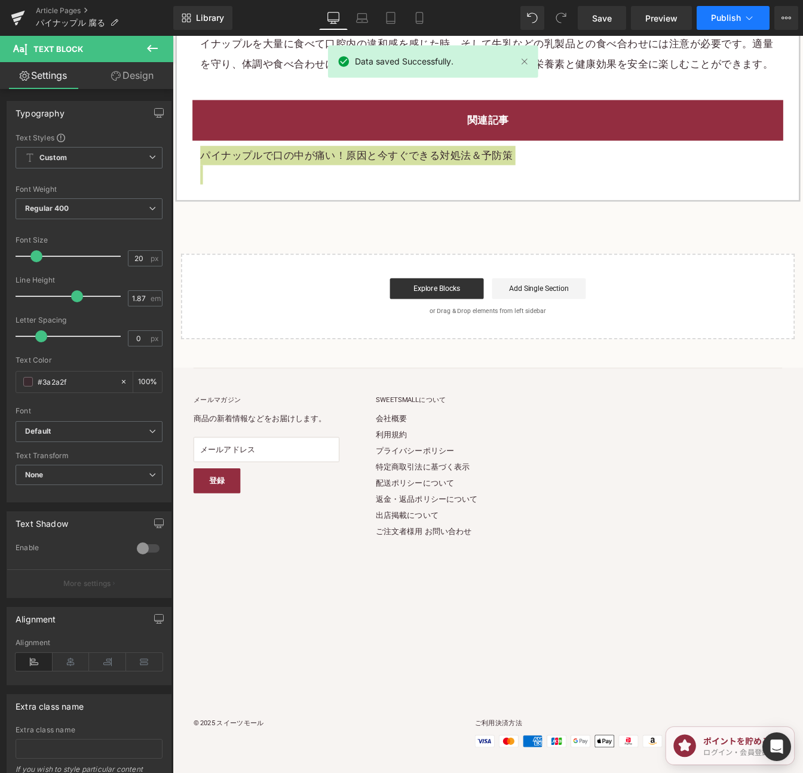
click at [732, 14] on span "Publish" at bounding box center [726, 18] width 30 height 10
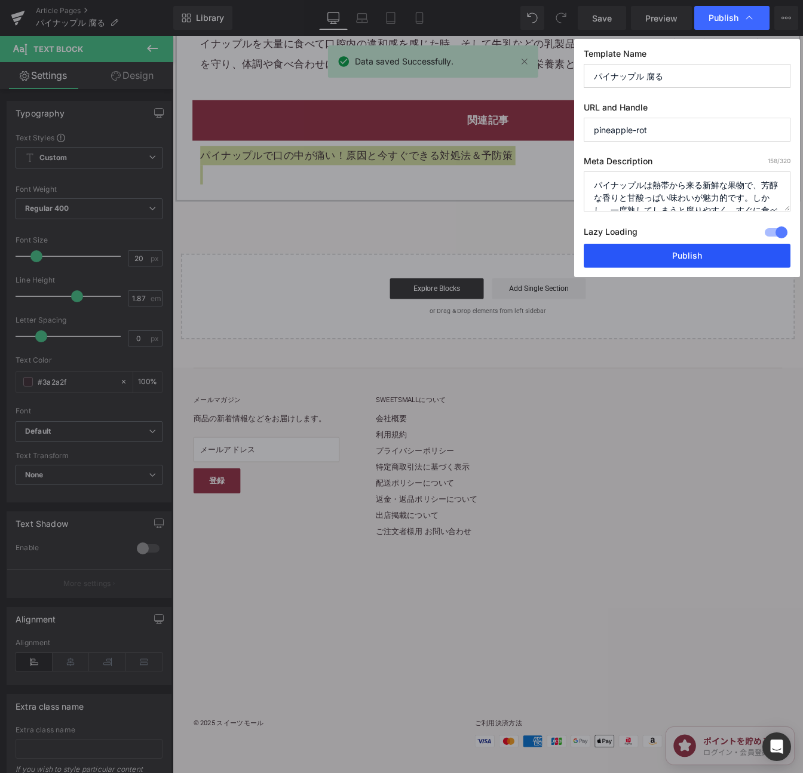
click at [698, 257] on button "Publish" at bounding box center [686, 256] width 207 height 24
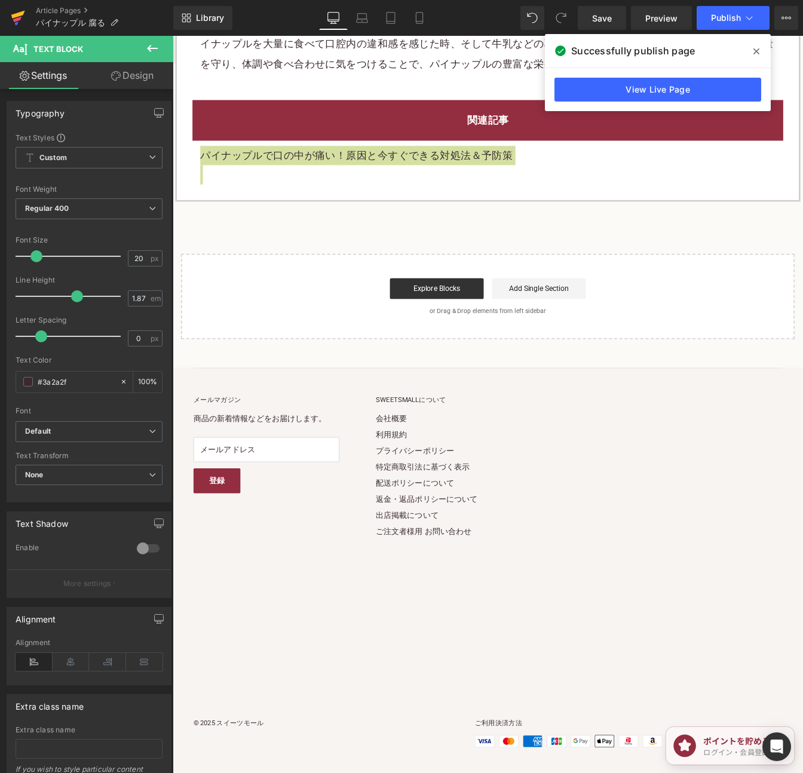
click at [19, 13] on icon at bounding box center [18, 15] width 14 height 8
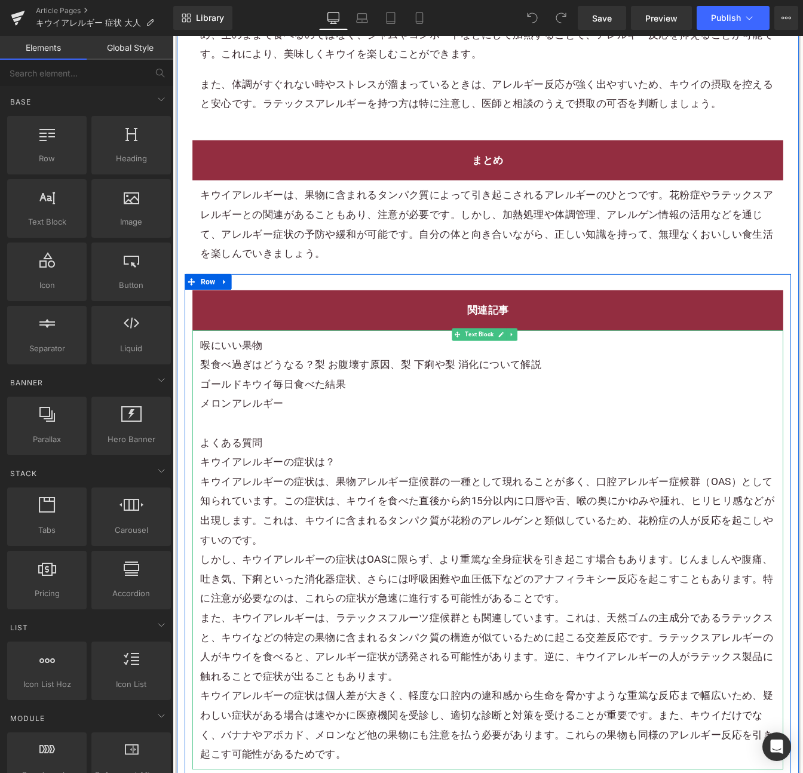
scroll to position [4131, 0]
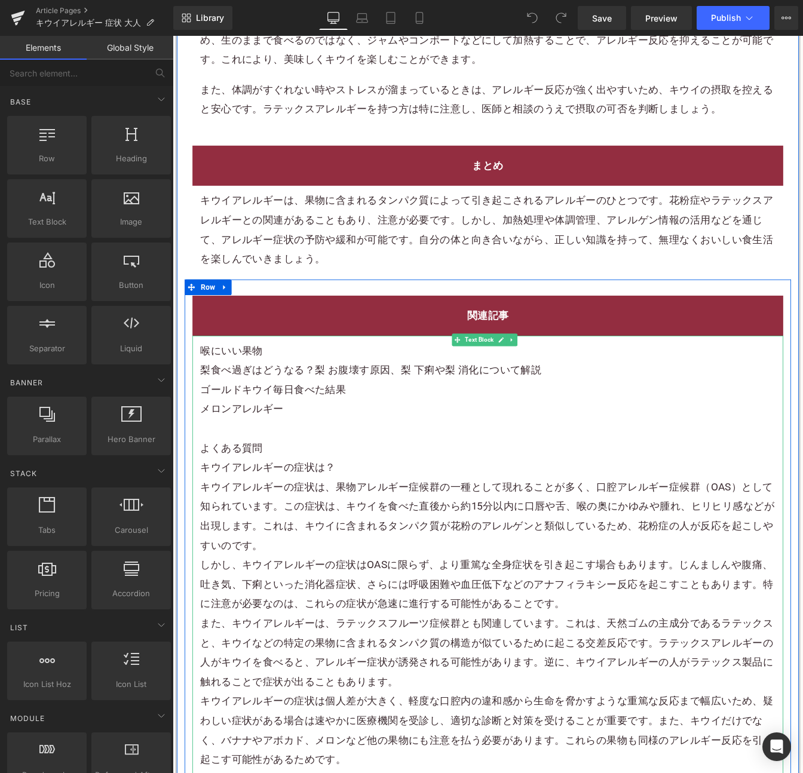
click at [302, 475] on p "メロンアレルギー" at bounding box center [533, 464] width 659 height 22
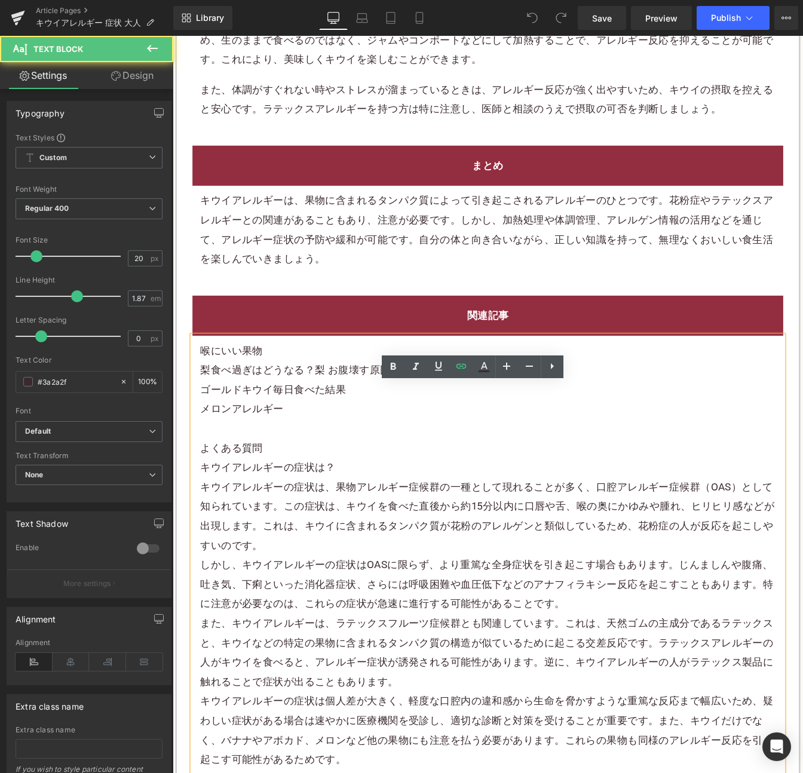
click at [383, 453] on p "ゴールドキウイ毎日食べた結果" at bounding box center [533, 442] width 659 height 22
click at [313, 475] on p "メロンアレルギー" at bounding box center [533, 464] width 659 height 22
paste div
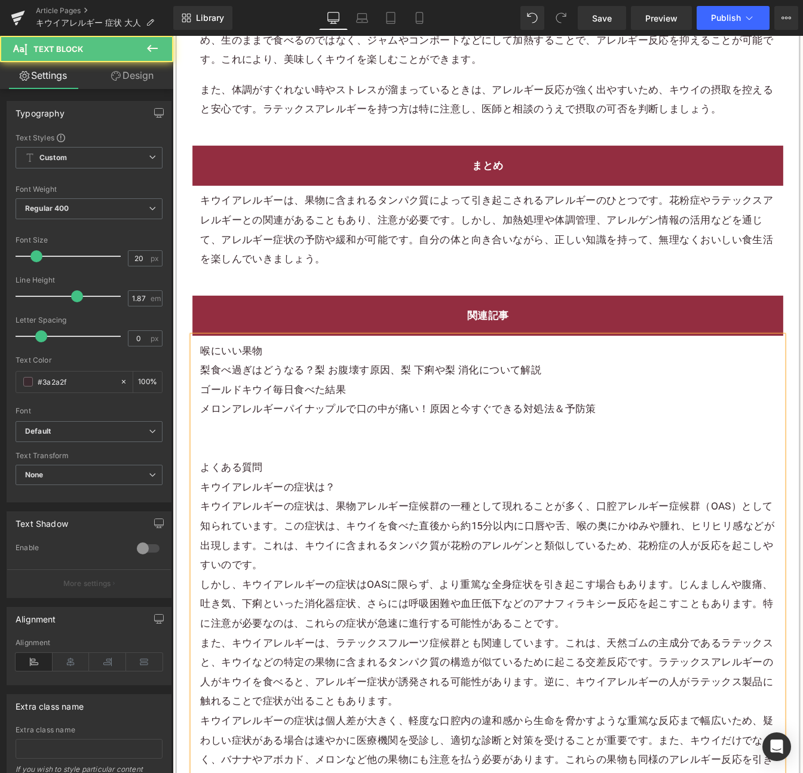
click at [299, 475] on p "メロンアレルギー パイナップルで口の中が痛い！原因と今すぐできる対処法＆予防策" at bounding box center [533, 464] width 659 height 22
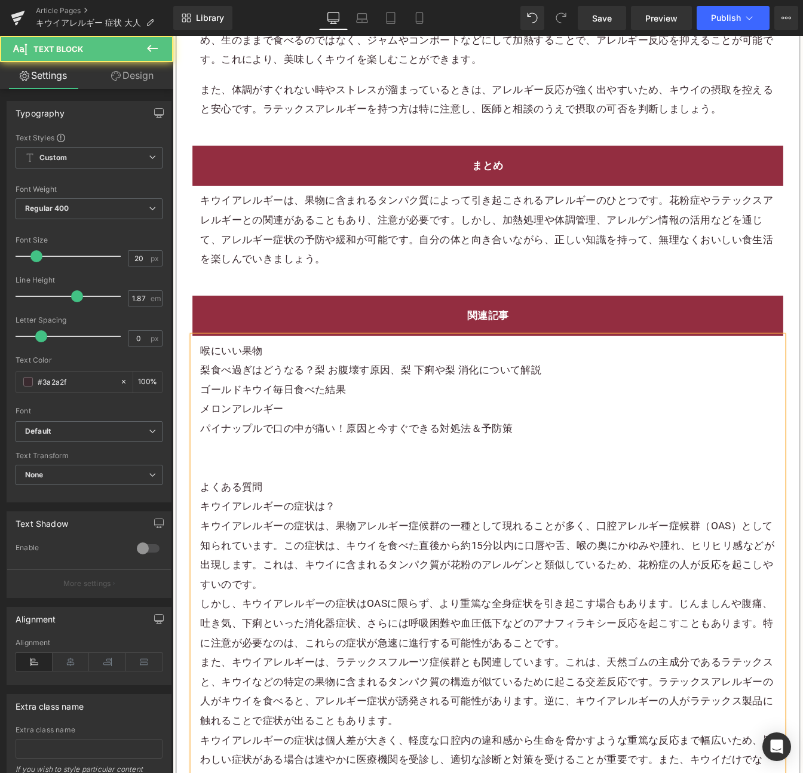
click at [534, 497] on p "パイナップルで口の中が痛い！原因と今すぐできる対処法＆予防策" at bounding box center [533, 486] width 659 height 22
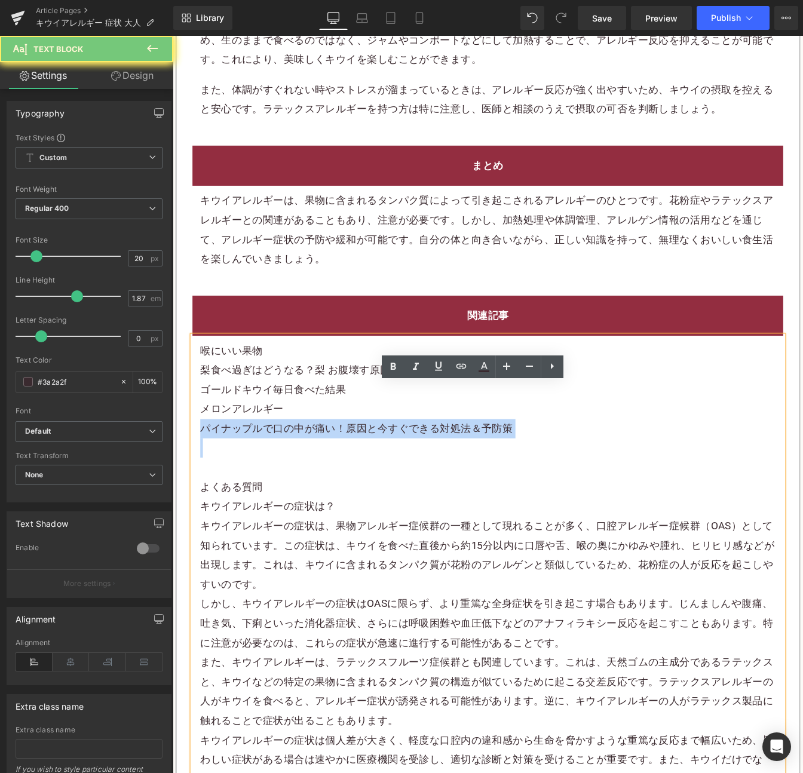
click at [534, 497] on p "パイナップルで口の中が痛い！原因と今すぐできる対処法＆予防策" at bounding box center [533, 486] width 659 height 22
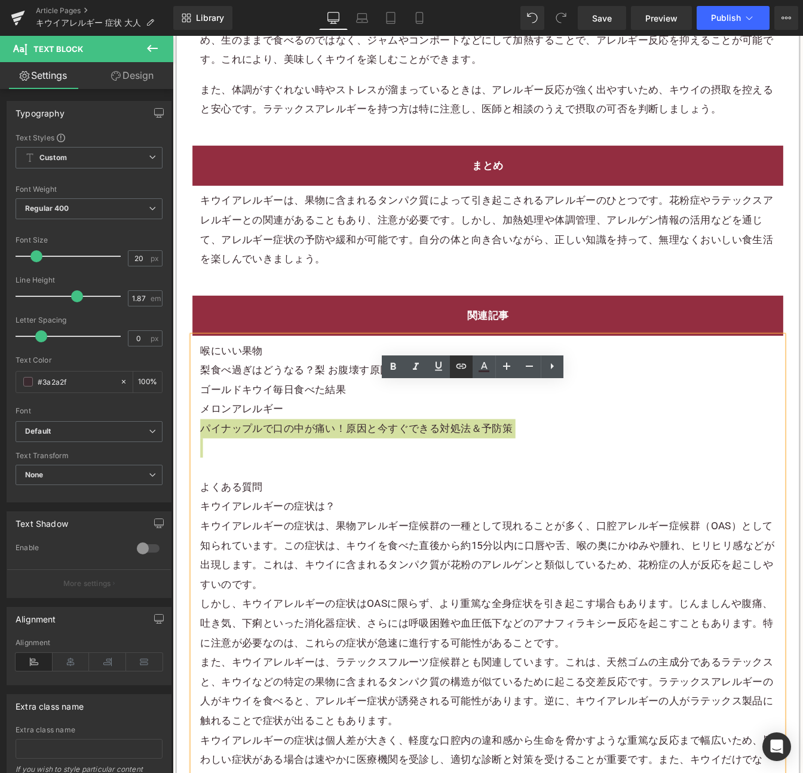
click at [454, 369] on icon at bounding box center [461, 366] width 14 height 14
drag, startPoint x: 407, startPoint y: 505, endPoint x: 464, endPoint y: 500, distance: 56.9
click at [409, 504] on input "text" at bounding box center [372, 499] width 184 height 30
paste input "[URL][DOMAIN_NAME]"
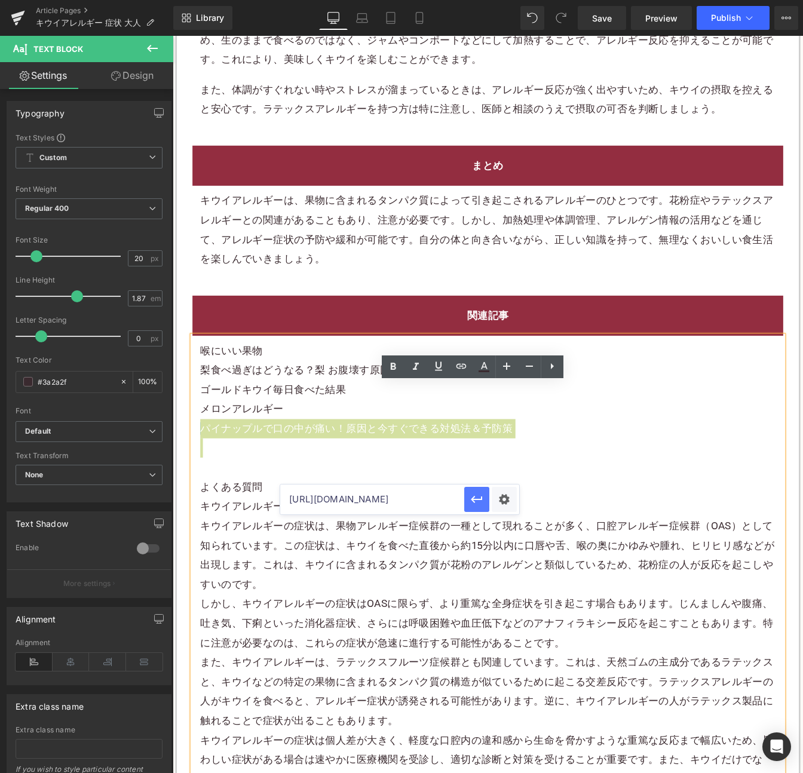
type input "[URL][DOMAIN_NAME]"
click at [485, 498] on button "button" at bounding box center [476, 499] width 25 height 25
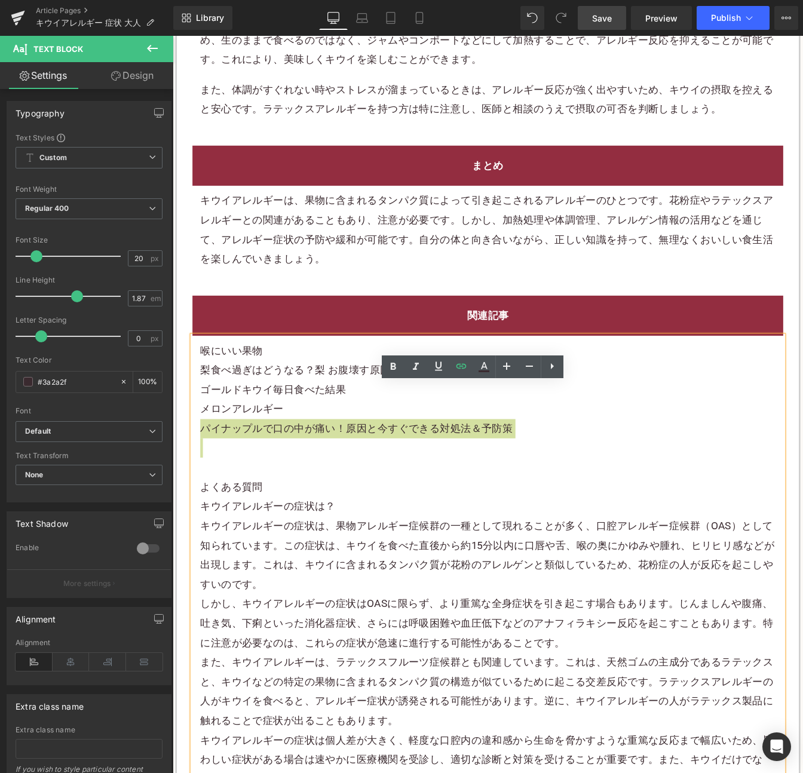
click at [605, 22] on span "Save" at bounding box center [602, 18] width 20 height 13
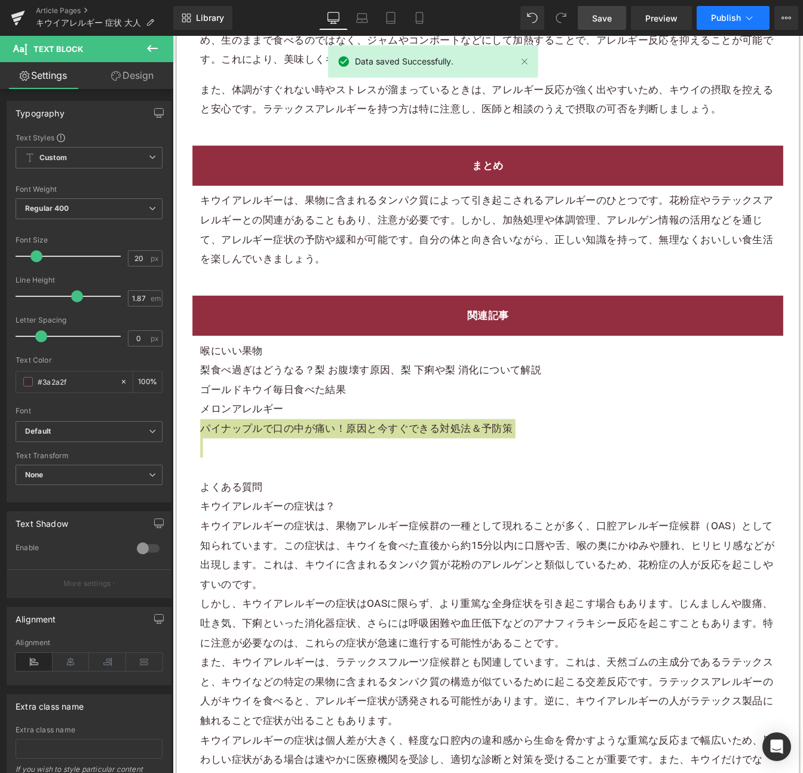
click at [717, 18] on span "Publish" at bounding box center [726, 18] width 30 height 10
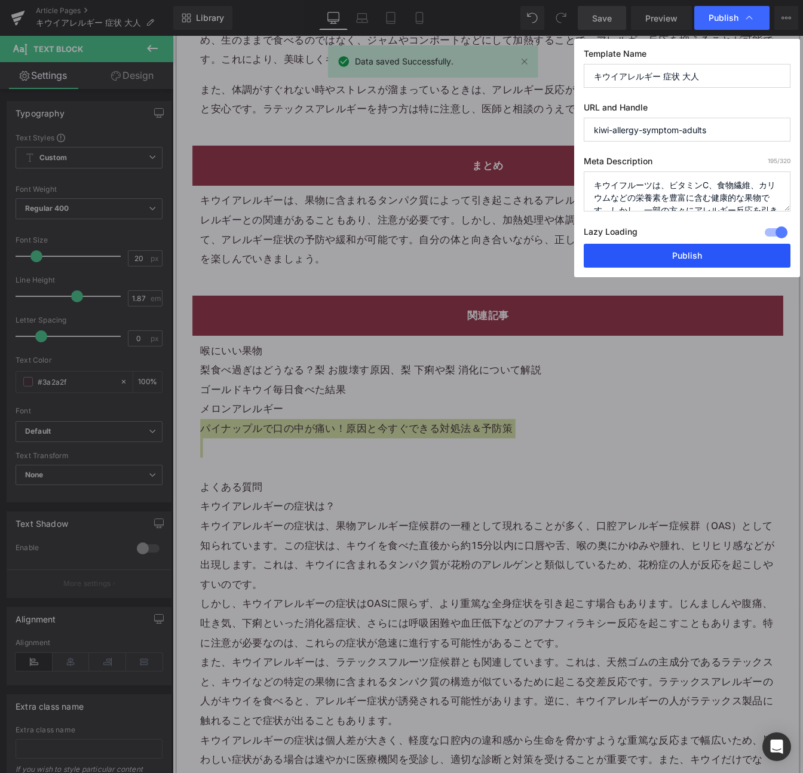
click at [672, 251] on button "Publish" at bounding box center [686, 256] width 207 height 24
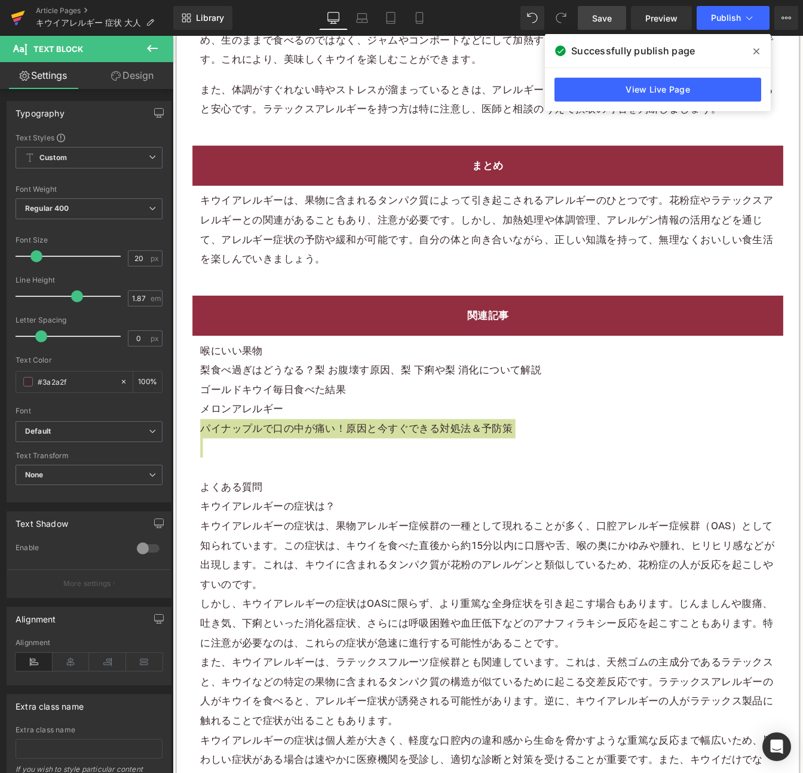
click at [22, 17] on icon at bounding box center [18, 18] width 14 height 30
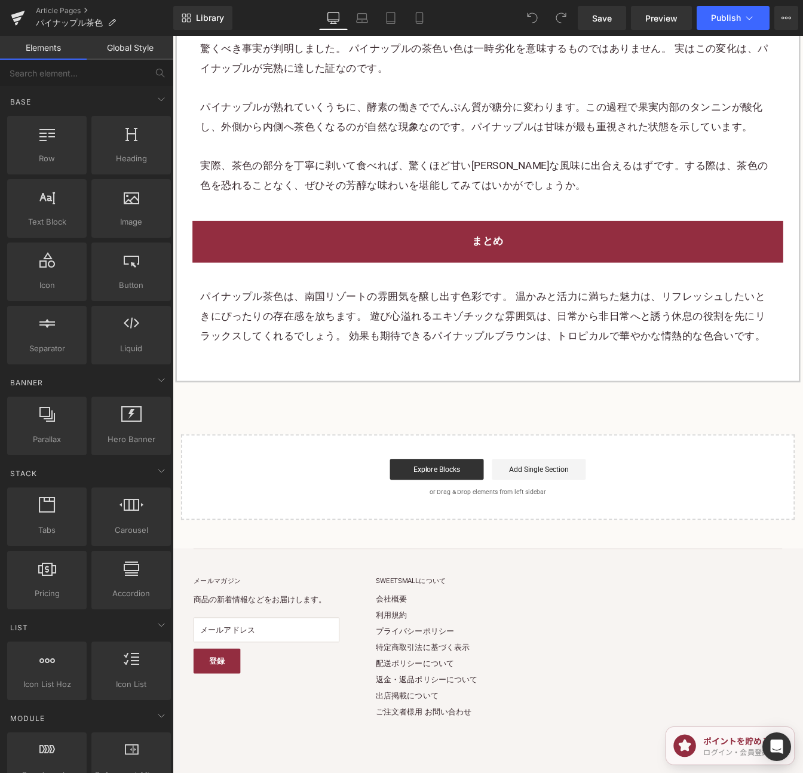
scroll to position [2590, 0]
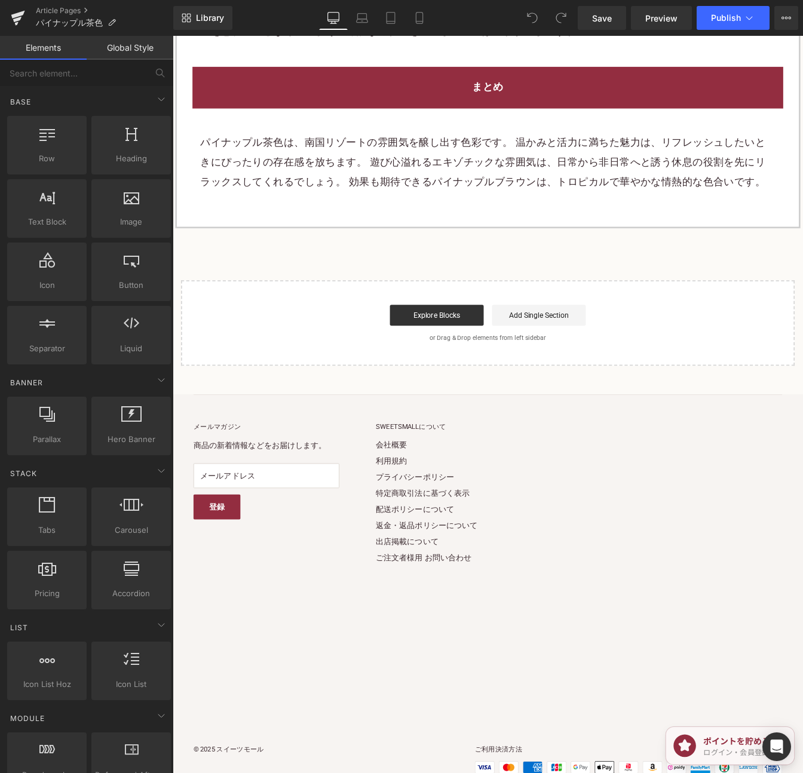
drag, startPoint x: 890, startPoint y: 231, endPoint x: 942, endPoint y: 779, distance: 550.7
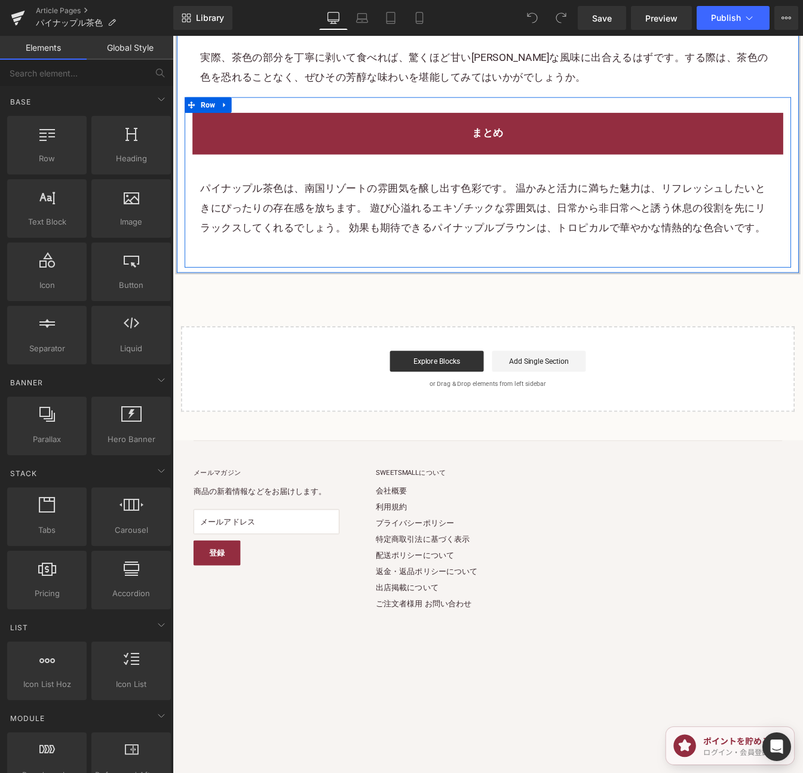
scroll to position [2511, 0]
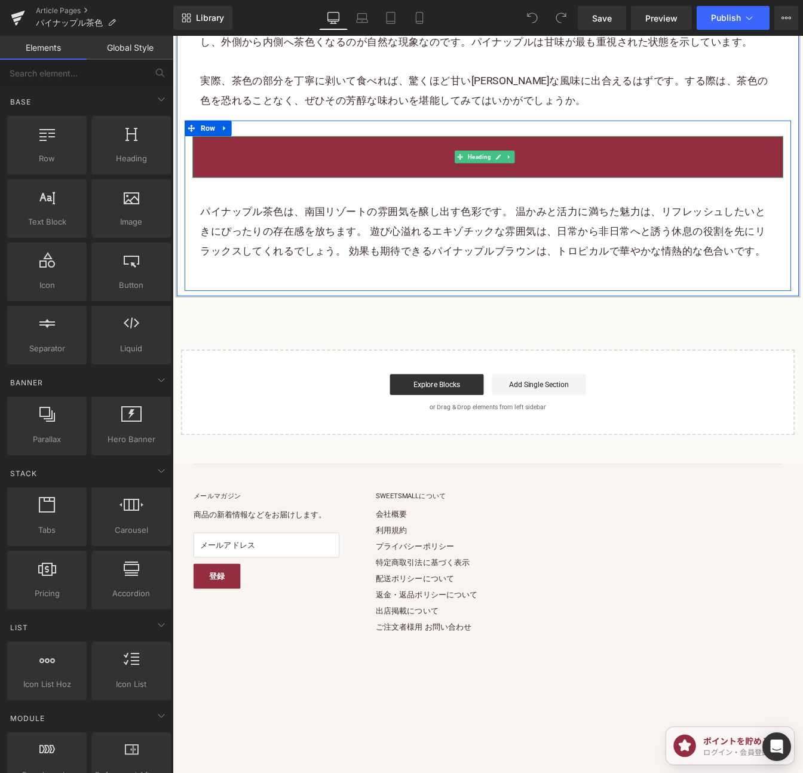
click at [223, 150] on div "まとめ" at bounding box center [533, 173] width 677 height 47
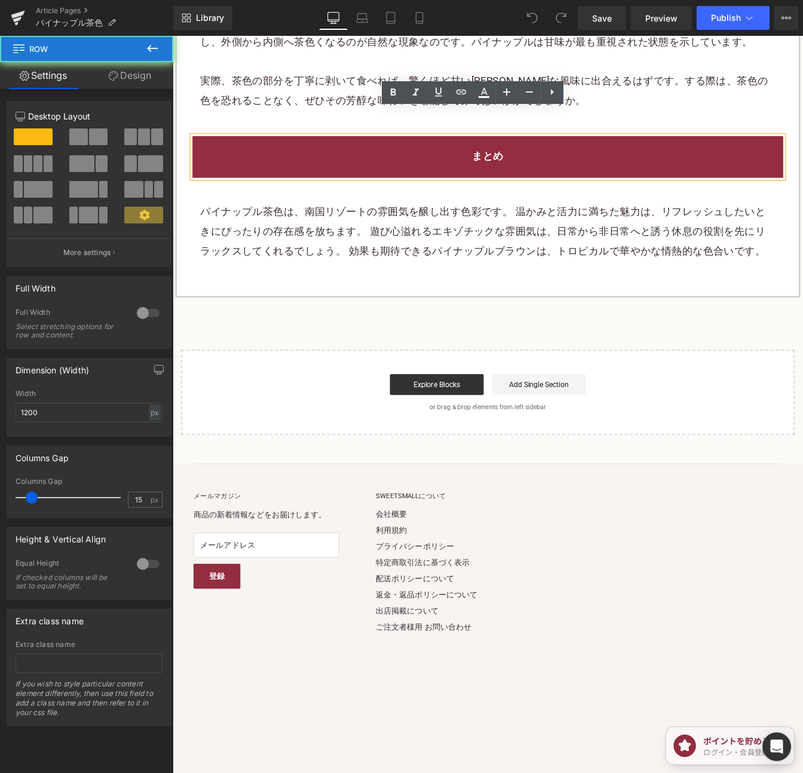
click at [245, 133] on div "まとめ Heading パイナップル茶色は、南国リゾートの雰囲気を醸し出す色彩です。 温かみと活力に満ちた魅力は、リフレッシュしたいときにぴったりの存在感を放…" at bounding box center [533, 230] width 695 height 195
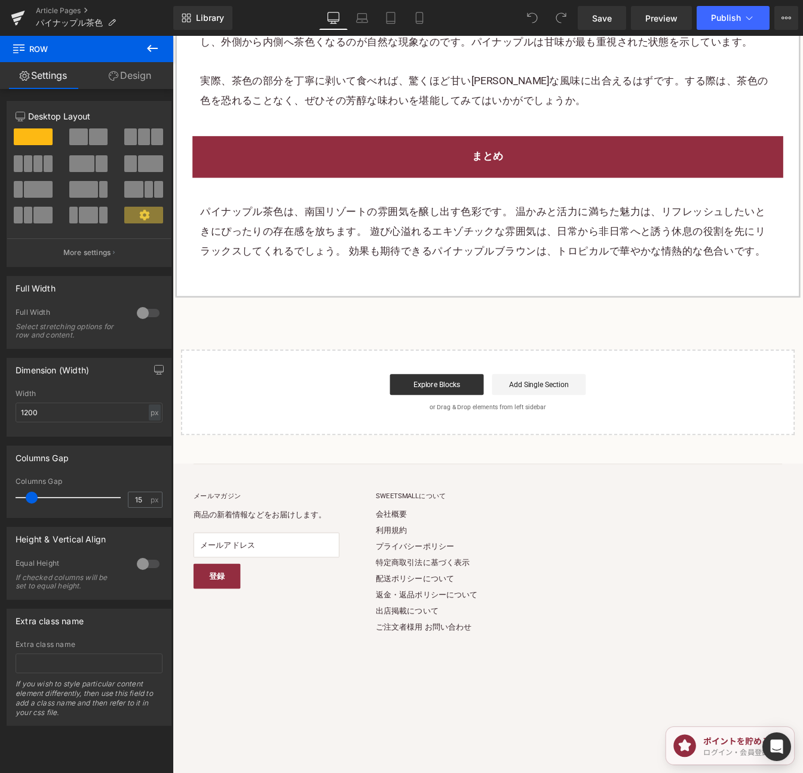
click at [233, 133] on div "まとめ Heading パイナップル茶色は、南国リゾートの雰囲気を醸し出す色彩です。 温かみと活力に満ちた魅力は、リフレッシュしたいときにぴったりの存在感を放…" at bounding box center [533, 230] width 695 height 195
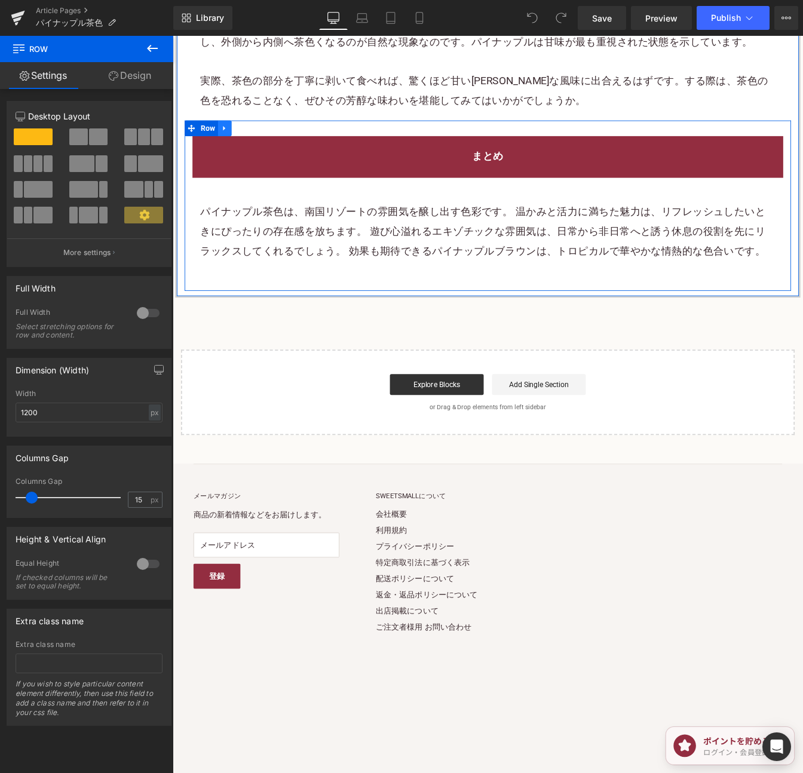
click at [235, 137] on icon at bounding box center [232, 141] width 8 height 9
click at [247, 137] on icon at bounding box center [248, 141] width 8 height 9
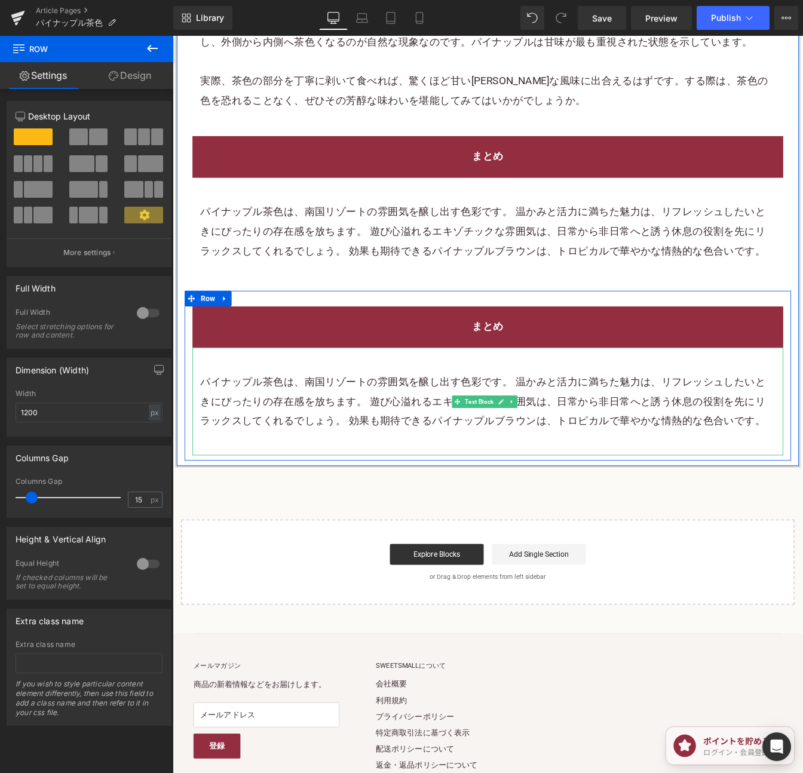
click at [441, 425] on font "パイナップル茶色は、南国リゾートの雰囲気を醸し出す色彩です。 温かみと活力に満ちた魅力は、リフレッシュしたいときにぴったりの存在感を放ちます。 遊び心溢れるエ…" at bounding box center [528, 454] width 648 height 59
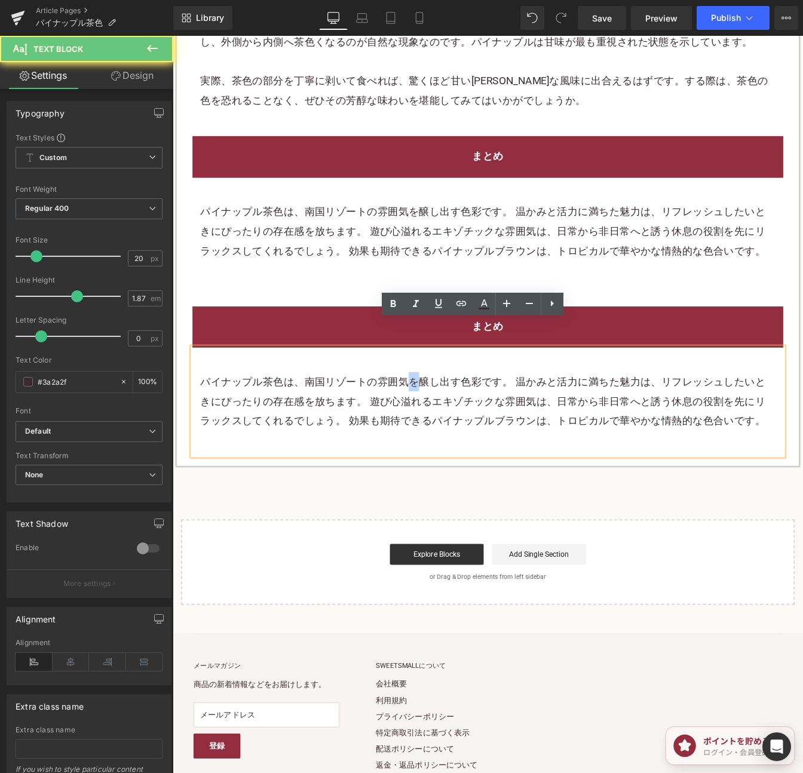
click at [441, 425] on font "パイナップル茶色は、南国リゾートの雰囲気を醸し出す色彩です。 温かみと活力に満ちた魅力は、リフレッシュしたいときにぴったりの存在感を放ちます。 遊び心溢れるエ…" at bounding box center [528, 454] width 648 height 59
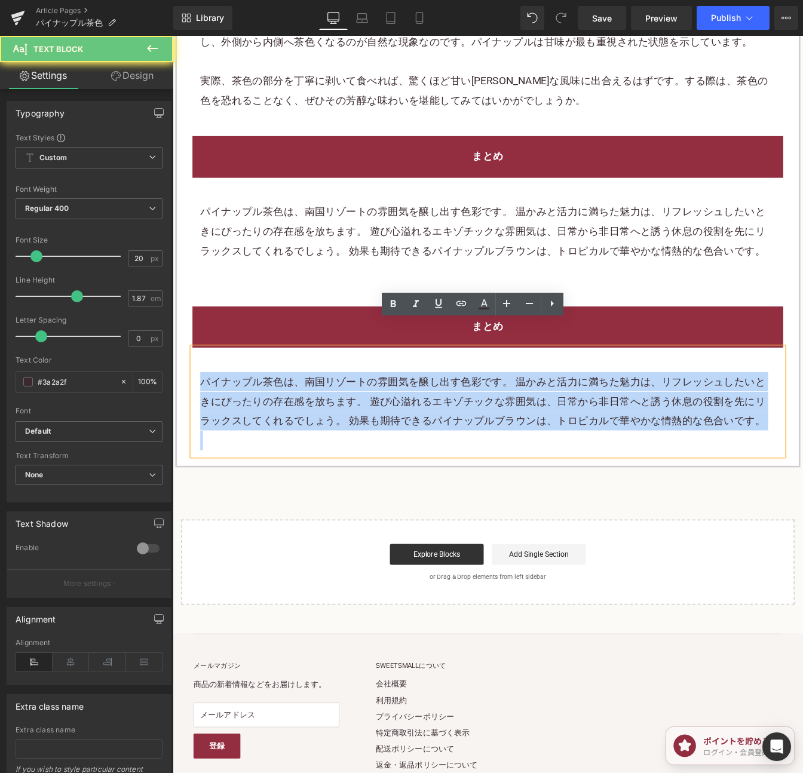
click at [441, 425] on font "パイナップル茶色は、南国リゾートの雰囲気を醸し出す色彩です。 温かみと活力に満ちた魅力は、リフレッシュしたいときにぴったりの存在感を放ちます。 遊び心溢れるエ…" at bounding box center [528, 454] width 648 height 59
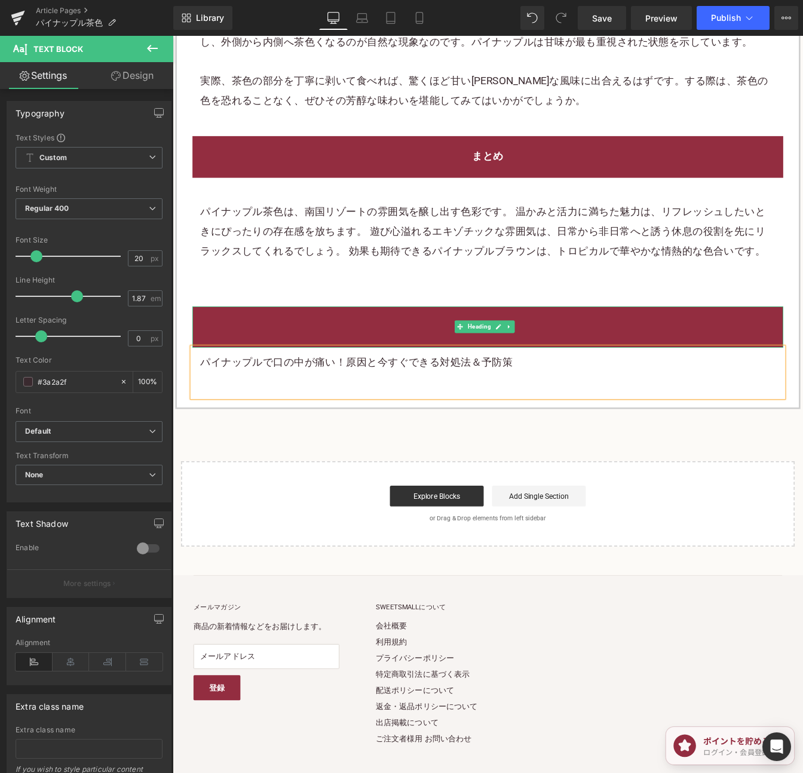
click at [602, 358] on h2 "まとめ" at bounding box center [533, 369] width 659 height 22
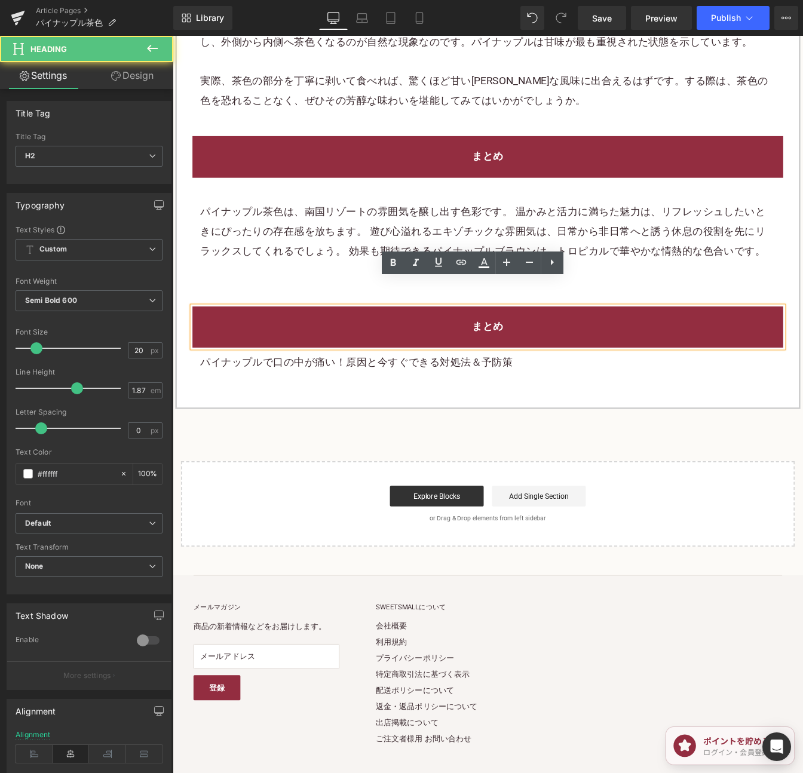
click at [602, 358] on h2 "まとめ" at bounding box center [533, 369] width 659 height 22
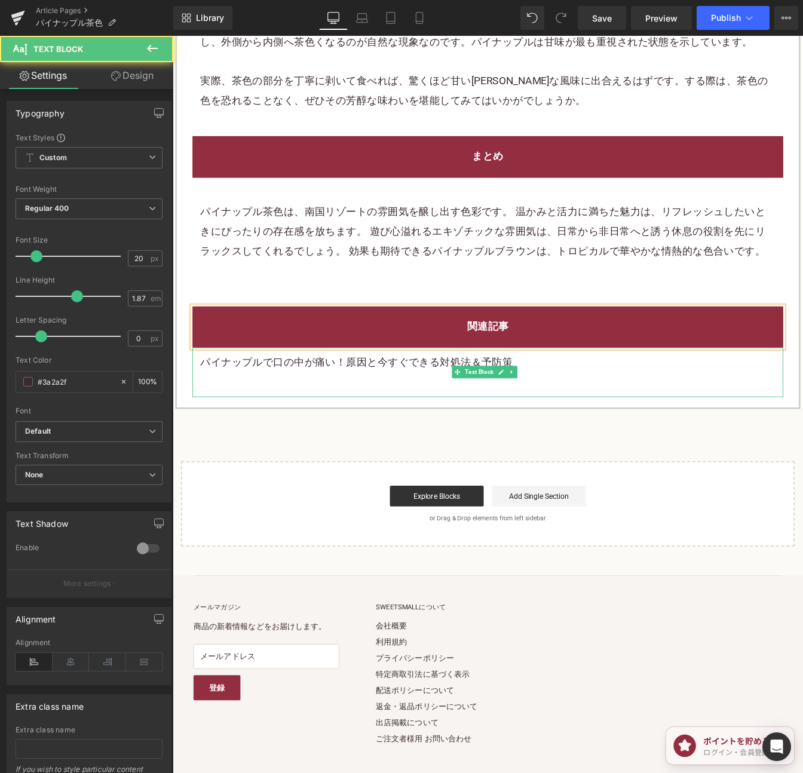
click at [547, 399] on p "パイナップルで口の中が痛い！原因と今すぐできる対処法＆予防策" at bounding box center [533, 410] width 659 height 22
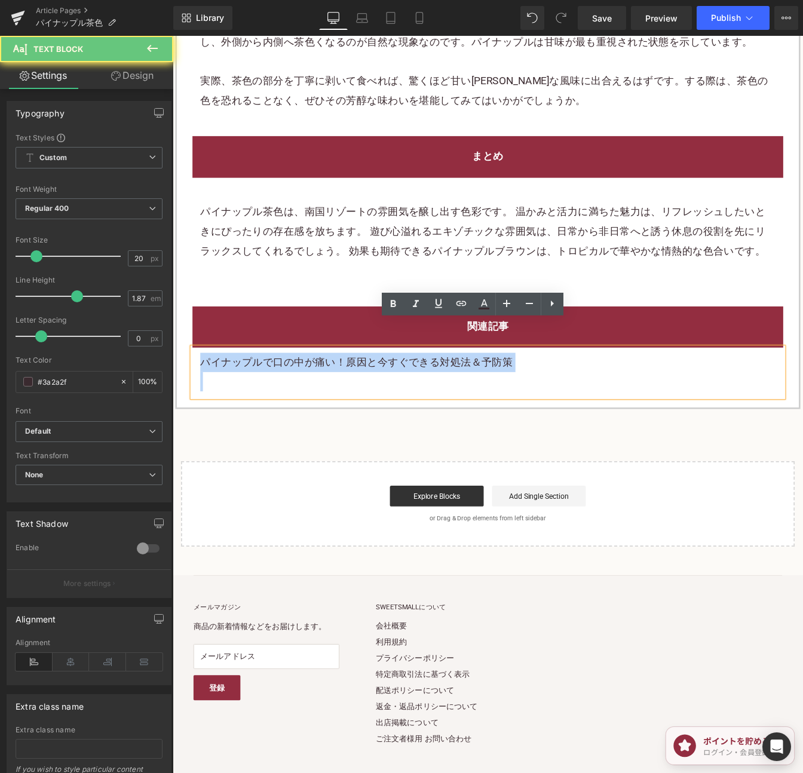
click at [547, 399] on p "パイナップルで口の中が痛い！原因と今すぐできる対処法＆予防策" at bounding box center [533, 410] width 659 height 22
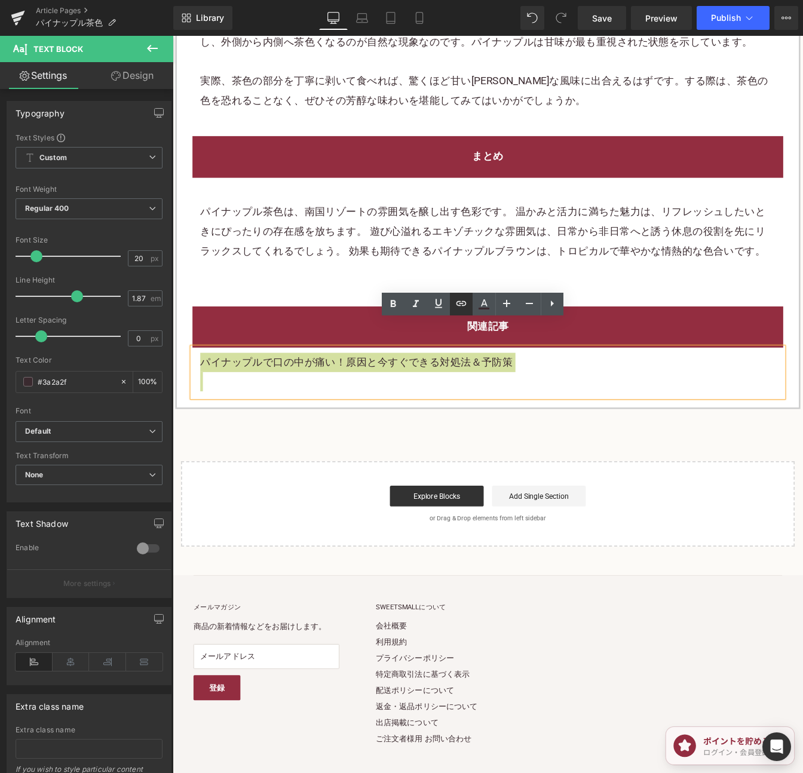
click at [456, 307] on icon at bounding box center [461, 303] width 14 height 14
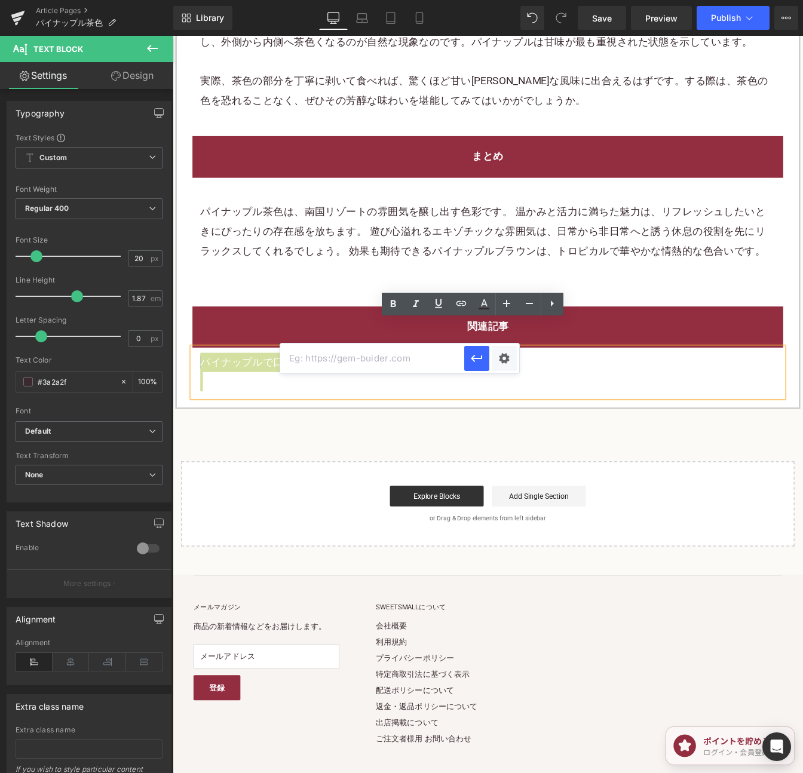
click at [385, 360] on input "text" at bounding box center [372, 358] width 184 height 30
paste input "https://shop.sweetsvillage.com/blogs/knowledge/how-to-cure-pineapple-mouth-pain"
type input "https://shop.sweetsvillage.com/blogs/knowledge/how-to-cure-pineapple-mouth-pain"
click at [472, 357] on icon "button" at bounding box center [476, 358] width 14 height 14
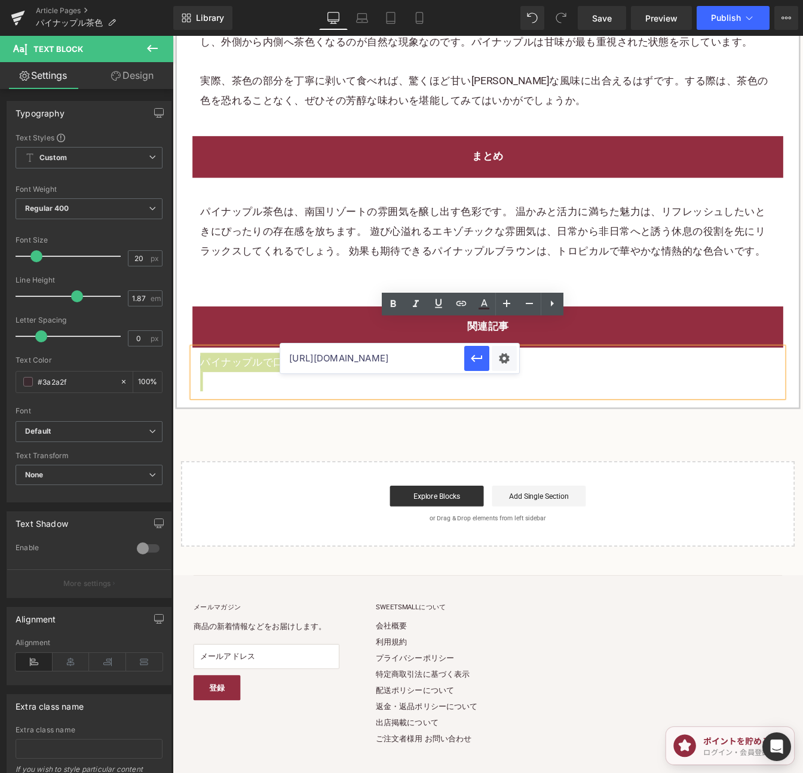
scroll to position [0, 0]
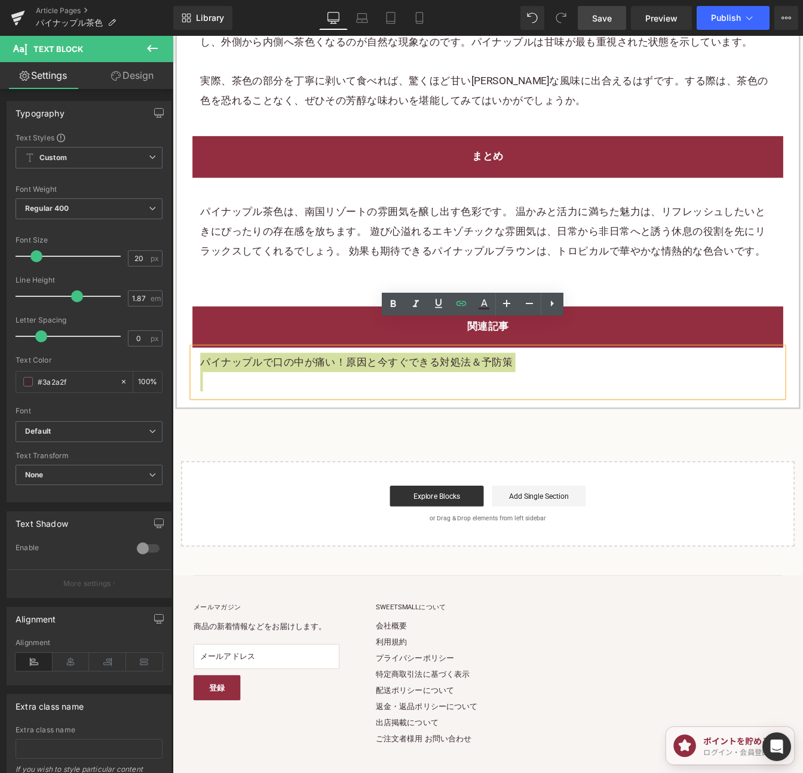
drag, startPoint x: 484, startPoint y: 2, endPoint x: 619, endPoint y: 11, distance: 135.9
click at [620, 10] on link "Save" at bounding box center [601, 18] width 48 height 24
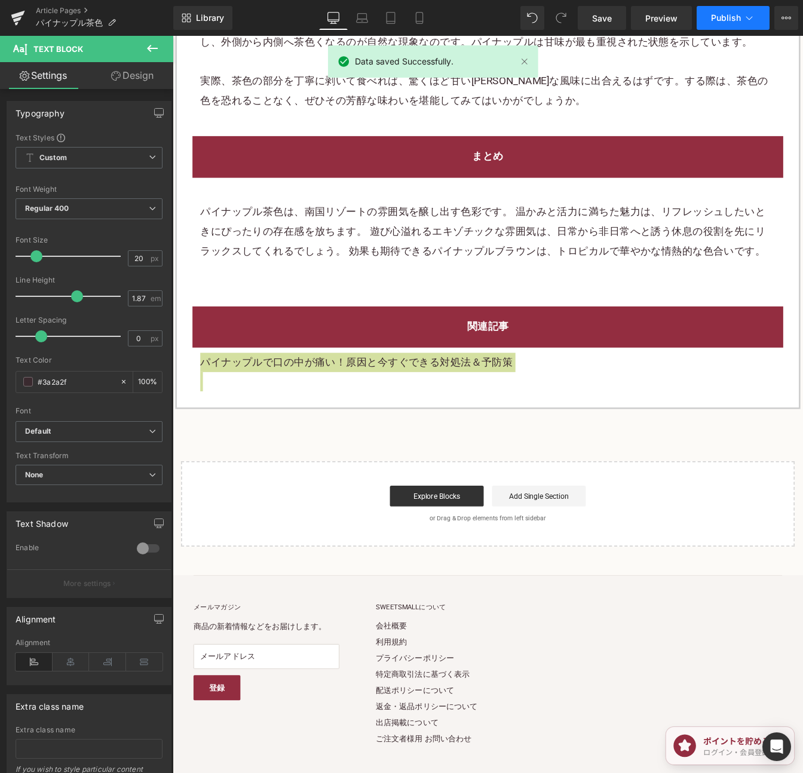
click at [706, 13] on button "Publish" at bounding box center [732, 18] width 73 height 24
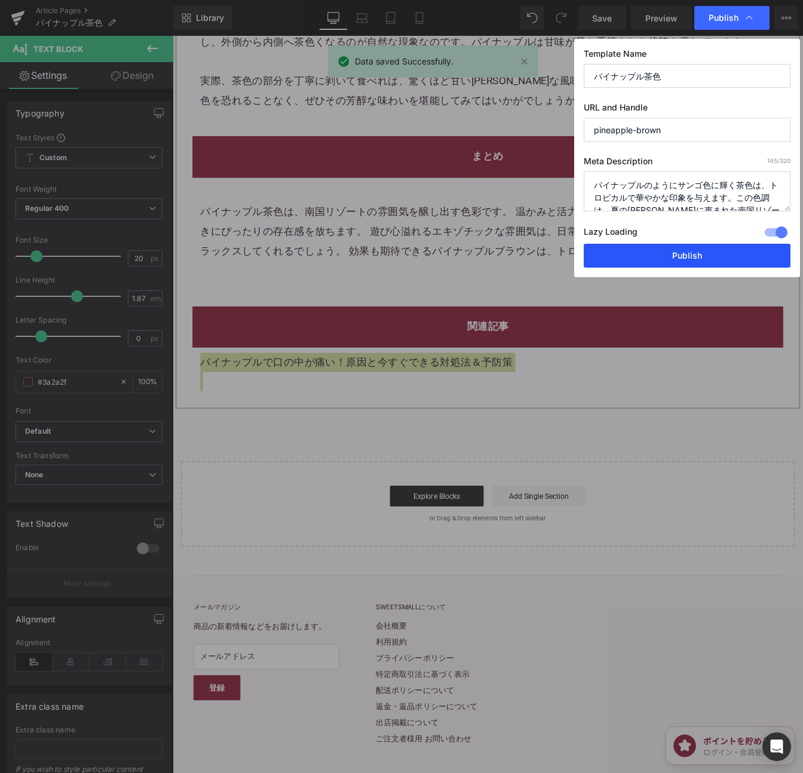
click at [678, 260] on button "Publish" at bounding box center [686, 256] width 207 height 24
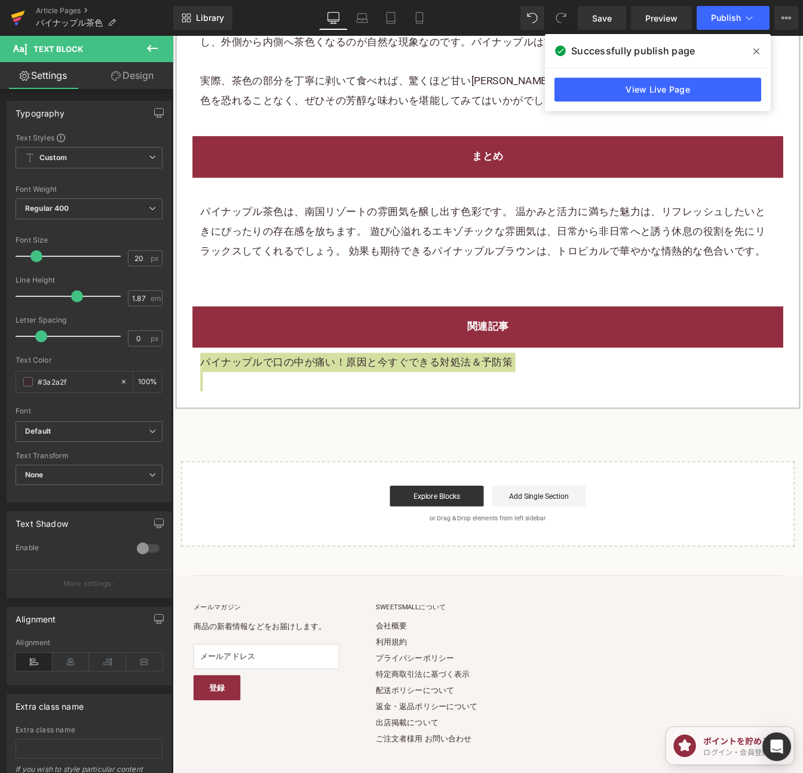
click at [13, 19] on icon at bounding box center [17, 19] width 8 height 5
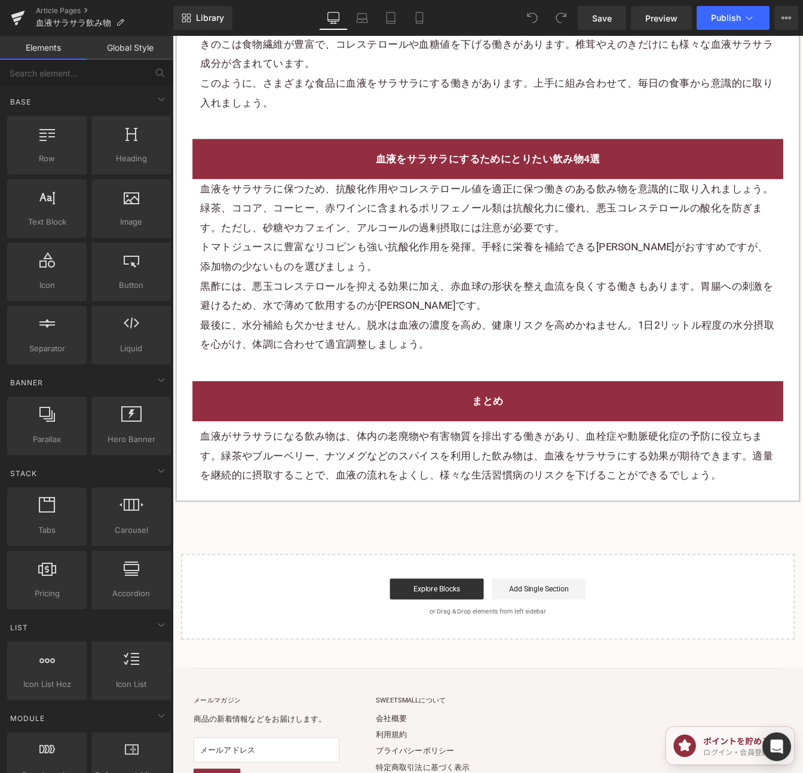
scroll to position [2524, 0]
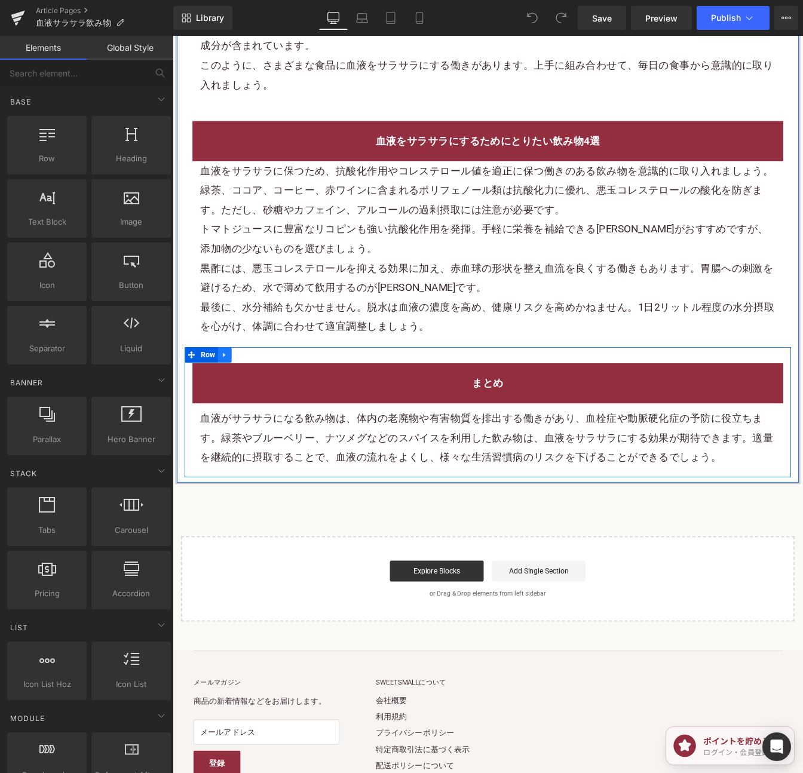
click at [230, 406] on icon at bounding box center [232, 401] width 8 height 9
click at [243, 411] on link at bounding box center [248, 402] width 16 height 18
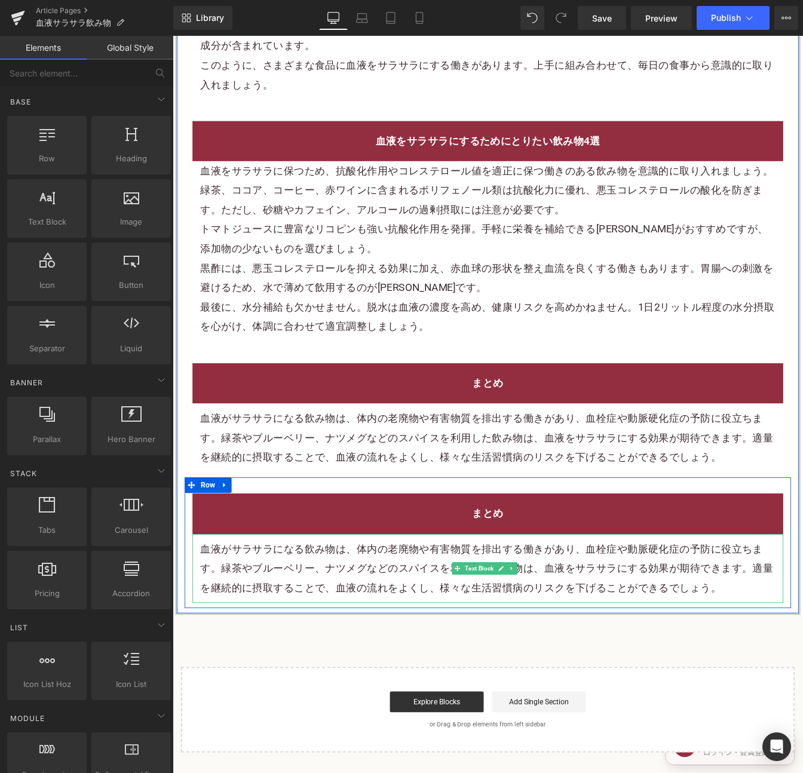
click at [609, 664] on span "サラサラになる飲み物は、体内の老廃物や有害物質を排出する働きがあり、血栓症や動脈硬化症の予防に役立ちます。緑茶やブルーベリー、ナツメグなどのスパイスを利用した…" at bounding box center [532, 646] width 657 height 59
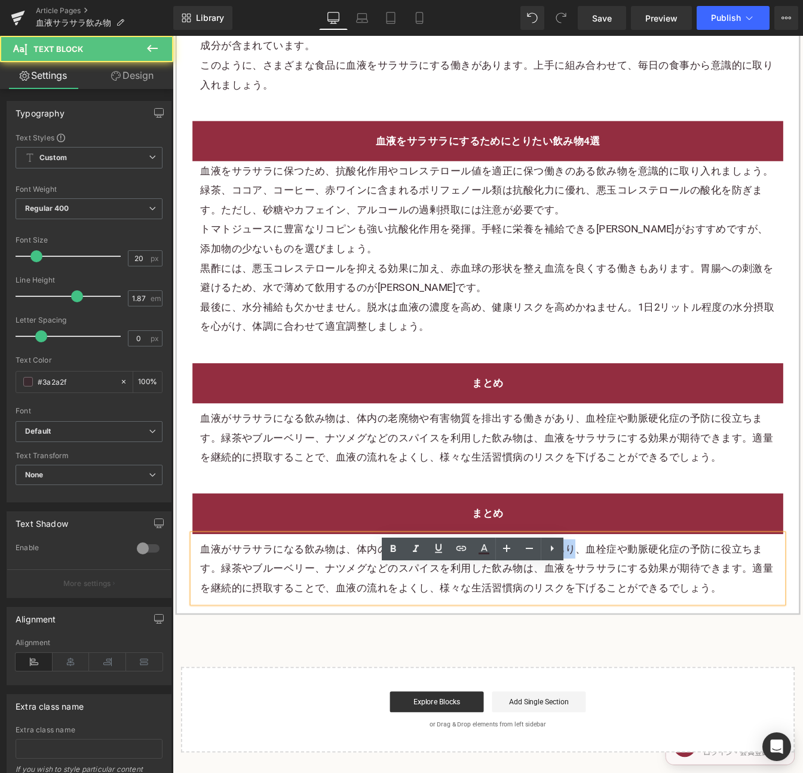
click at [609, 664] on span "サラサラになる飲み物は、体内の老廃物や有害物質を排出する働きがあり、血栓症や動脈硬化症の予防に役立ちます。緑茶やブルーベリー、ナツメグなどのスパイスを利用した…" at bounding box center [532, 646] width 657 height 59
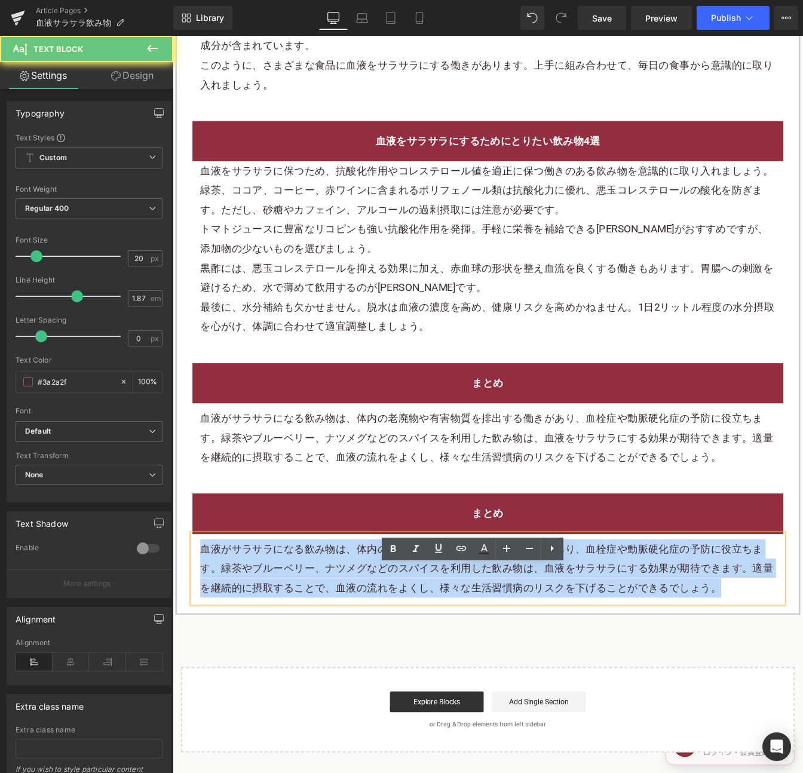
click at [609, 664] on span "サラサラになる飲み物は、体内の老廃物や有害物質を排出する働きがあり、血栓症や動脈硬化症の予防に役立ちます。緑茶やブルーベリー、ナツメグなどのスパイスを利用した…" at bounding box center [532, 646] width 657 height 59
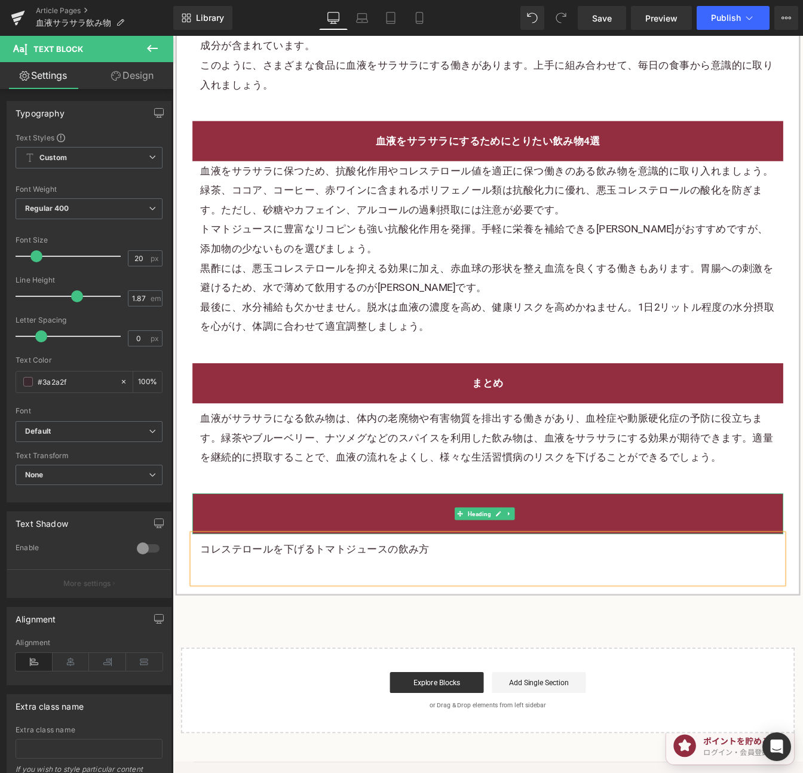
click at [609, 595] on h2 "まとめ" at bounding box center [533, 584] width 659 height 22
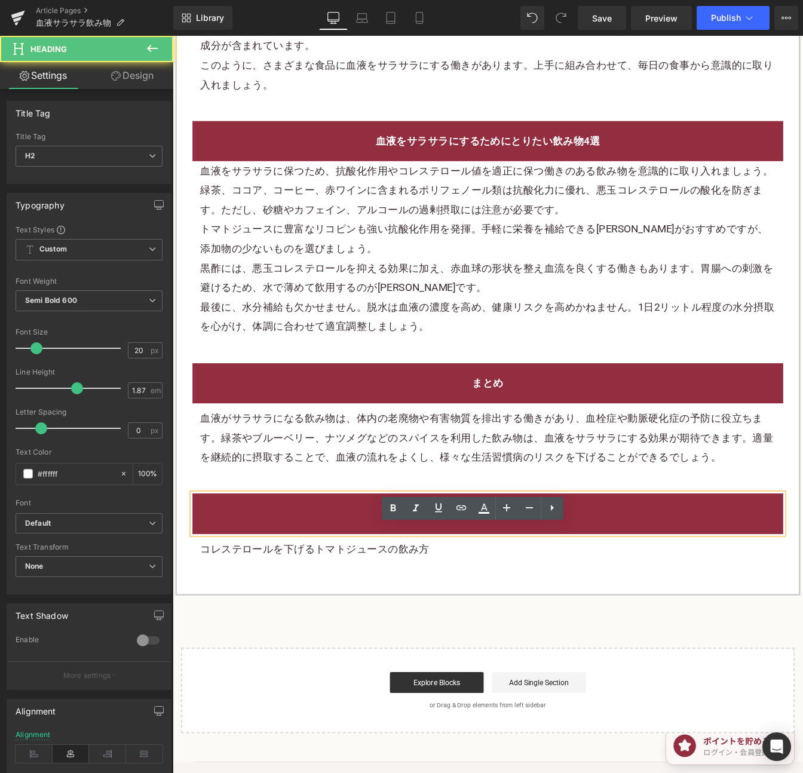
click at [609, 595] on h2 "まとめ" at bounding box center [533, 584] width 659 height 22
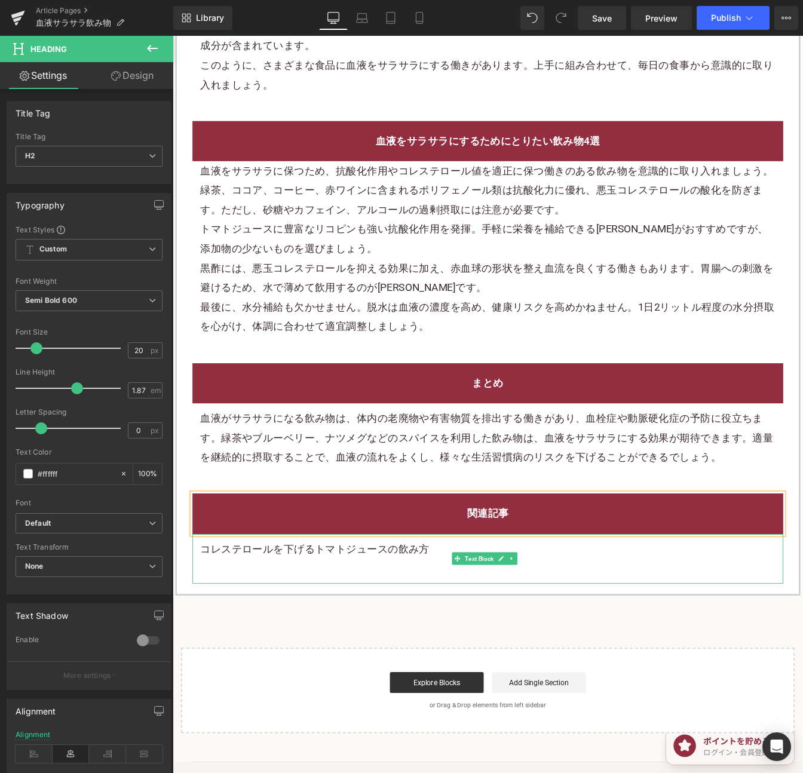
click at [342, 635] on p "コレステロールを下げるトマトジュースの飲み方" at bounding box center [533, 624] width 659 height 22
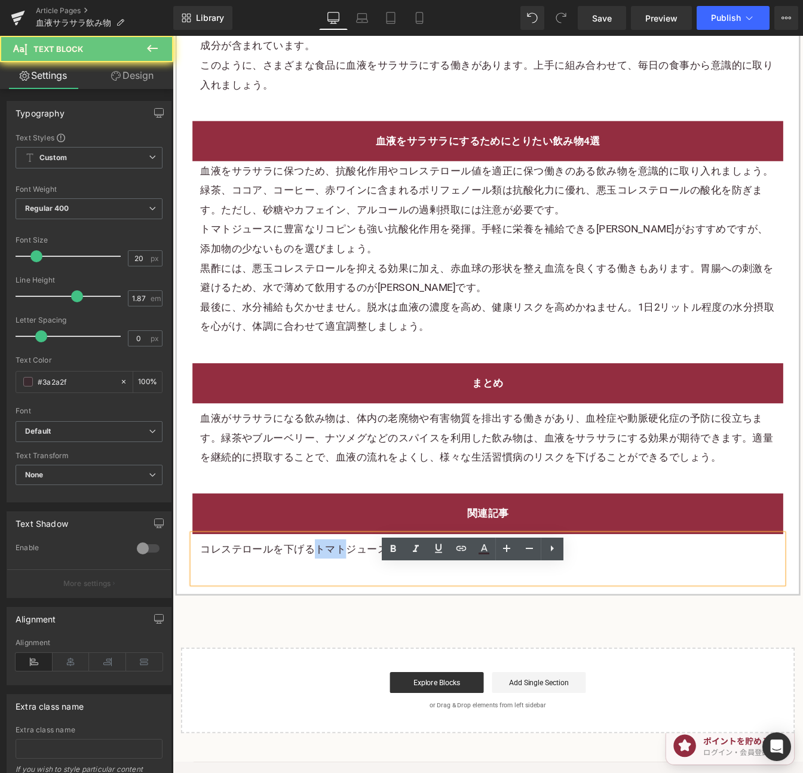
click at [342, 635] on p "コレステロールを下げるトマトジュースの飲み方" at bounding box center [533, 624] width 659 height 22
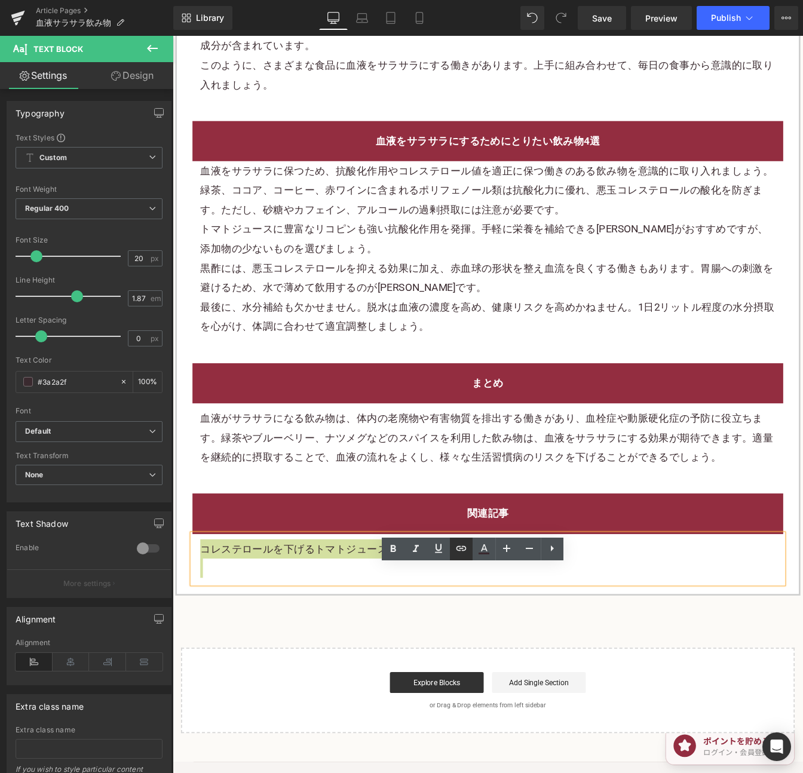
click at [459, 547] on icon at bounding box center [461, 548] width 14 height 14
drag, startPoint x: 371, startPoint y: 606, endPoint x: 402, endPoint y: 604, distance: 31.1
click at [371, 606] on input "text" at bounding box center [330, 603] width 184 height 30
paste input "https://shop.sweetsvillage.com/blogs/knowledge/how-to-drink-tomato-juice-to-low…"
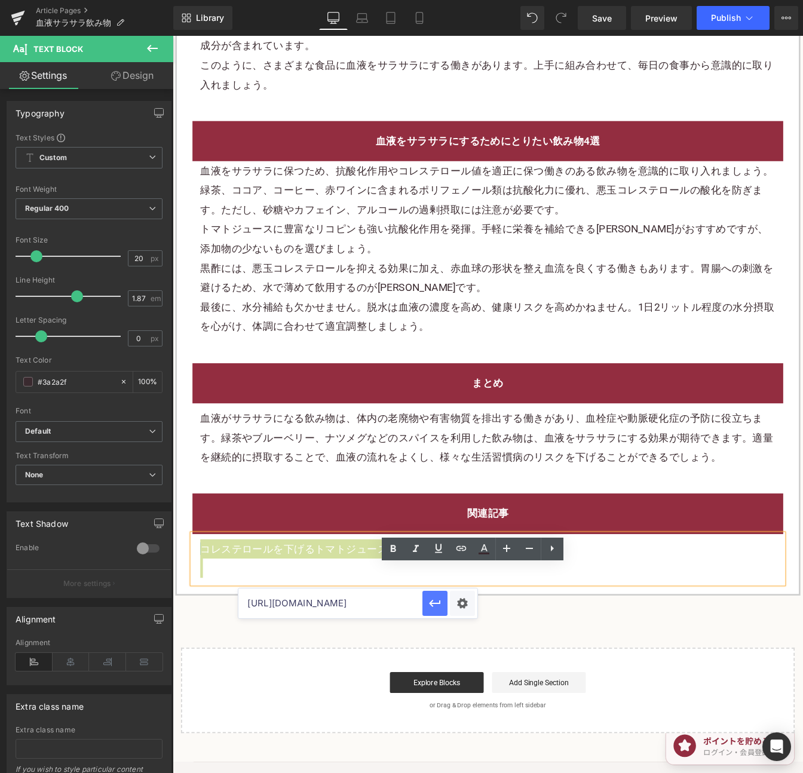
type input "https://shop.sweetsvillage.com/blogs/knowledge/how-to-drink-tomato-juice-to-low…"
click at [434, 603] on icon "button" at bounding box center [434, 603] width 11 height 7
click at [600, 20] on span "Save" at bounding box center [602, 18] width 20 height 13
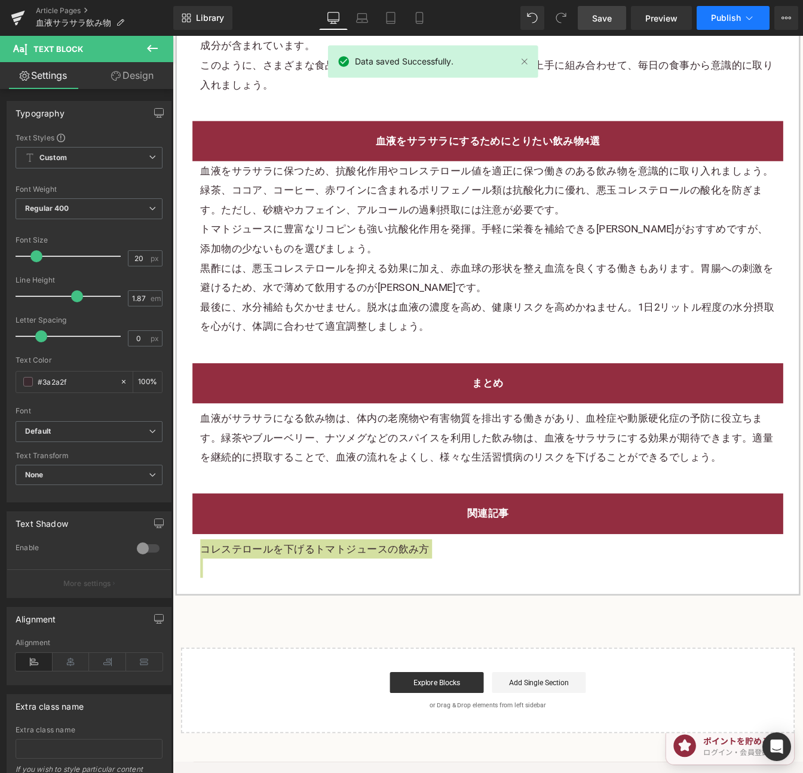
click at [711, 13] on span "Publish" at bounding box center [726, 18] width 30 height 10
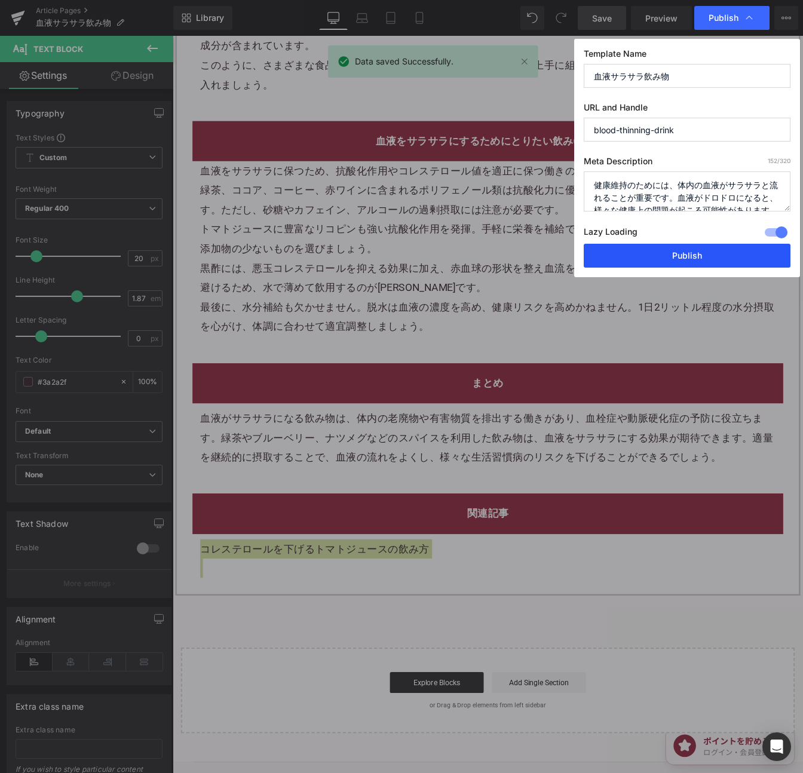
click at [721, 258] on button "Publish" at bounding box center [686, 256] width 207 height 24
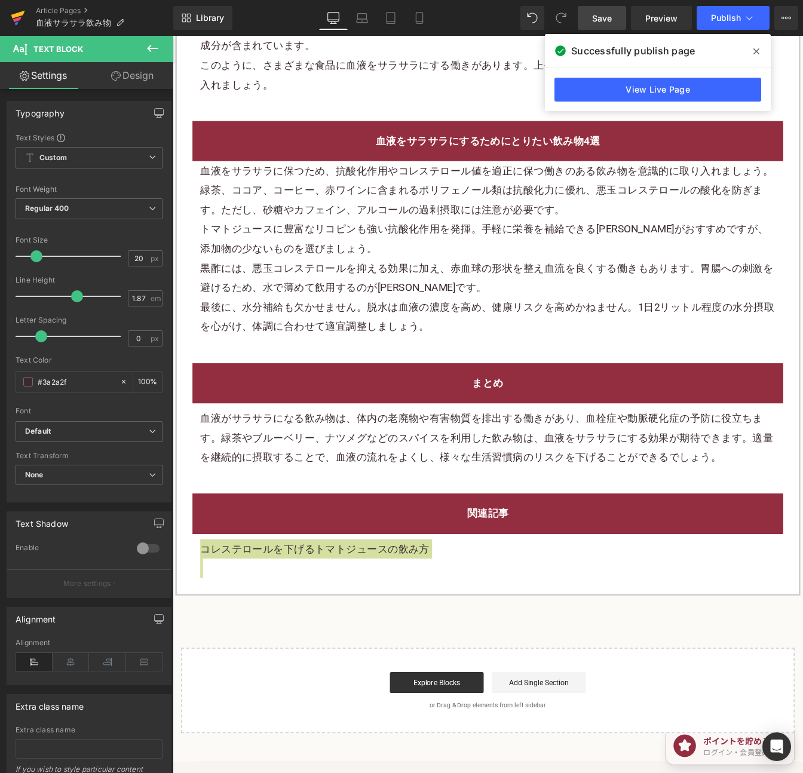
drag, startPoint x: 17, startPoint y: 17, endPoint x: 27, endPoint y: 10, distance: 12.8
click at [17, 17] on icon at bounding box center [18, 18] width 14 height 30
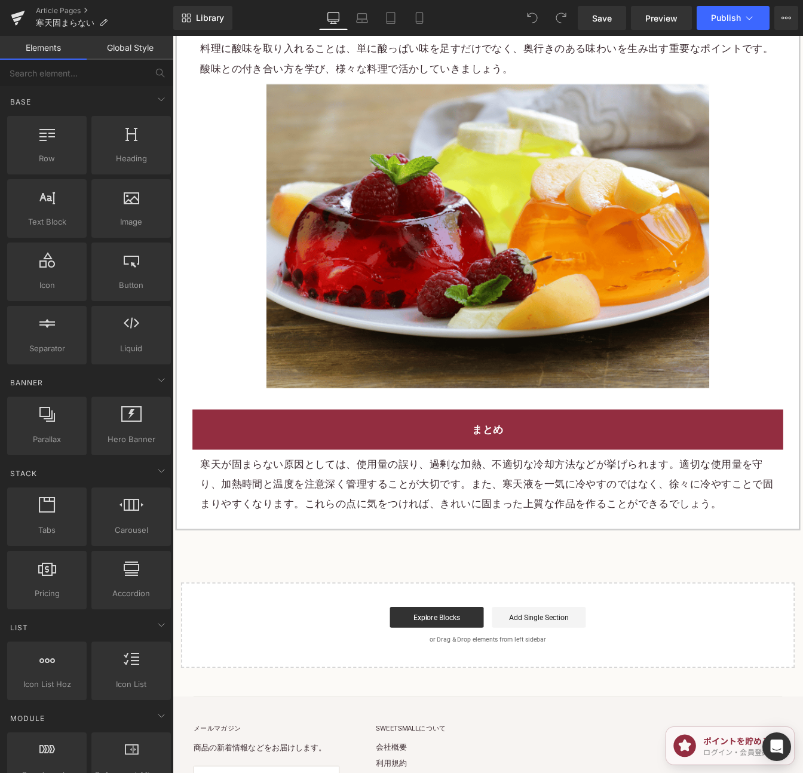
scroll to position [3175, 0]
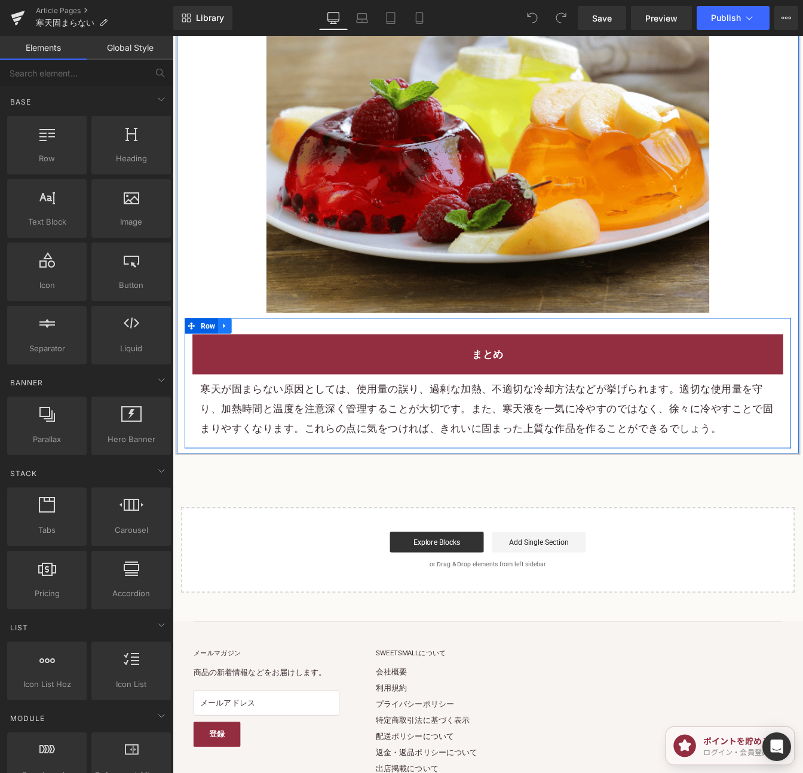
click at [233, 360] on link at bounding box center [233, 369] width 16 height 18
click at [243, 360] on link at bounding box center [248, 369] width 16 height 18
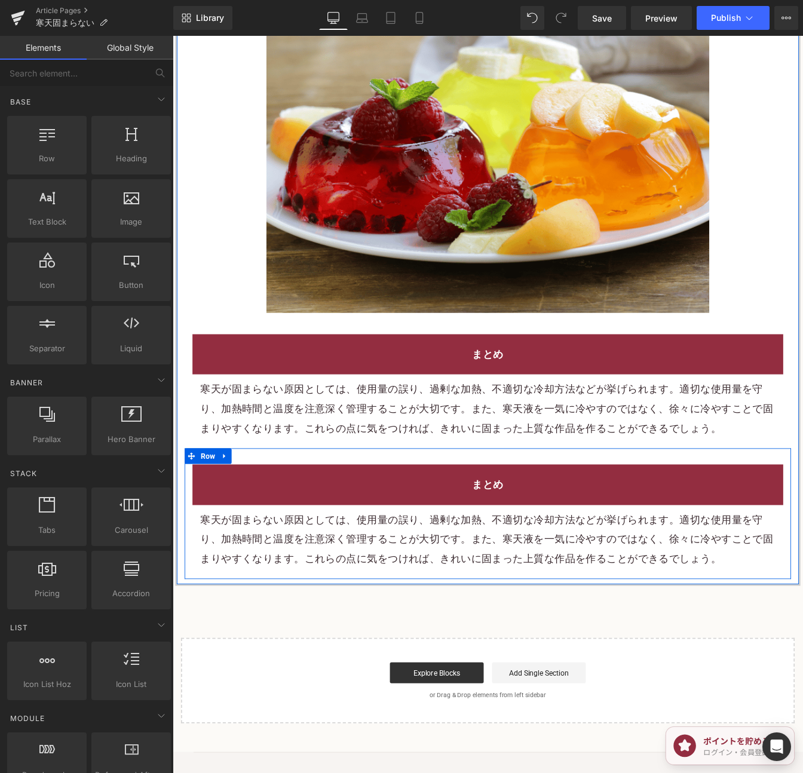
click at [680, 539] on h2 "まとめ" at bounding box center [533, 550] width 659 height 22
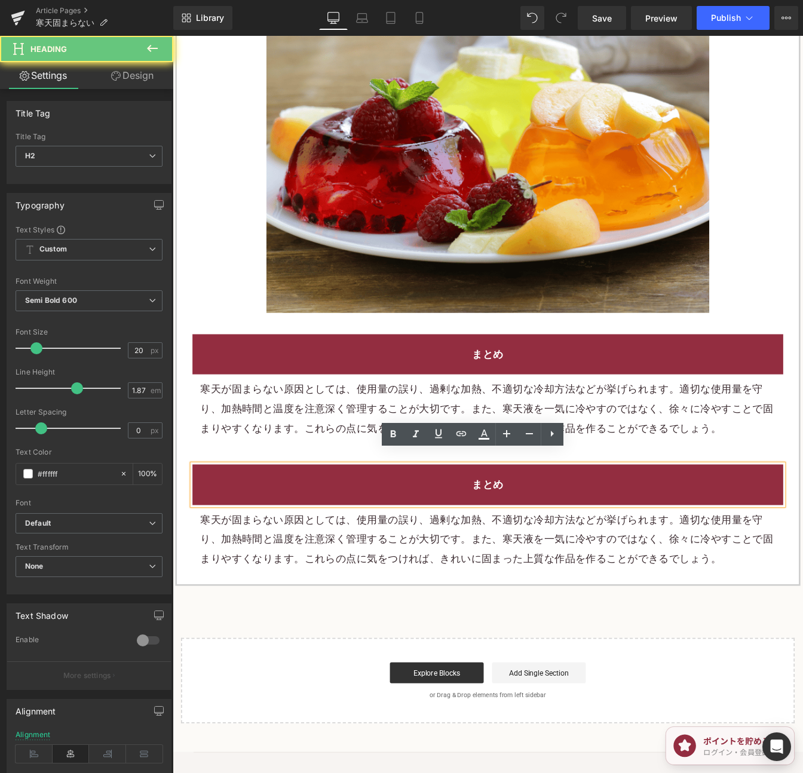
click at [680, 539] on h2 "まとめ" at bounding box center [533, 550] width 659 height 22
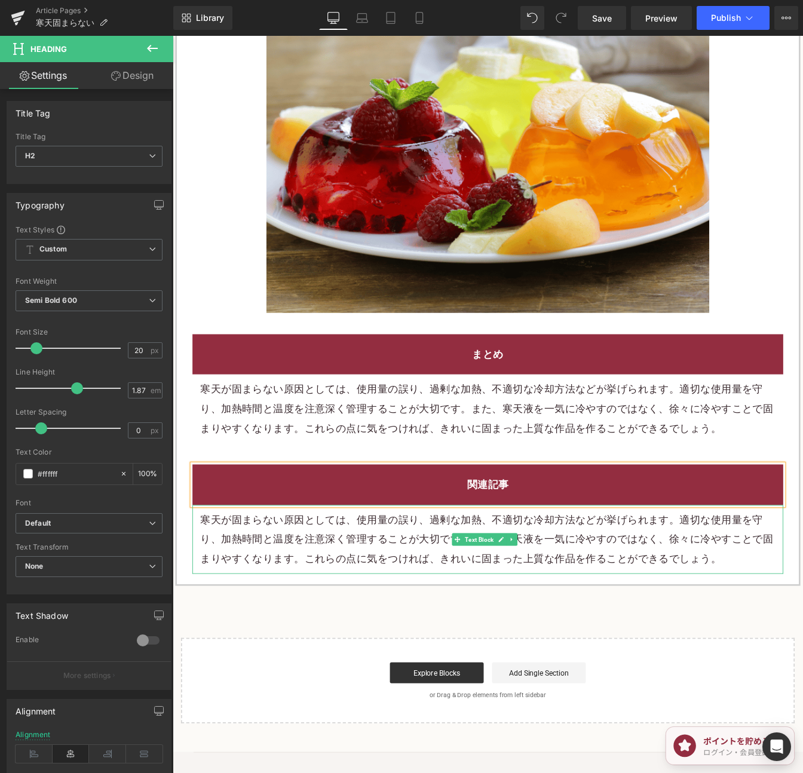
click at [616, 580] on p "寒天が固まらない原因としては、使用量の誤り、過剰な加熱、不適切な冷却方法などが挙げられます。適切な使用量を守り、加熱時間と温度を注意深く管理することが大切です…" at bounding box center [533, 613] width 659 height 67
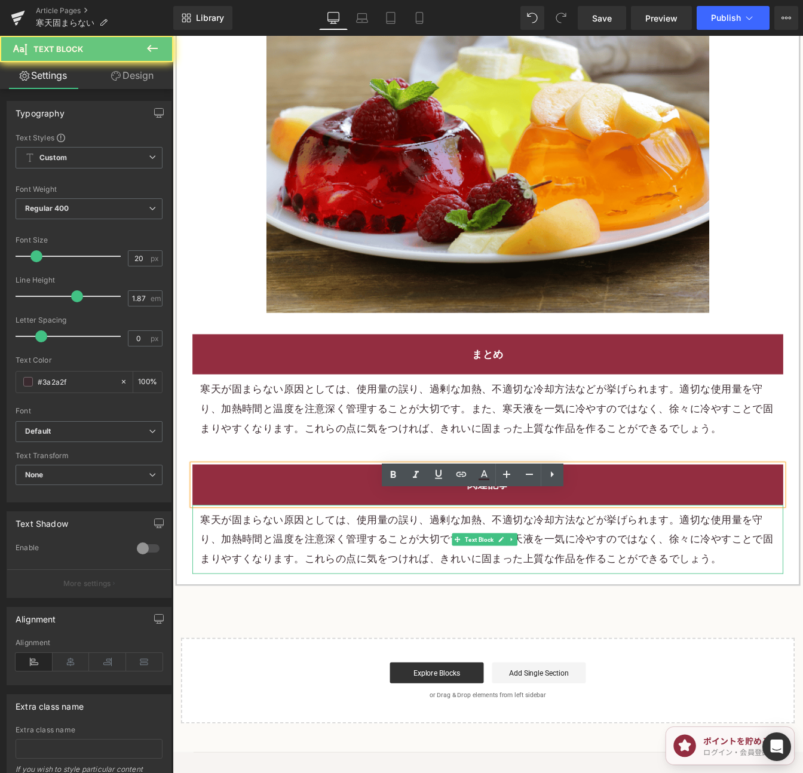
click at [616, 580] on p "寒天が固まらない原因としては、使用量の誤り、過剰な加熱、不適切な冷却方法などが挙げられます。適切な使用量を守り、加熱時間と温度を注意深く管理することが大切です…" at bounding box center [533, 613] width 659 height 67
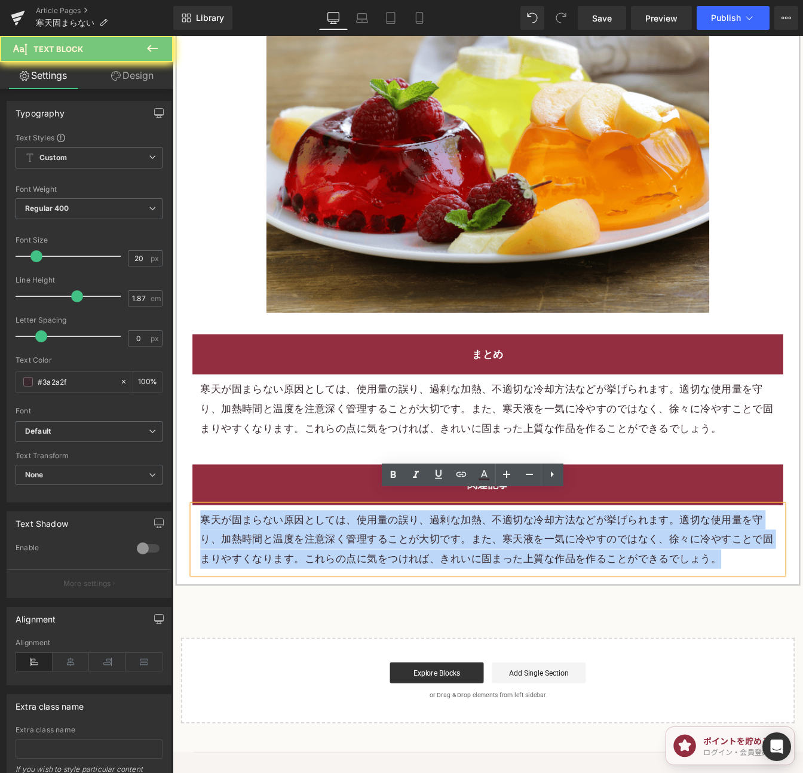
click at [616, 580] on p "寒天が固まらない原因としては、使用量の誤り、過剰な加熱、不適切な冷却方法などが挙げられます。適切な使用量を守り、加熱時間と温度を注意深く管理することが大切です…" at bounding box center [533, 613] width 659 height 67
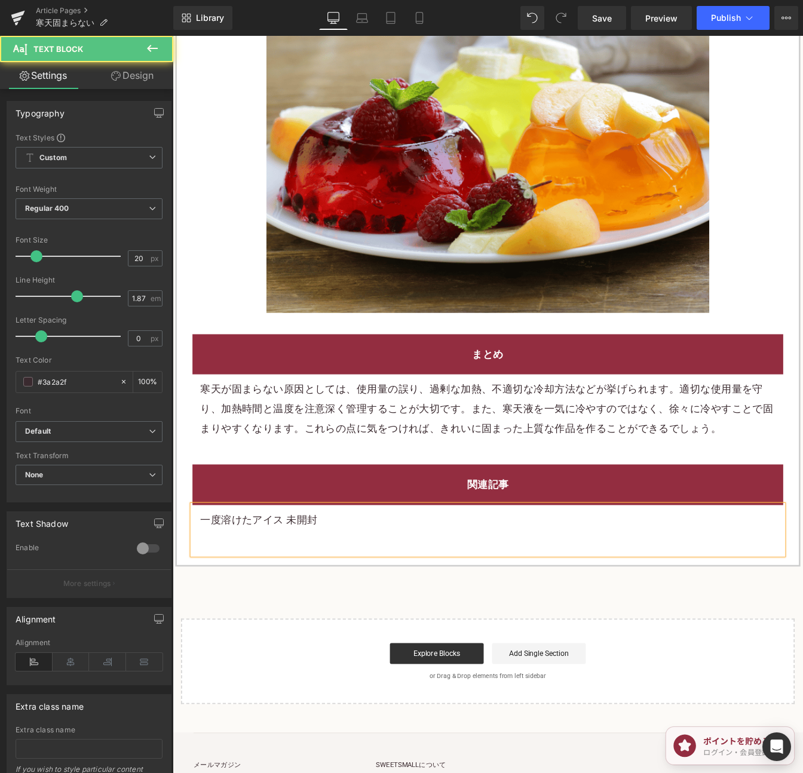
click at [312, 580] on p "一度溶けたアイス 未開封" at bounding box center [533, 591] width 659 height 22
click at [313, 580] on p "一度溶けたアイス 未開封" at bounding box center [533, 591] width 659 height 22
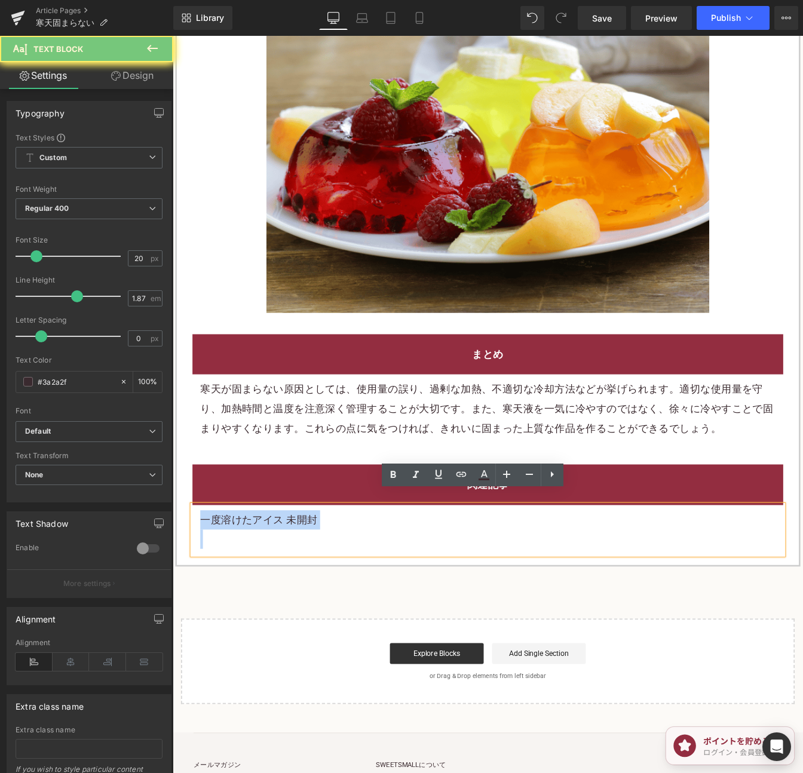
click at [313, 580] on p "一度溶けたアイス 未開封" at bounding box center [533, 591] width 659 height 22
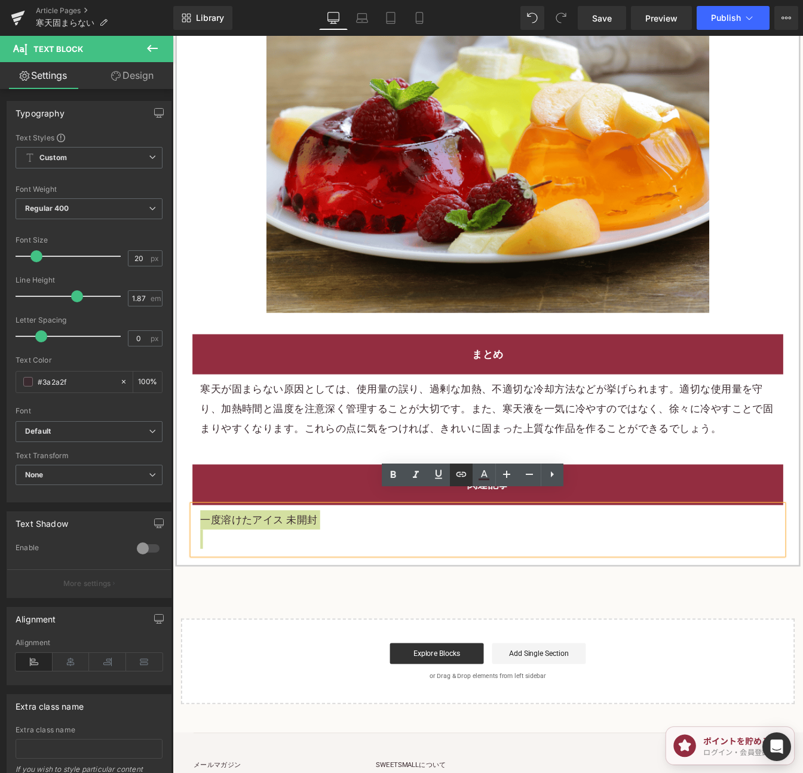
click at [461, 468] on icon at bounding box center [461, 474] width 14 height 14
drag, startPoint x: 321, startPoint y: 515, endPoint x: 347, endPoint y: 540, distance: 35.9
click at [322, 515] on input "text" at bounding box center [280, 529] width 184 height 30
click at [350, 527] on input "text" at bounding box center [280, 529] width 184 height 30
paste input "https://shop.sweetsvillage.com/blogs/knowledge/ice-cream-once-melted-unopened"
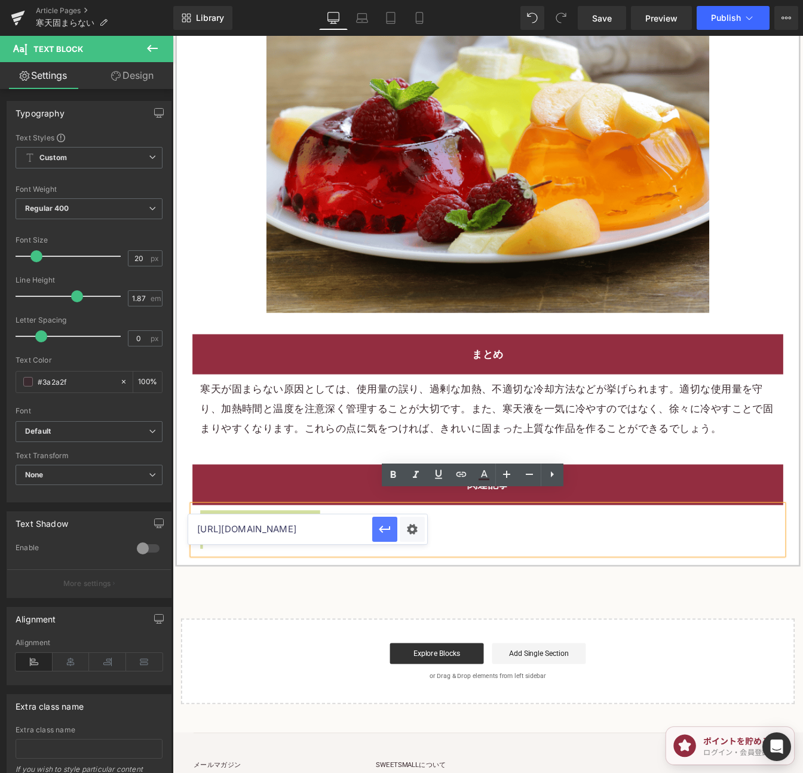
scroll to position [0, 207]
type input "https://shop.sweetsvillage.com/blogs/knowledge/ice-cream-once-melted-unopened"
click at [381, 527] on icon "button" at bounding box center [384, 529] width 11 height 7
click at [600, 17] on span "Save" at bounding box center [602, 18] width 20 height 13
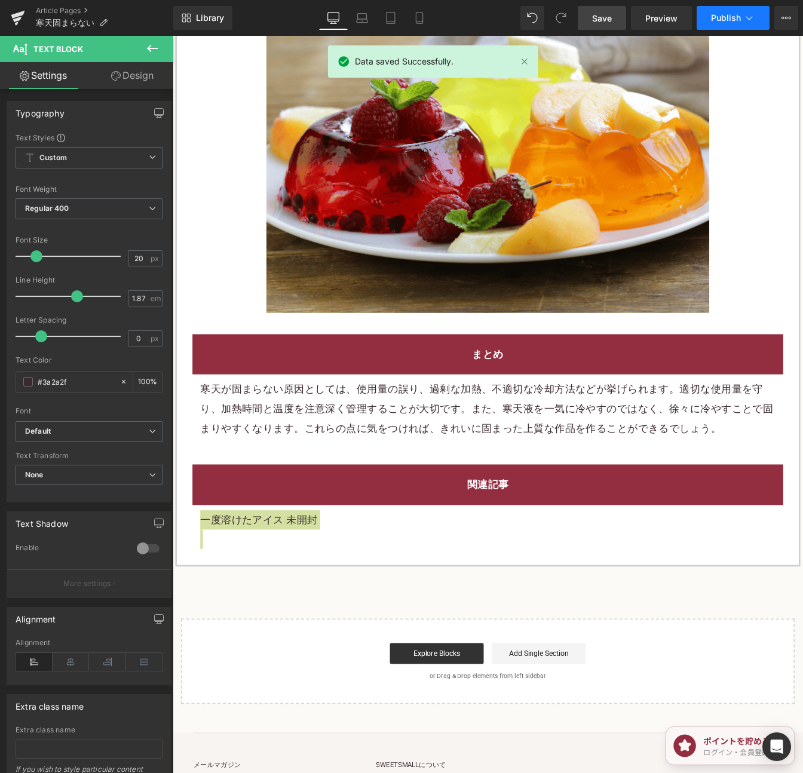
click at [731, 23] on button "Publish" at bounding box center [732, 18] width 73 height 24
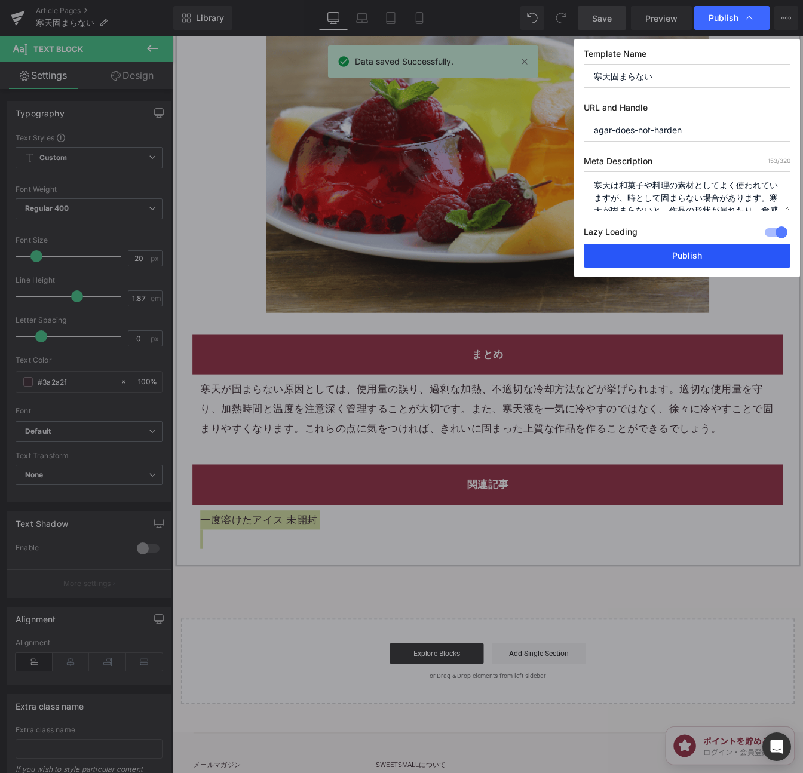
click at [751, 264] on button "Publish" at bounding box center [686, 256] width 207 height 24
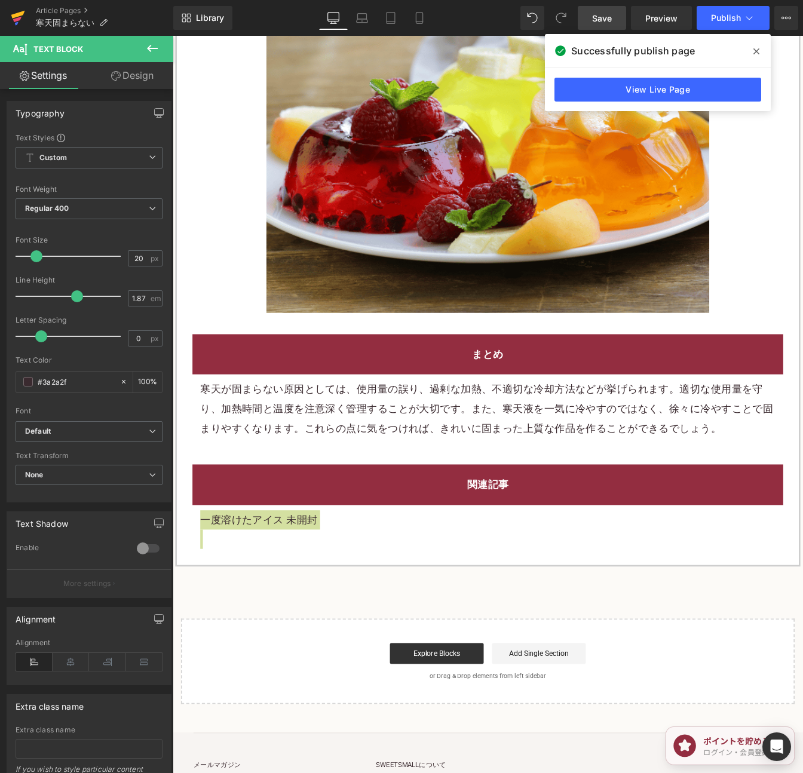
click at [17, 15] on icon at bounding box center [18, 15] width 14 height 8
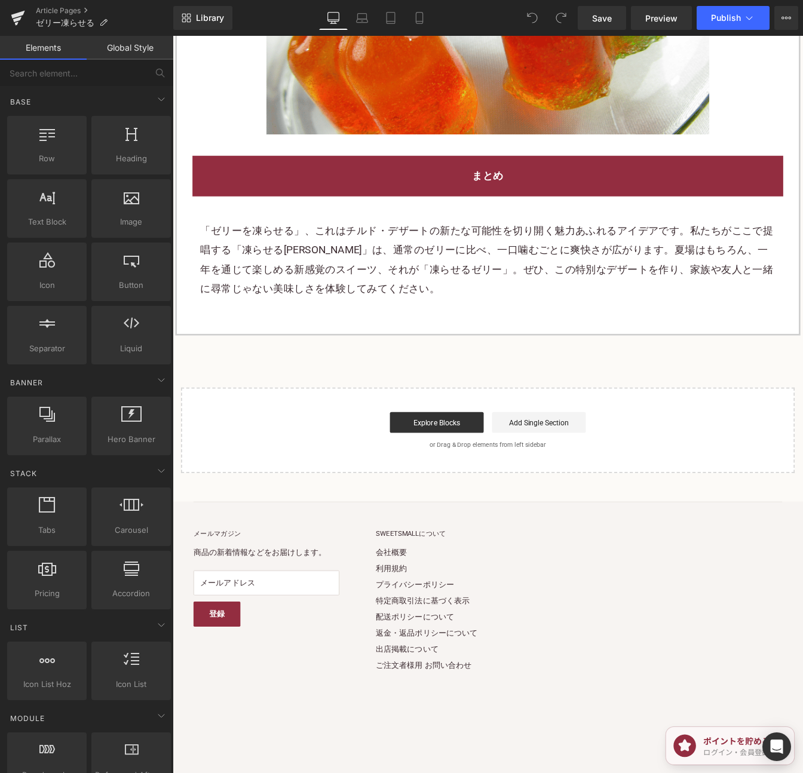
scroll to position [2947, 0]
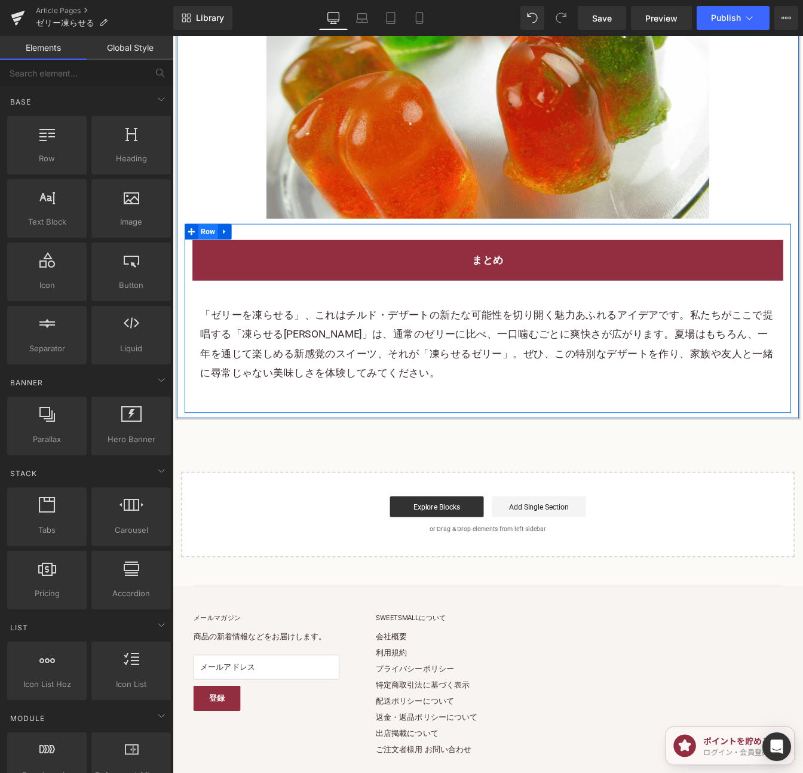
click at [210, 256] on span "Row" at bounding box center [213, 260] width 23 height 18
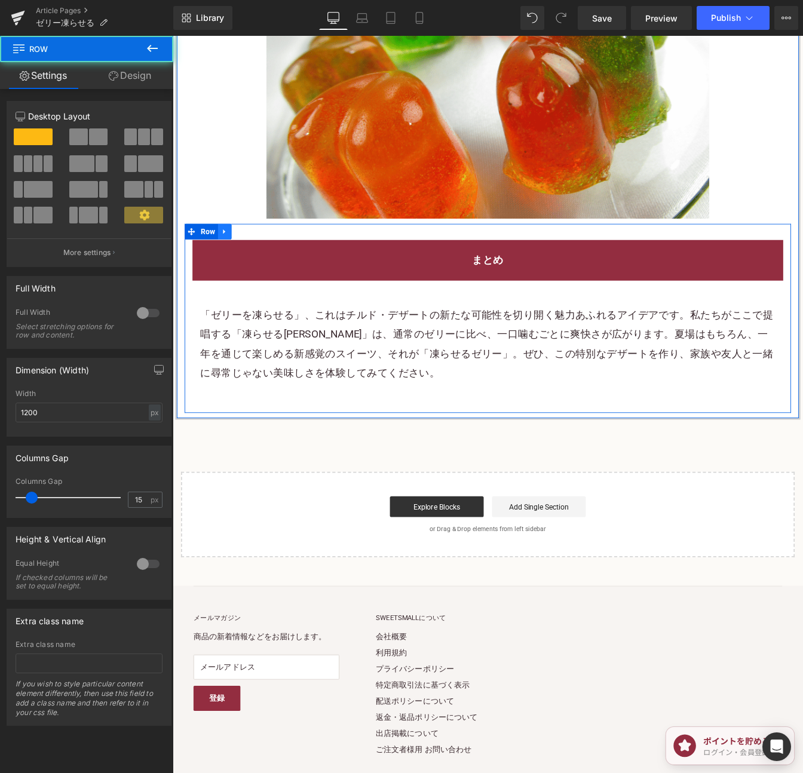
click at [235, 256] on icon at bounding box center [232, 260] width 8 height 9
click at [245, 256] on icon at bounding box center [248, 260] width 8 height 8
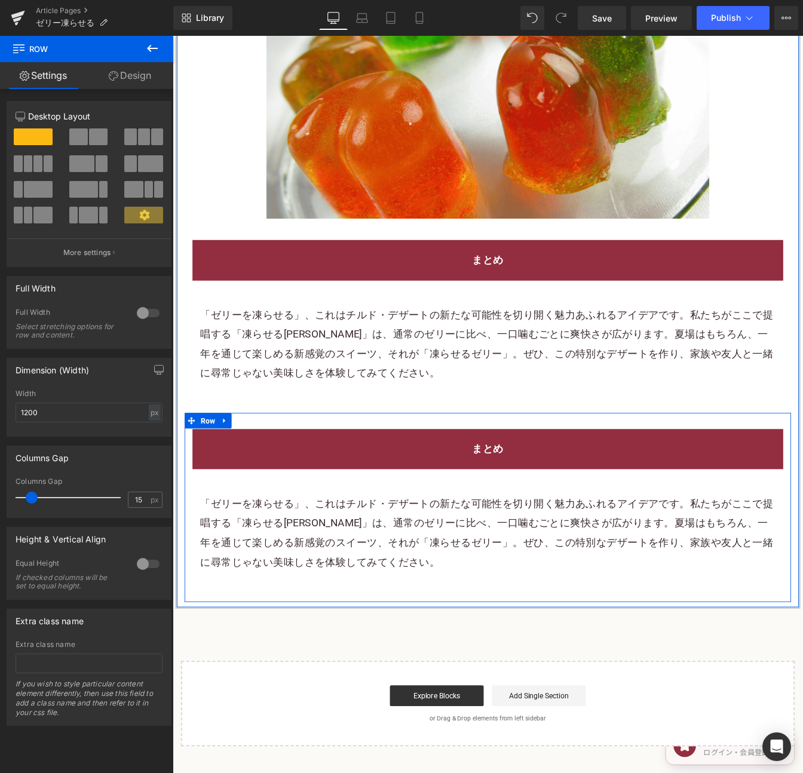
click at [625, 499] on h2 "まとめ" at bounding box center [533, 510] width 659 height 22
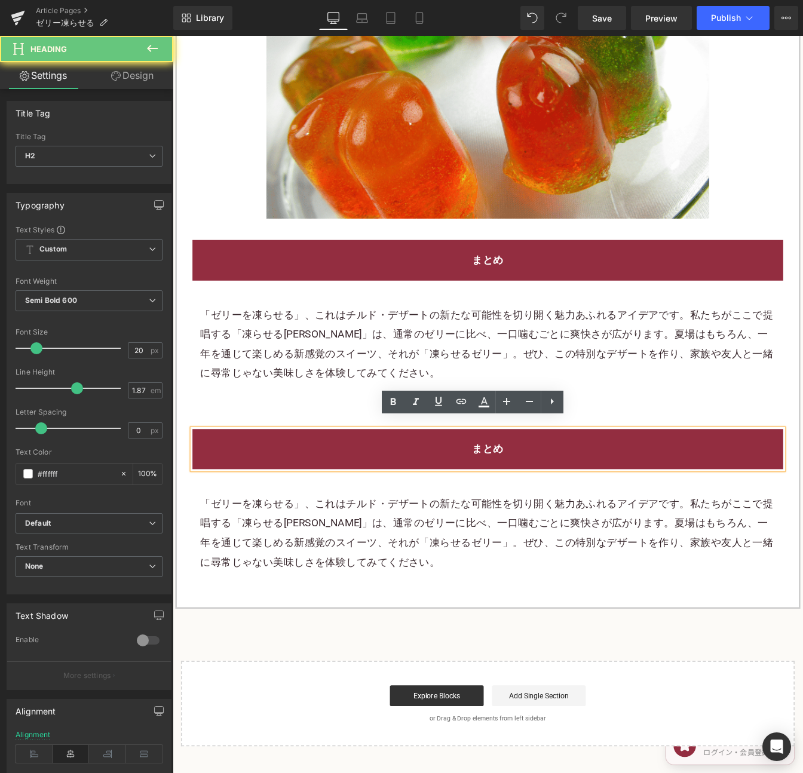
click at [625, 499] on h2 "まとめ" at bounding box center [533, 510] width 659 height 22
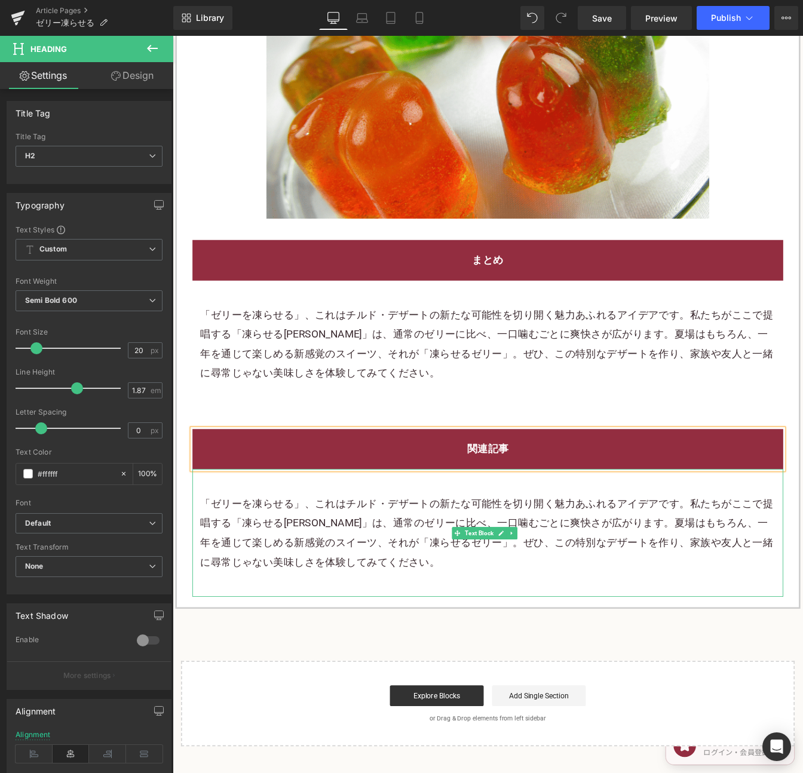
click at [644, 579] on p "「ゼリーを凍らせる」、これはチルド・デザートの新たな可能性を切り開く魅力あふれるアイデアです。私たちがここで提唱する「凍らせるゼリー」は、通常のゼリーに比べ、…" at bounding box center [533, 606] width 659 height 90
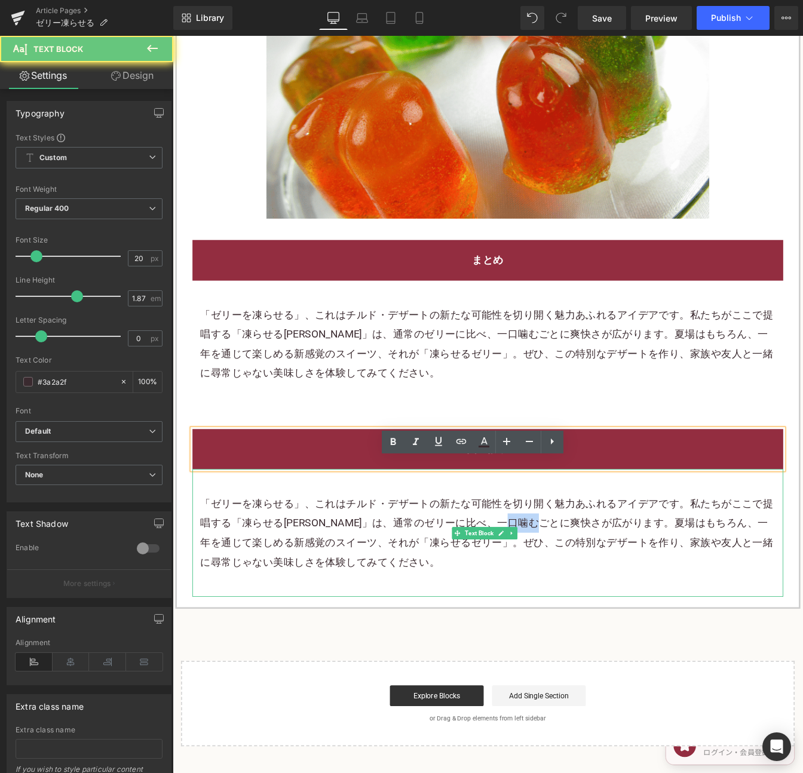
click at [644, 579] on p "「ゼリーを凍らせる」、これはチルド・デザートの新たな可能性を切り開く魅力あふれるアイデアです。私たちがここで提唱する「凍らせるゼリー」は、通常のゼリーに比べ、…" at bounding box center [533, 606] width 659 height 90
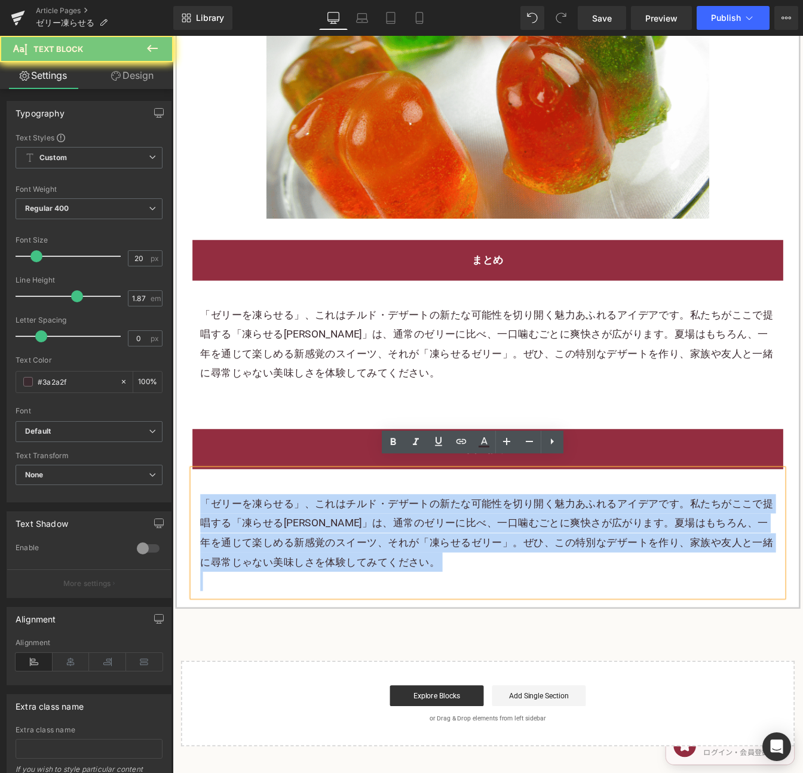
click at [644, 579] on p "「ゼリーを凍らせる」、これはチルド・デザートの新たな可能性を切り開く魅力あふれるアイデアです。私たちがここで提唱する「凍らせるゼリー」は、通常のゼリーに比べ、…" at bounding box center [533, 606] width 659 height 90
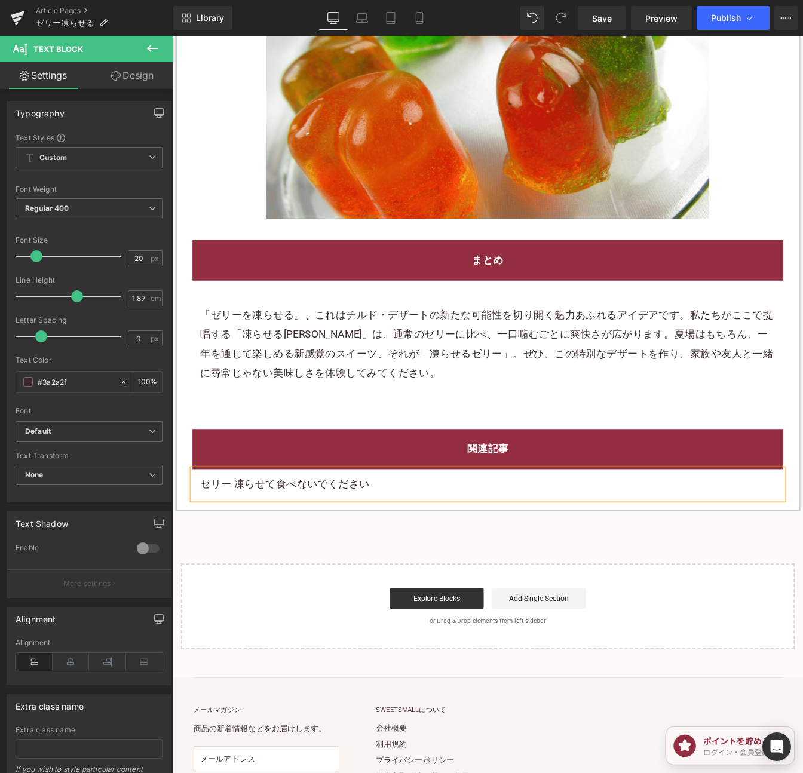
click at [318, 540] on p "ゼリー 凍らせて食べないでください" at bounding box center [533, 550] width 659 height 22
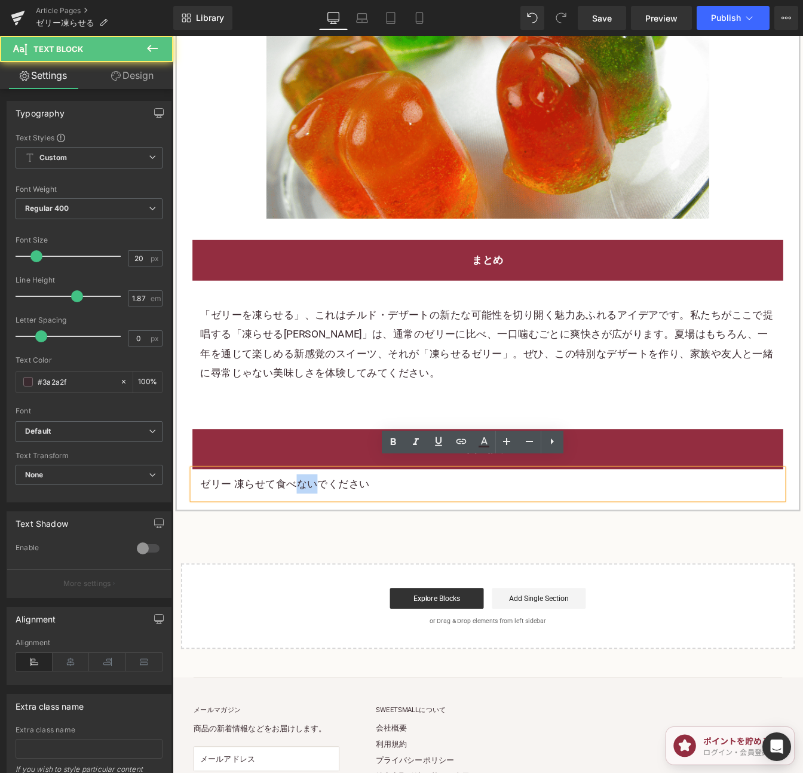
click at [318, 540] on p "ゼリー 凍らせて食べないでください" at bounding box center [533, 550] width 659 height 22
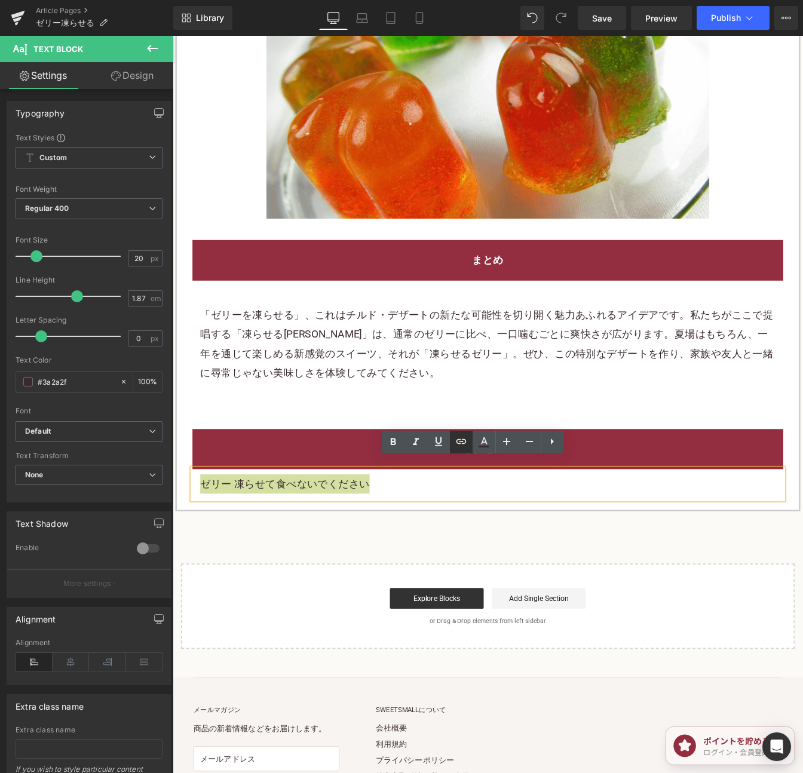
click at [455, 438] on icon at bounding box center [461, 441] width 14 height 14
click at [335, 490] on input "text" at bounding box center [301, 496] width 184 height 30
paste input "https://shop.sweetsvillage.com/blogs/knowledge/jelly-do-not-eat-frozen"
type input "https://shop.sweetsvillage.com/blogs/knowledge/jelly-do-not-eat-frozen"
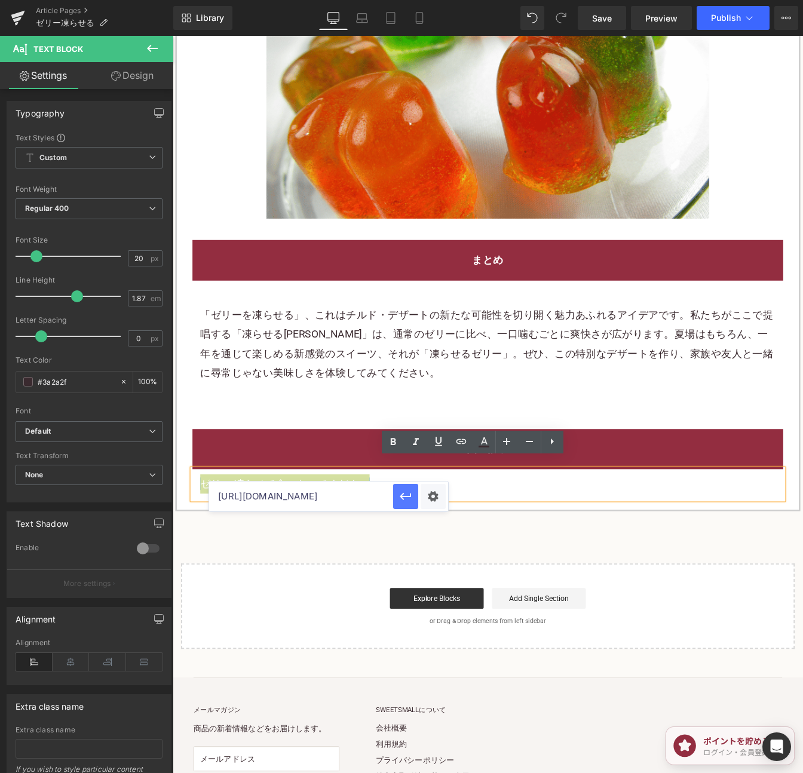
click at [403, 490] on icon "button" at bounding box center [405, 496] width 14 height 14
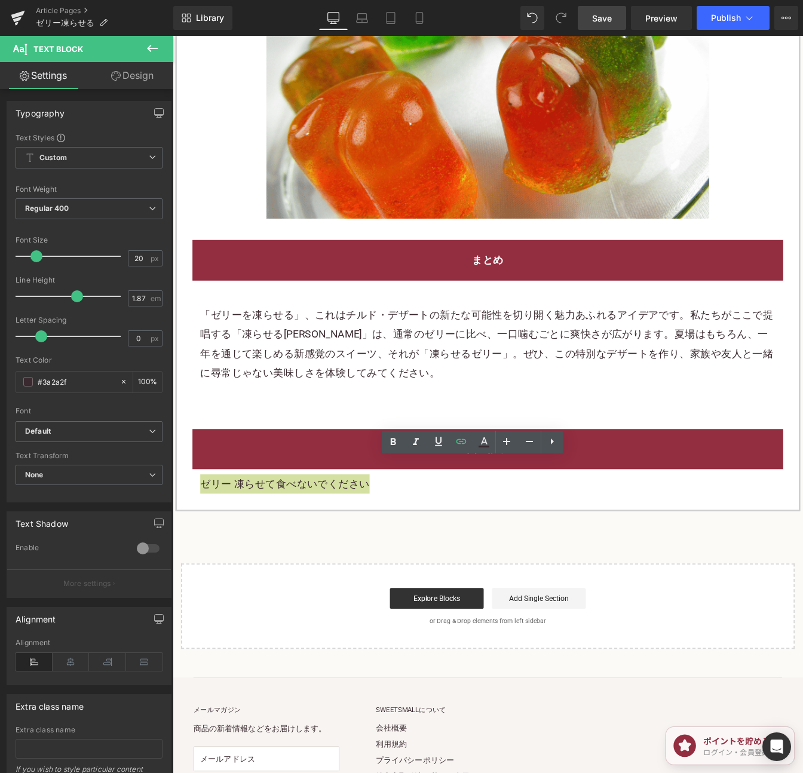
click at [605, 19] on span "Save" at bounding box center [602, 18] width 20 height 13
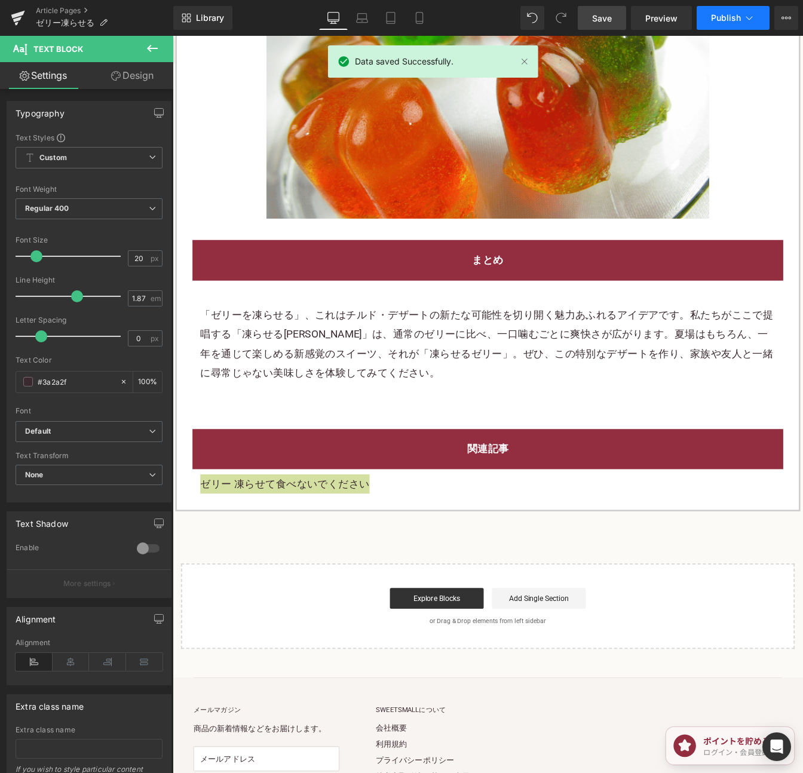
click at [723, 20] on span "Publish" at bounding box center [726, 18] width 30 height 10
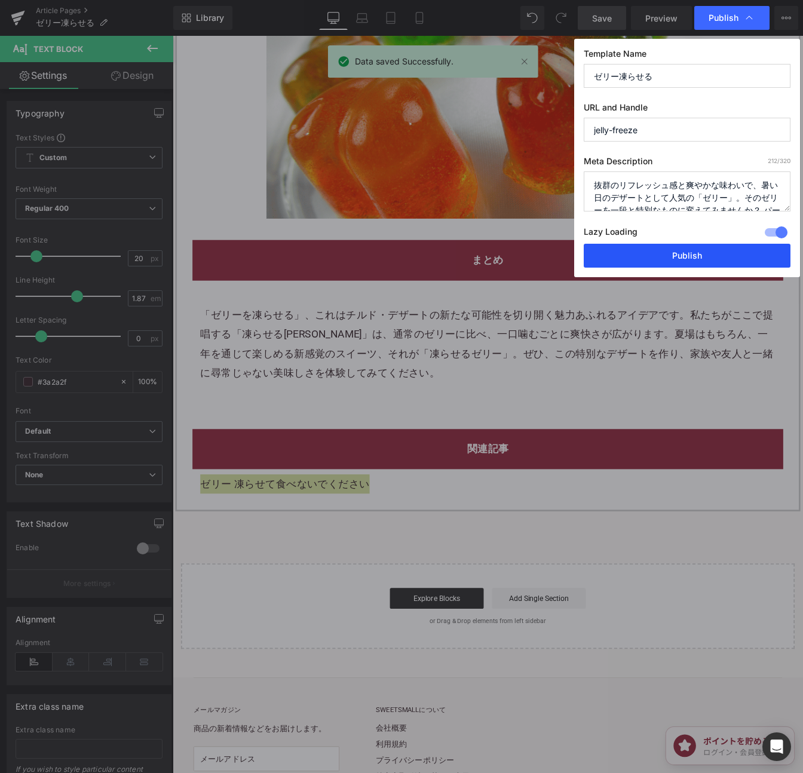
click at [746, 254] on button "Publish" at bounding box center [686, 256] width 207 height 24
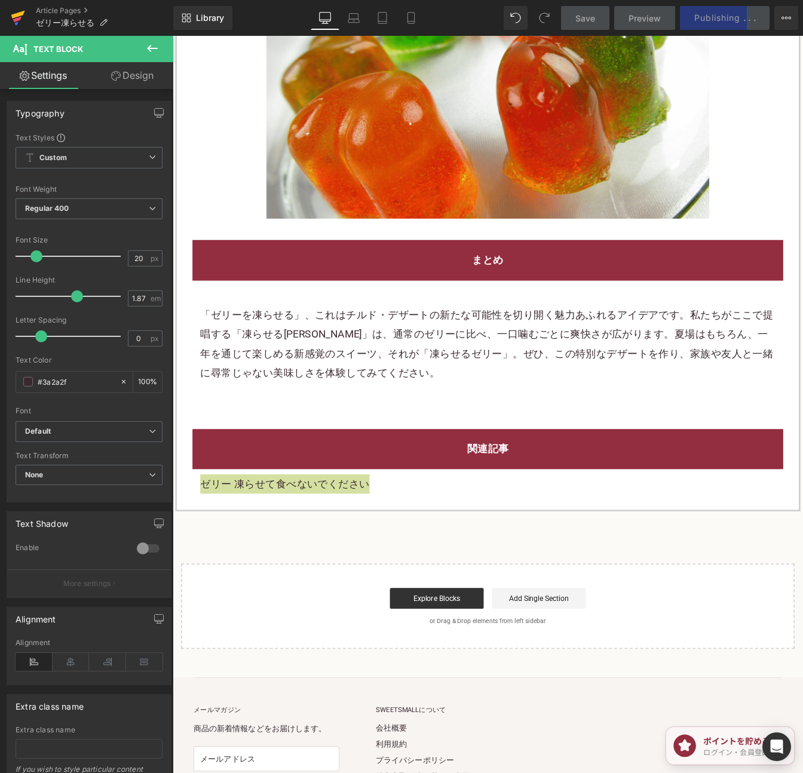
click at [20, 17] on icon at bounding box center [18, 18] width 14 height 30
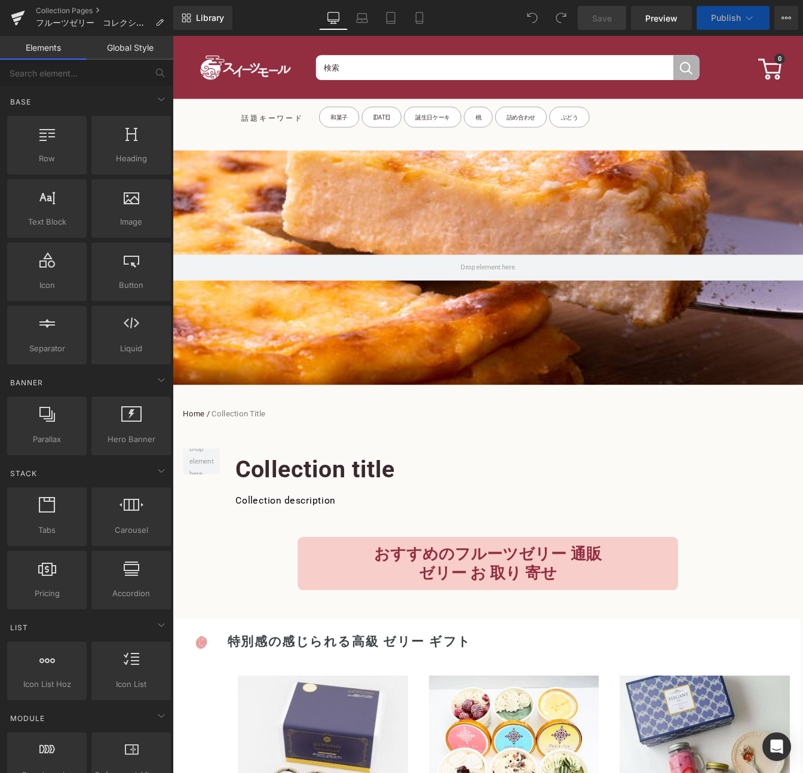
scroll to position [239, 0]
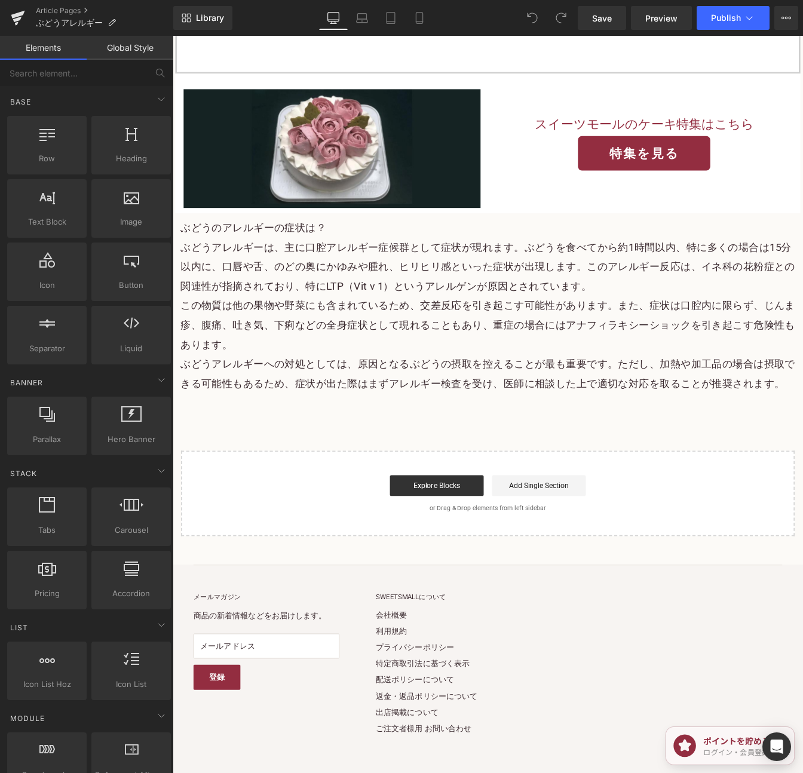
scroll to position [3725, 0]
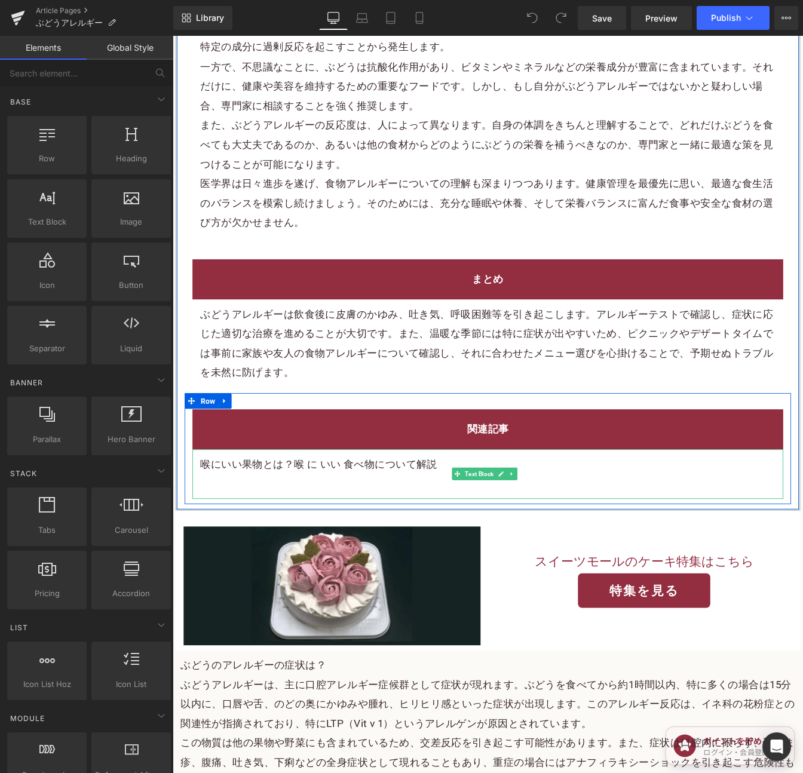
click at [340, 558] on p at bounding box center [533, 549] width 659 height 22
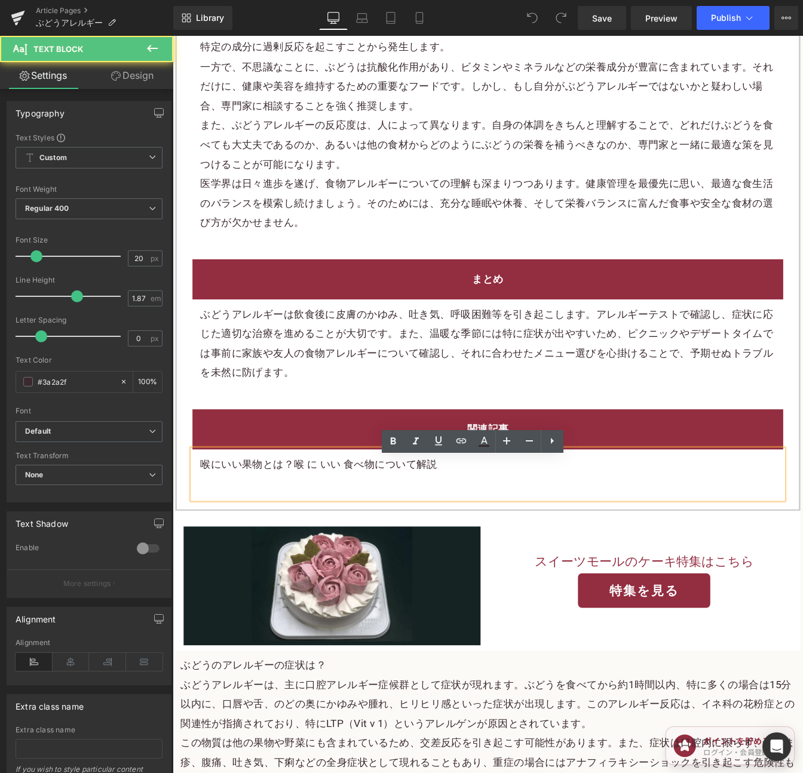
click at [317, 556] on p at bounding box center [533, 549] width 659 height 22
paste div
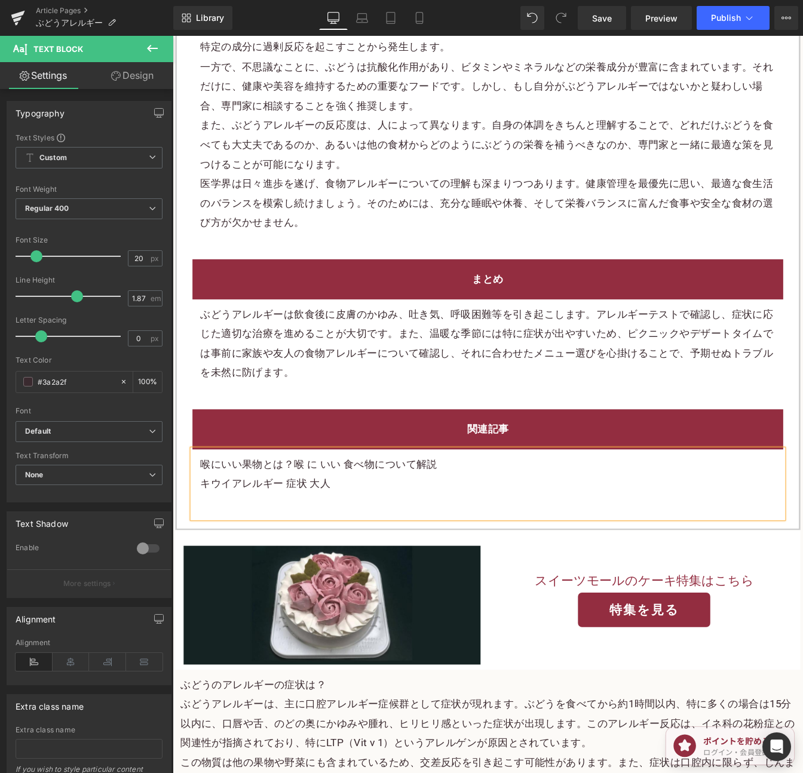
click at [324, 560] on p "キウイアレルギー 症状 大人" at bounding box center [533, 549] width 659 height 22
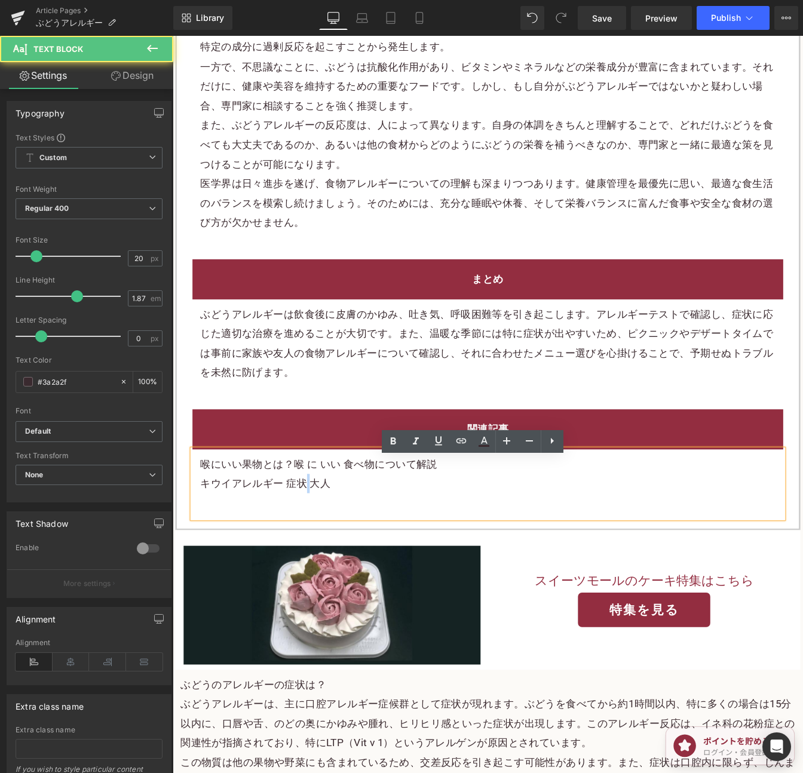
click at [324, 560] on p "キウイアレルギー 症状 大人" at bounding box center [533, 549] width 659 height 22
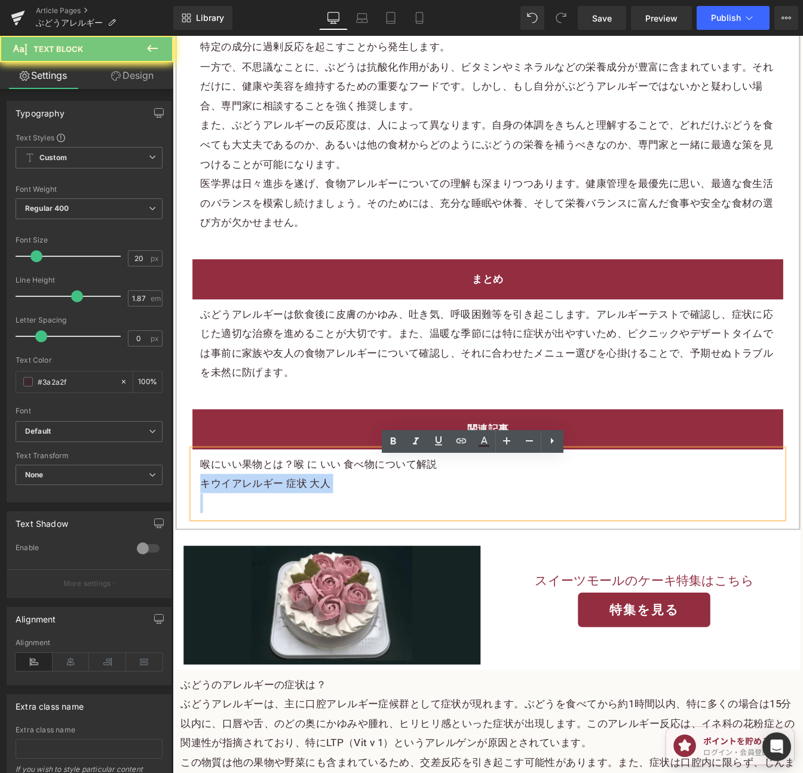
click at [324, 560] on p "キウイアレルギー 症状 大人" at bounding box center [533, 549] width 659 height 22
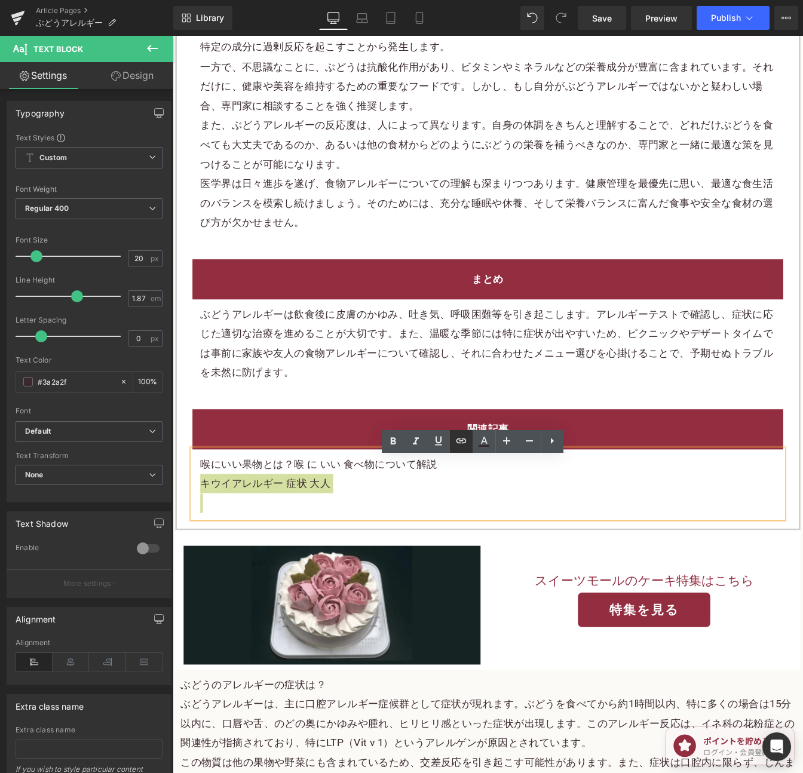
click at [454, 440] on icon at bounding box center [461, 441] width 14 height 14
drag, startPoint x: 320, startPoint y: 526, endPoint x: 339, endPoint y: 522, distance: 19.4
click at [321, 524] on input "text" at bounding box center [280, 515] width 184 height 30
paste input "https://shop.sweetsvillage.com/blogs/knowledge/kiwi-allergy-symptom-adults"
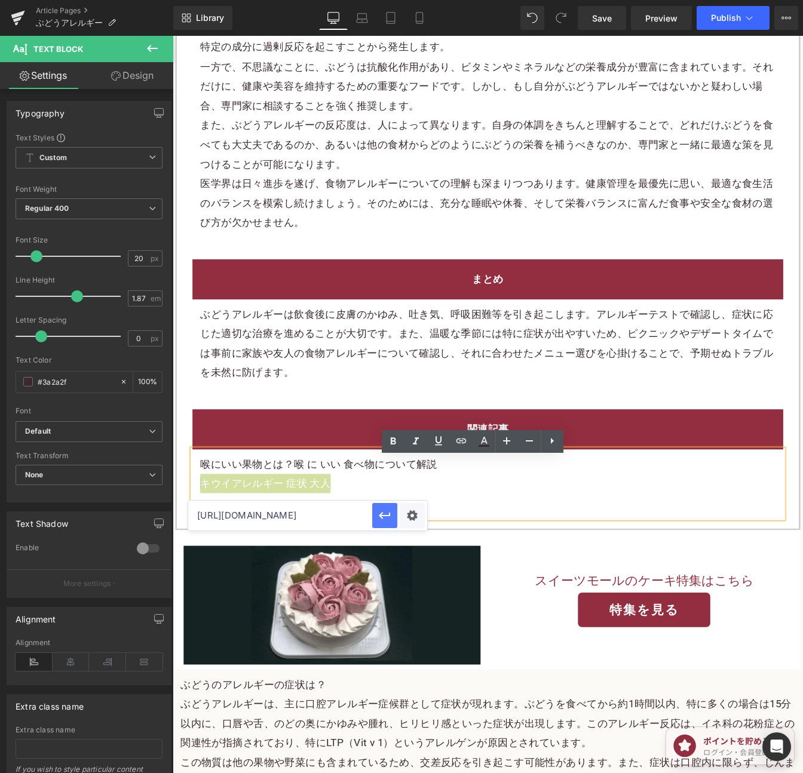
type input "https://shop.sweetsvillage.com/blogs/knowledge/kiwi-allergy-symptom-adults"
click at [381, 516] on icon "button" at bounding box center [384, 515] width 11 height 7
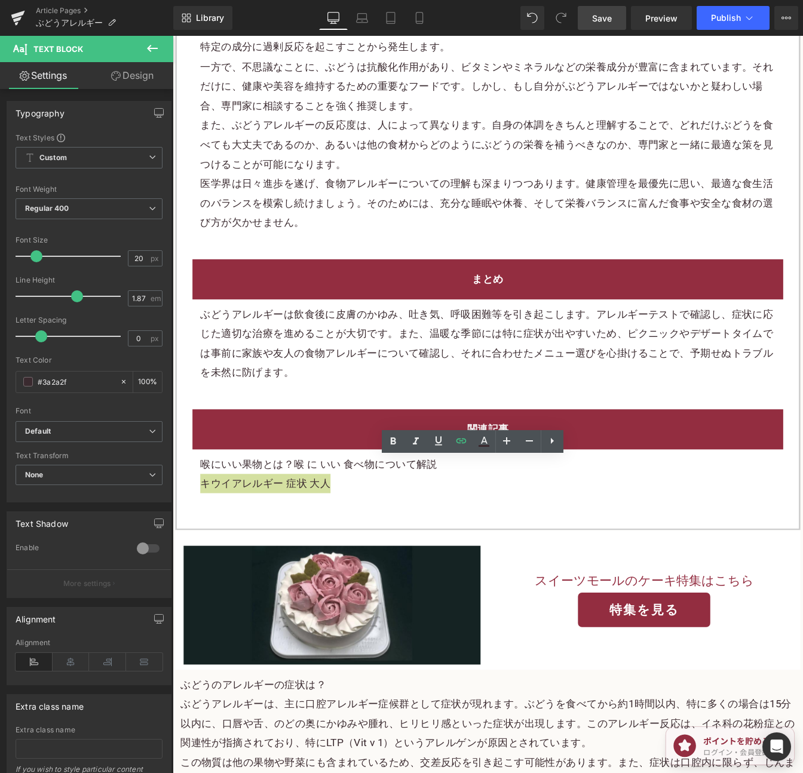
click at [591, 18] on link "Save" at bounding box center [601, 18] width 48 height 24
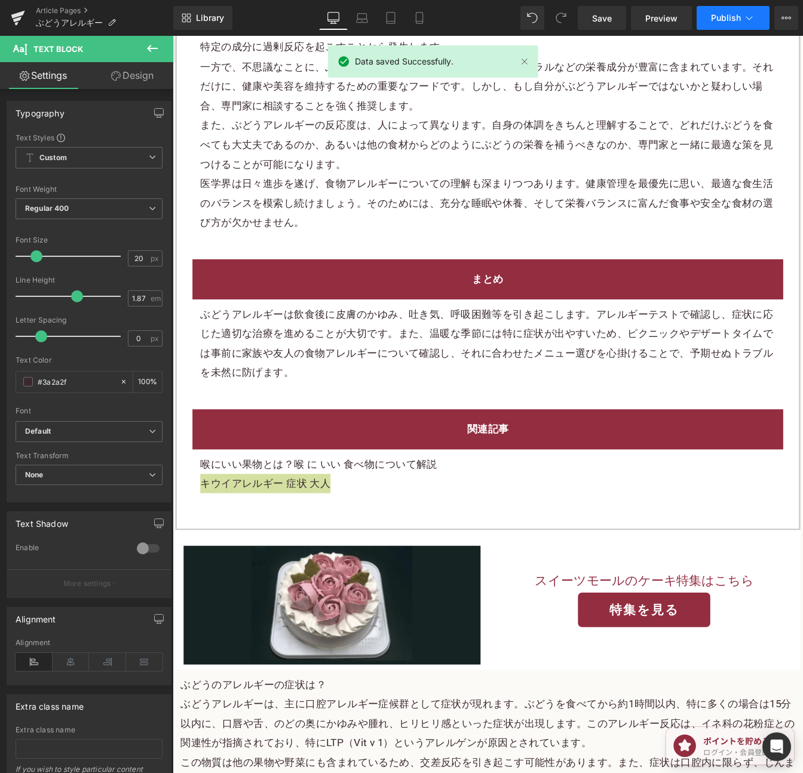
click at [725, 16] on span "Publish" at bounding box center [726, 18] width 30 height 10
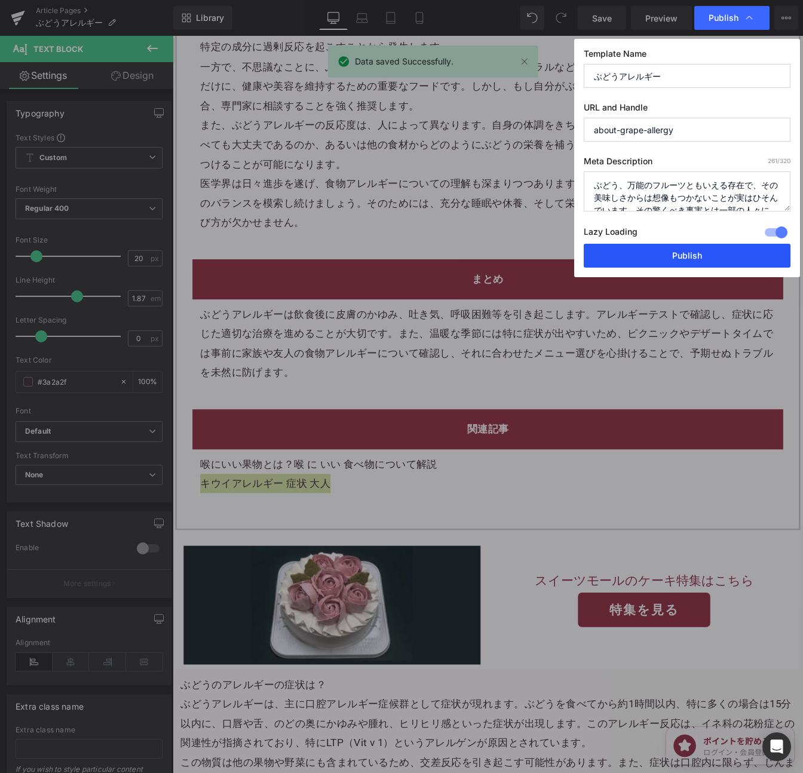
drag, startPoint x: 723, startPoint y: 254, endPoint x: 428, endPoint y: 103, distance: 331.5
click at [723, 254] on button "Publish" at bounding box center [686, 256] width 207 height 24
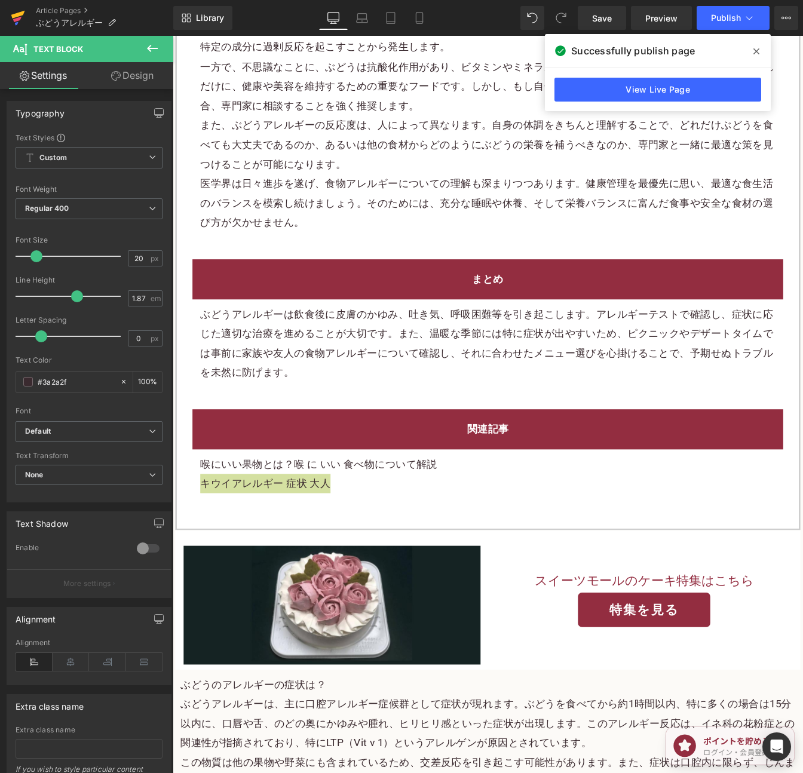
click at [18, 17] on icon at bounding box center [18, 18] width 14 height 30
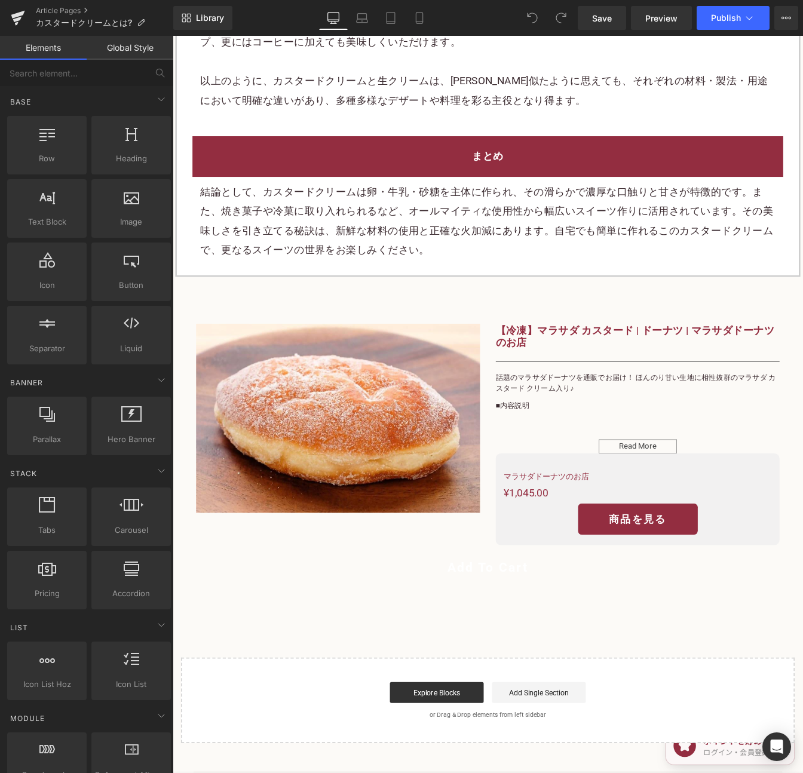
scroll to position [4246, 0]
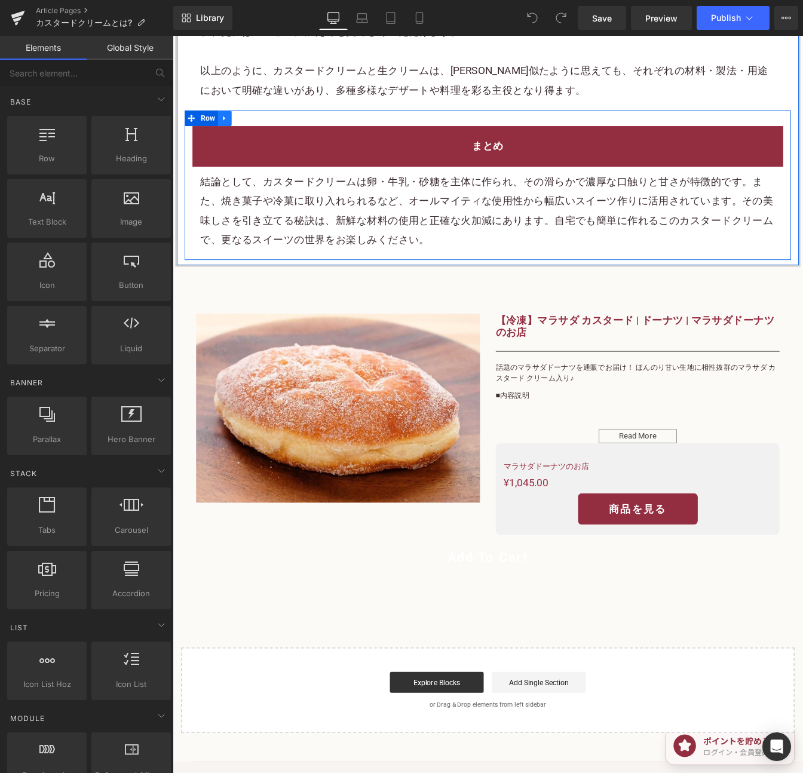
click at [228, 121] on link at bounding box center [233, 130] width 16 height 18
click at [240, 121] on link at bounding box center [248, 130] width 16 height 18
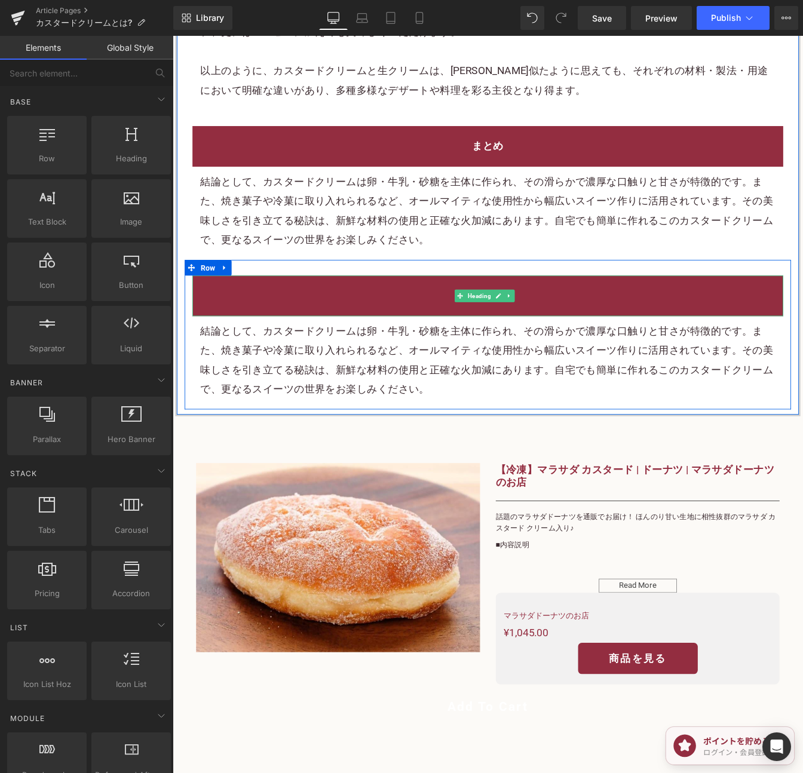
click at [670, 322] on h2 "まとめ" at bounding box center [533, 333] width 659 height 22
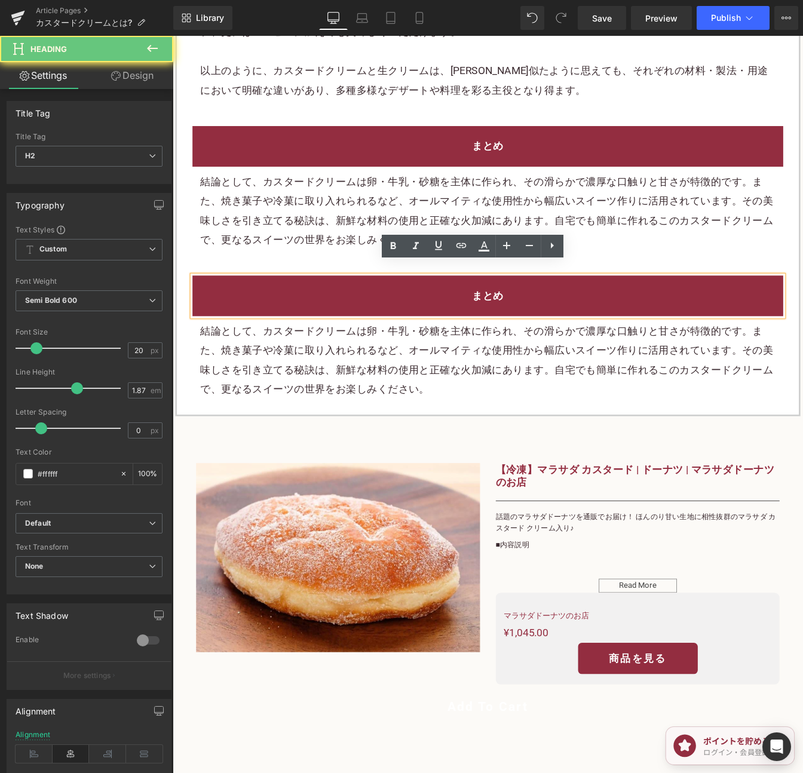
click at [670, 322] on h2 "まとめ" at bounding box center [533, 333] width 659 height 22
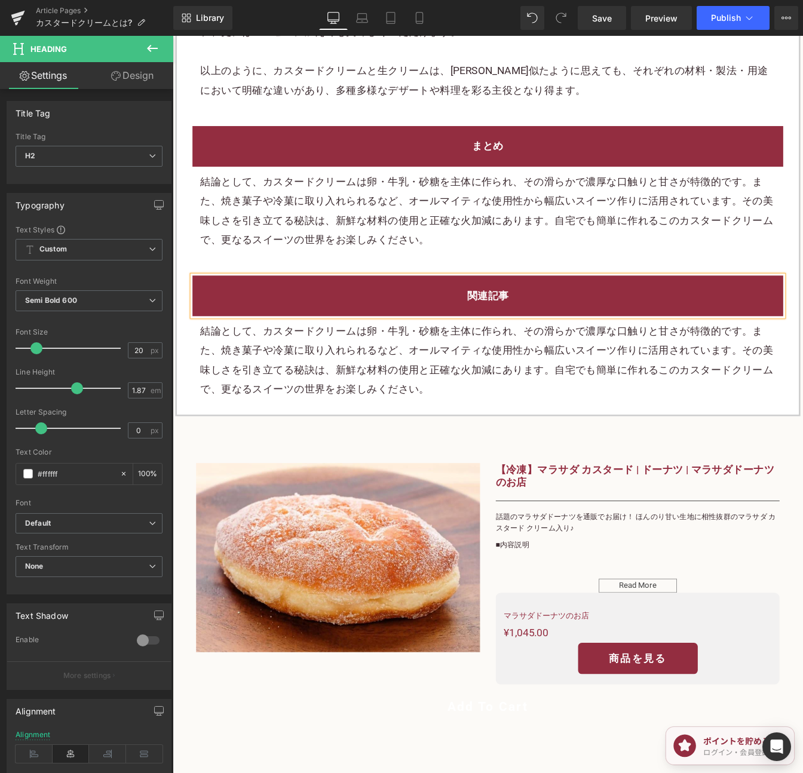
click at [675, 363] on p "結論として、カスタードクリームは卵・牛乳・砂糖を主体に作られ、その滑らかで濃厚な口触りと甘さが特徴的です。また、焼き菓子や冷菓に取り入れられるなど、オールマイ…" at bounding box center [533, 408] width 659 height 90
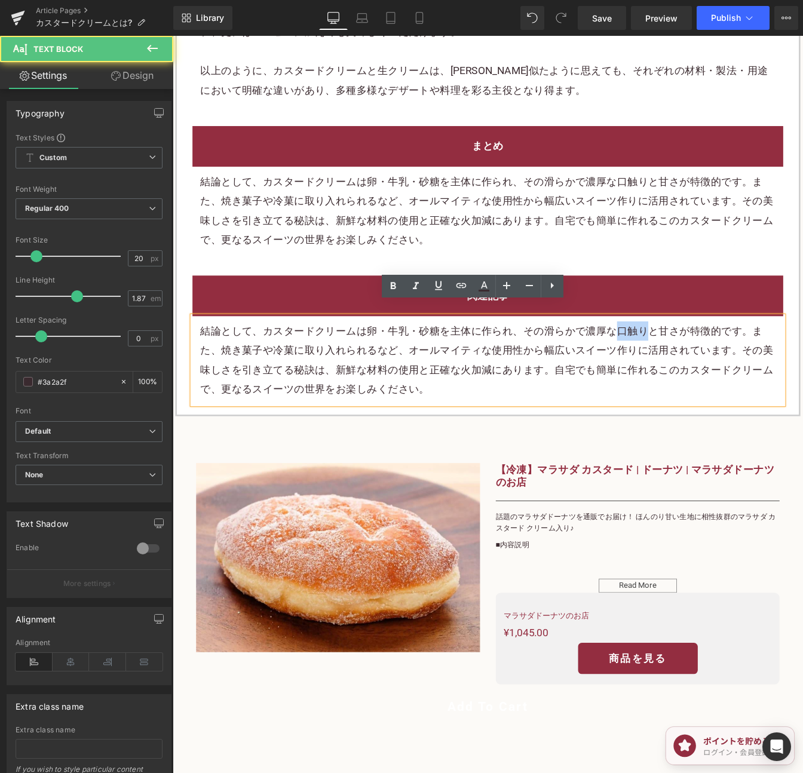
click at [675, 363] on p "結論として、カスタードクリームは卵・牛乳・砂糖を主体に作られ、その滑らかで濃厚な口触りと甘さが特徴的です。また、焼き菓子や冷菓に取り入れられるなど、オールマイ…" at bounding box center [533, 408] width 659 height 90
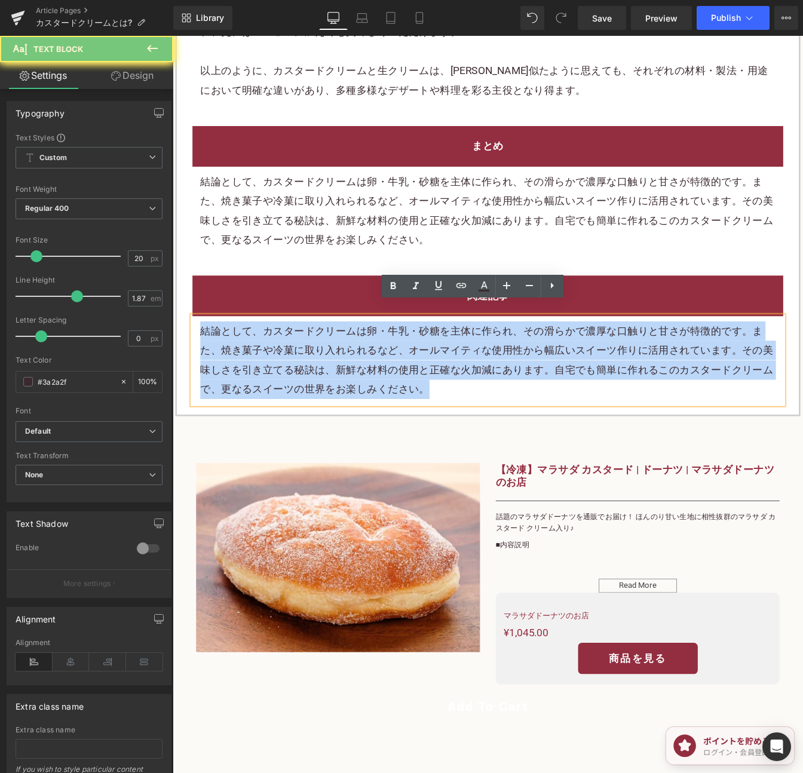
click at [675, 363] on p "結論として、カスタードクリームは卵・牛乳・砂糖を主体に作られ、その滑らかで濃厚な口触りと甘さが特徴的です。また、焼き菓子や冷菓に取り入れられるなど、オールマイ…" at bounding box center [533, 408] width 659 height 90
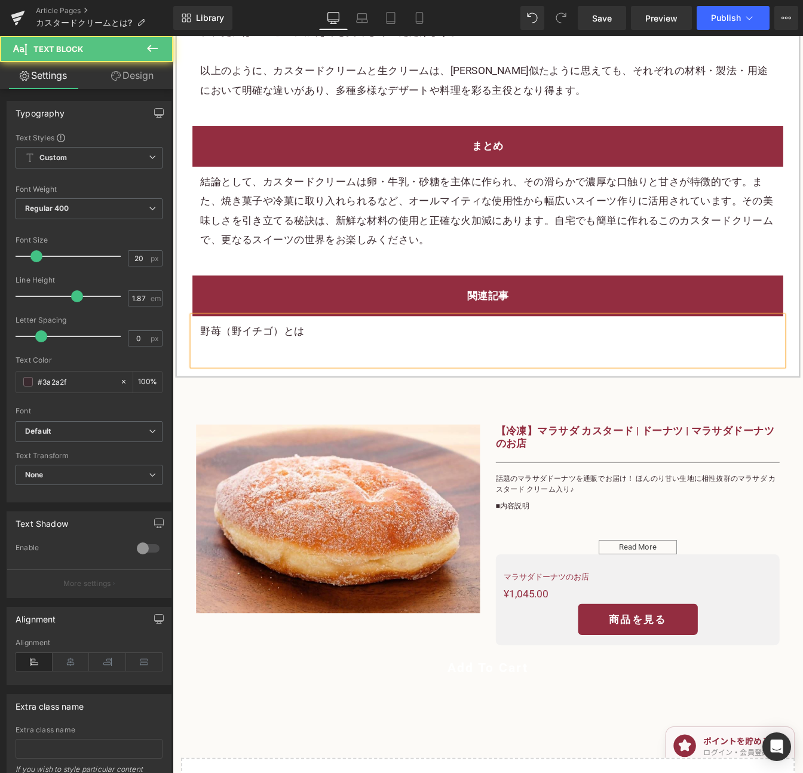
click at [299, 363] on p "野苺（野イチゴ）とは" at bounding box center [533, 374] width 659 height 22
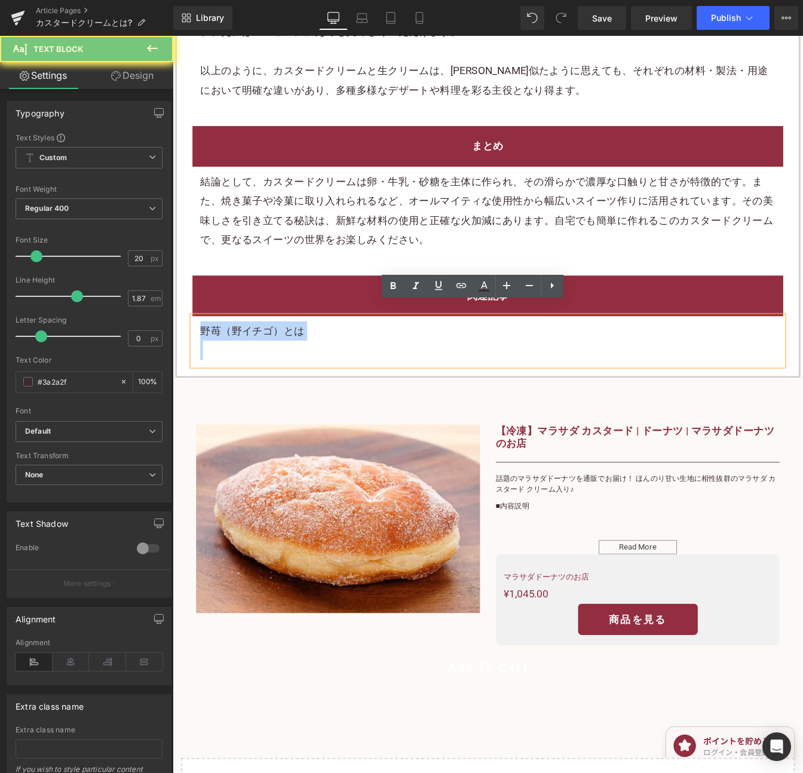
click at [299, 363] on p "野苺（野イチゴ）とは" at bounding box center [533, 374] width 659 height 22
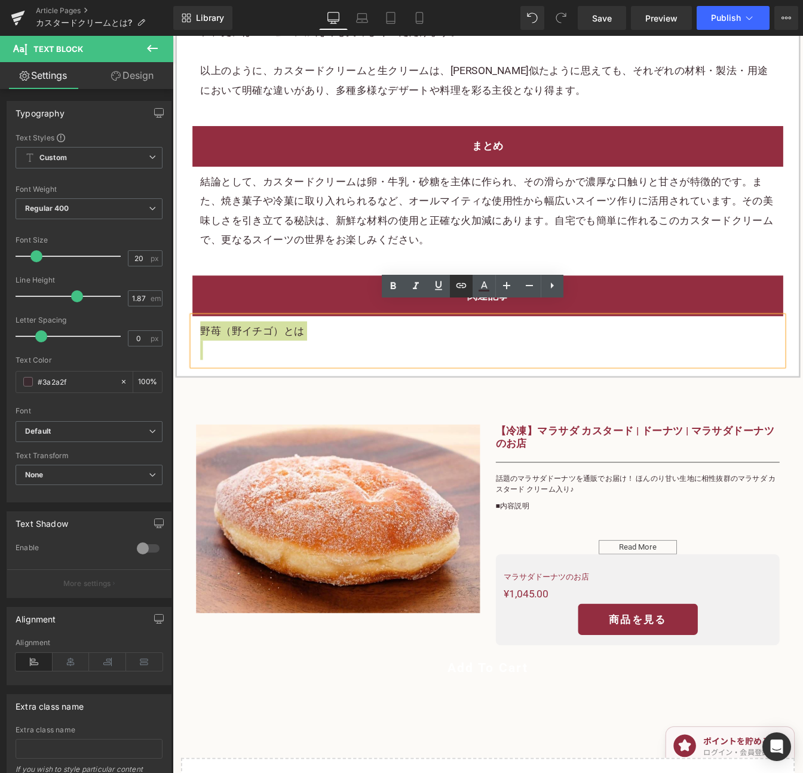
click at [454, 284] on icon at bounding box center [461, 285] width 14 height 14
click at [287, 335] on input "text" at bounding box center [280, 340] width 184 height 30
paste input "[URL][DOMAIN_NAME]"
type input "[URL][DOMAIN_NAME]"
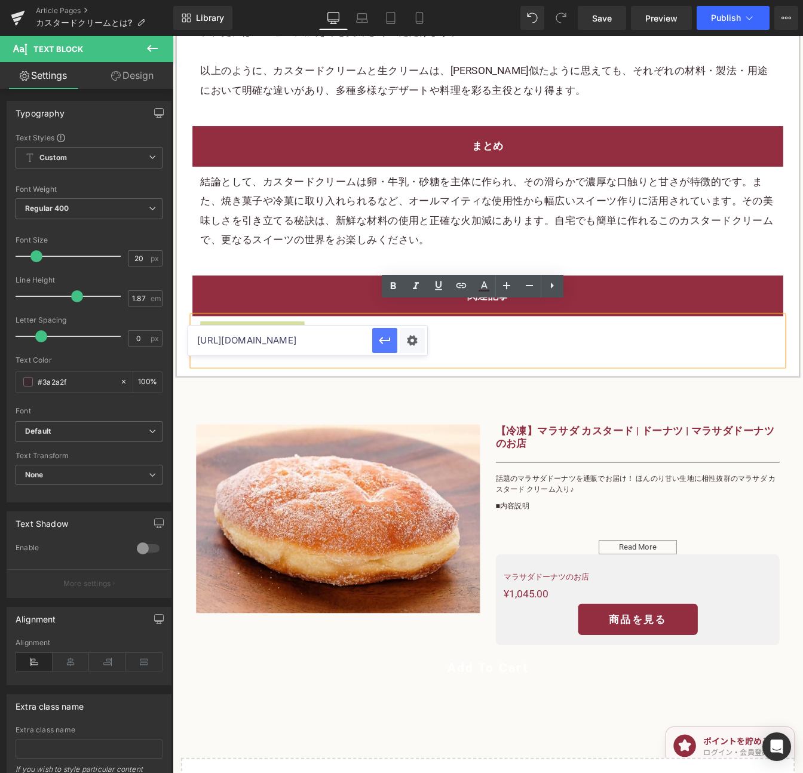
click at [383, 336] on icon "button" at bounding box center [384, 340] width 14 height 14
click at [589, 11] on link "Save" at bounding box center [601, 18] width 48 height 24
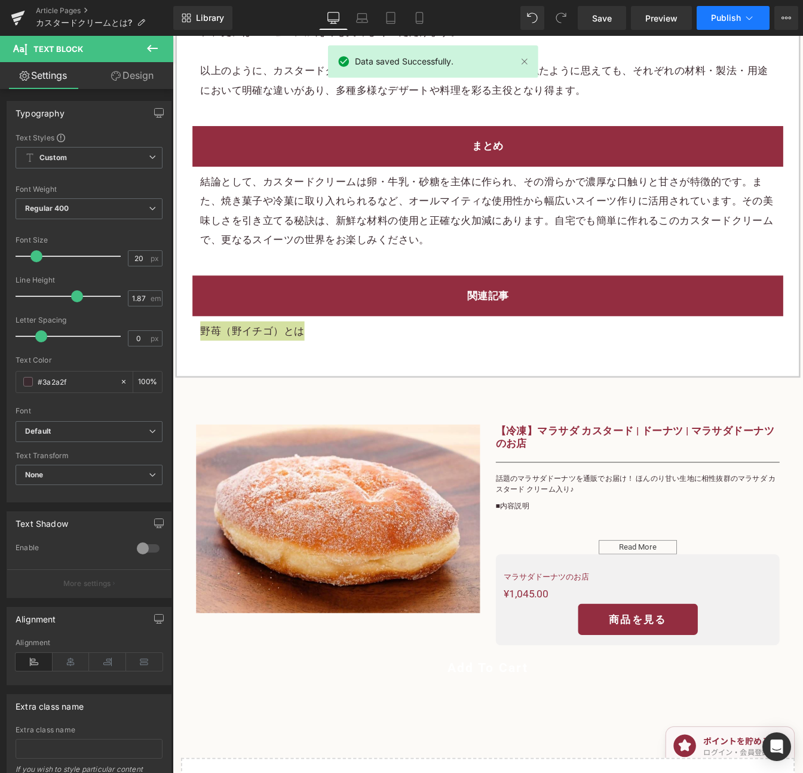
click at [715, 13] on span "Publish" at bounding box center [726, 18] width 30 height 10
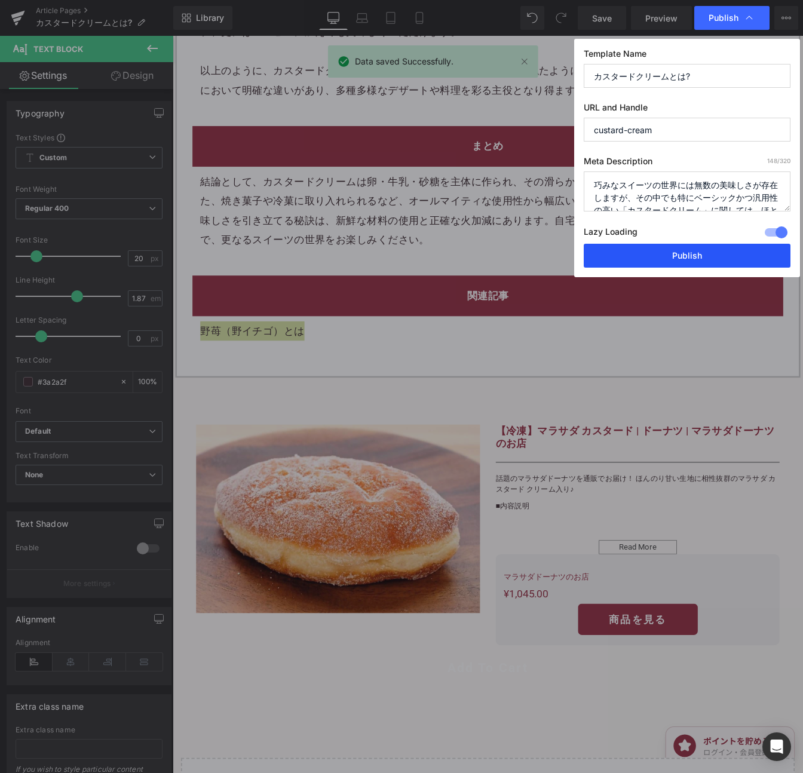
click at [722, 257] on button "Publish" at bounding box center [686, 256] width 207 height 24
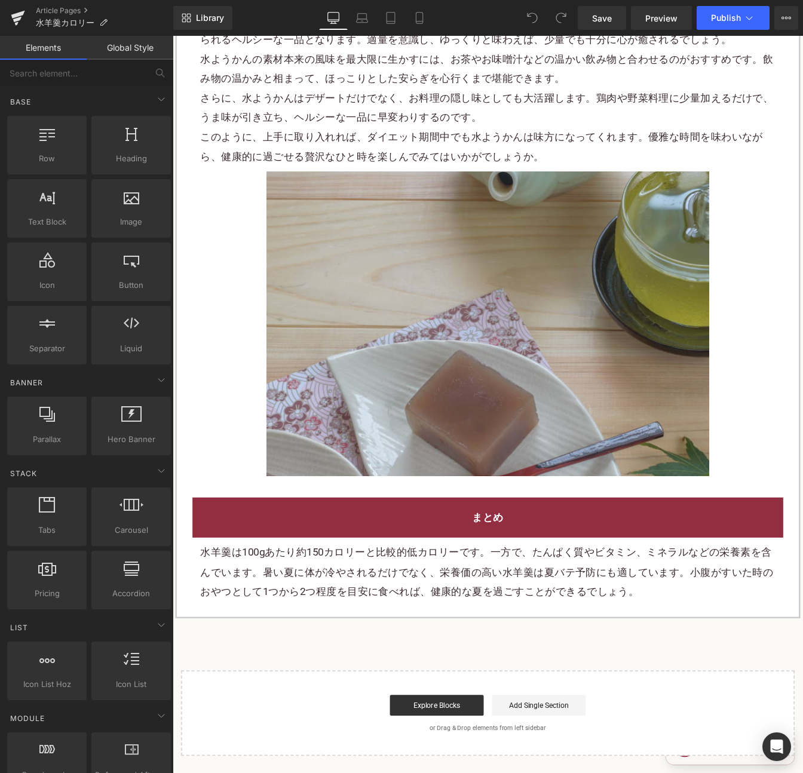
scroll to position [2342, 0]
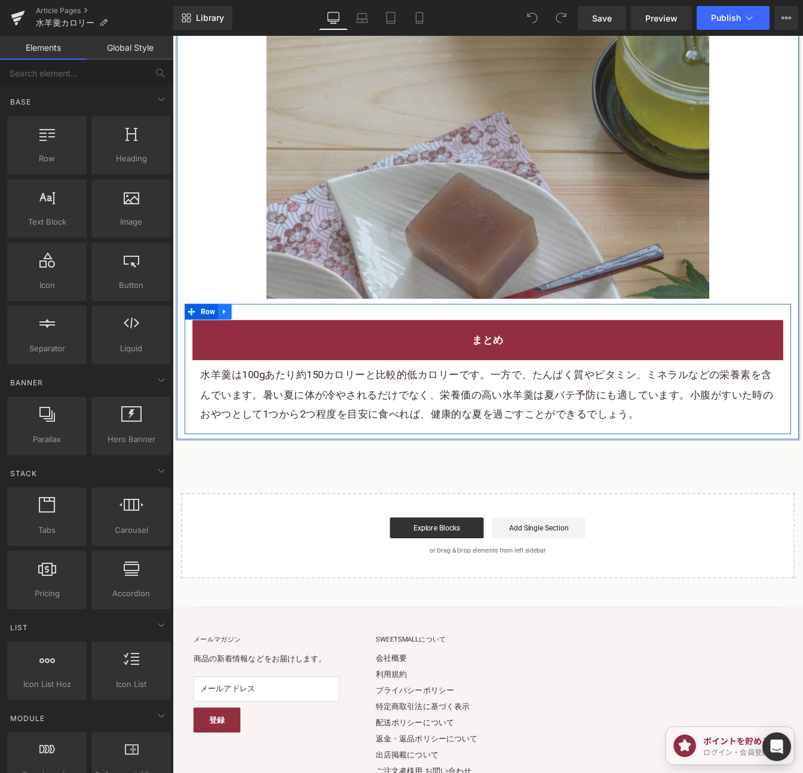
click at [235, 348] on icon at bounding box center [232, 352] width 8 height 9
click at [247, 348] on icon at bounding box center [248, 352] width 8 height 8
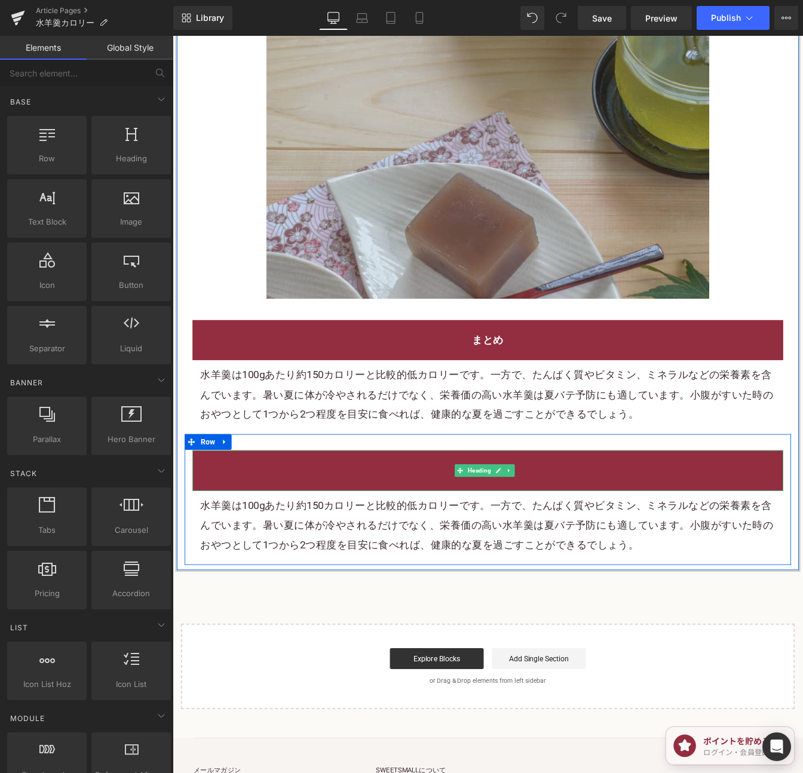
click at [606, 523] on h2 "まとめ" at bounding box center [533, 534] width 659 height 22
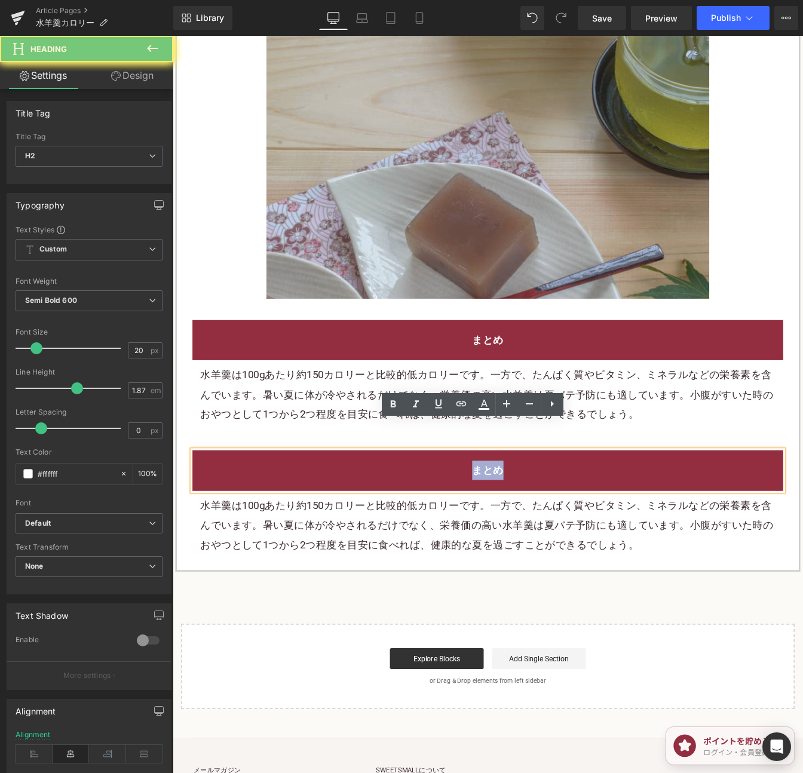
click at [606, 523] on h2 "まとめ" at bounding box center [533, 534] width 659 height 22
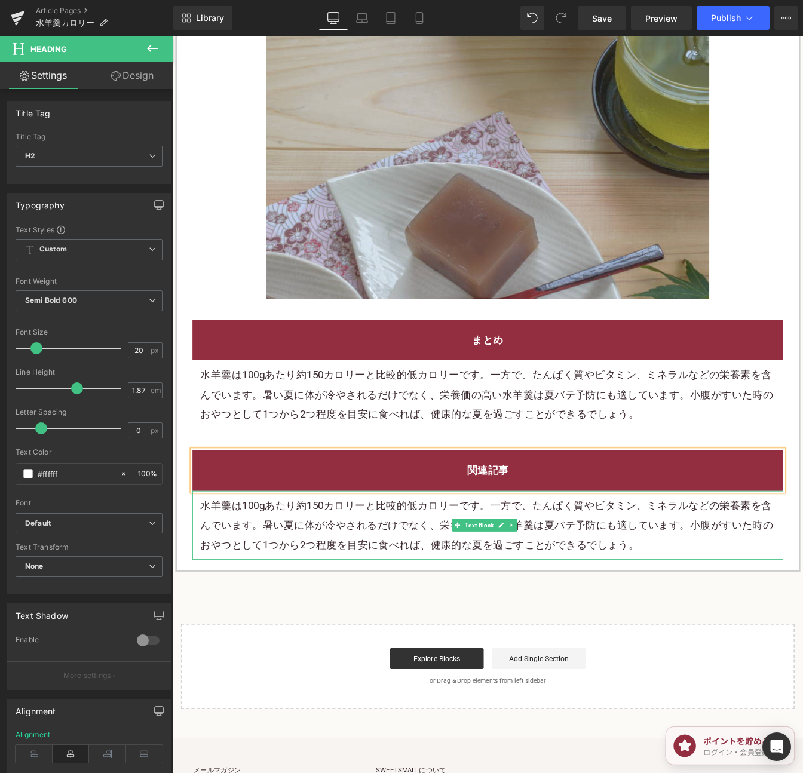
click at [613, 564] on p "水羊羹は100gあたり約150カロリーと比較的低カロリーです。一方で、たんぱく質やビタミン、ミネラルなどの栄養素を含んでいます。暑い夏に体が冷やされるだけでな…" at bounding box center [533, 597] width 659 height 67
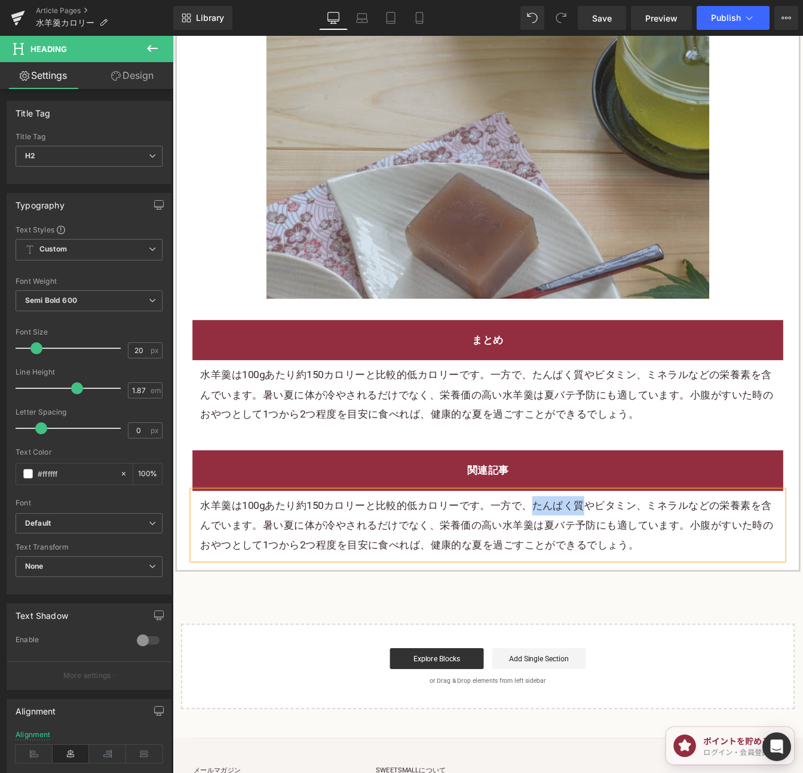
click at [613, 564] on p "水羊羹は100gあたり約150カロリーと比較的低カロリーです。一方で、たんぱく質やビタミン、ミネラルなどの栄養素を含んでいます。暑い夏に体が冷やされるだけでな…" at bounding box center [533, 597] width 659 height 67
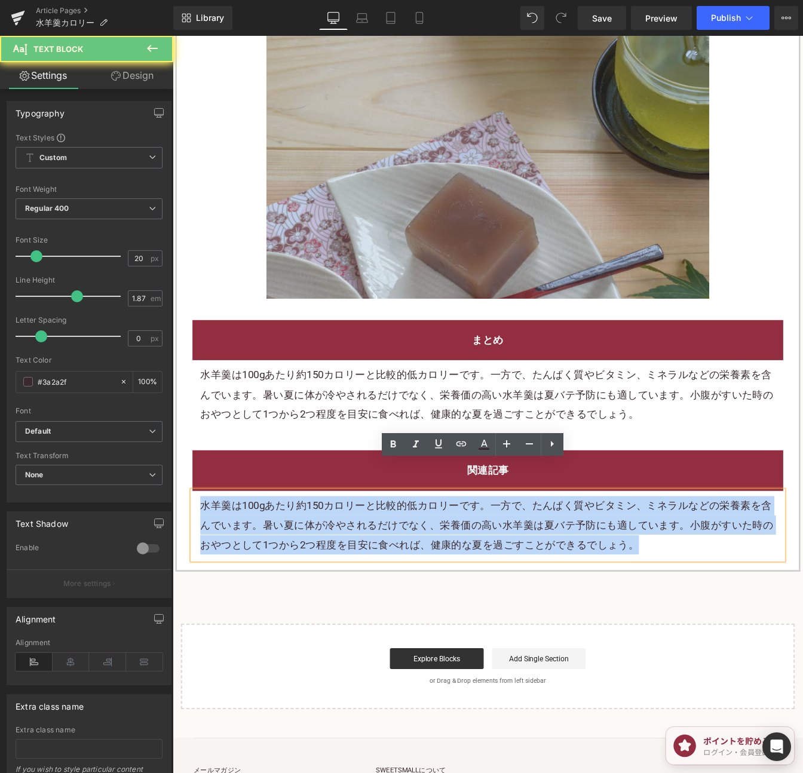
click at [613, 564] on p "水羊羹は100gあたり約150カロリーと比較的低カロリーです。一方で、たんぱく質やビタミン、ミネラルなどの栄養素を含んでいます。暑い夏に体が冷やされるだけでな…" at bounding box center [533, 597] width 659 height 67
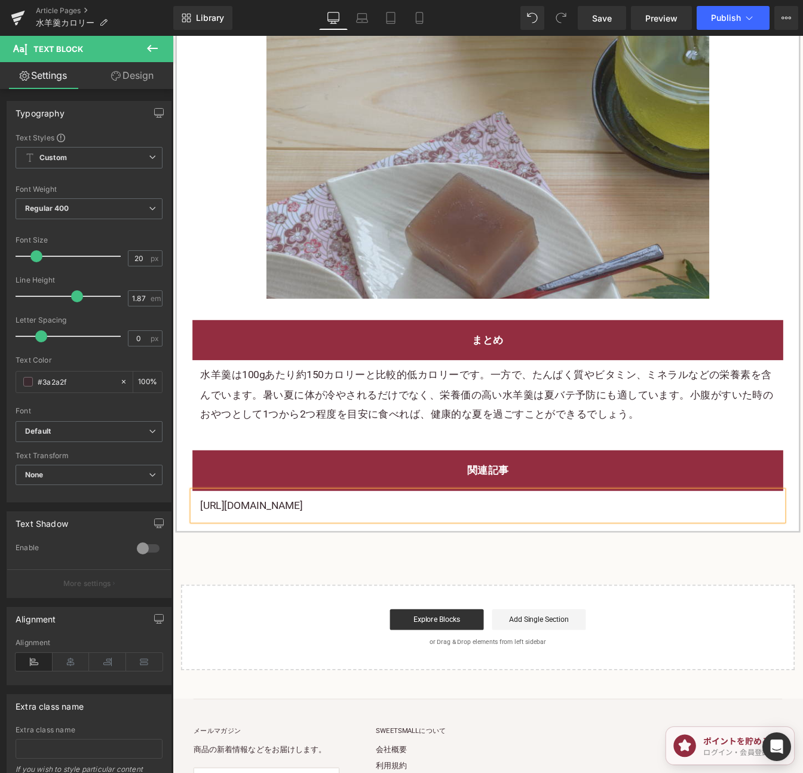
click at [469, 564] on p "[URL][DOMAIN_NAME]" at bounding box center [533, 575] width 659 height 22
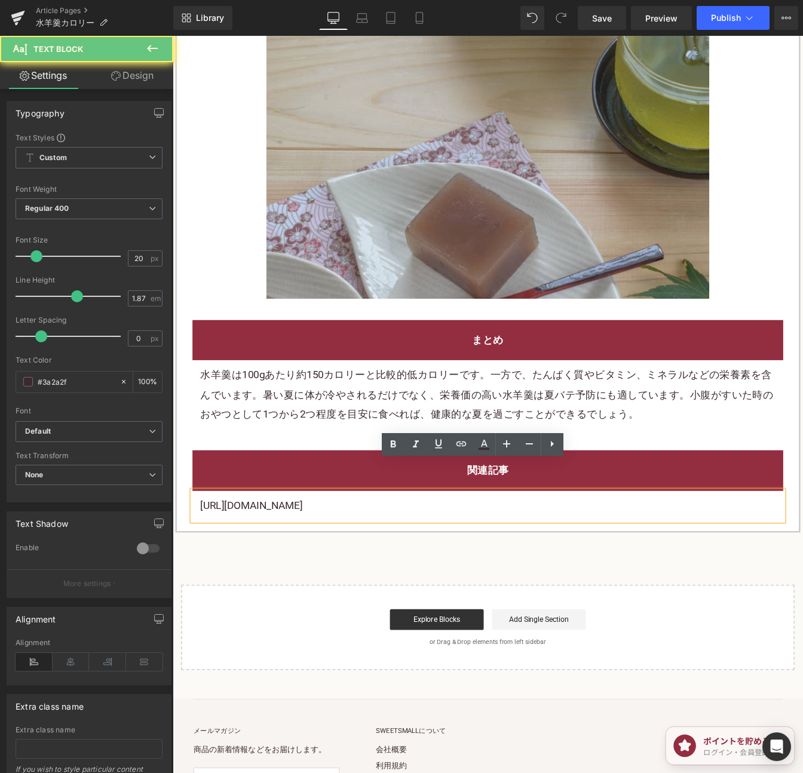
click at [469, 564] on p "[URL][DOMAIN_NAME]" at bounding box center [533, 575] width 659 height 22
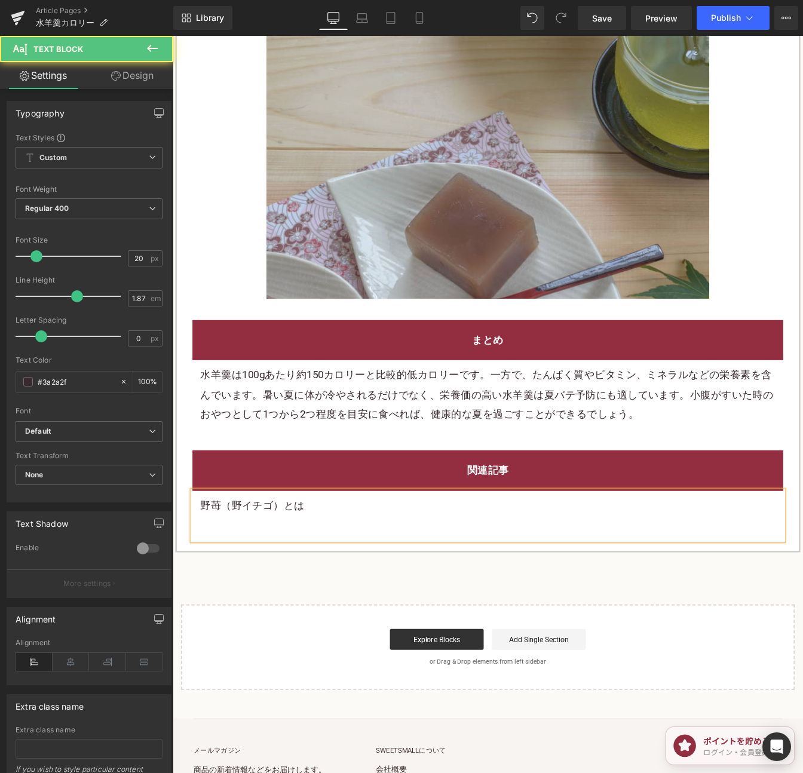
click at [283, 564] on p "野苺（野イチゴ）とは" at bounding box center [533, 575] width 659 height 22
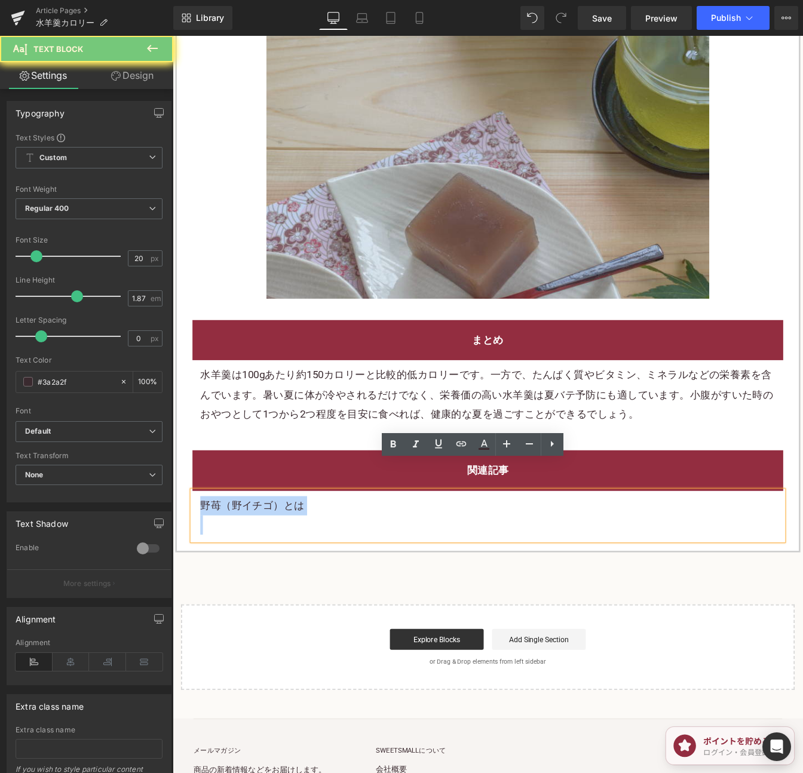
click at [283, 564] on p "野苺（野イチゴ）とは" at bounding box center [533, 575] width 659 height 22
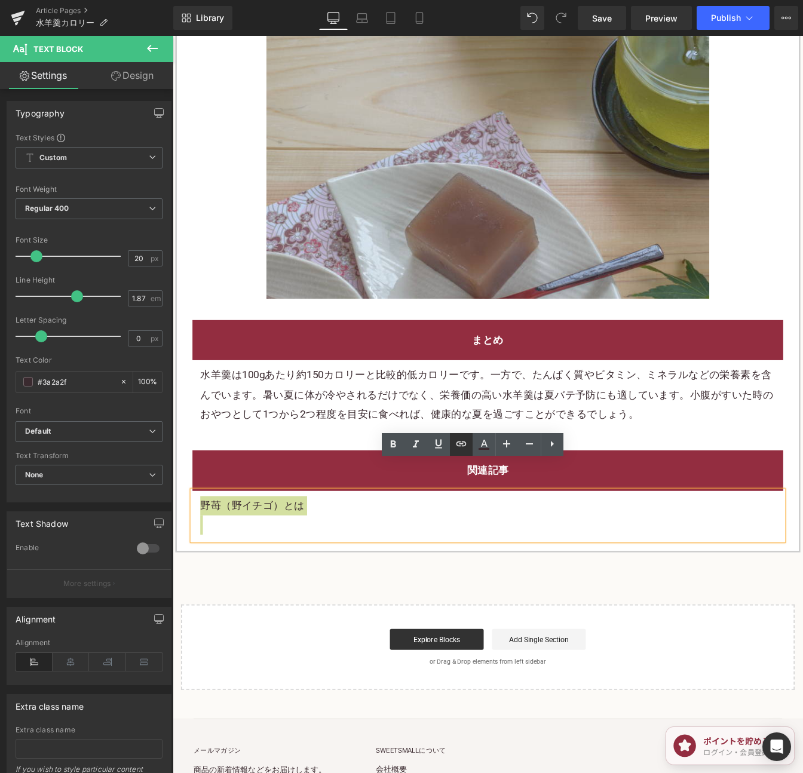
click at [464, 444] on icon at bounding box center [461, 444] width 14 height 14
click at [342, 497] on input "text" at bounding box center [280, 499] width 184 height 30
paste input "[URL][DOMAIN_NAME]"
type input "[URL][DOMAIN_NAME]"
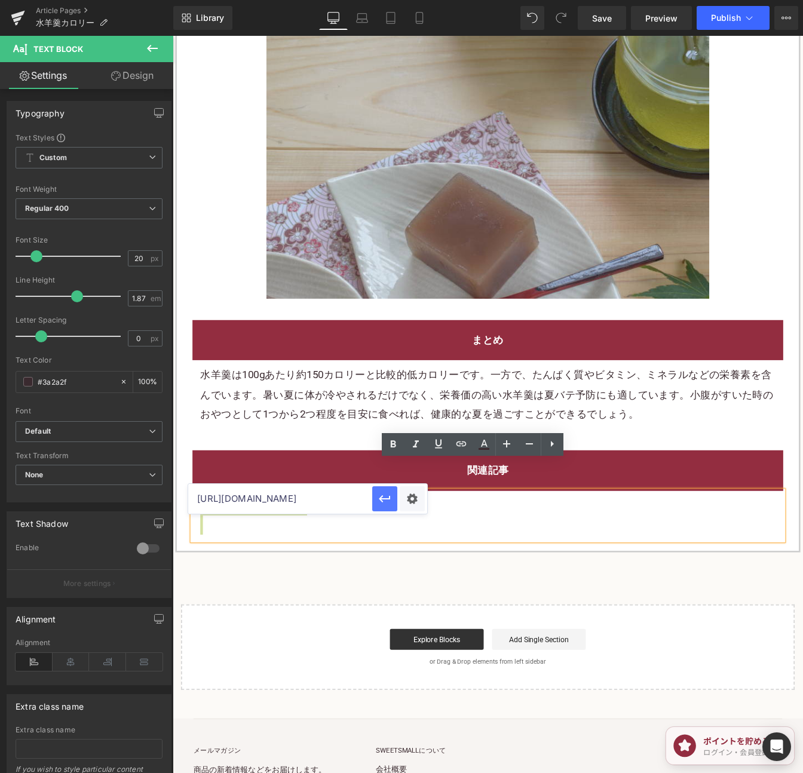
click at [380, 496] on icon "button" at bounding box center [384, 498] width 14 height 14
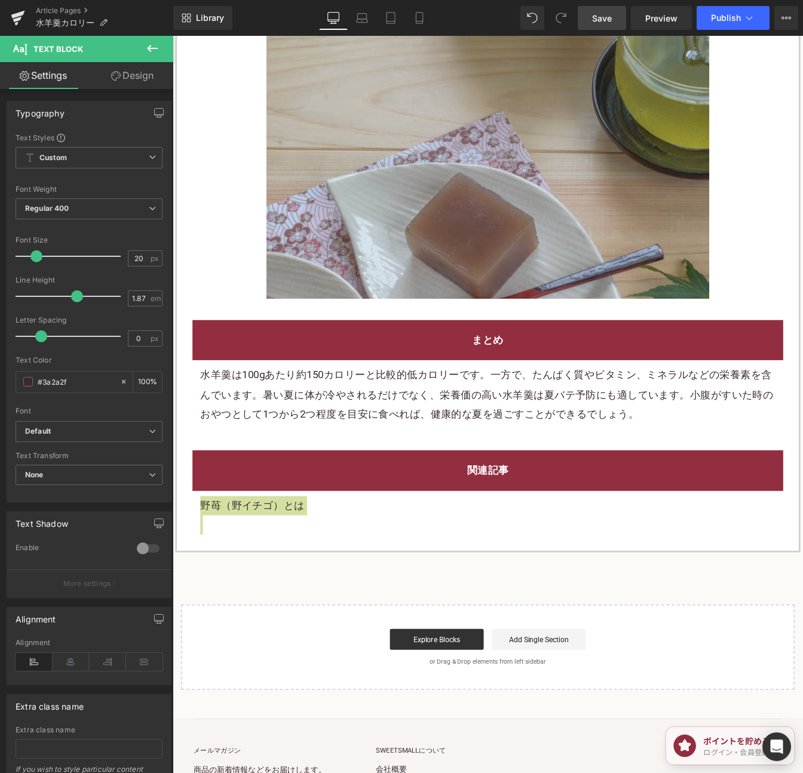
click at [610, 17] on span "Save" at bounding box center [602, 18] width 20 height 13
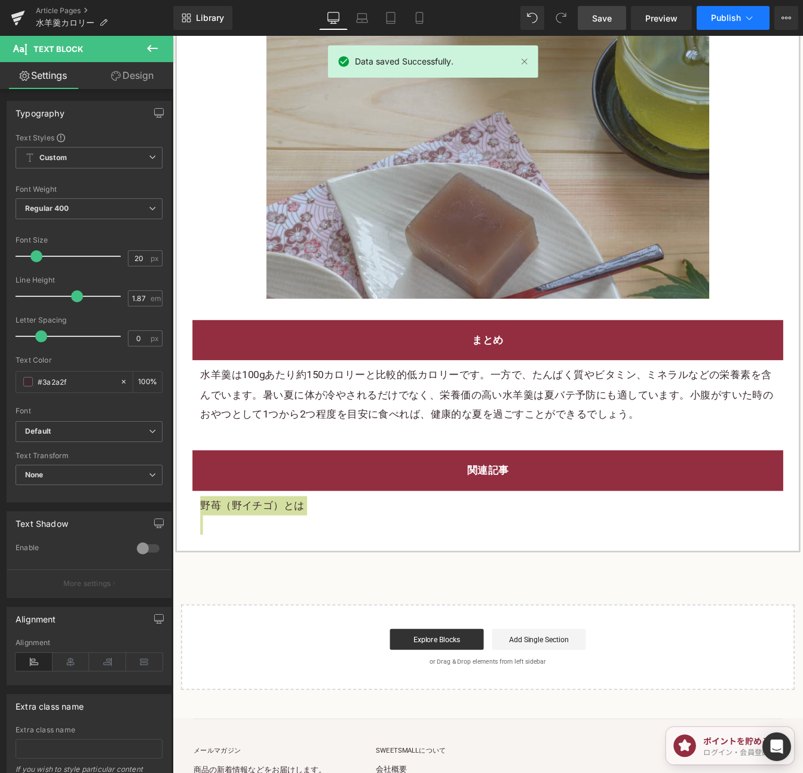
click at [707, 18] on button "Publish" at bounding box center [732, 18] width 73 height 24
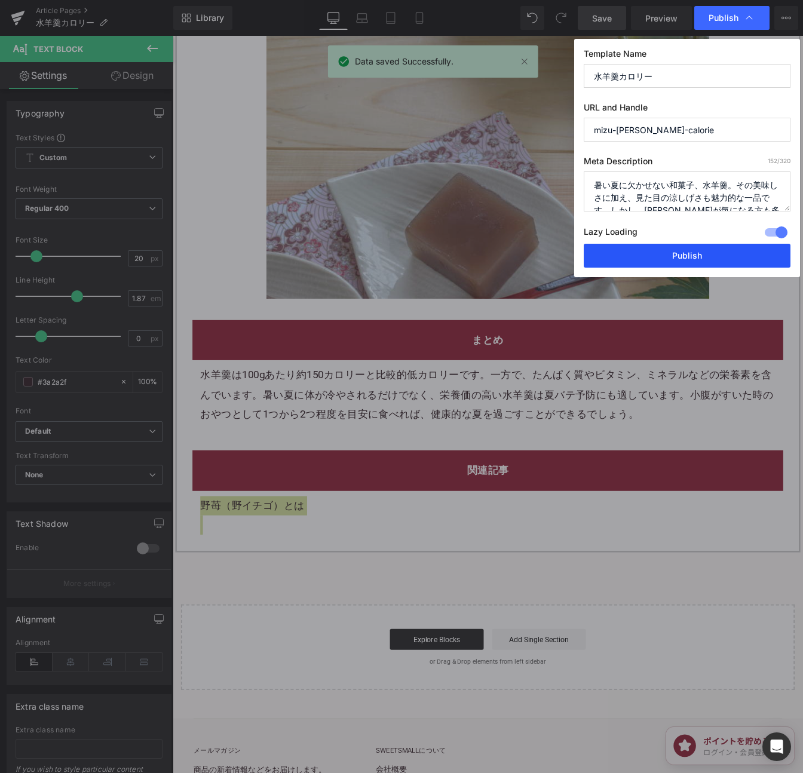
click at [679, 258] on button "Publish" at bounding box center [686, 256] width 207 height 24
